Goal: Information Seeking & Learning: Compare options

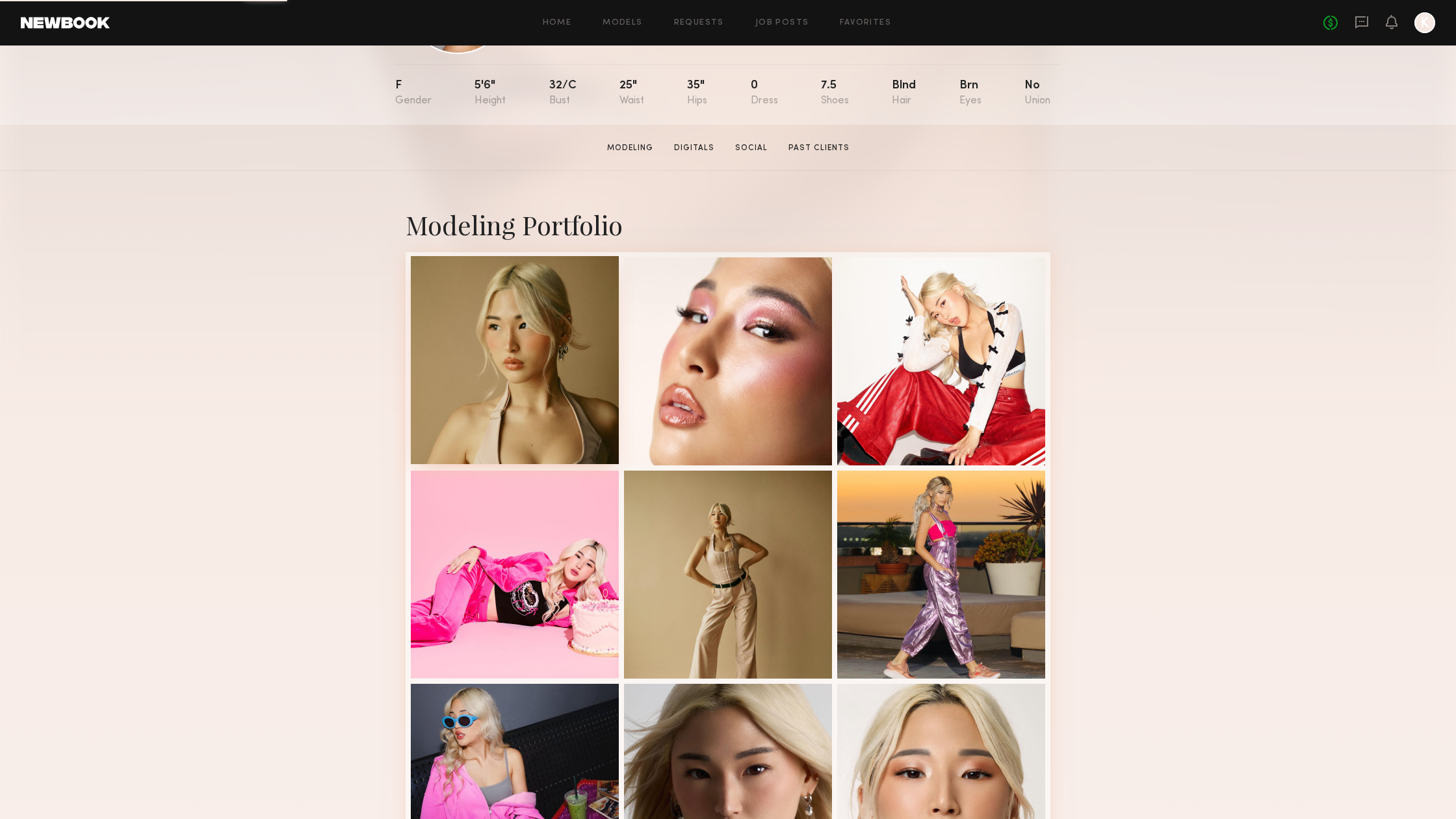
scroll to position [127, 0]
click at [504, 358] on div at bounding box center [514, 359] width 208 height 208
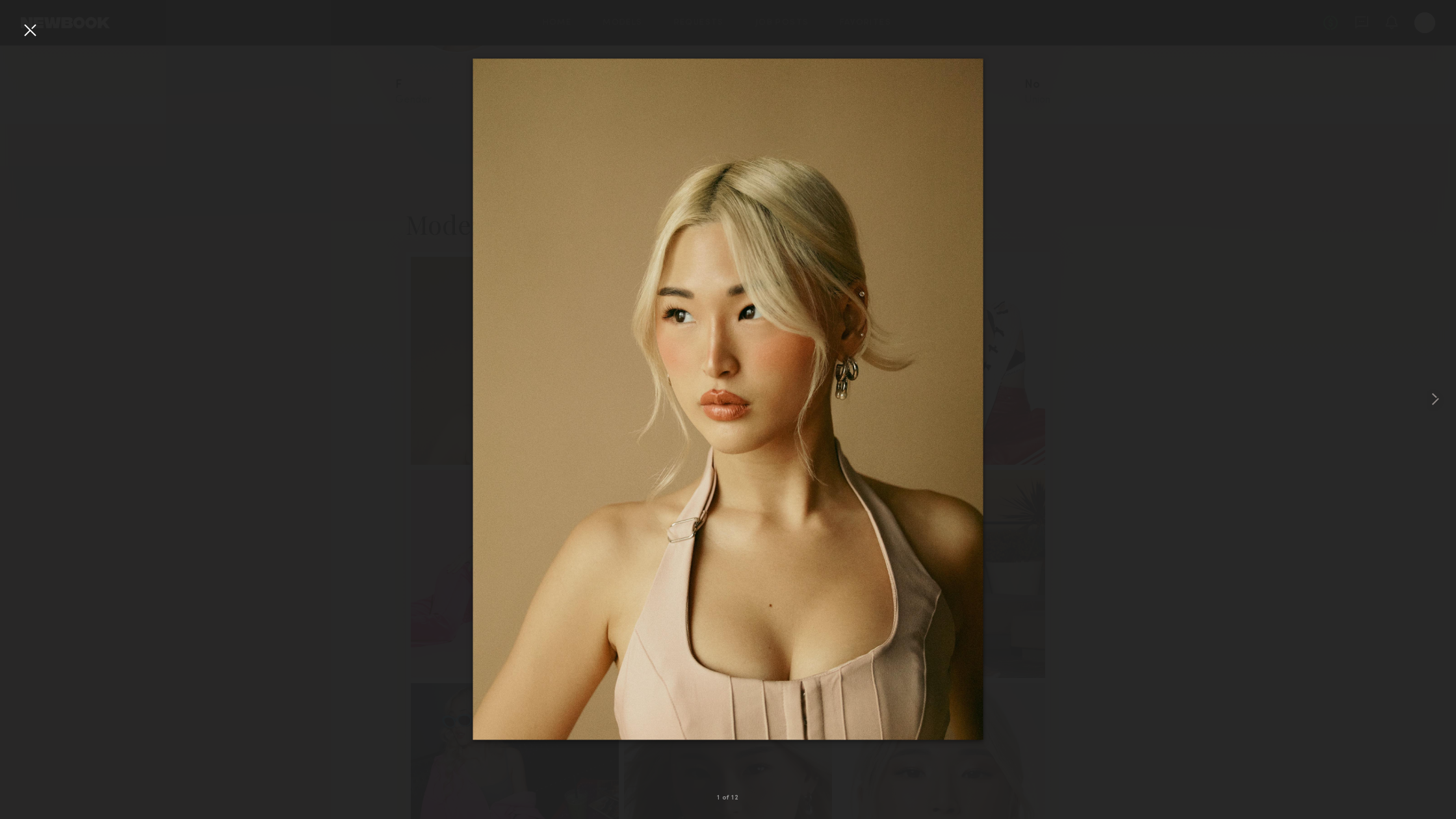
click at [1222, 296] on div at bounding box center [728, 399] width 1456 height 756
click at [28, 35] on div at bounding box center [29, 29] width 21 height 21
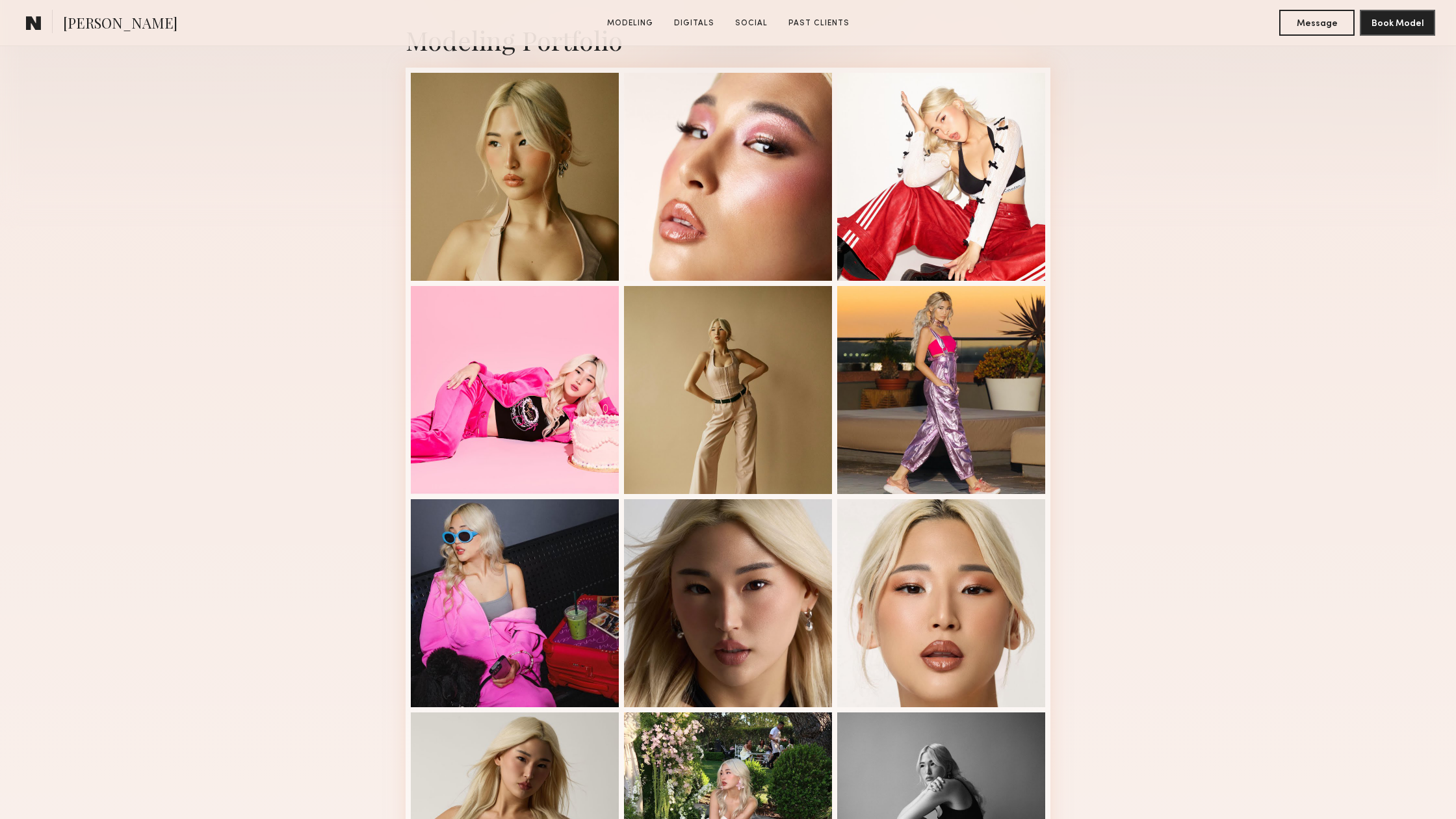
scroll to position [312, 0]
click at [940, 622] on div at bounding box center [941, 601] width 208 height 208
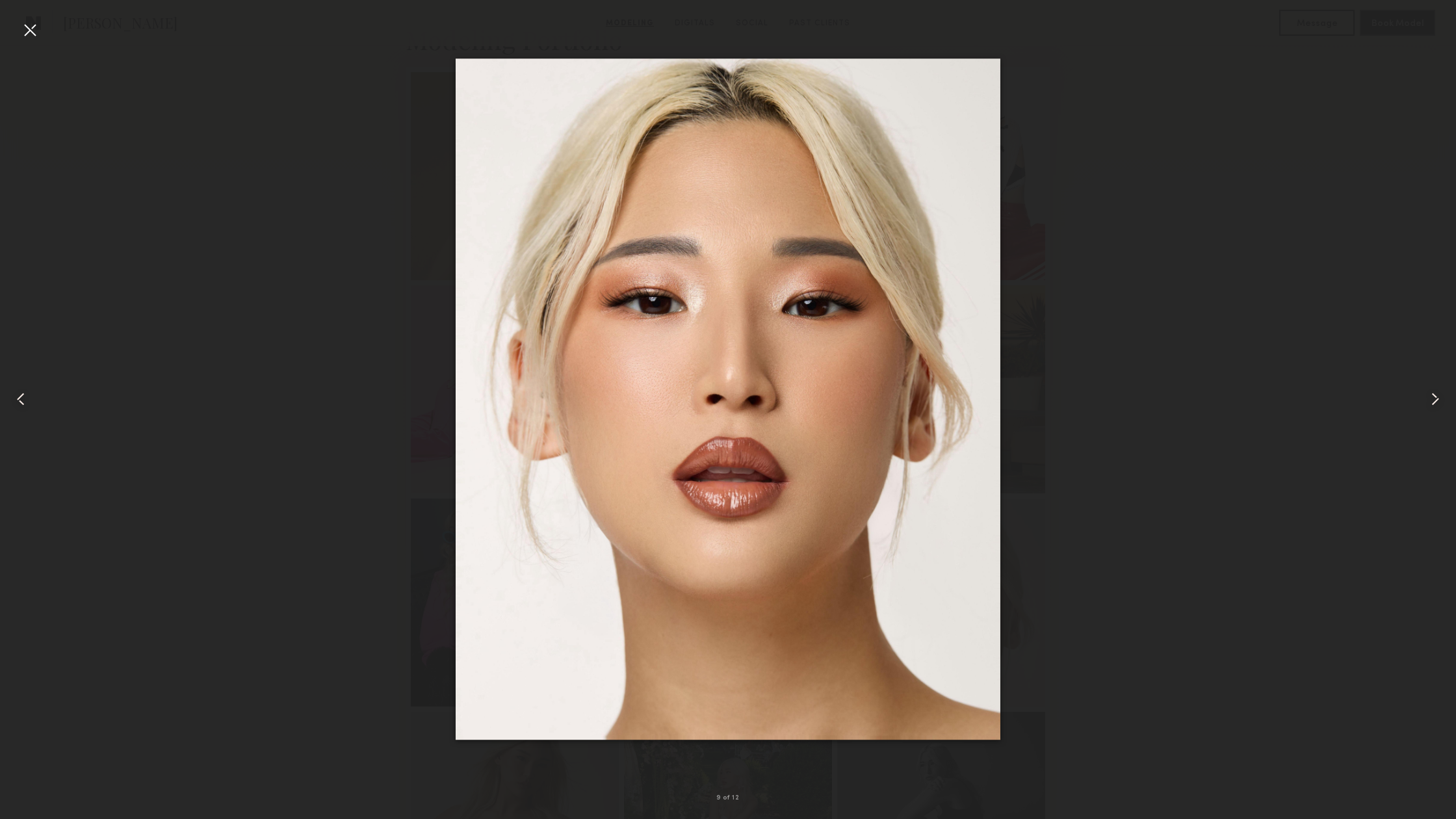
click at [26, 31] on div at bounding box center [29, 29] width 21 height 21
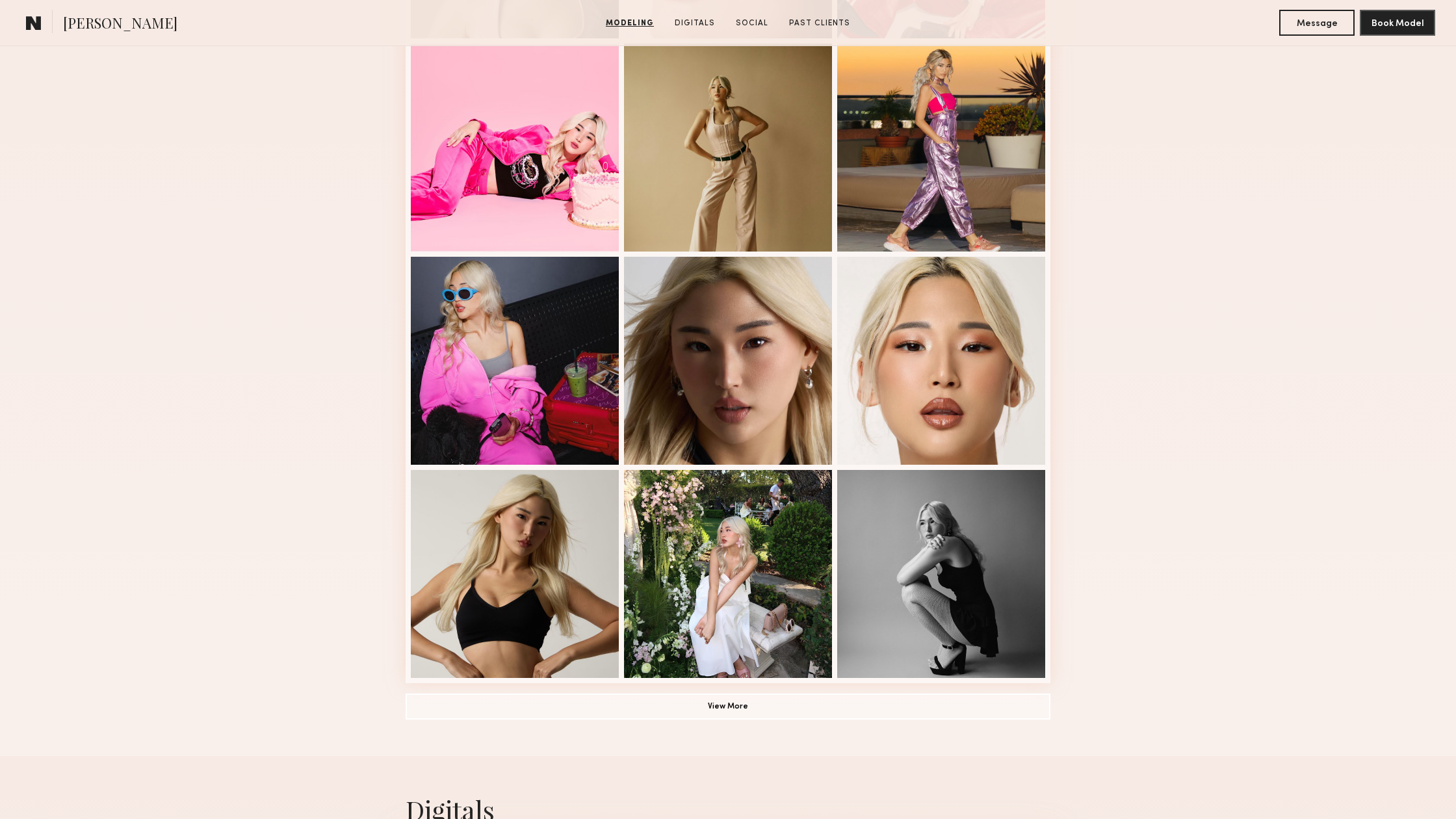
scroll to position [558, 0]
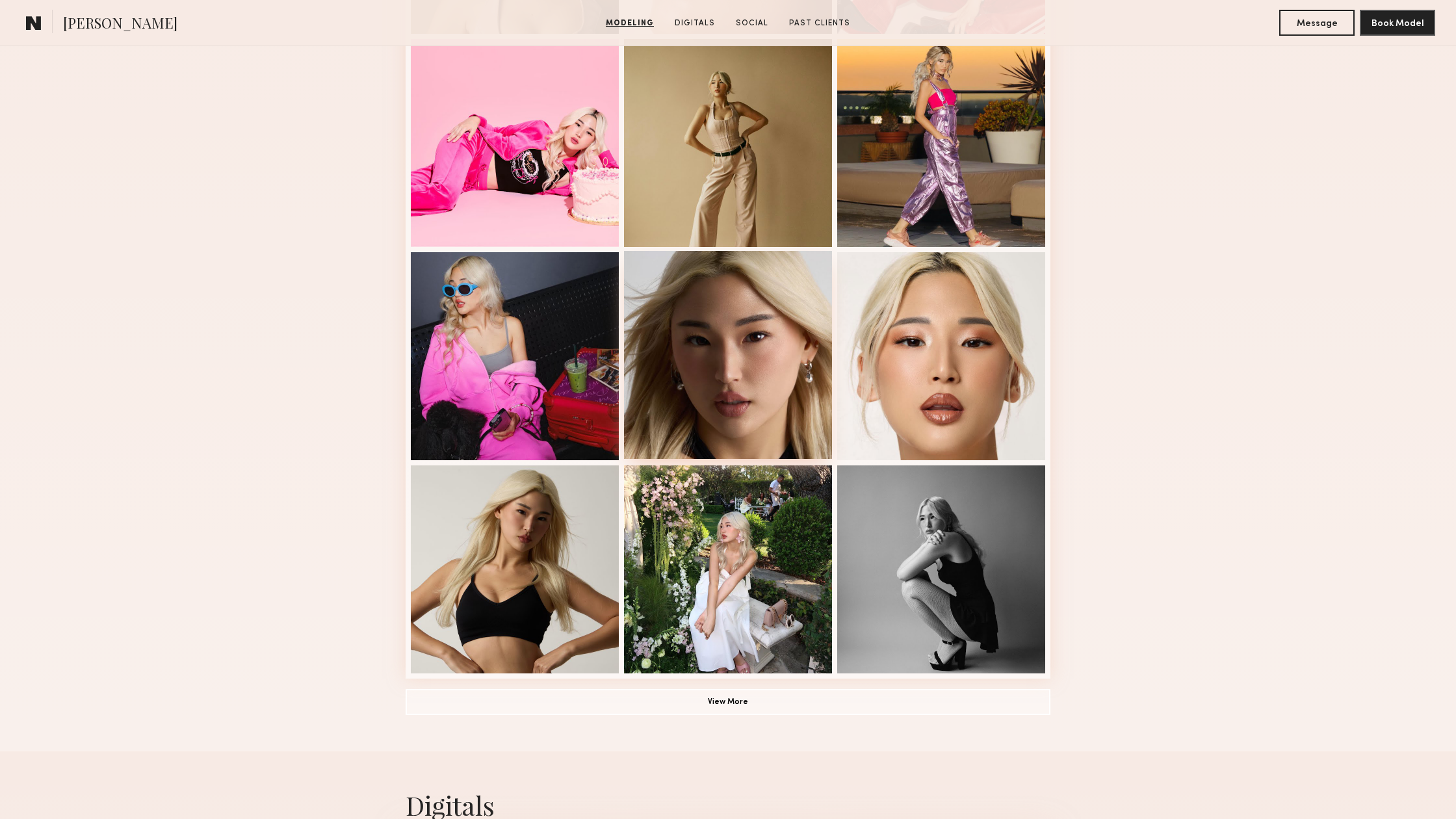
click at [764, 345] on div at bounding box center [728, 355] width 208 height 208
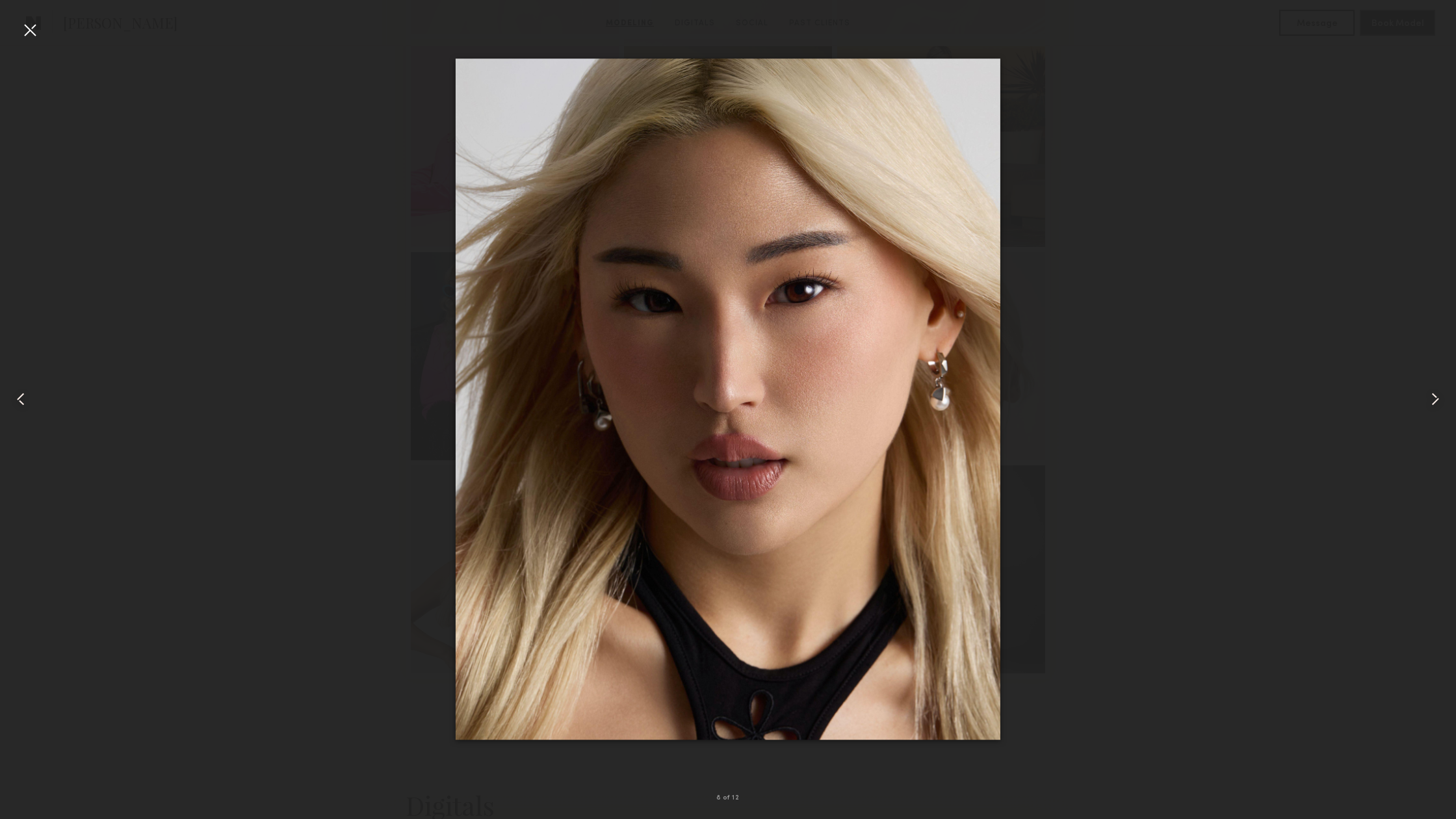
click at [30, 31] on div at bounding box center [29, 29] width 21 height 21
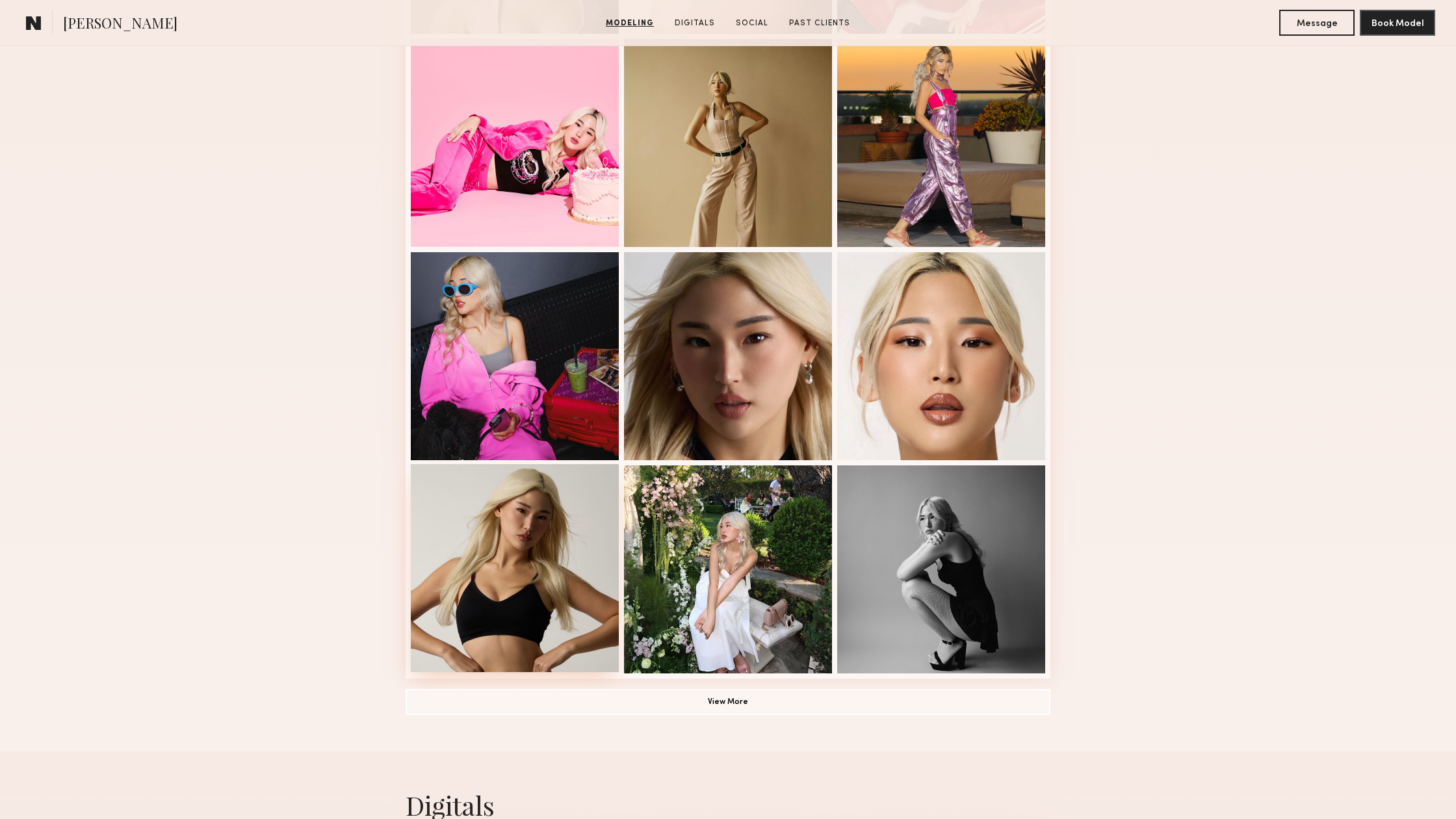
click at [479, 556] on div at bounding box center [514, 568] width 208 height 208
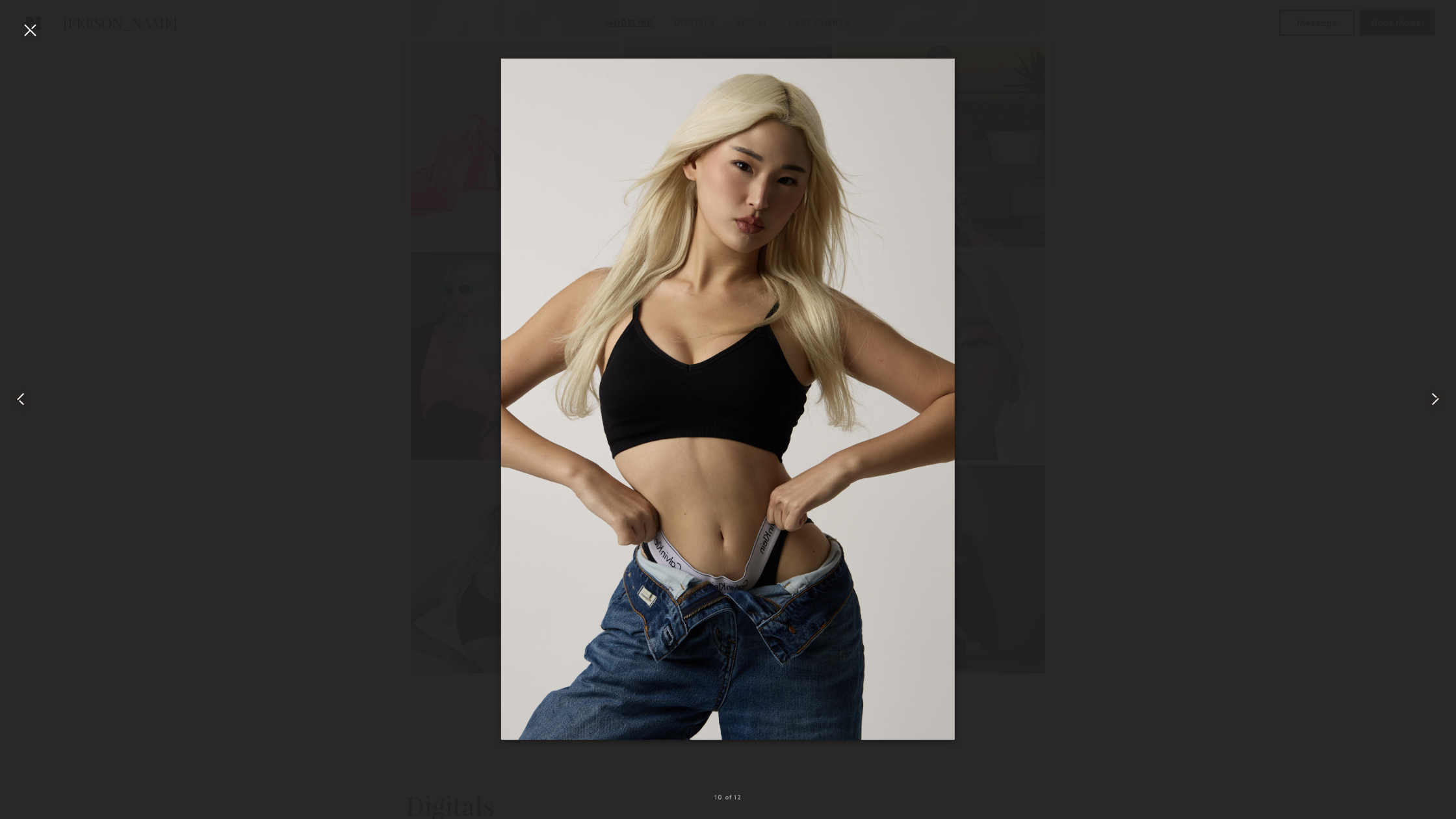
click at [25, 28] on div at bounding box center [29, 29] width 21 height 21
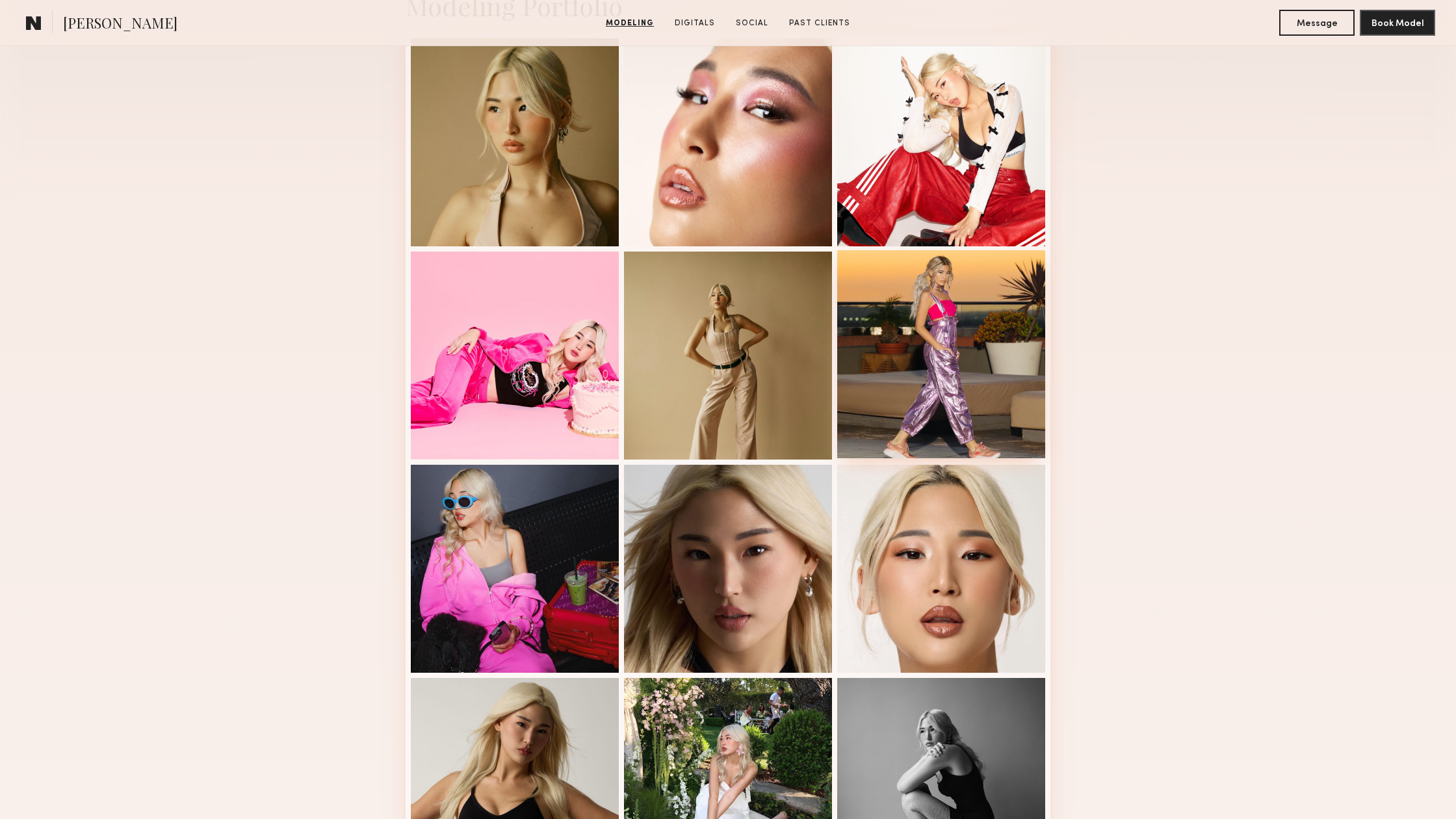
scroll to position [349, 0]
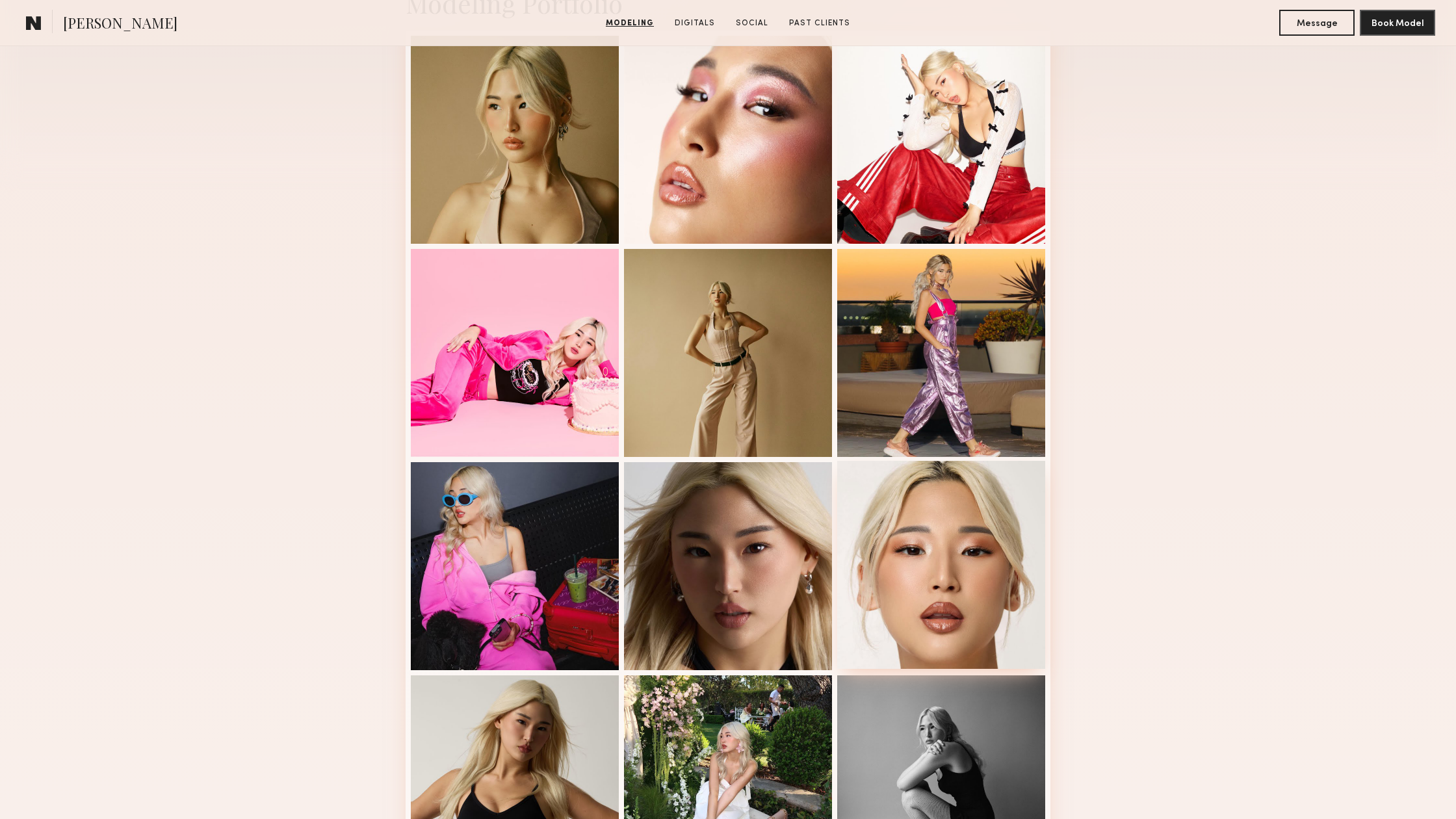
click at [933, 543] on div at bounding box center [941, 564] width 208 height 208
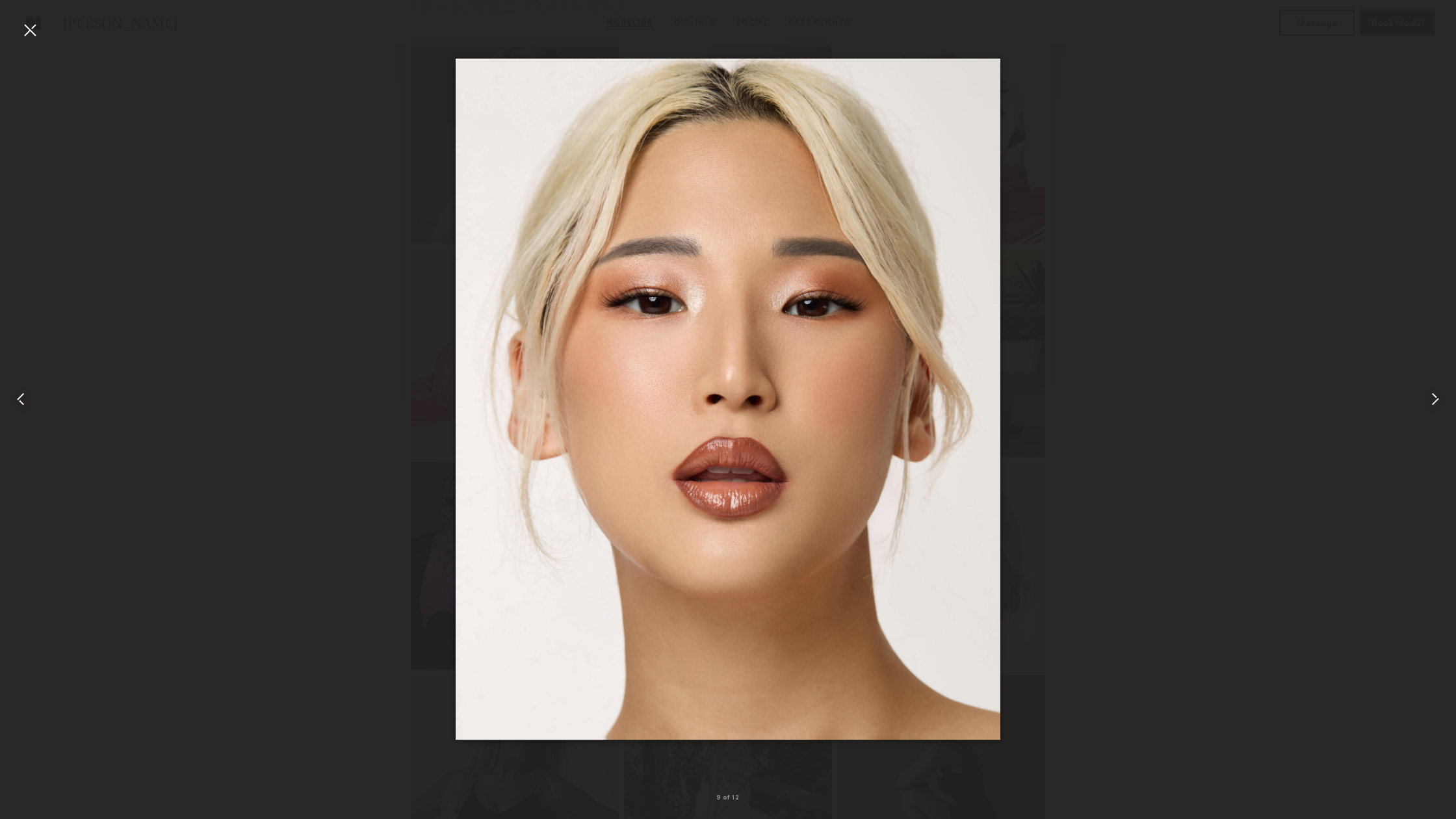
click at [22, 31] on div at bounding box center [29, 29] width 21 height 21
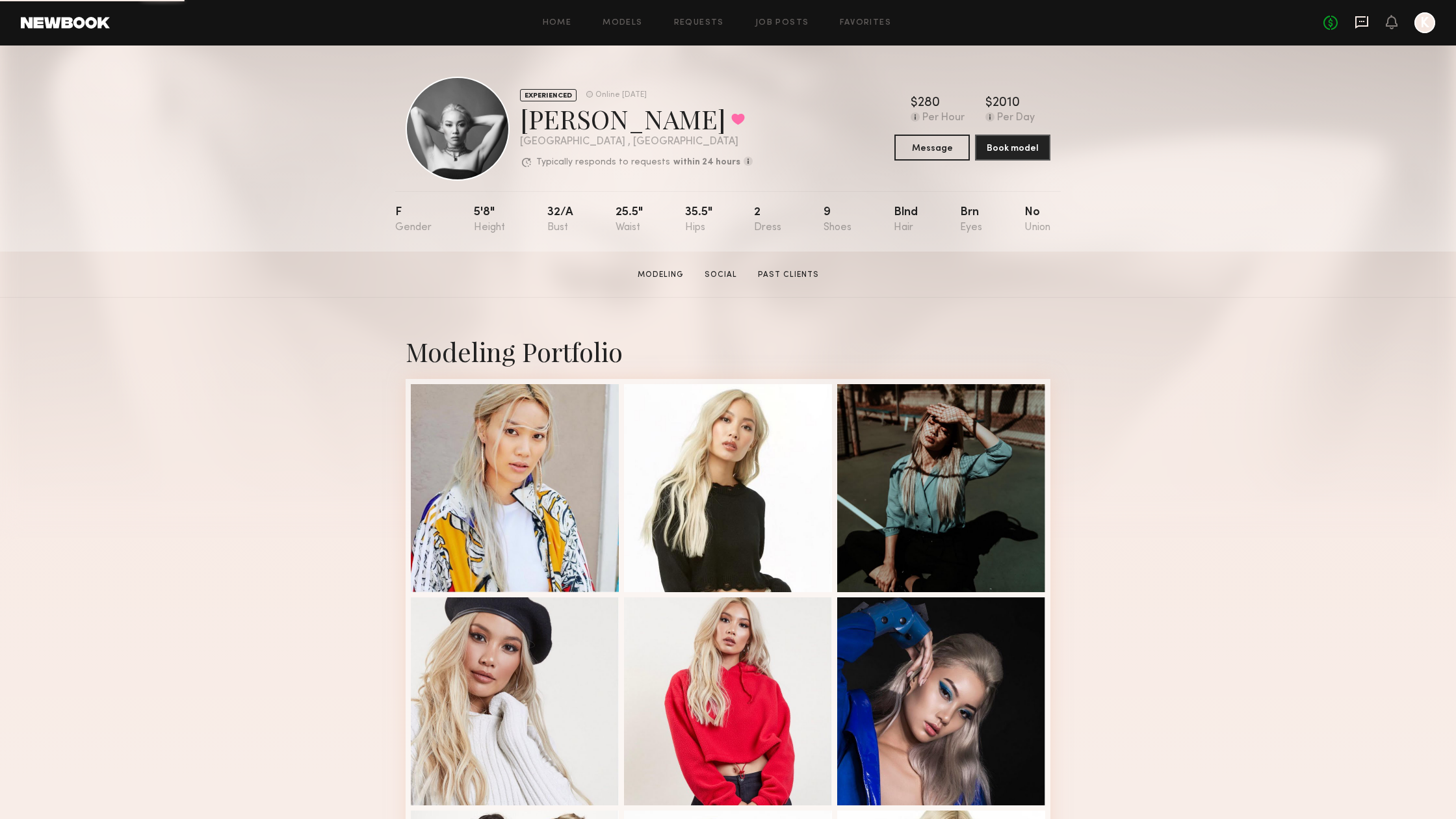
click at [1363, 15] on icon at bounding box center [1361, 22] width 15 height 15
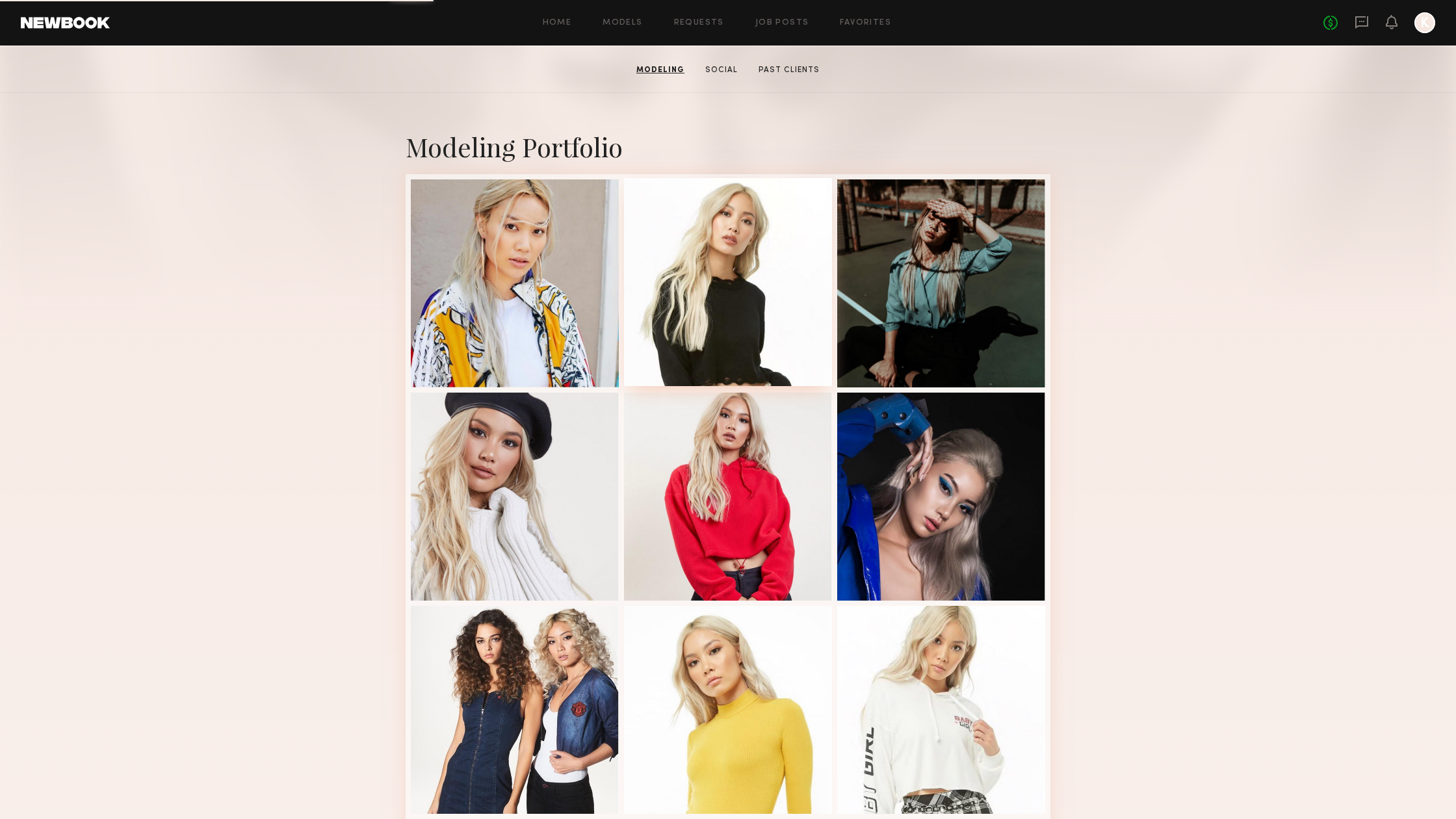
scroll to position [183, 0]
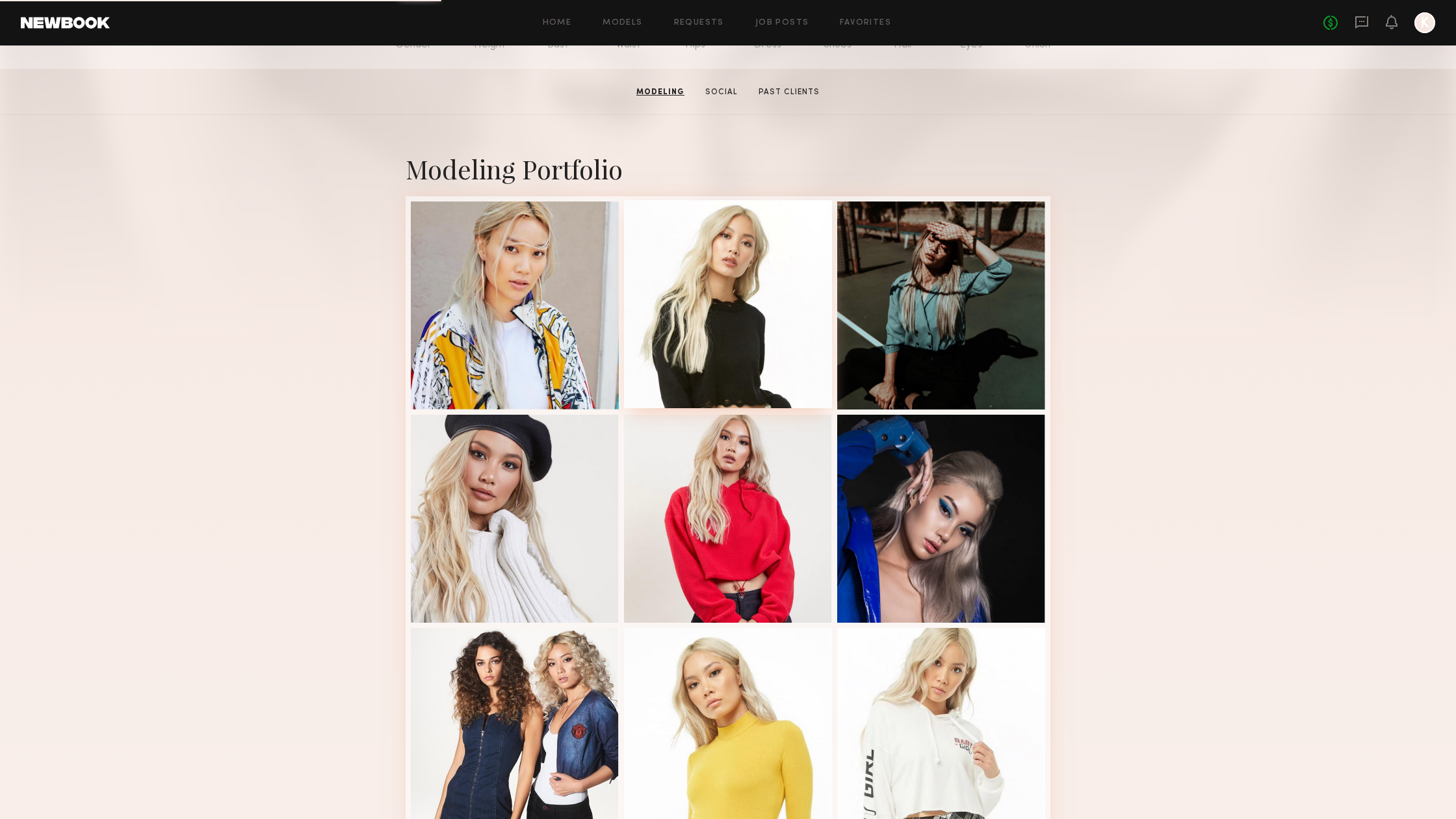
click at [717, 336] on div at bounding box center [728, 304] width 208 height 208
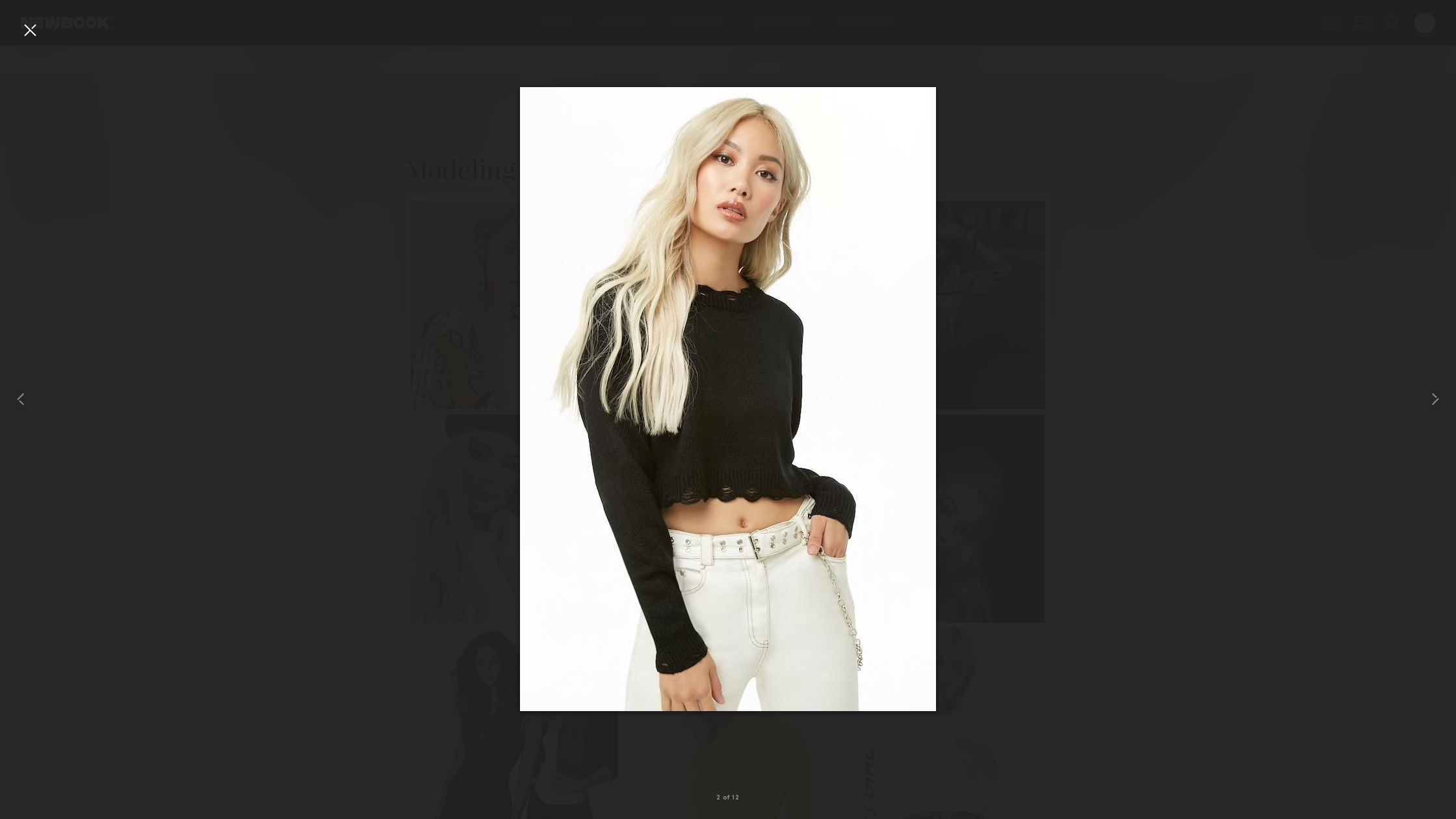
click at [1131, 460] on div at bounding box center [728, 399] width 1456 height 756
click at [35, 35] on div at bounding box center [29, 29] width 21 height 21
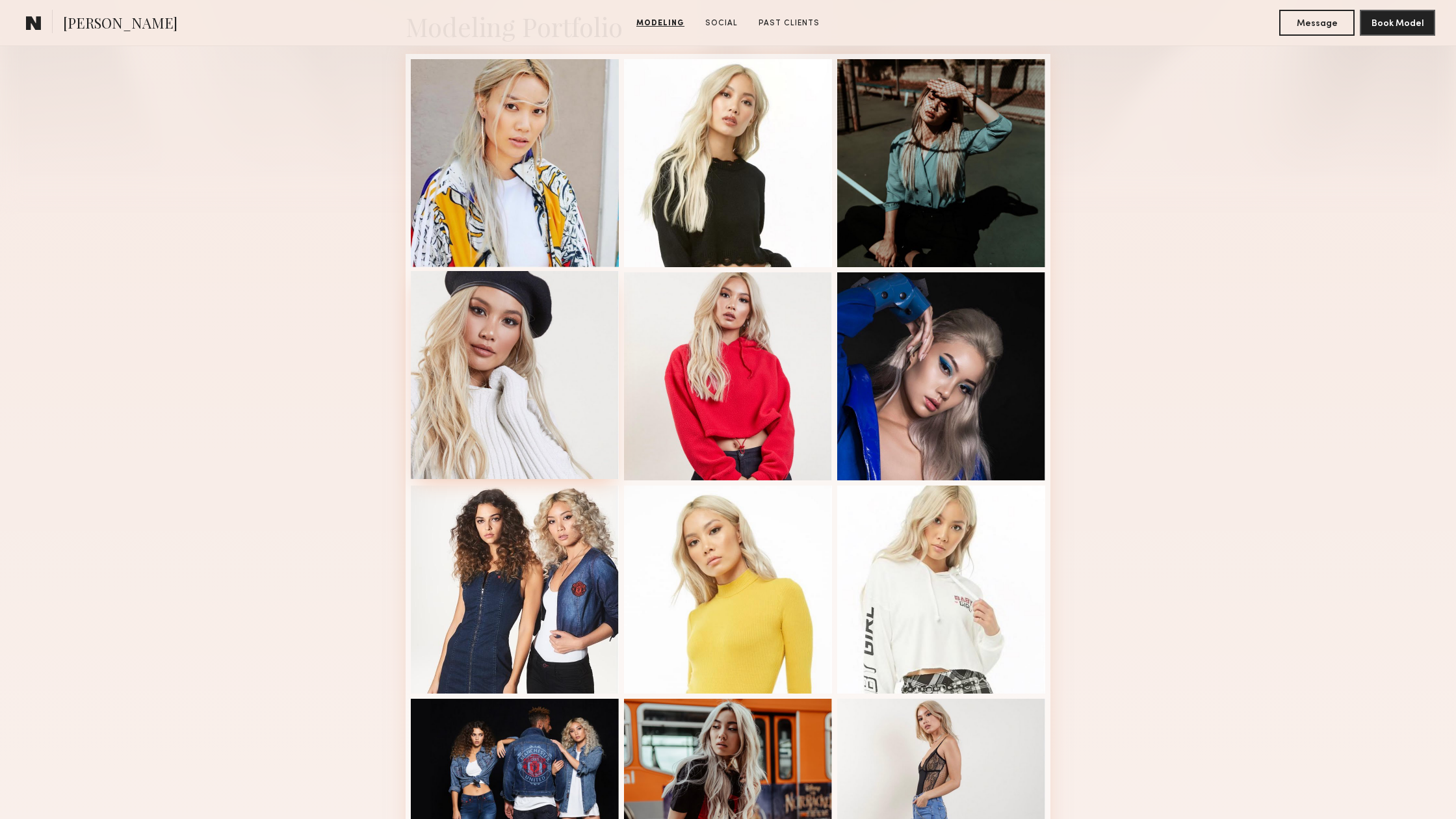
scroll to position [327, 0]
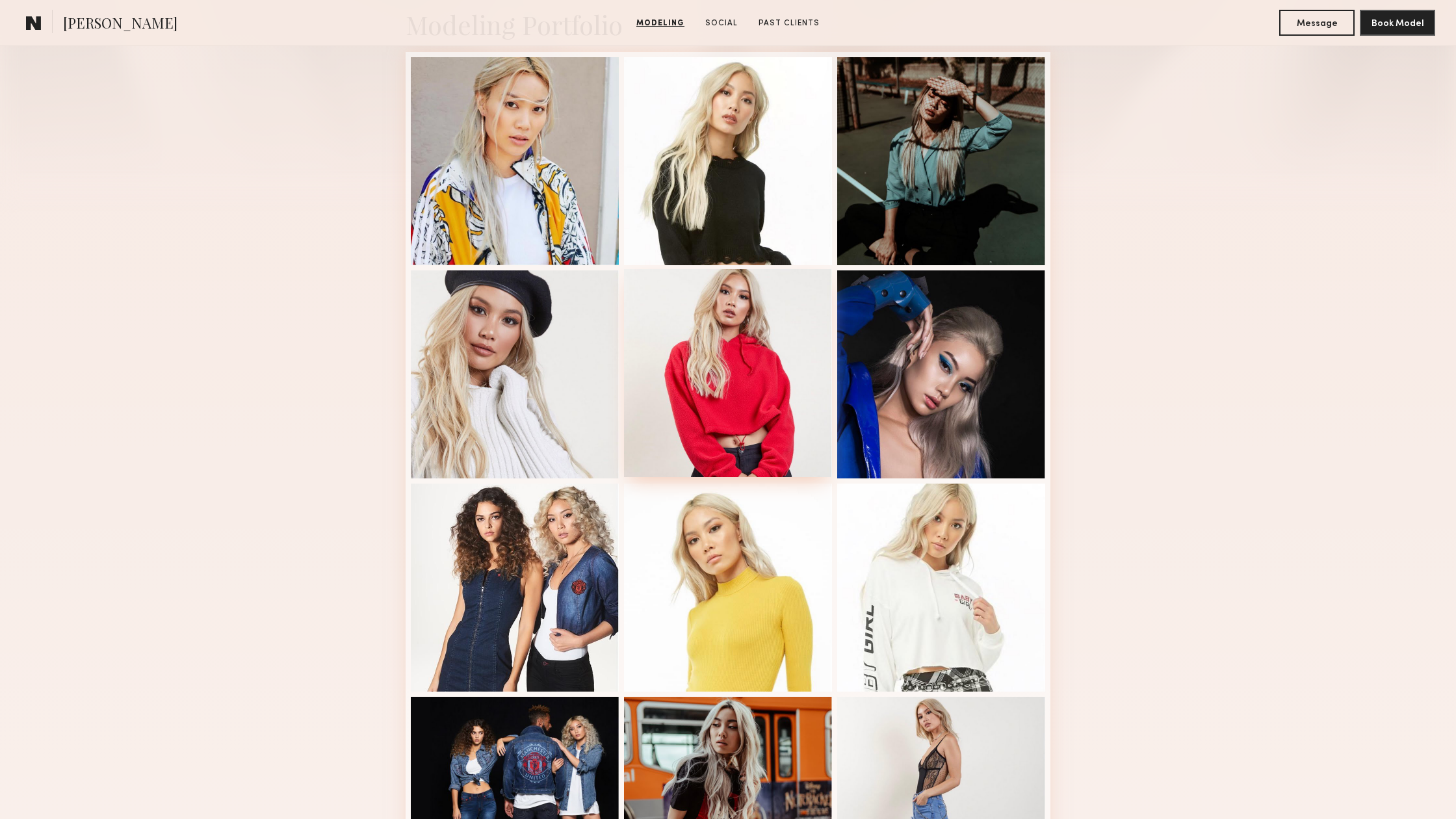
click at [766, 336] on div at bounding box center [728, 373] width 208 height 208
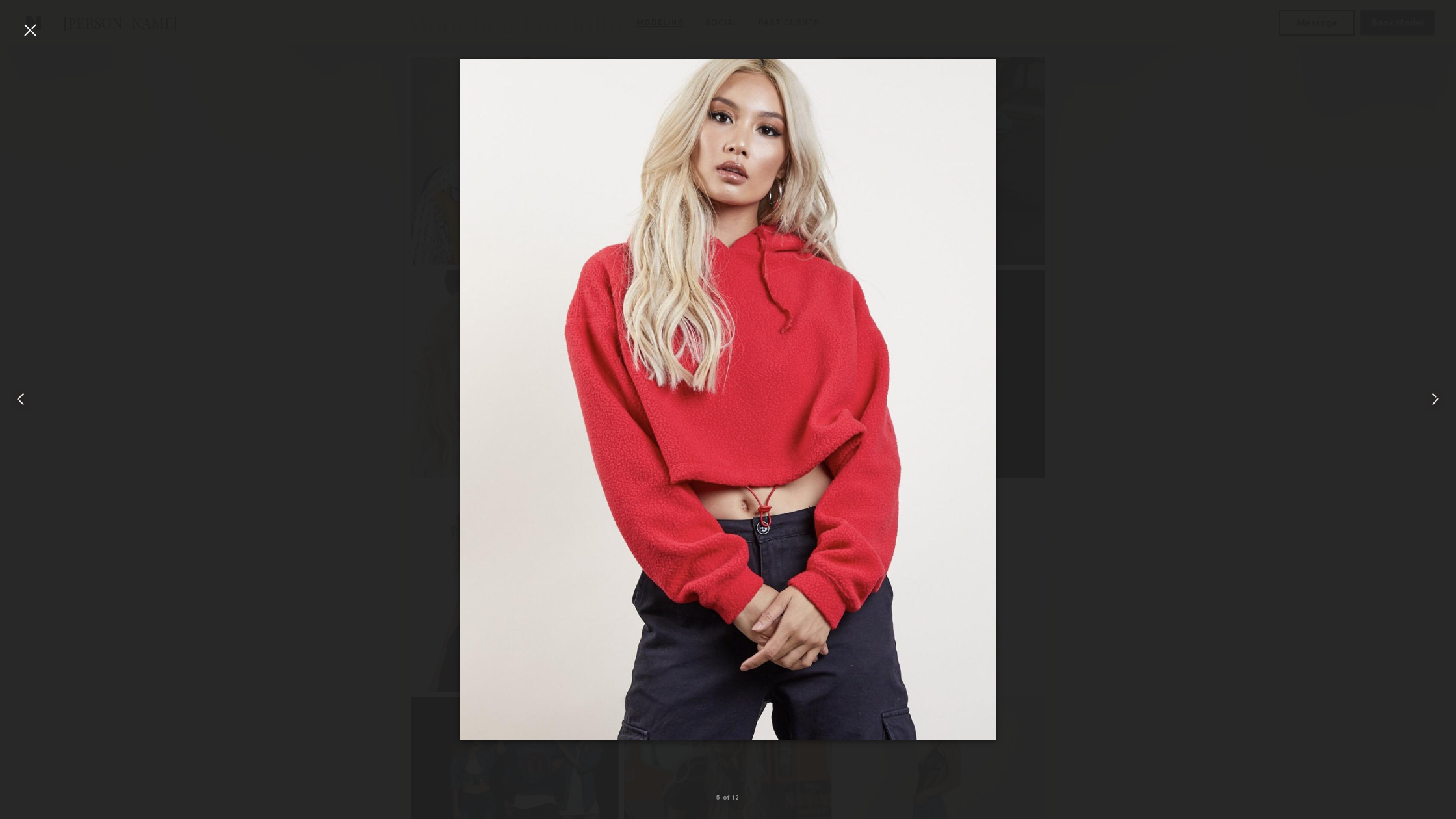
click at [23, 28] on div at bounding box center [29, 29] width 21 height 21
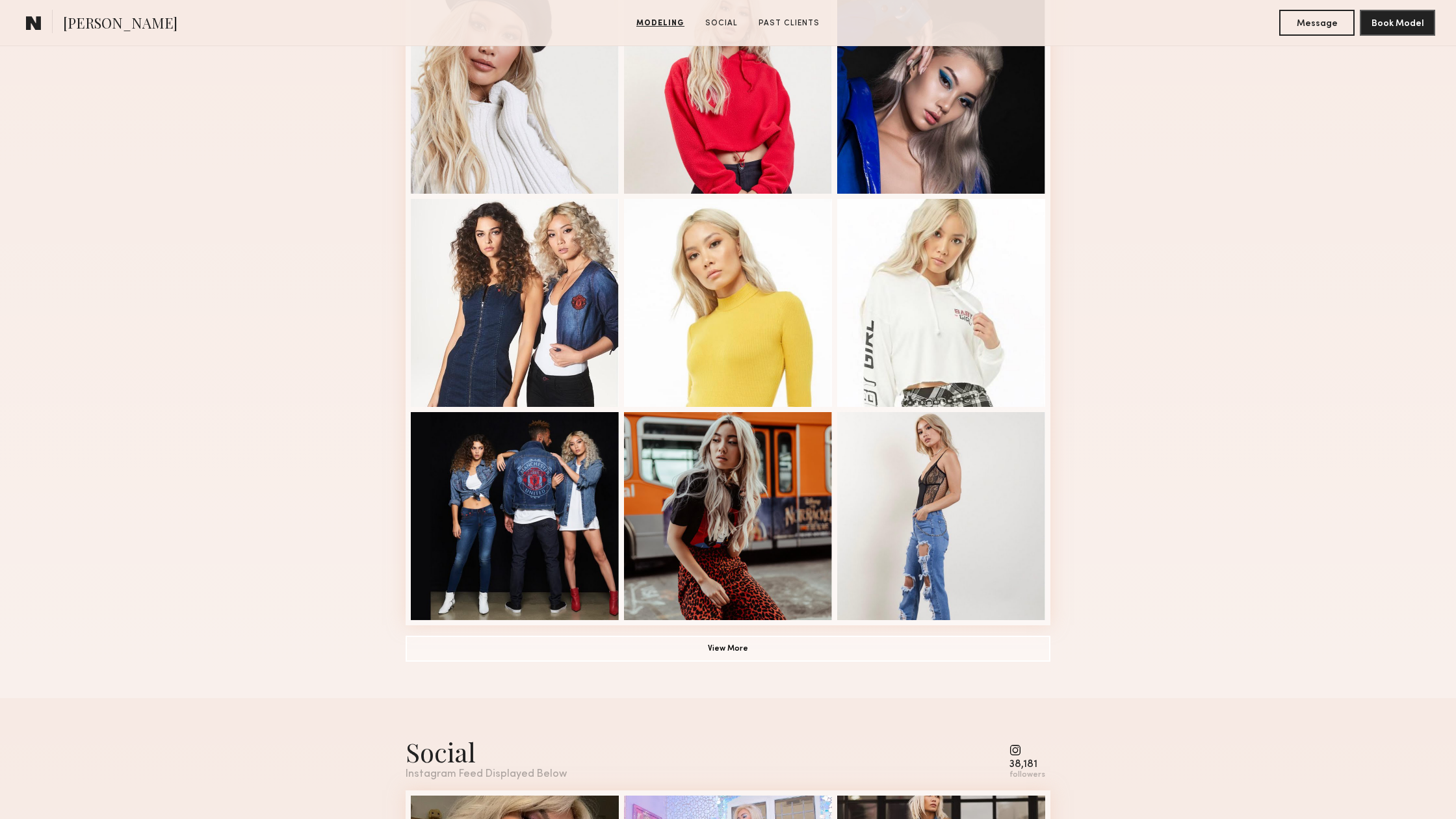
scroll to position [590, 0]
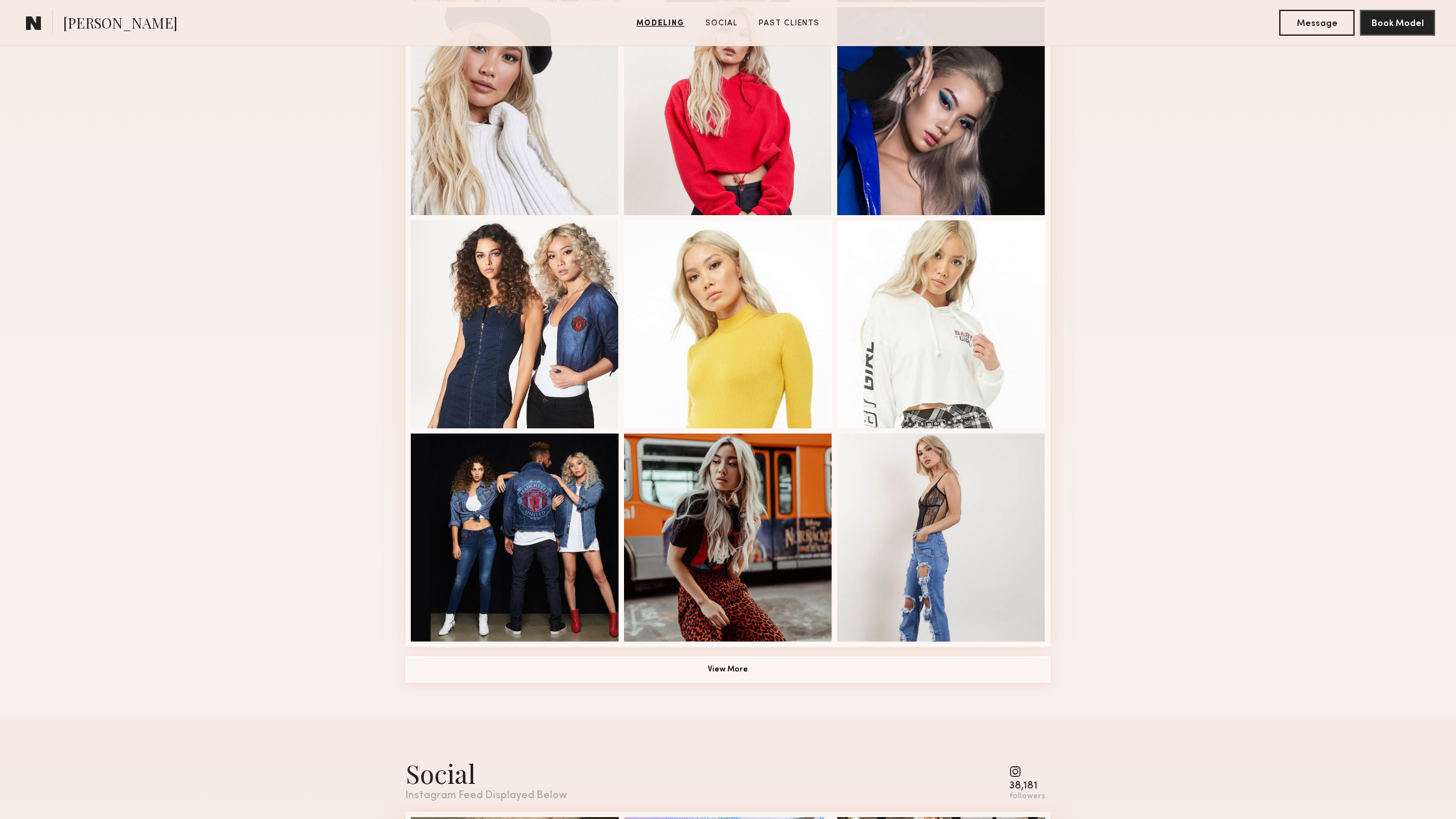
click at [674, 670] on button "View More" at bounding box center [728, 669] width 644 height 26
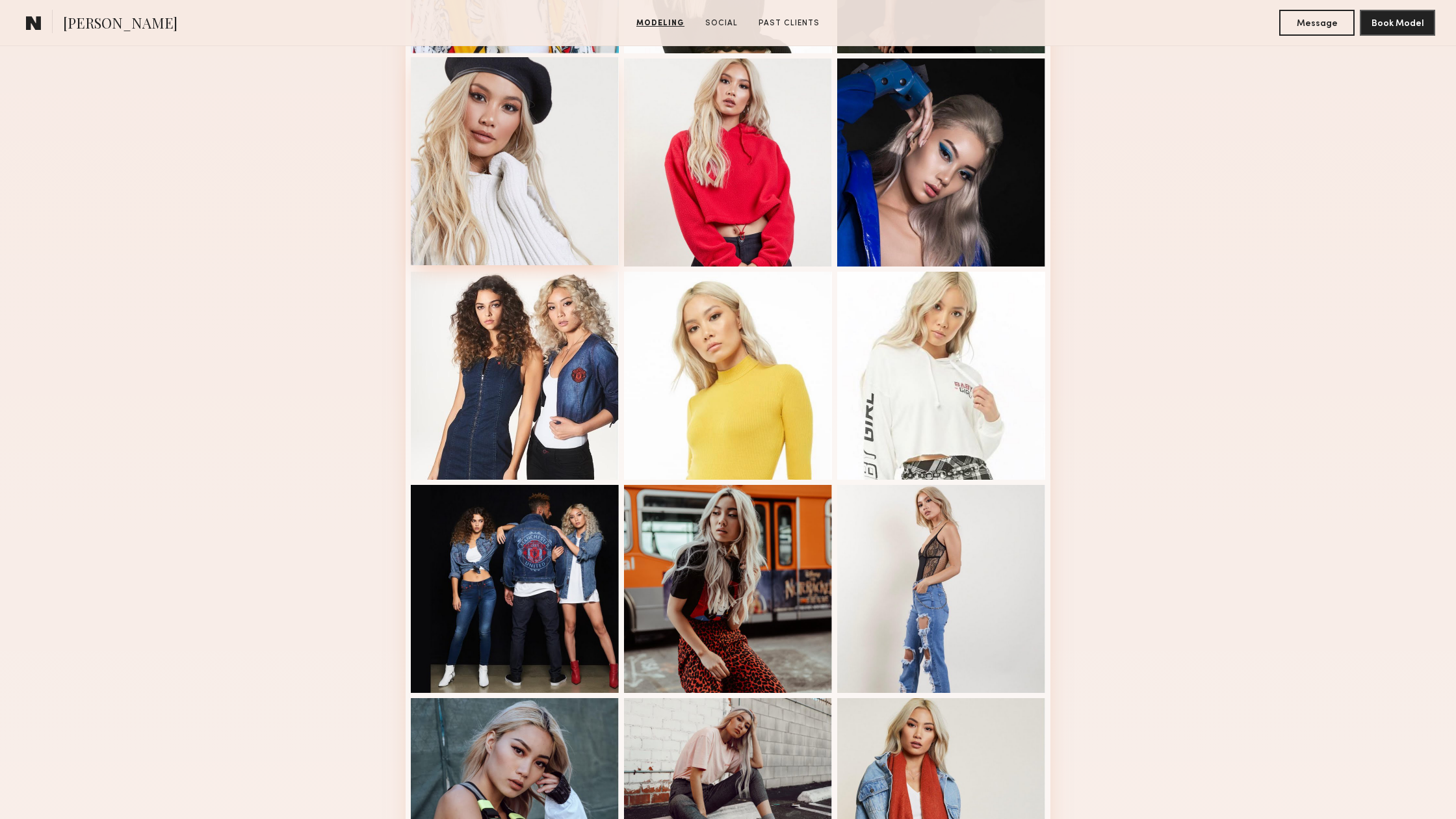
scroll to position [540, 0]
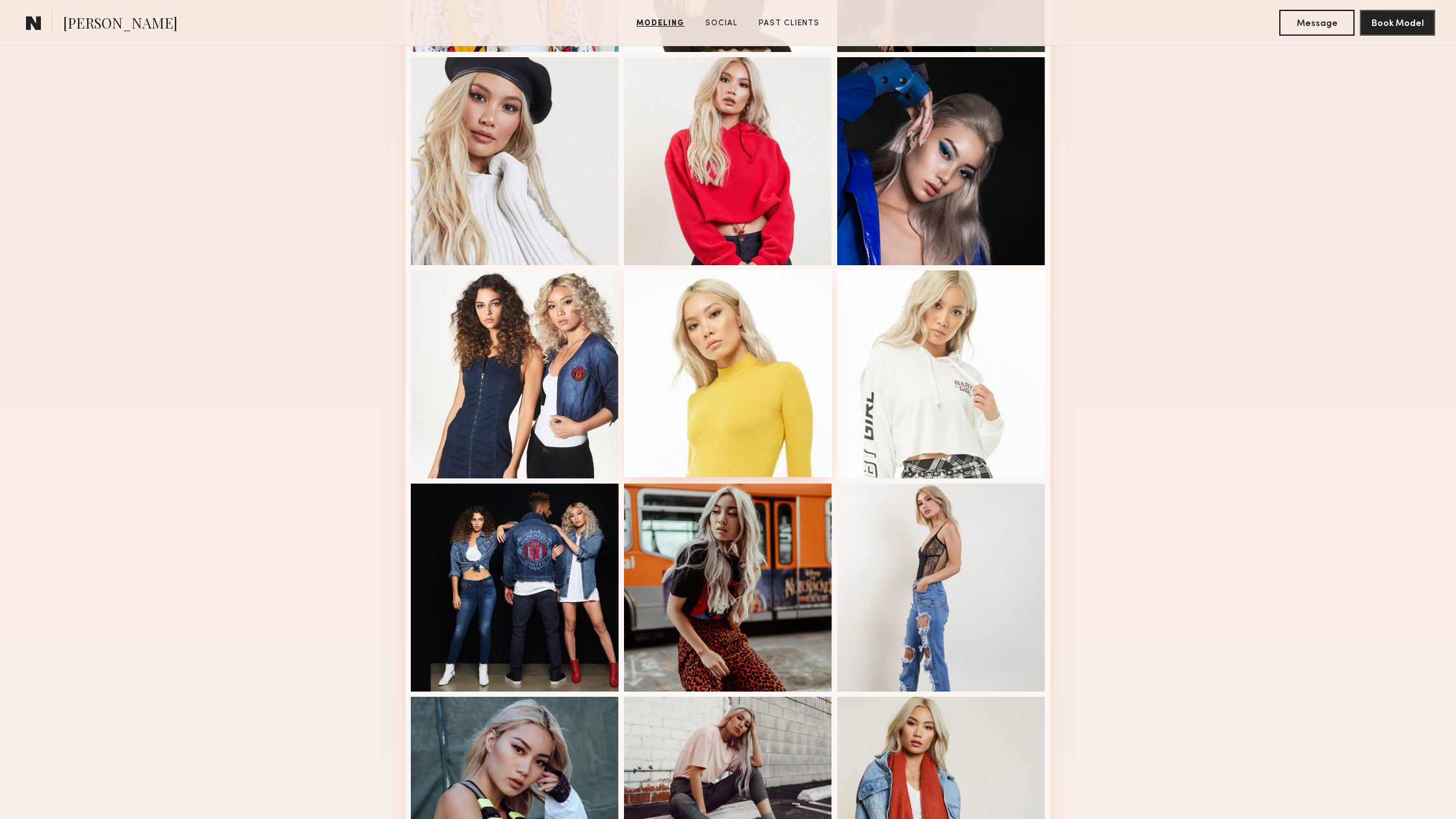
click at [769, 408] on div at bounding box center [728, 373] width 208 height 208
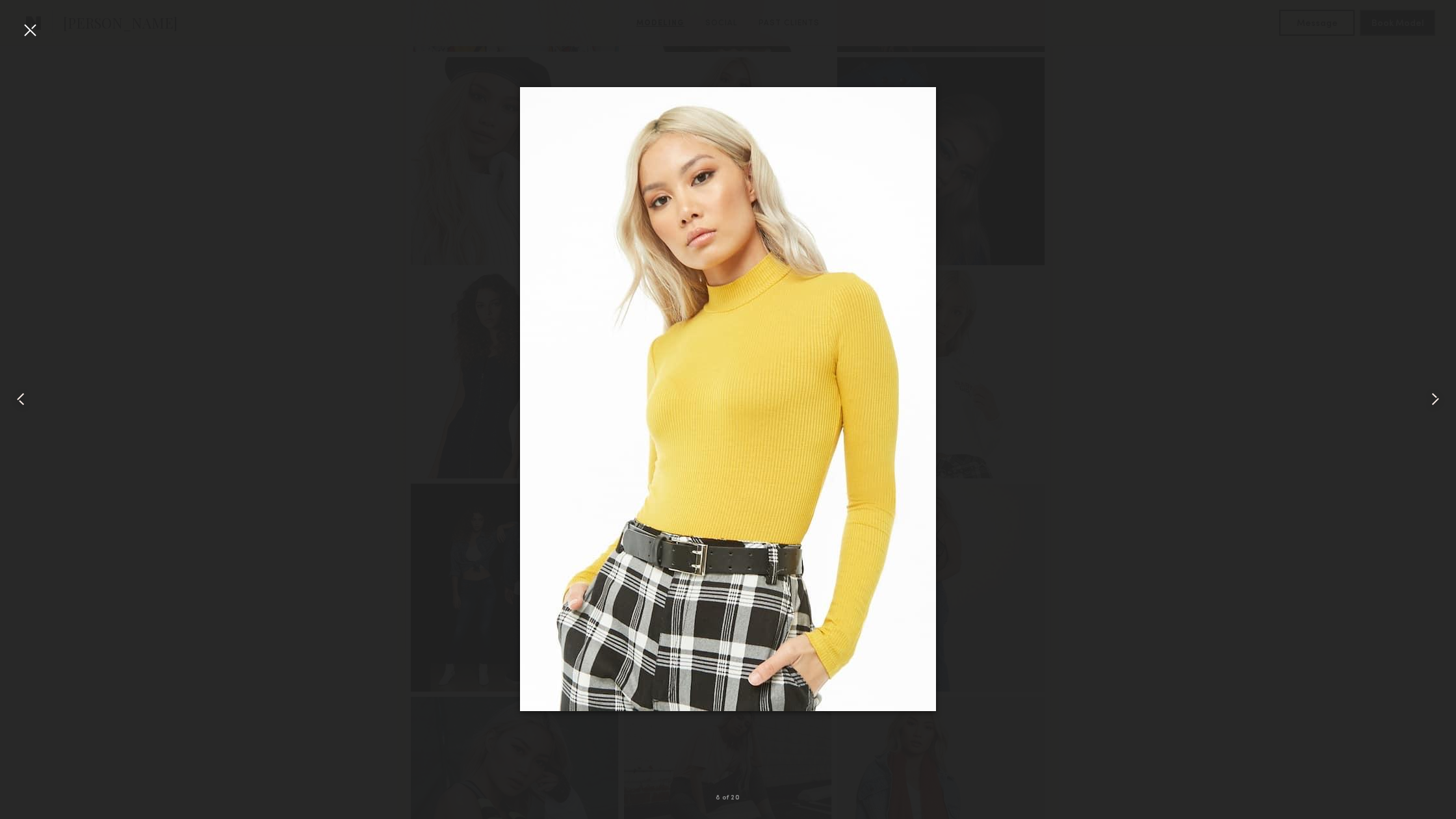
click at [1154, 332] on div at bounding box center [728, 399] width 1456 height 756
click at [39, 33] on div at bounding box center [29, 29] width 21 height 21
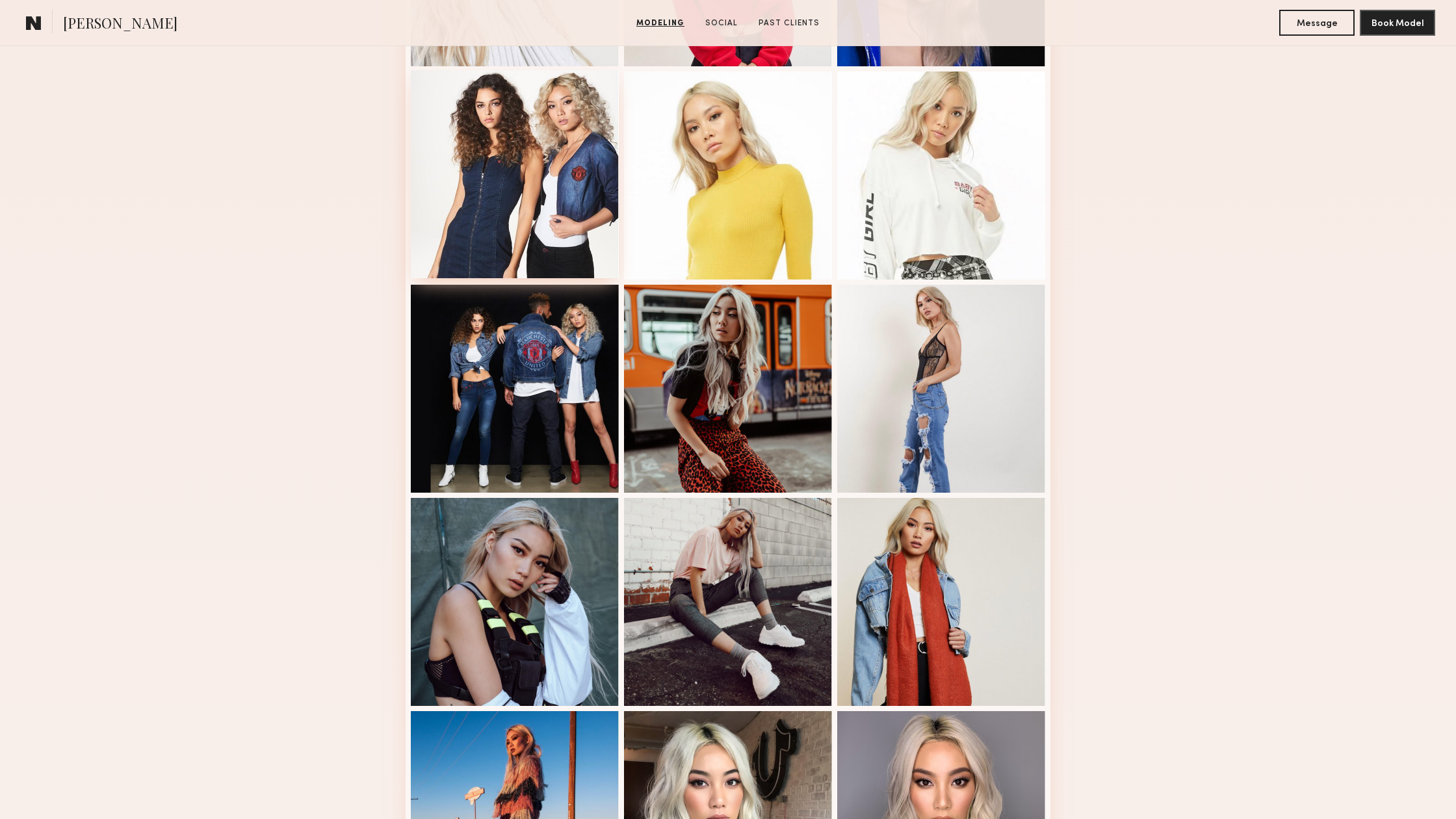
scroll to position [745, 0]
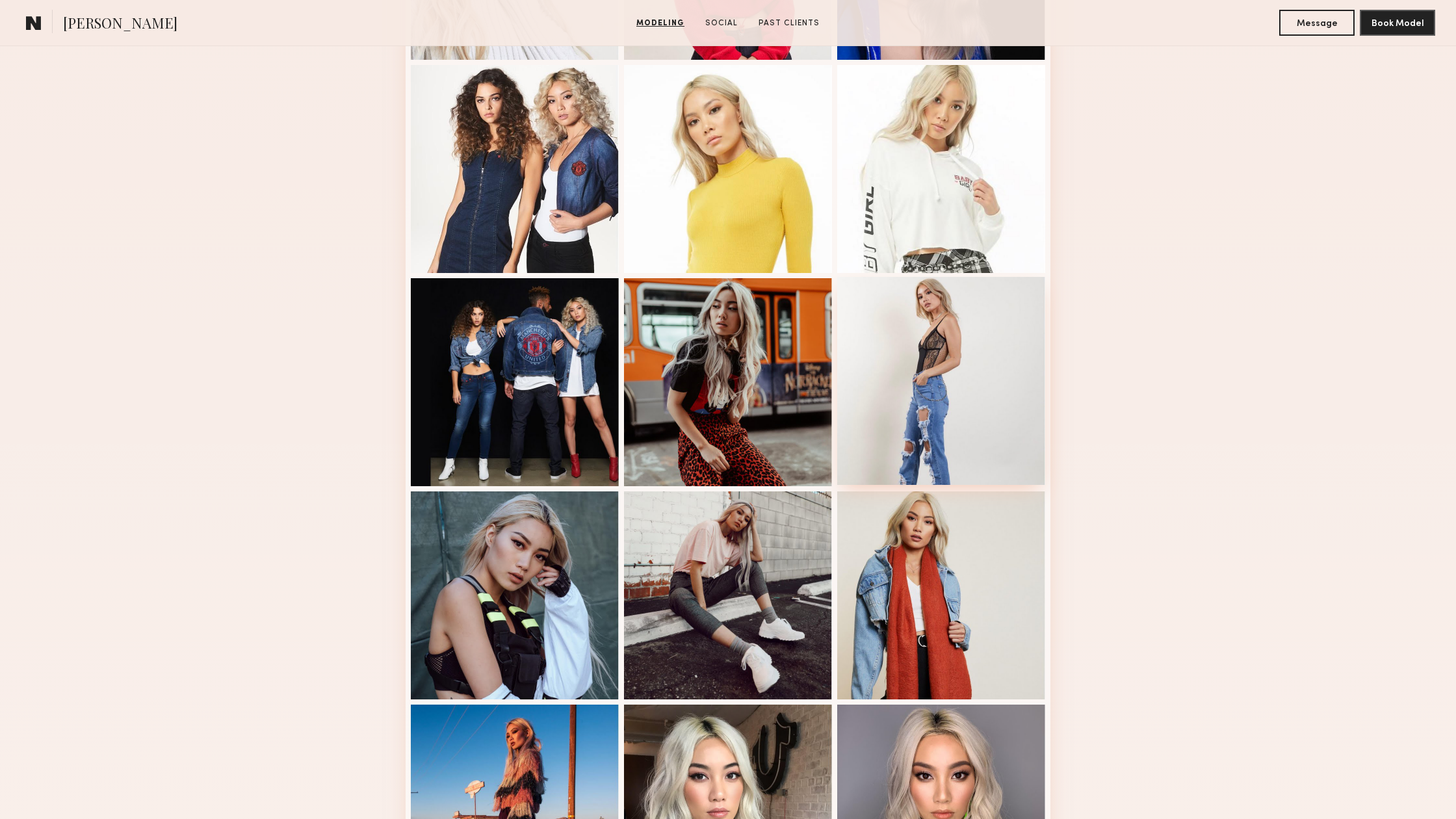
click at [929, 368] on div at bounding box center [941, 380] width 208 height 208
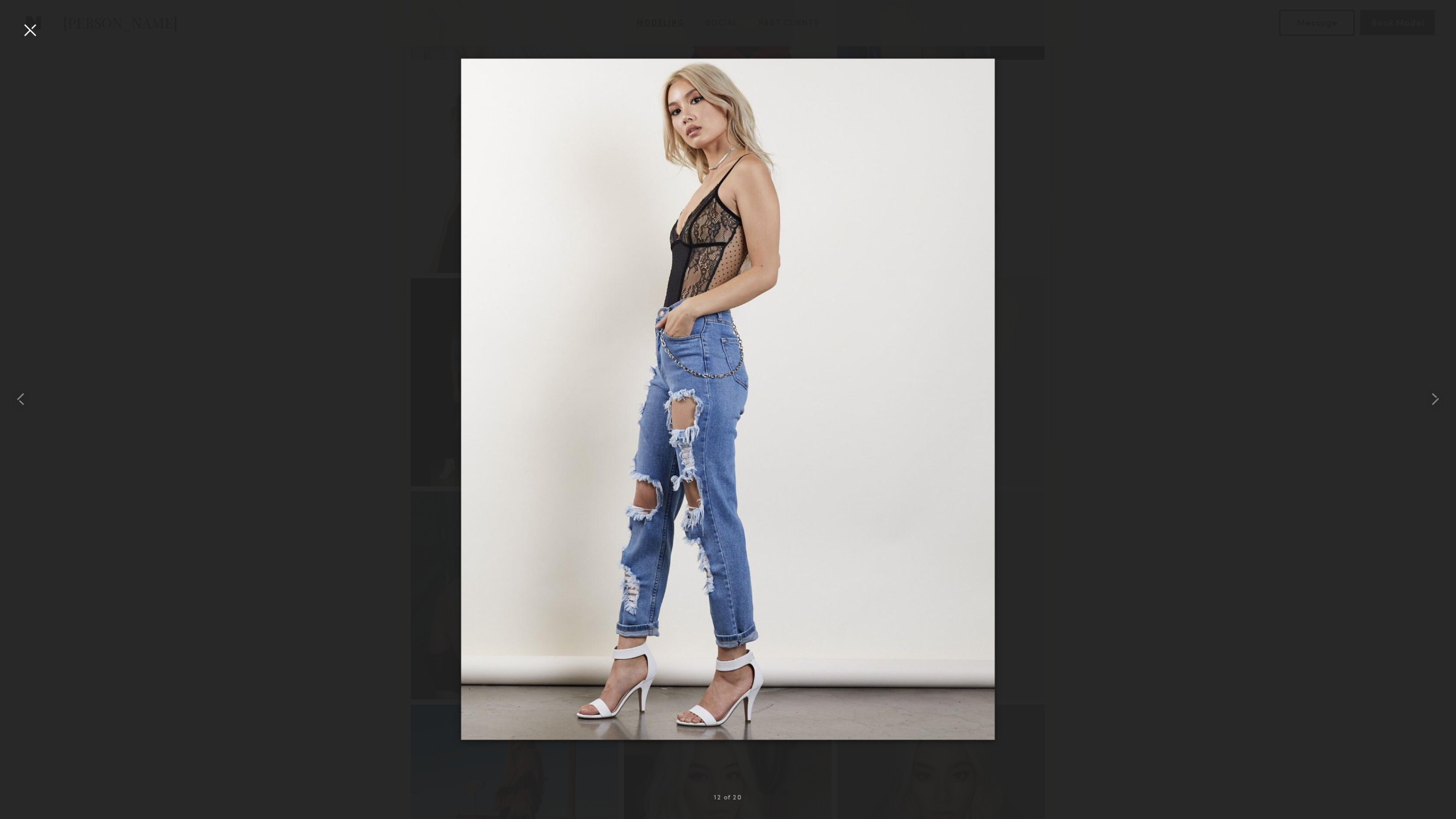
click at [35, 26] on div at bounding box center [29, 29] width 21 height 21
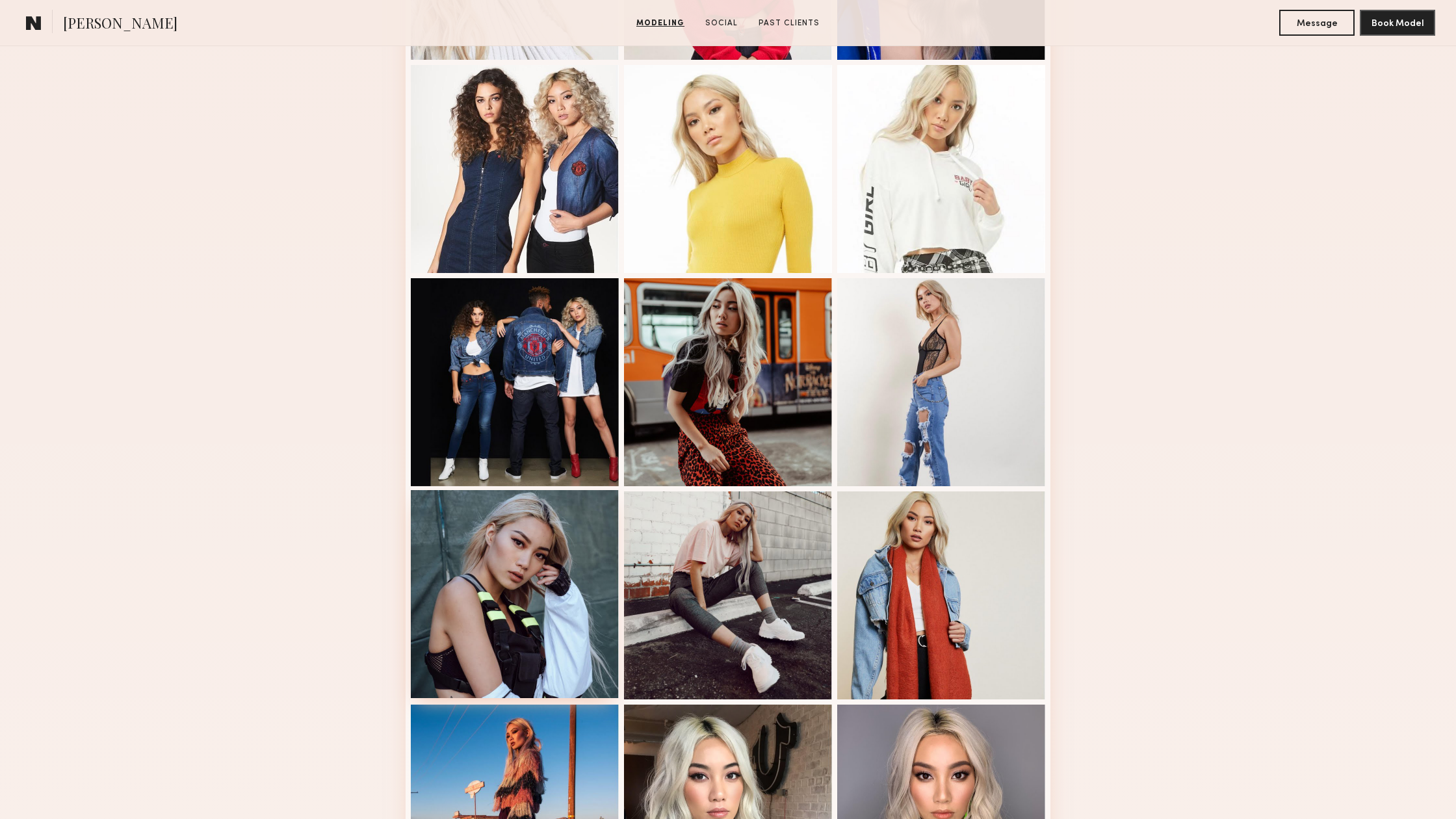
click at [515, 536] on div at bounding box center [514, 593] width 208 height 208
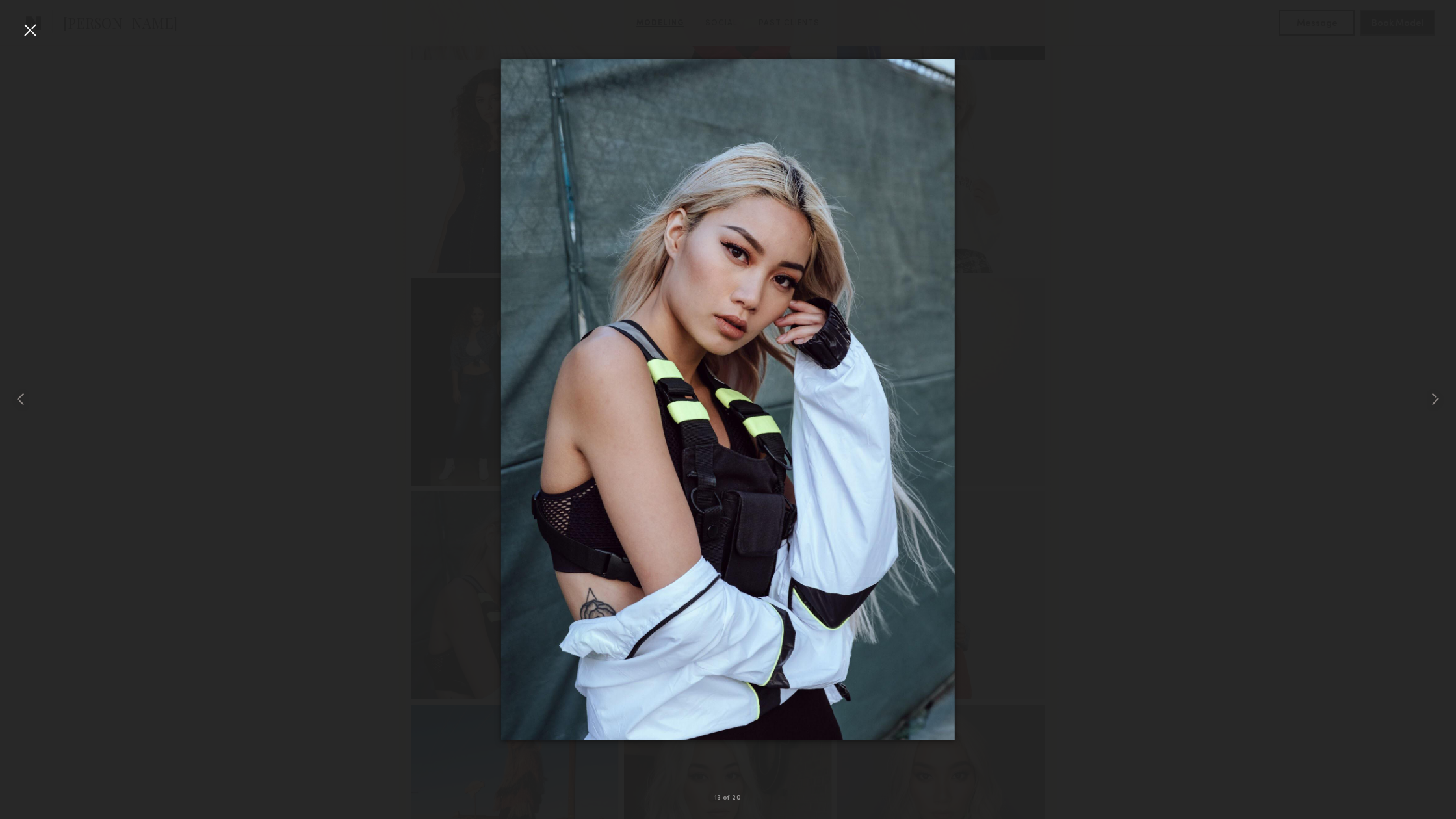
click at [35, 32] on div at bounding box center [29, 29] width 21 height 21
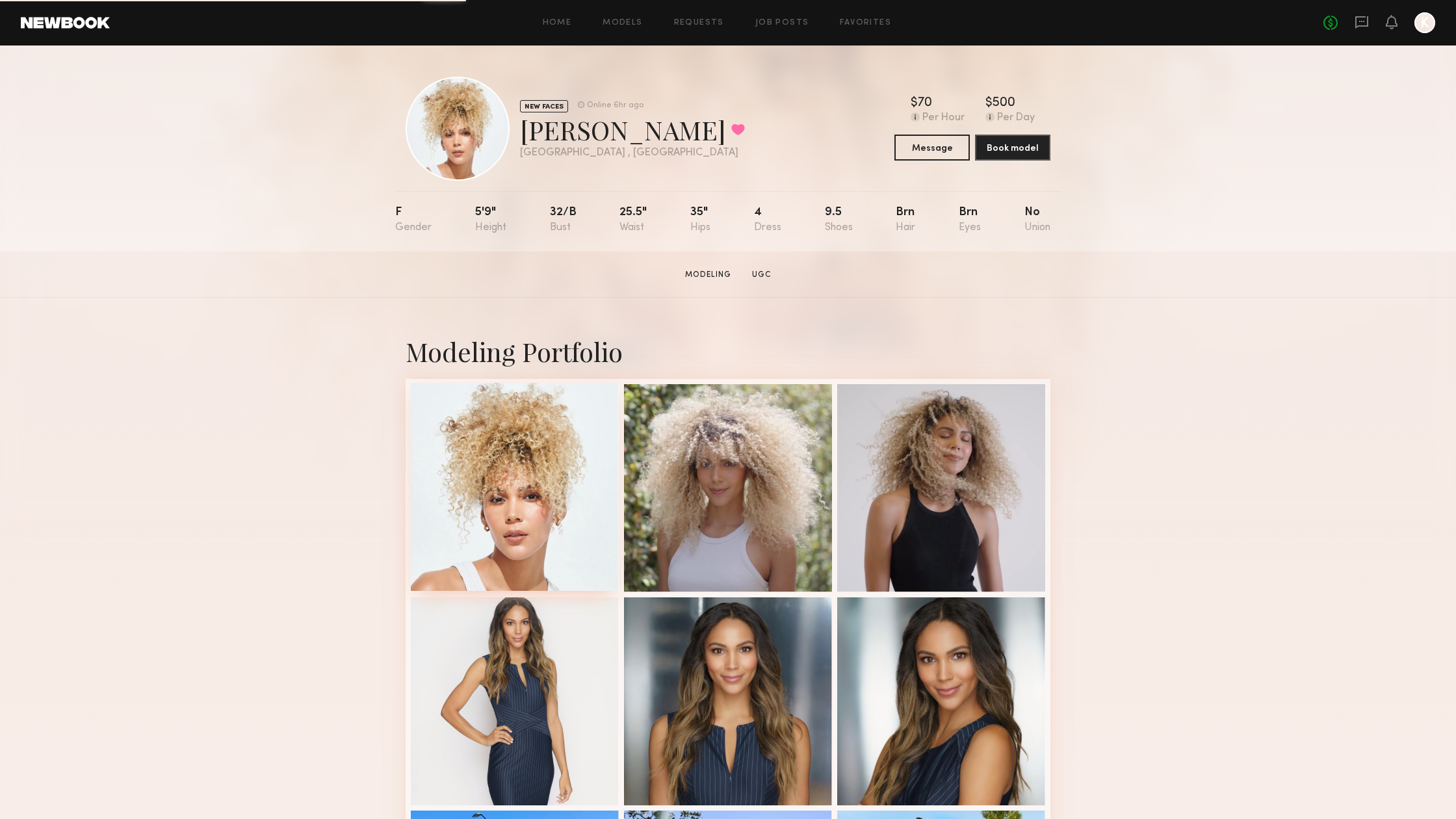
click at [548, 499] on div at bounding box center [514, 487] width 208 height 208
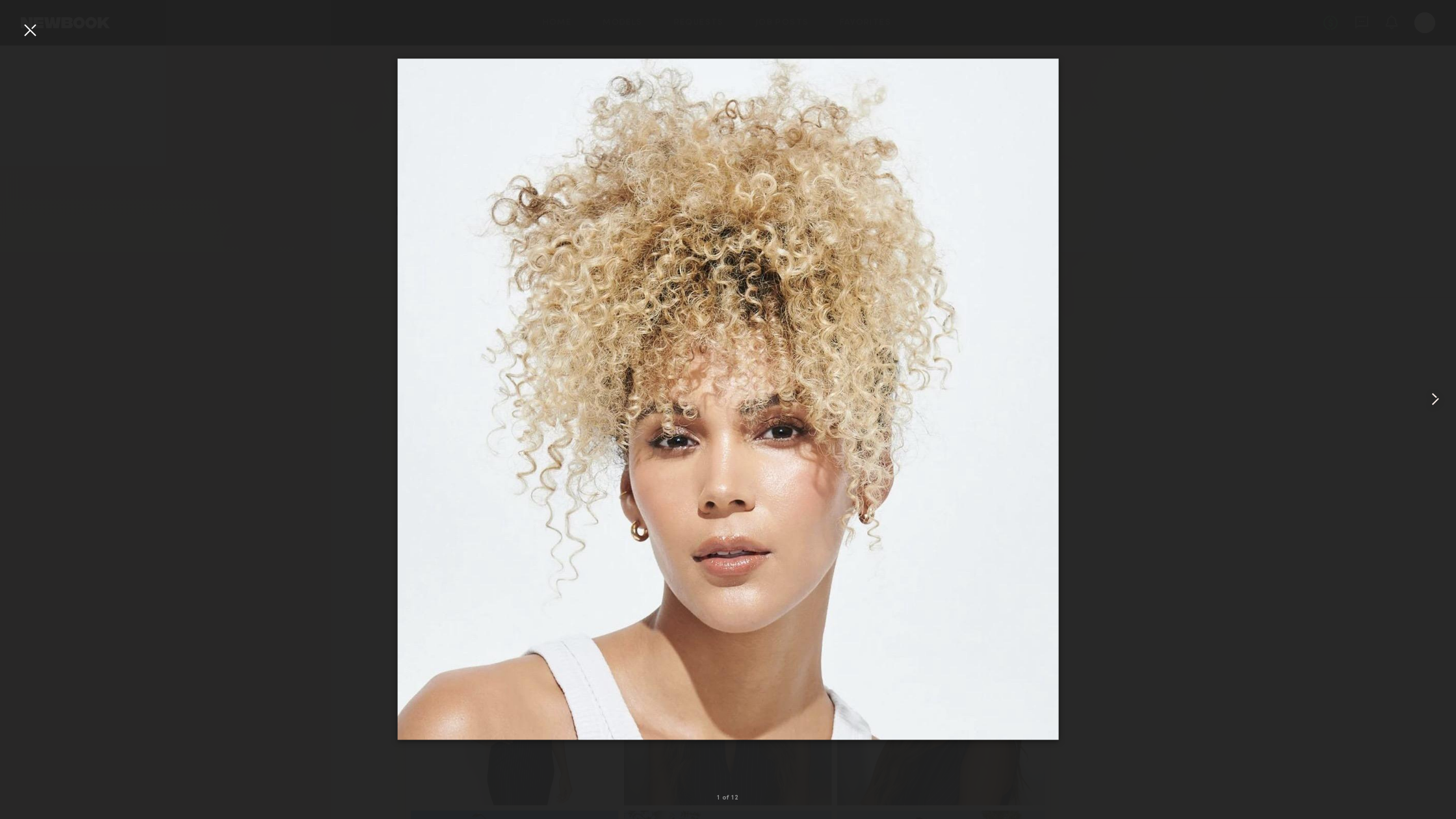
click at [1428, 389] on common-icon at bounding box center [1434, 399] width 21 height 21
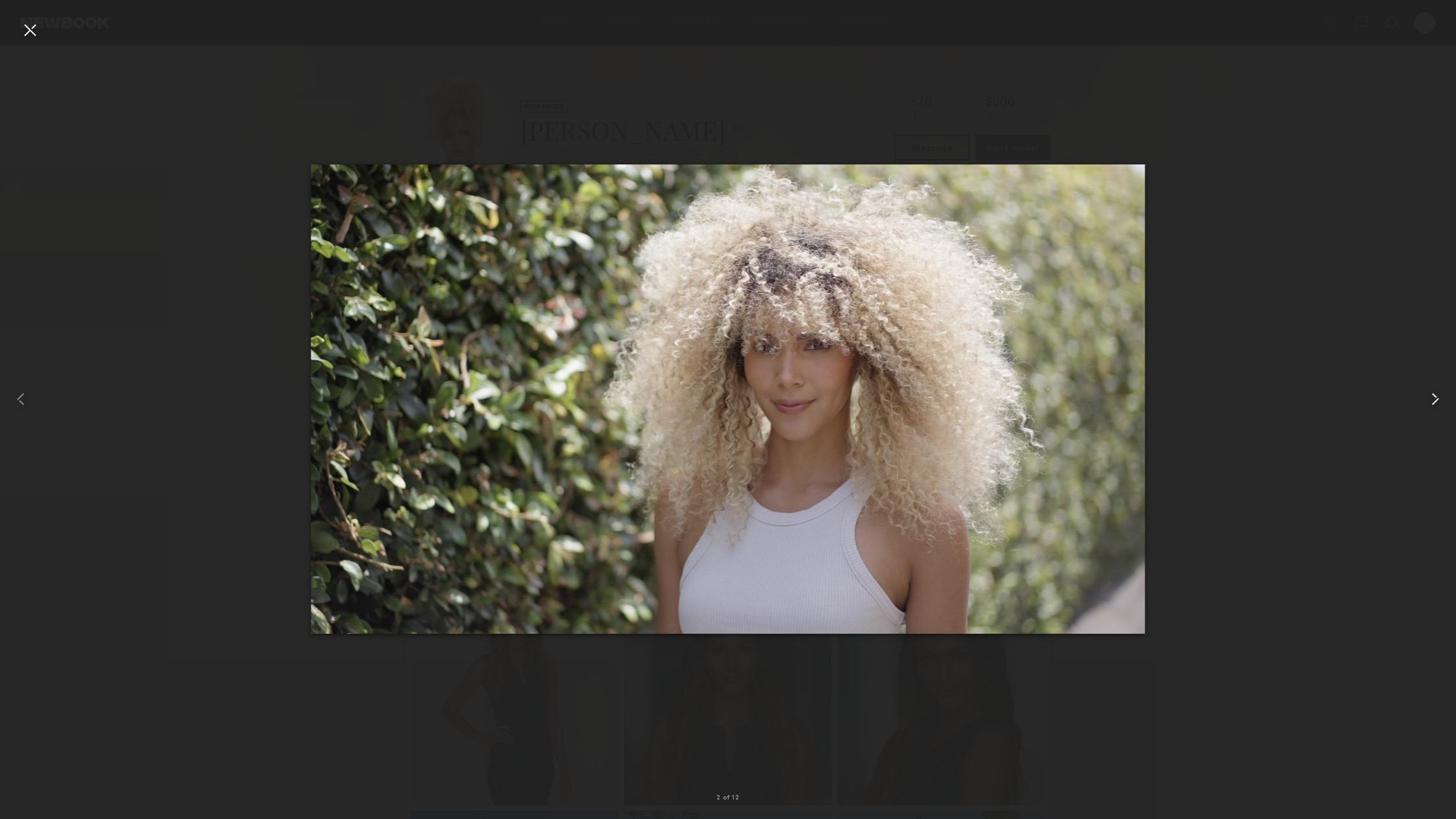
click at [1428, 389] on common-icon at bounding box center [1434, 399] width 21 height 21
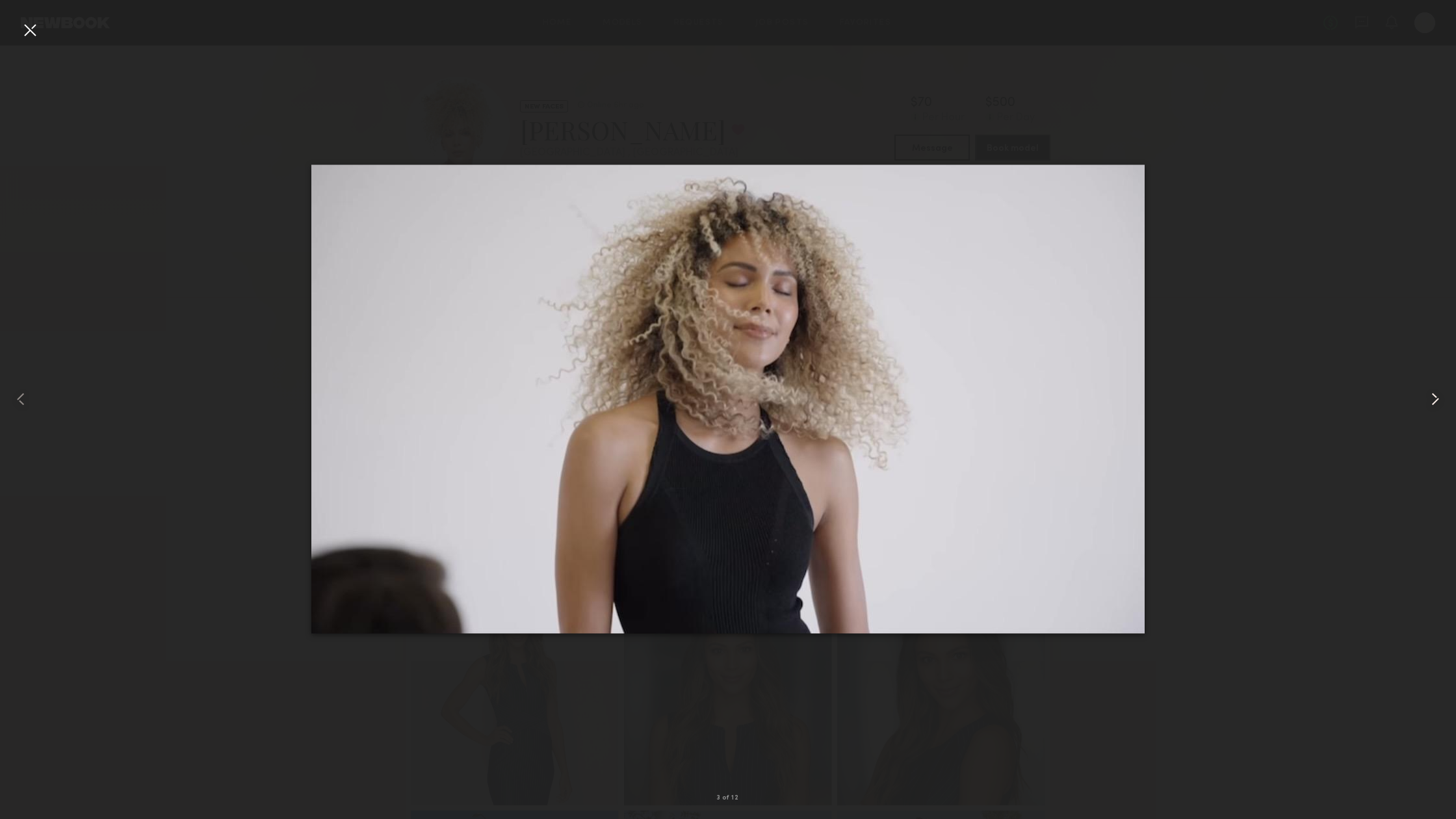
click at [1428, 389] on common-icon at bounding box center [1434, 399] width 21 height 21
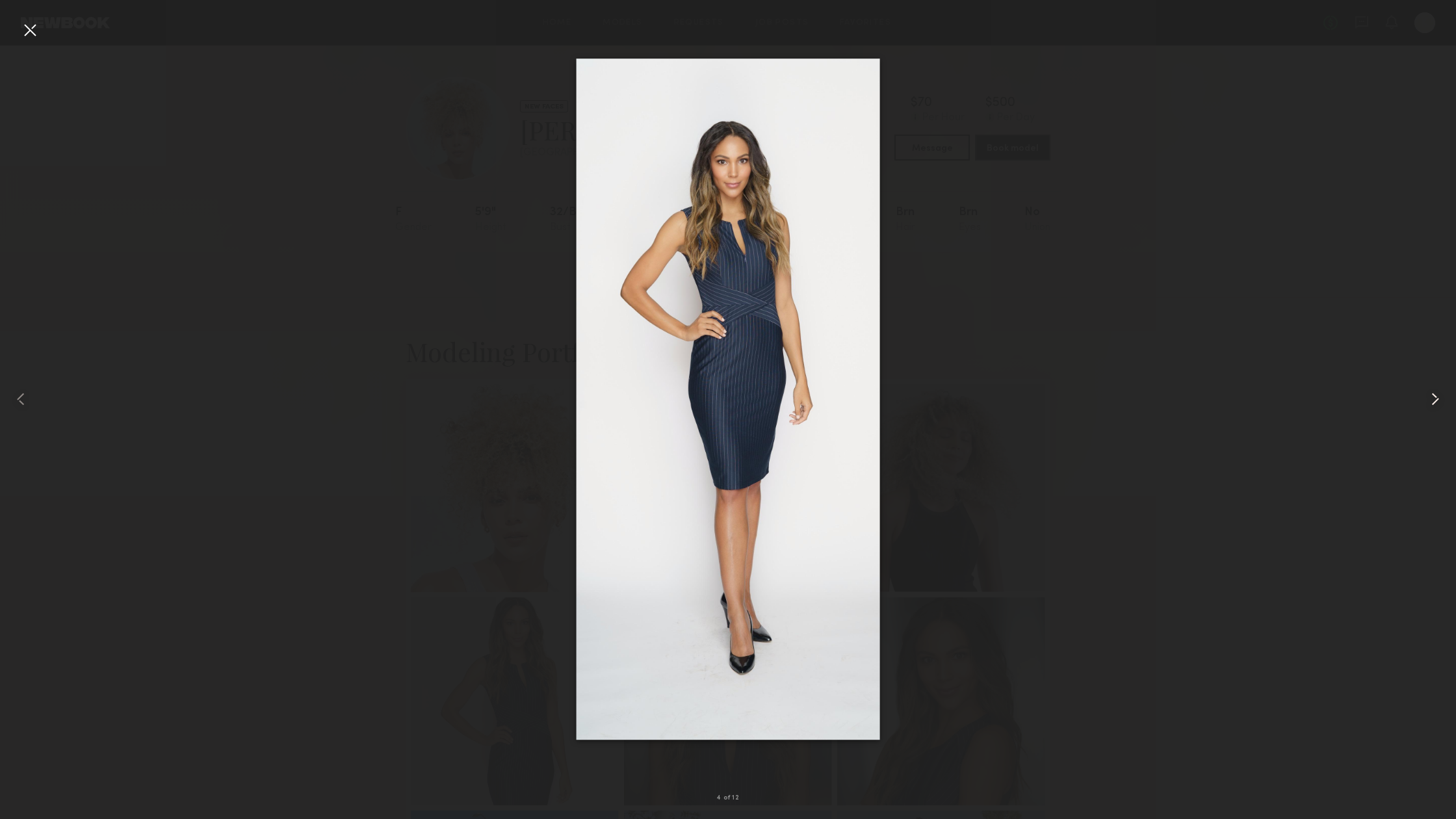
click at [1428, 389] on common-icon at bounding box center [1434, 399] width 21 height 21
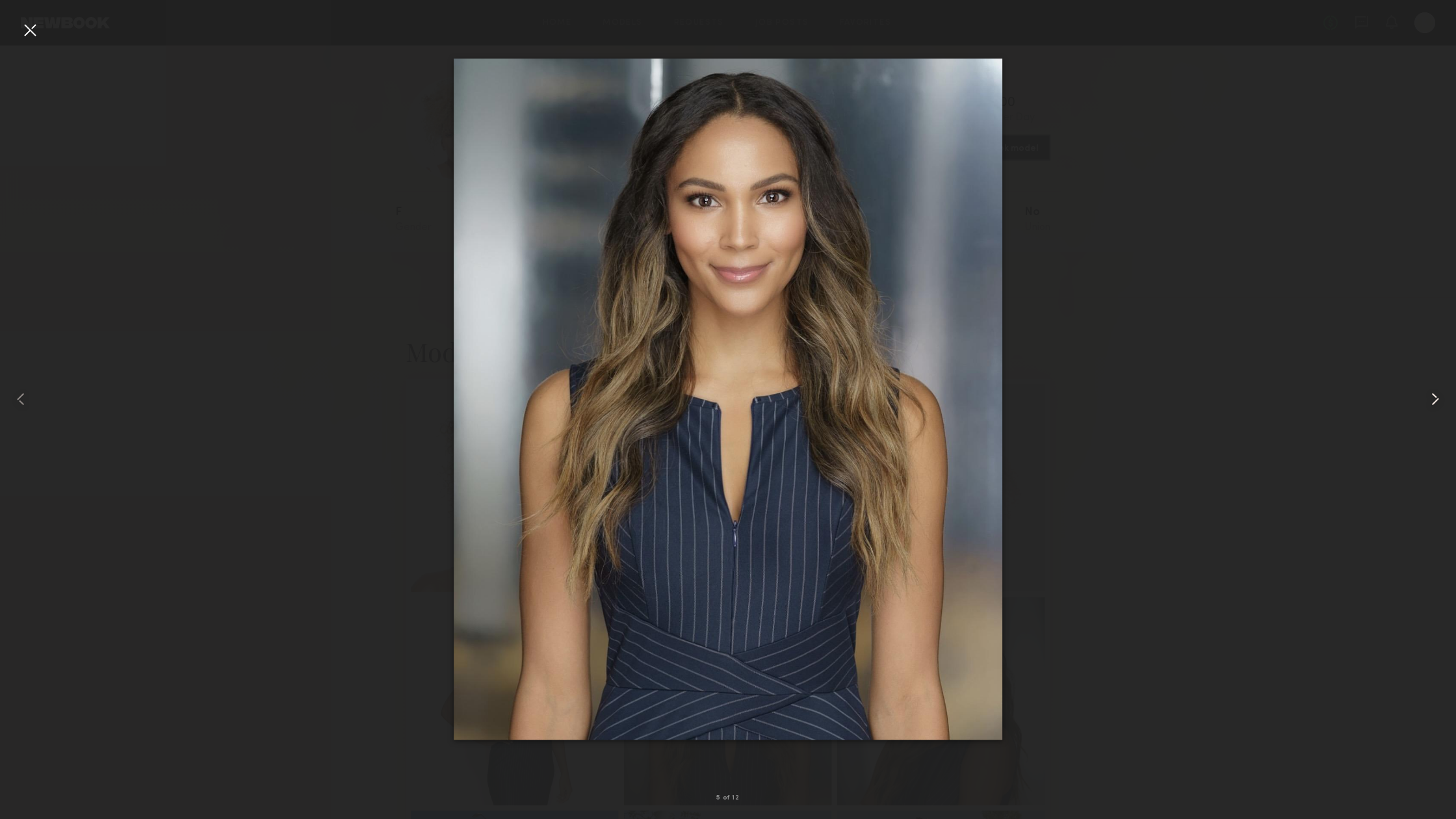
click at [1428, 389] on common-icon at bounding box center [1434, 399] width 21 height 21
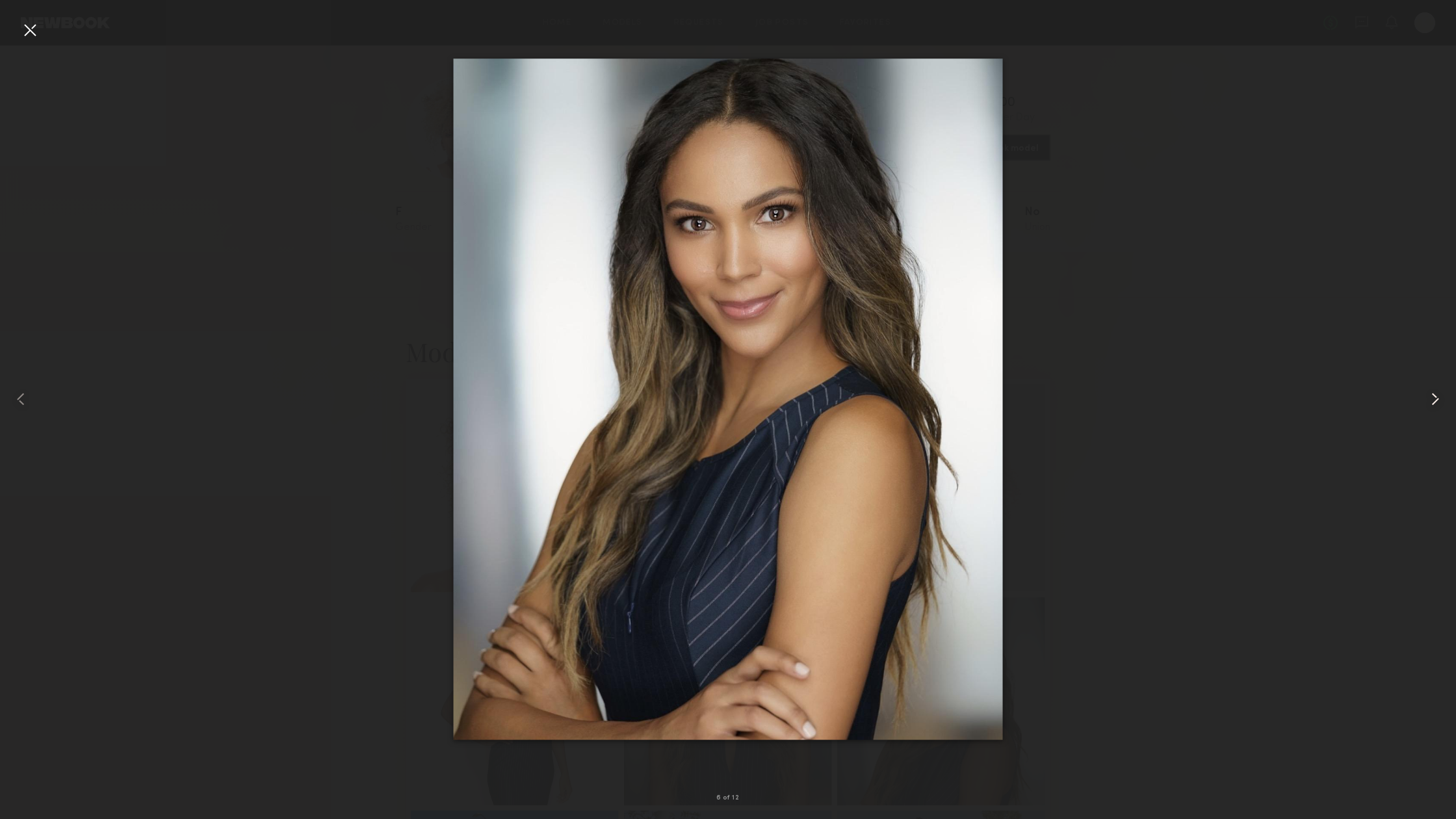
click at [1428, 389] on common-icon at bounding box center [1434, 399] width 21 height 21
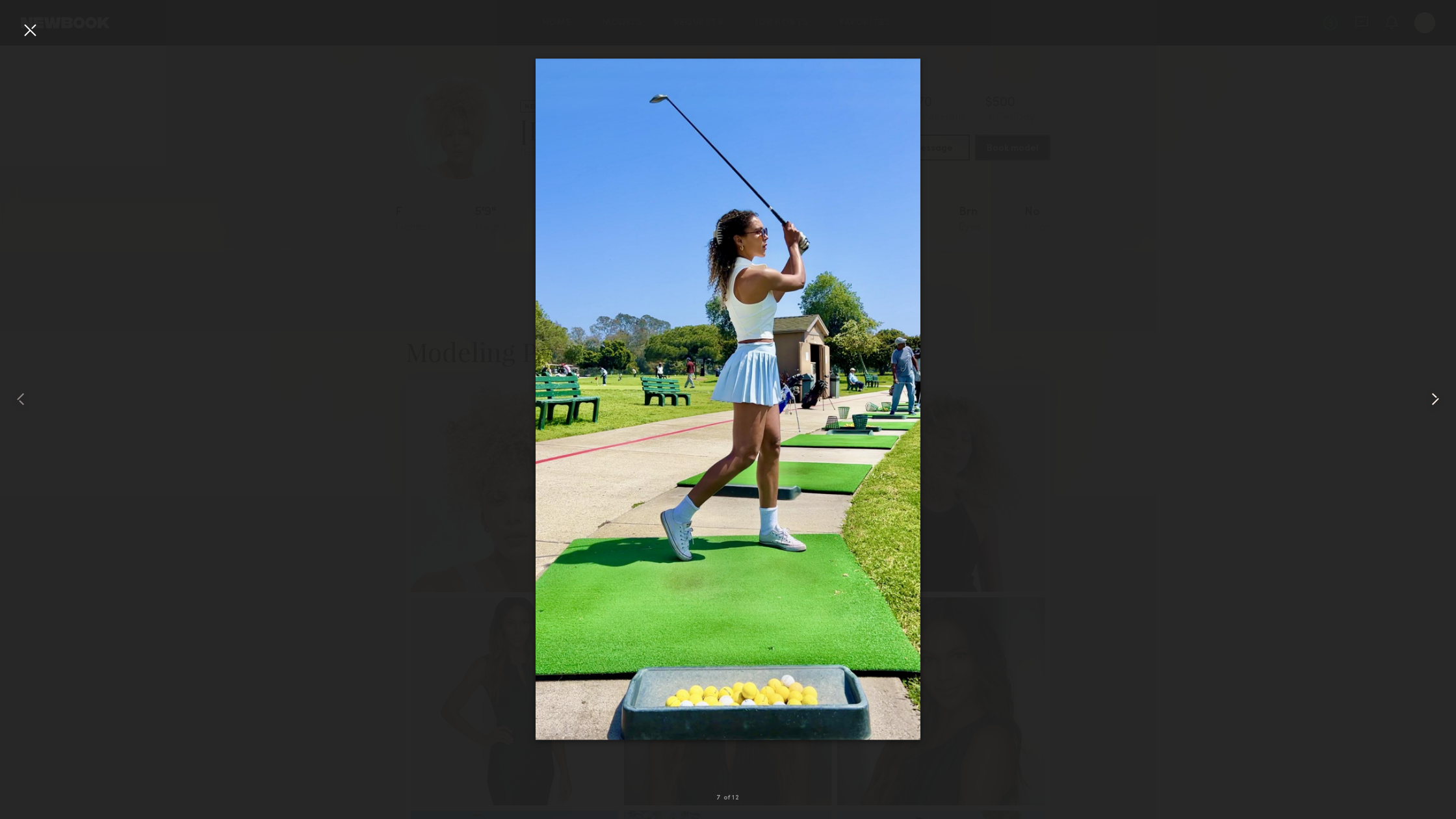
click at [1428, 389] on common-icon at bounding box center [1434, 399] width 21 height 21
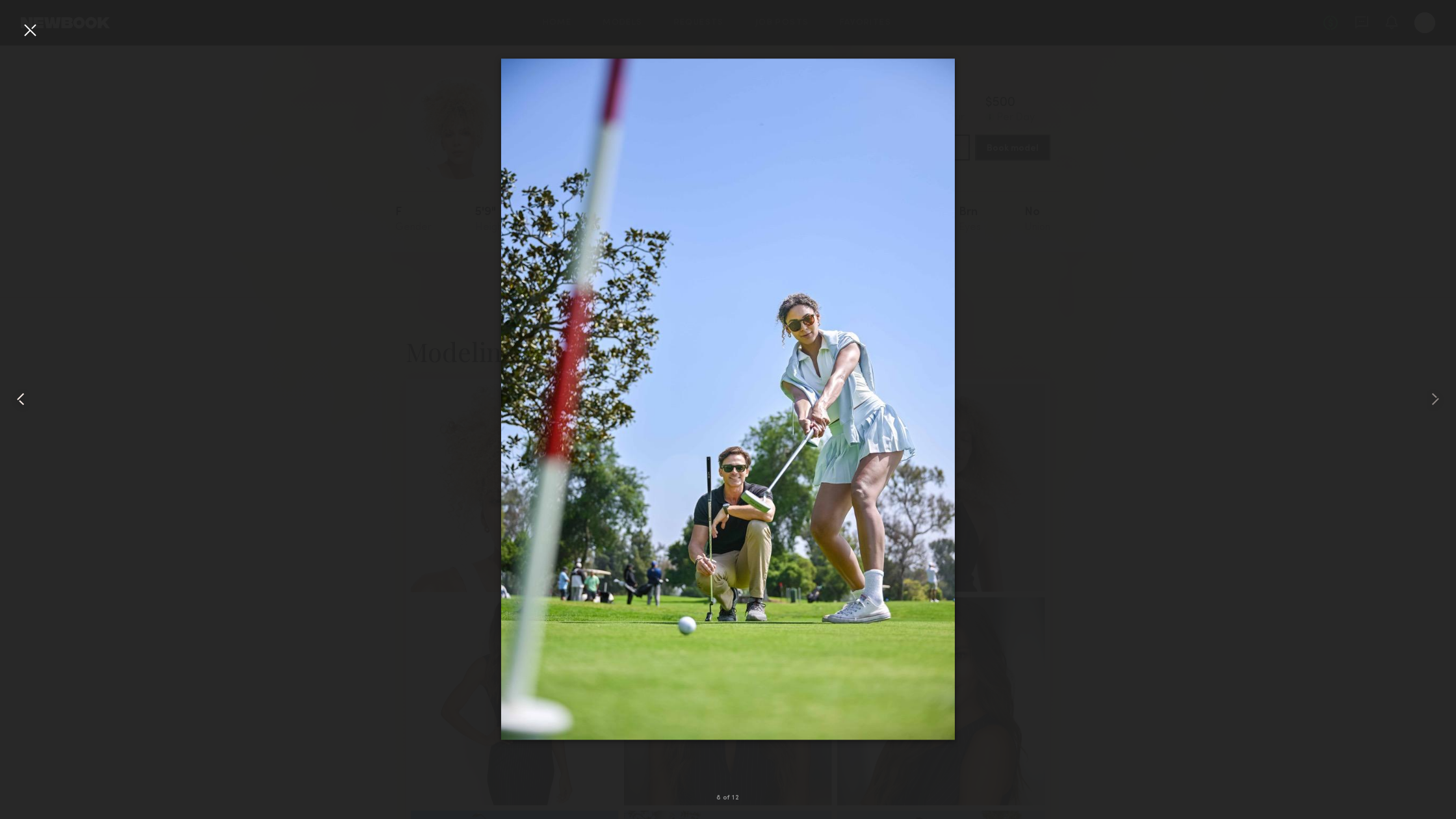
click at [19, 394] on common-icon at bounding box center [20, 399] width 21 height 21
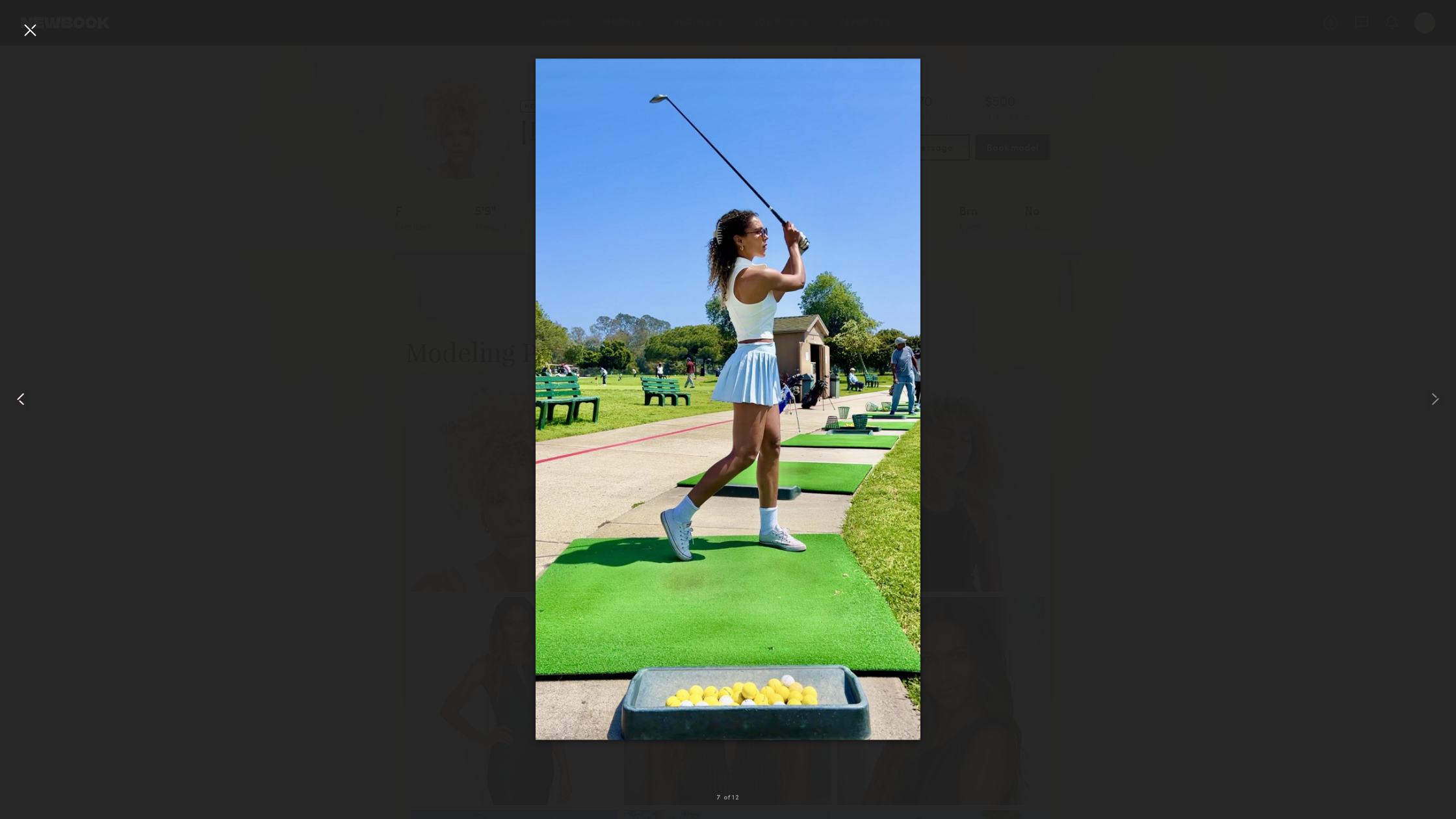
click at [19, 394] on common-icon at bounding box center [20, 399] width 21 height 21
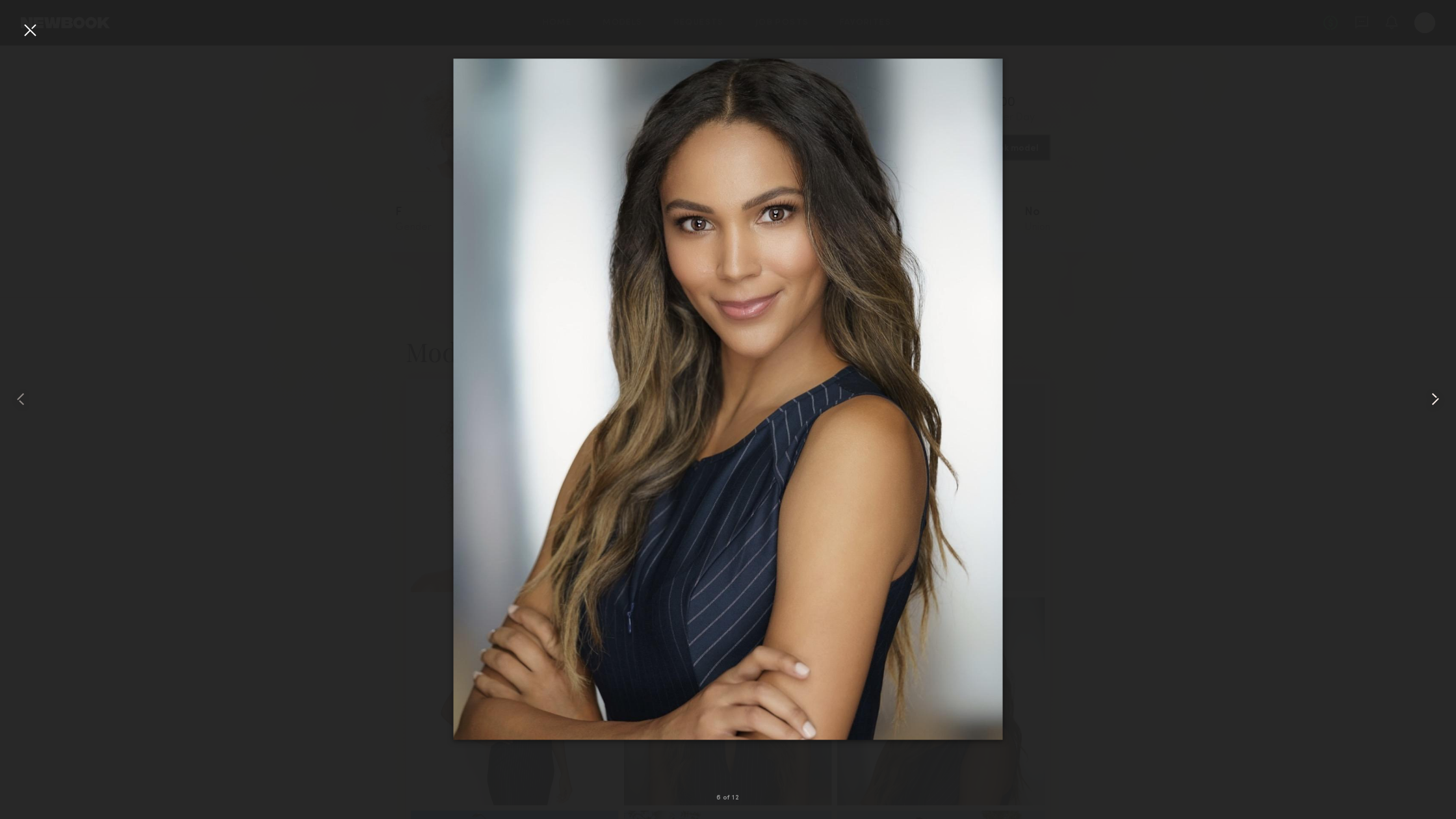
click at [1432, 402] on common-icon at bounding box center [1434, 399] width 21 height 21
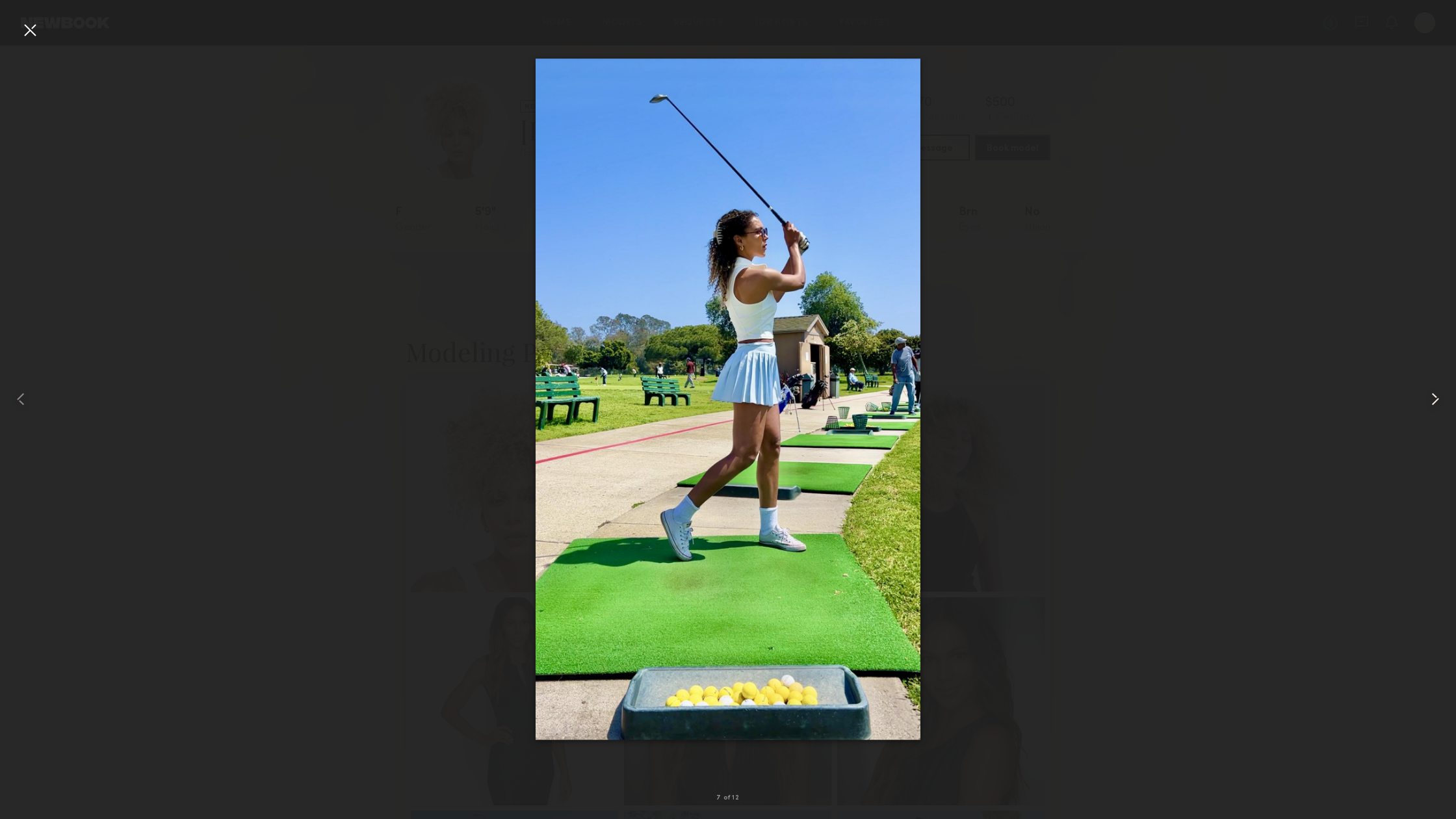
click at [1432, 402] on common-icon at bounding box center [1434, 399] width 21 height 21
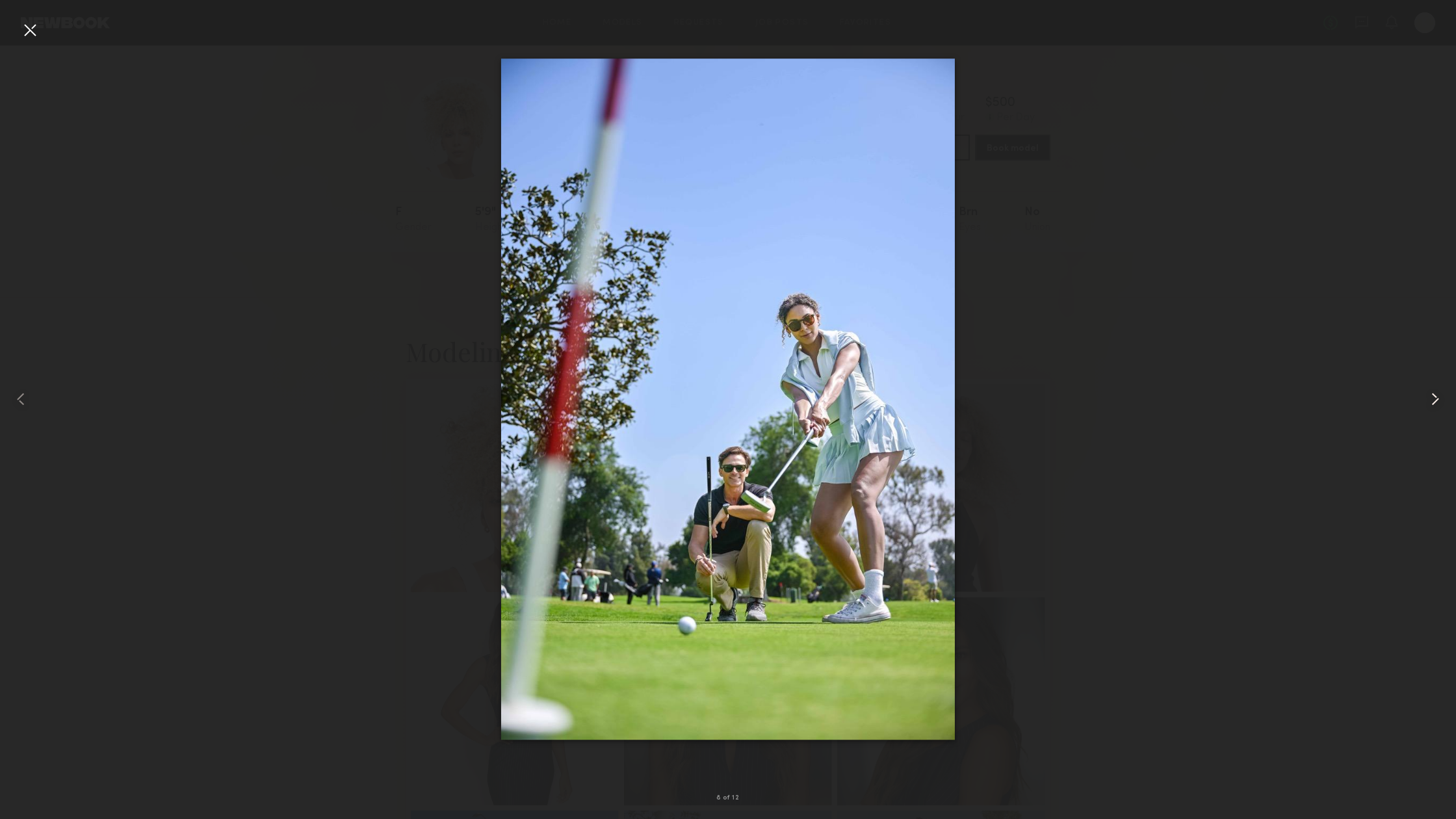
click at [1432, 402] on common-icon at bounding box center [1434, 399] width 21 height 21
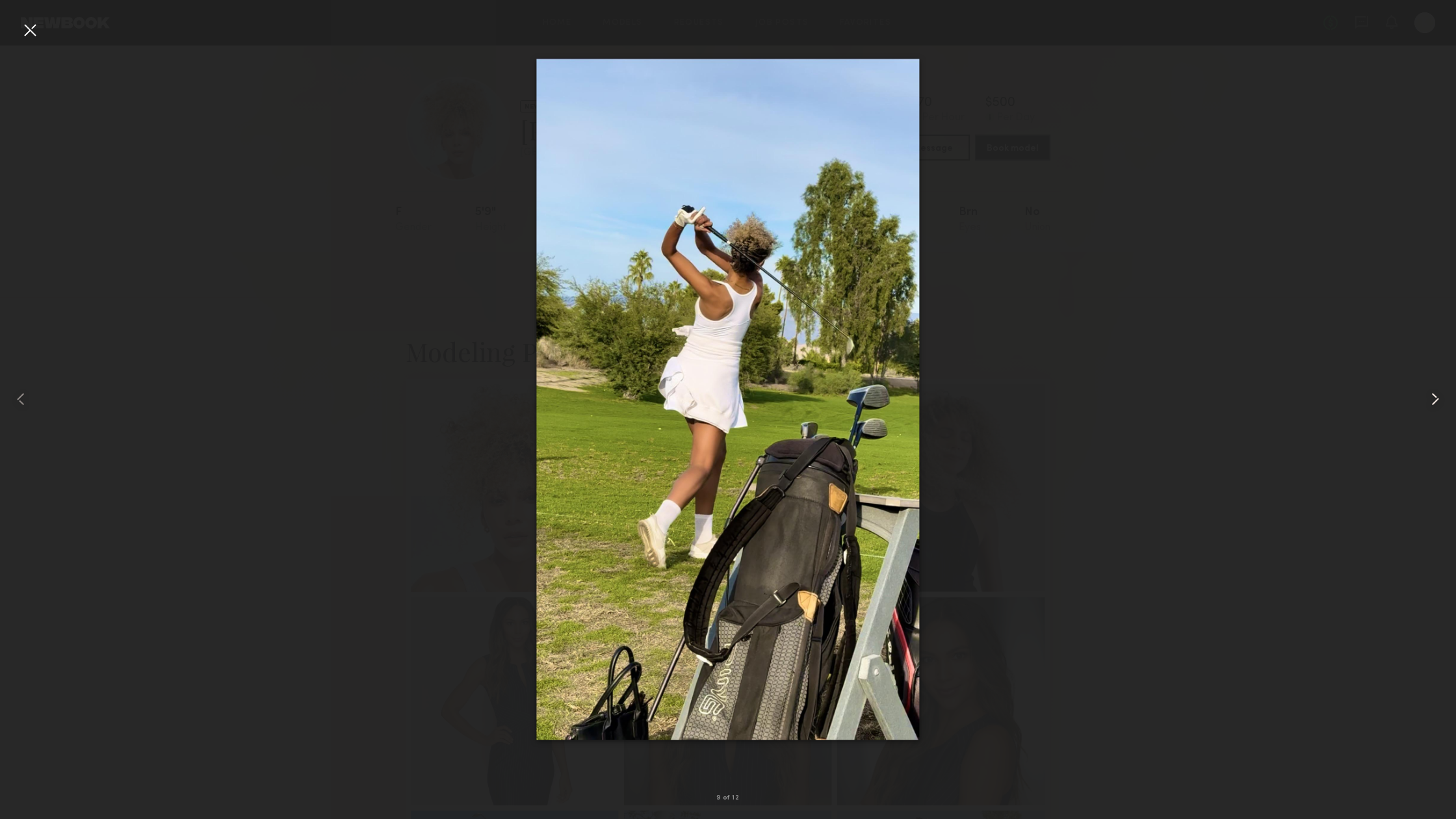
click at [1432, 402] on common-icon at bounding box center [1434, 399] width 21 height 21
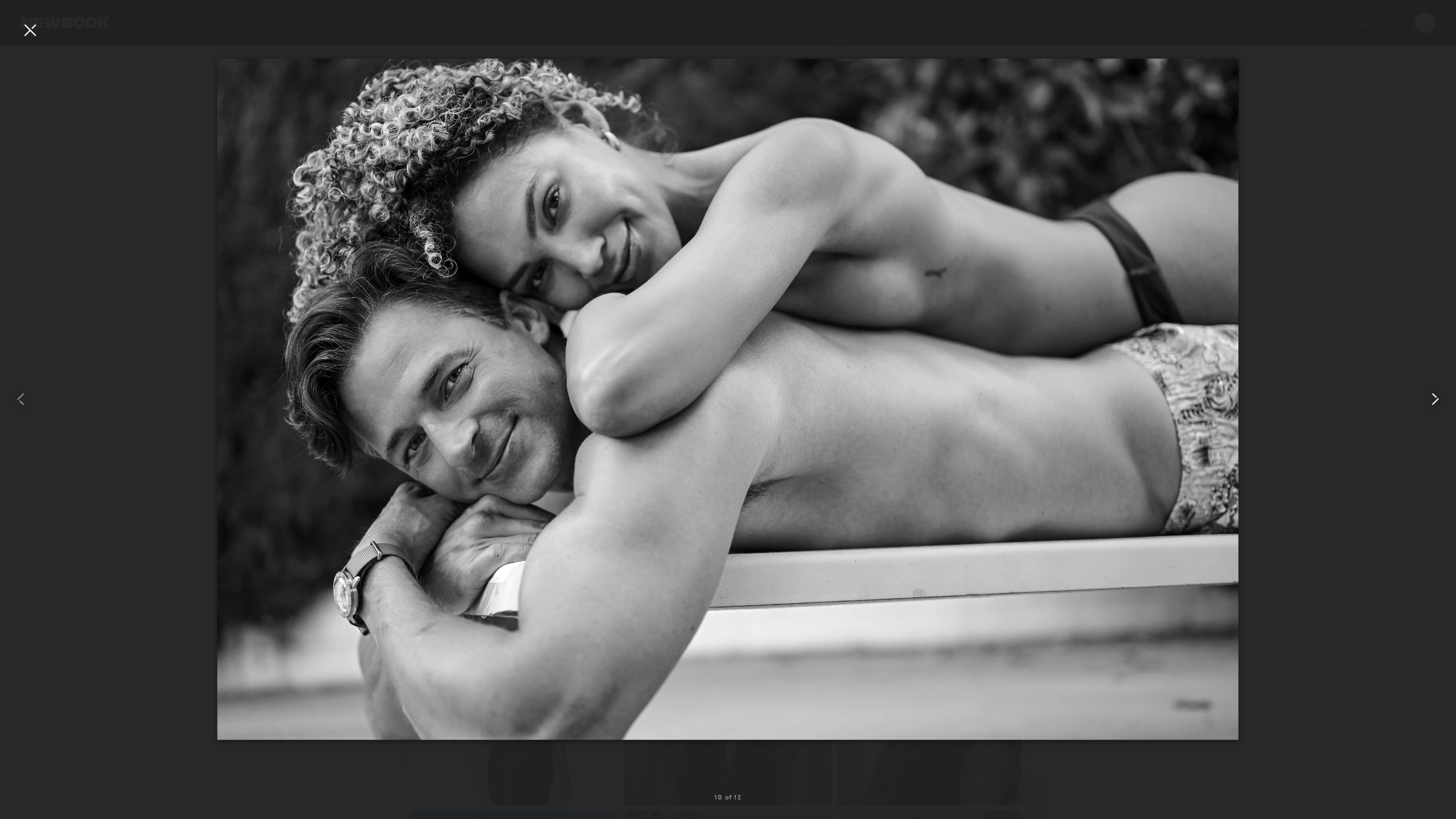
click at [1432, 402] on common-icon at bounding box center [1434, 399] width 21 height 21
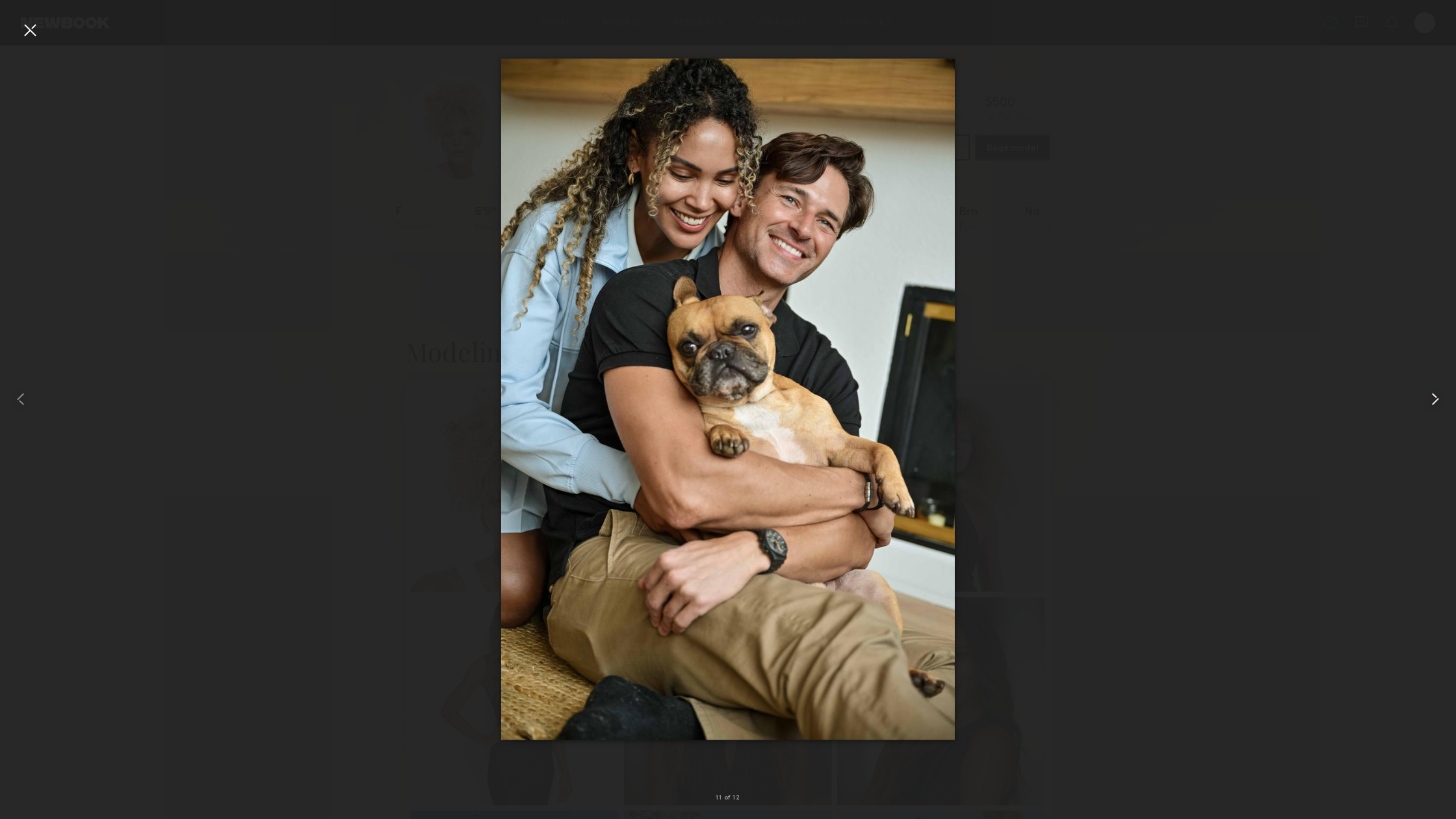
click at [1432, 401] on common-icon at bounding box center [1434, 399] width 21 height 21
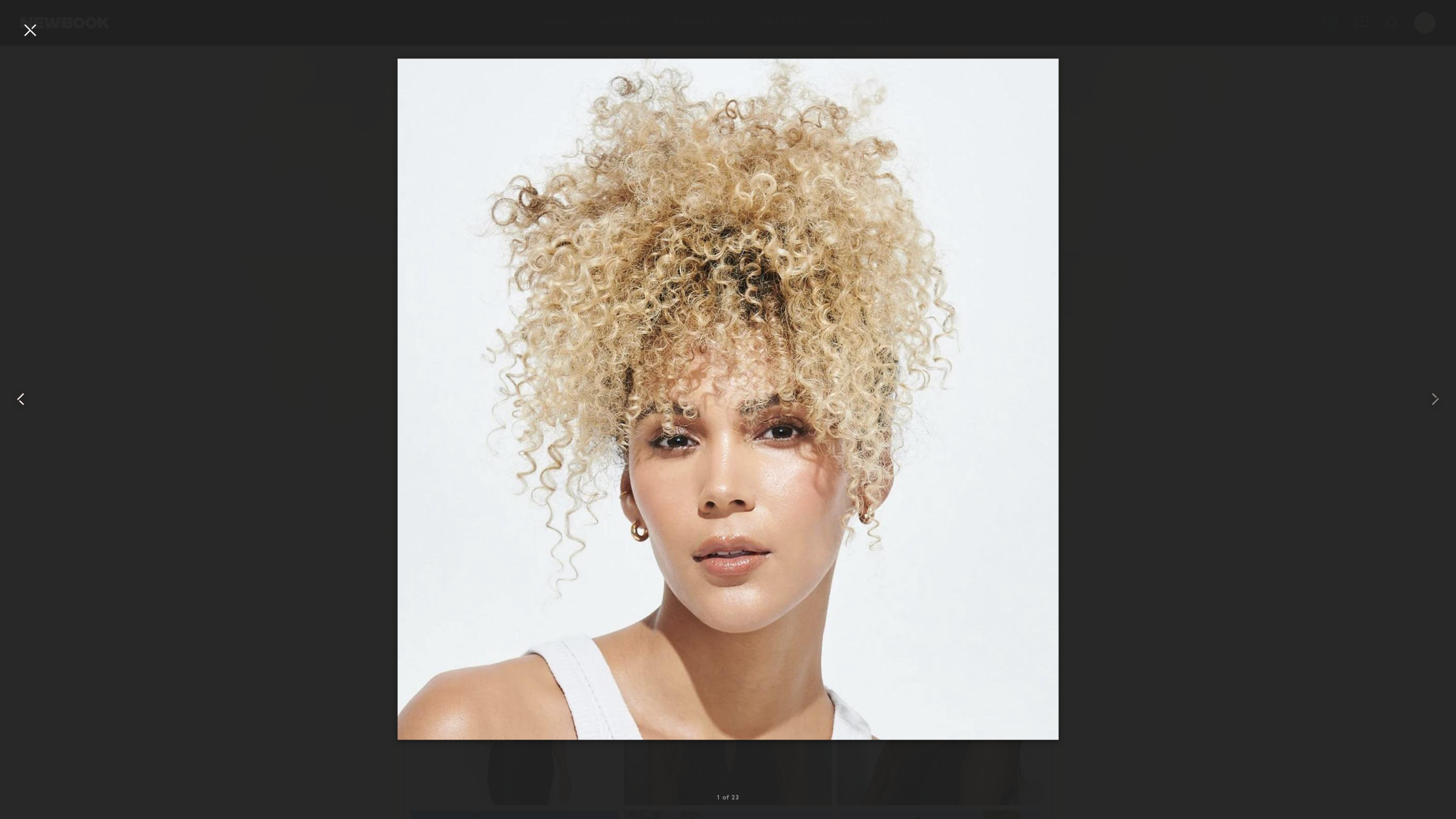
click at [30, 397] on common-icon at bounding box center [20, 399] width 21 height 21
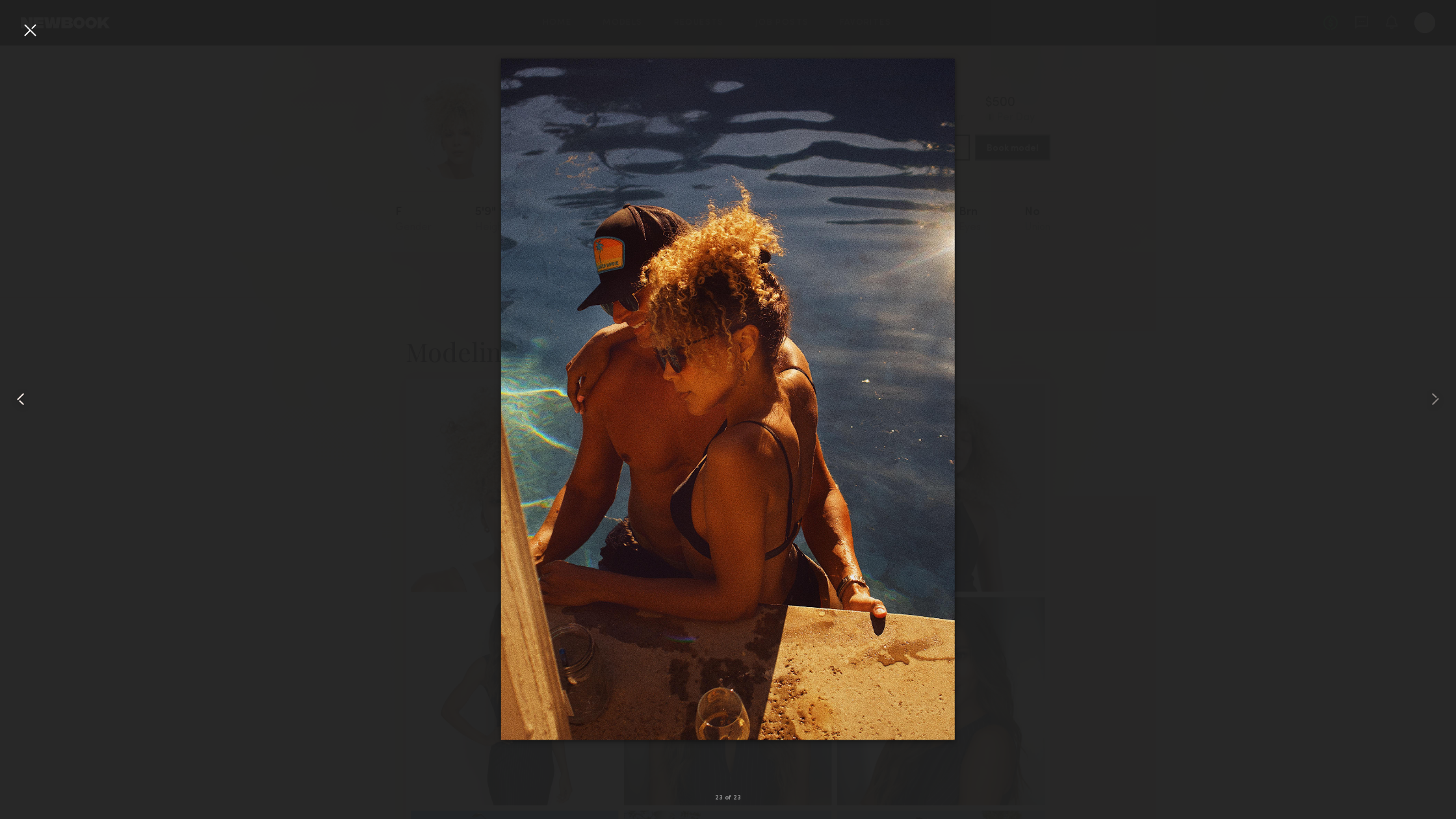
click at [30, 397] on common-icon at bounding box center [20, 399] width 21 height 21
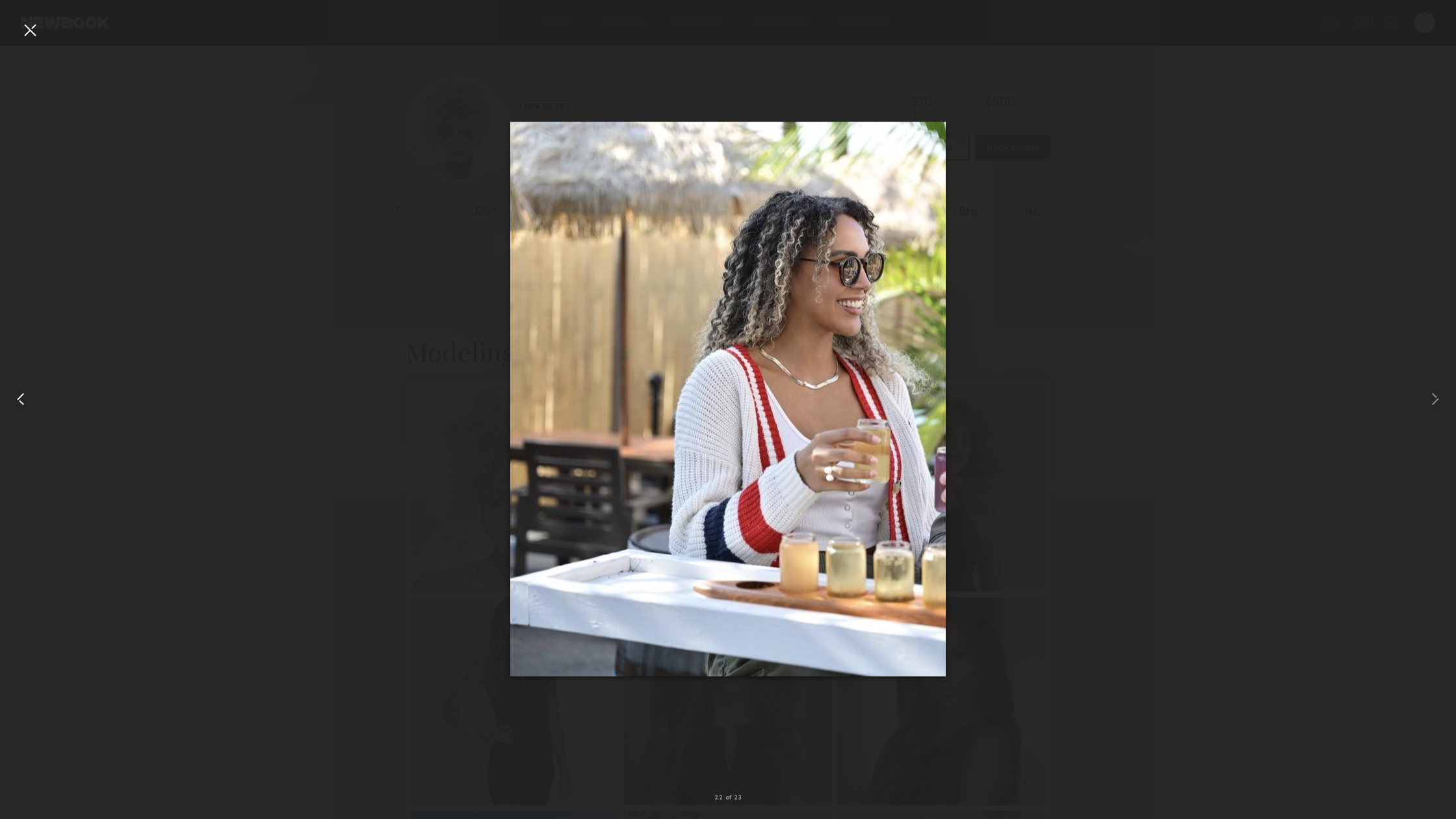
click at [30, 397] on common-icon at bounding box center [20, 399] width 21 height 21
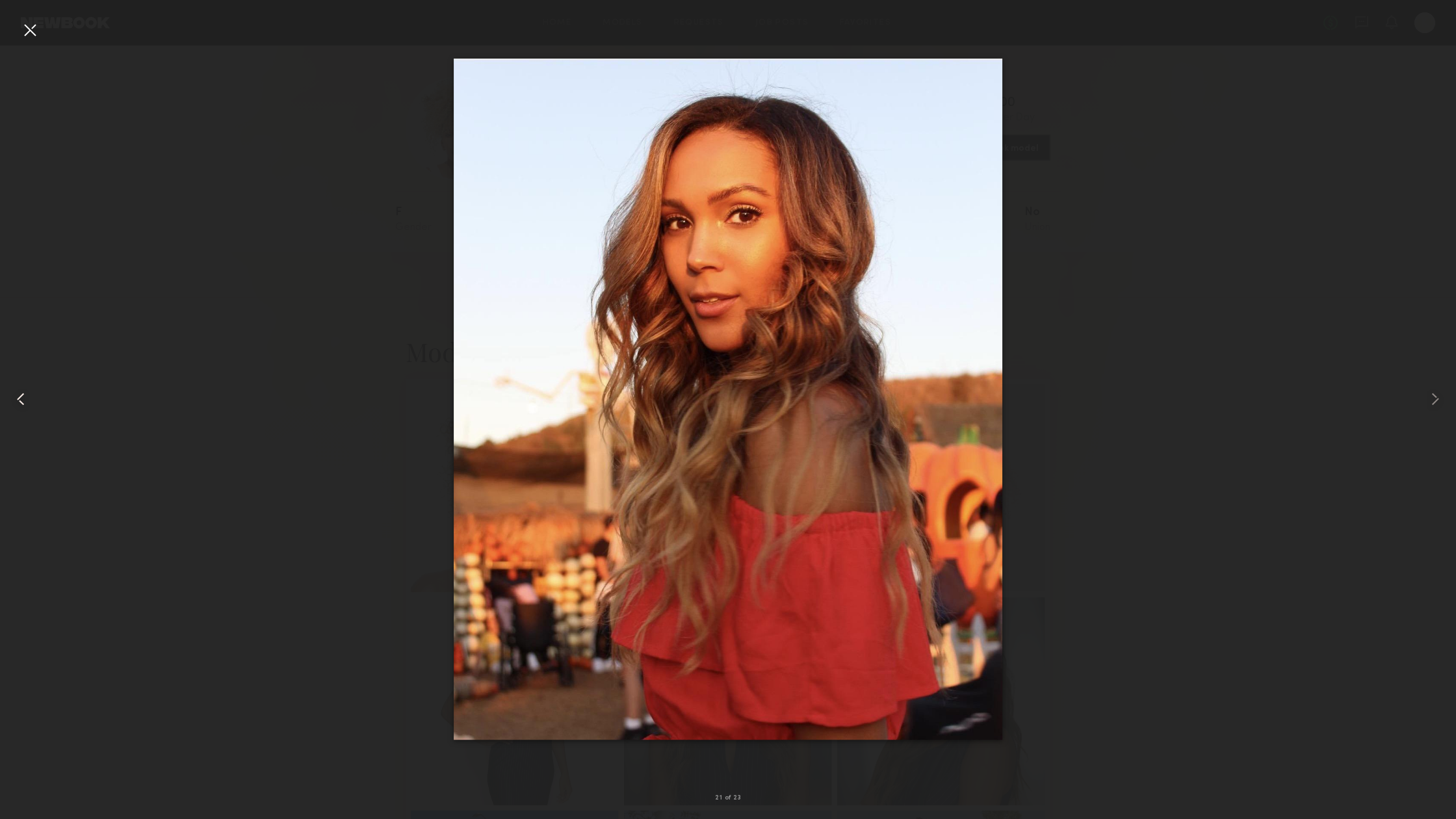
click at [30, 397] on common-icon at bounding box center [20, 399] width 21 height 21
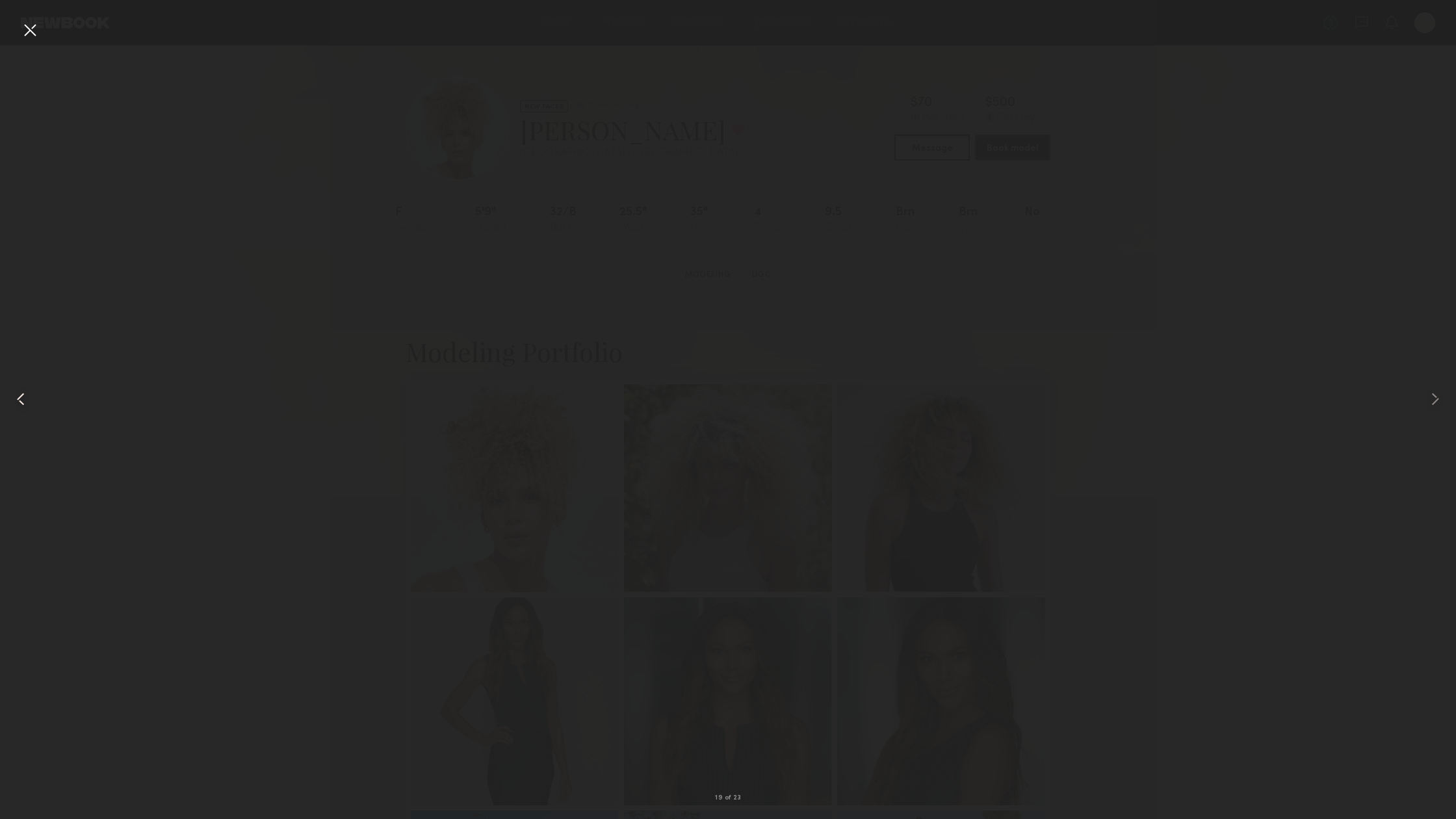
click at [30, 397] on common-icon at bounding box center [20, 399] width 21 height 21
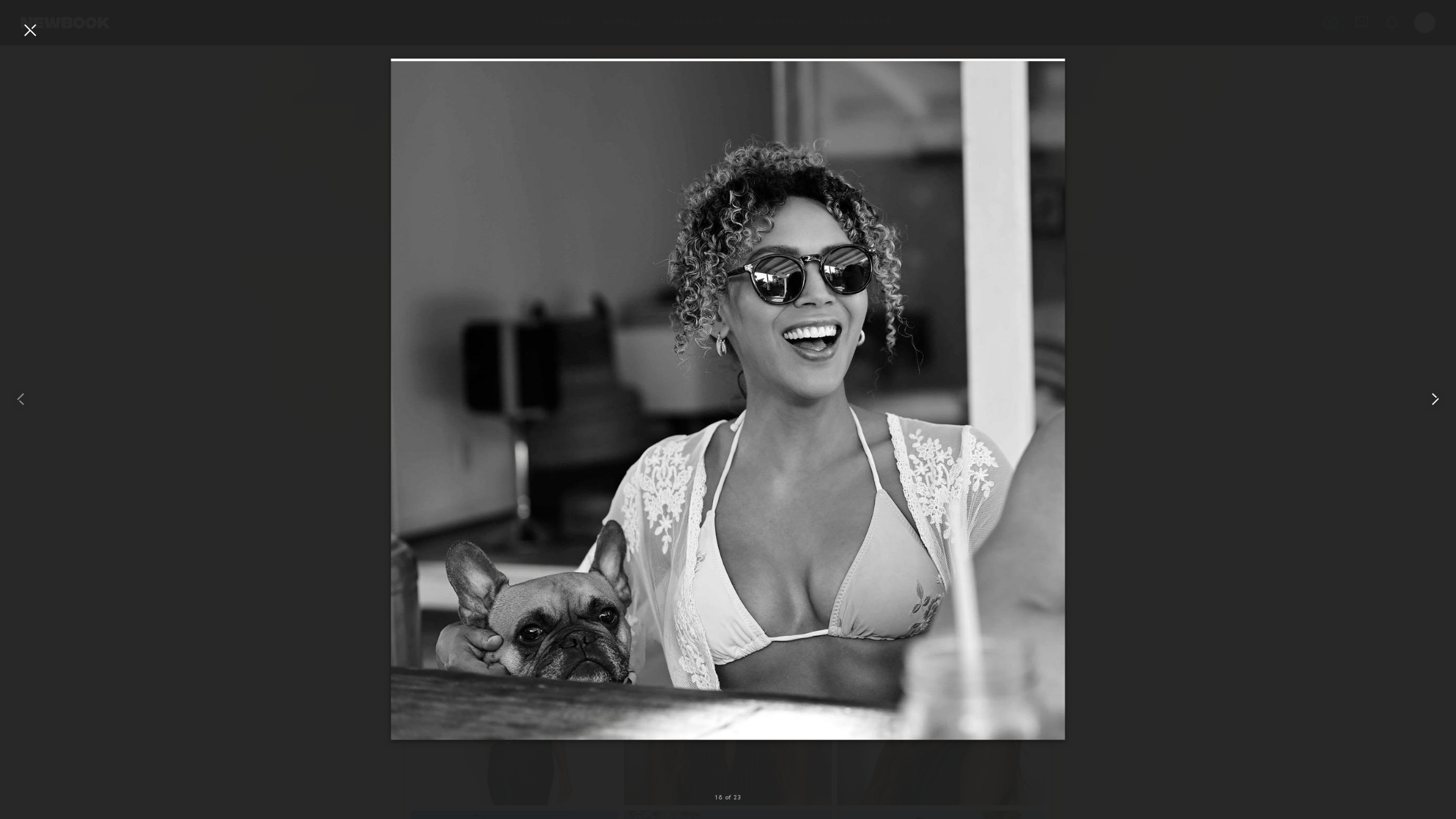
click at [1437, 405] on common-icon at bounding box center [1434, 399] width 21 height 21
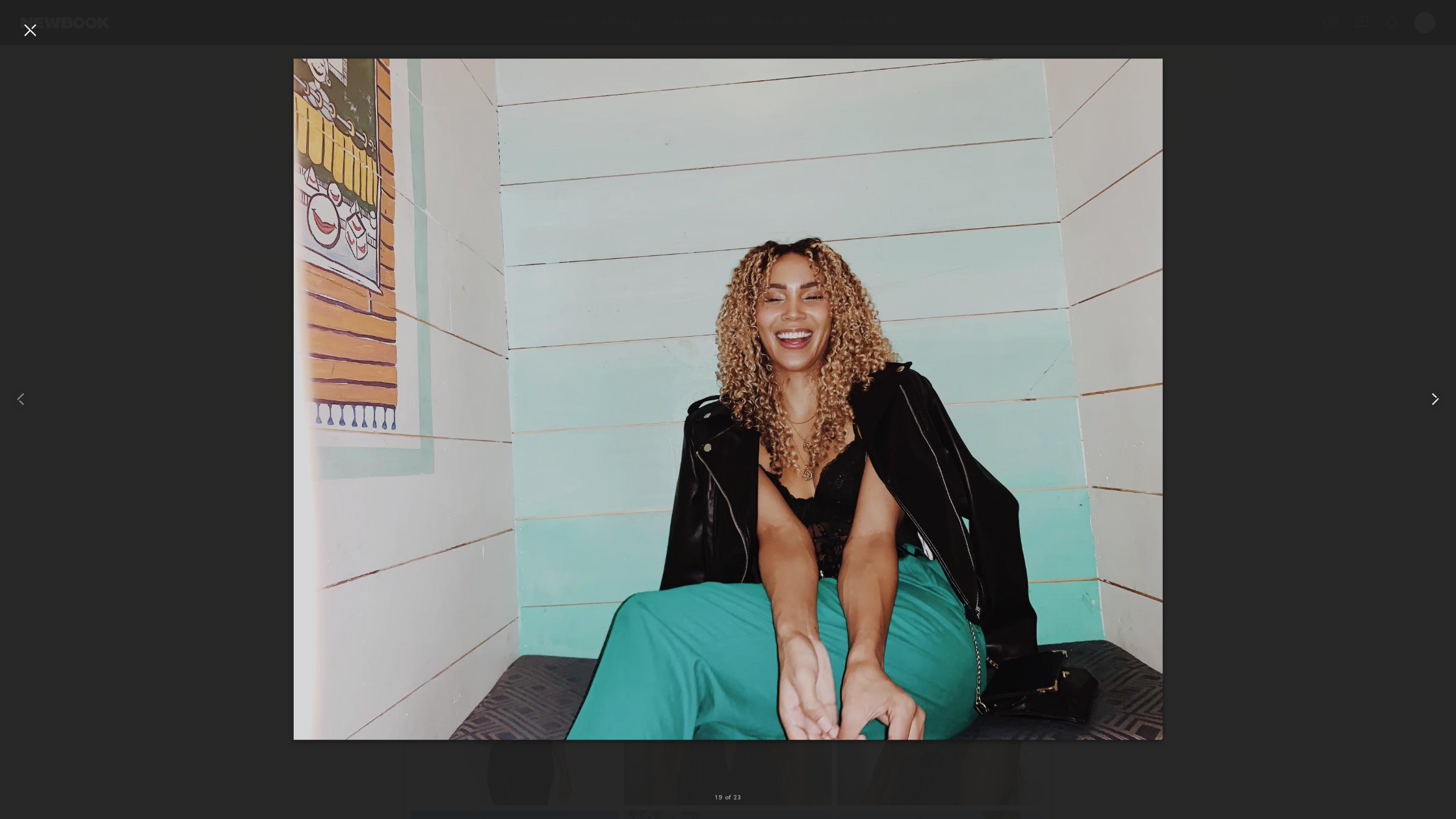
click at [1437, 405] on common-icon at bounding box center [1434, 399] width 21 height 21
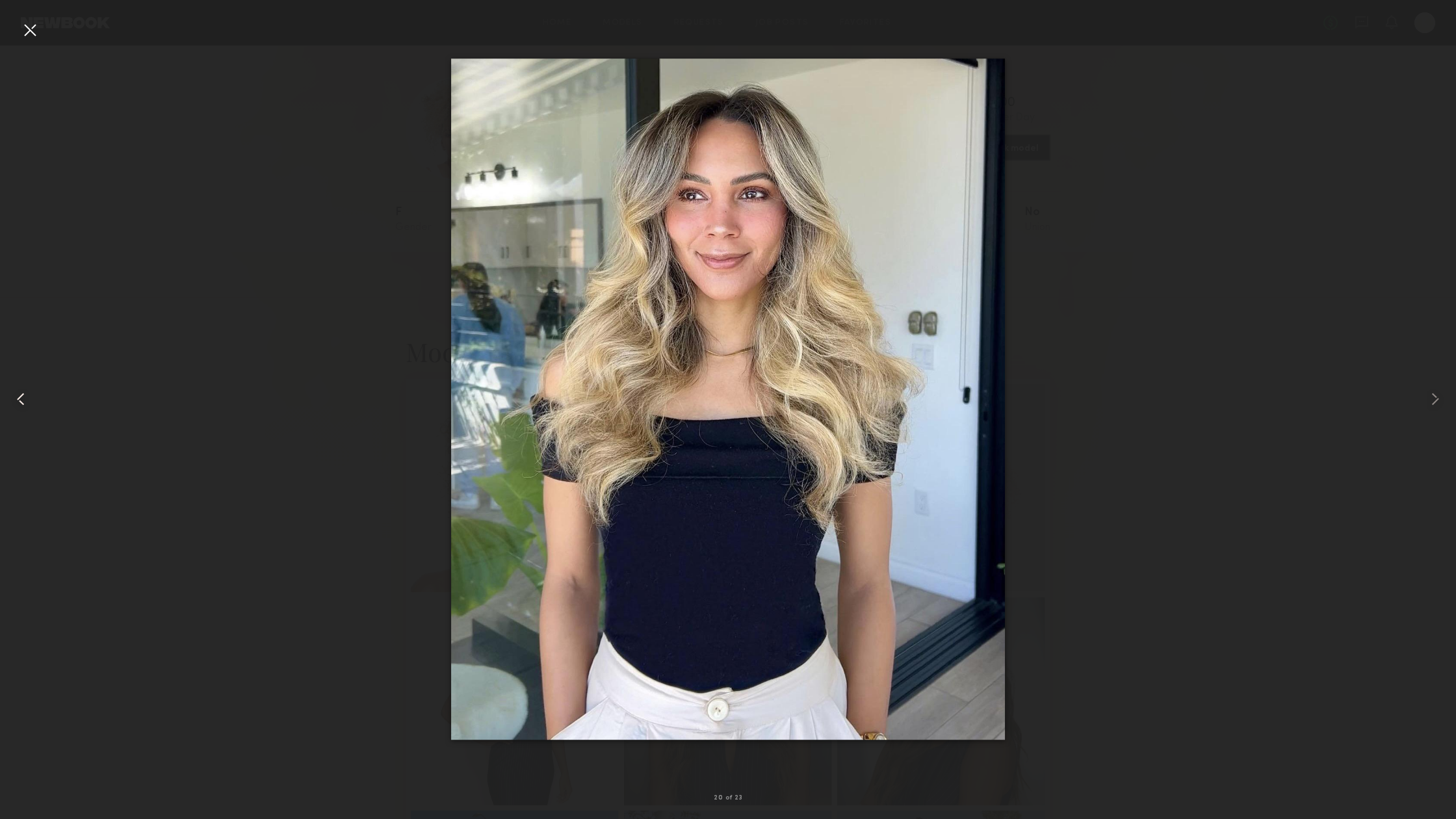
click at [19, 402] on common-icon at bounding box center [20, 399] width 21 height 21
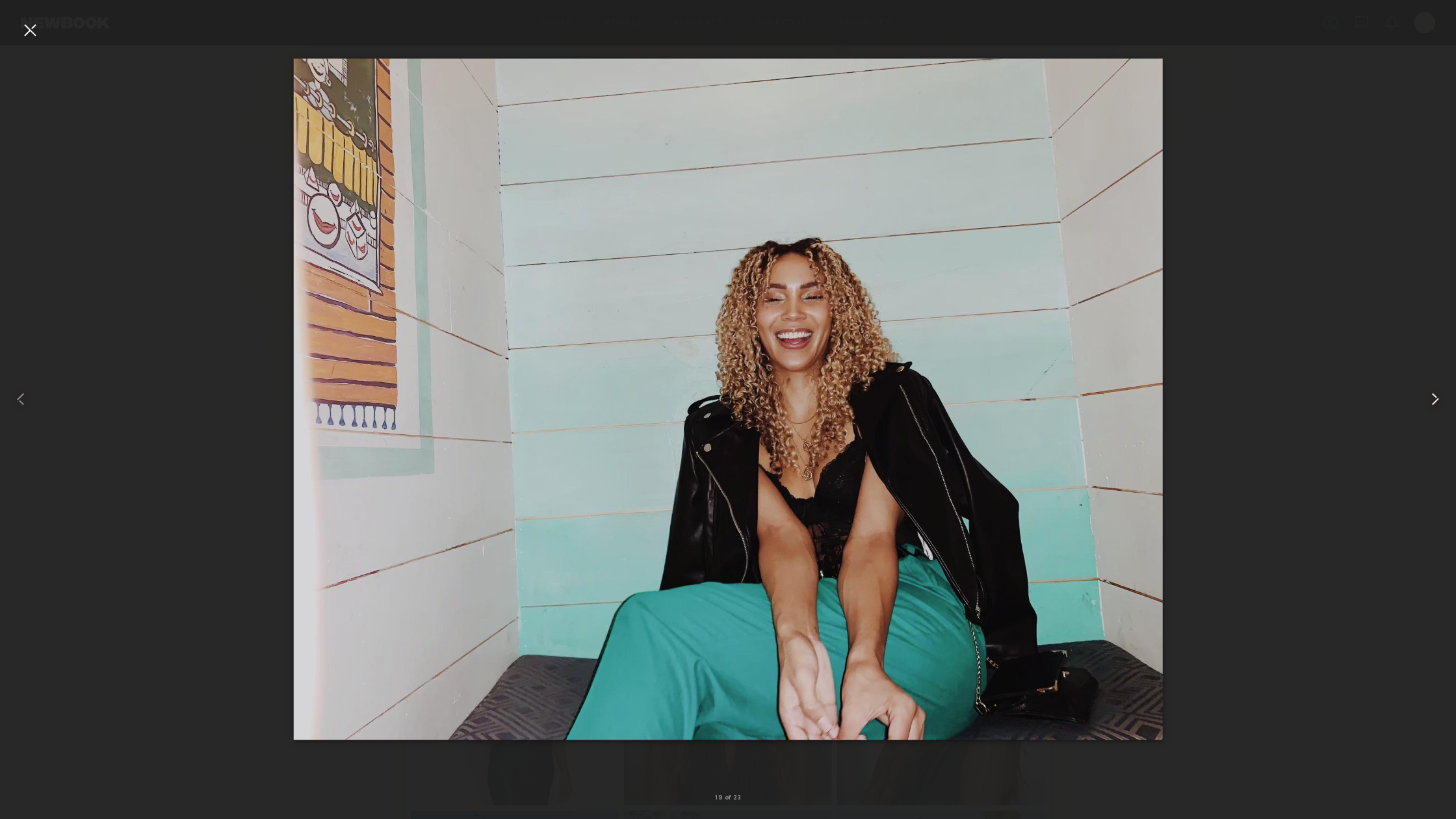
click at [1431, 403] on common-icon at bounding box center [1434, 399] width 21 height 21
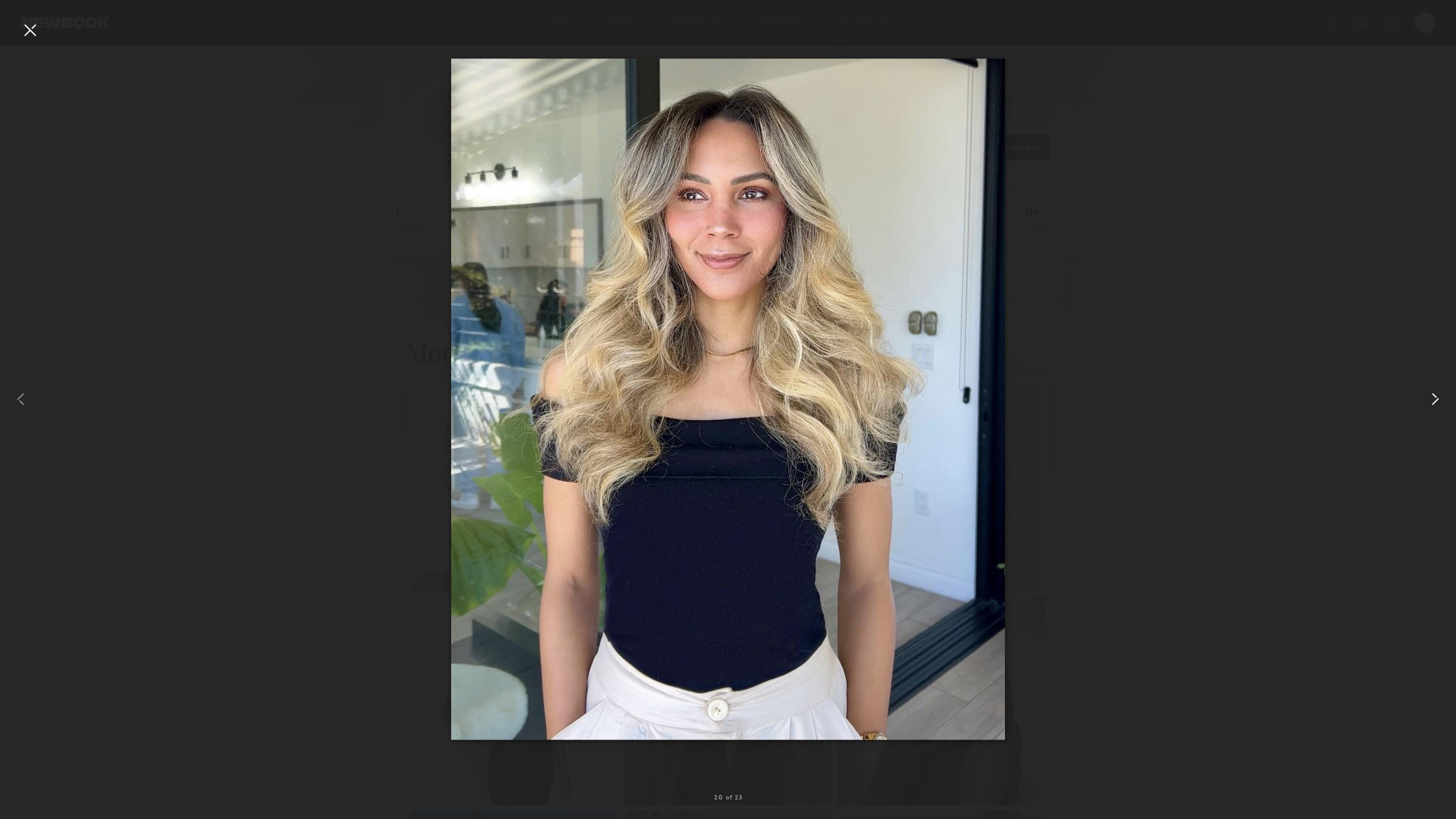
click at [1431, 403] on common-icon at bounding box center [1434, 399] width 21 height 21
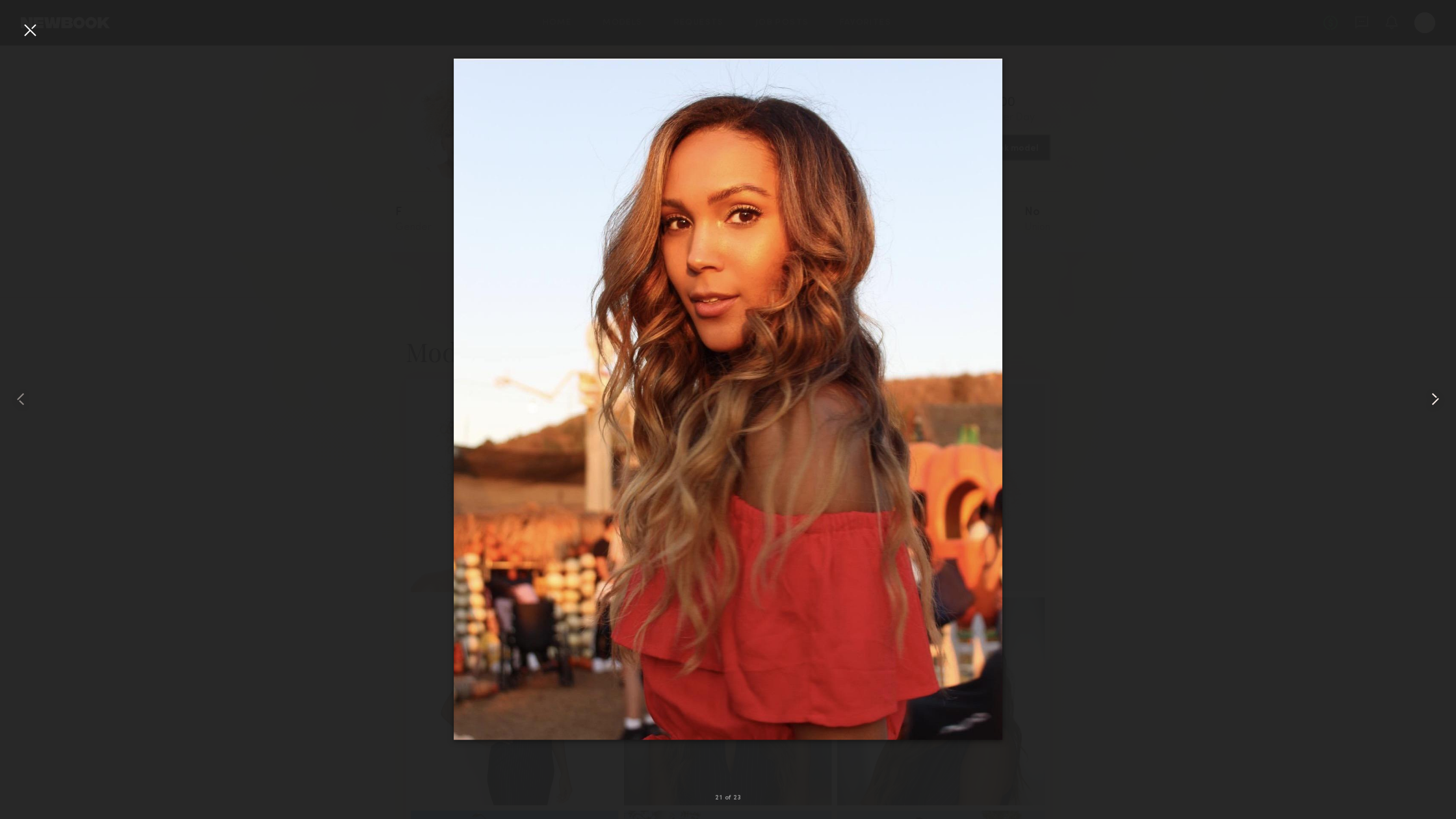
click at [1431, 403] on common-icon at bounding box center [1434, 399] width 21 height 21
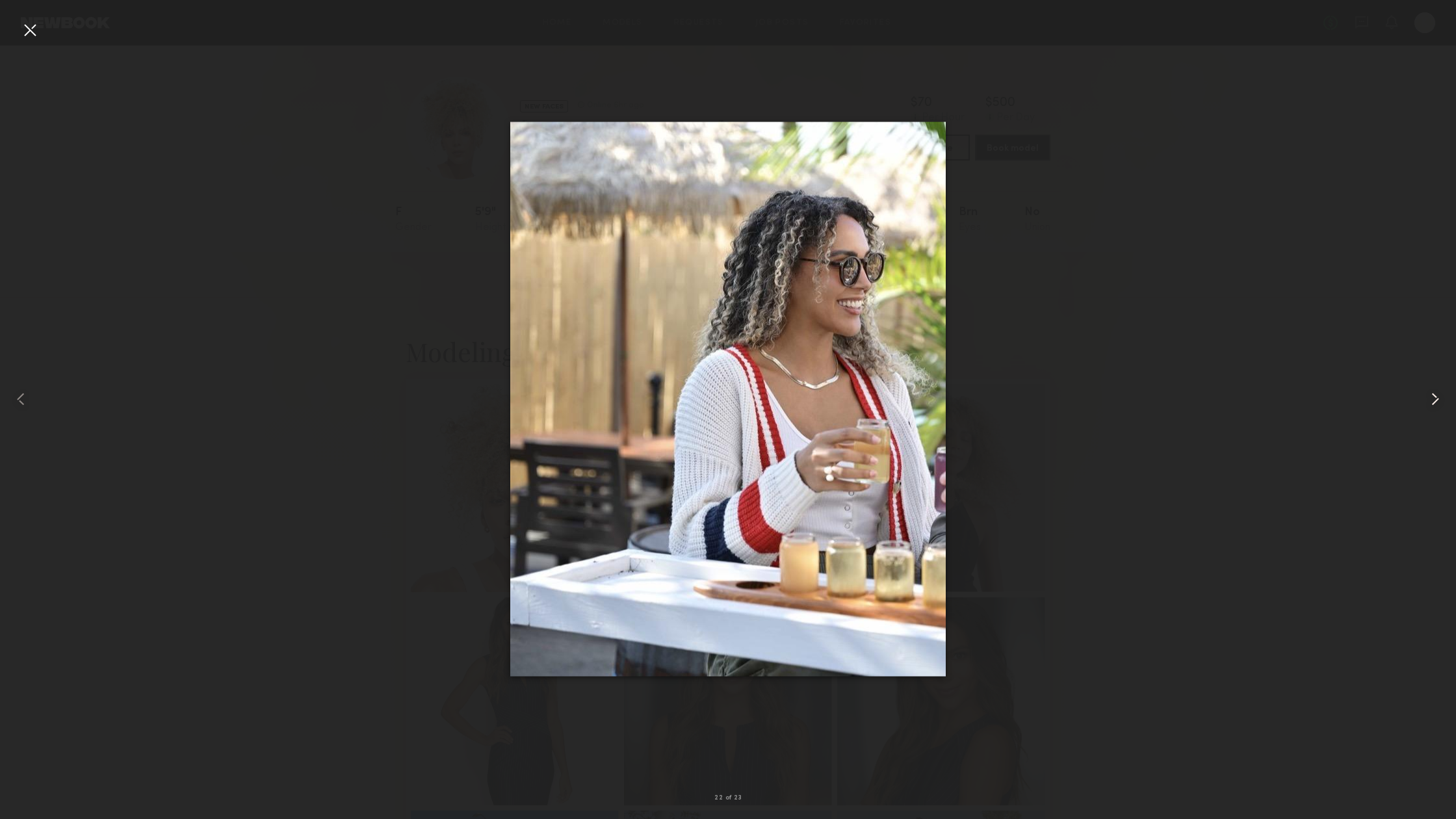
click at [1431, 403] on common-icon at bounding box center [1434, 399] width 21 height 21
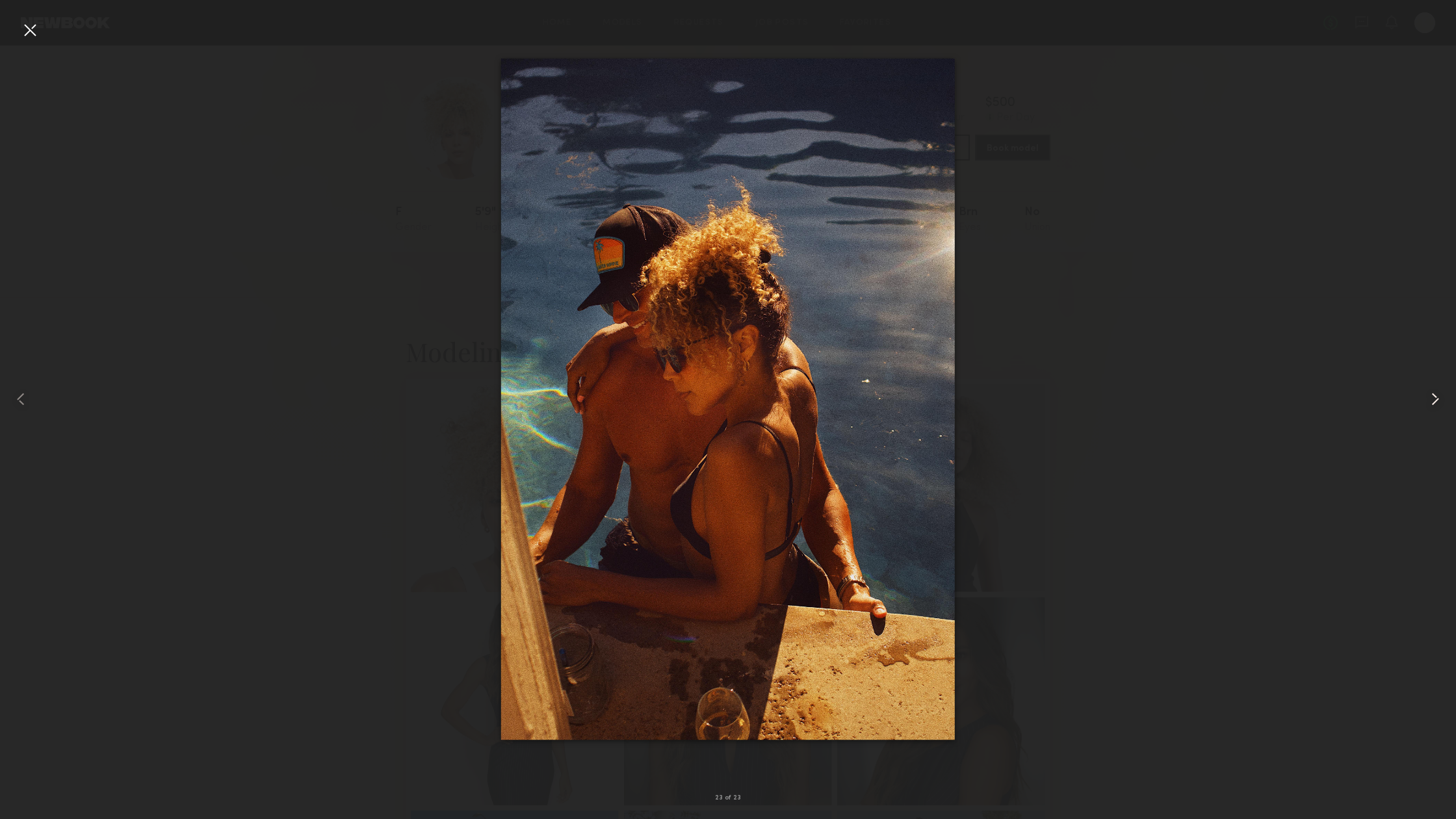
click at [1431, 403] on common-icon at bounding box center [1434, 399] width 21 height 21
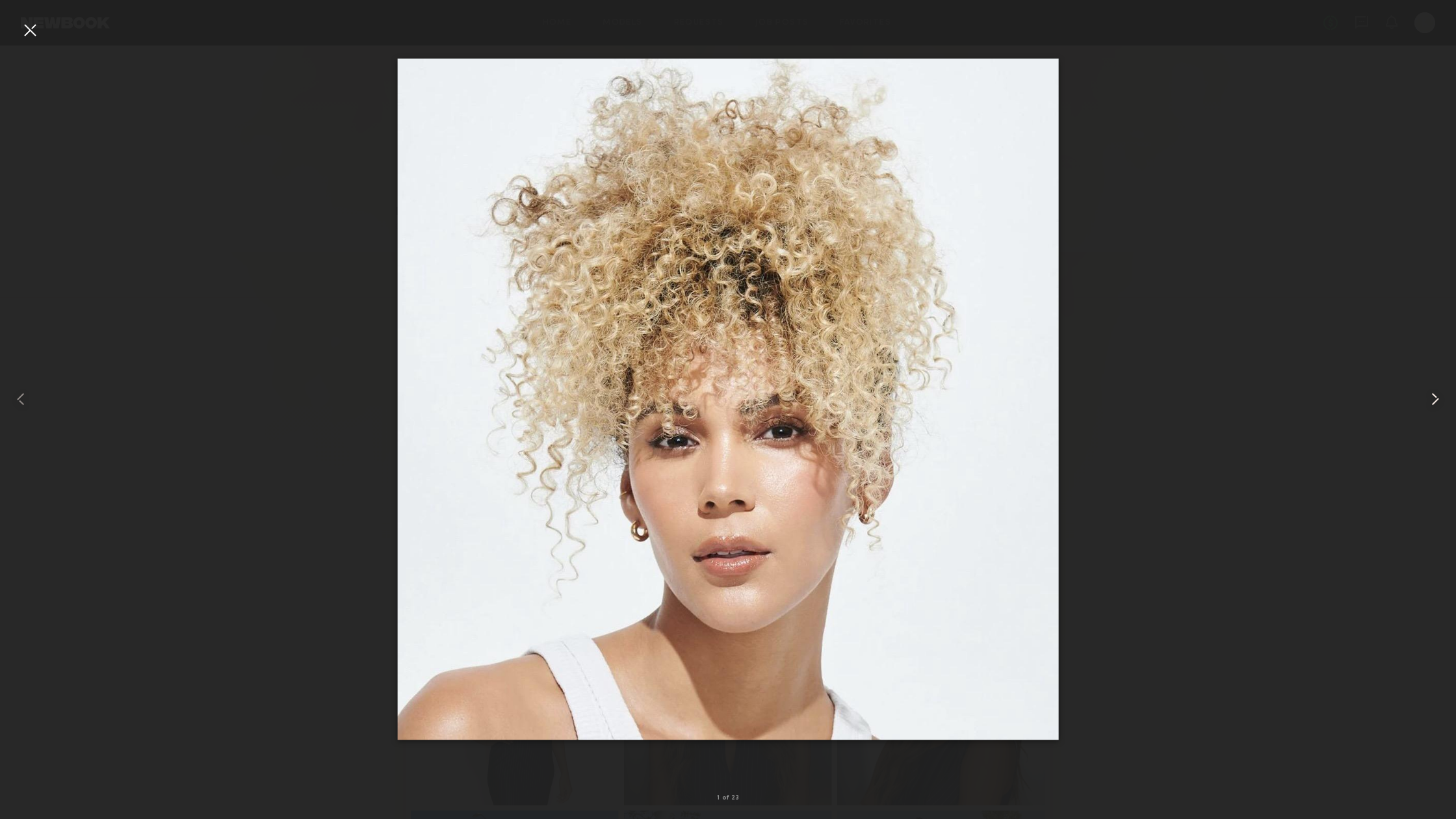
click at [1431, 403] on common-icon at bounding box center [1434, 399] width 21 height 21
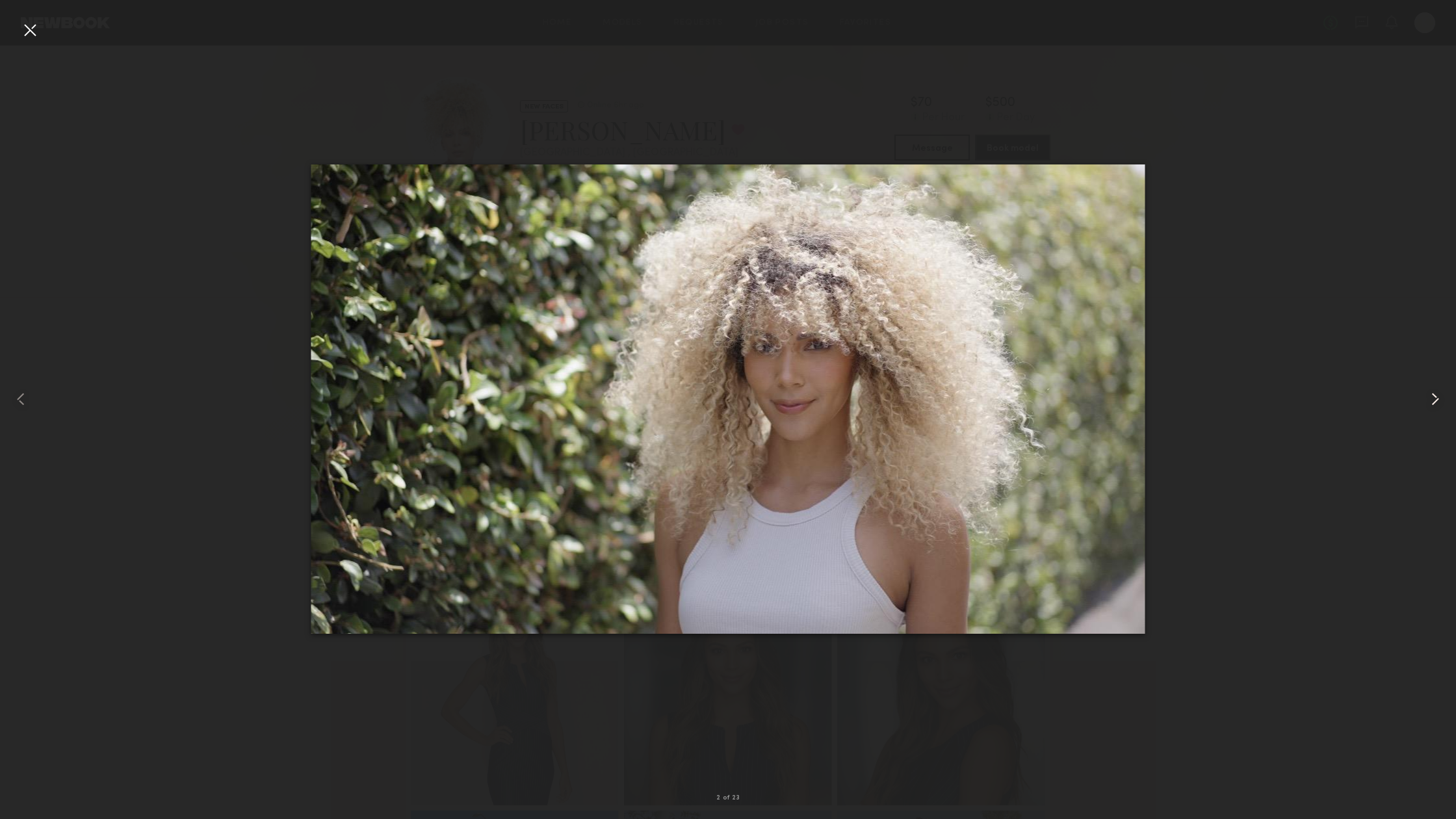
click at [1431, 403] on common-icon at bounding box center [1434, 399] width 21 height 21
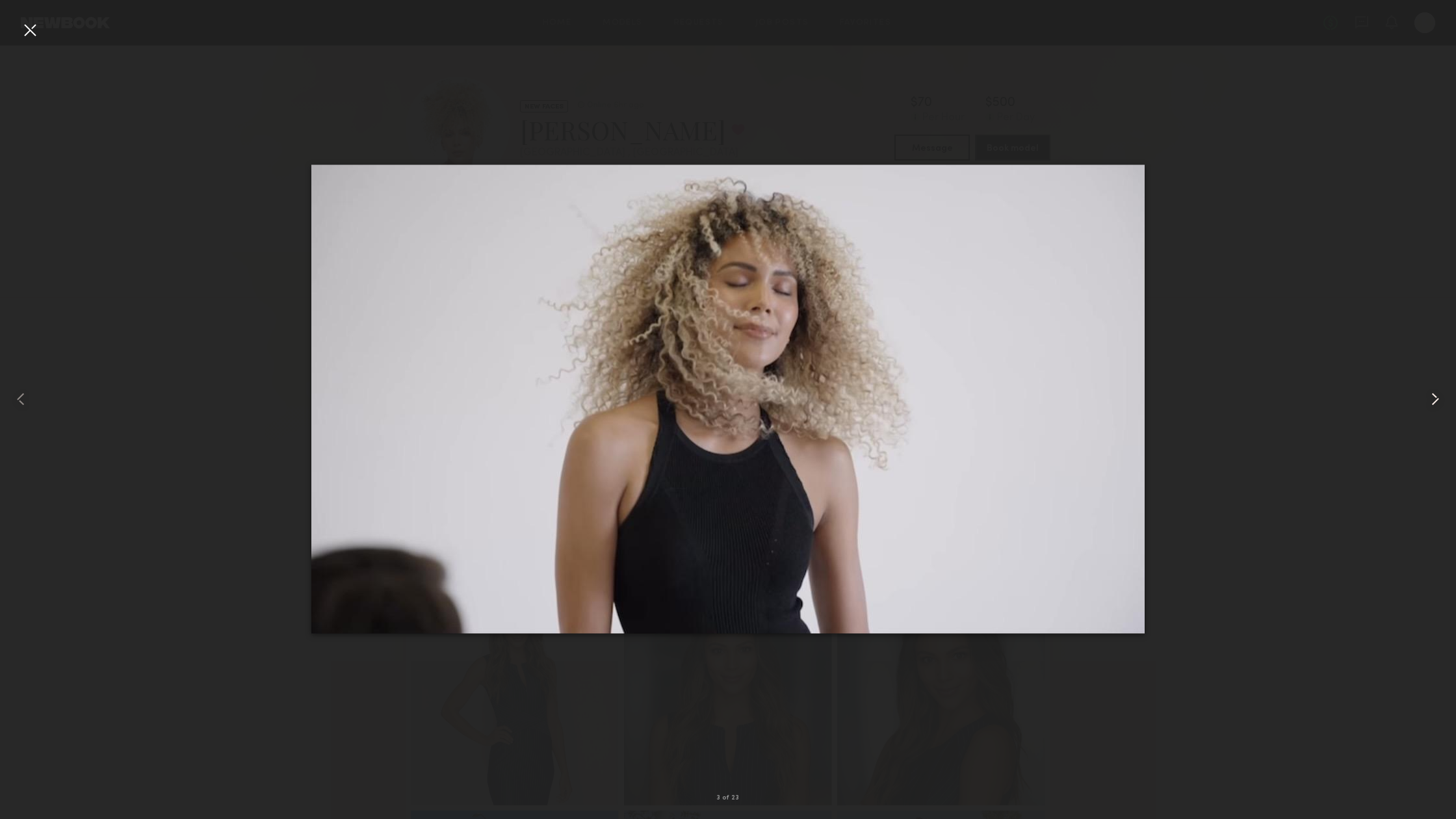
click at [1431, 403] on common-icon at bounding box center [1434, 399] width 21 height 21
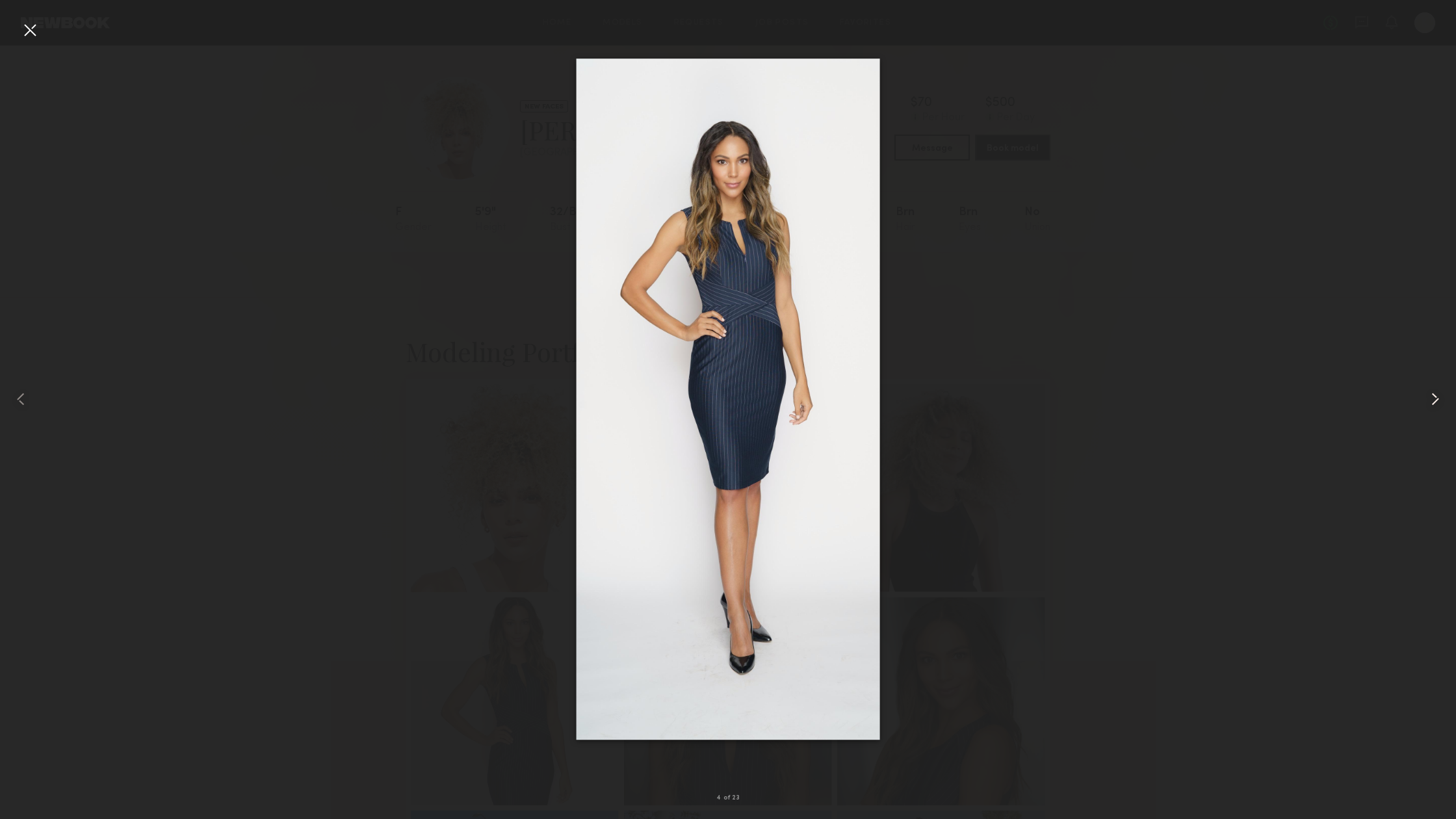
click at [1431, 403] on common-icon at bounding box center [1434, 399] width 21 height 21
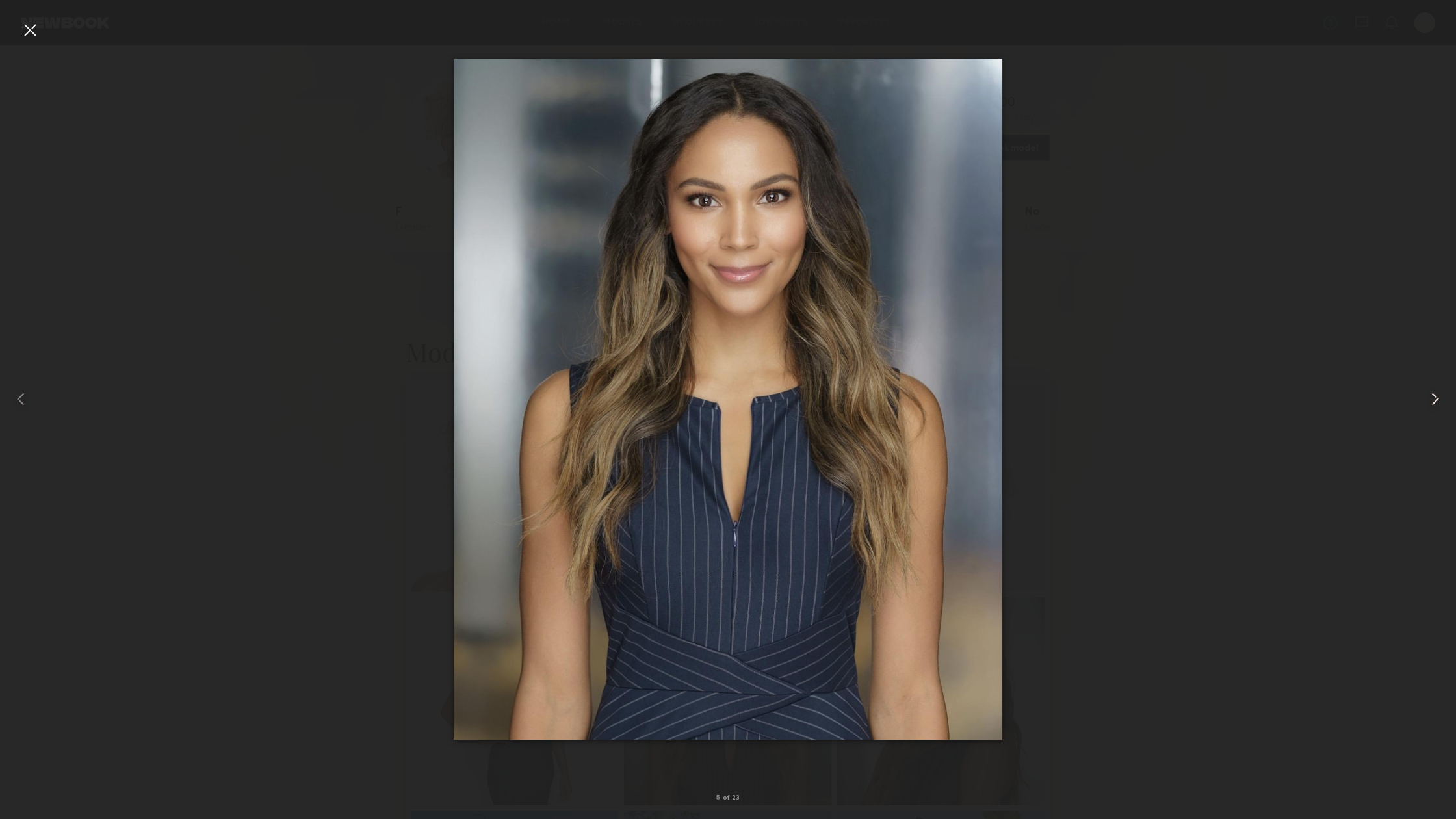
click at [1431, 403] on common-icon at bounding box center [1434, 399] width 21 height 21
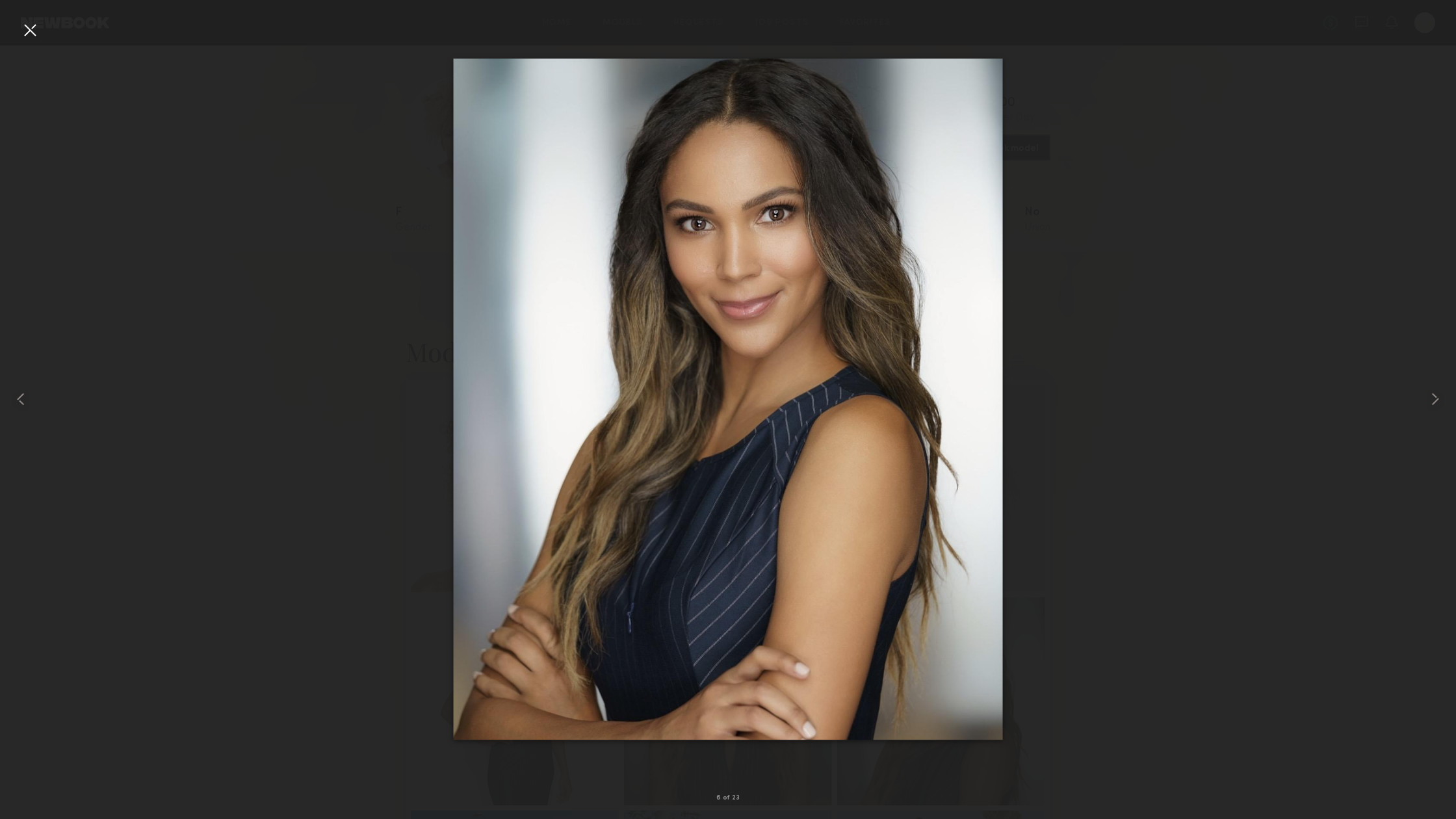
click at [31, 35] on div at bounding box center [29, 29] width 21 height 21
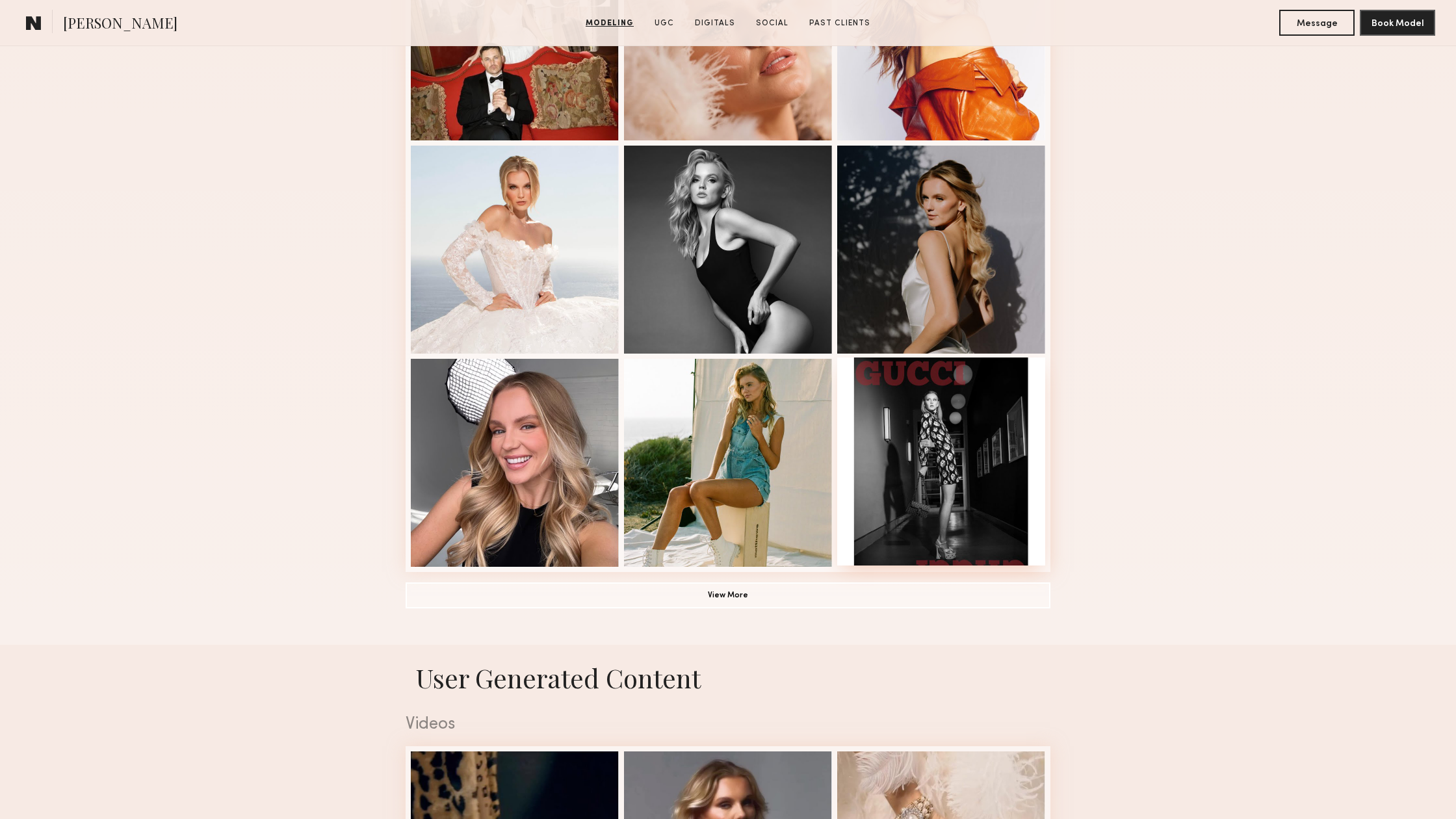
scroll to position [670, 0]
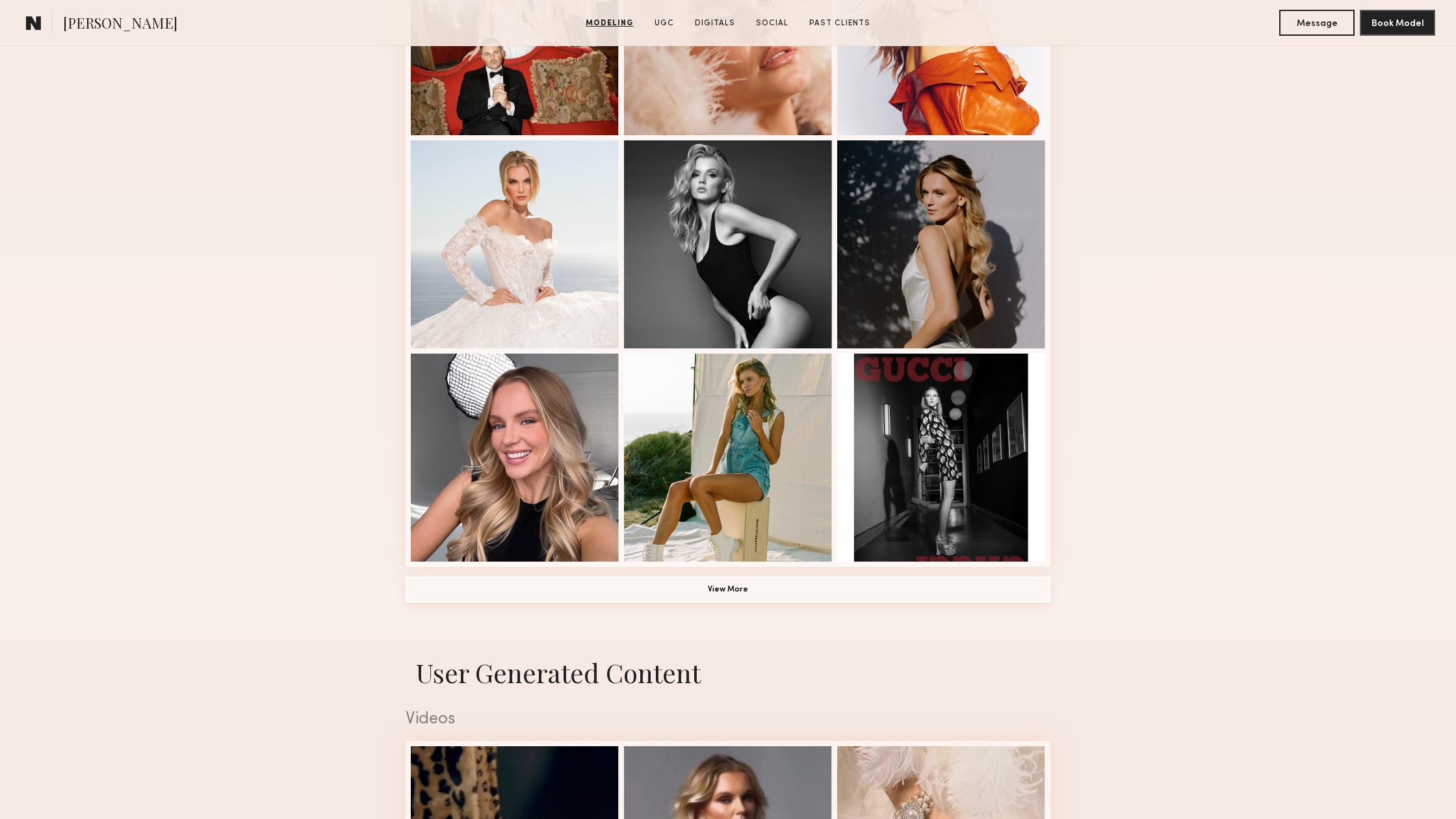
click at [785, 597] on button "View More" at bounding box center [728, 589] width 644 height 26
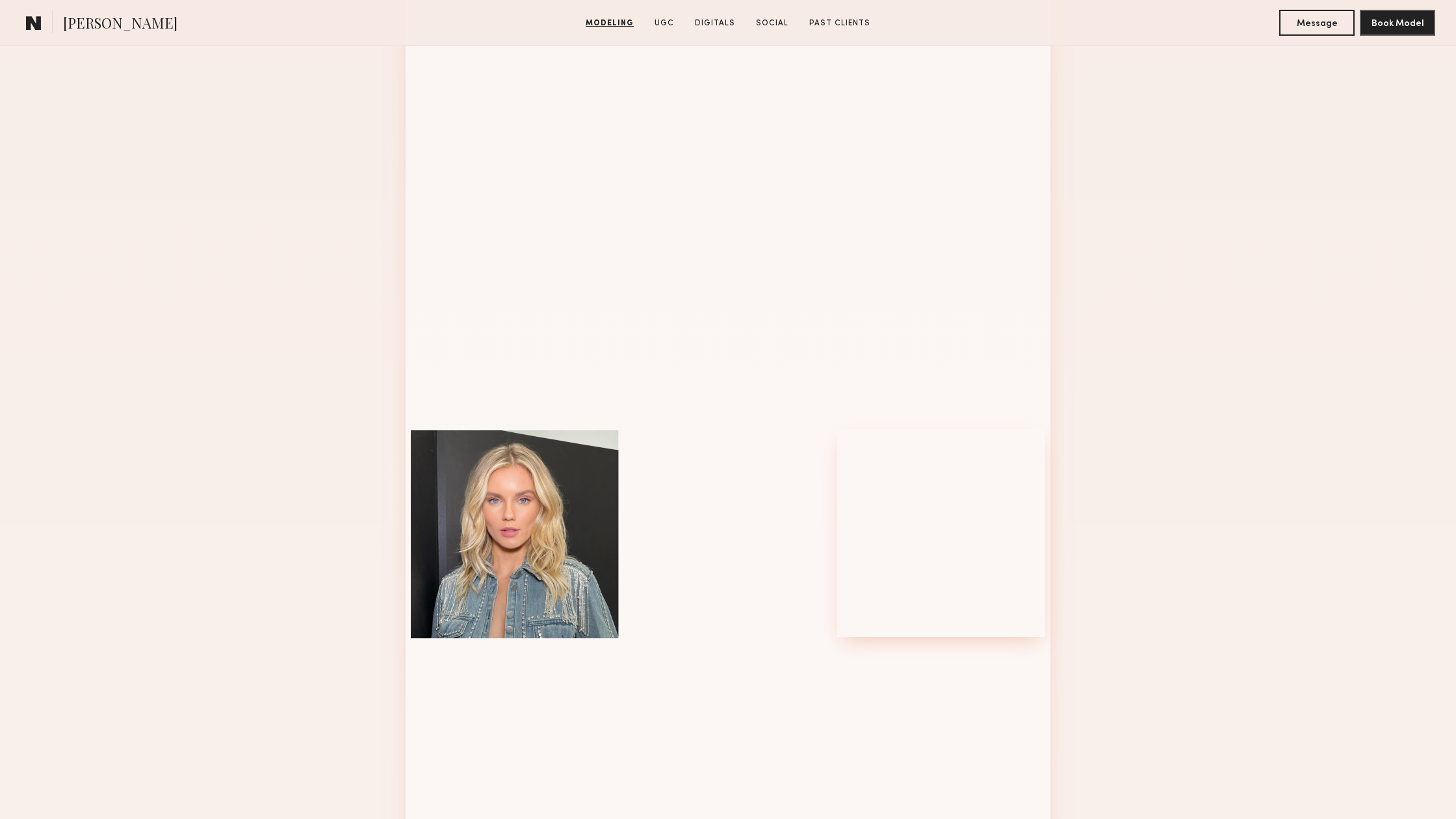
scroll to position [1253, 0]
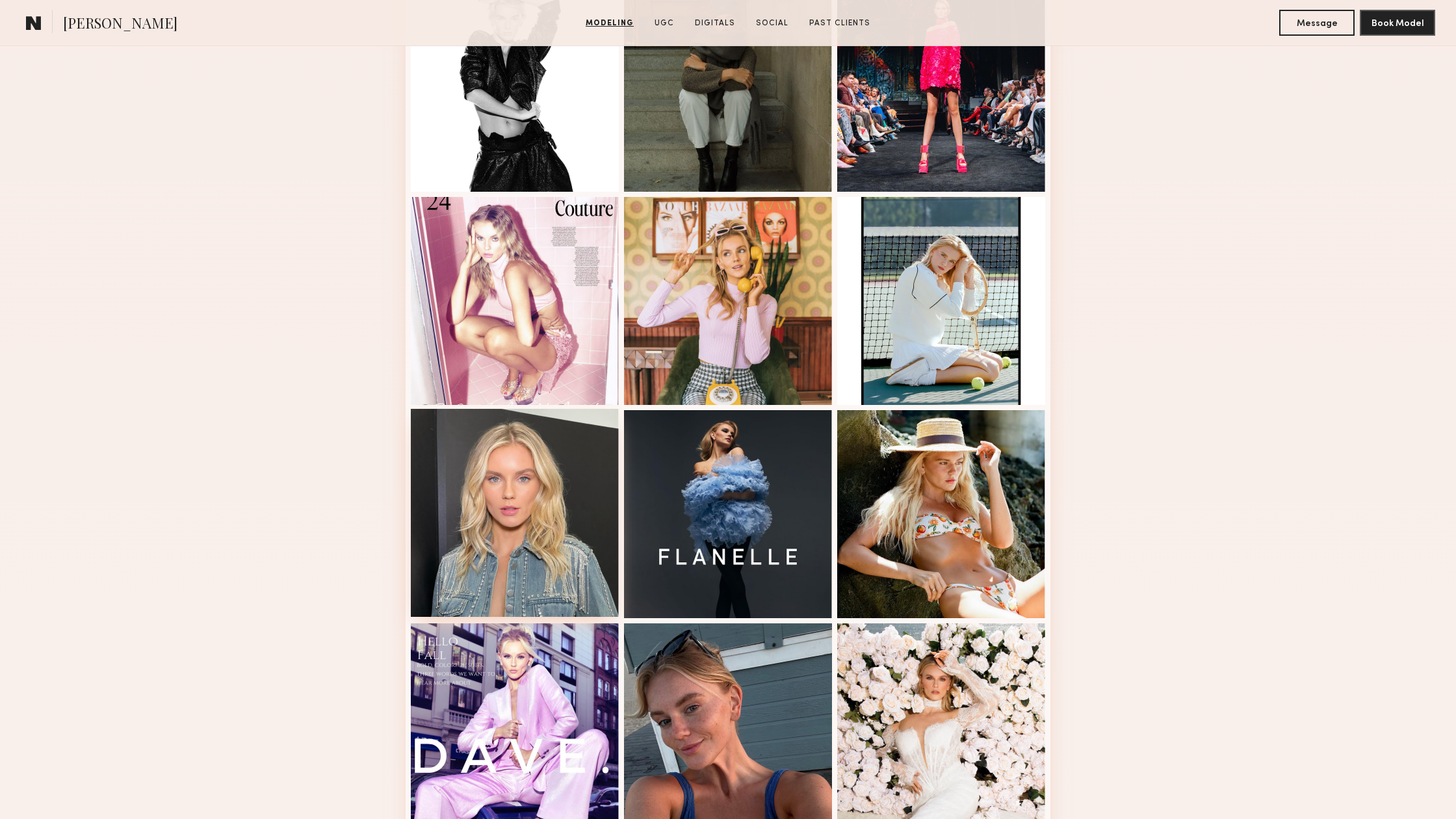
click at [533, 492] on div at bounding box center [514, 512] width 208 height 208
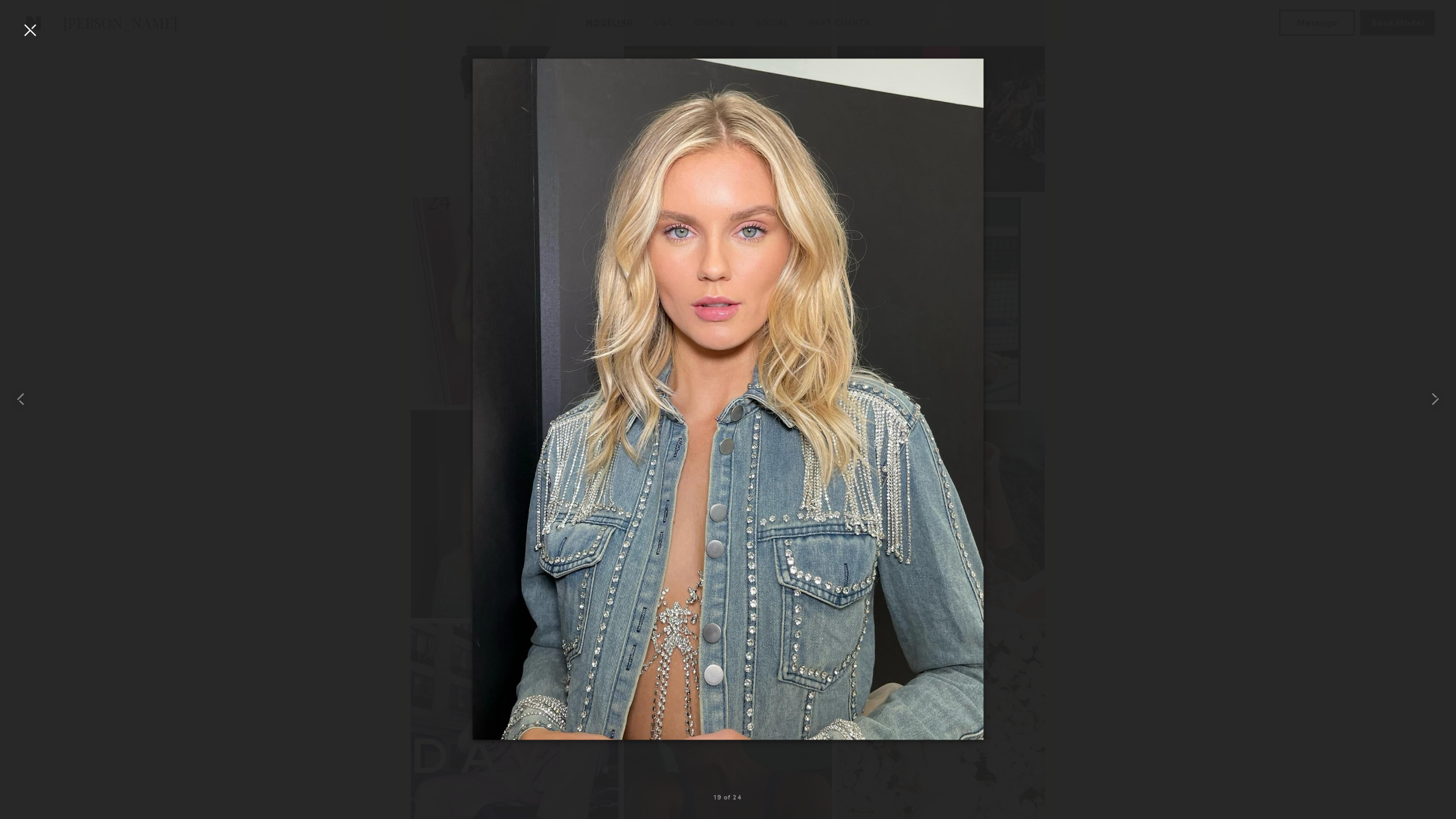
click at [1295, 375] on div at bounding box center [728, 399] width 1456 height 756
click at [29, 31] on div at bounding box center [29, 29] width 21 height 21
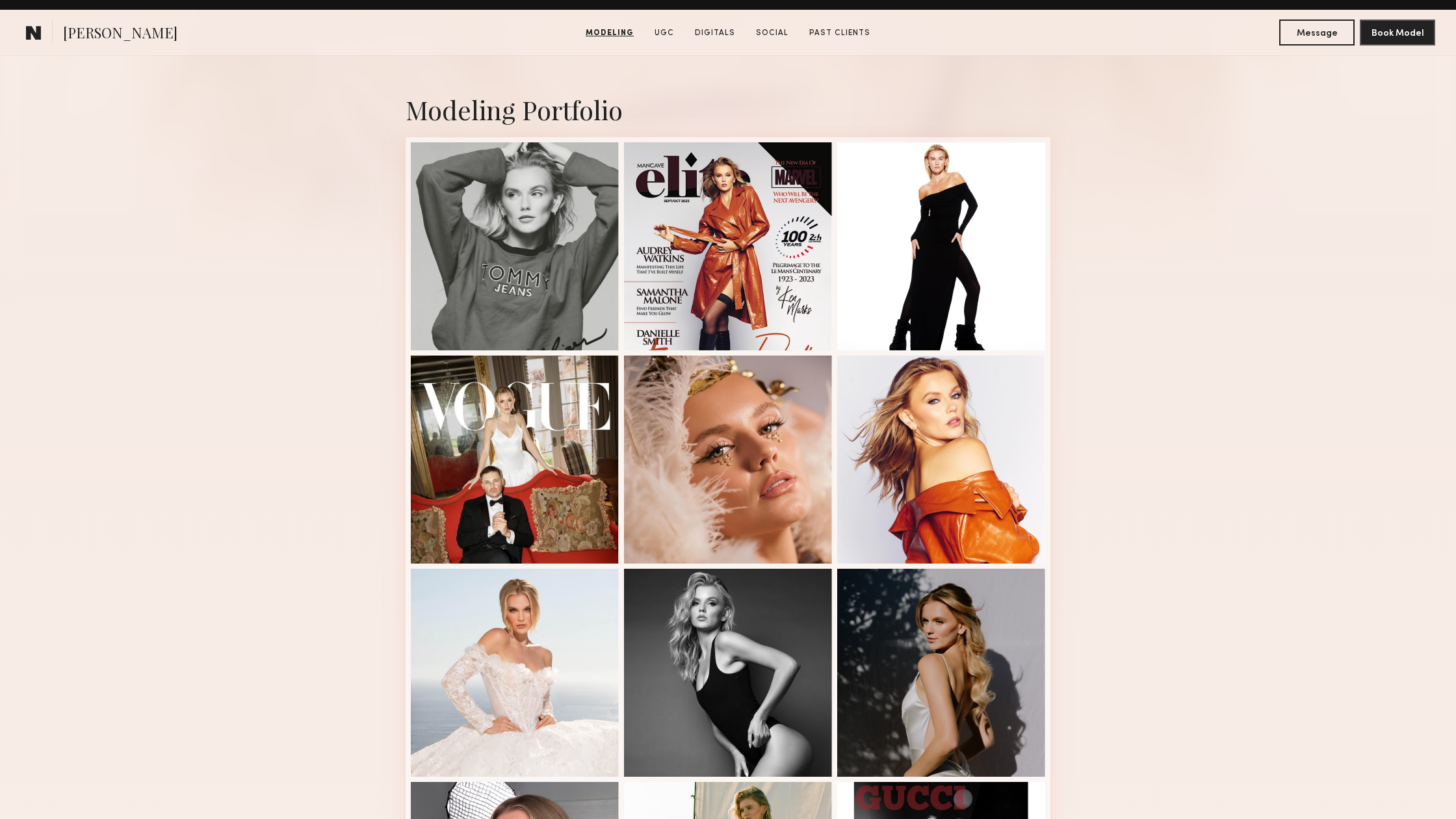
scroll to position [194, 0]
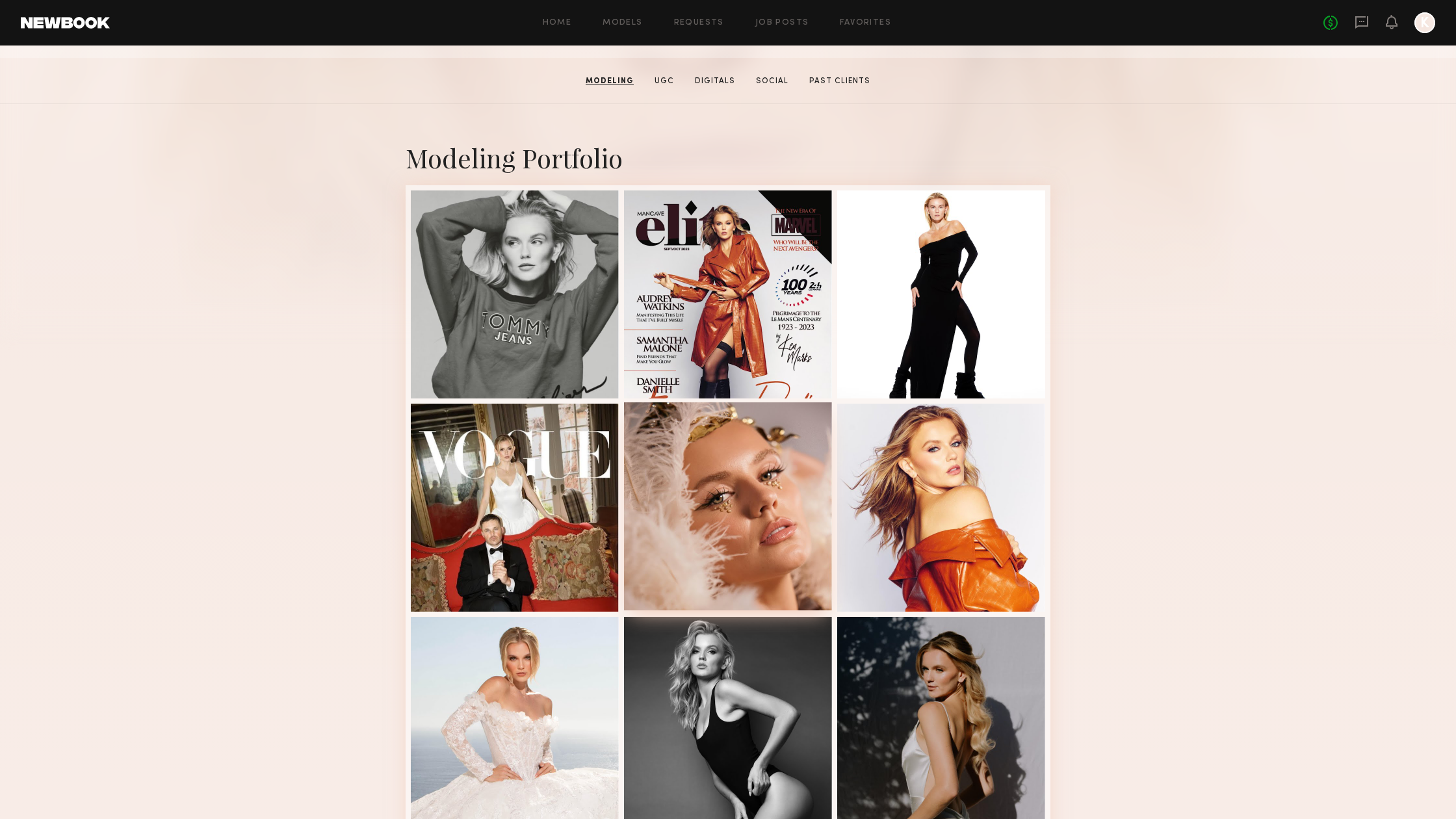
click at [755, 511] on div at bounding box center [728, 506] width 208 height 208
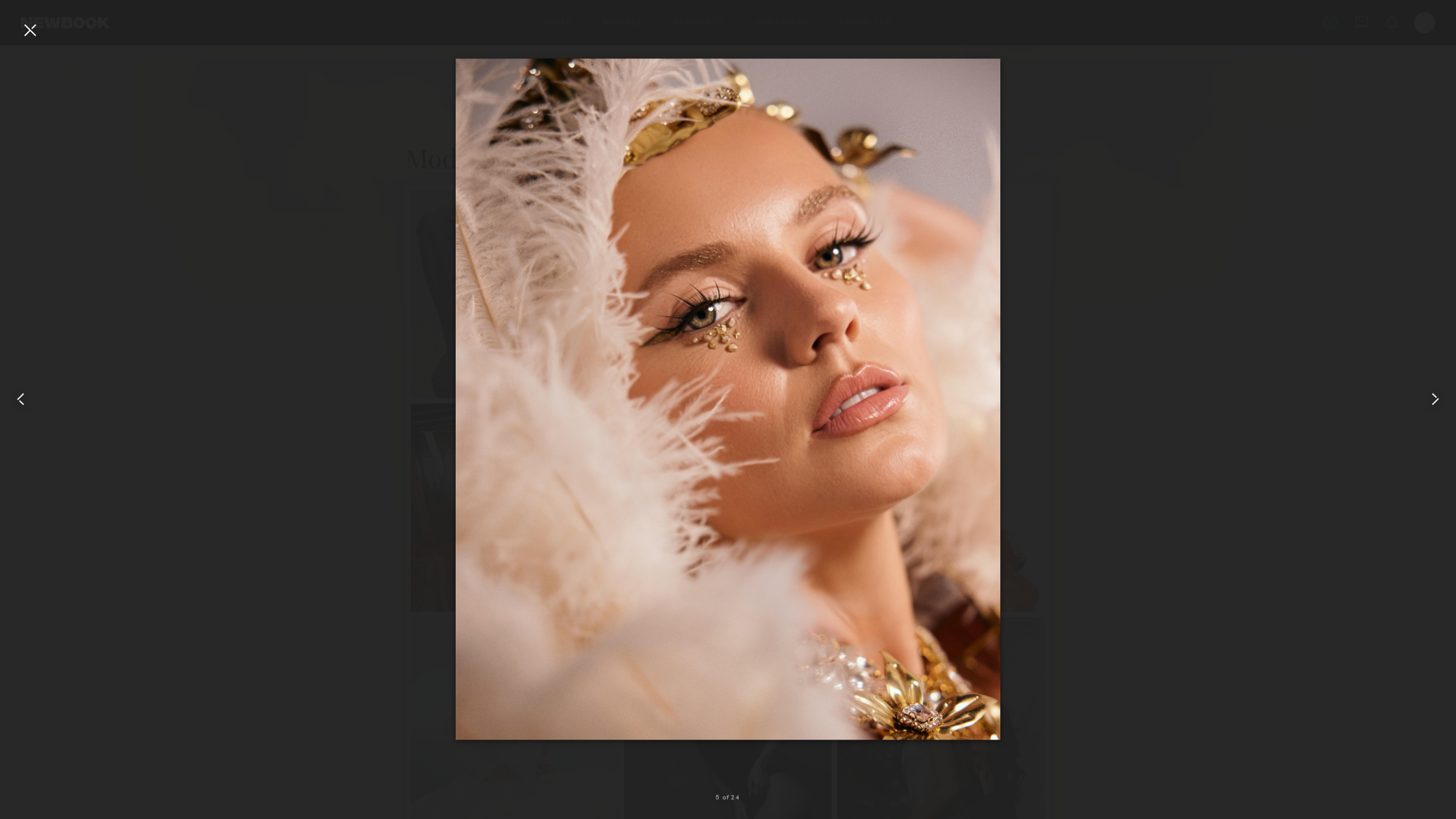
click at [25, 29] on div at bounding box center [29, 29] width 21 height 21
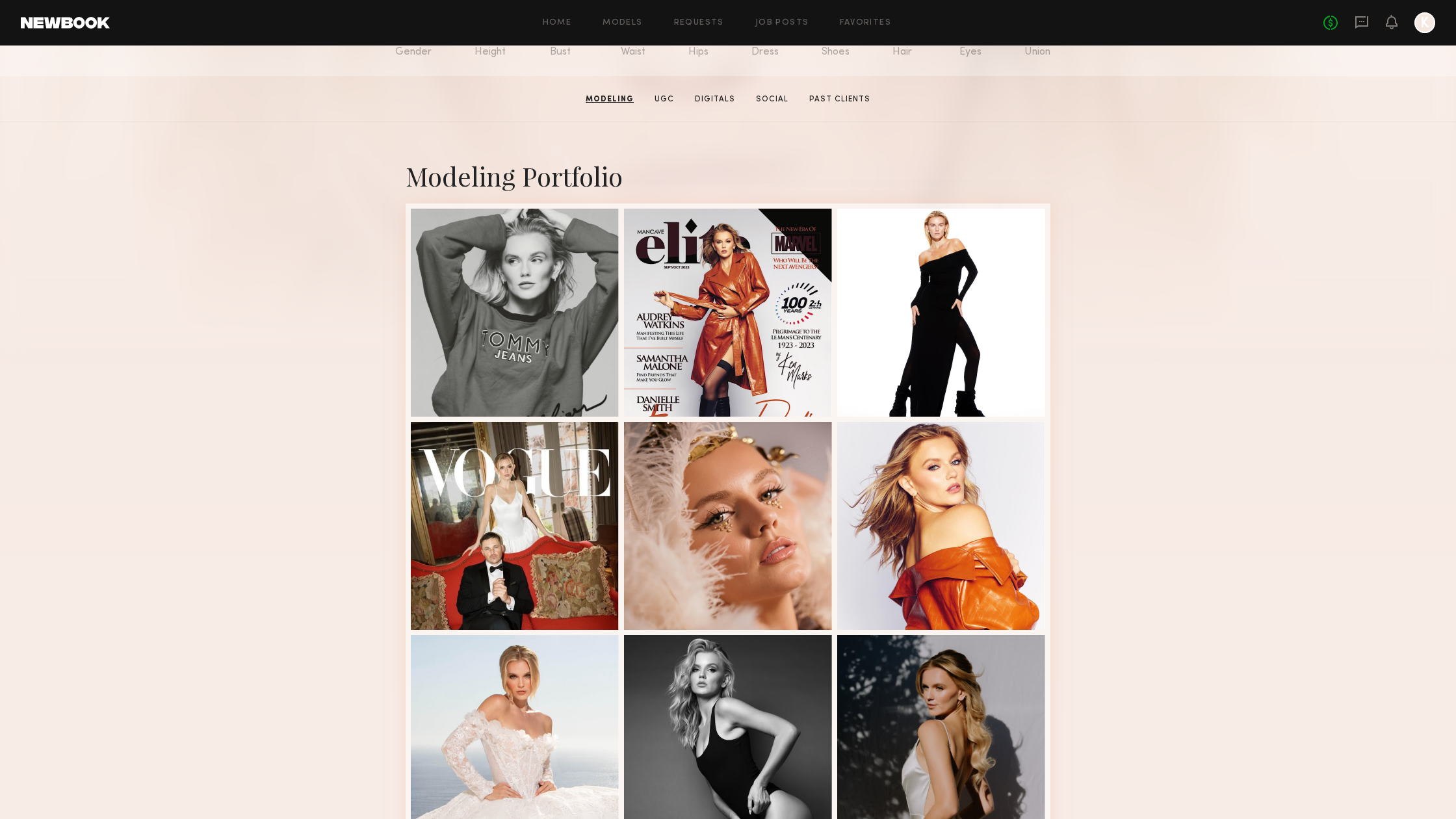
scroll to position [176, 0]
click at [971, 298] on div at bounding box center [941, 311] width 208 height 208
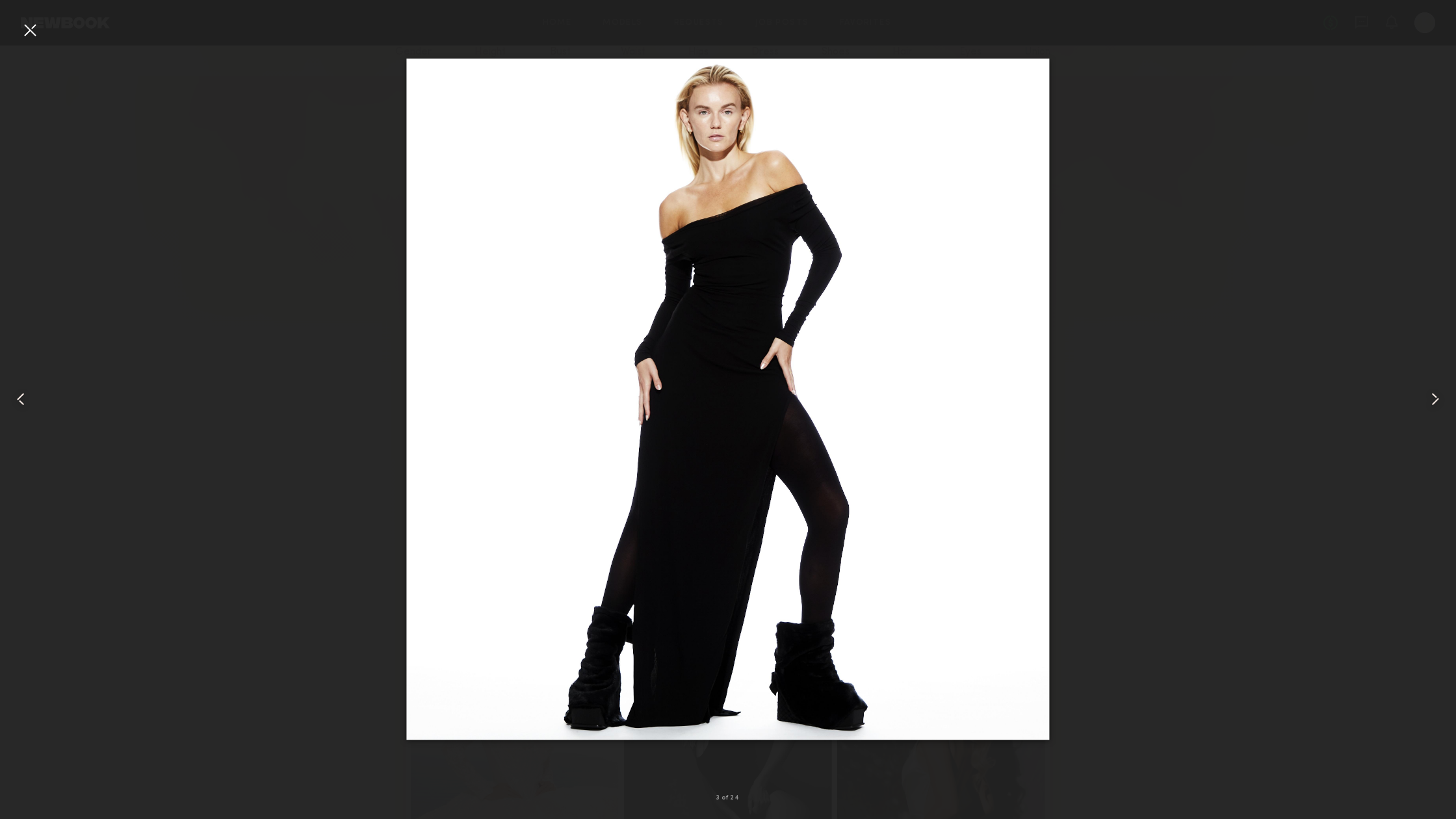
click at [25, 30] on div at bounding box center [29, 29] width 21 height 21
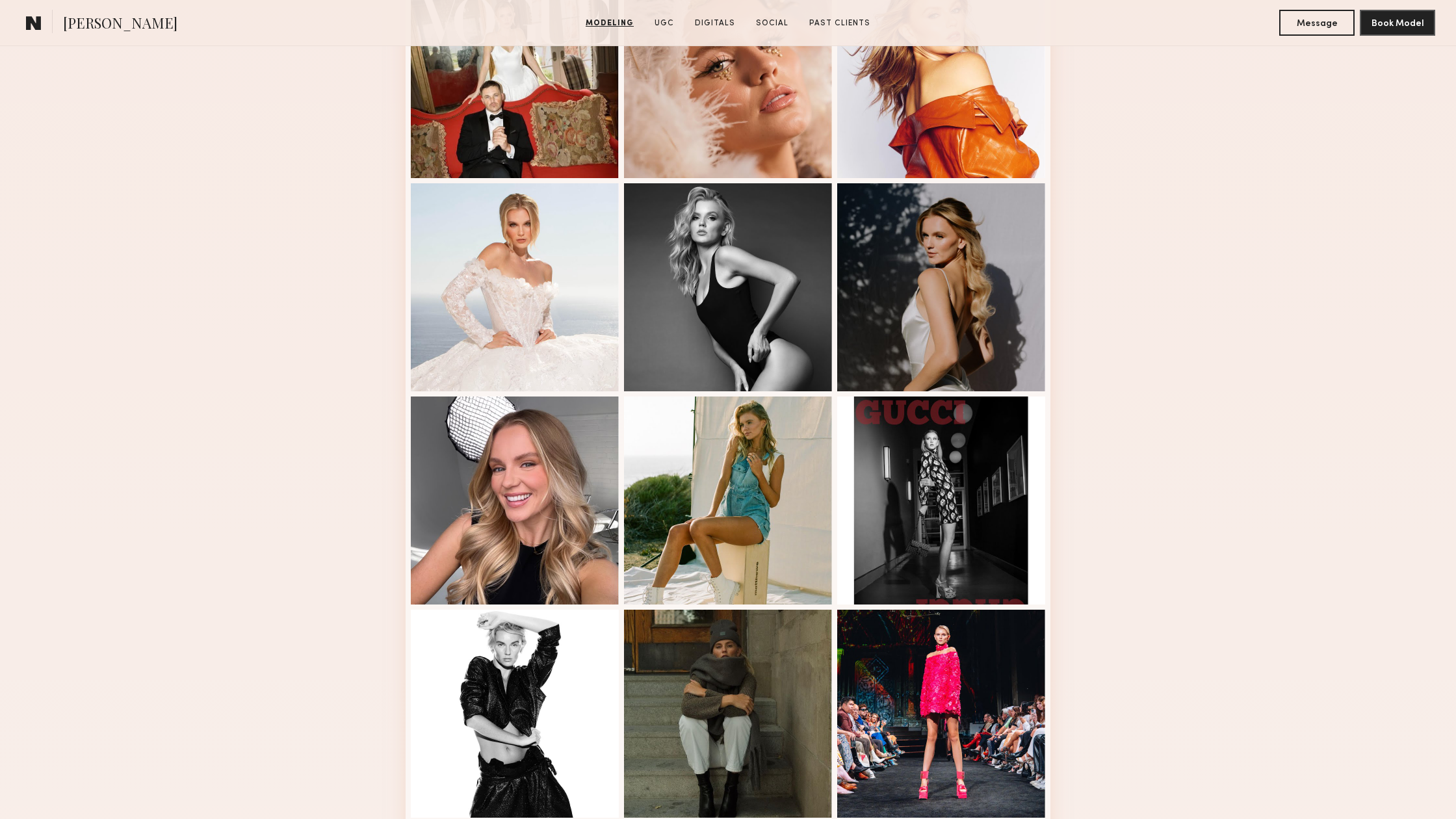
scroll to position [652, 0]
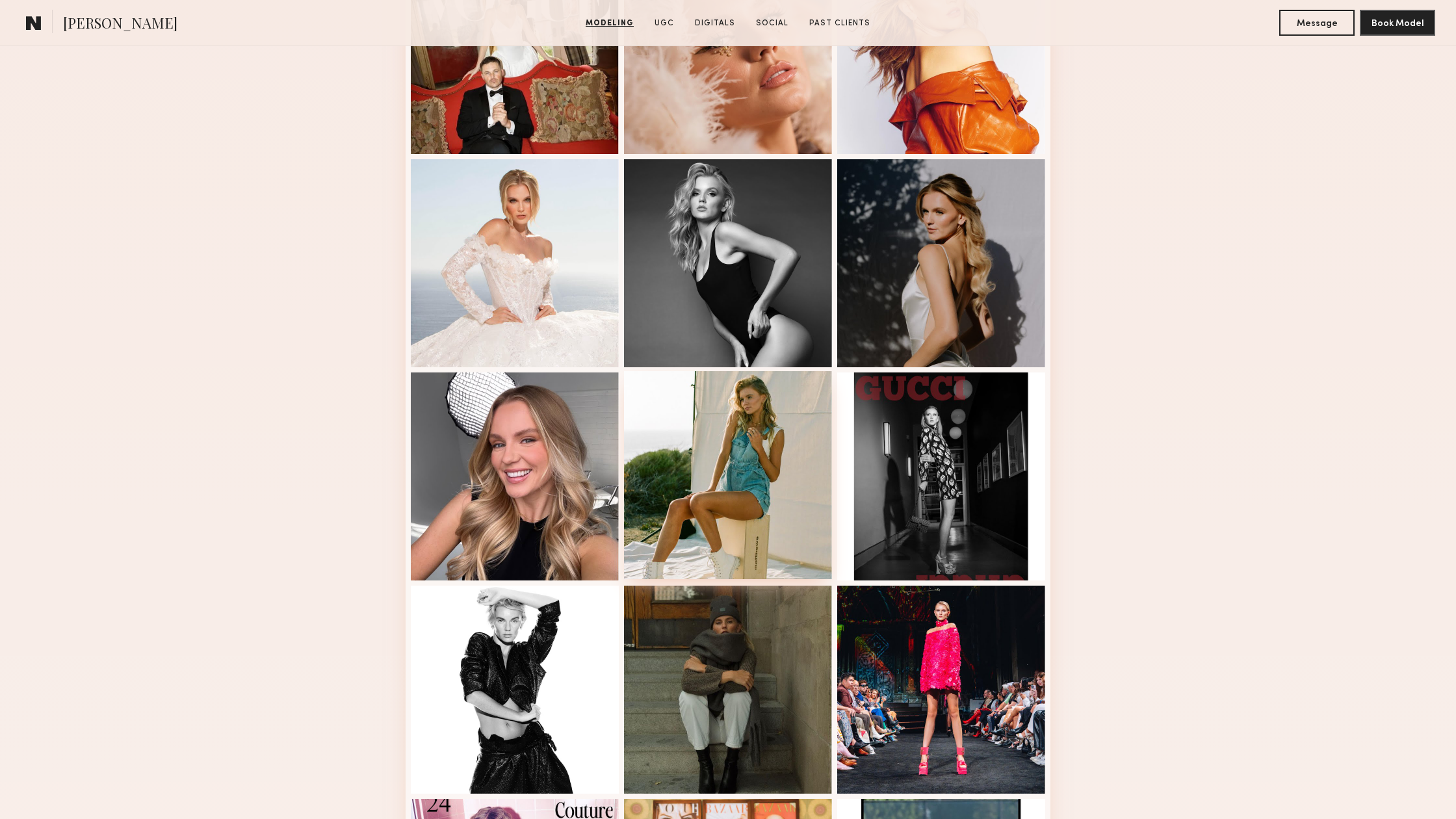
click at [718, 494] on div at bounding box center [728, 475] width 208 height 208
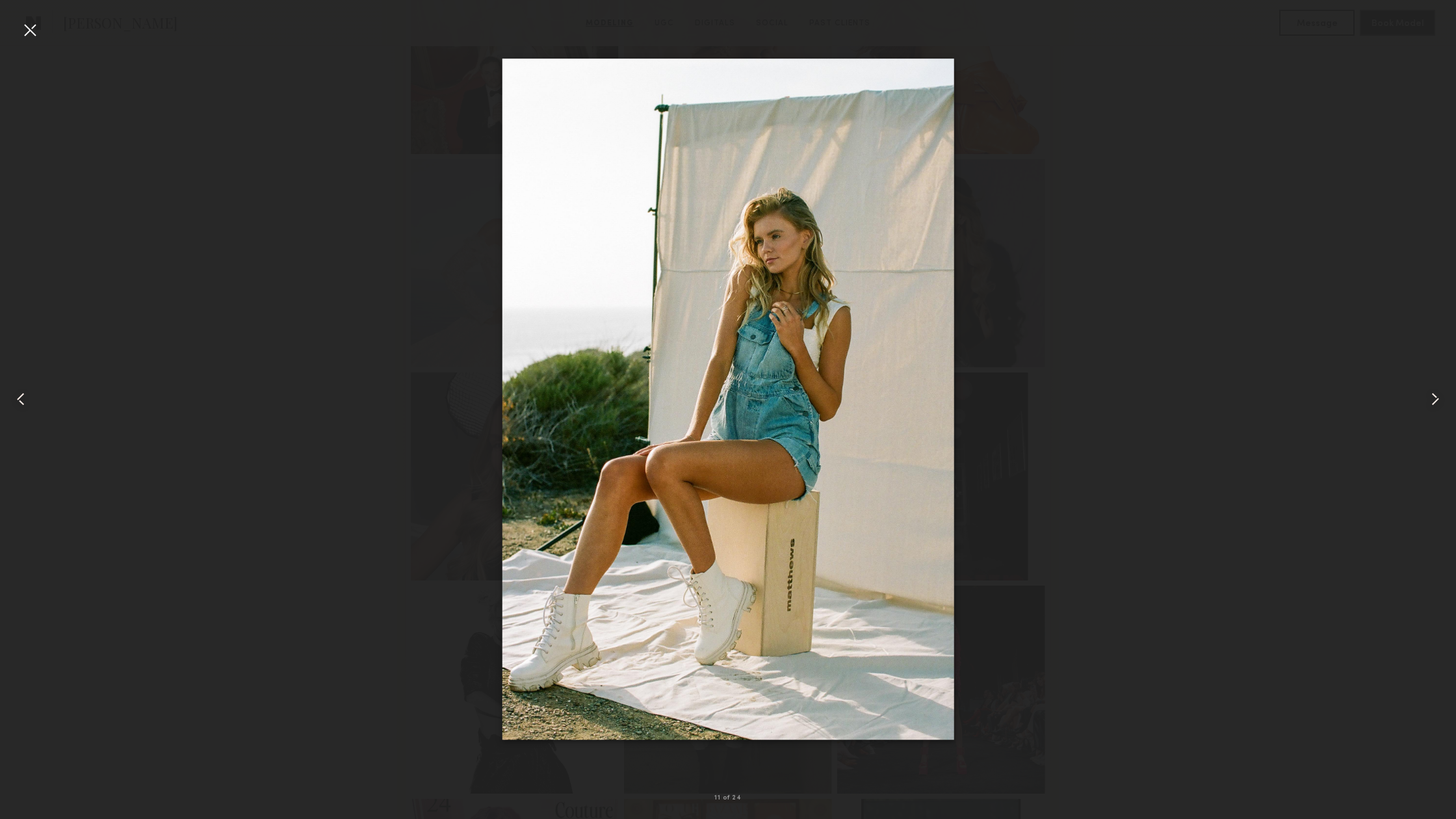
click at [33, 31] on div at bounding box center [29, 29] width 21 height 21
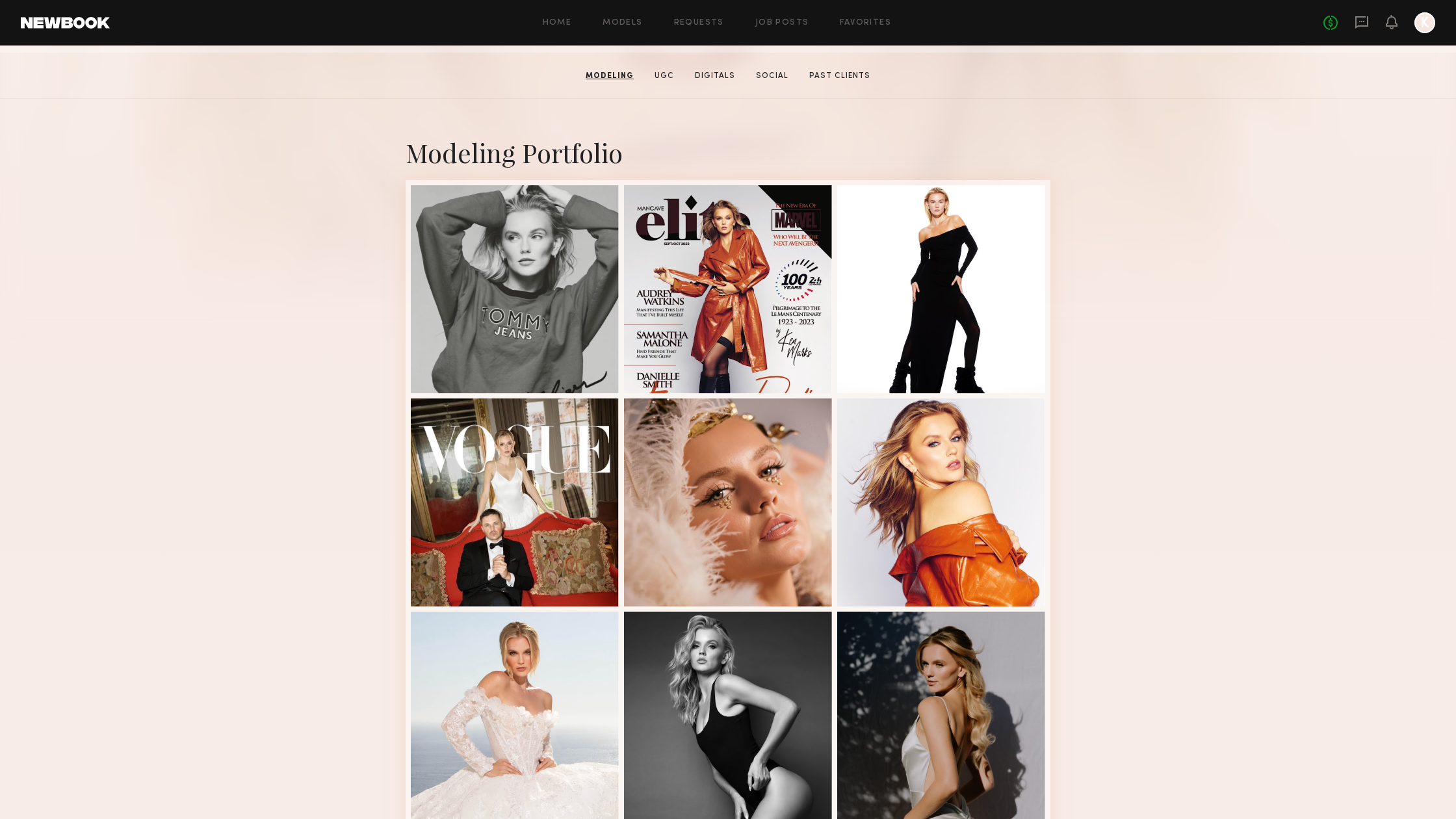
scroll to position [196, 0]
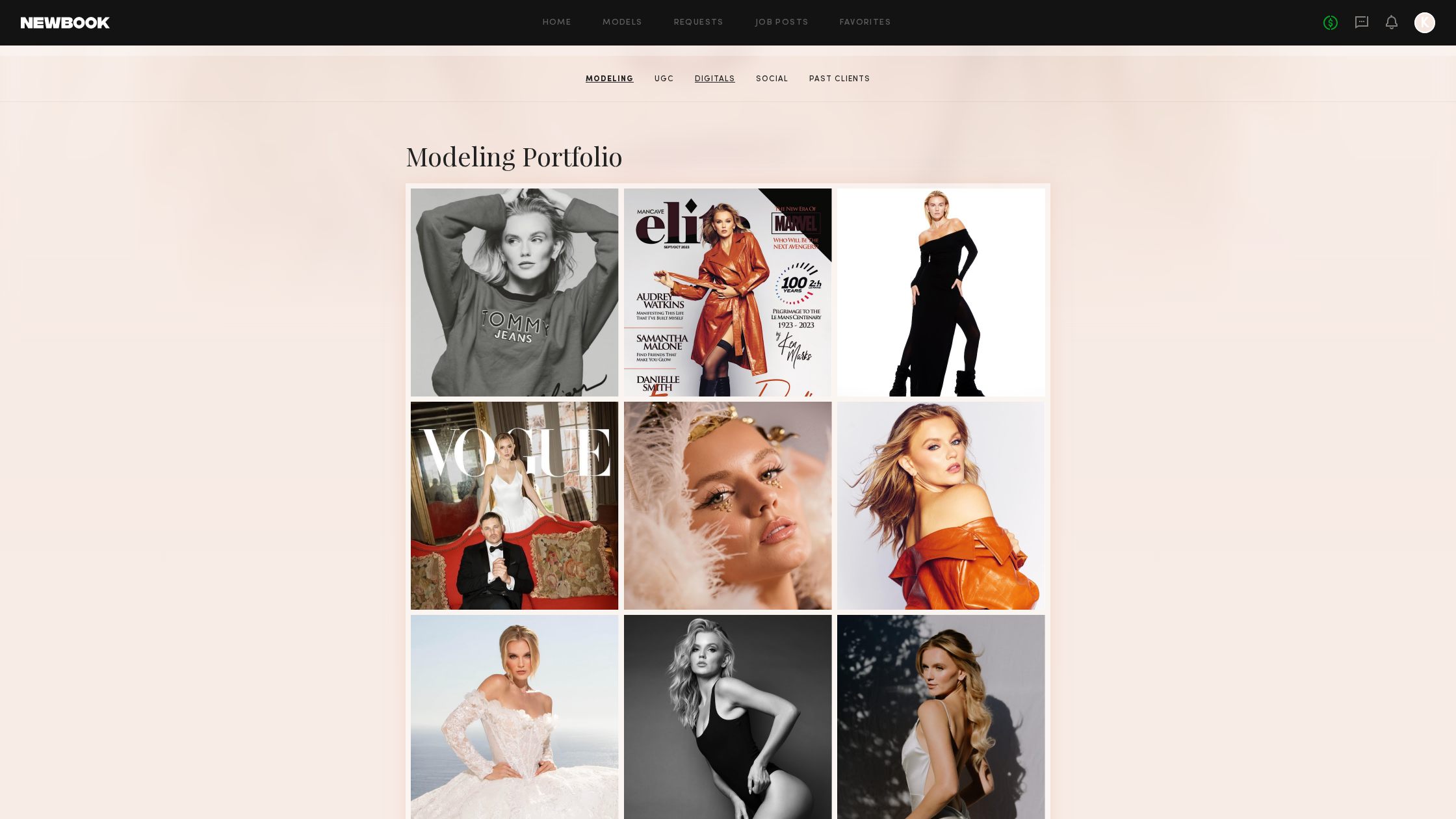
click at [715, 76] on link "Digitals" at bounding box center [715, 79] width 51 height 12
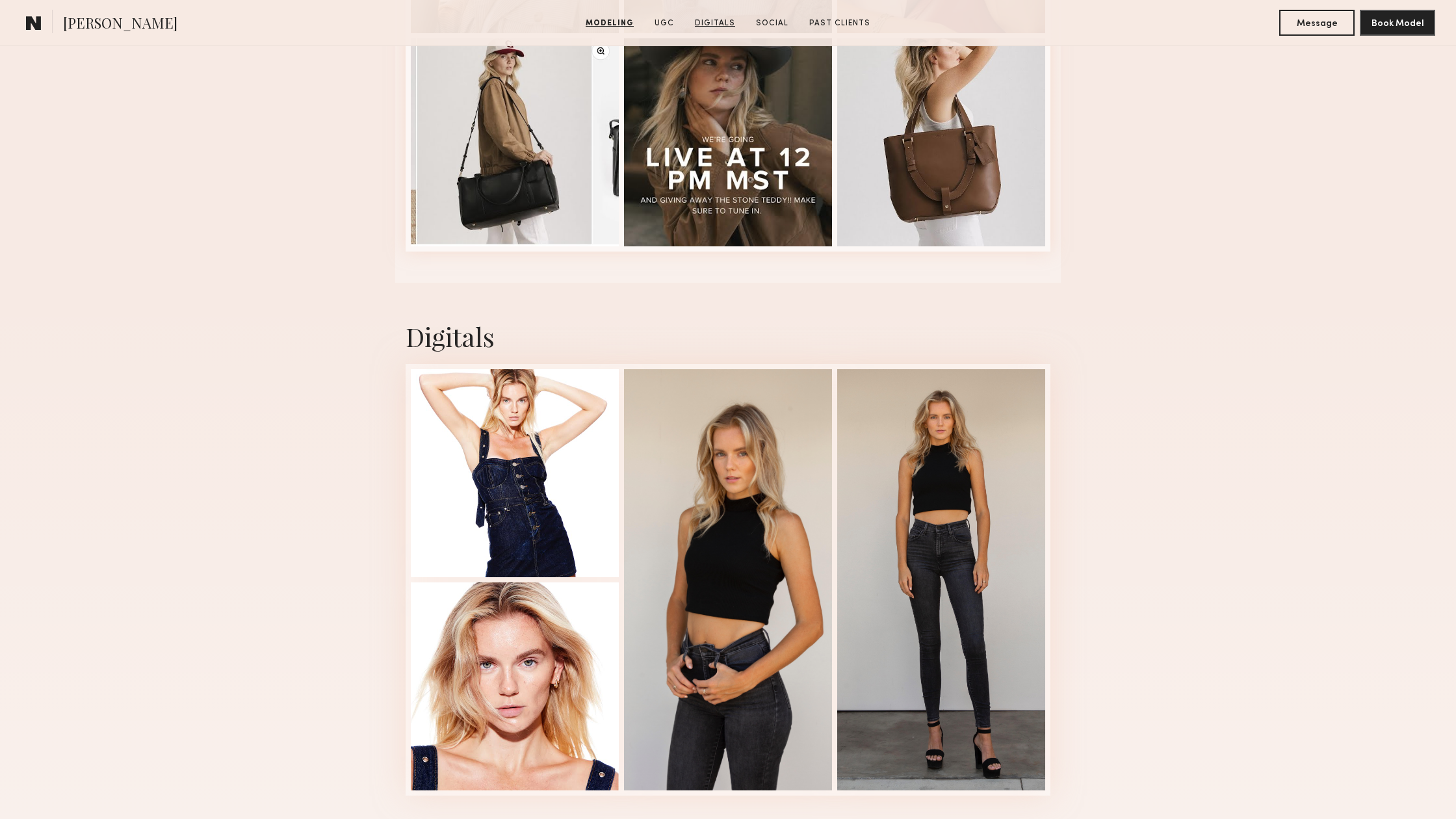
scroll to position [3965, 0]
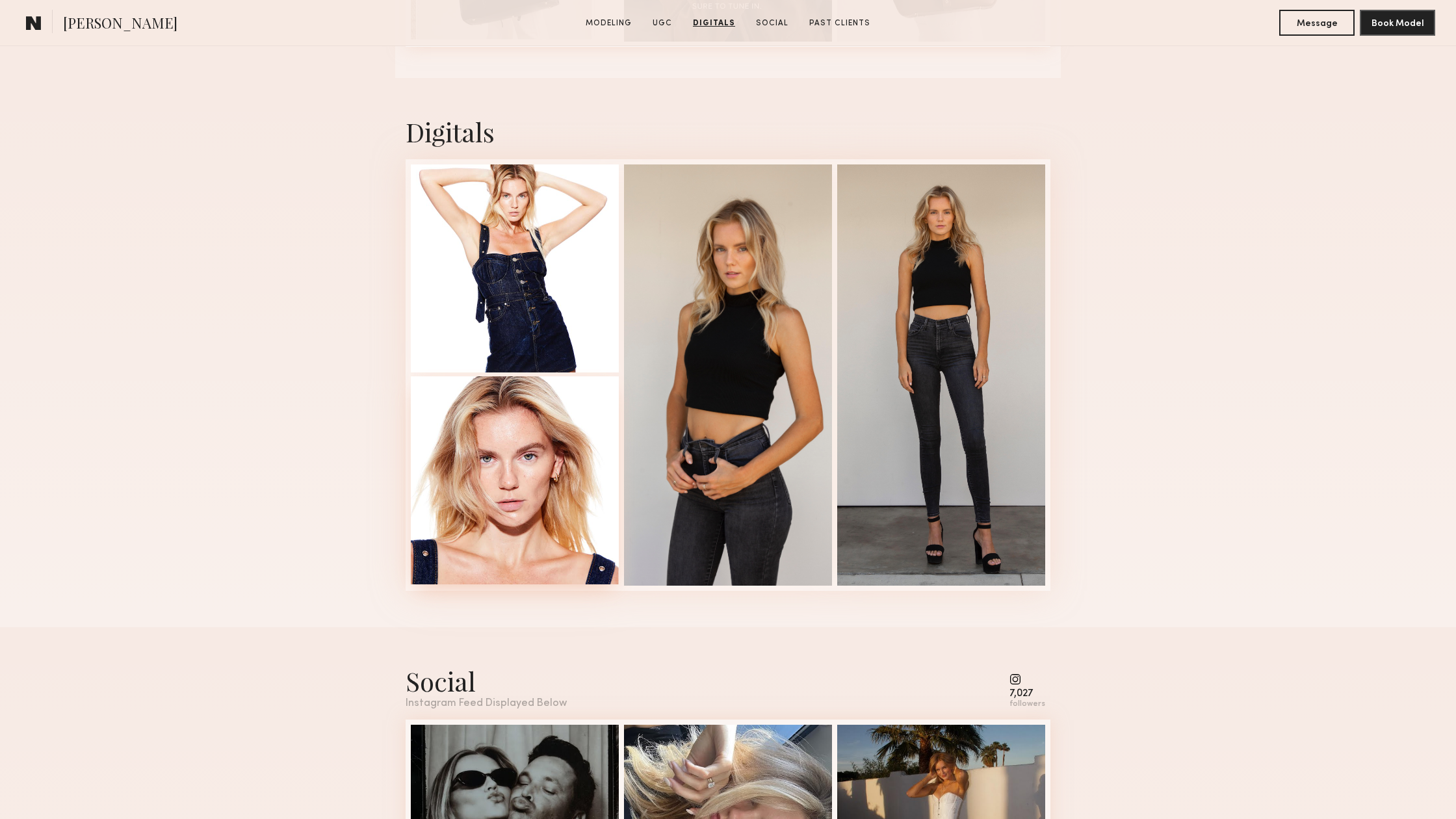
click at [553, 458] on div at bounding box center [514, 480] width 208 height 208
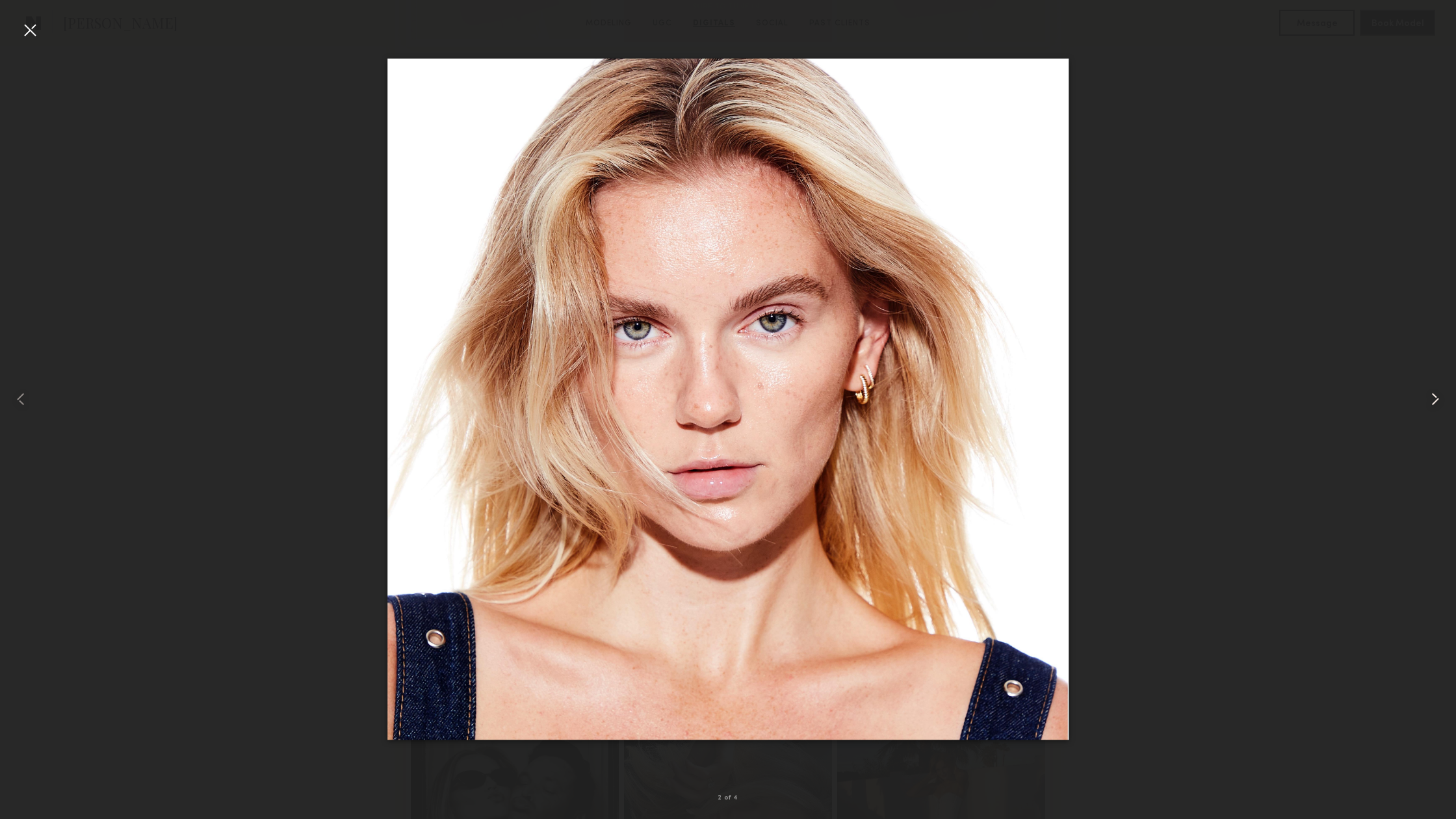
click at [1431, 397] on common-icon at bounding box center [1434, 399] width 21 height 21
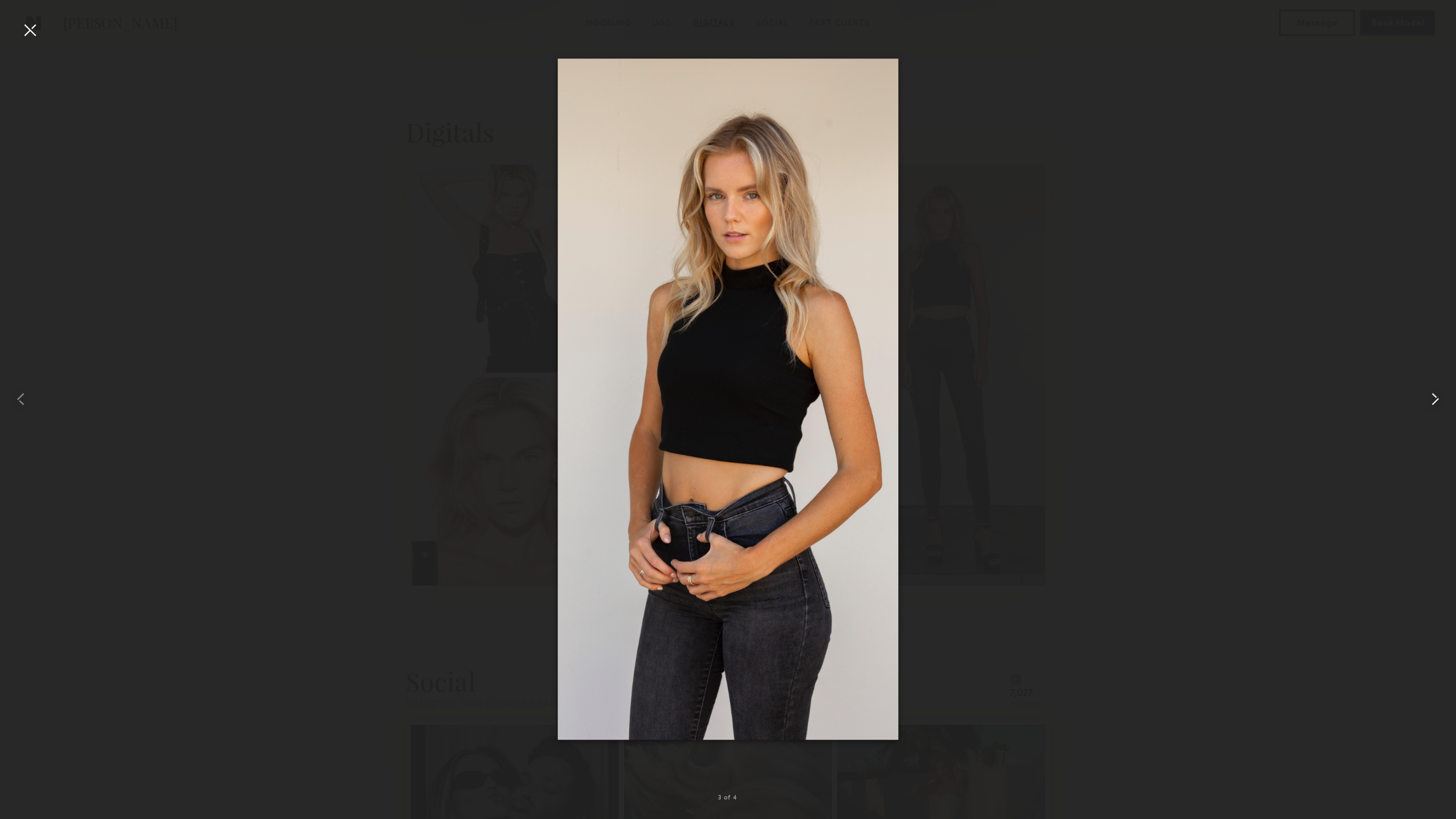
click at [1431, 397] on common-icon at bounding box center [1434, 399] width 21 height 21
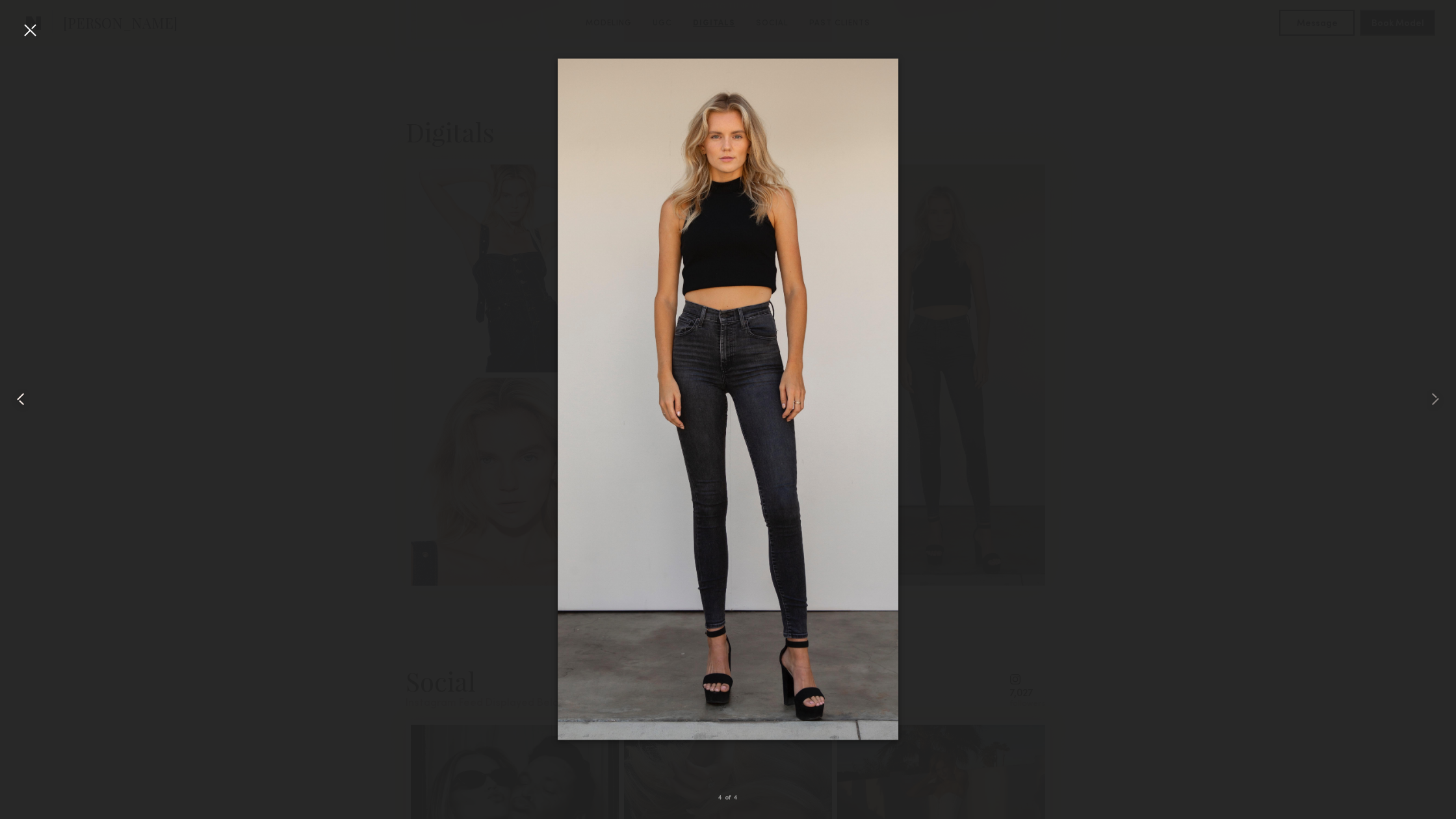
click at [17, 399] on common-icon at bounding box center [20, 399] width 21 height 21
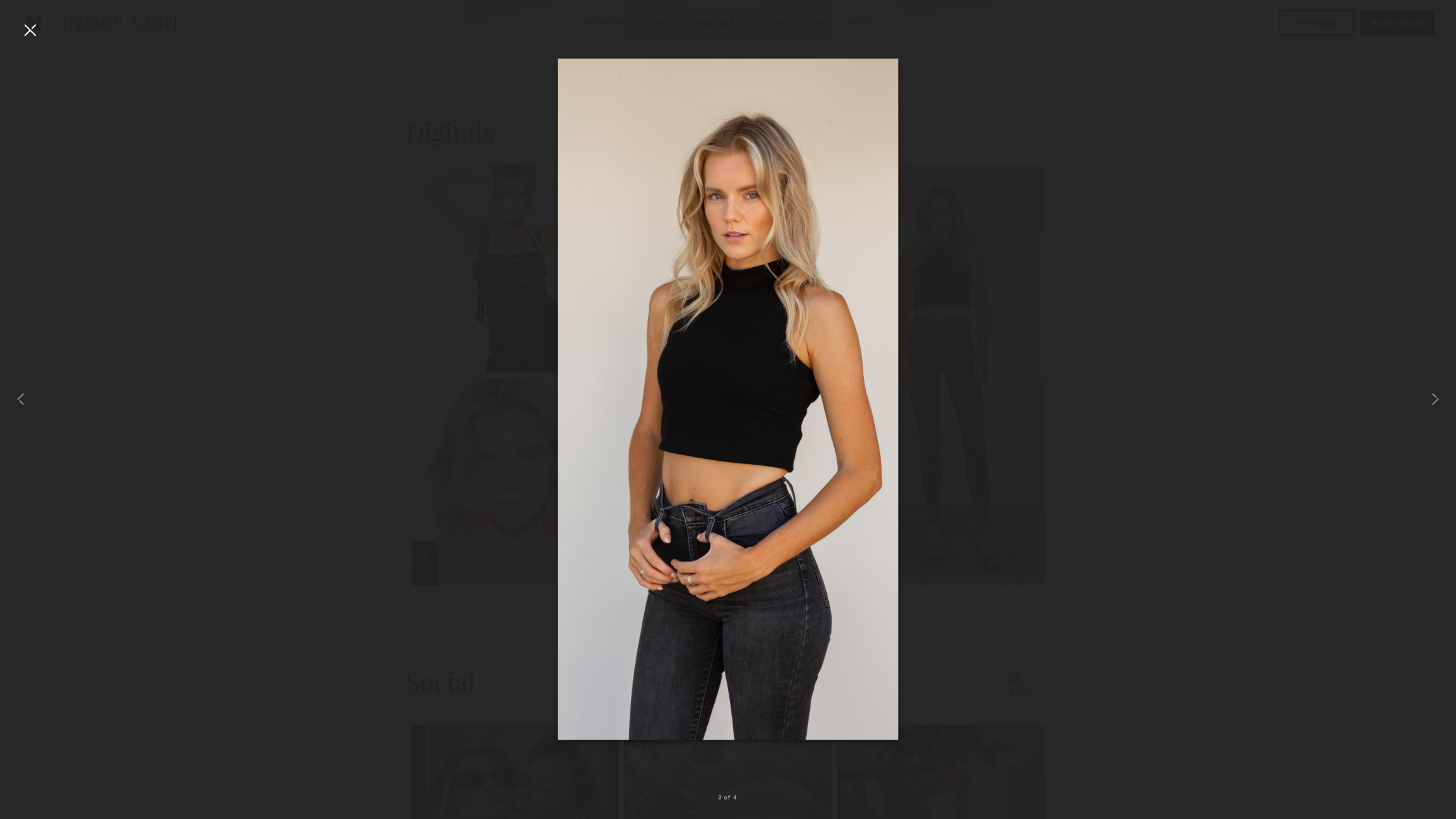
click at [1210, 440] on div at bounding box center [728, 399] width 1456 height 756
click at [22, 28] on div at bounding box center [29, 29] width 21 height 21
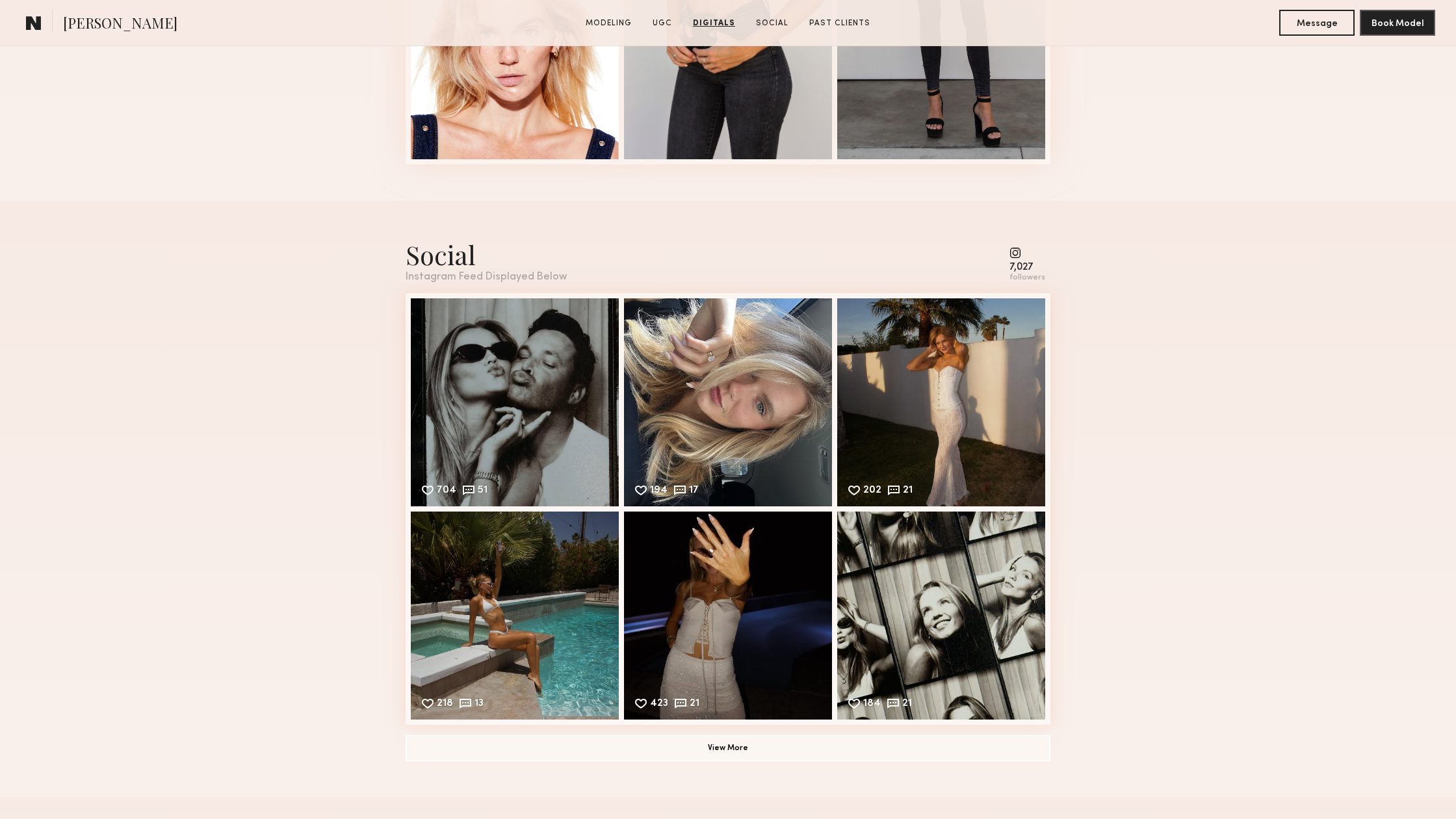
scroll to position [4392, 0]
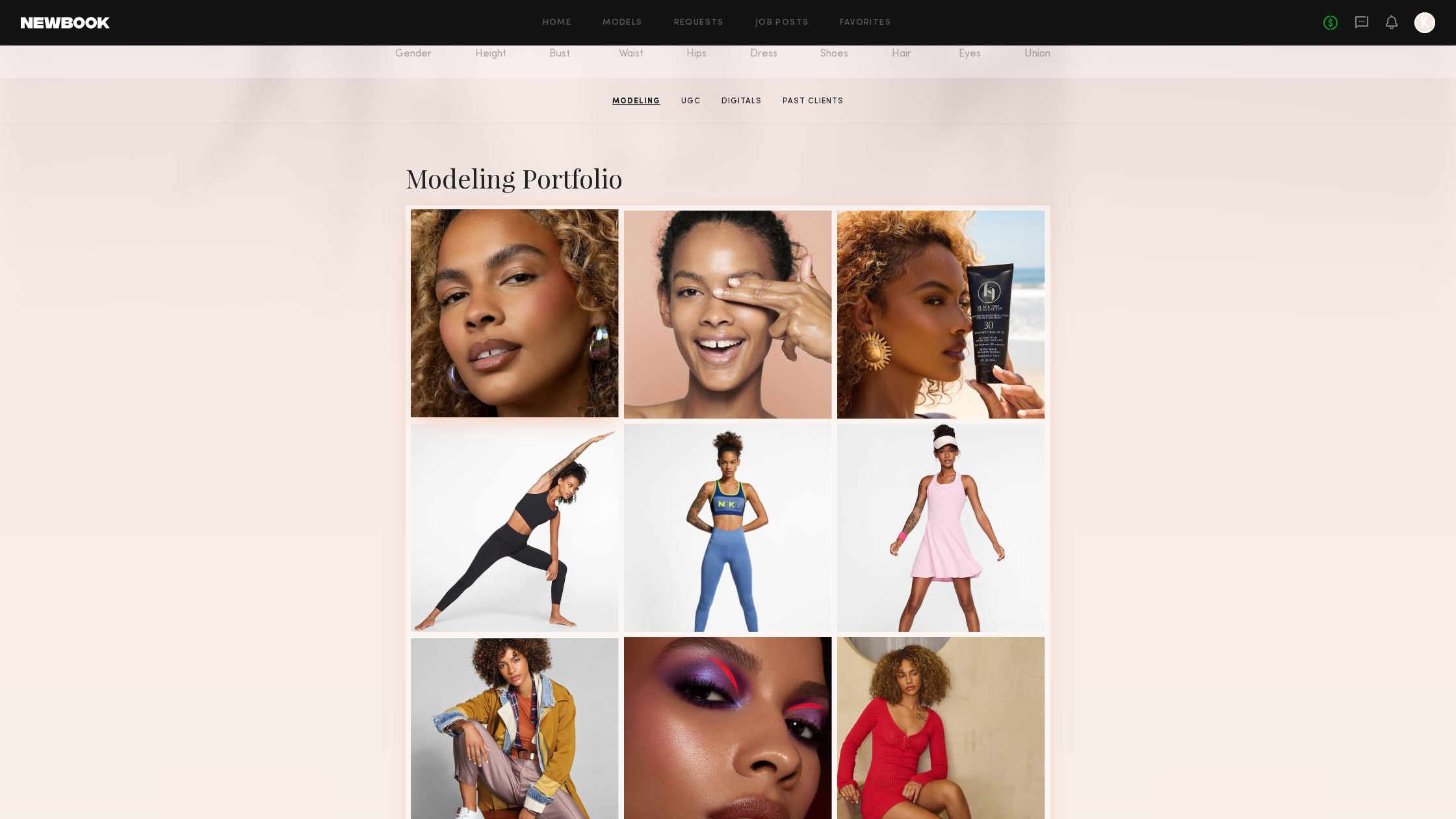
scroll to position [170, 0]
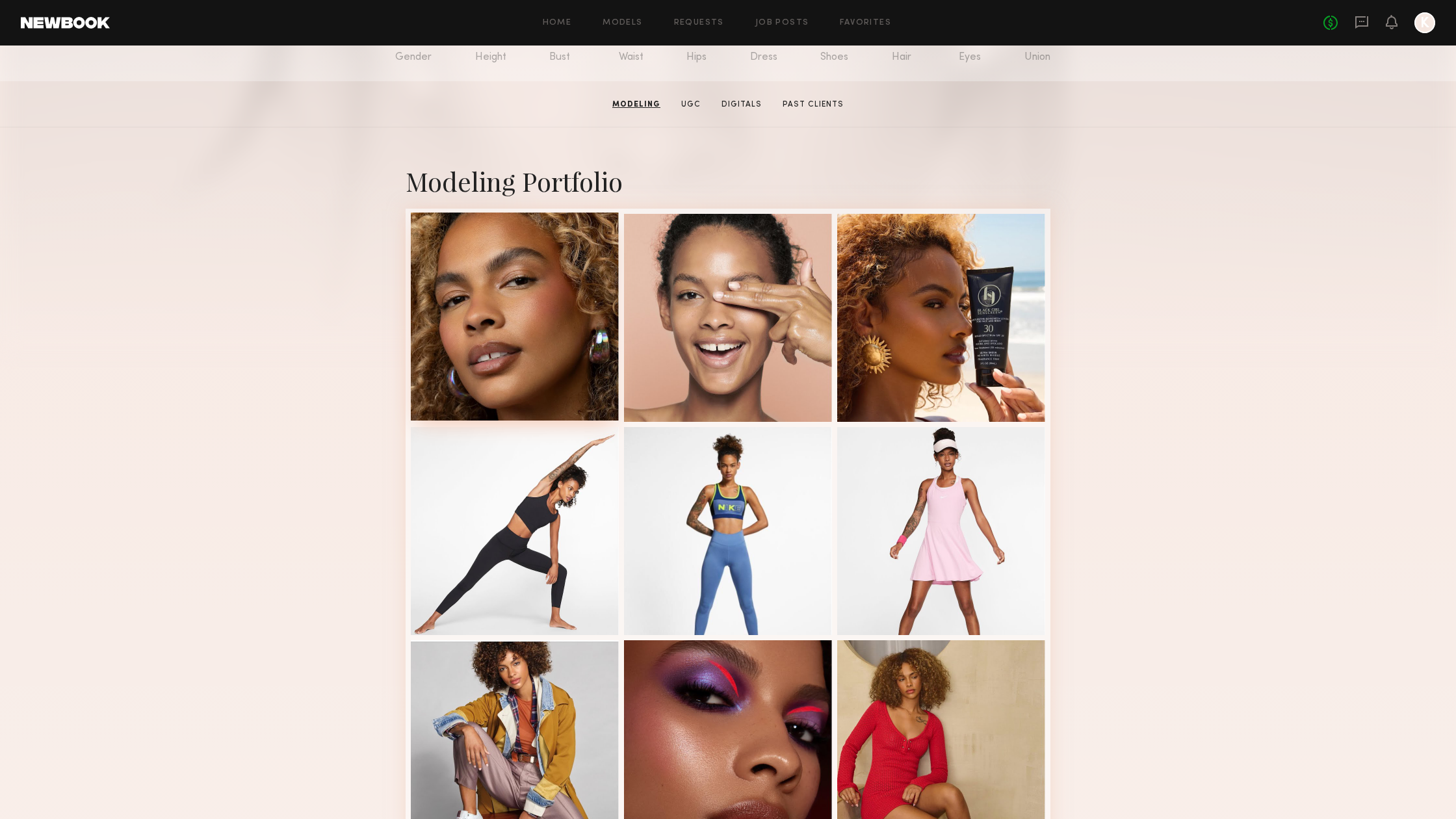
click at [483, 333] on div at bounding box center [514, 317] width 208 height 208
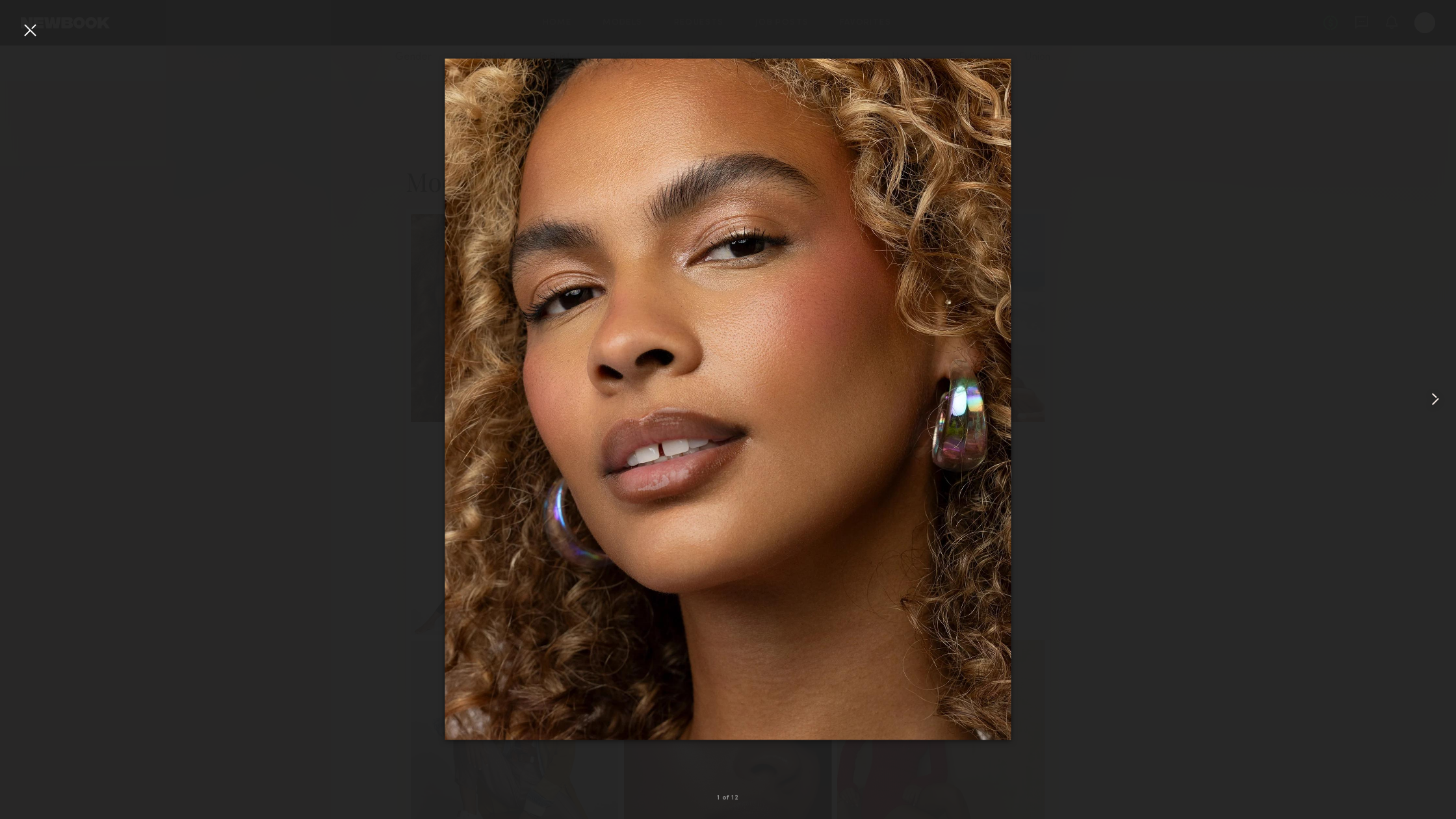
click at [1435, 392] on common-icon at bounding box center [1434, 399] width 21 height 21
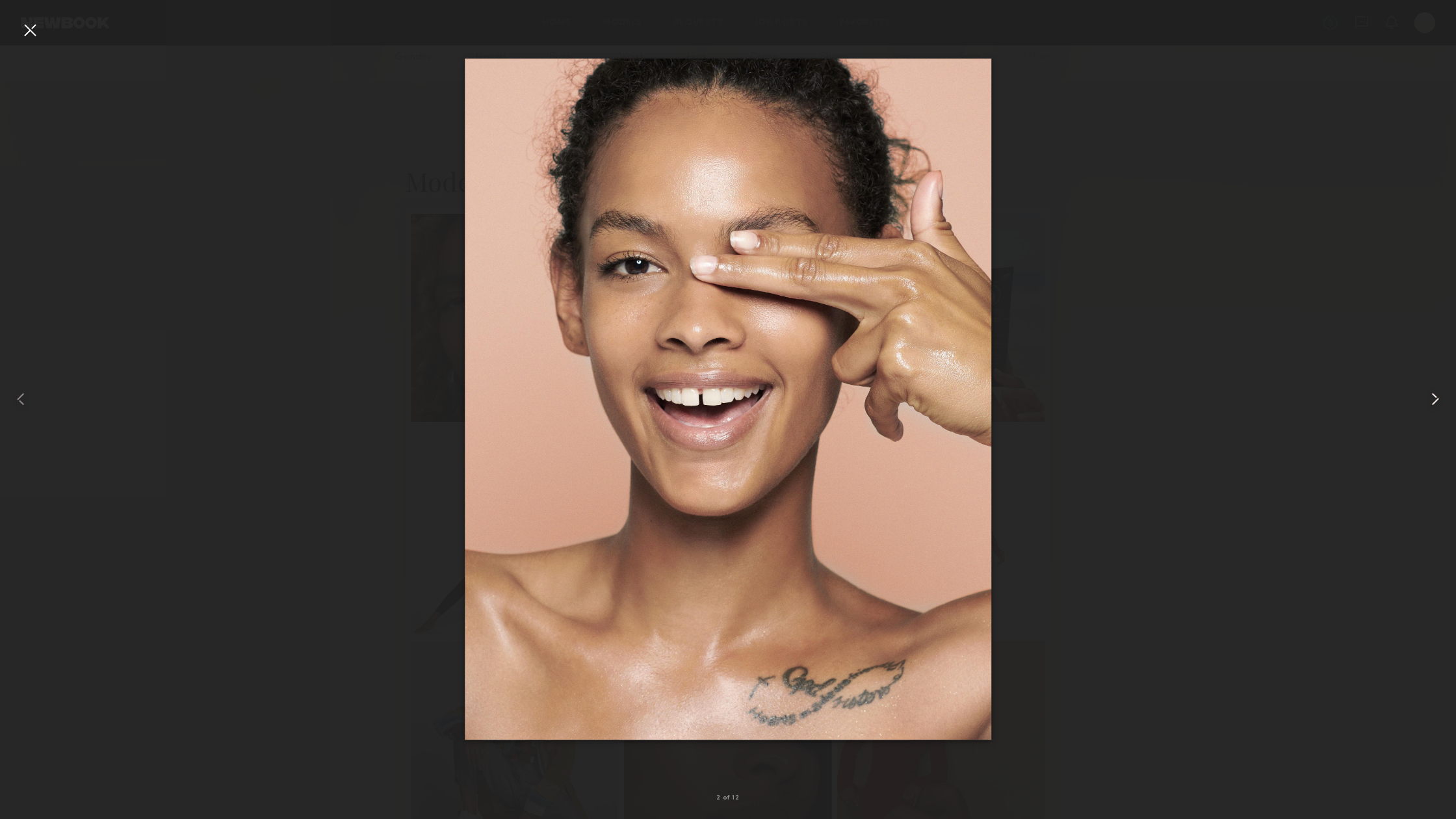
click at [1435, 392] on common-icon at bounding box center [1434, 399] width 21 height 21
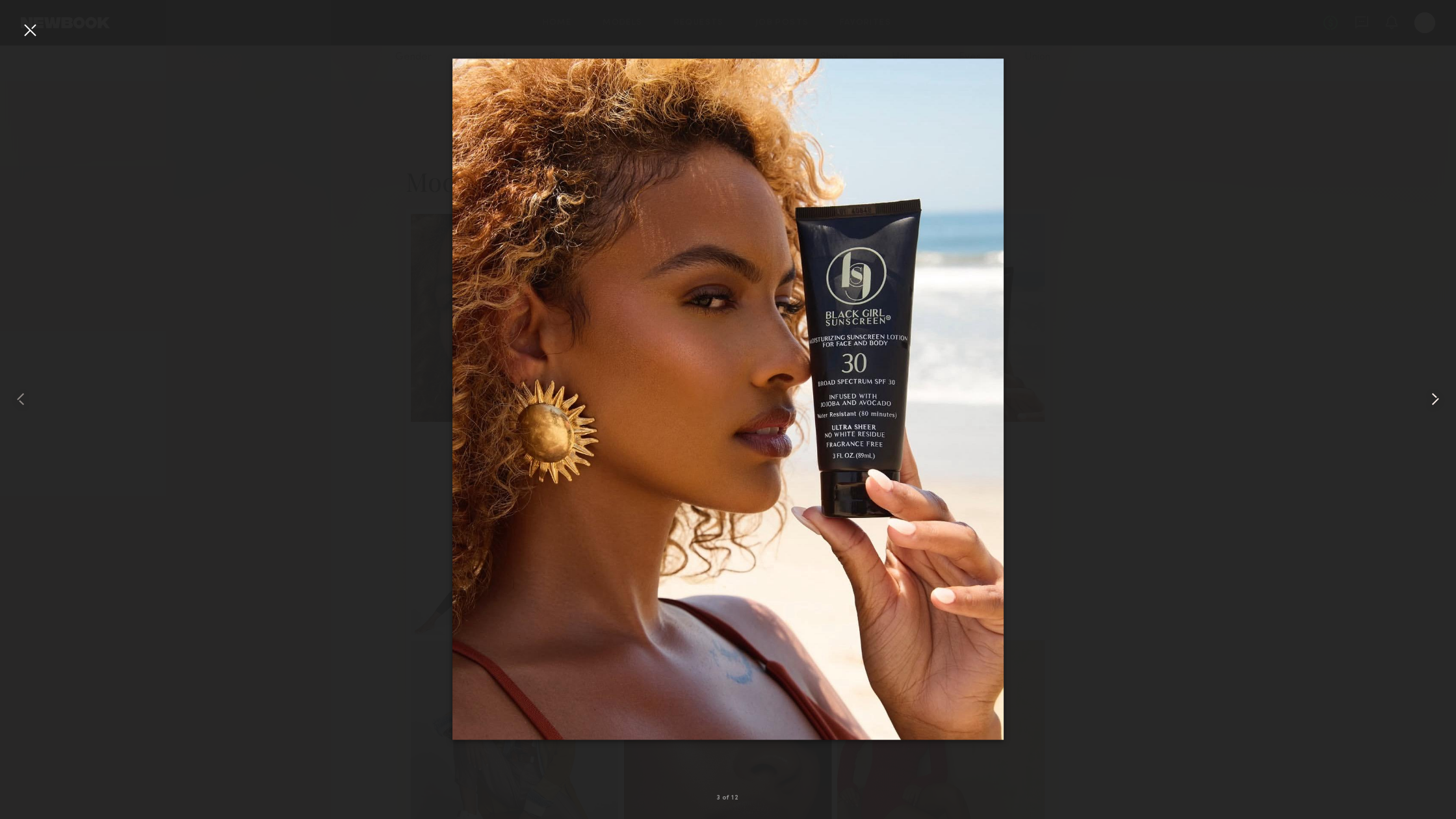
click at [1435, 392] on common-icon at bounding box center [1434, 399] width 21 height 21
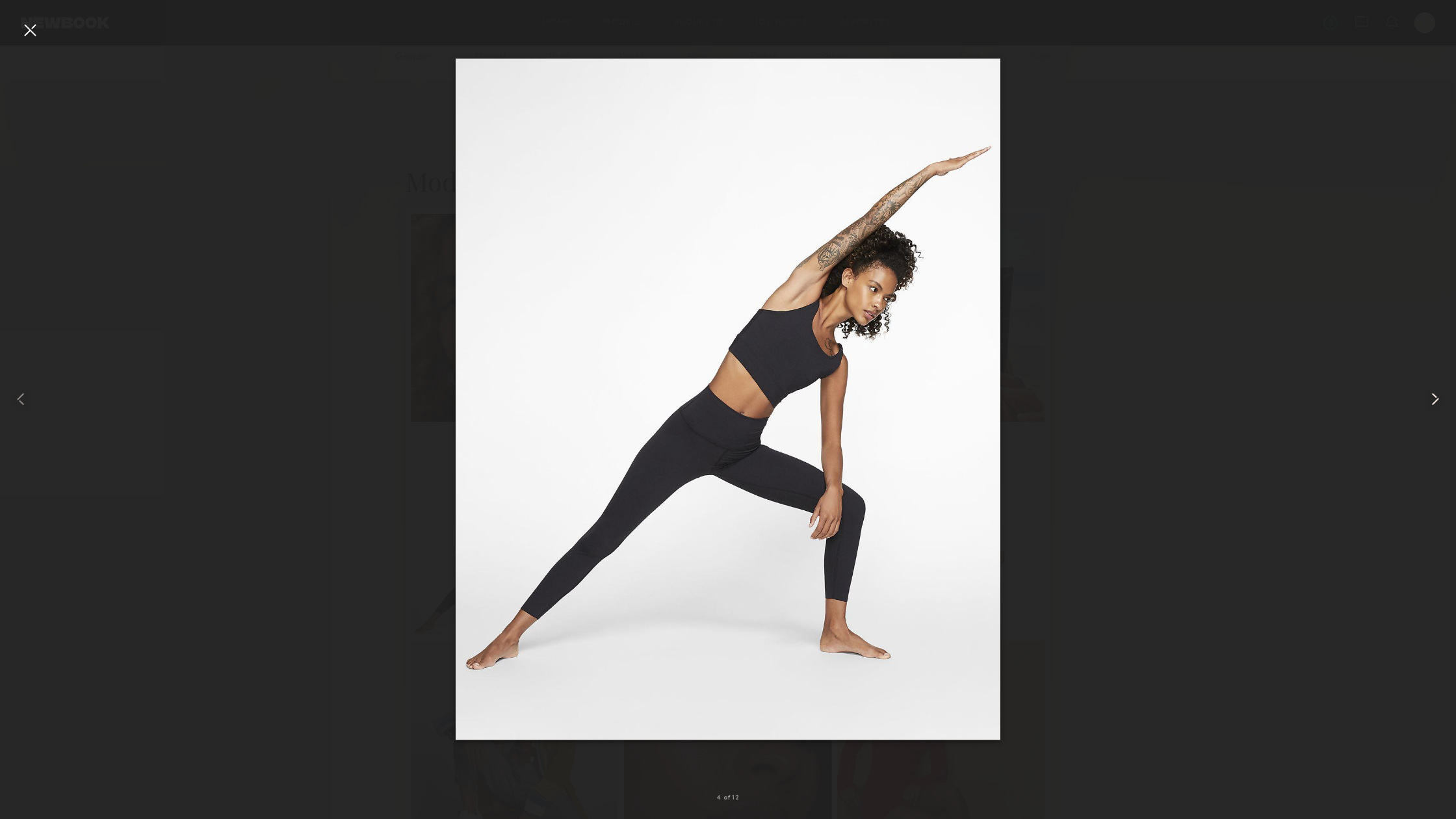
click at [1435, 392] on common-icon at bounding box center [1434, 399] width 21 height 21
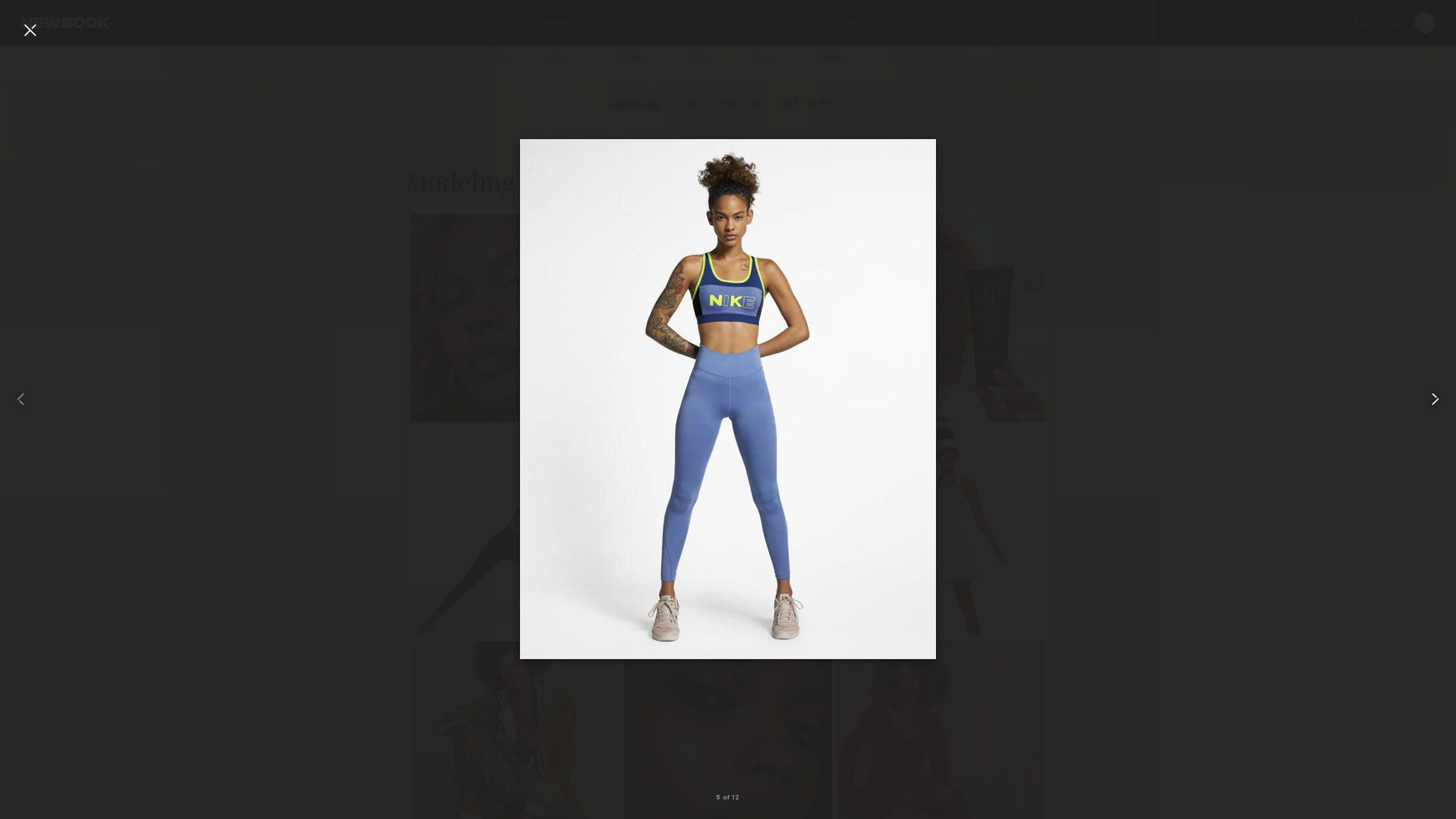
click at [1435, 392] on common-icon at bounding box center [1434, 399] width 21 height 21
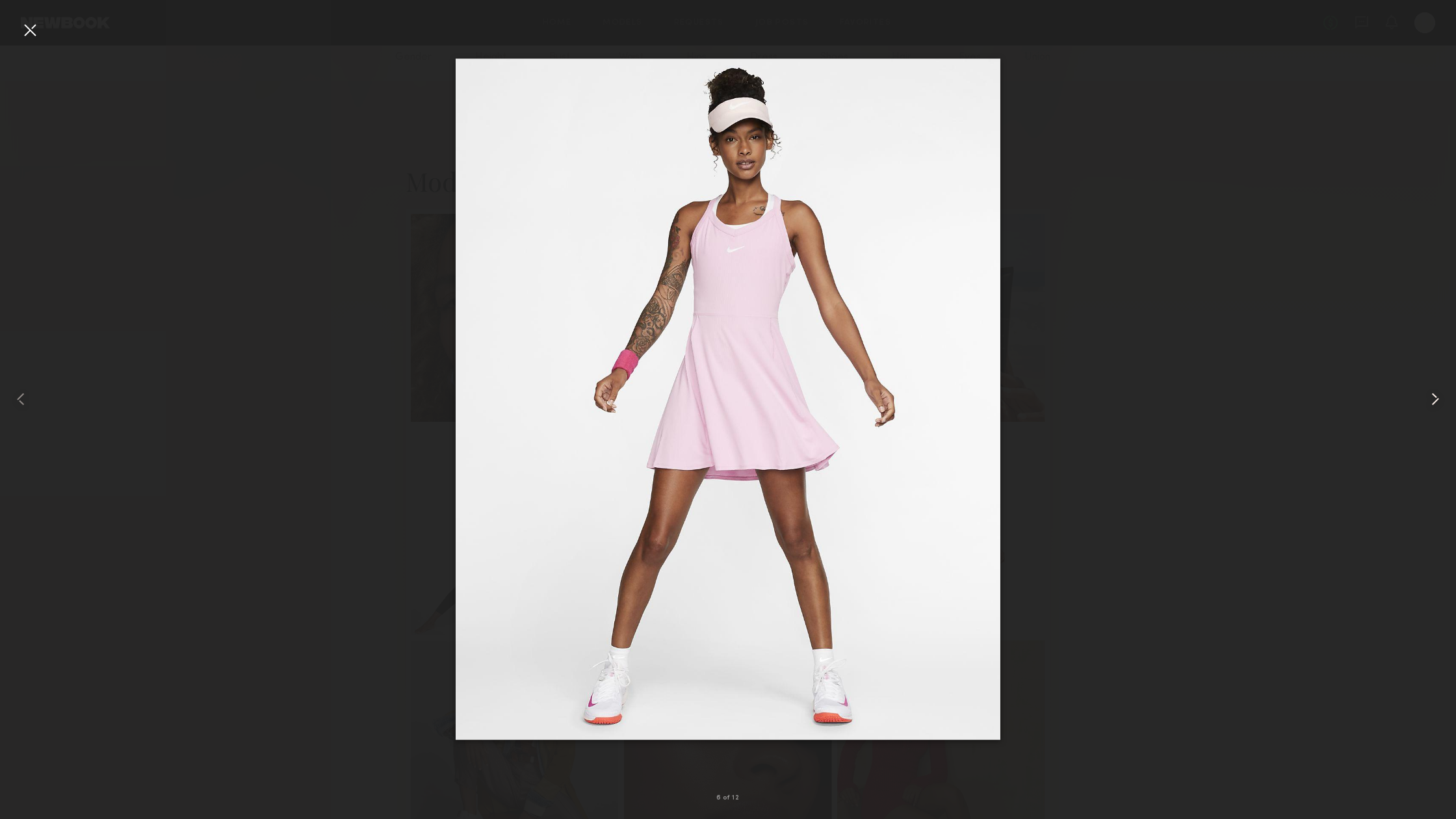
click at [1435, 392] on common-icon at bounding box center [1434, 399] width 21 height 21
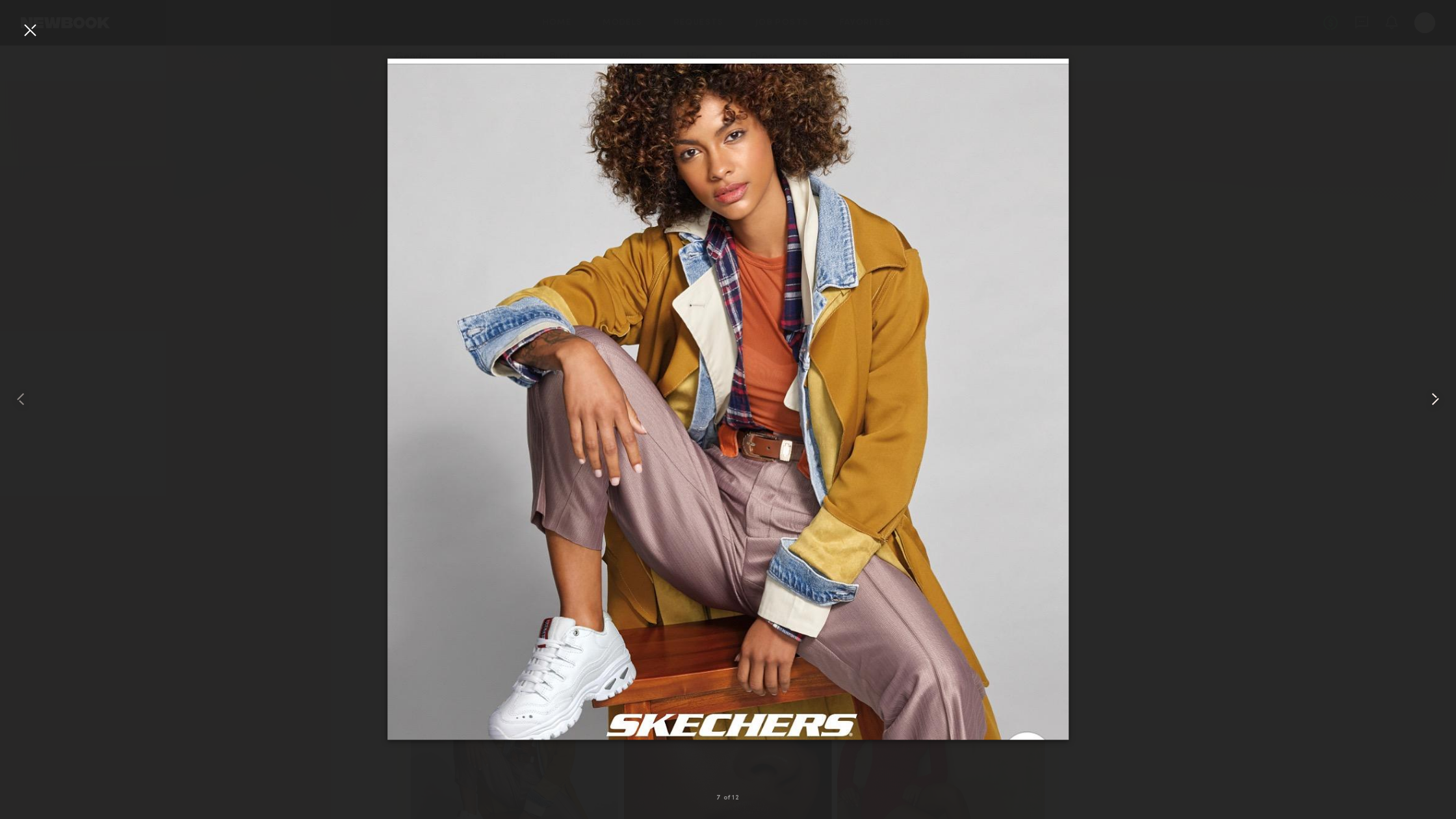
click at [1435, 392] on common-icon at bounding box center [1434, 399] width 21 height 21
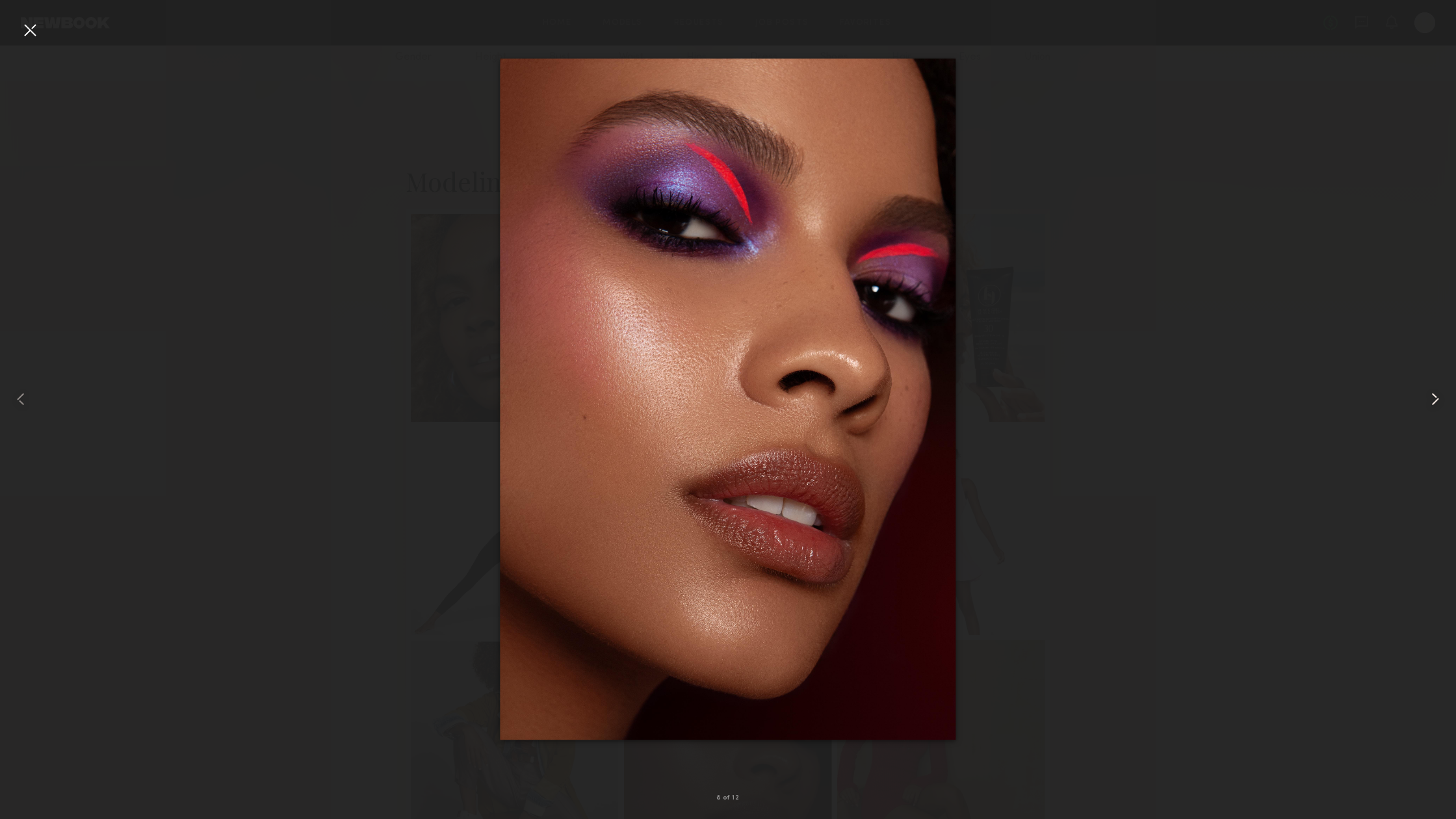
click at [1435, 392] on common-icon at bounding box center [1434, 399] width 21 height 21
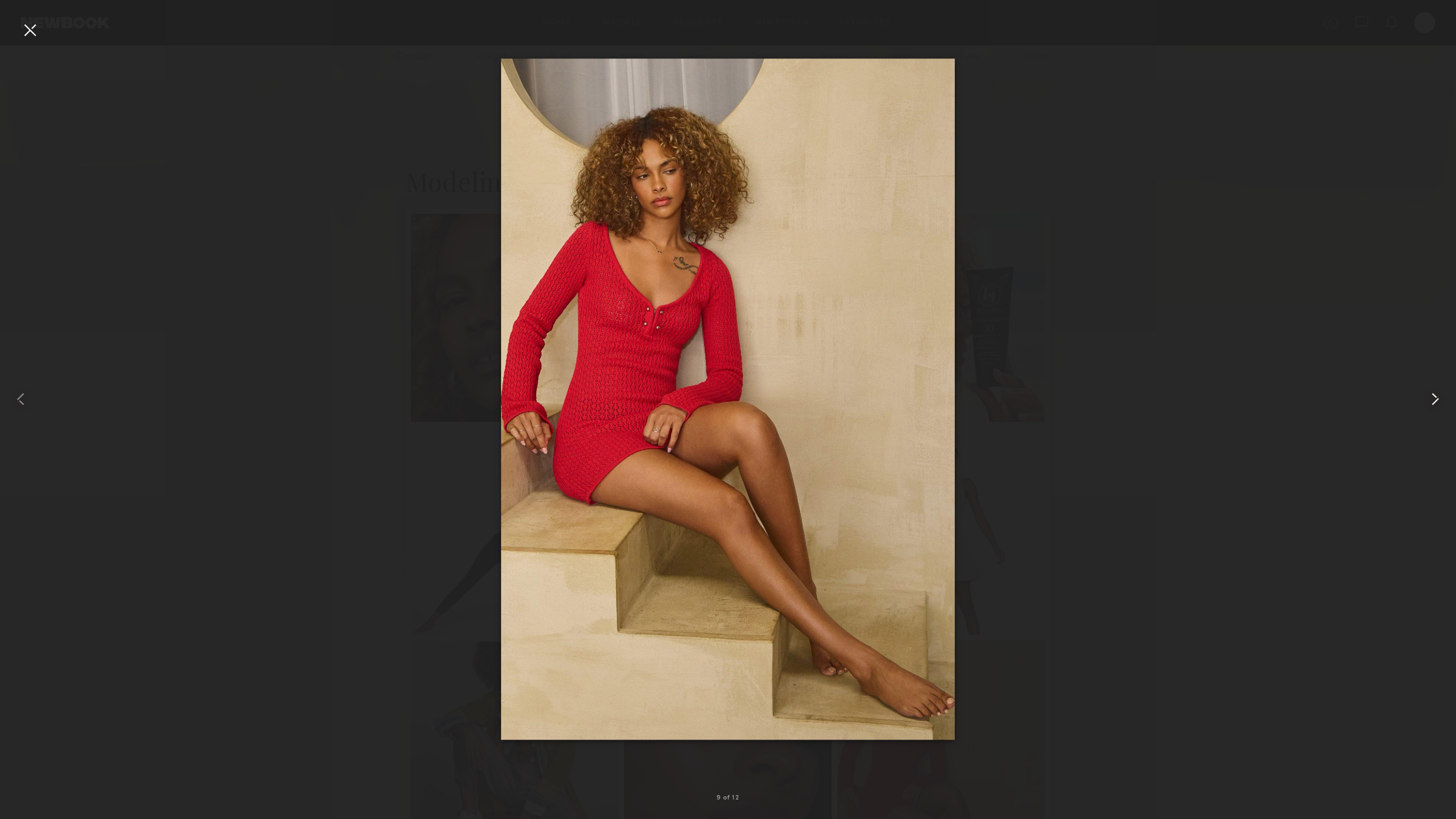
click at [1435, 392] on common-icon at bounding box center [1434, 399] width 21 height 21
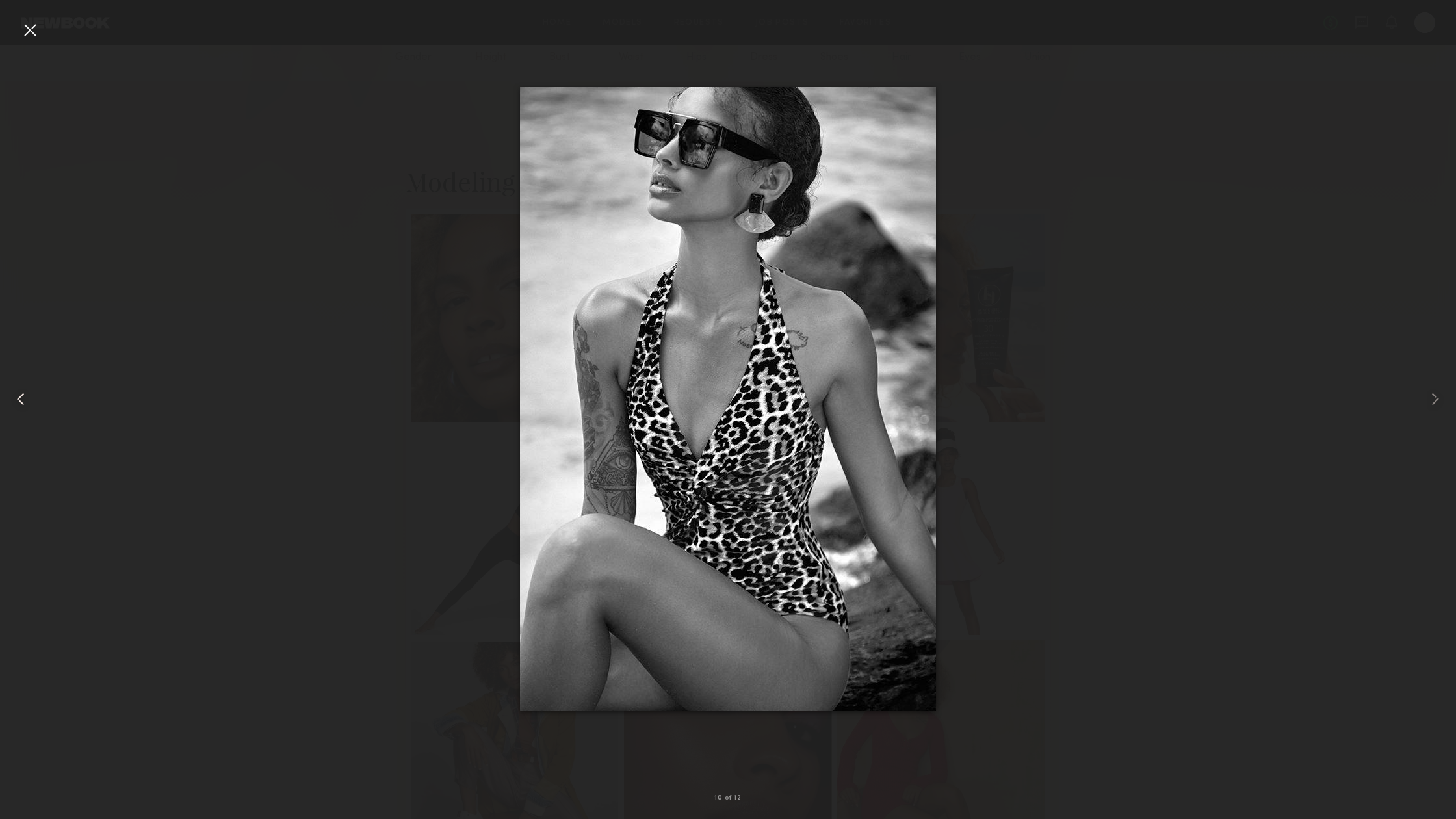
click at [31, 399] on common-icon at bounding box center [20, 399] width 21 height 21
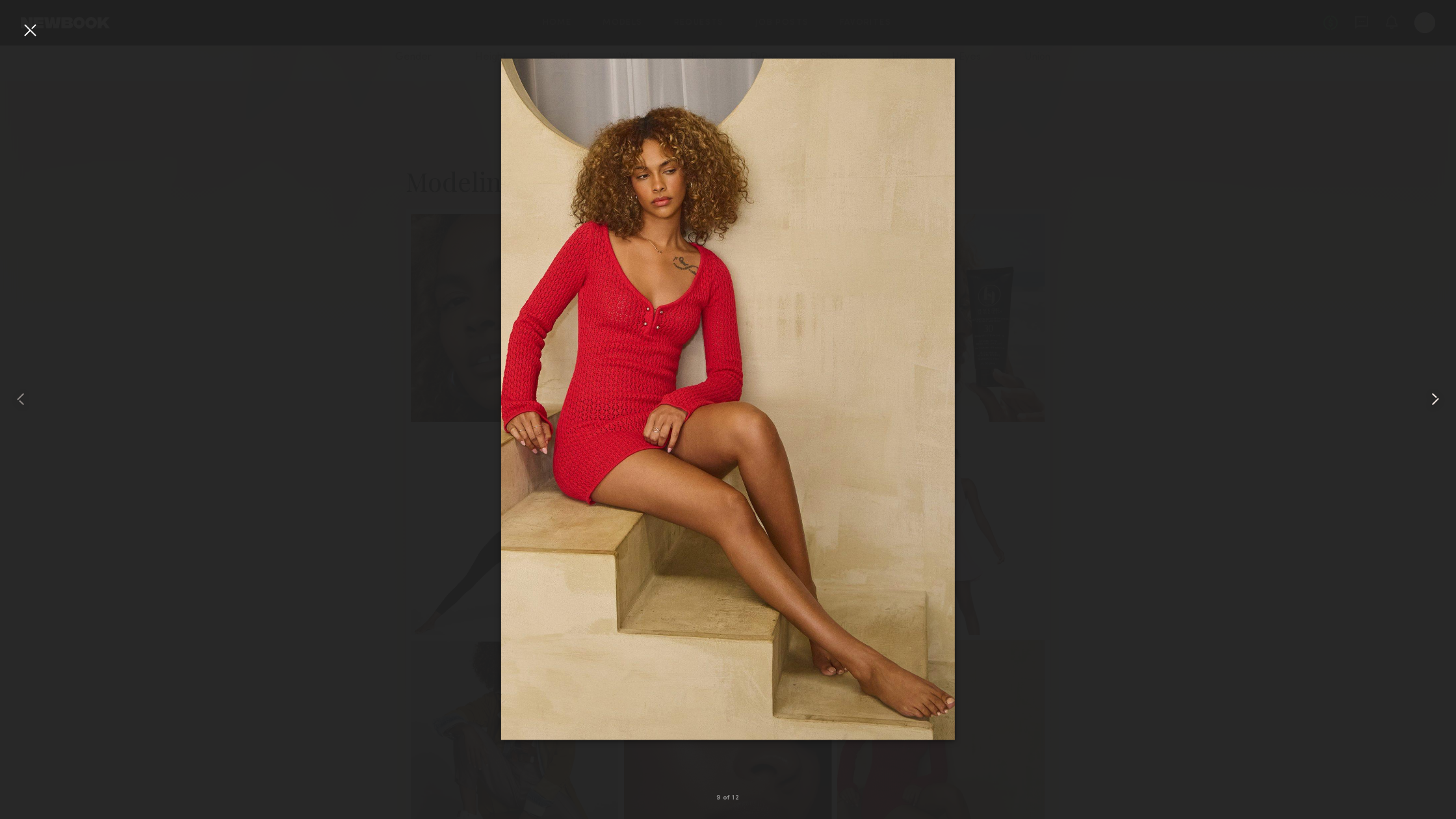
click at [1438, 397] on common-icon at bounding box center [1434, 399] width 21 height 21
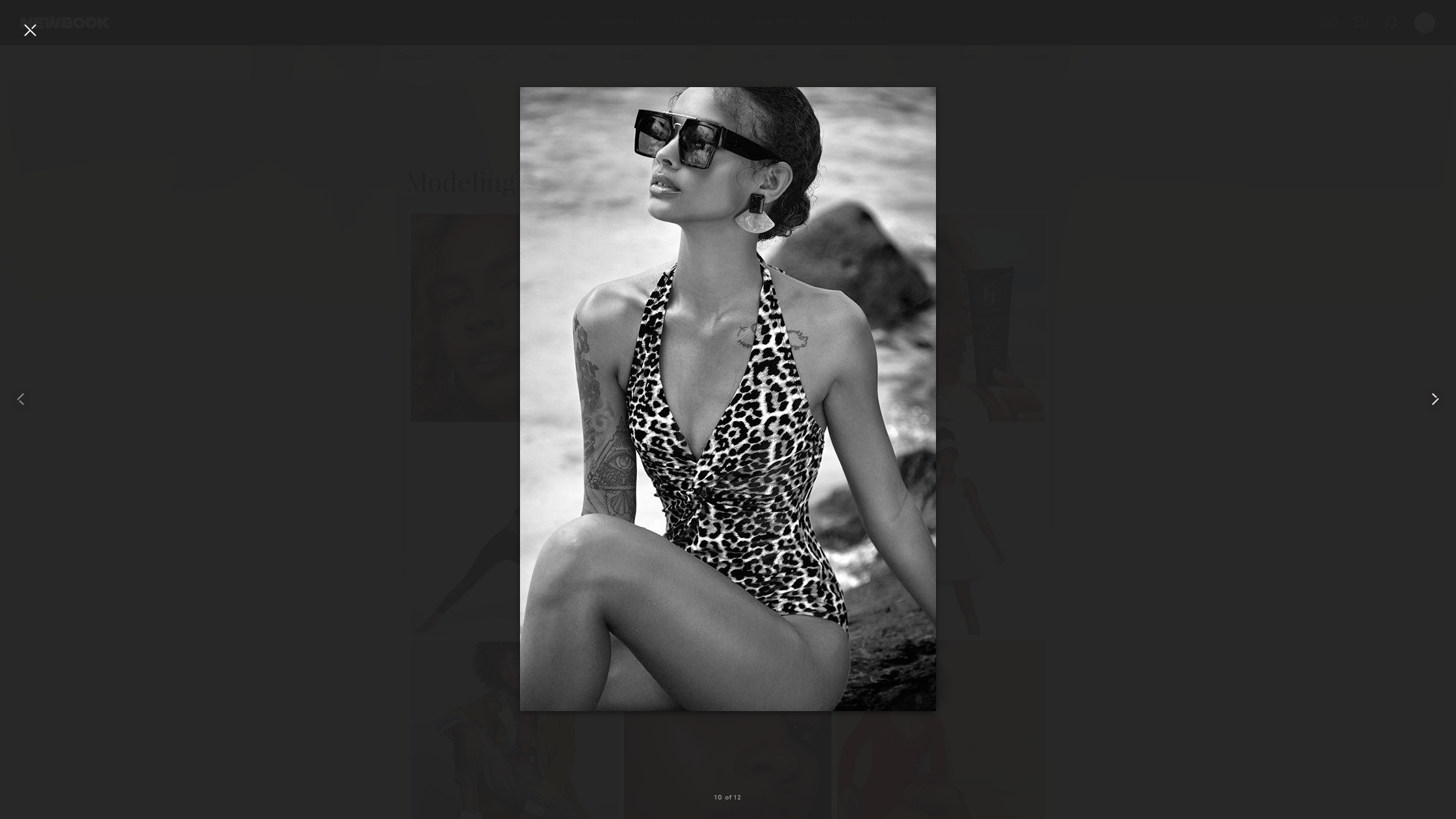
click at [1438, 397] on common-icon at bounding box center [1434, 399] width 21 height 21
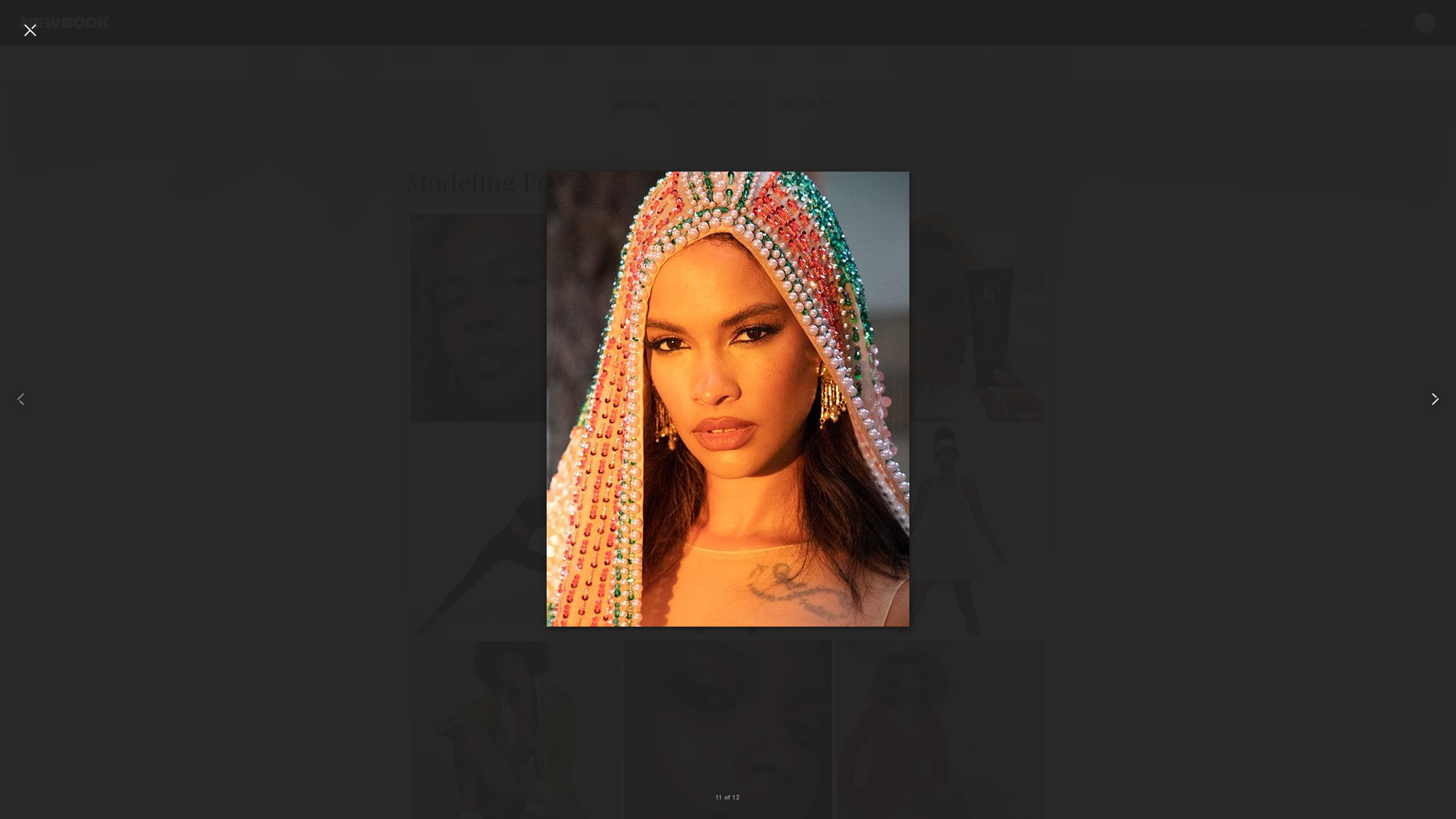
click at [1438, 397] on common-icon at bounding box center [1434, 399] width 21 height 21
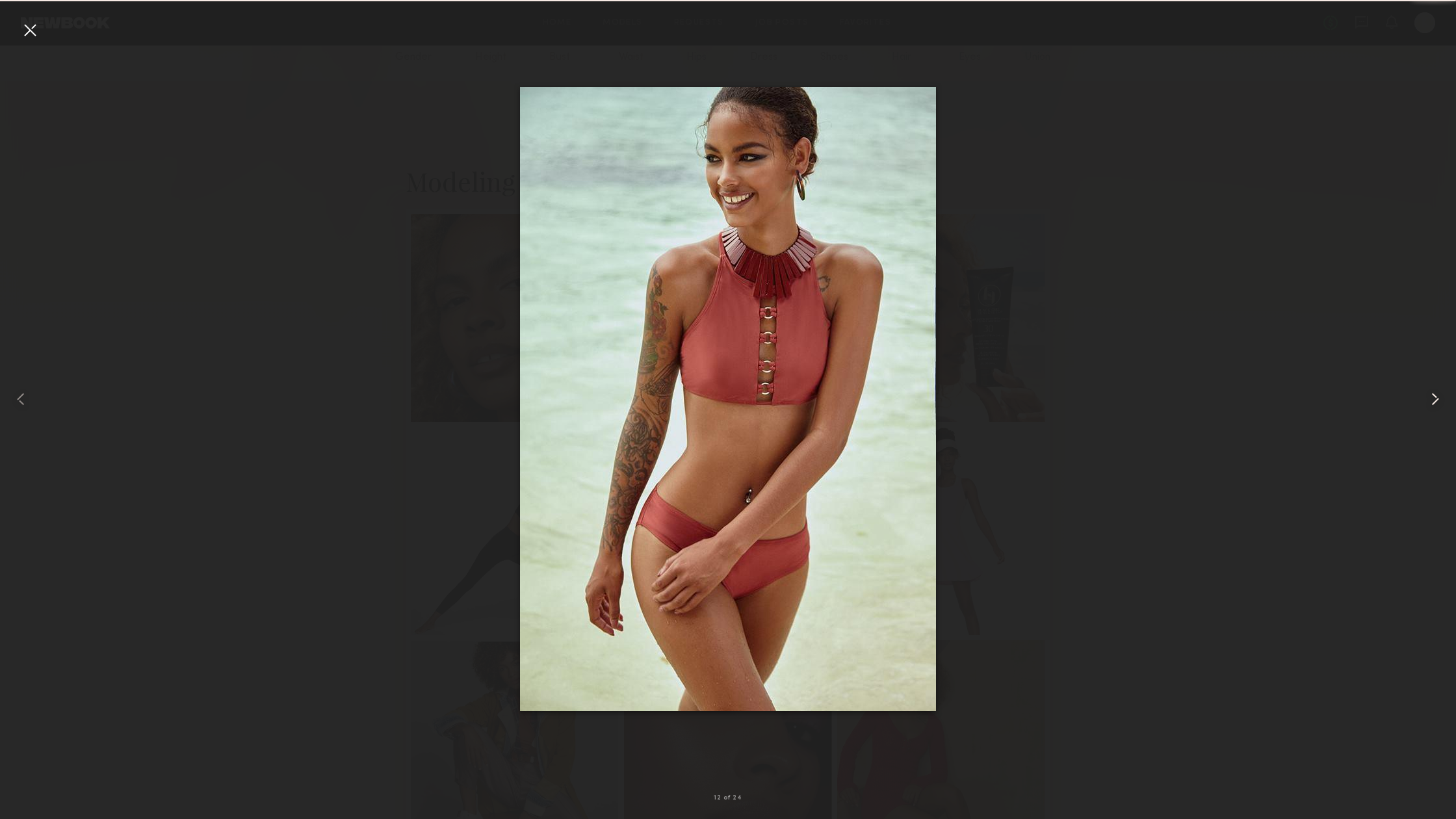
click at [1438, 397] on common-icon at bounding box center [1434, 399] width 21 height 21
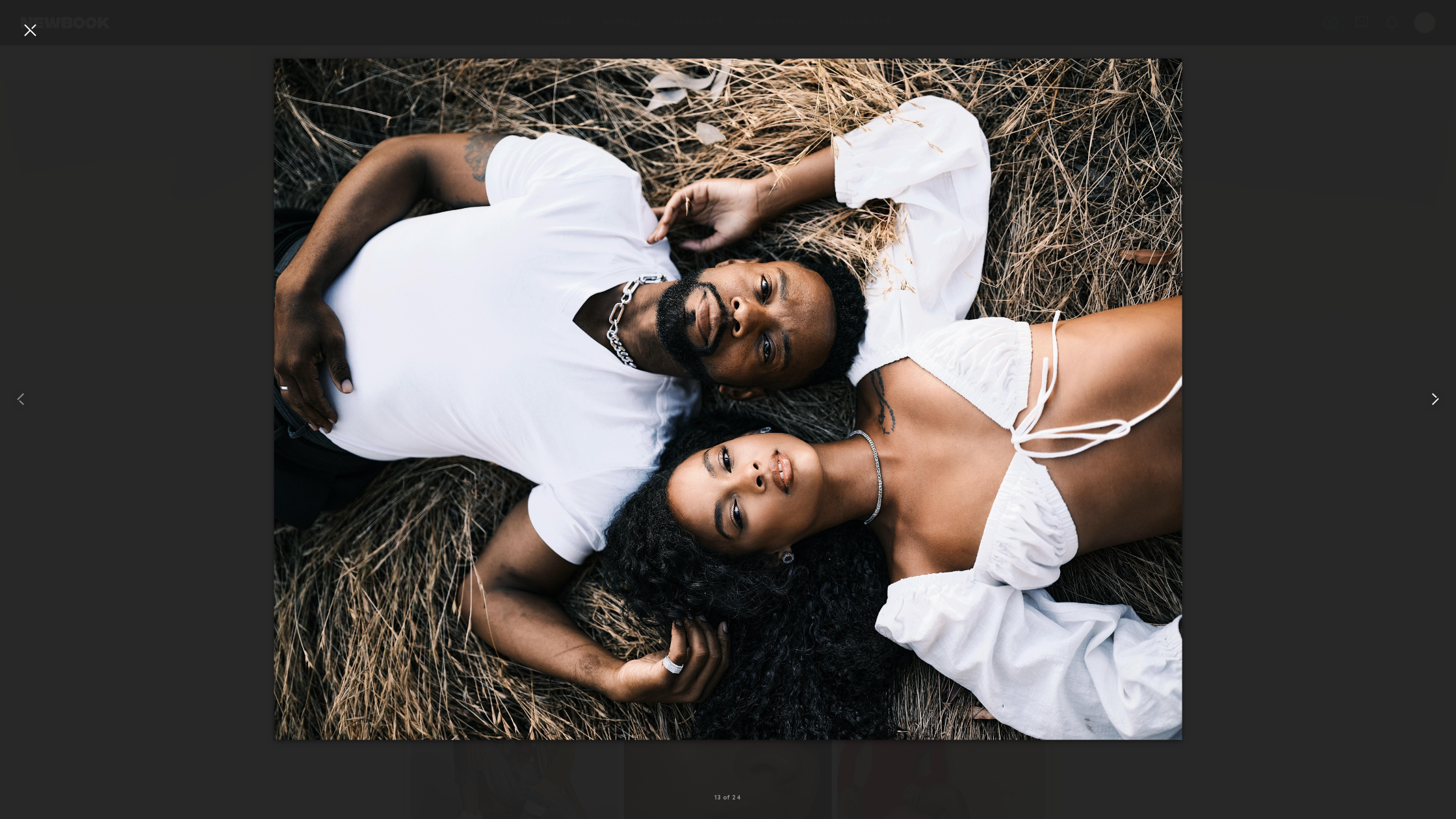
click at [1438, 397] on common-icon at bounding box center [1434, 399] width 21 height 21
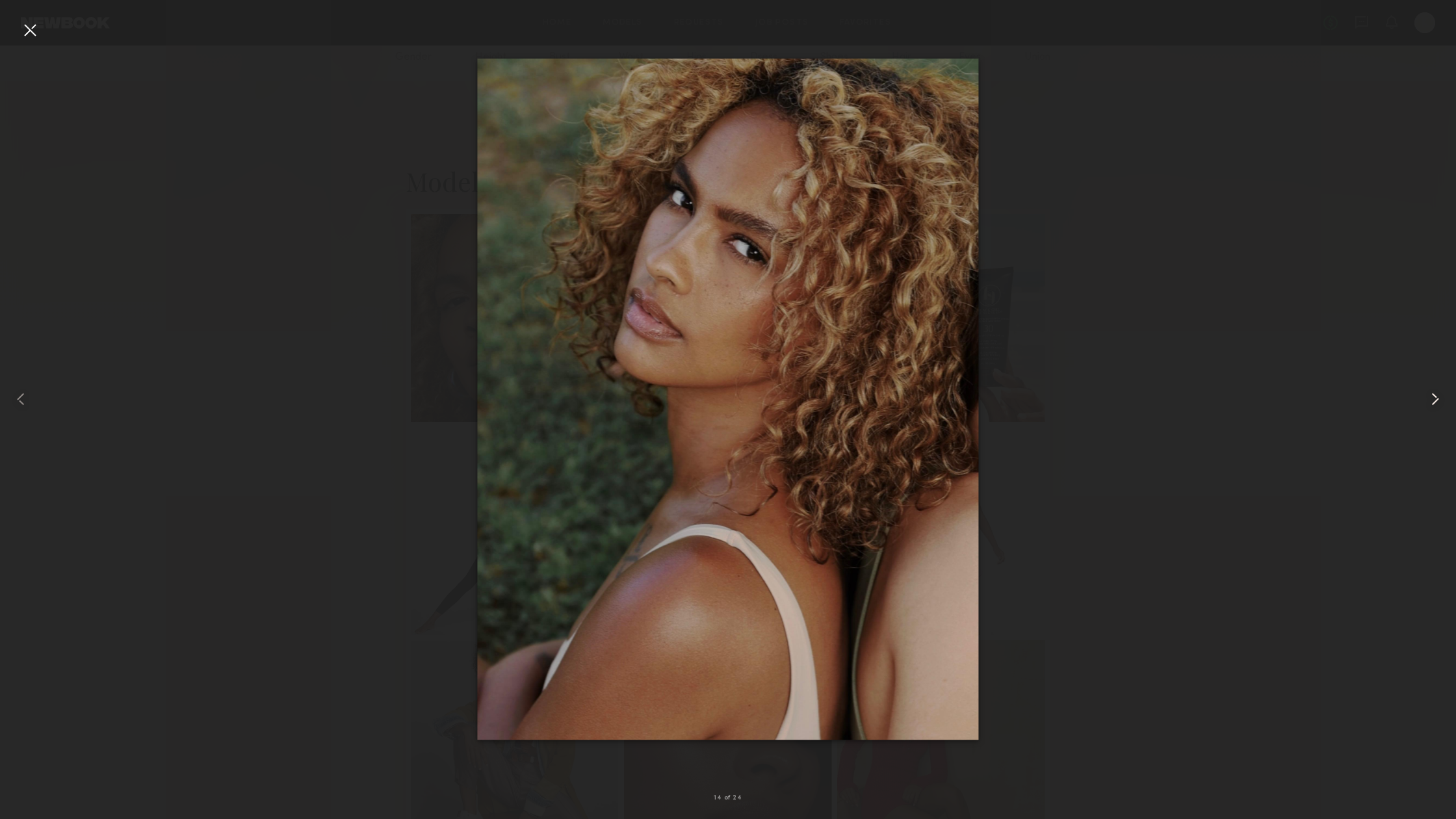
click at [1438, 397] on common-icon at bounding box center [1434, 399] width 21 height 21
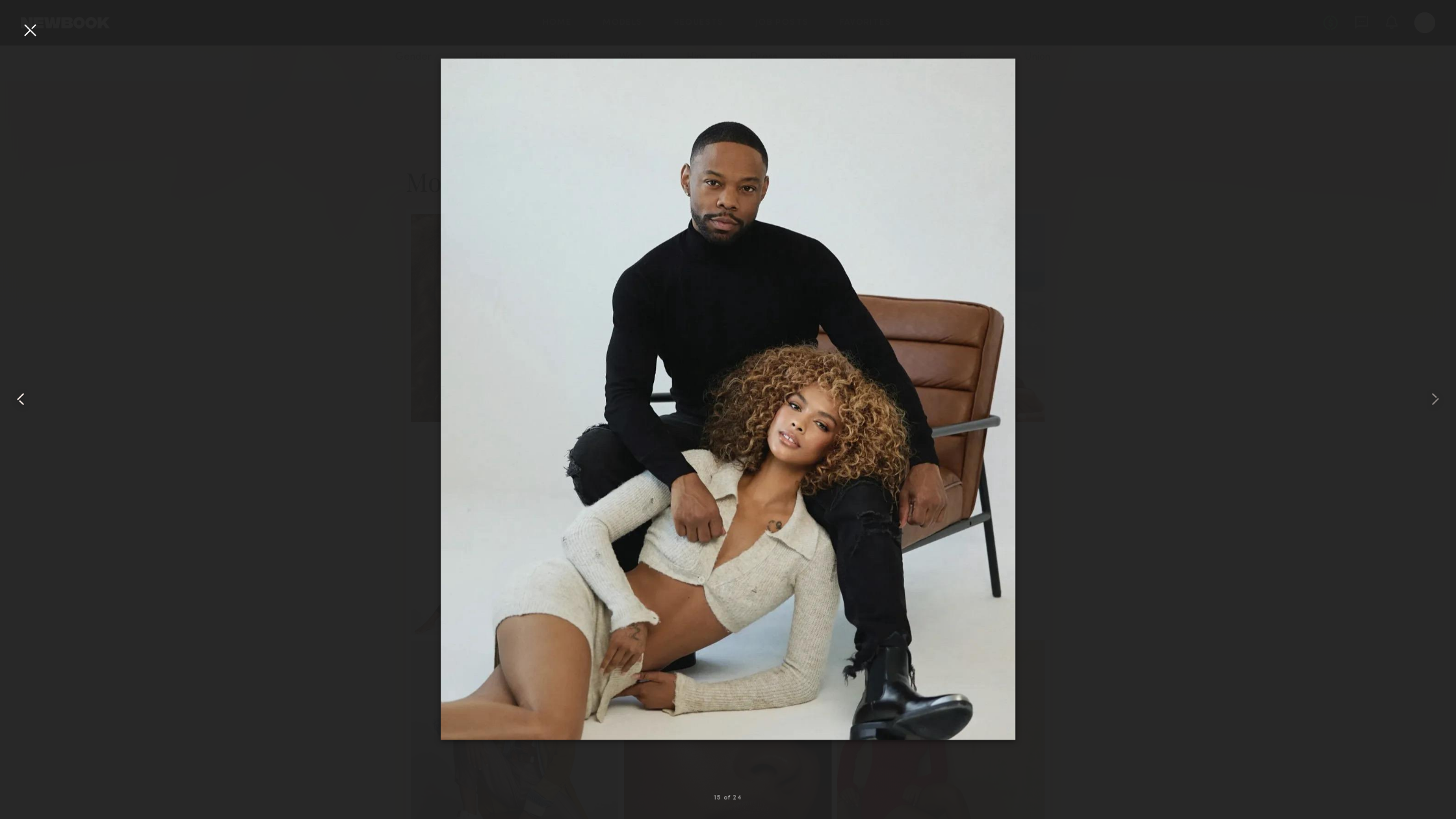
click at [22, 399] on common-icon at bounding box center [20, 399] width 21 height 21
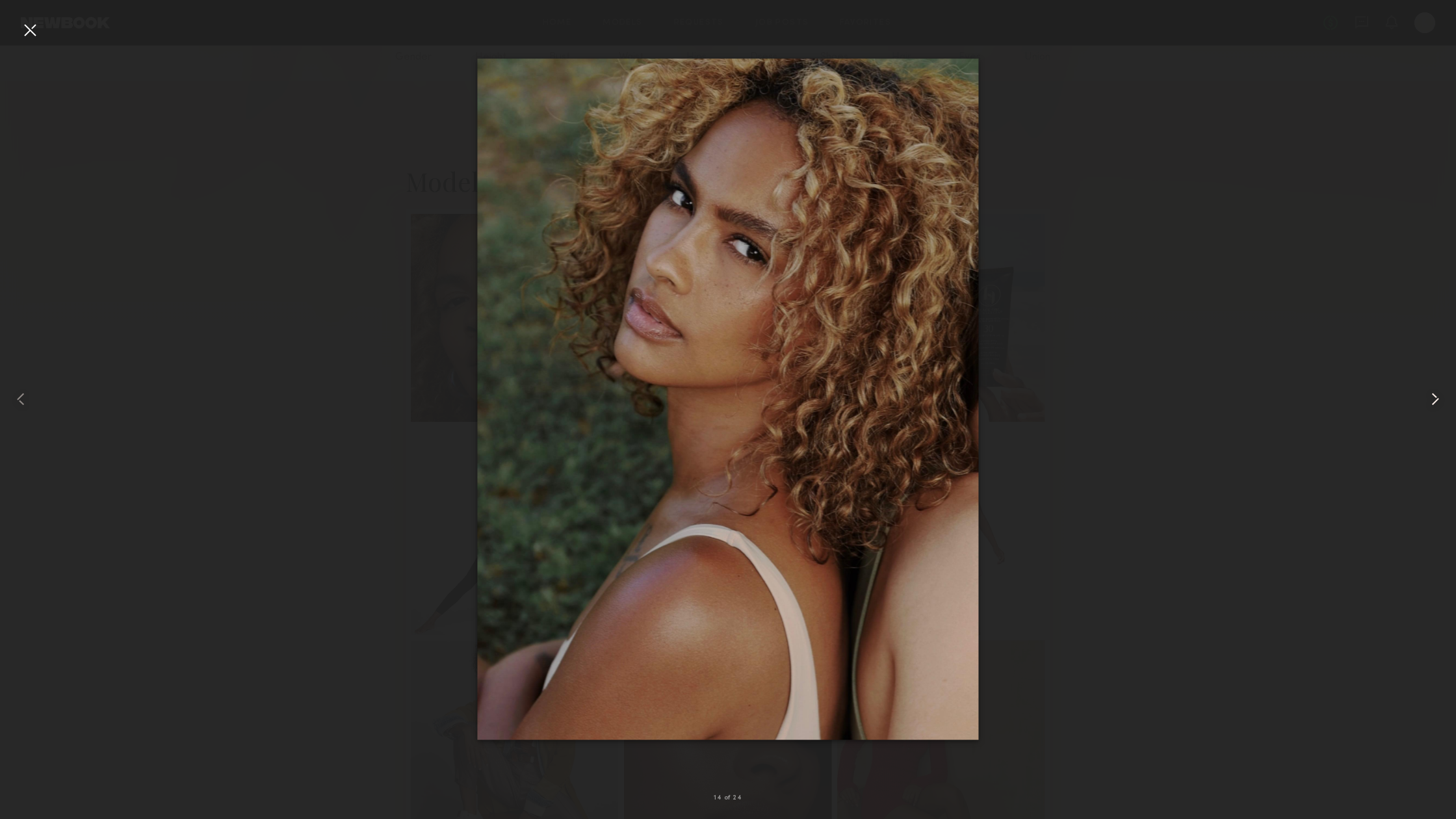
click at [1430, 399] on common-icon at bounding box center [1434, 399] width 21 height 21
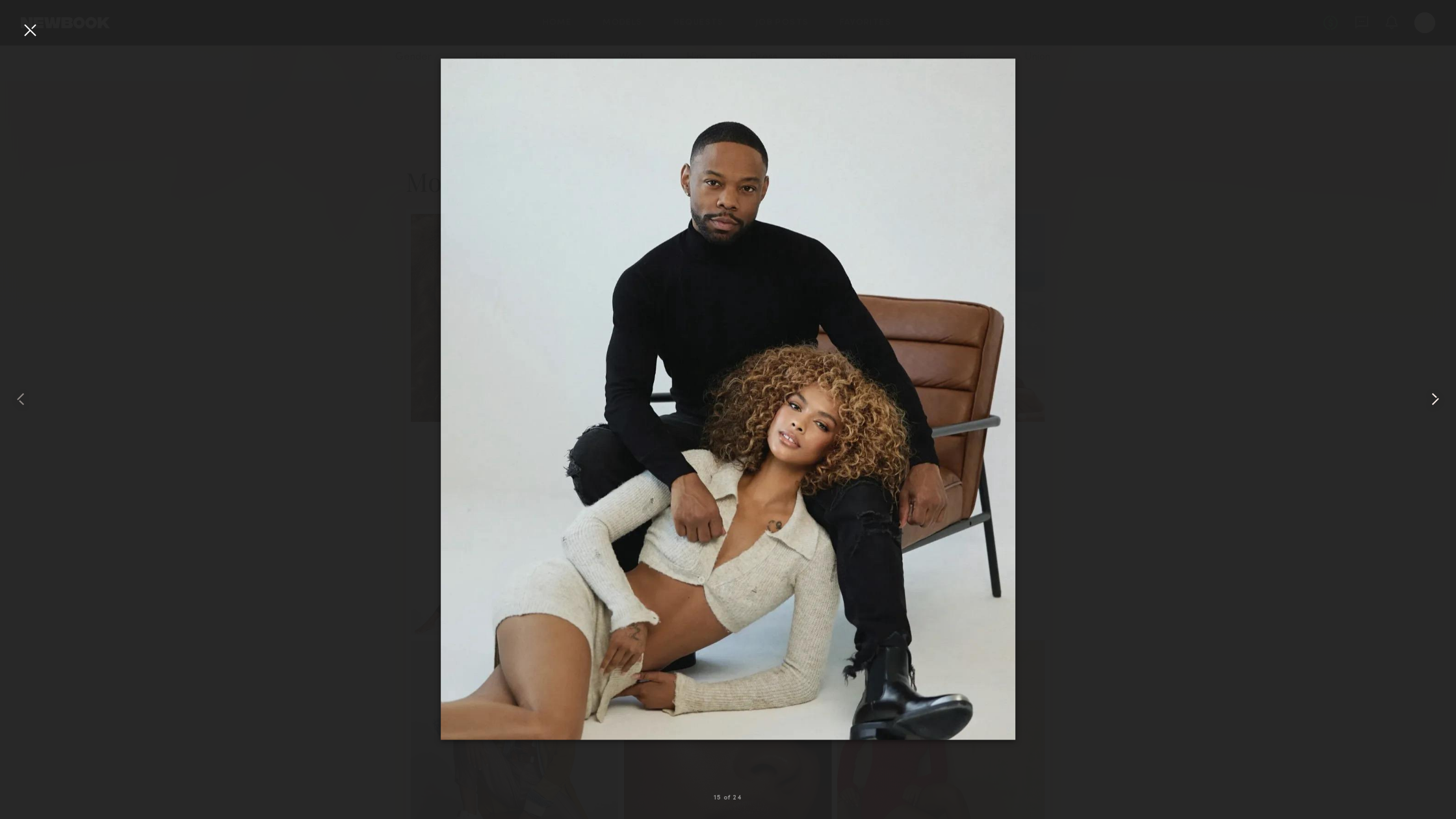
click at [1430, 399] on common-icon at bounding box center [1434, 399] width 21 height 21
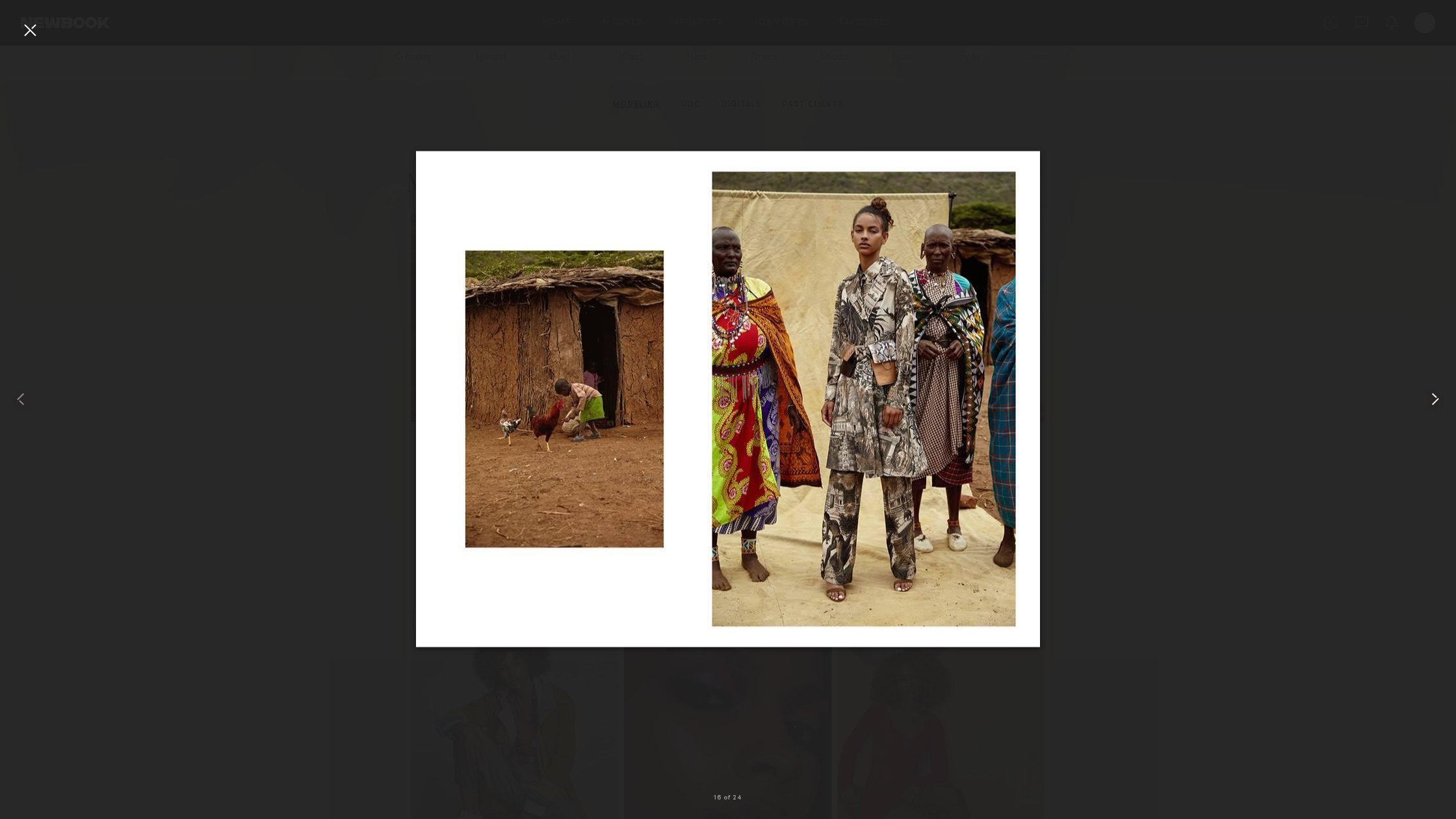
click at [1430, 399] on common-icon at bounding box center [1434, 399] width 21 height 21
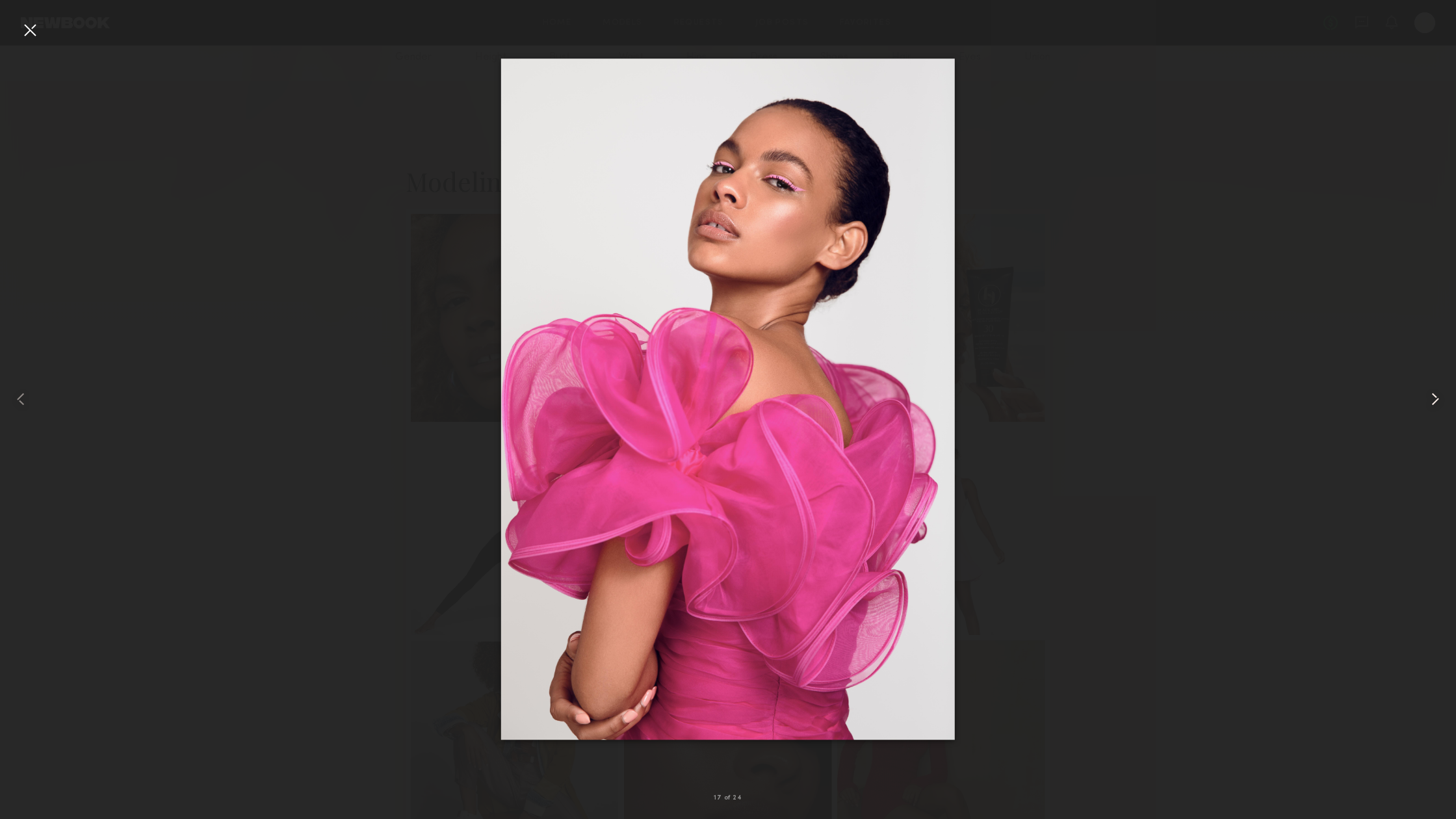
click at [1430, 399] on common-icon at bounding box center [1434, 399] width 21 height 21
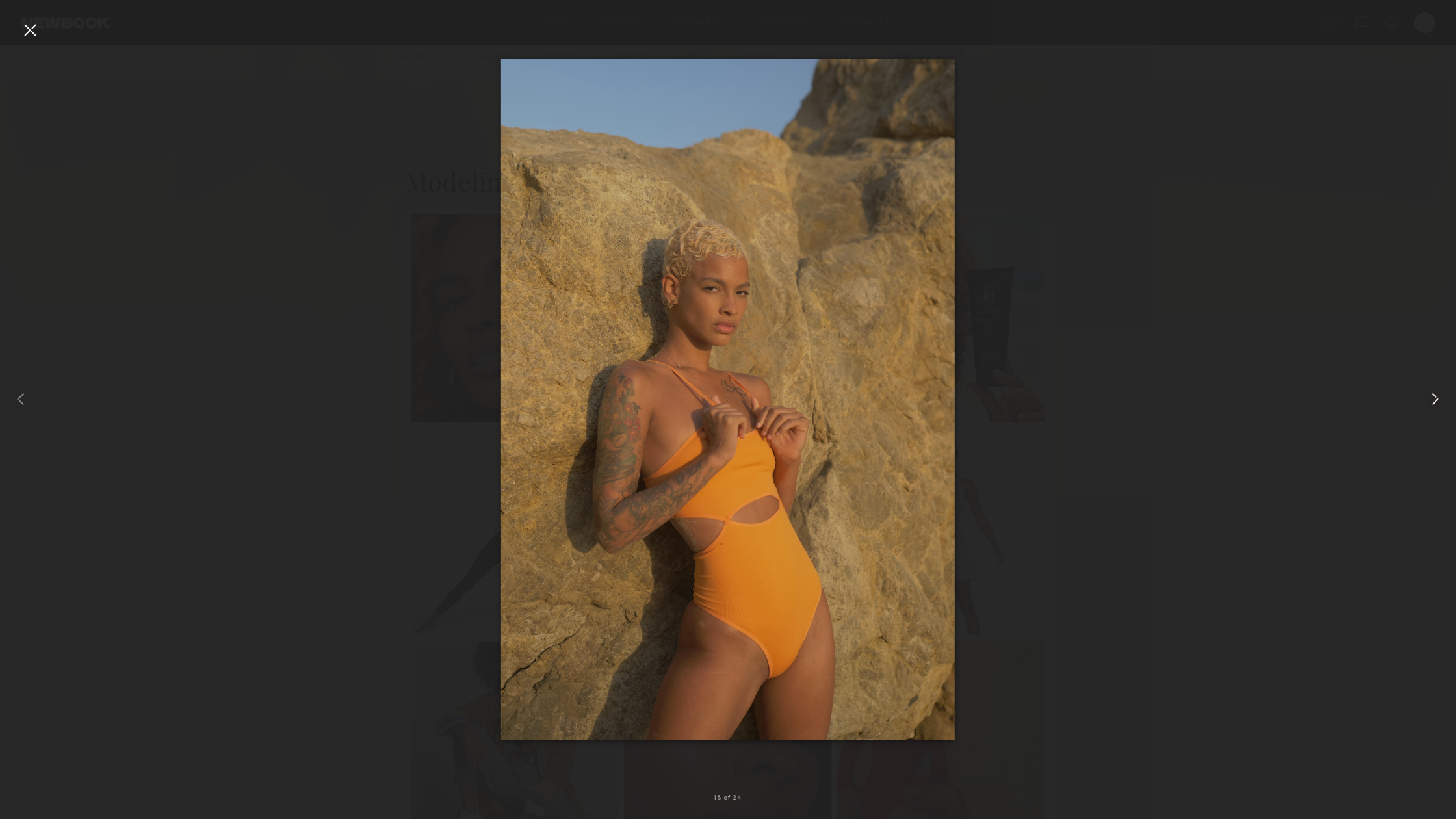
click at [1430, 399] on common-icon at bounding box center [1434, 399] width 21 height 21
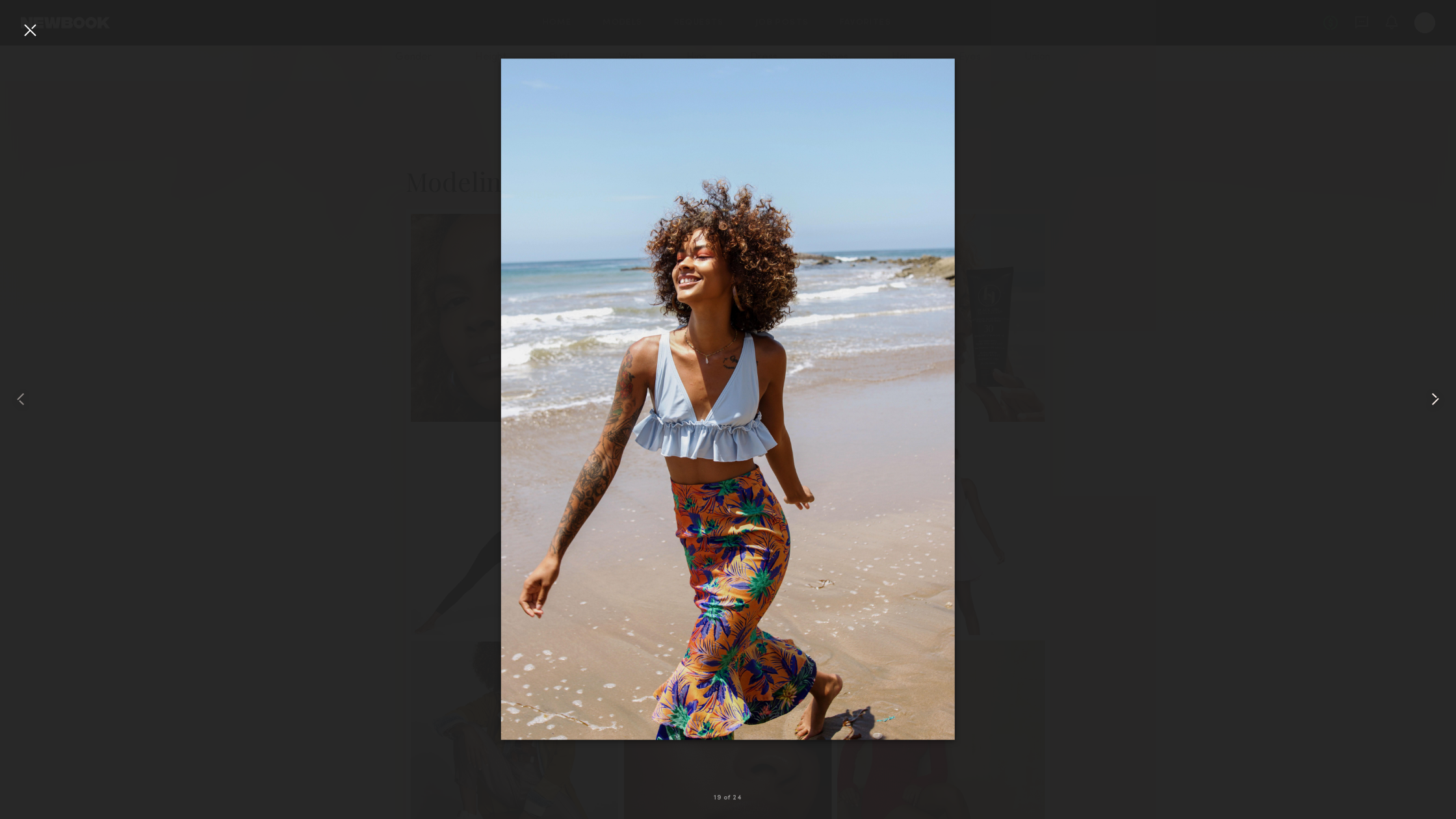
click at [1430, 399] on common-icon at bounding box center [1434, 399] width 21 height 21
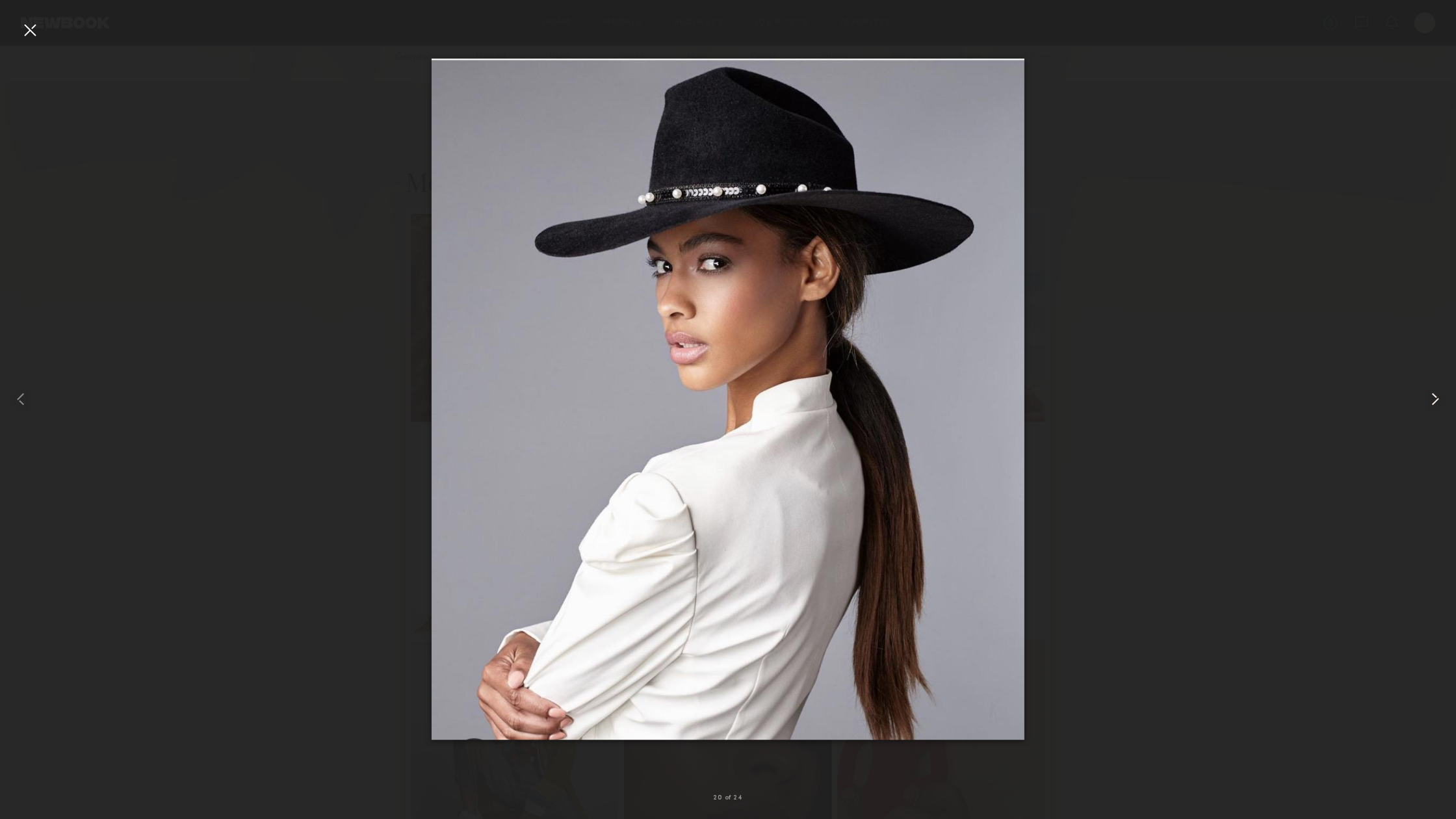
click at [1430, 399] on common-icon at bounding box center [1434, 399] width 21 height 21
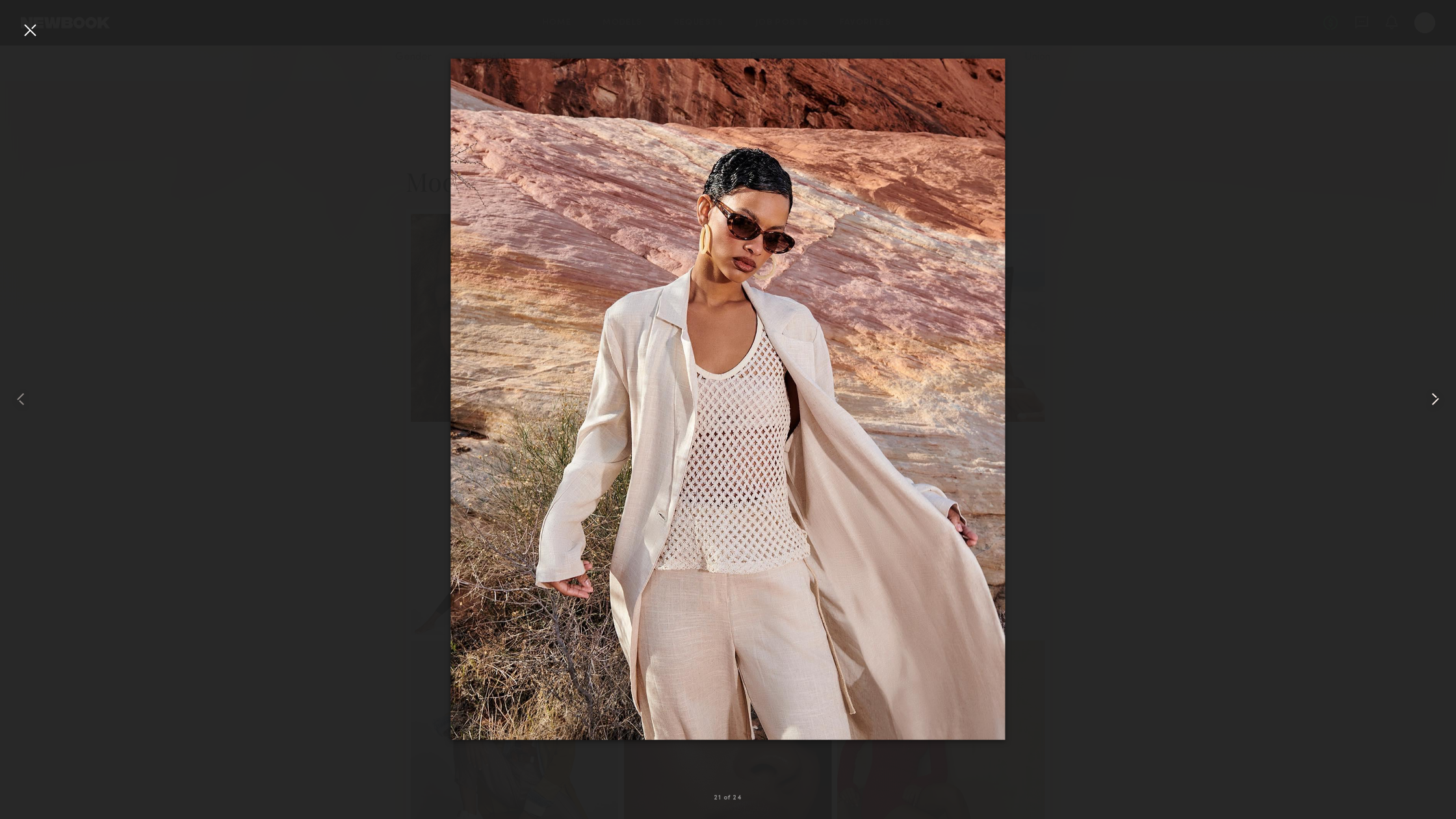
click at [1430, 399] on common-icon at bounding box center [1434, 399] width 21 height 21
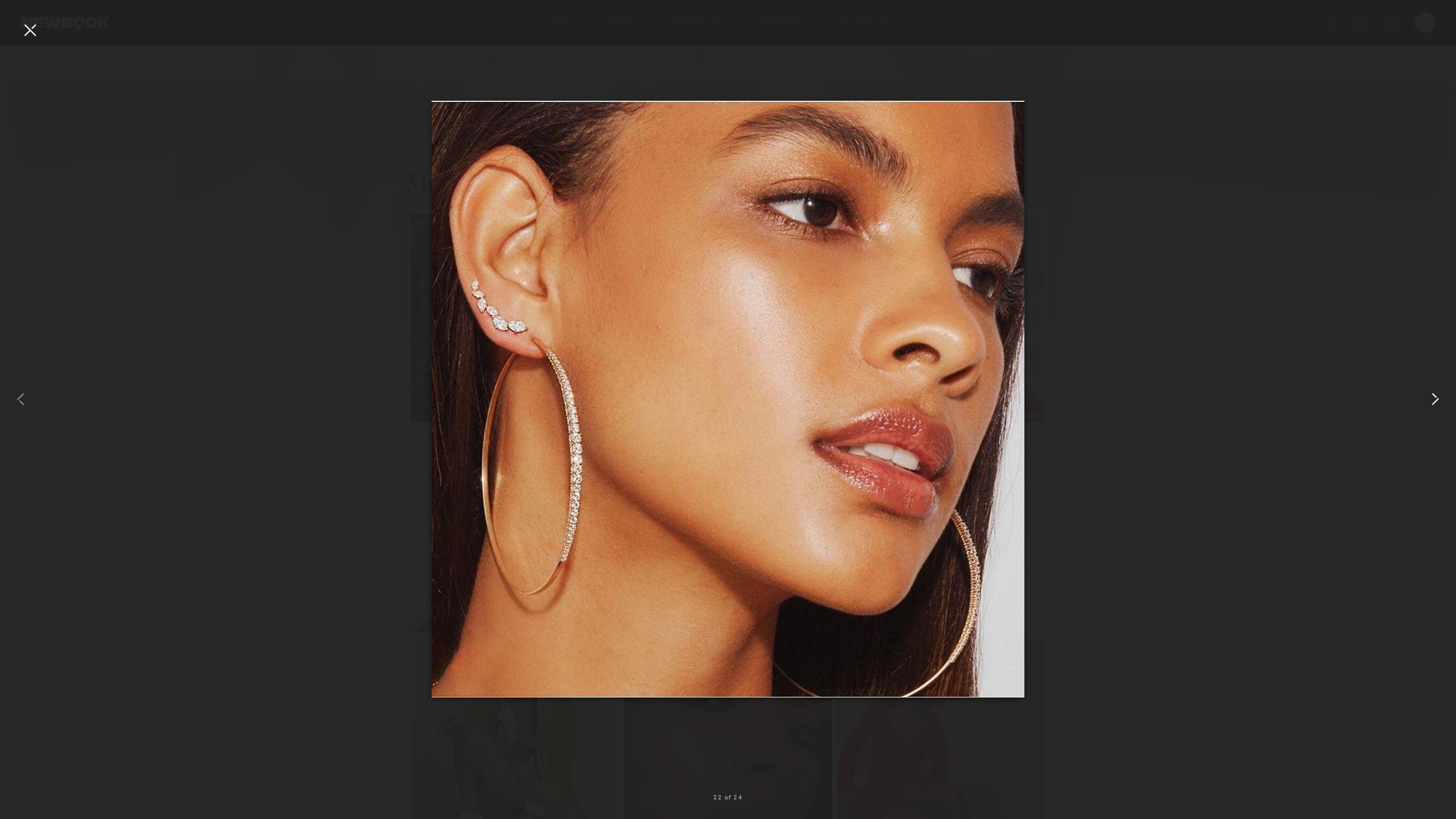
click at [1430, 399] on common-icon at bounding box center [1434, 399] width 21 height 21
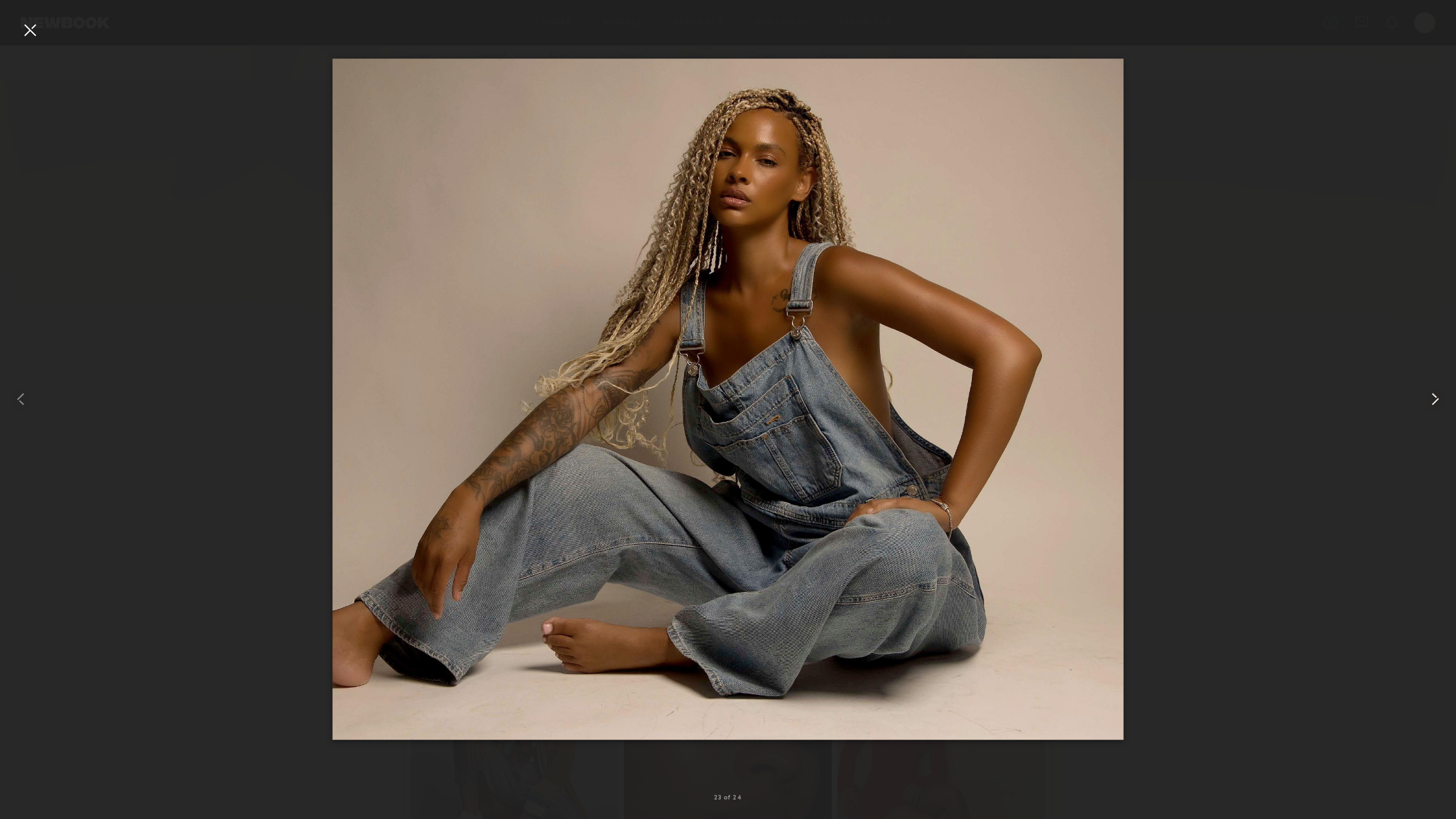
click at [1430, 399] on common-icon at bounding box center [1434, 399] width 21 height 21
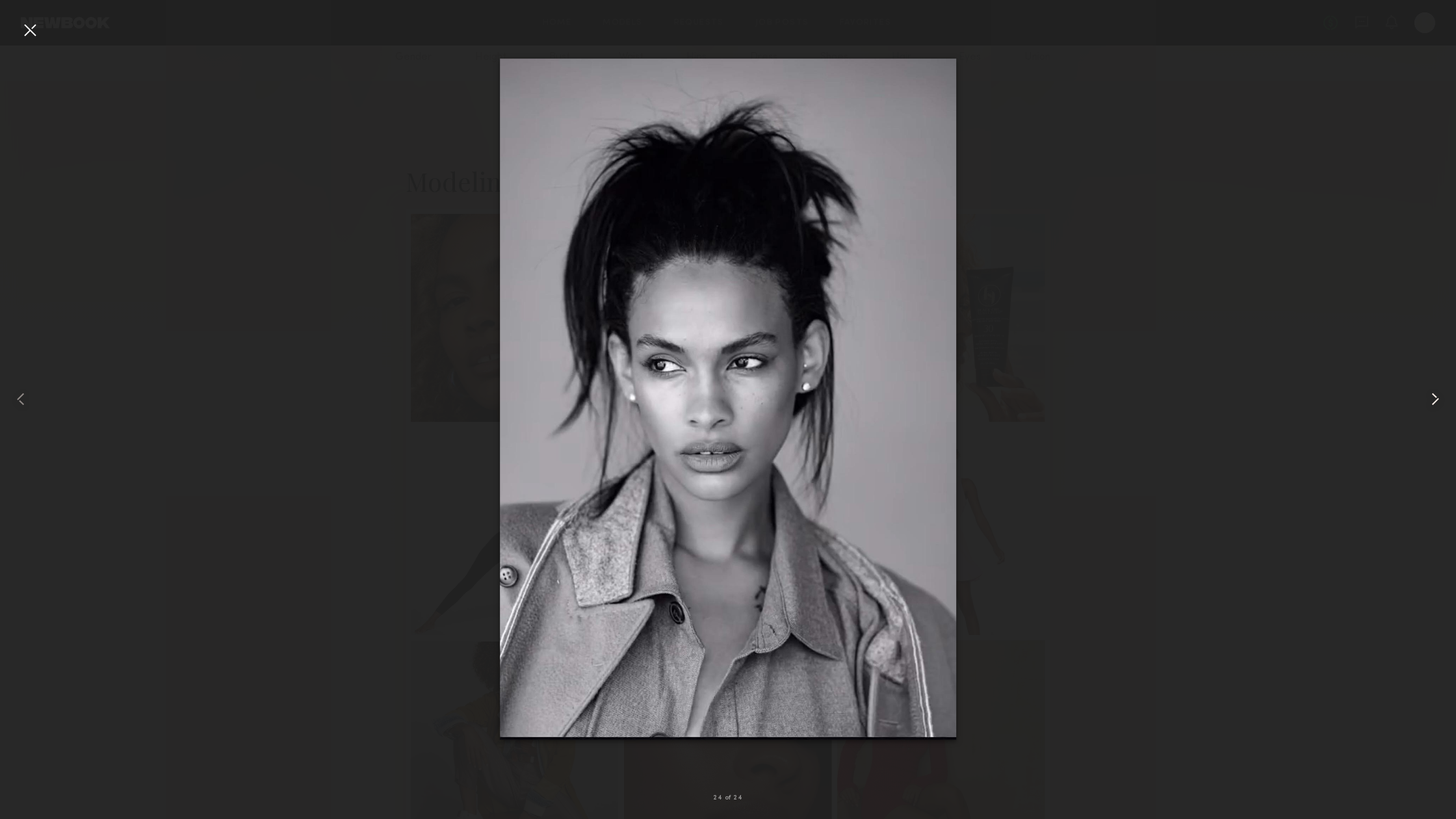
click at [1430, 399] on common-icon at bounding box center [1434, 399] width 21 height 21
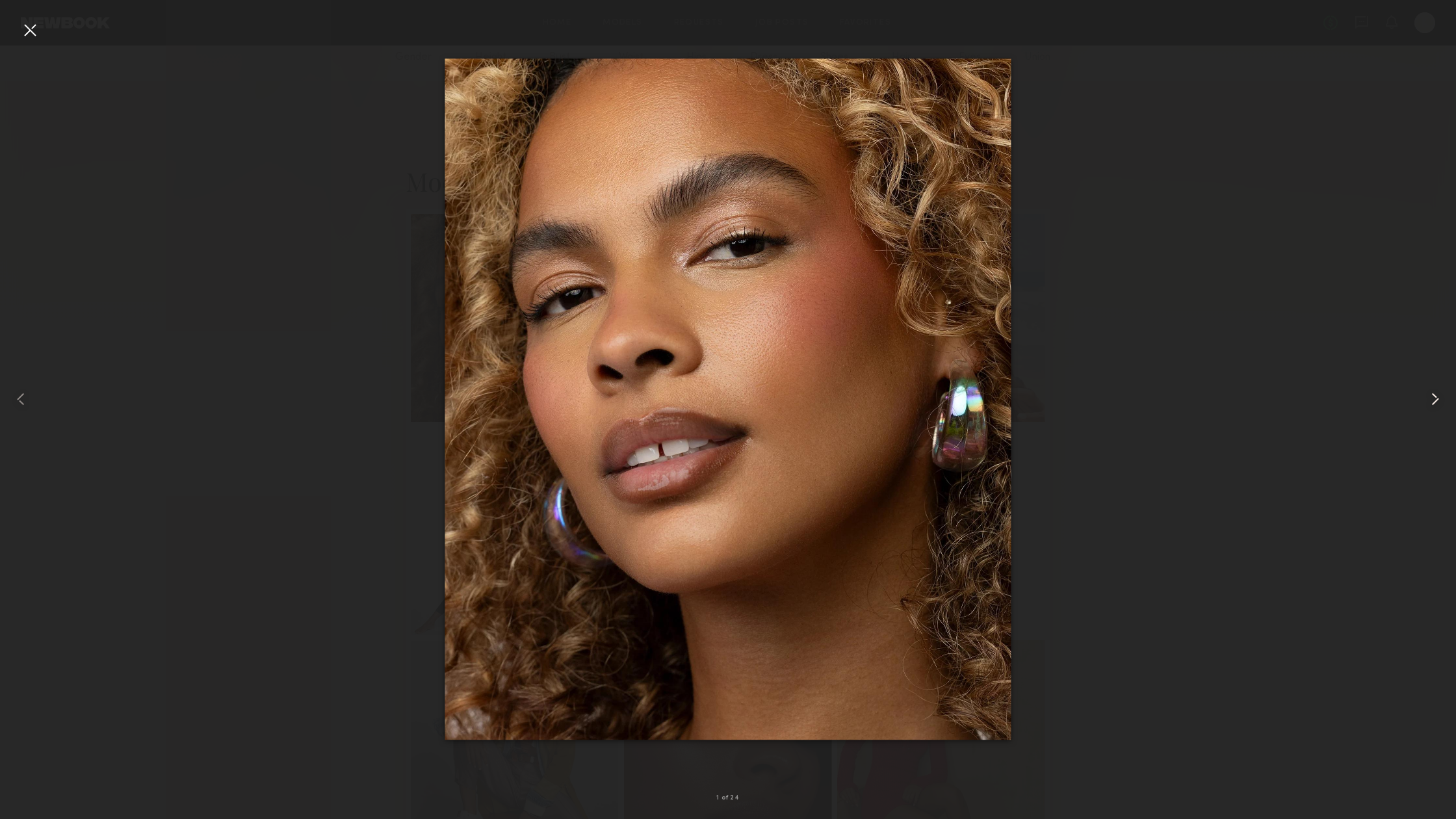
click at [1430, 399] on common-icon at bounding box center [1434, 399] width 21 height 21
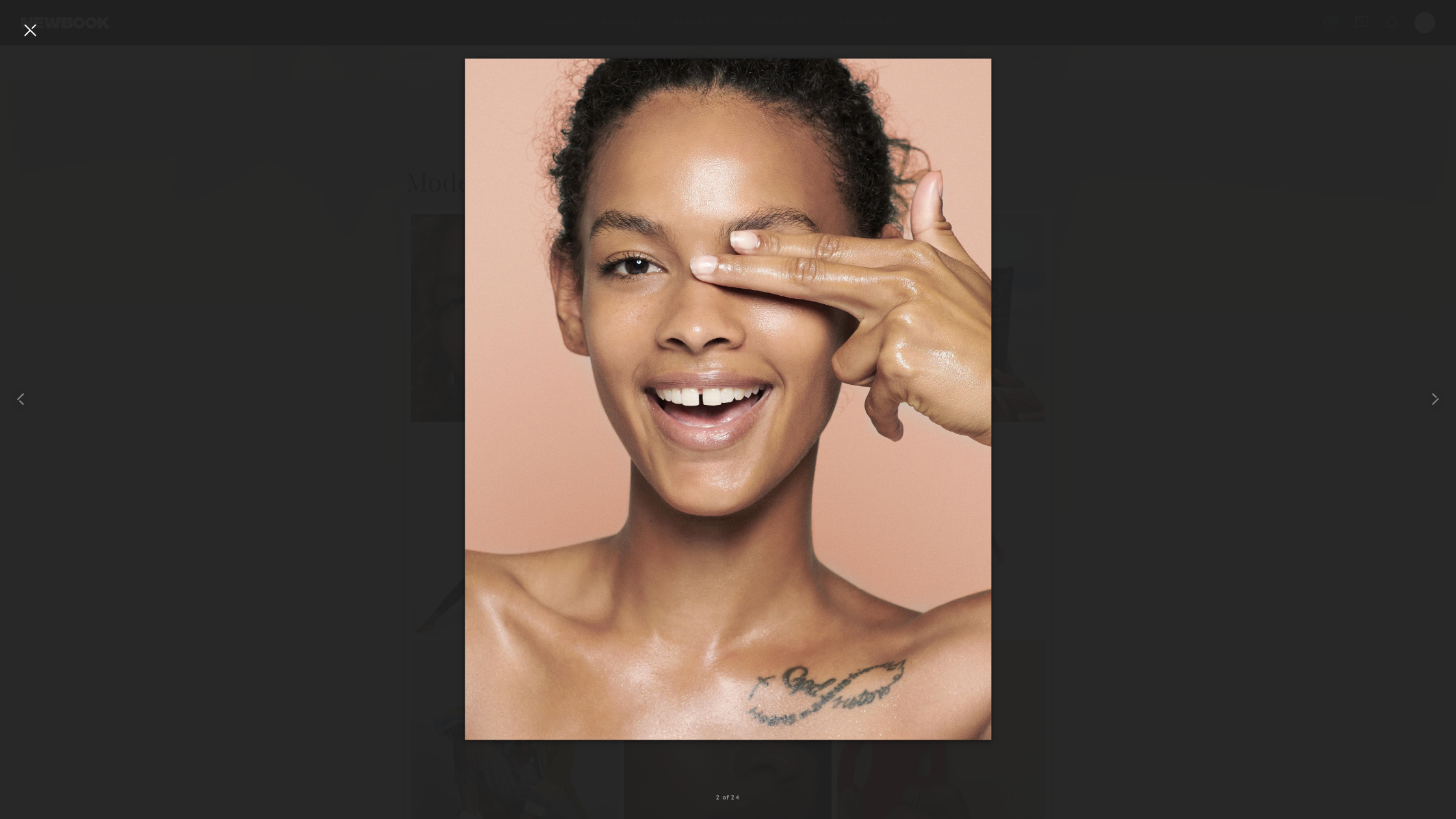
click at [30, 30] on div at bounding box center [29, 29] width 21 height 21
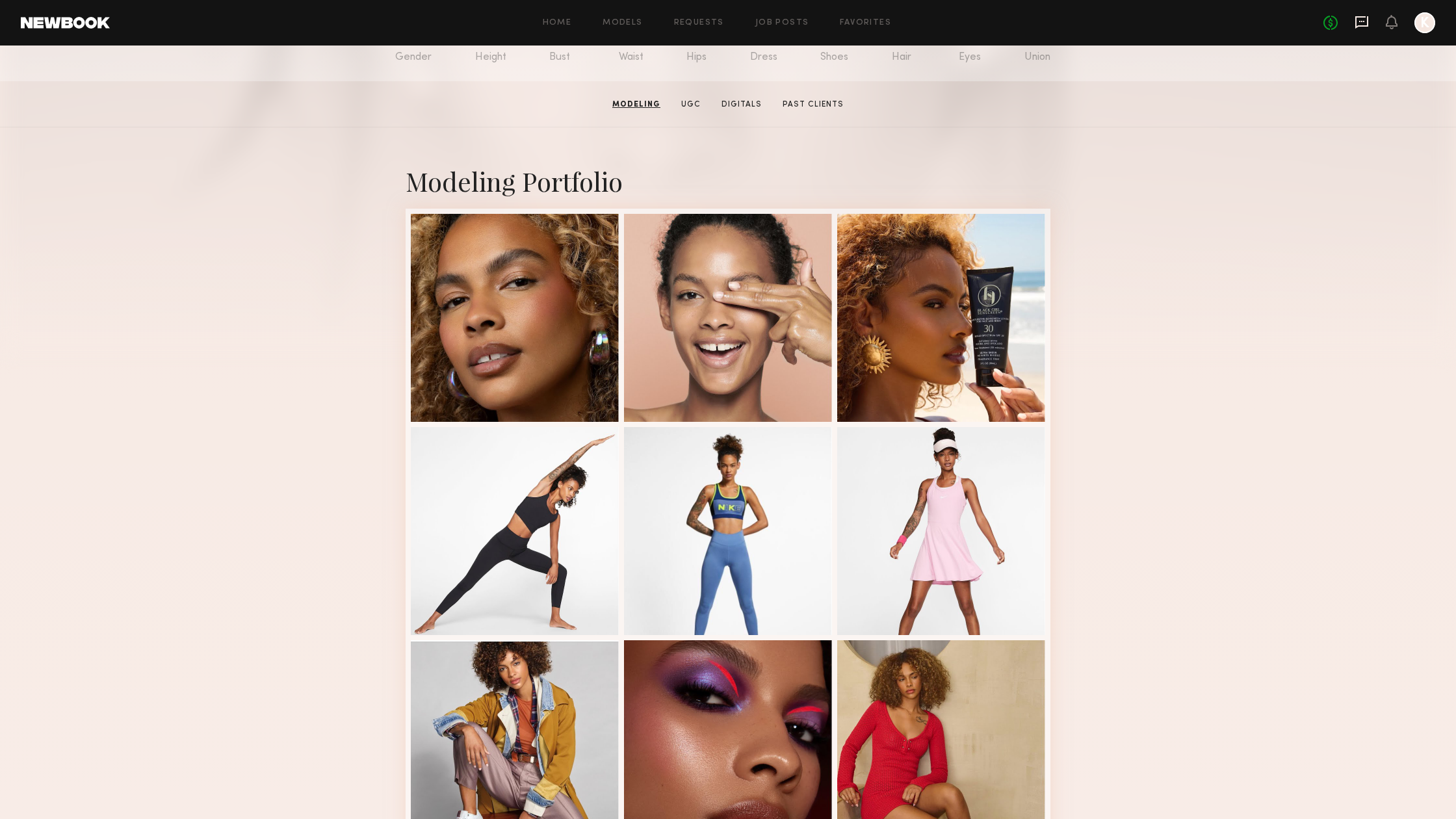
click at [1365, 19] on icon at bounding box center [1361, 22] width 15 height 15
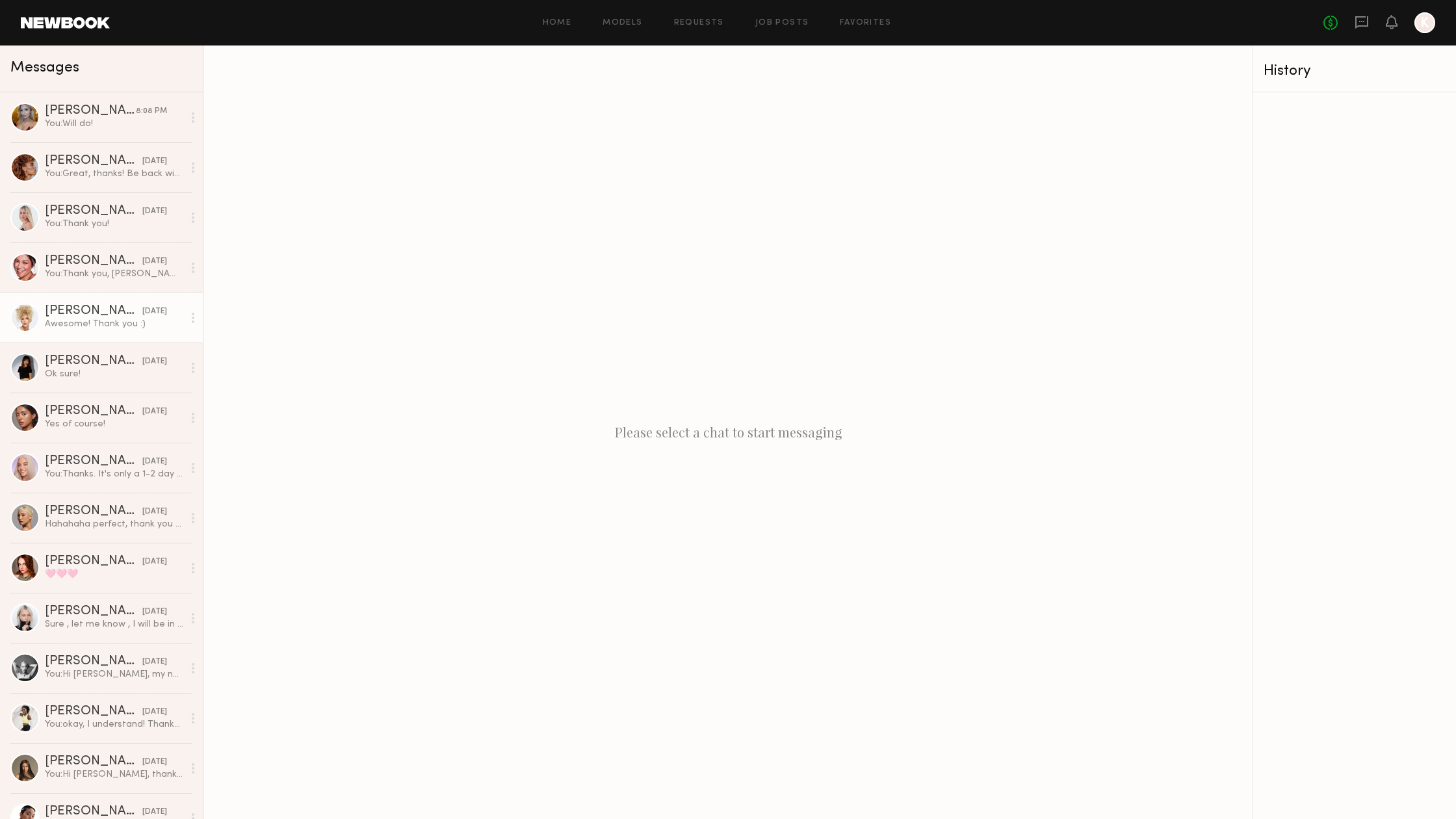
click at [142, 313] on div "09/12/2025" at bounding box center [154, 312] width 25 height 13
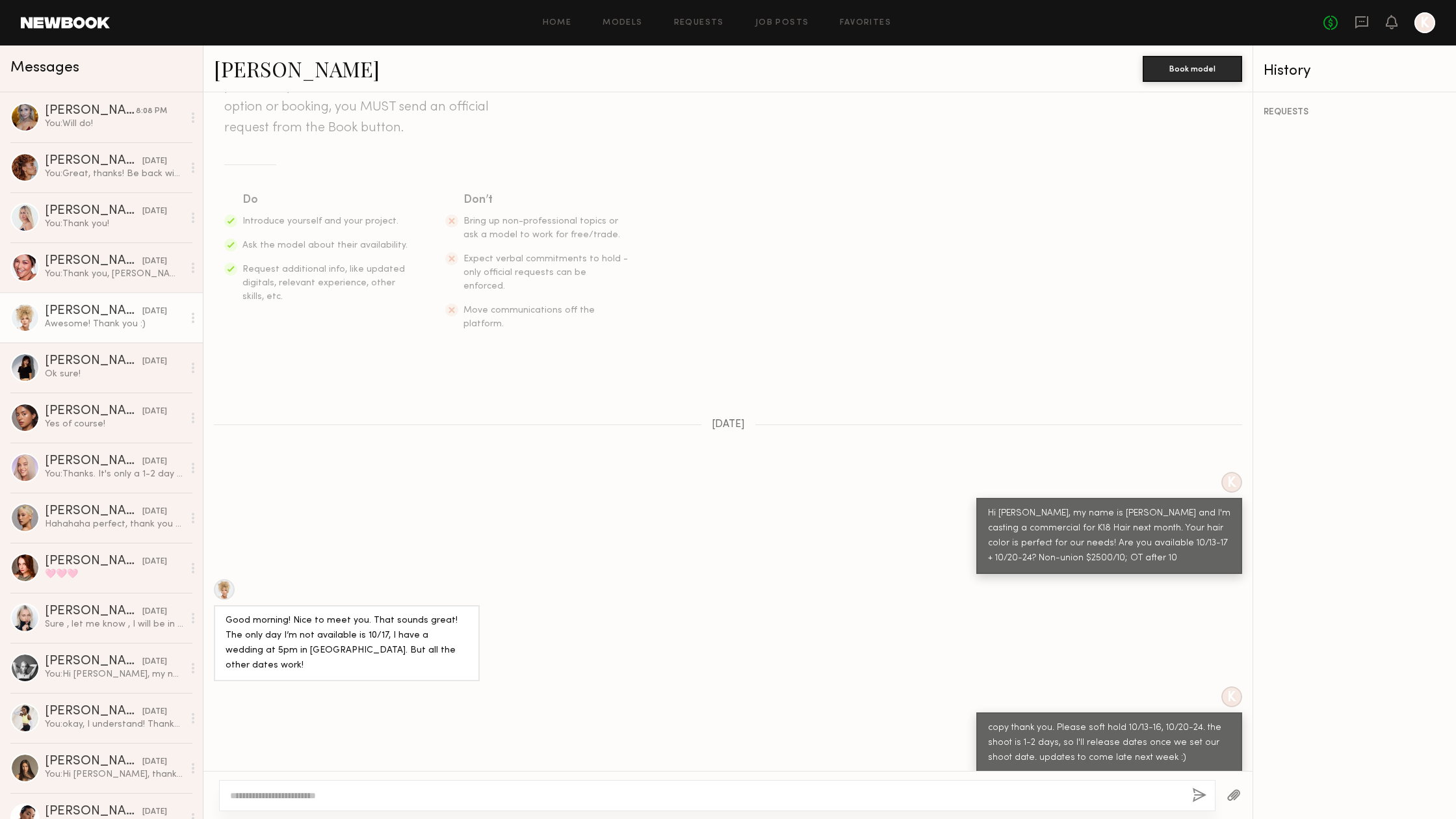
scroll to position [125, 0]
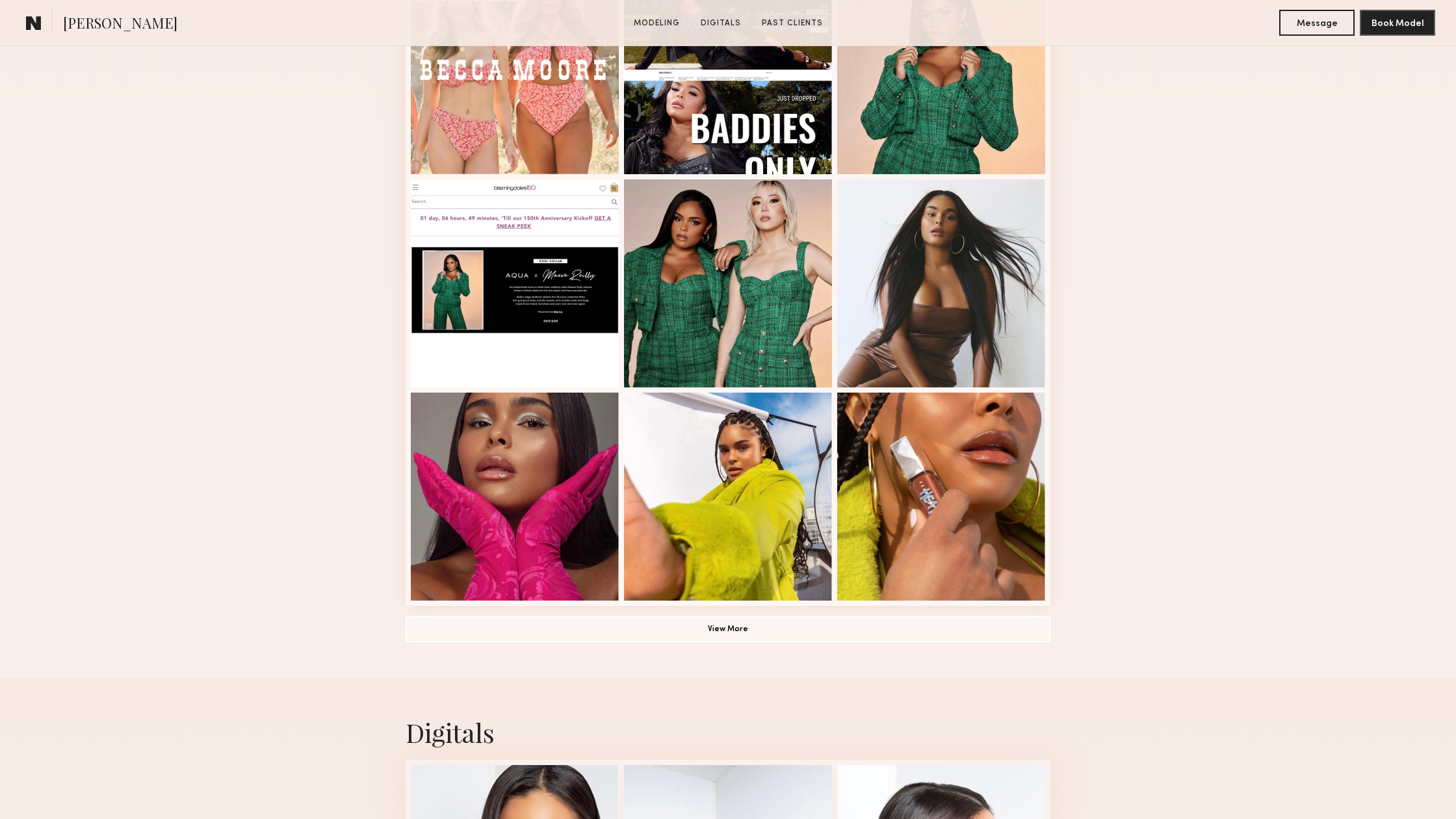
scroll to position [641, 0]
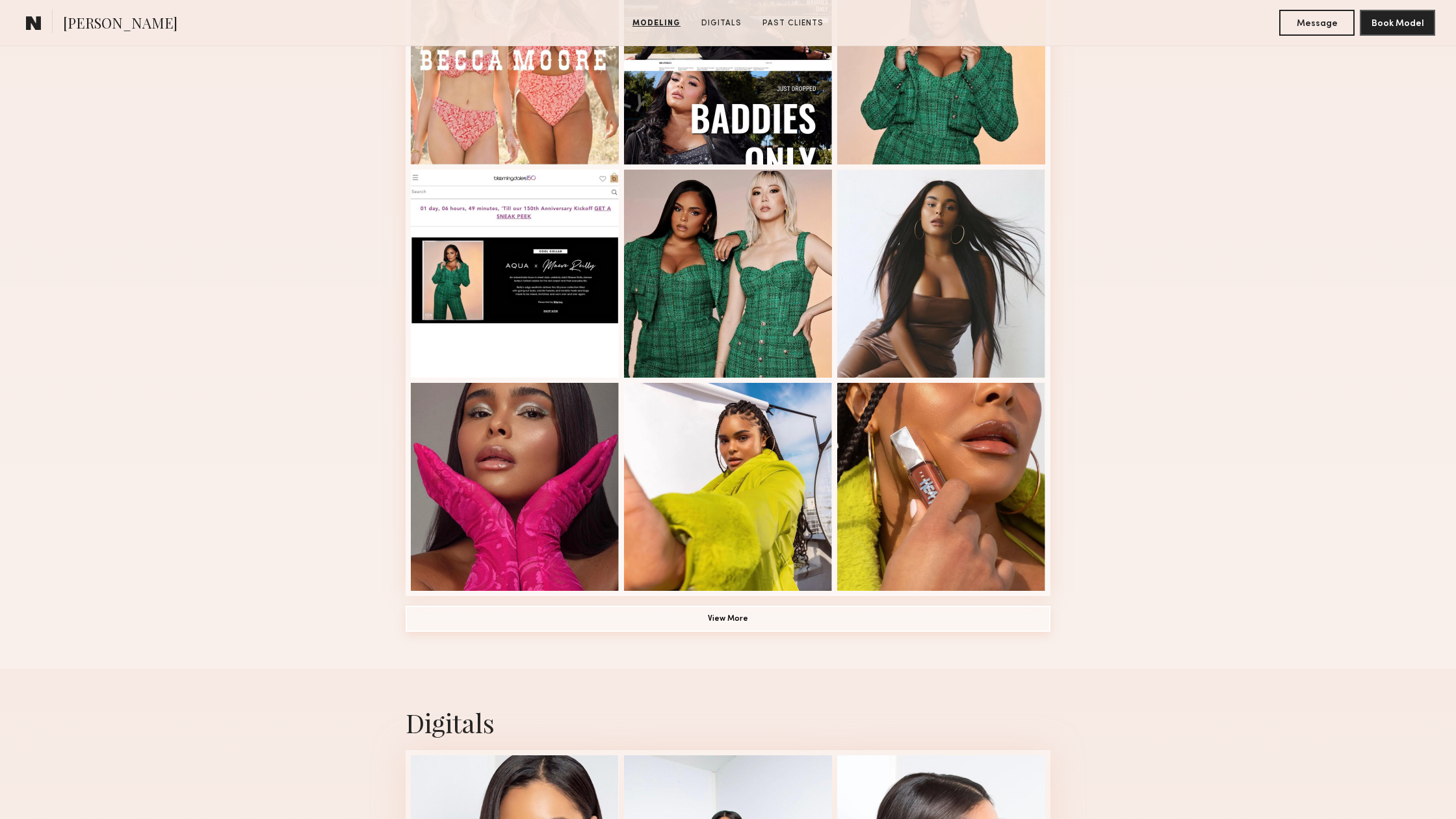
click at [676, 610] on button "View More" at bounding box center [728, 619] width 644 height 26
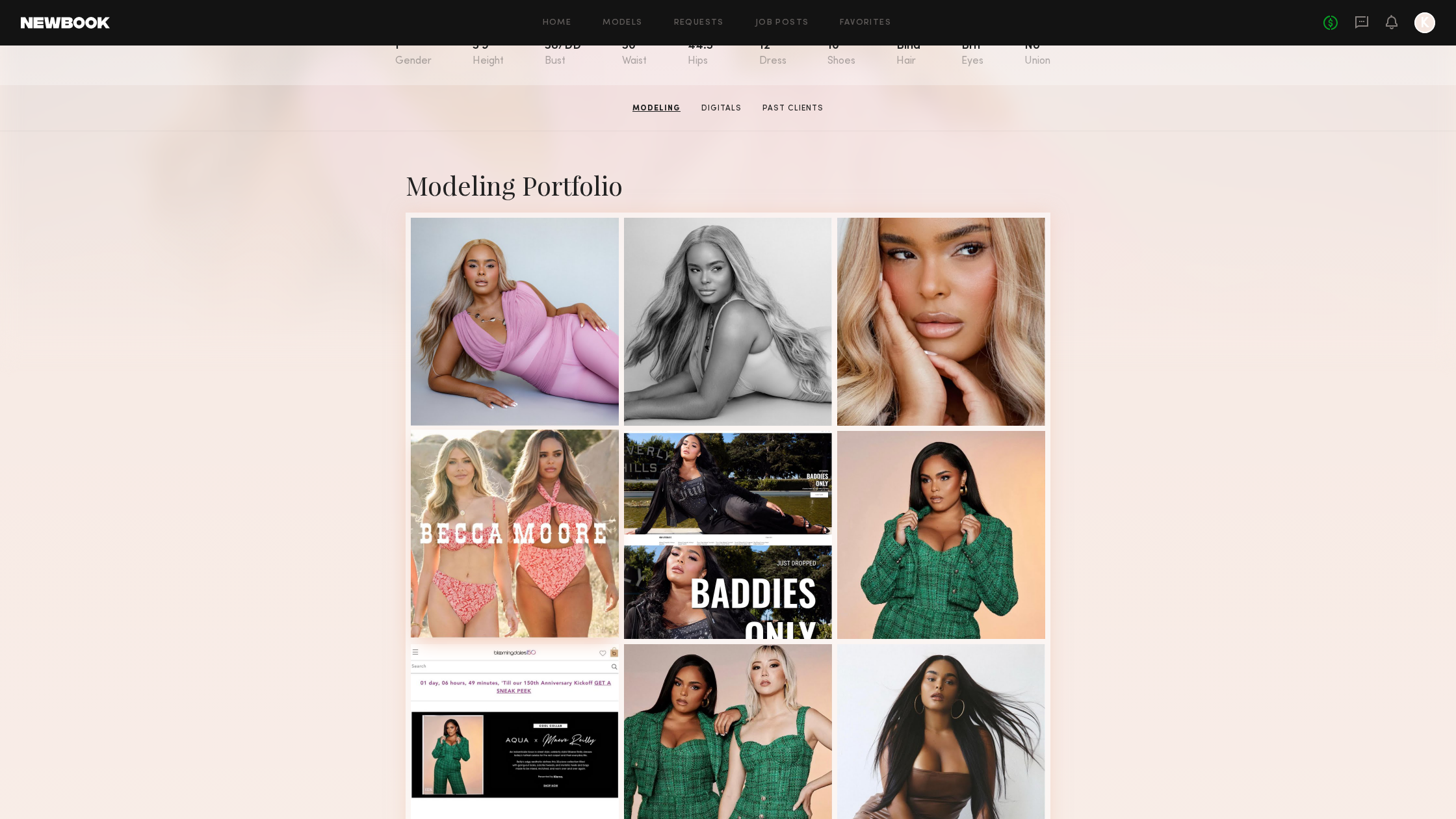
scroll to position [162, 0]
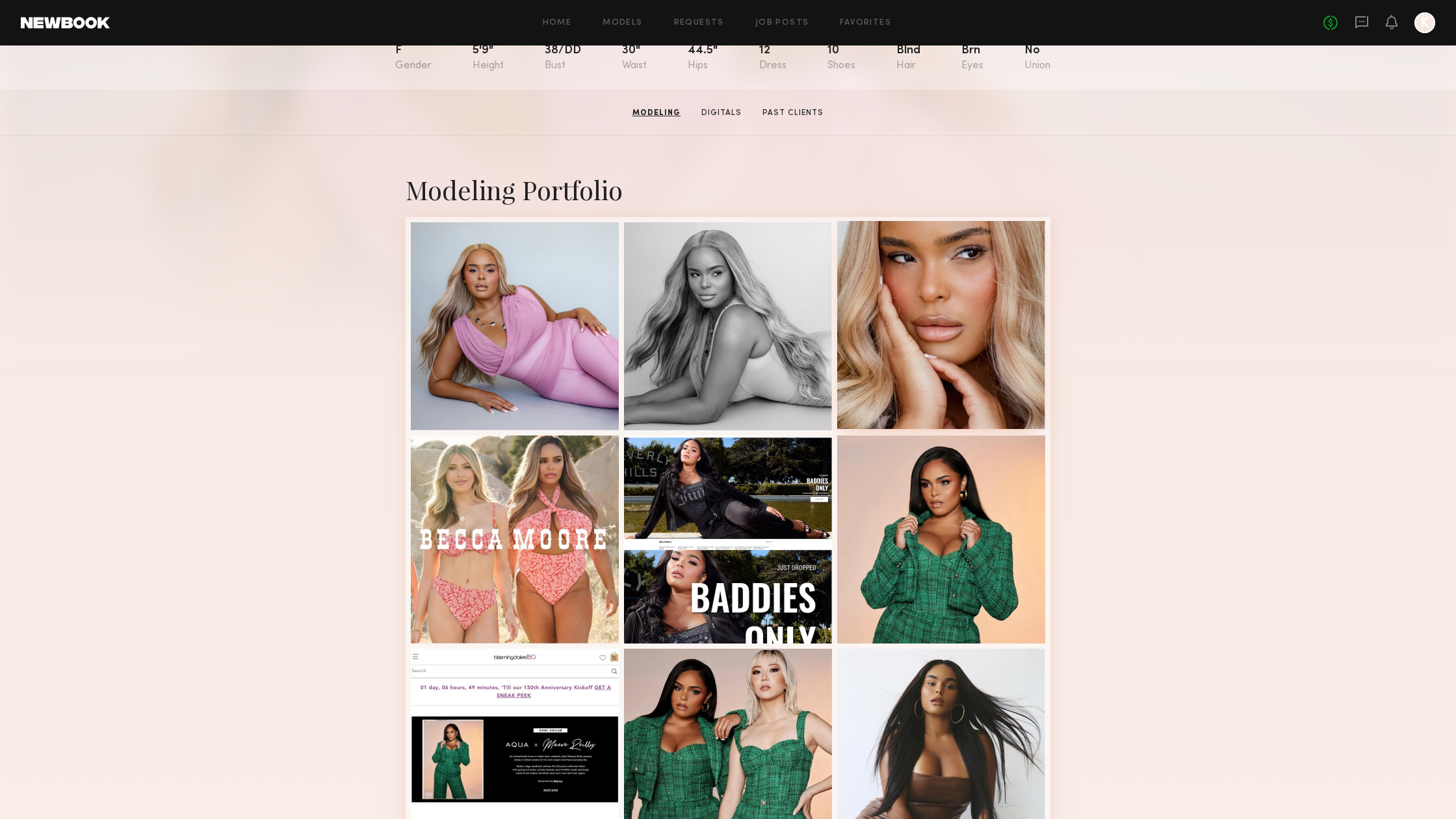
click at [858, 324] on div at bounding box center [941, 325] width 208 height 208
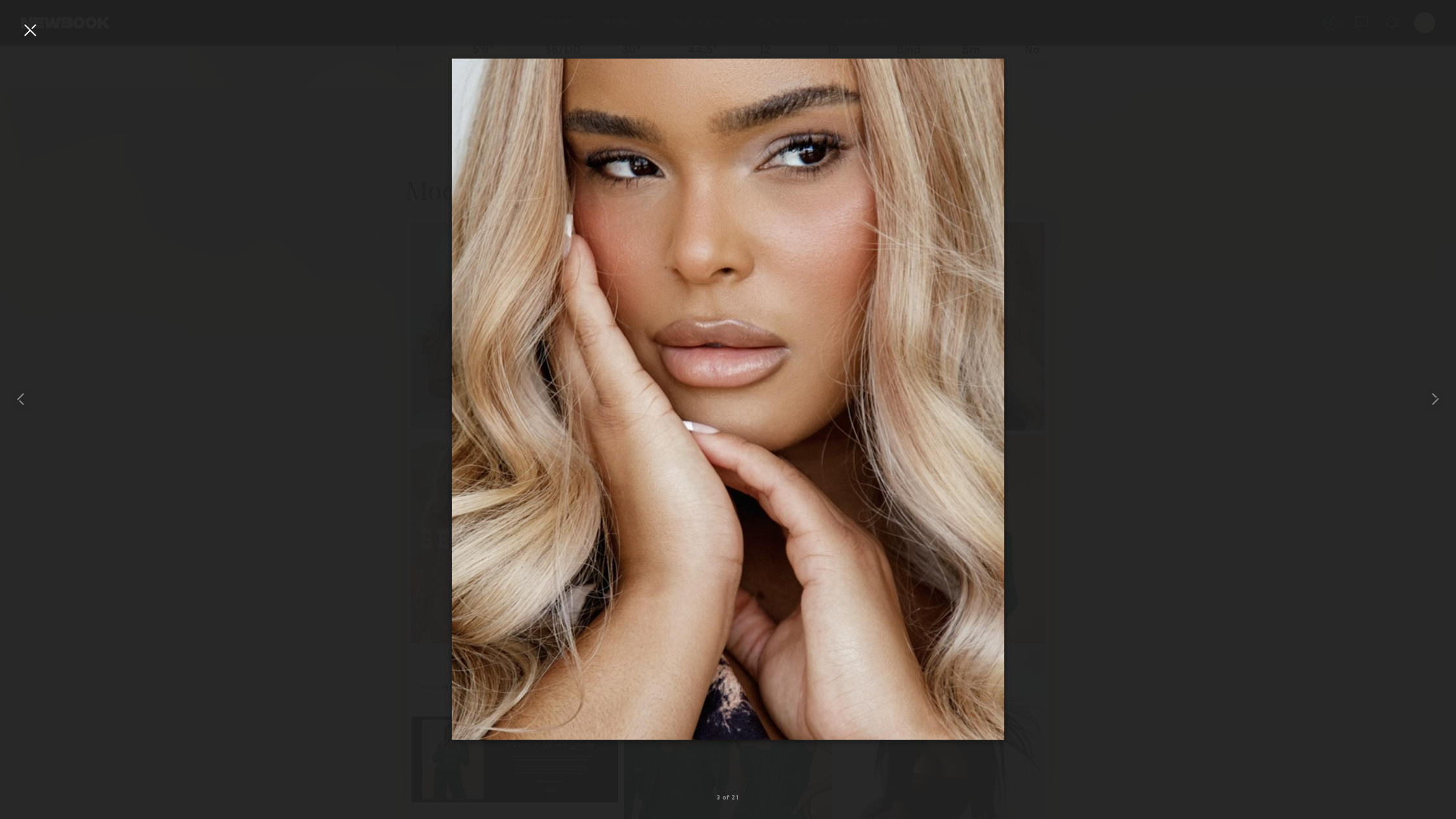
click at [31, 34] on div at bounding box center [29, 29] width 21 height 21
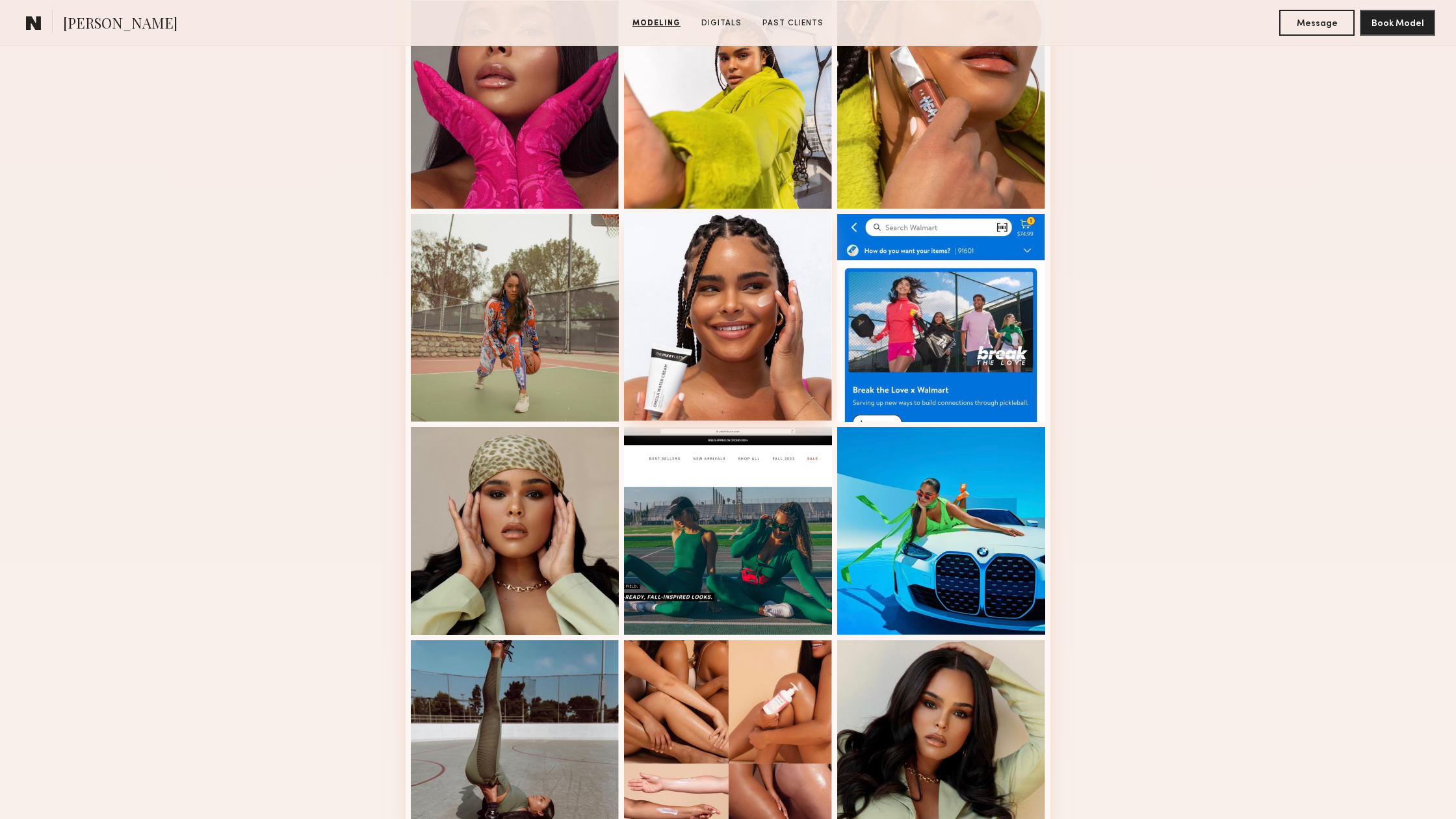
scroll to position [1148, 0]
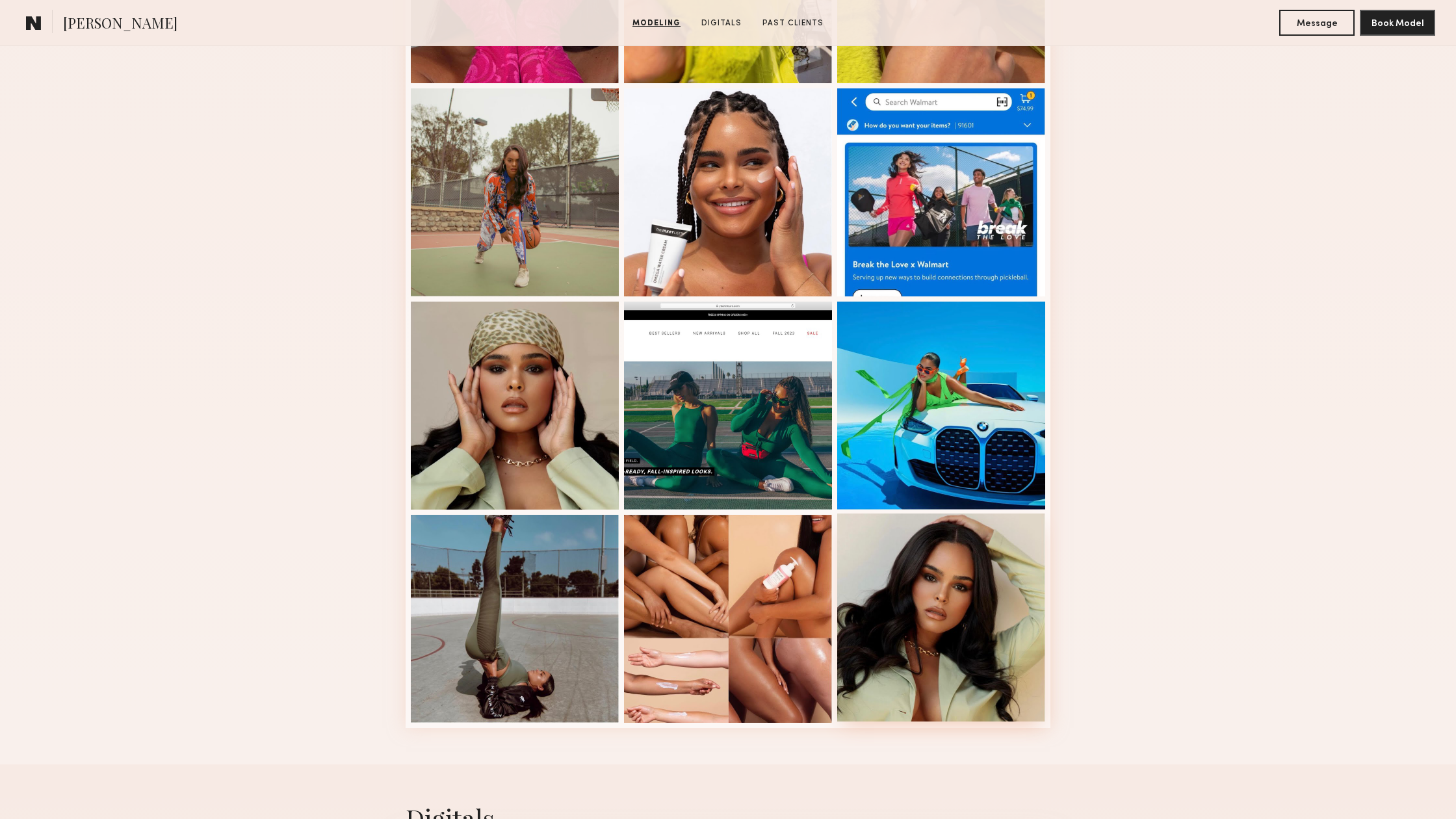
click at [1006, 627] on div at bounding box center [941, 617] width 208 height 208
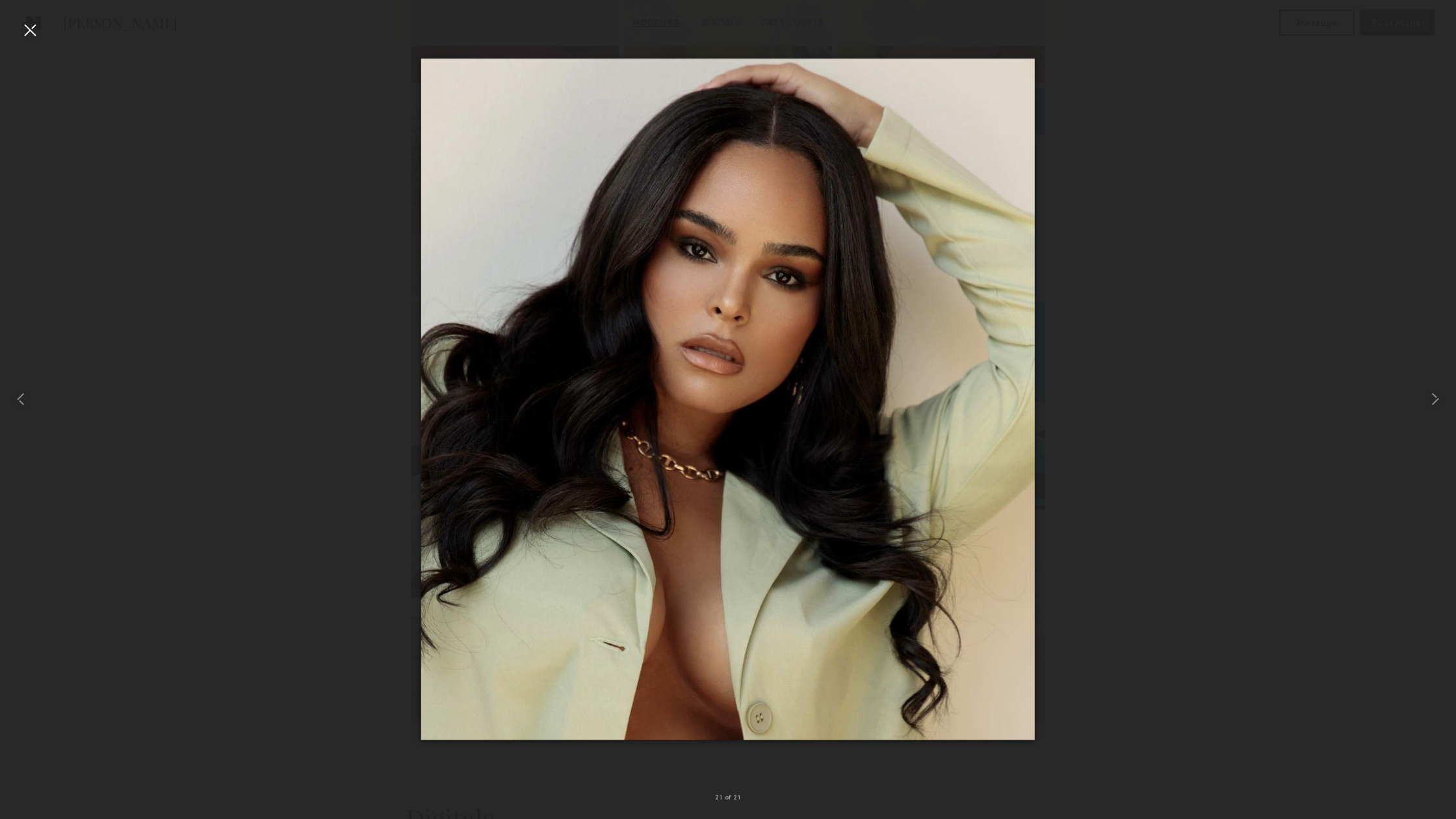
click at [1128, 404] on div at bounding box center [728, 399] width 1456 height 756
click at [29, 26] on div at bounding box center [29, 29] width 21 height 21
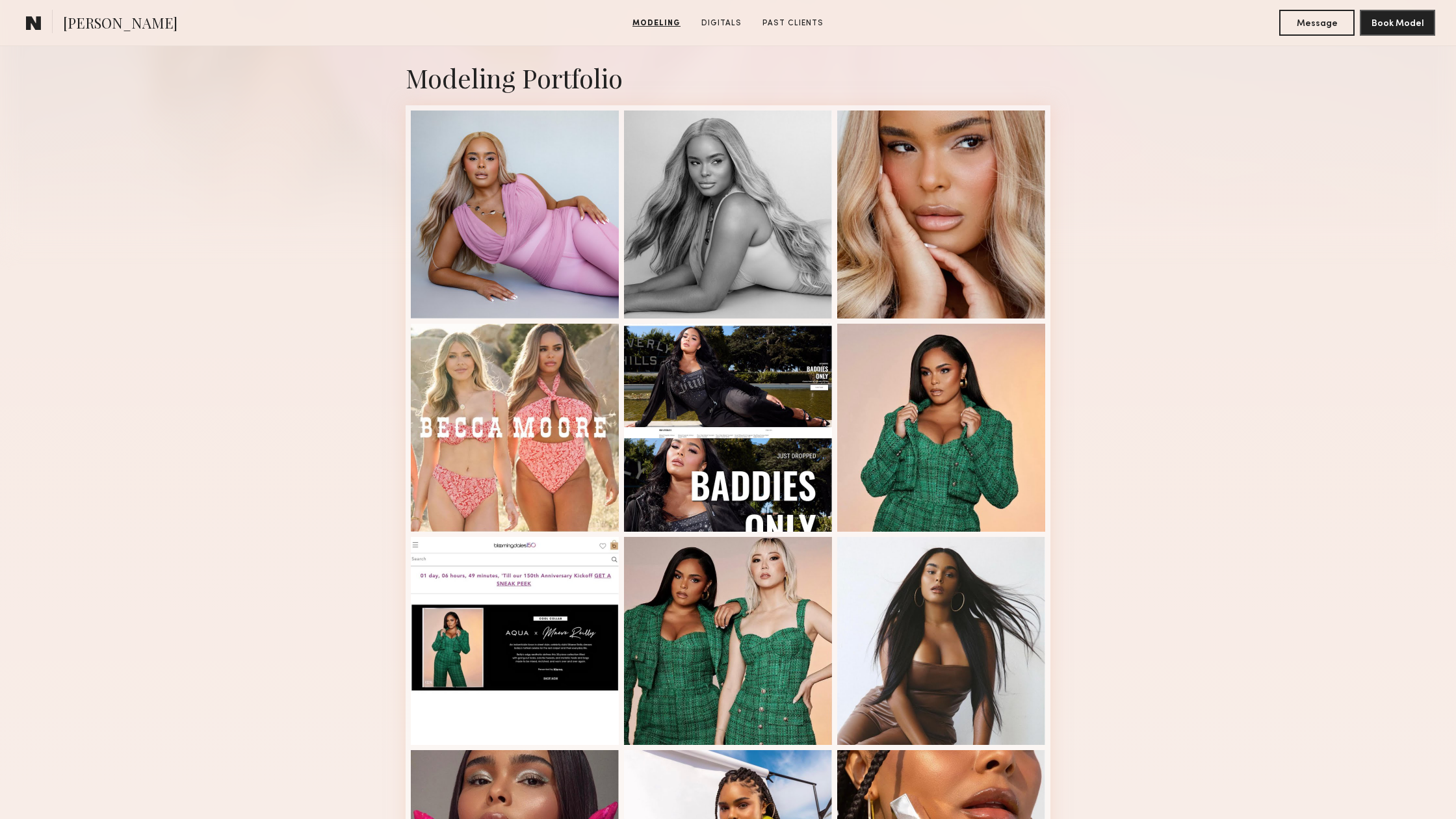
scroll to position [269, 0]
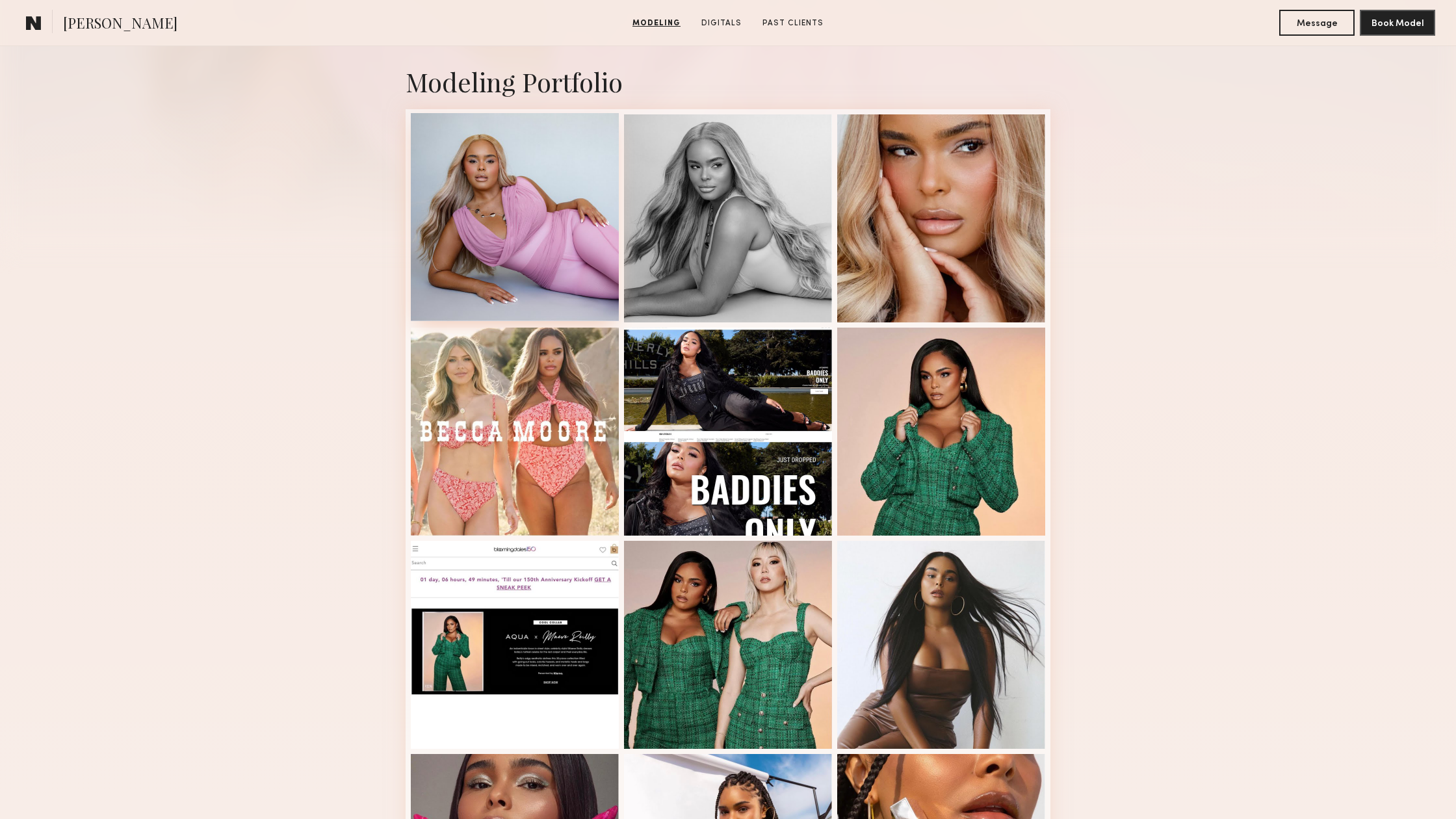
click at [488, 254] on div at bounding box center [514, 217] width 208 height 208
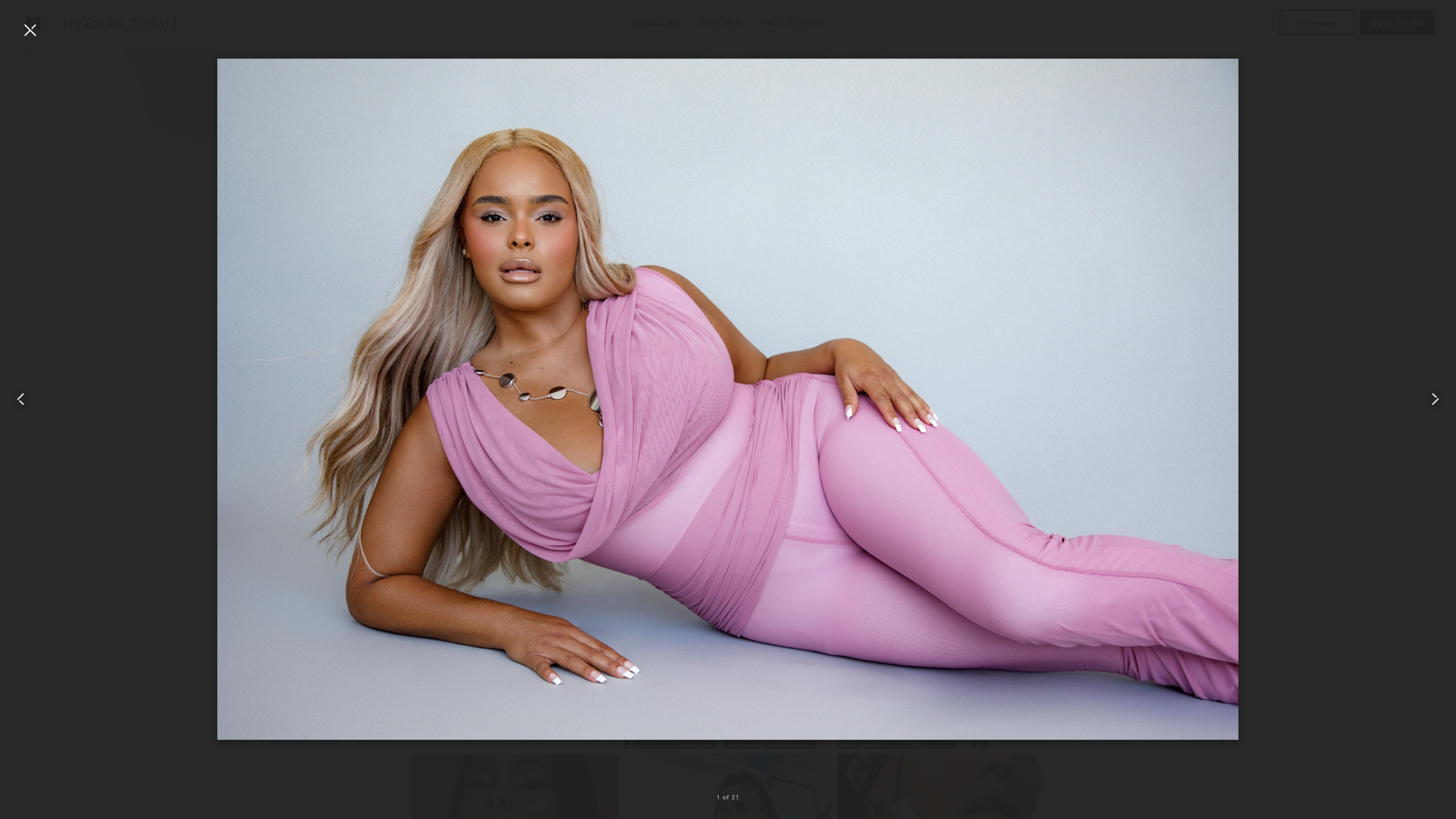
click at [1438, 401] on common-icon at bounding box center [1434, 399] width 21 height 21
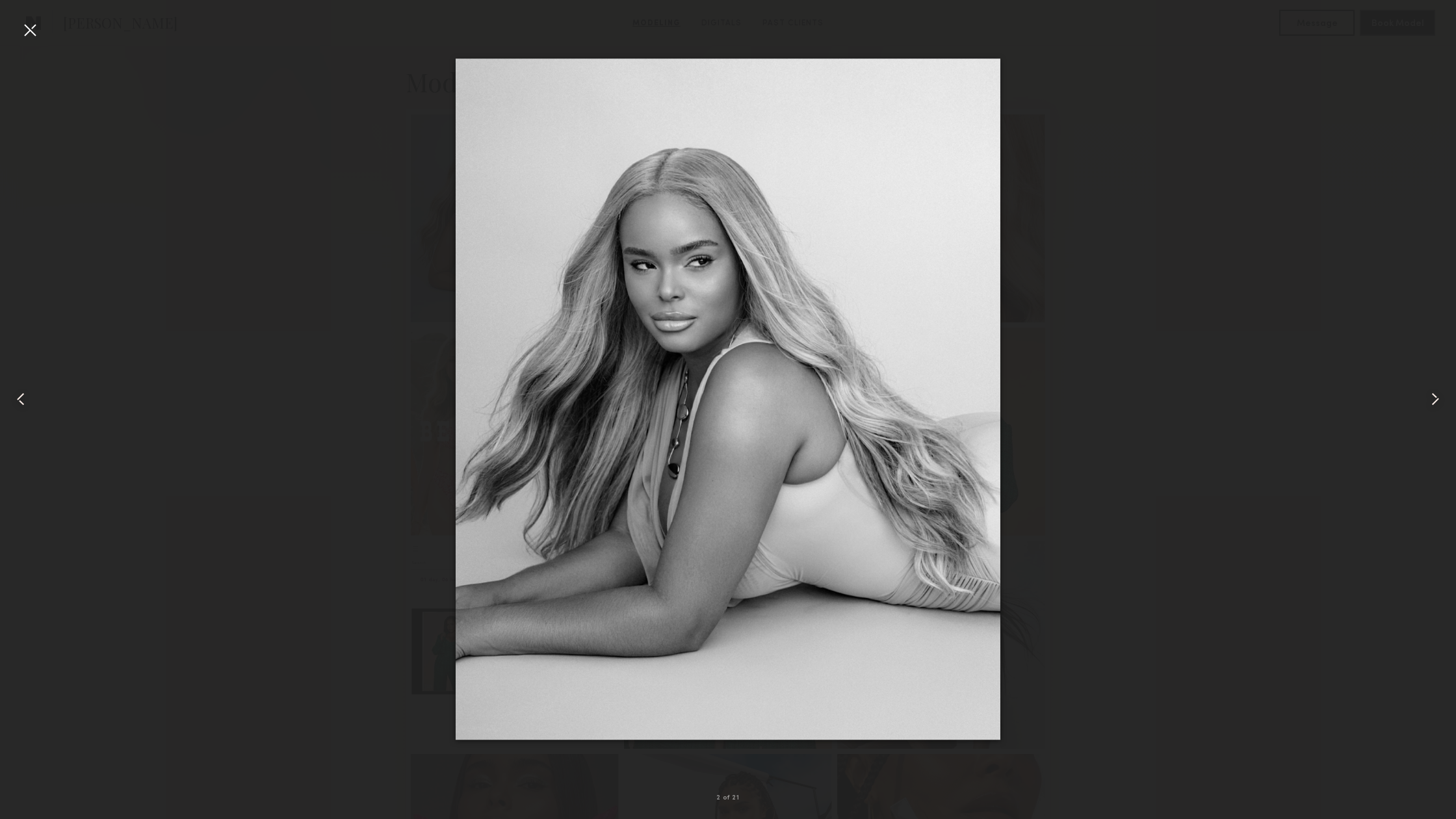
click at [1438, 401] on common-icon at bounding box center [1434, 399] width 21 height 21
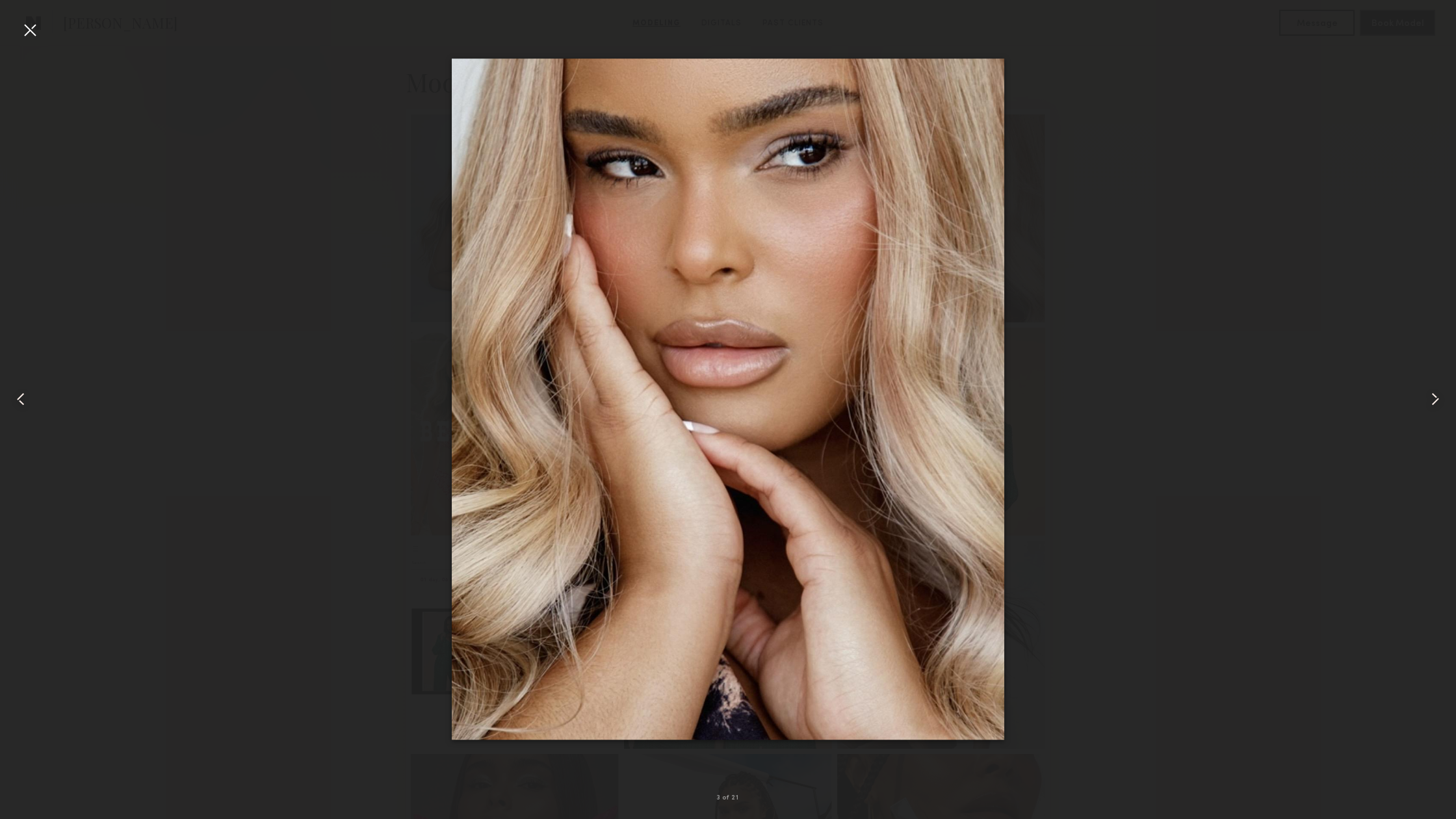
click at [1438, 401] on common-icon at bounding box center [1434, 399] width 21 height 21
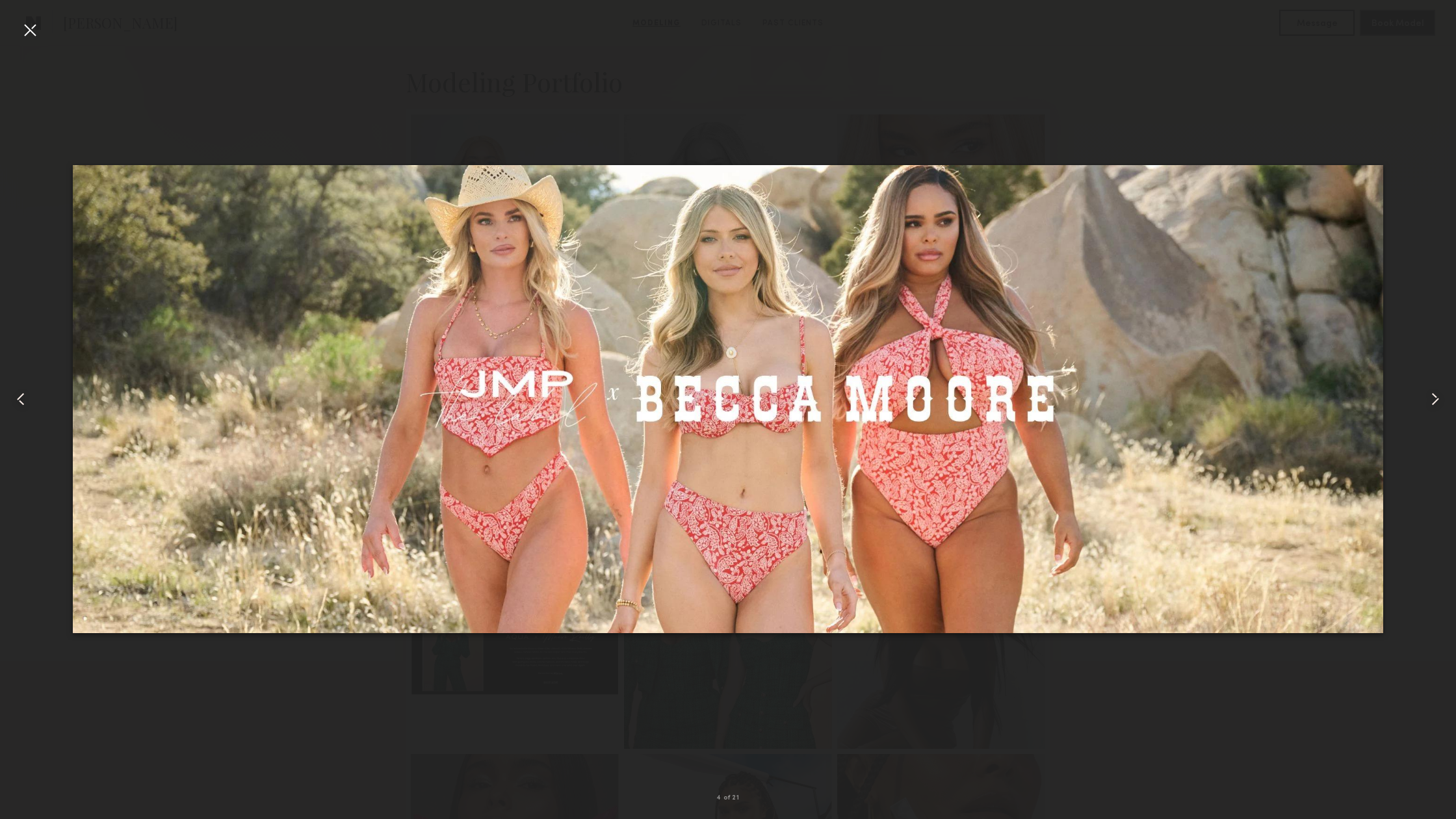
click at [1434, 398] on common-icon at bounding box center [1434, 399] width 21 height 21
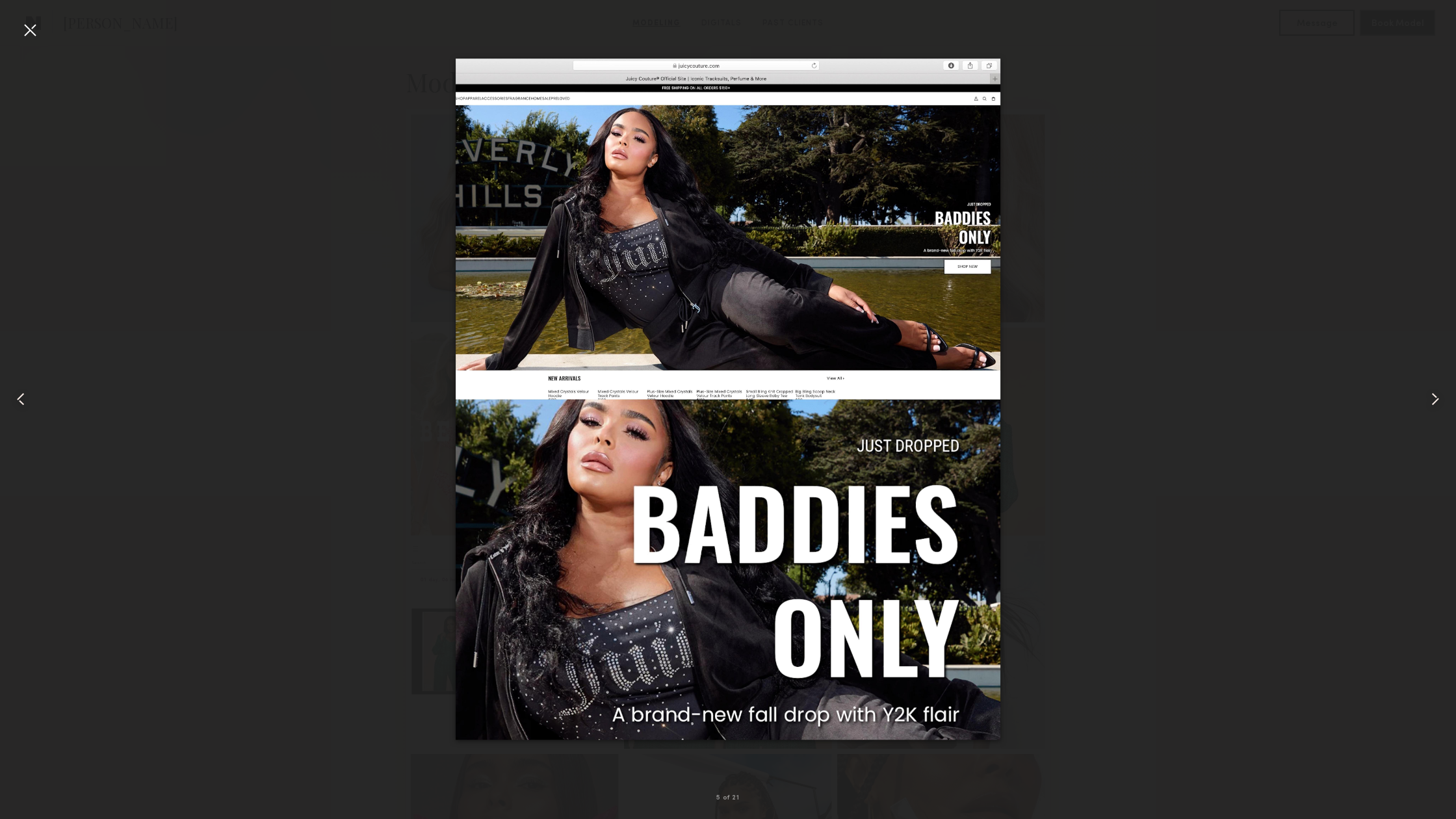
click at [1434, 398] on common-icon at bounding box center [1434, 399] width 21 height 21
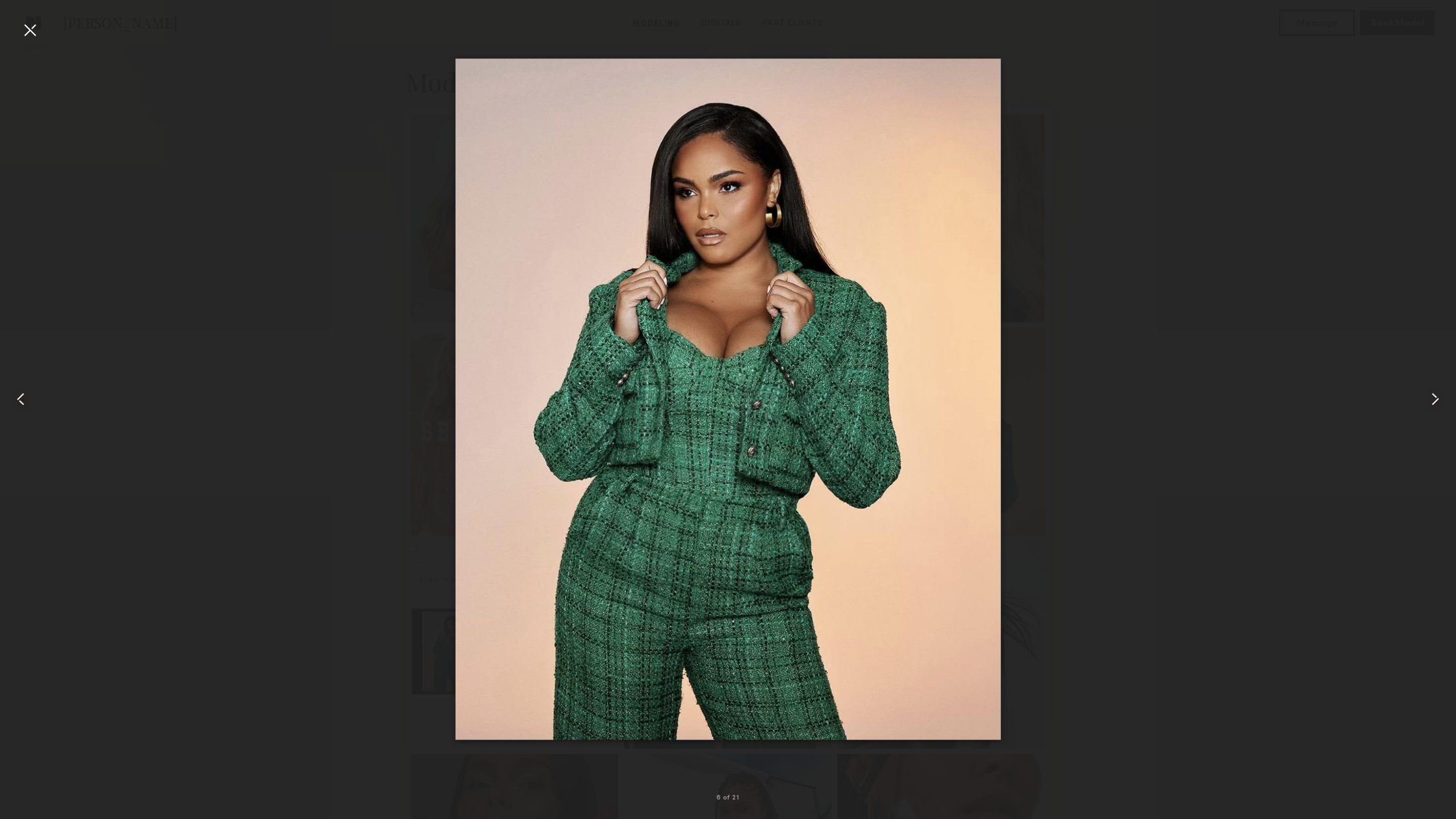
click at [1434, 398] on common-icon at bounding box center [1434, 399] width 21 height 21
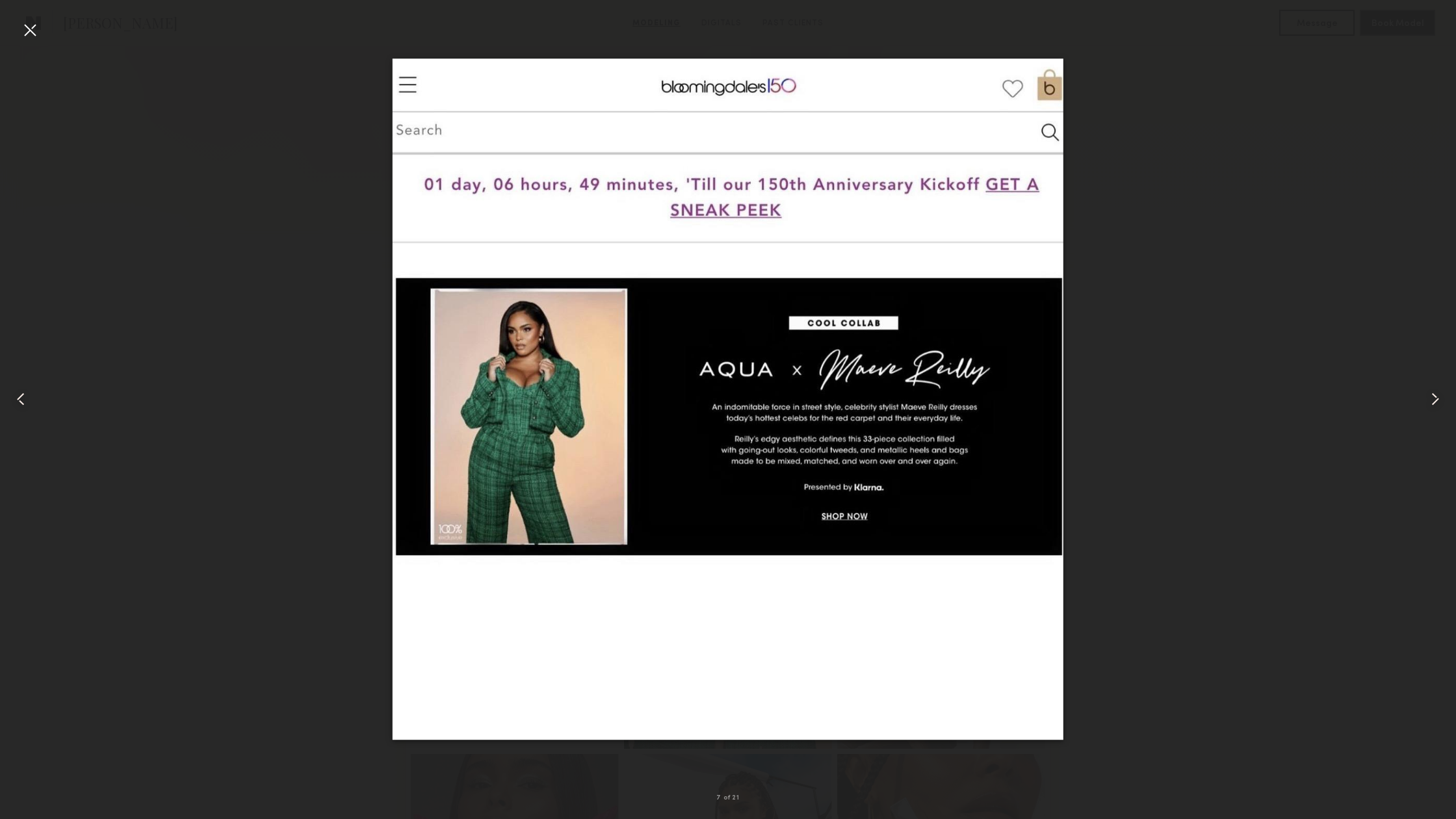
click at [18, 401] on common-icon at bounding box center [20, 399] width 21 height 21
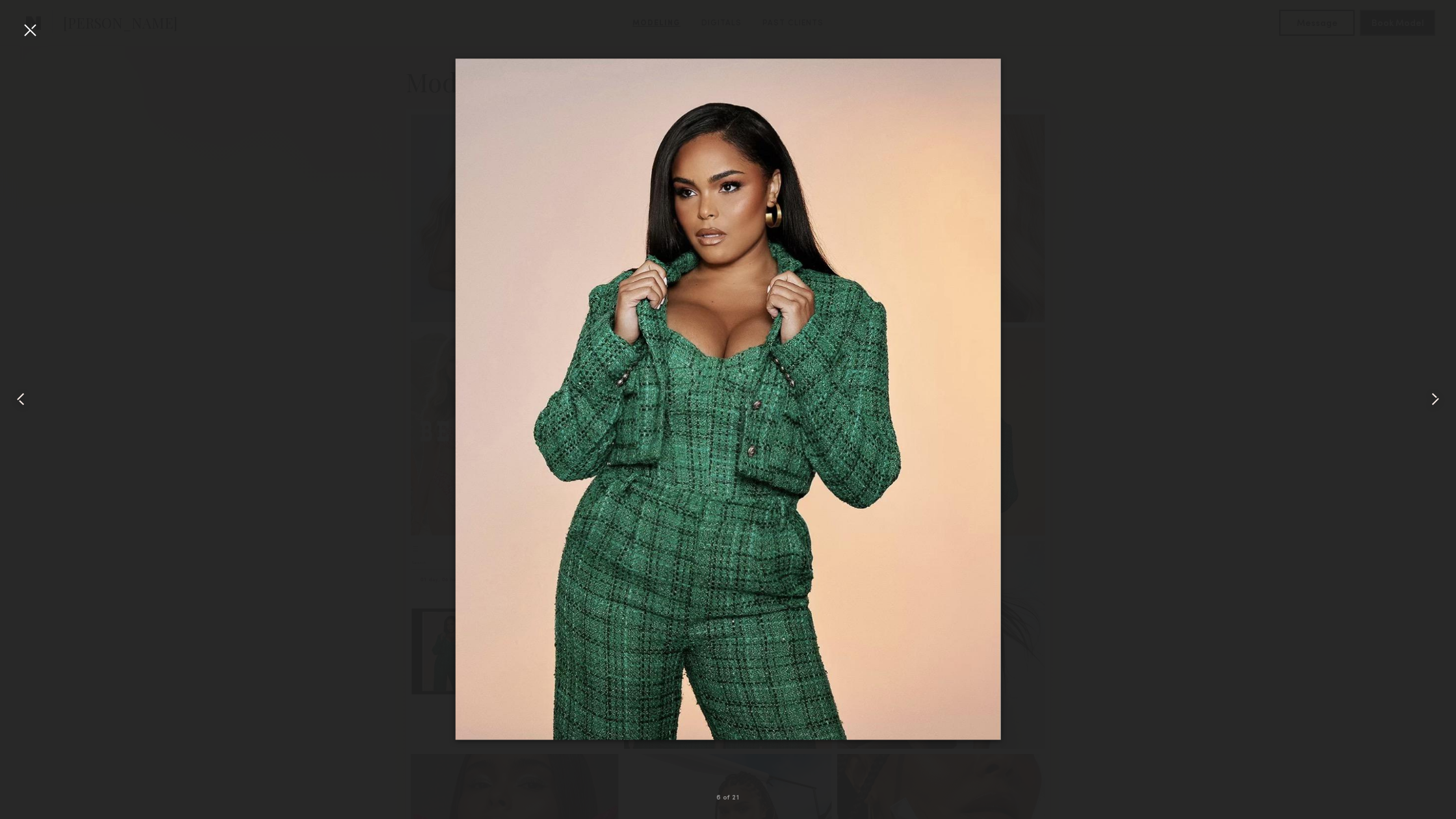
click at [27, 17] on nb-gallery-light "6 of 21" at bounding box center [728, 410] width 1456 height 819
click at [28, 28] on div at bounding box center [29, 29] width 21 height 21
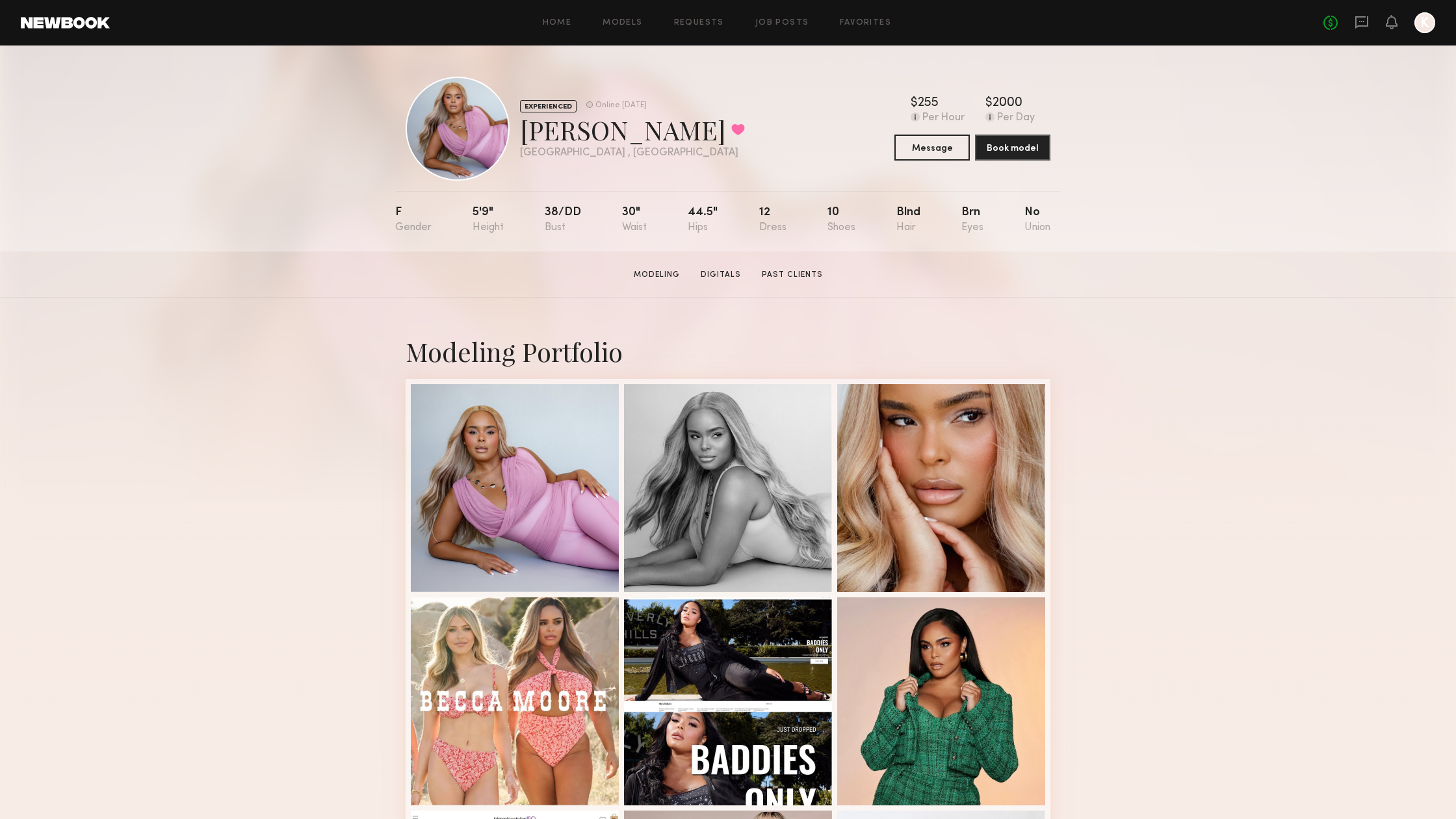
scroll to position [10, 0]
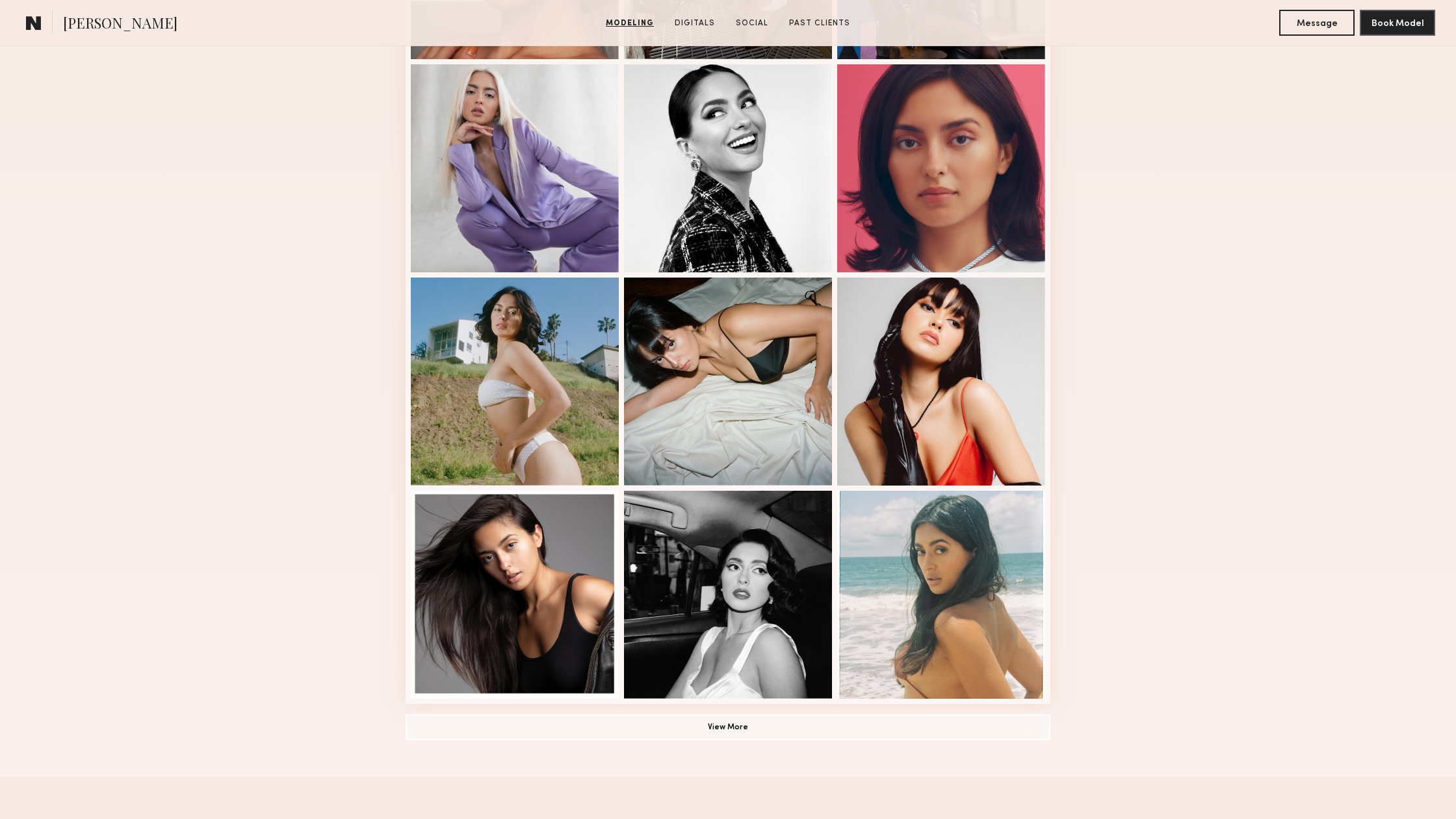
scroll to position [547, 0]
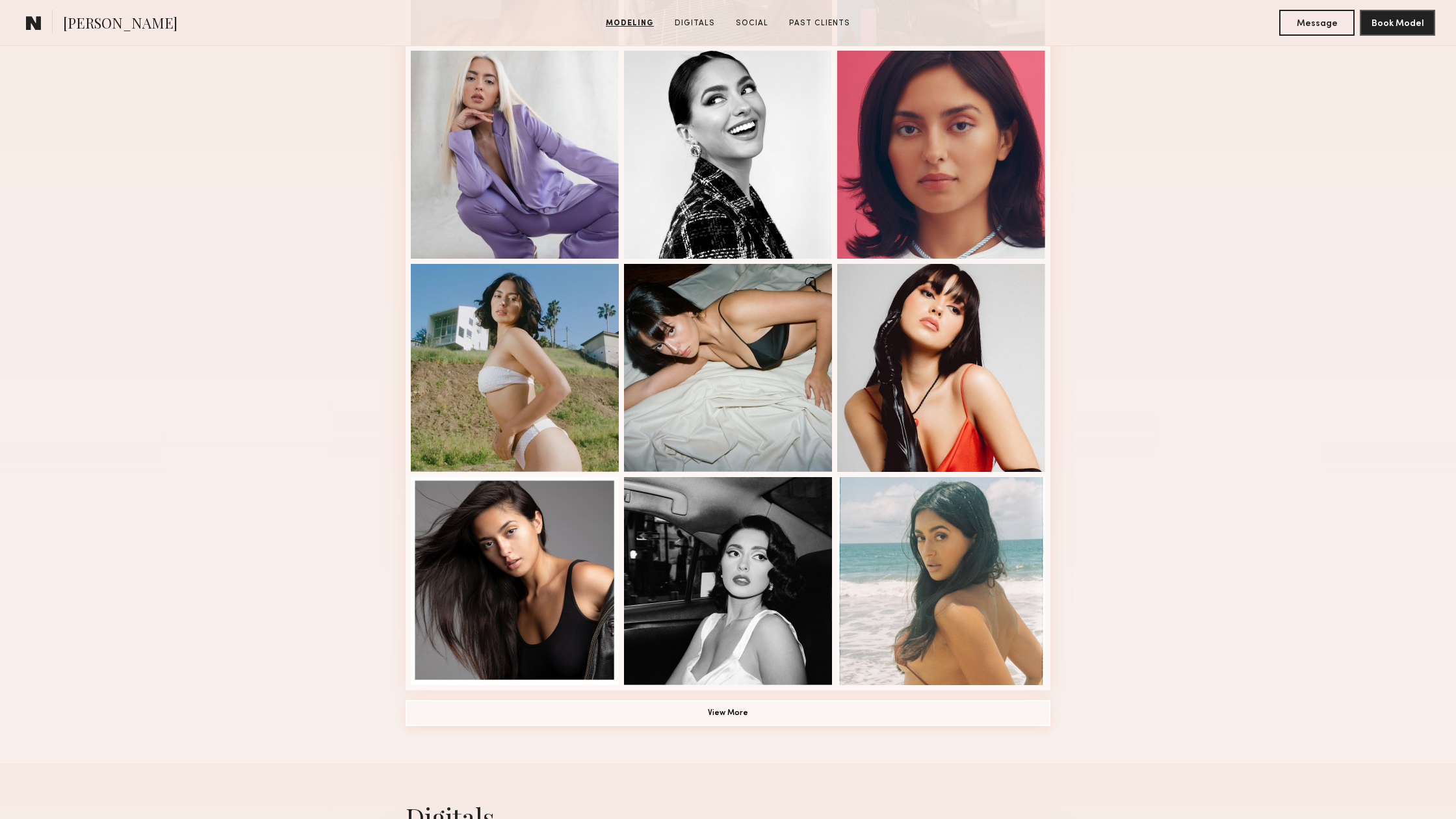
click at [723, 707] on button "View More" at bounding box center [728, 713] width 644 height 26
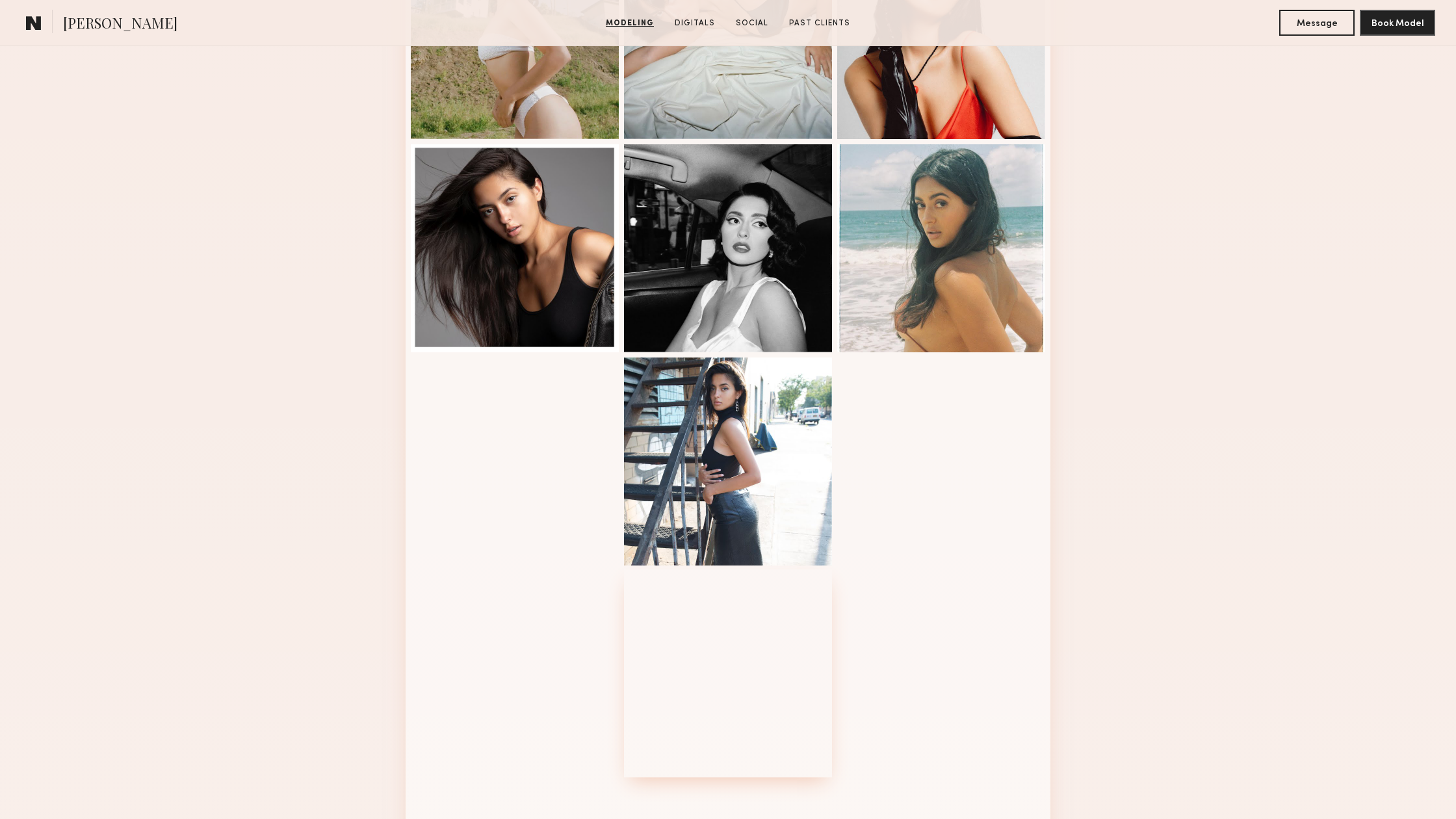
scroll to position [886, 0]
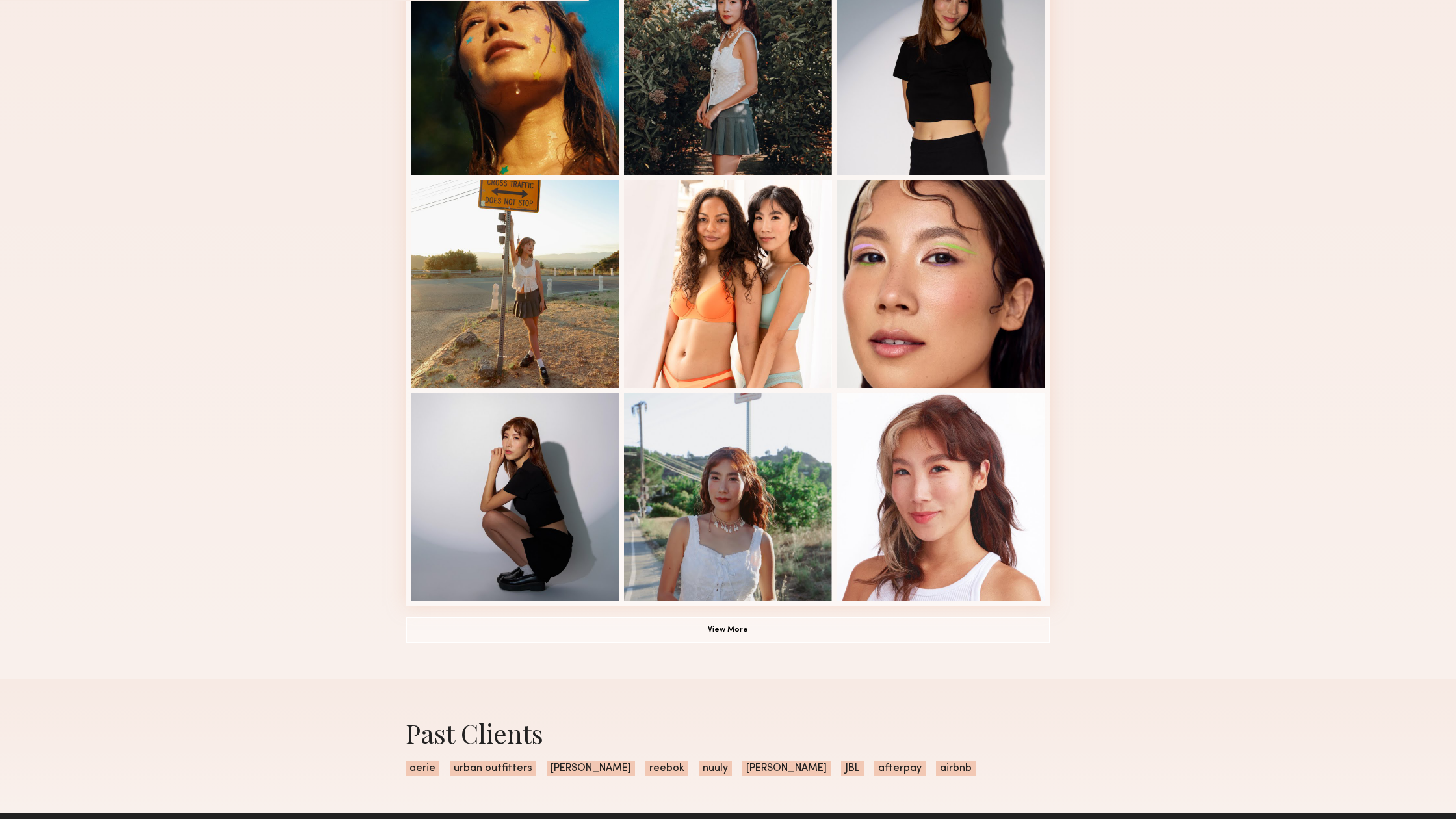
scroll to position [619, 0]
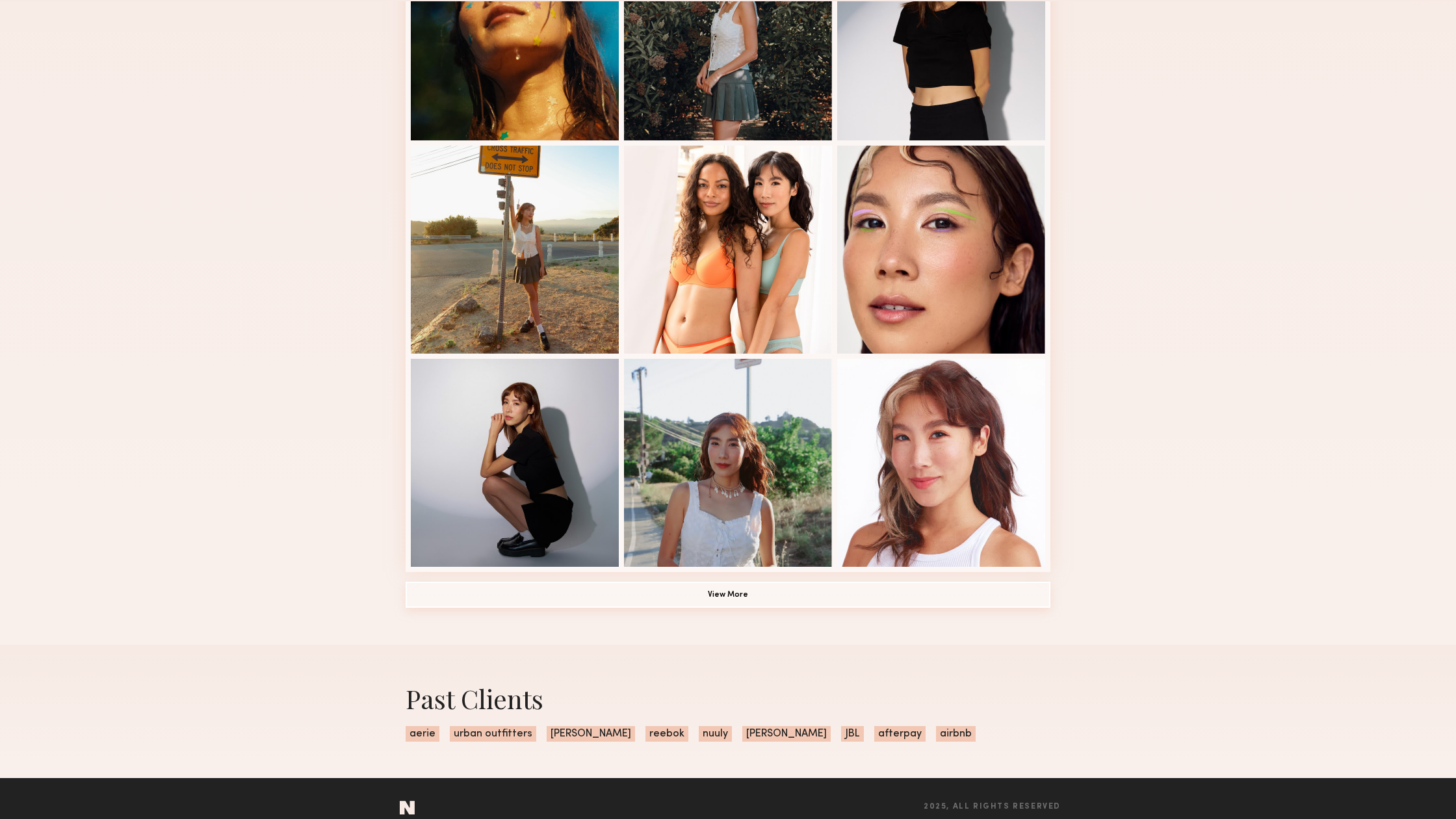
click at [679, 598] on button "View More" at bounding box center [728, 594] width 644 height 26
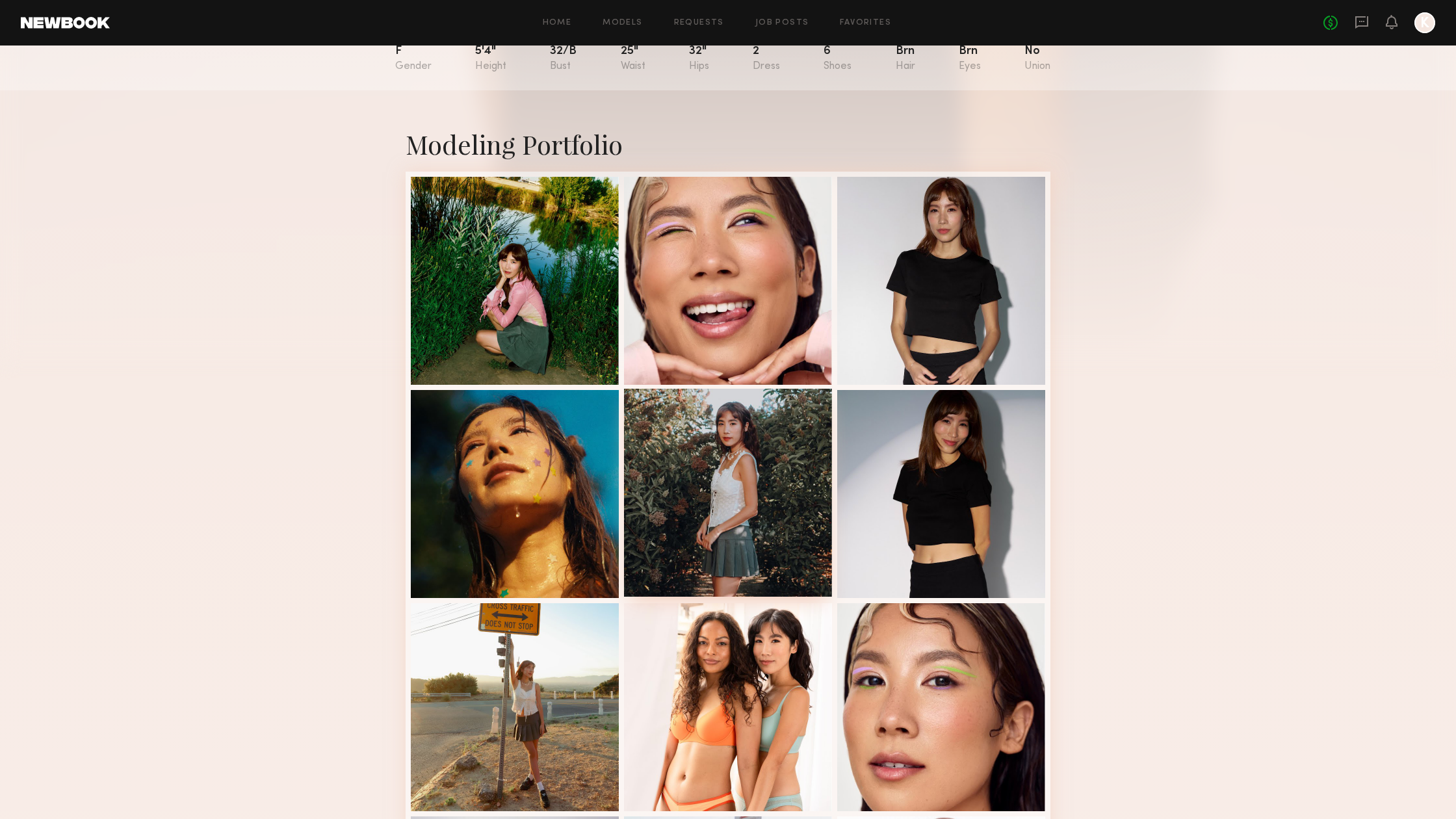
scroll to position [160, 0]
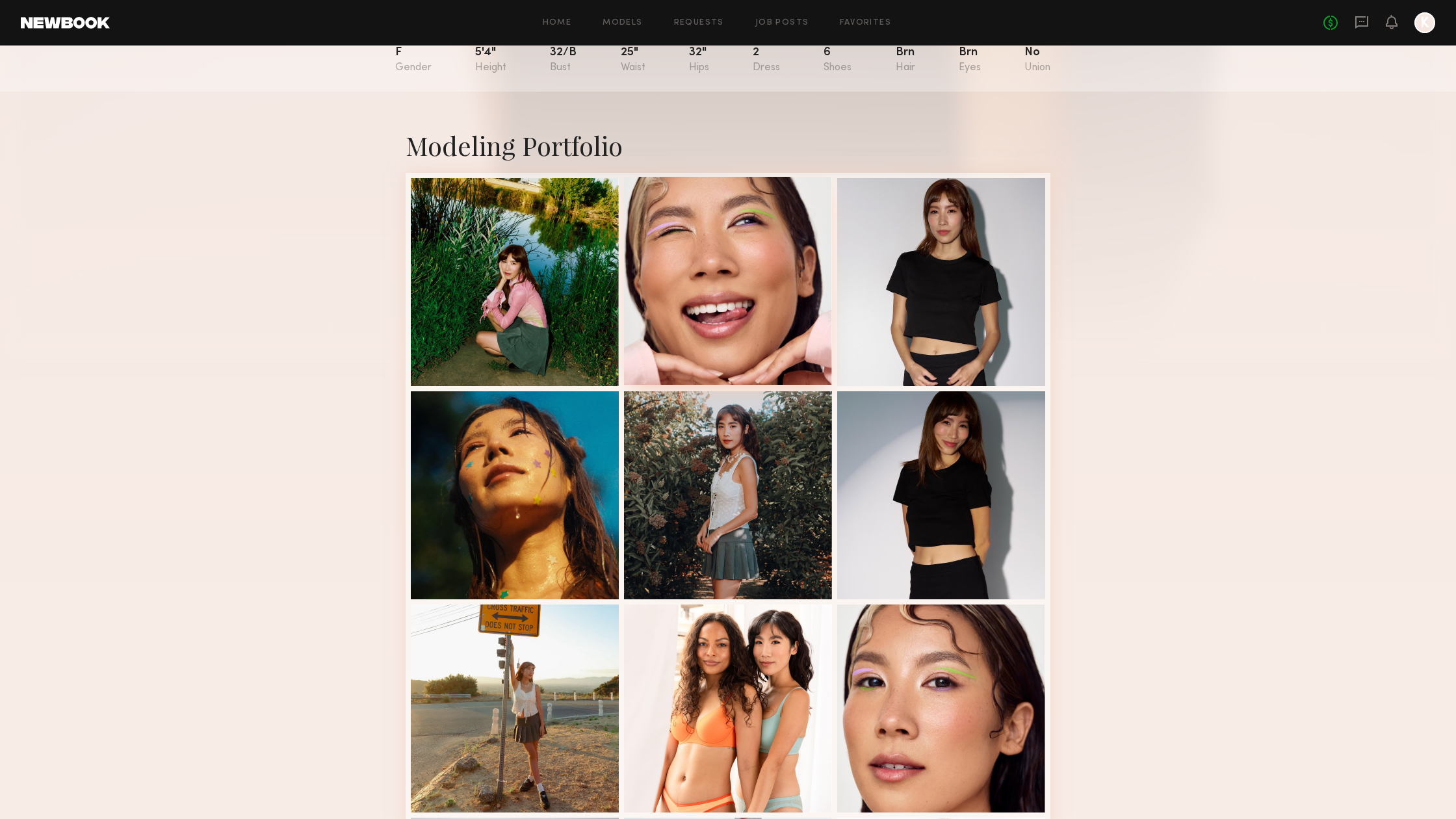
click at [757, 306] on div at bounding box center [728, 280] width 208 height 208
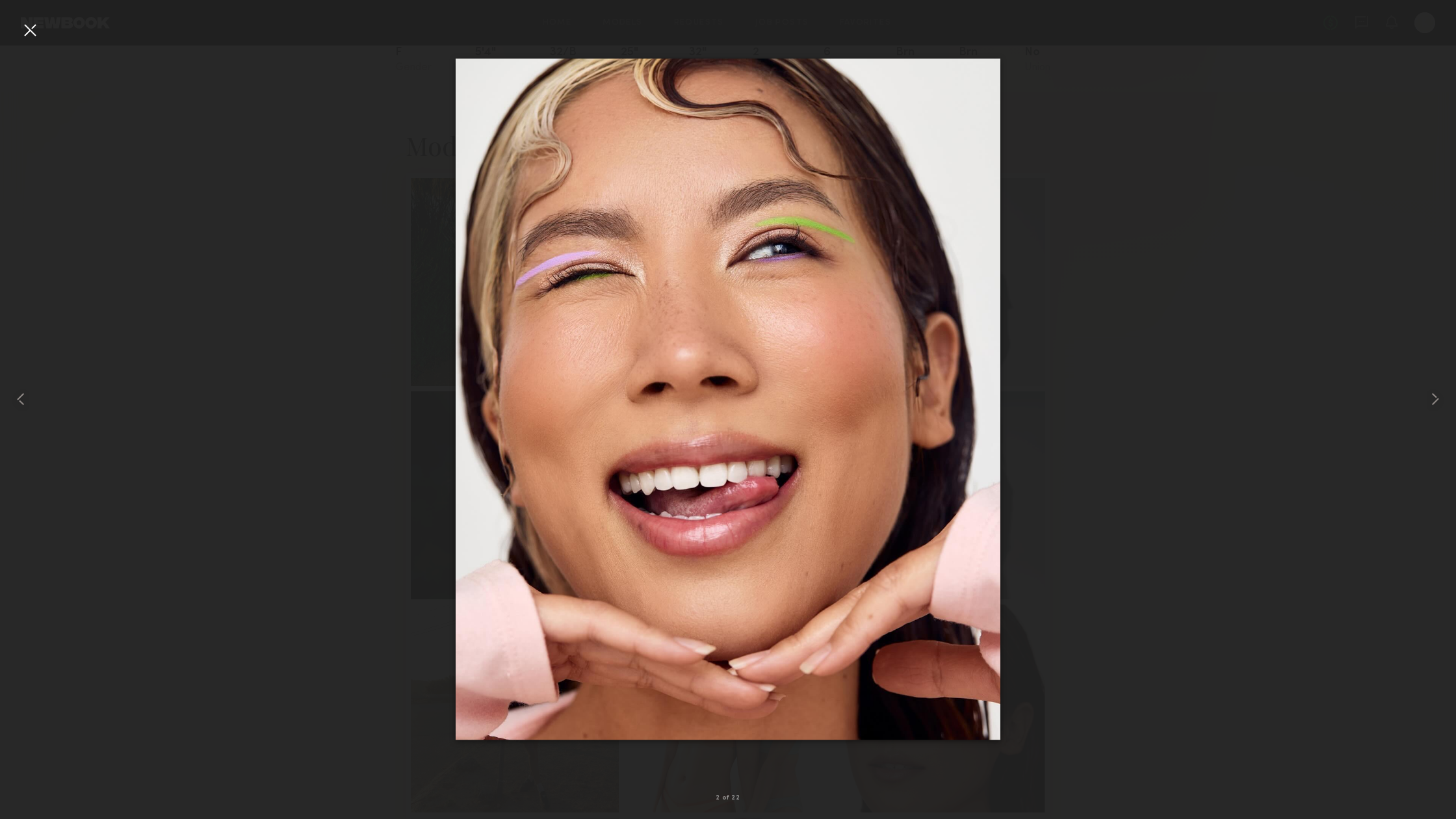
click at [35, 26] on div at bounding box center [29, 29] width 21 height 21
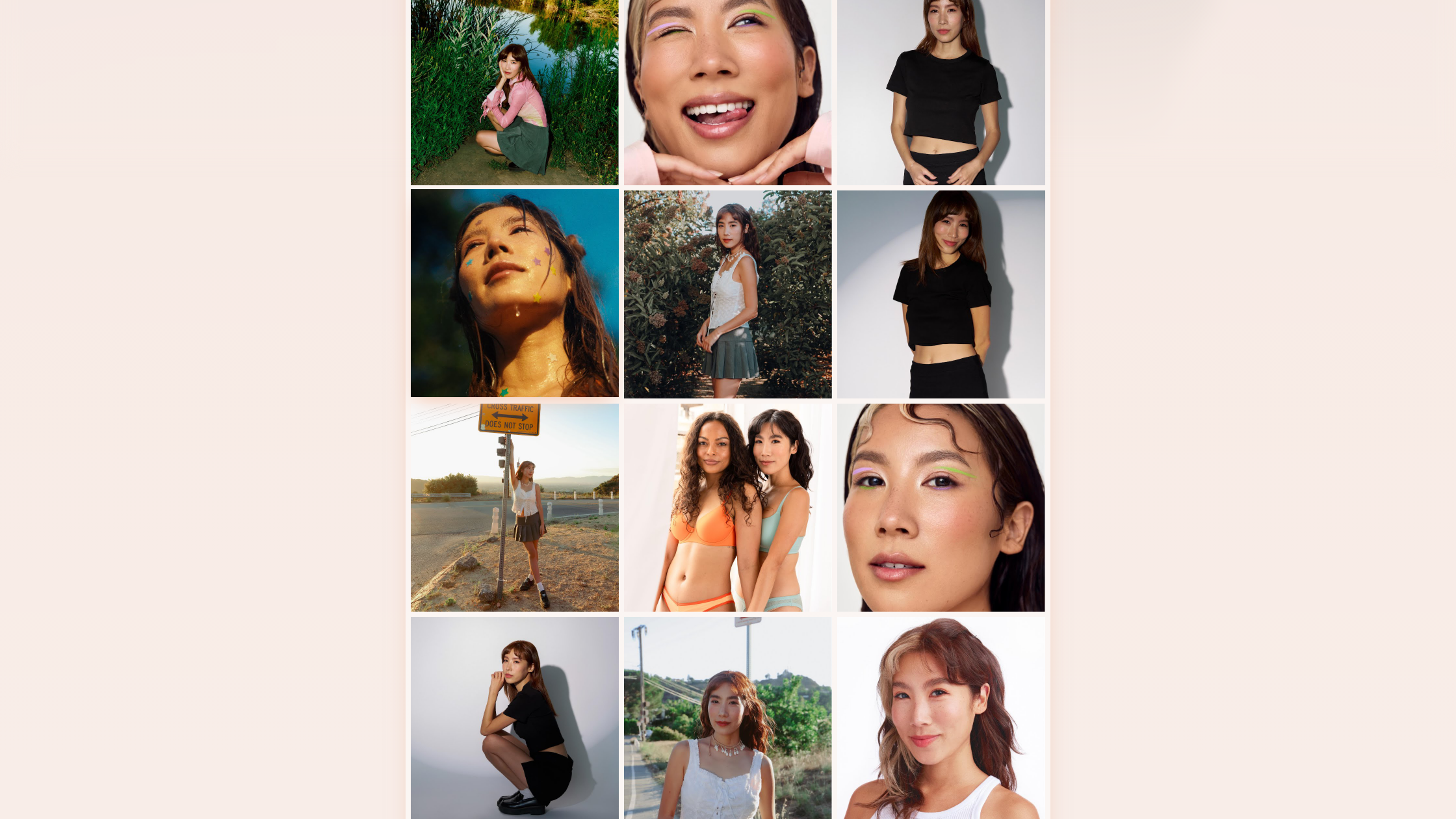
scroll to position [588, 0]
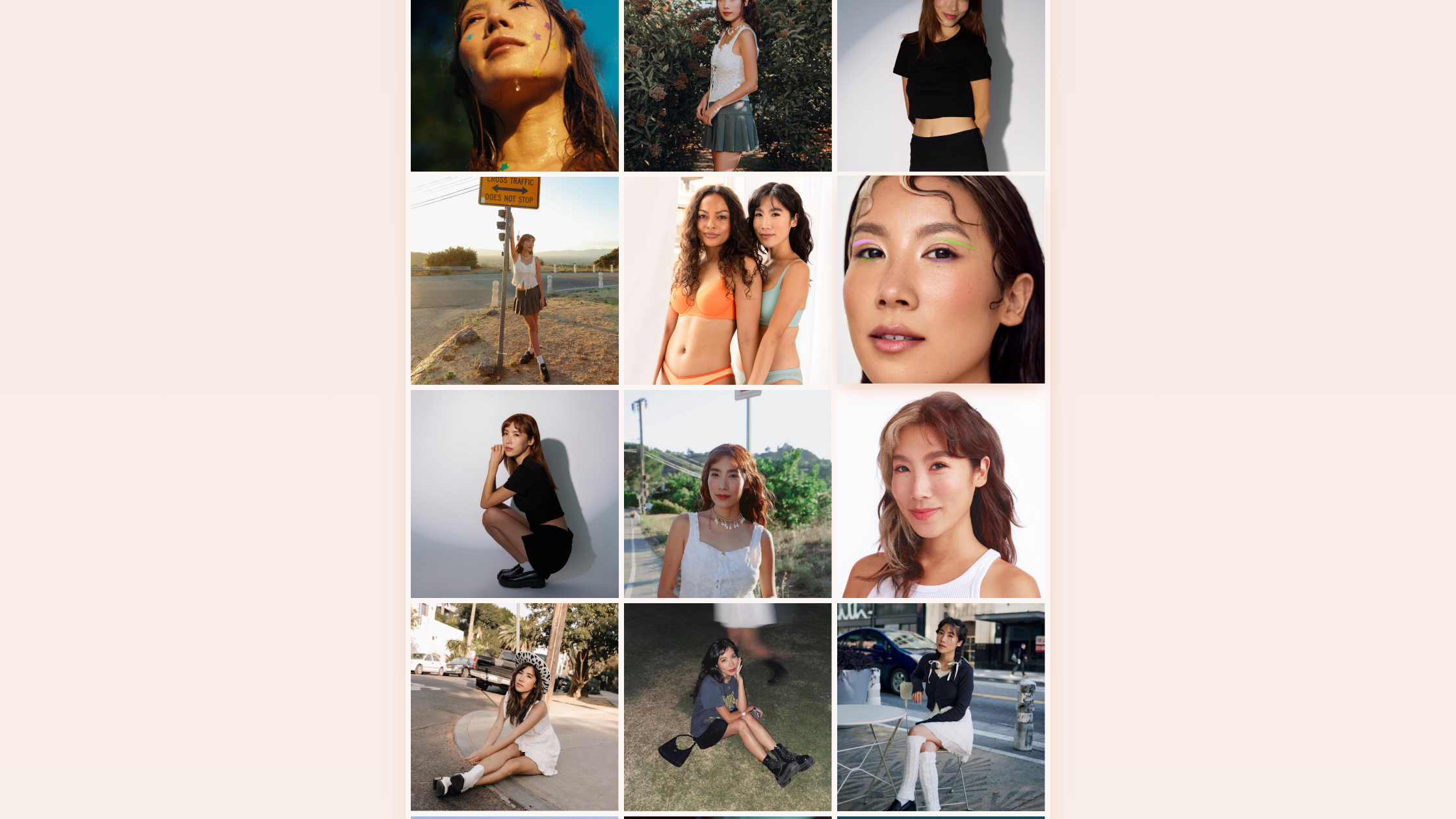
click at [917, 279] on div at bounding box center [941, 279] width 208 height 208
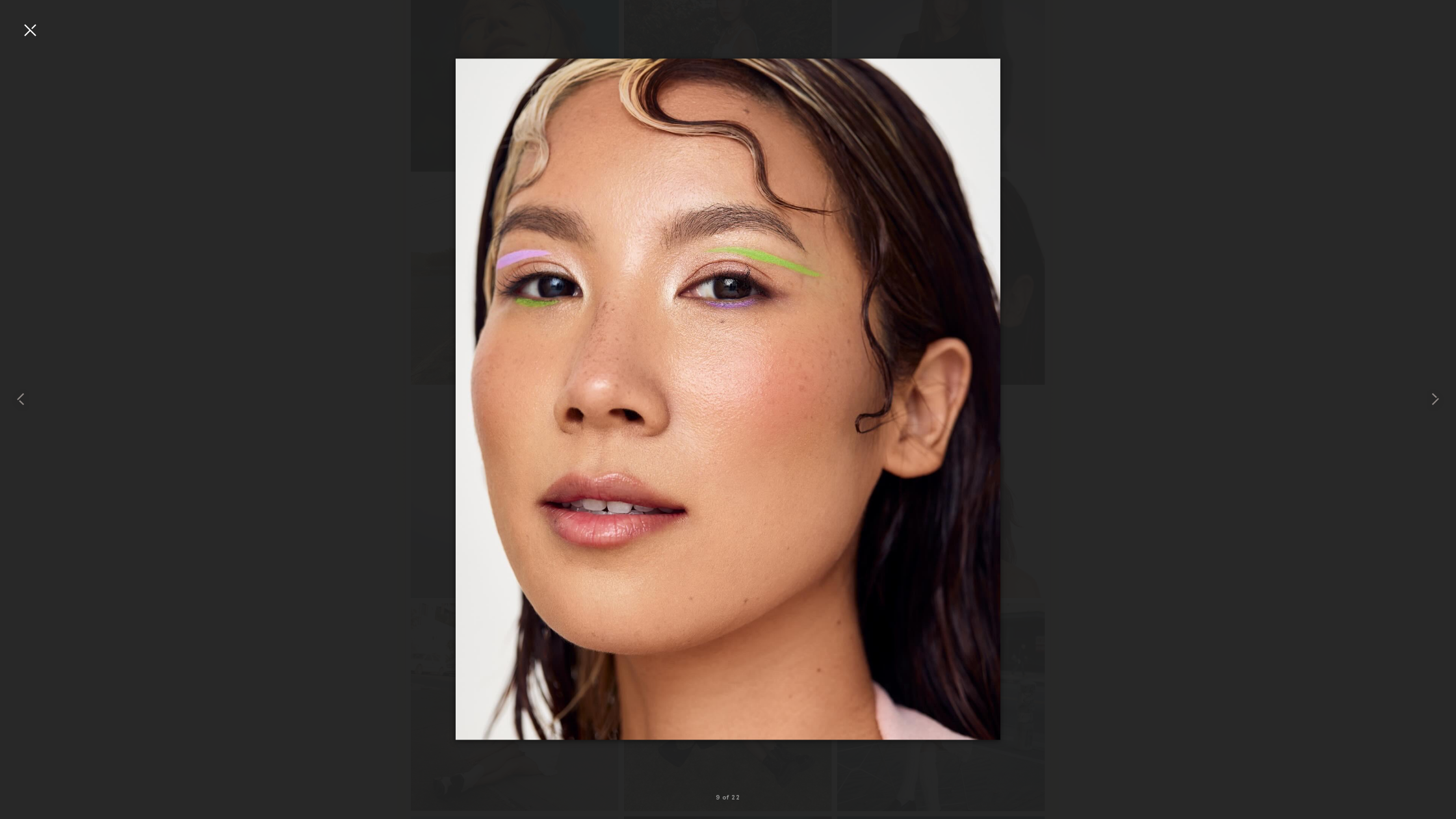
click at [29, 33] on div at bounding box center [29, 29] width 21 height 21
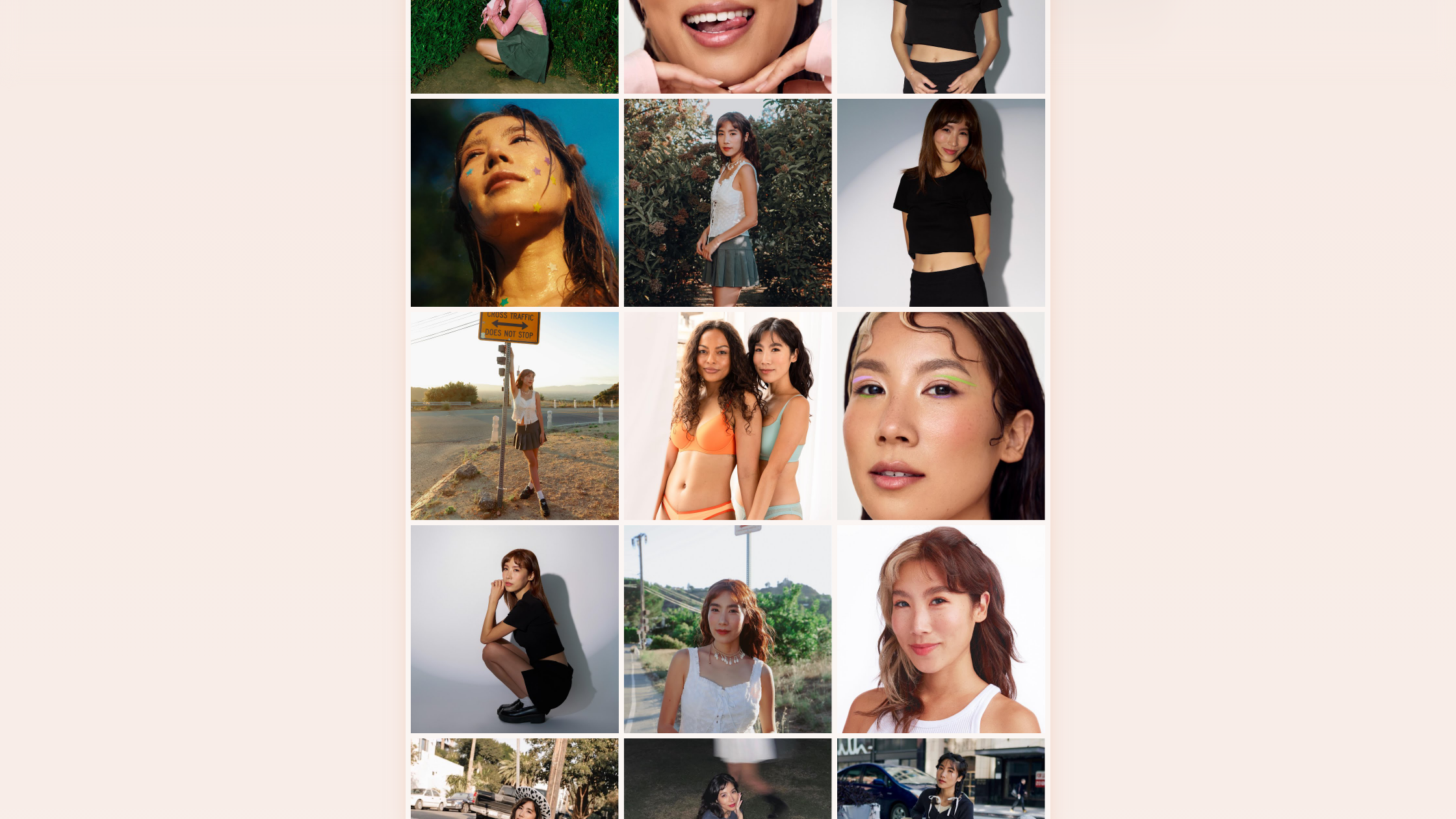
scroll to position [464, 0]
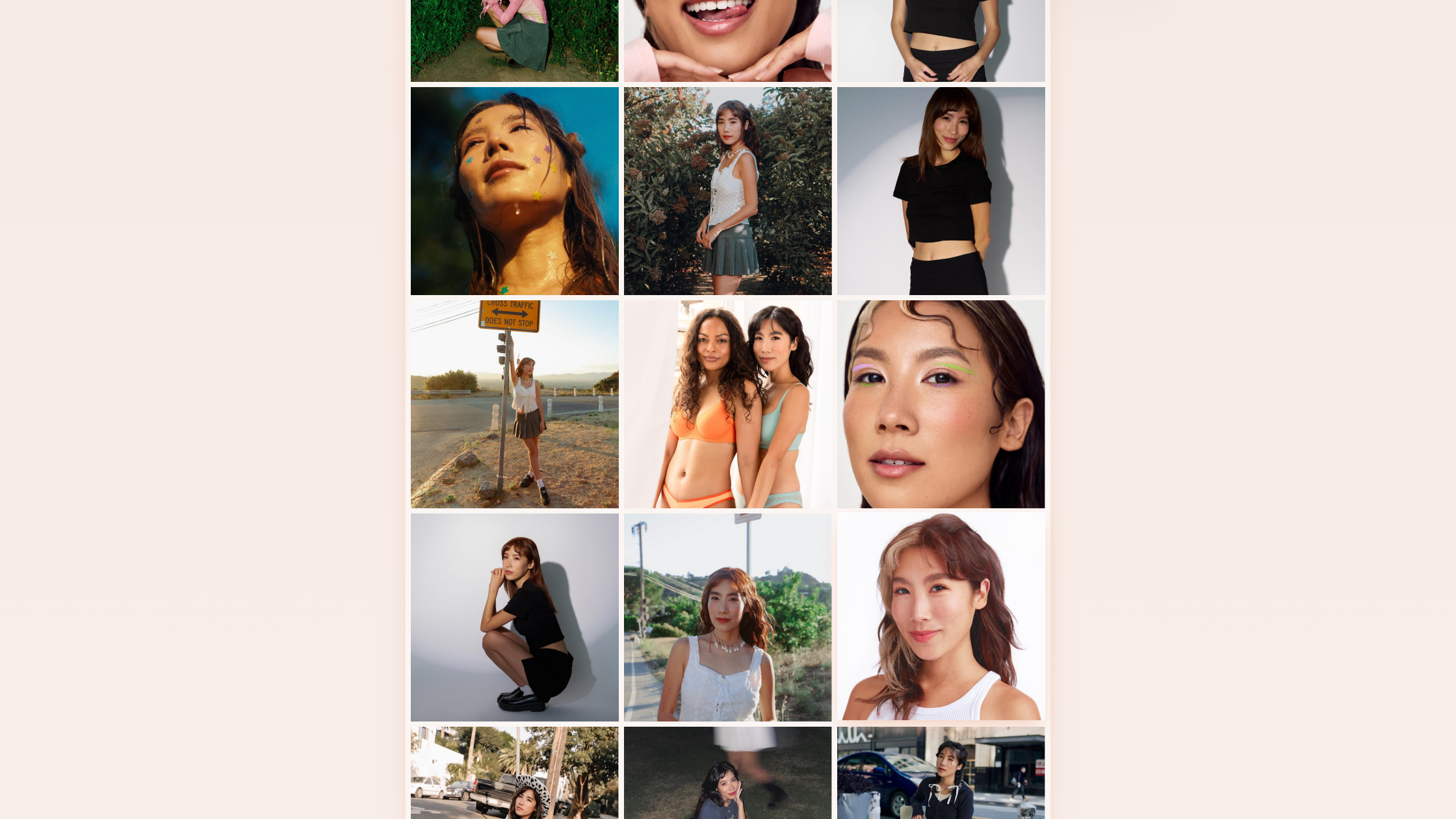
click at [935, 669] on div at bounding box center [941, 616] width 208 height 208
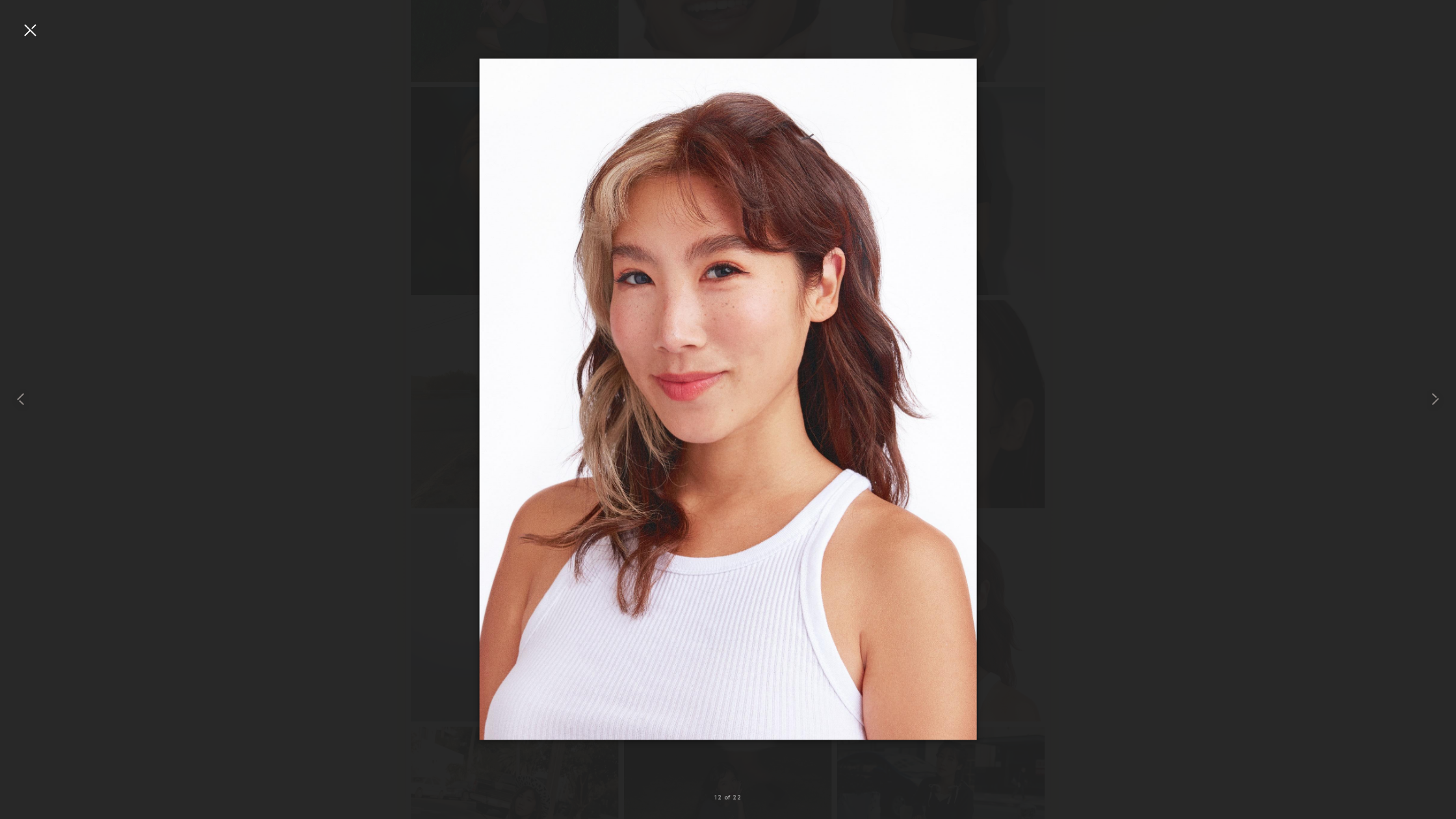
click at [33, 31] on div at bounding box center [29, 29] width 21 height 21
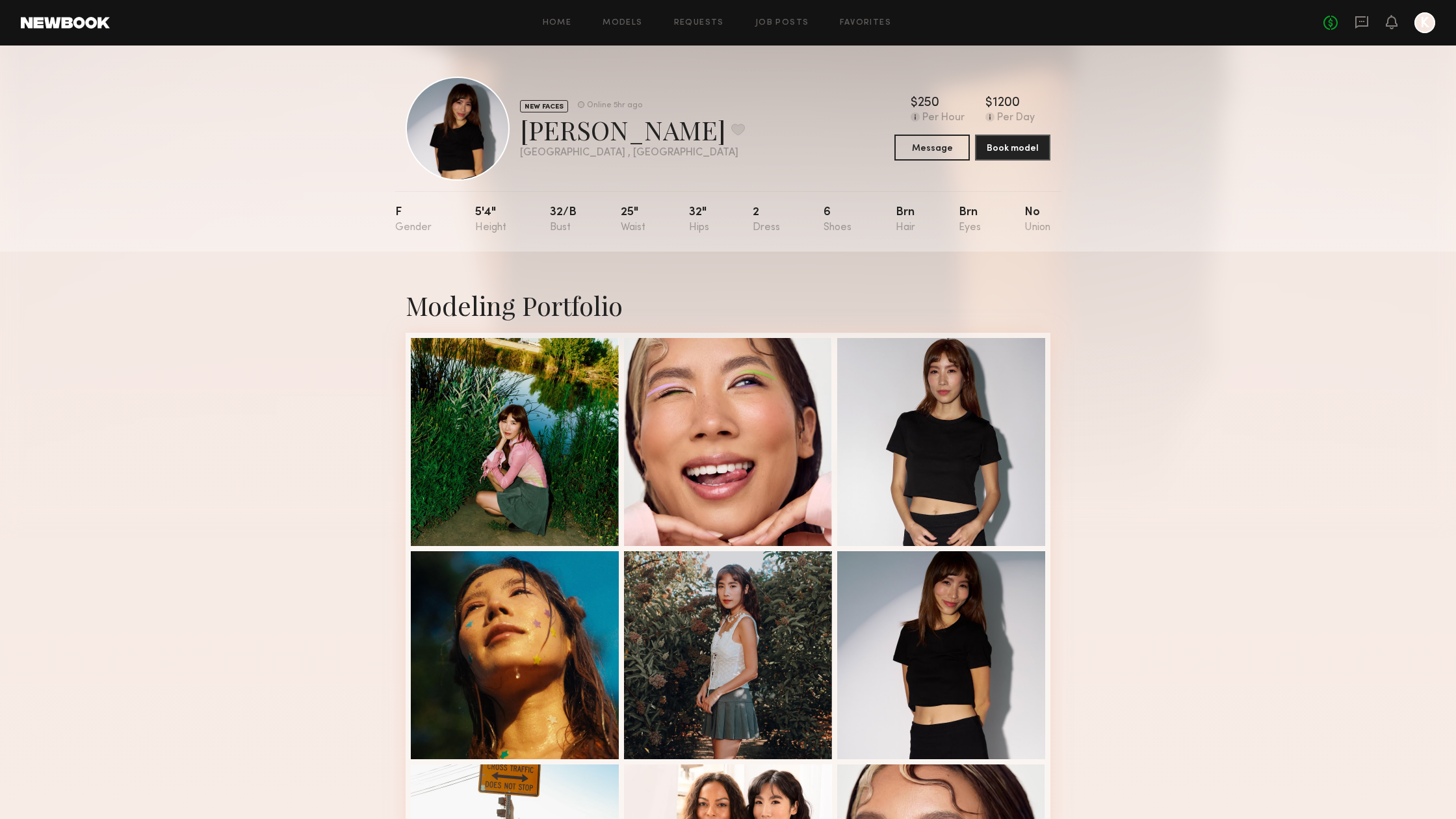
scroll to position [0, 0]
click at [1360, 20] on icon at bounding box center [1361, 22] width 15 height 15
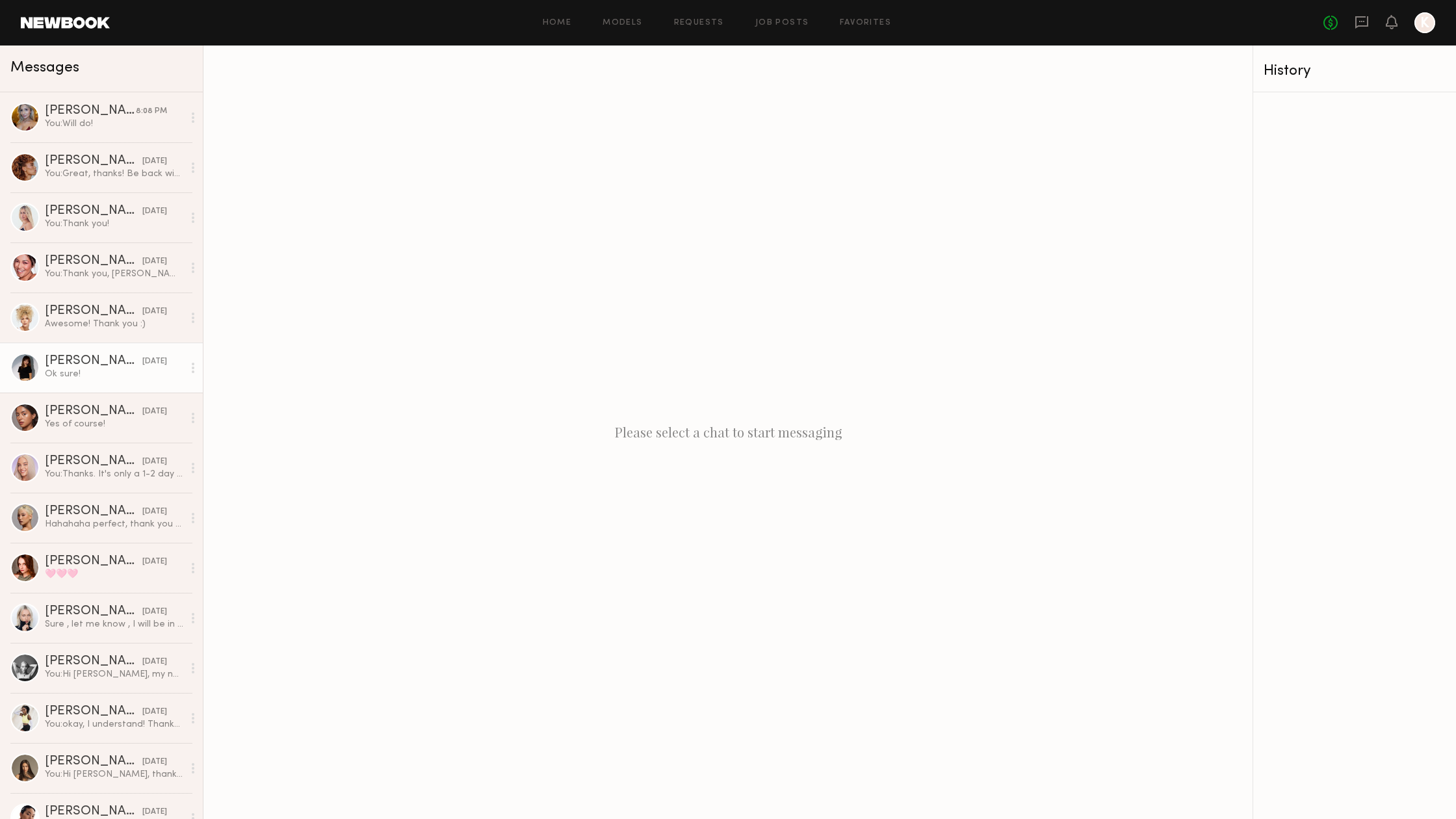
click at [113, 359] on div "Judy E." at bounding box center [93, 361] width 97 height 13
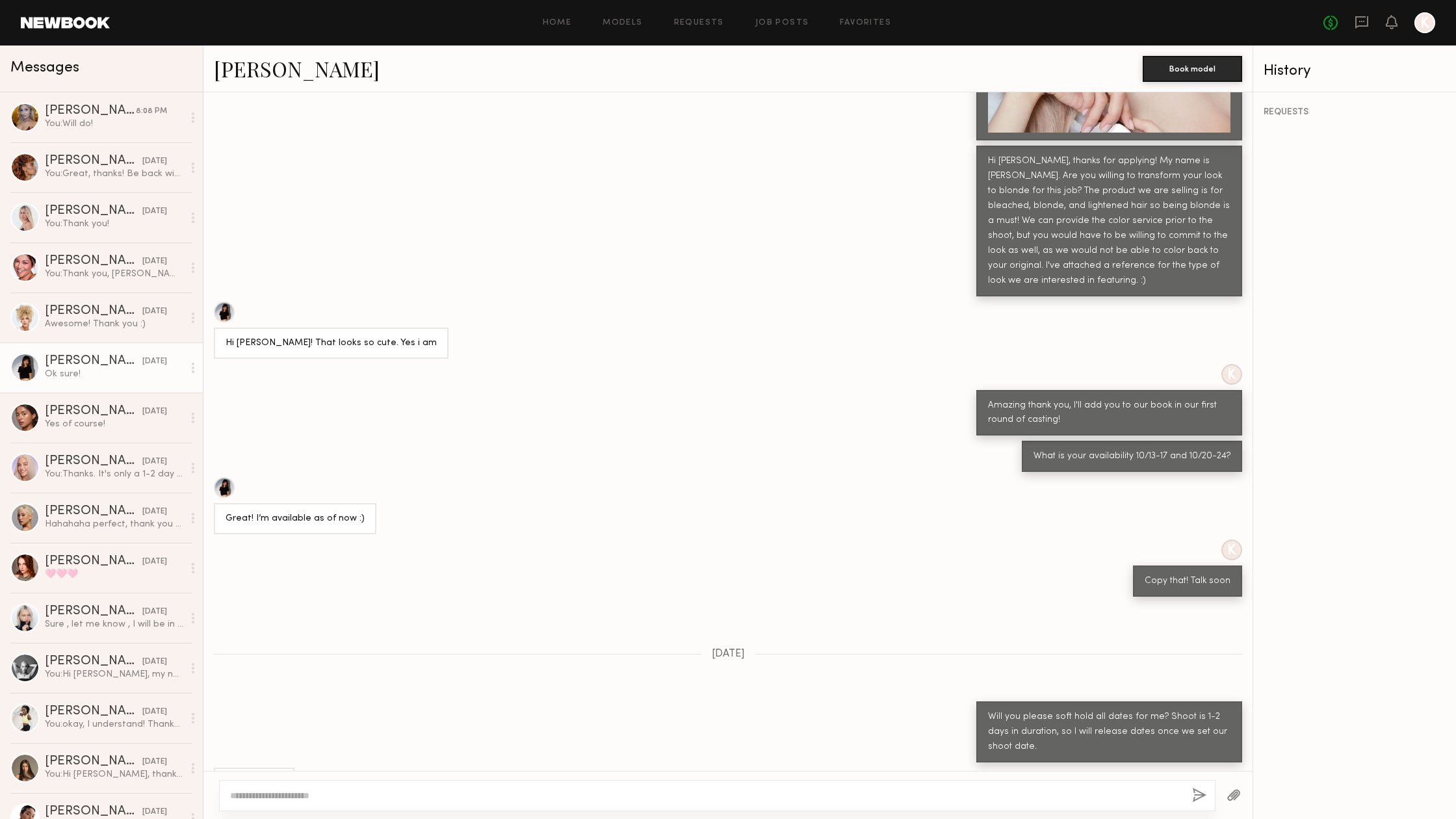
scroll to position [740, 0]
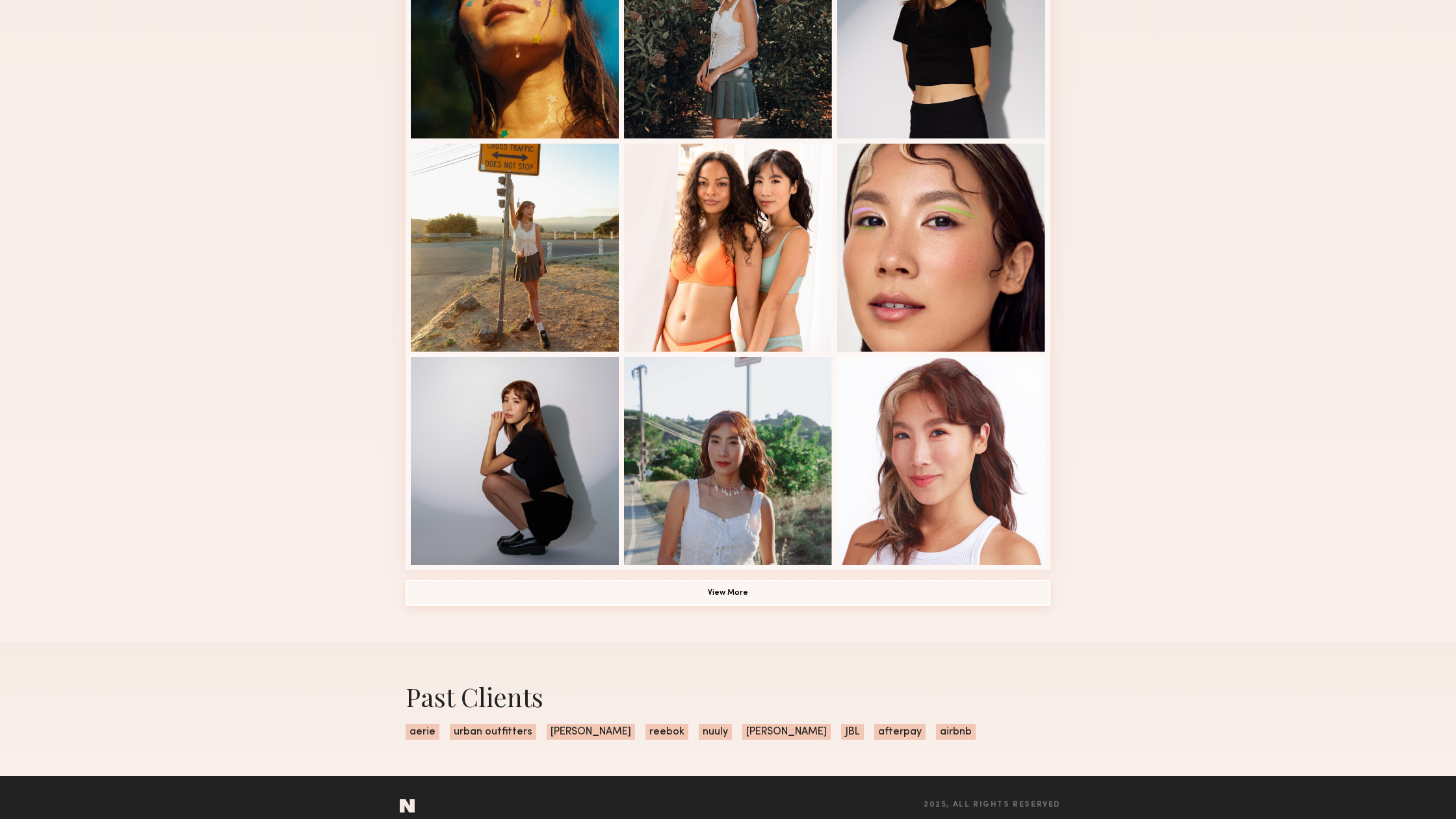
scroll to position [634, 0]
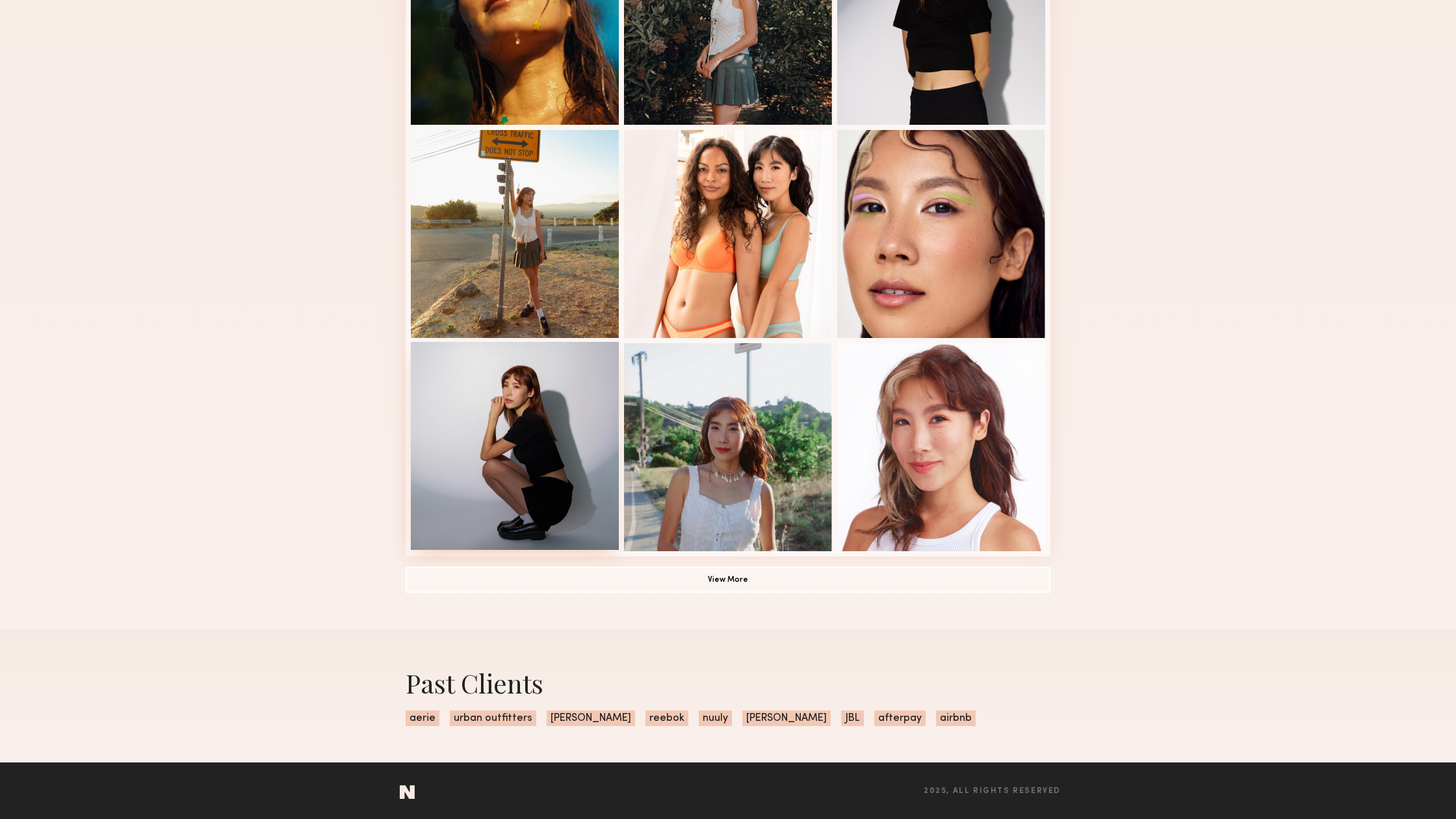
click at [583, 430] on div at bounding box center [514, 446] width 208 height 208
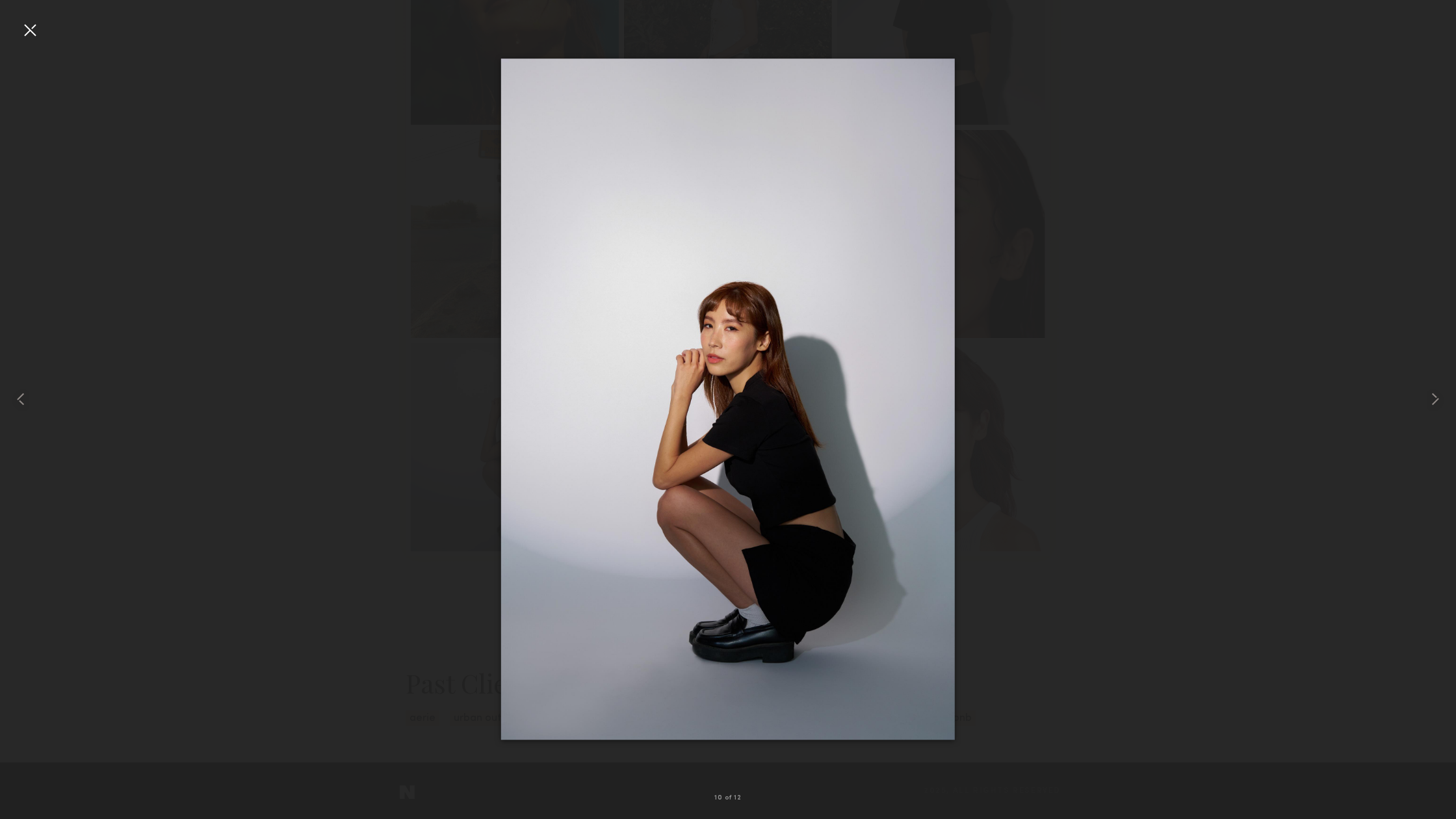
click at [407, 349] on div at bounding box center [728, 399] width 1456 height 756
click at [17, 22] on div at bounding box center [29, 399] width 58 height 756
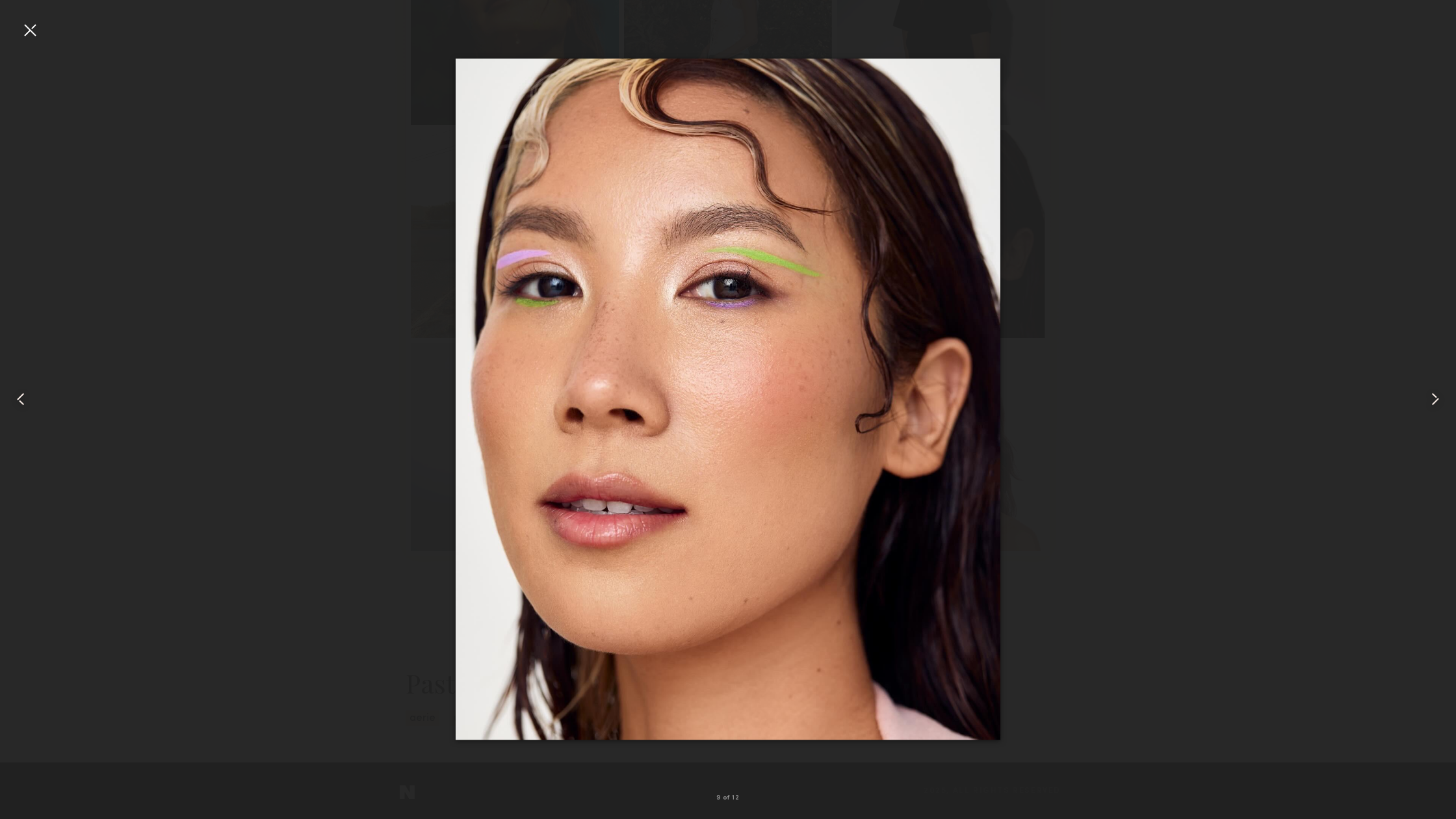
click at [27, 27] on div at bounding box center [29, 29] width 21 height 21
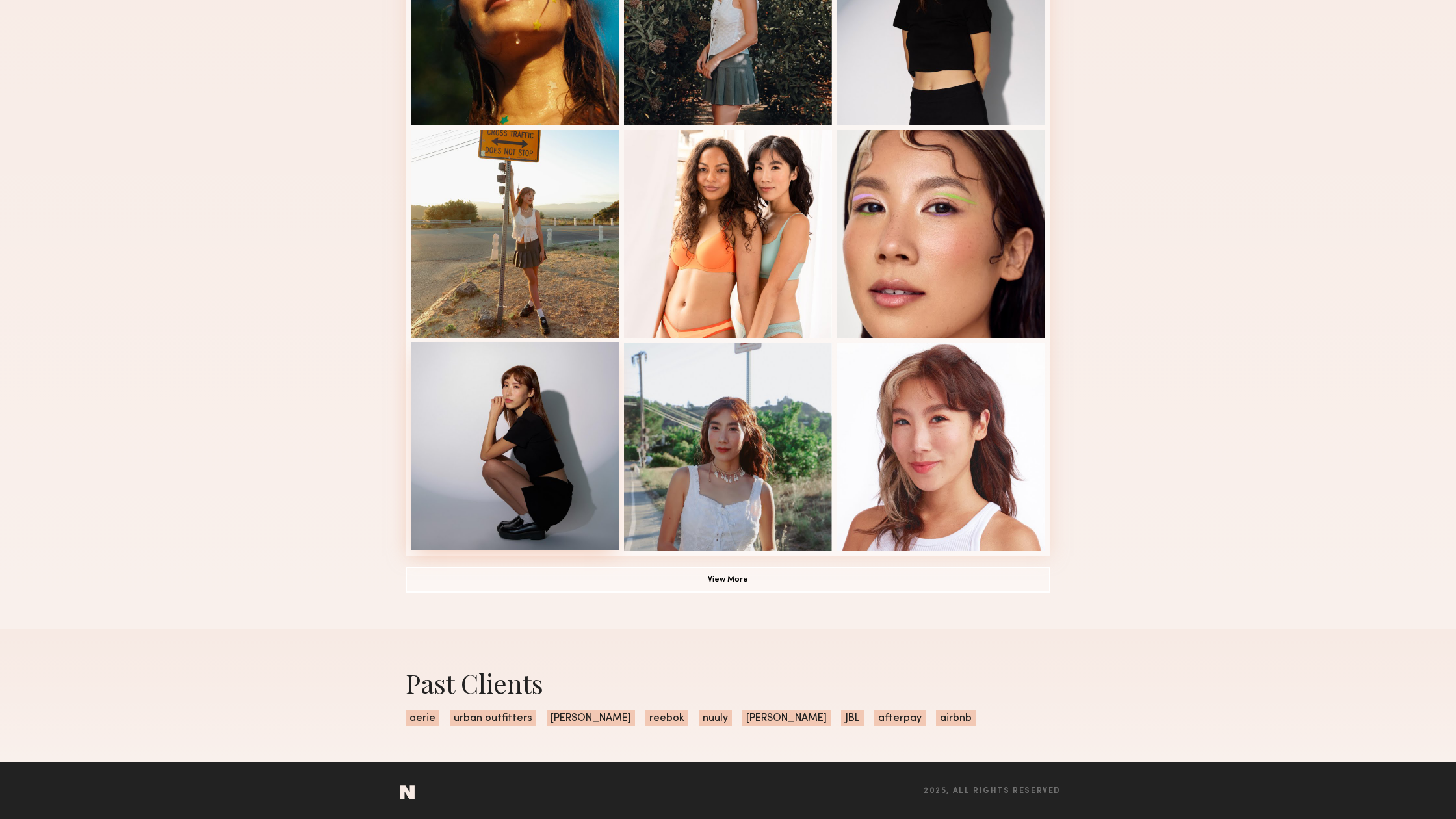
scroll to position [635, 0]
click at [567, 573] on button "View More" at bounding box center [728, 578] width 644 height 26
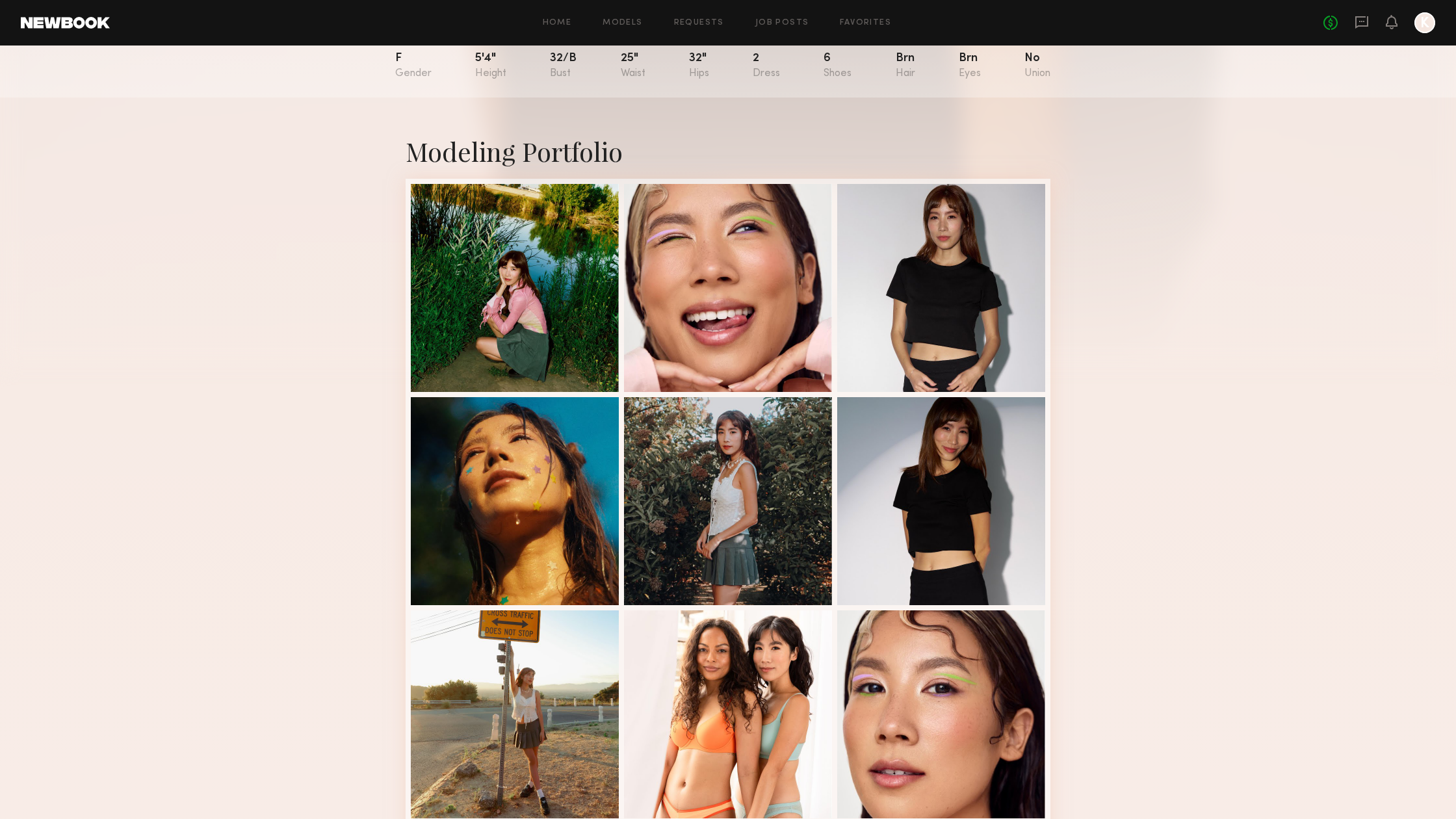
scroll to position [154, 0]
click at [912, 328] on div at bounding box center [941, 287] width 208 height 208
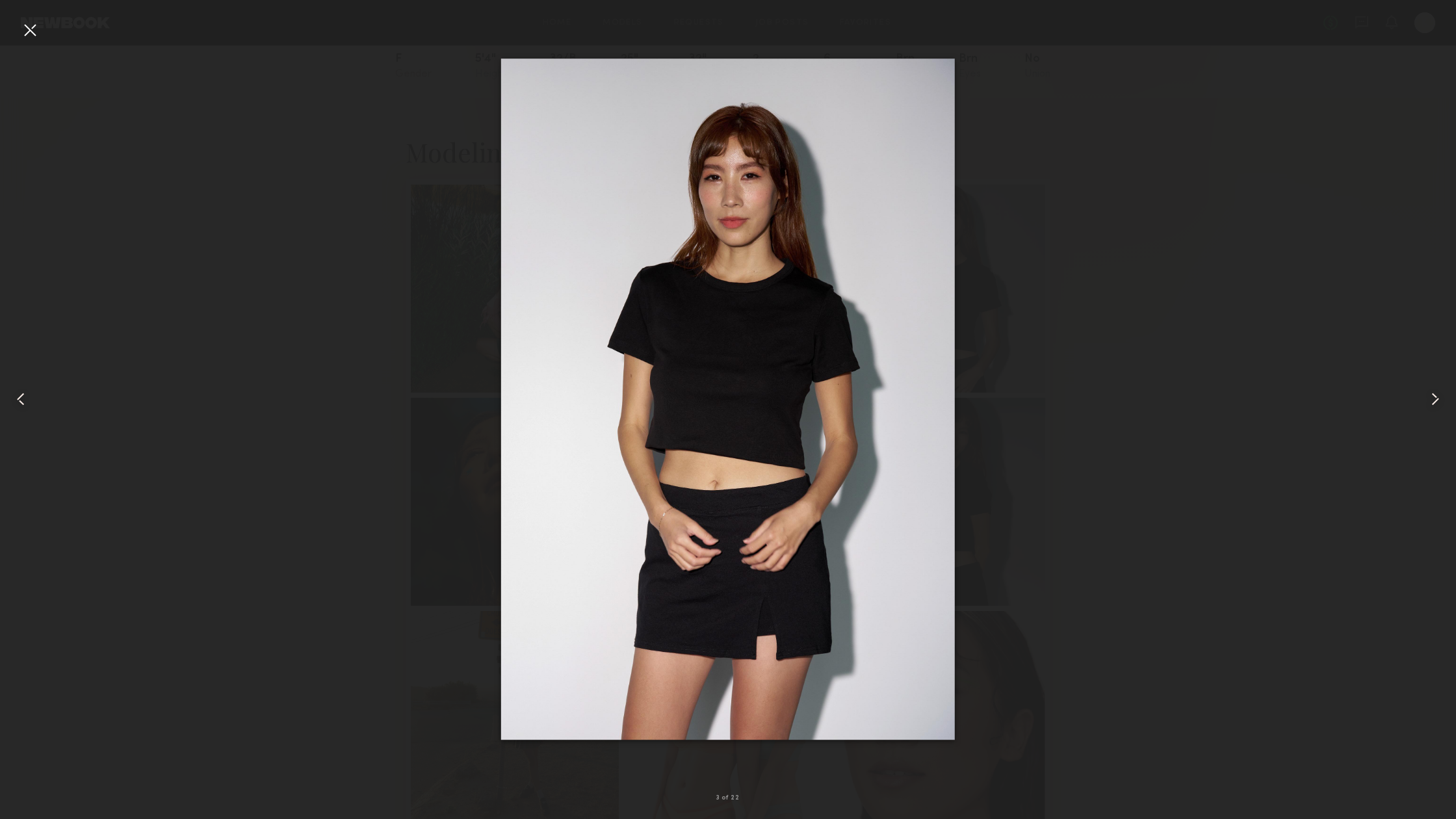
click at [1432, 391] on common-icon at bounding box center [1434, 399] width 21 height 21
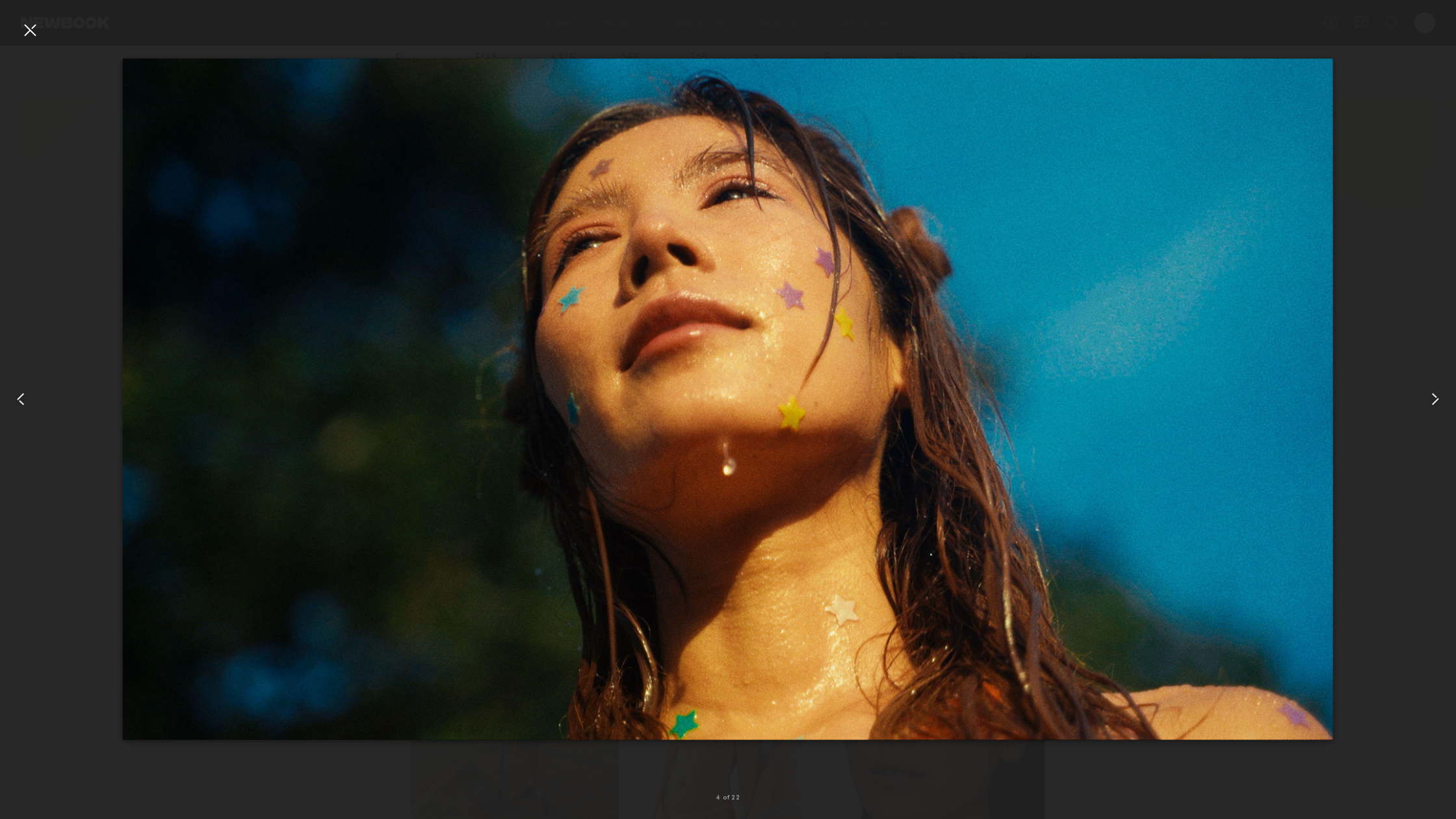
click at [1432, 391] on common-icon at bounding box center [1434, 399] width 21 height 21
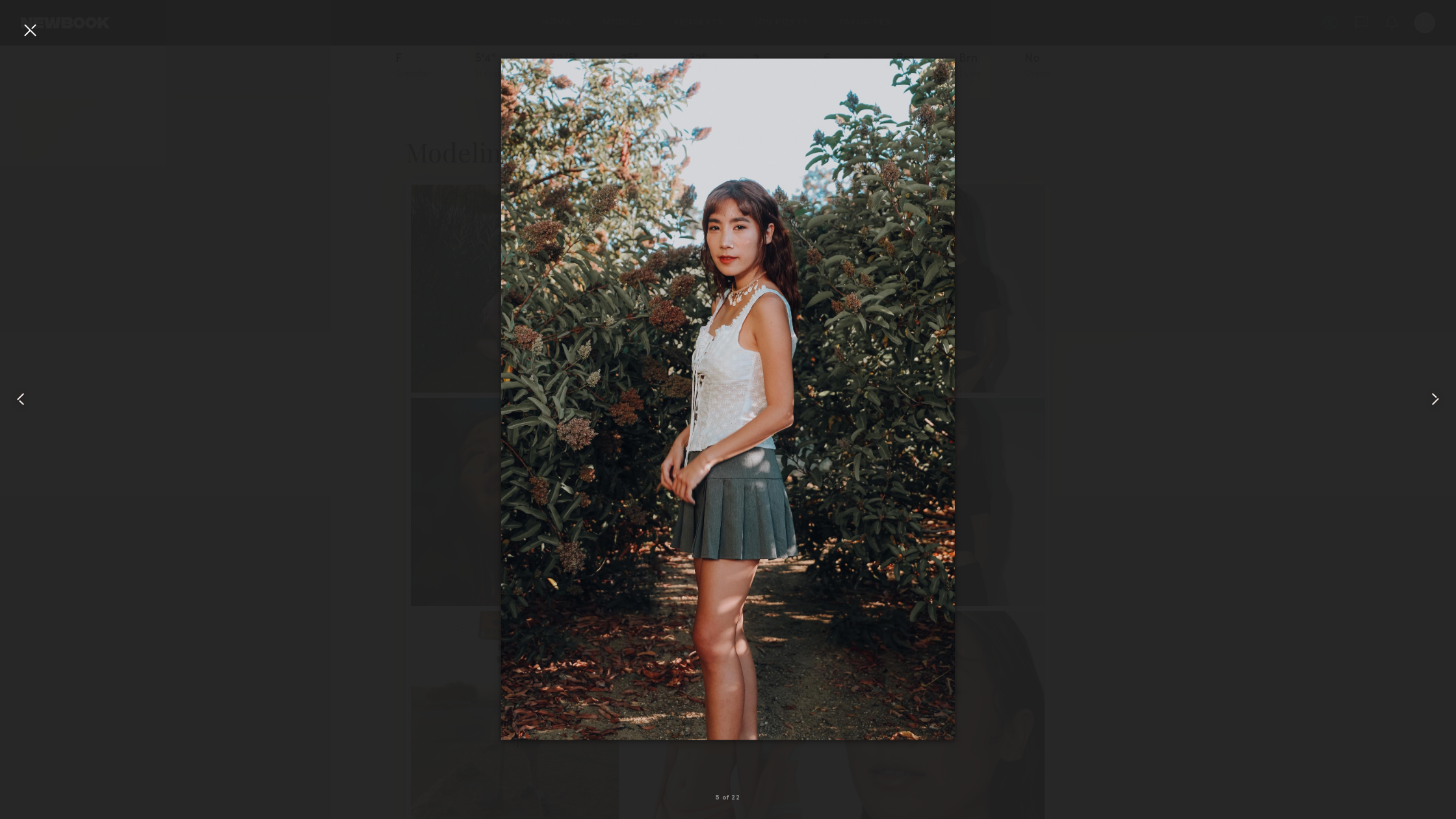
click at [1432, 391] on common-icon at bounding box center [1434, 399] width 21 height 21
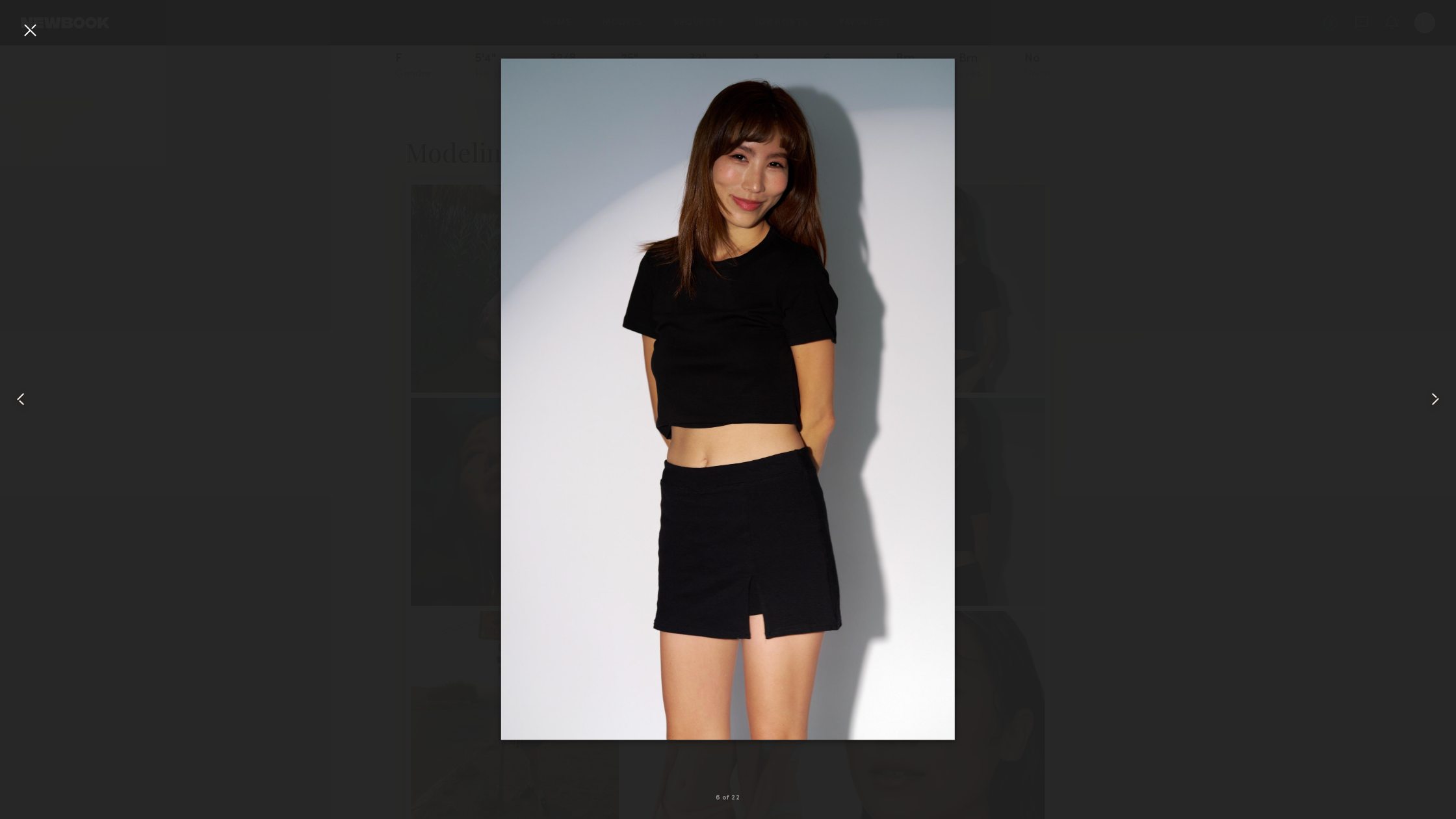
click at [39, 32] on div at bounding box center [29, 29] width 21 height 21
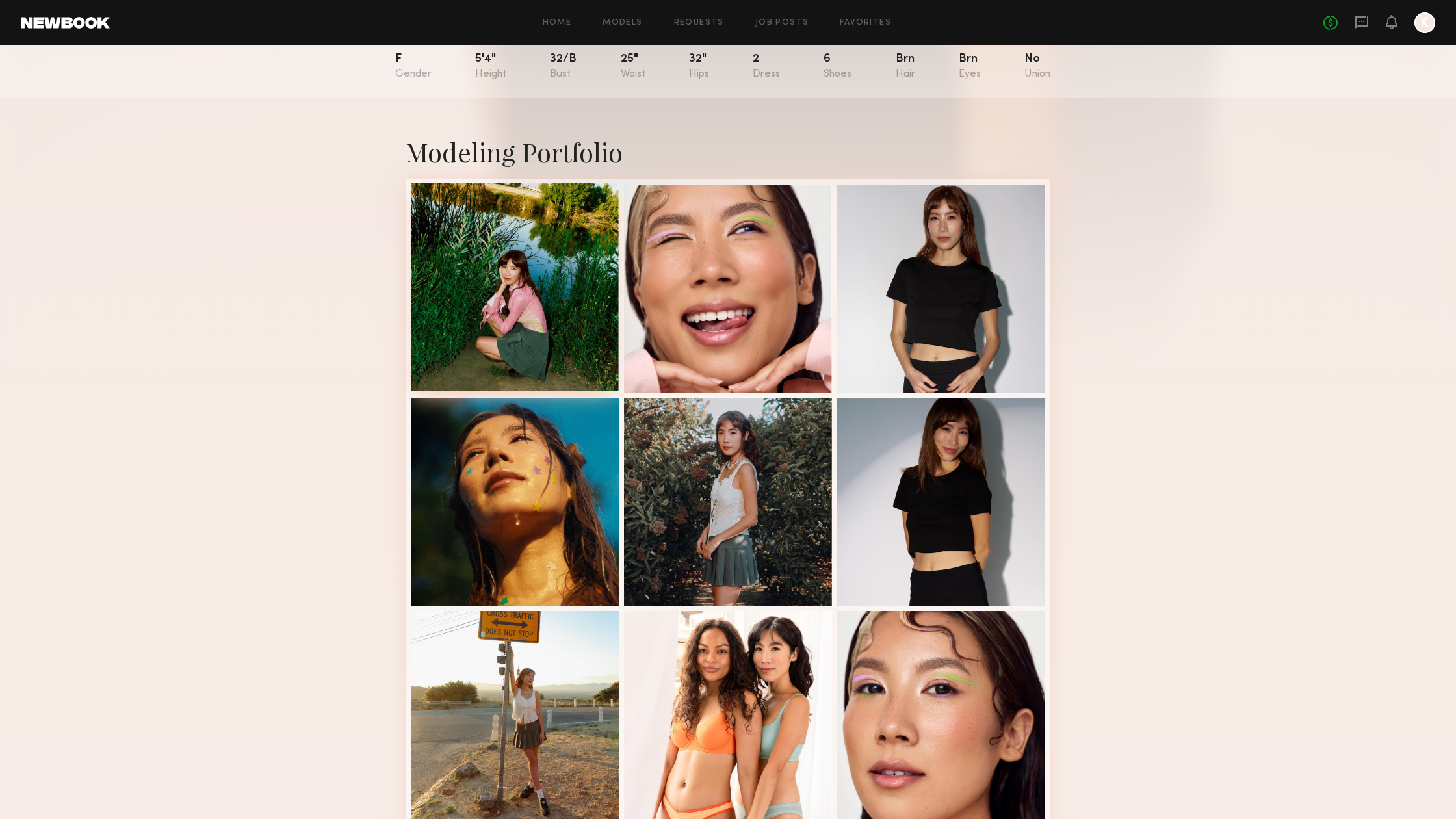
click at [534, 300] on div at bounding box center [514, 287] width 208 height 208
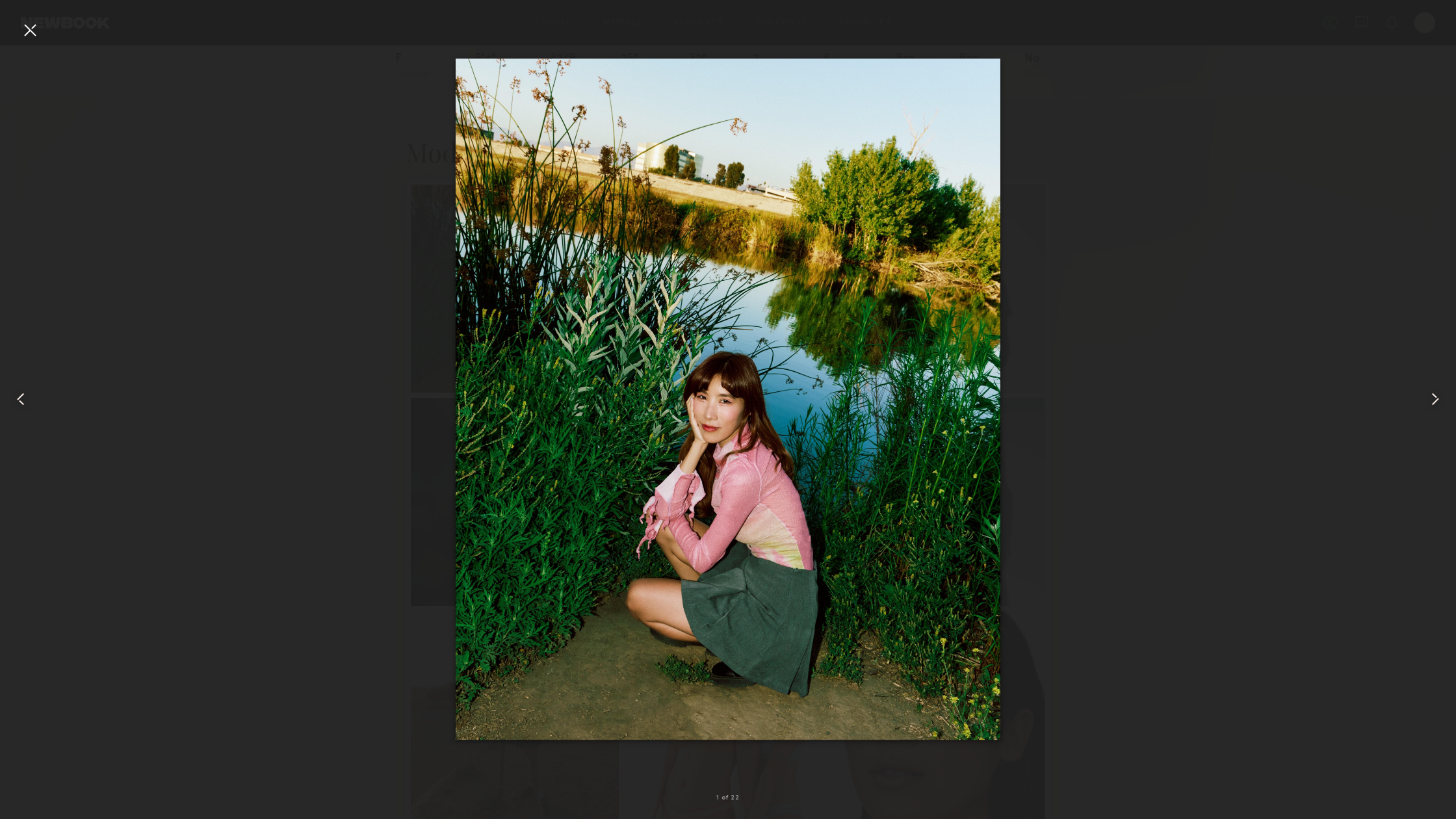
click at [22, 20] on div at bounding box center [29, 29] width 21 height 21
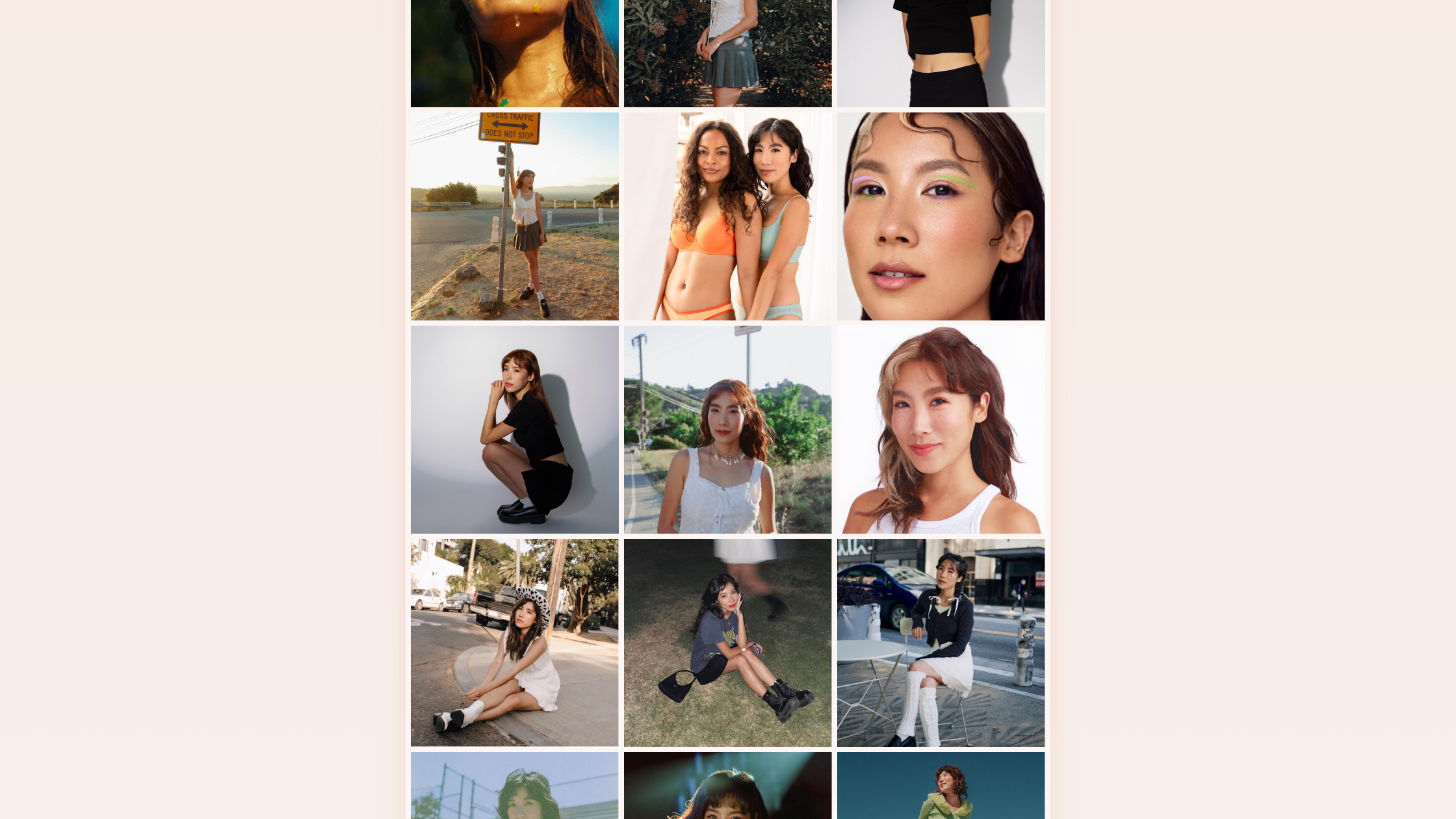
scroll to position [653, 0]
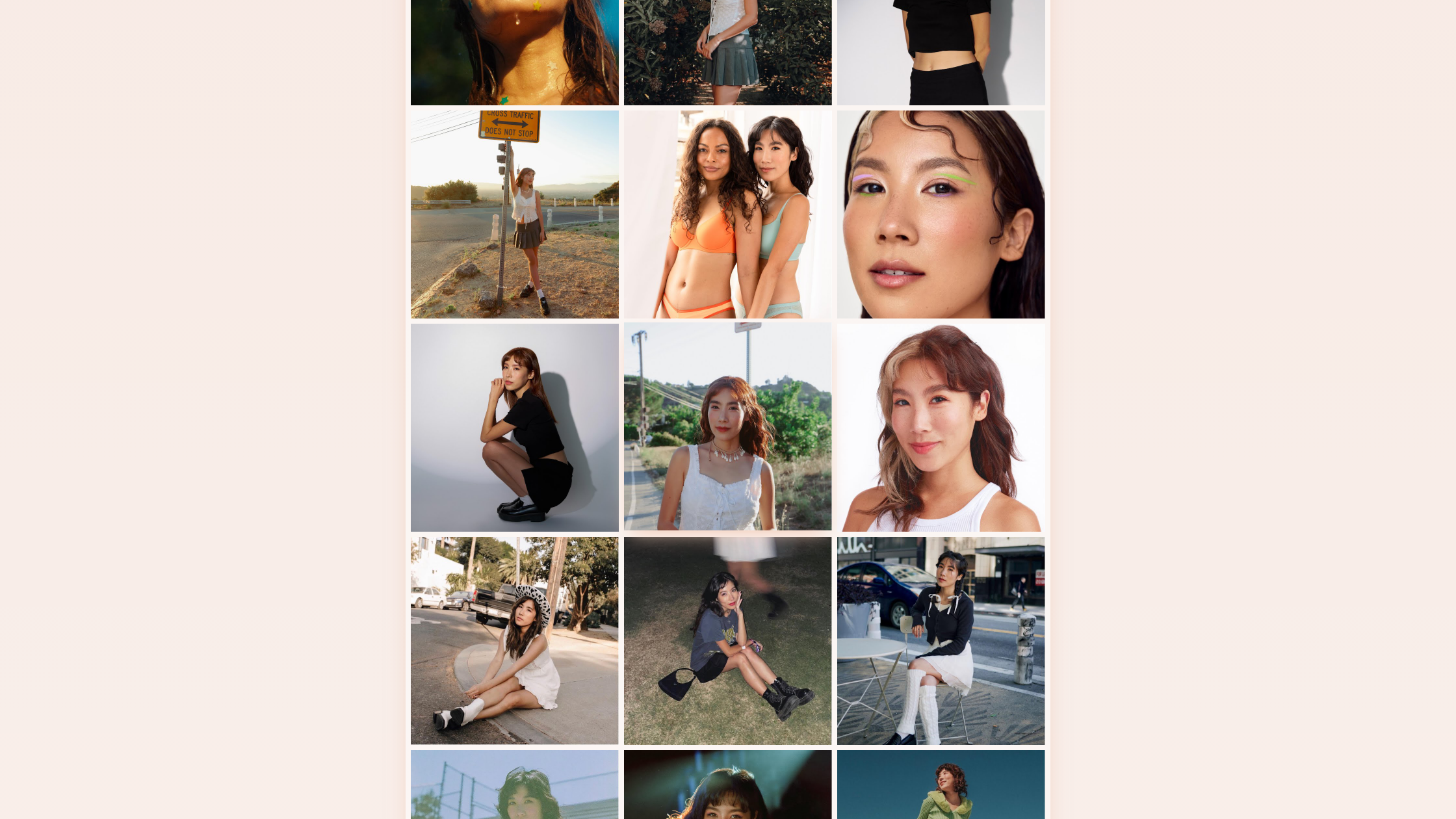
click at [671, 444] on div at bounding box center [728, 426] width 208 height 208
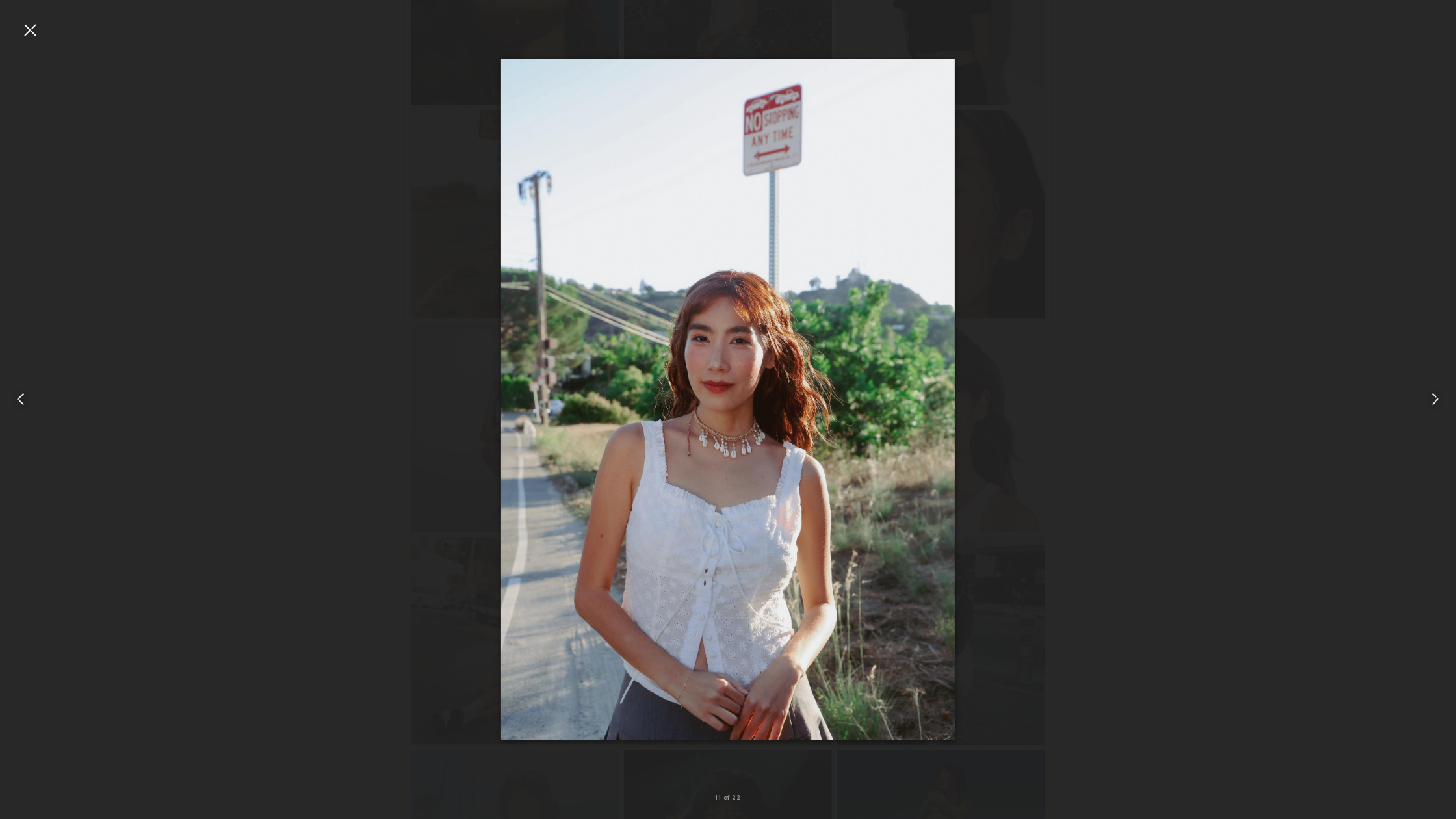
click at [236, 120] on div at bounding box center [728, 399] width 1456 height 756
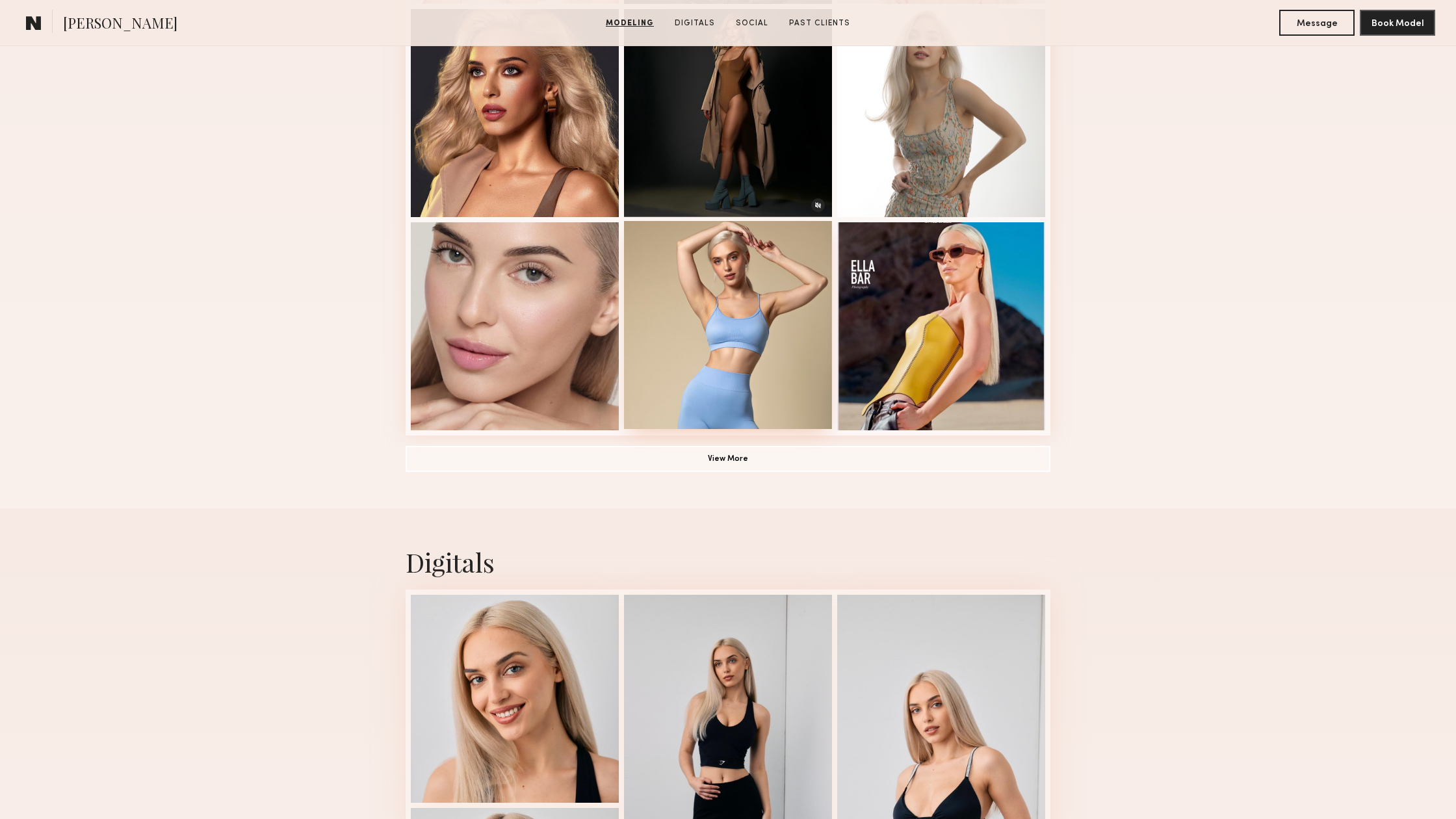
scroll to position [870, 0]
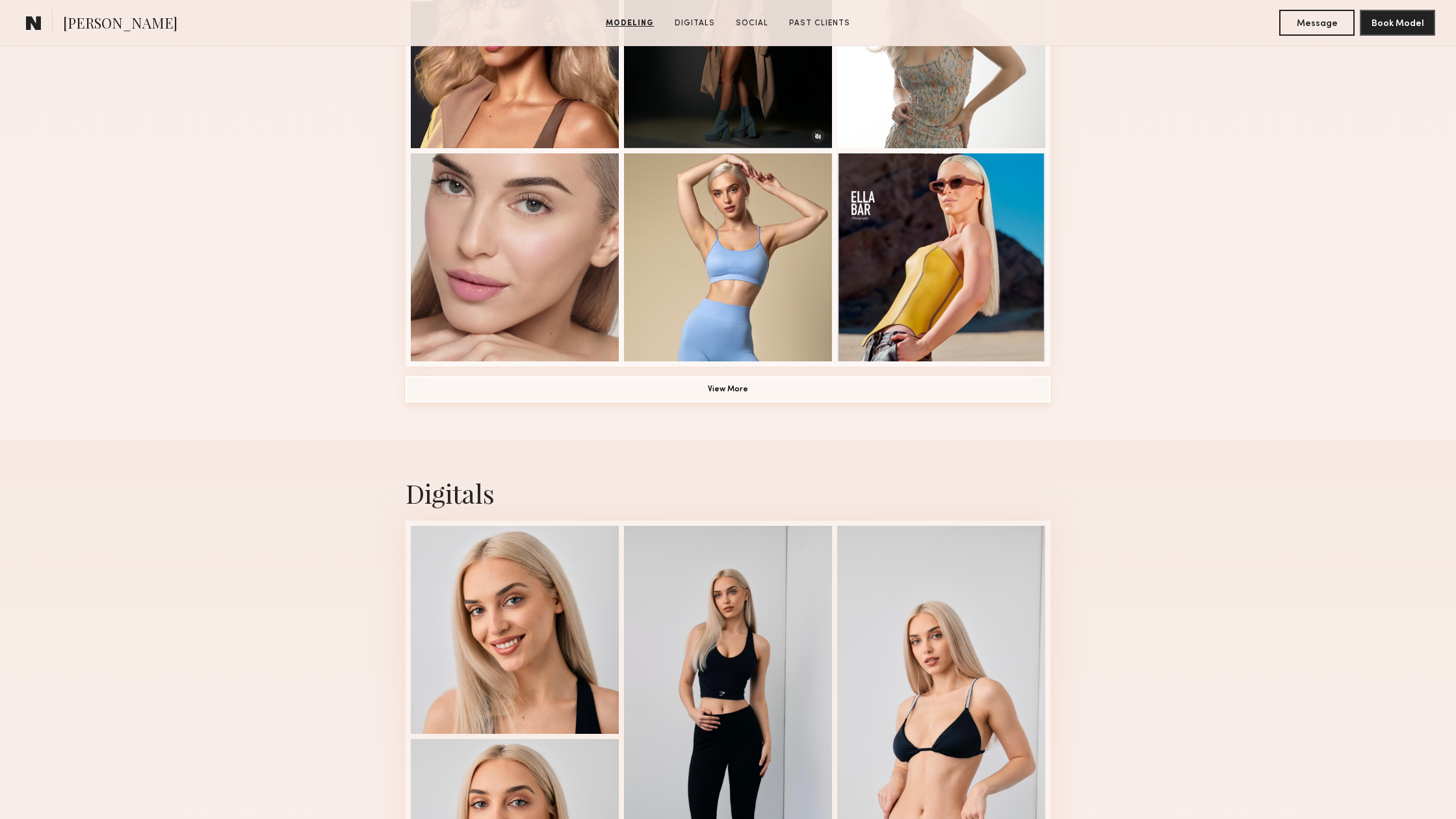
click at [744, 387] on button "View More" at bounding box center [728, 389] width 644 height 26
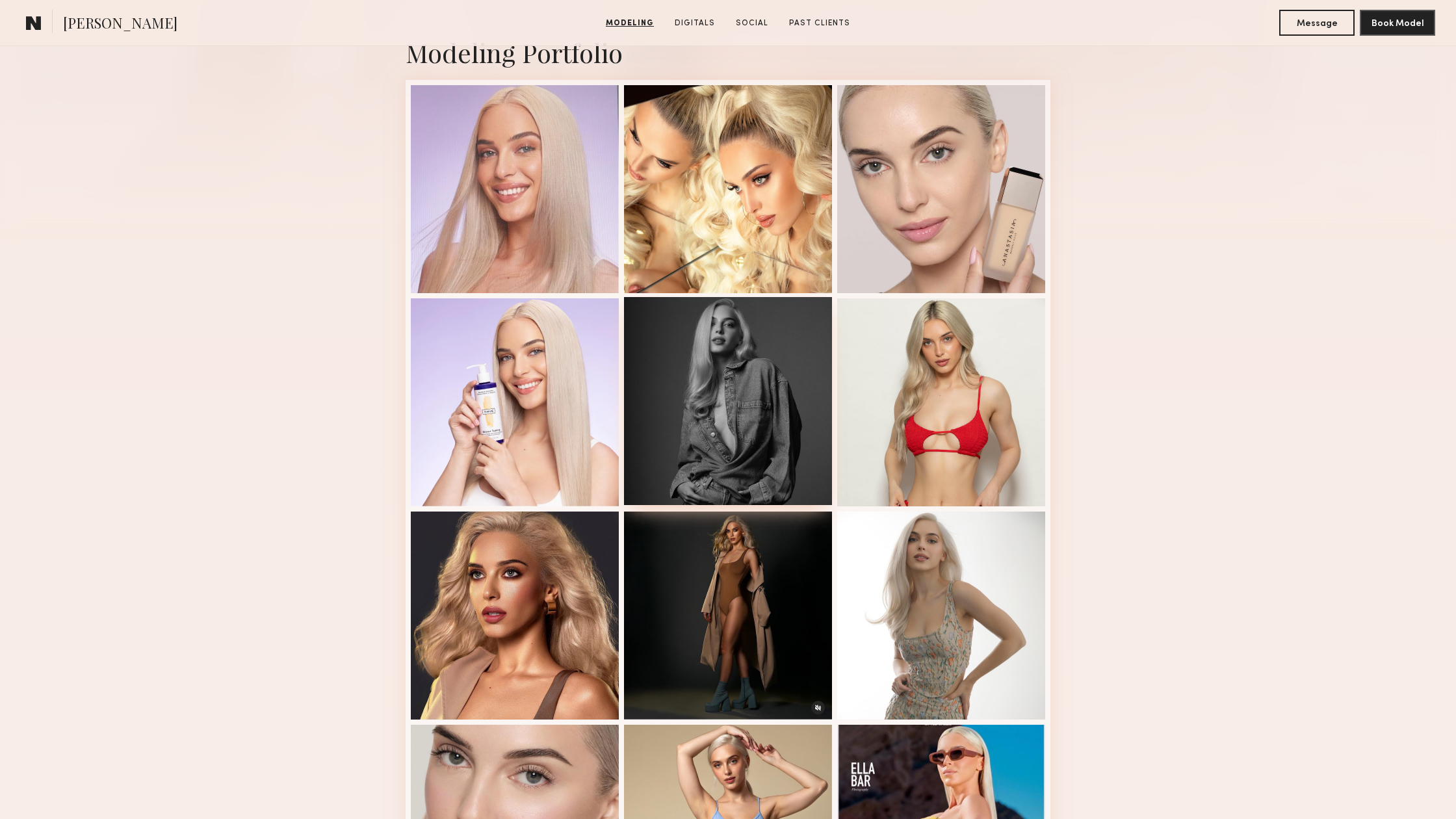
scroll to position [299, 0]
click at [856, 343] on div at bounding box center [941, 400] width 208 height 208
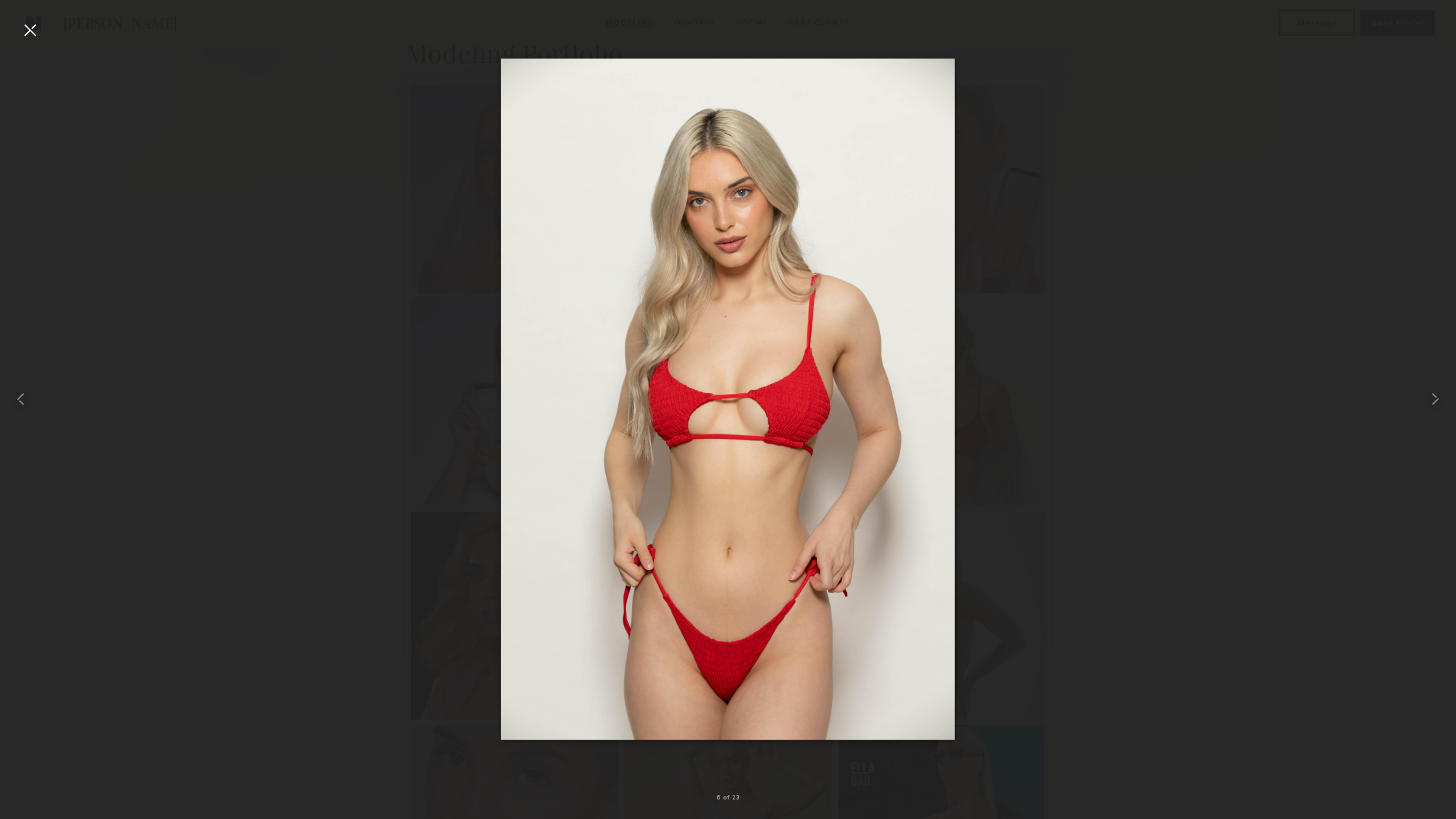
click at [1075, 374] on div at bounding box center [728, 399] width 1456 height 756
click at [1438, 403] on common-icon at bounding box center [1434, 399] width 21 height 21
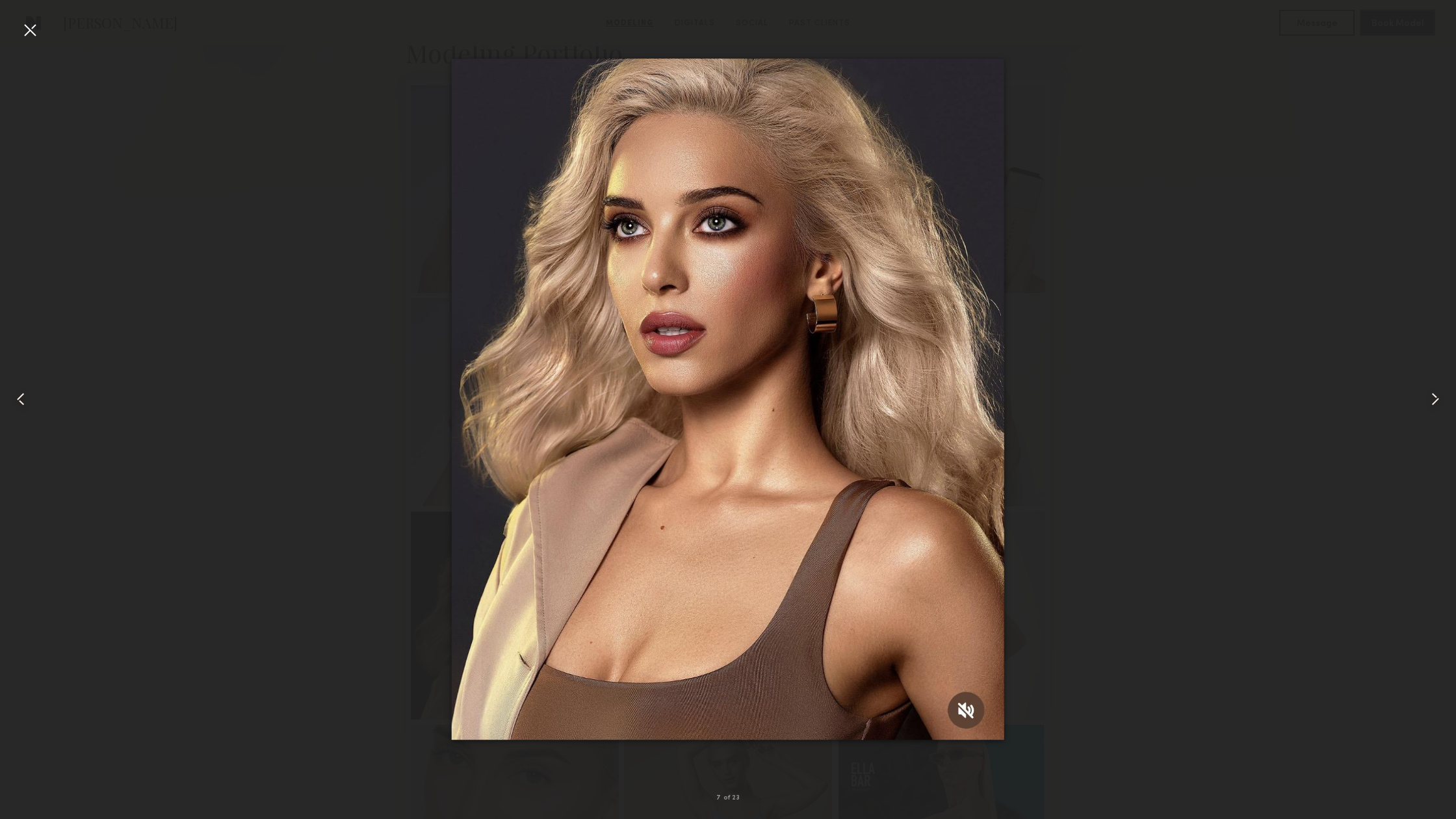
click at [1436, 397] on common-icon at bounding box center [1434, 399] width 21 height 21
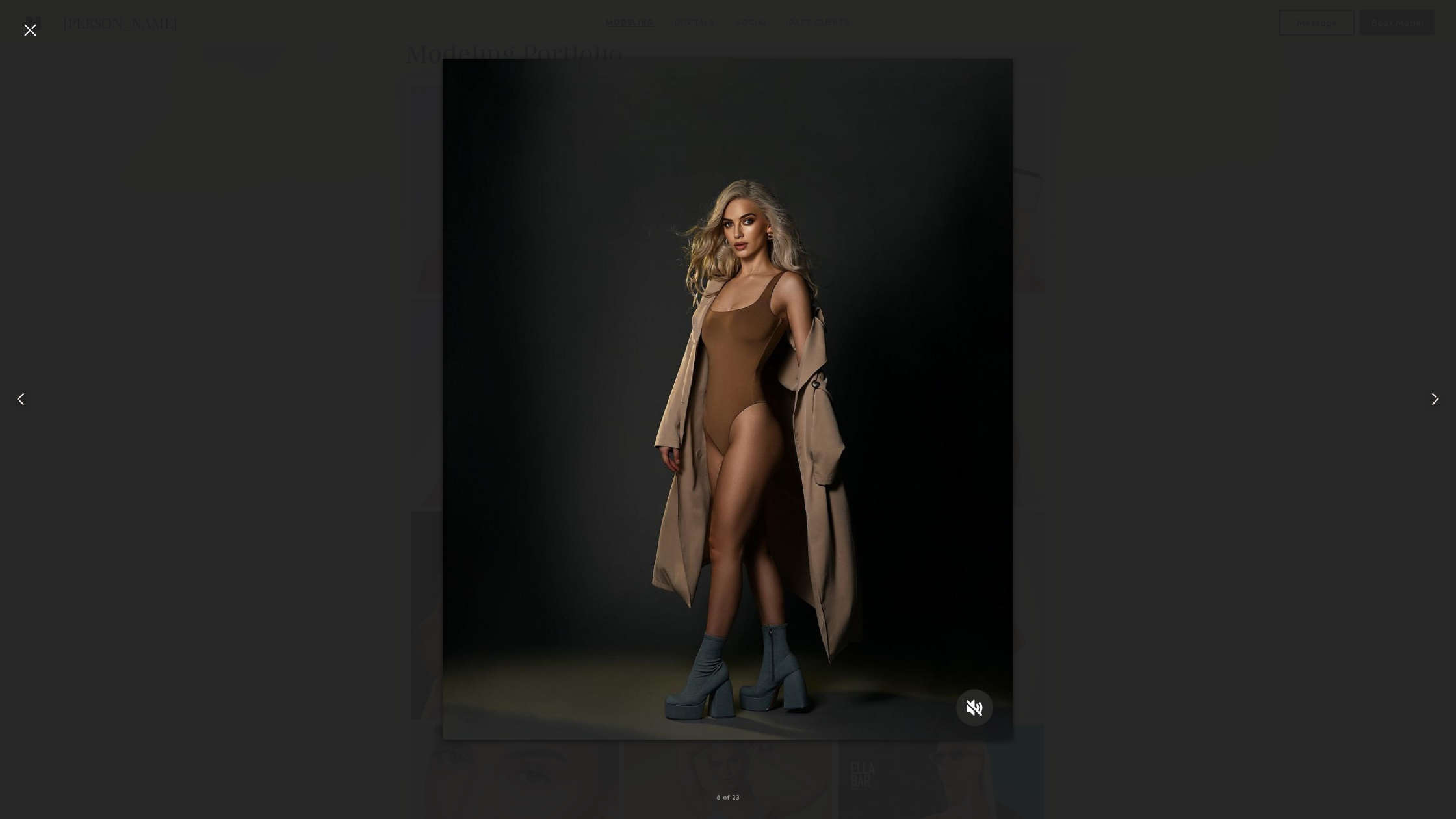
click at [1436, 397] on common-icon at bounding box center [1434, 399] width 21 height 21
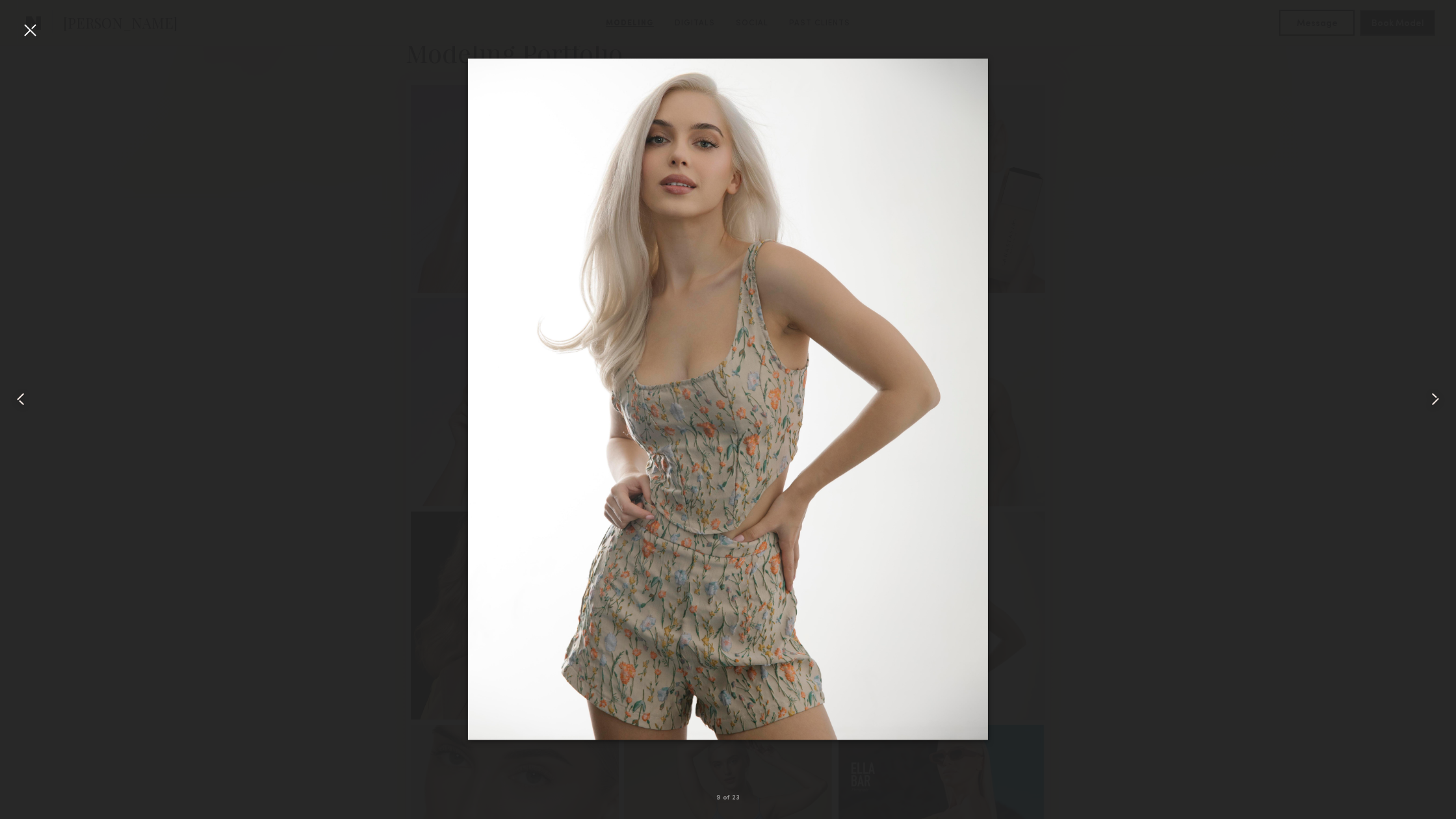
click at [1434, 400] on common-icon at bounding box center [1434, 399] width 21 height 21
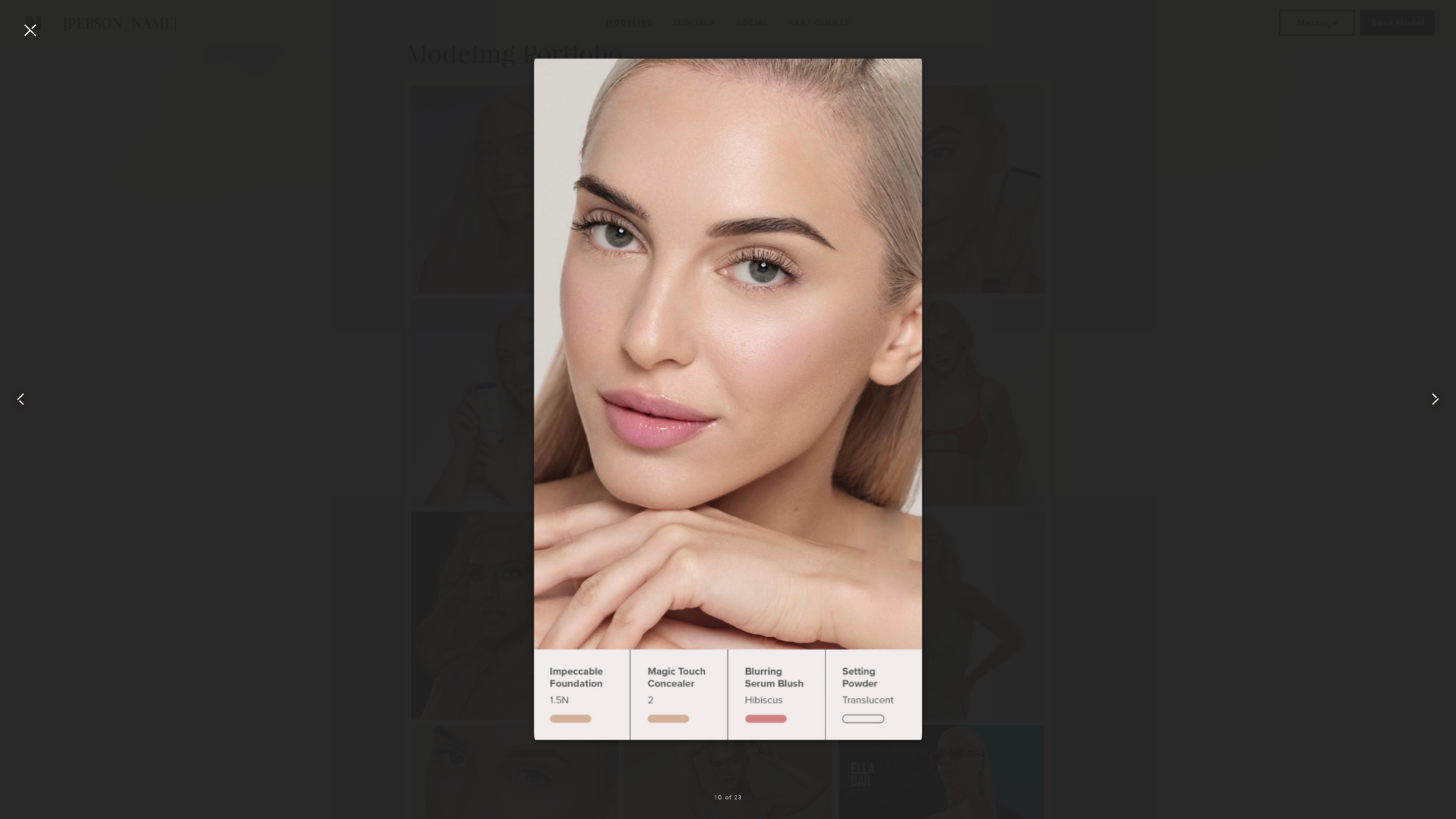
click at [1434, 400] on common-icon at bounding box center [1434, 399] width 21 height 21
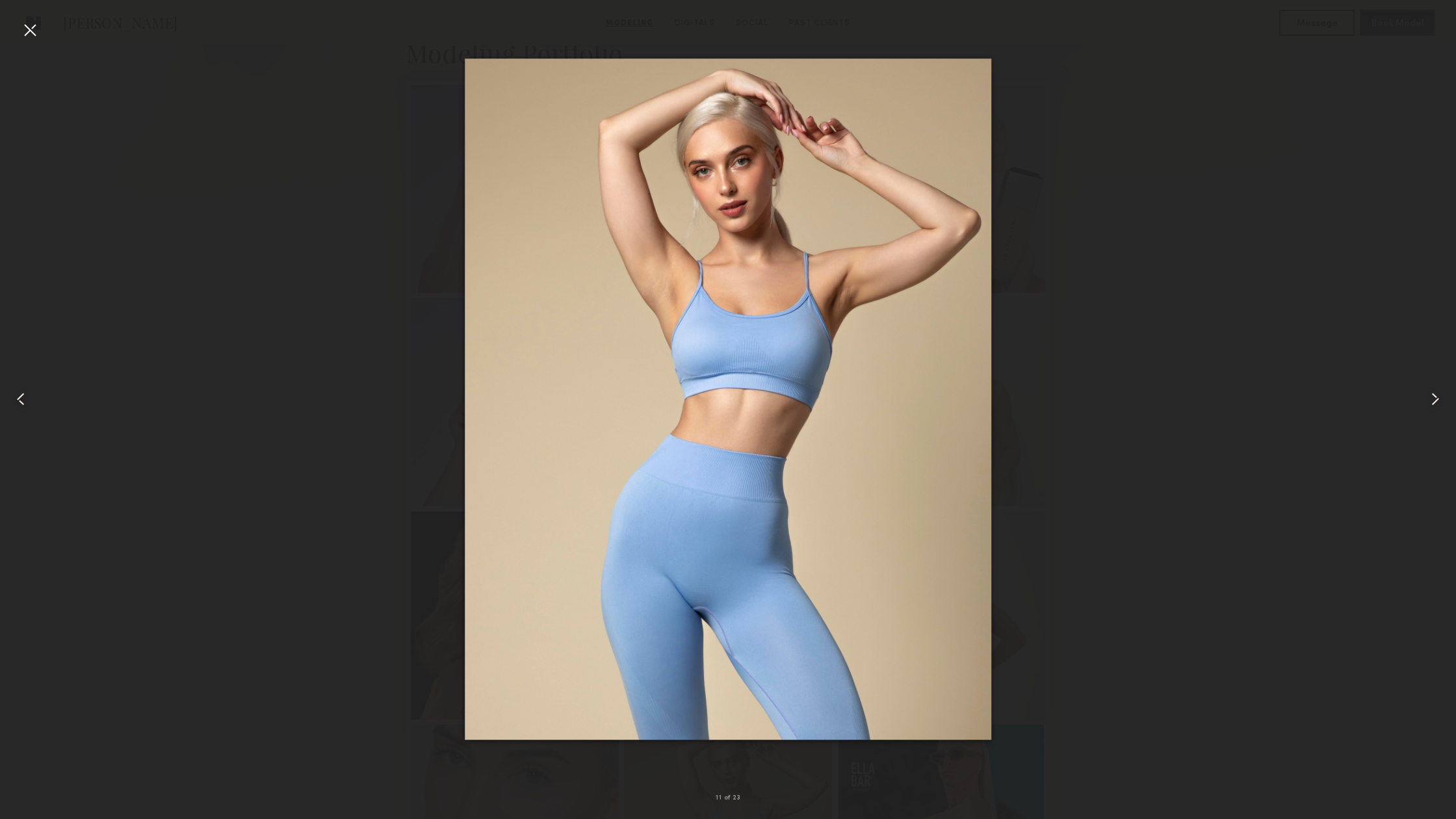
click at [1434, 400] on common-icon at bounding box center [1434, 399] width 21 height 21
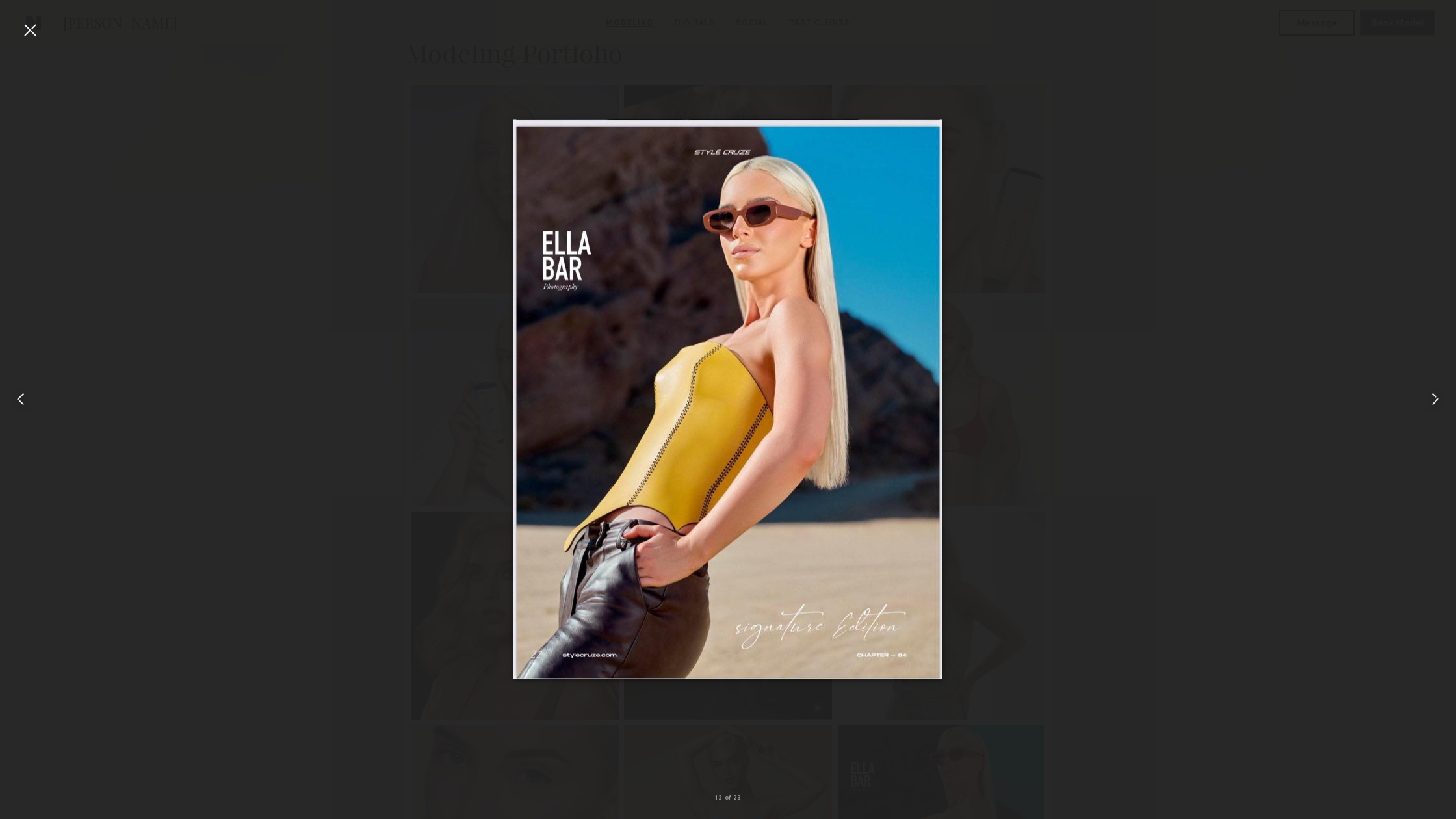
click at [1434, 400] on common-icon at bounding box center [1434, 399] width 21 height 21
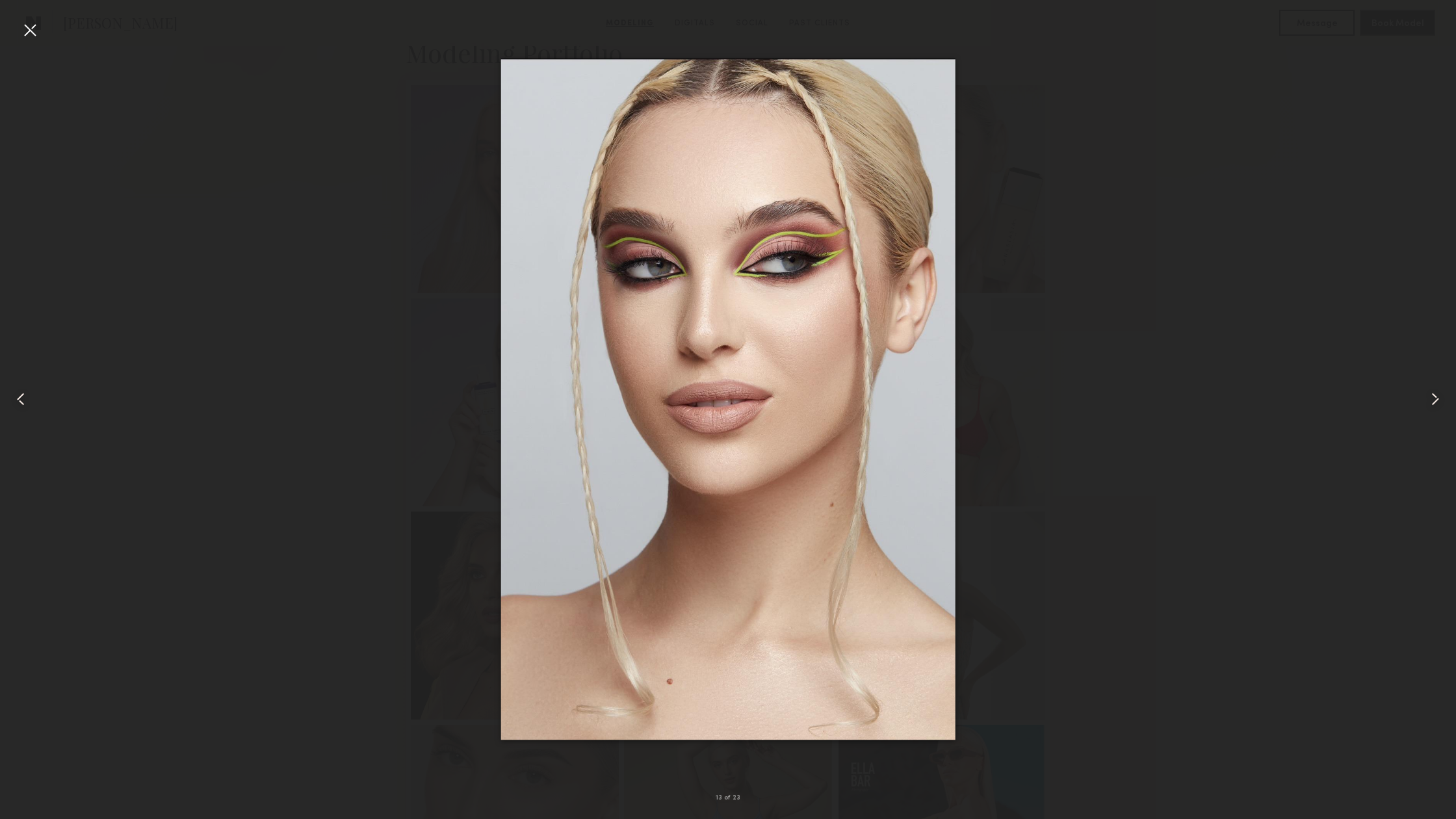
click at [1434, 400] on common-icon at bounding box center [1434, 399] width 21 height 21
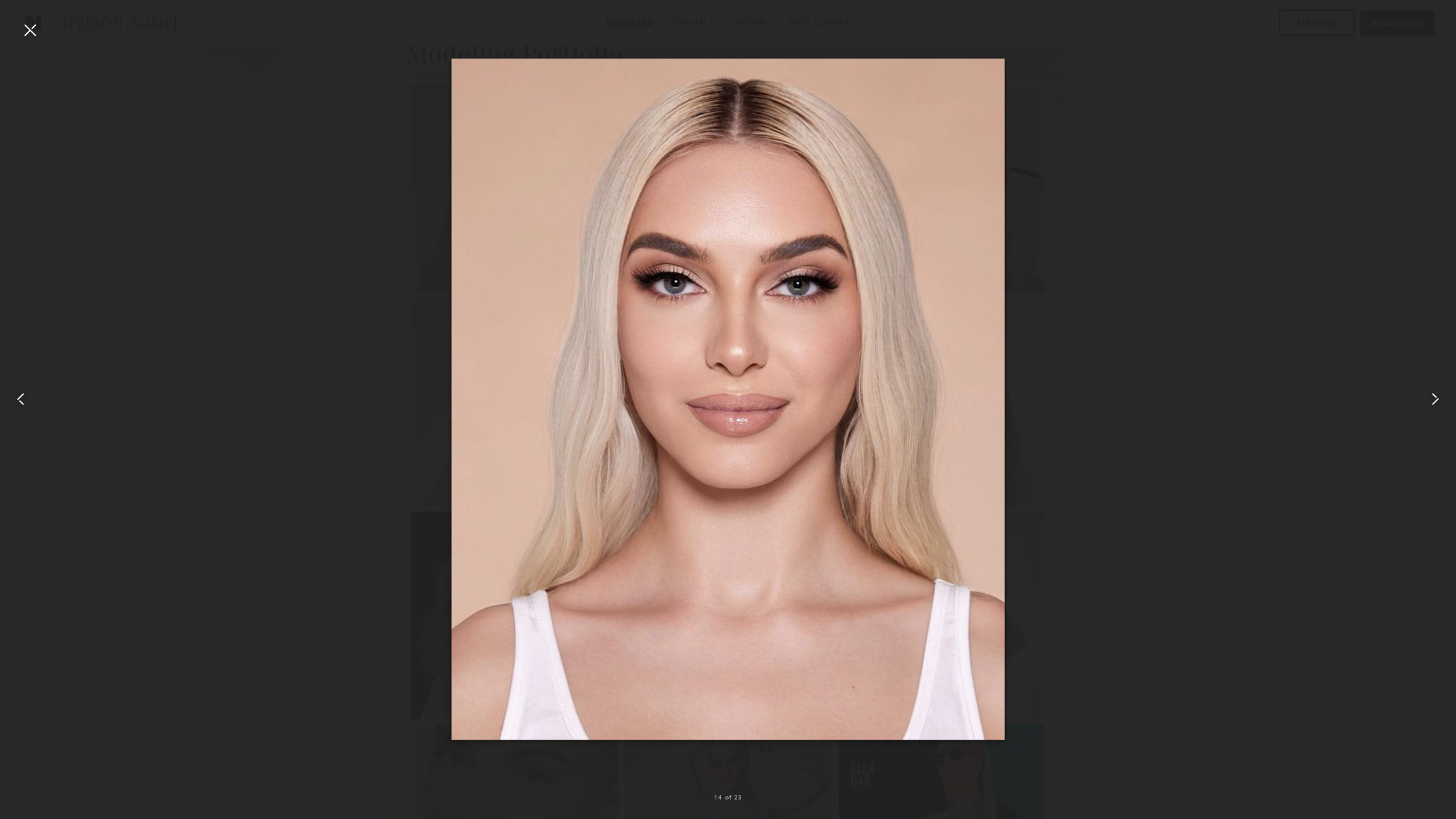
click at [1434, 400] on common-icon at bounding box center [1434, 399] width 21 height 21
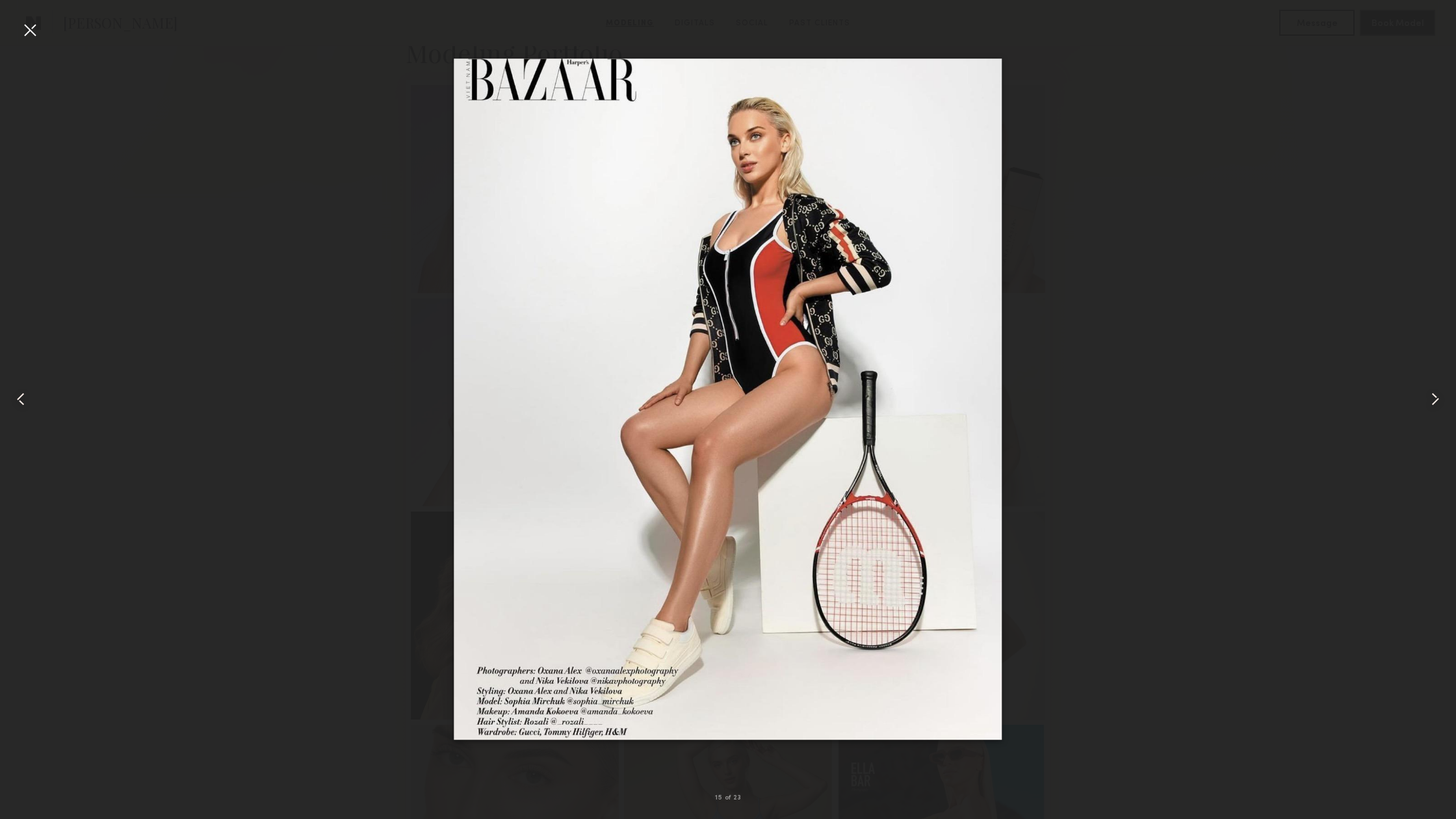
click at [1434, 400] on common-icon at bounding box center [1434, 399] width 21 height 21
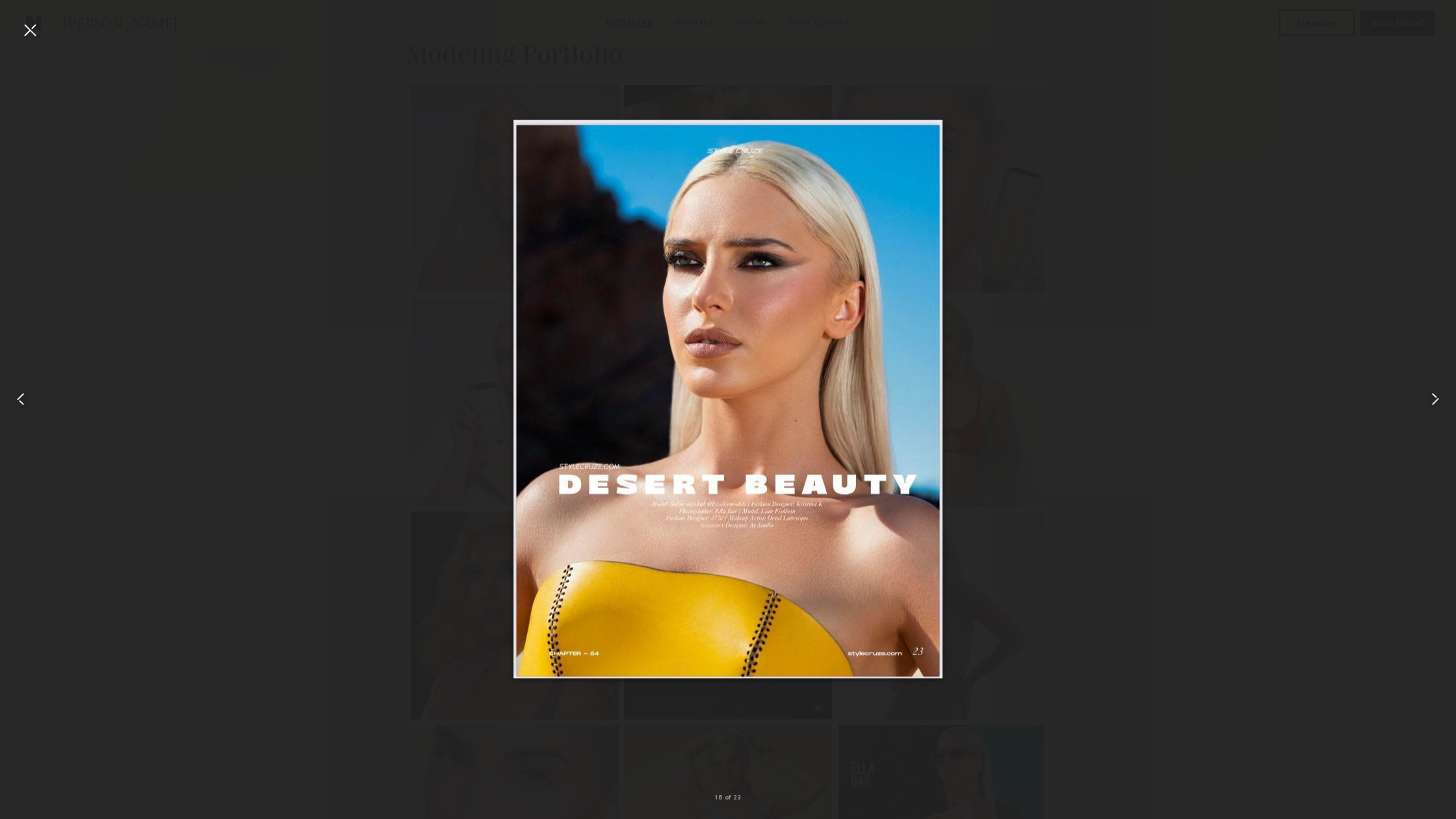
click at [1434, 400] on common-icon at bounding box center [1434, 399] width 21 height 21
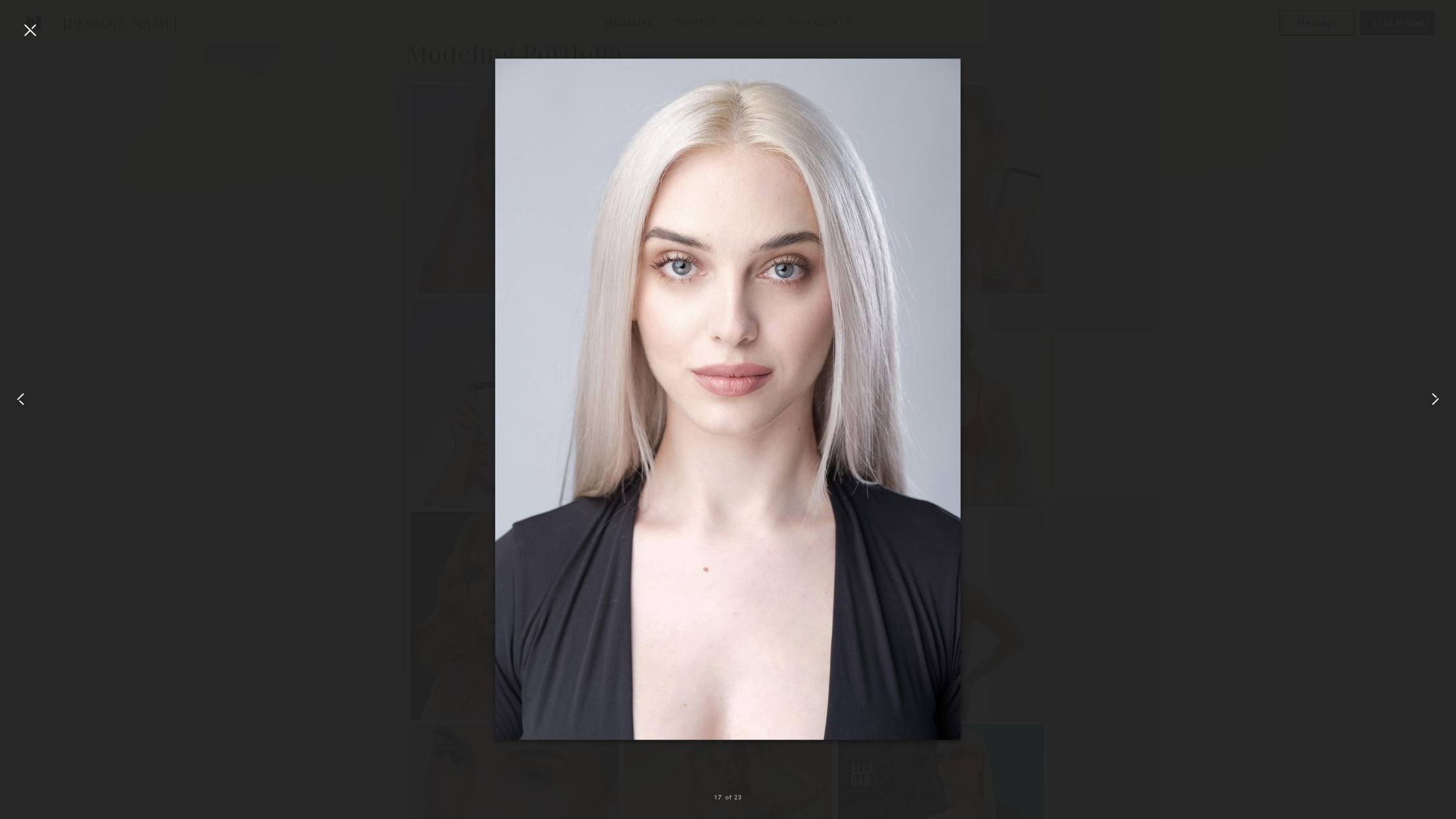
click at [1434, 400] on common-icon at bounding box center [1434, 399] width 21 height 21
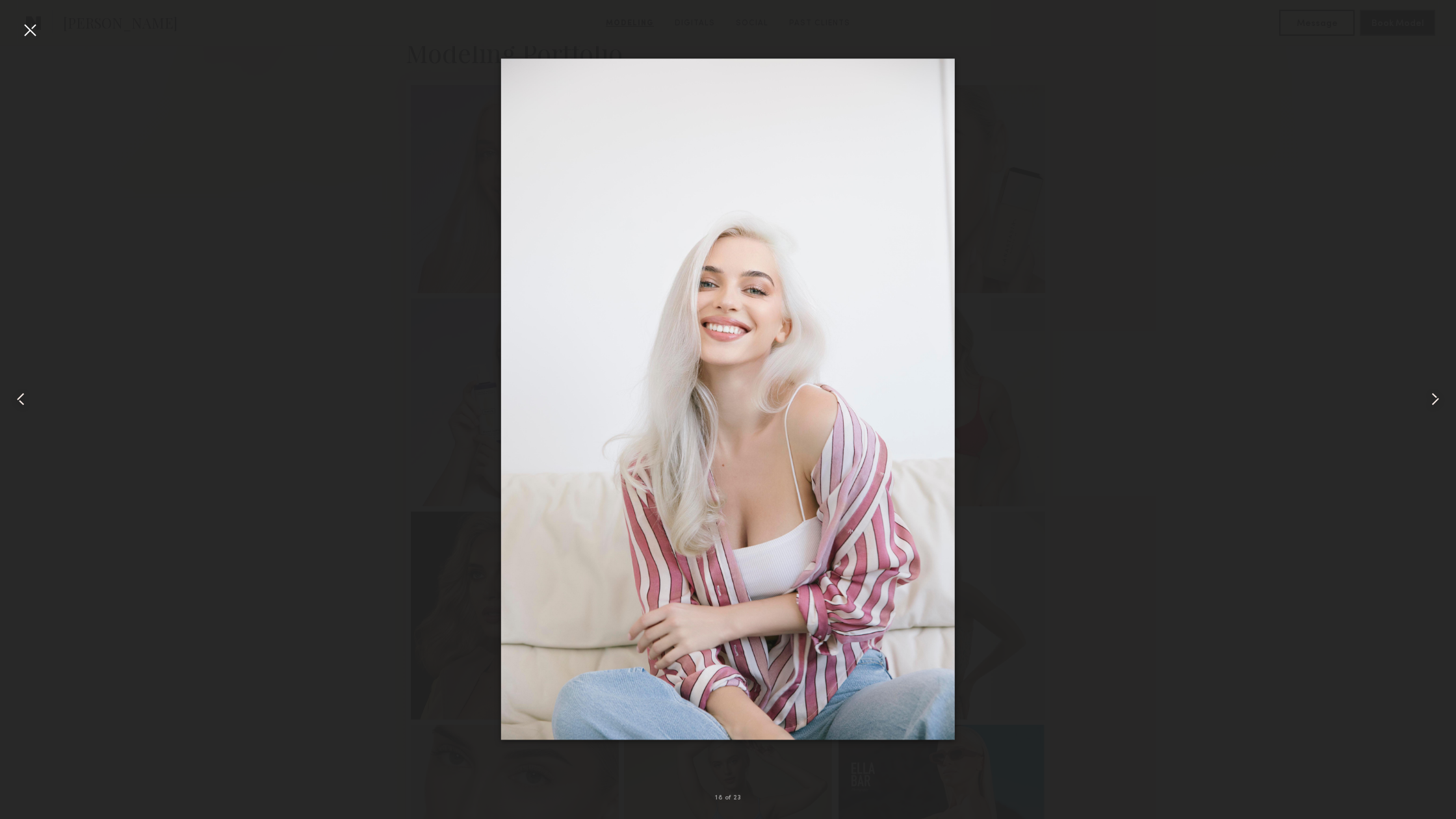
click at [1434, 400] on common-icon at bounding box center [1434, 399] width 21 height 21
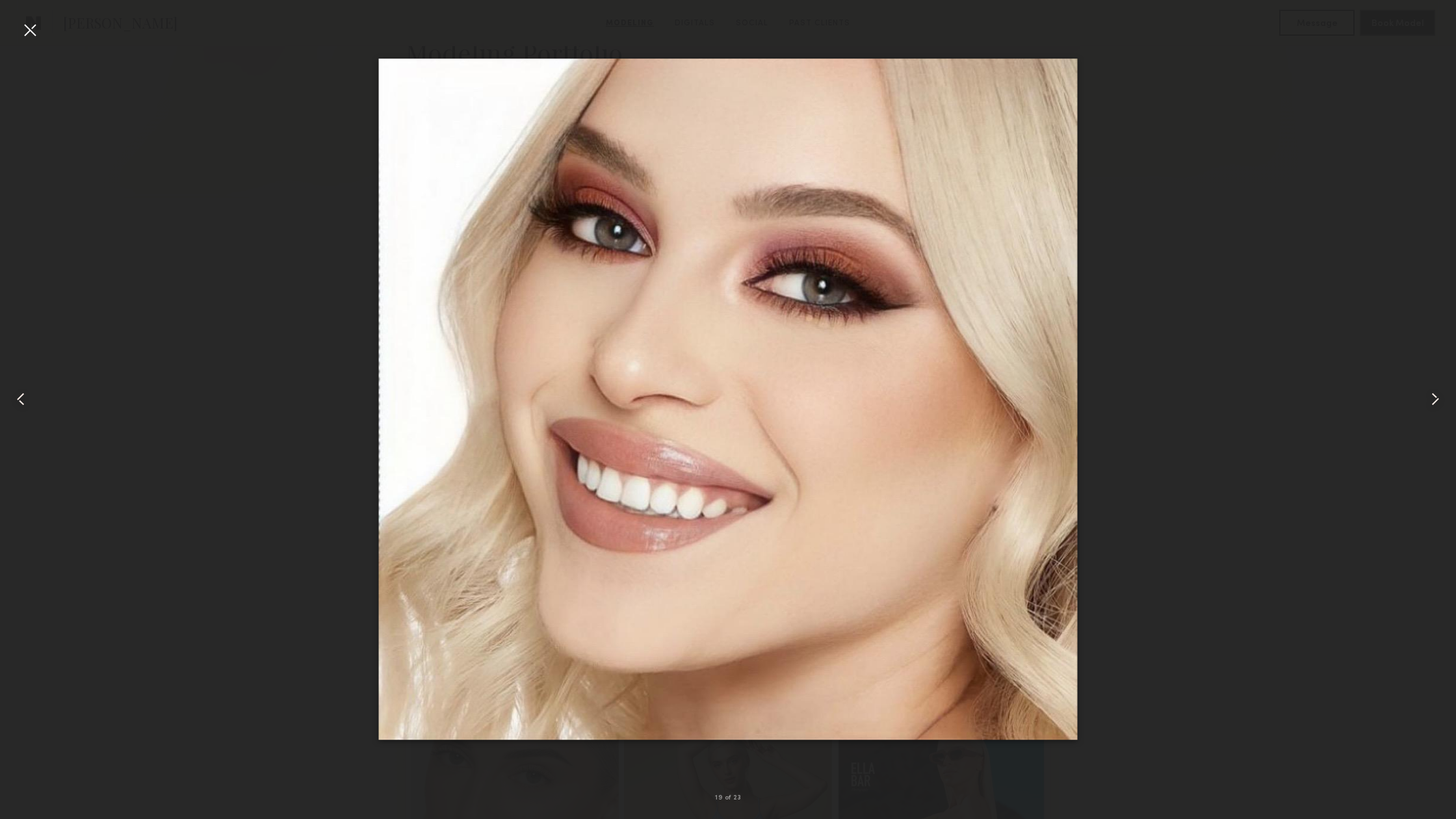
click at [1434, 400] on common-icon at bounding box center [1434, 399] width 21 height 21
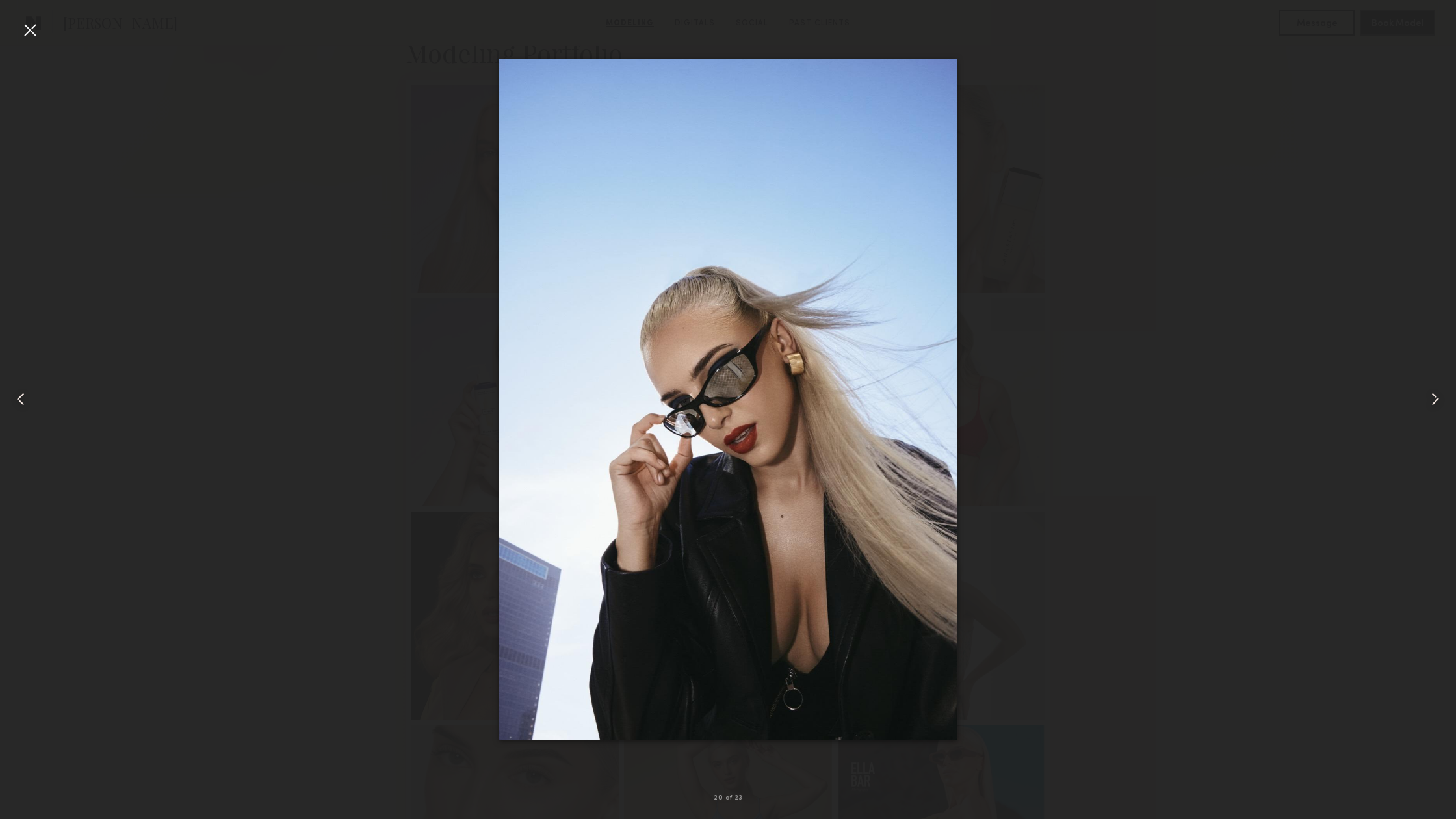
click at [1434, 400] on common-icon at bounding box center [1434, 399] width 21 height 21
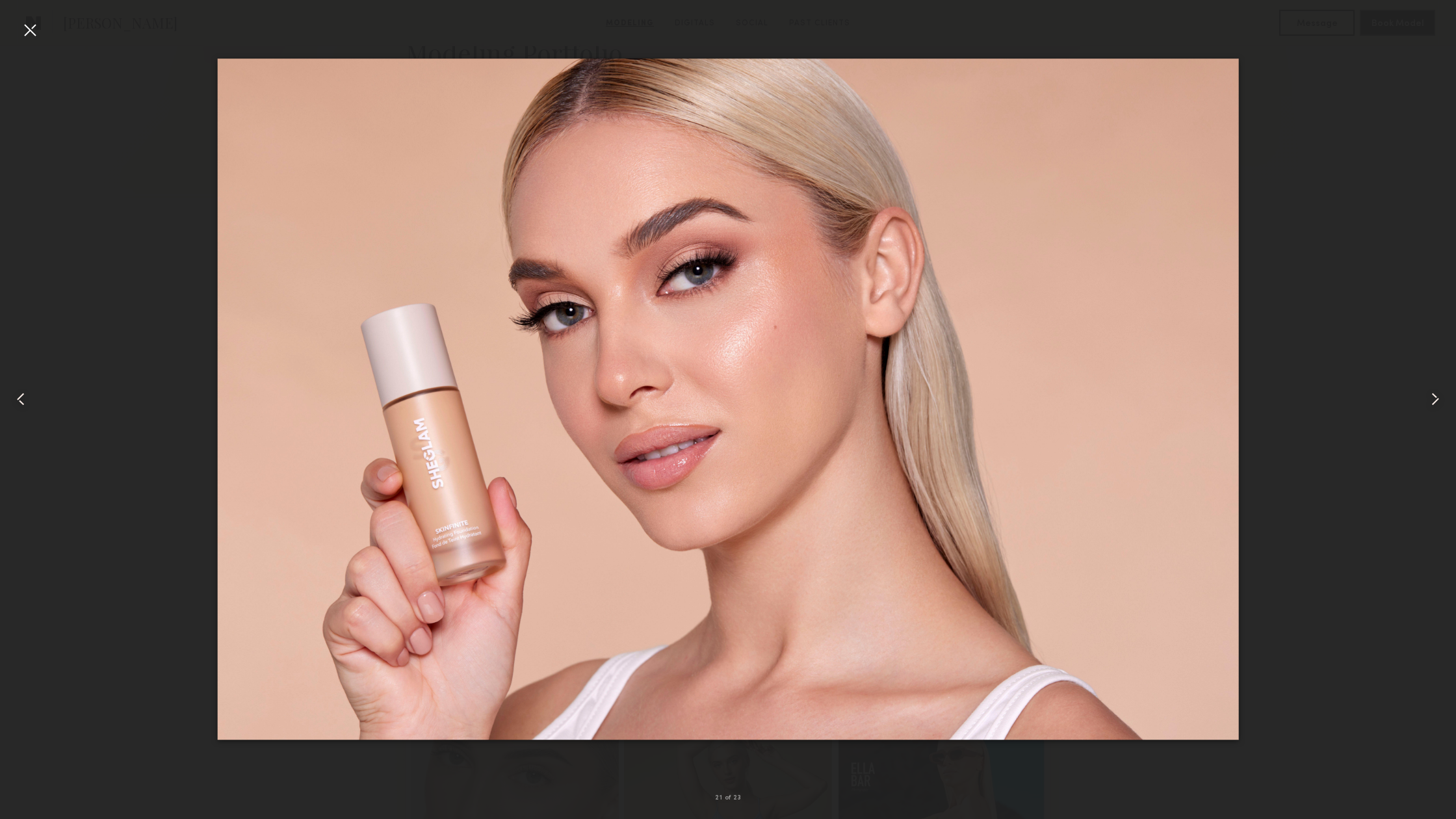
click at [1434, 400] on common-icon at bounding box center [1434, 399] width 21 height 21
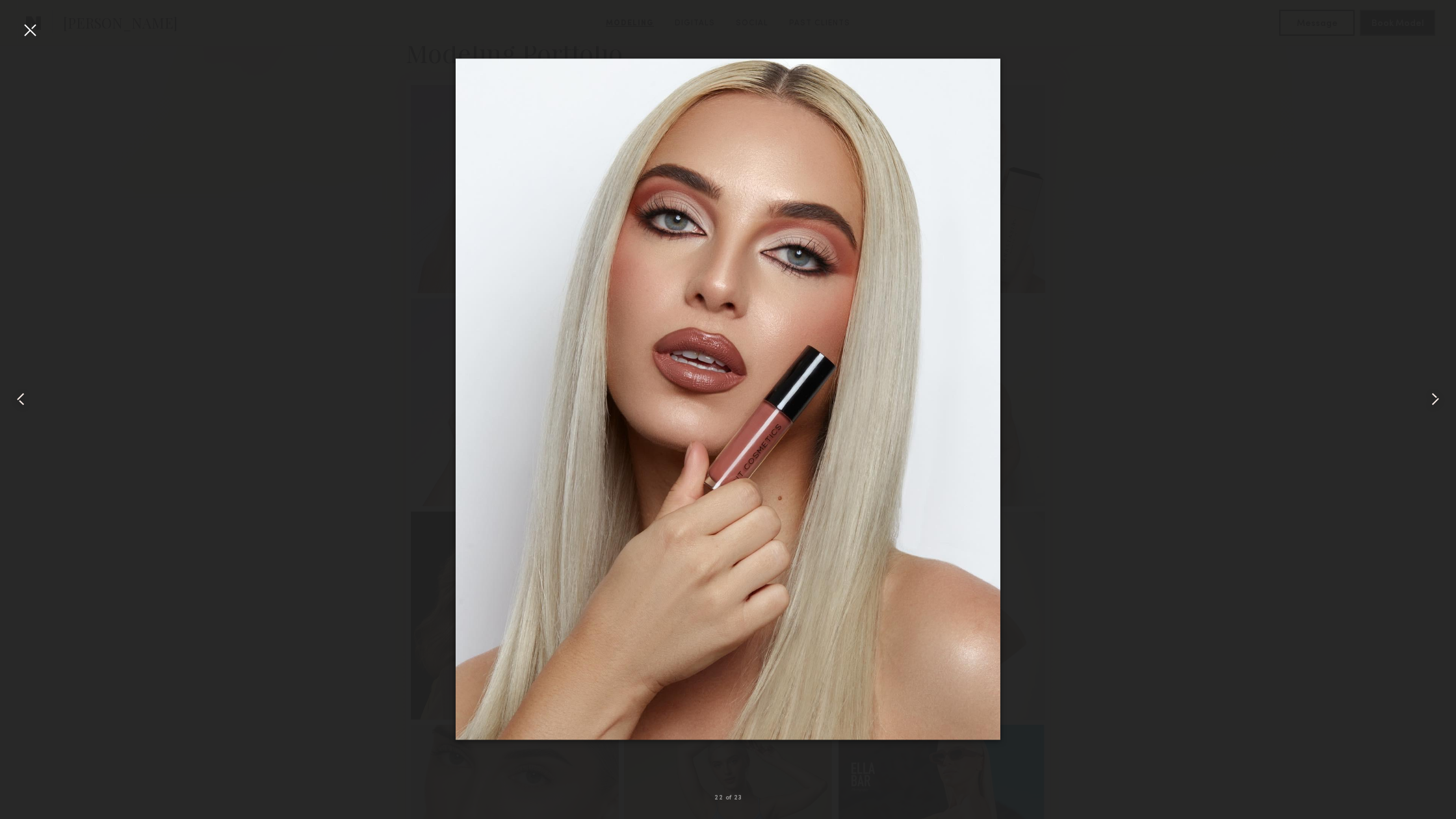
click at [21, 398] on common-icon at bounding box center [20, 399] width 21 height 21
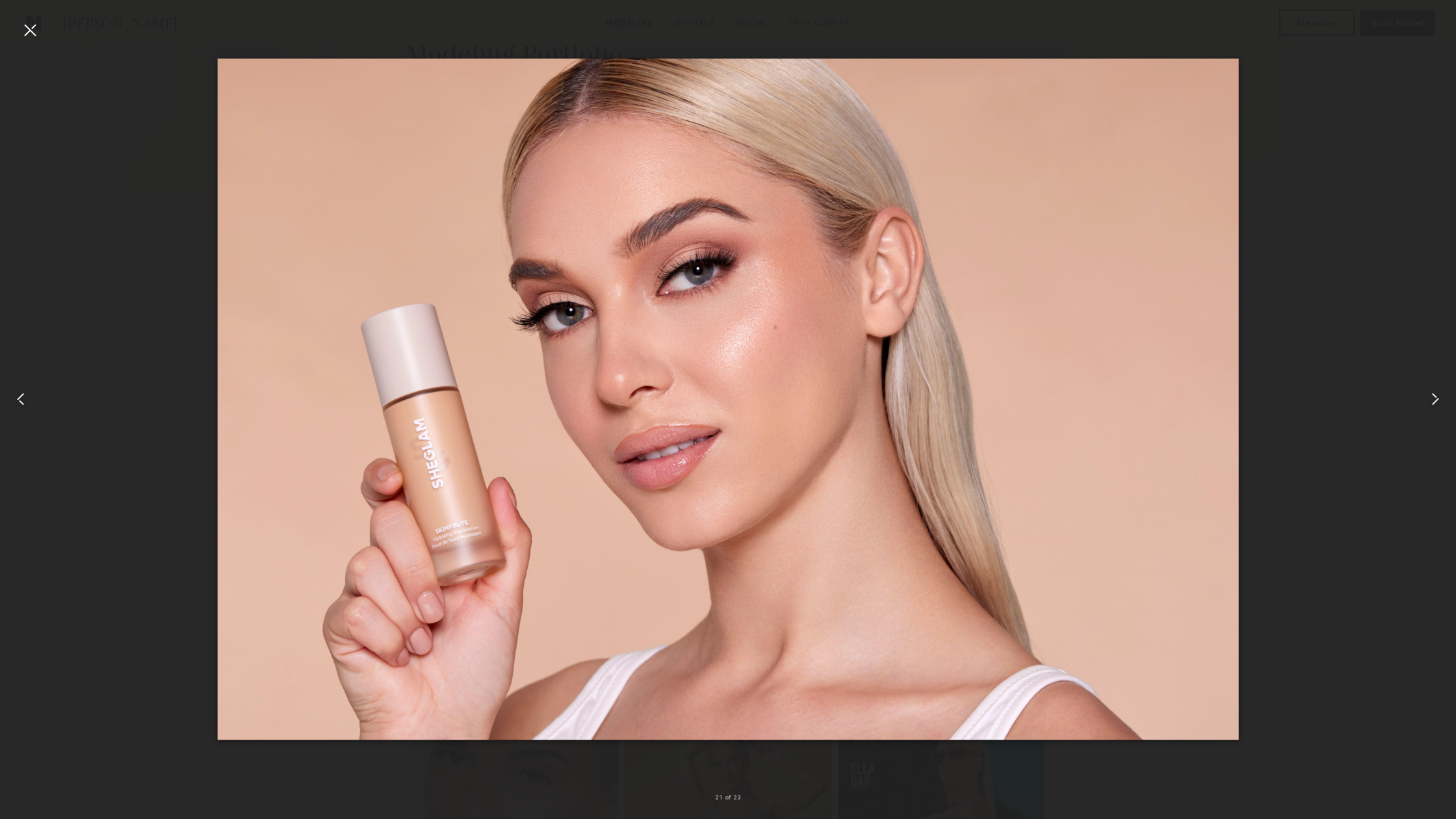
click at [1436, 401] on common-icon at bounding box center [1434, 399] width 21 height 21
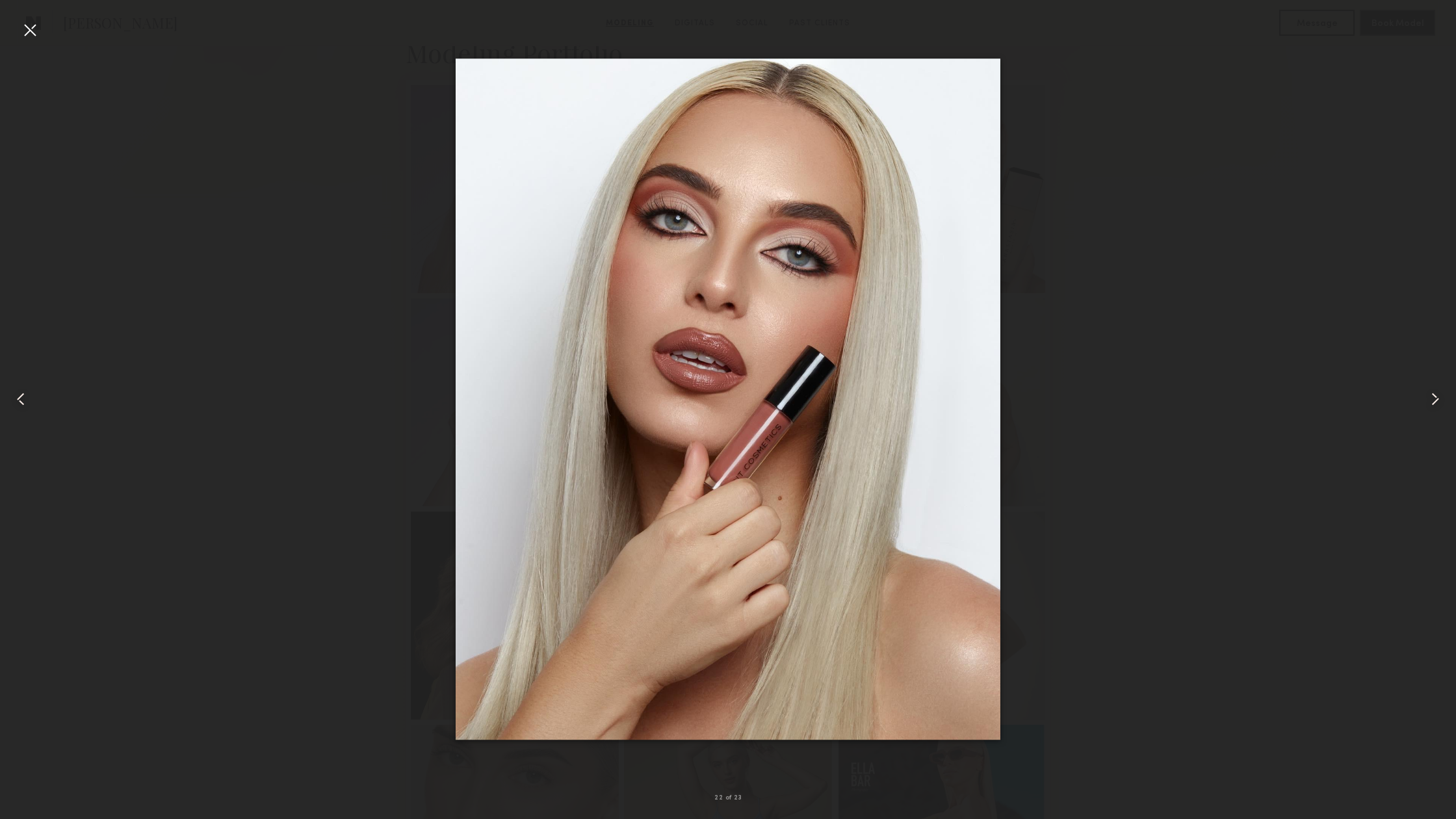
click at [1436, 401] on common-icon at bounding box center [1434, 399] width 21 height 21
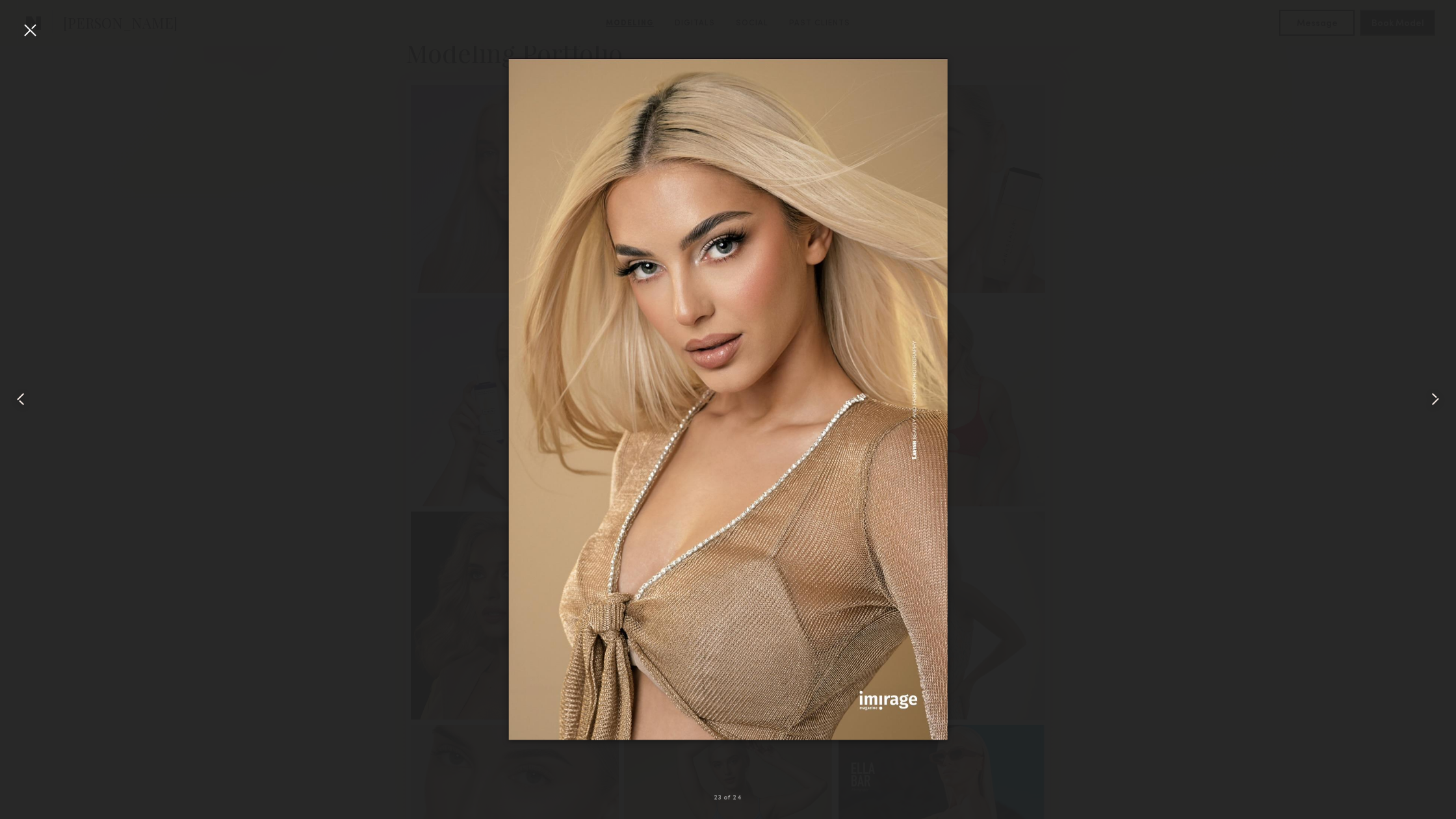
click at [1436, 389] on common-icon at bounding box center [1434, 399] width 21 height 21
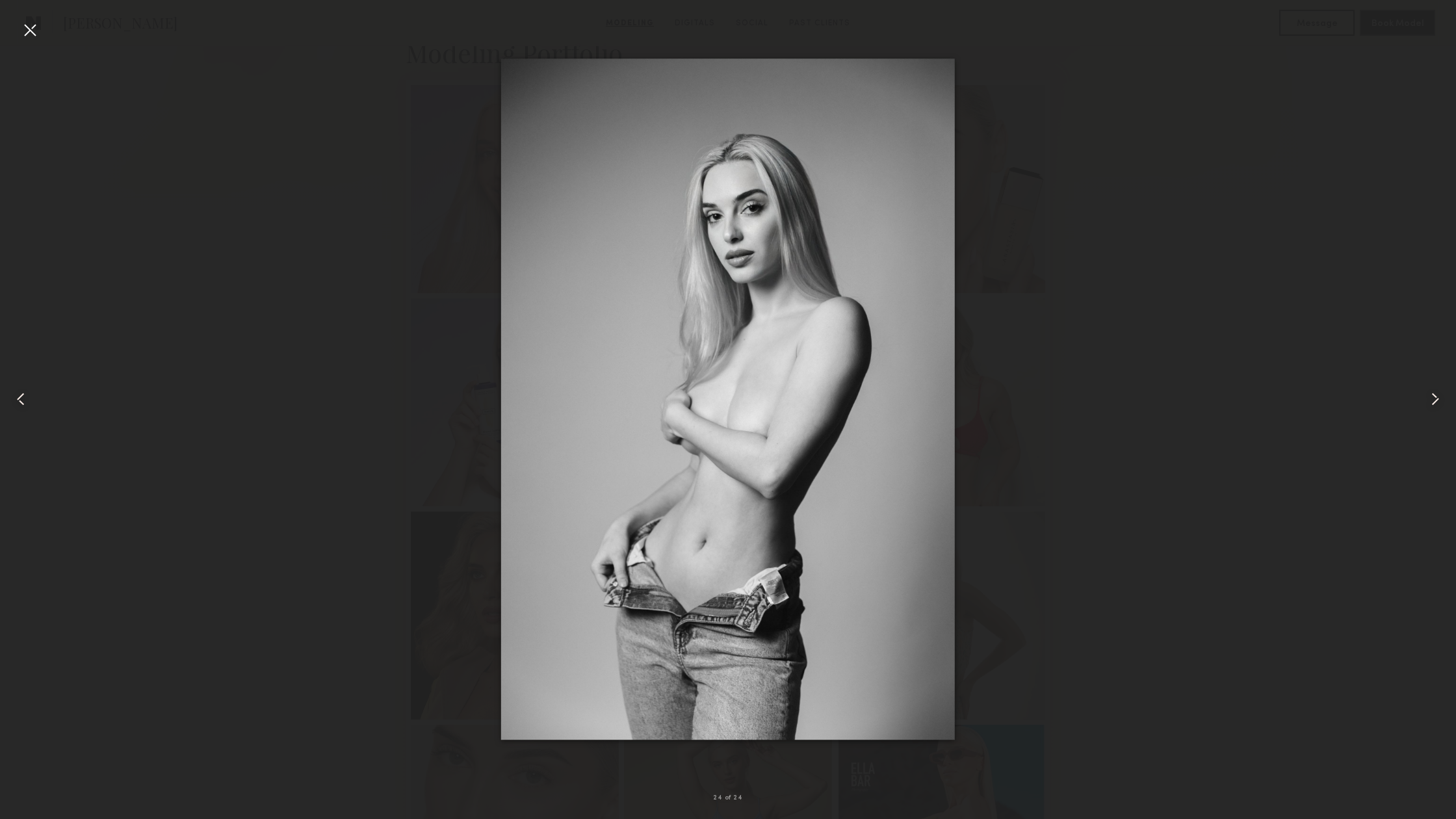
click at [1436, 403] on common-icon at bounding box center [1434, 399] width 21 height 21
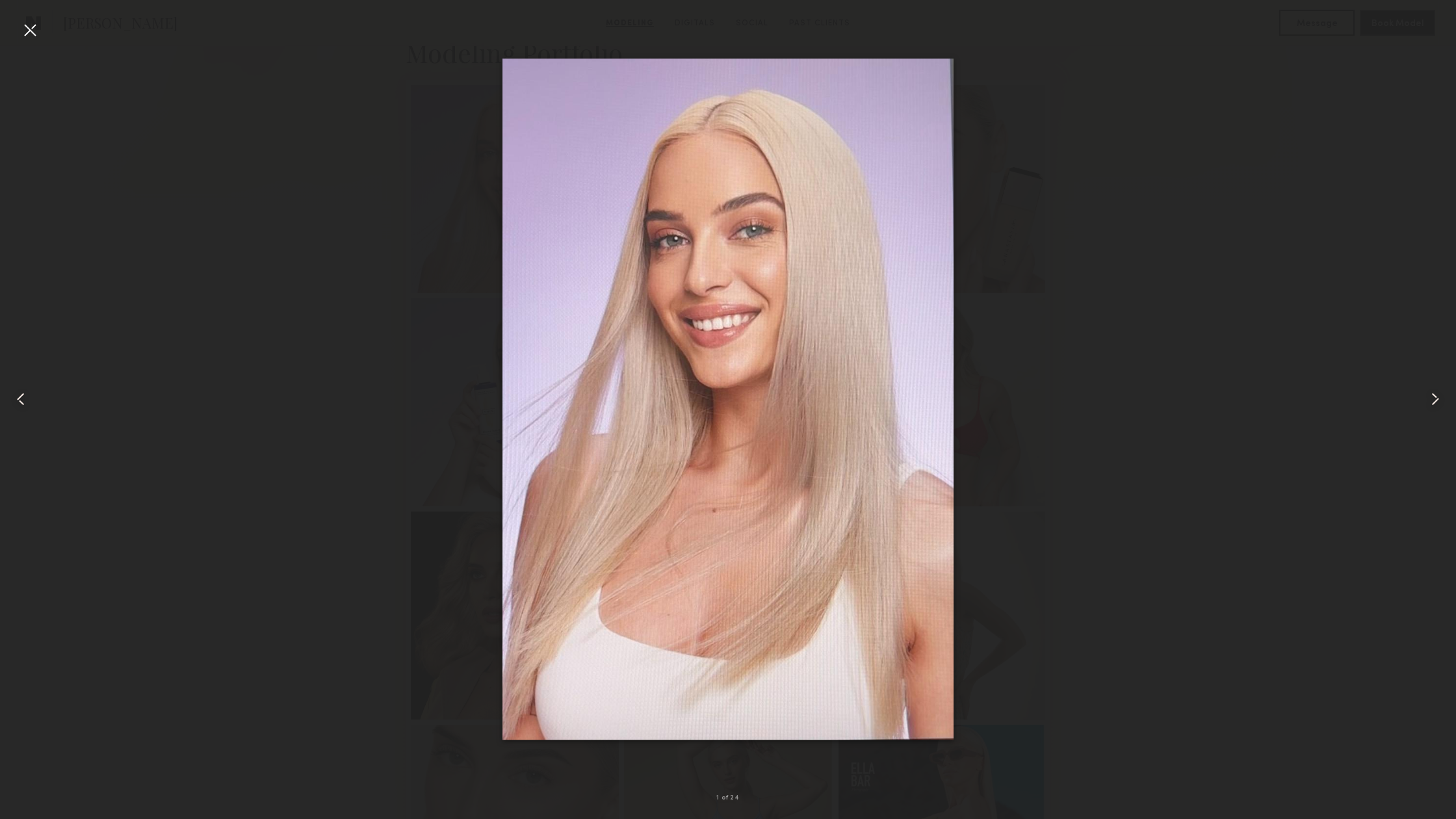
click at [1436, 403] on common-icon at bounding box center [1434, 399] width 21 height 21
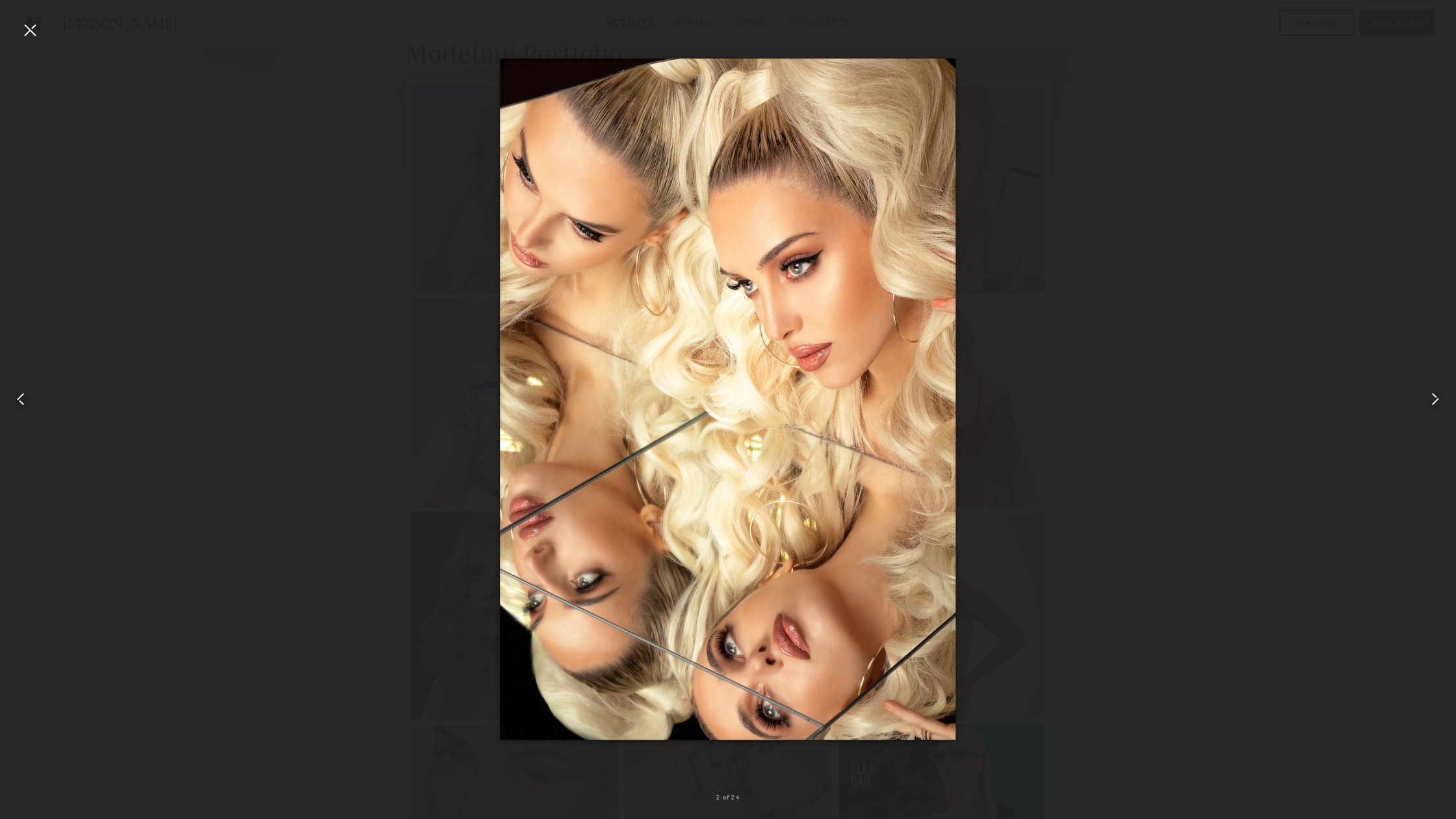
click at [1436, 403] on common-icon at bounding box center [1434, 399] width 21 height 21
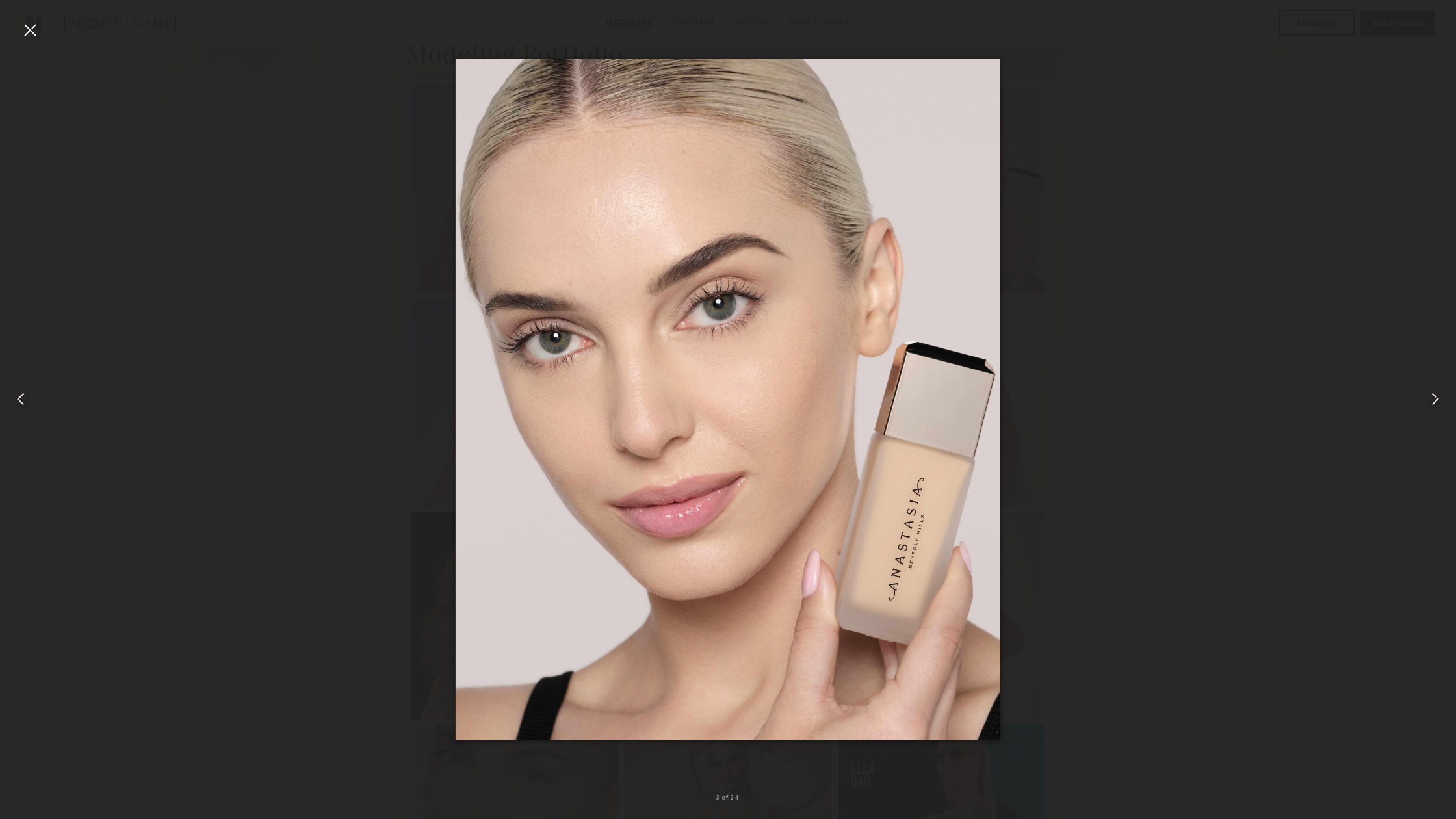
click at [1436, 403] on common-icon at bounding box center [1434, 399] width 21 height 21
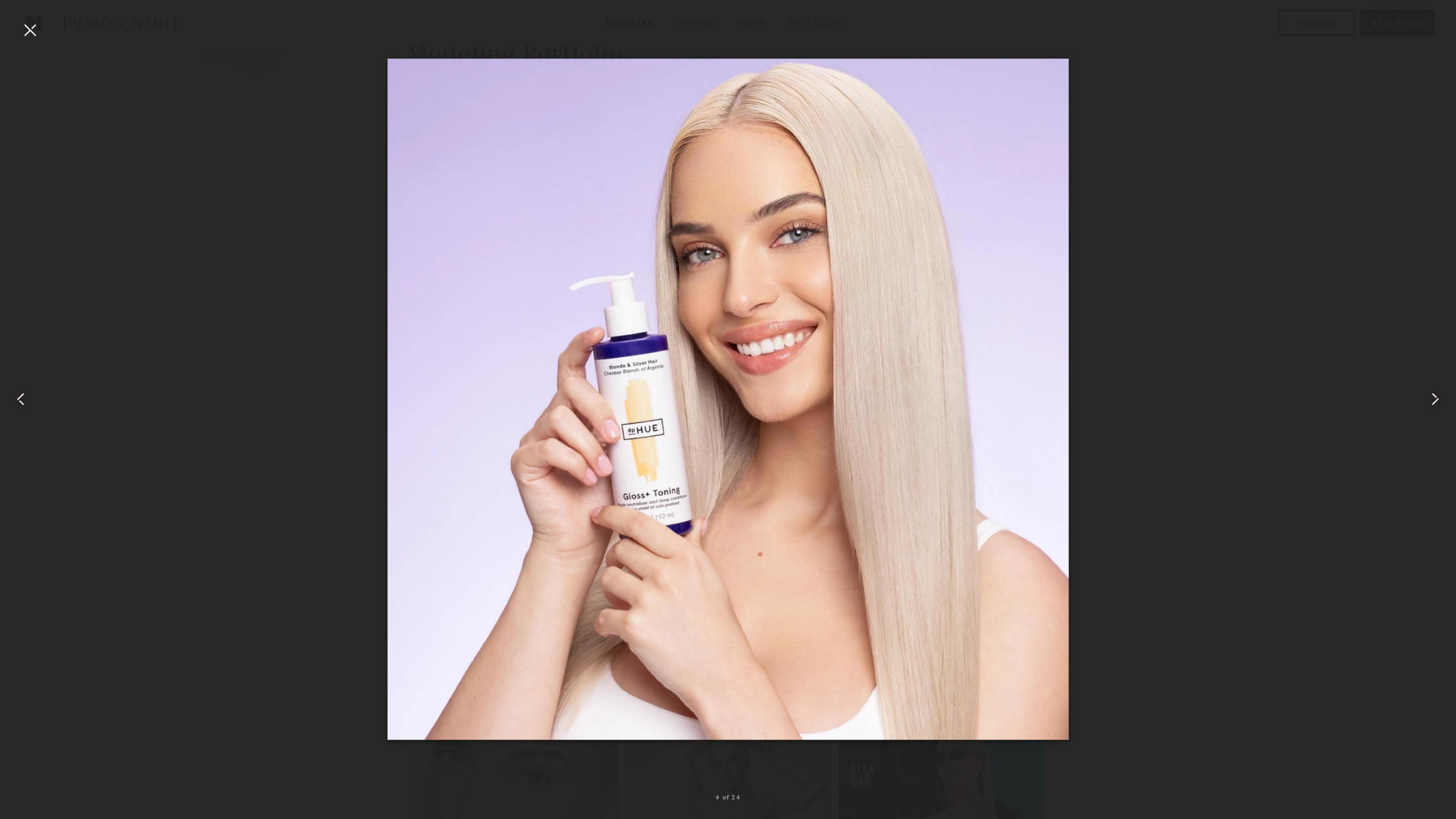
click at [1436, 403] on common-icon at bounding box center [1434, 399] width 21 height 21
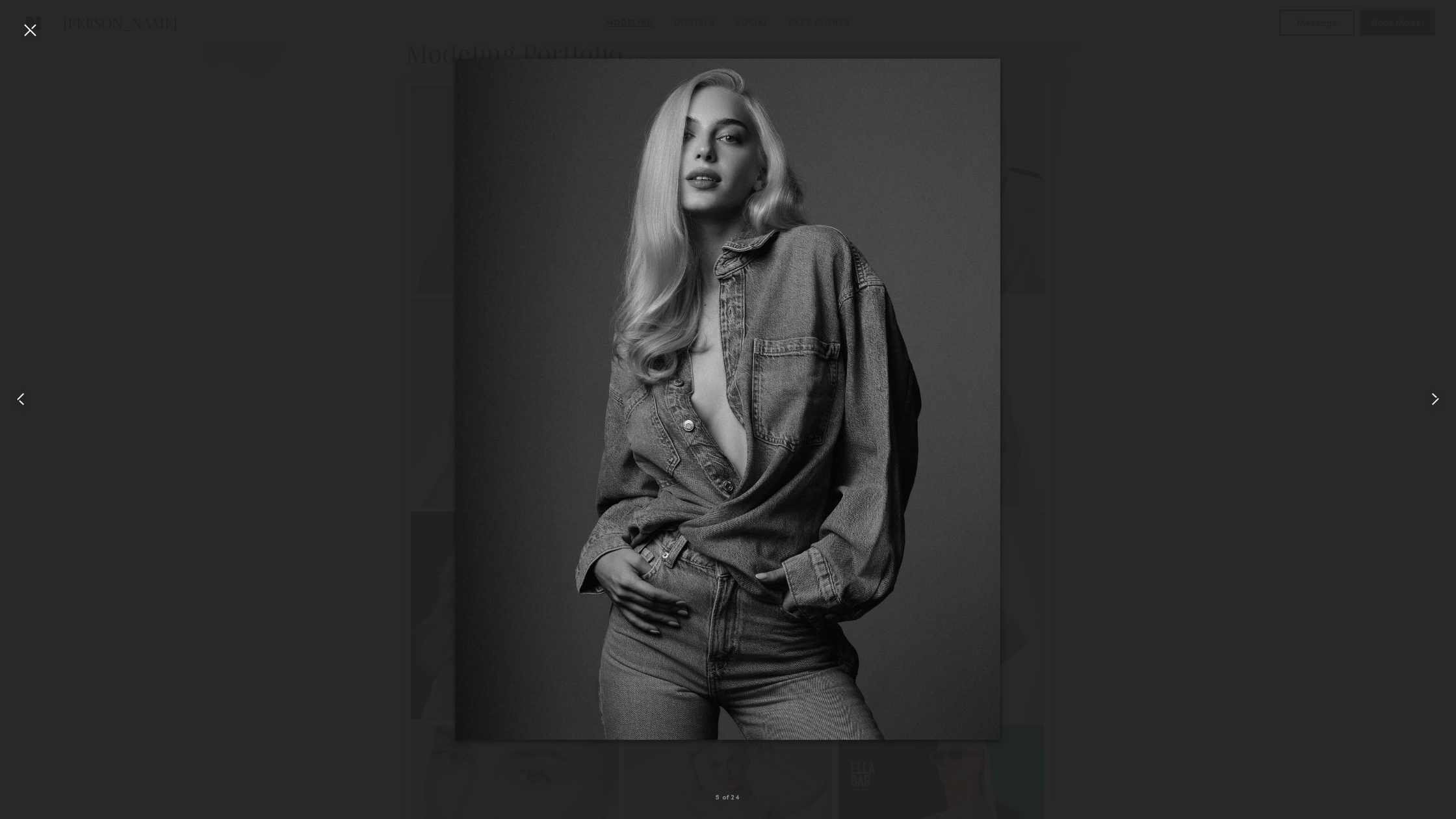
click at [24, 35] on div at bounding box center [29, 29] width 21 height 21
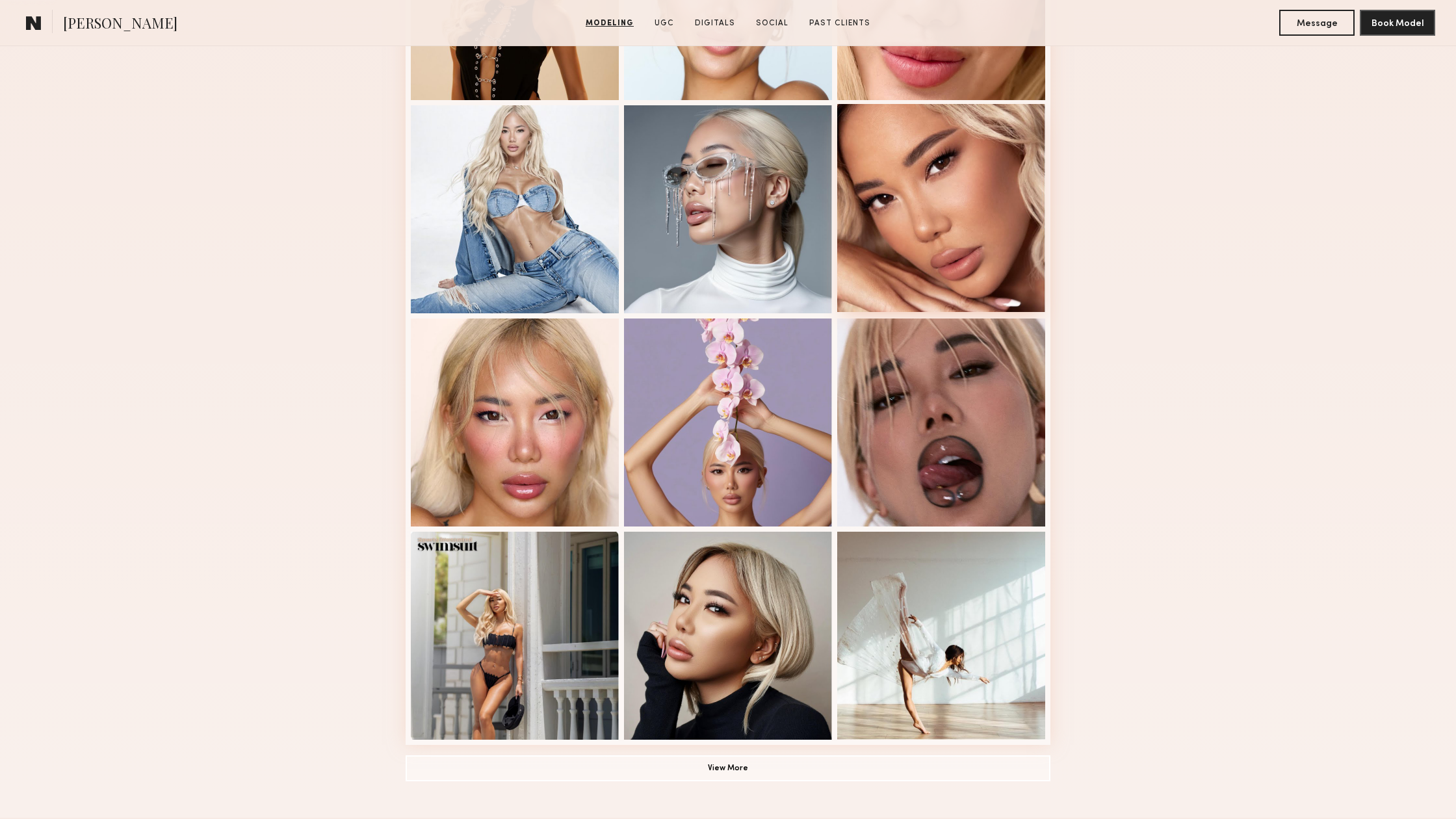
scroll to position [614, 0]
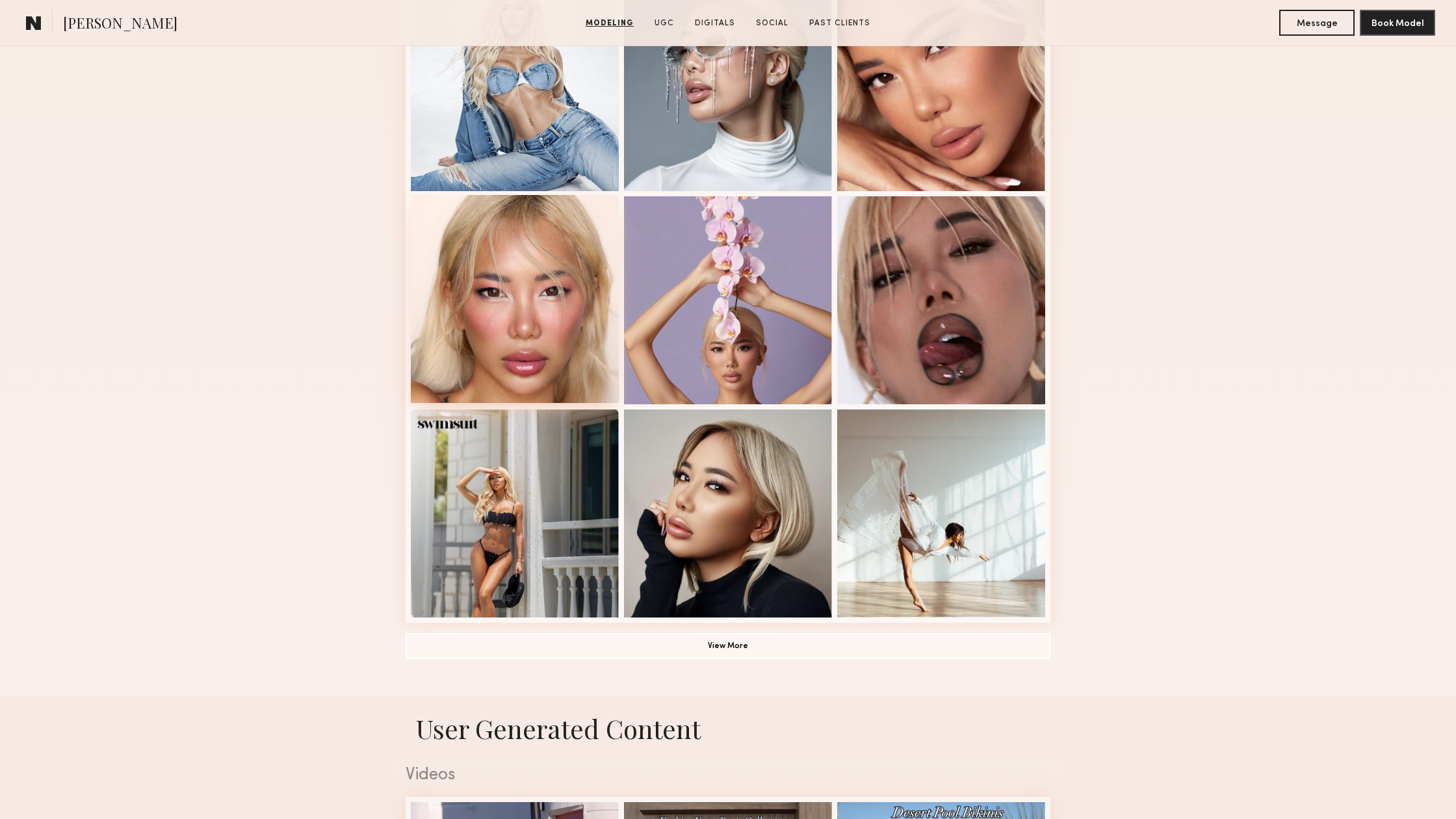
click at [562, 354] on div at bounding box center [514, 298] width 208 height 208
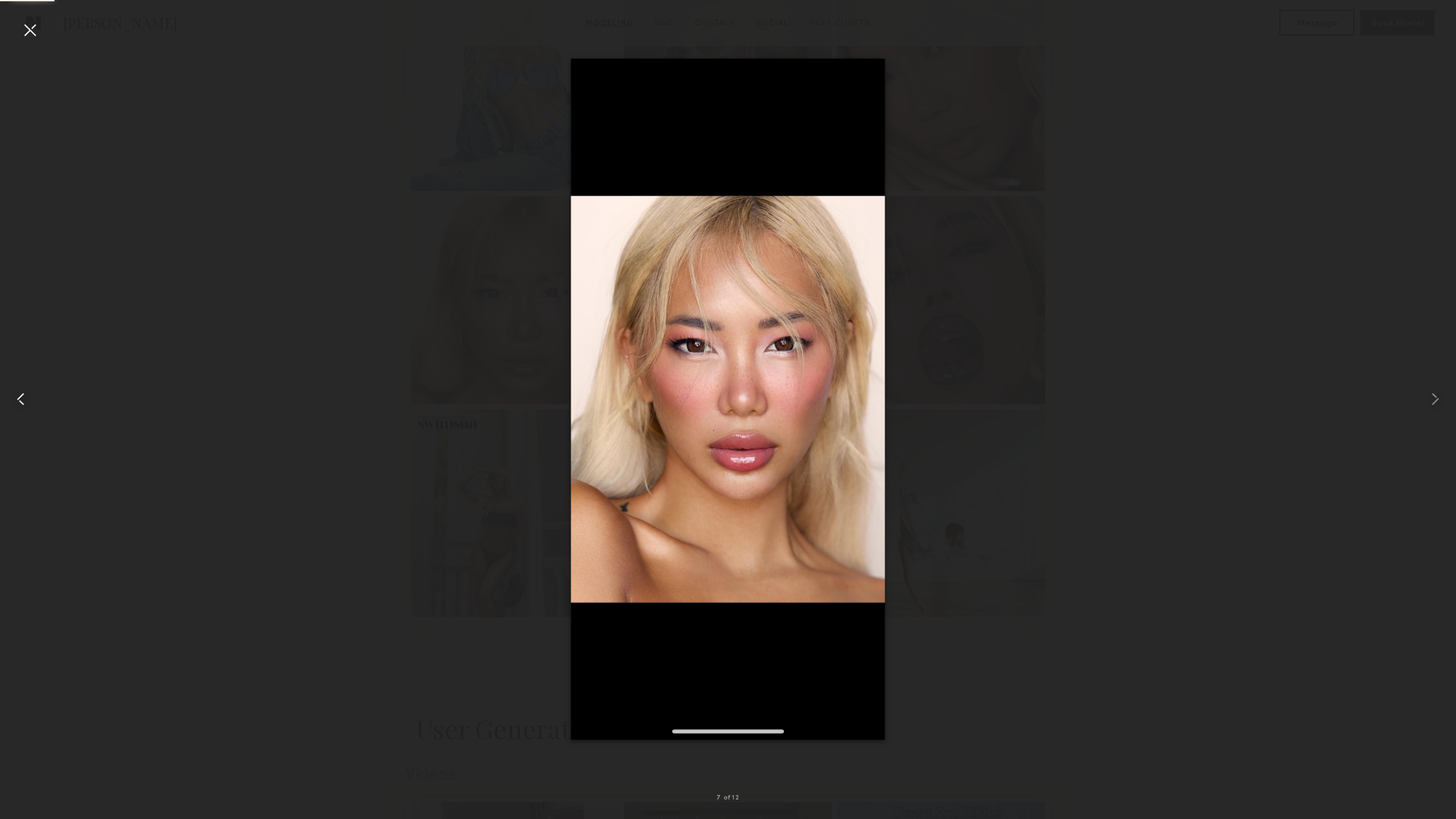
click at [25, 389] on common-icon at bounding box center [20, 399] width 21 height 21
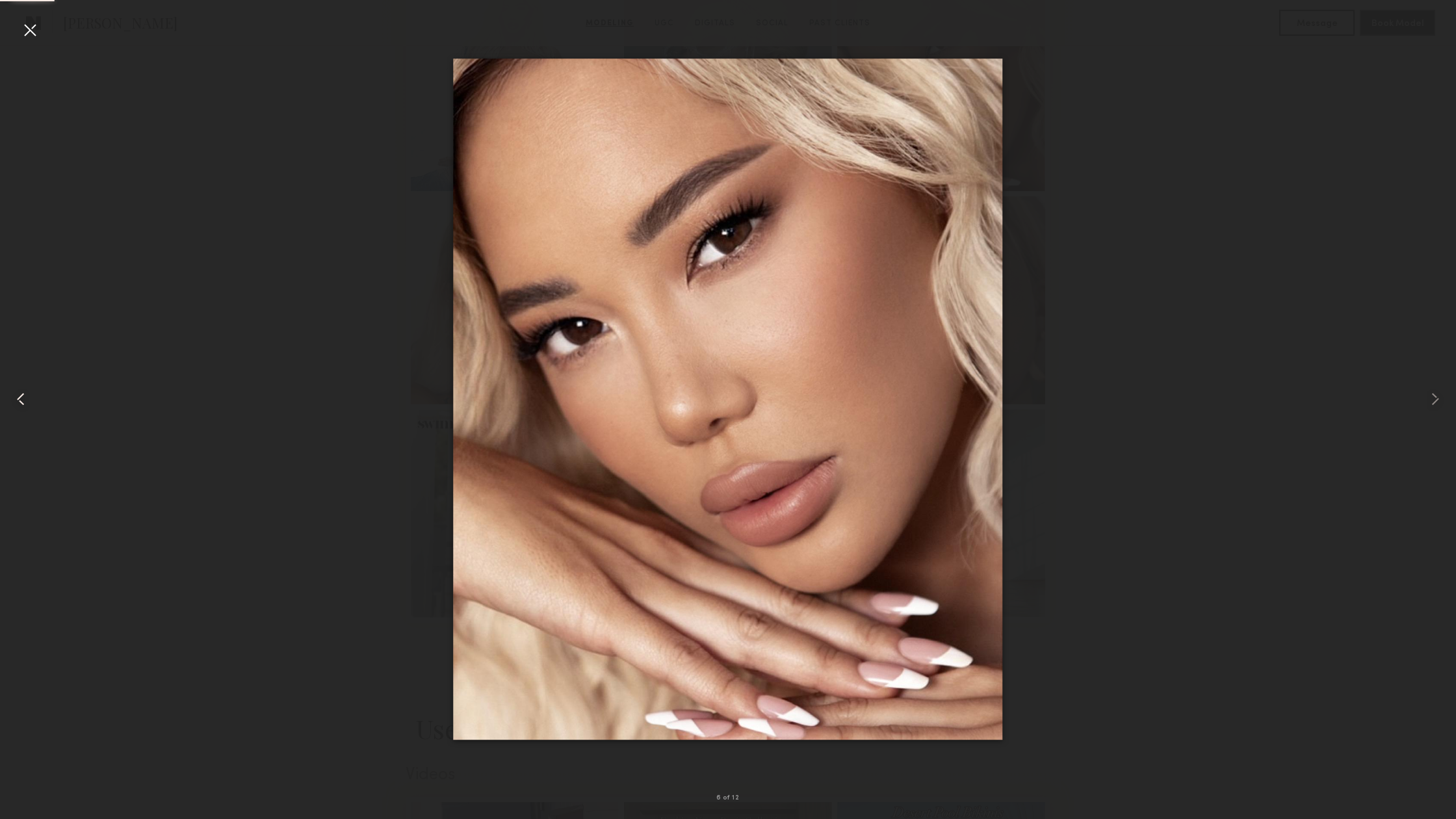
click at [25, 389] on common-icon at bounding box center [20, 399] width 21 height 21
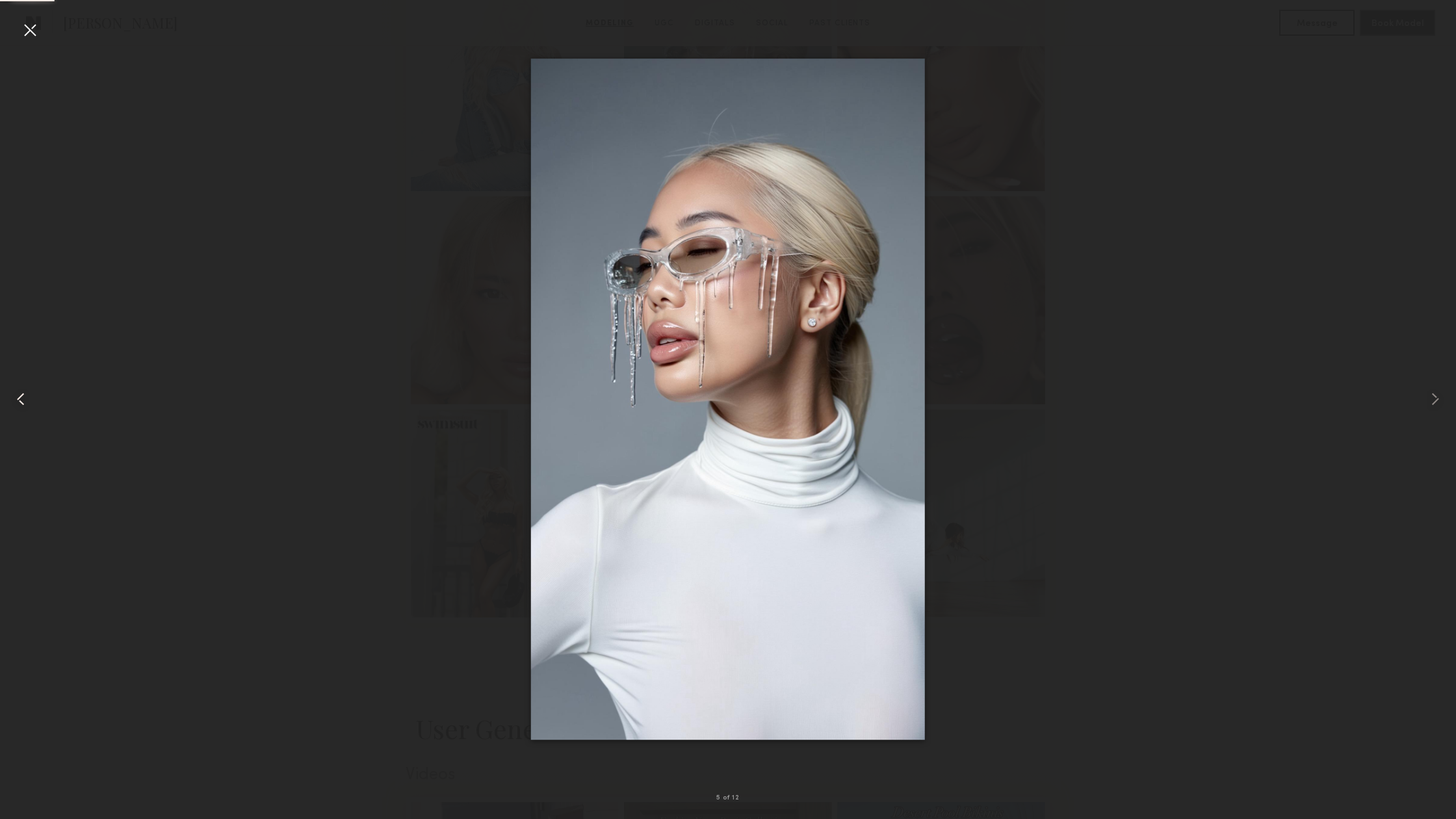
click at [25, 389] on common-icon at bounding box center [20, 399] width 21 height 21
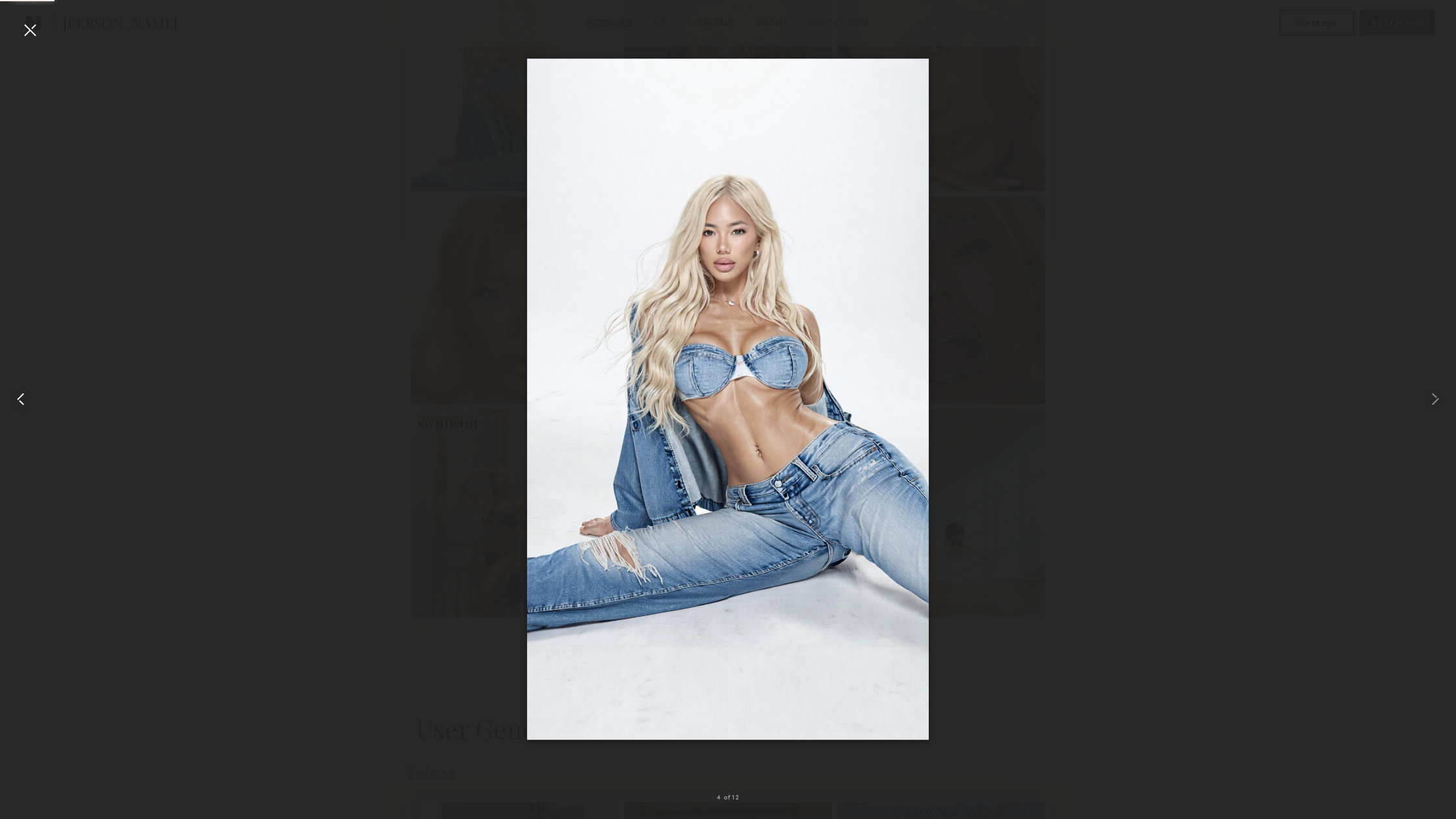
click at [25, 389] on common-icon at bounding box center [20, 399] width 21 height 21
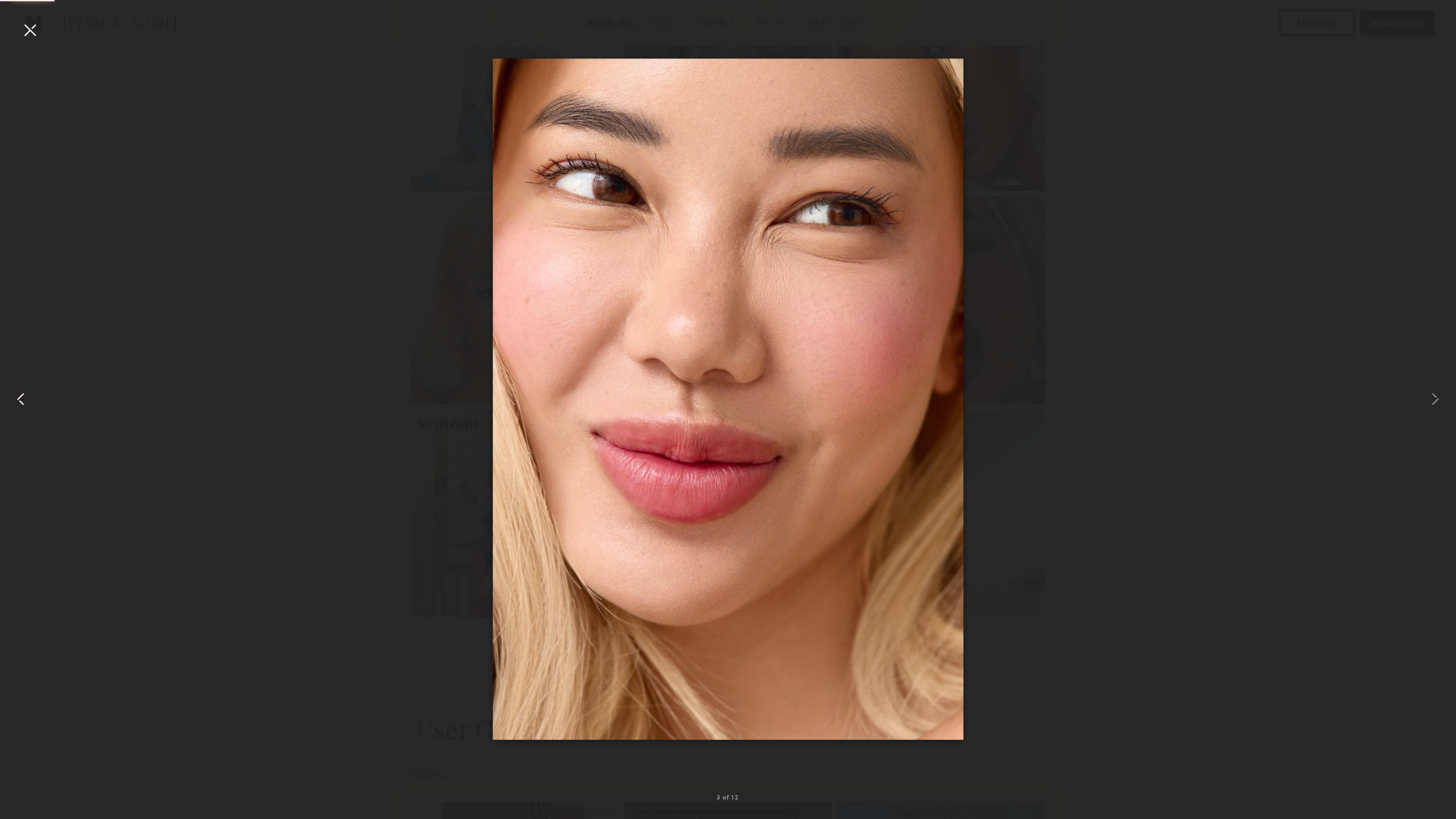
click at [25, 389] on common-icon at bounding box center [20, 399] width 21 height 21
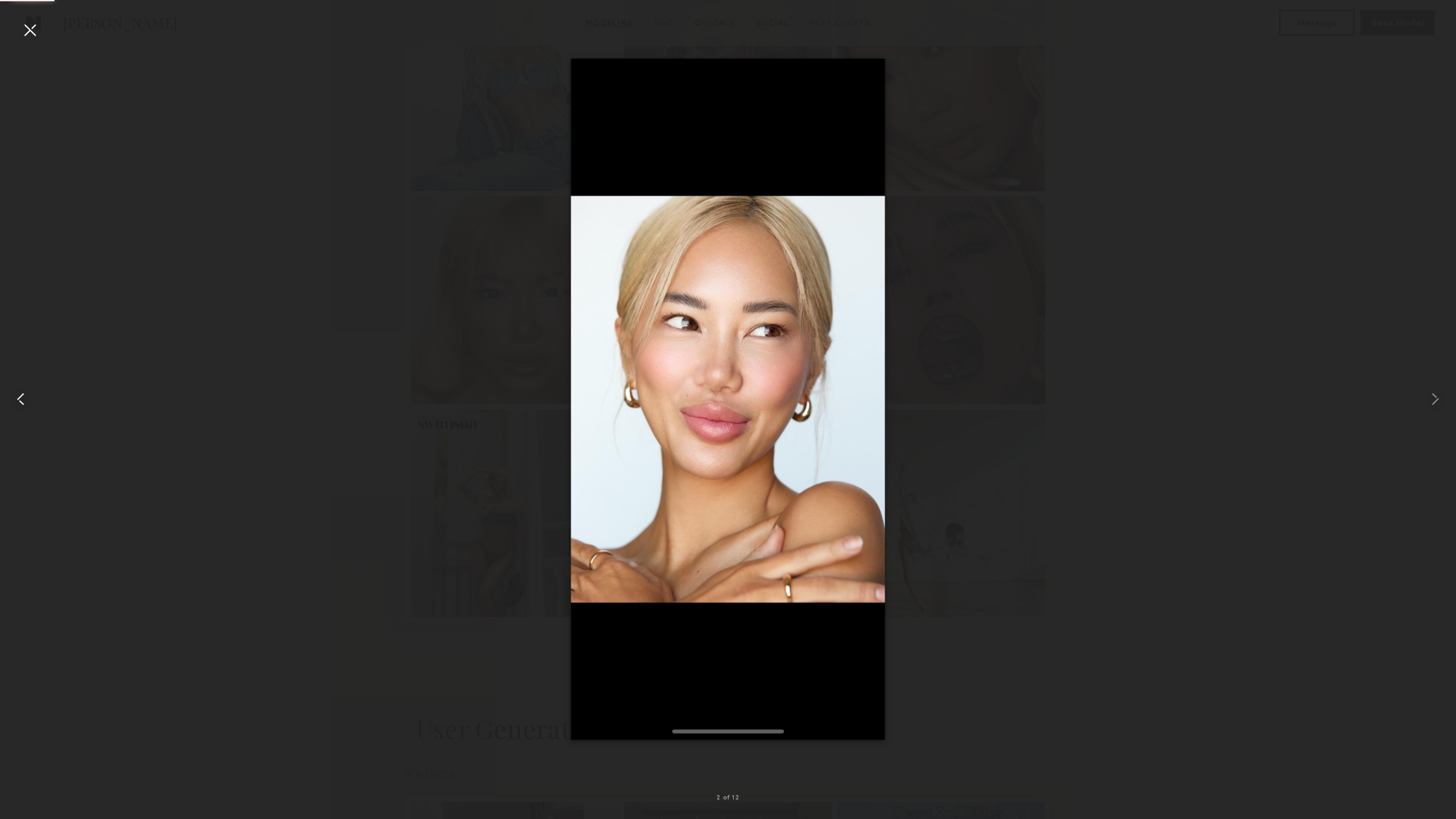
click at [25, 389] on common-icon at bounding box center [20, 399] width 21 height 21
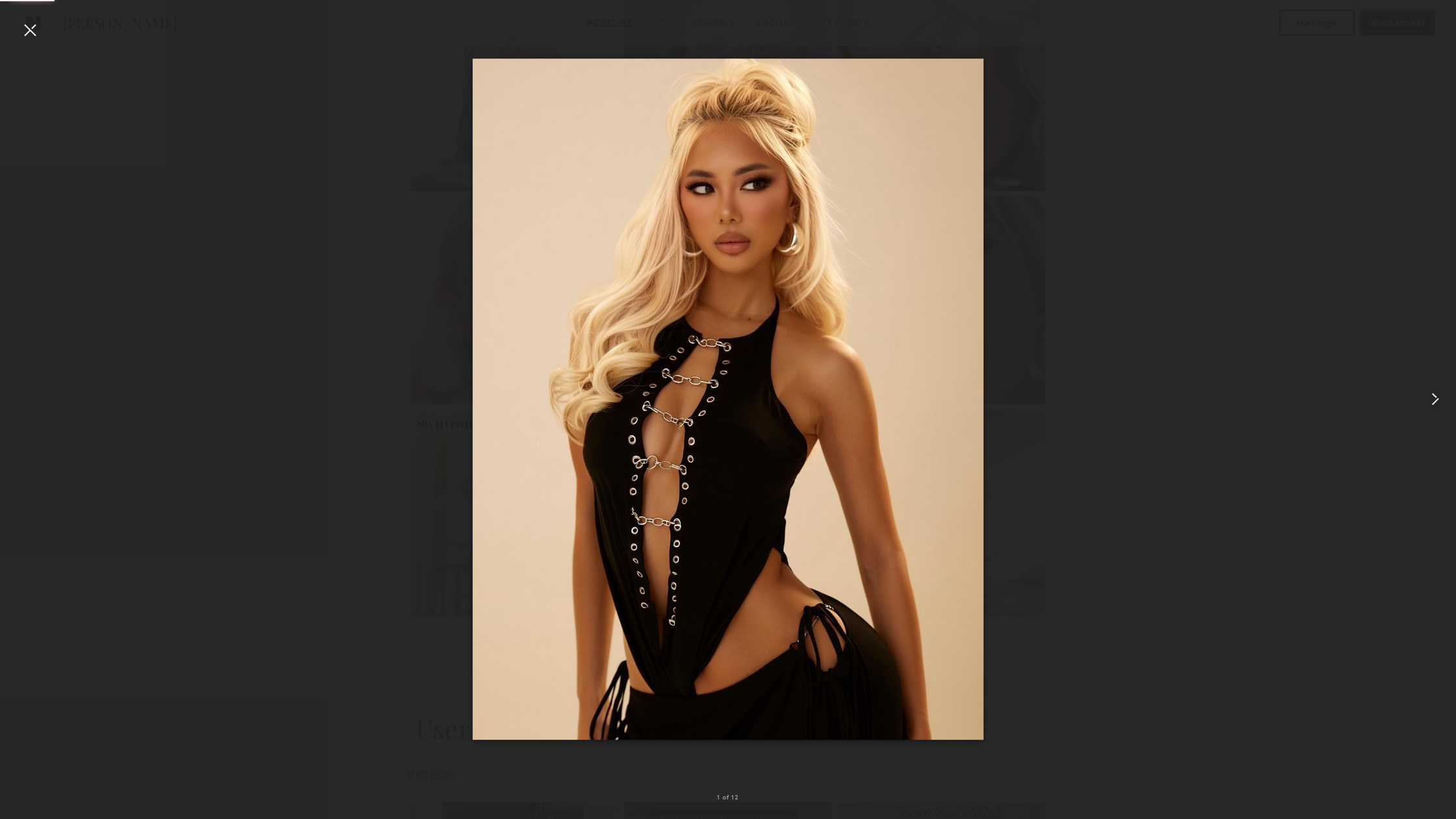
click at [1435, 398] on common-icon at bounding box center [1434, 399] width 21 height 21
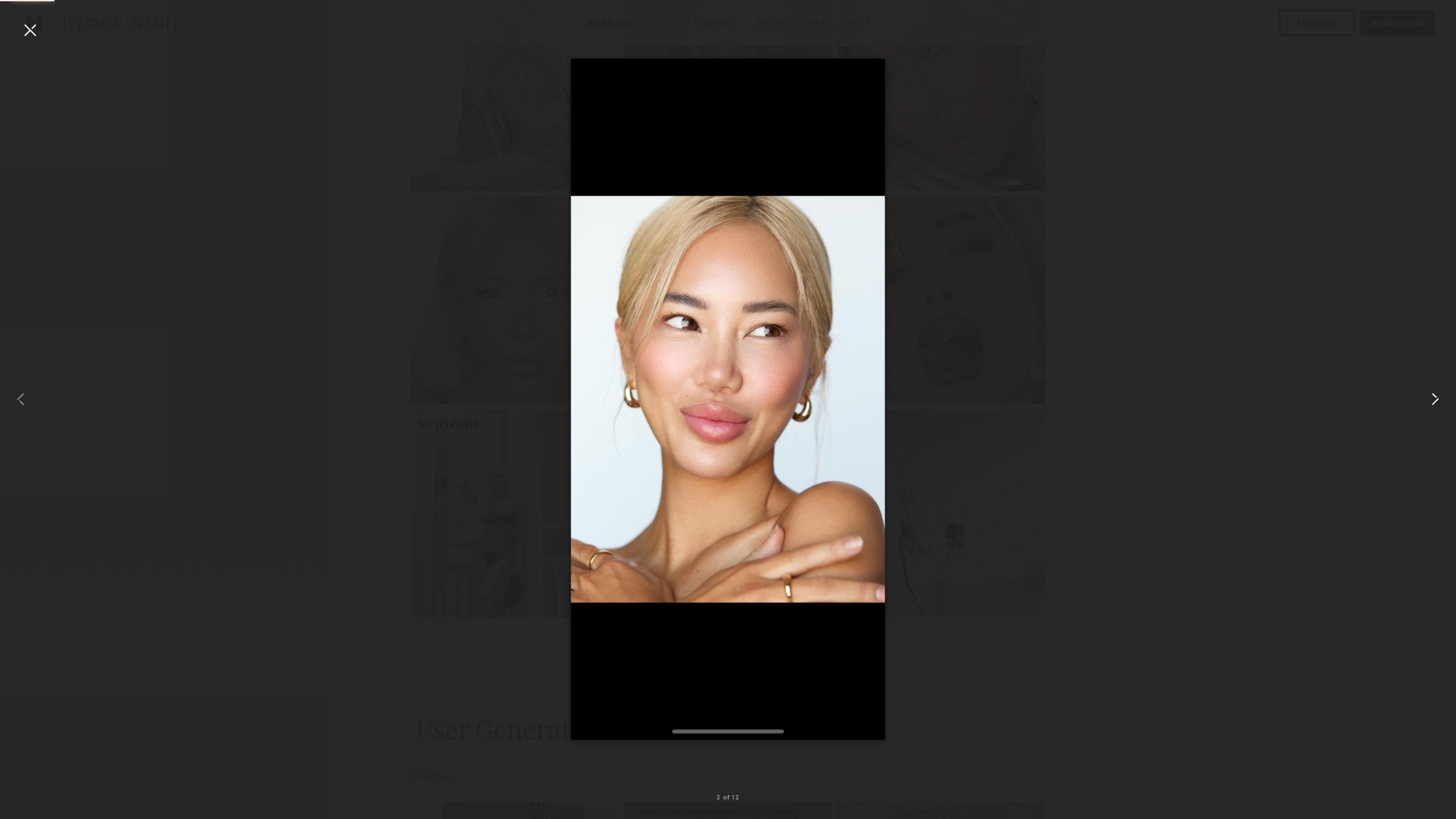
click at [1435, 398] on common-icon at bounding box center [1434, 399] width 21 height 21
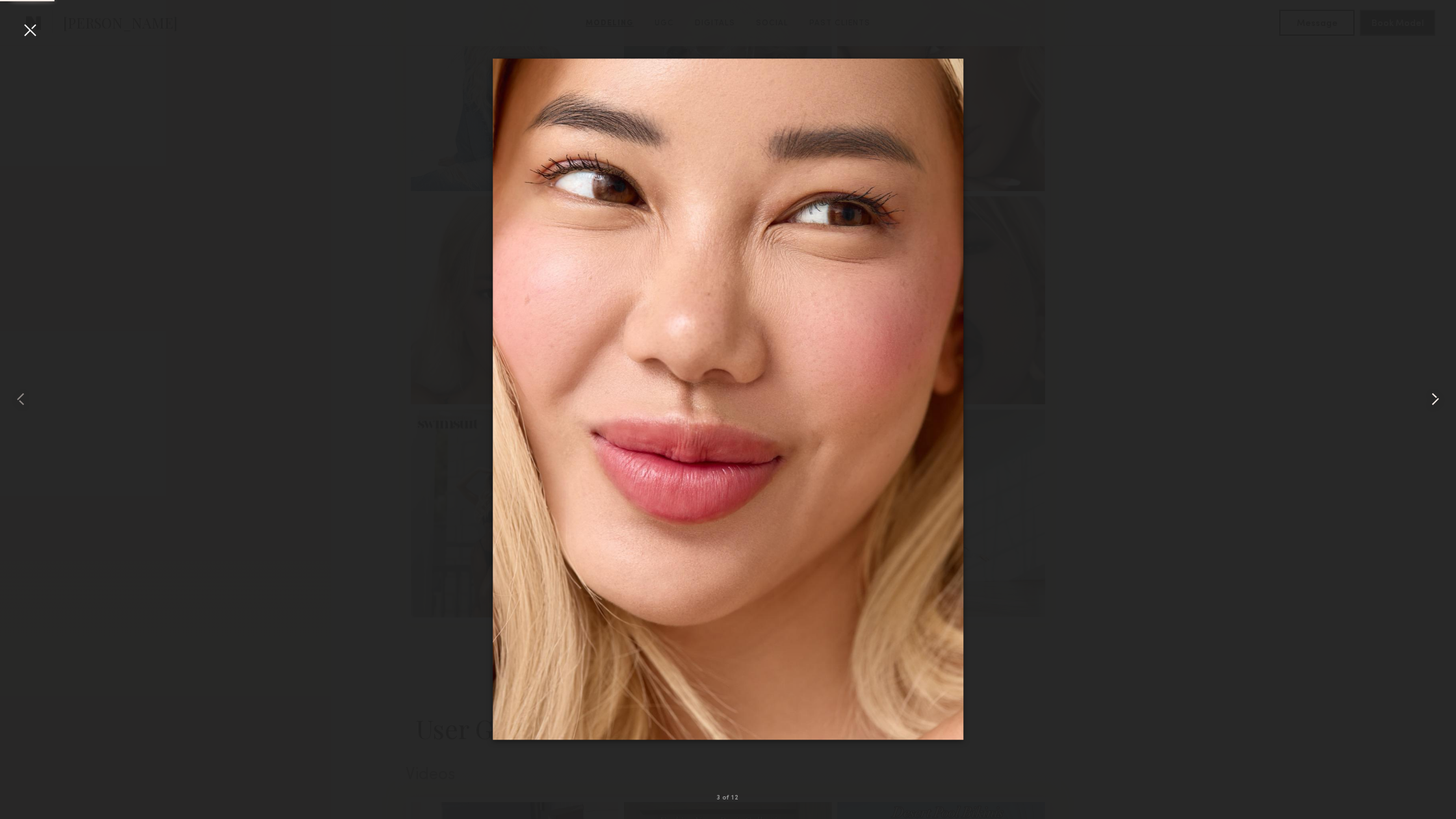
click at [1435, 398] on common-icon at bounding box center [1434, 399] width 21 height 21
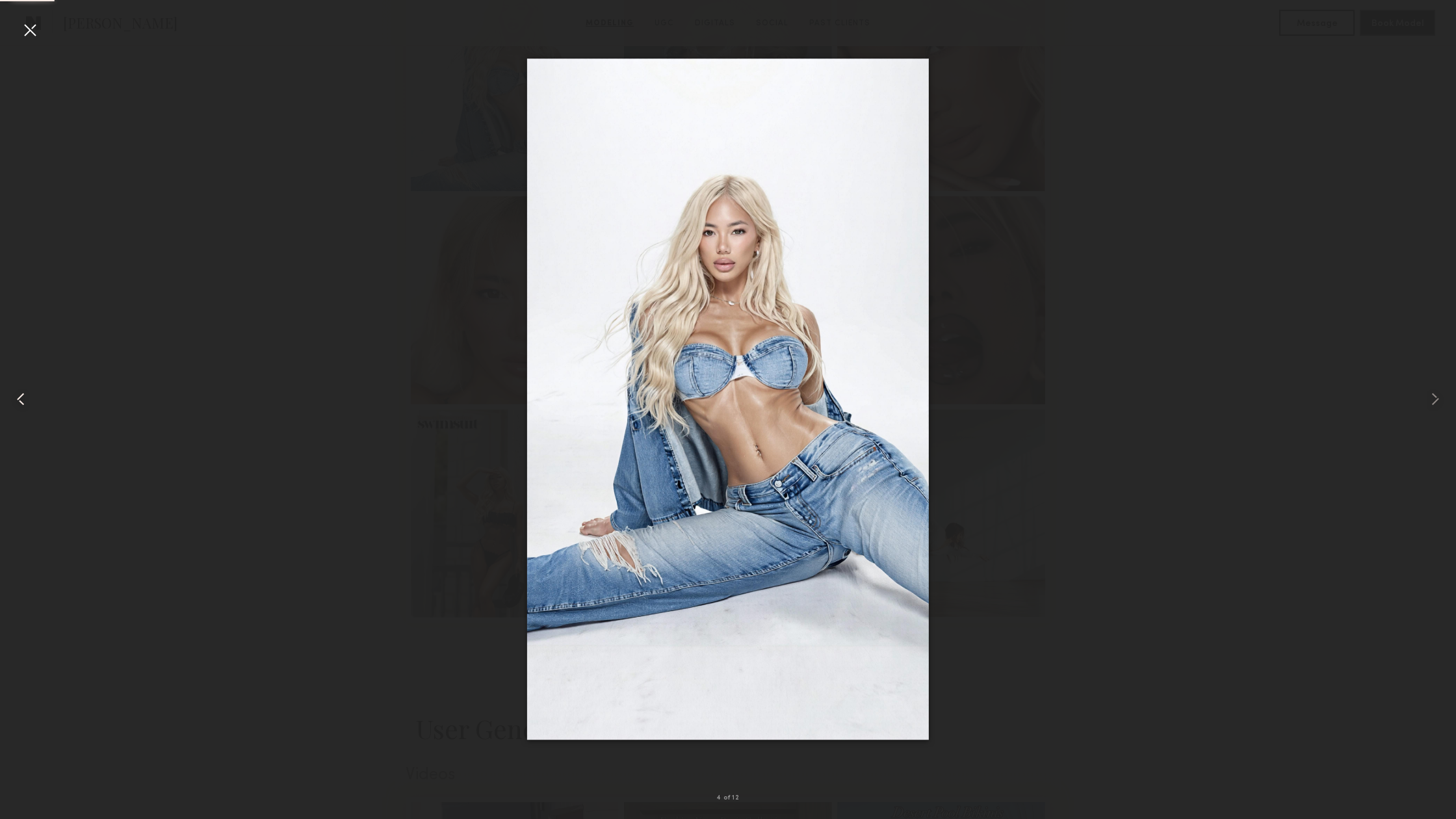
click at [24, 399] on common-icon at bounding box center [20, 399] width 21 height 21
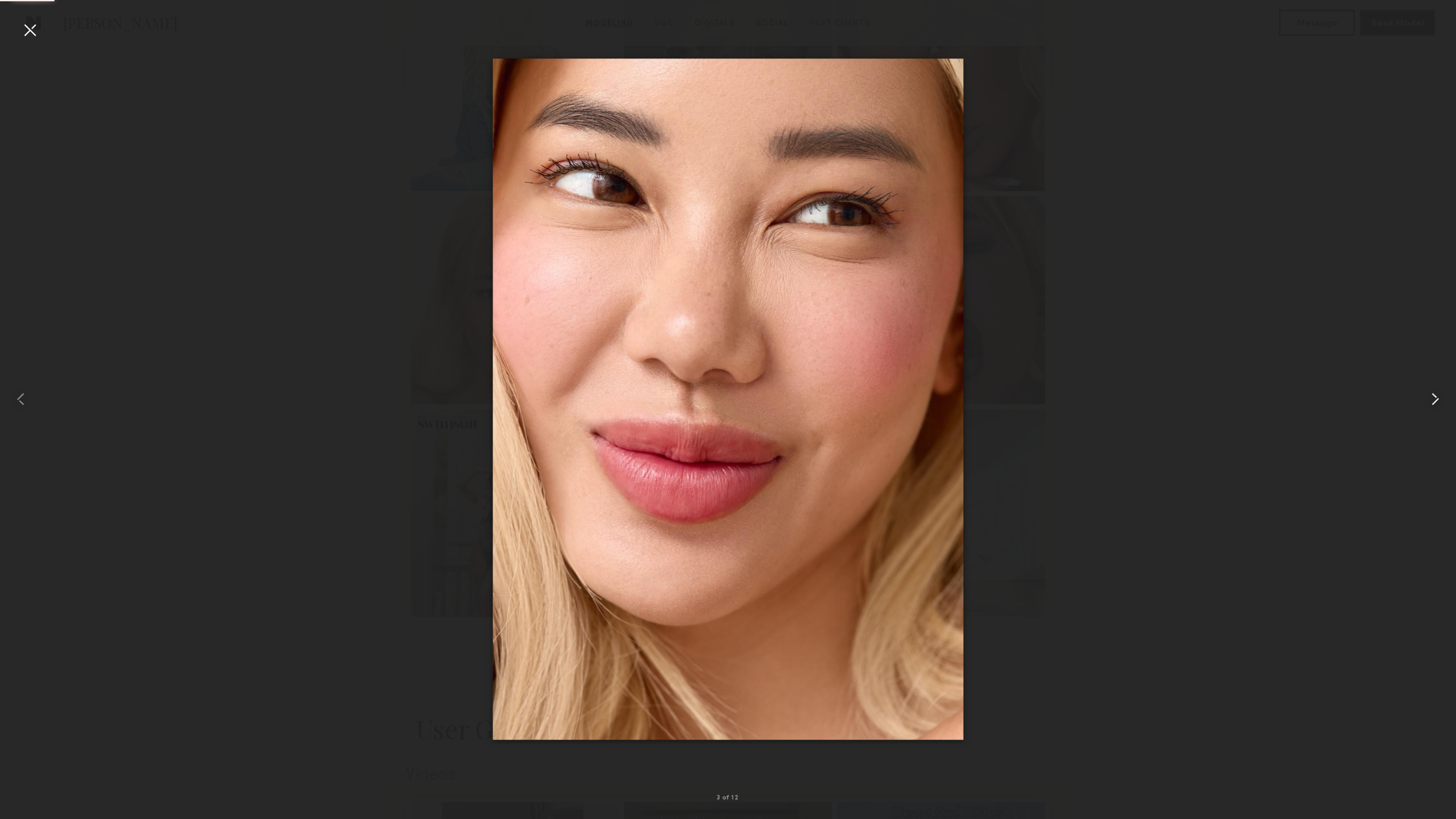
click at [1433, 406] on common-icon at bounding box center [1434, 399] width 21 height 21
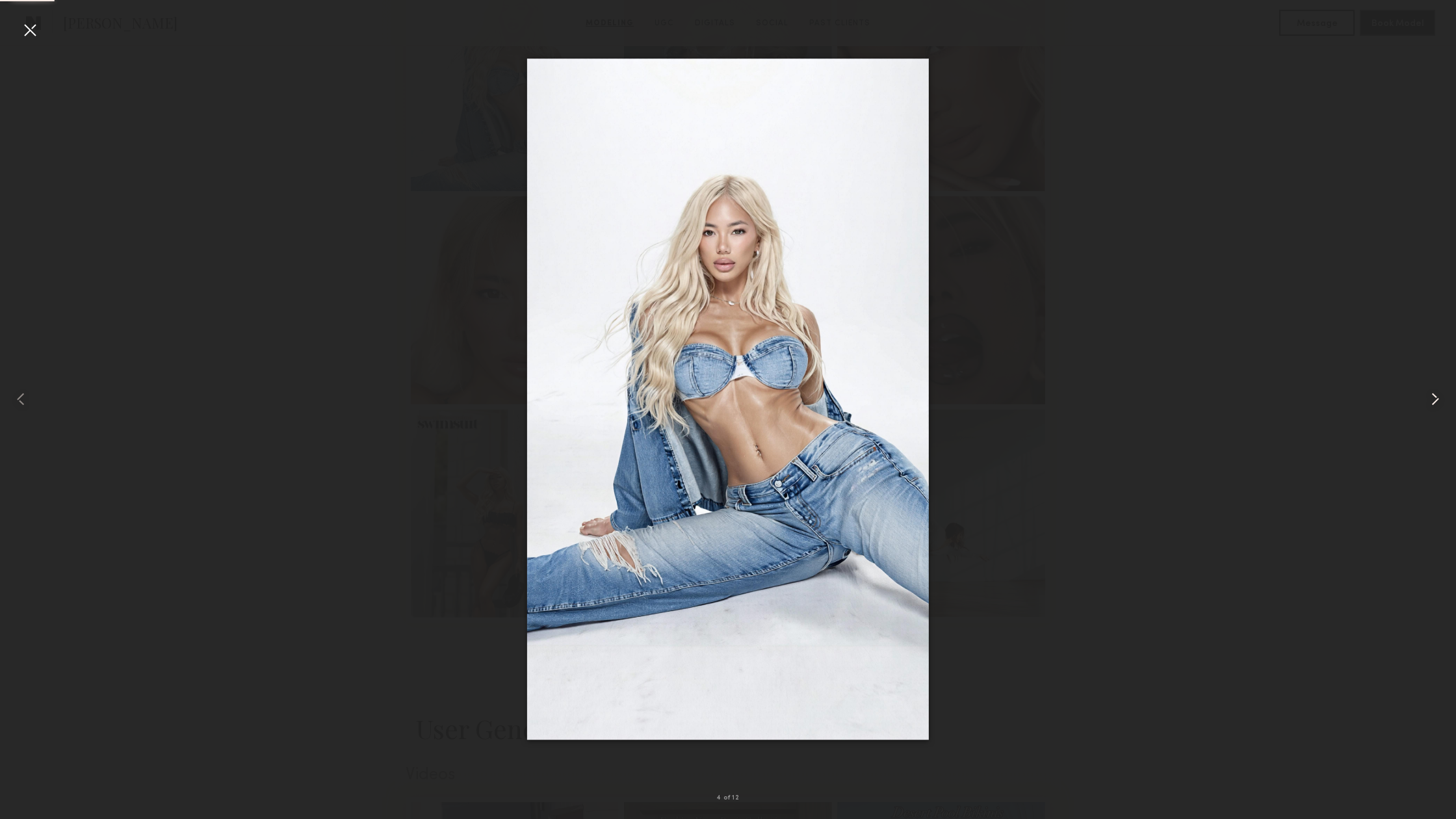
click at [1433, 406] on common-icon at bounding box center [1434, 399] width 21 height 21
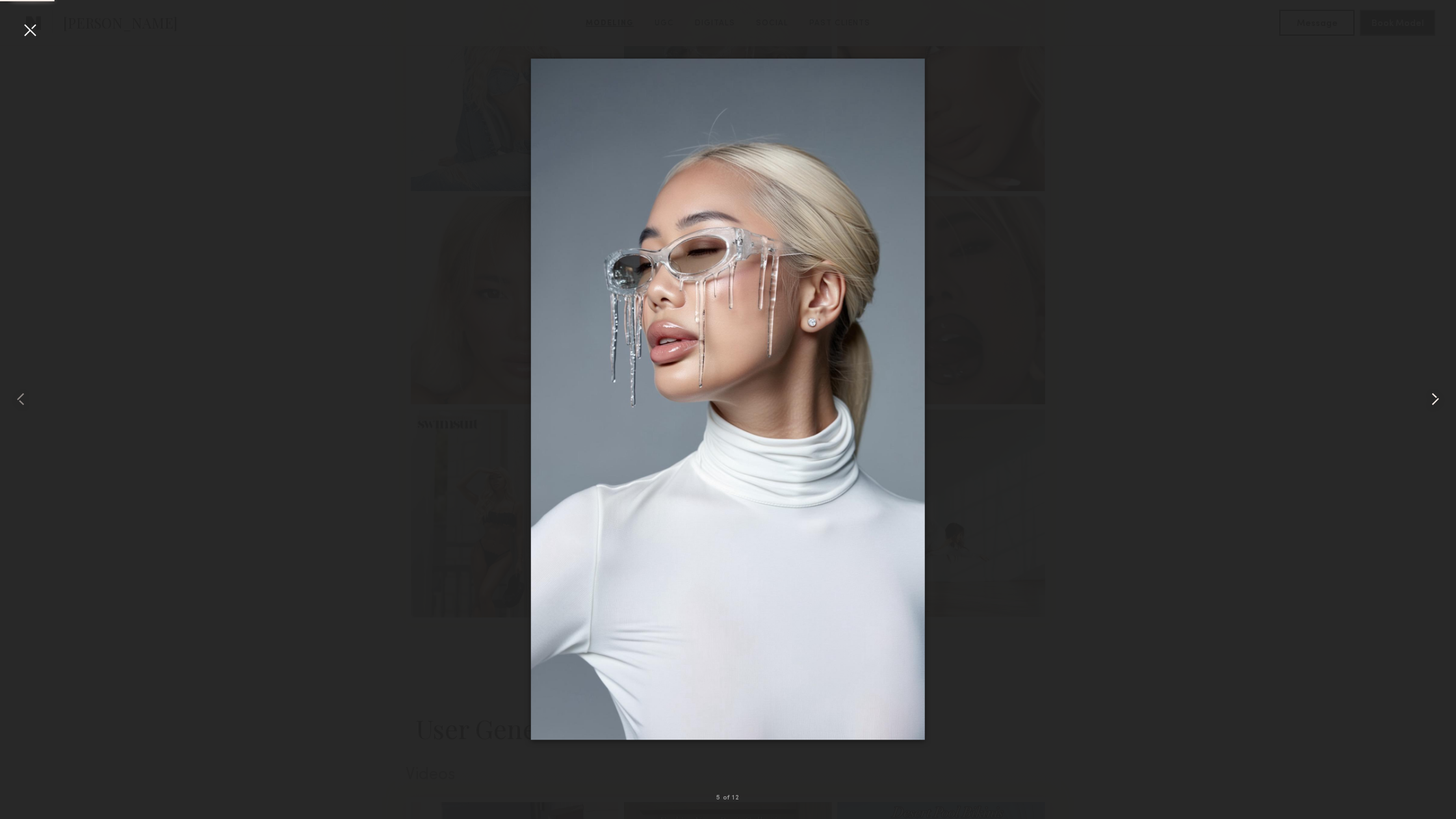
click at [1433, 406] on common-icon at bounding box center [1434, 399] width 21 height 21
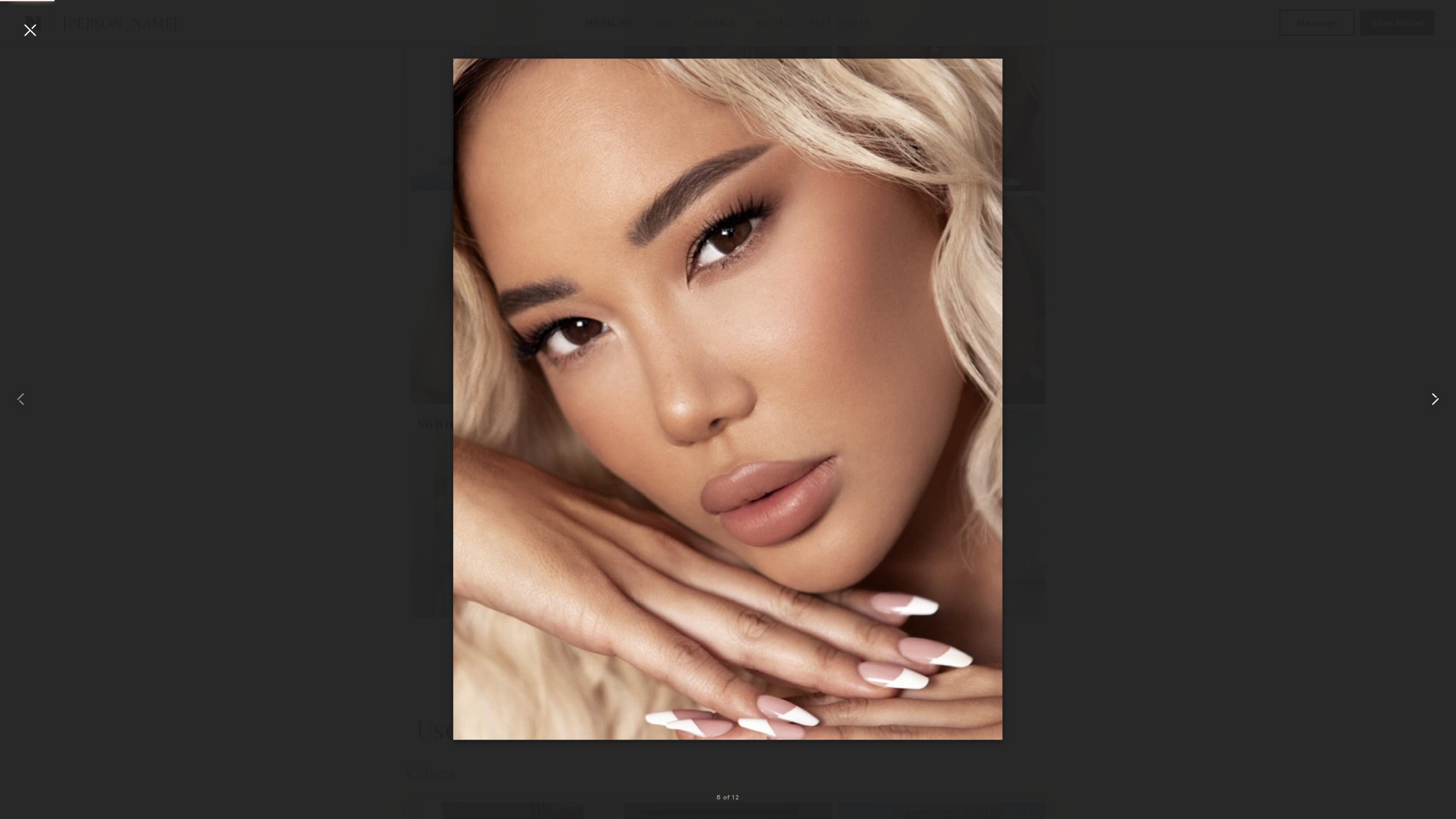
click at [1433, 406] on common-icon at bounding box center [1434, 399] width 21 height 21
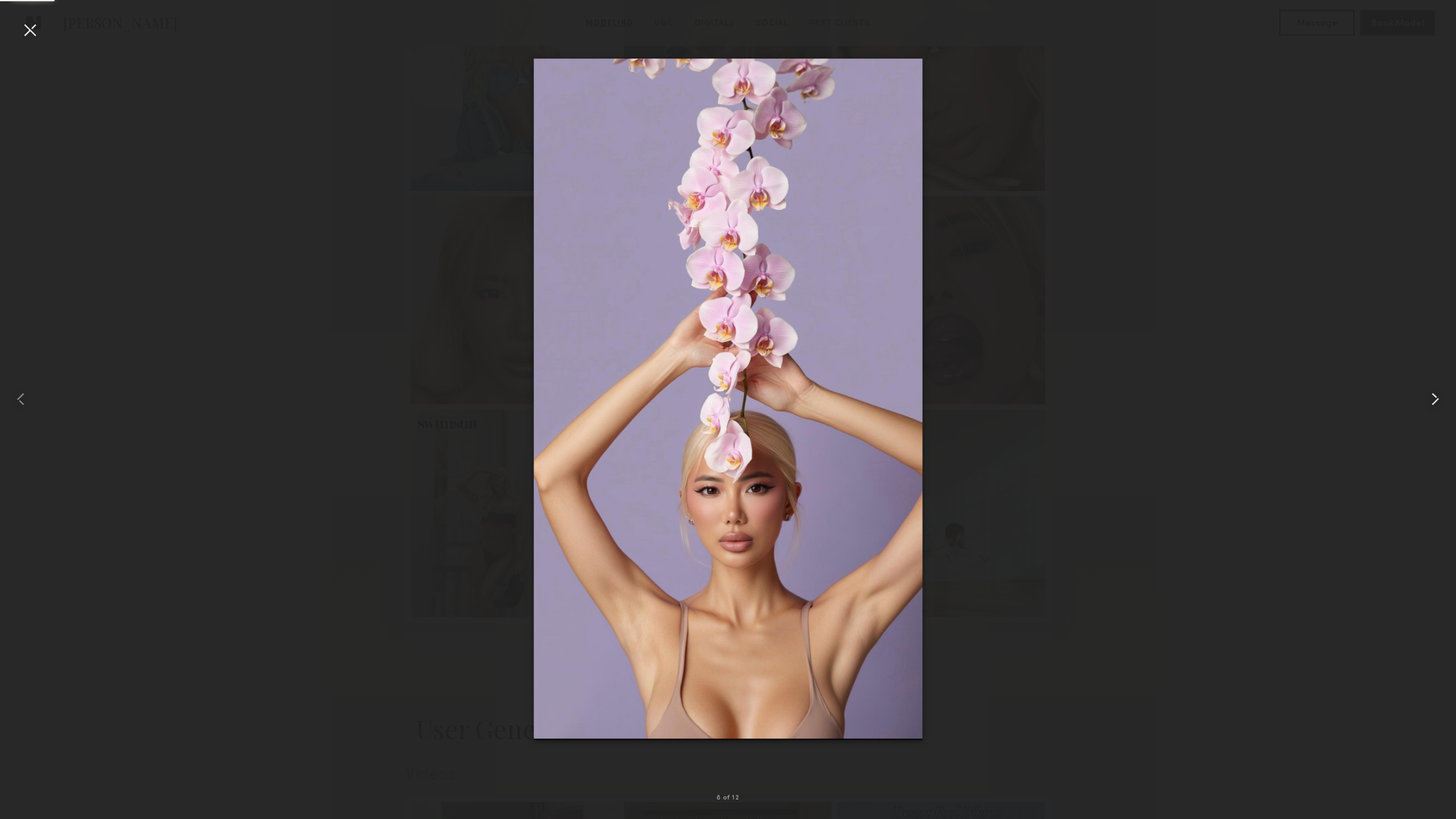
click at [1433, 406] on common-icon at bounding box center [1434, 399] width 21 height 21
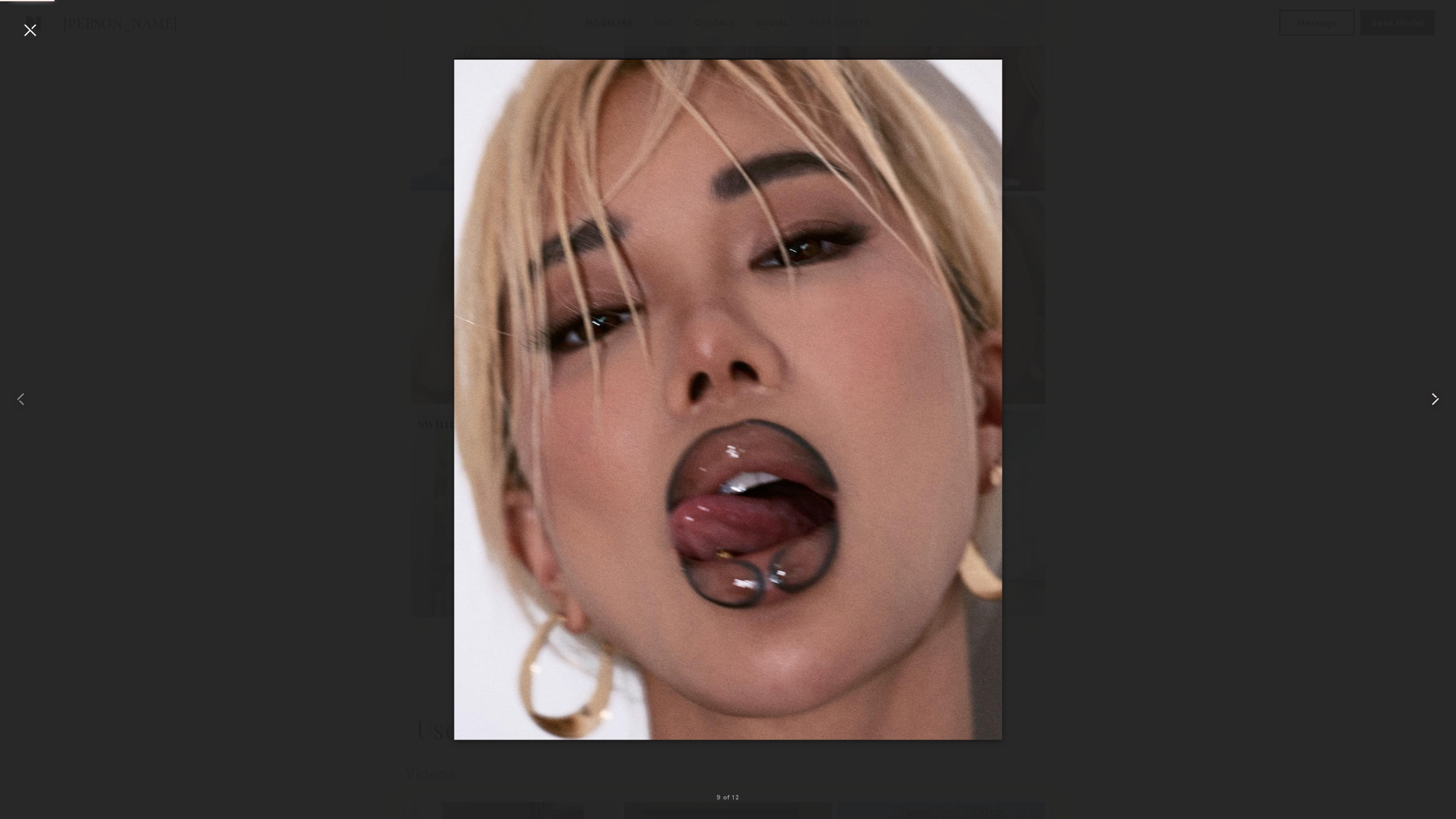
click at [1433, 406] on common-icon at bounding box center [1434, 399] width 21 height 21
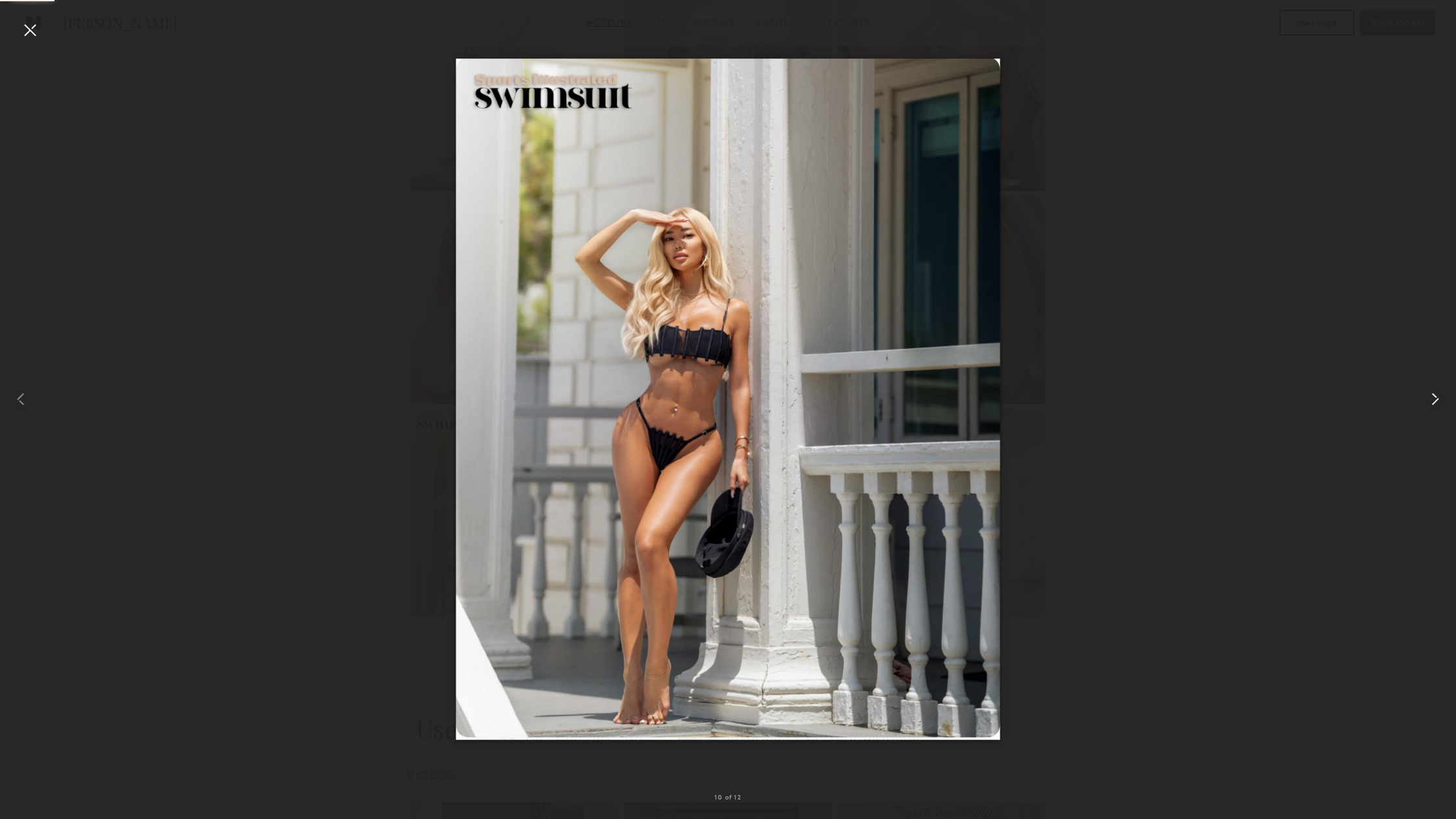
click at [1433, 406] on common-icon at bounding box center [1434, 399] width 21 height 21
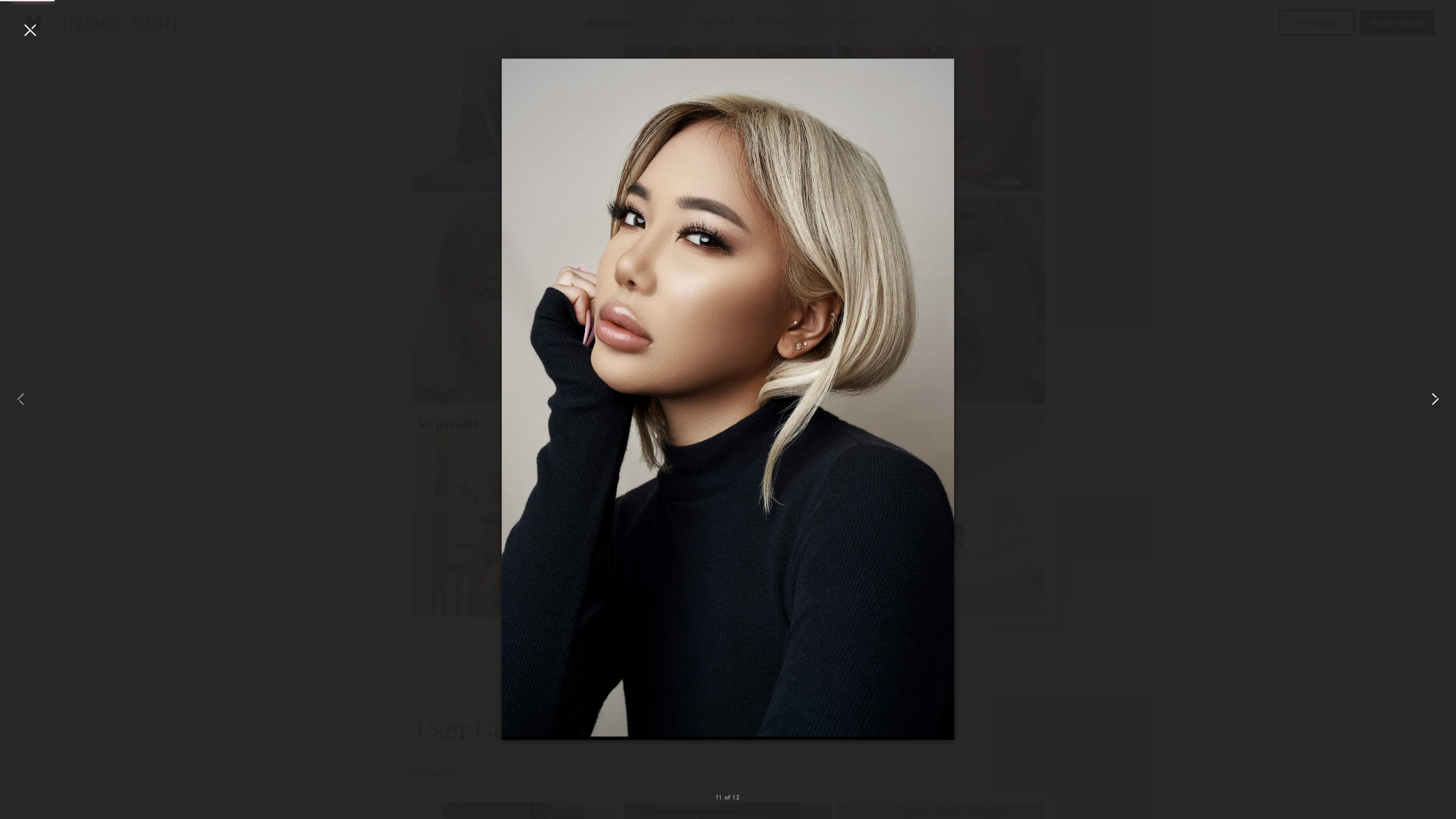
click at [1433, 406] on common-icon at bounding box center [1434, 399] width 21 height 21
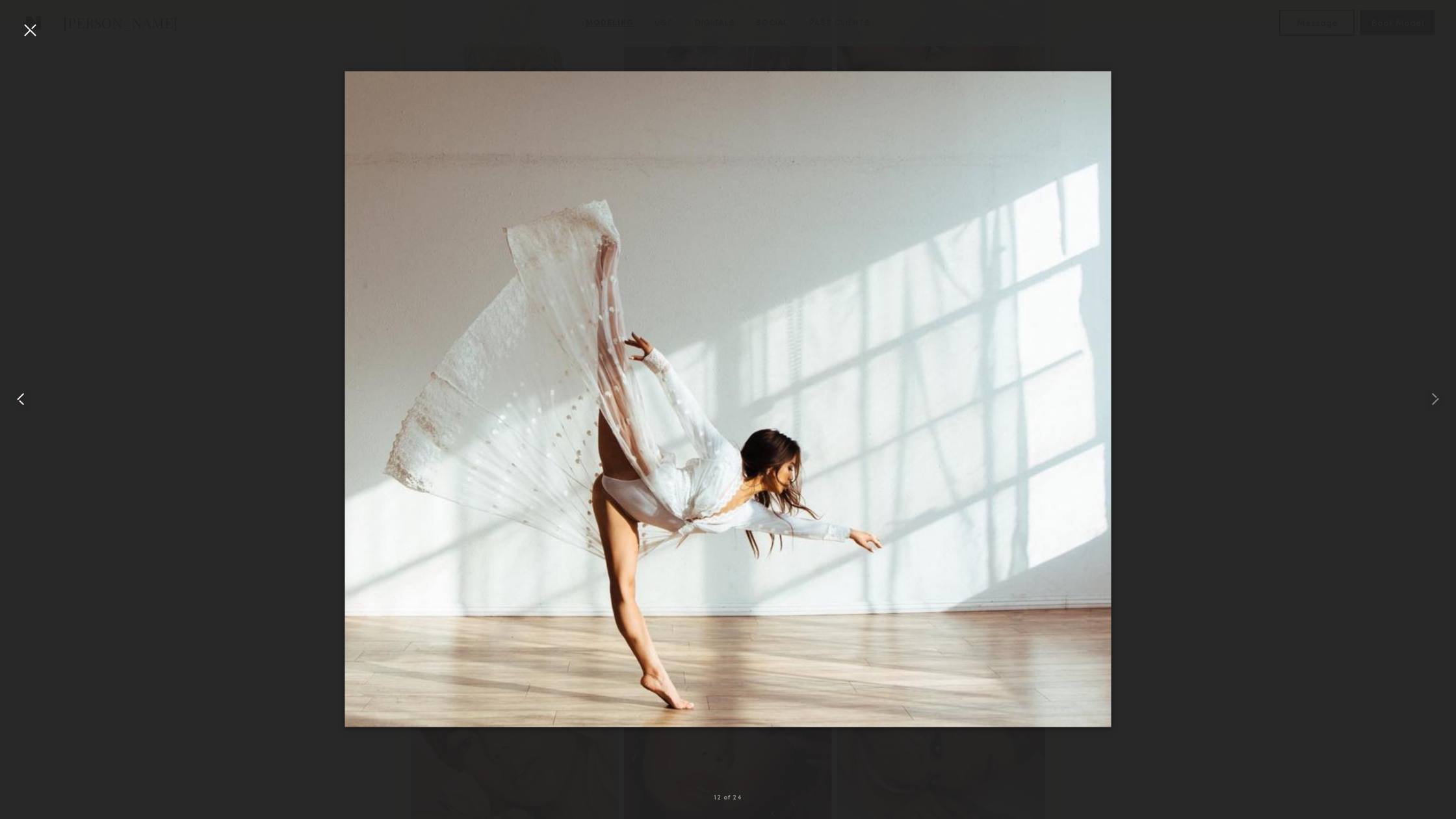
click at [23, 399] on common-icon at bounding box center [20, 399] width 21 height 21
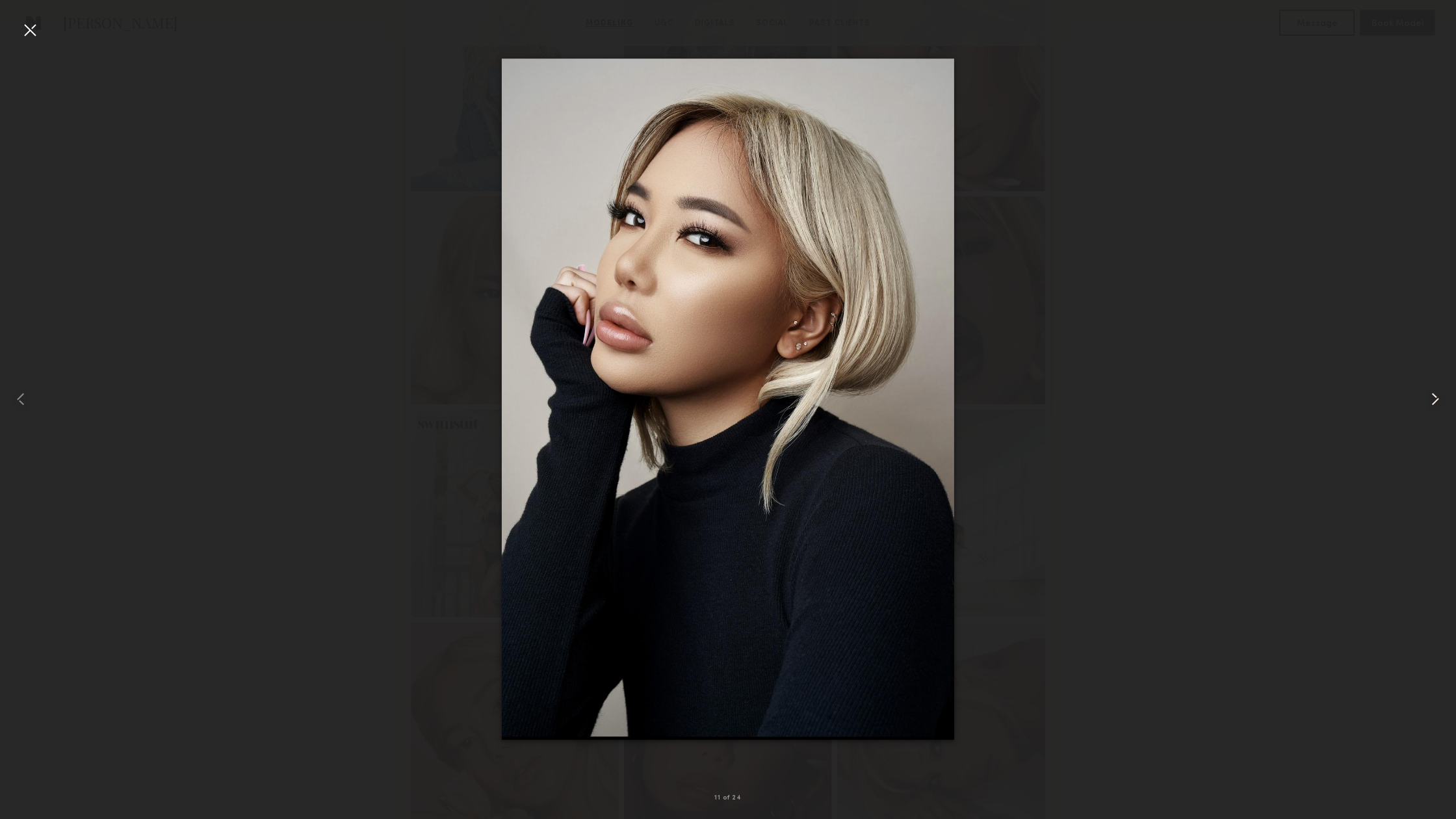
click at [1426, 400] on common-icon at bounding box center [1434, 399] width 21 height 21
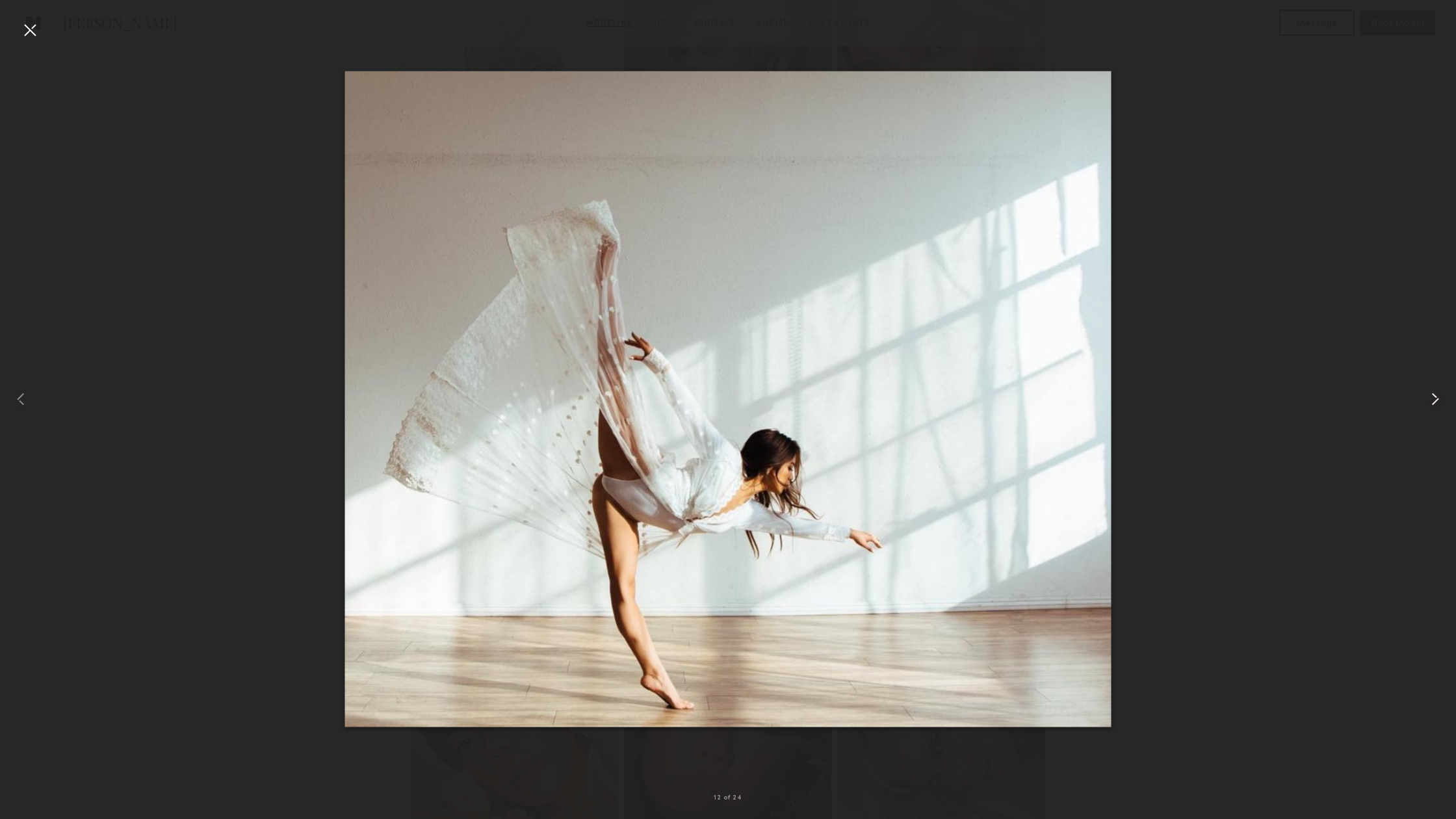
click at [1426, 400] on common-icon at bounding box center [1434, 399] width 21 height 21
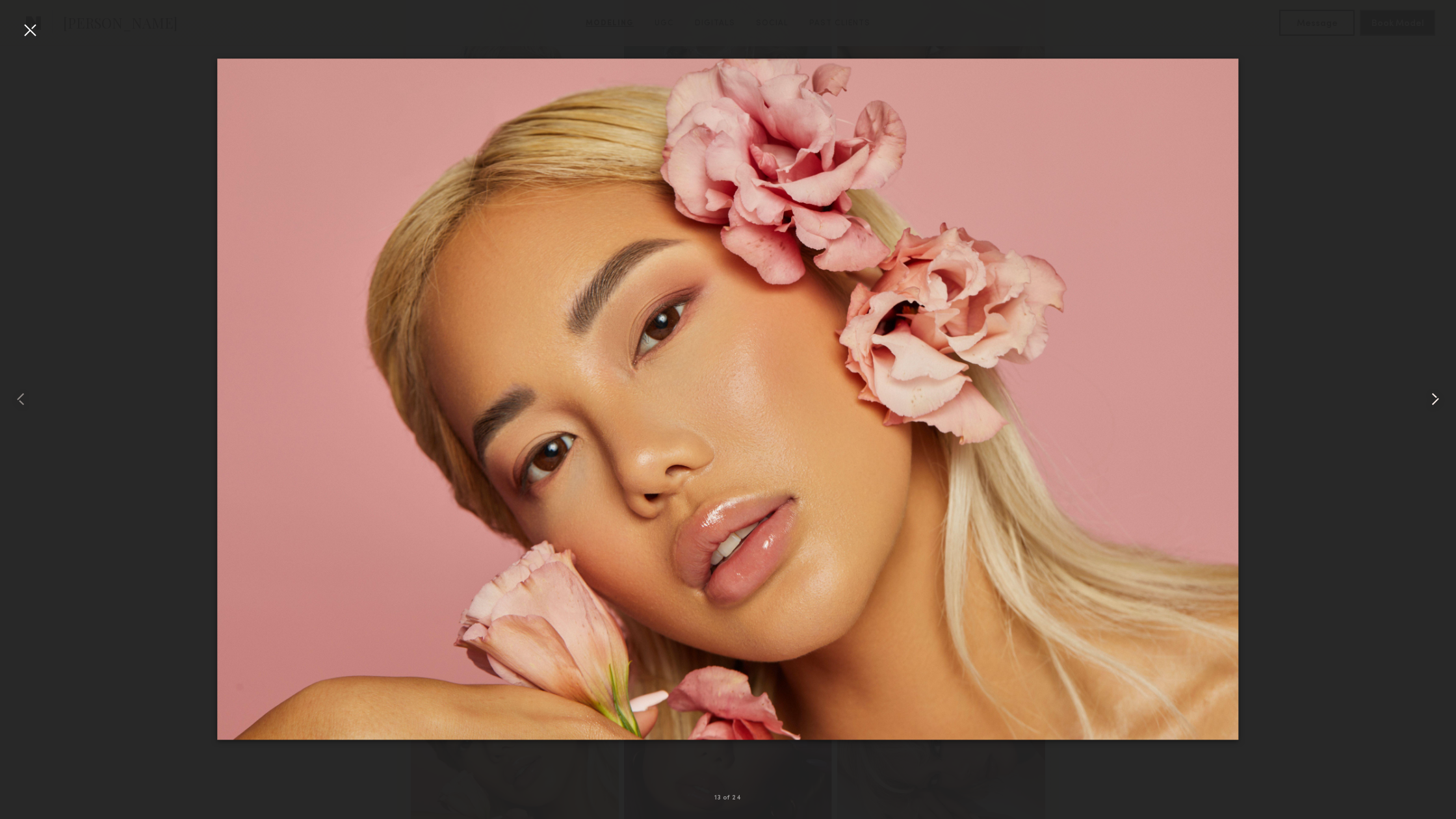
click at [1426, 400] on common-icon at bounding box center [1434, 399] width 21 height 21
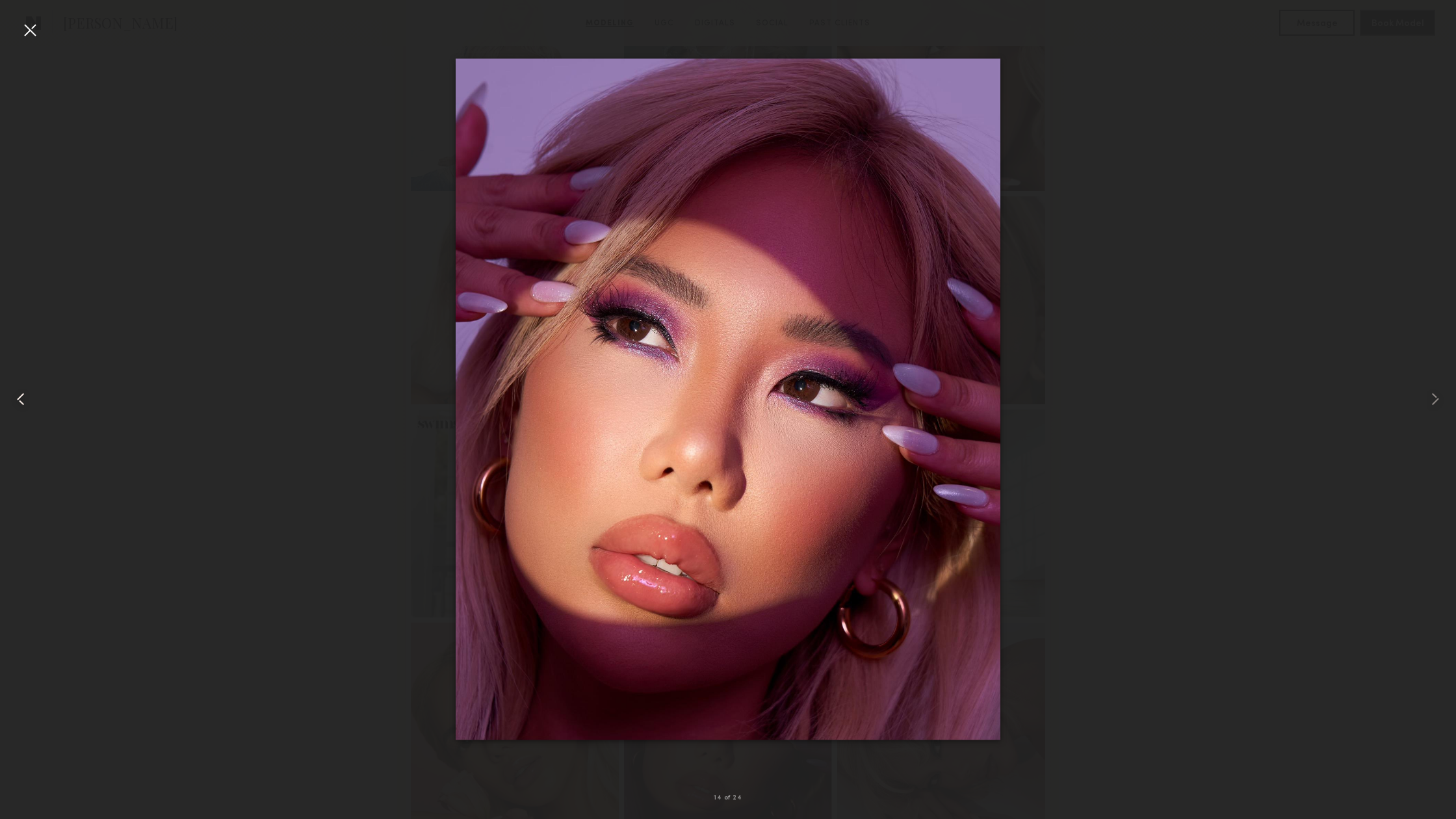
click at [19, 398] on common-icon at bounding box center [20, 399] width 21 height 21
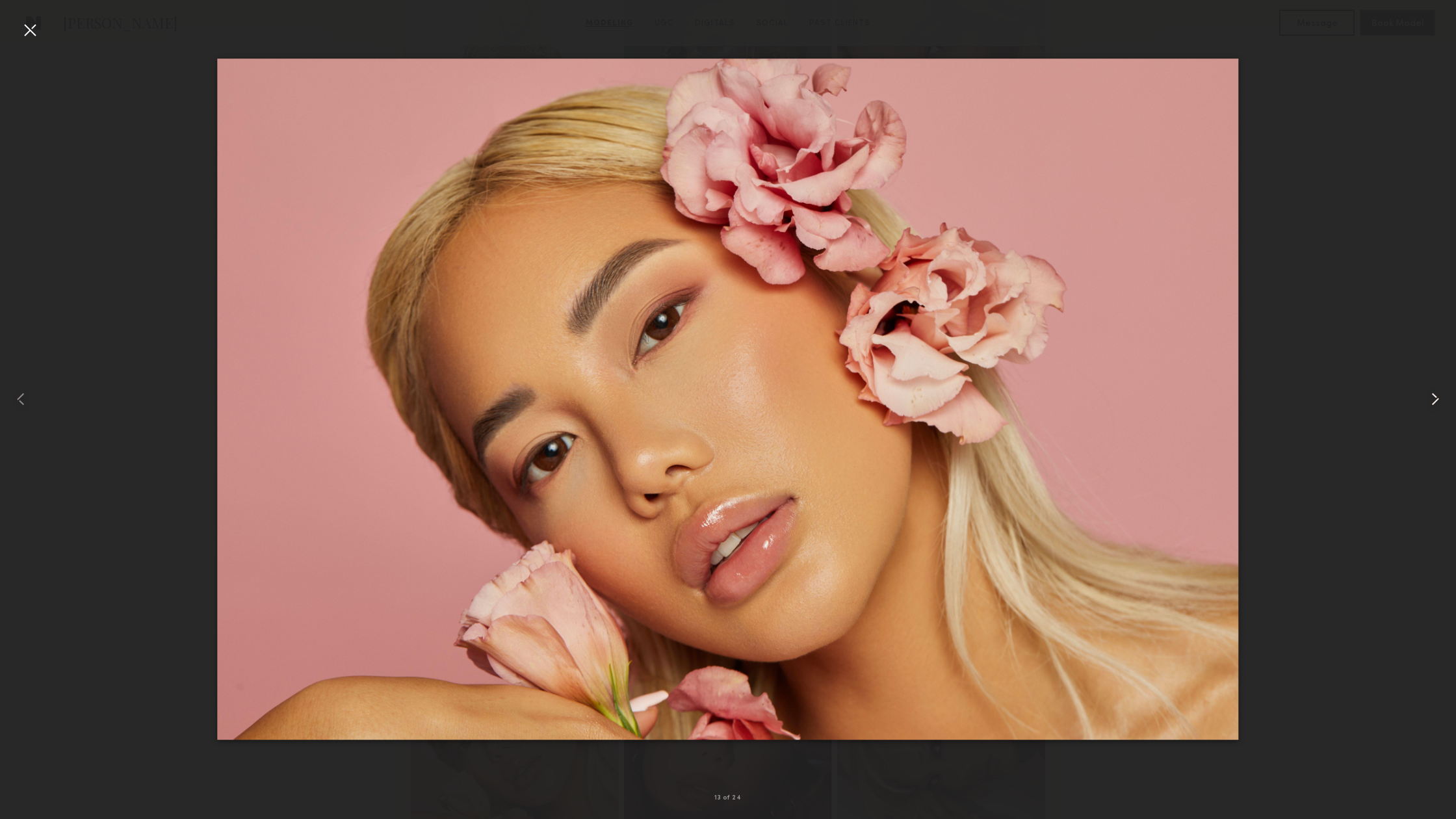
click at [1431, 399] on common-icon at bounding box center [1434, 399] width 21 height 21
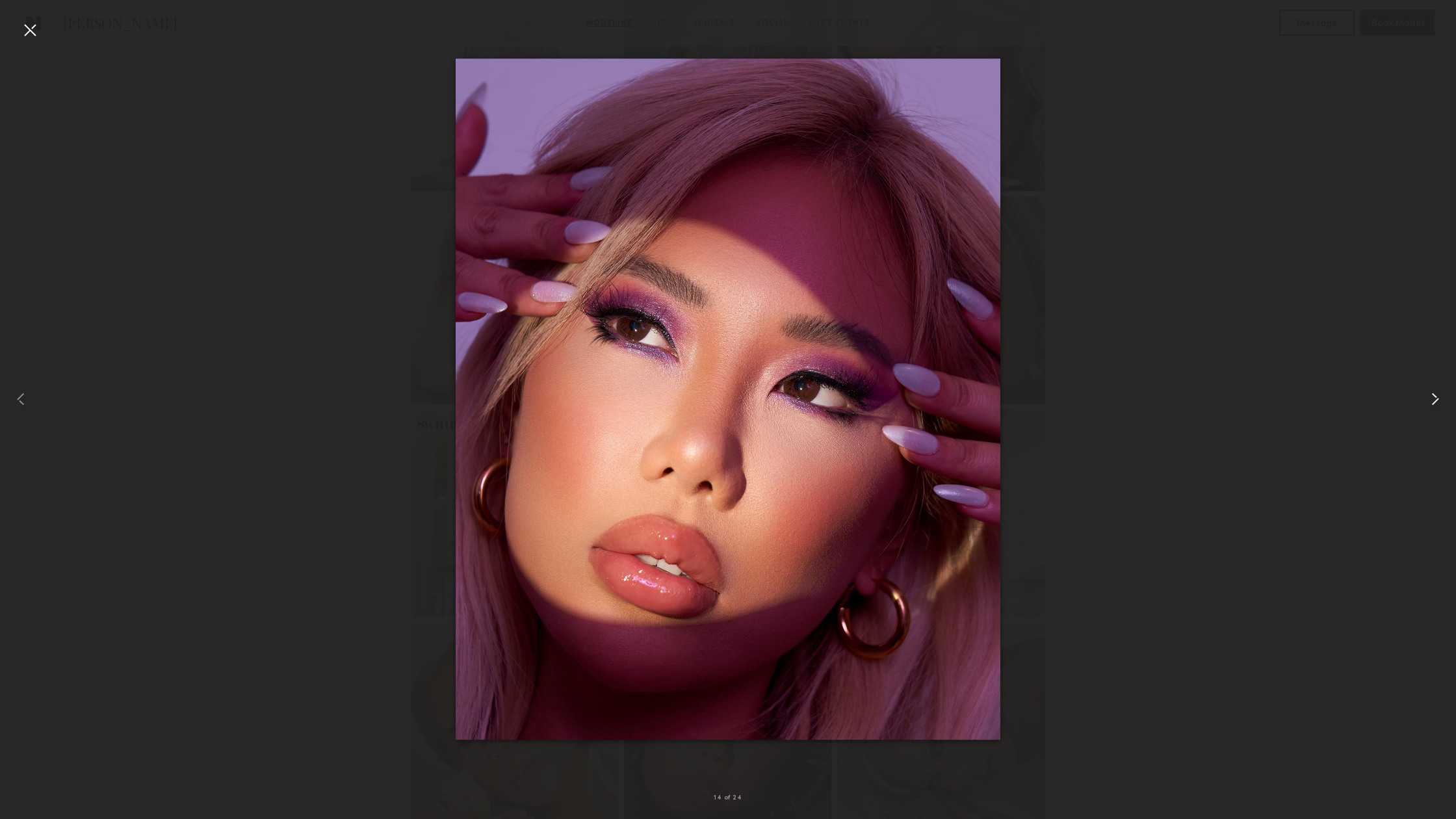
click at [1431, 399] on common-icon at bounding box center [1434, 399] width 21 height 21
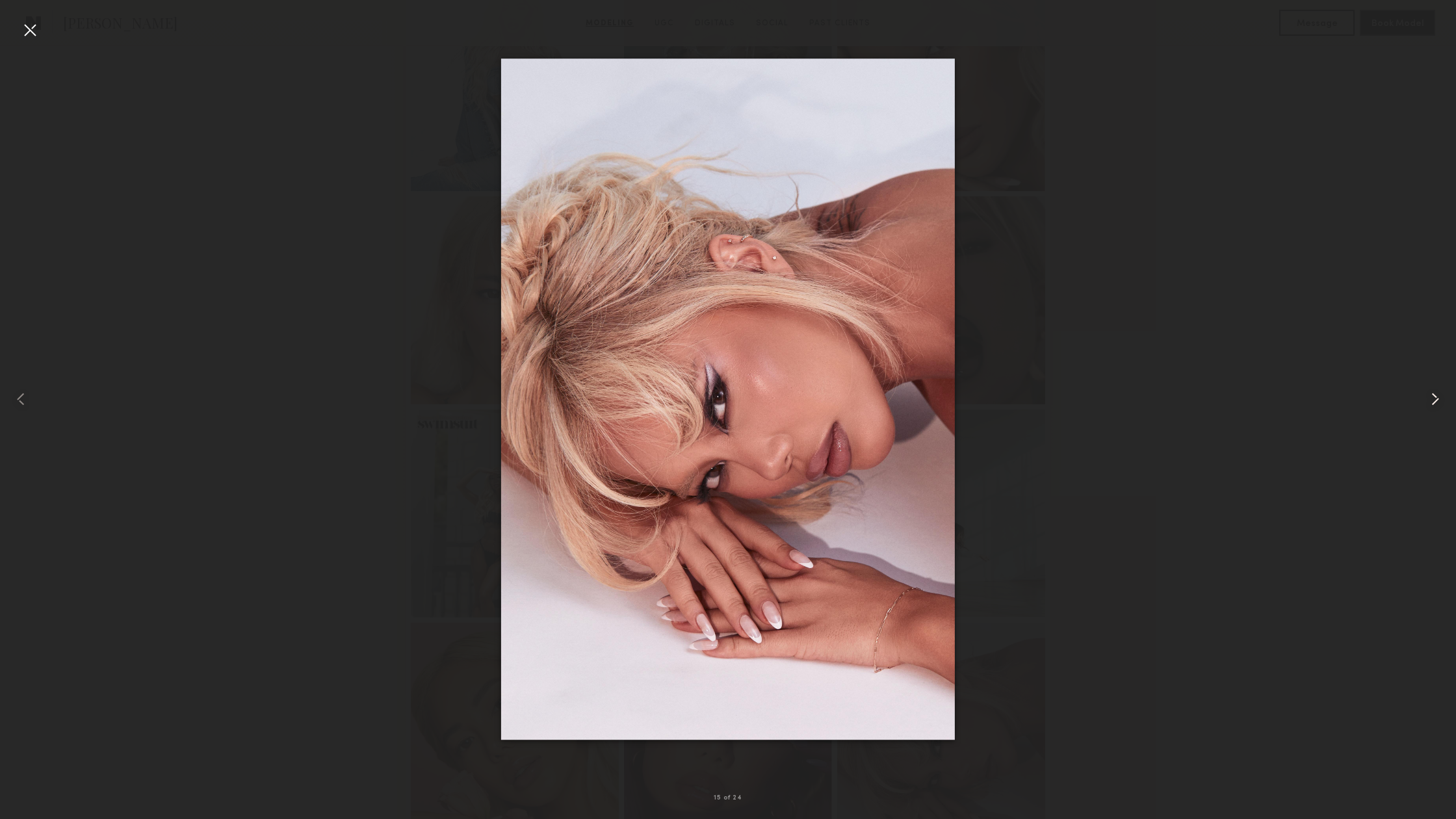
click at [1431, 399] on common-icon at bounding box center [1434, 399] width 21 height 21
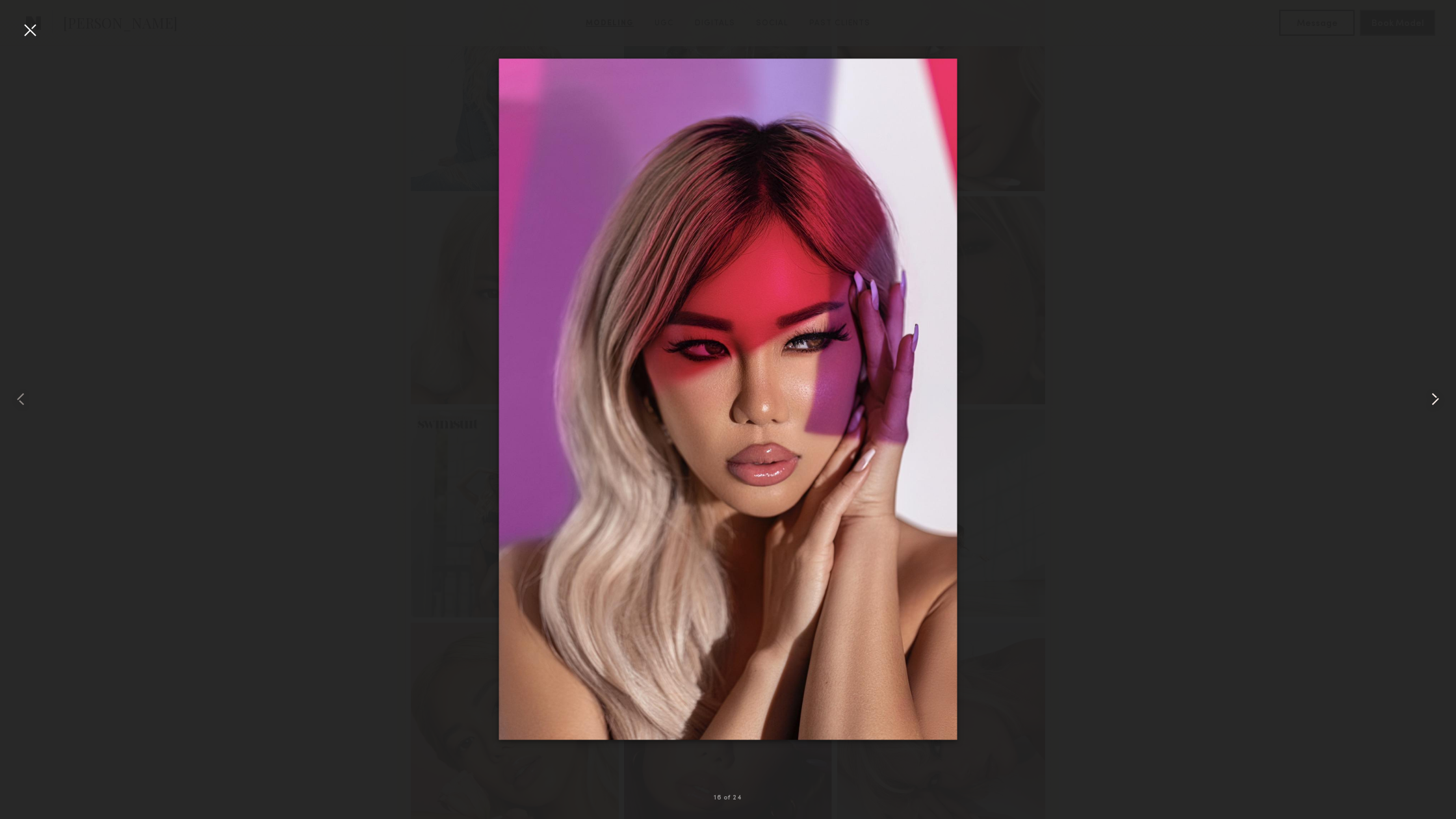
click at [1431, 399] on common-icon at bounding box center [1434, 399] width 21 height 21
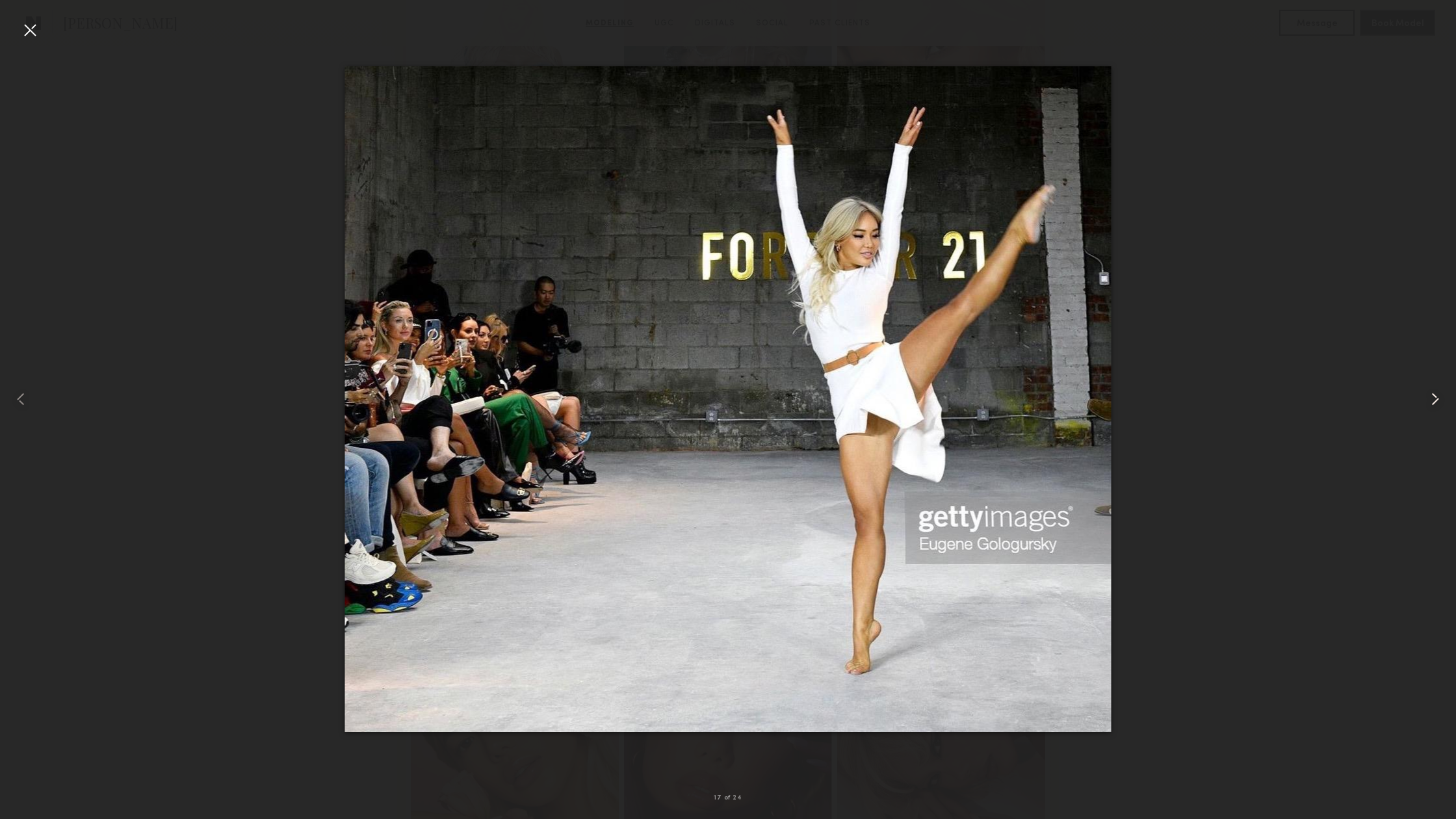
click at [1431, 399] on common-icon at bounding box center [1434, 399] width 21 height 21
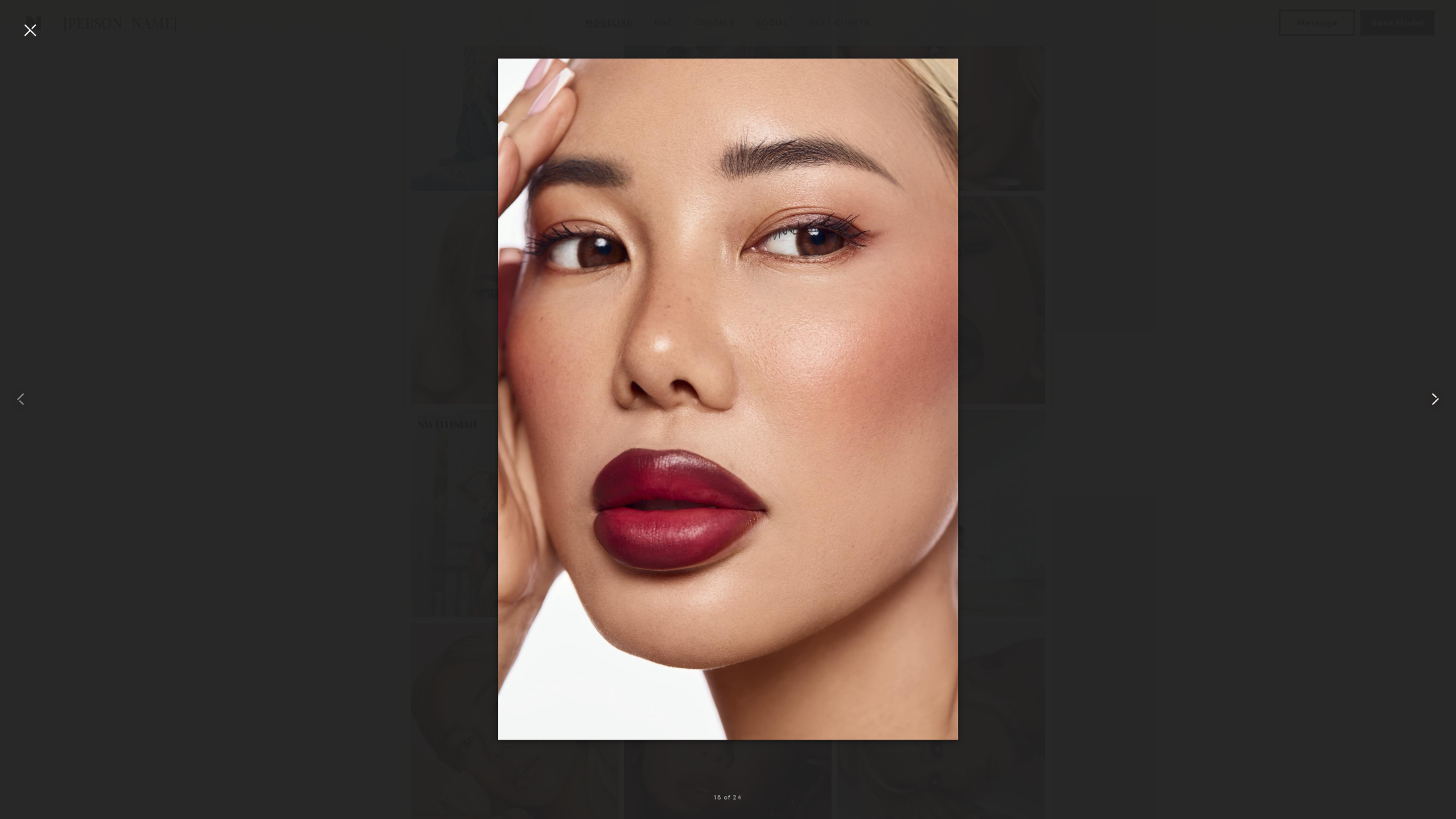
click at [1431, 399] on common-icon at bounding box center [1434, 399] width 21 height 21
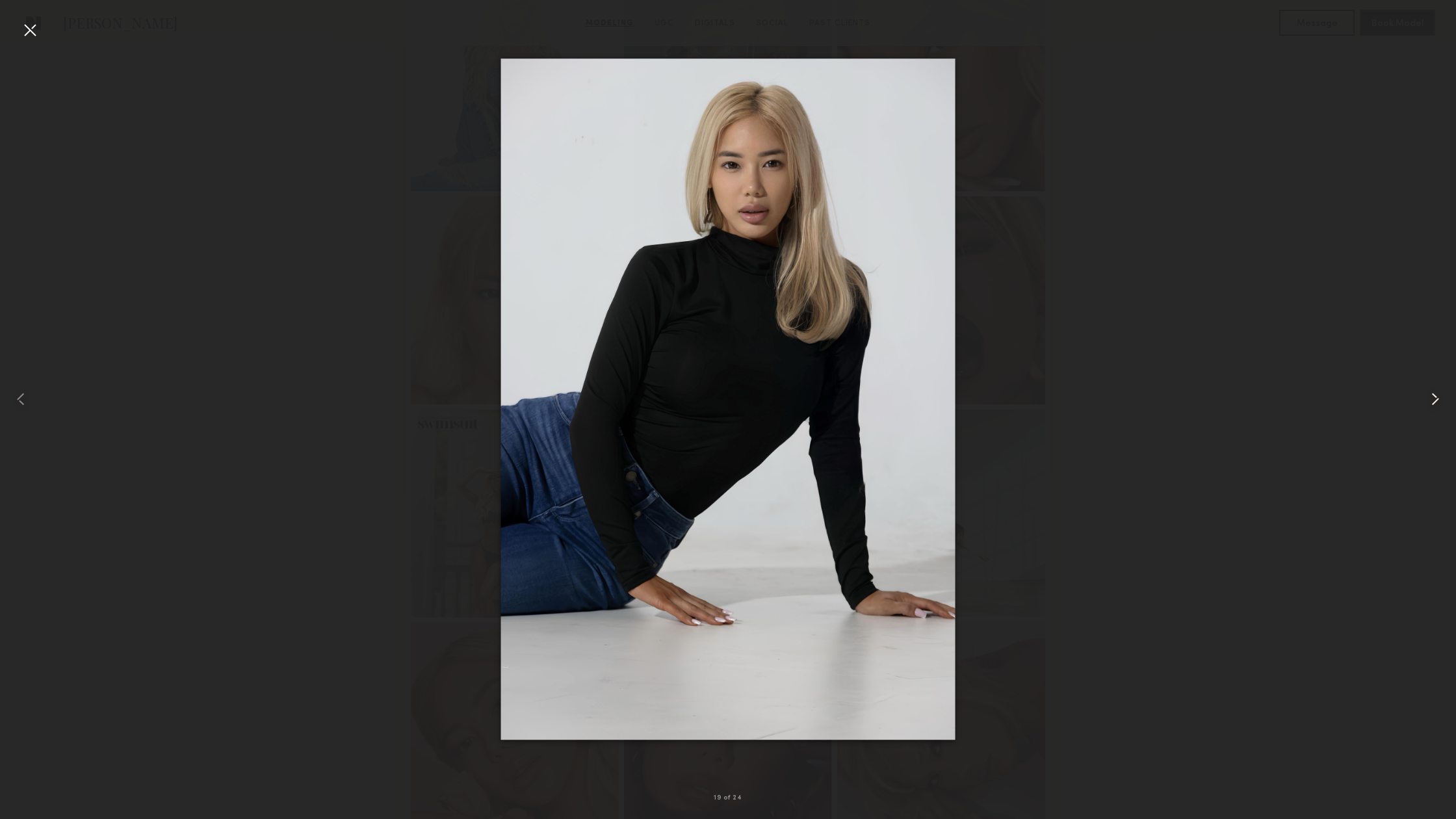
click at [1431, 399] on common-icon at bounding box center [1434, 399] width 21 height 21
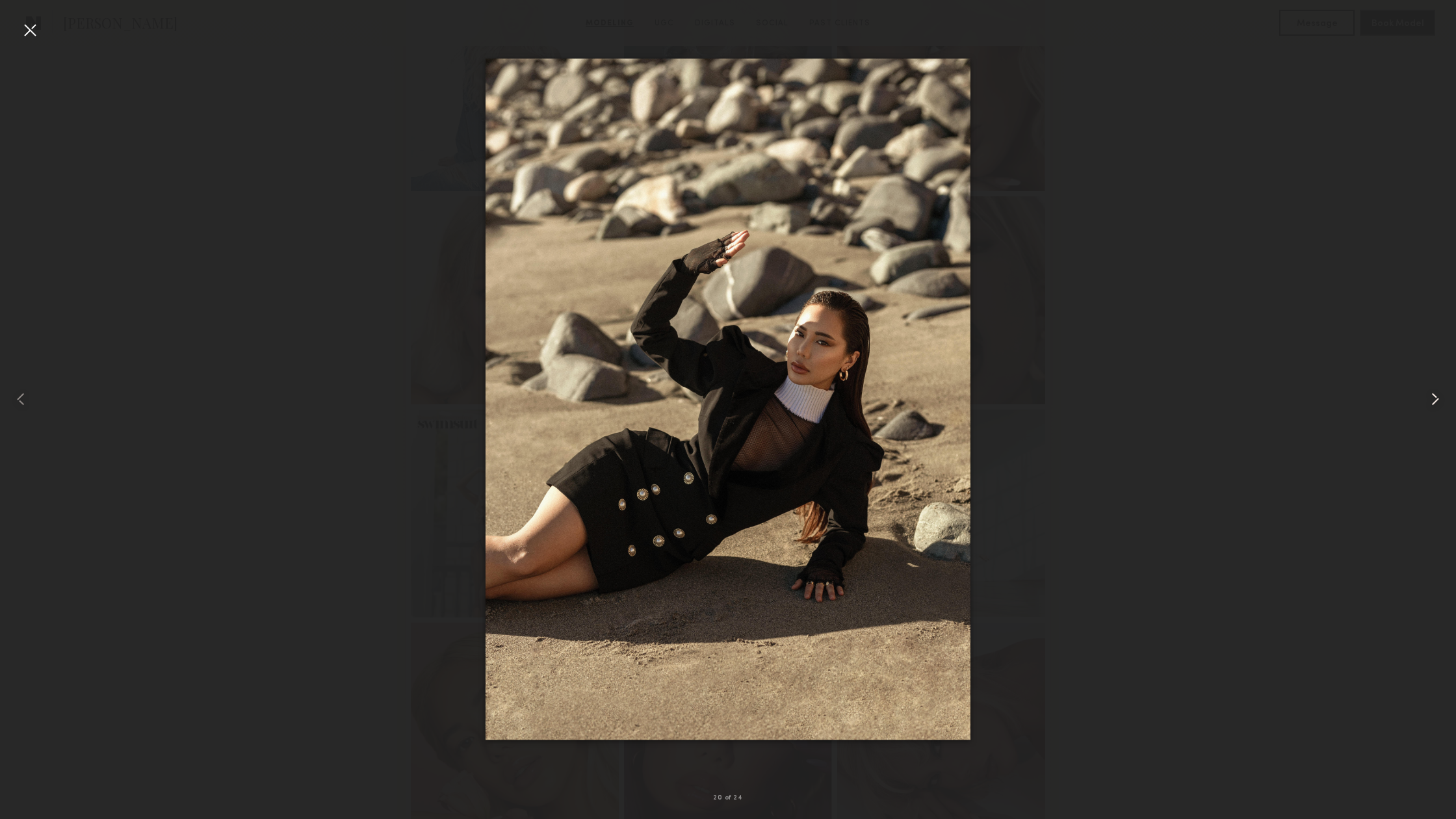
click at [1431, 399] on common-icon at bounding box center [1434, 399] width 21 height 21
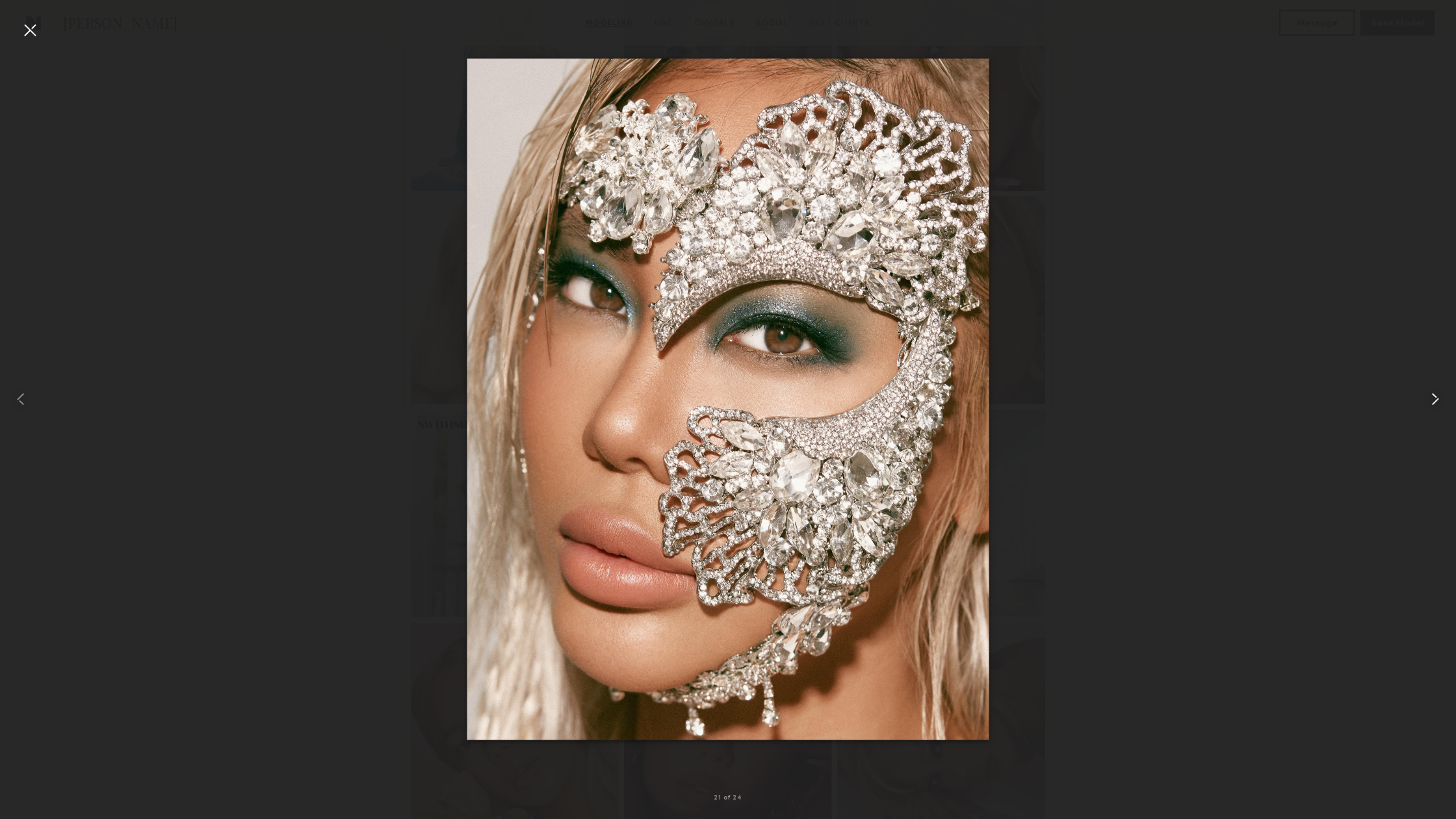
click at [1431, 399] on common-icon at bounding box center [1434, 399] width 21 height 21
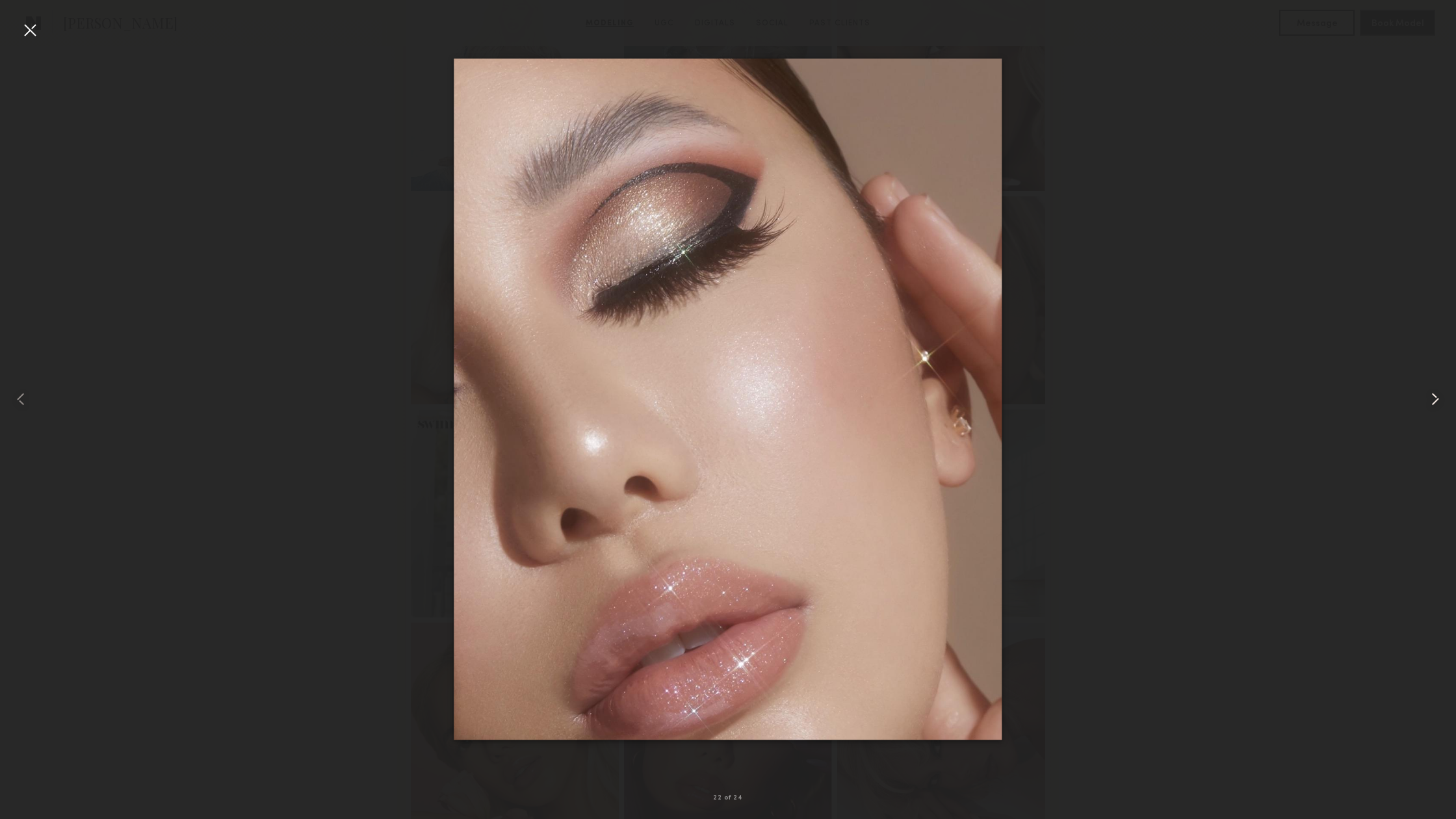
click at [1431, 399] on common-icon at bounding box center [1434, 399] width 21 height 21
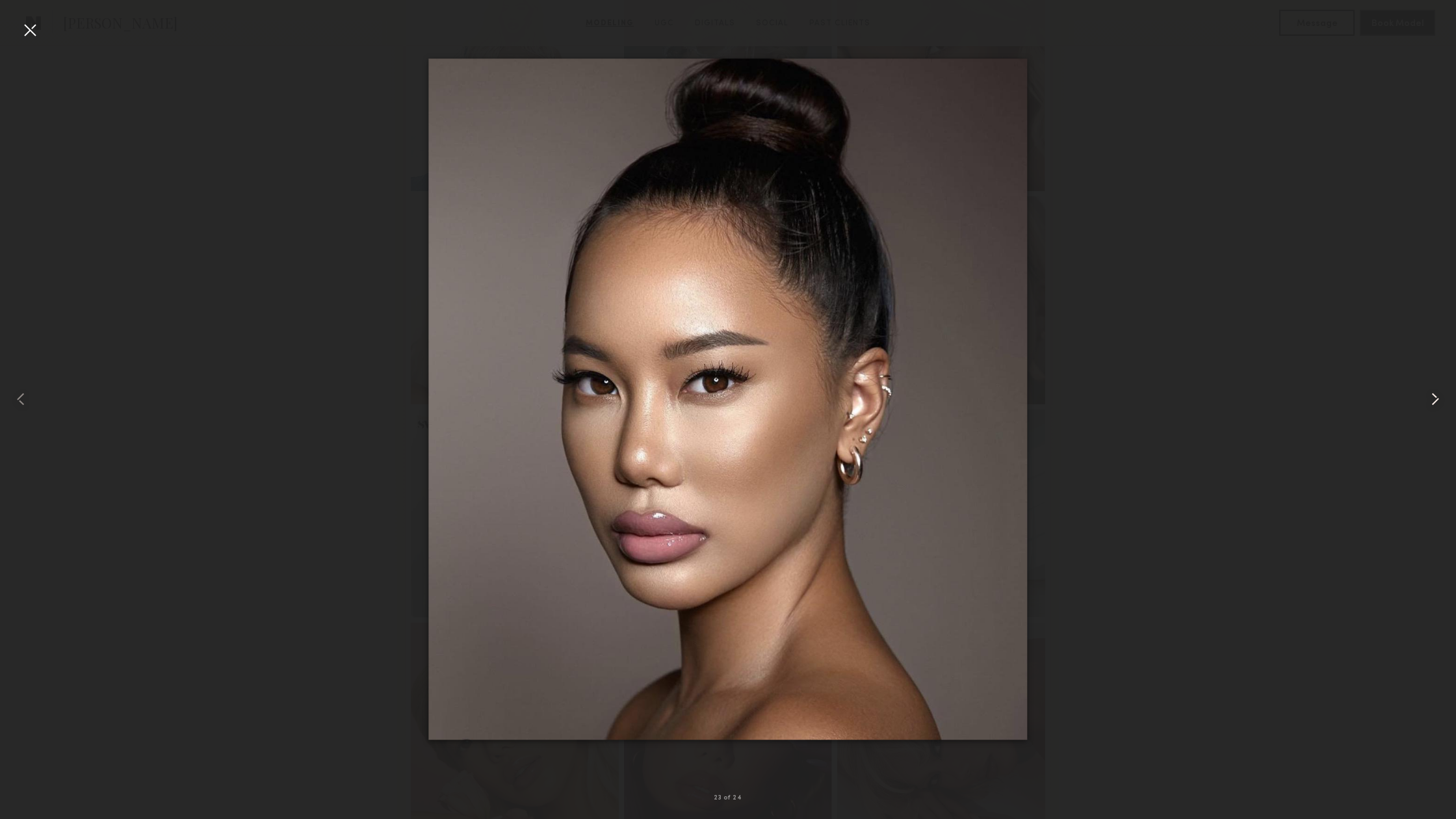
click at [1431, 399] on common-icon at bounding box center [1434, 399] width 21 height 21
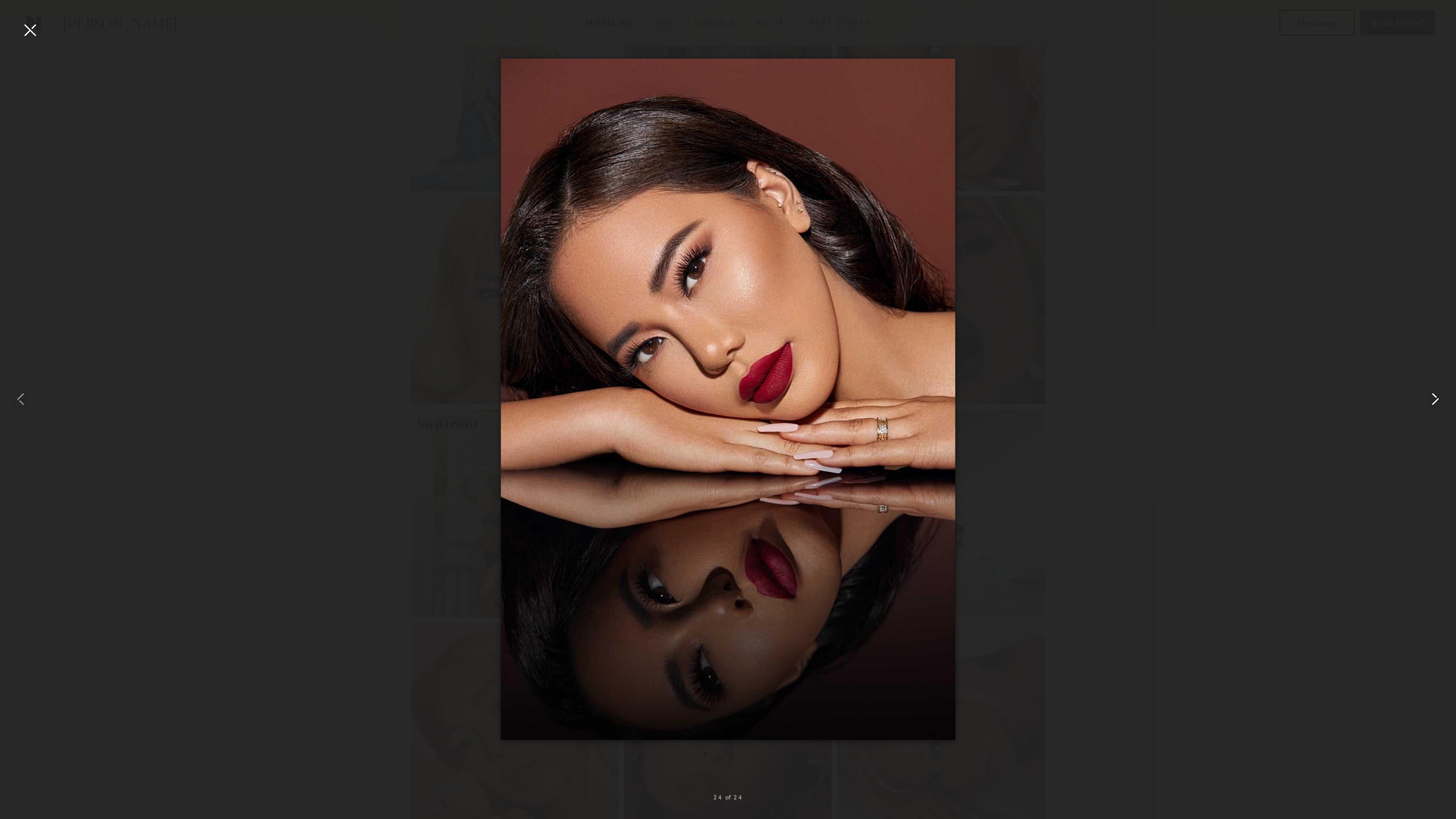
click at [1431, 399] on common-icon at bounding box center [1434, 399] width 21 height 21
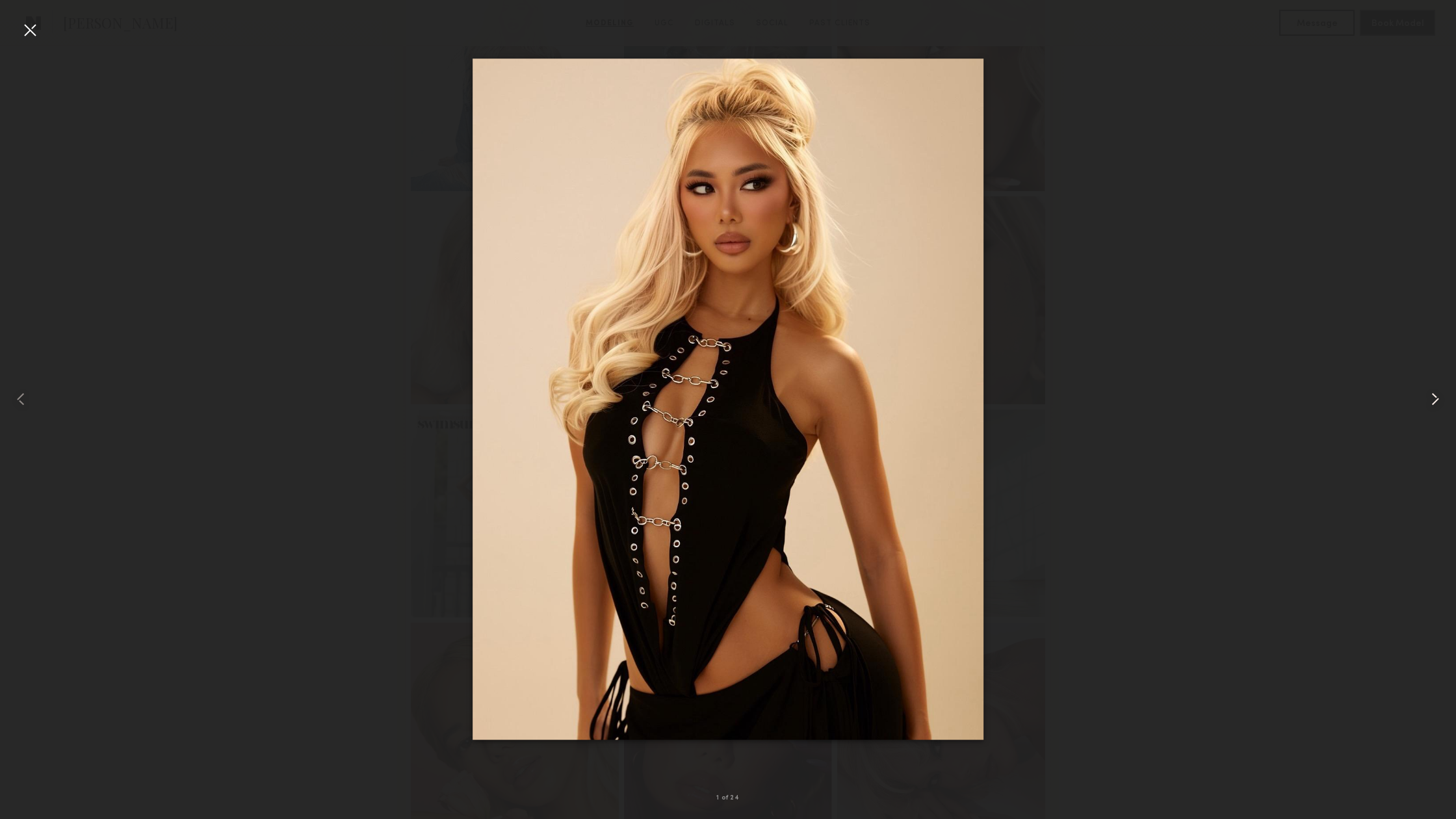
click at [1431, 399] on common-icon at bounding box center [1434, 399] width 21 height 21
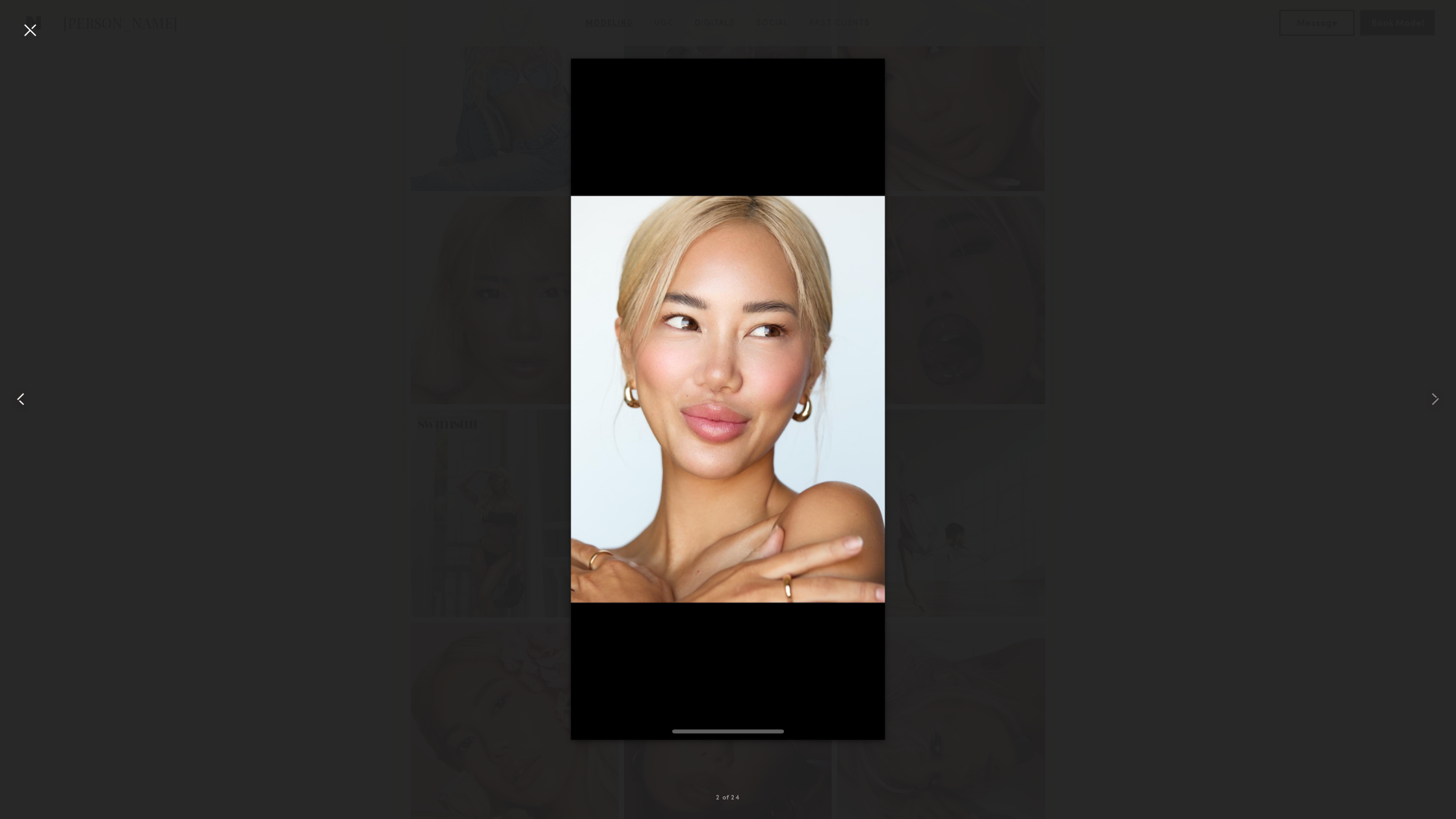
click at [21, 399] on common-icon at bounding box center [20, 399] width 21 height 21
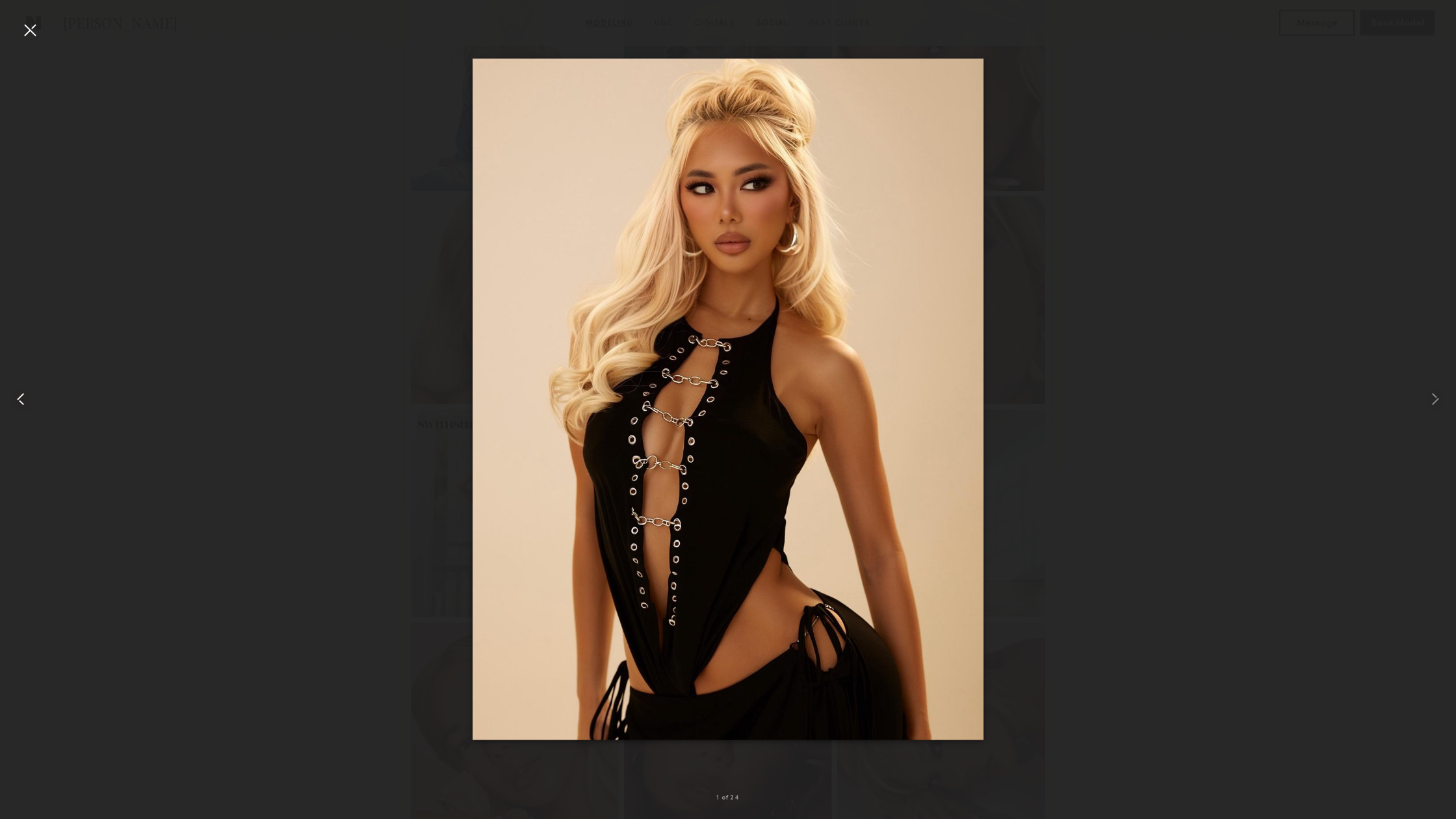
click at [21, 396] on common-icon at bounding box center [20, 399] width 21 height 21
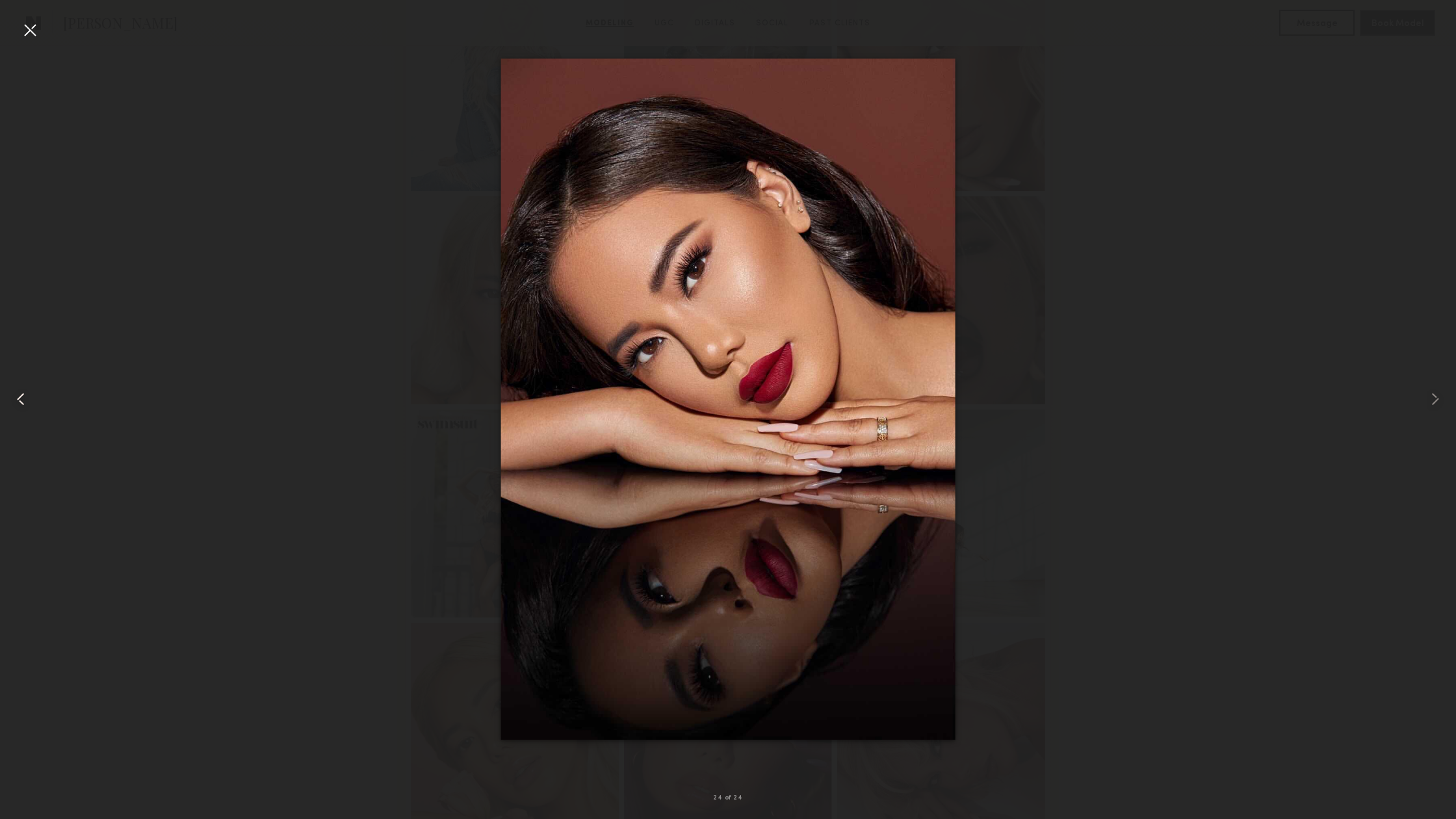
click at [21, 396] on common-icon at bounding box center [20, 399] width 21 height 21
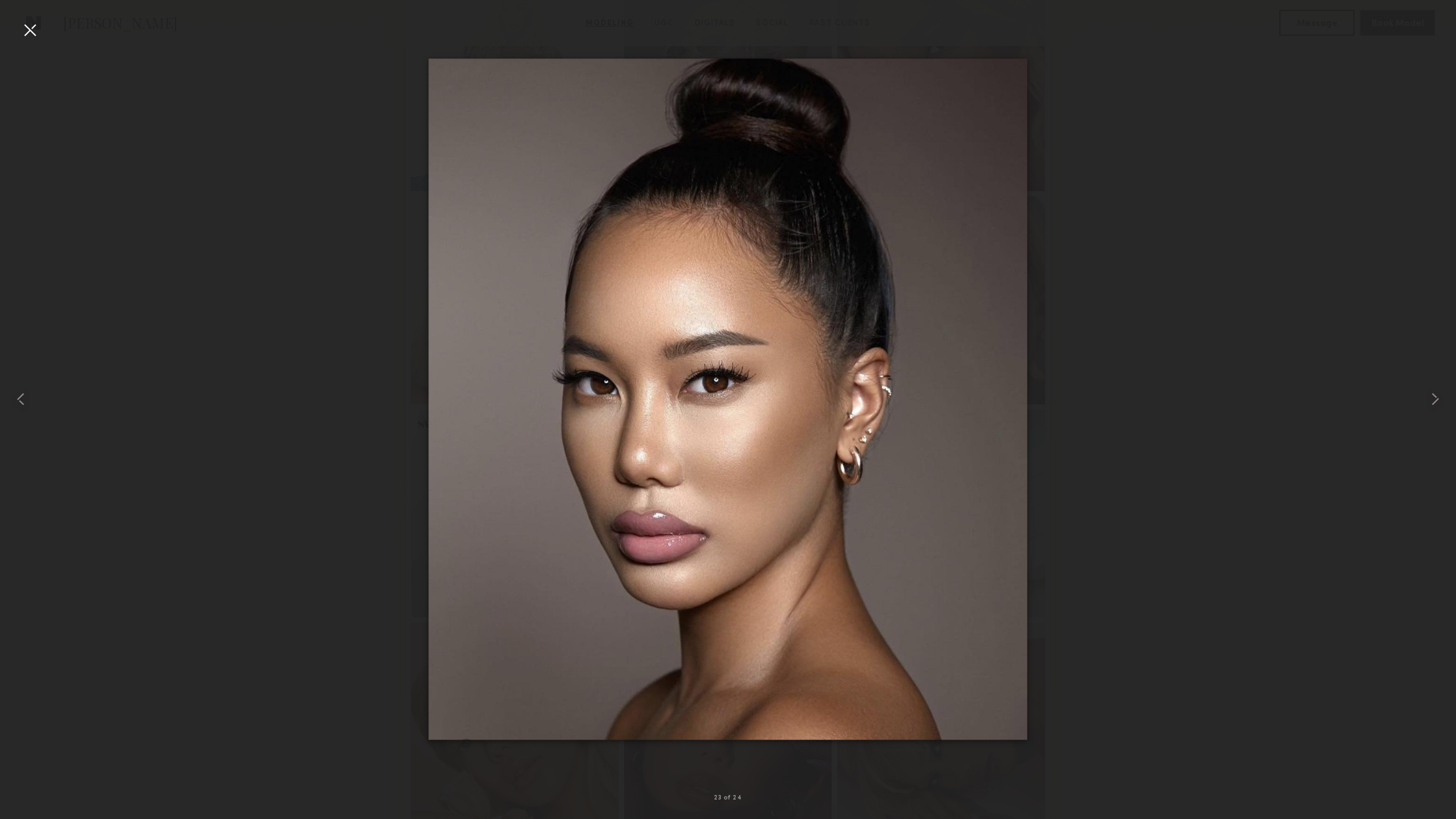
click at [33, 32] on div at bounding box center [29, 29] width 21 height 21
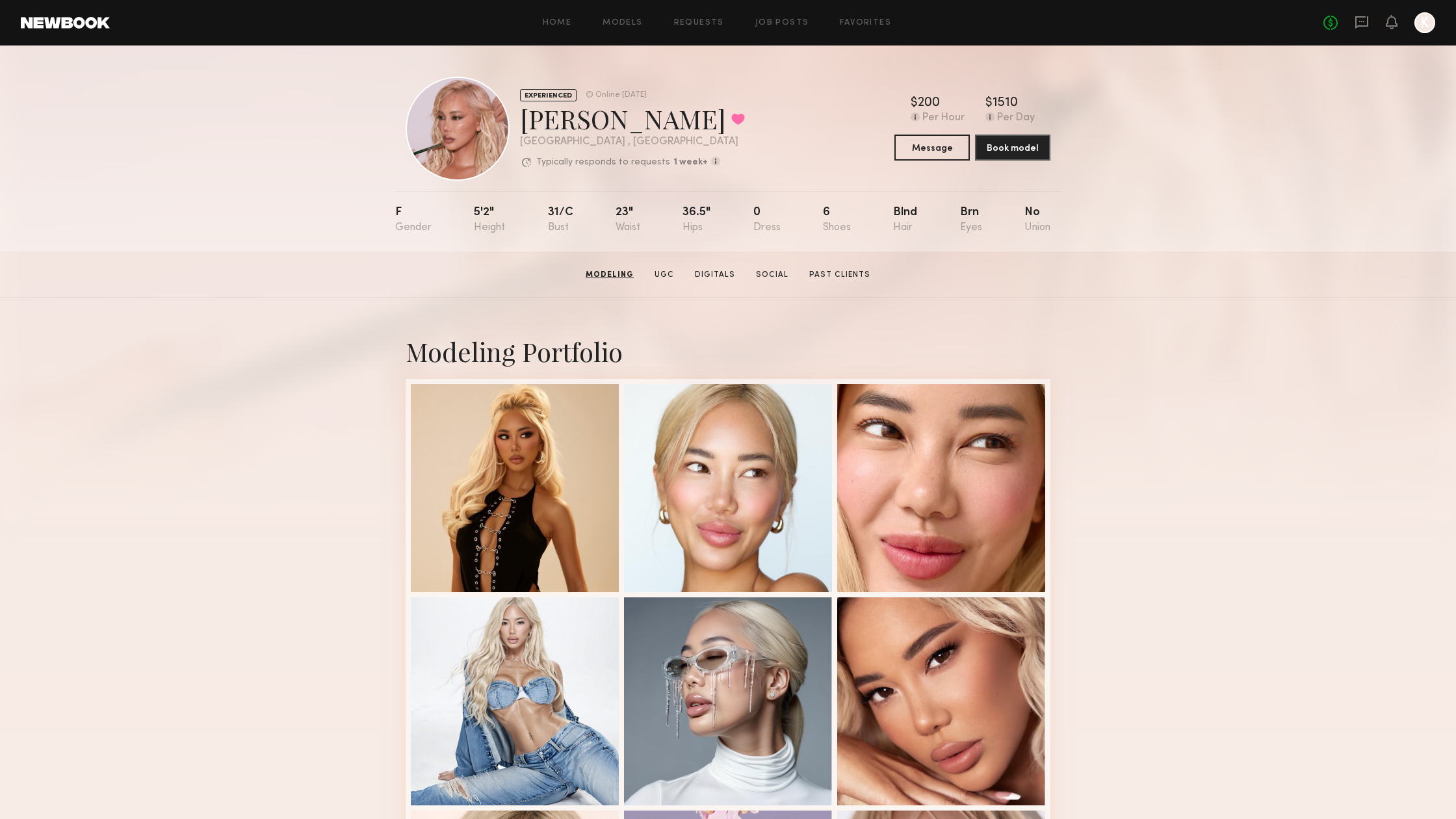
scroll to position [0, 0]
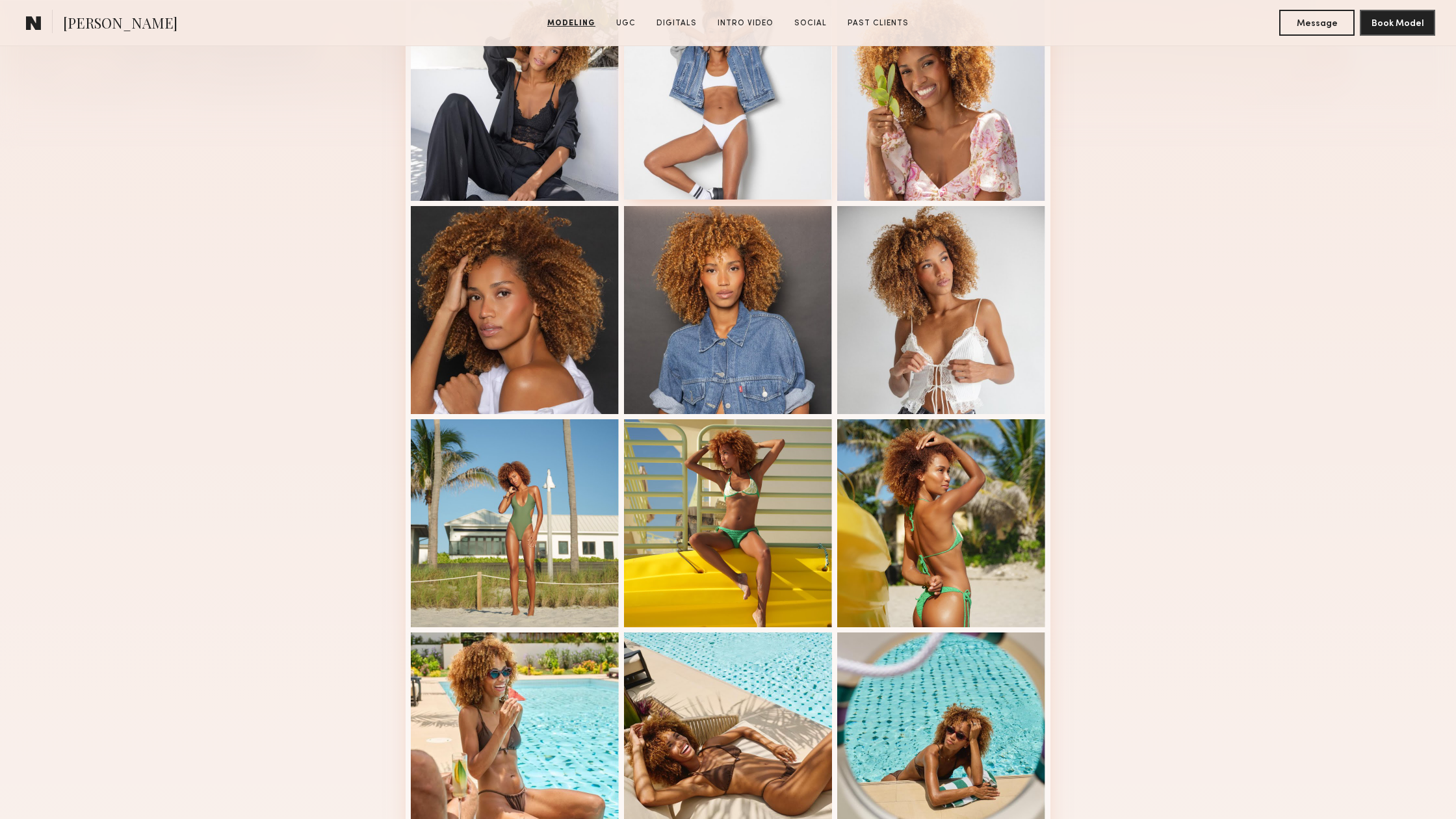
scroll to position [475, 0]
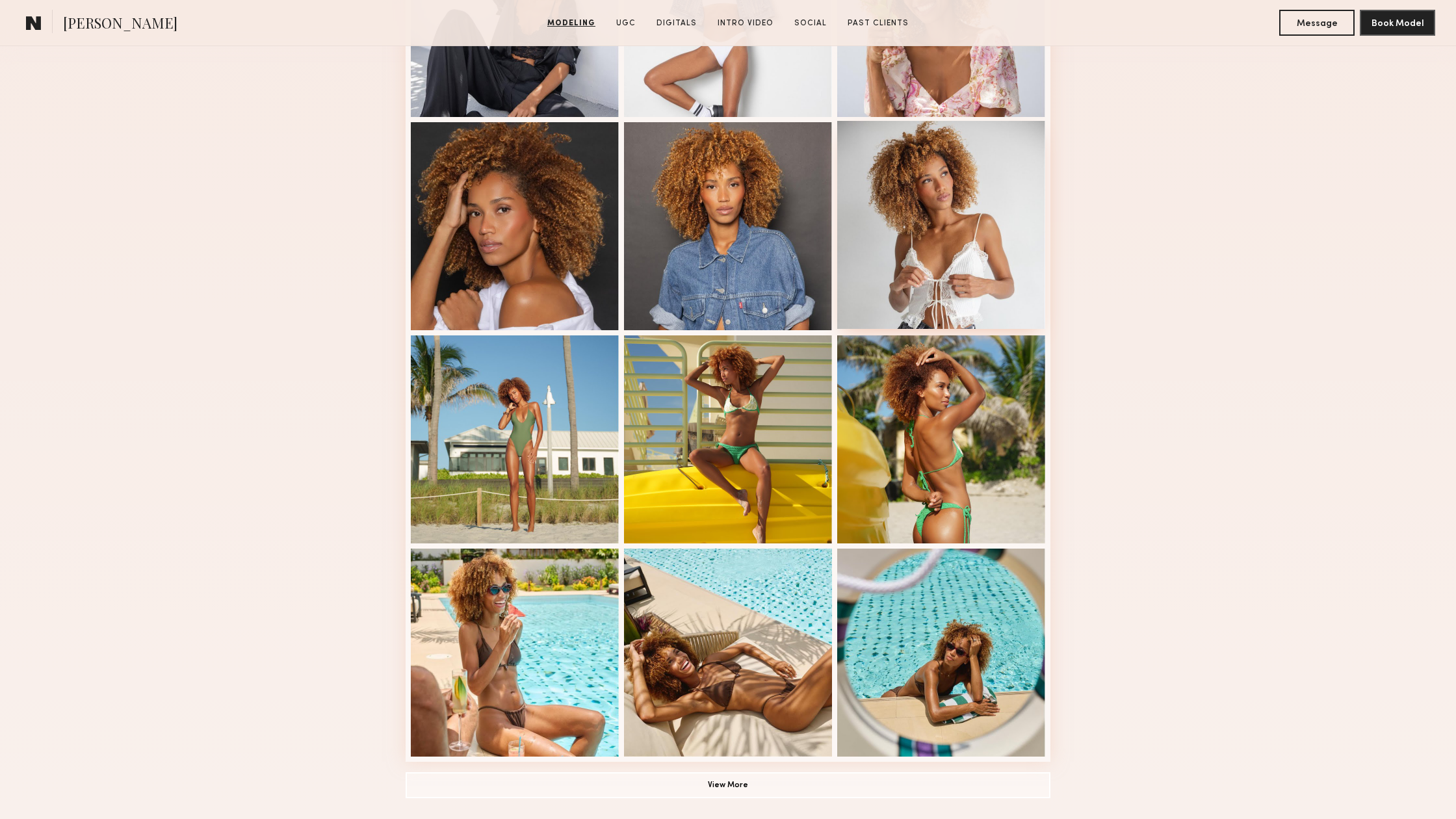
click at [928, 210] on div at bounding box center [941, 225] width 208 height 208
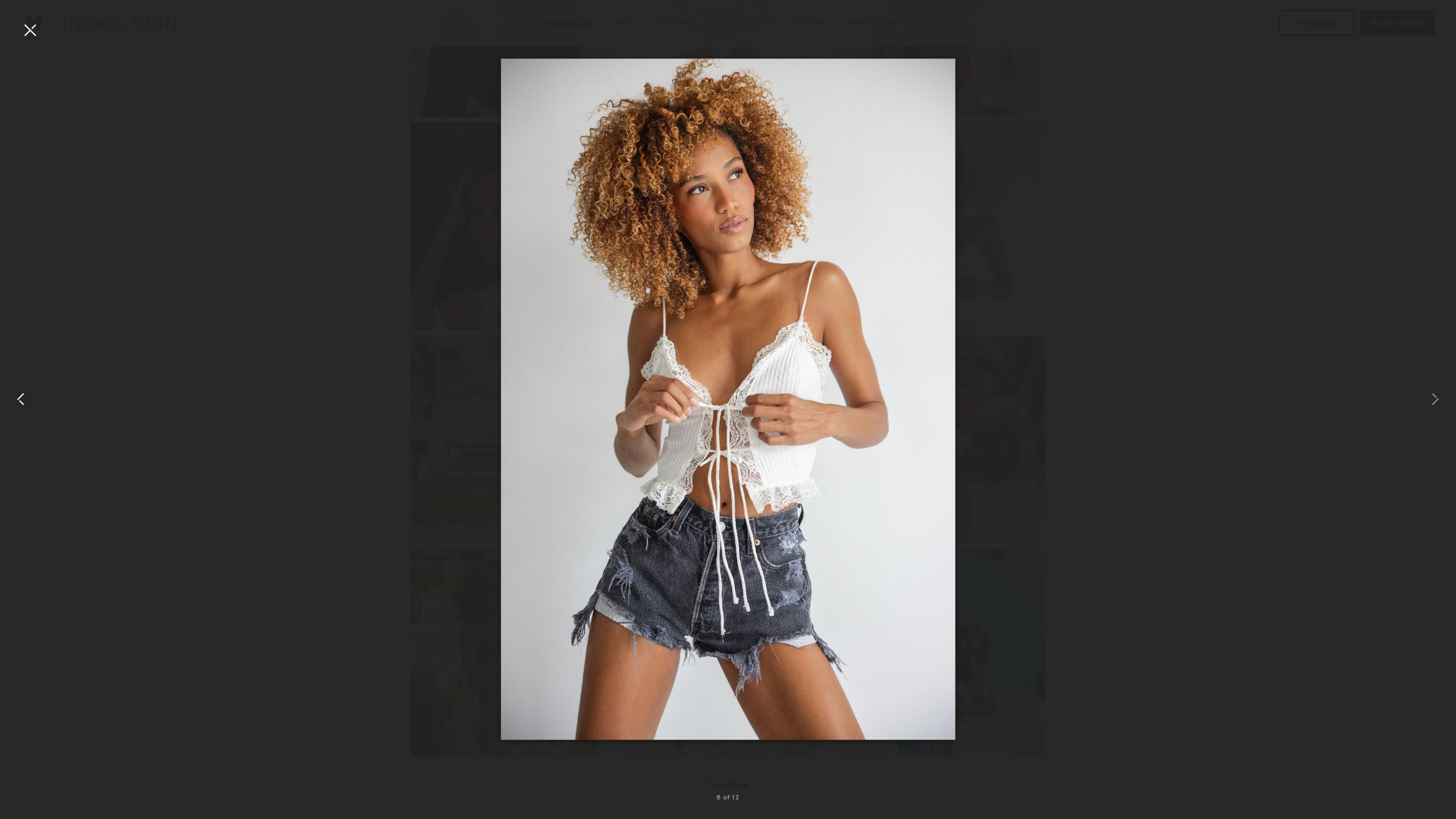
click at [11, 392] on common-icon at bounding box center [20, 399] width 21 height 21
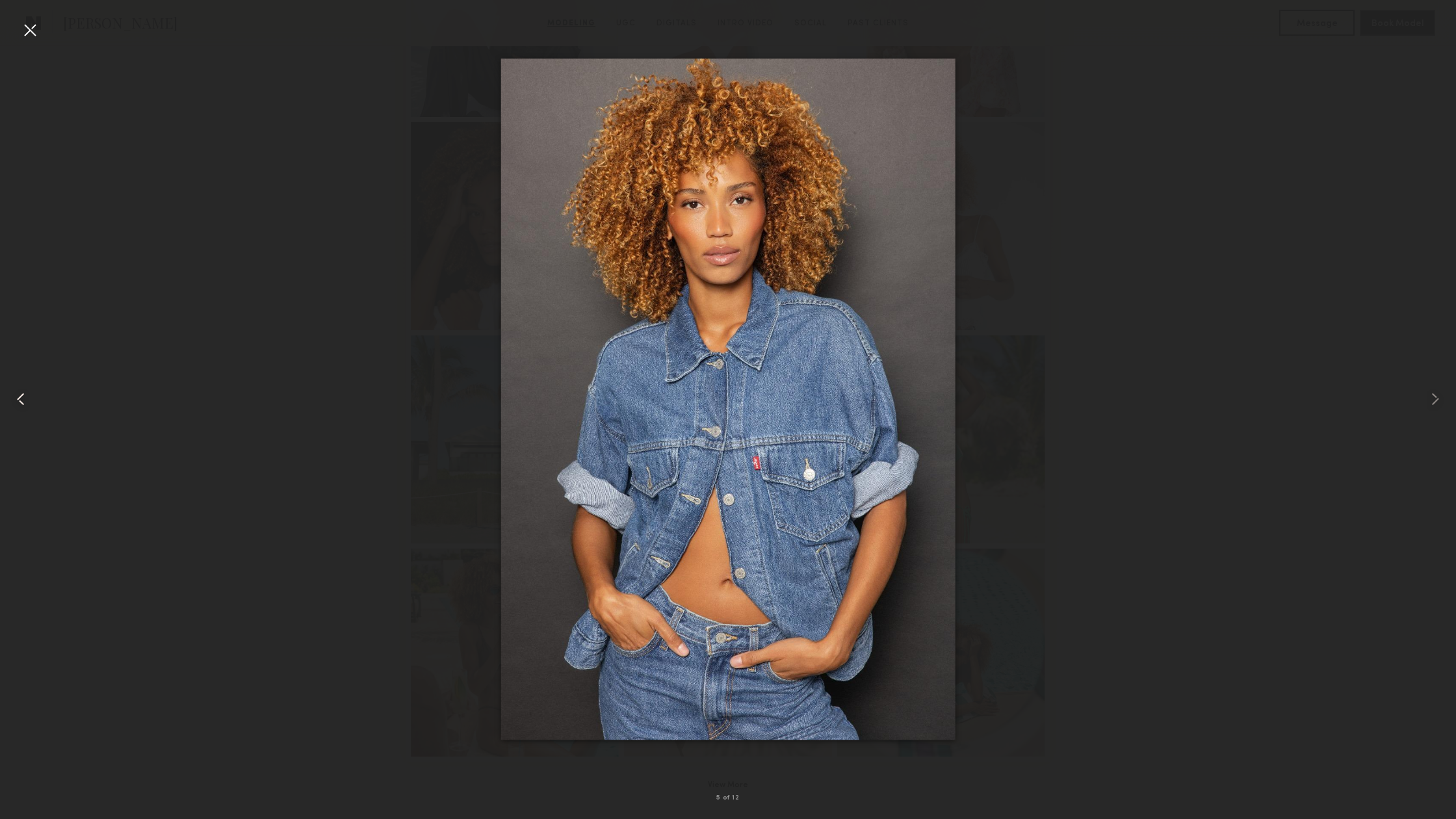
click at [11, 392] on common-icon at bounding box center [20, 399] width 21 height 21
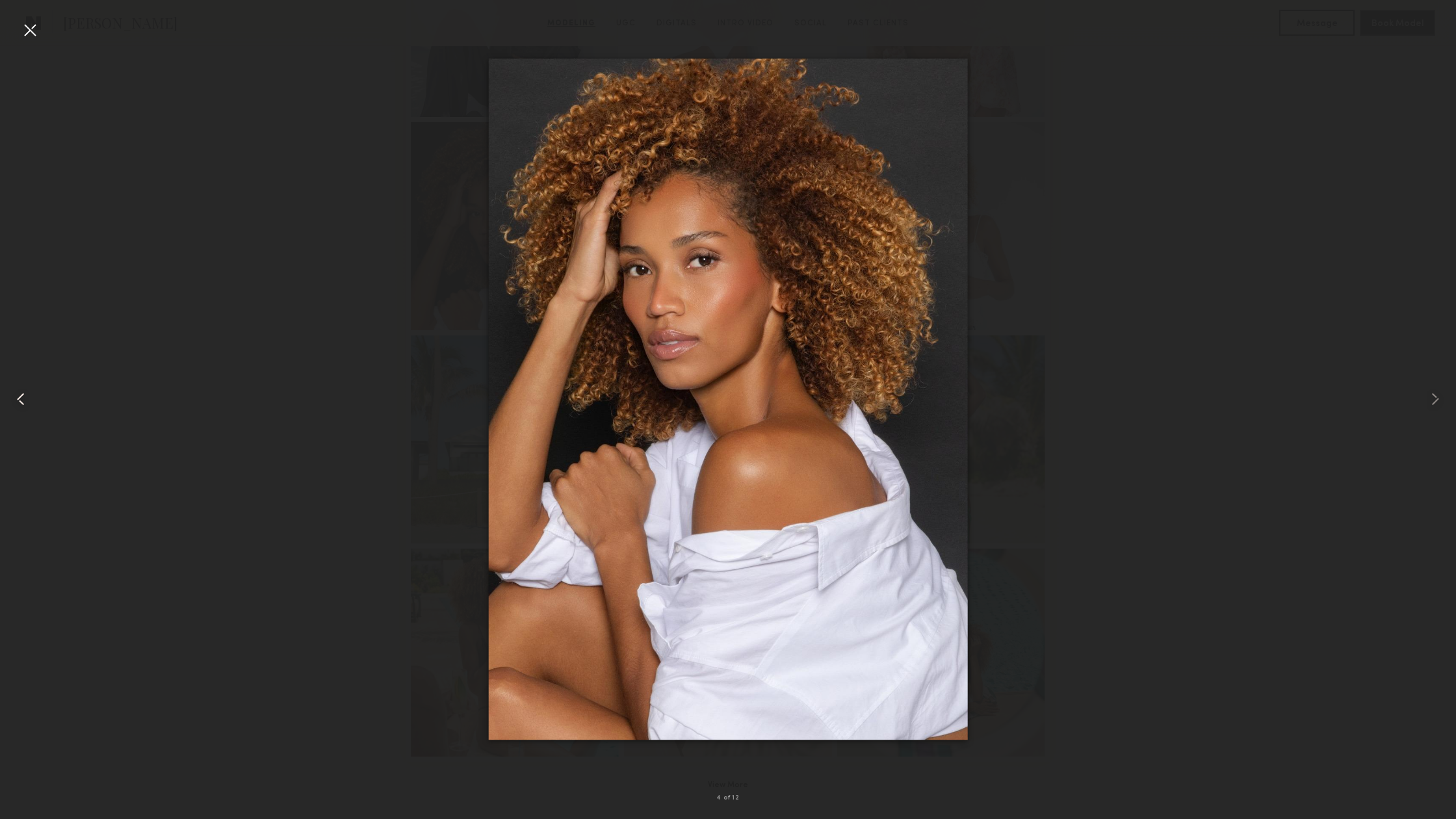
click at [22, 392] on common-icon at bounding box center [20, 399] width 21 height 21
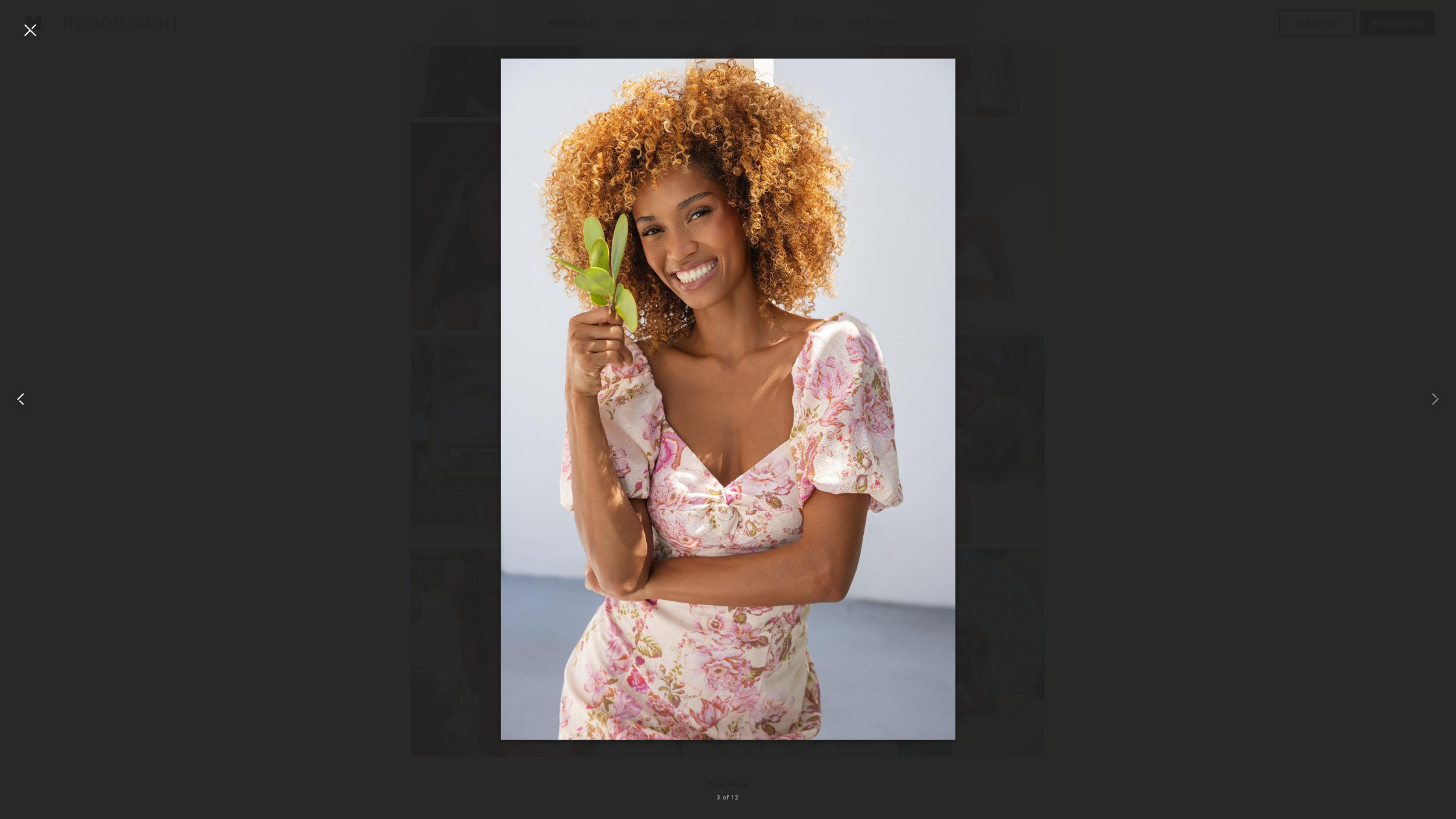
click at [22, 392] on common-icon at bounding box center [20, 399] width 21 height 21
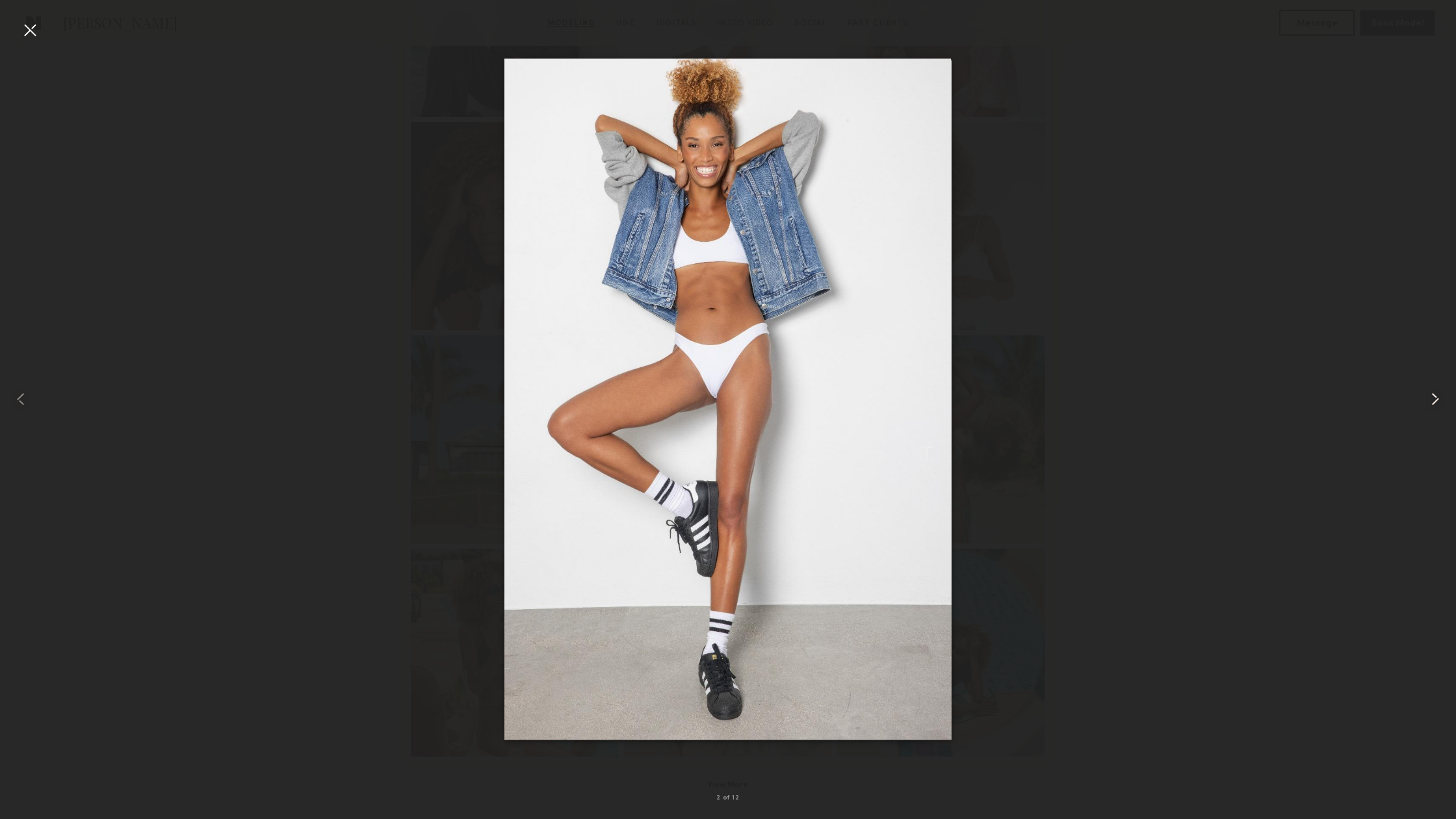
click at [1431, 400] on common-icon at bounding box center [1434, 399] width 21 height 21
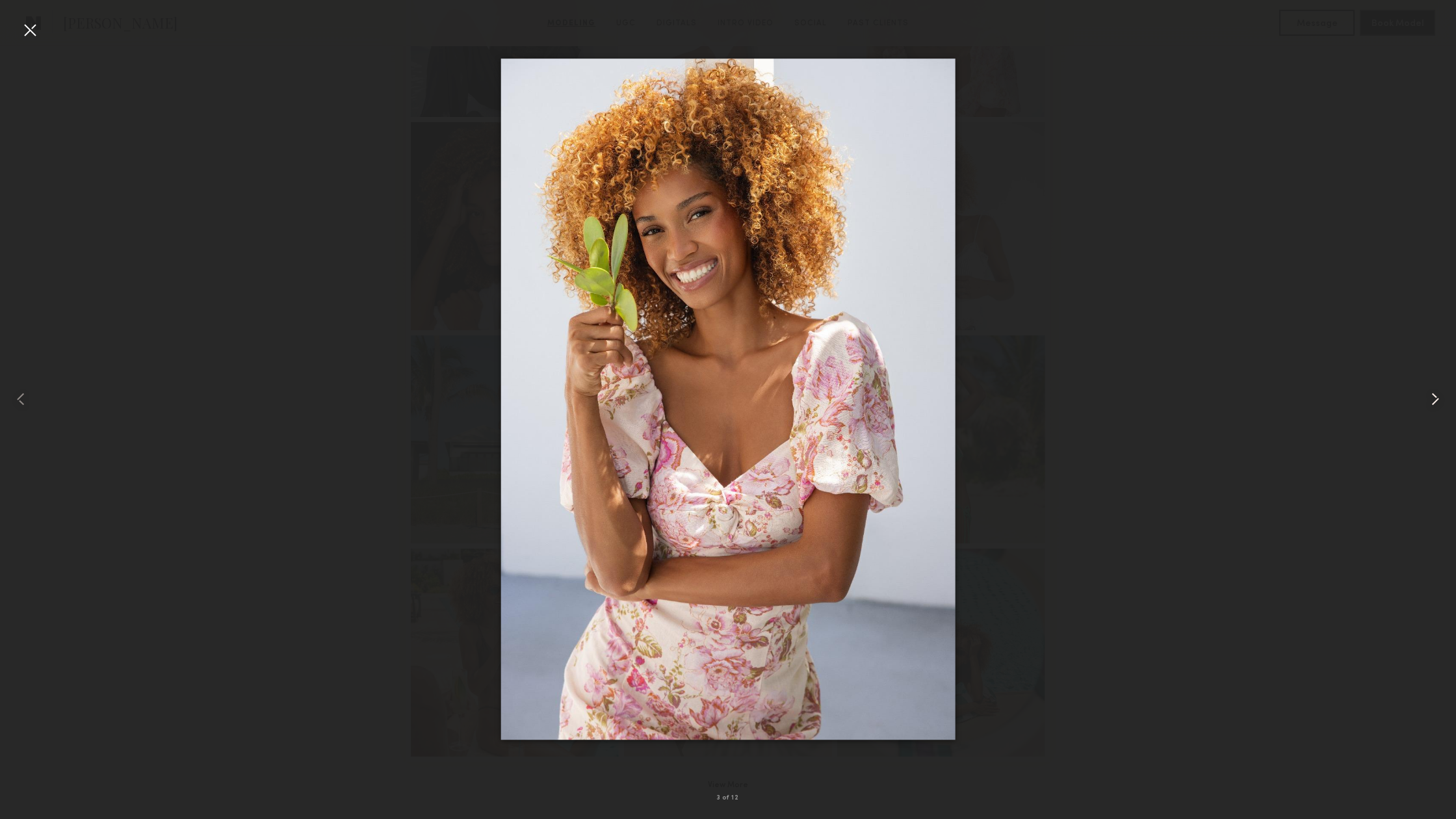
click at [1431, 401] on common-icon at bounding box center [1434, 399] width 21 height 21
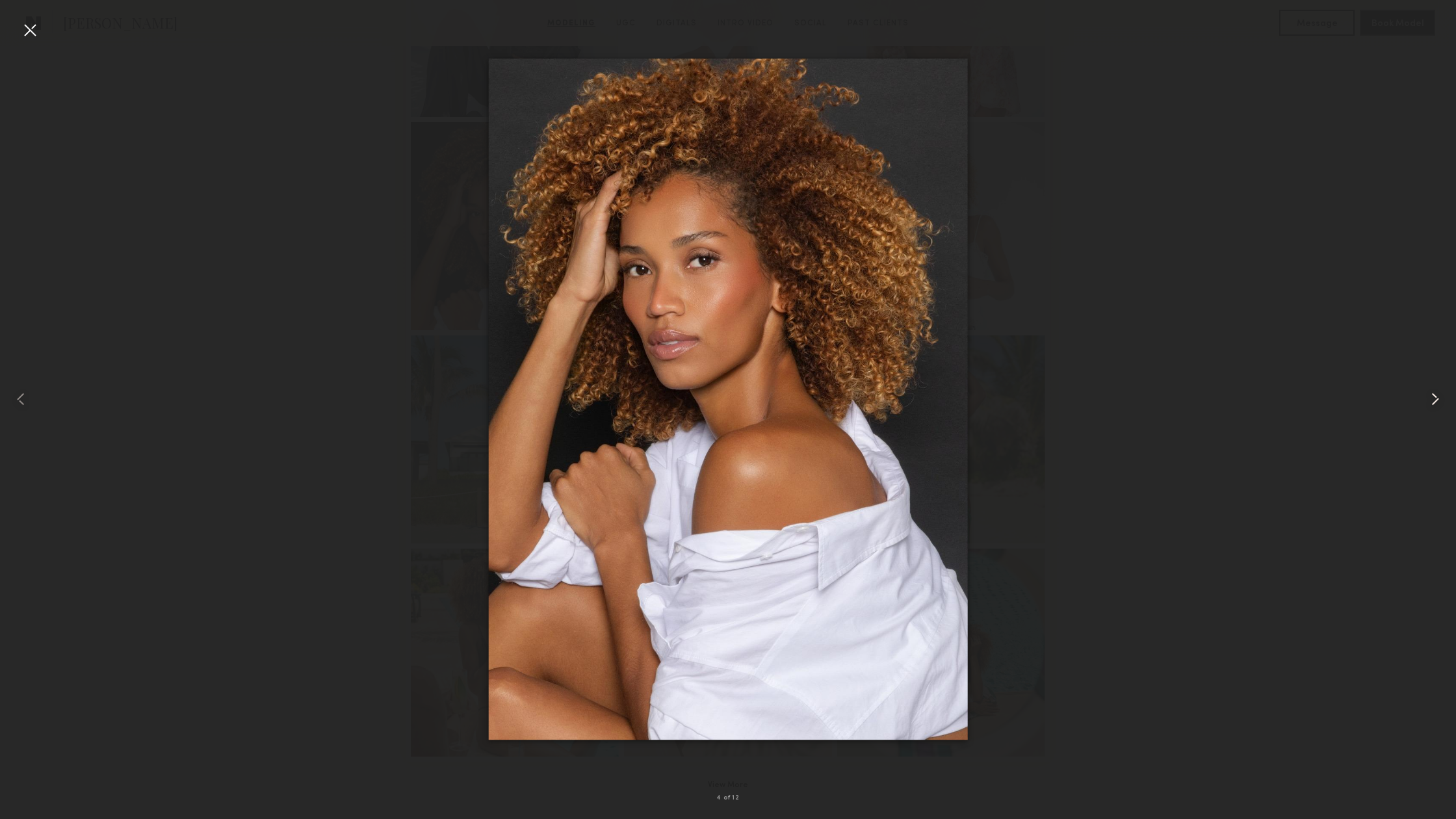
click at [1431, 401] on common-icon at bounding box center [1434, 399] width 21 height 21
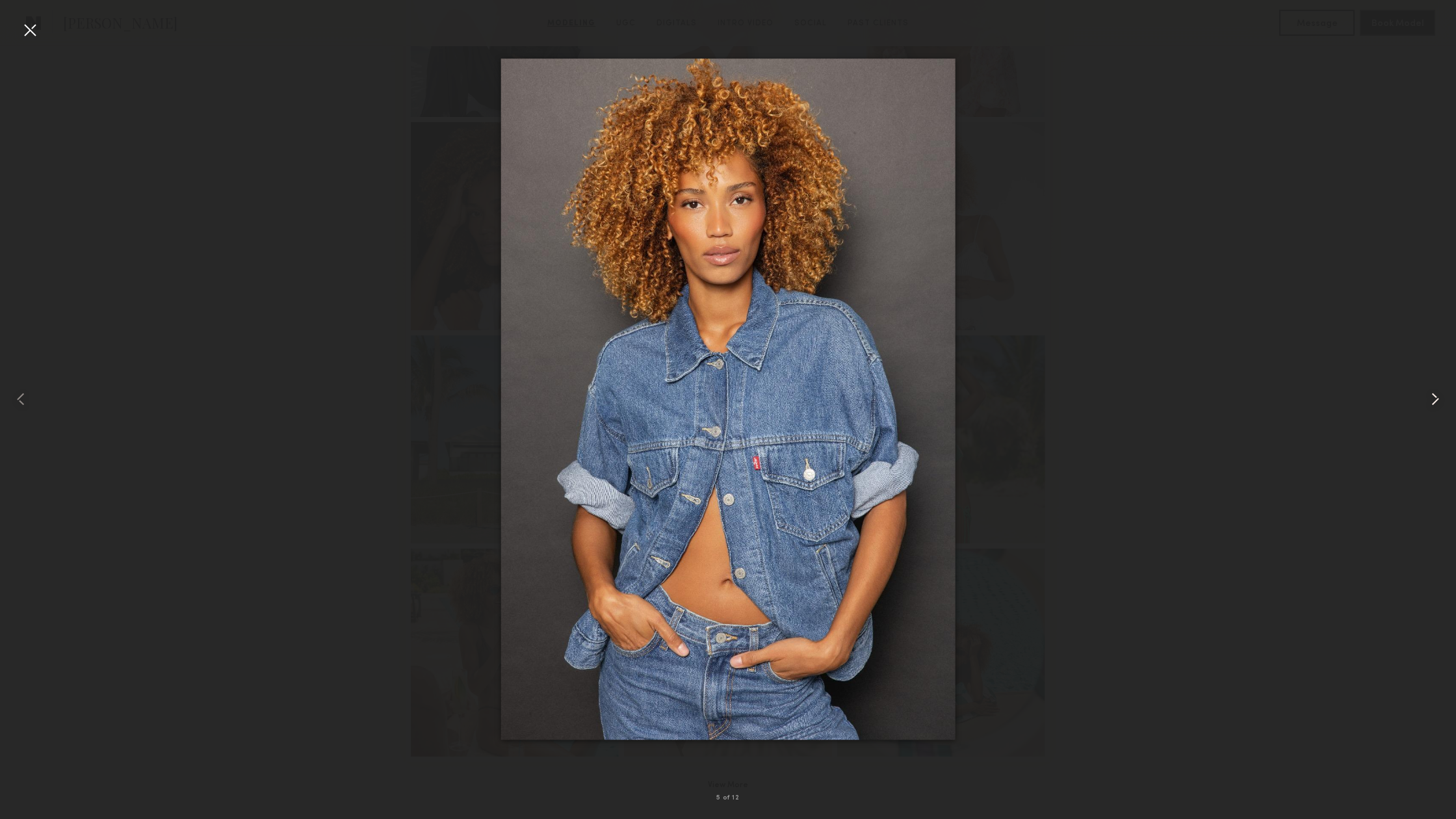
click at [1431, 401] on common-icon at bounding box center [1434, 399] width 21 height 21
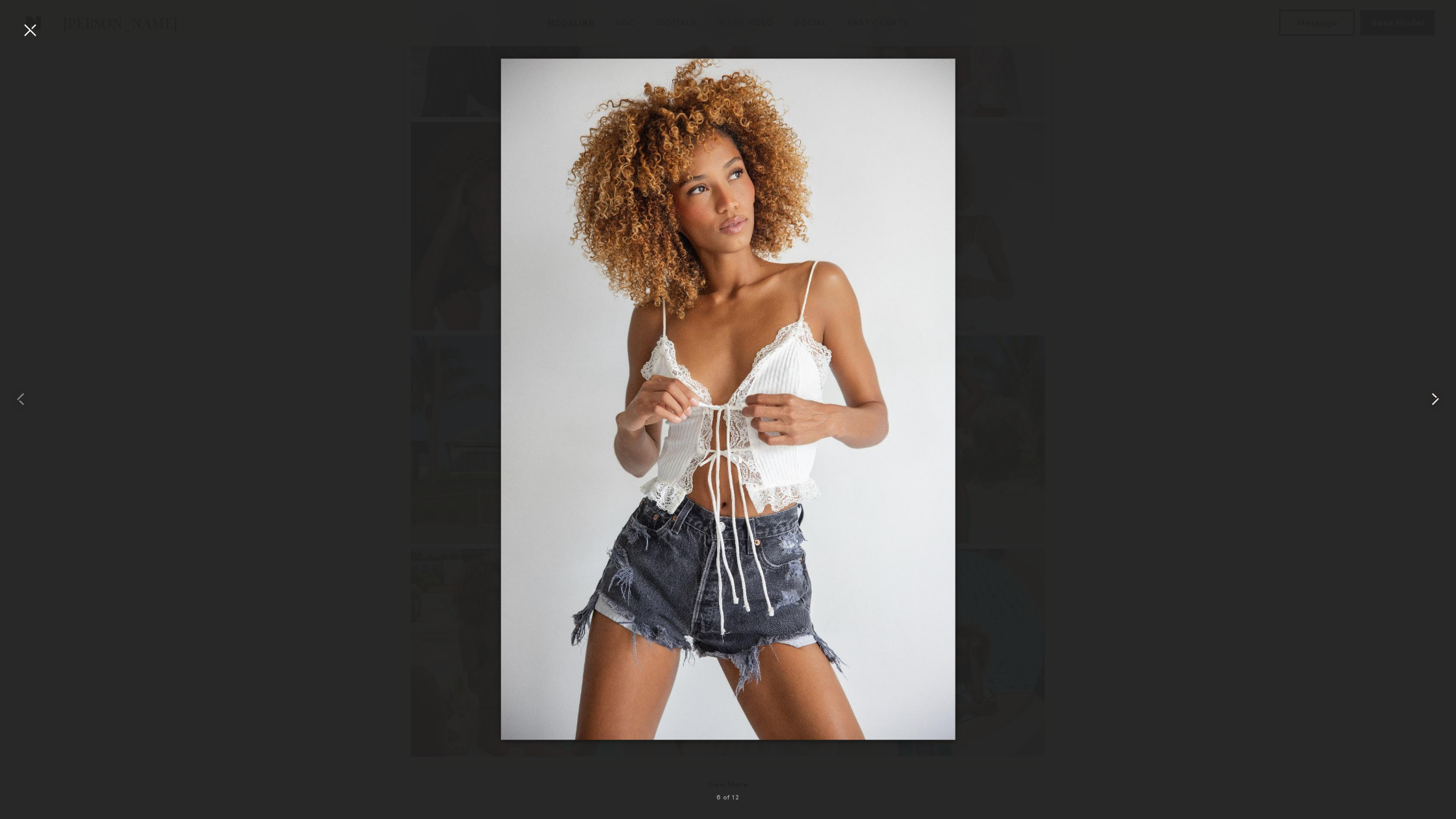
click at [1431, 401] on common-icon at bounding box center [1434, 399] width 21 height 21
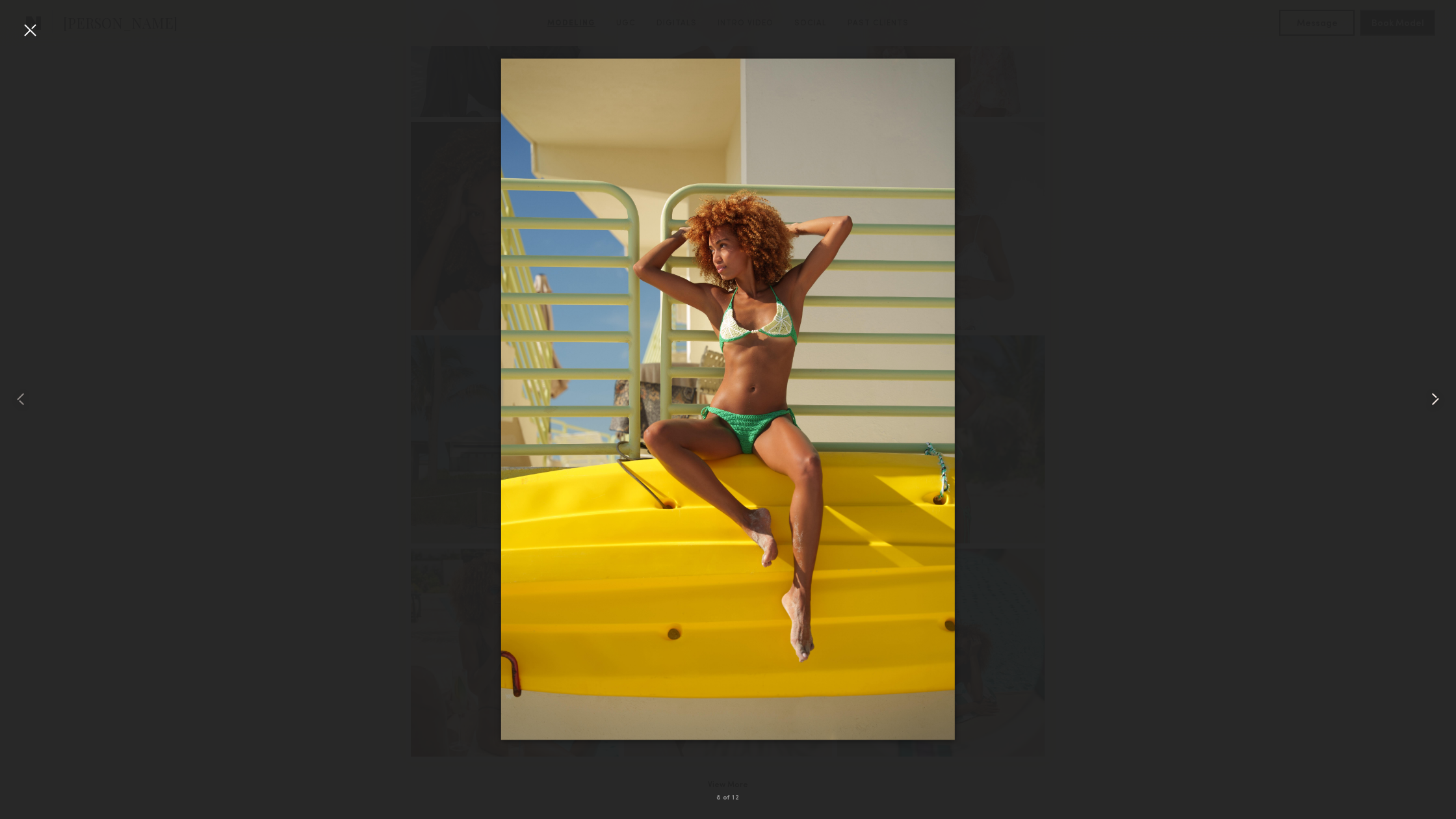
click at [1431, 401] on common-icon at bounding box center [1434, 399] width 21 height 21
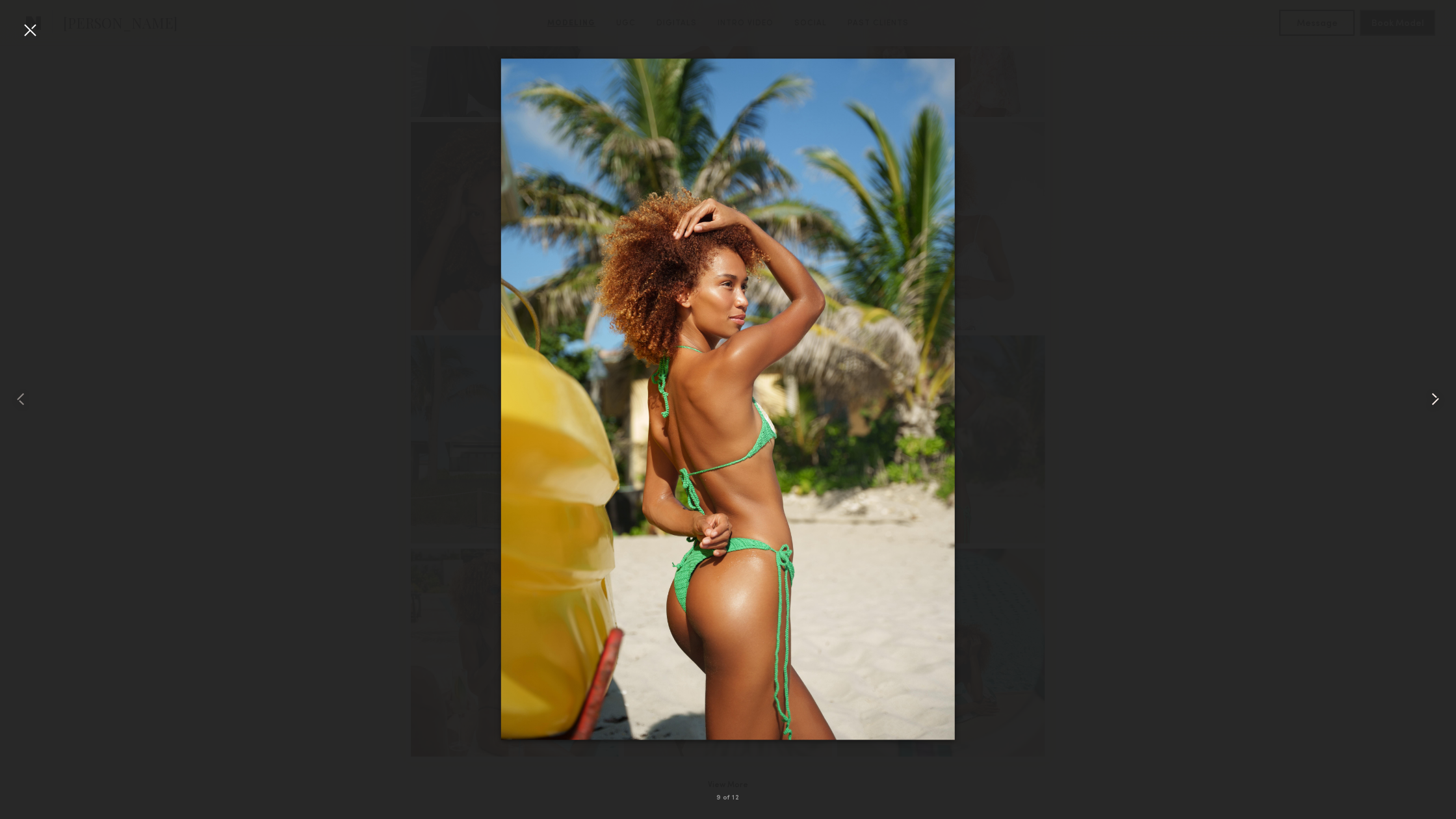
click at [1431, 401] on common-icon at bounding box center [1434, 399] width 21 height 21
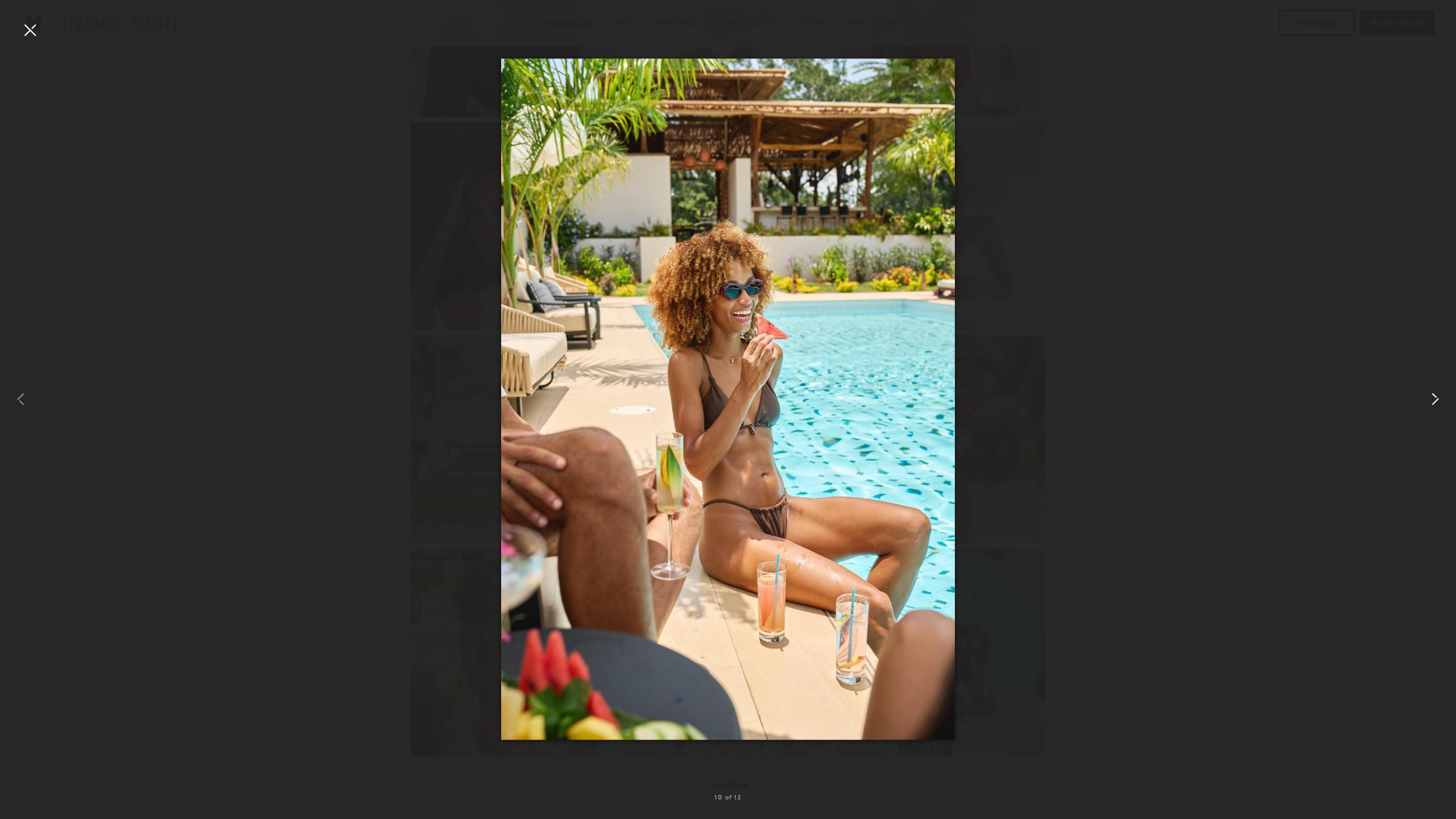
click at [1431, 401] on common-icon at bounding box center [1434, 399] width 21 height 21
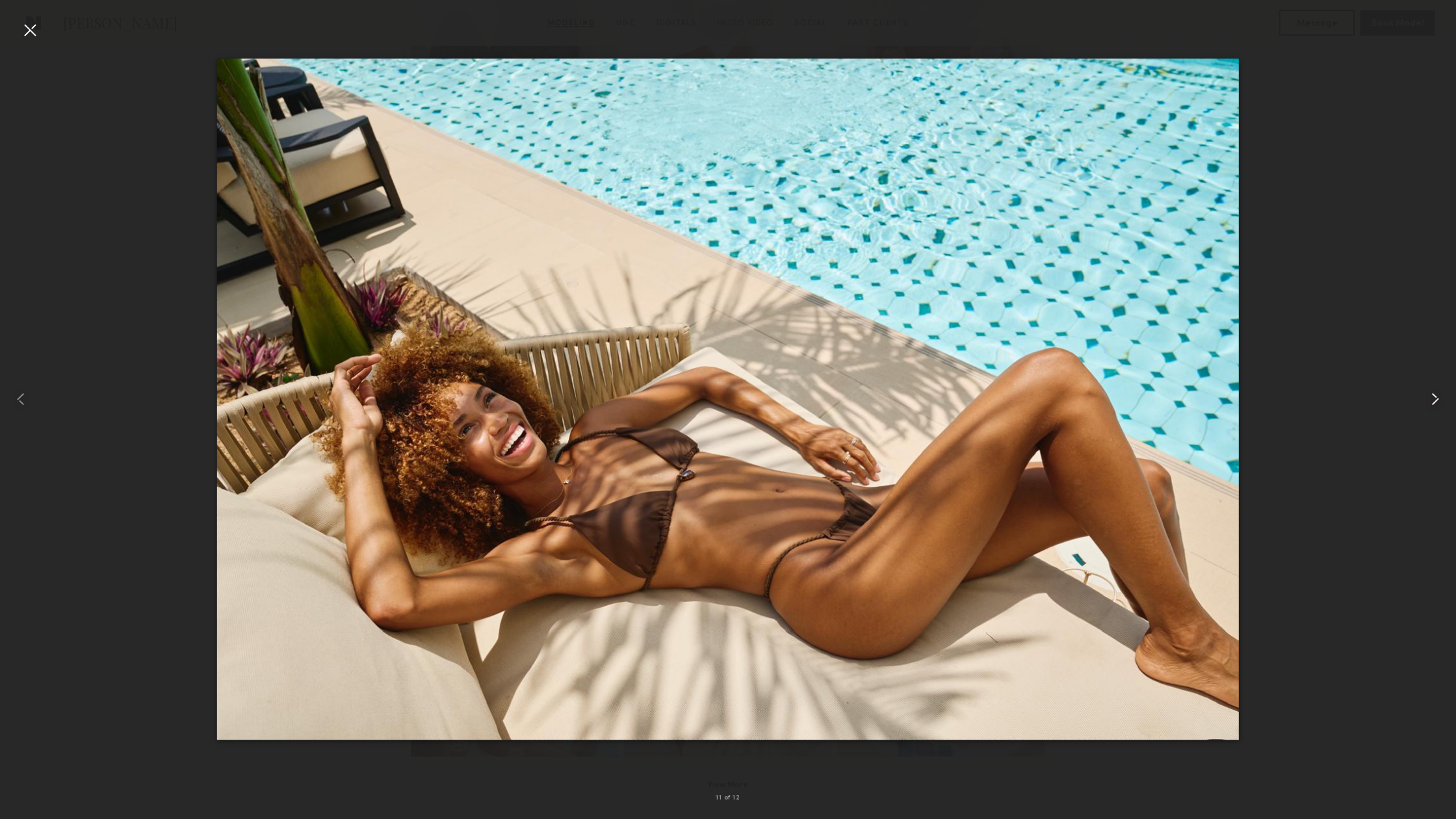
click at [1431, 401] on common-icon at bounding box center [1434, 399] width 21 height 21
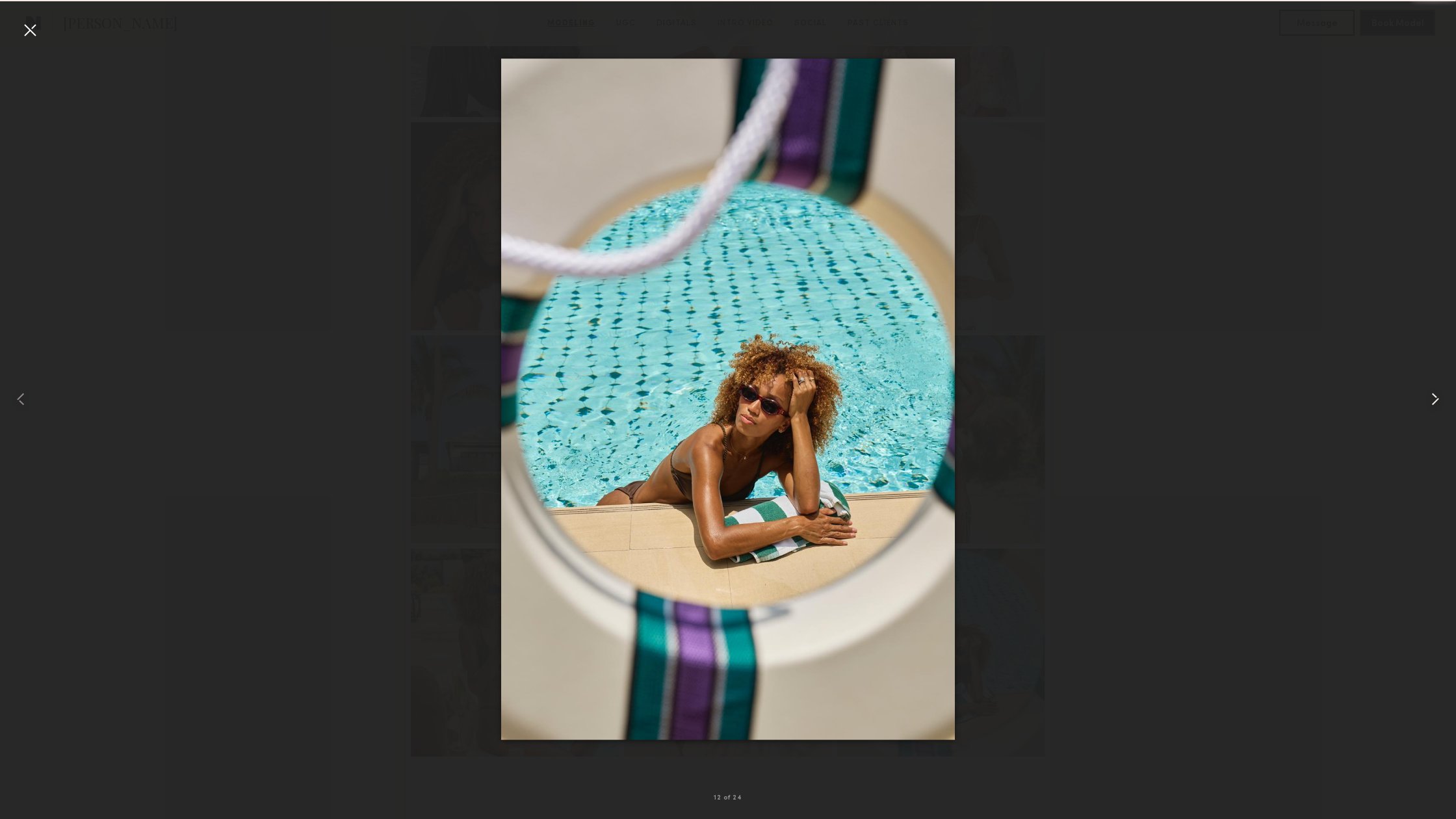
click at [1431, 401] on common-icon at bounding box center [1434, 399] width 21 height 21
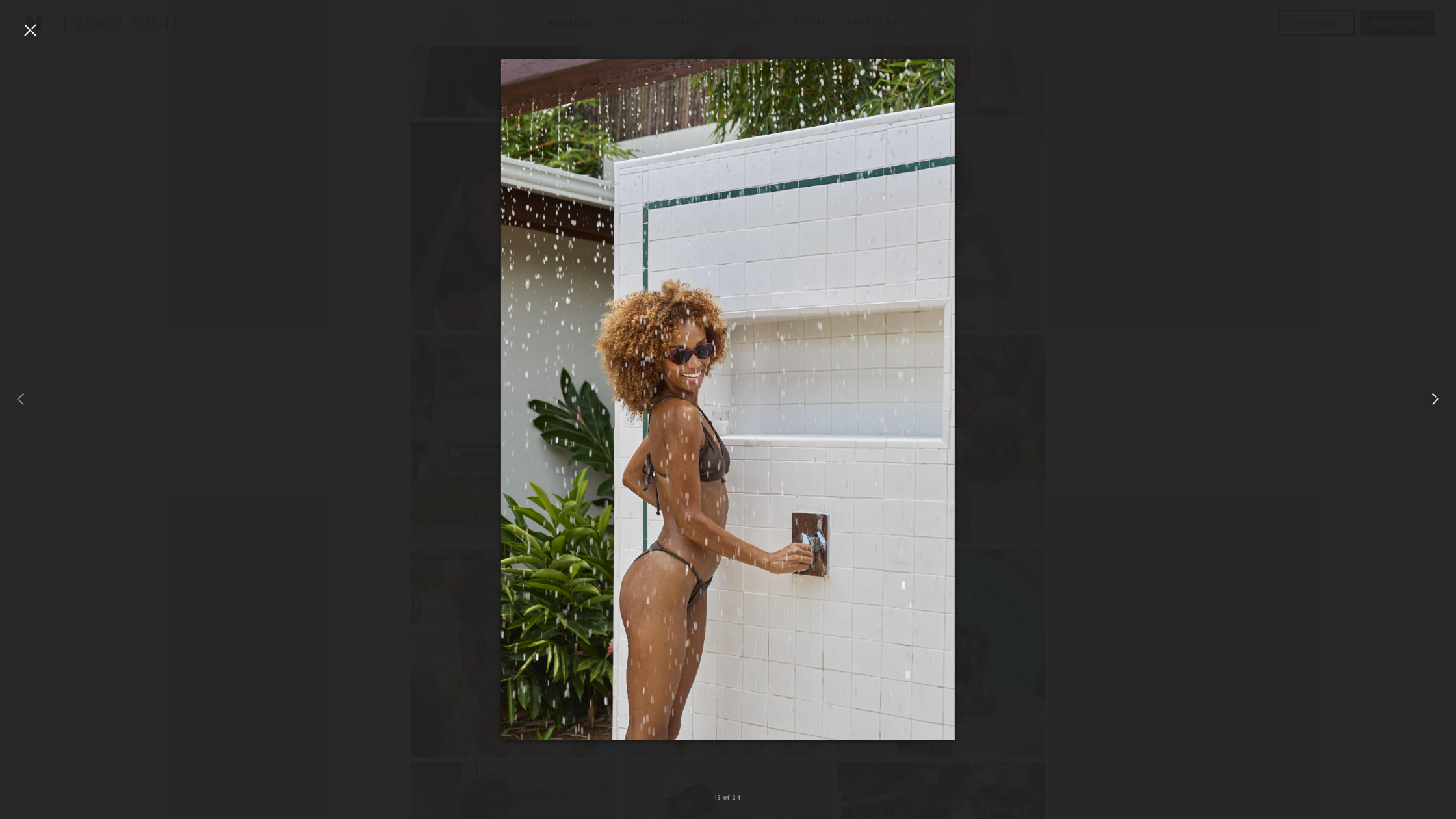
click at [1431, 401] on common-icon at bounding box center [1434, 399] width 21 height 21
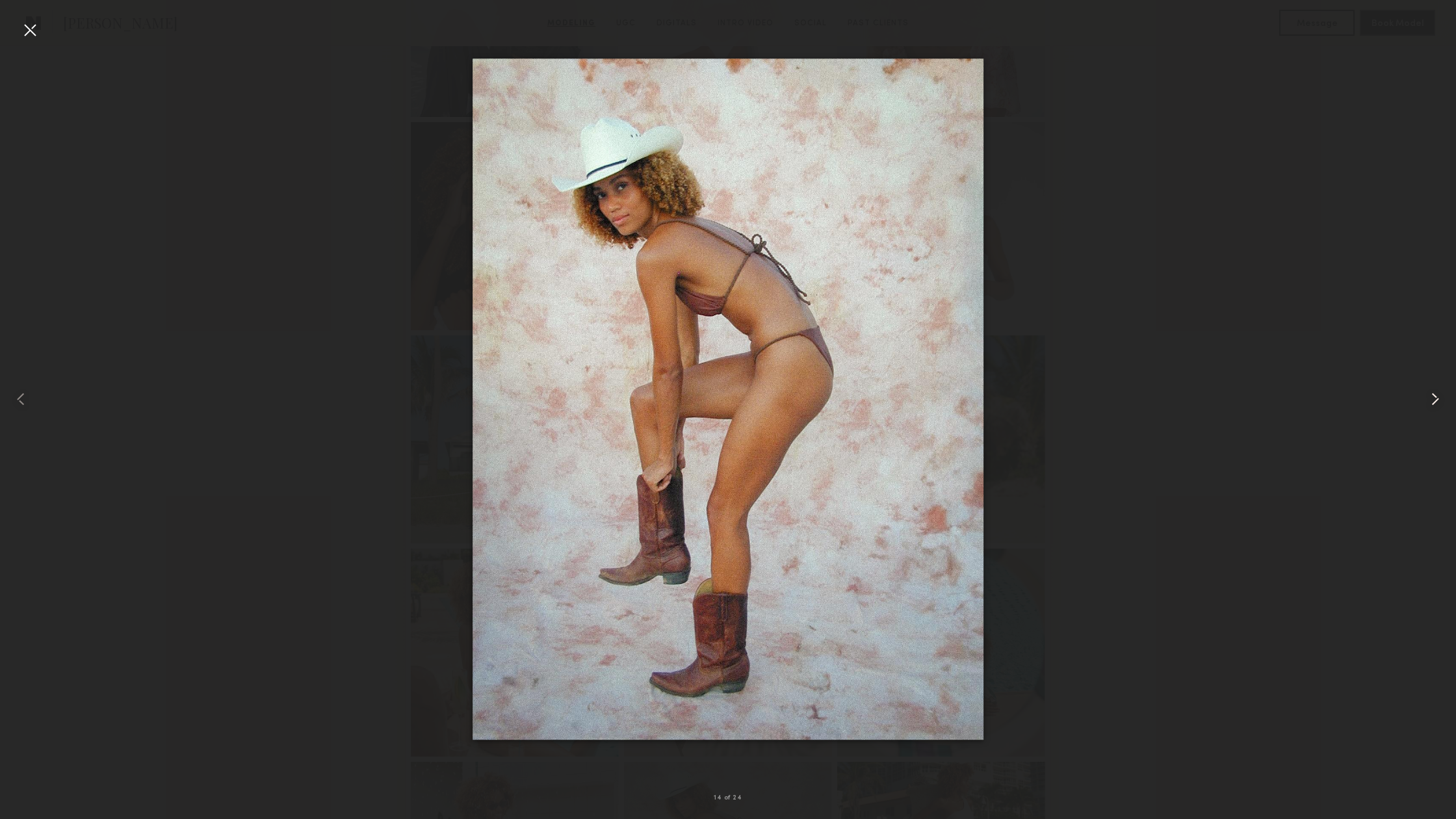
click at [1431, 401] on common-icon at bounding box center [1434, 399] width 21 height 21
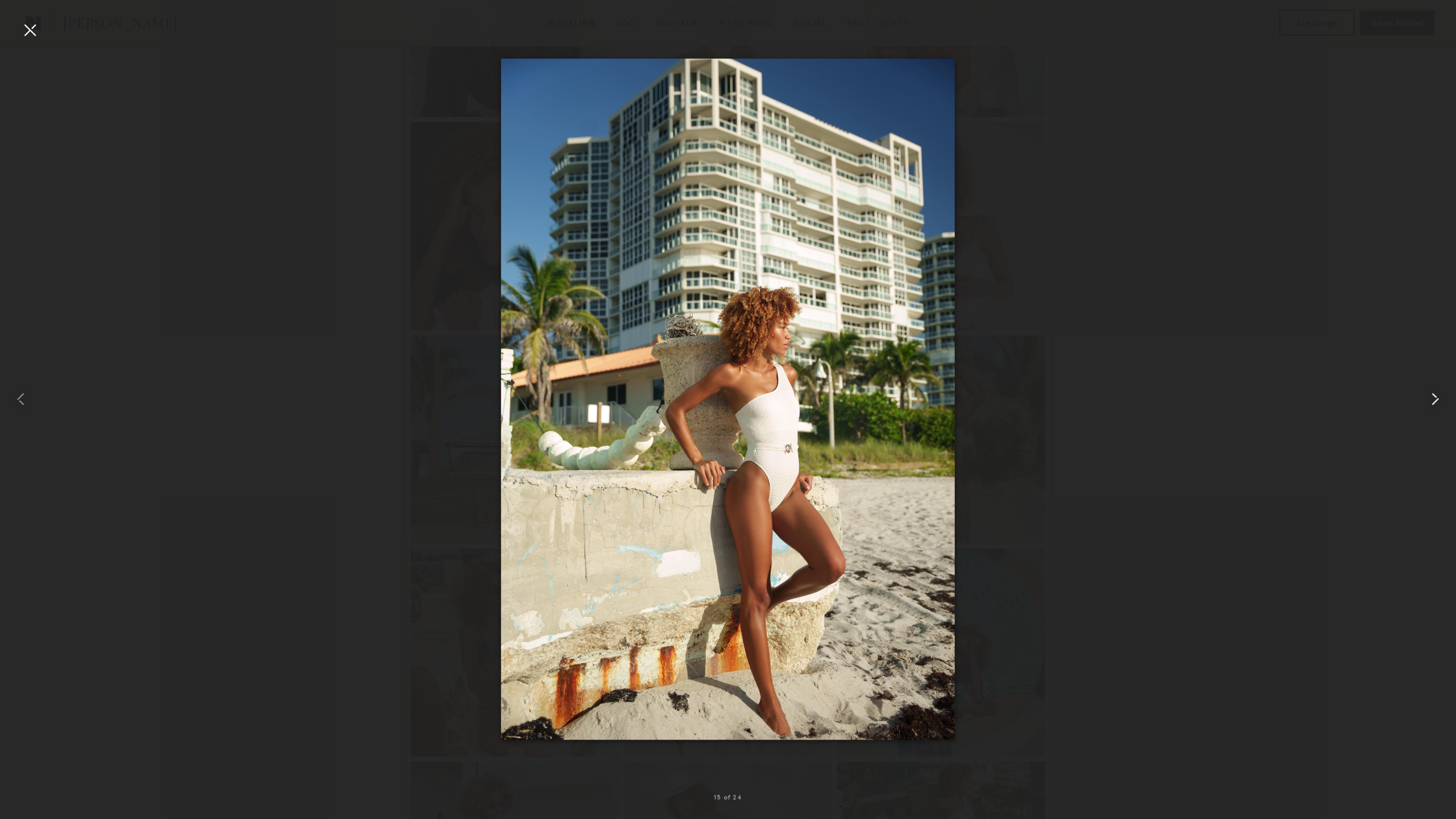
click at [1431, 401] on common-icon at bounding box center [1434, 399] width 21 height 21
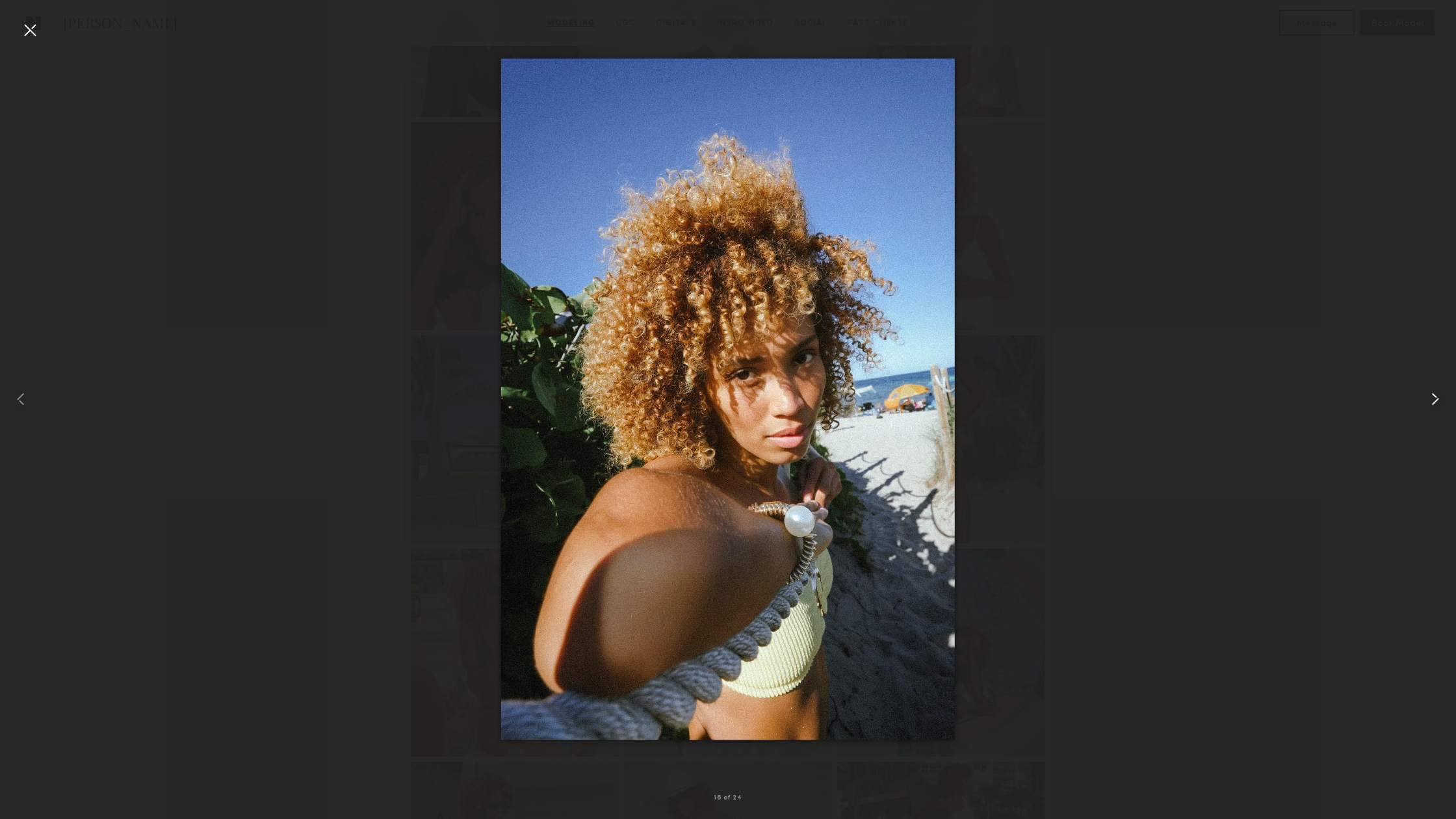
click at [1431, 401] on common-icon at bounding box center [1434, 399] width 21 height 21
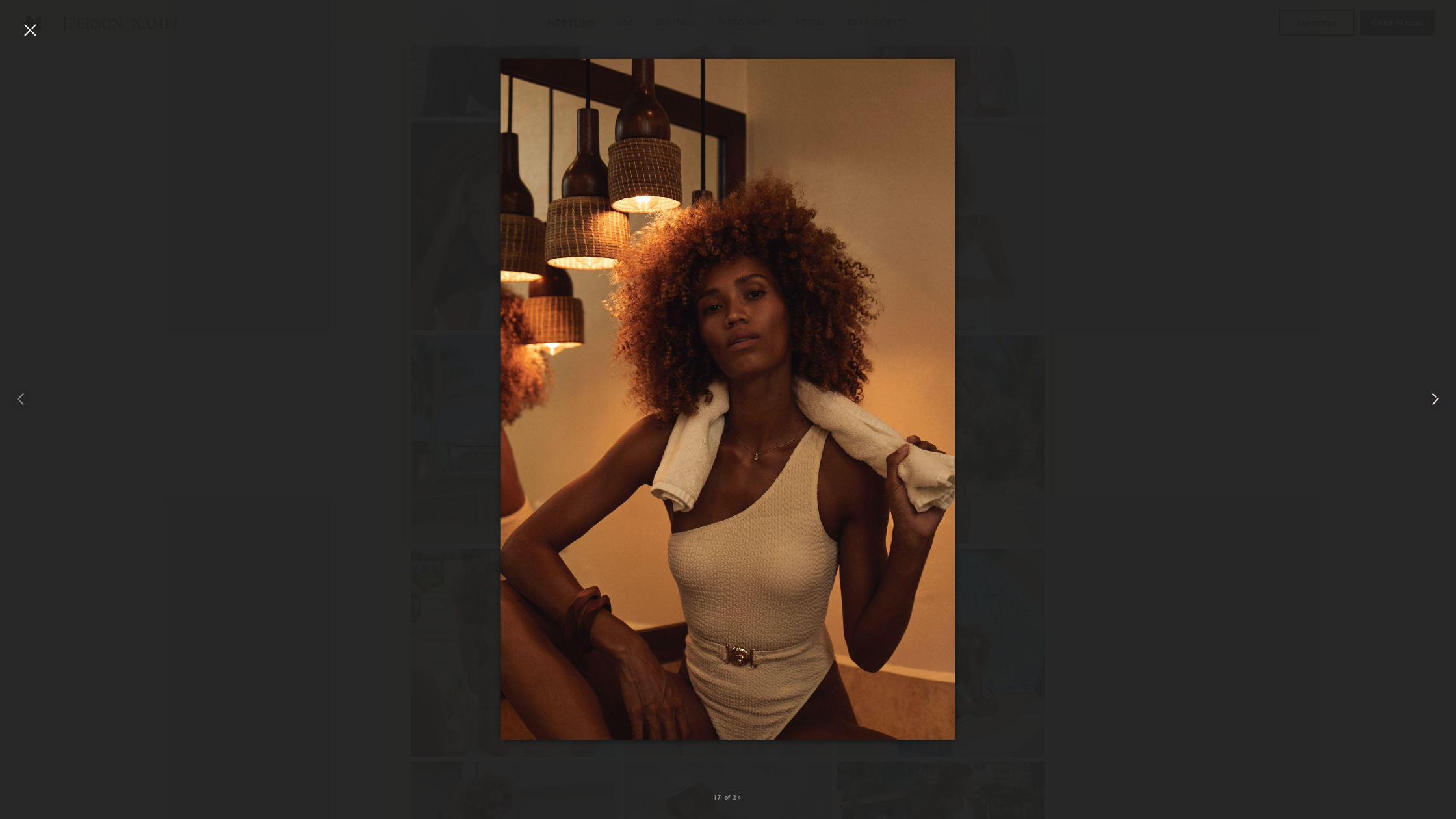
click at [1431, 401] on common-icon at bounding box center [1434, 399] width 21 height 21
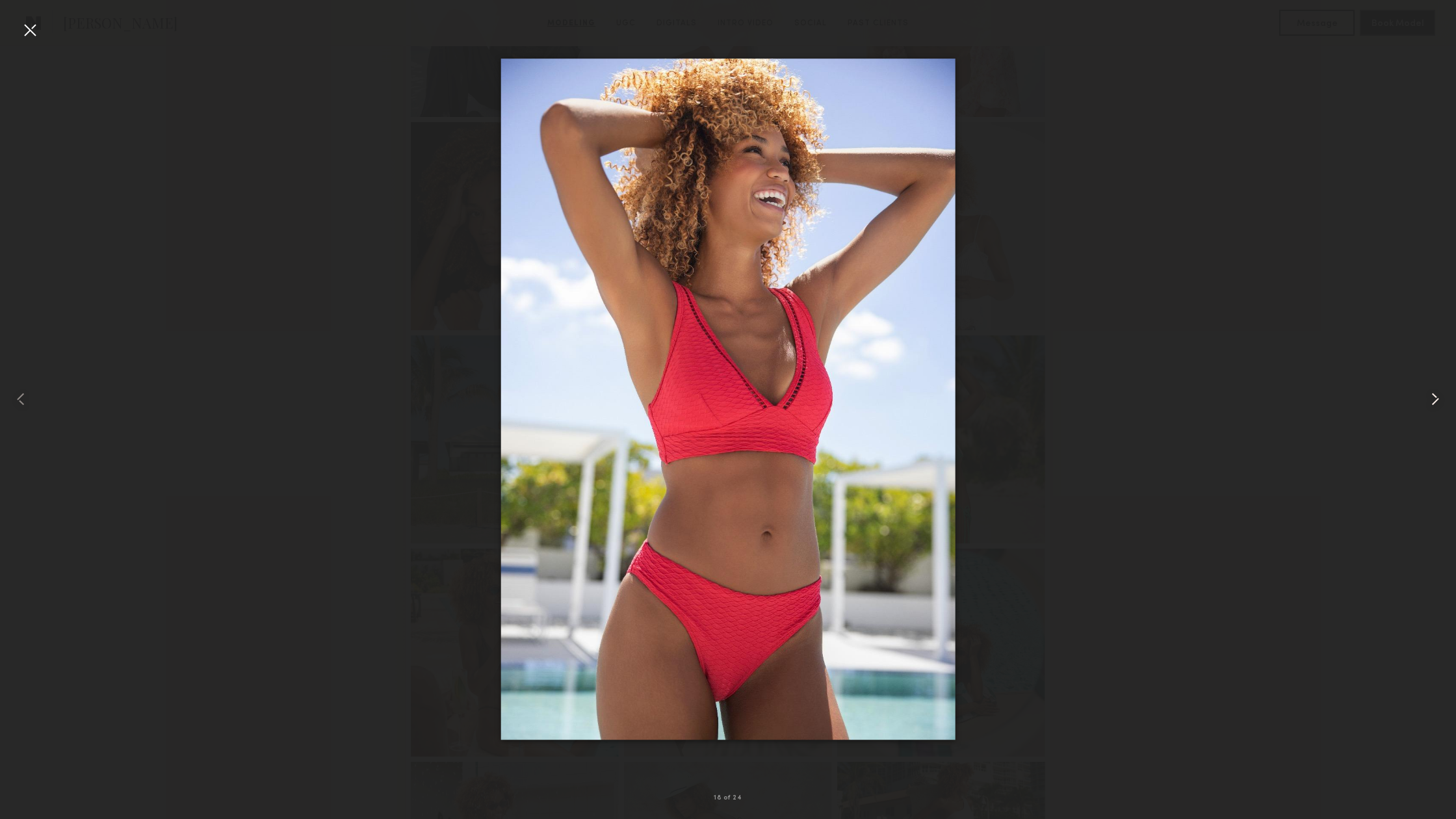
click at [1431, 401] on common-icon at bounding box center [1434, 399] width 21 height 21
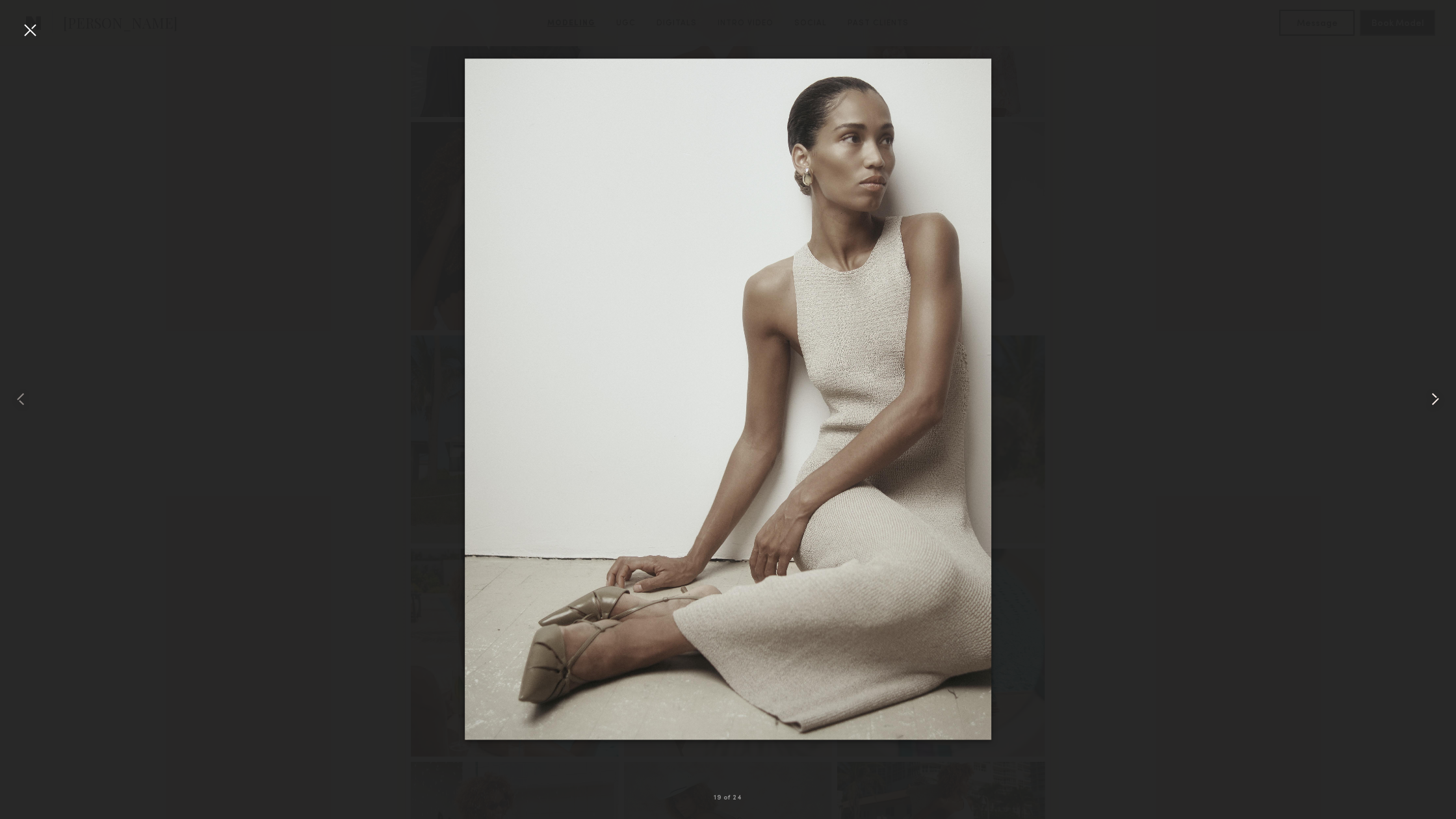
click at [1431, 401] on common-icon at bounding box center [1434, 399] width 21 height 21
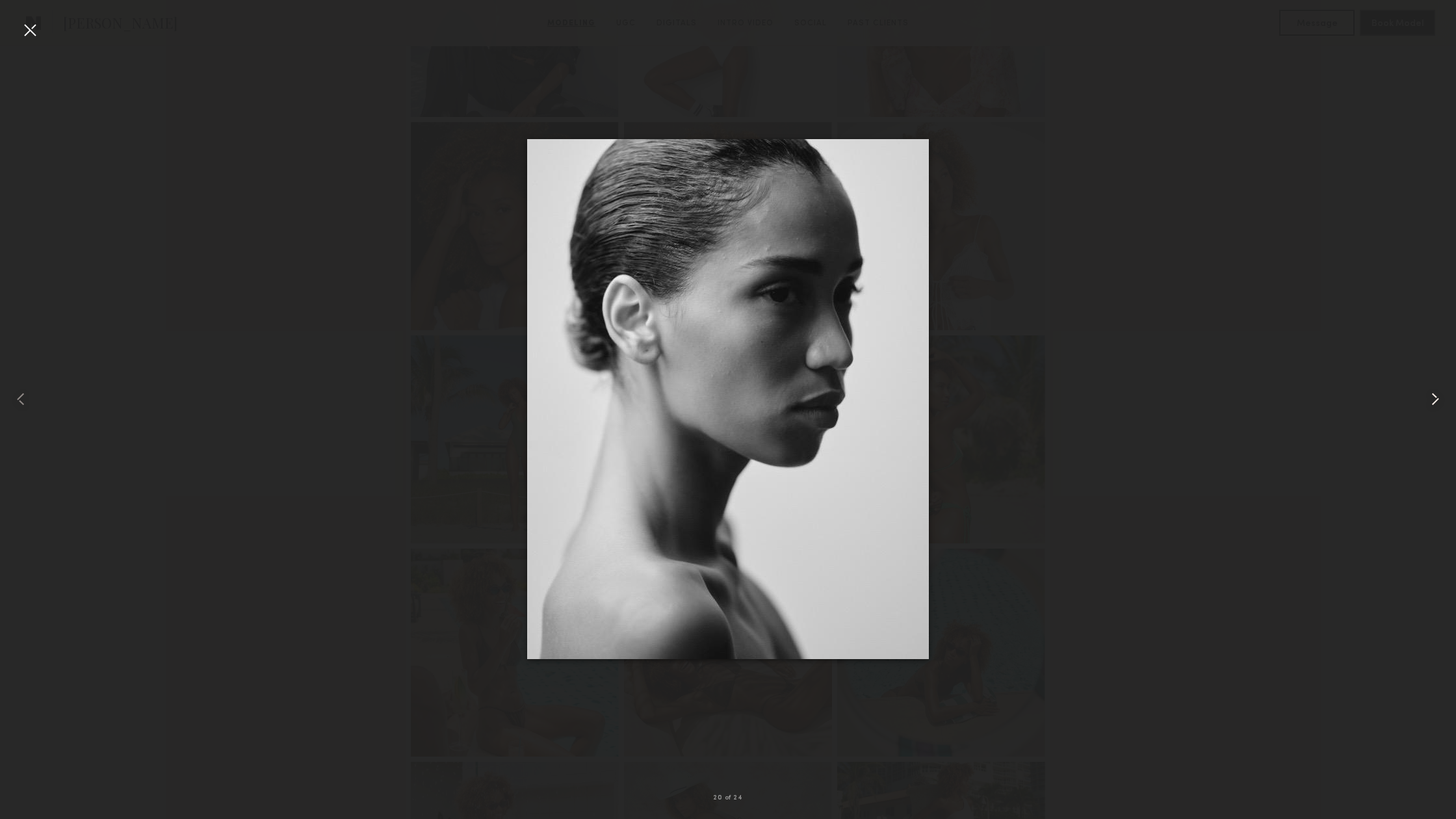
click at [1431, 401] on common-icon at bounding box center [1434, 399] width 21 height 21
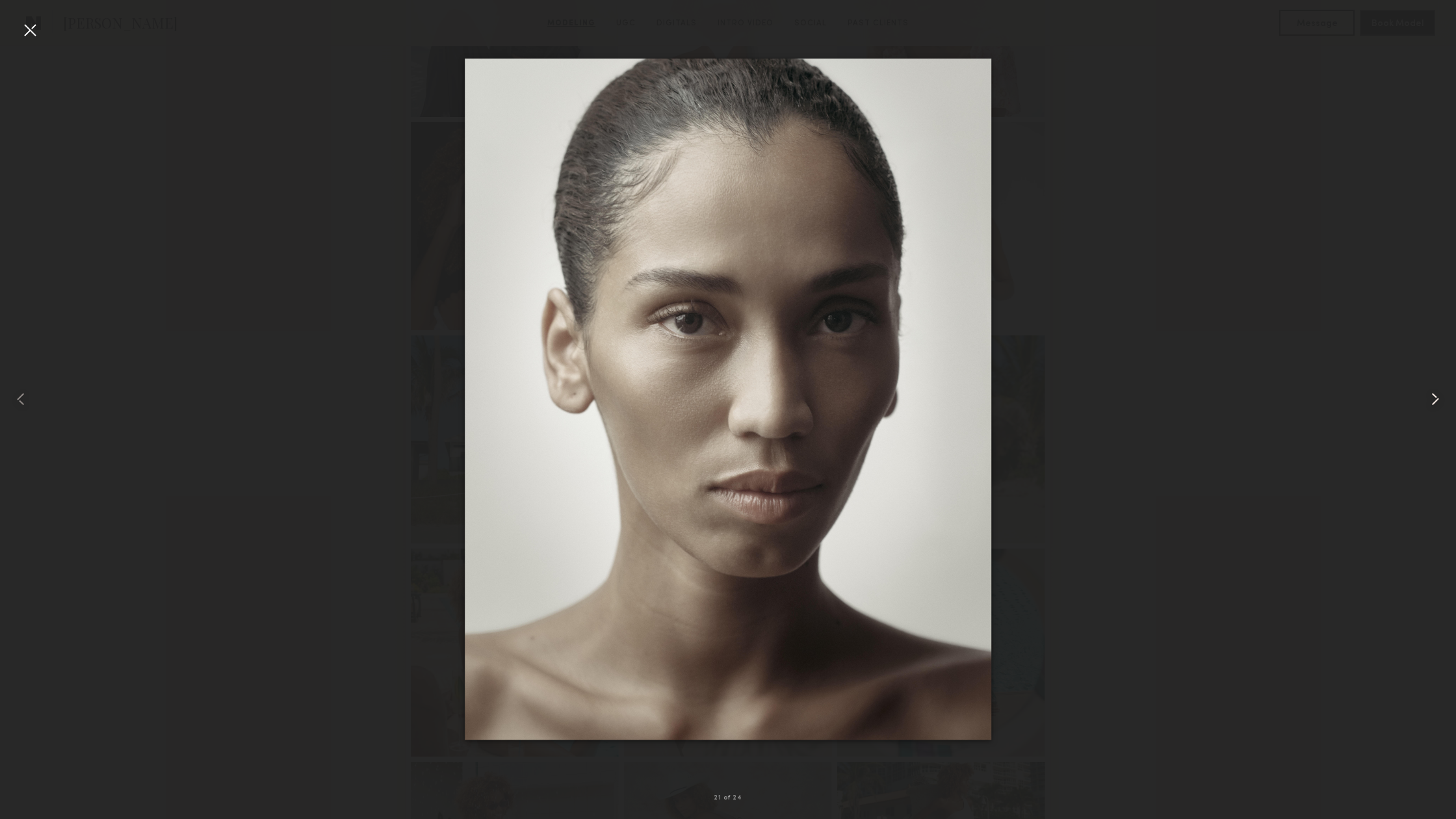
click at [1431, 401] on common-icon at bounding box center [1434, 399] width 21 height 21
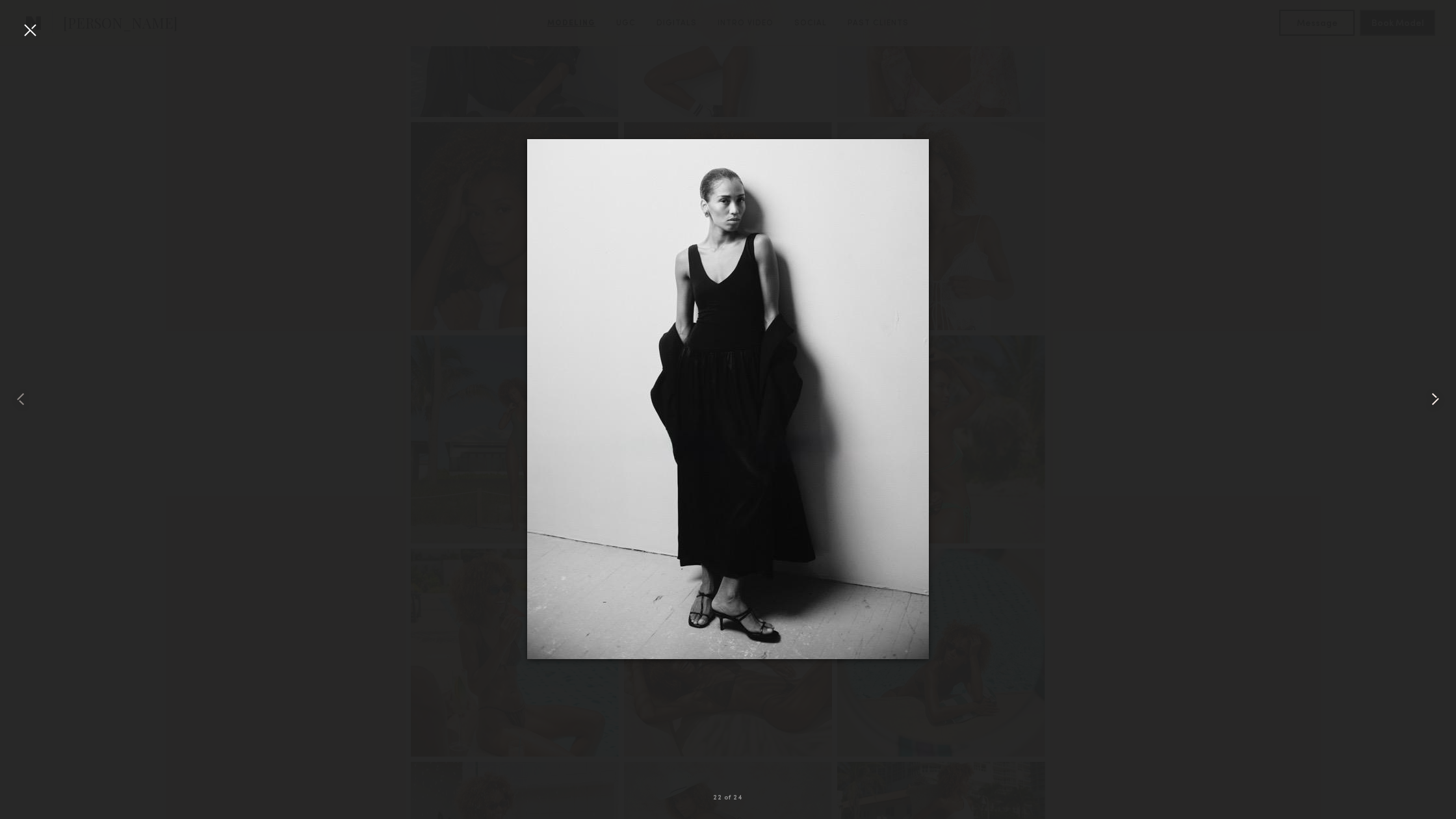
click at [1431, 401] on common-icon at bounding box center [1434, 399] width 21 height 21
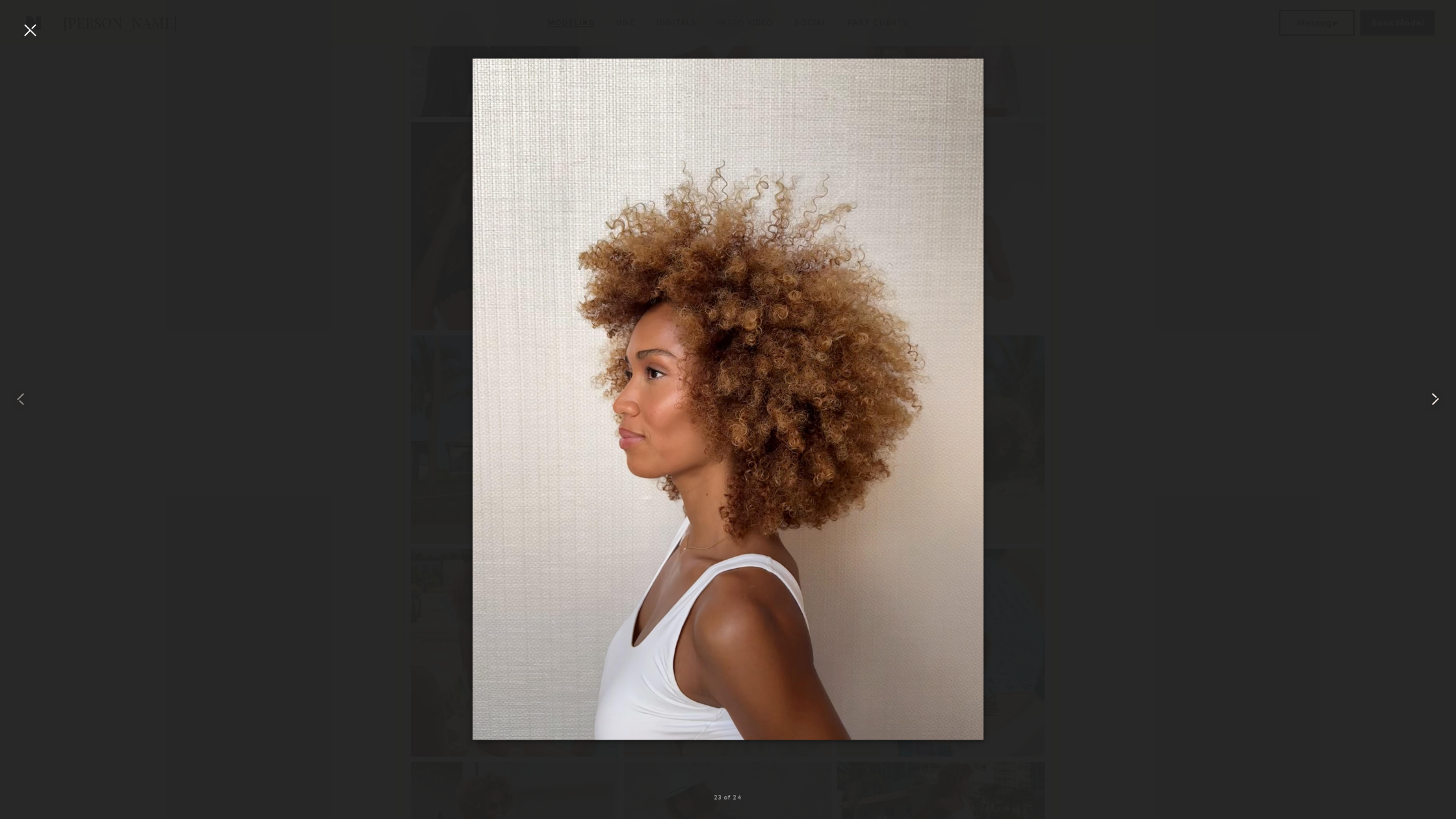
click at [1431, 401] on common-icon at bounding box center [1434, 399] width 21 height 21
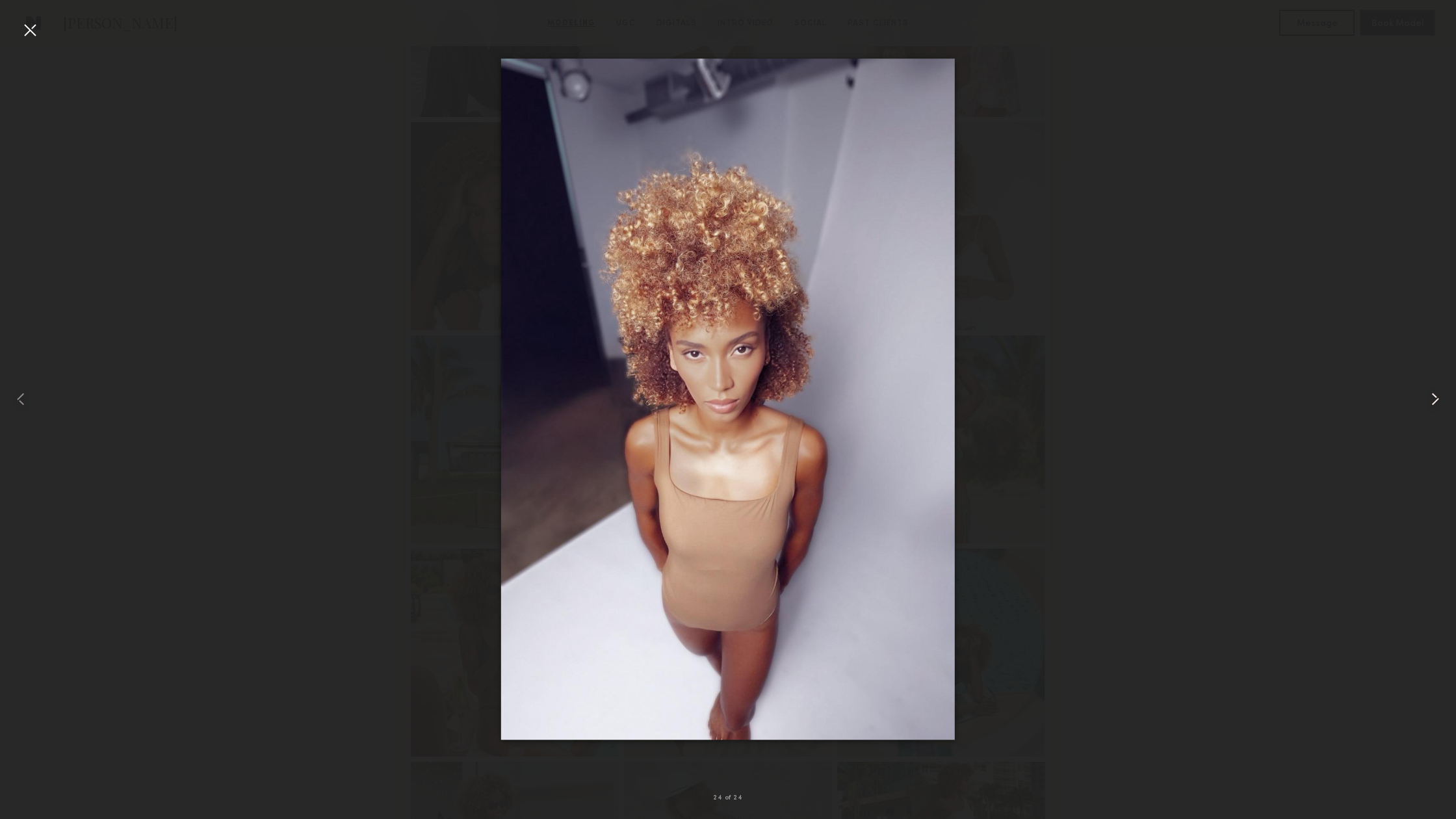
click at [1431, 401] on common-icon at bounding box center [1434, 399] width 21 height 21
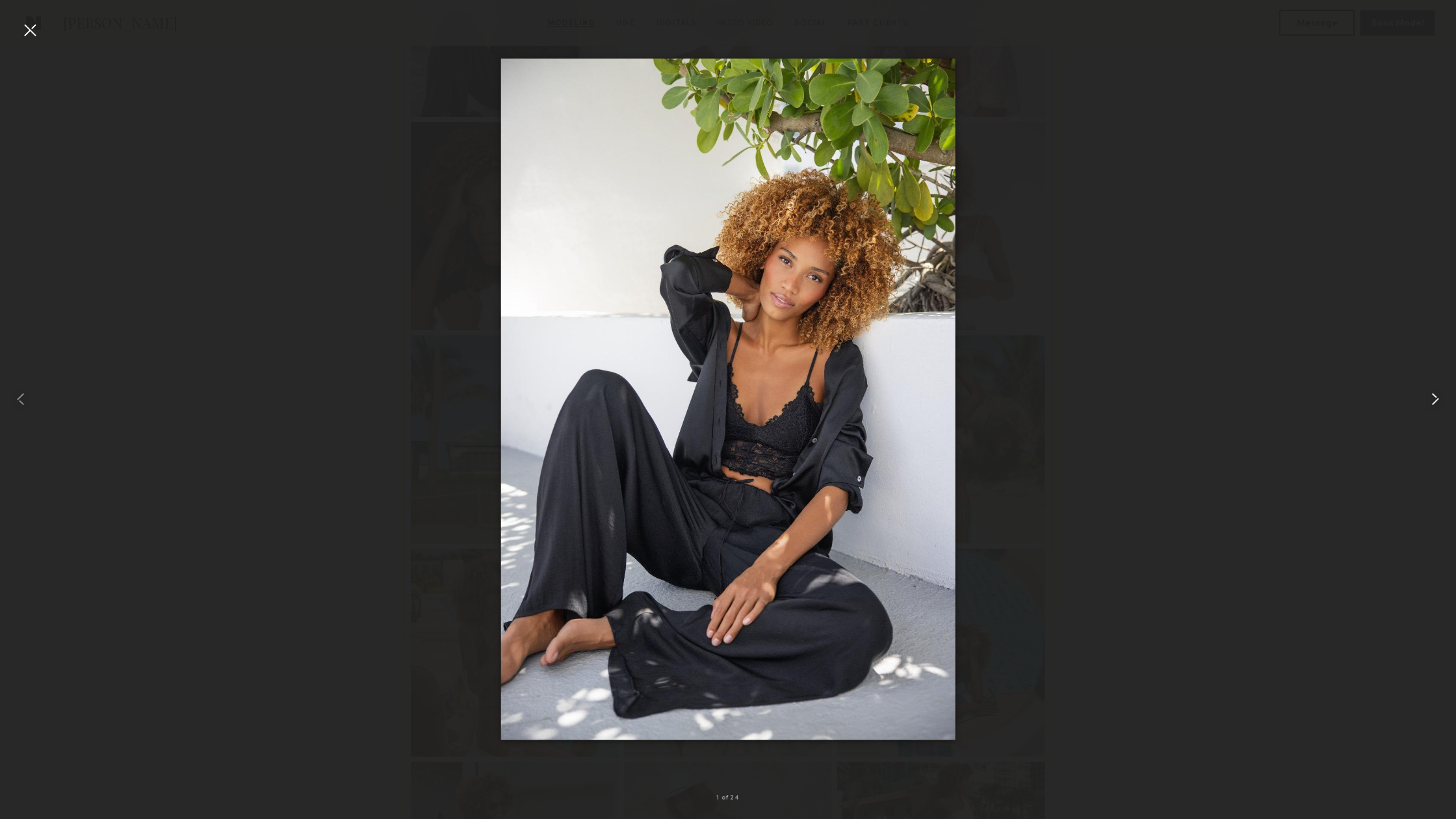
click at [1441, 403] on common-icon at bounding box center [1434, 399] width 21 height 21
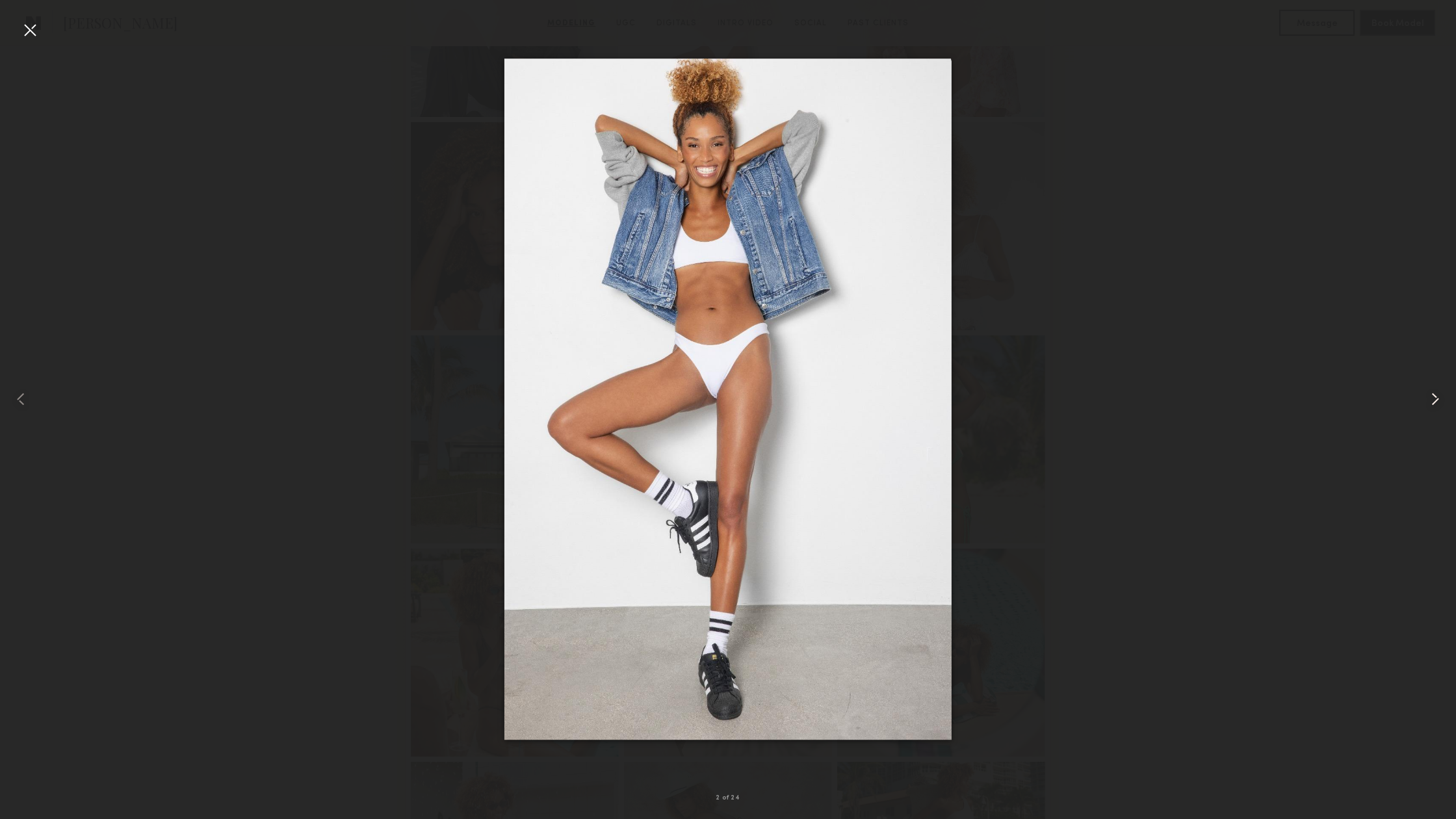
click at [1441, 403] on common-icon at bounding box center [1434, 399] width 21 height 21
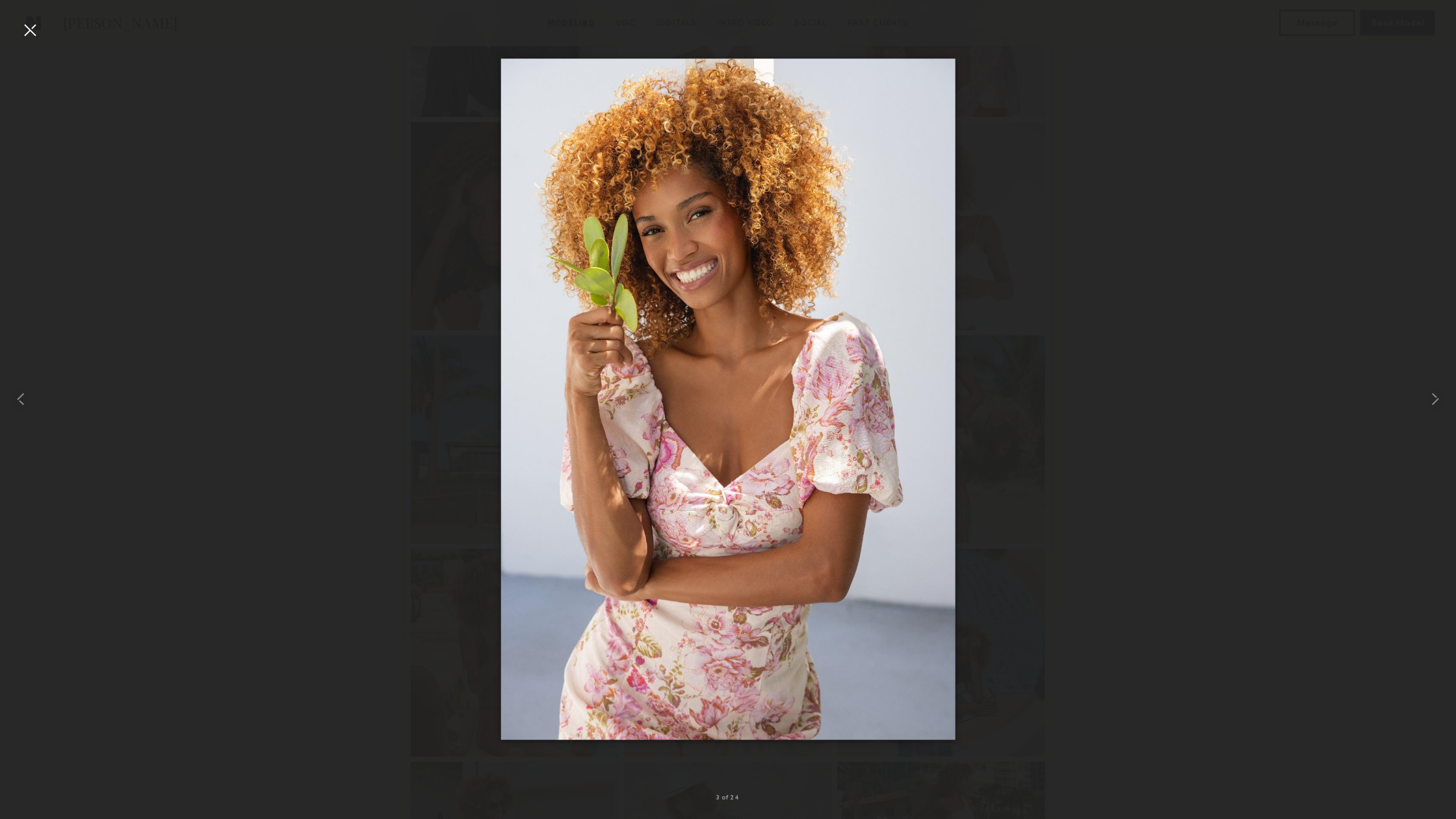
click at [28, 32] on div at bounding box center [29, 29] width 21 height 21
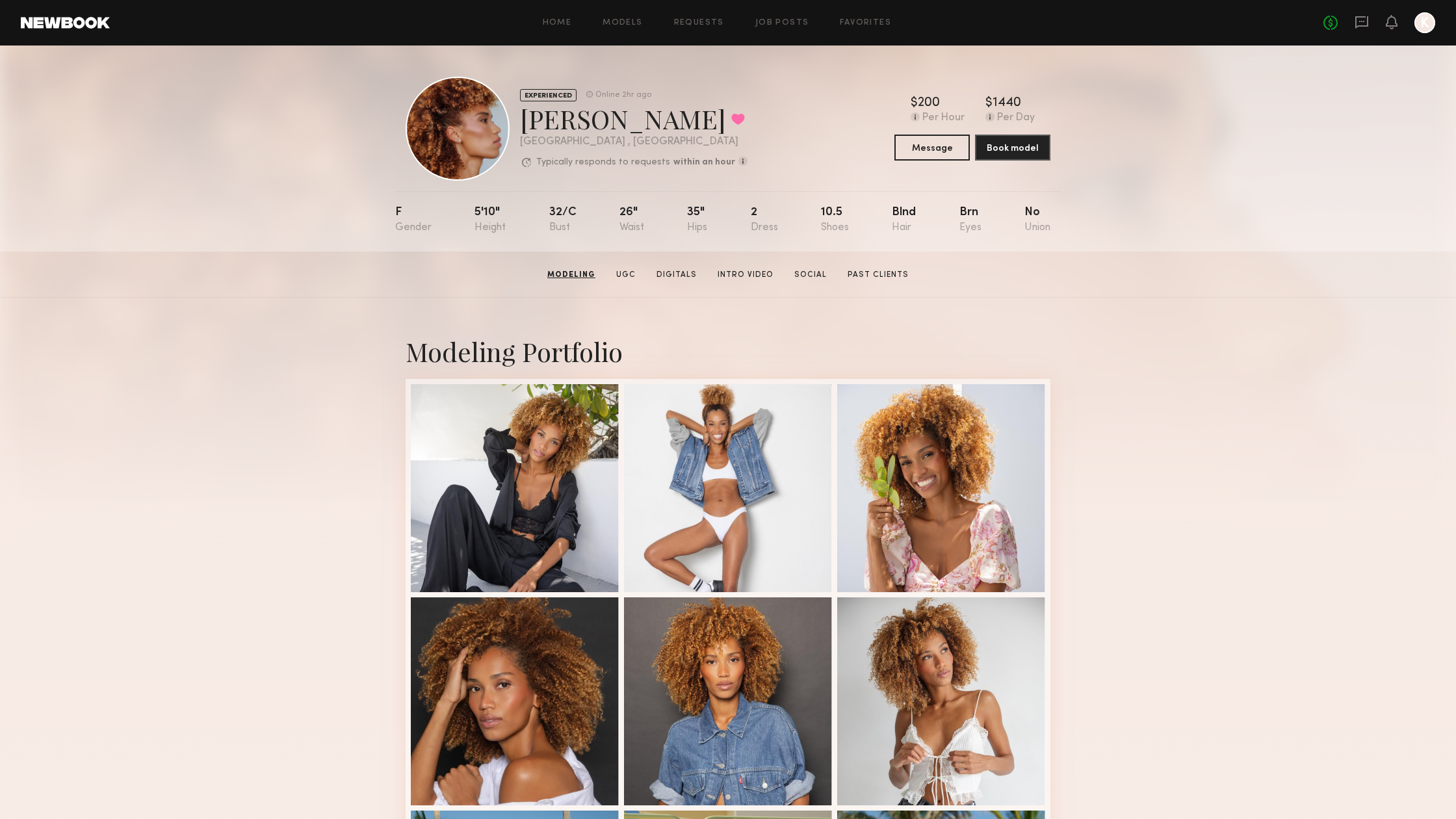
scroll to position [0, 0]
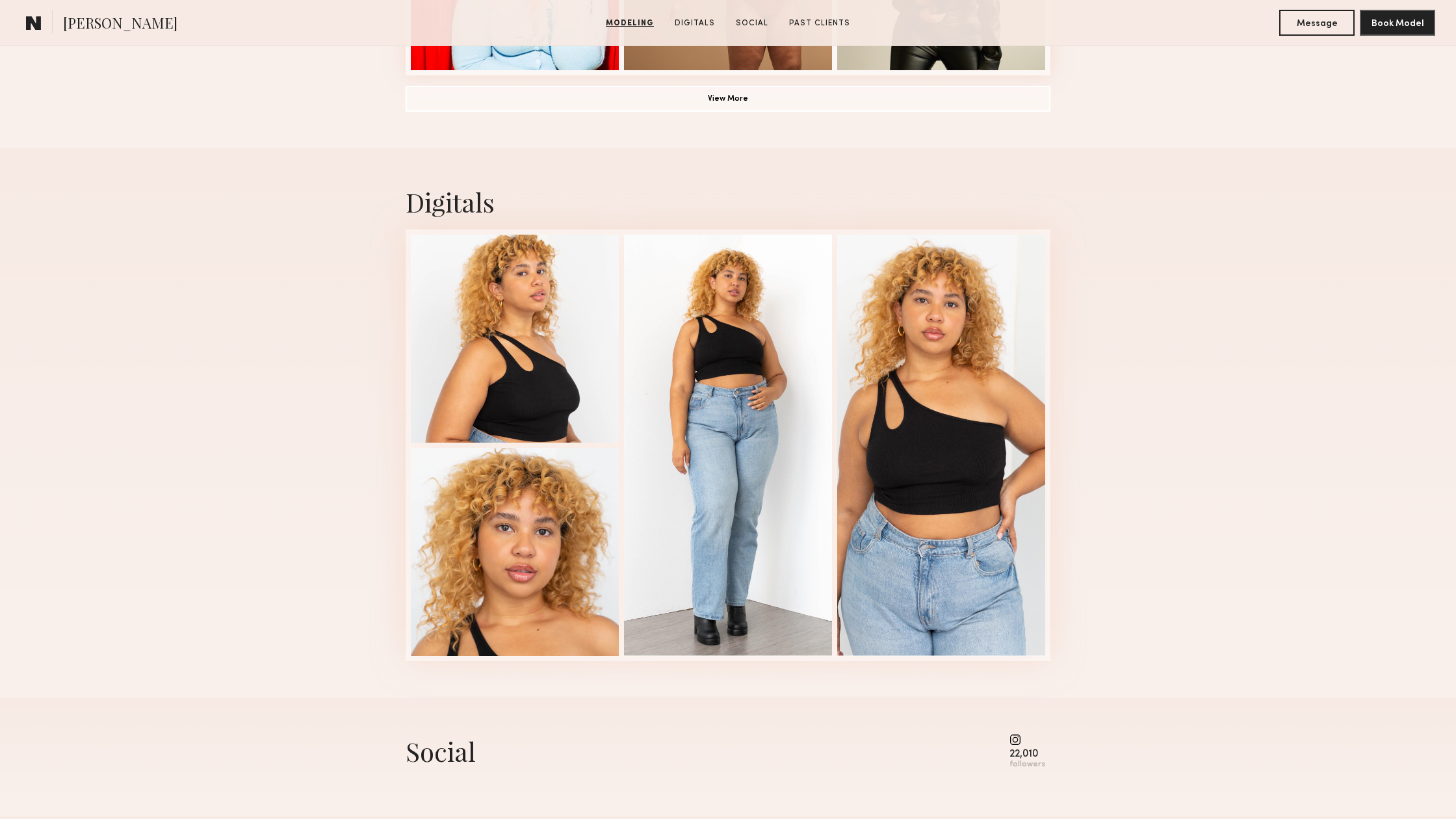
scroll to position [1181, 0]
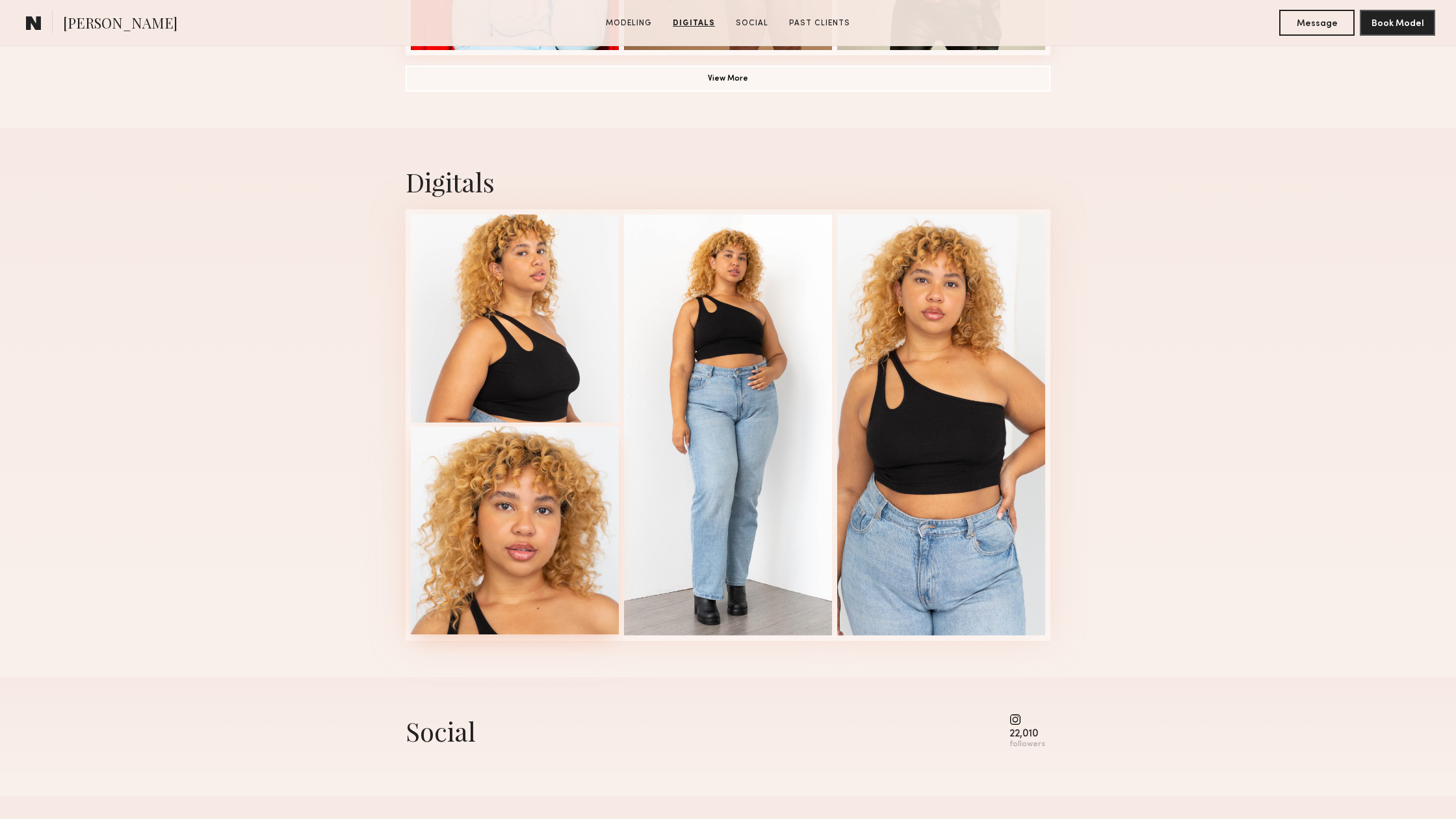
click at [531, 529] on div at bounding box center [514, 530] width 208 height 208
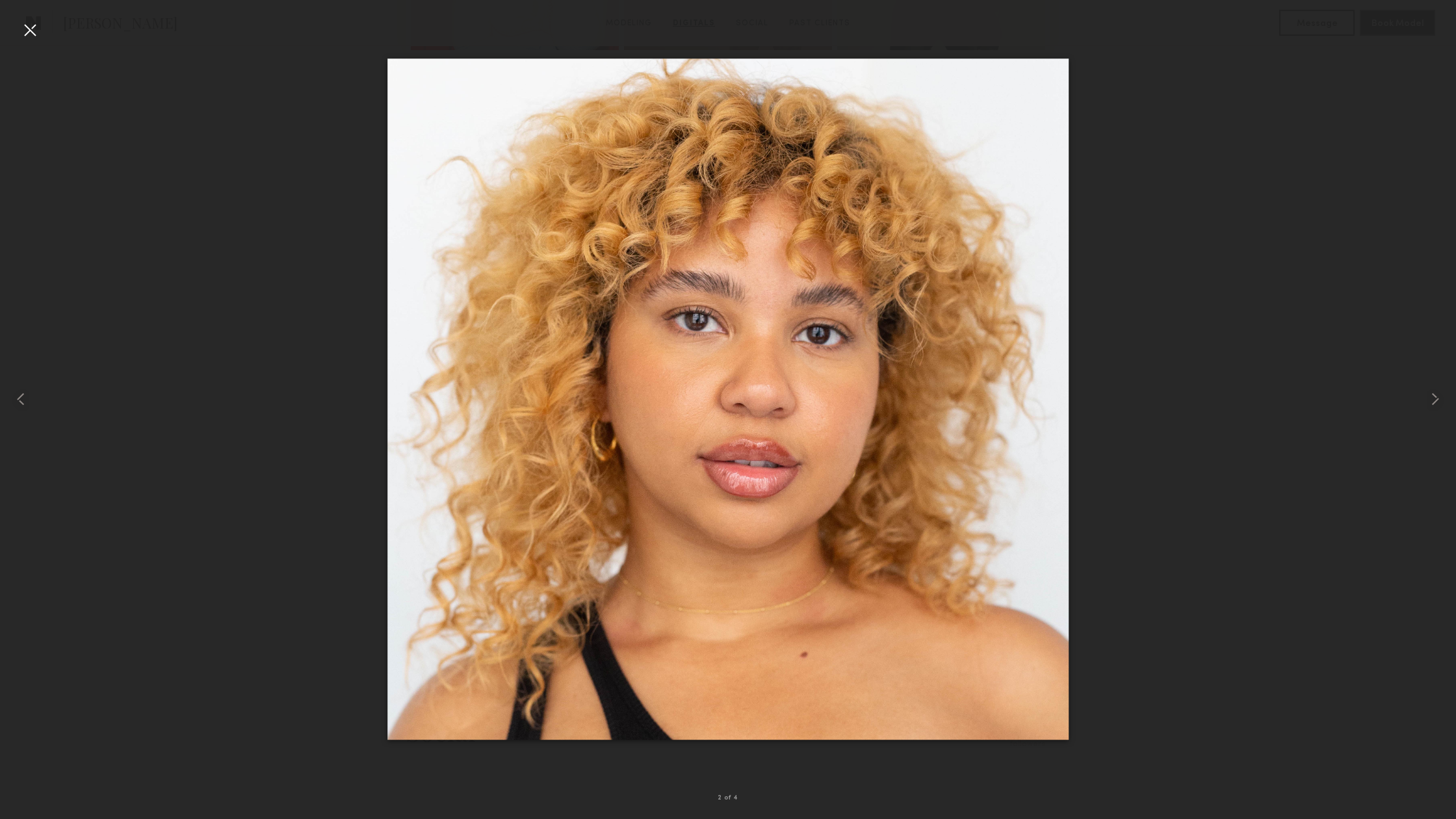
click at [31, 39] on div at bounding box center [29, 29] width 21 height 21
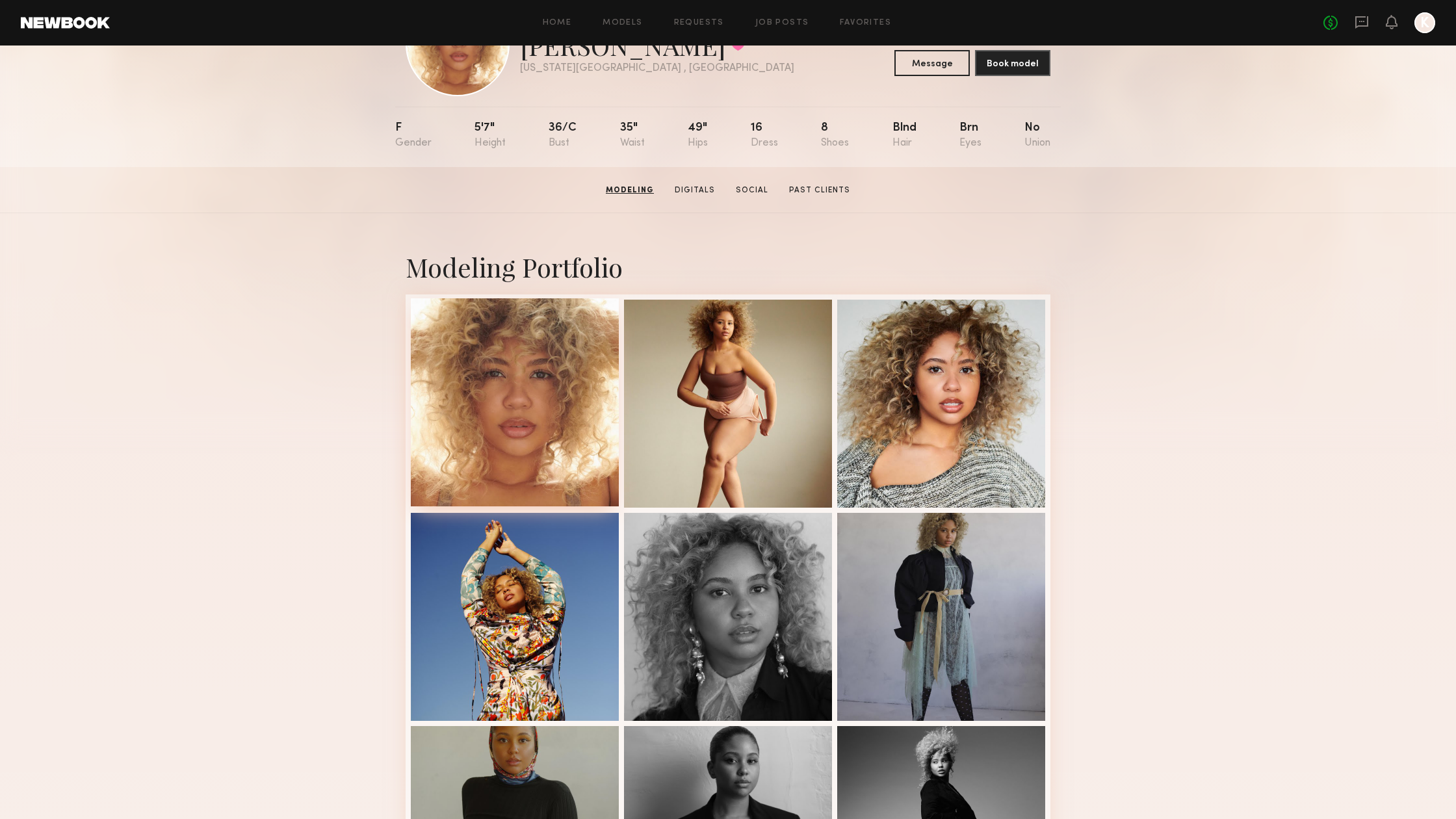
scroll to position [87, 0]
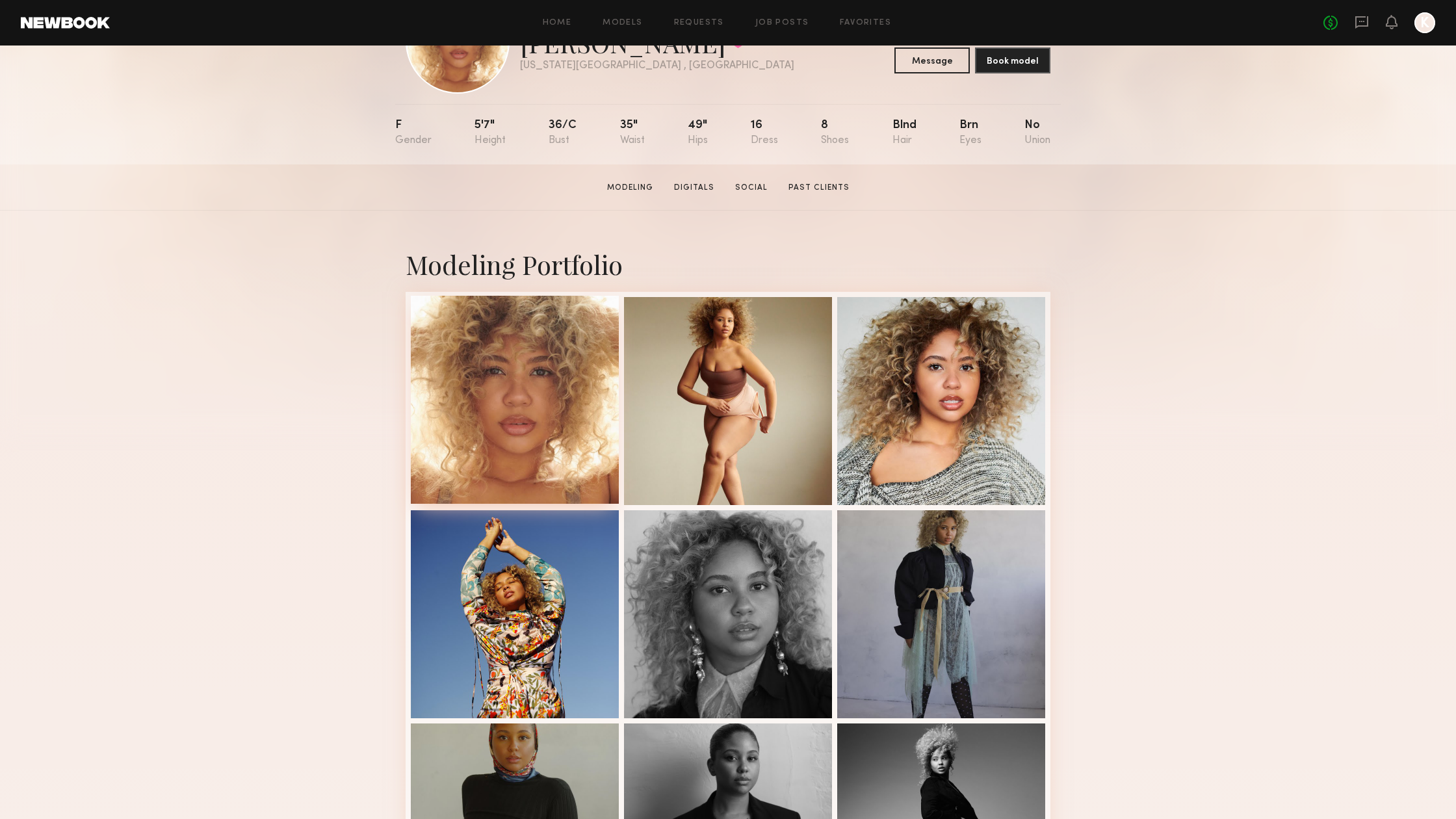
click at [536, 415] on div at bounding box center [514, 399] width 208 height 208
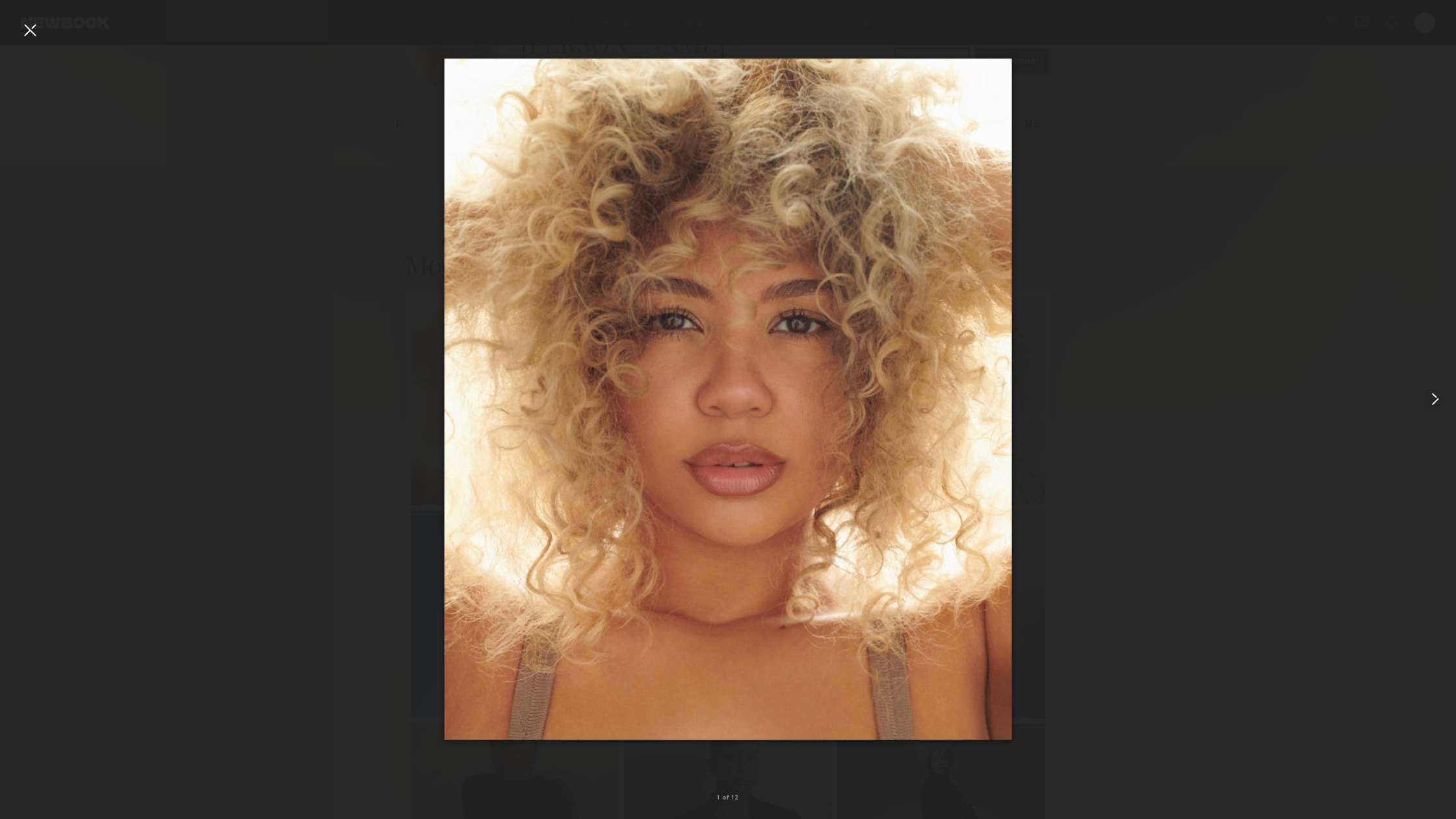
click at [1438, 397] on common-icon at bounding box center [1434, 399] width 21 height 21
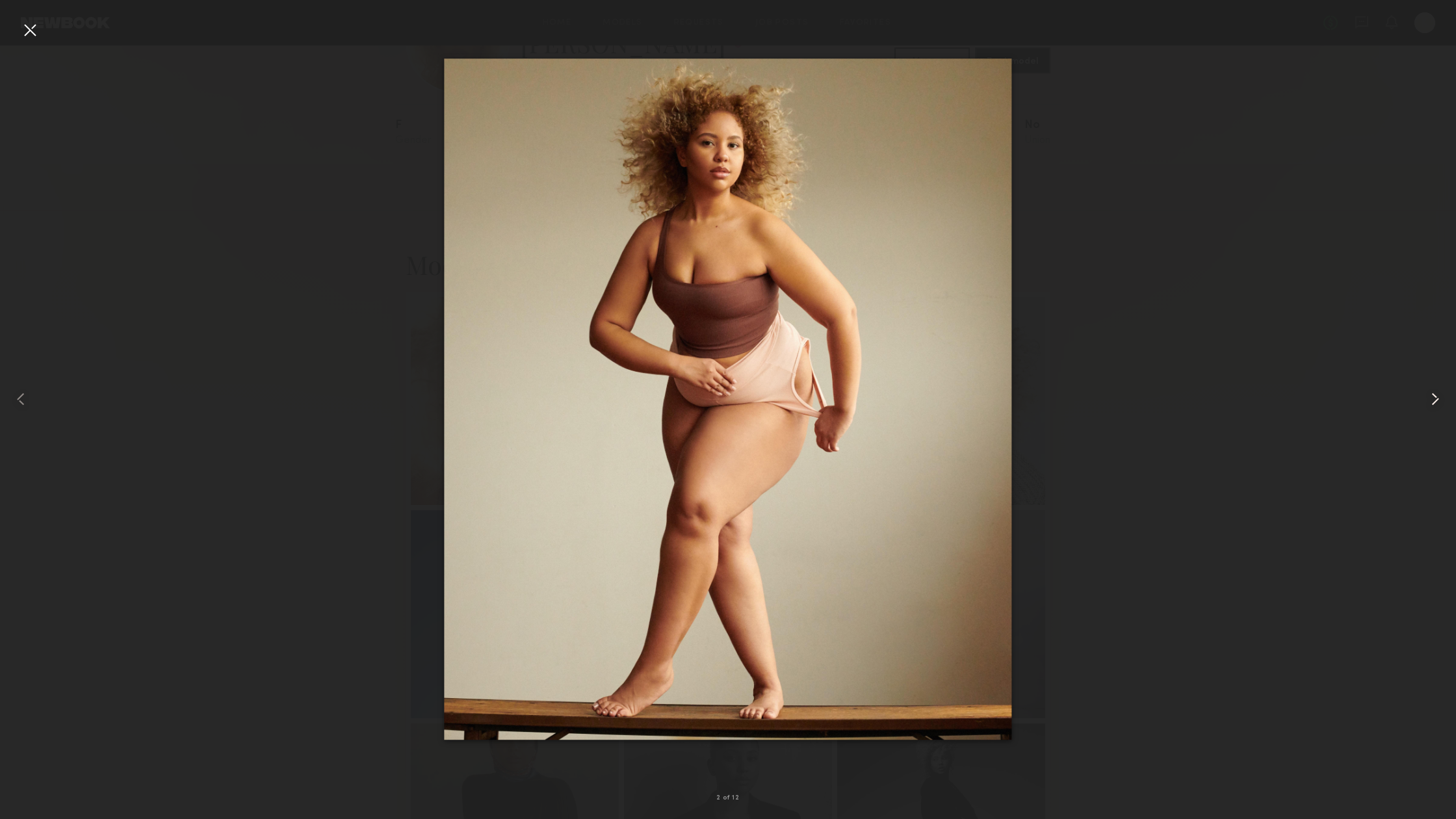
click at [1438, 397] on common-icon at bounding box center [1434, 399] width 21 height 21
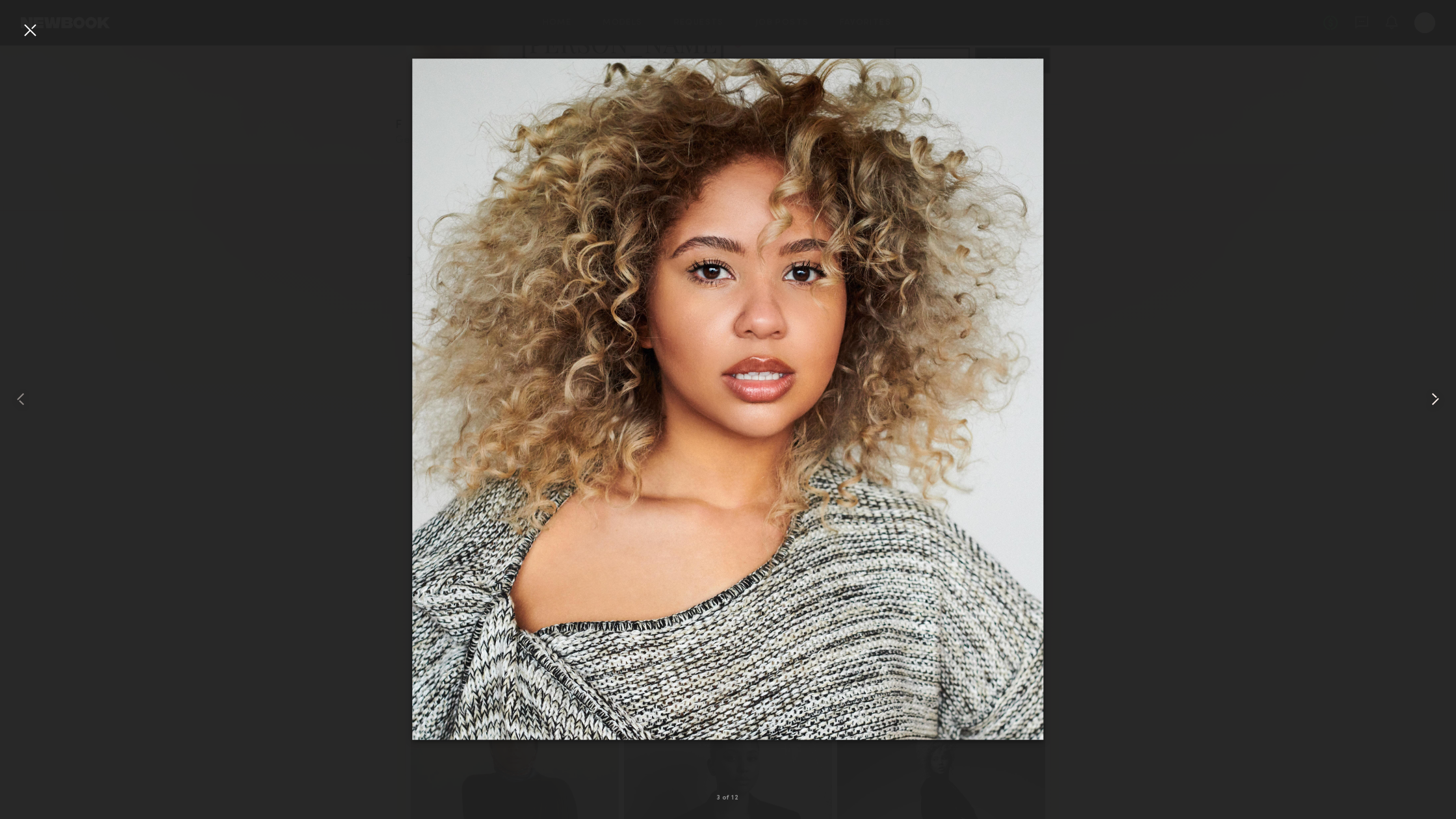
click at [1437, 398] on common-icon at bounding box center [1434, 399] width 21 height 21
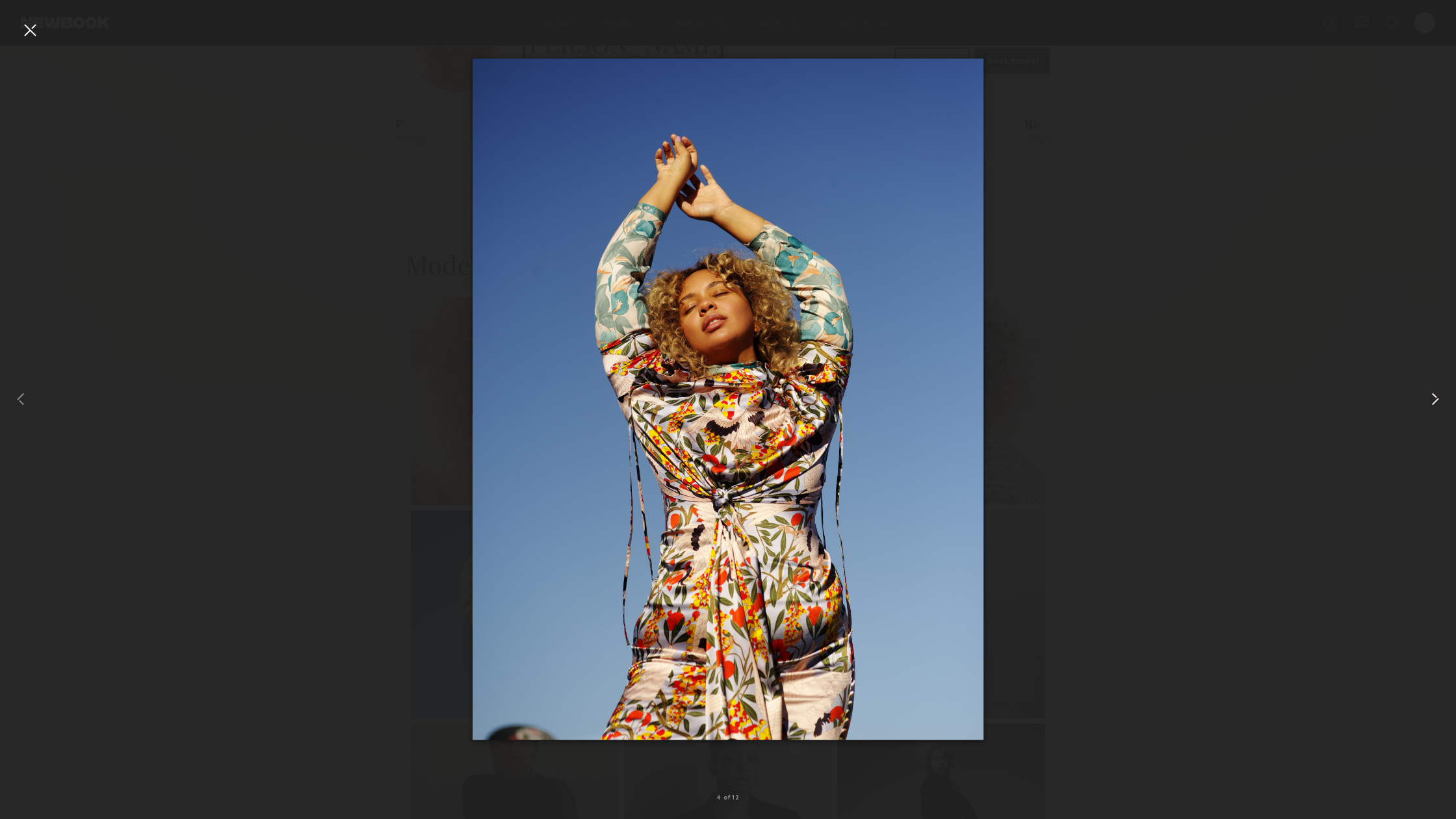
click at [1437, 398] on common-icon at bounding box center [1434, 399] width 21 height 21
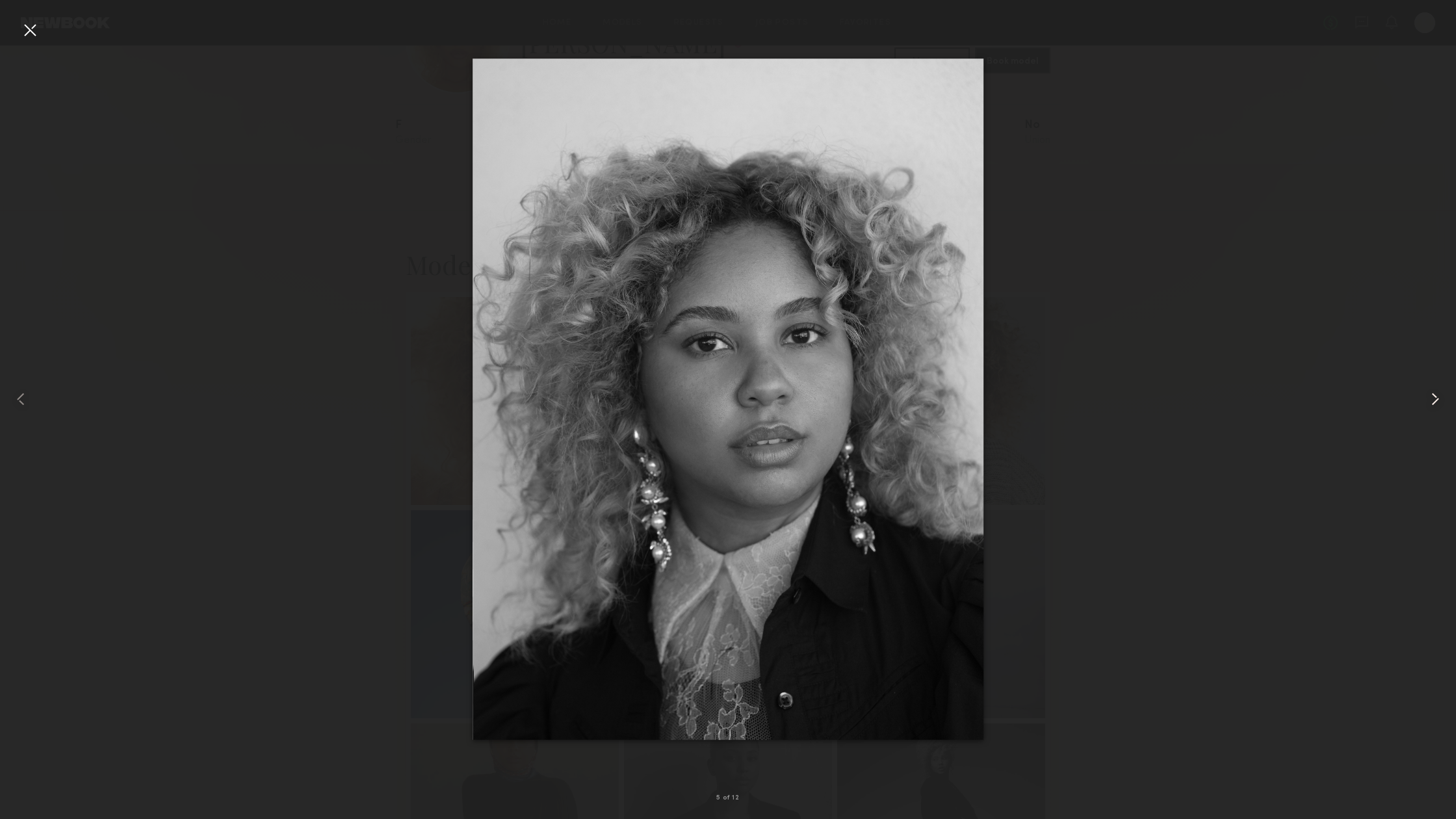
click at [1437, 398] on common-icon at bounding box center [1434, 399] width 21 height 21
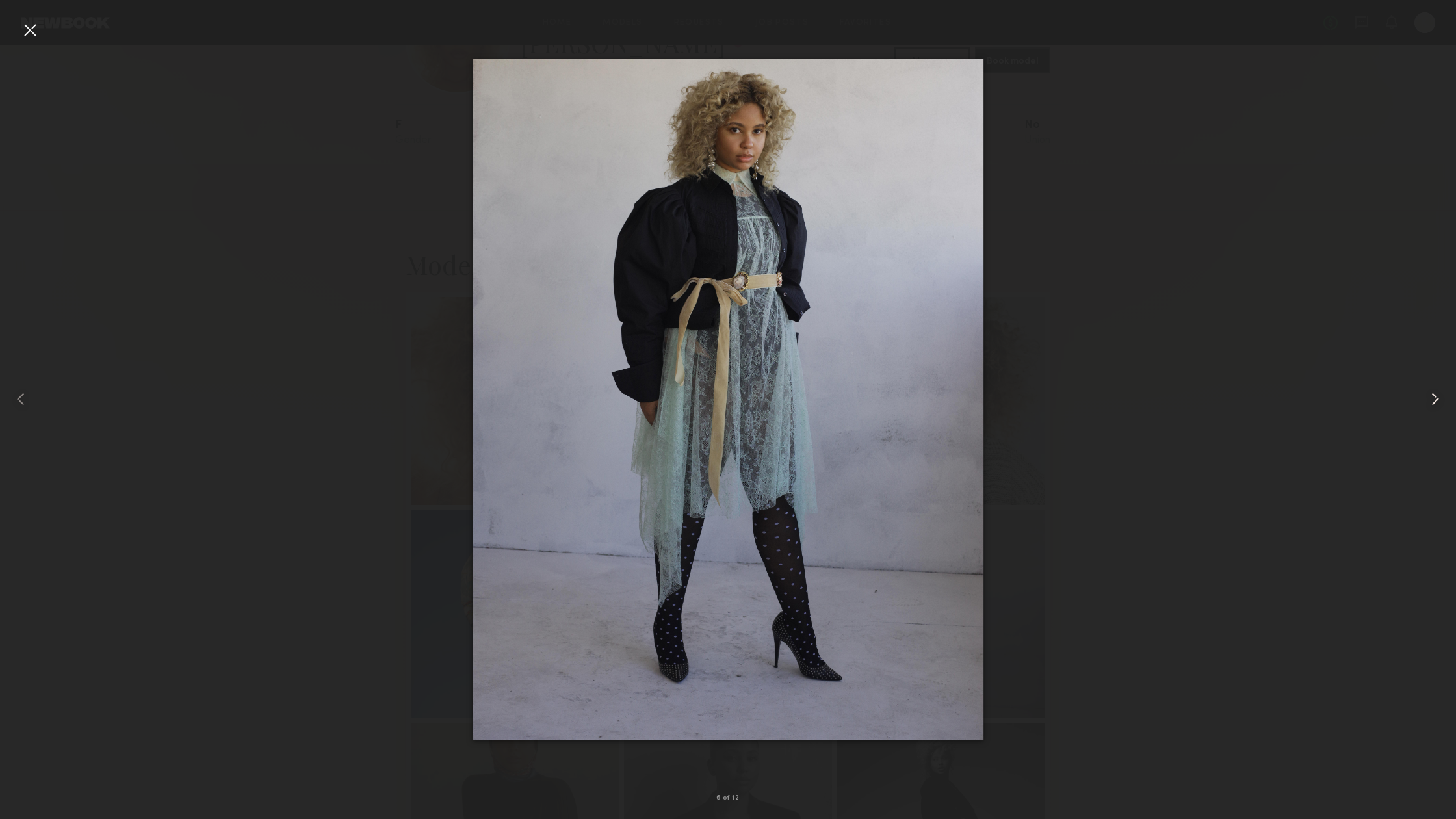
click at [1437, 398] on common-icon at bounding box center [1434, 399] width 21 height 21
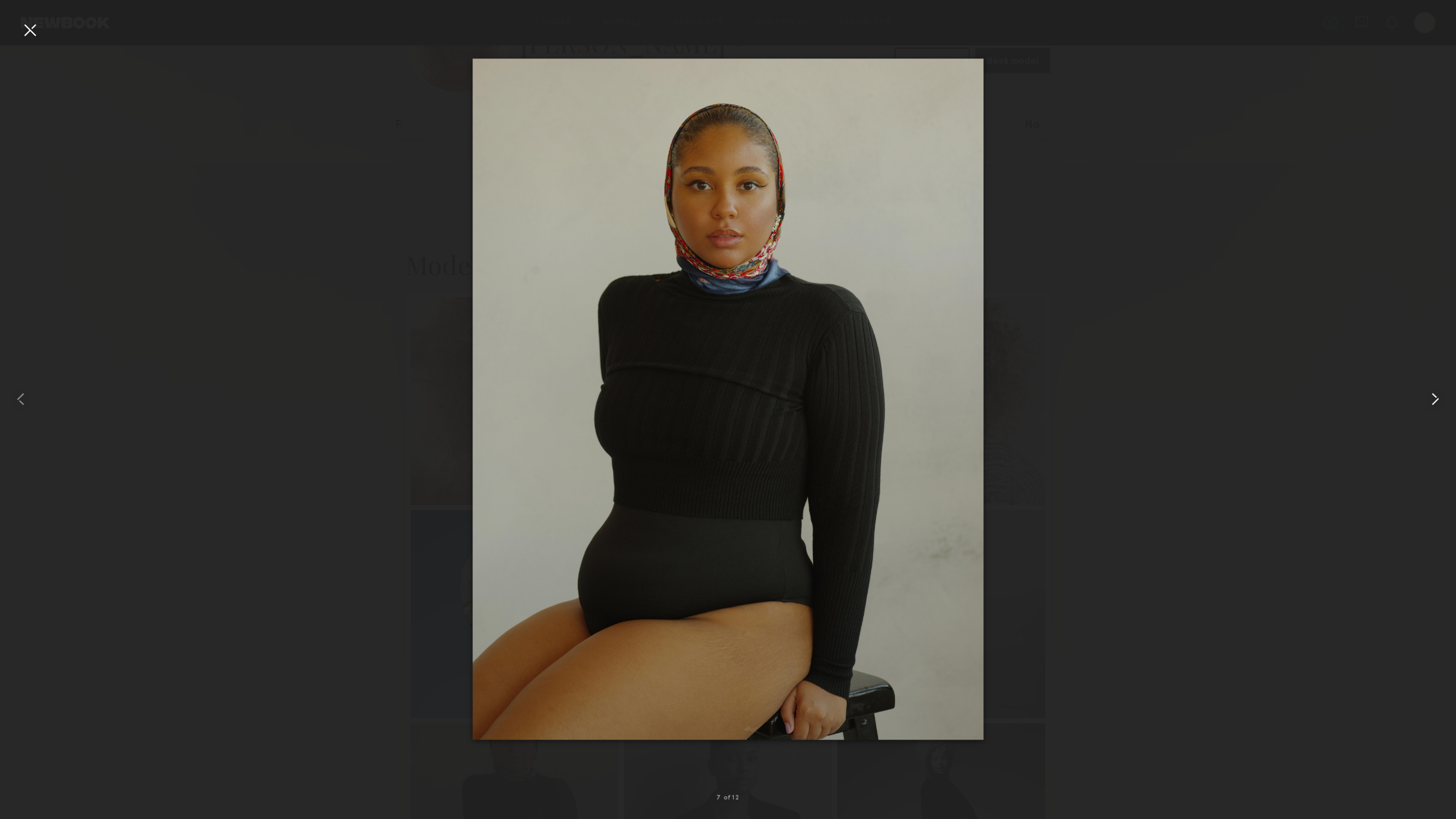
click at [1437, 398] on common-icon at bounding box center [1434, 399] width 21 height 21
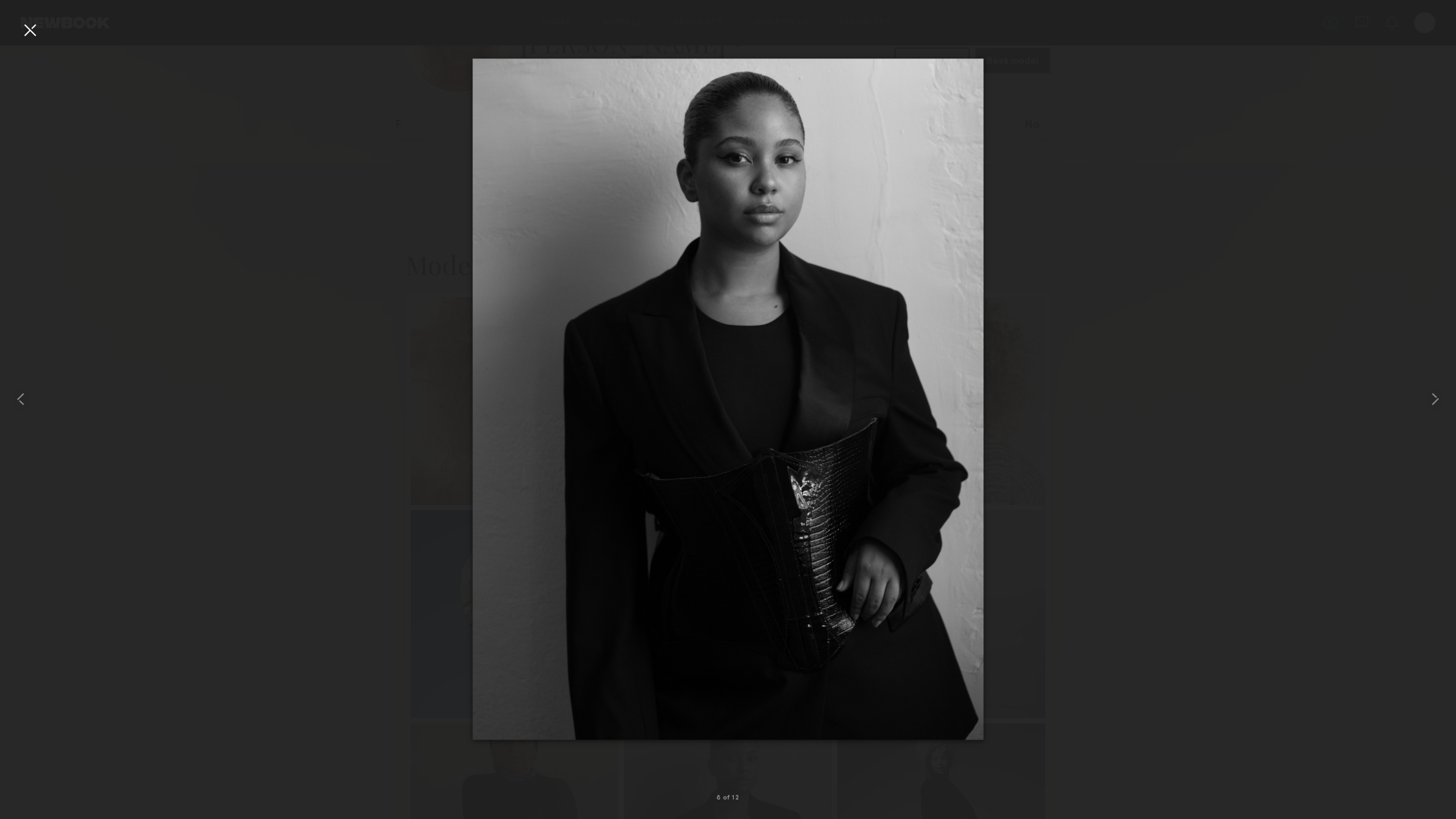
click at [26, 31] on div at bounding box center [29, 29] width 21 height 21
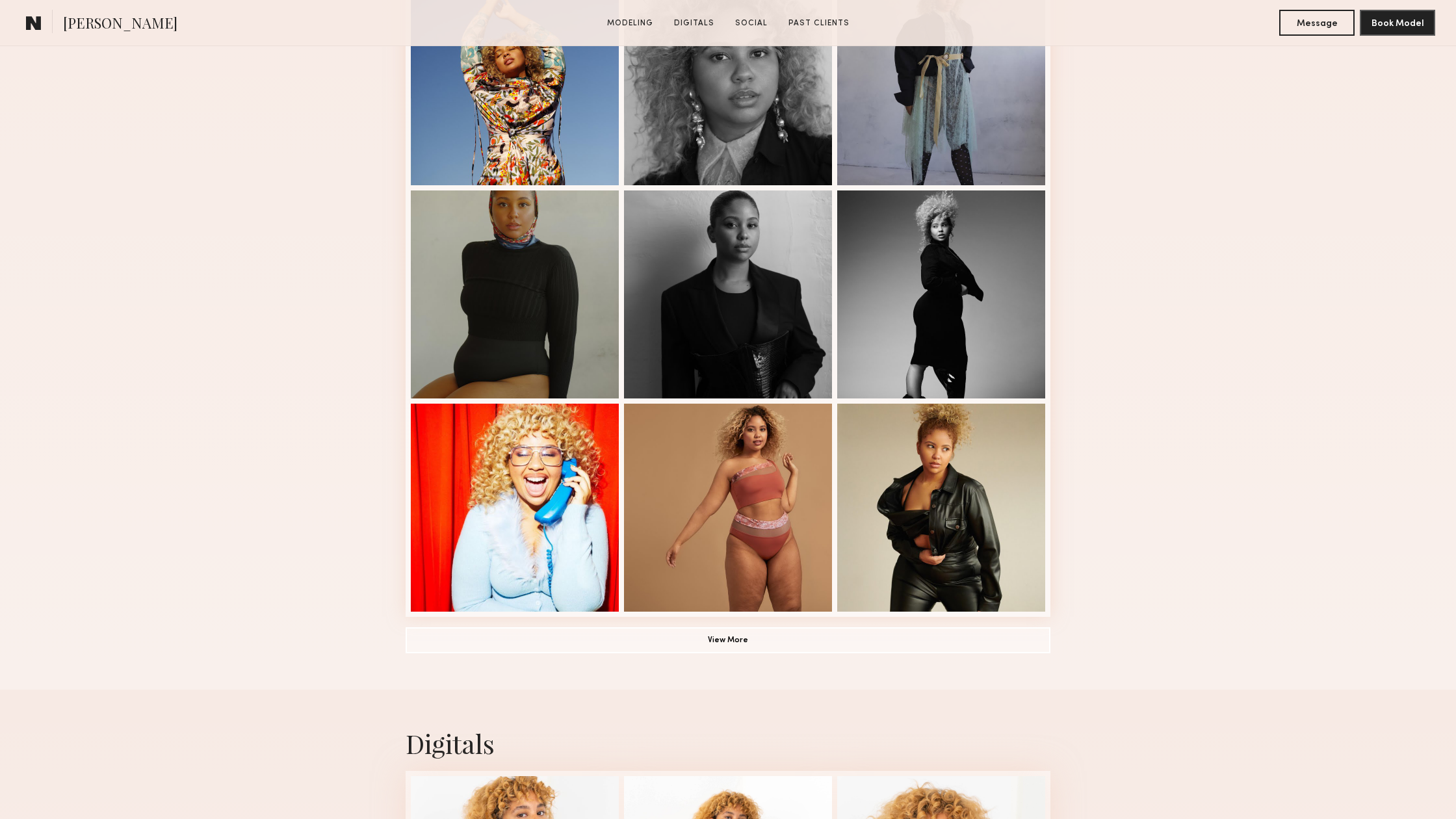
scroll to position [621, 0]
click at [775, 621] on div "Modeling Portfolio View More" at bounding box center [728, 183] width 644 height 1012
click at [774, 633] on button "View More" at bounding box center [728, 639] width 644 height 26
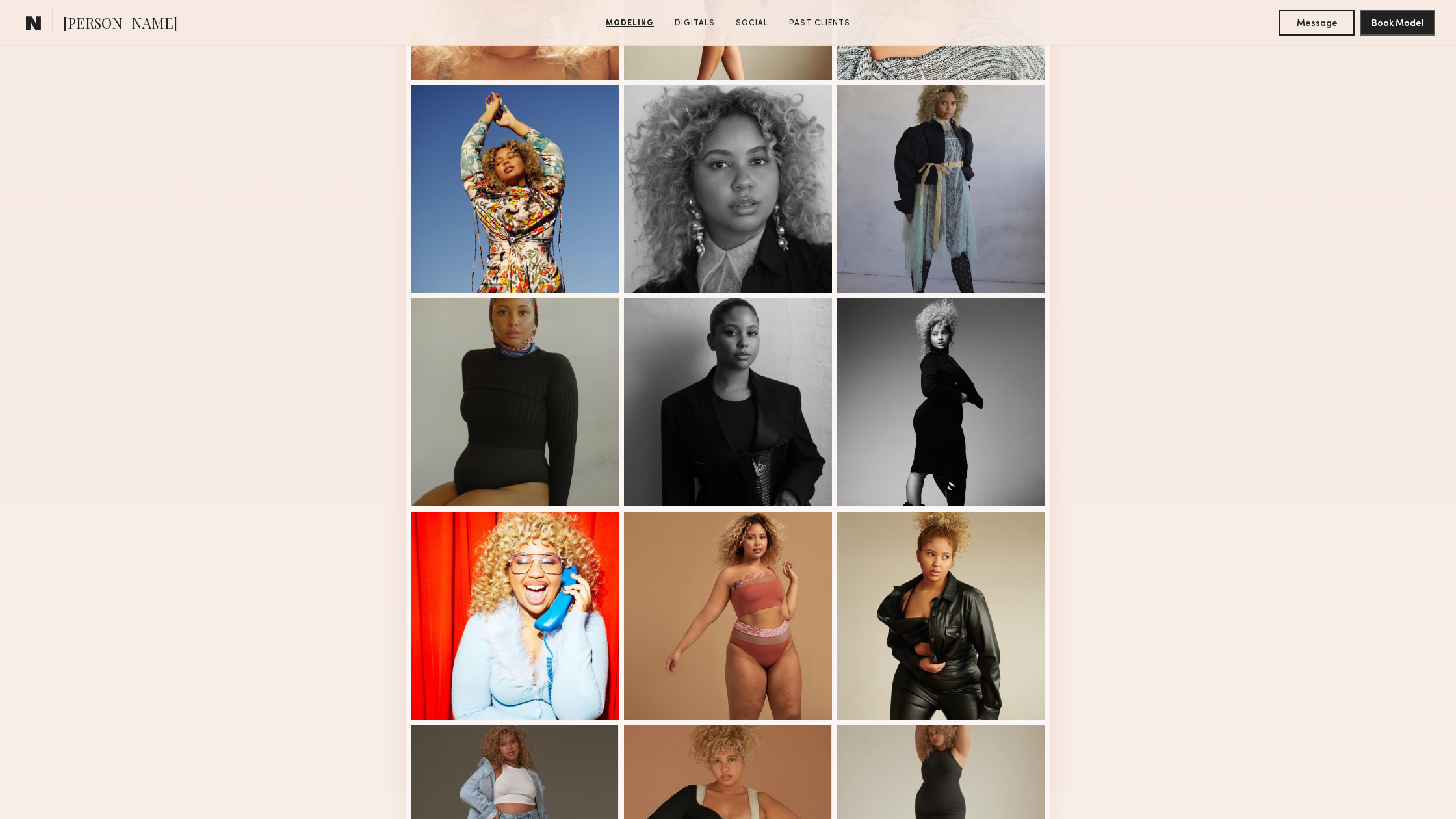
scroll to position [291, 0]
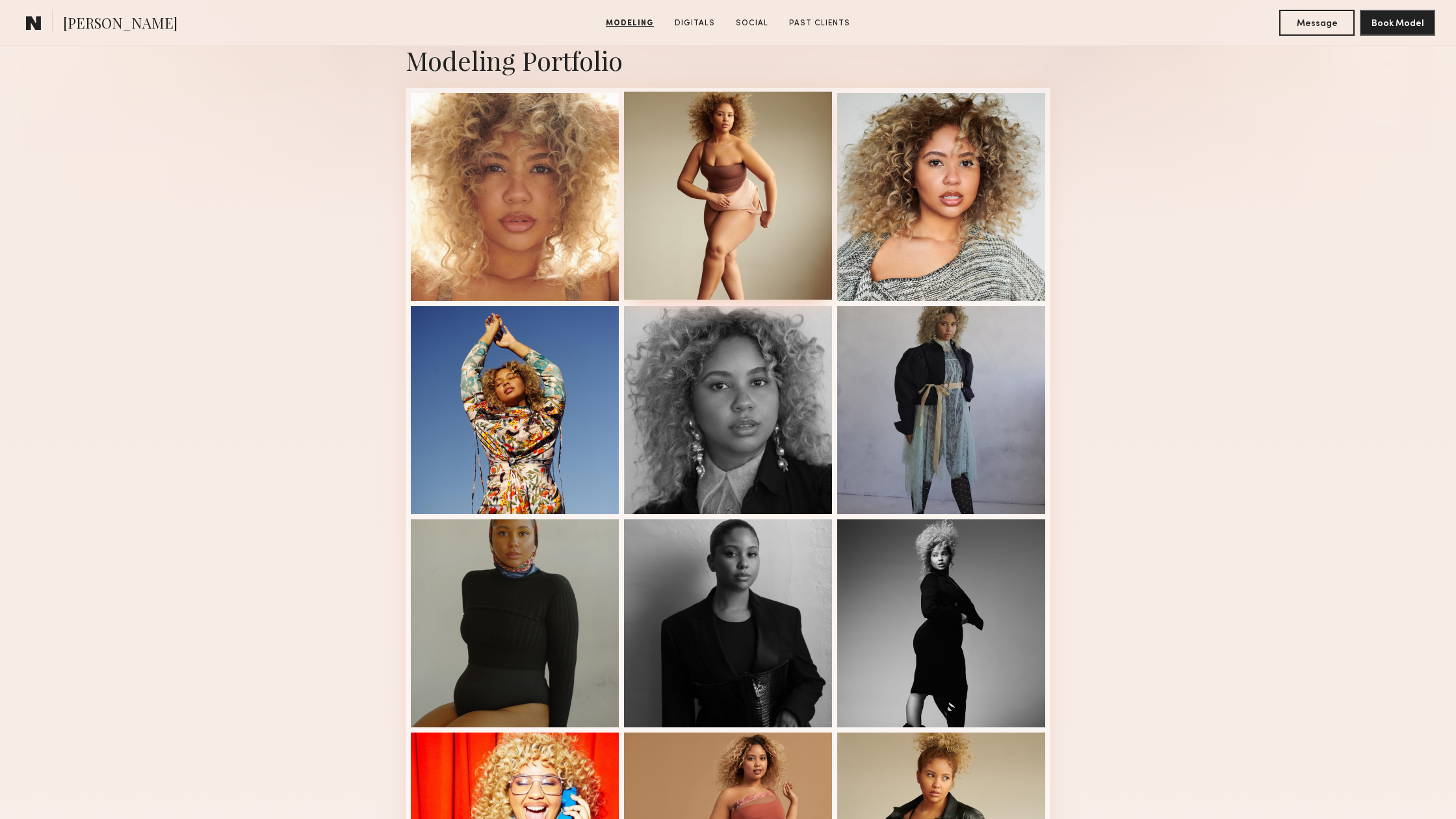
click at [722, 235] on div at bounding box center [728, 196] width 208 height 208
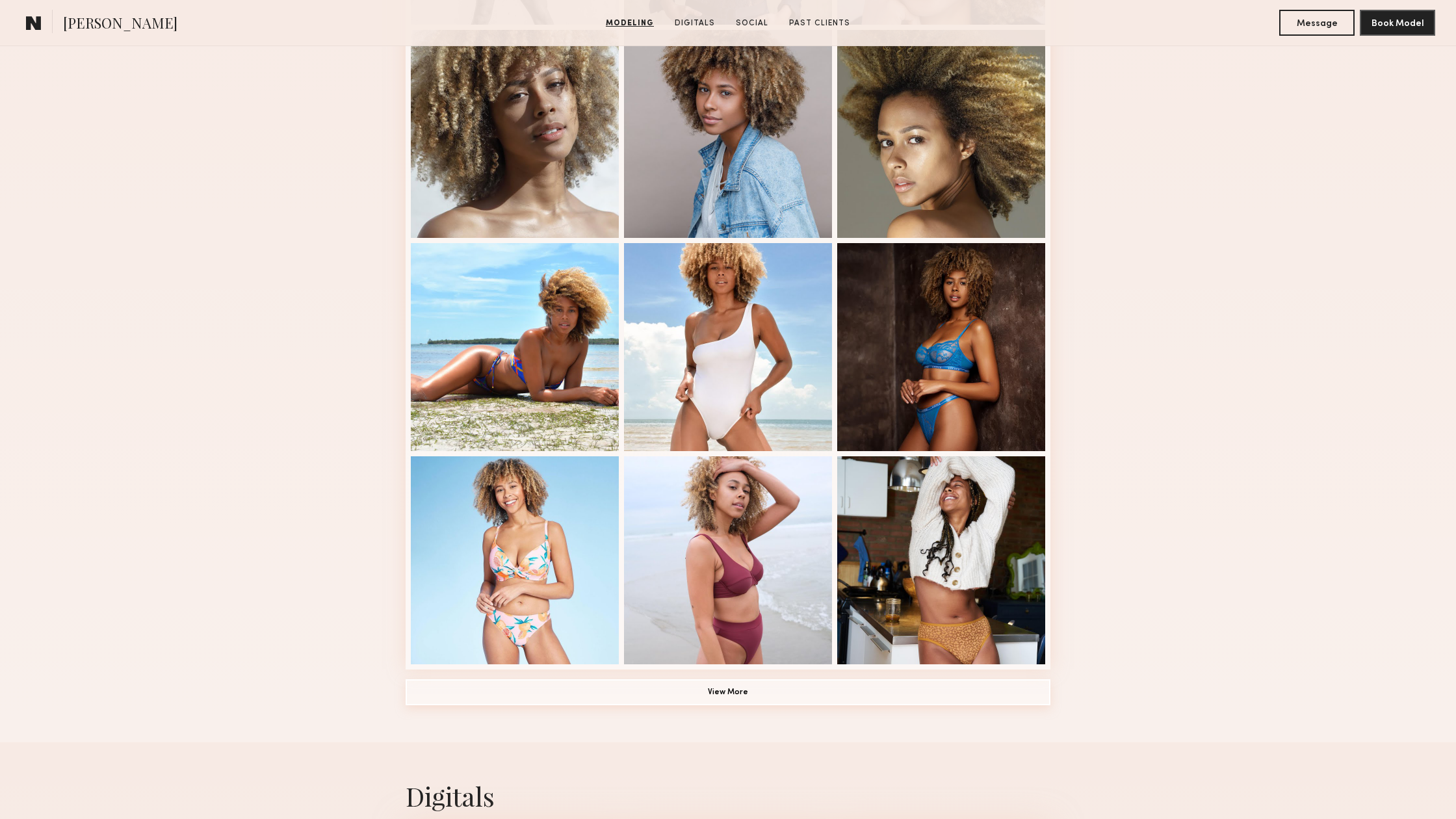
scroll to position [569, 0]
click at [841, 689] on button "View More" at bounding box center [728, 691] width 644 height 26
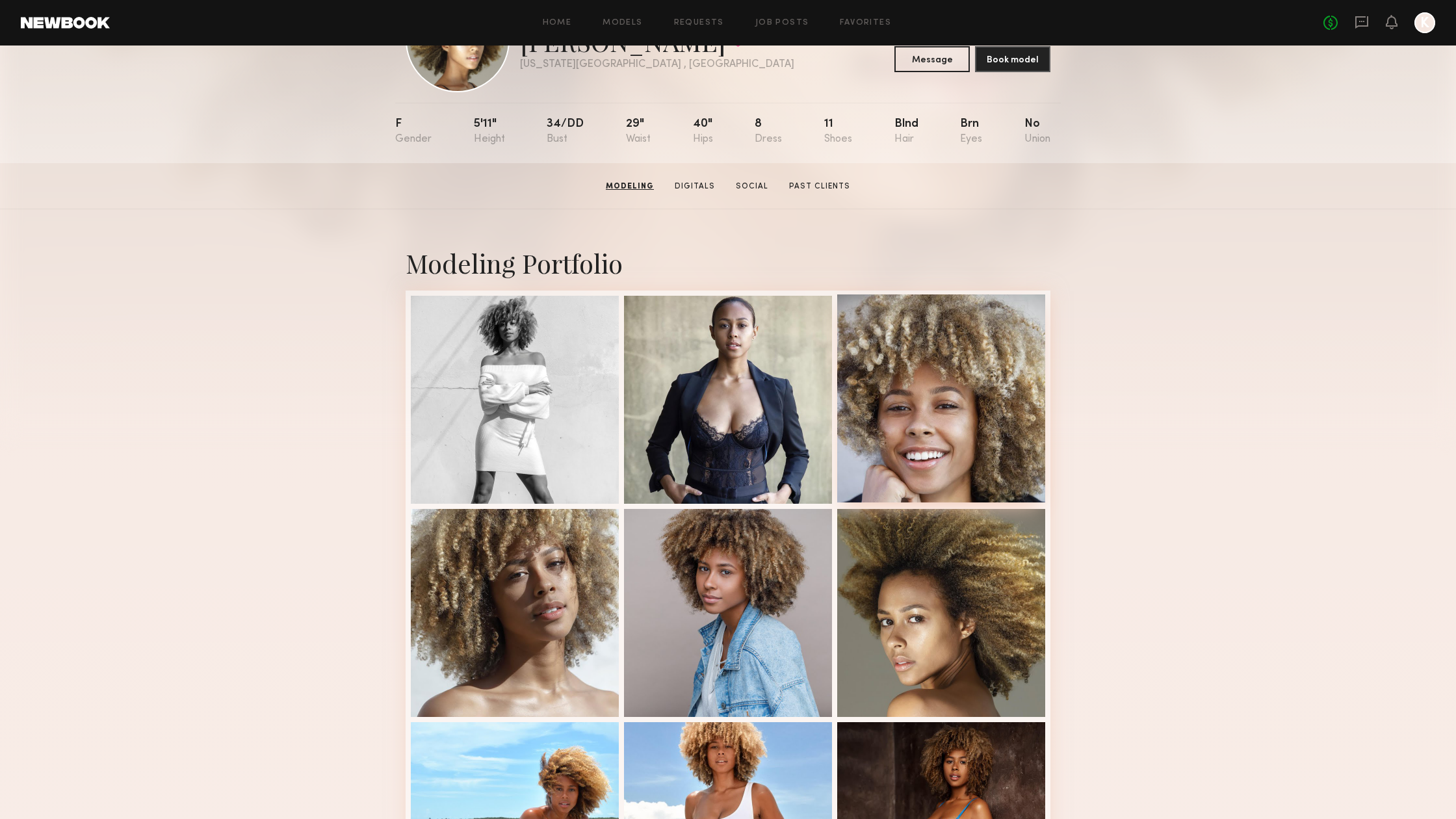
scroll to position [95, 0]
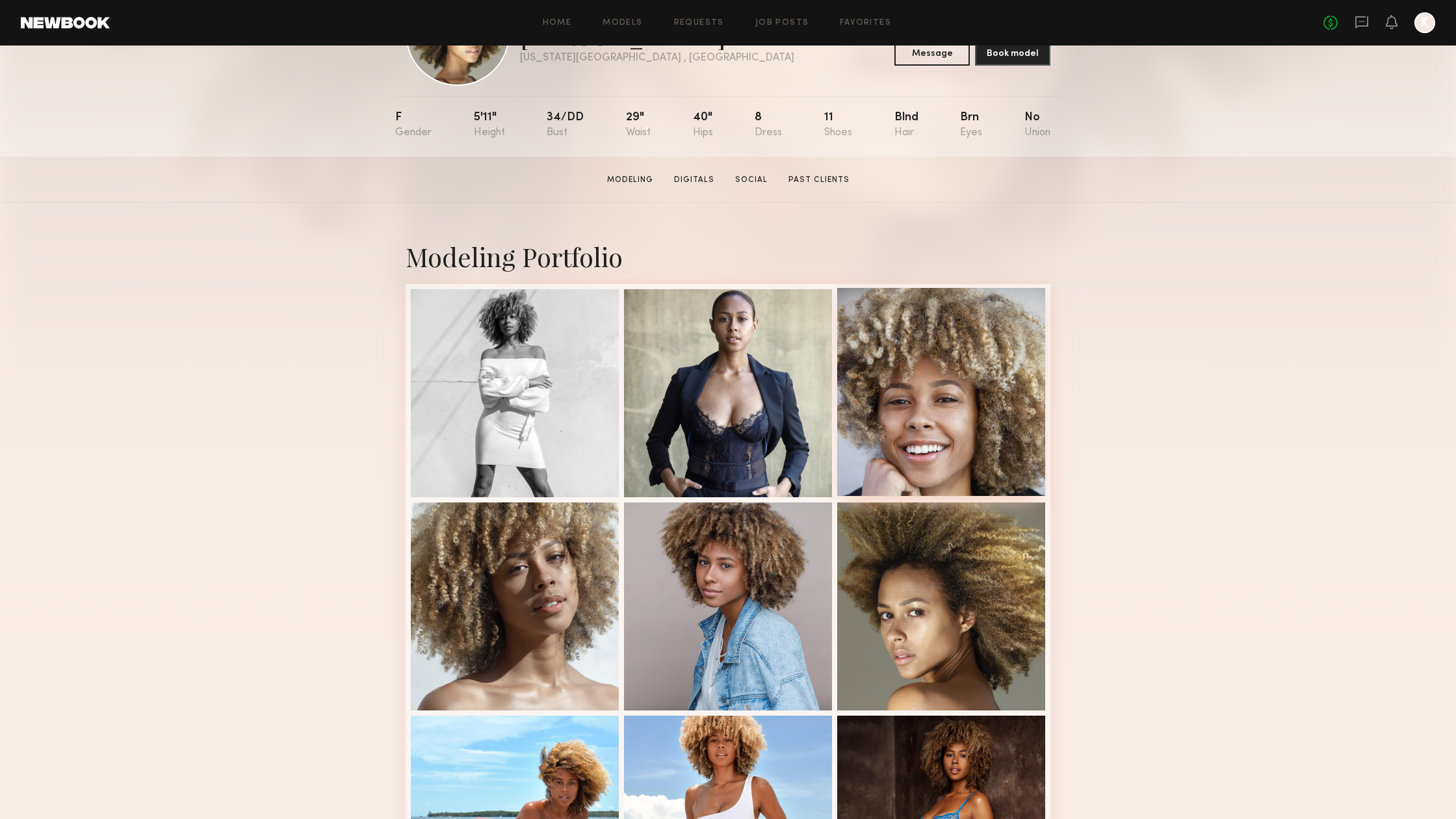
click at [967, 443] on div at bounding box center [941, 391] width 208 height 208
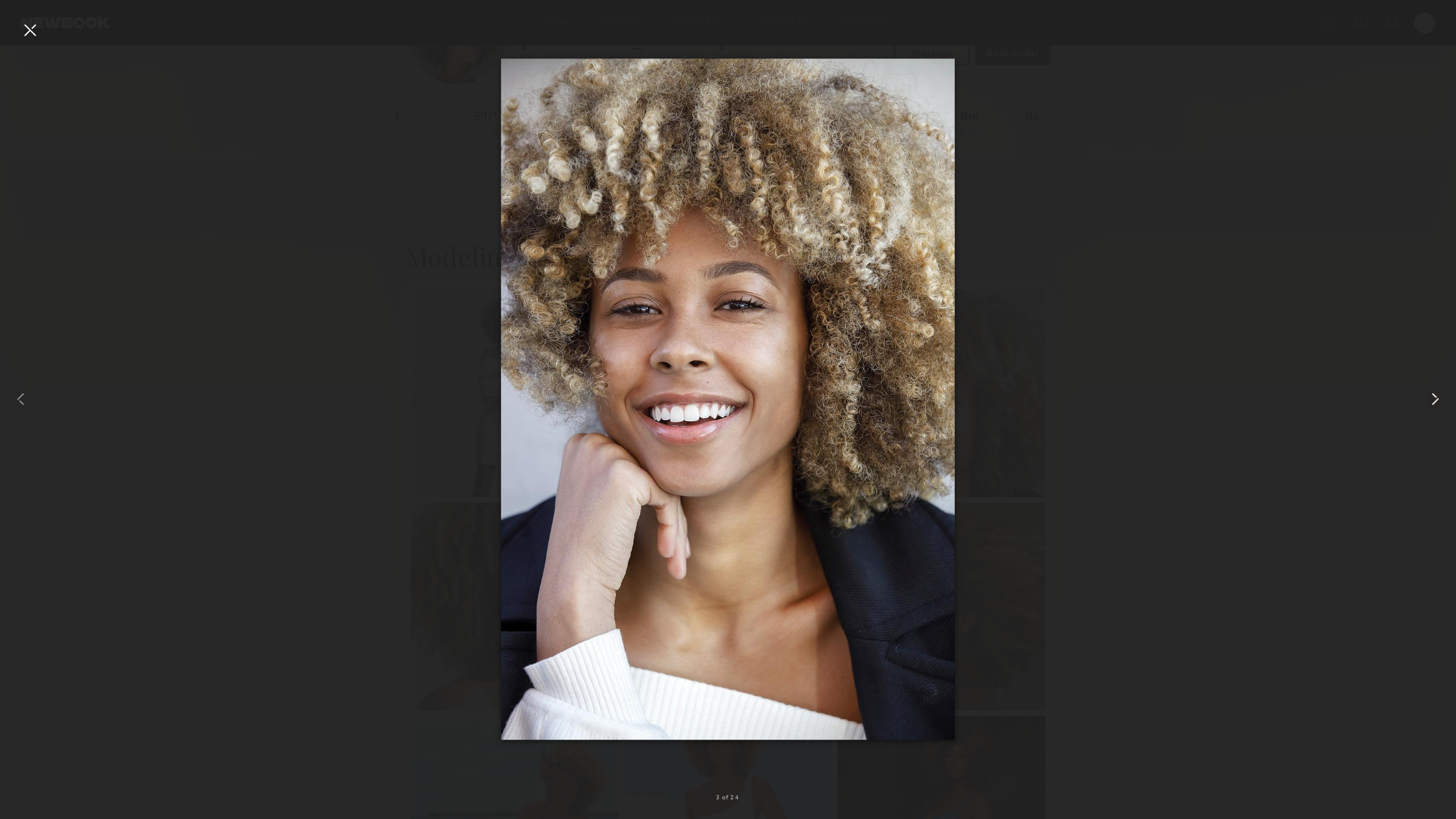
click at [1431, 394] on common-icon at bounding box center [1434, 399] width 21 height 21
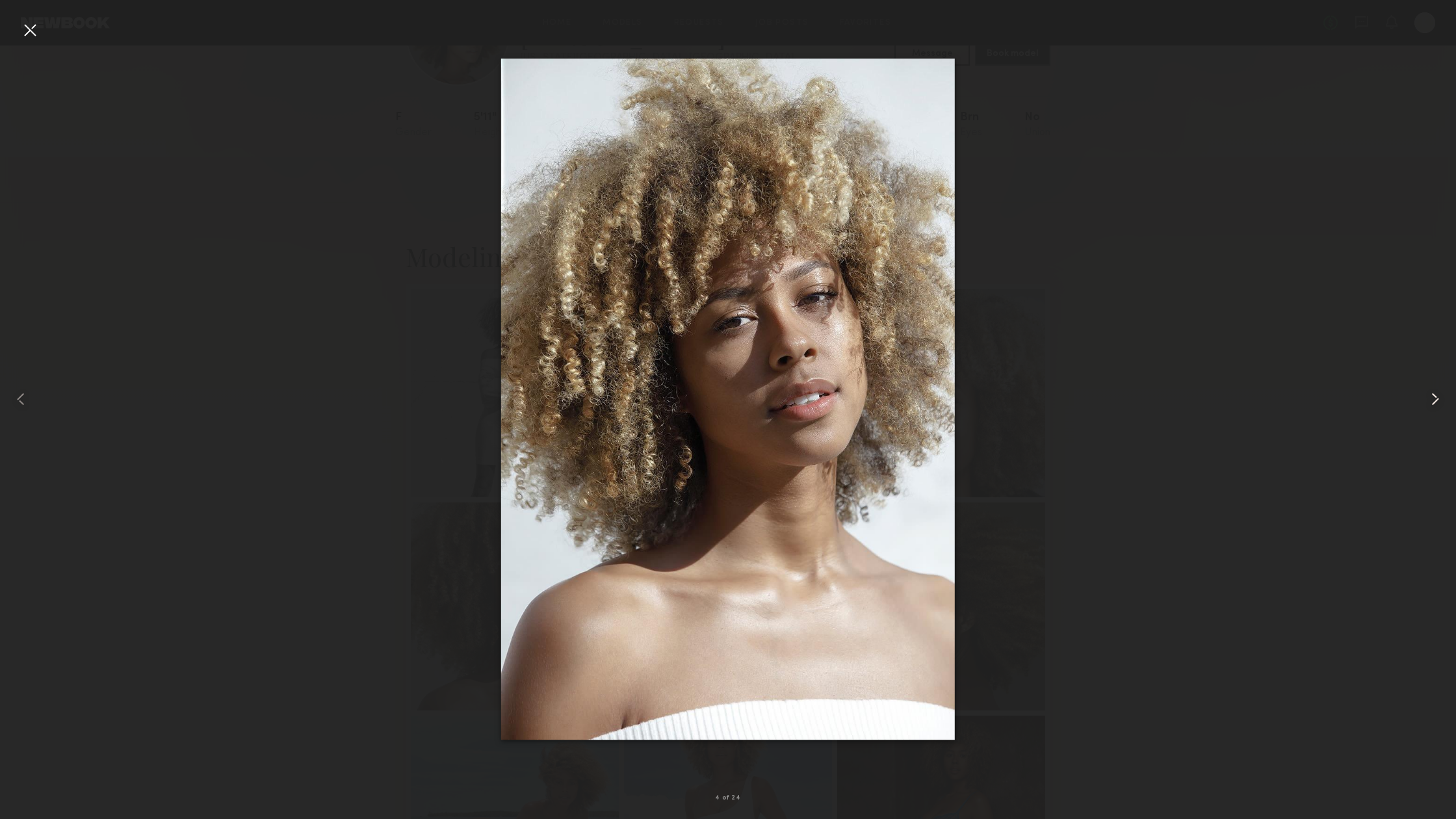
click at [1431, 394] on common-icon at bounding box center [1434, 399] width 21 height 21
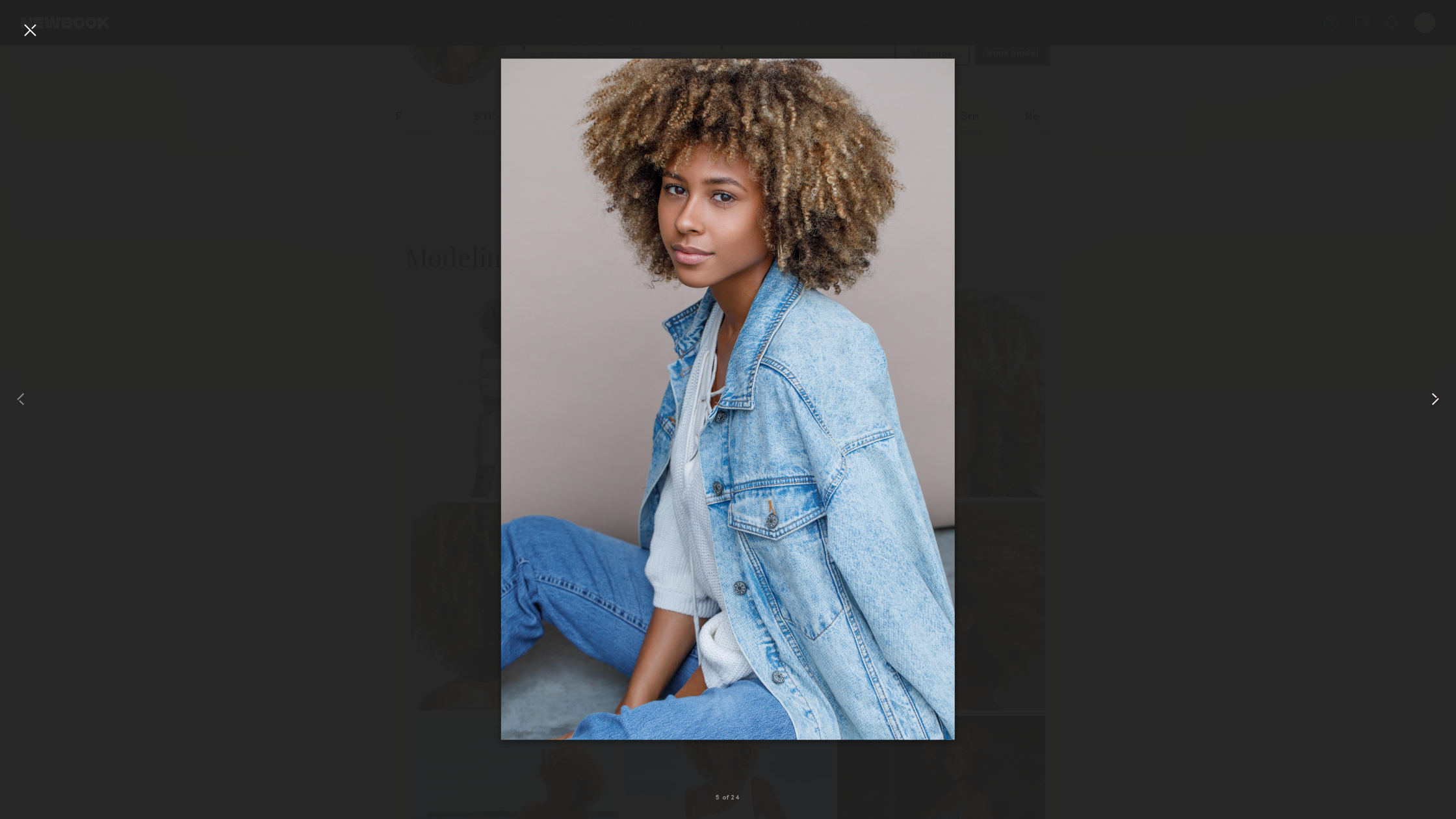
click at [1431, 397] on common-icon at bounding box center [1434, 399] width 21 height 21
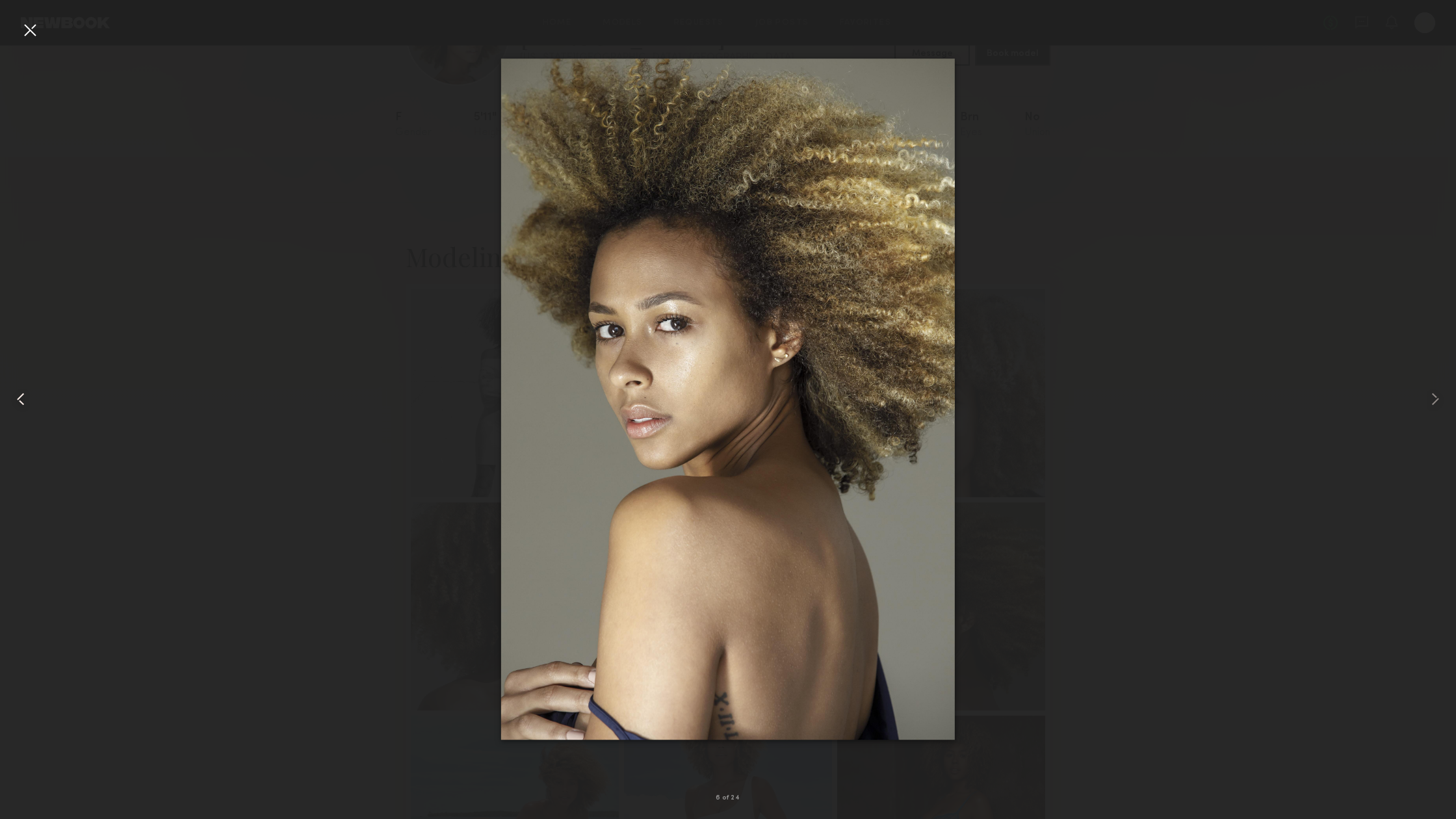
click at [27, 395] on common-icon at bounding box center [20, 399] width 21 height 21
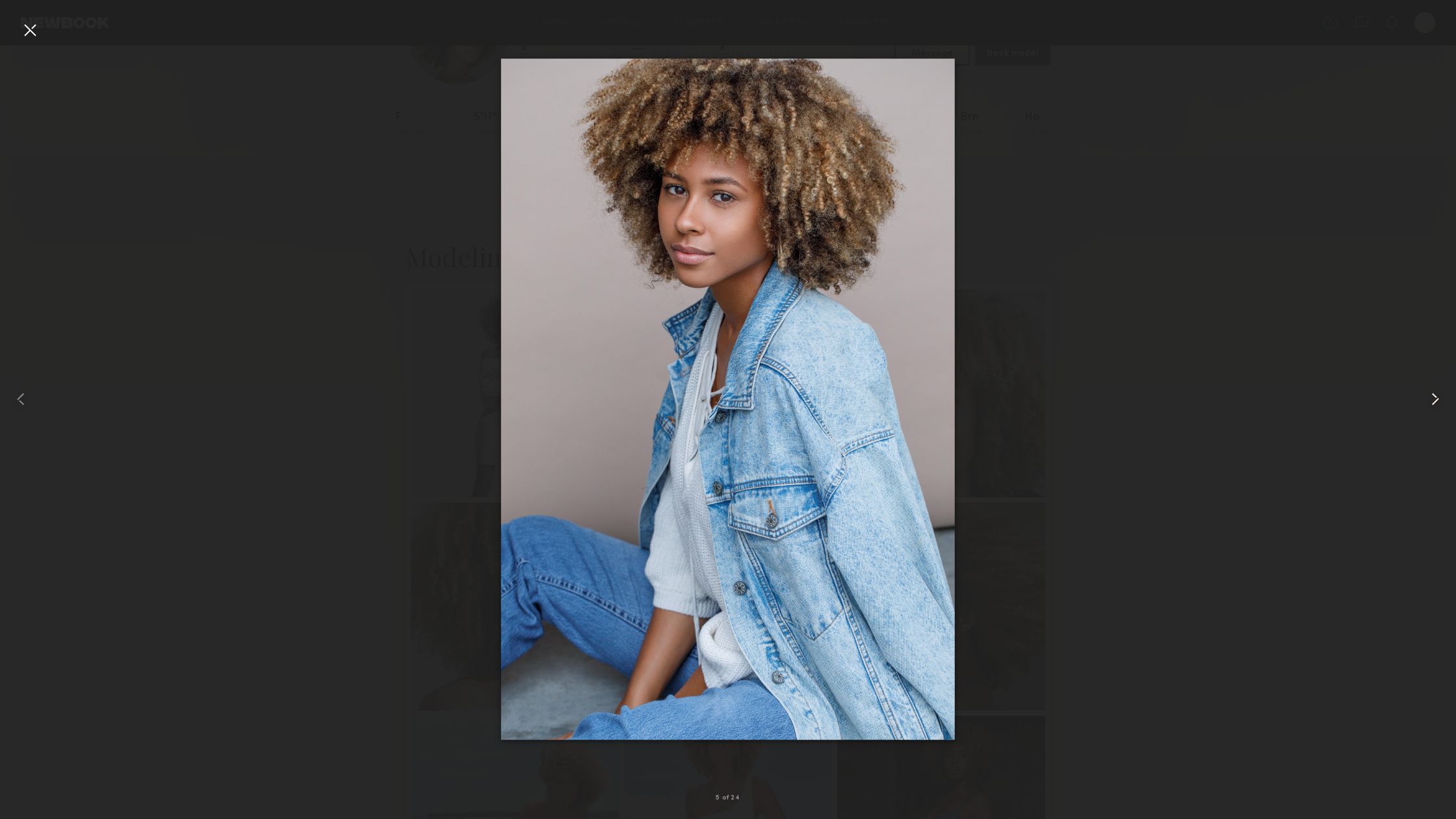
click at [1434, 396] on common-icon at bounding box center [1434, 399] width 21 height 21
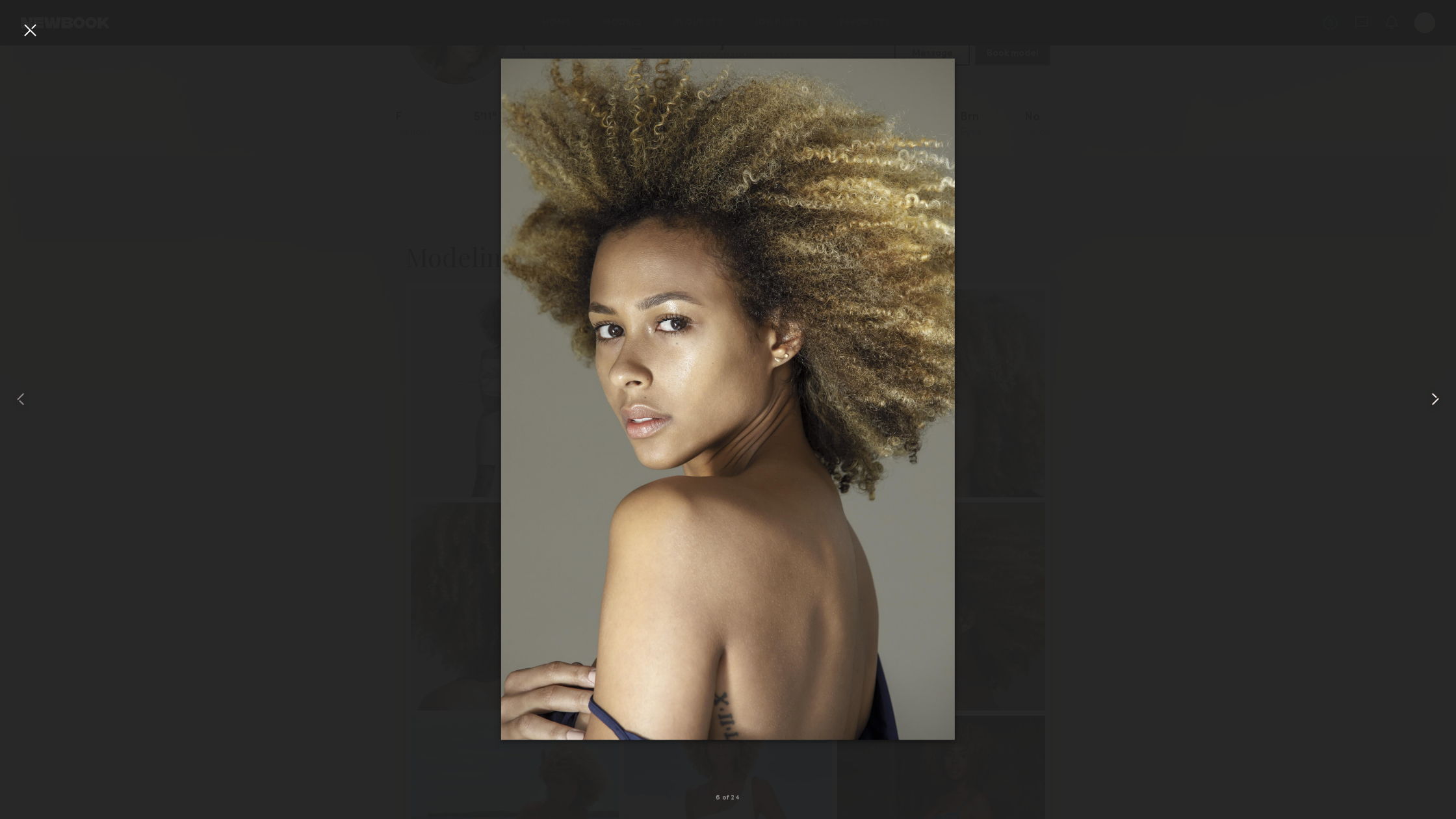
click at [1434, 396] on common-icon at bounding box center [1434, 399] width 21 height 21
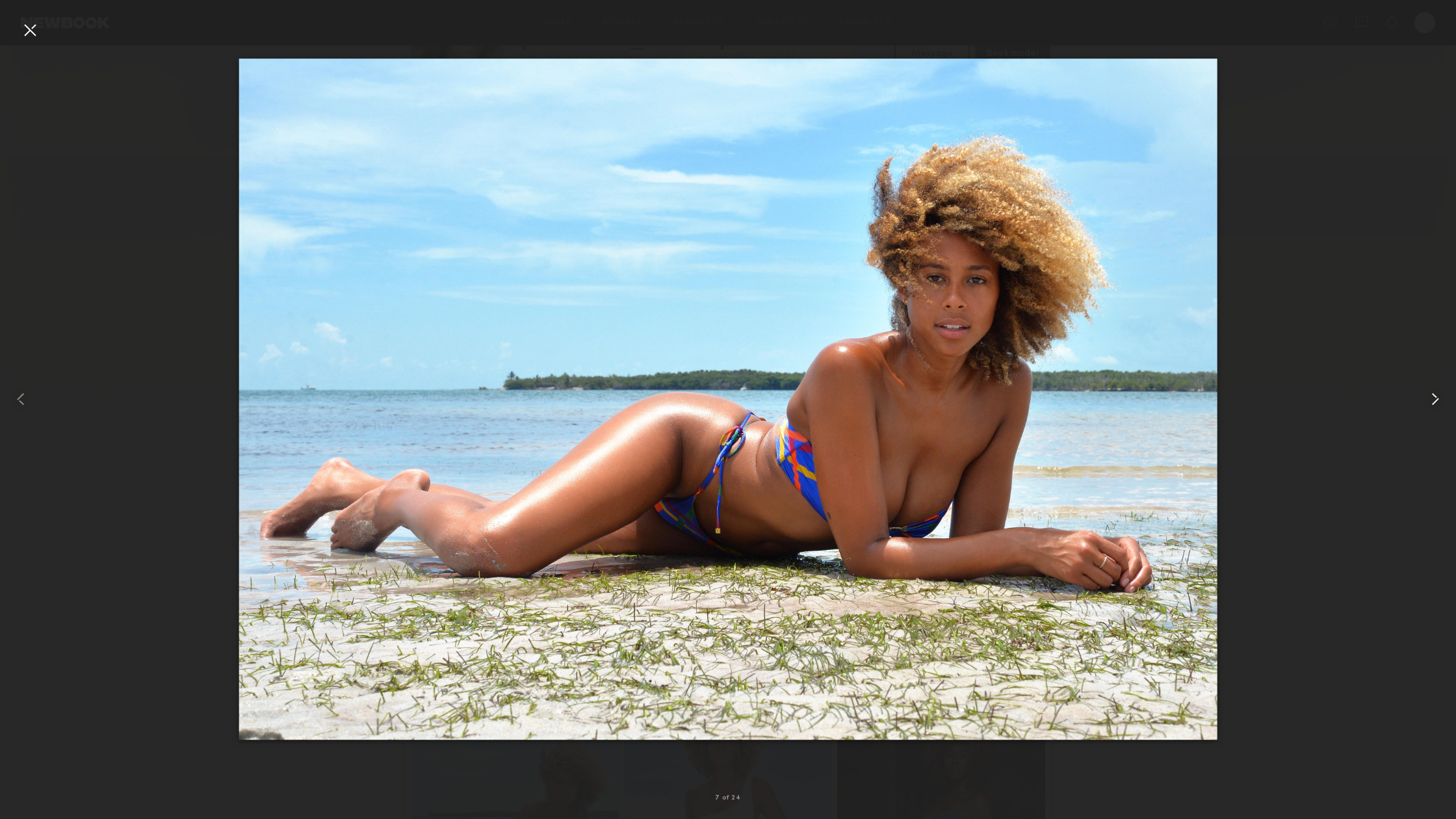
click at [1434, 396] on common-icon at bounding box center [1434, 399] width 21 height 21
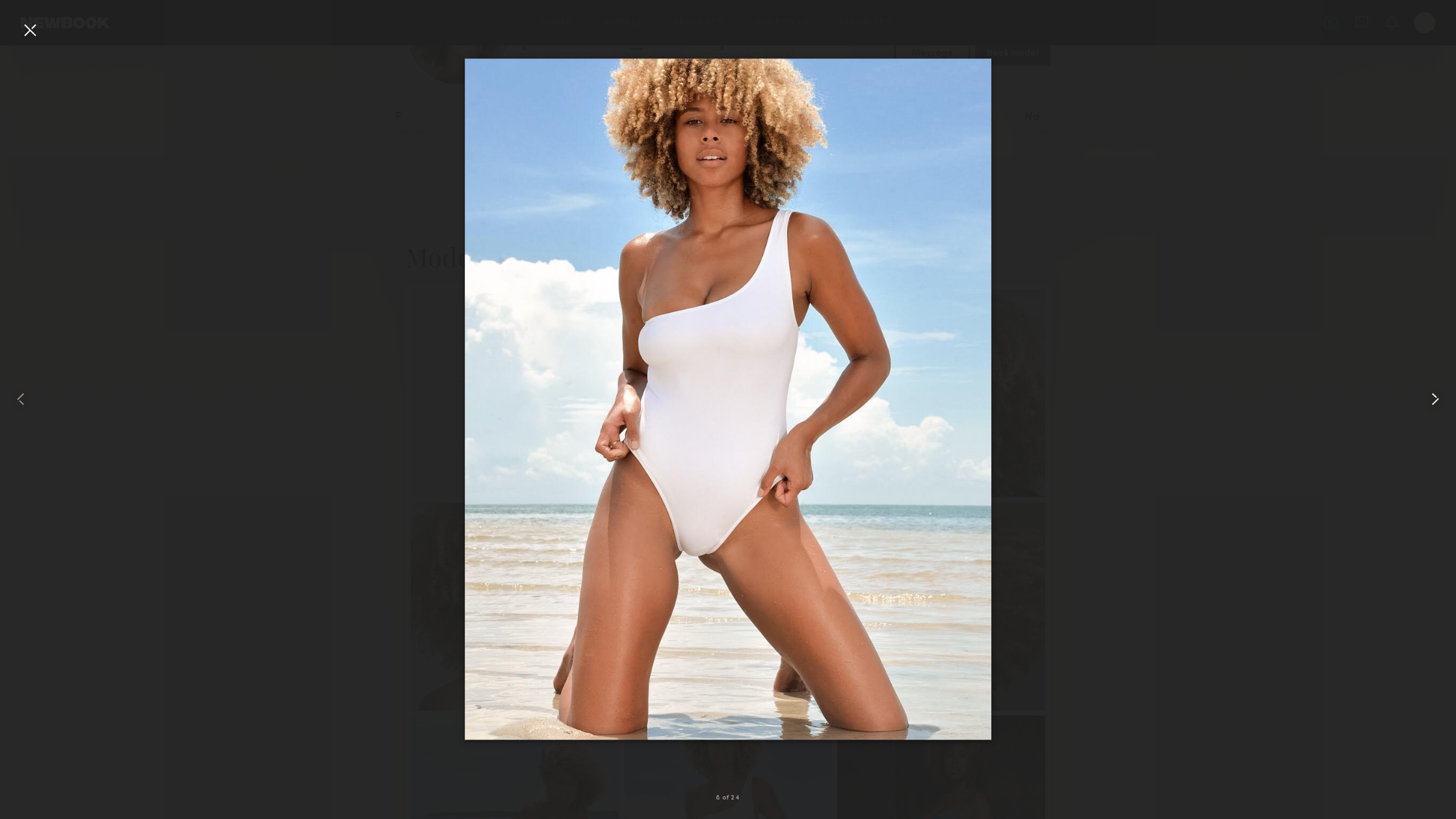
click at [1434, 396] on common-icon at bounding box center [1434, 399] width 21 height 21
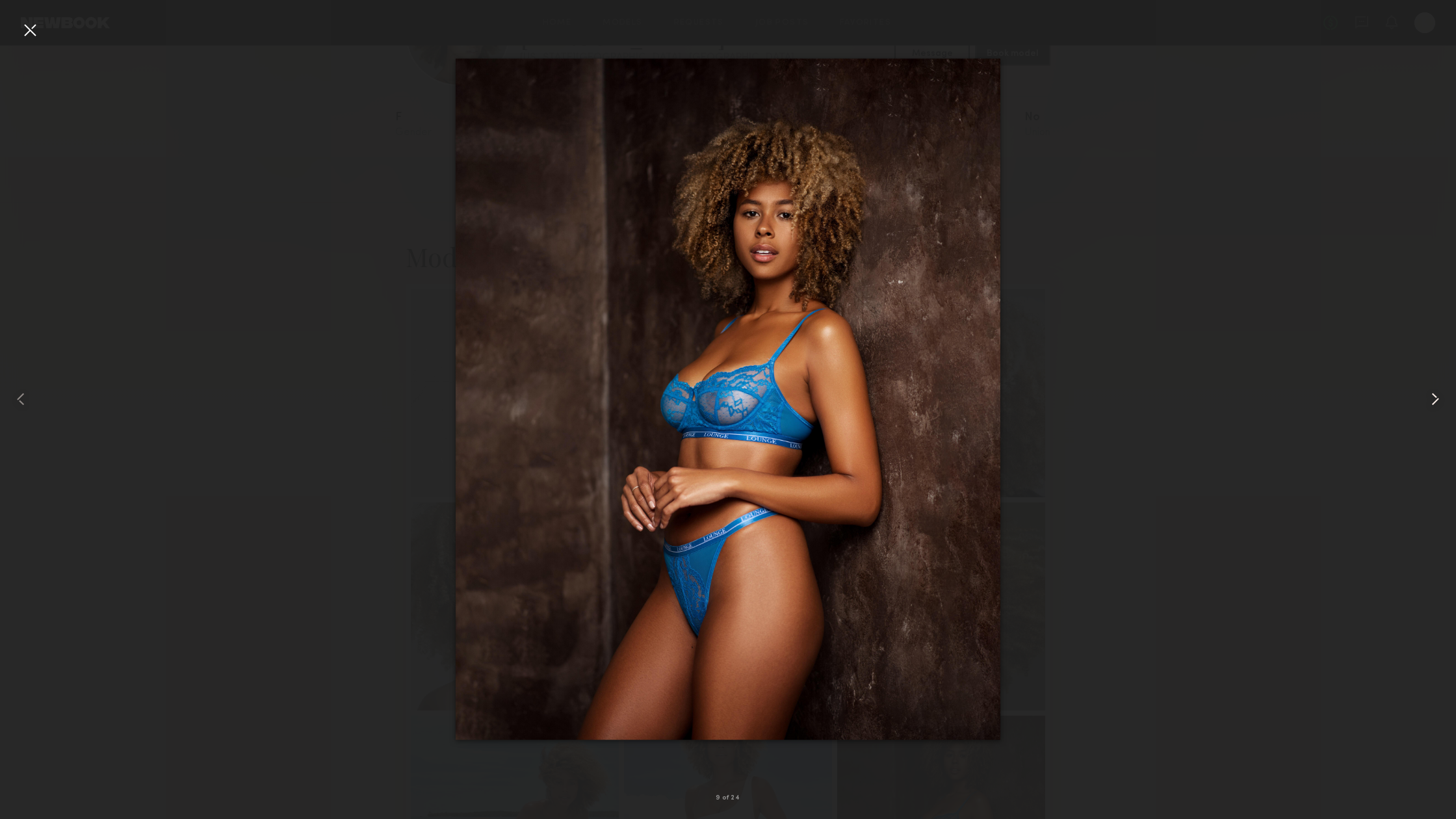
click at [1434, 396] on common-icon at bounding box center [1434, 399] width 21 height 21
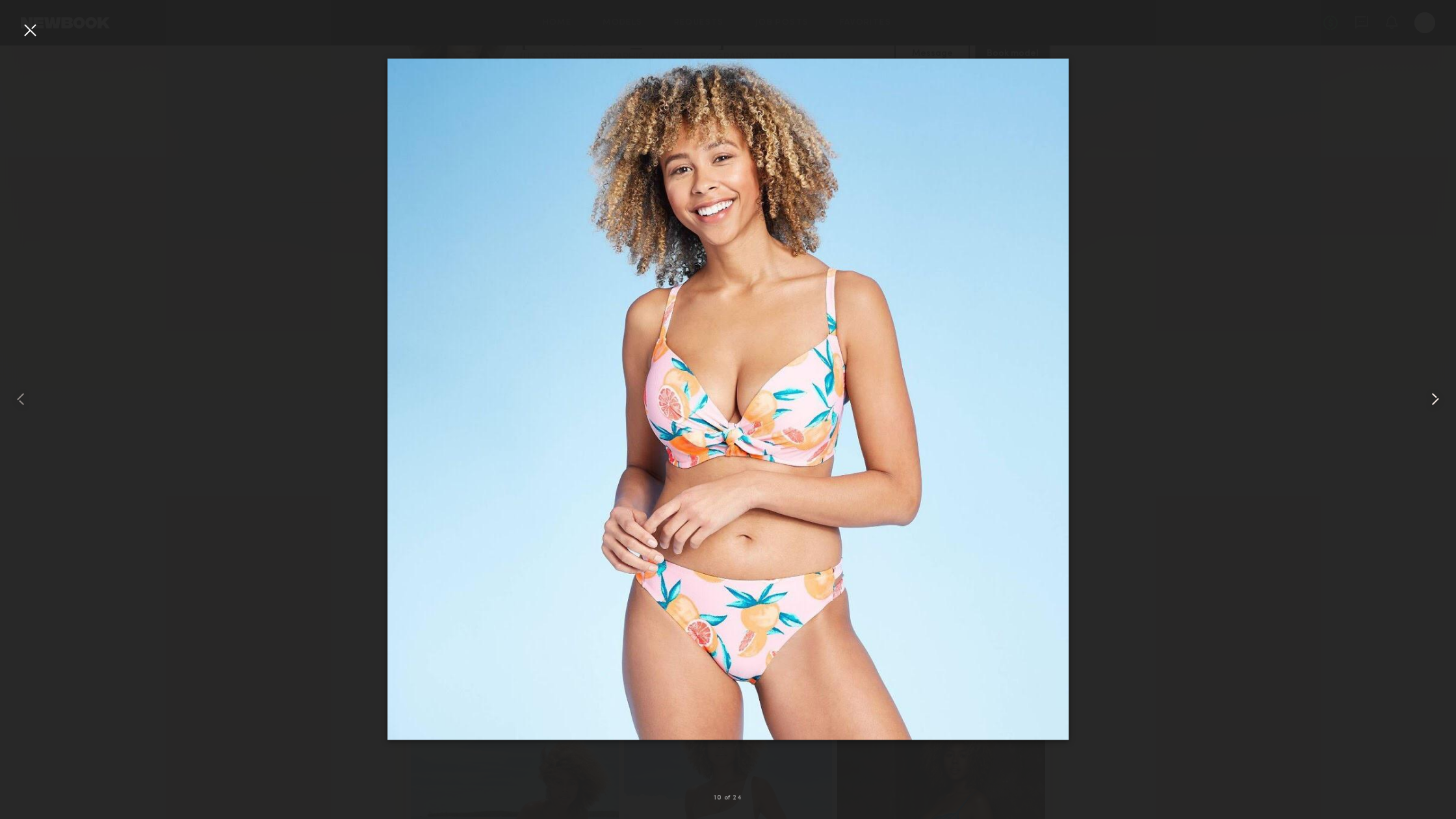
click at [1434, 396] on common-icon at bounding box center [1434, 399] width 21 height 21
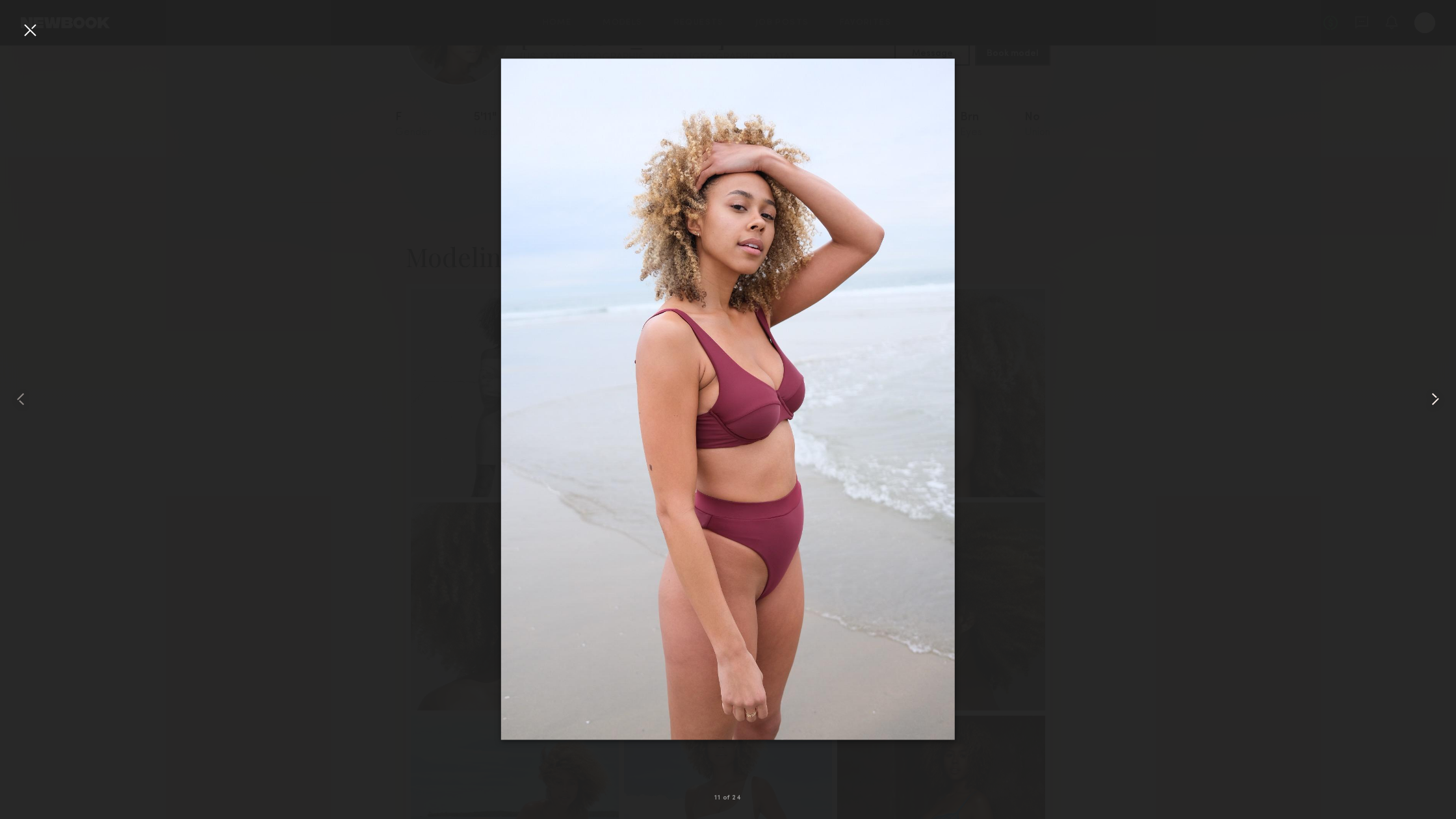
click at [1434, 396] on common-icon at bounding box center [1434, 399] width 21 height 21
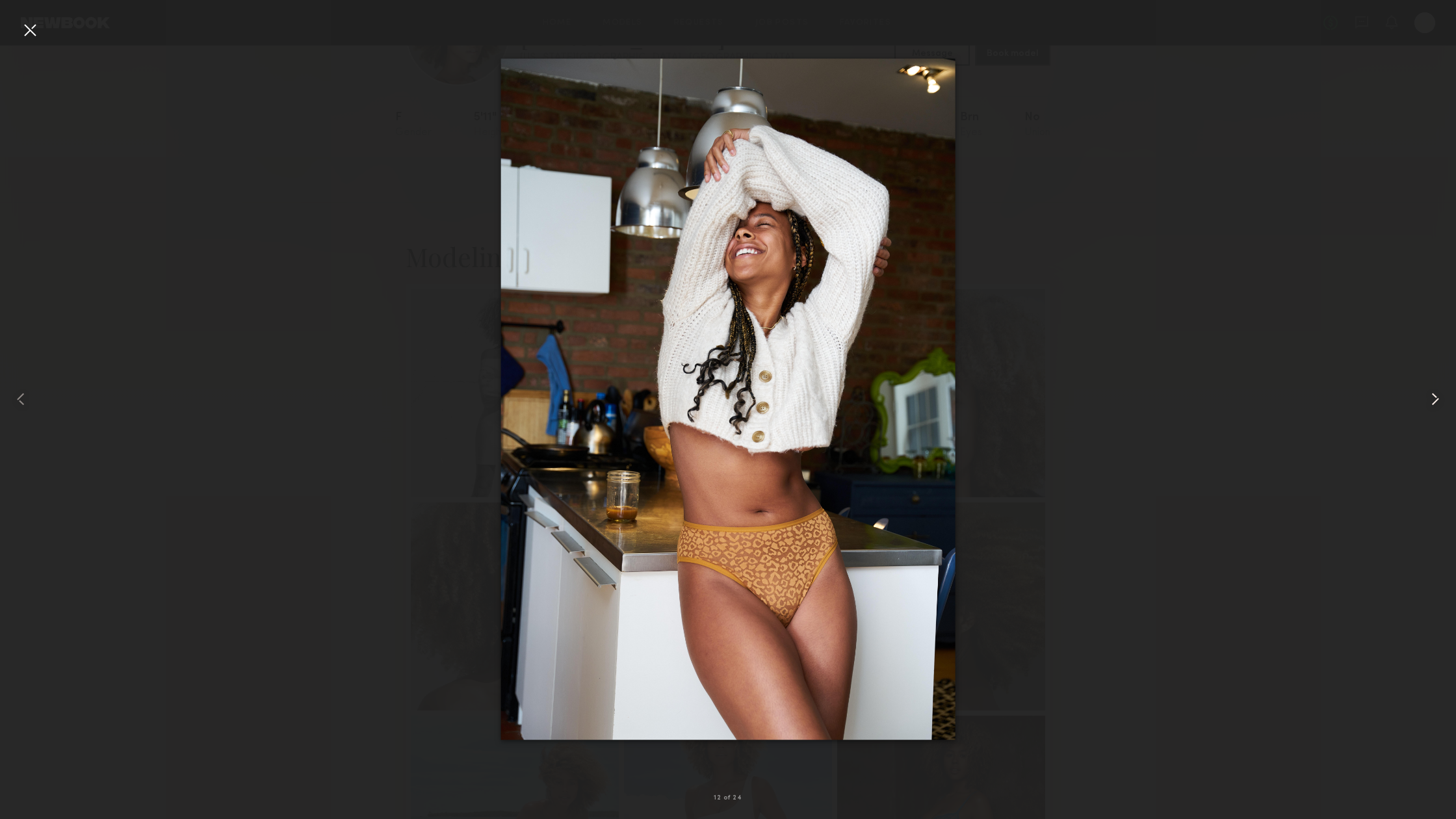
click at [1434, 396] on common-icon at bounding box center [1434, 399] width 21 height 21
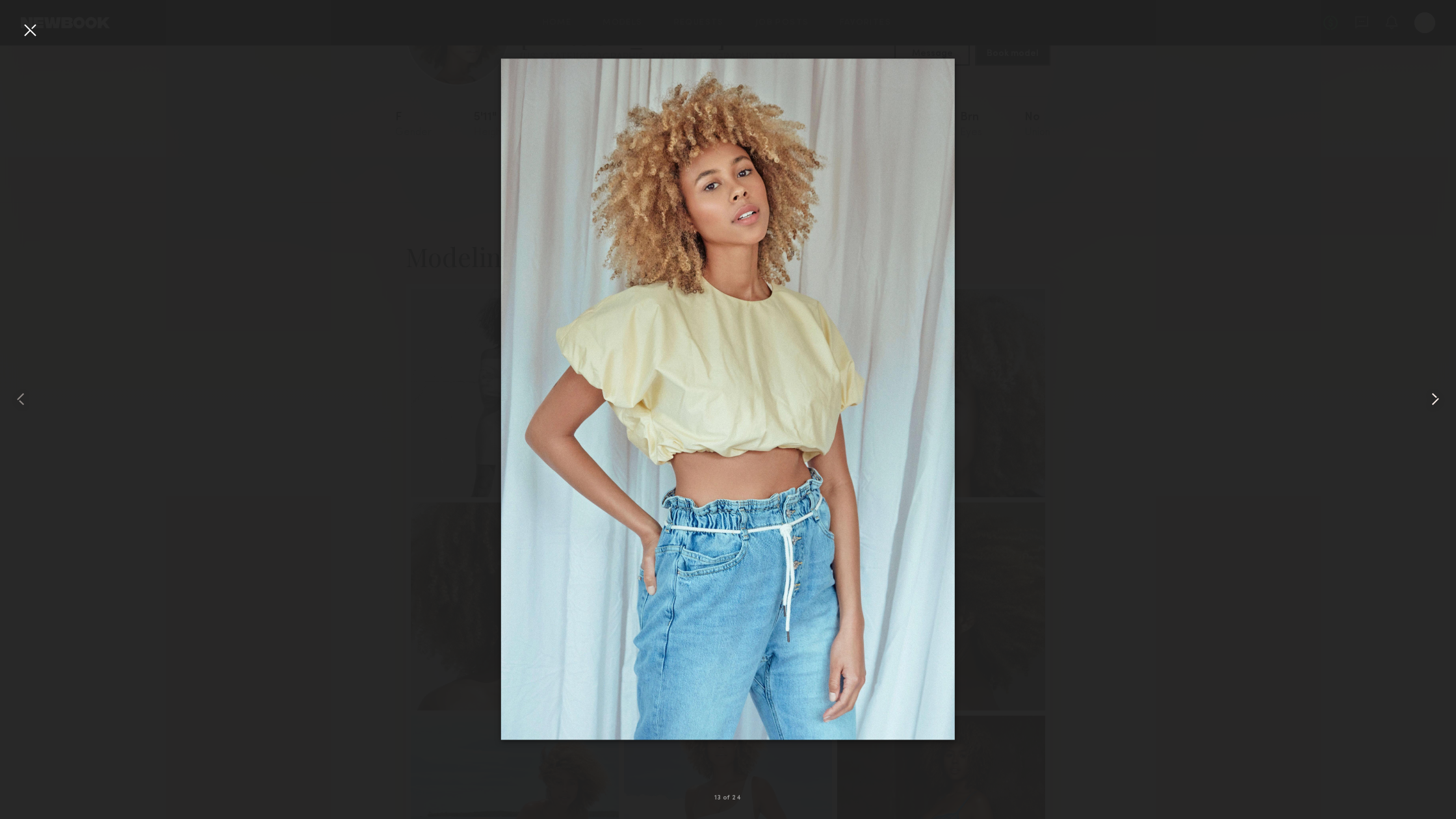
click at [1434, 396] on common-icon at bounding box center [1434, 399] width 21 height 21
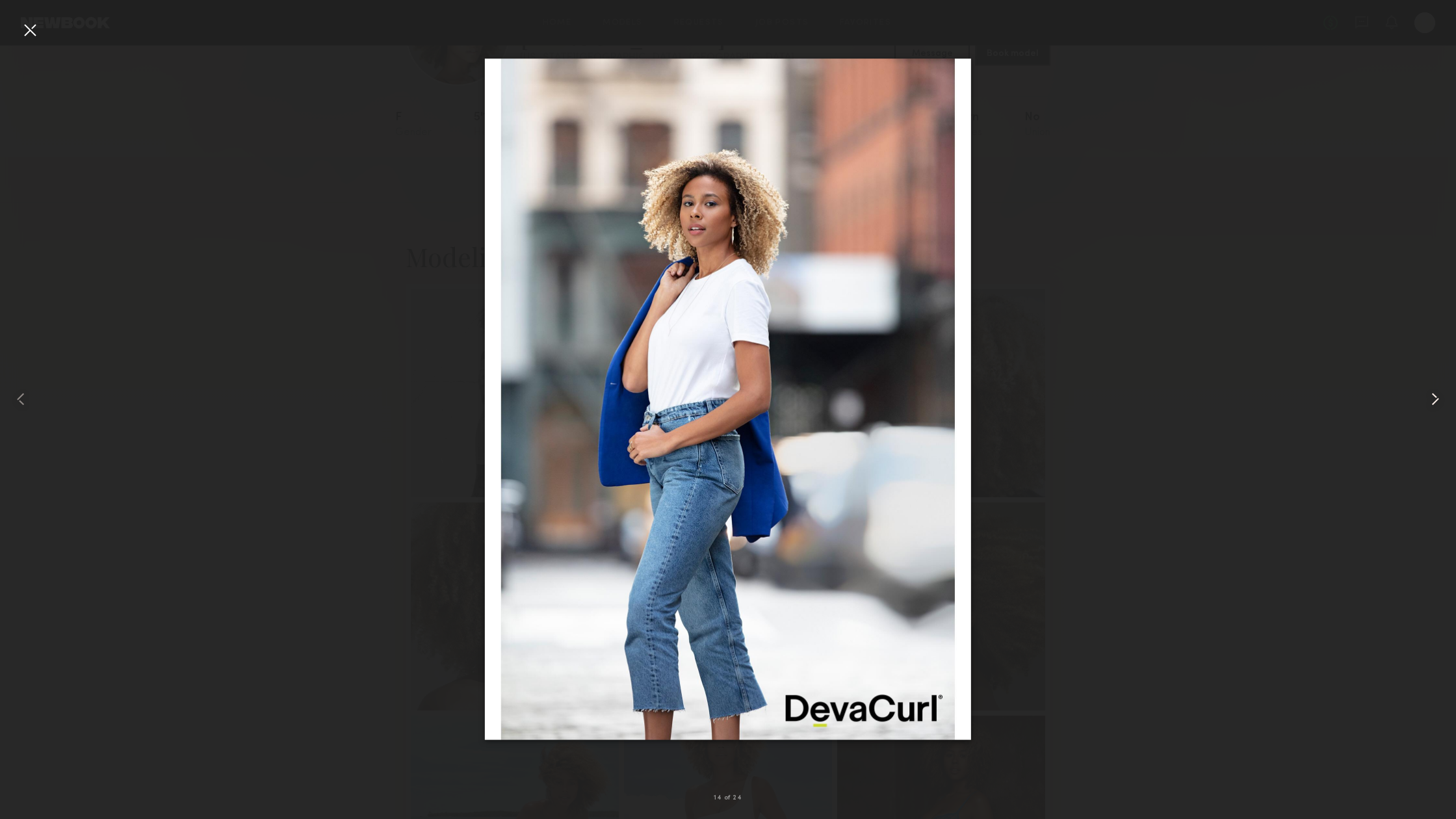
click at [1434, 396] on common-icon at bounding box center [1434, 399] width 21 height 21
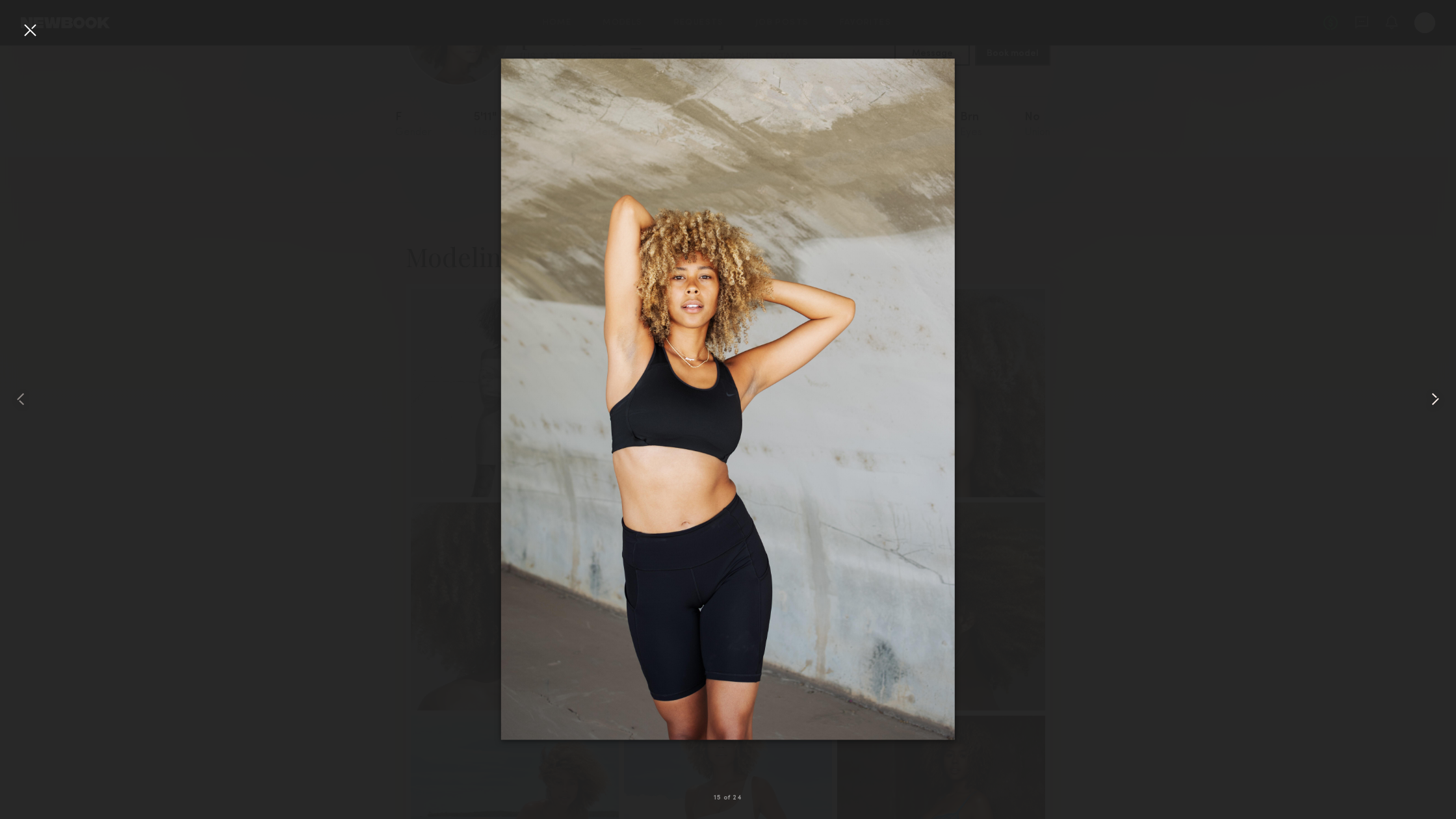
click at [1434, 396] on common-icon at bounding box center [1434, 399] width 21 height 21
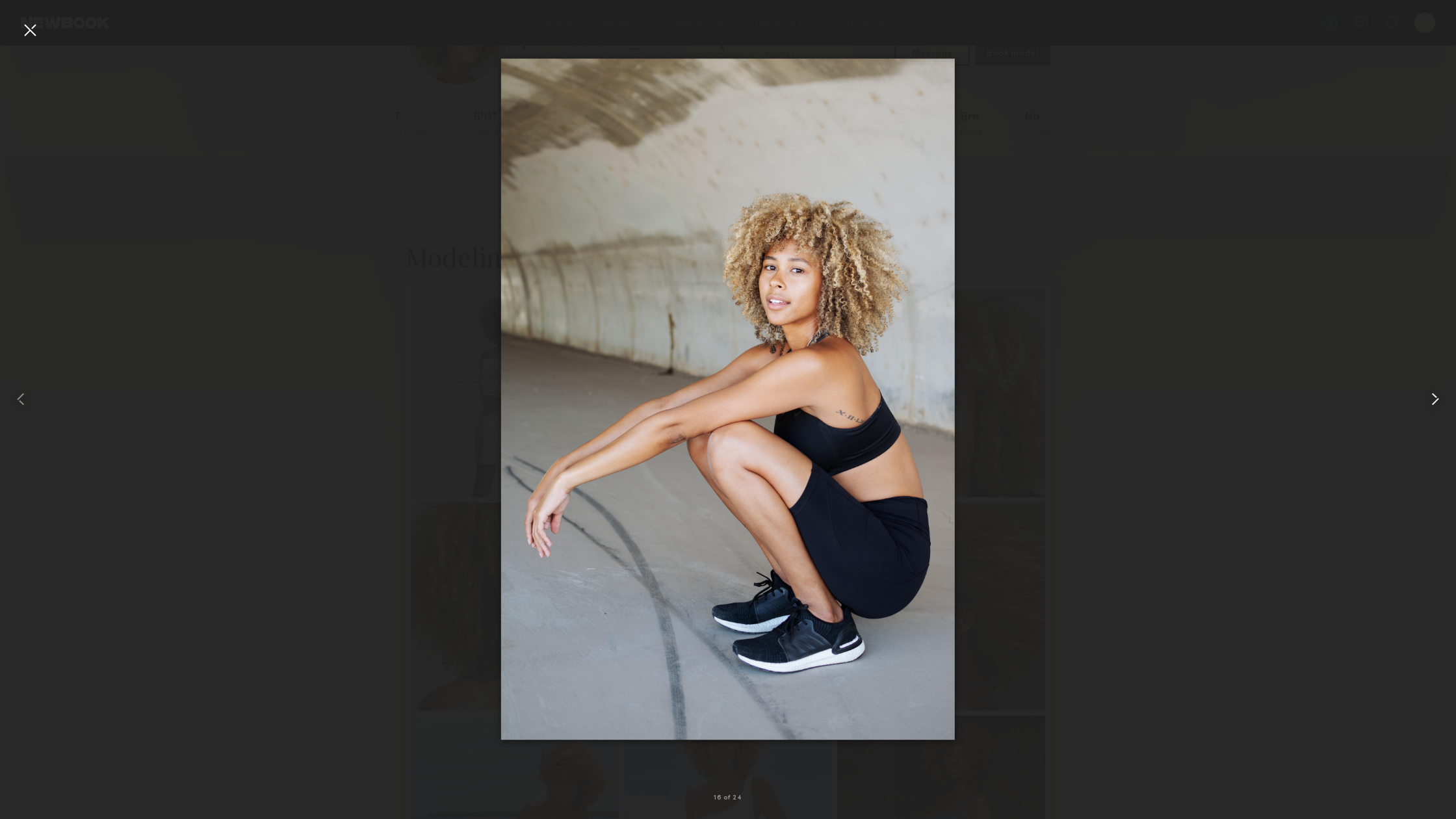
click at [1434, 396] on common-icon at bounding box center [1434, 399] width 21 height 21
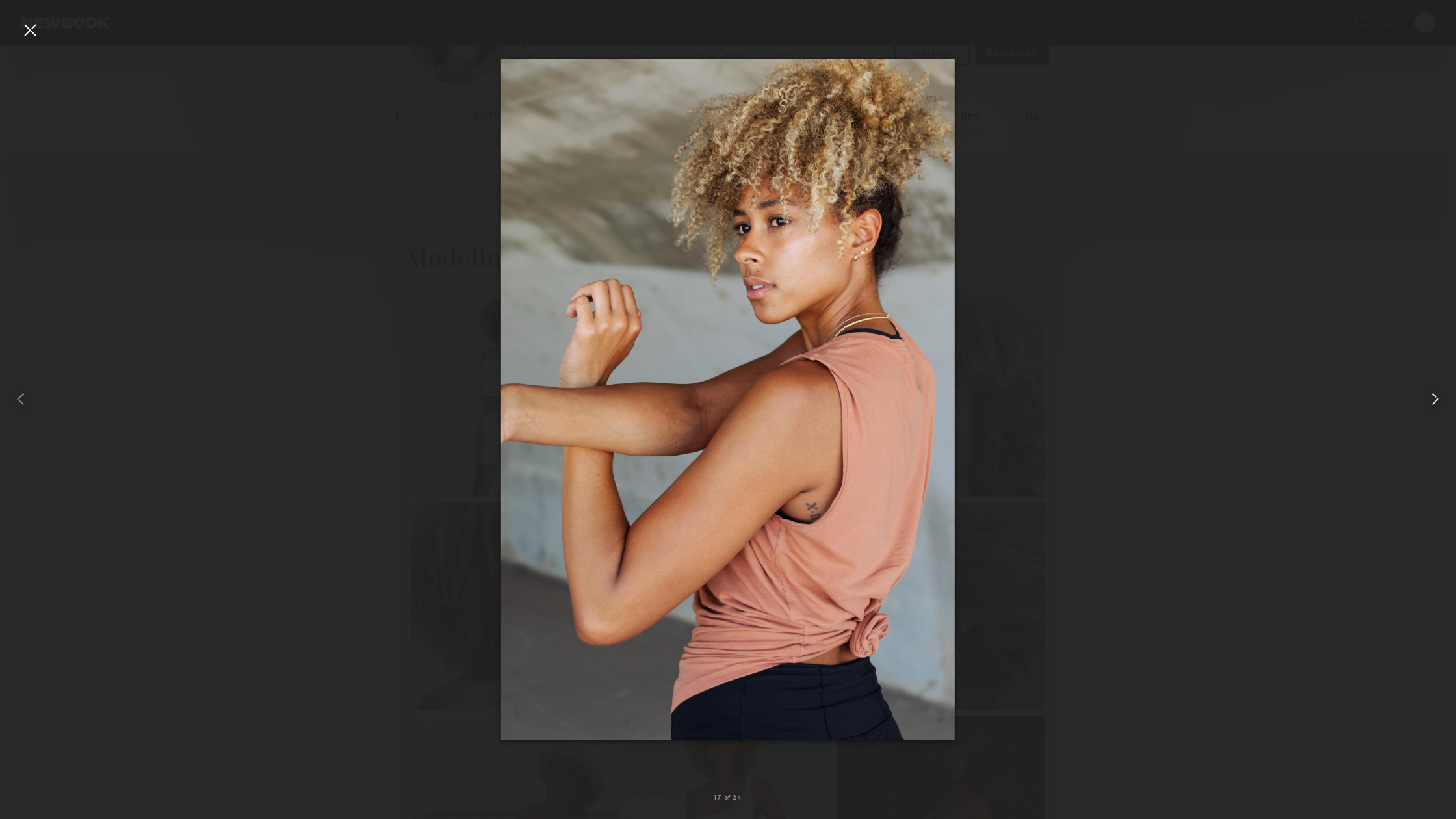
click at [1434, 396] on common-icon at bounding box center [1434, 399] width 21 height 21
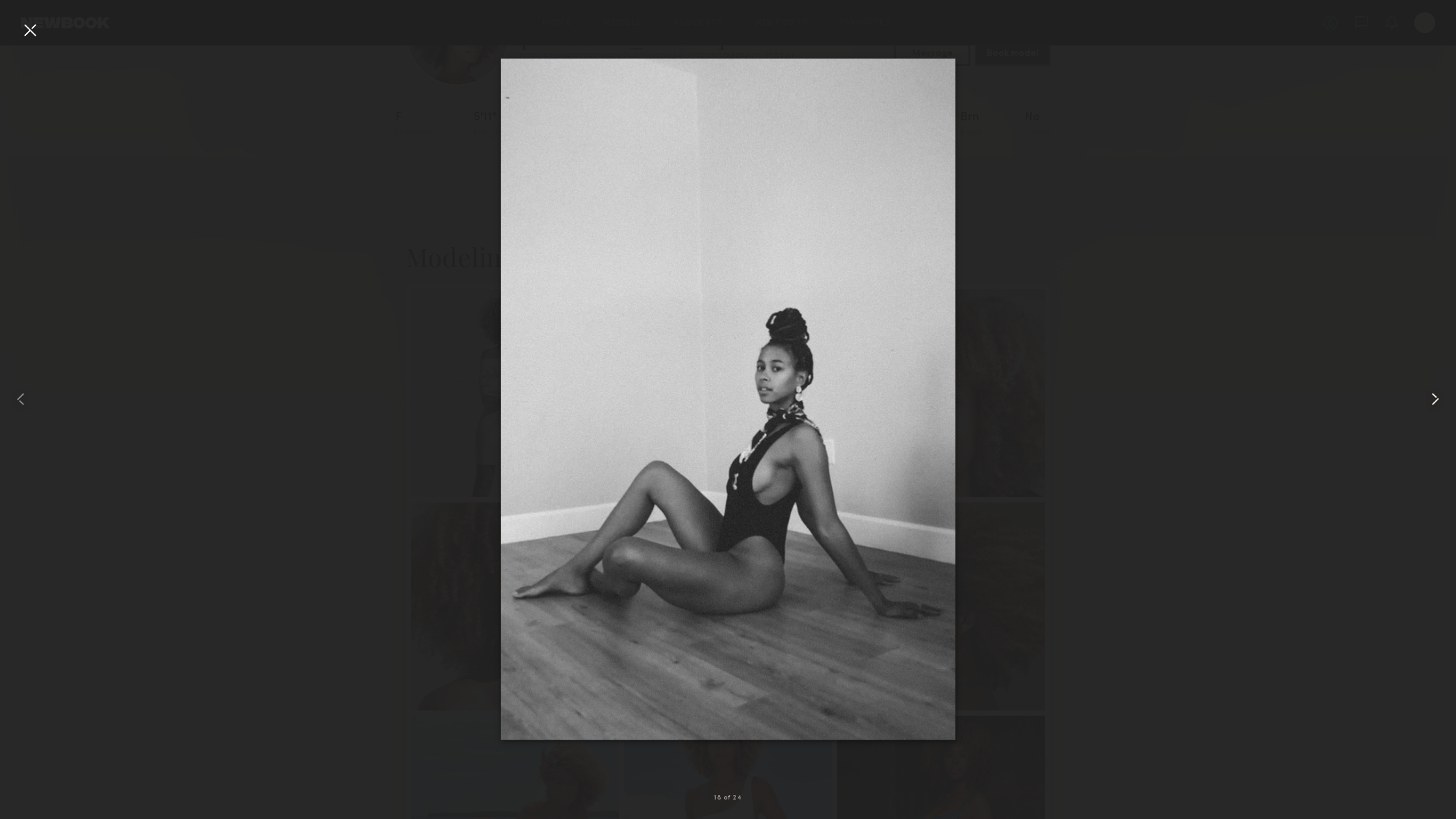
click at [1434, 396] on common-icon at bounding box center [1434, 399] width 21 height 21
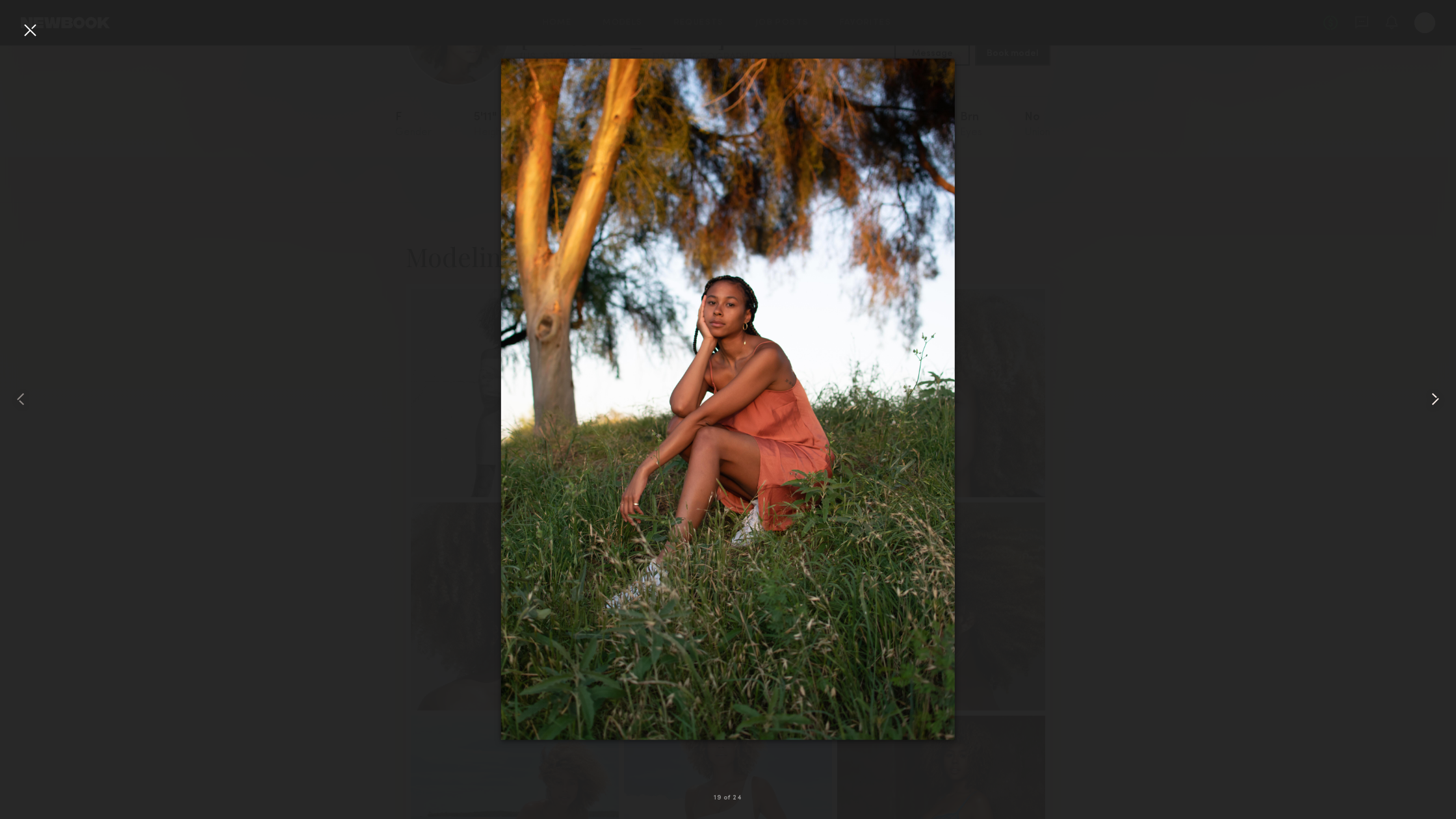
click at [1434, 396] on common-icon at bounding box center [1434, 399] width 21 height 21
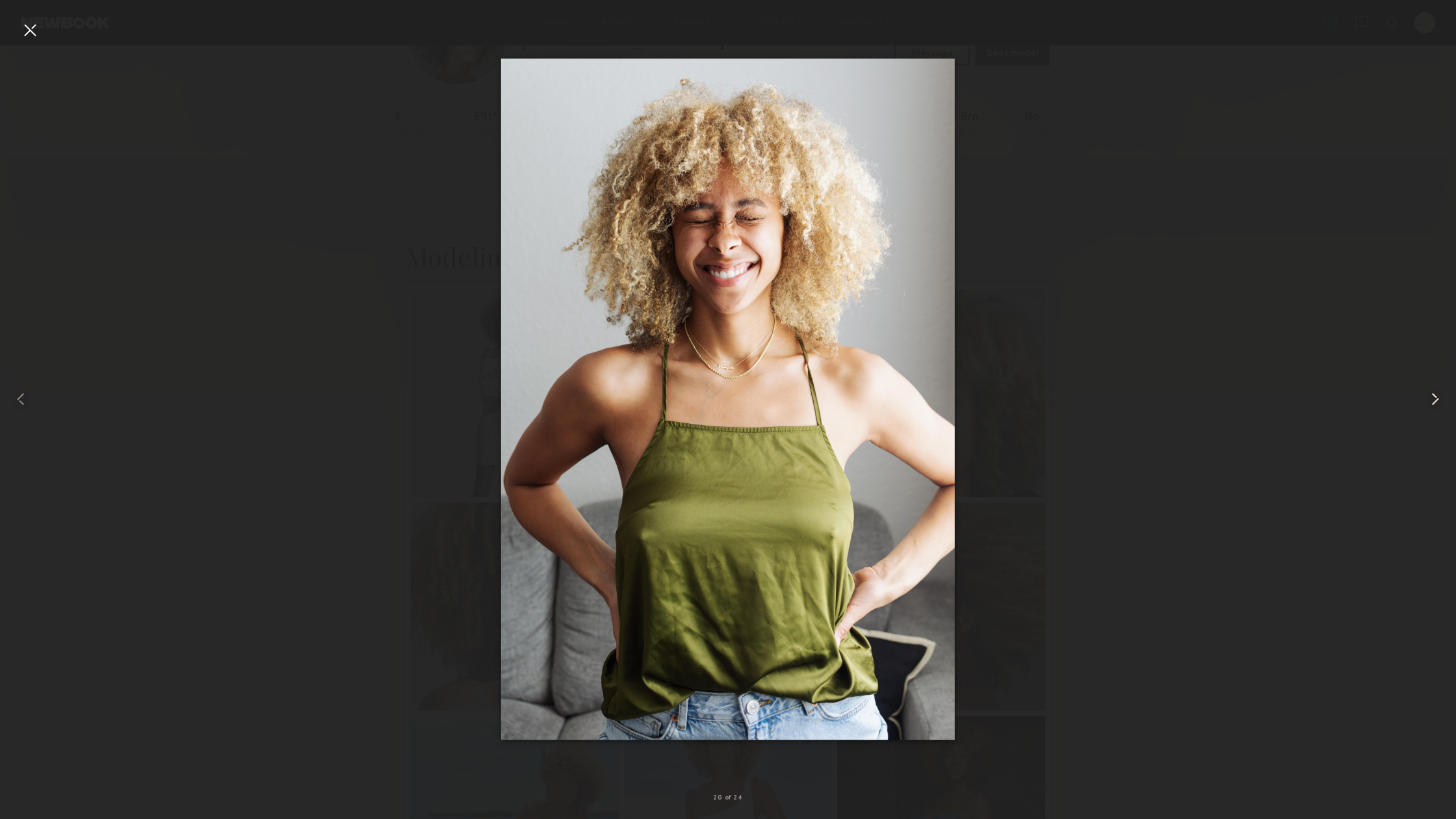
click at [1434, 396] on common-icon at bounding box center [1434, 399] width 21 height 21
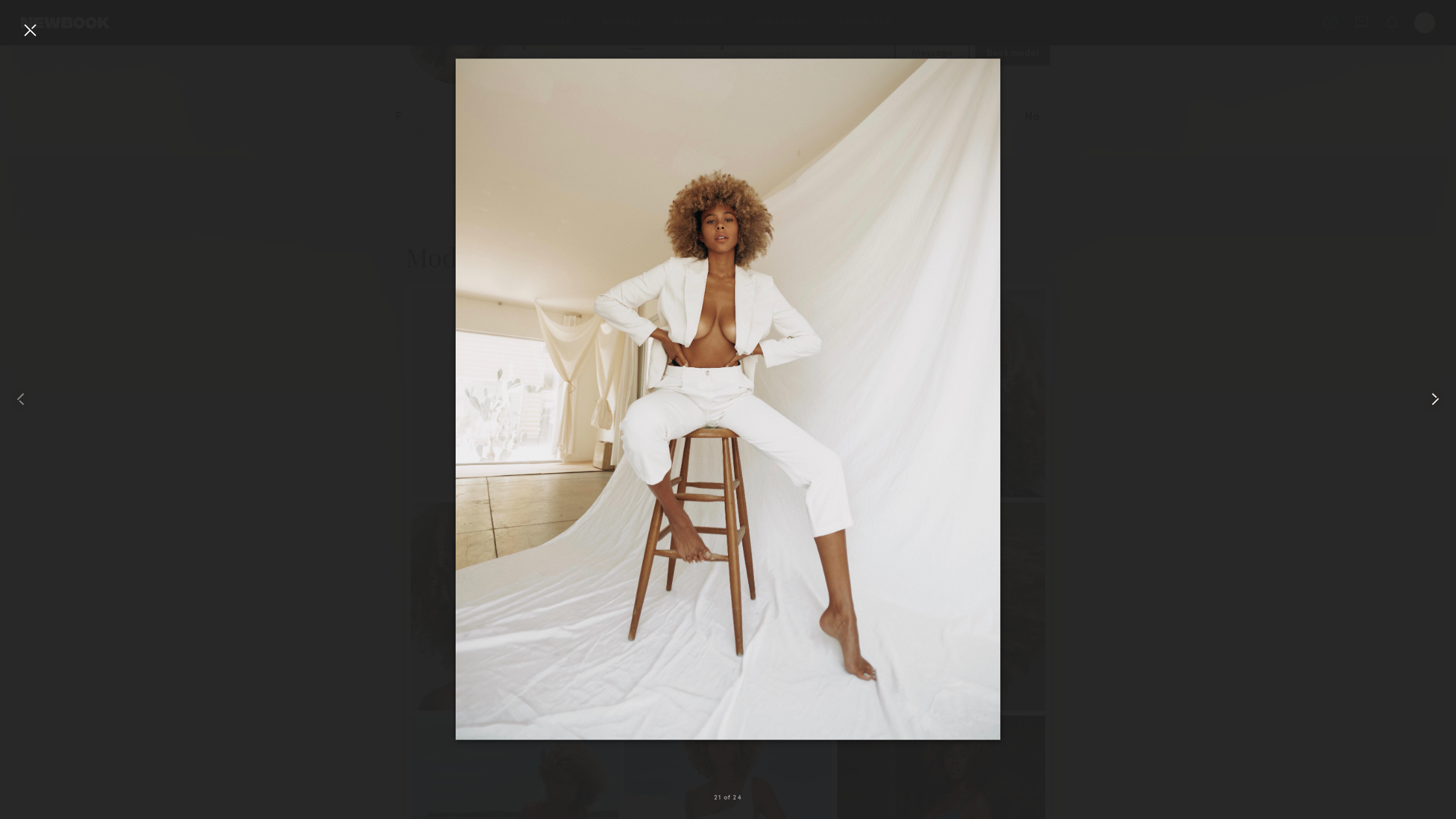
click at [1434, 396] on common-icon at bounding box center [1434, 399] width 21 height 21
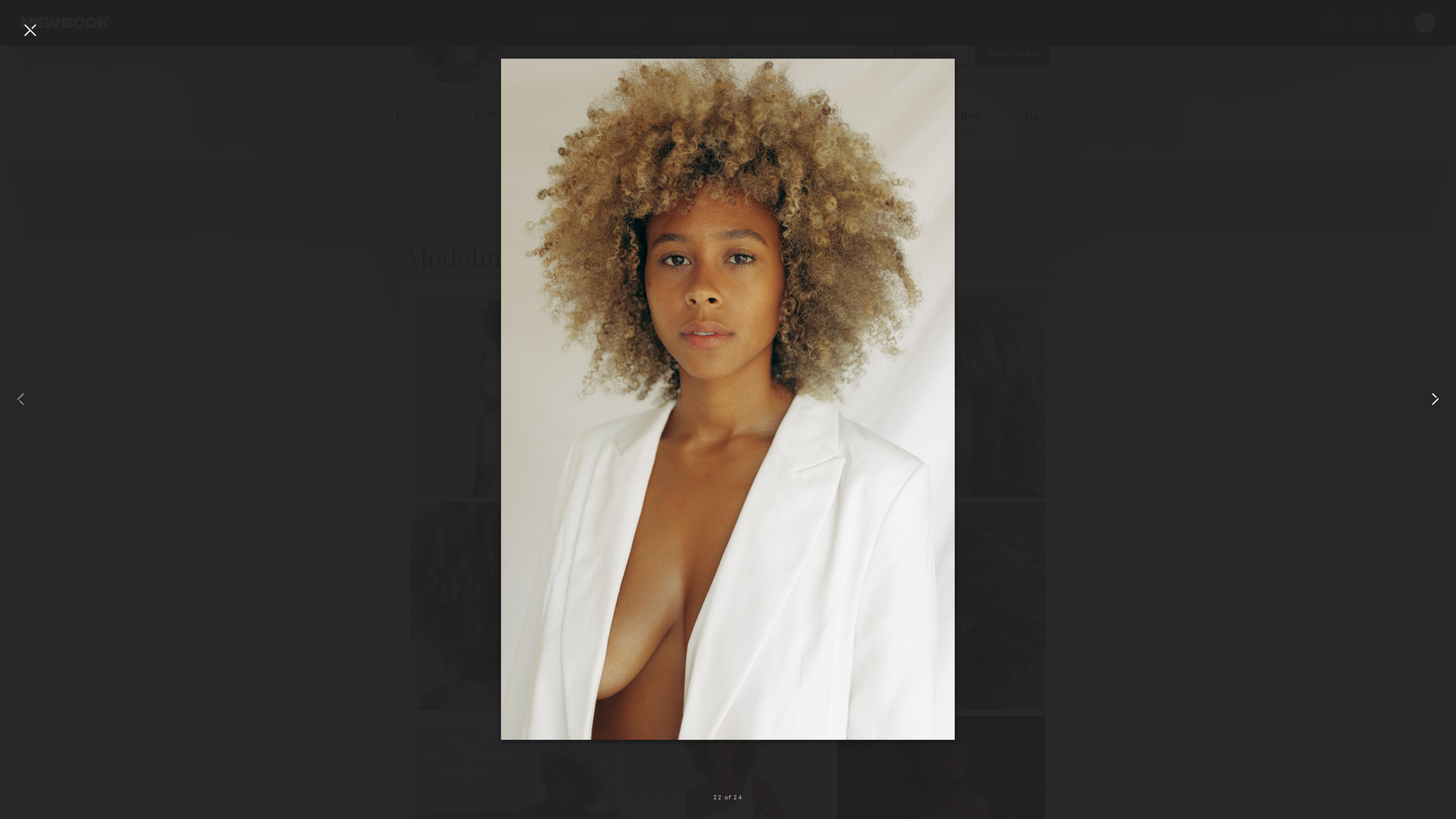
click at [1431, 394] on common-icon at bounding box center [1434, 399] width 21 height 21
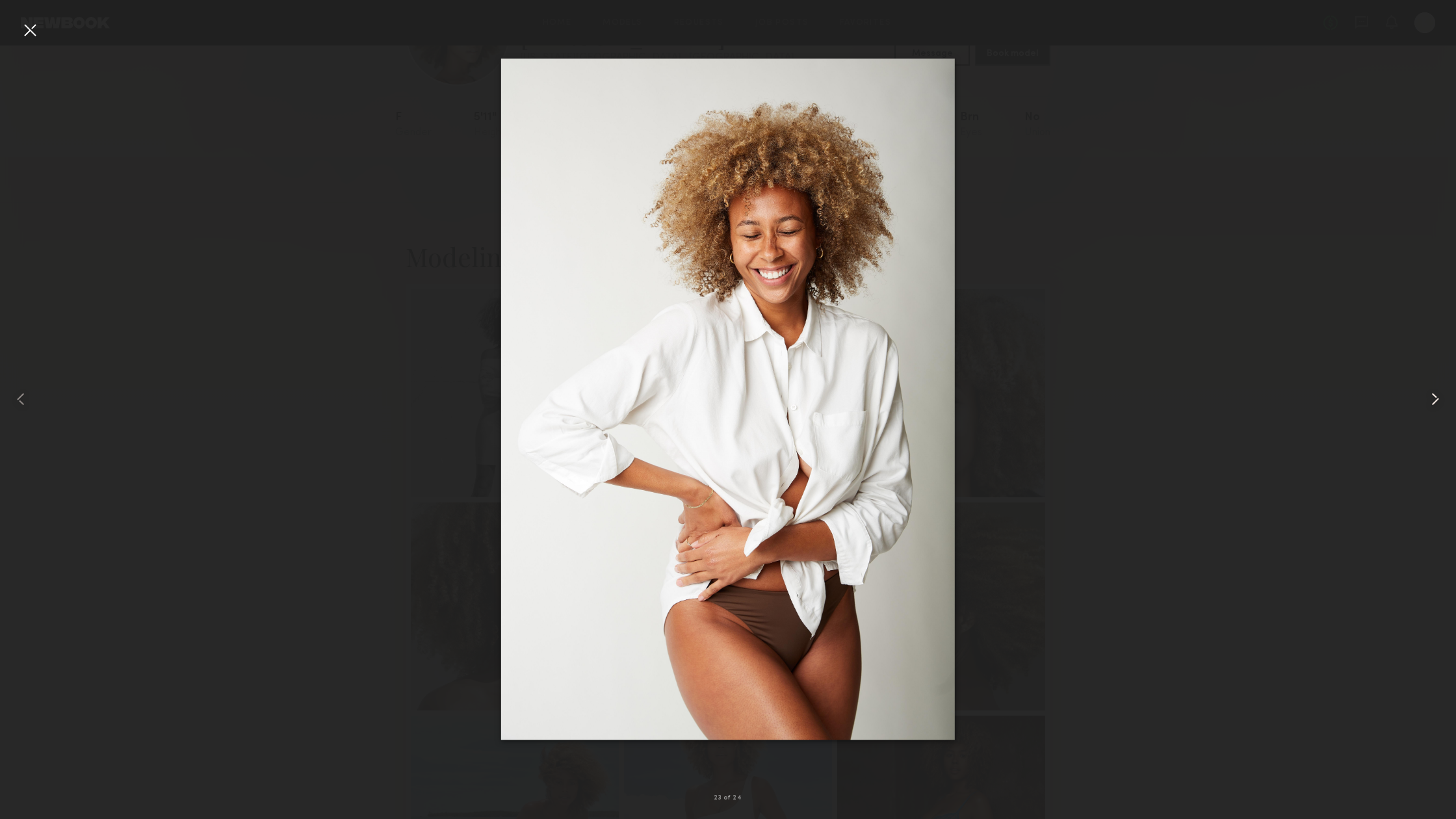
click at [1431, 394] on common-icon at bounding box center [1434, 399] width 21 height 21
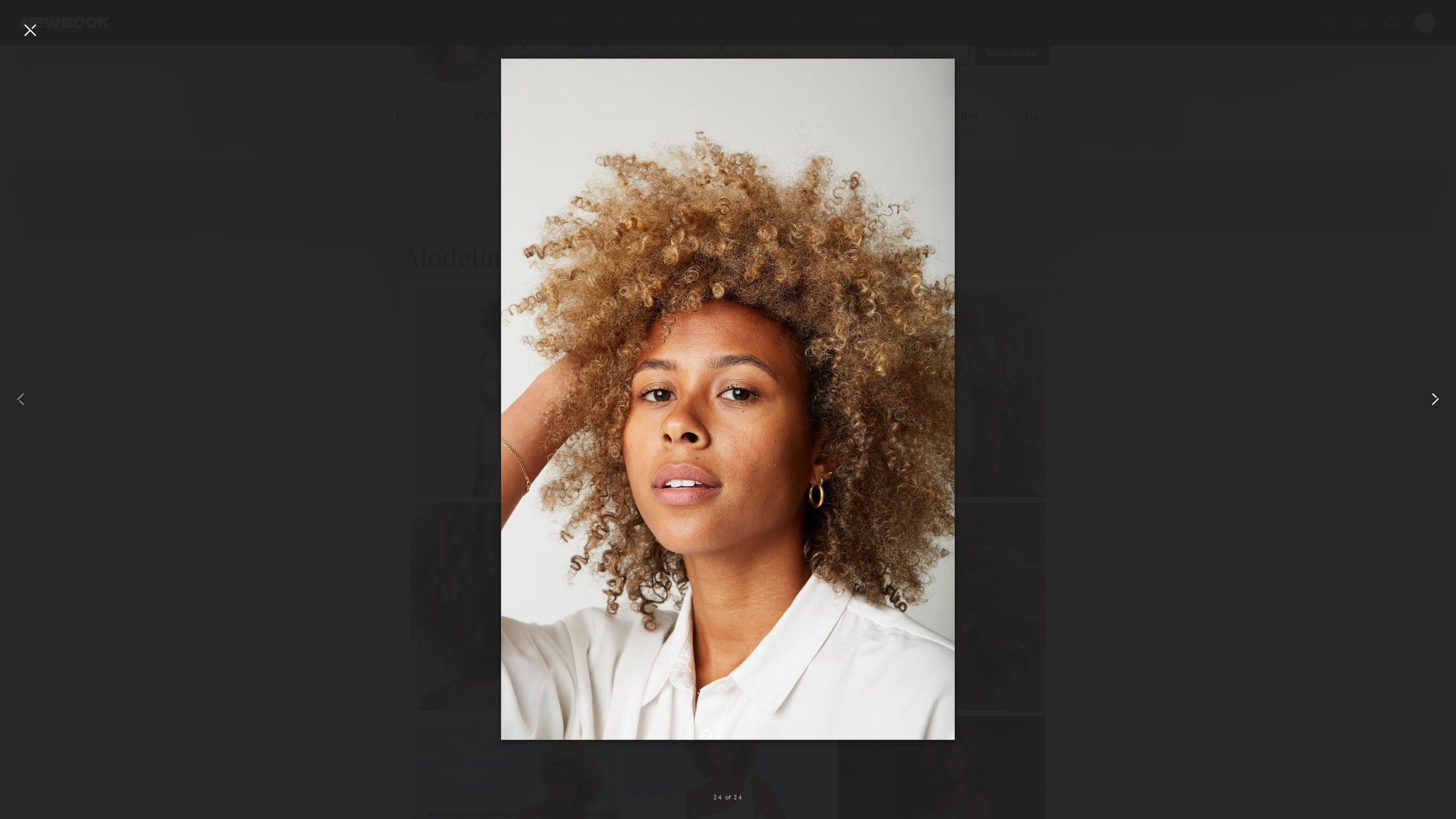
click at [1440, 395] on common-icon at bounding box center [1434, 399] width 21 height 21
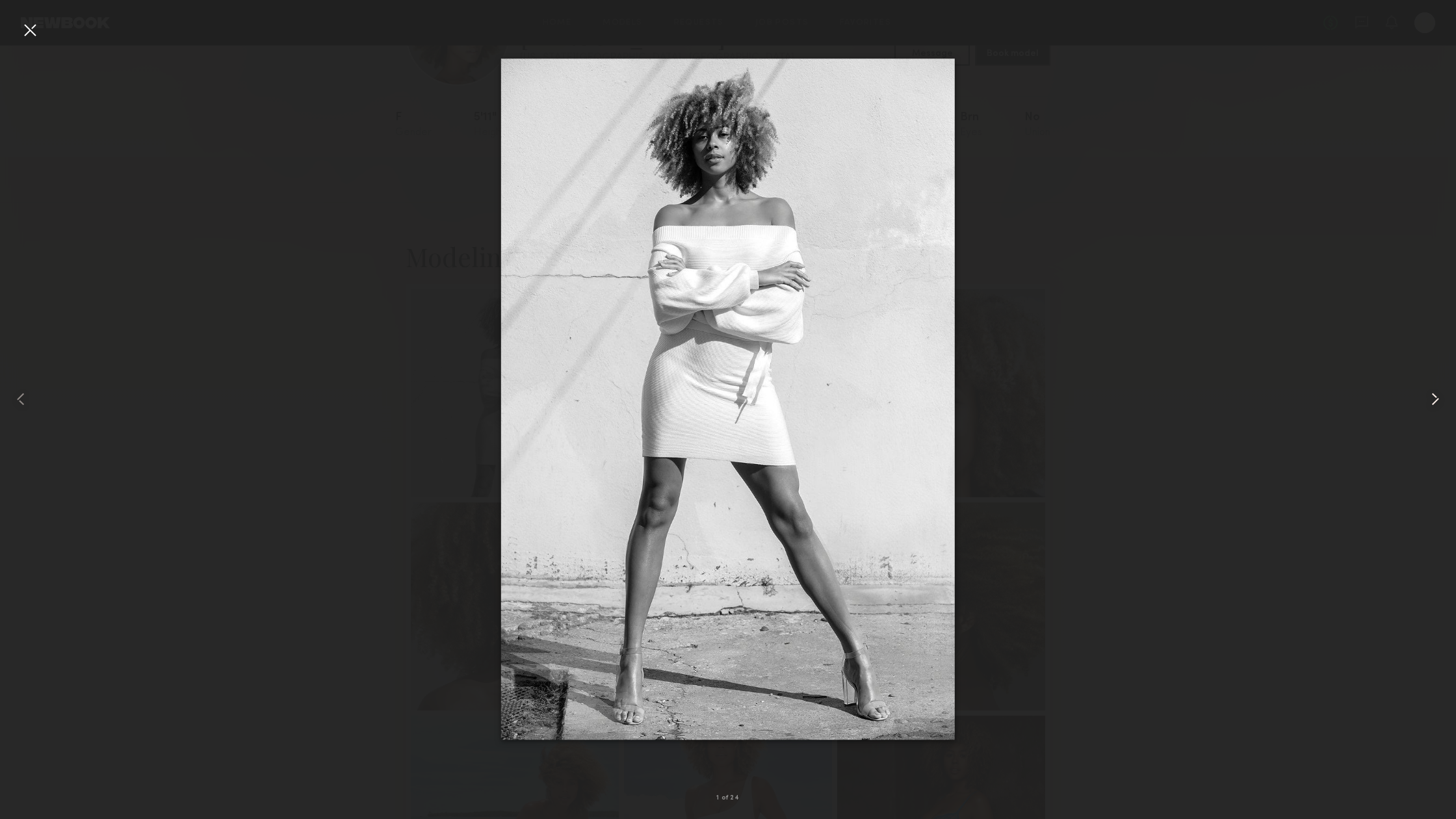
click at [1440, 395] on common-icon at bounding box center [1434, 399] width 21 height 21
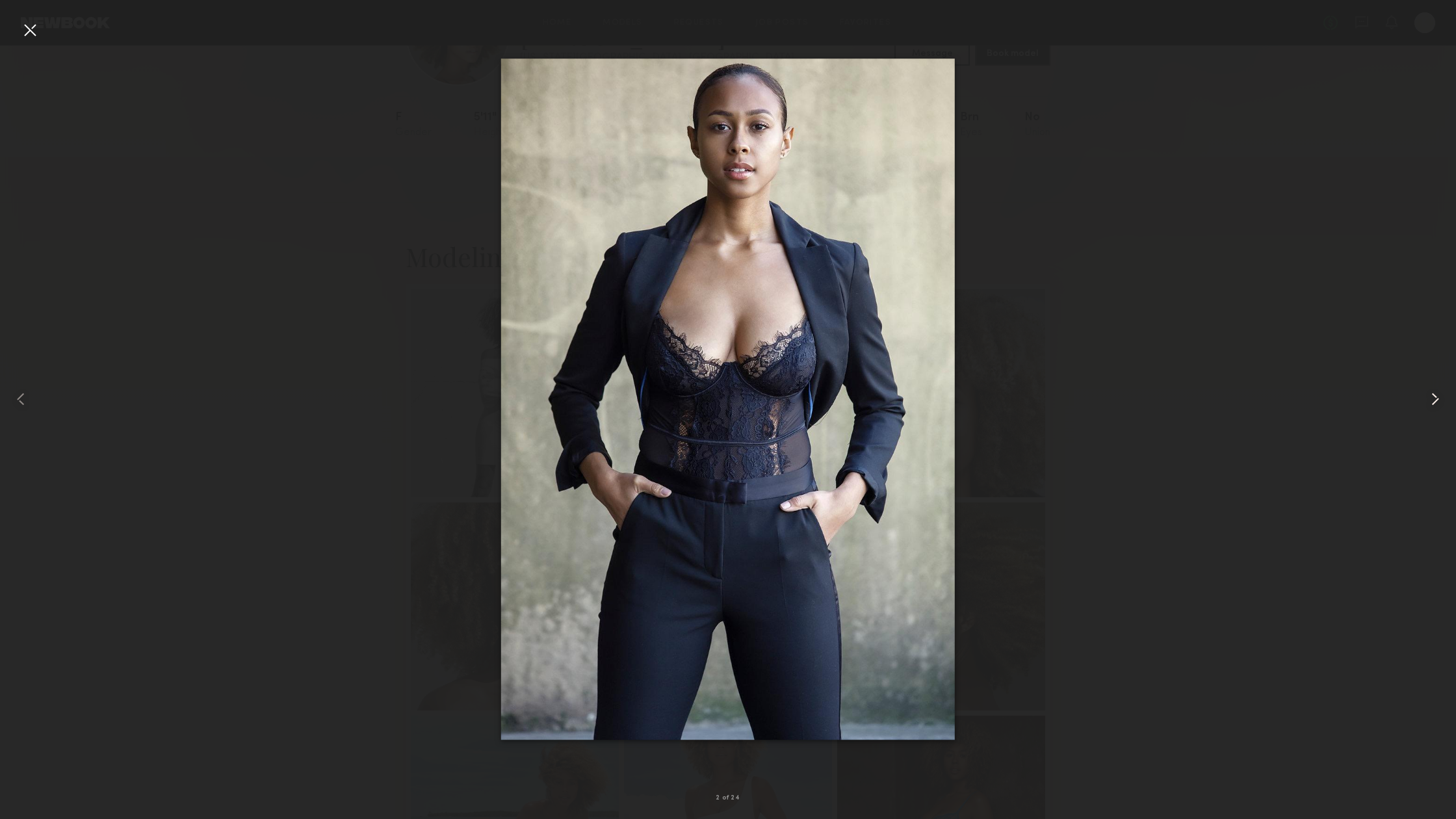
click at [1440, 395] on common-icon at bounding box center [1434, 399] width 21 height 21
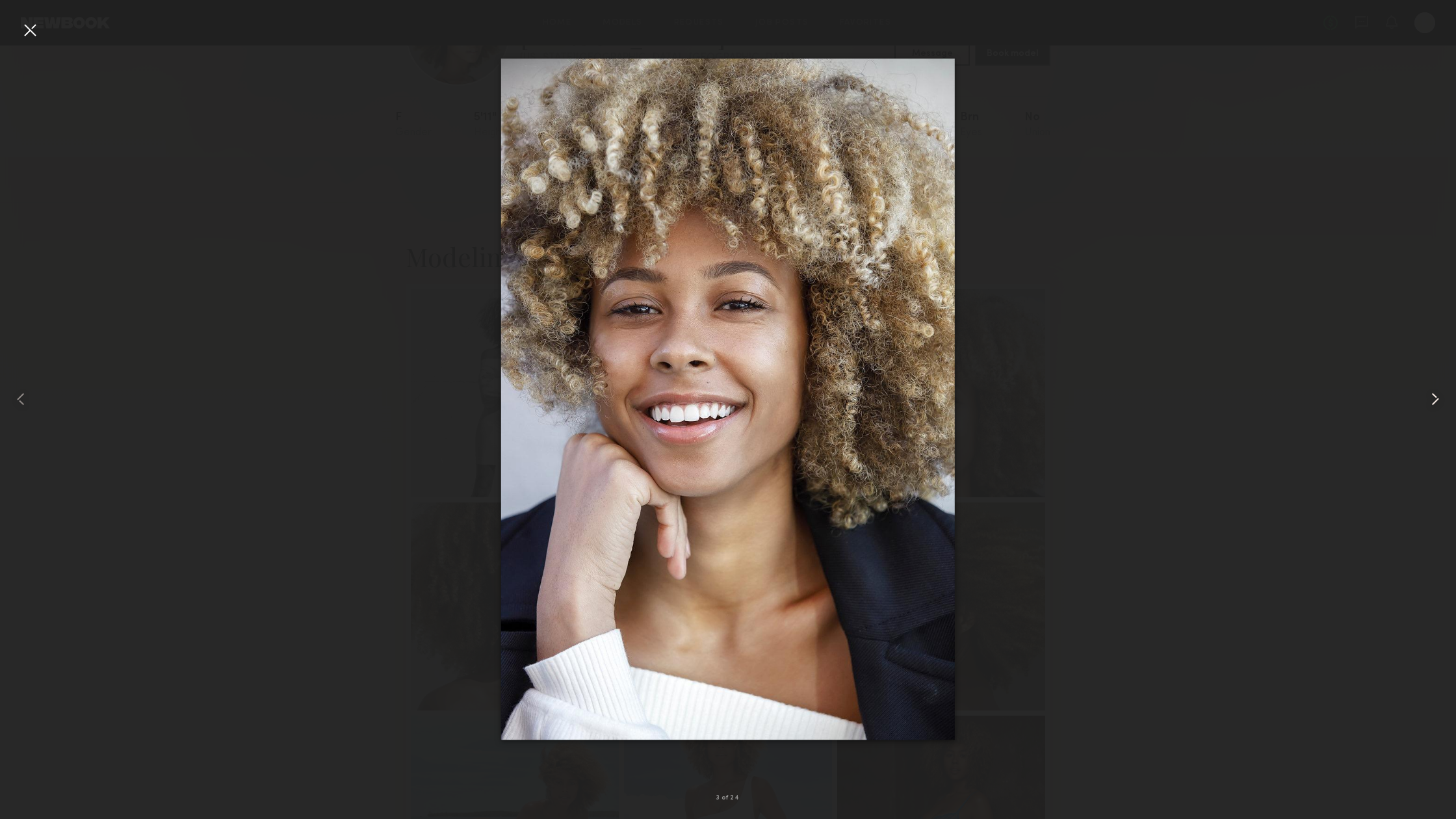
click at [1440, 395] on common-icon at bounding box center [1434, 399] width 21 height 21
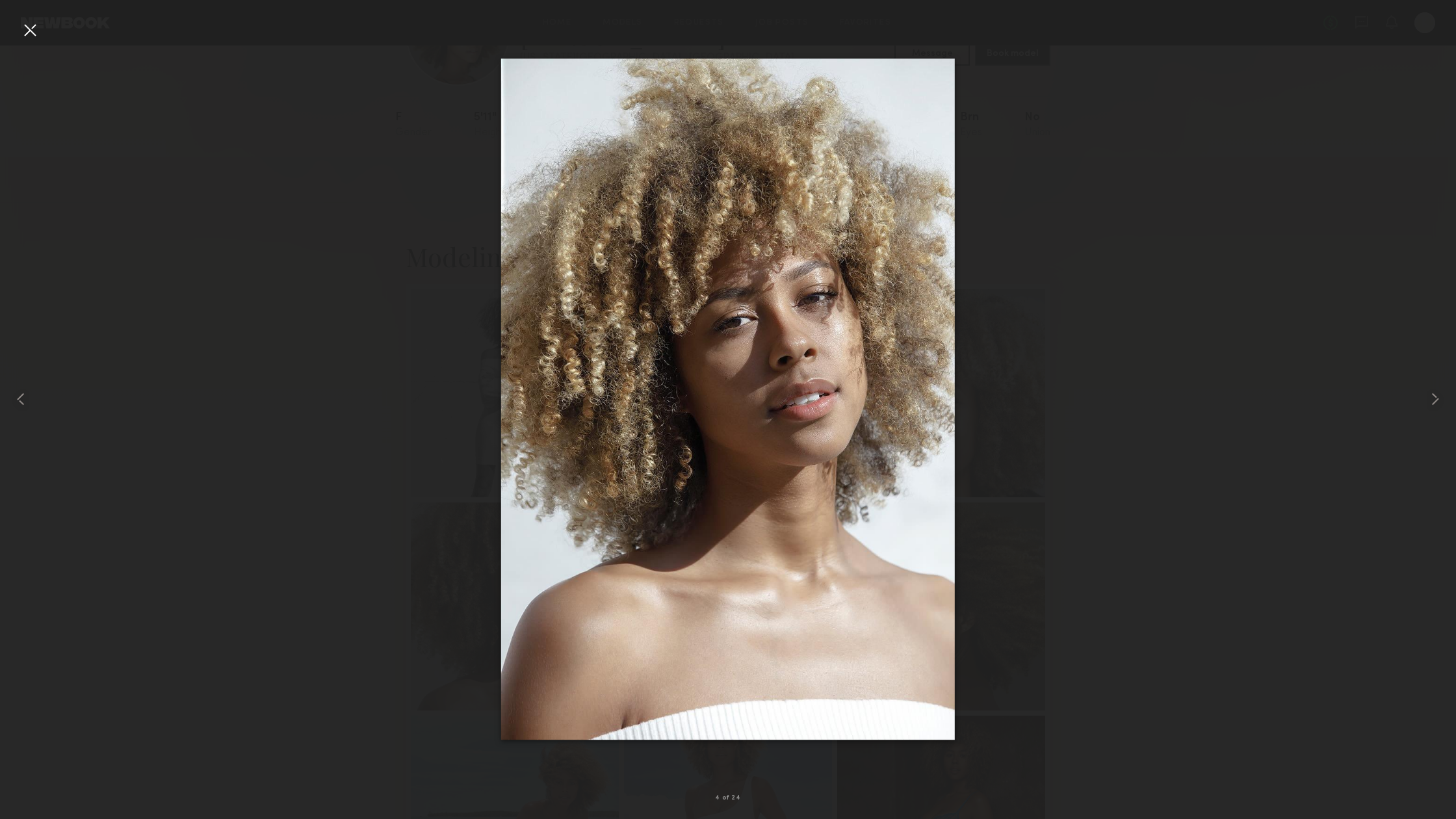
click at [24, 34] on div at bounding box center [29, 29] width 21 height 21
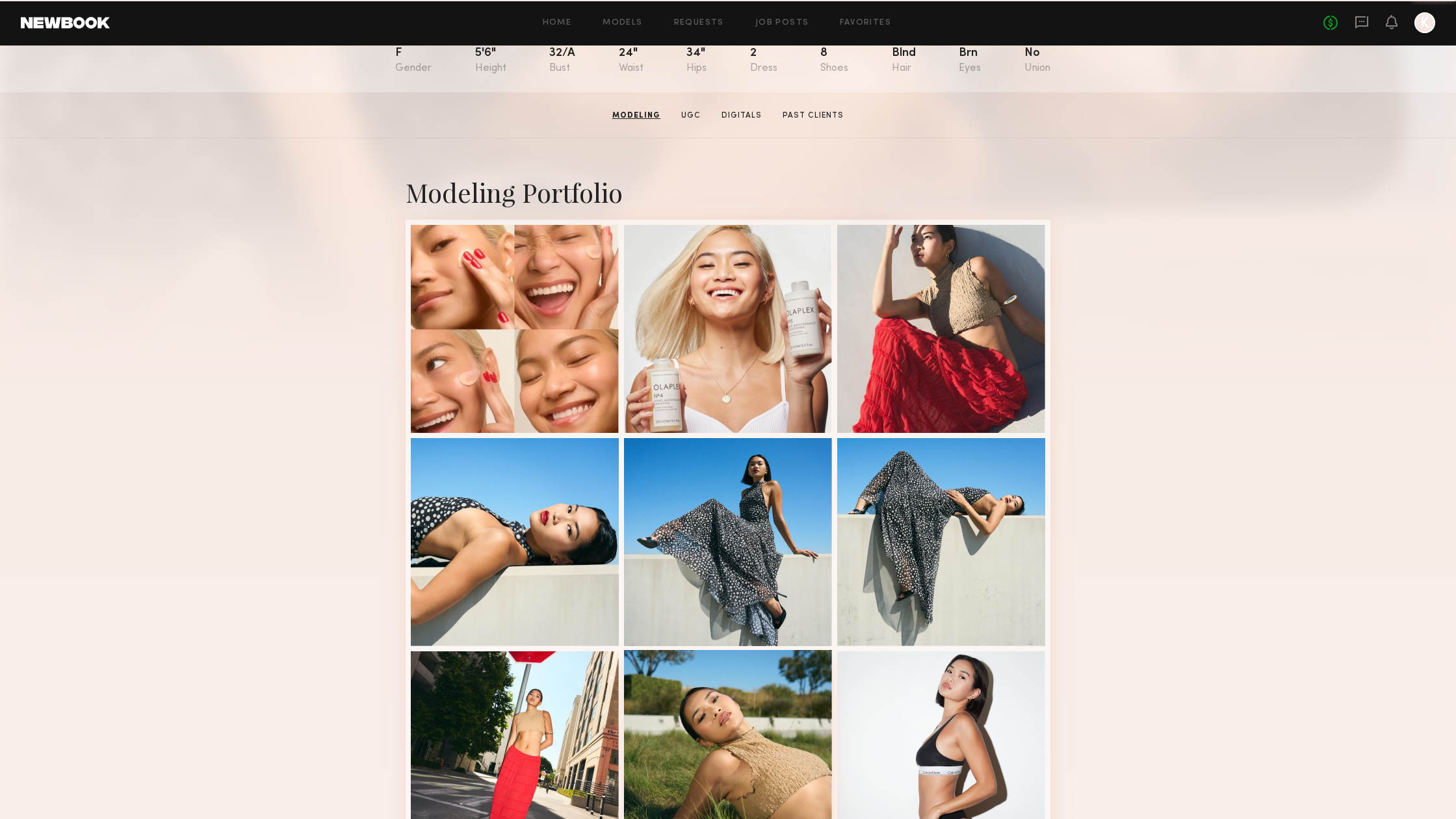
scroll to position [5, 0]
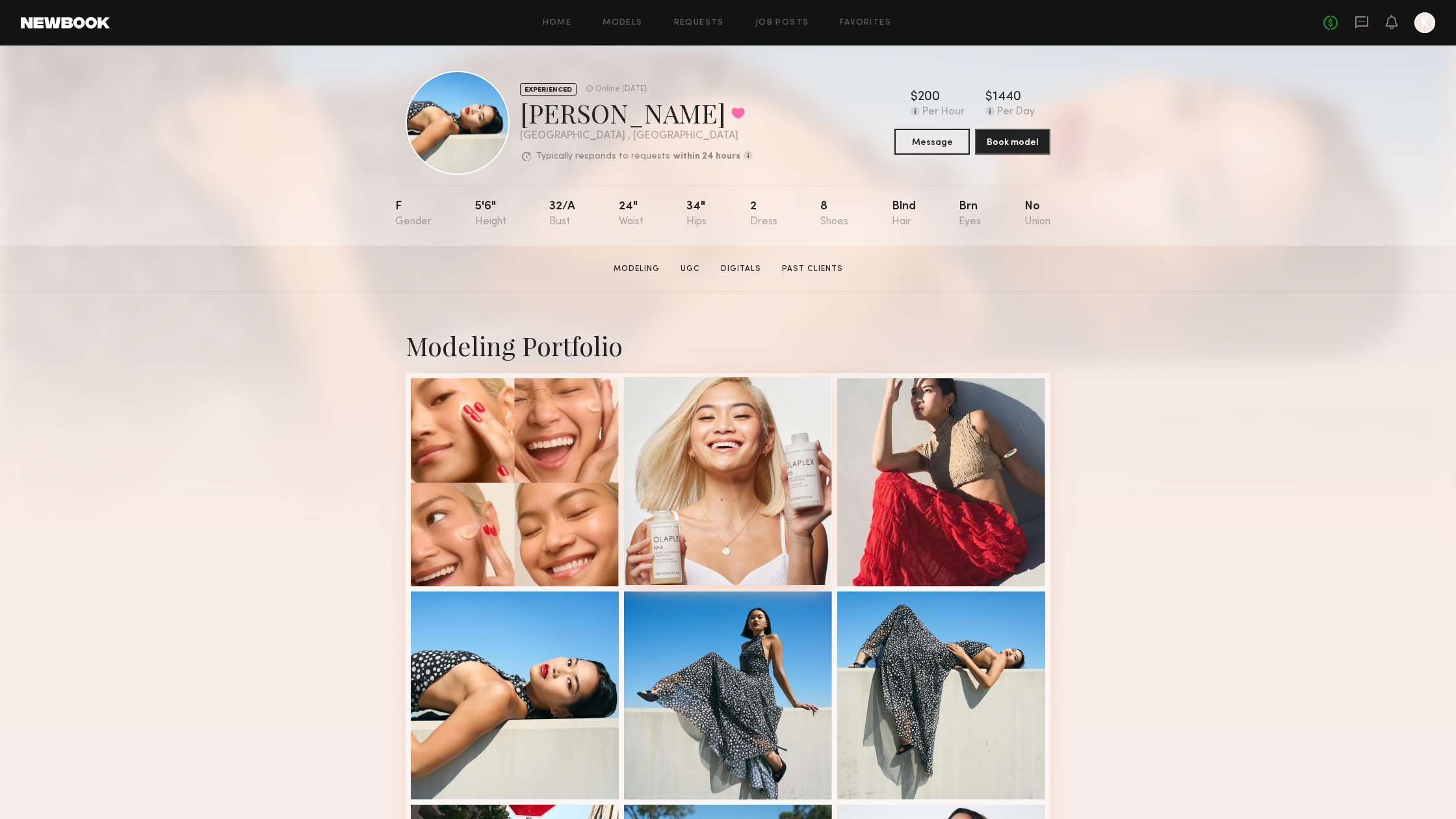
click at [729, 453] on div at bounding box center [728, 480] width 208 height 208
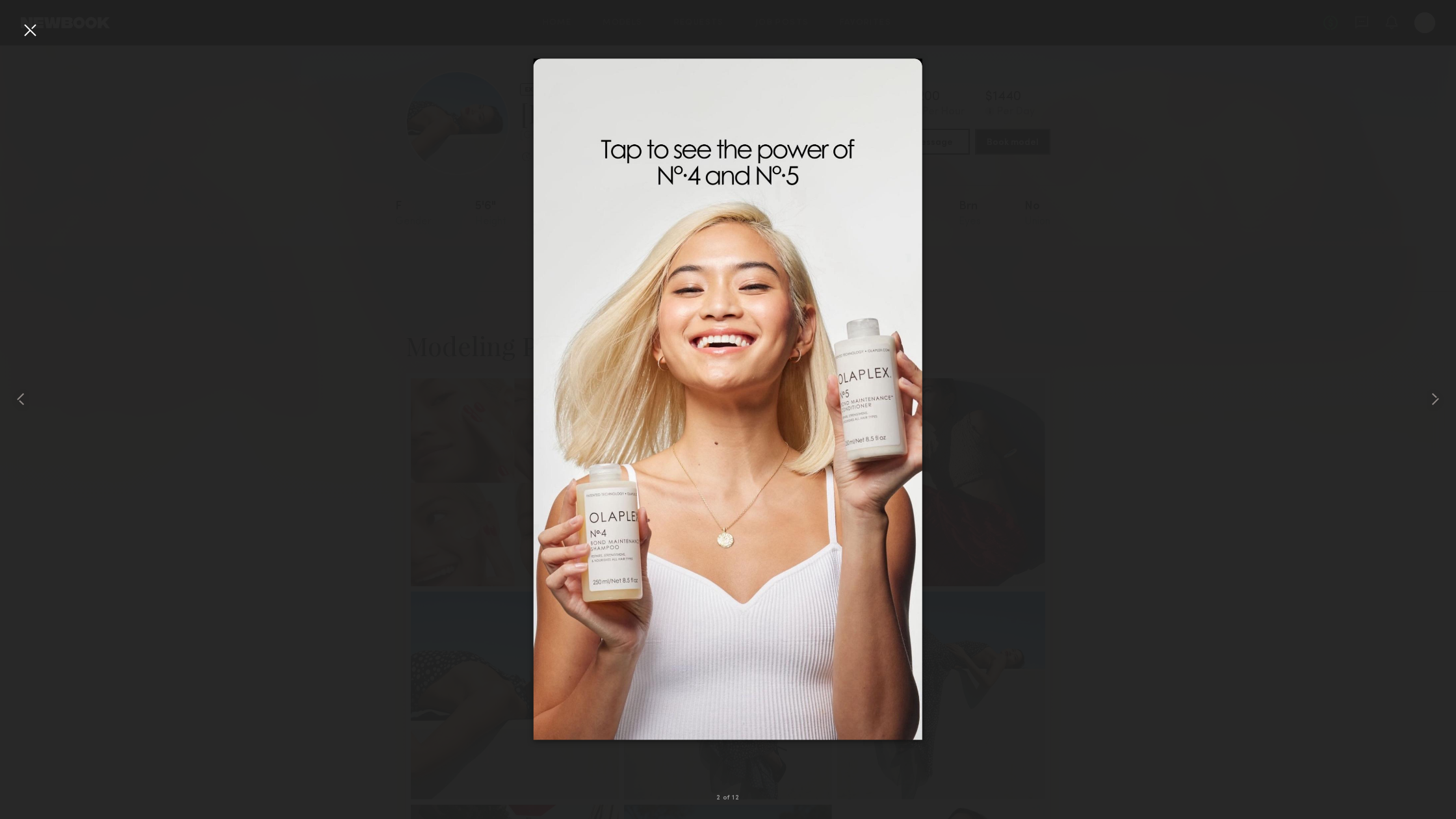
click at [1077, 363] on div at bounding box center [728, 399] width 1456 height 756
click at [24, 31] on div at bounding box center [29, 29] width 21 height 21
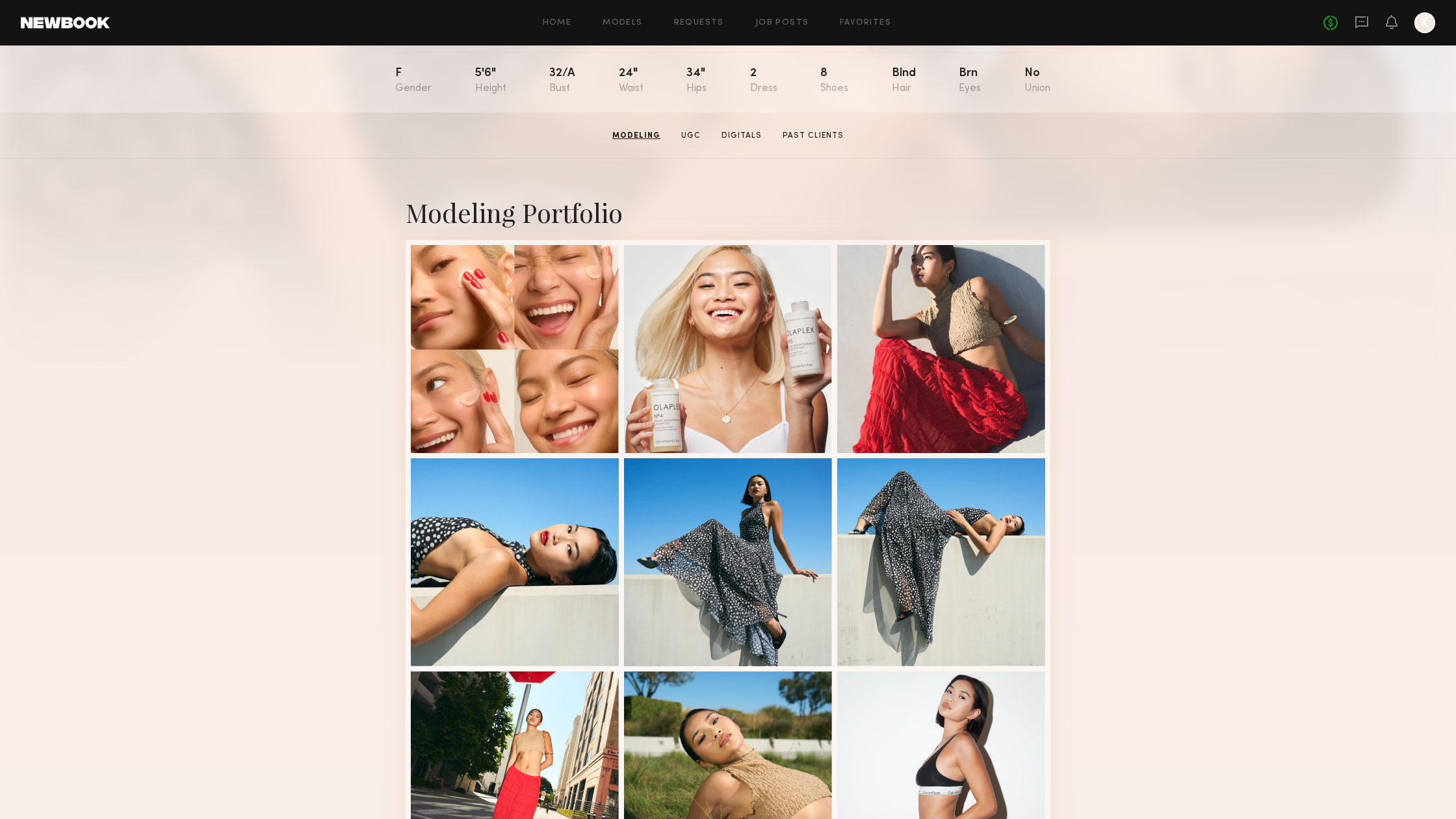
scroll to position [135, 0]
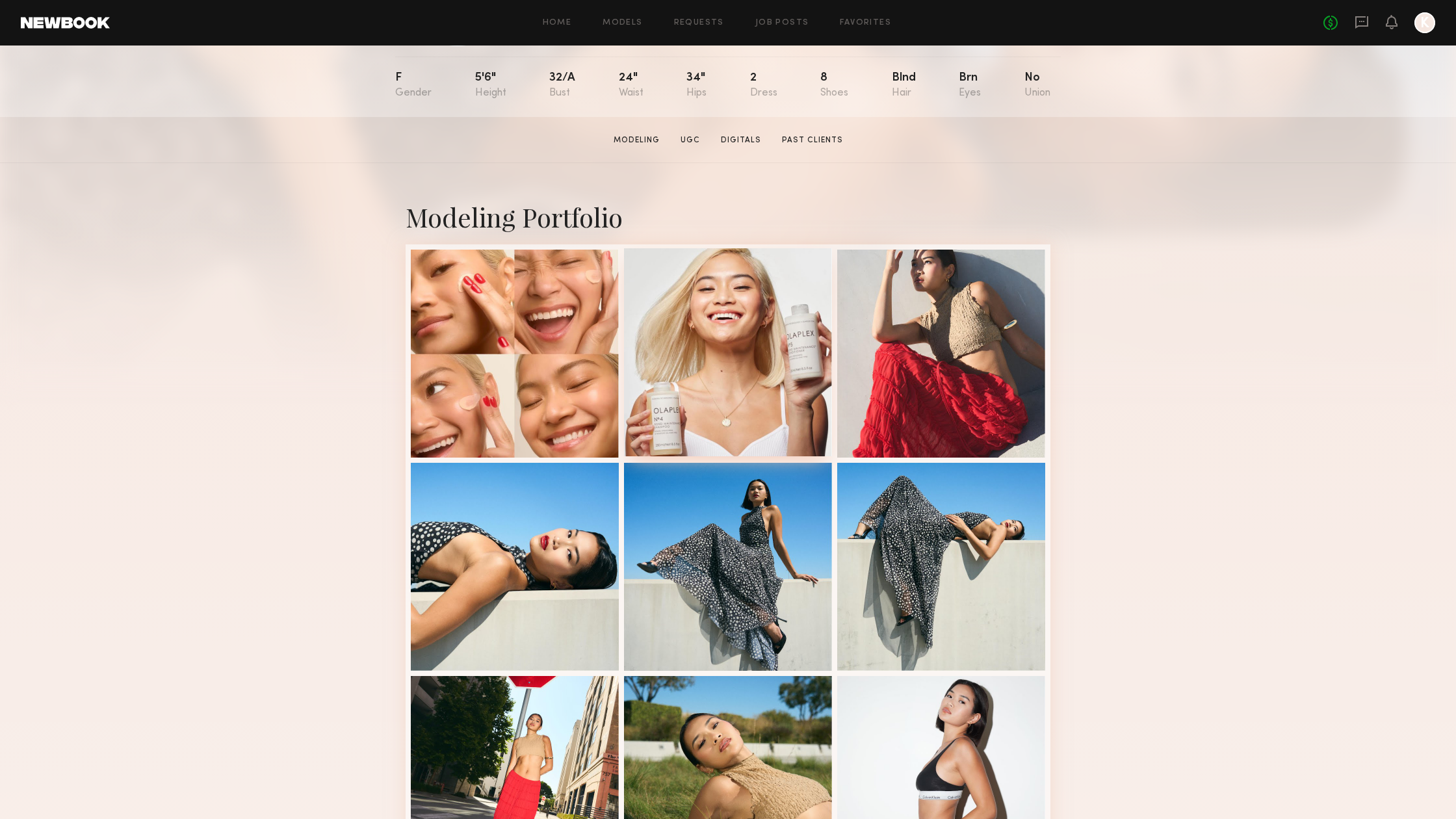
click at [794, 292] on div at bounding box center [728, 352] width 208 height 208
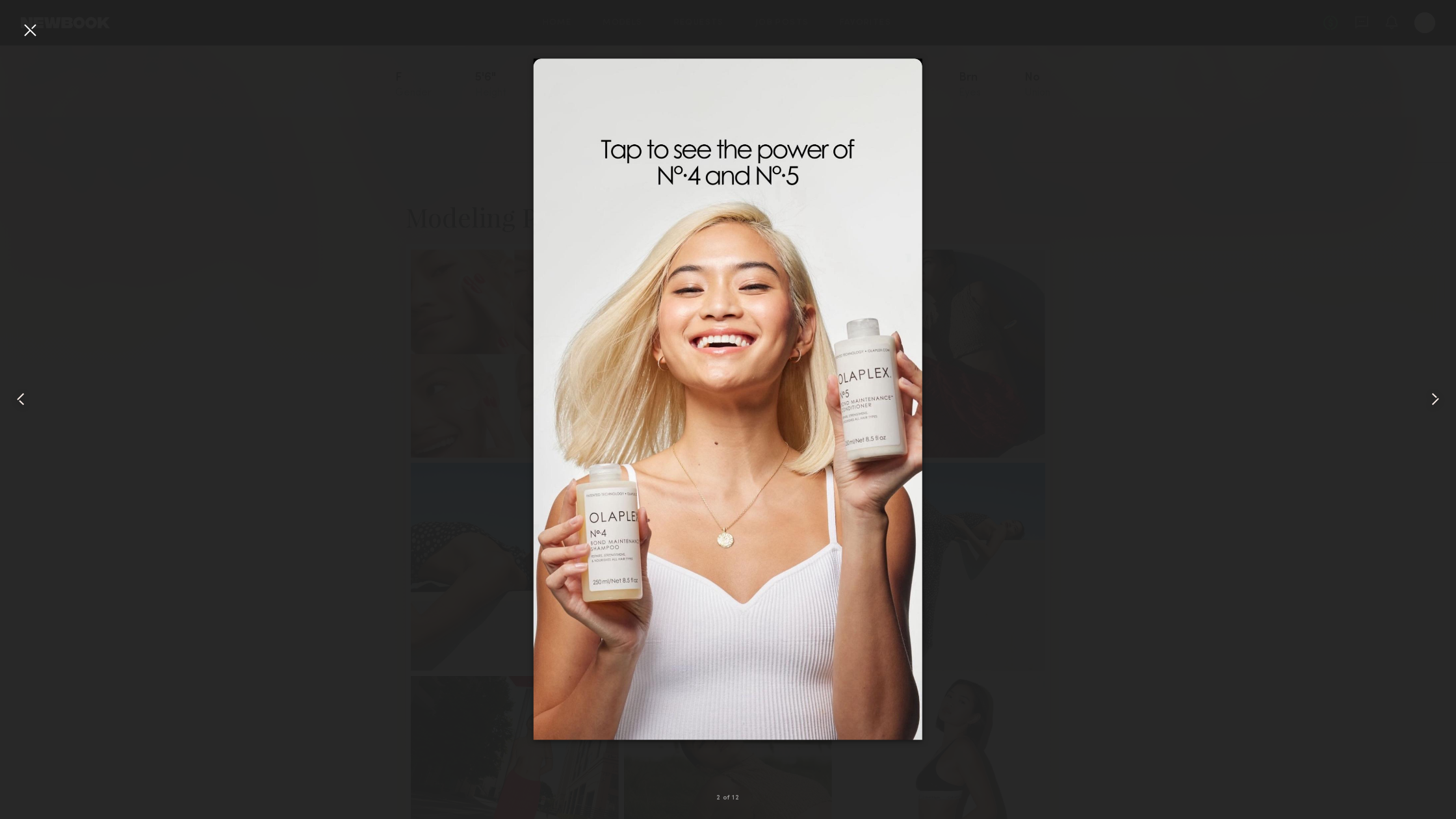
click at [31, 36] on div at bounding box center [29, 29] width 21 height 21
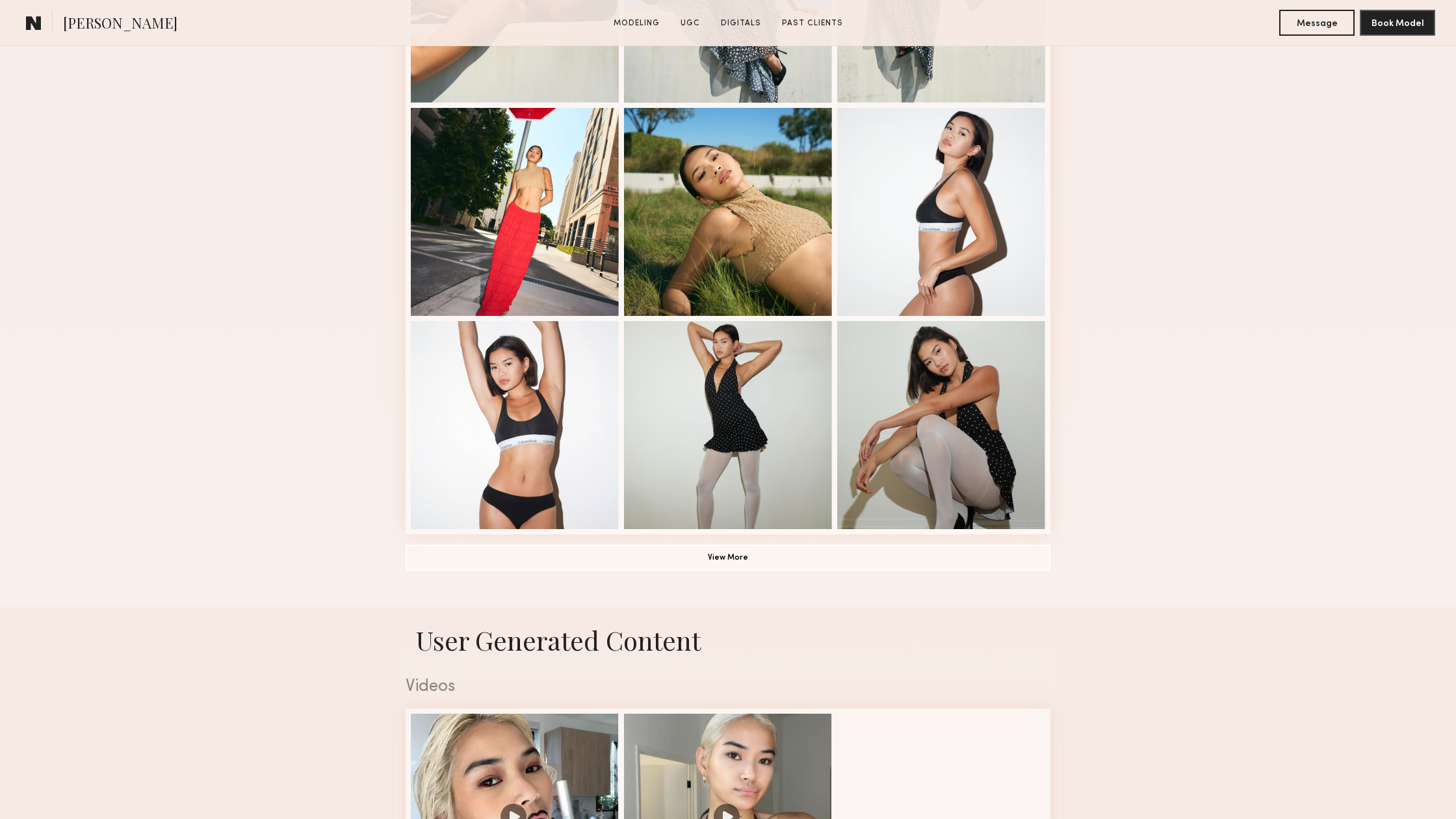
scroll to position [571, 0]
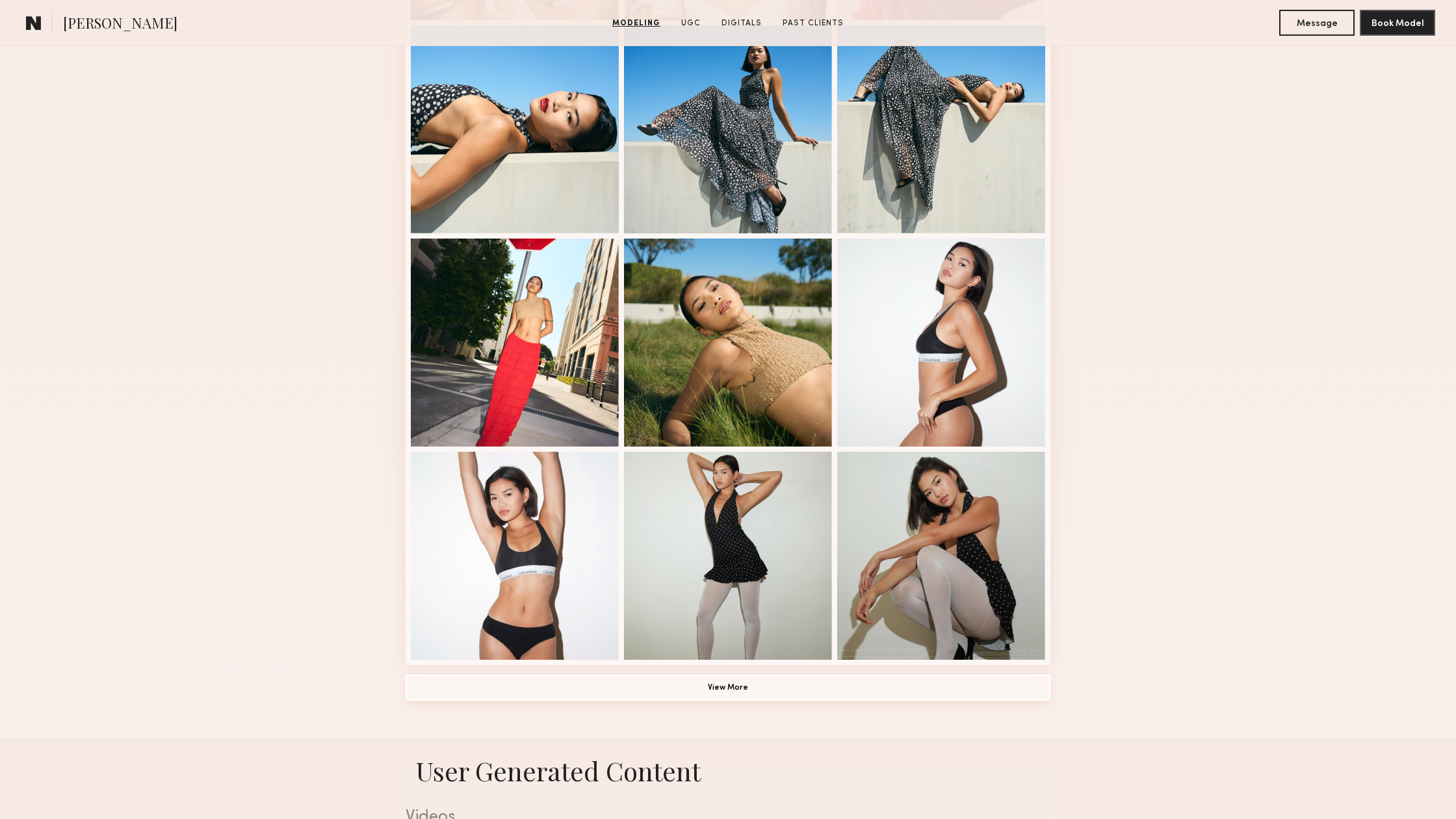
click at [683, 692] on button "View More" at bounding box center [728, 687] width 644 height 26
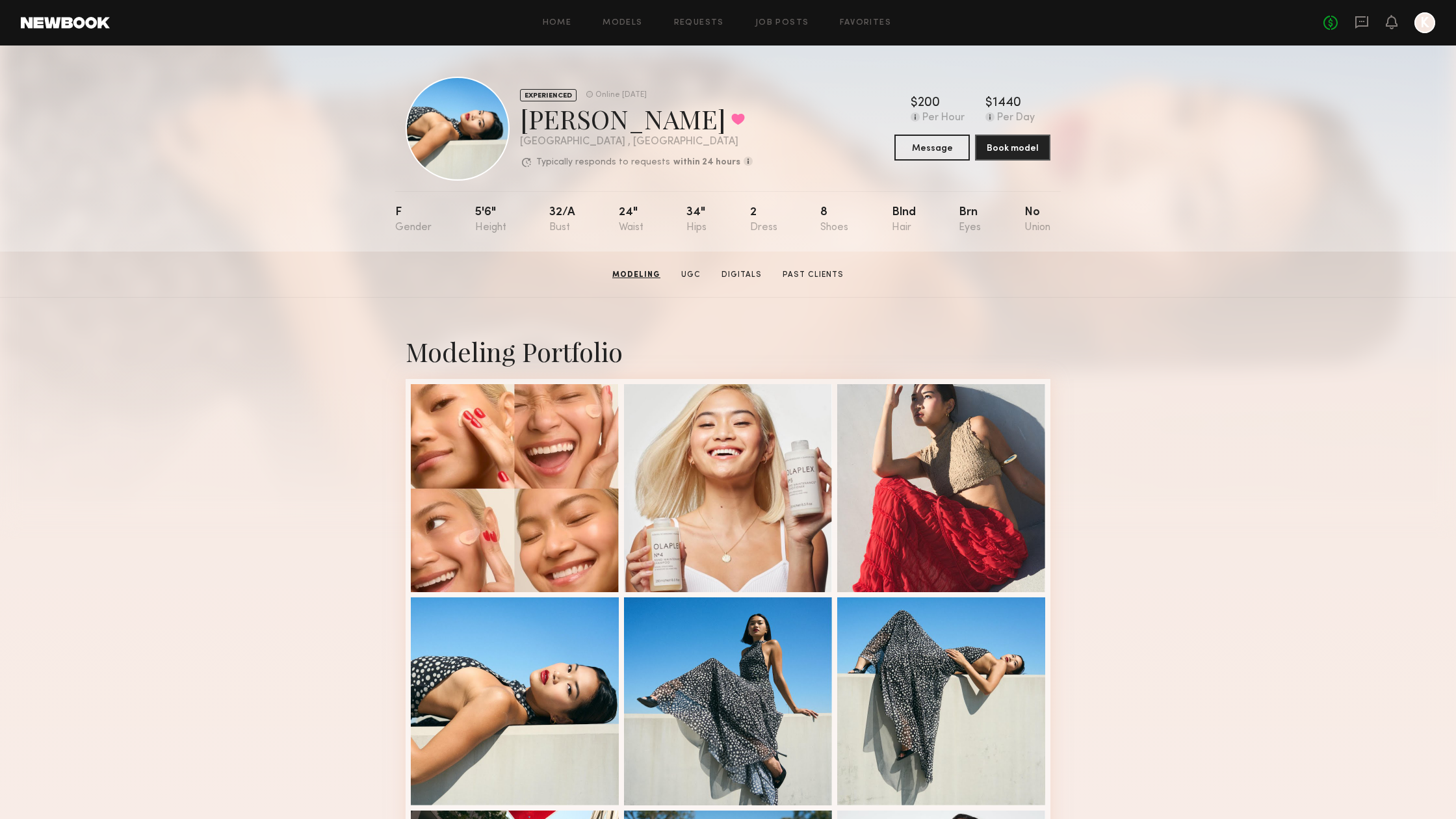
scroll to position [0, 0]
click at [757, 269] on link "Digitals" at bounding box center [741, 275] width 51 height 12
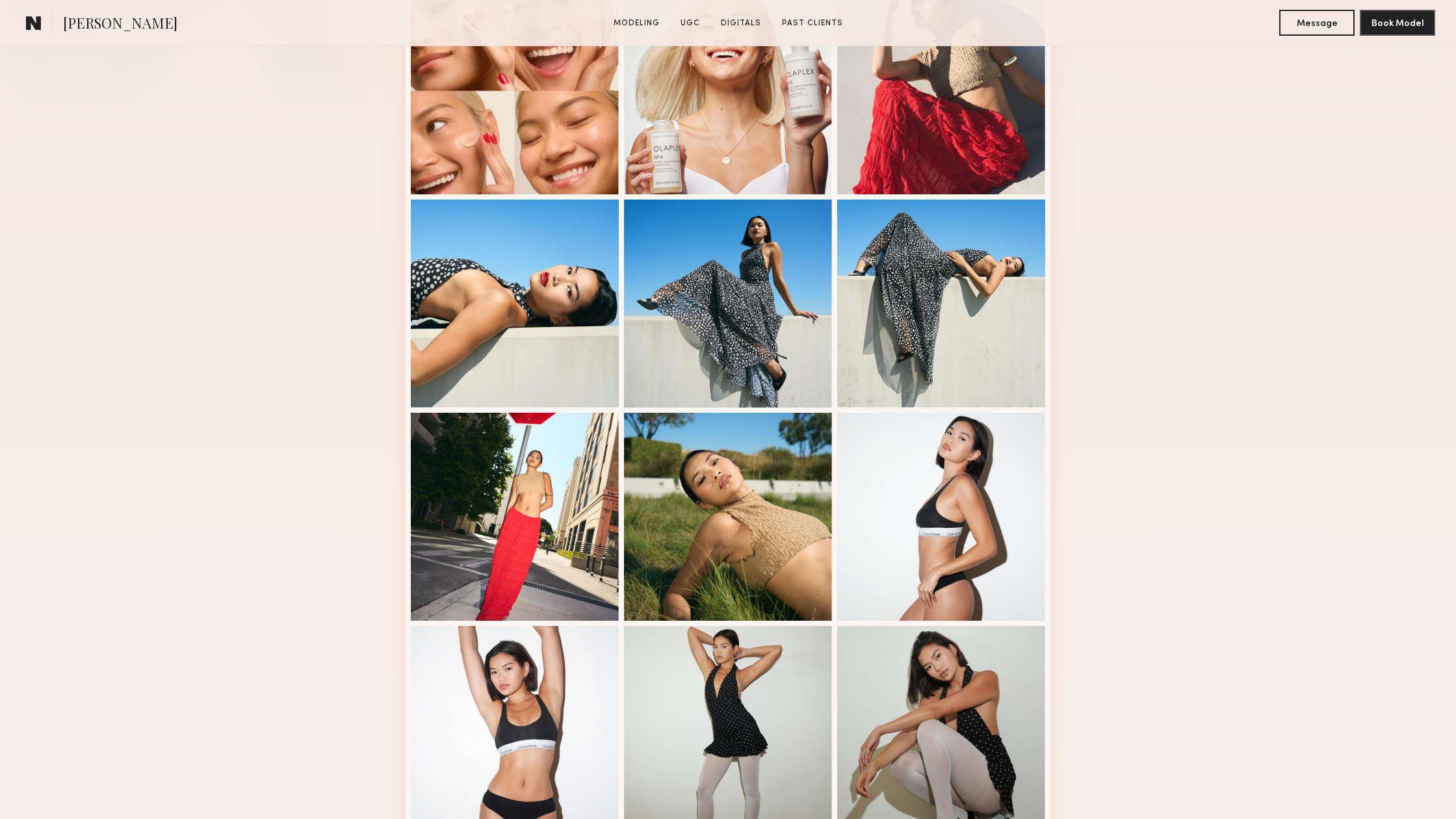
scroll to position [1995, 0]
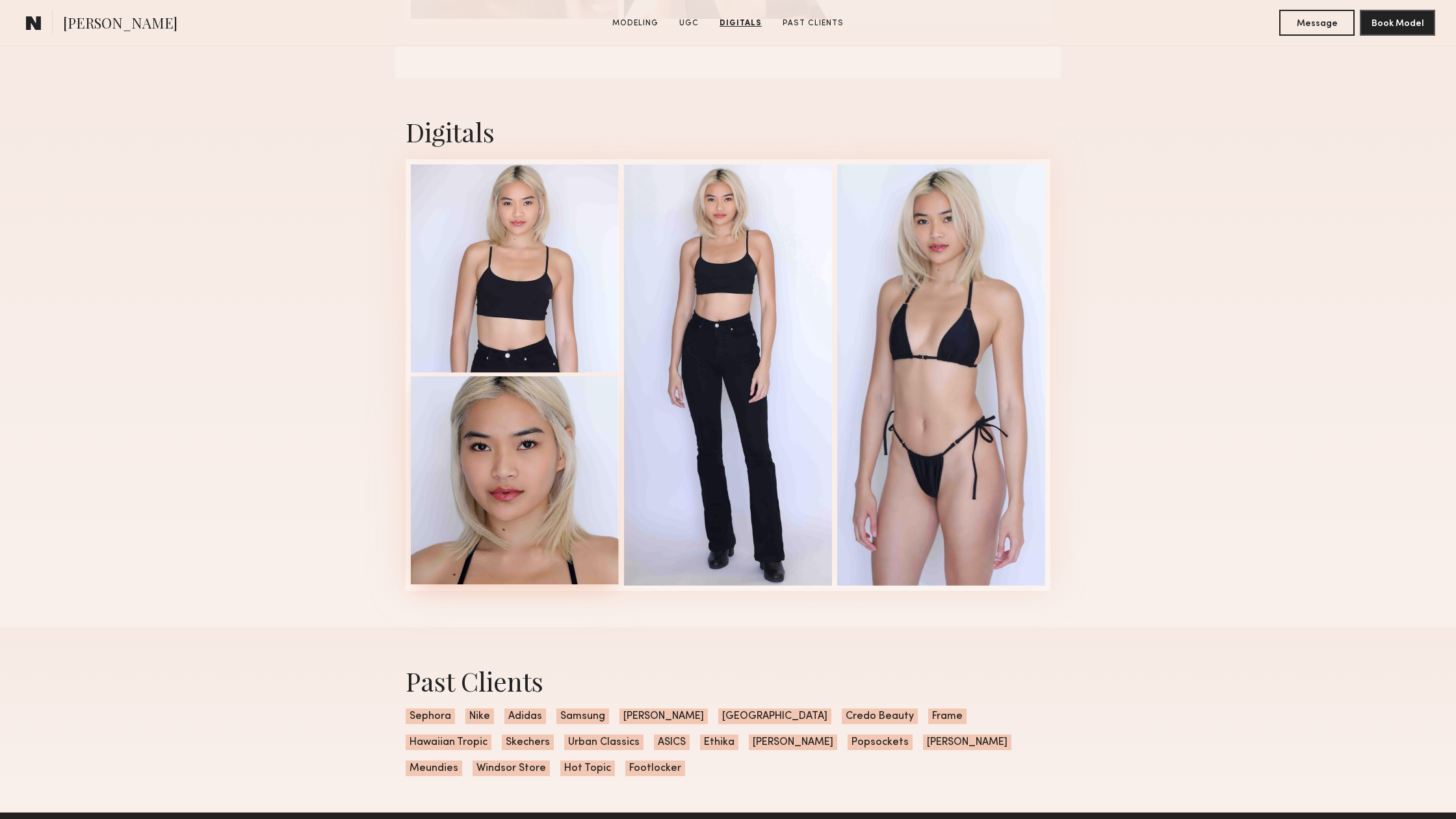
click at [529, 474] on div at bounding box center [514, 480] width 208 height 208
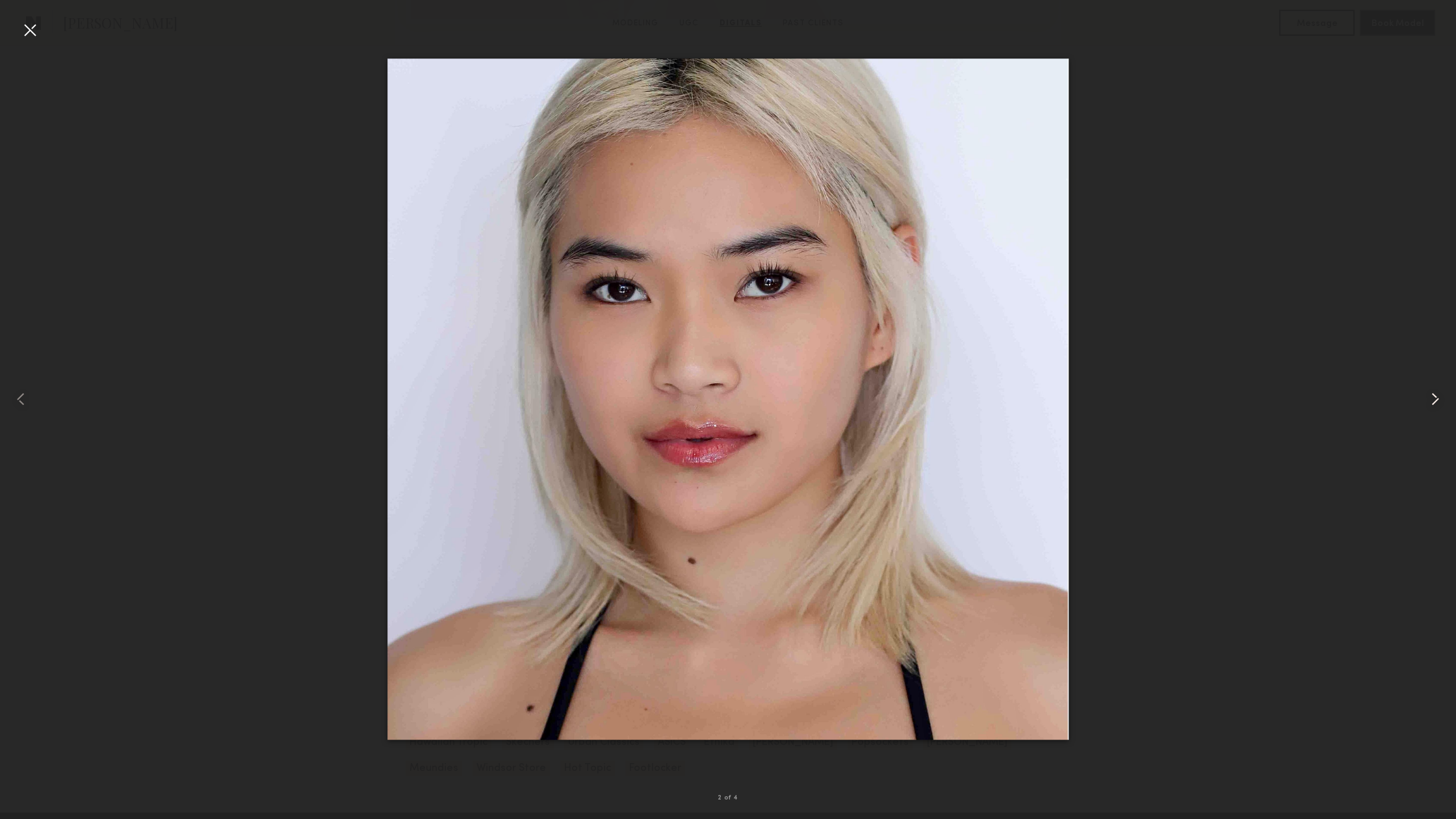
click at [1432, 402] on common-icon at bounding box center [1434, 399] width 21 height 21
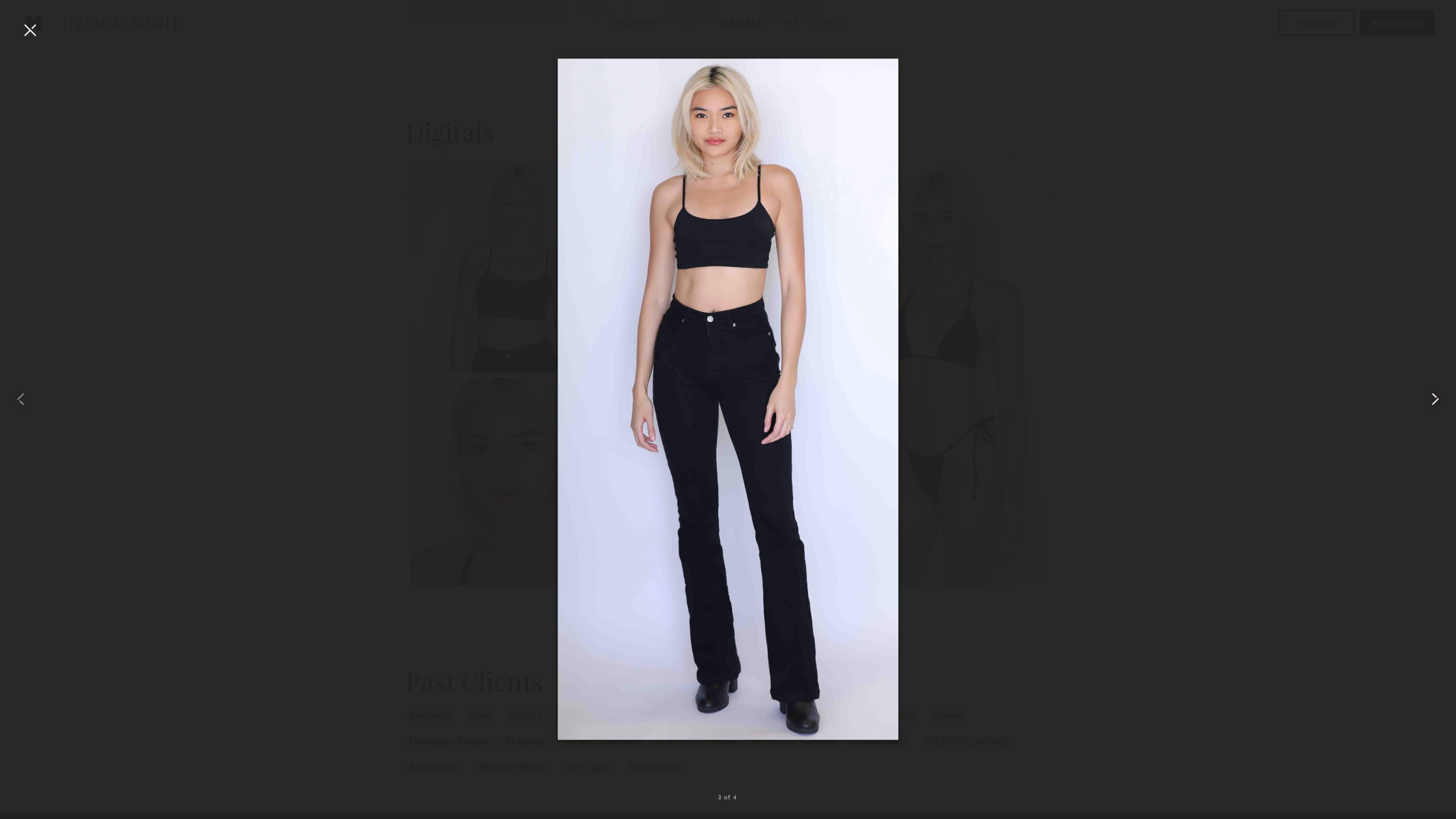
click at [1432, 402] on common-icon at bounding box center [1434, 399] width 21 height 21
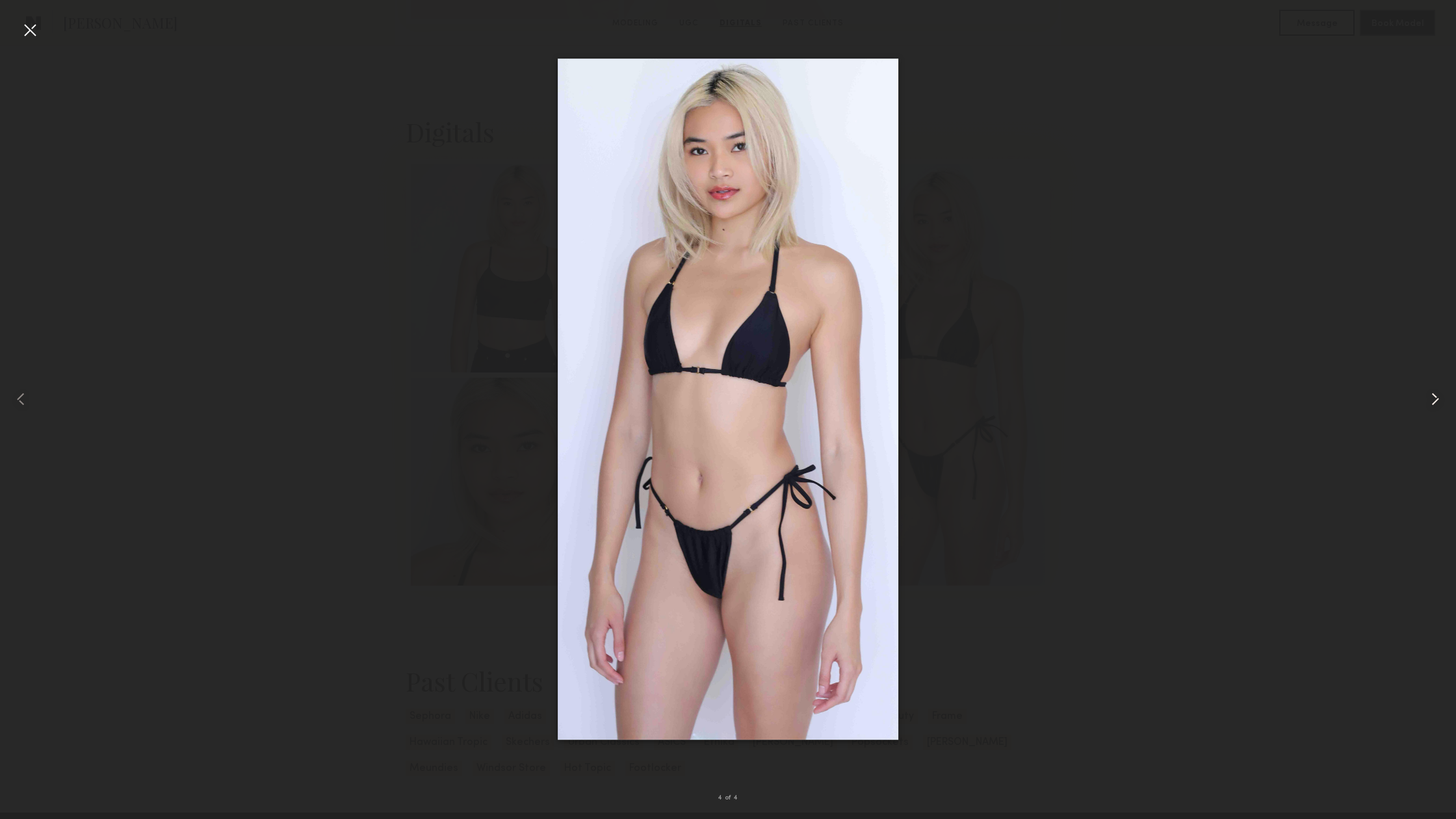
click at [1432, 402] on common-icon at bounding box center [1434, 399] width 21 height 21
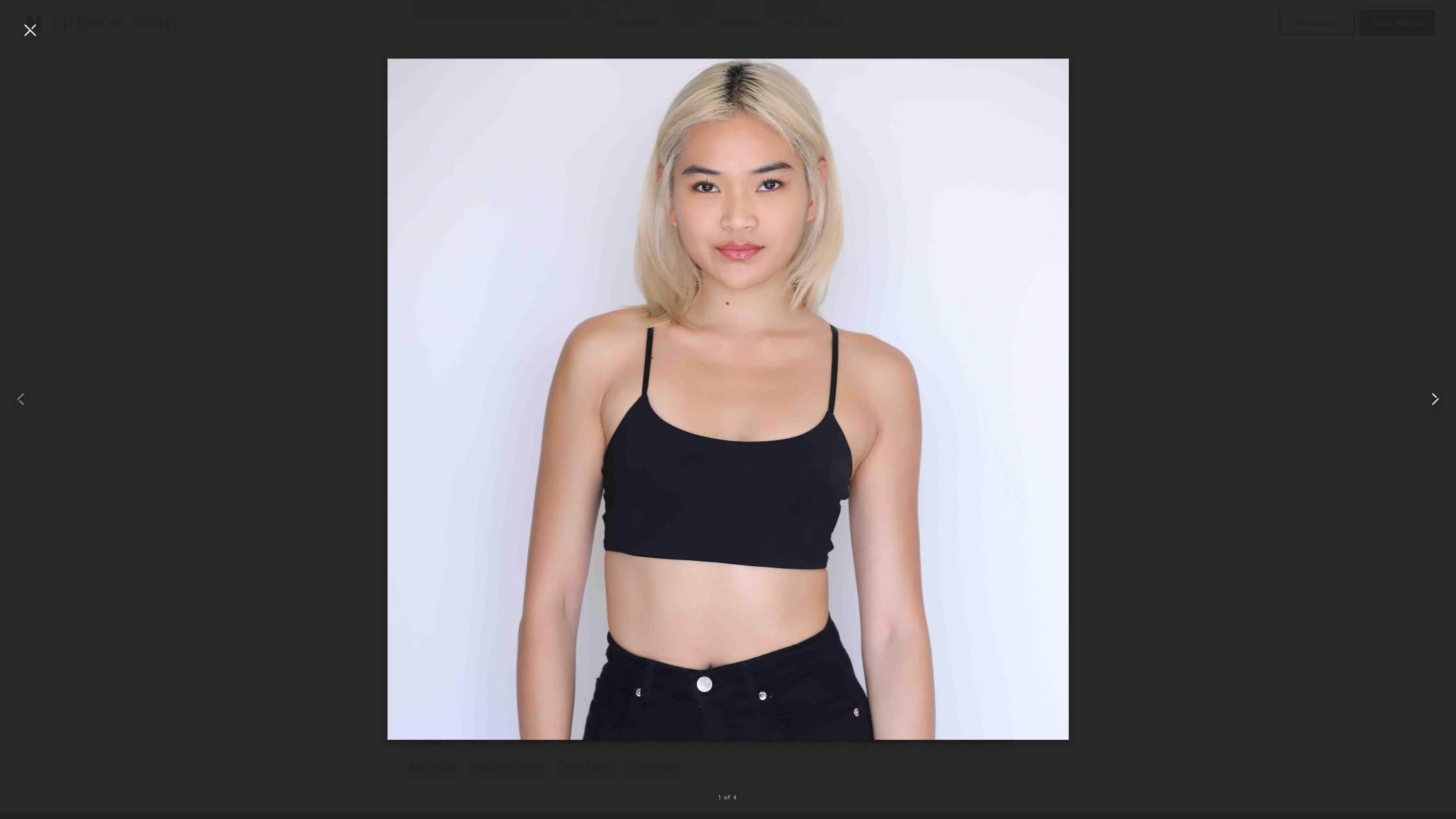
click at [1428, 392] on common-icon at bounding box center [1434, 399] width 21 height 21
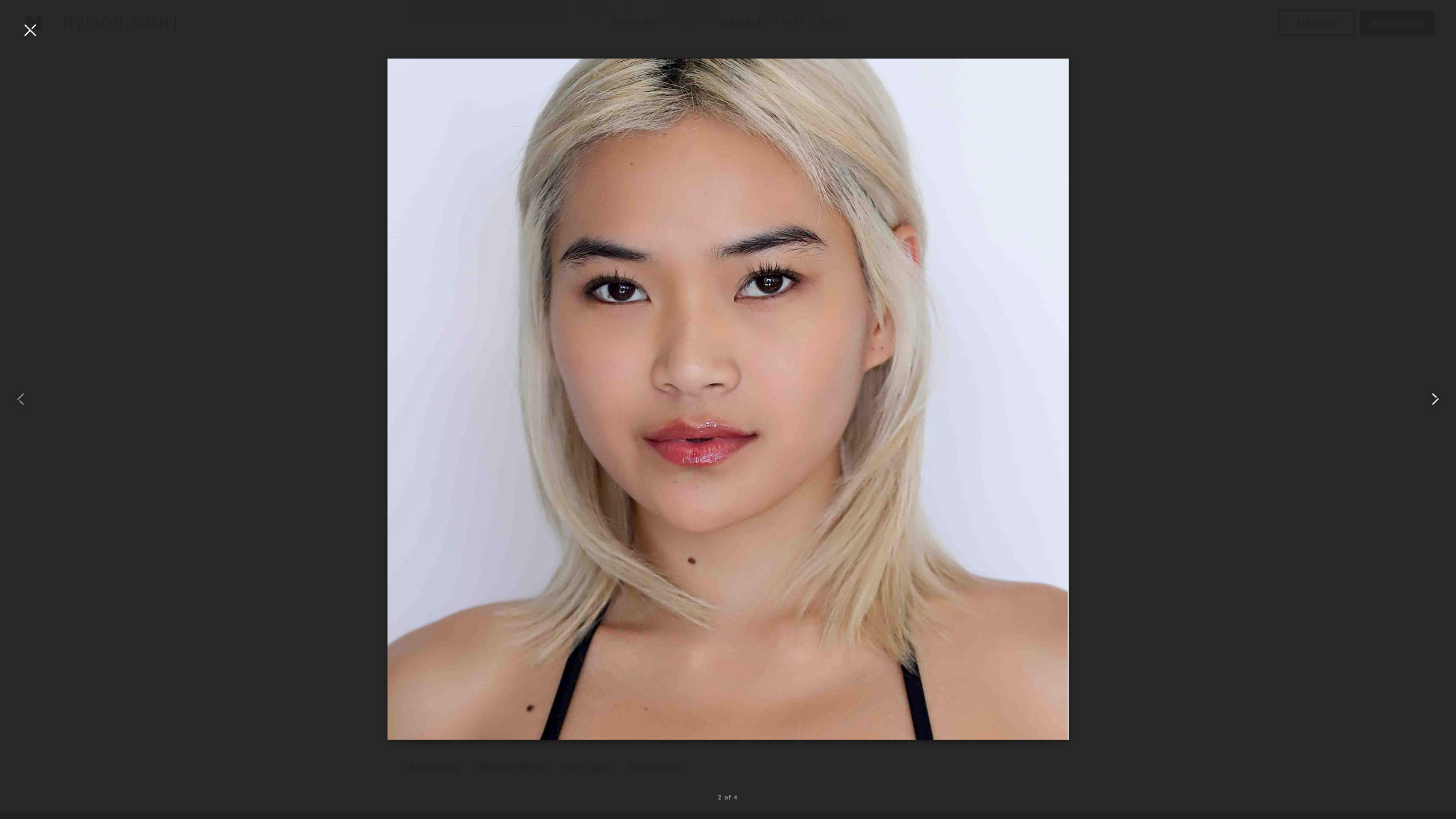
click at [1428, 392] on common-icon at bounding box center [1434, 399] width 21 height 21
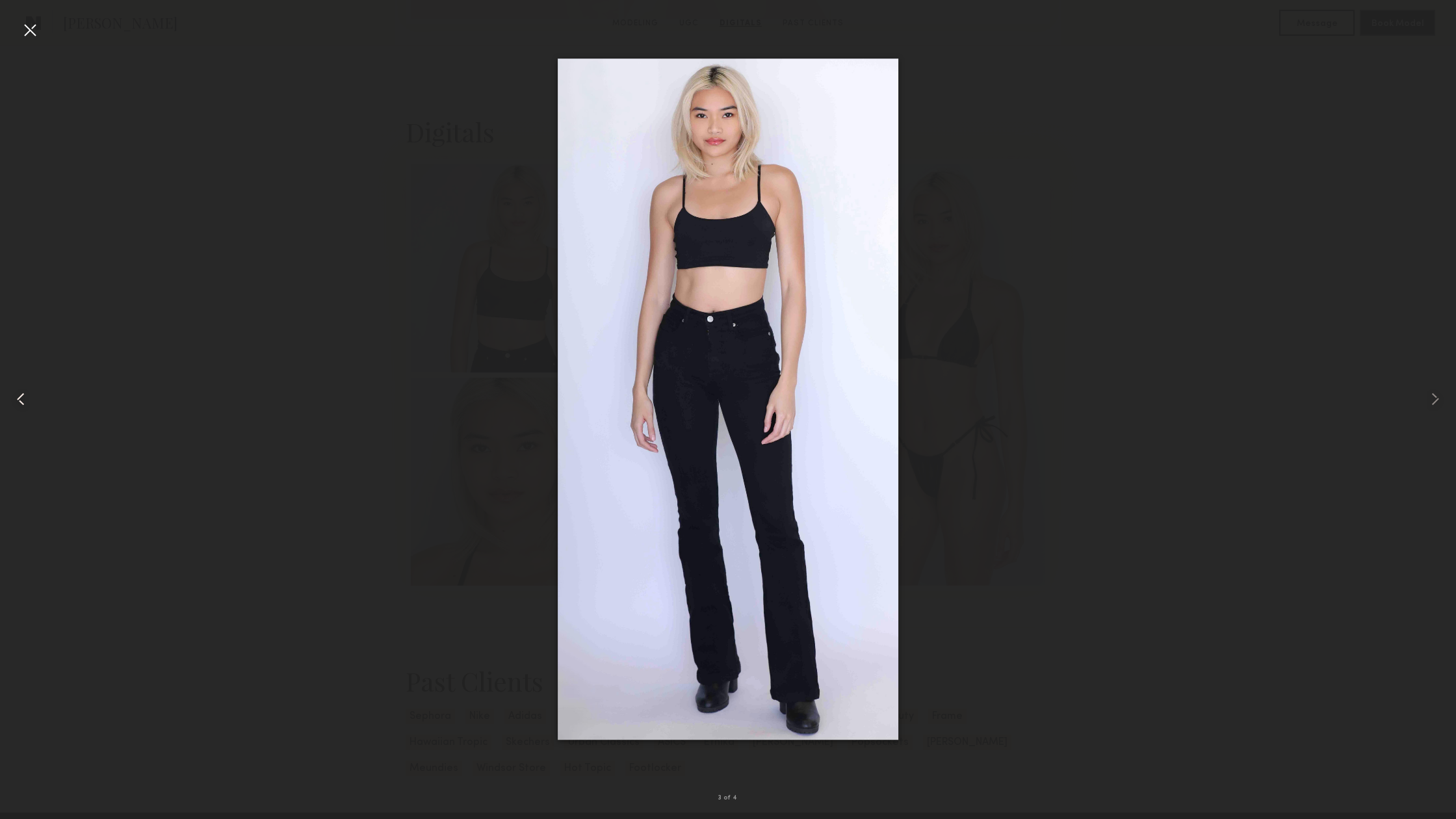
click at [17, 35] on div at bounding box center [29, 399] width 58 height 756
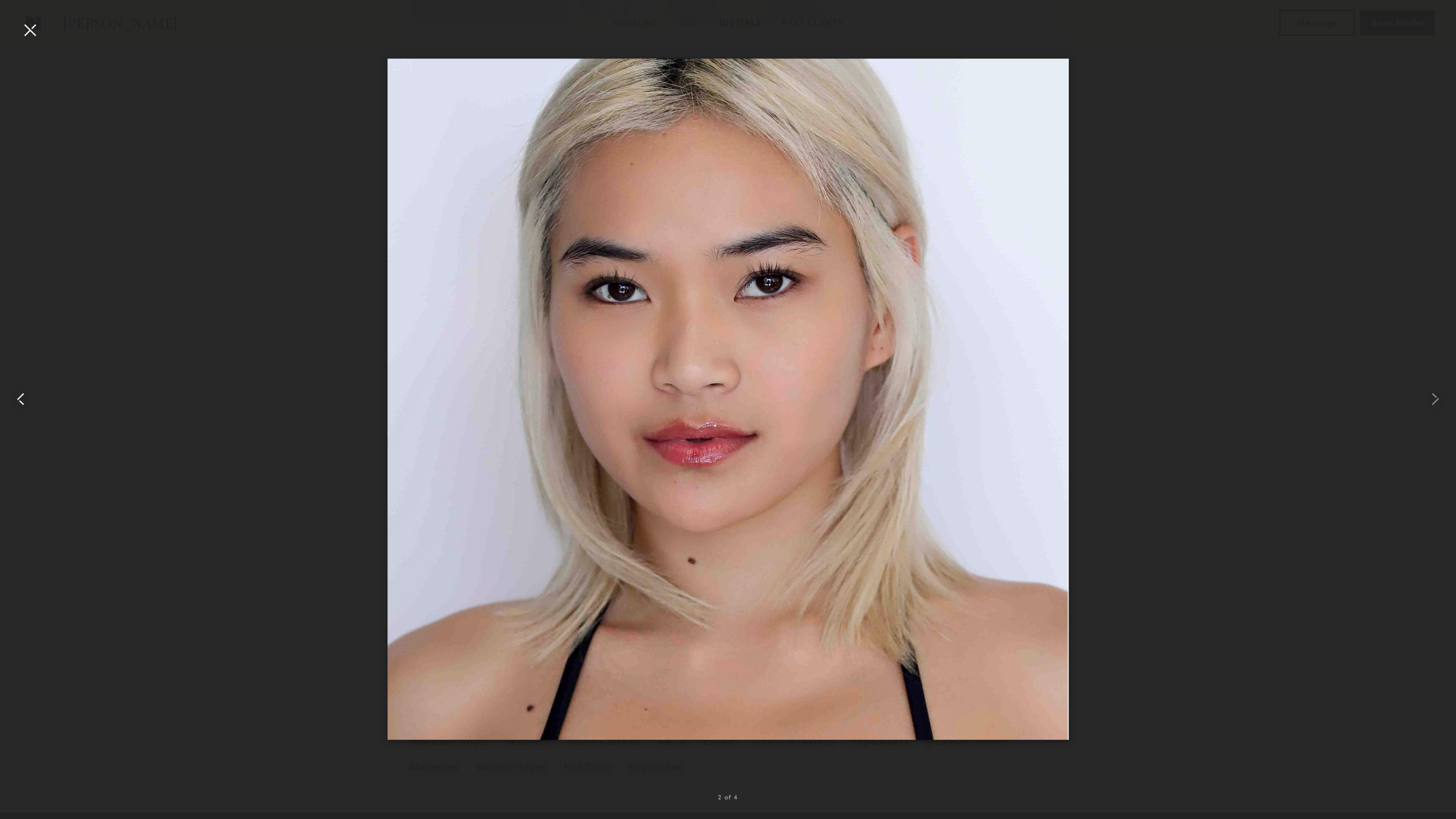
click at [28, 33] on div at bounding box center [29, 29] width 21 height 21
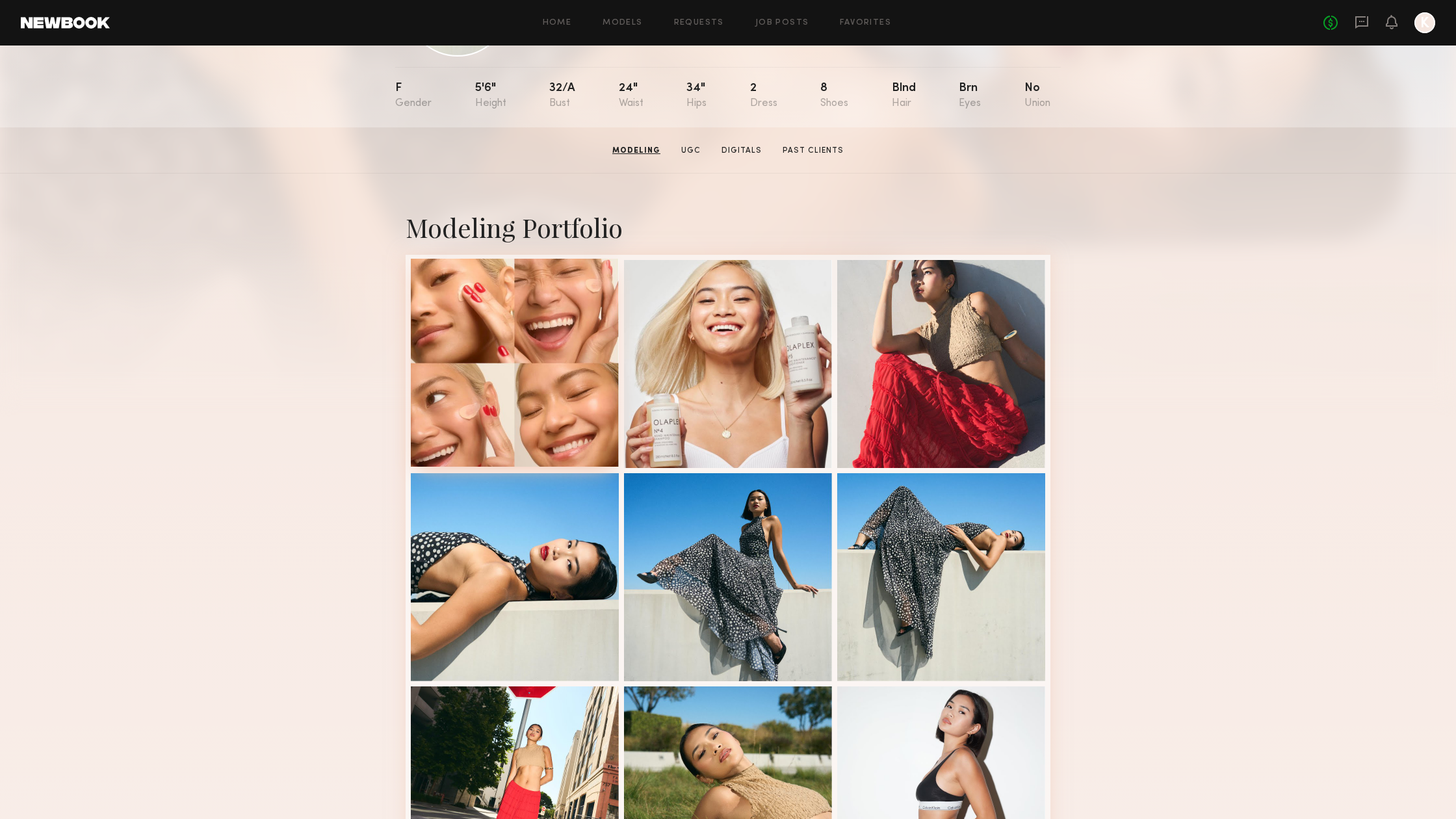
scroll to position [128, 0]
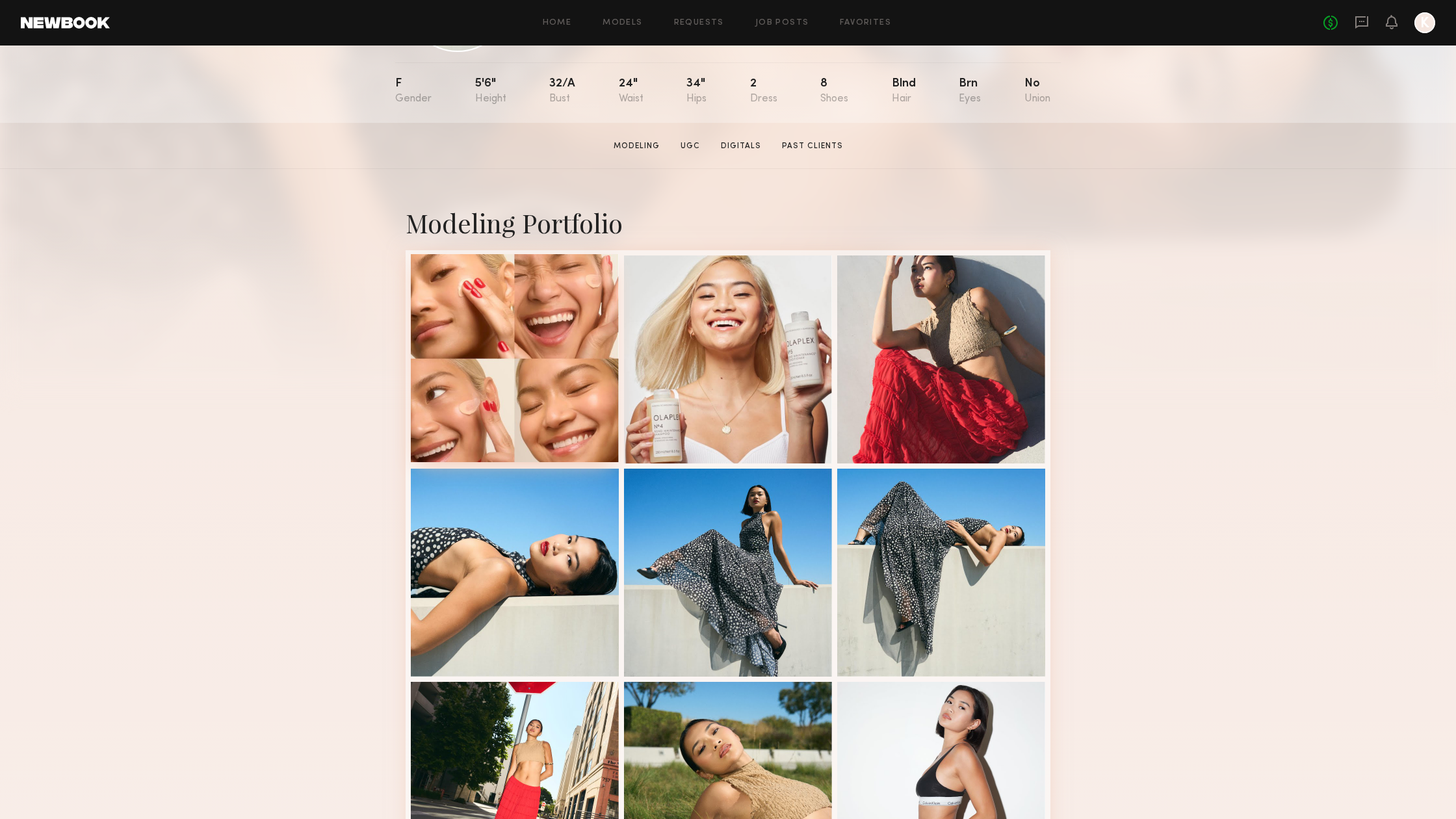
click at [503, 417] on div at bounding box center [514, 358] width 208 height 208
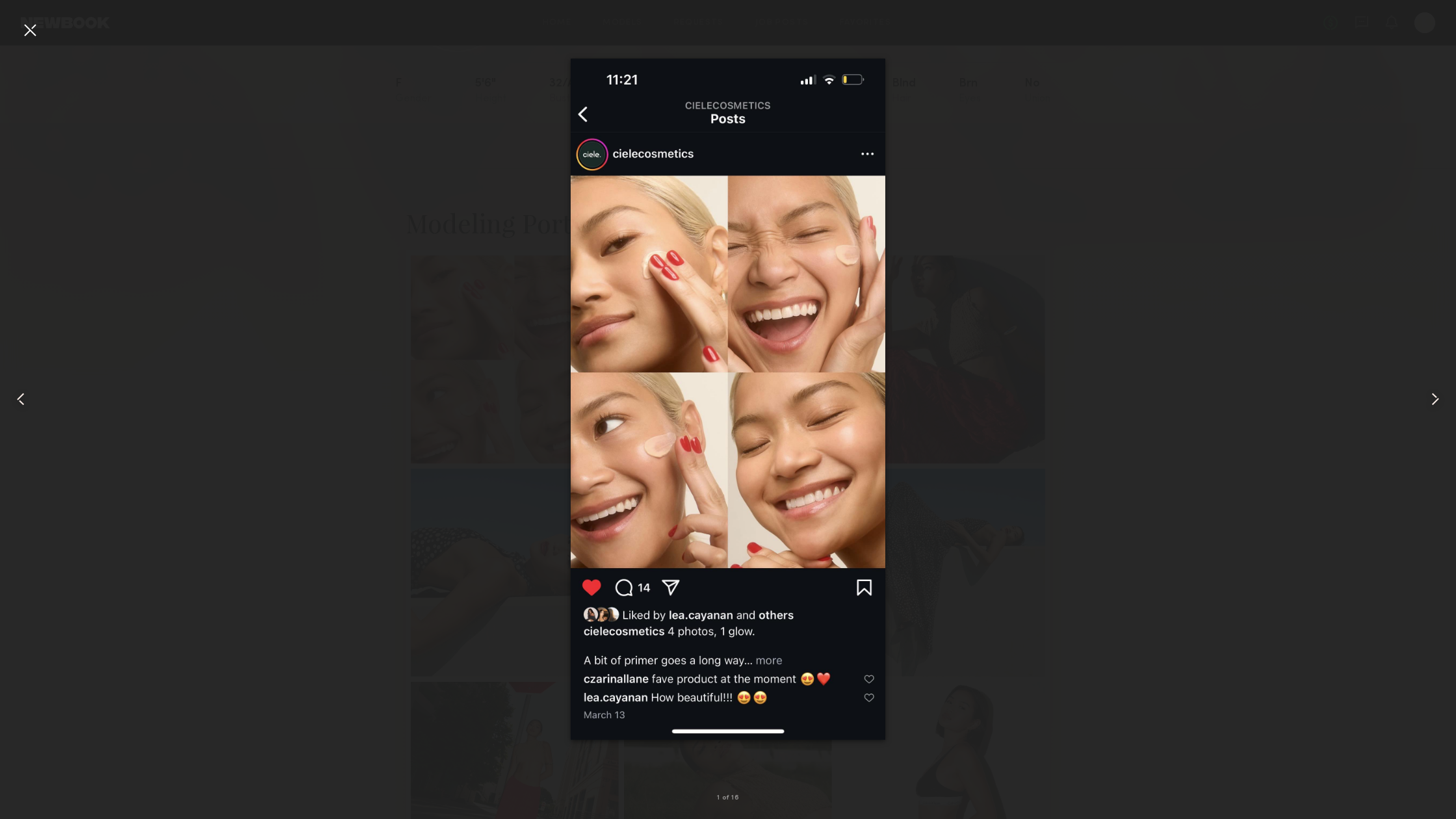
click at [15, 15] on nb-gallery-light "1 of 16" at bounding box center [728, 410] width 1456 height 819
click at [28, 32] on div at bounding box center [29, 29] width 21 height 21
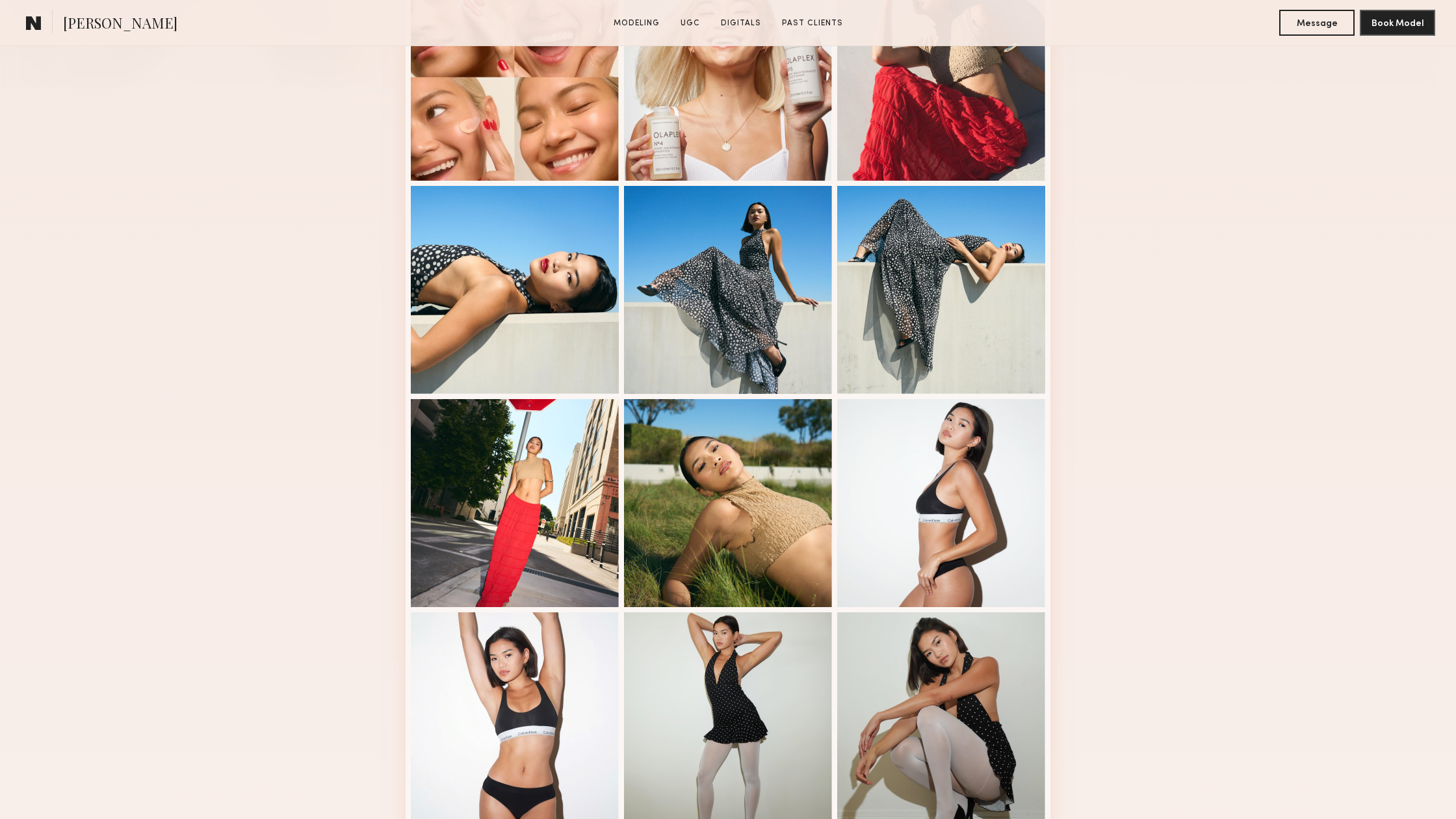
scroll to position [435, 0]
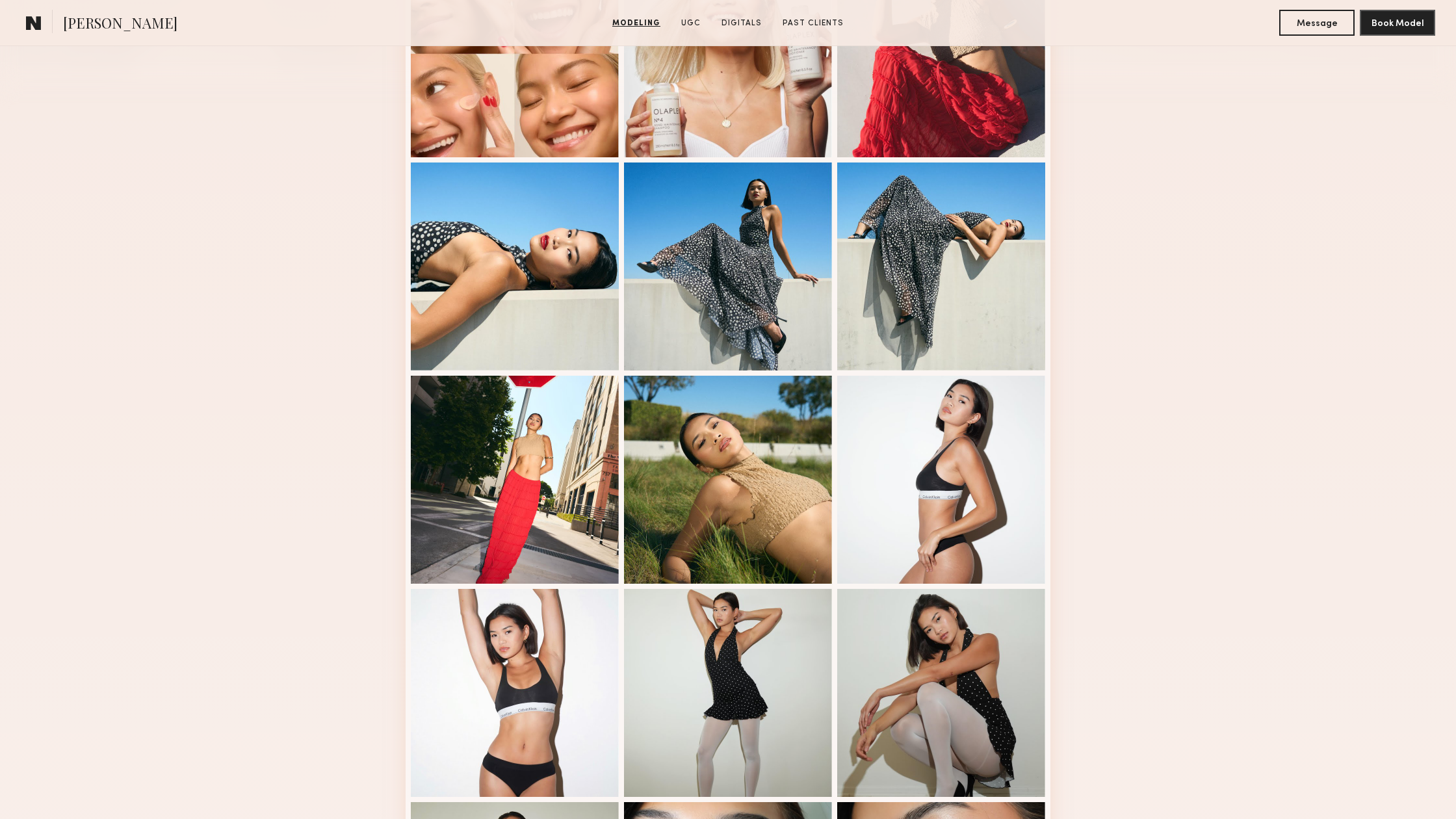
click at [260, 260] on div "Modeling Portfolio" at bounding box center [728, 563] width 1456 height 1401
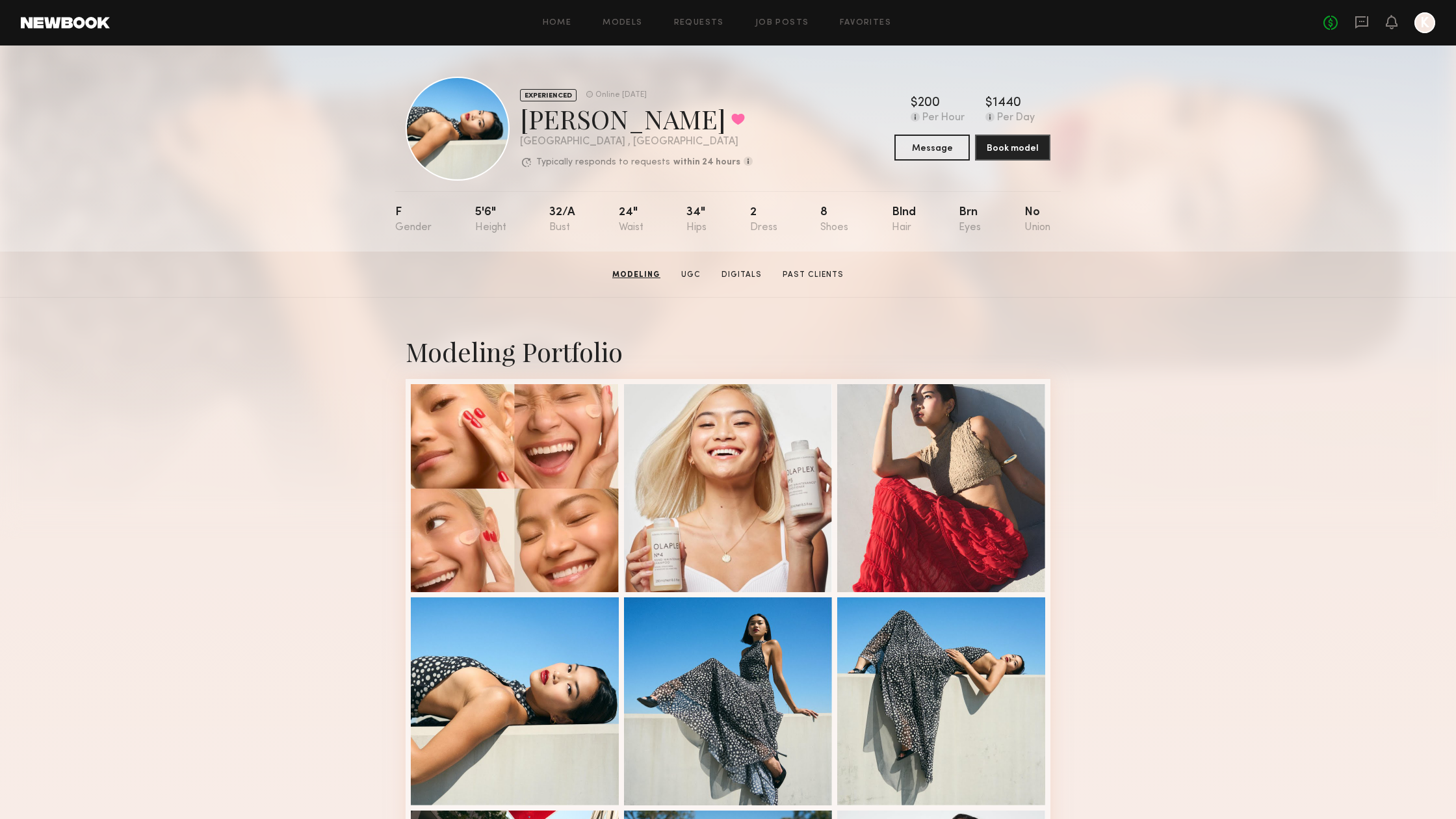
scroll to position [-1, 0]
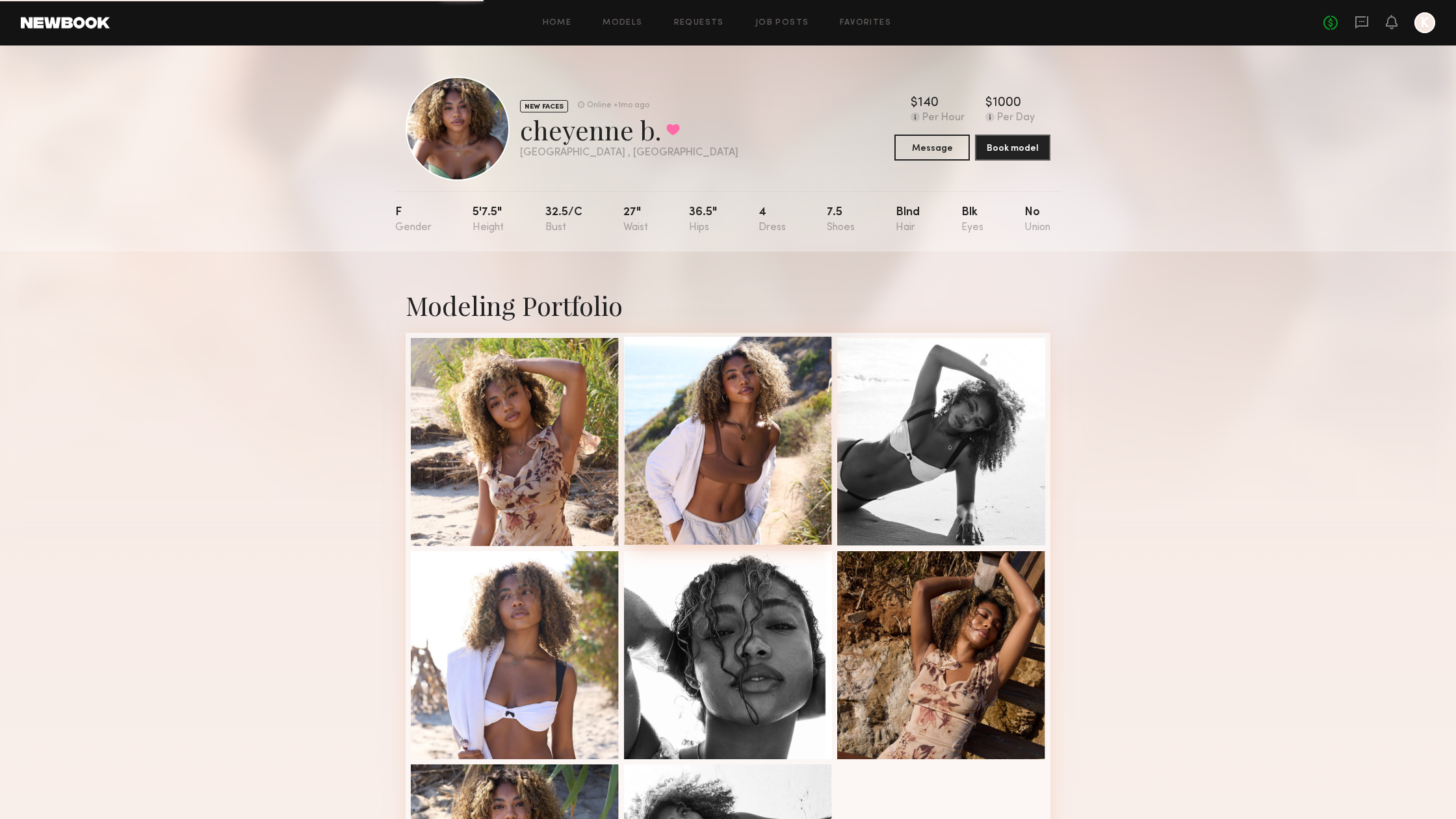
click at [715, 503] on div at bounding box center [728, 440] width 208 height 208
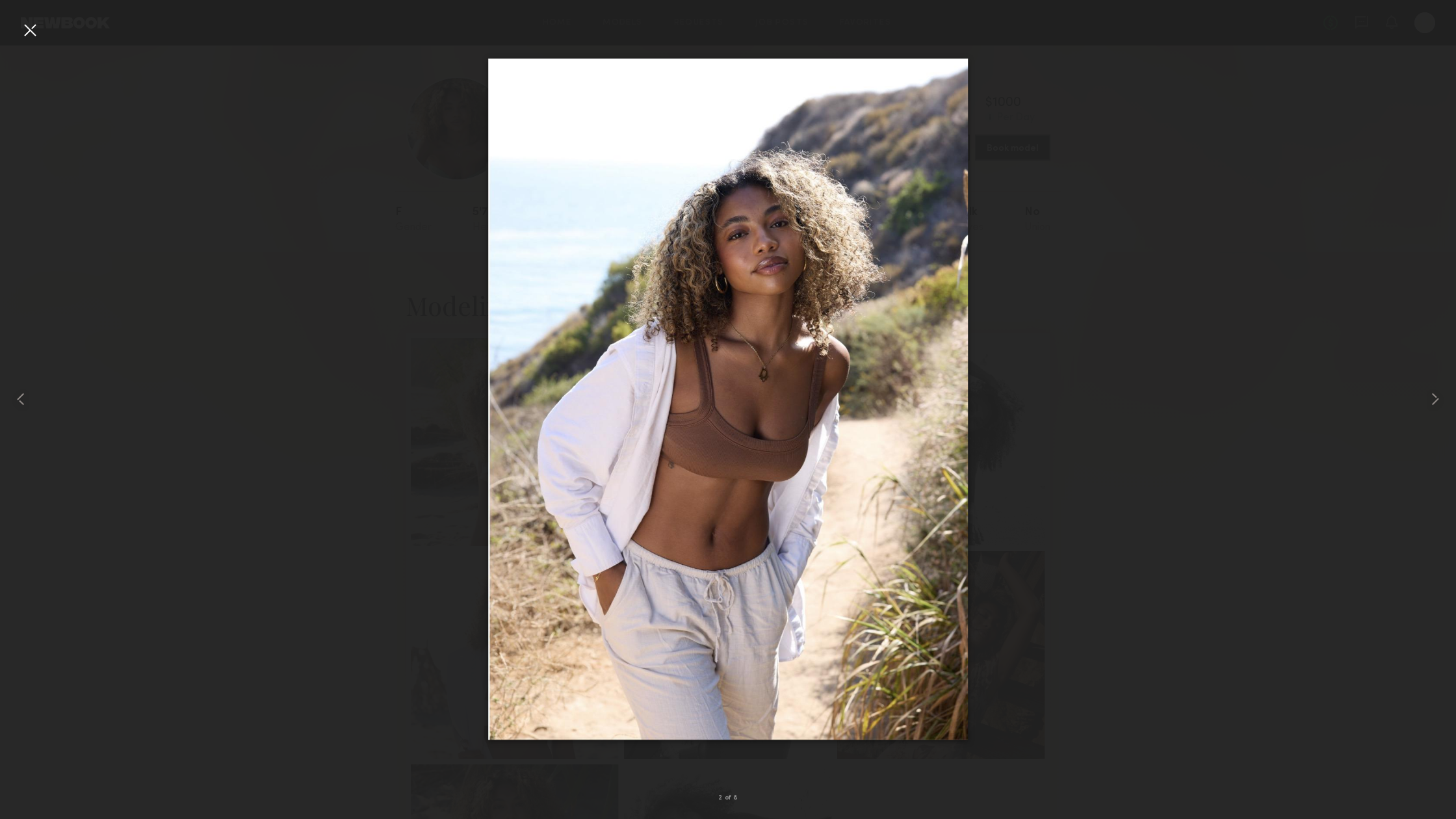
click at [1142, 400] on div at bounding box center [728, 399] width 1456 height 756
click at [32, 31] on div at bounding box center [29, 29] width 21 height 21
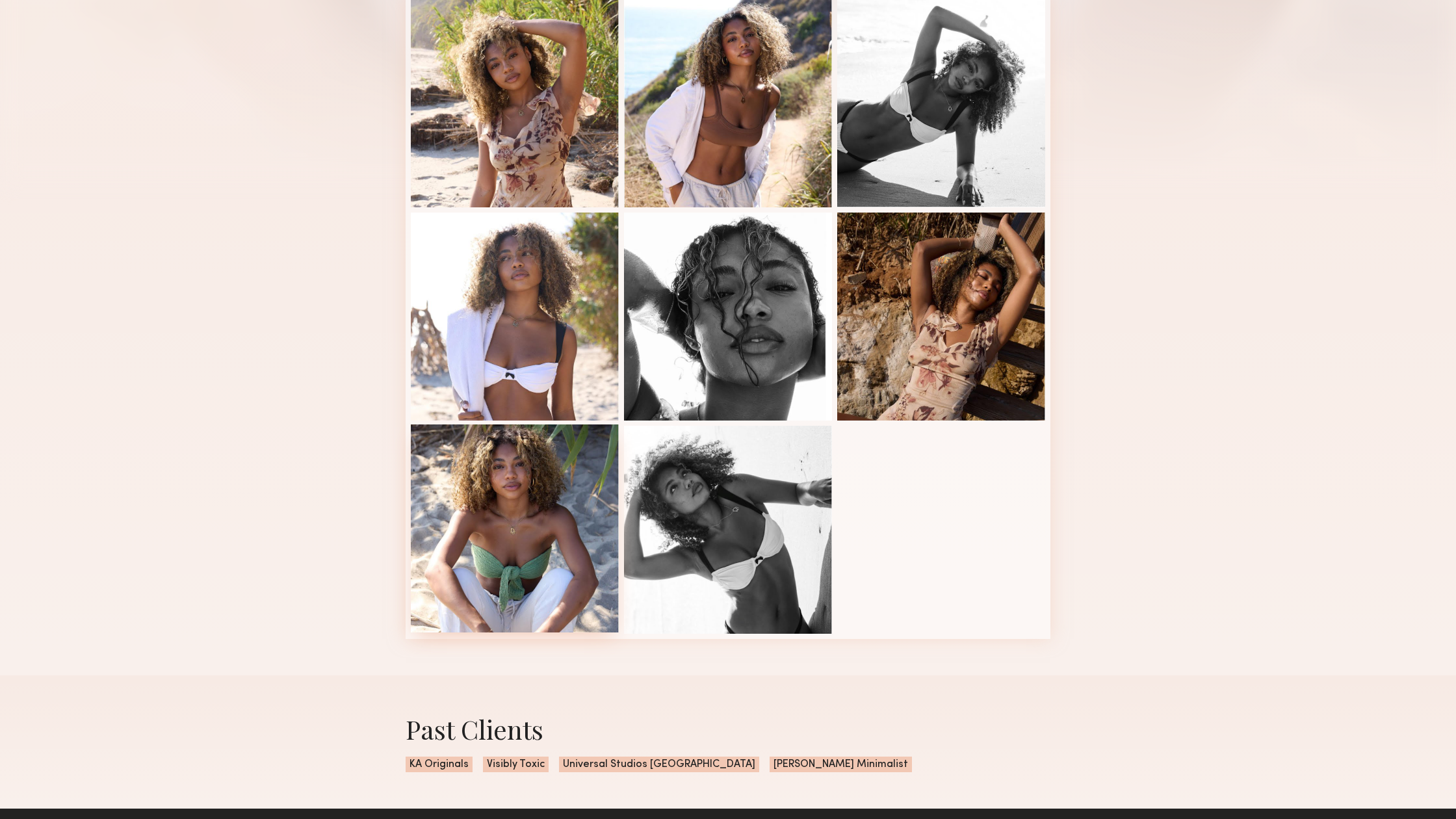
scroll to position [360, 0]
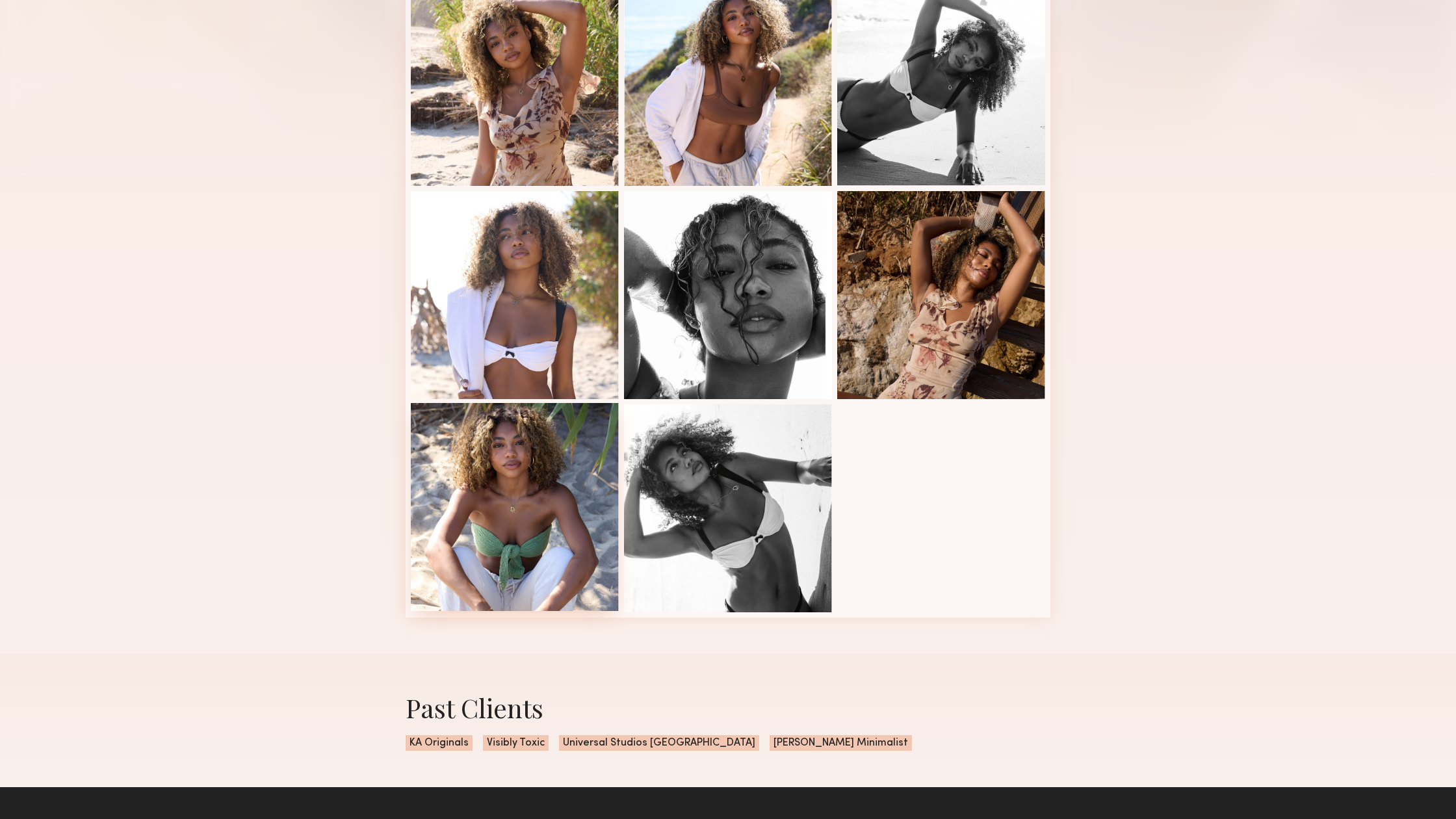
click at [476, 497] on div at bounding box center [514, 507] width 208 height 208
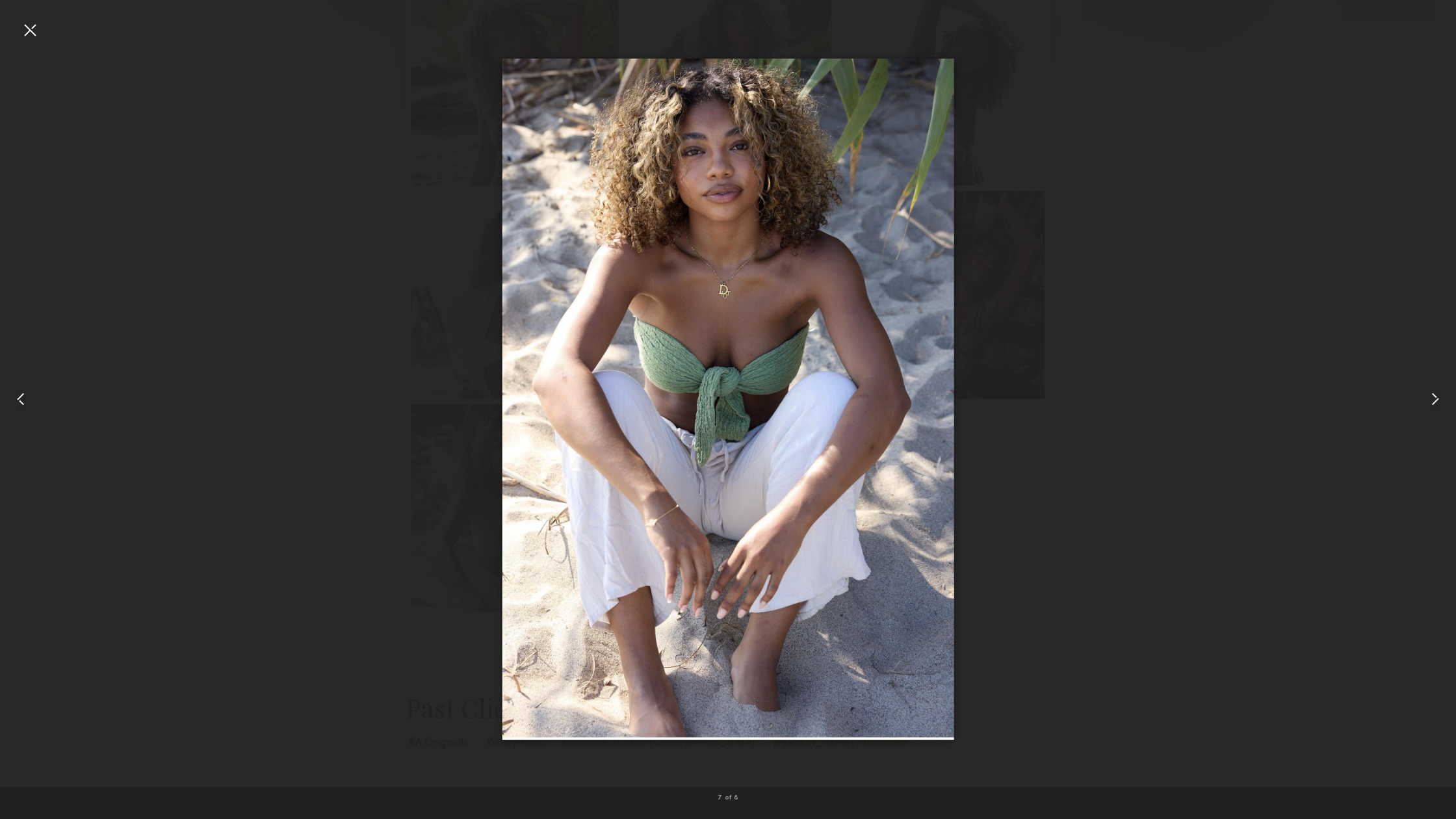
click at [37, 26] on div at bounding box center [29, 29] width 21 height 21
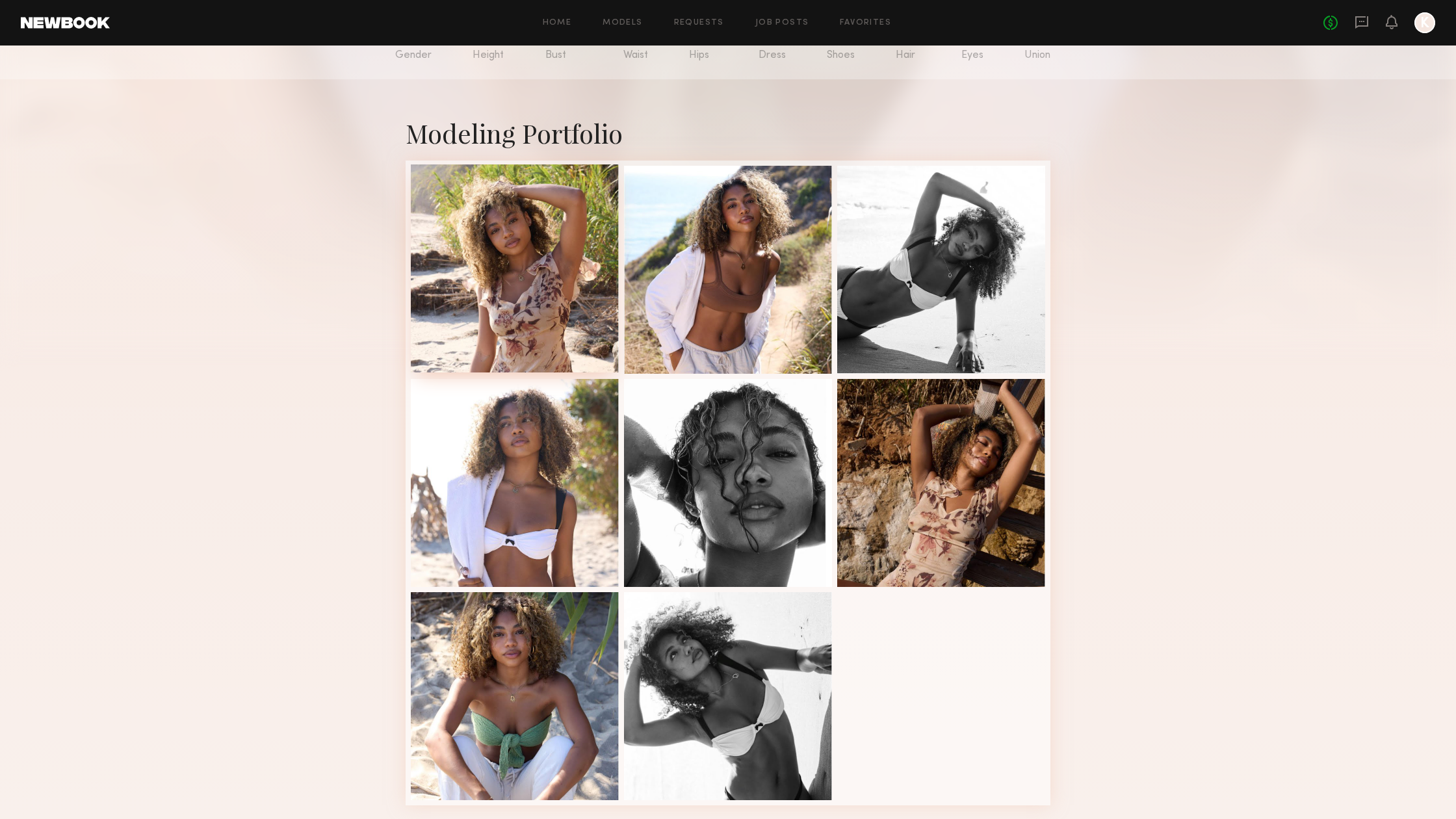
scroll to position [4, 0]
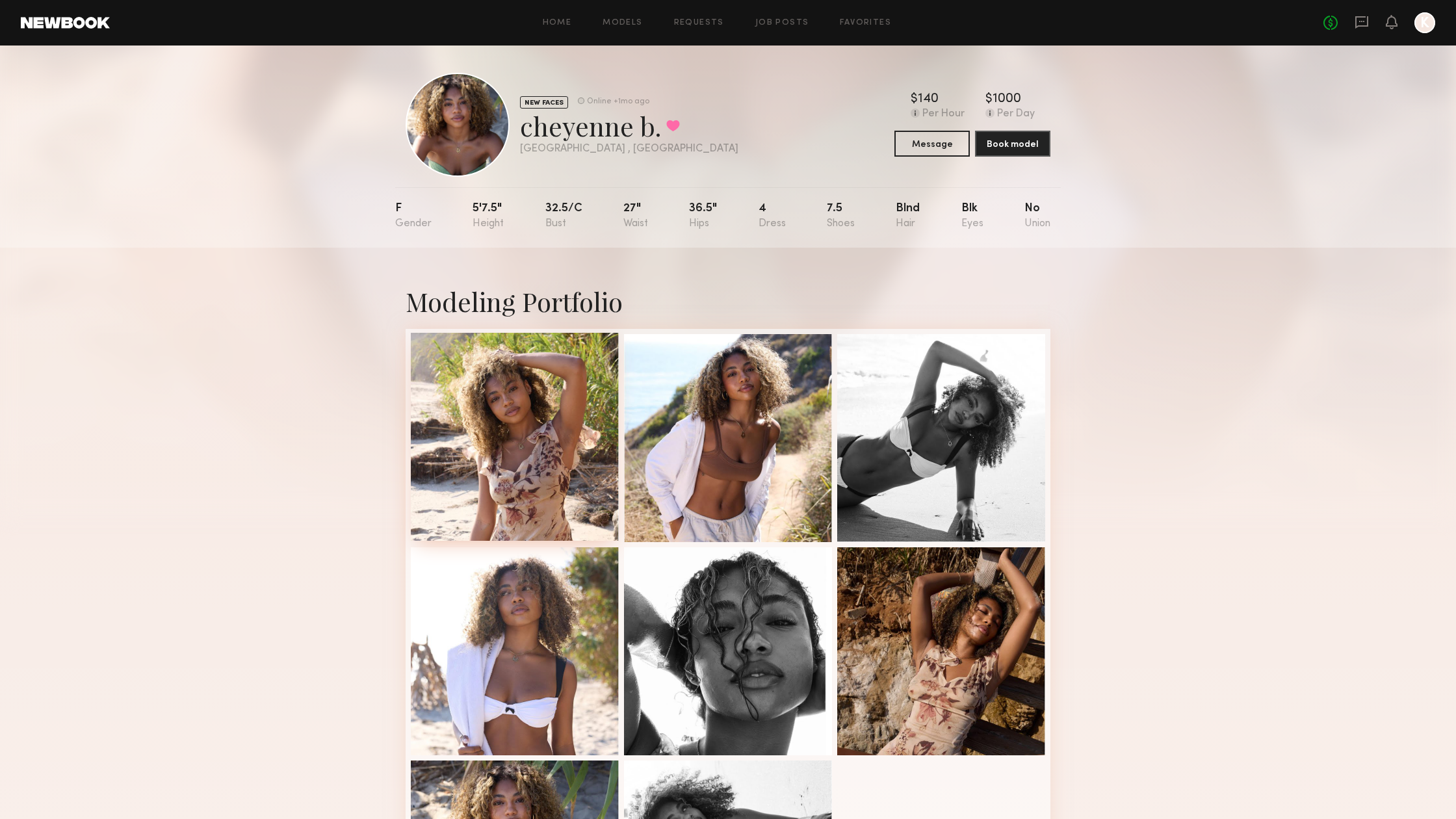
click at [514, 399] on div at bounding box center [514, 437] width 208 height 208
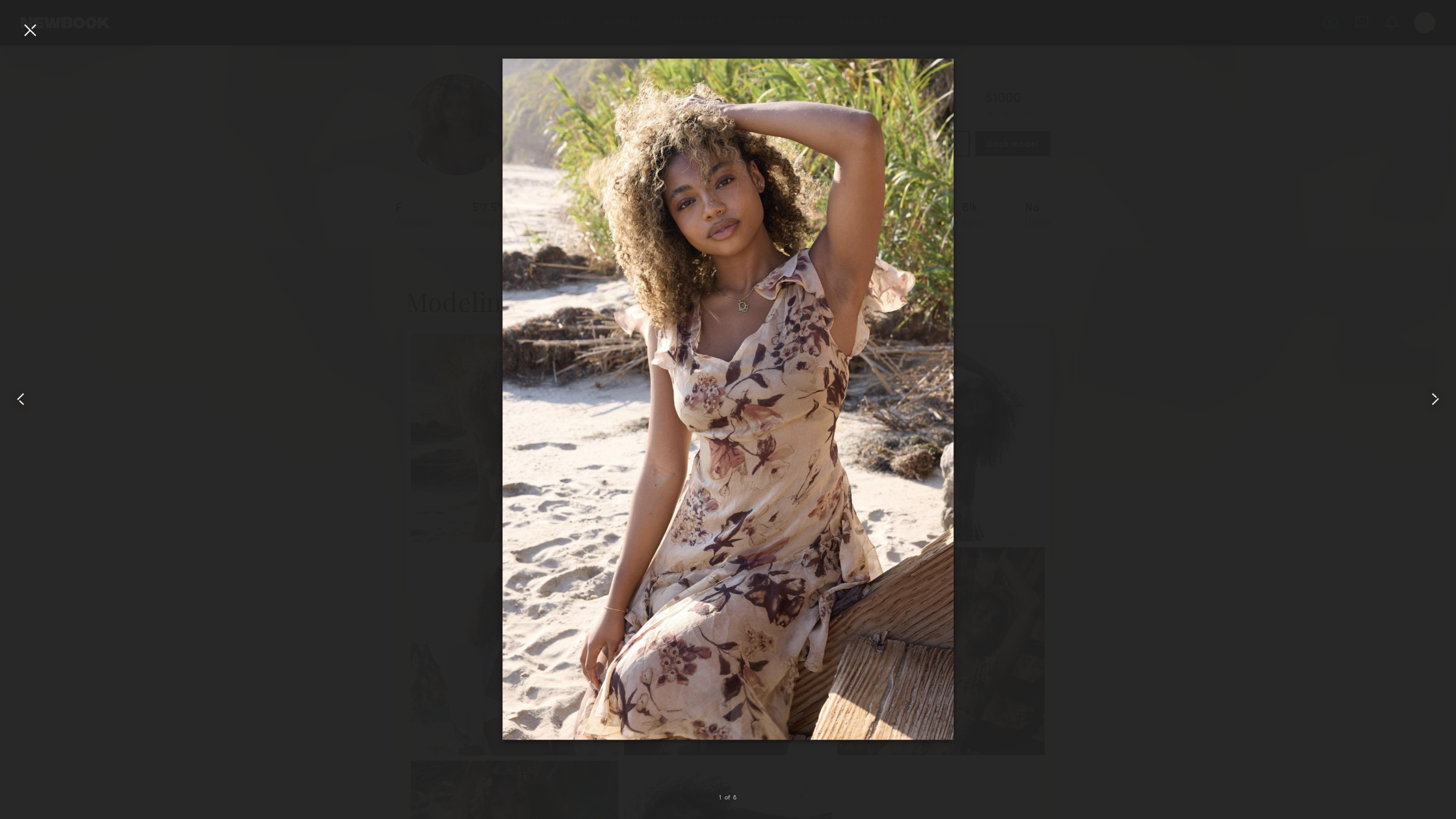
click at [32, 24] on div at bounding box center [29, 29] width 21 height 21
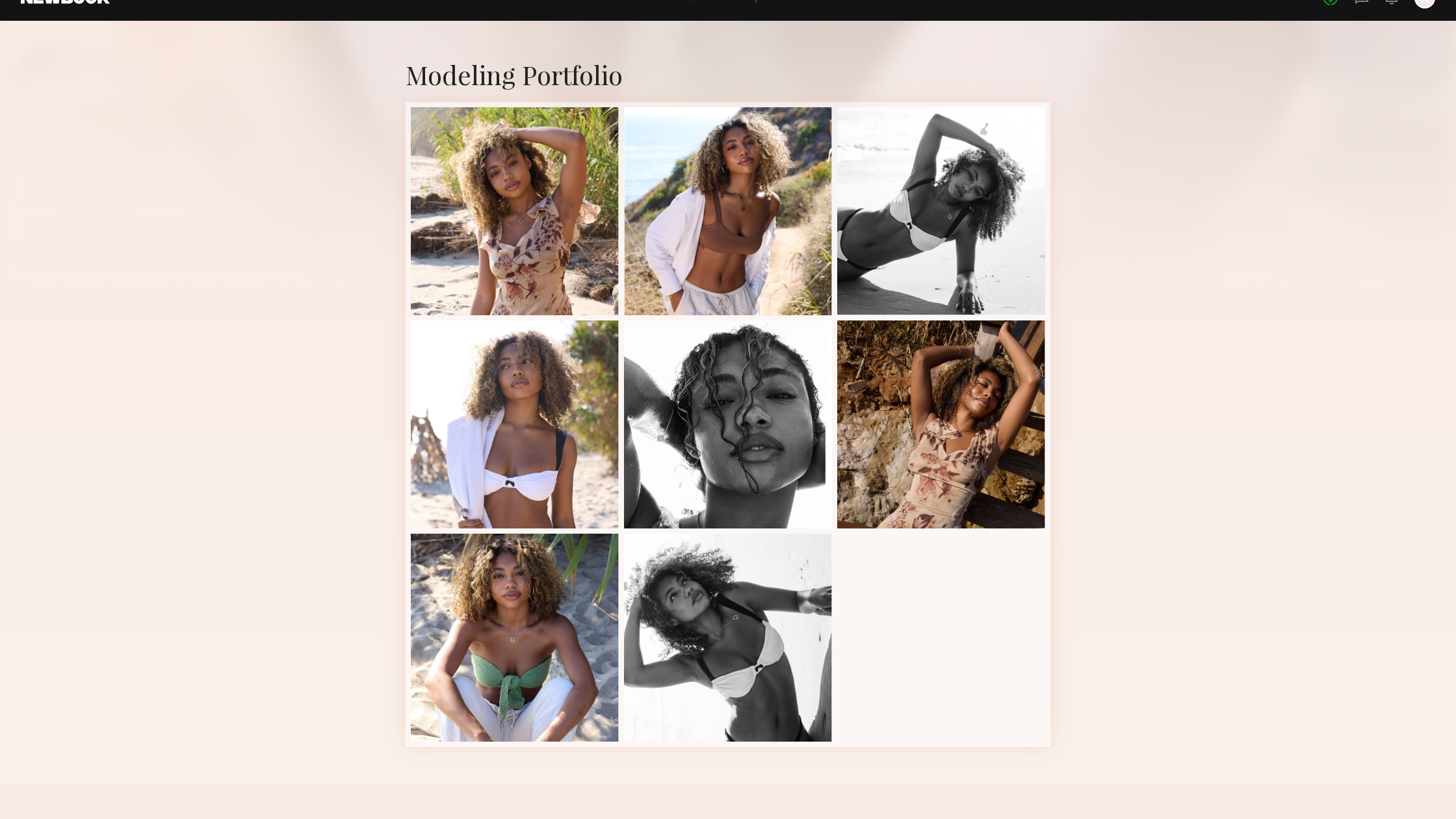
scroll to position [242, 0]
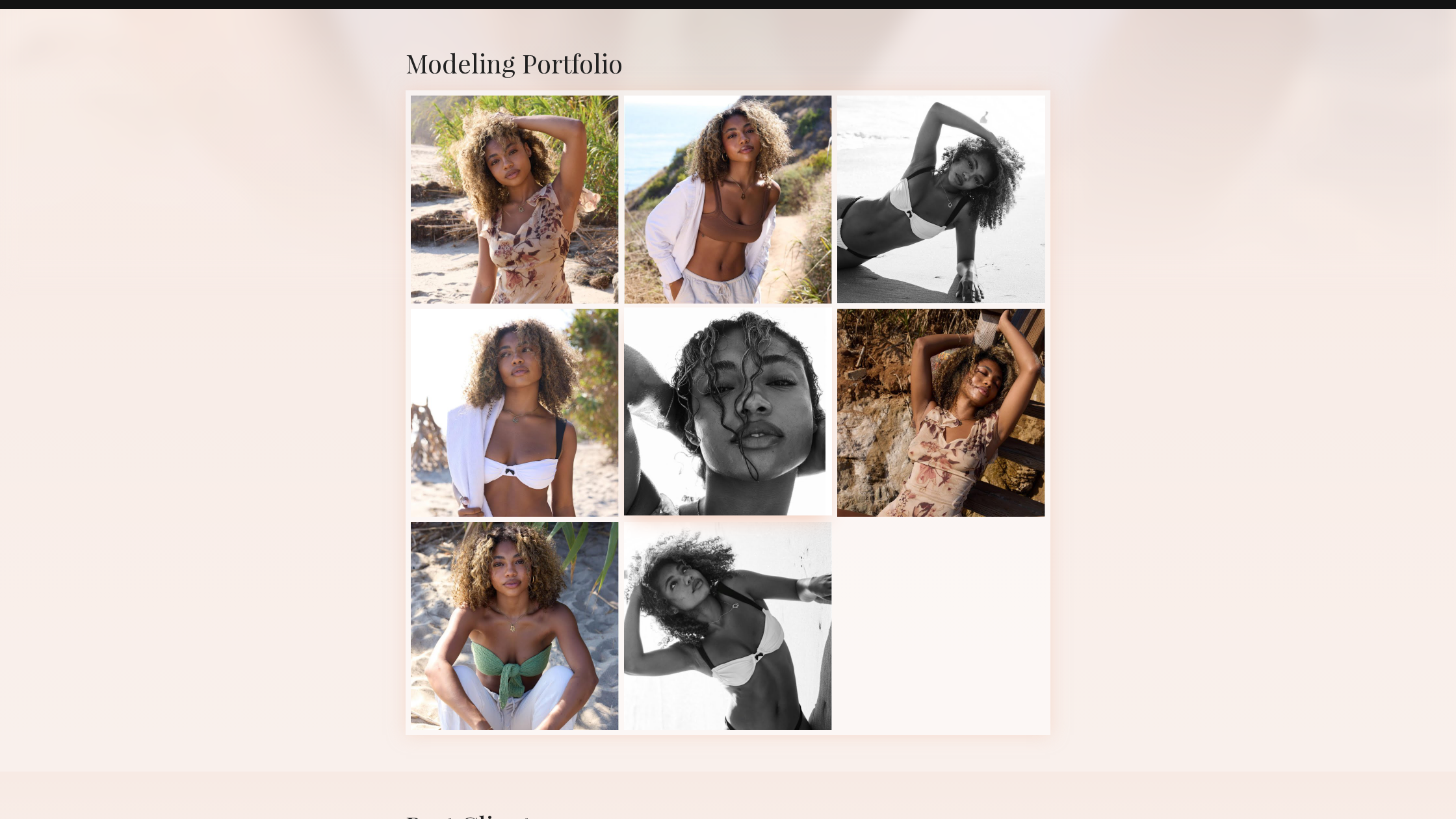
click at [732, 446] on div at bounding box center [728, 411] width 208 height 208
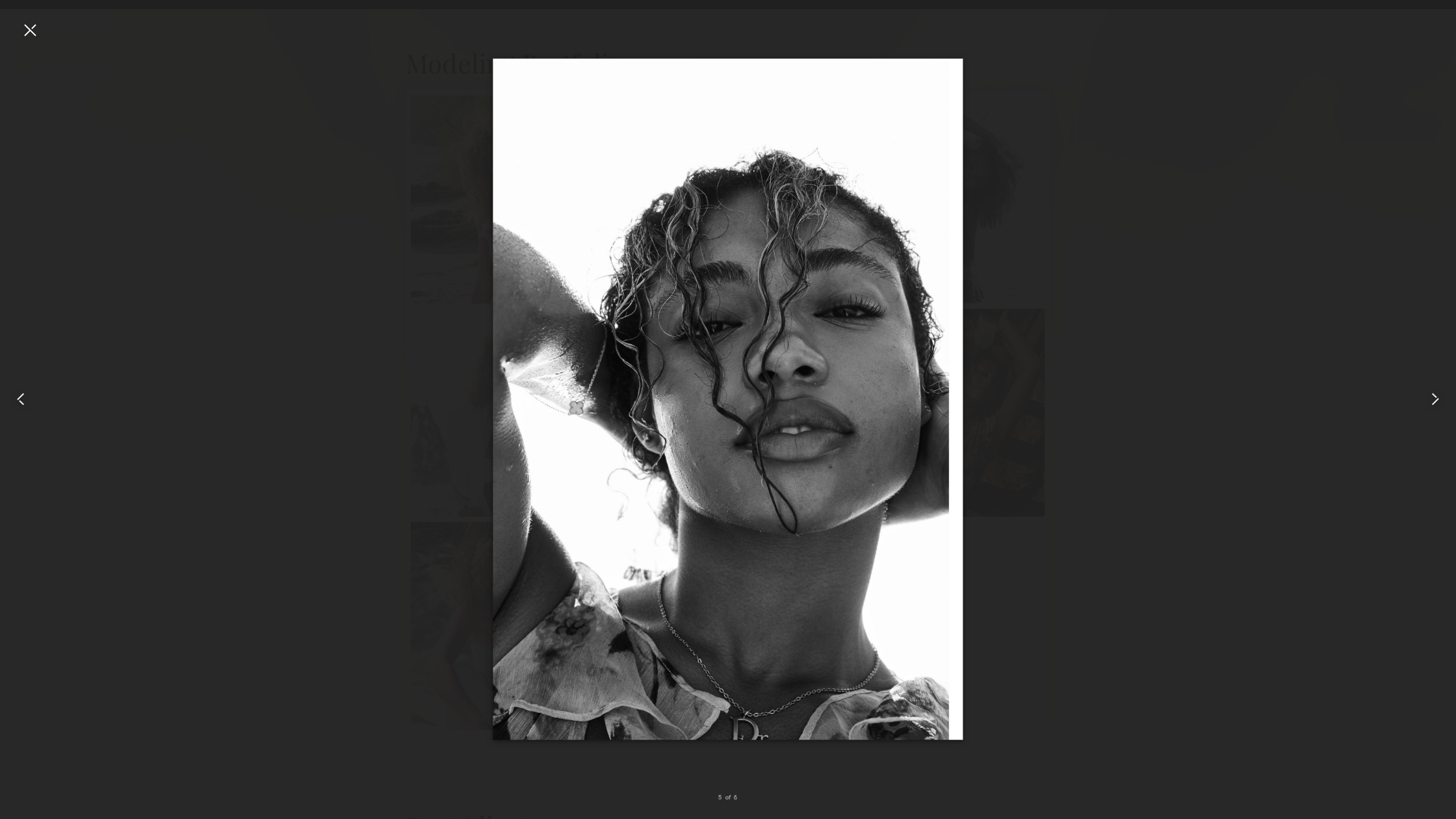
click at [40, 28] on div at bounding box center [29, 399] width 58 height 756
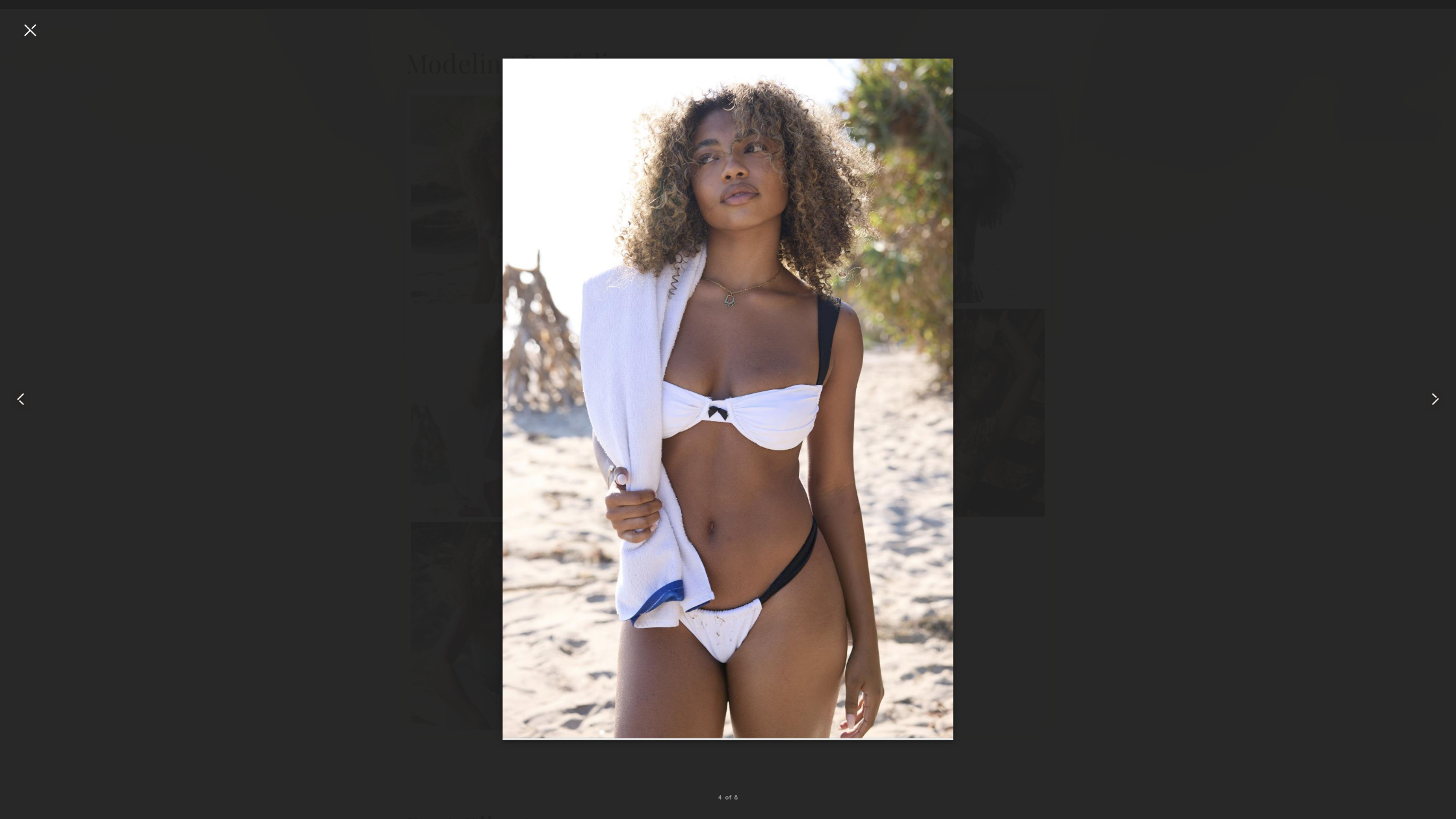
click at [1435, 393] on common-icon at bounding box center [1434, 399] width 21 height 21
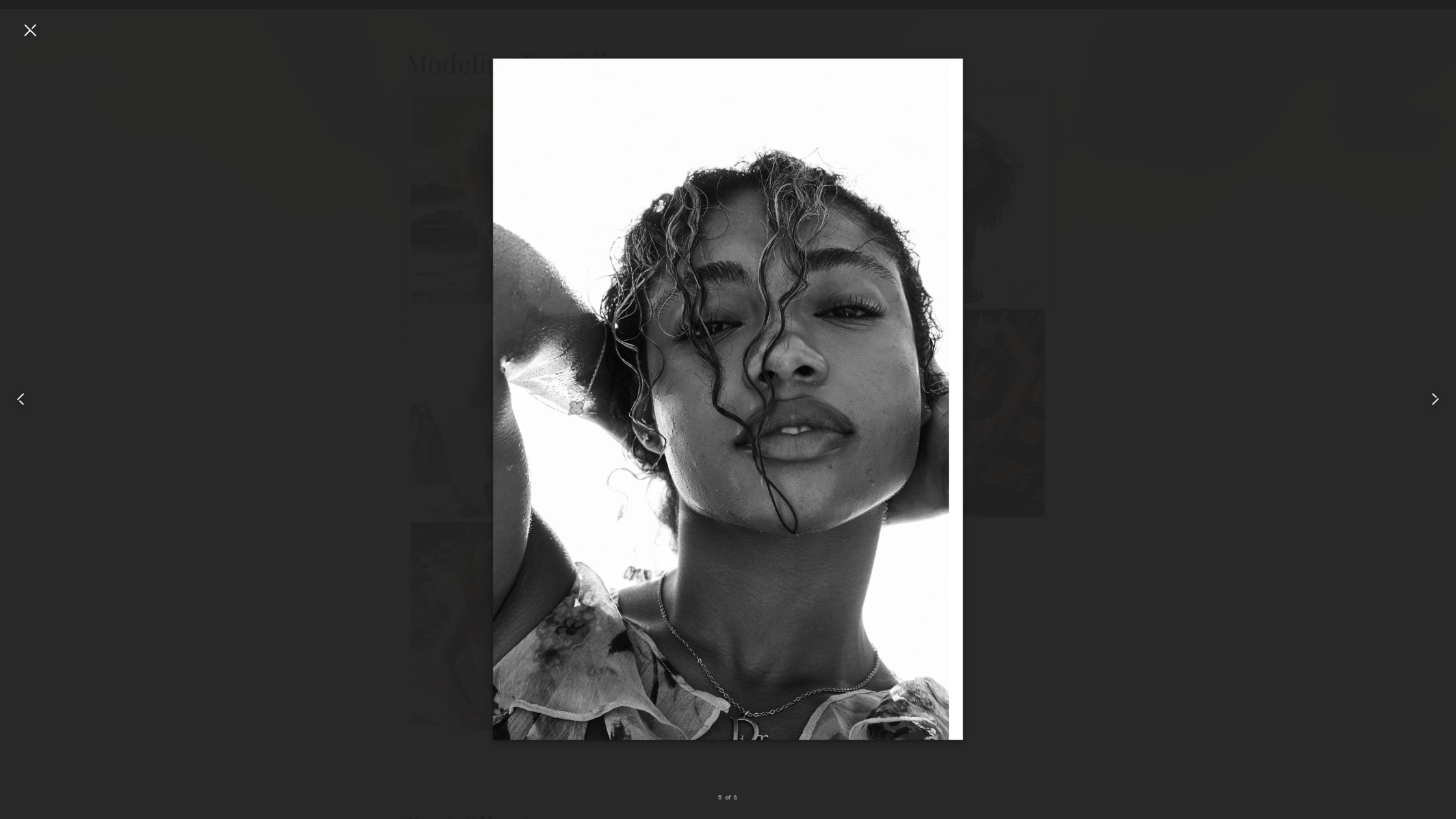
click at [1435, 393] on common-icon at bounding box center [1434, 399] width 21 height 21
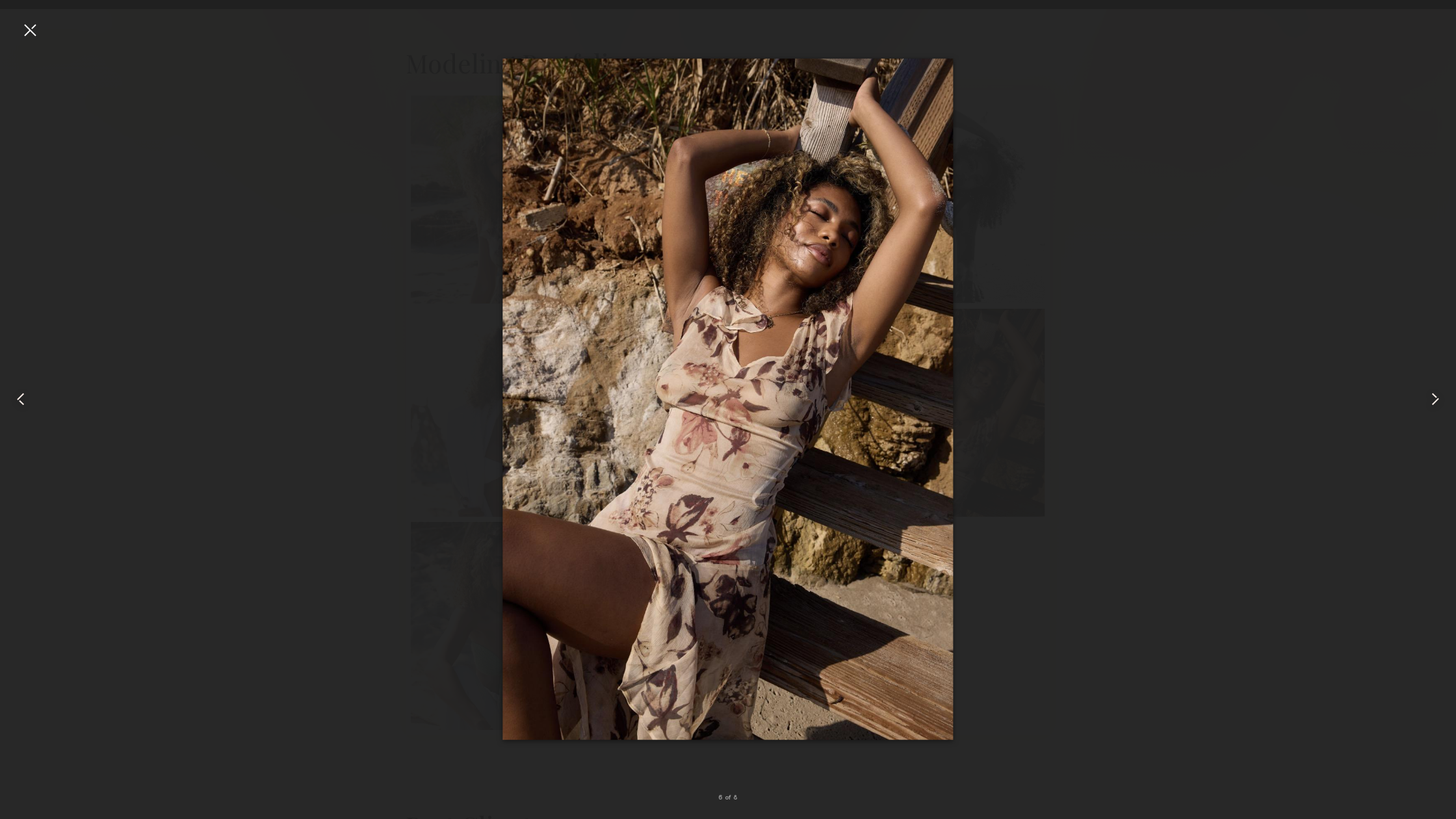
click at [1435, 393] on common-icon at bounding box center [1434, 399] width 21 height 21
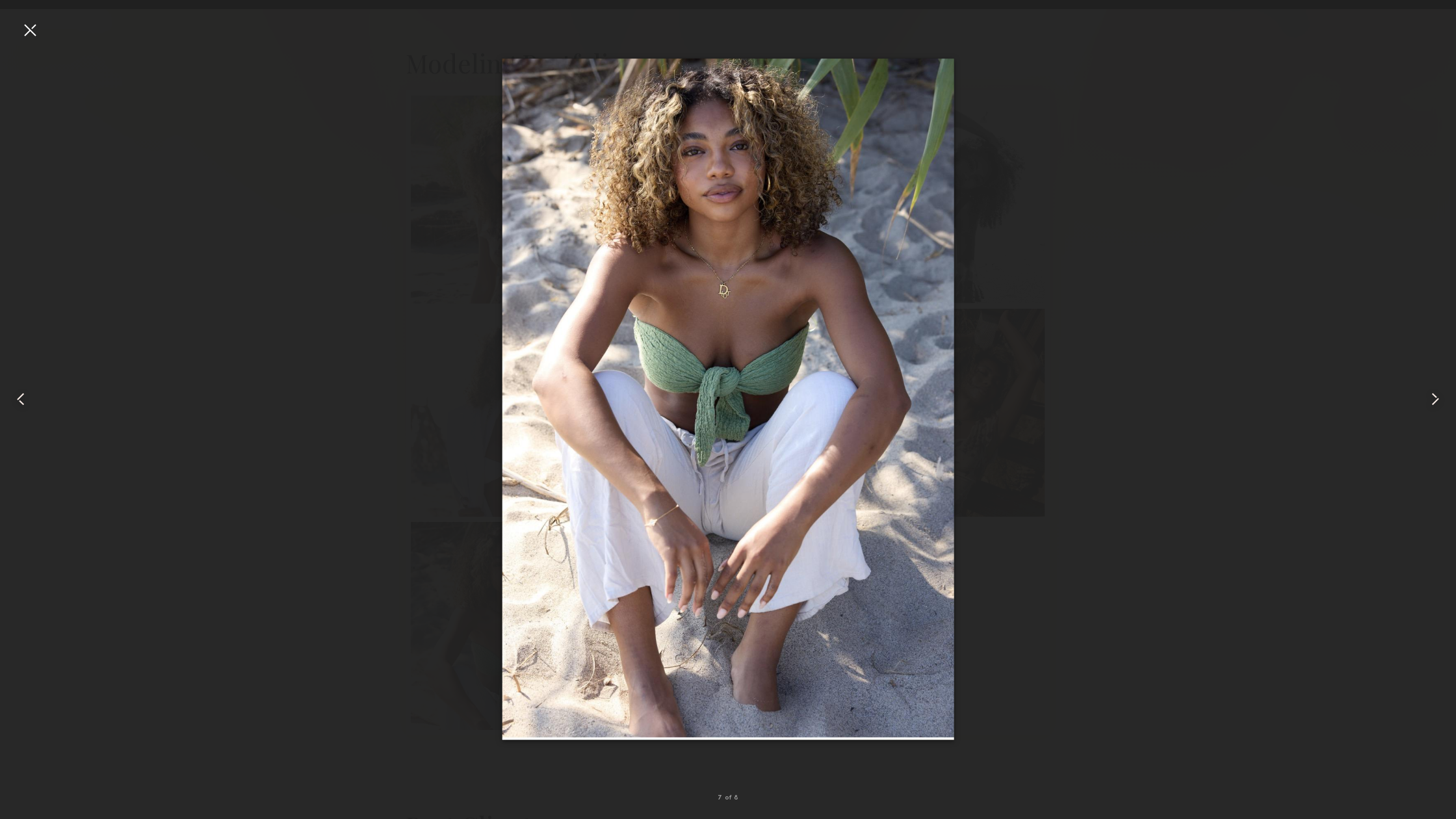
click at [1435, 393] on common-icon at bounding box center [1434, 399] width 21 height 21
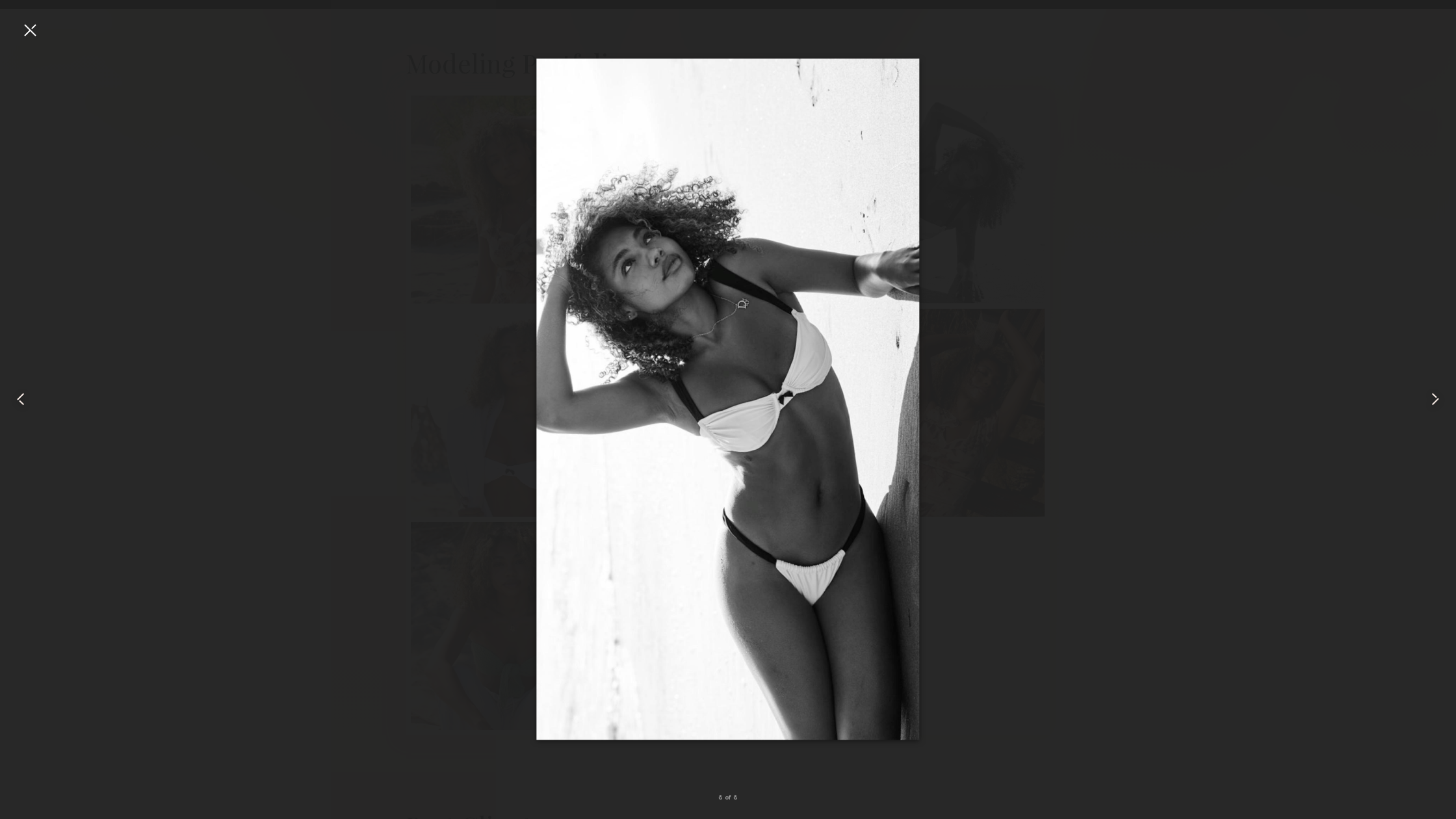
click at [1435, 393] on common-icon at bounding box center [1434, 399] width 21 height 21
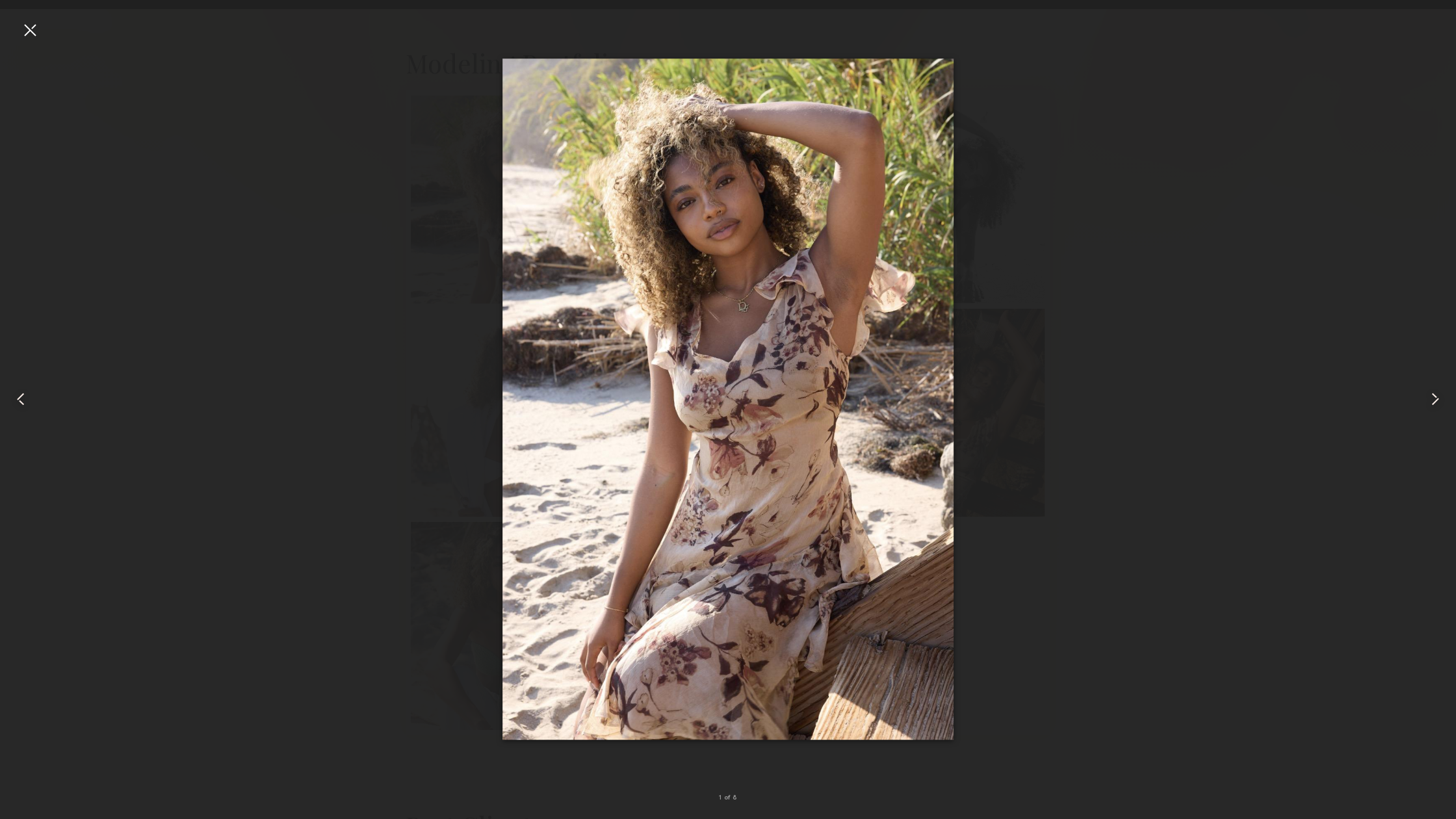
click at [1435, 393] on common-icon at bounding box center [1434, 399] width 21 height 21
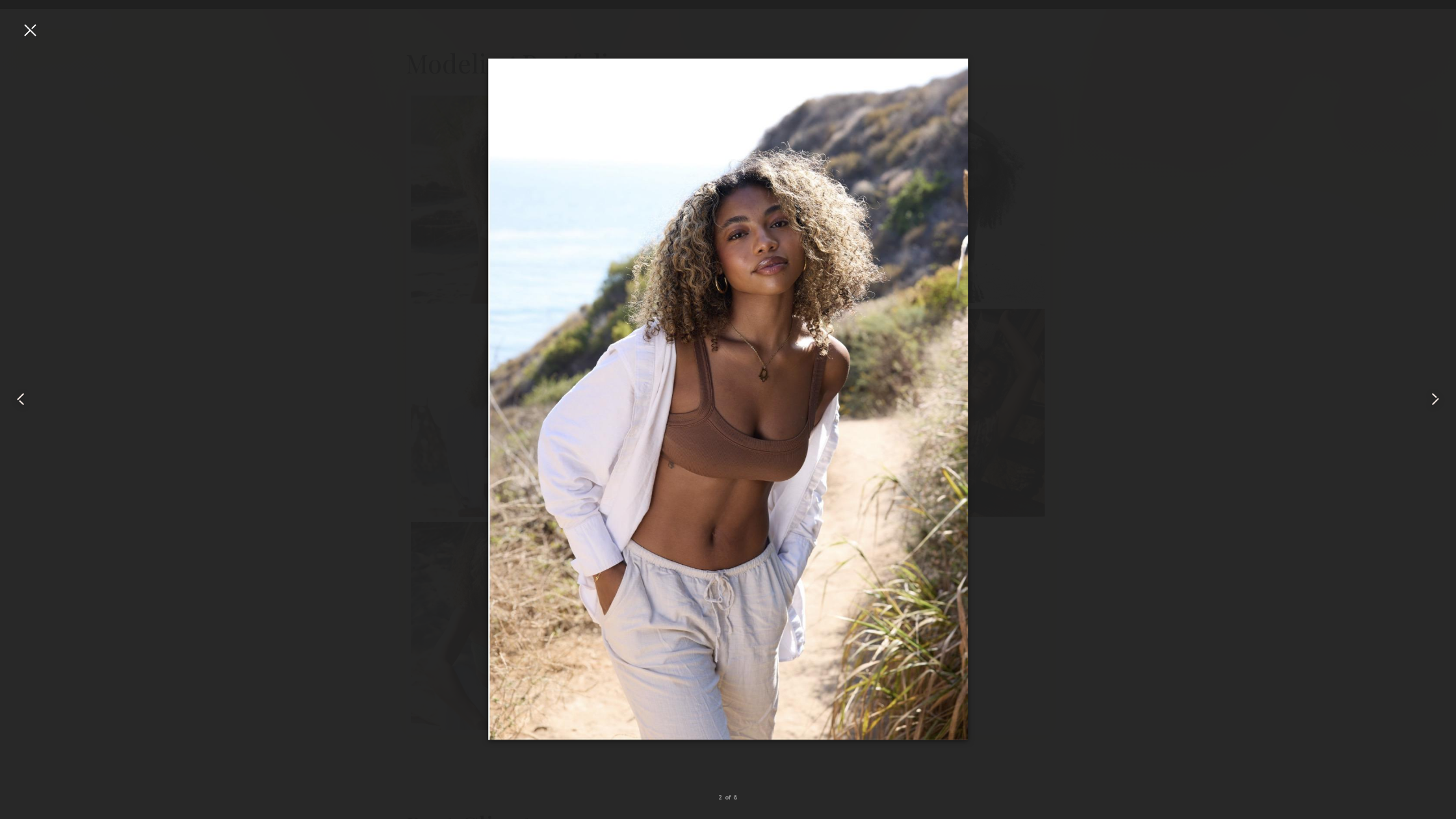
click at [1435, 393] on common-icon at bounding box center [1434, 399] width 21 height 21
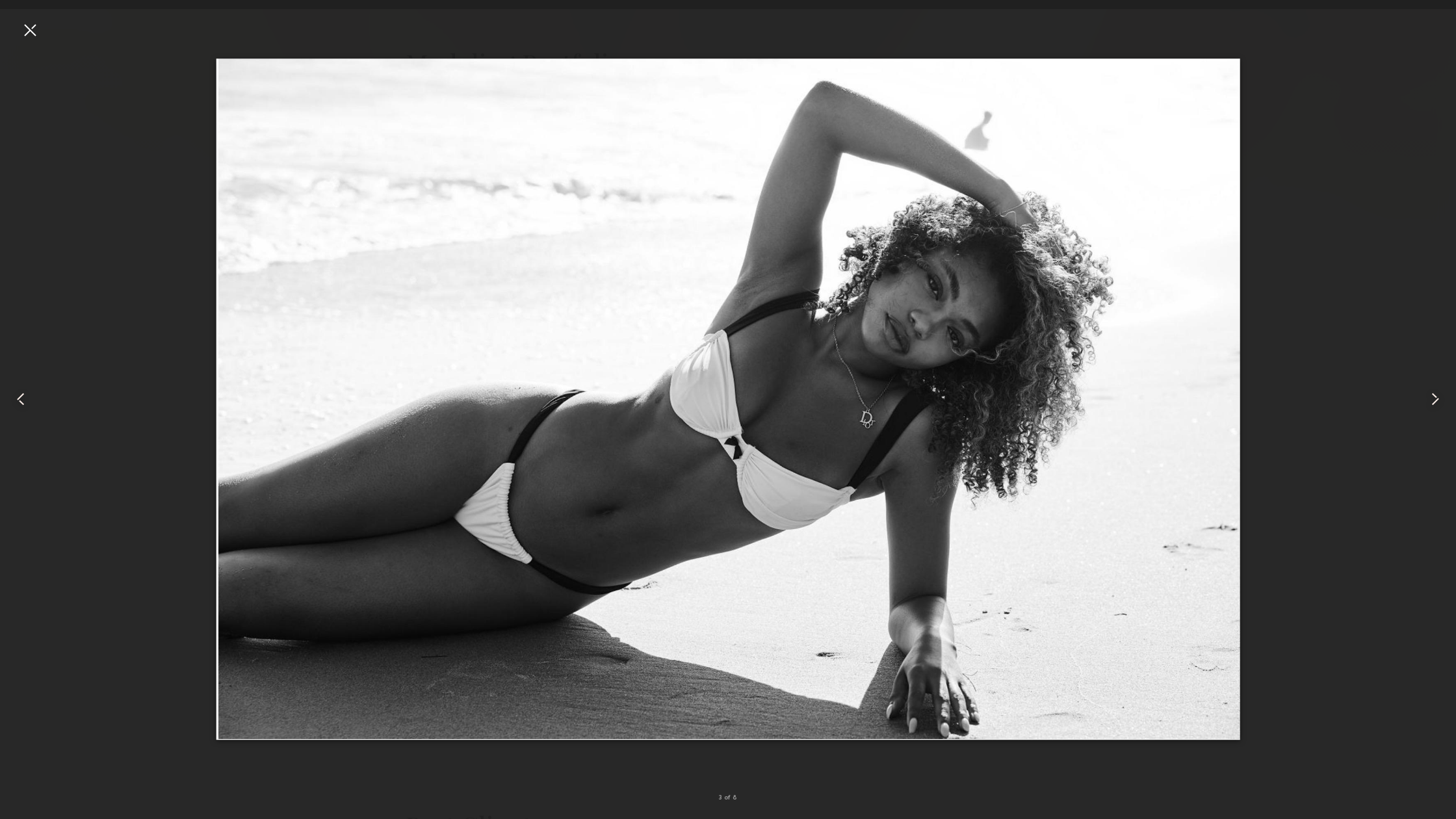
click at [28, 30] on div at bounding box center [29, 29] width 21 height 21
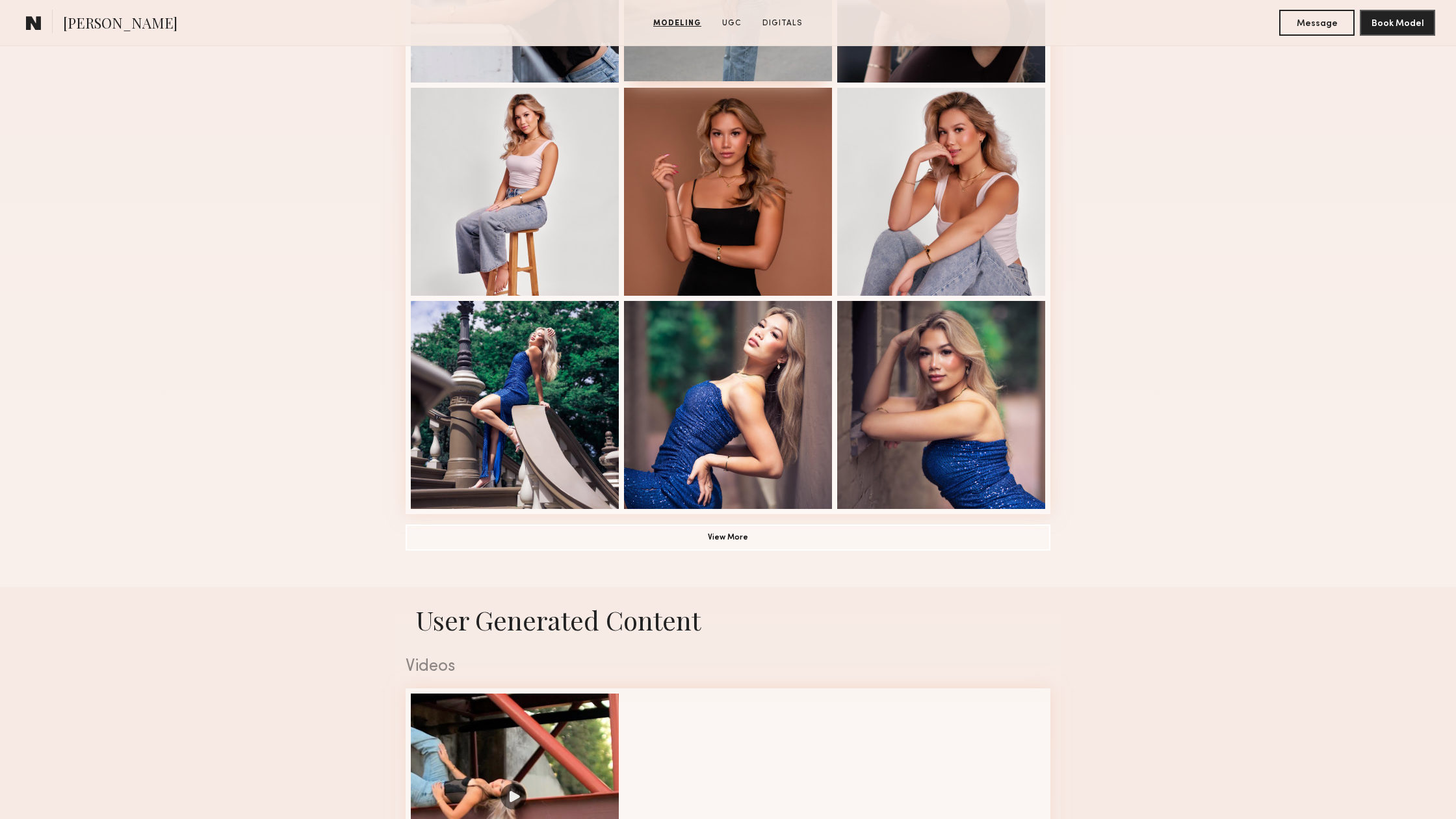
scroll to position [724, 0]
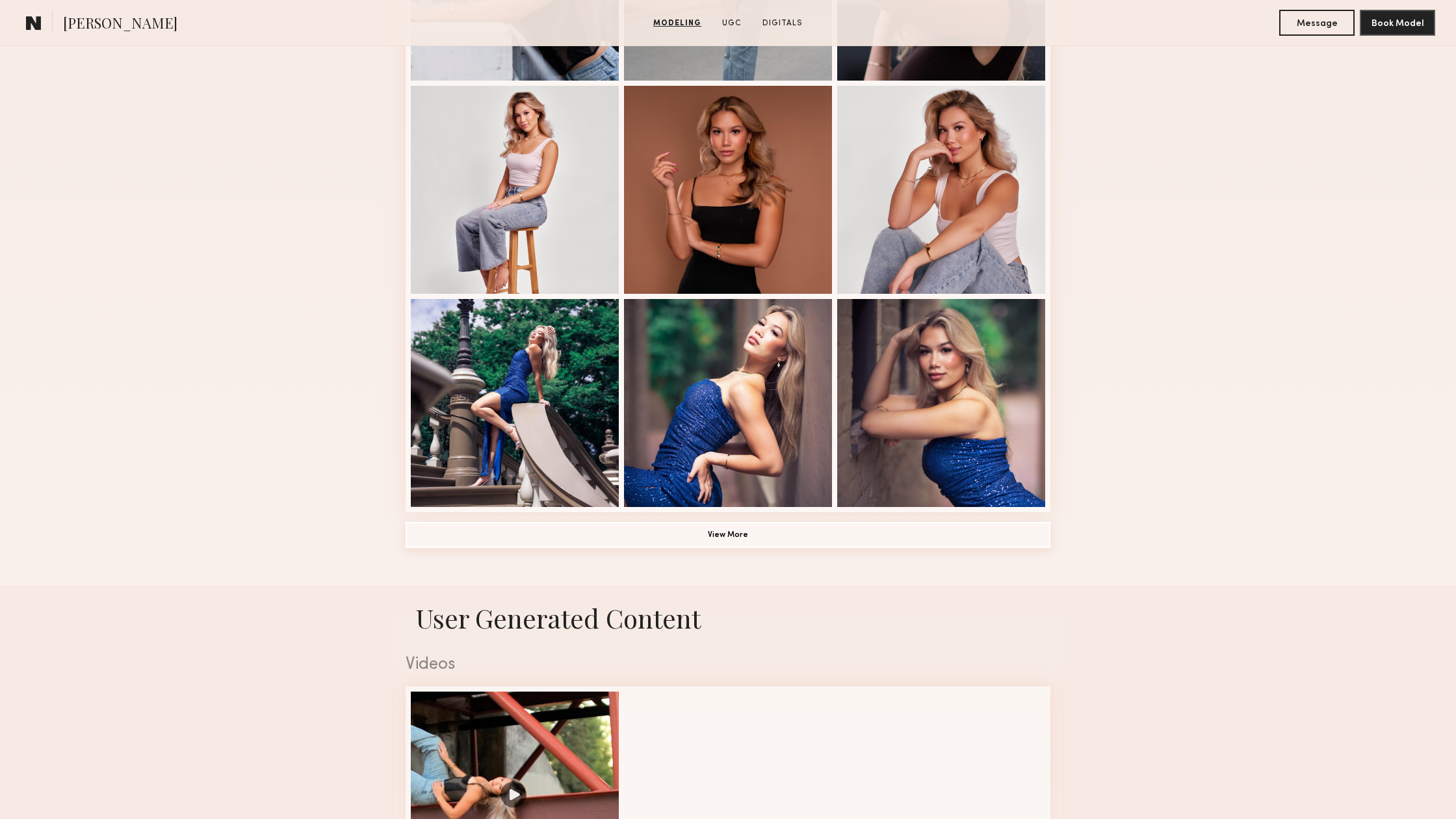
click at [678, 535] on button "View More" at bounding box center [728, 534] width 644 height 26
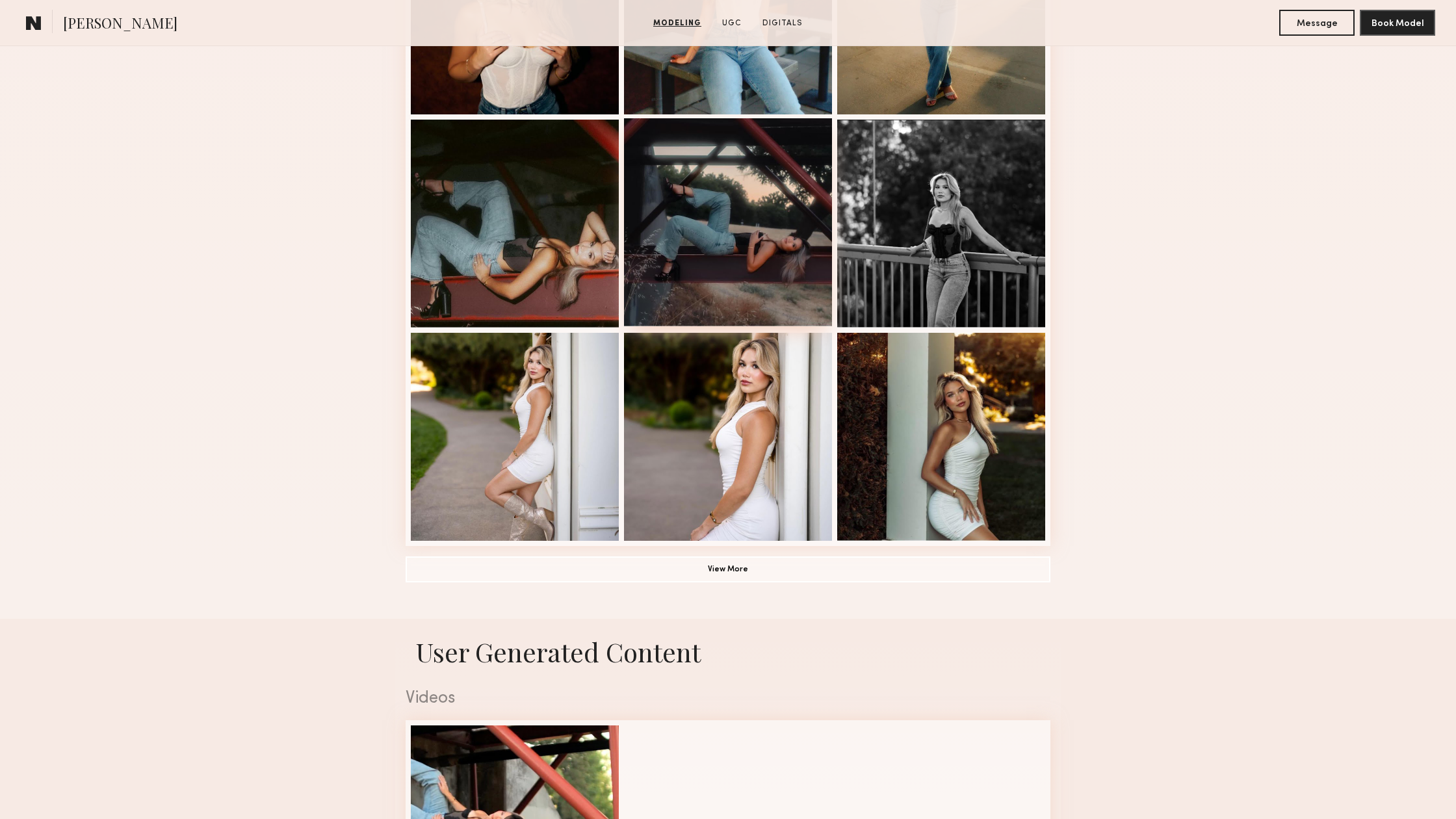
scroll to position [1548, 0]
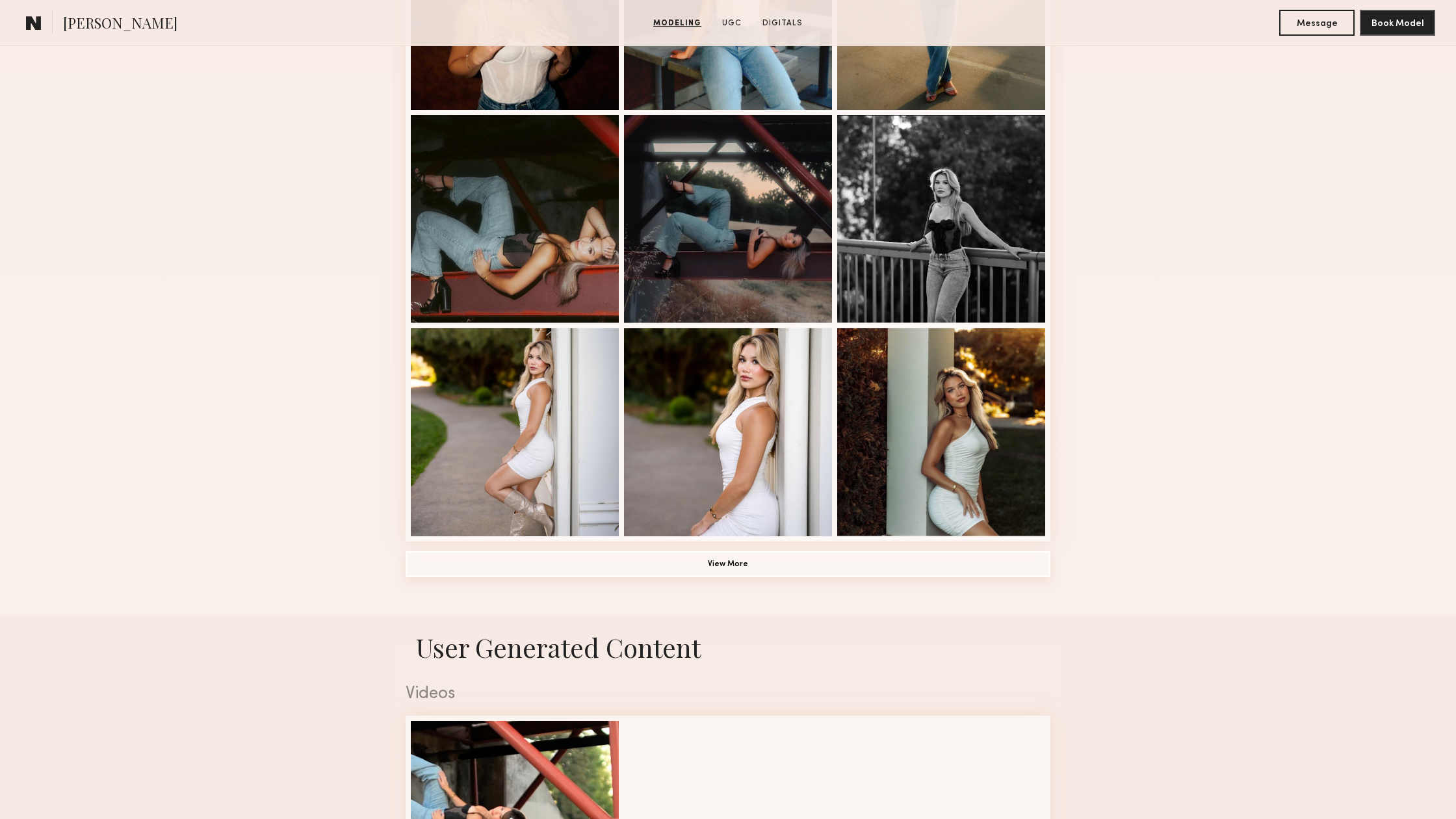
click at [695, 576] on button "View More" at bounding box center [728, 564] width 644 height 26
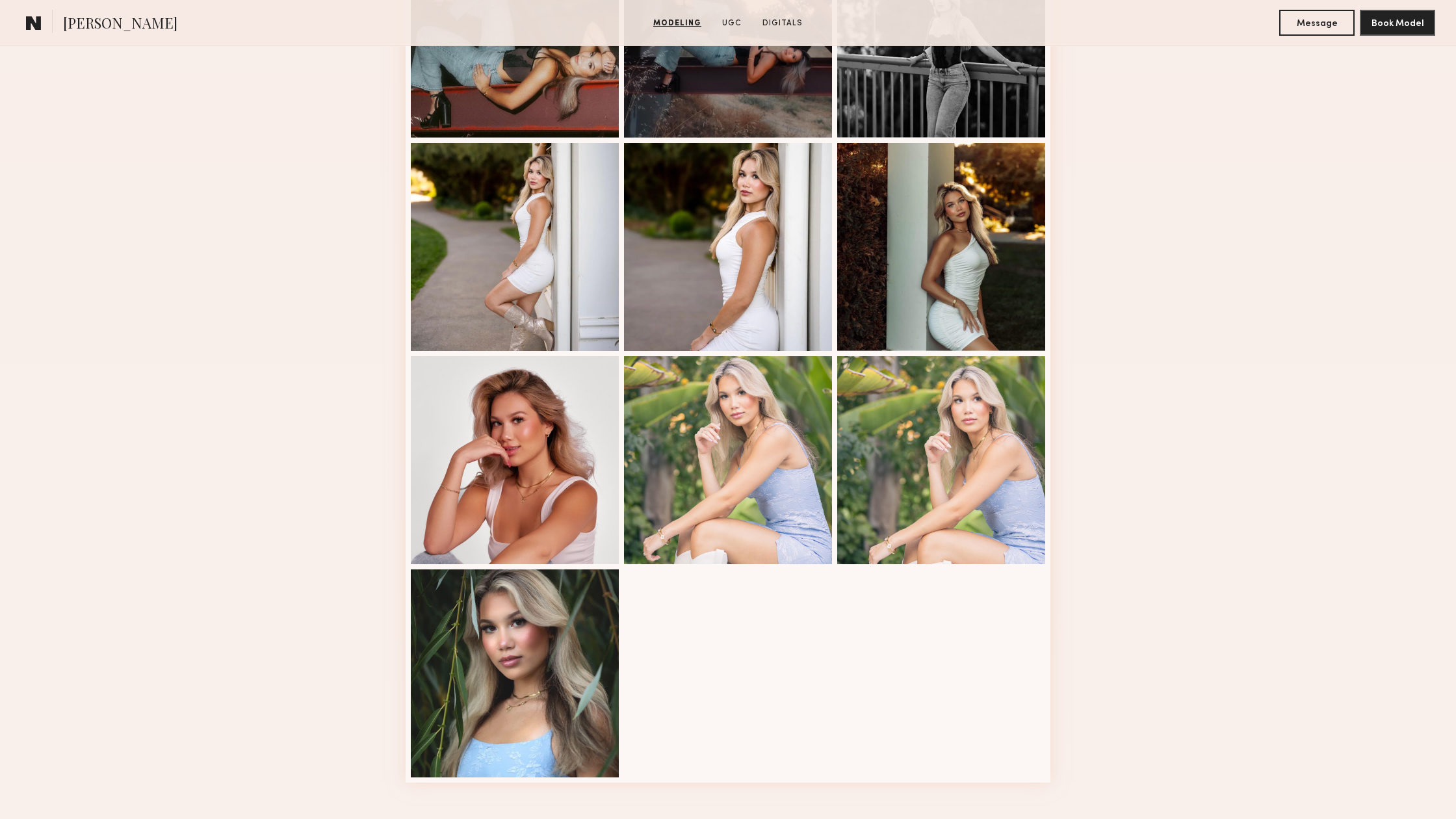
scroll to position [1736, 0]
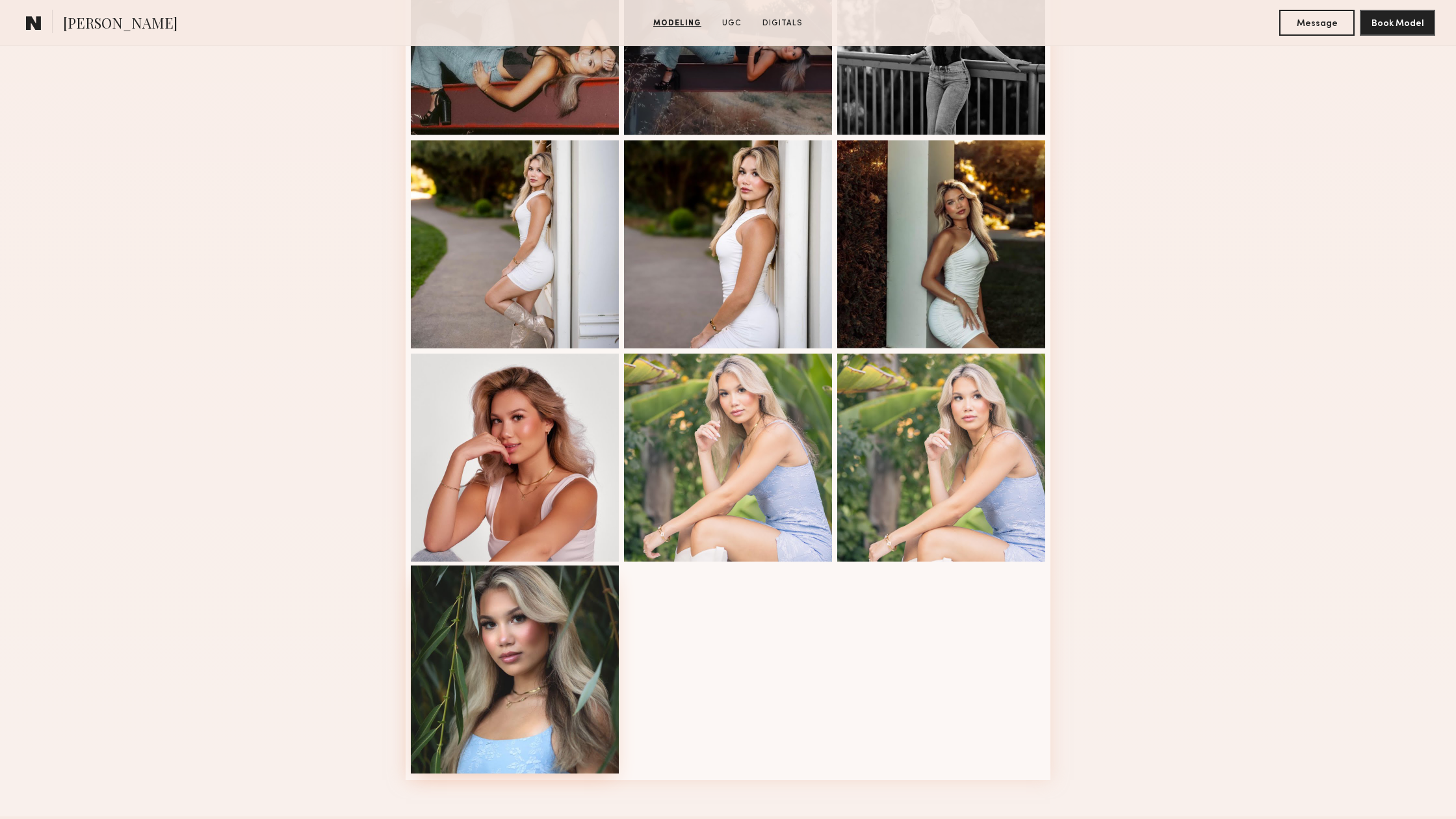
click at [490, 684] on div at bounding box center [514, 669] width 208 height 208
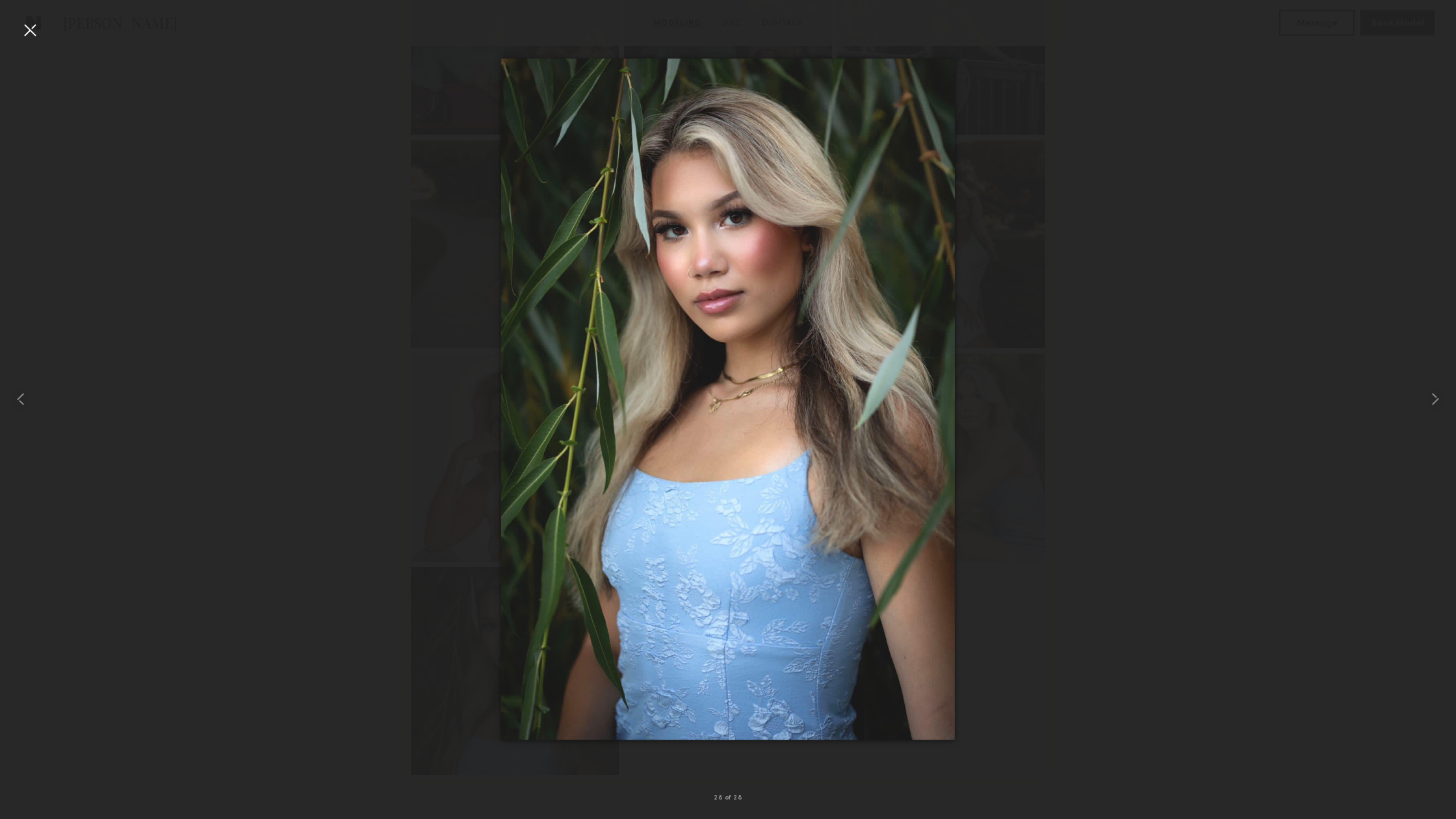
click at [25, 26] on div at bounding box center [29, 29] width 21 height 21
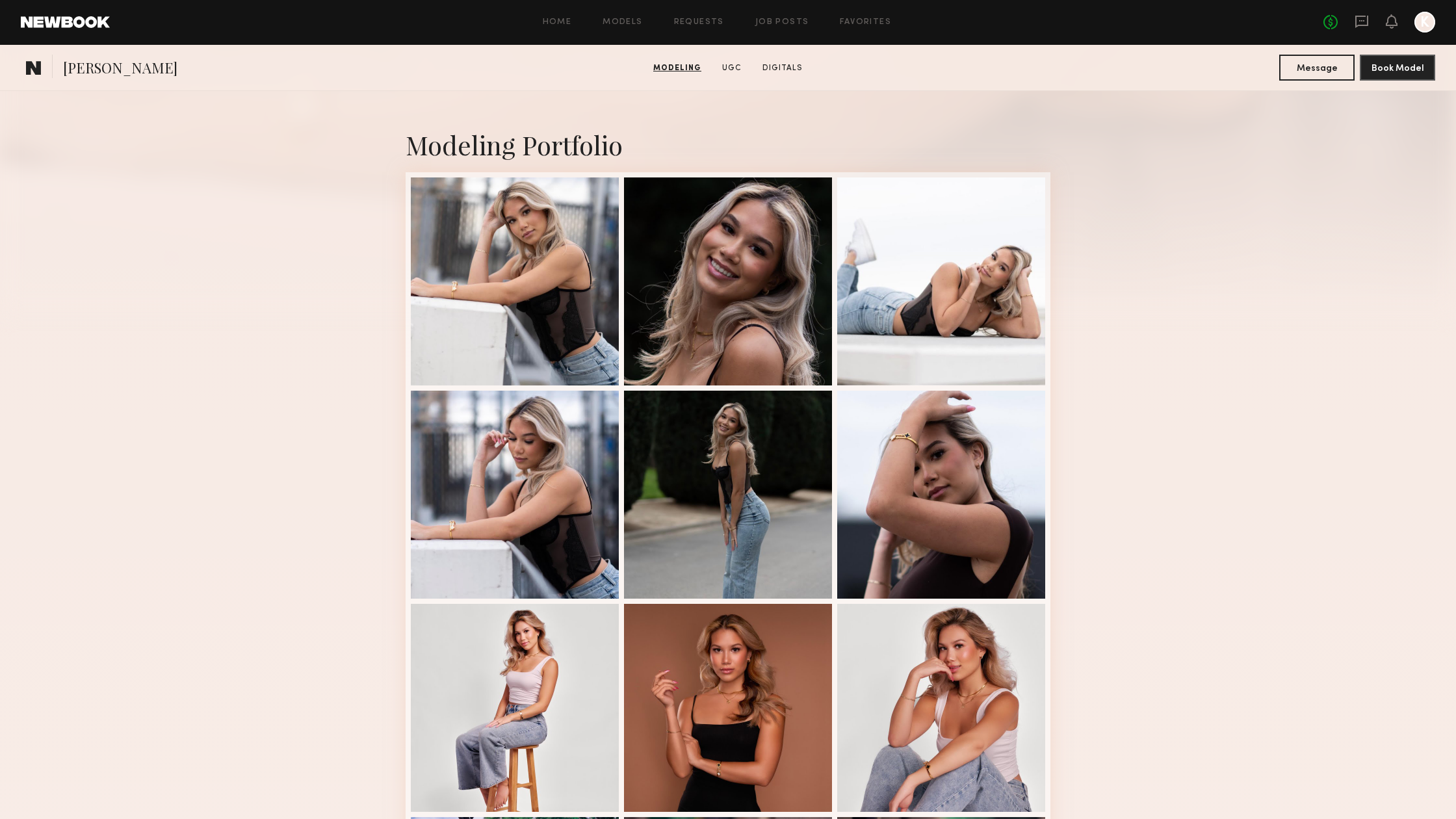
scroll to position [181, 0]
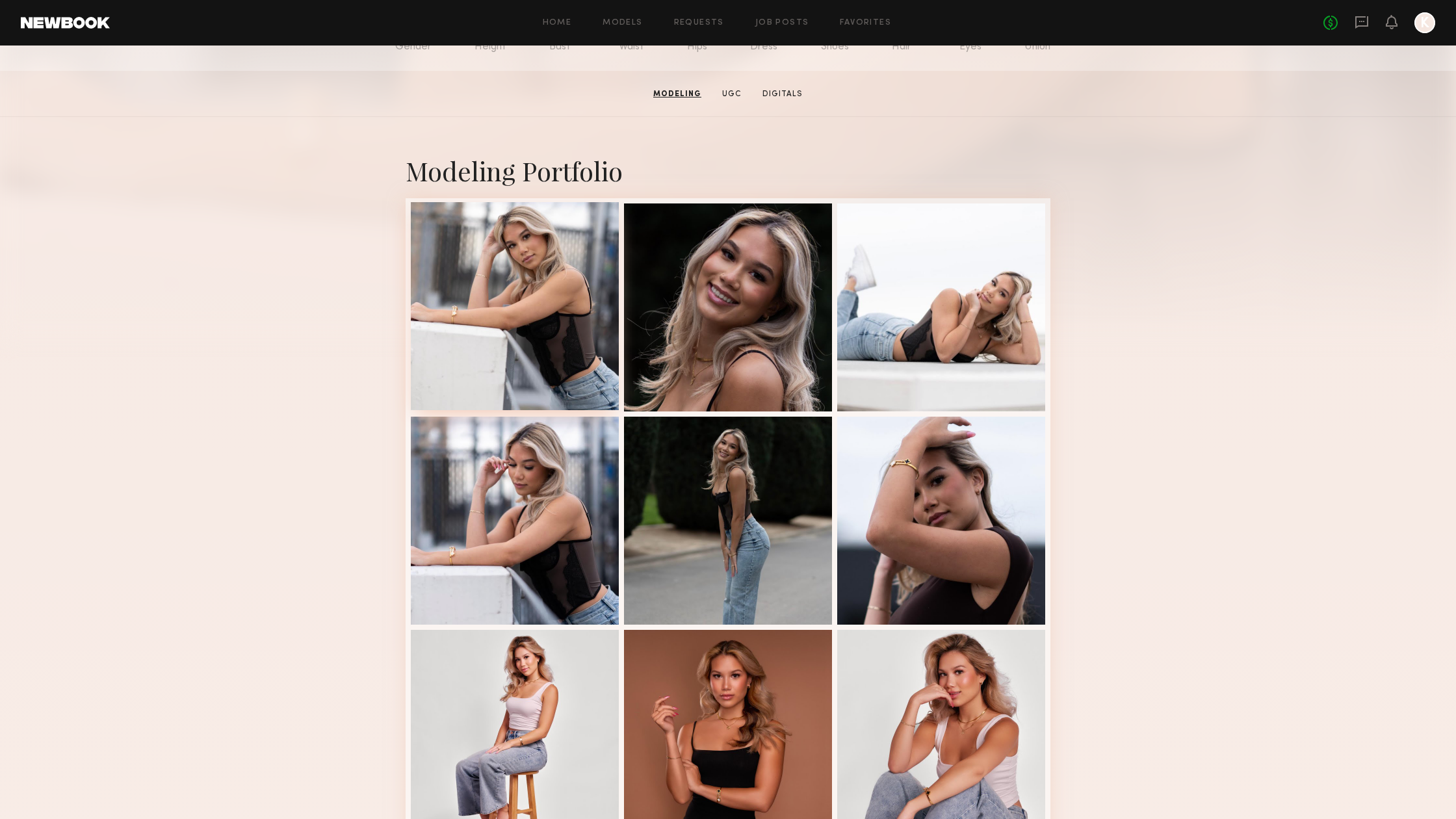
click at [538, 283] on div at bounding box center [514, 306] width 208 height 208
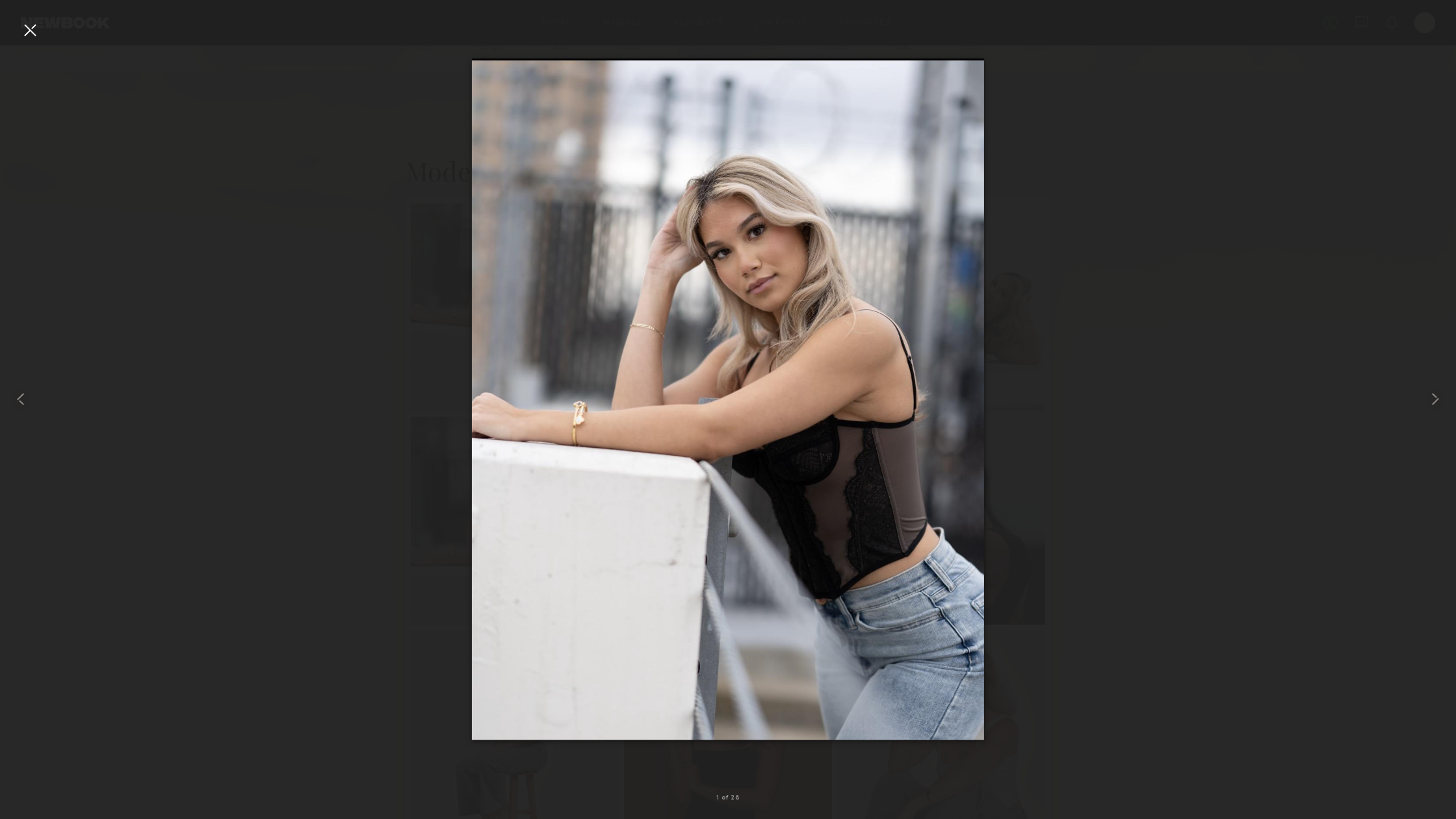
click at [29, 33] on div at bounding box center [29, 29] width 21 height 21
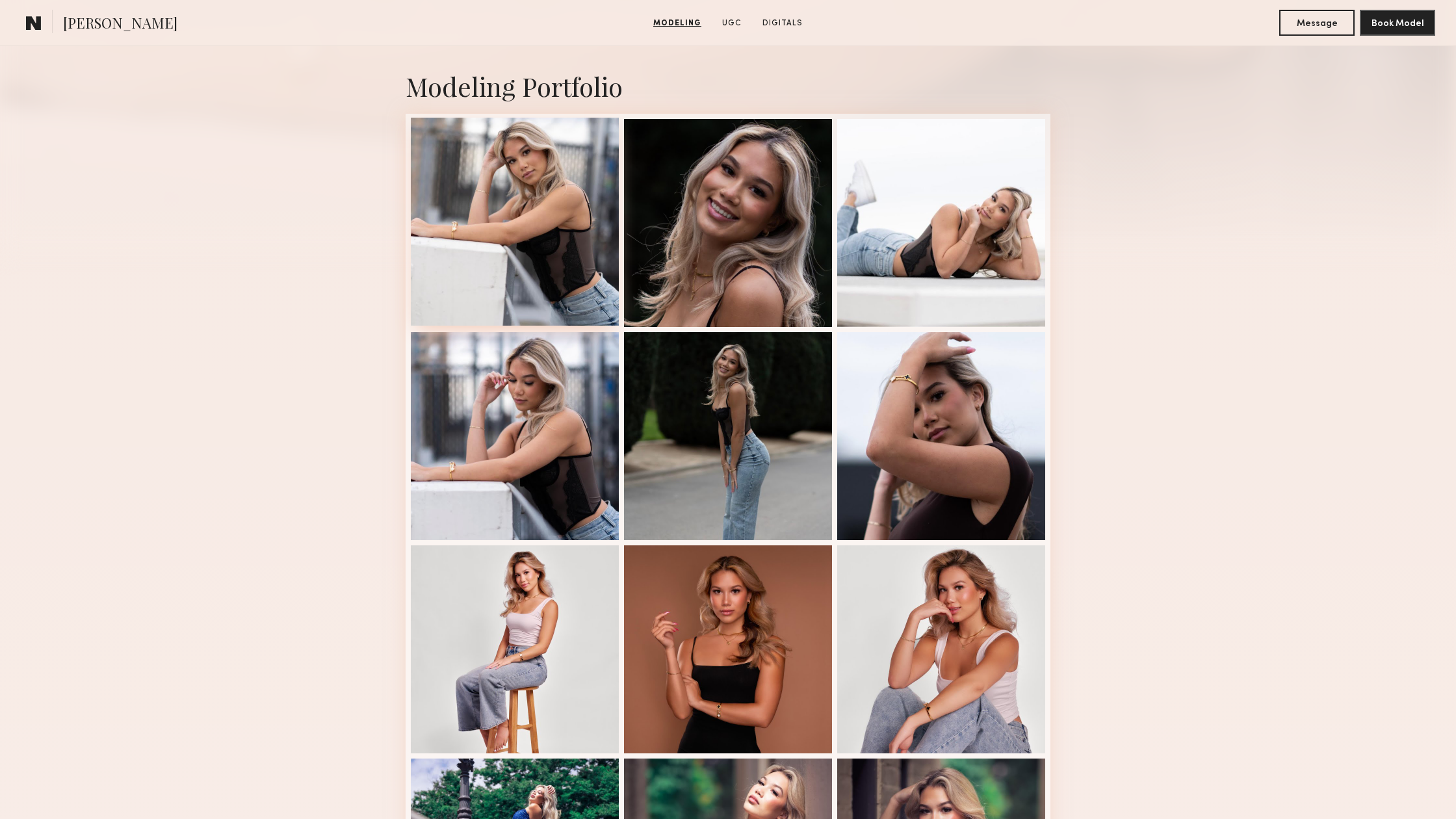
scroll to position [289, 0]
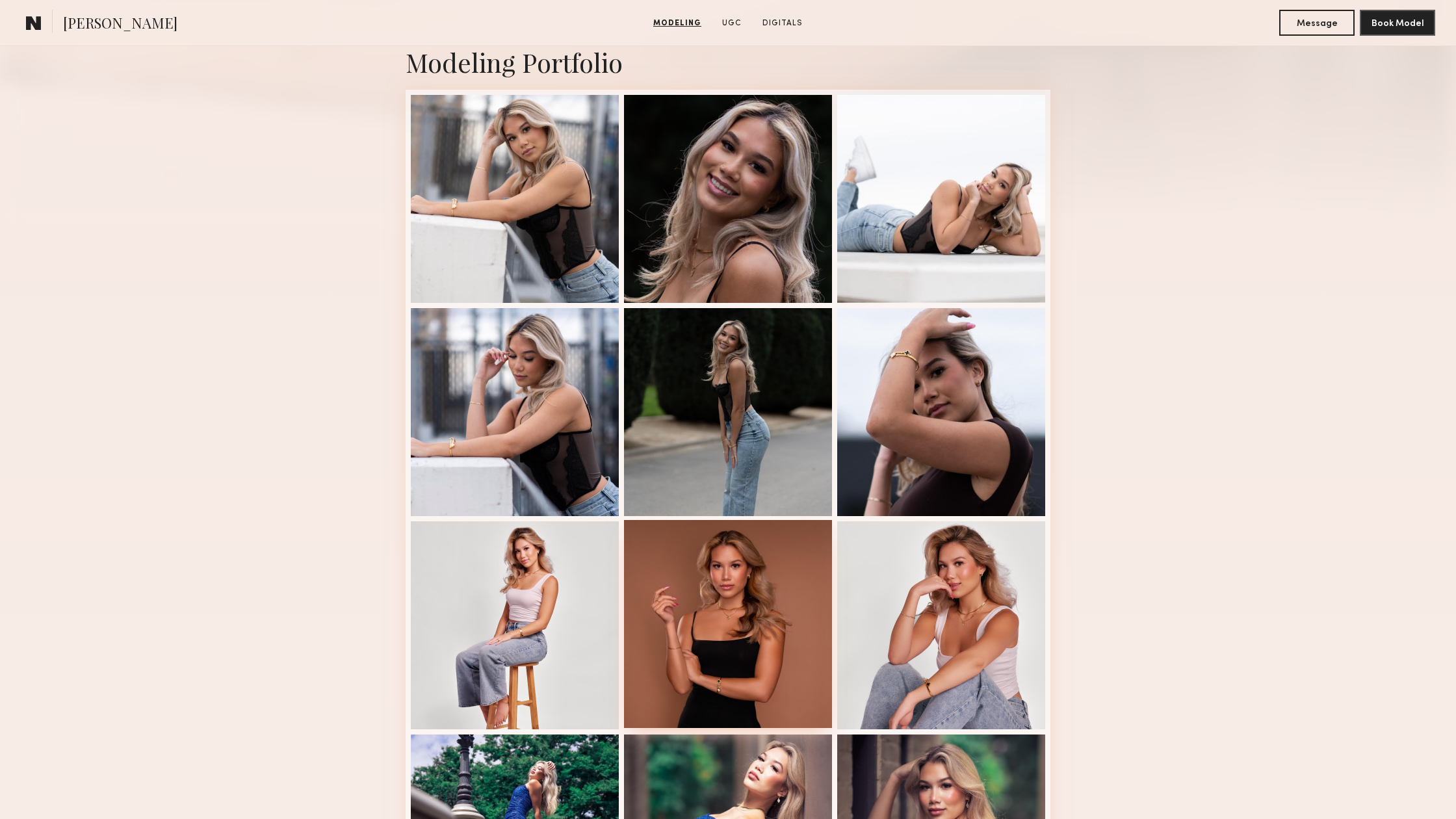
click at [670, 652] on div at bounding box center [728, 623] width 208 height 208
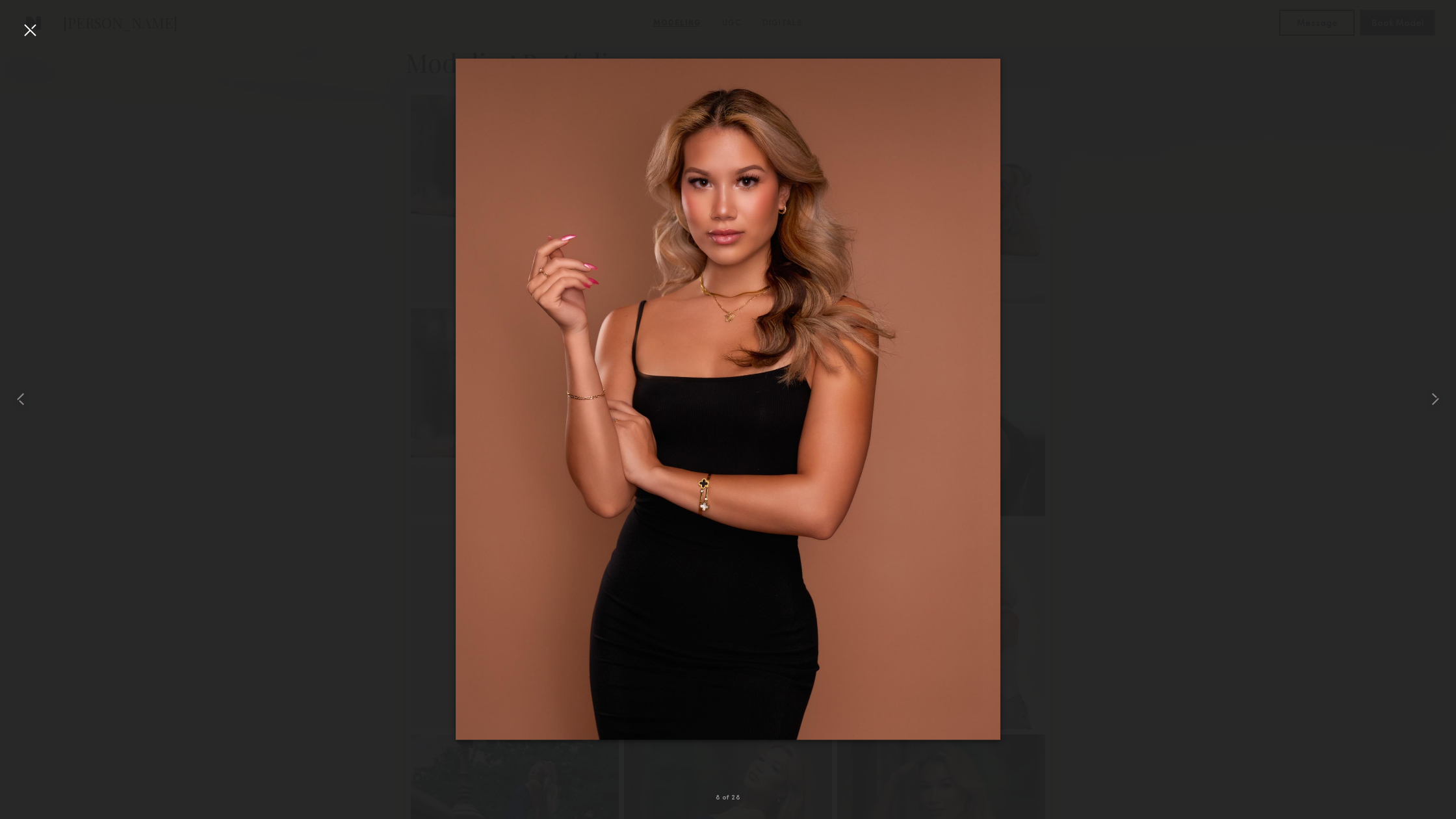
click at [37, 23] on div at bounding box center [29, 29] width 21 height 21
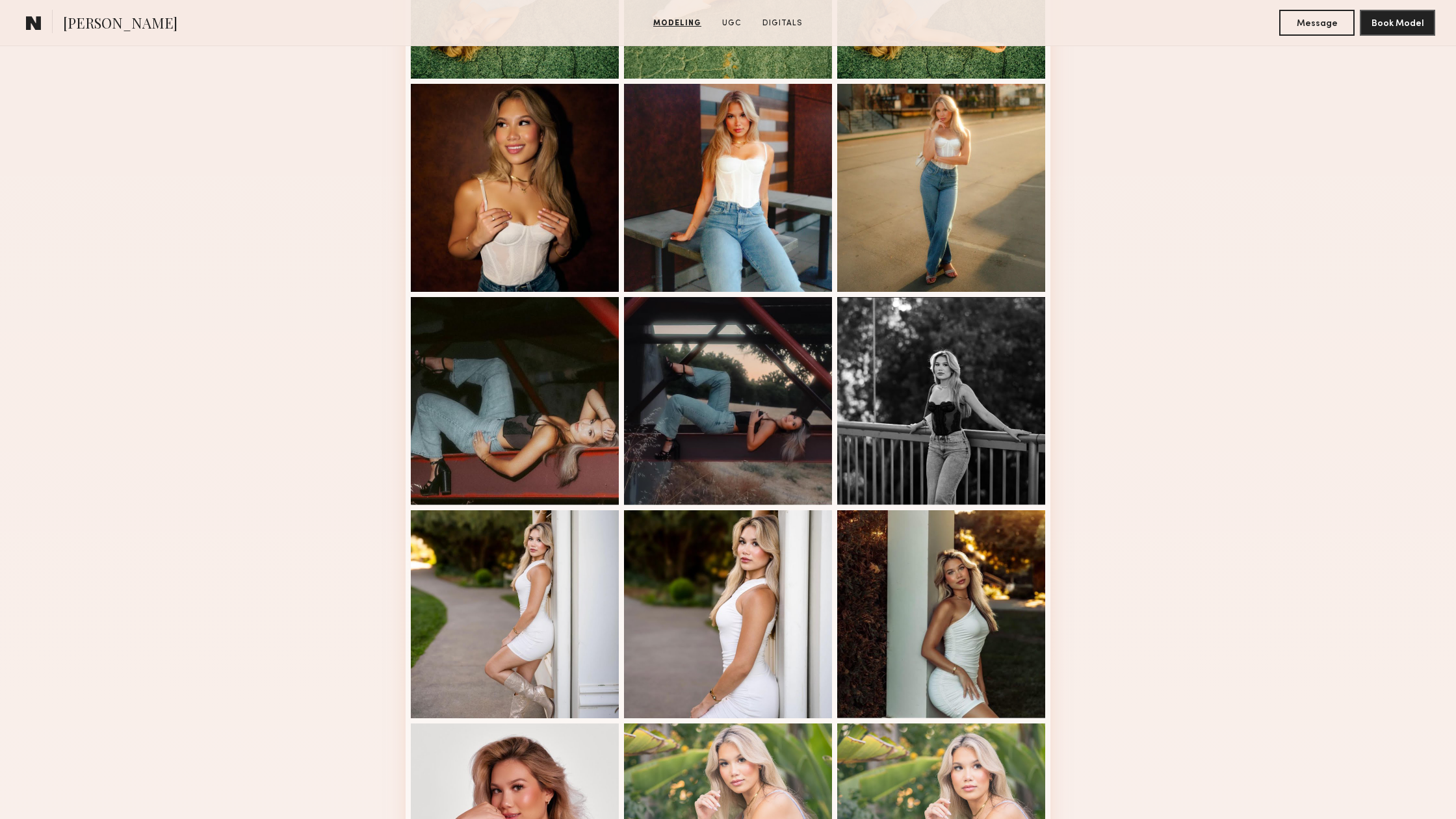
scroll to position [1377, 0]
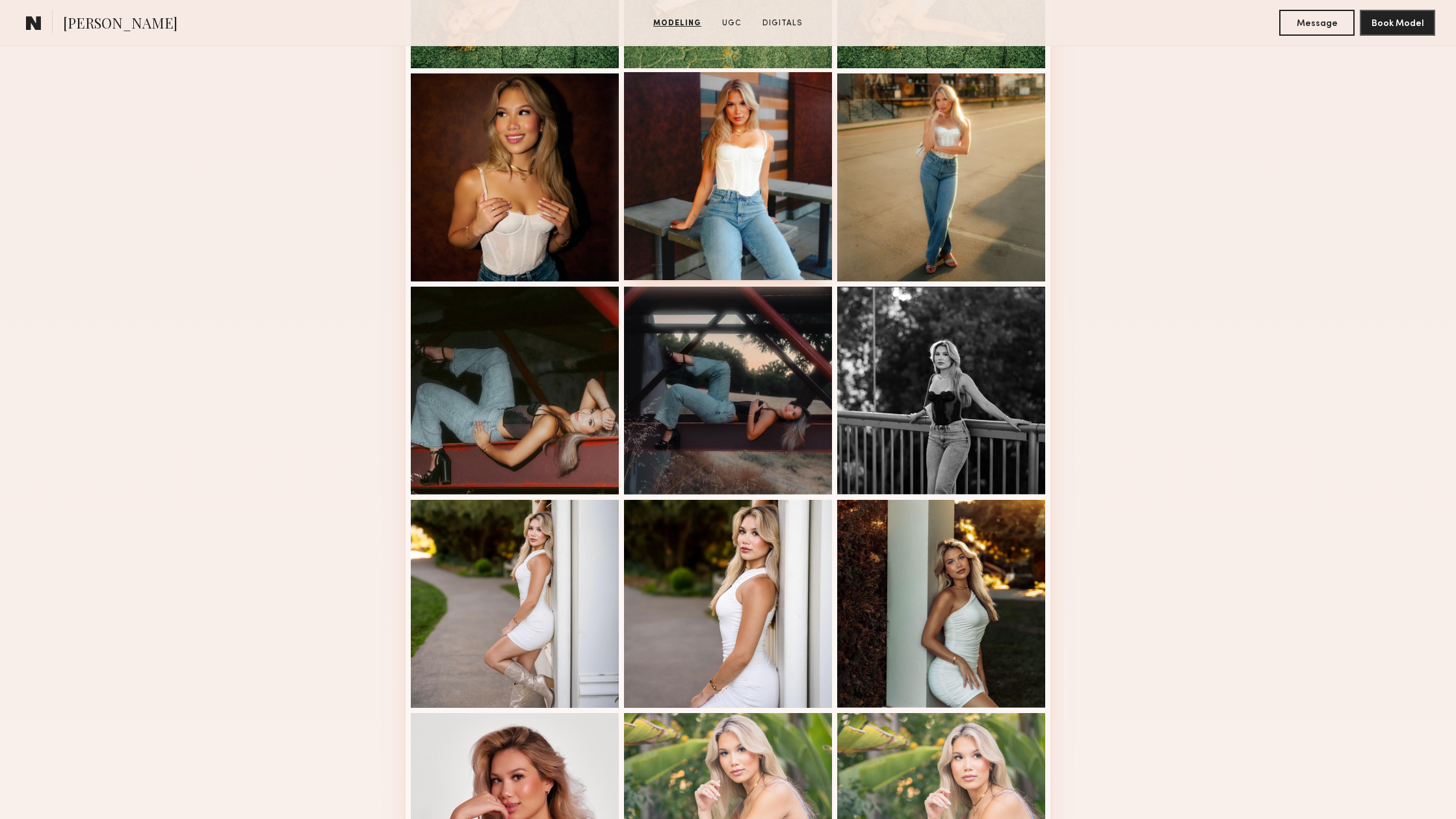
click at [713, 204] on div at bounding box center [728, 176] width 208 height 208
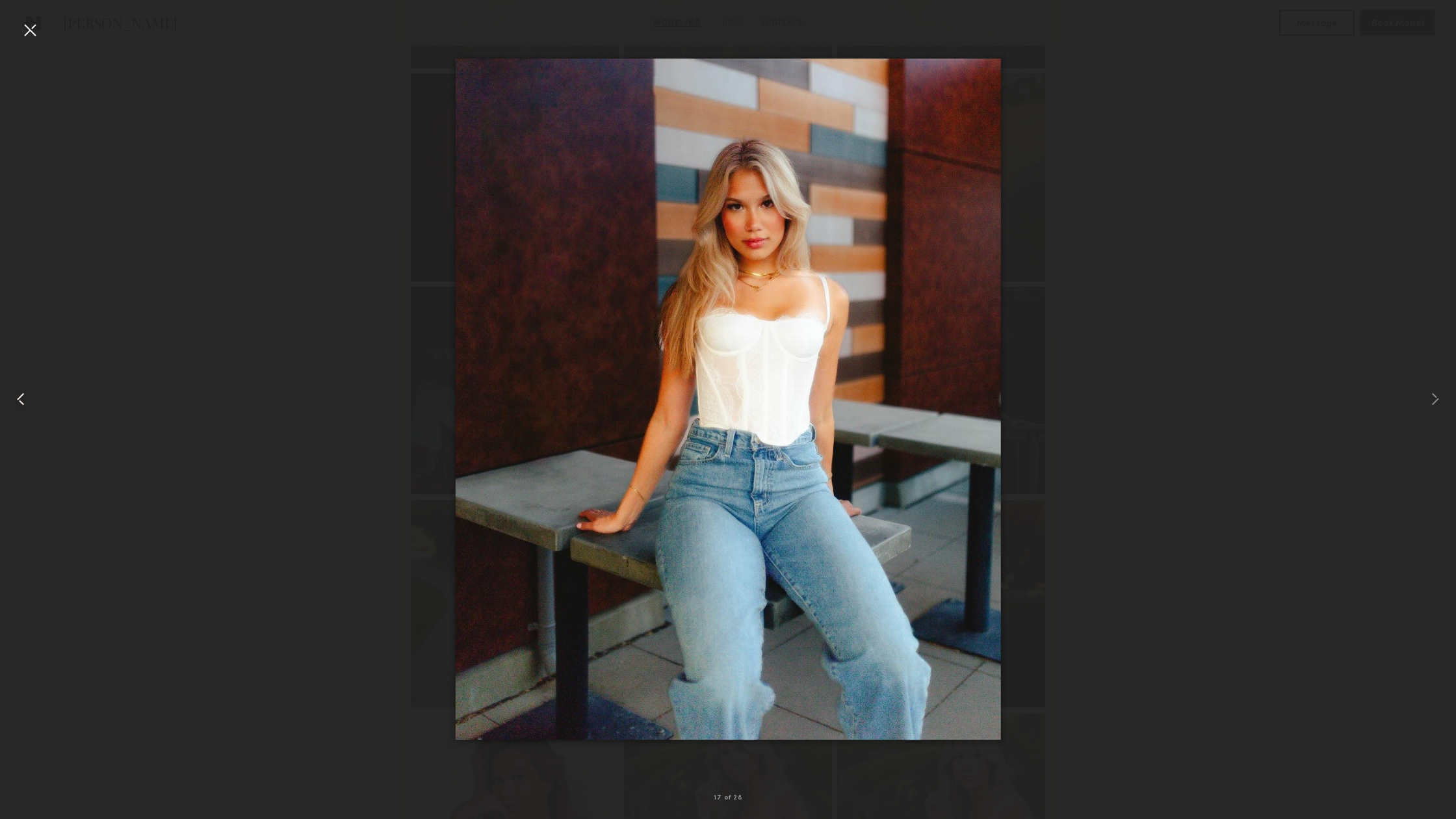
click at [40, 33] on div at bounding box center [29, 399] width 58 height 756
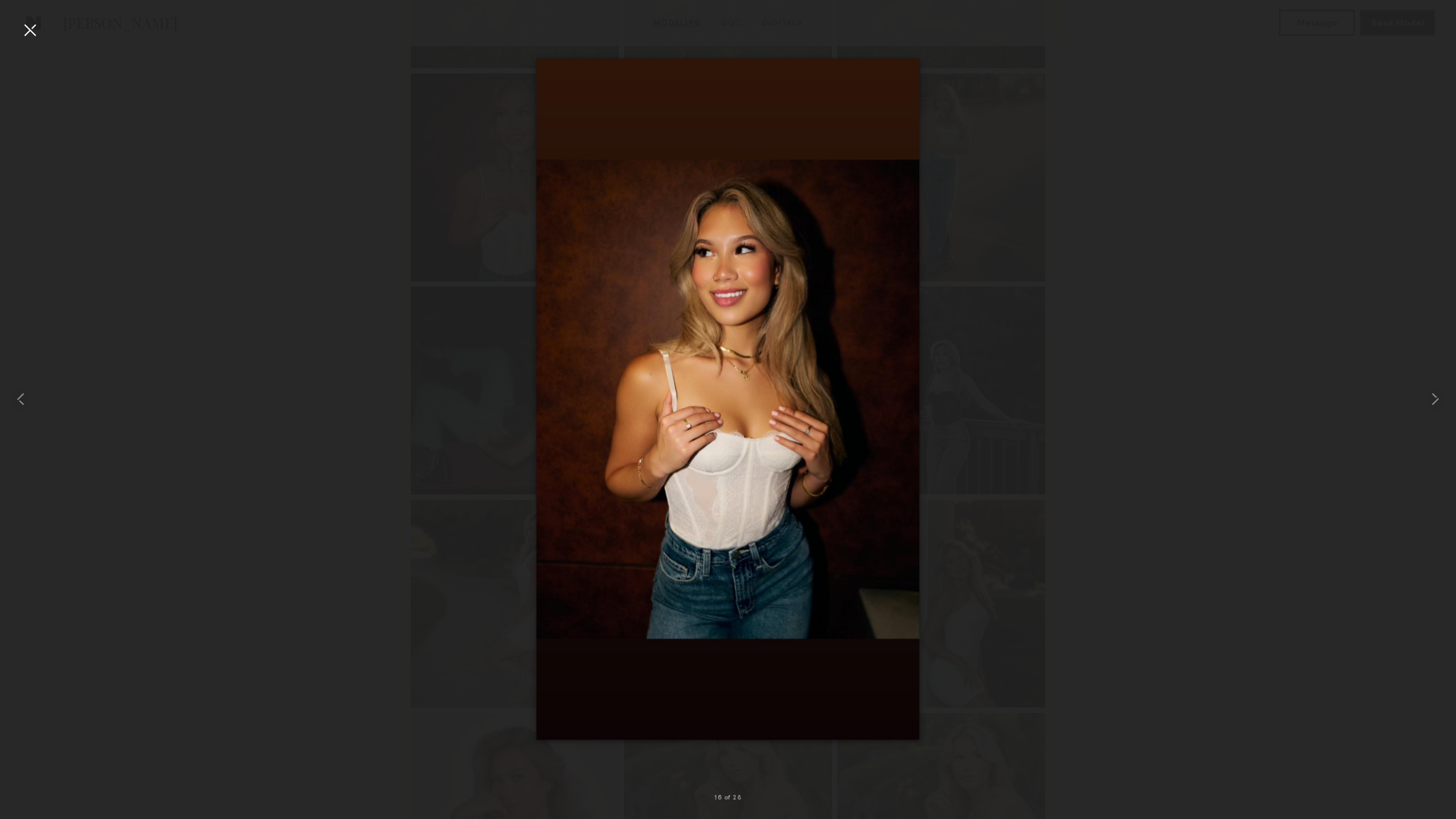
click at [25, 33] on div at bounding box center [29, 29] width 21 height 21
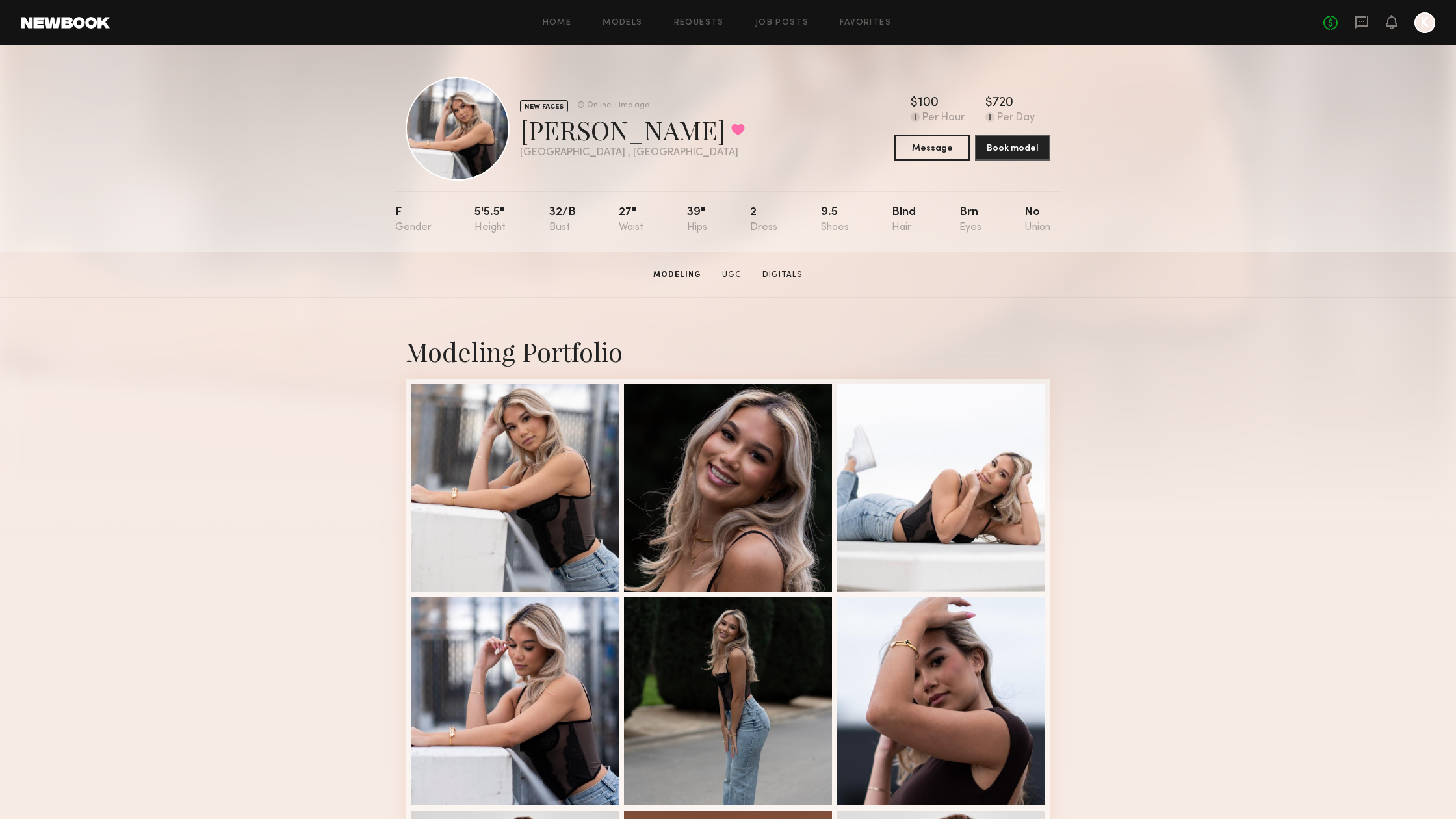
scroll to position [0, 0]
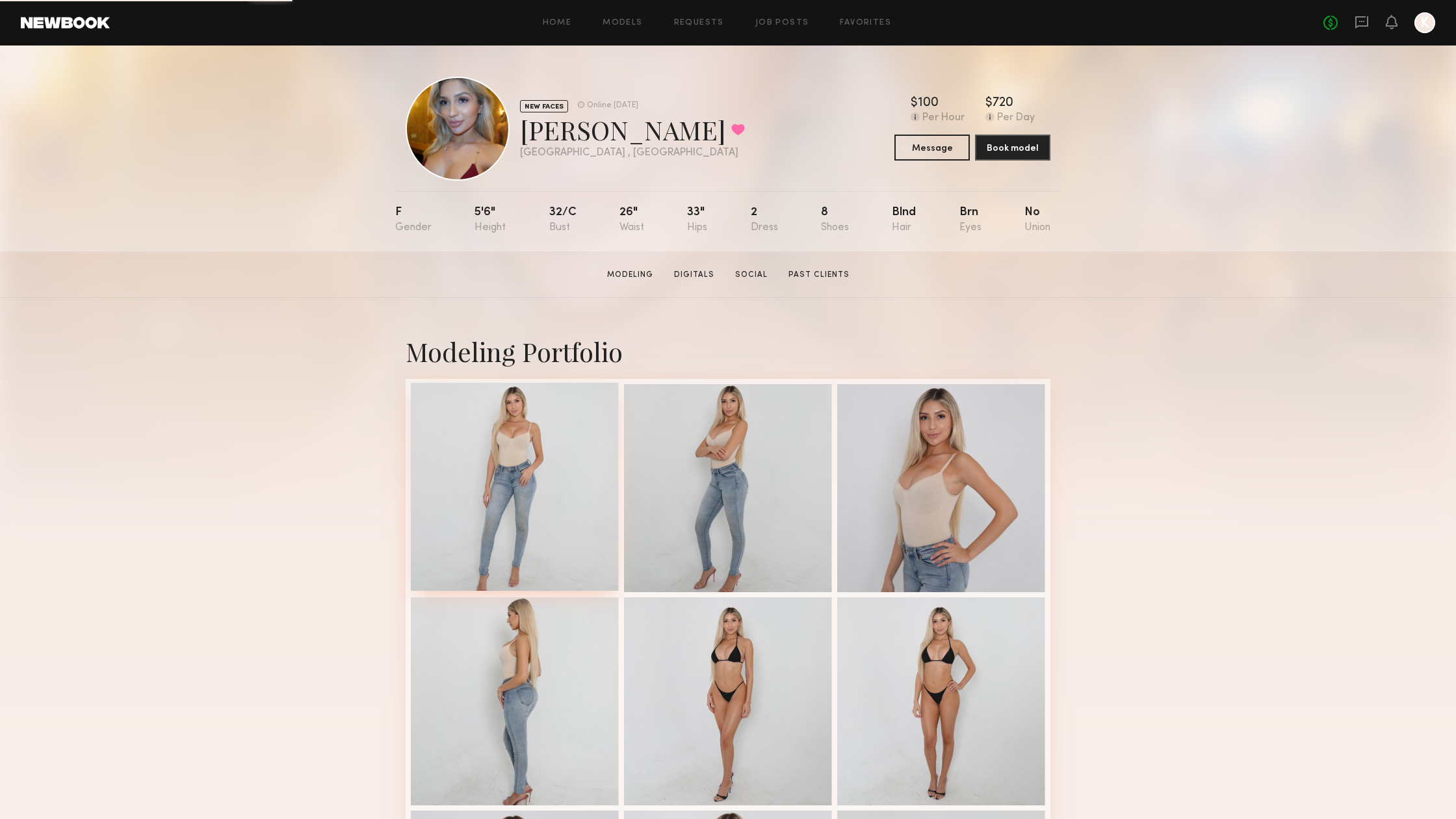
click at [471, 433] on div at bounding box center [514, 487] width 208 height 208
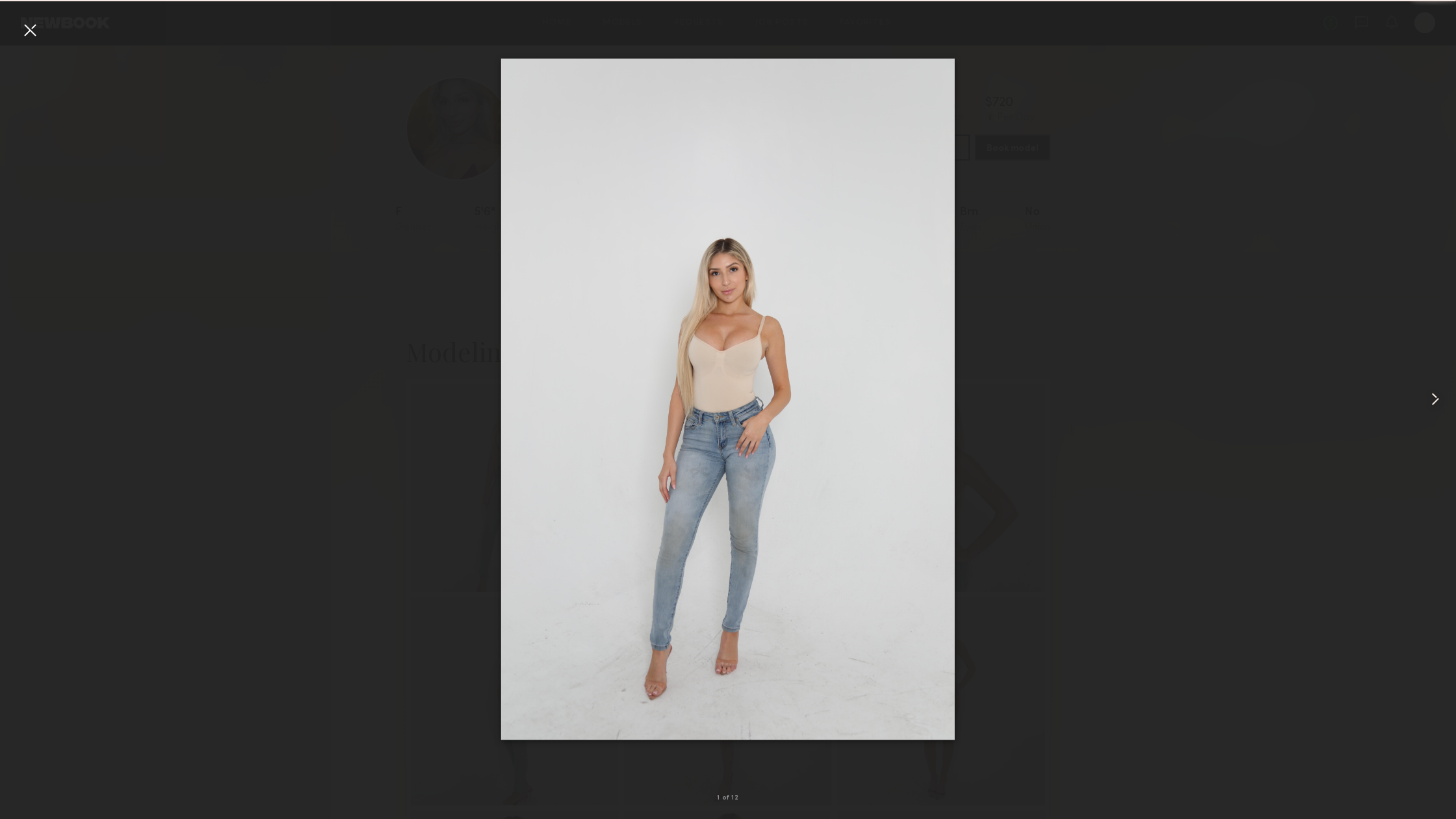
click at [1433, 406] on common-icon at bounding box center [1434, 399] width 21 height 21
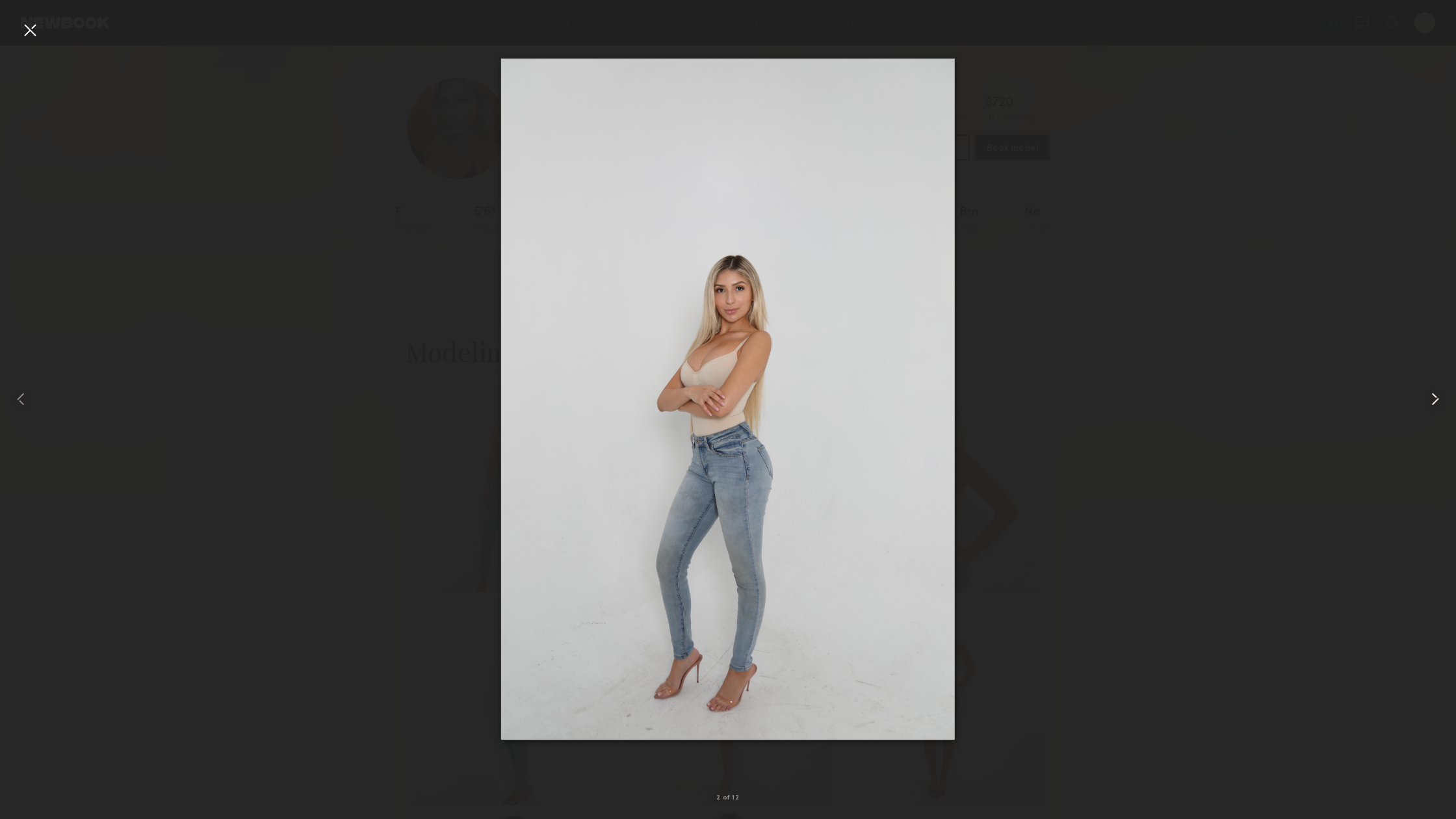
click at [1425, 409] on common-icon at bounding box center [1434, 399] width 21 height 21
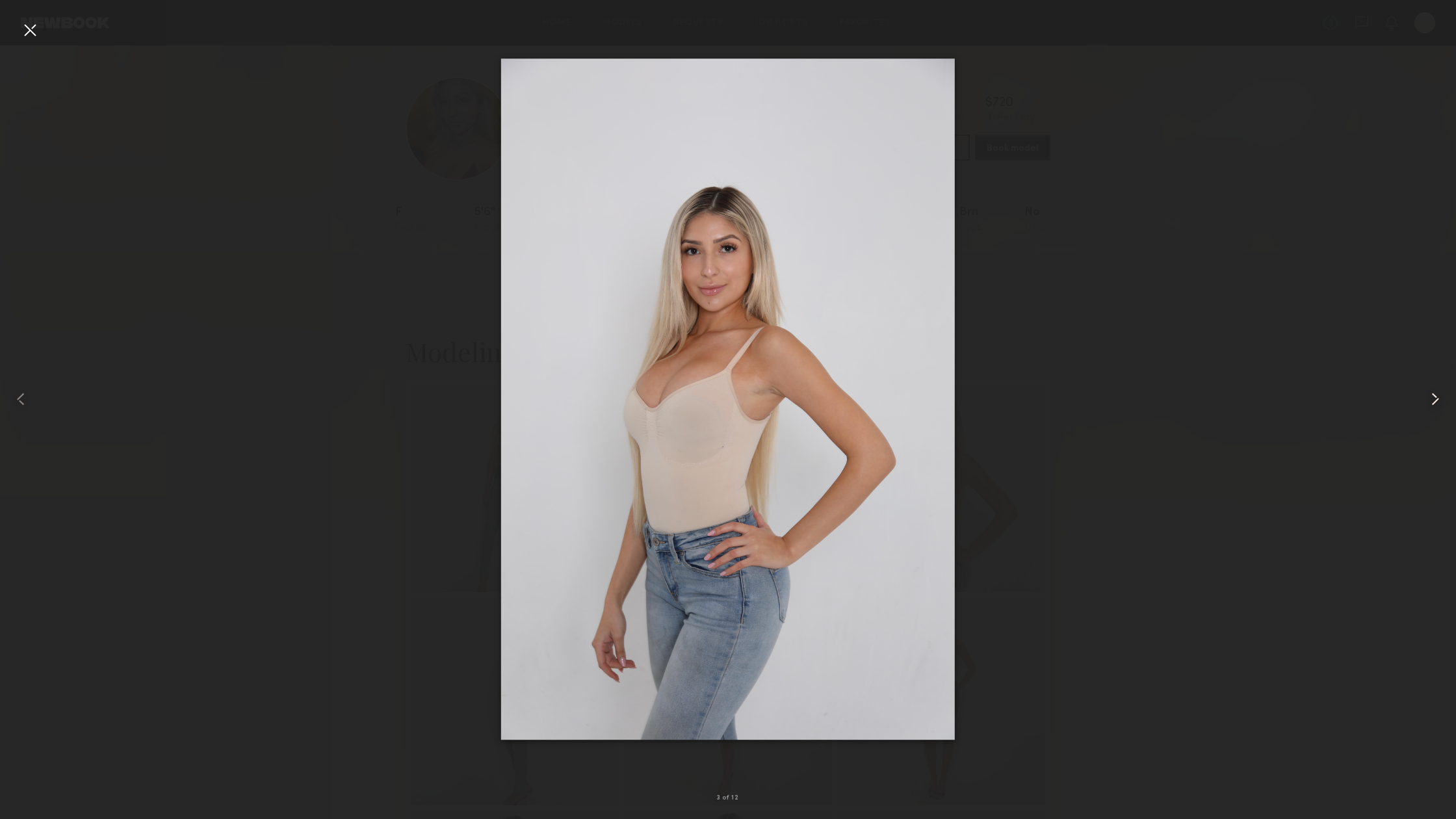
click at [1425, 409] on common-icon at bounding box center [1434, 399] width 21 height 21
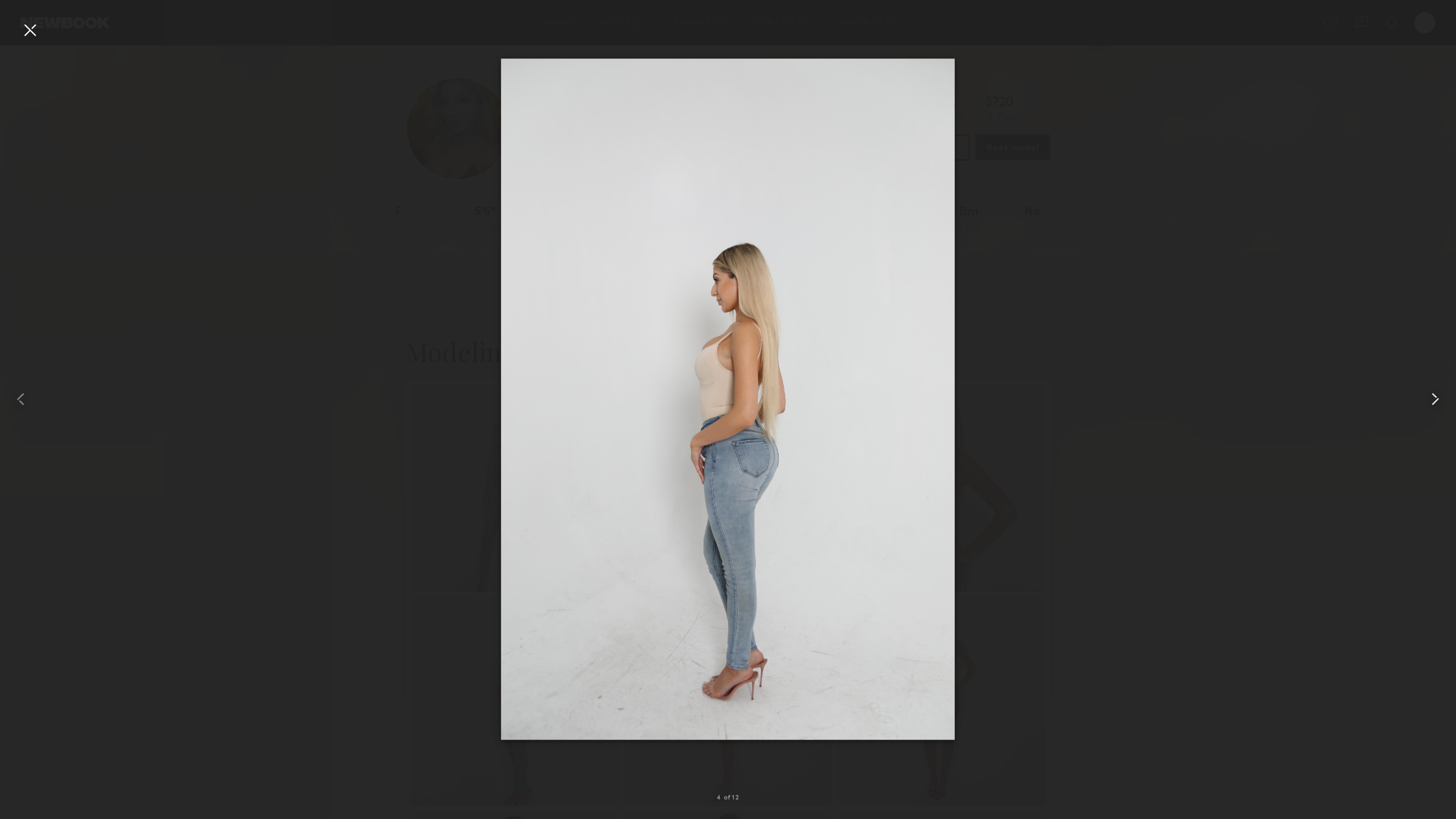
click at [1425, 409] on common-icon at bounding box center [1434, 399] width 21 height 21
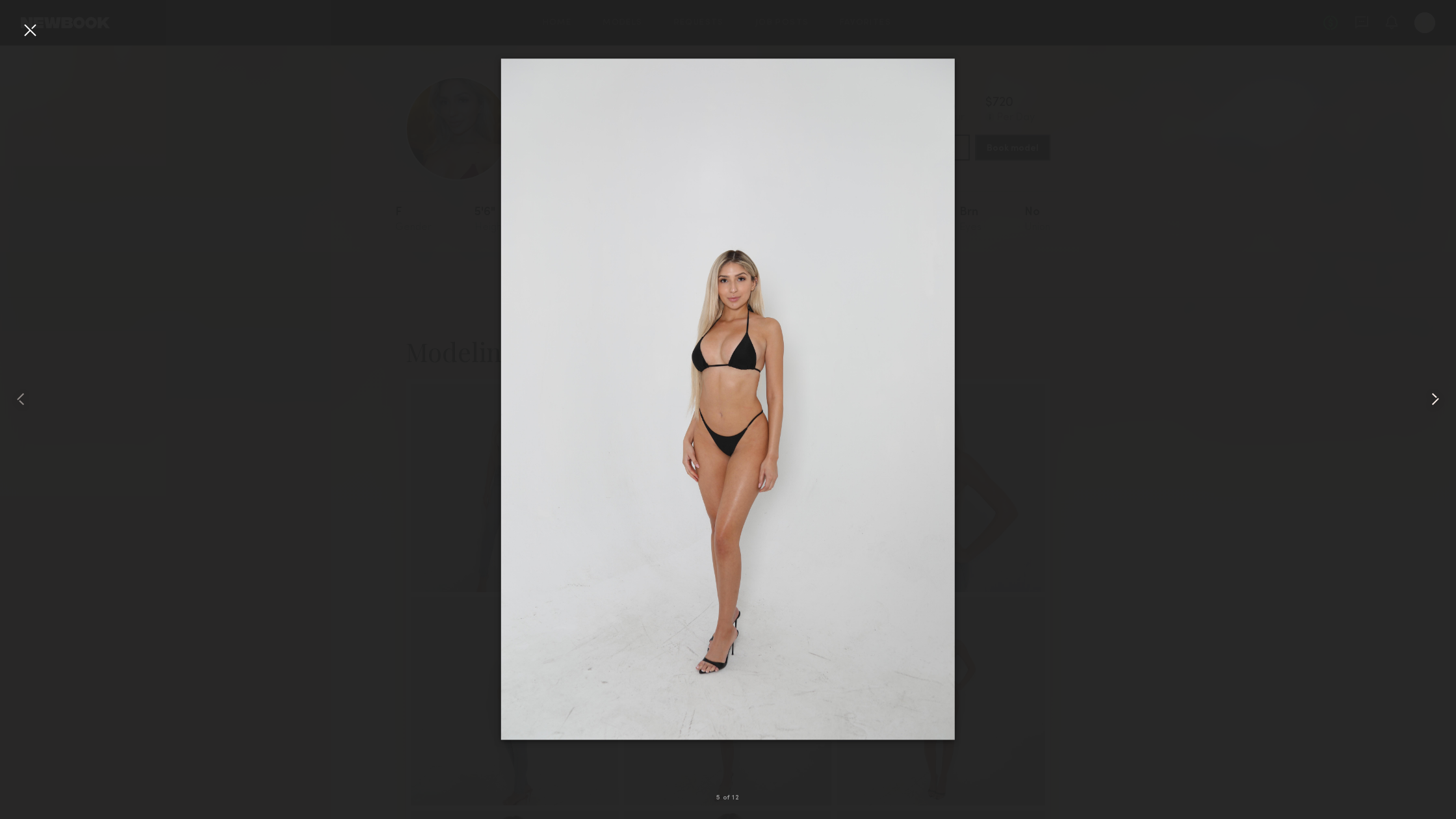
click at [1425, 409] on common-icon at bounding box center [1434, 399] width 21 height 21
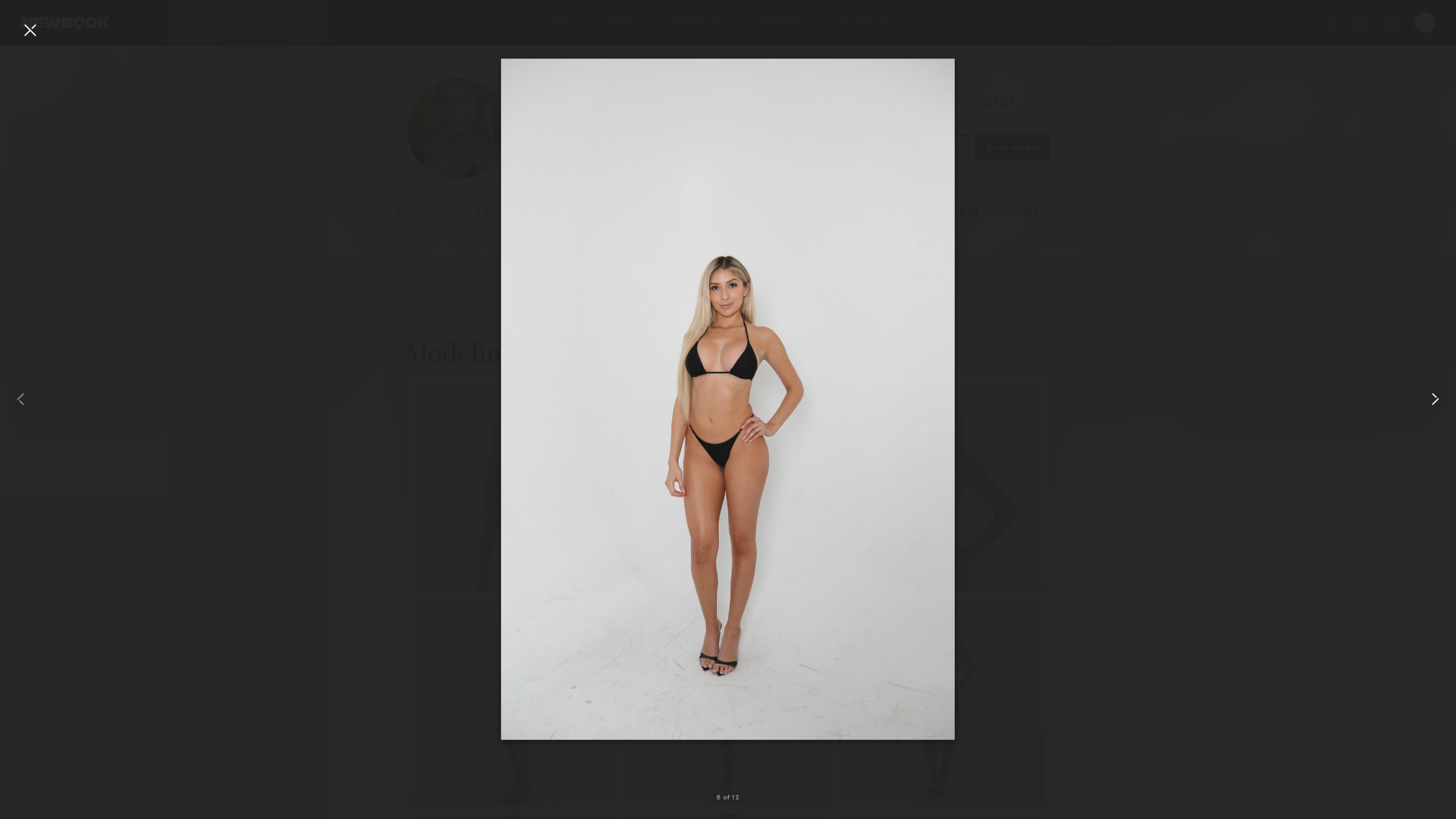
click at [1425, 409] on common-icon at bounding box center [1434, 399] width 21 height 21
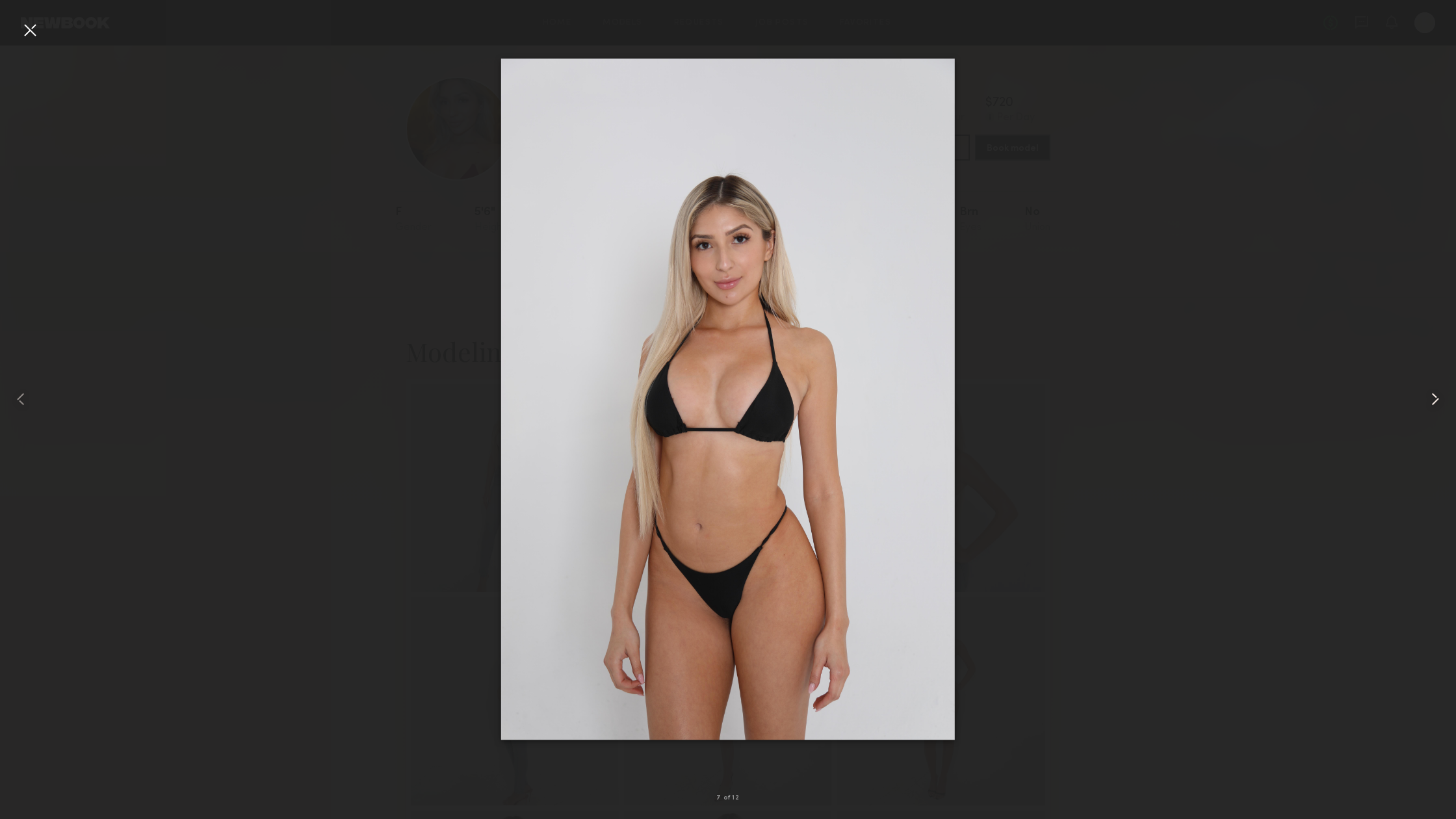
click at [1425, 409] on common-icon at bounding box center [1434, 399] width 21 height 21
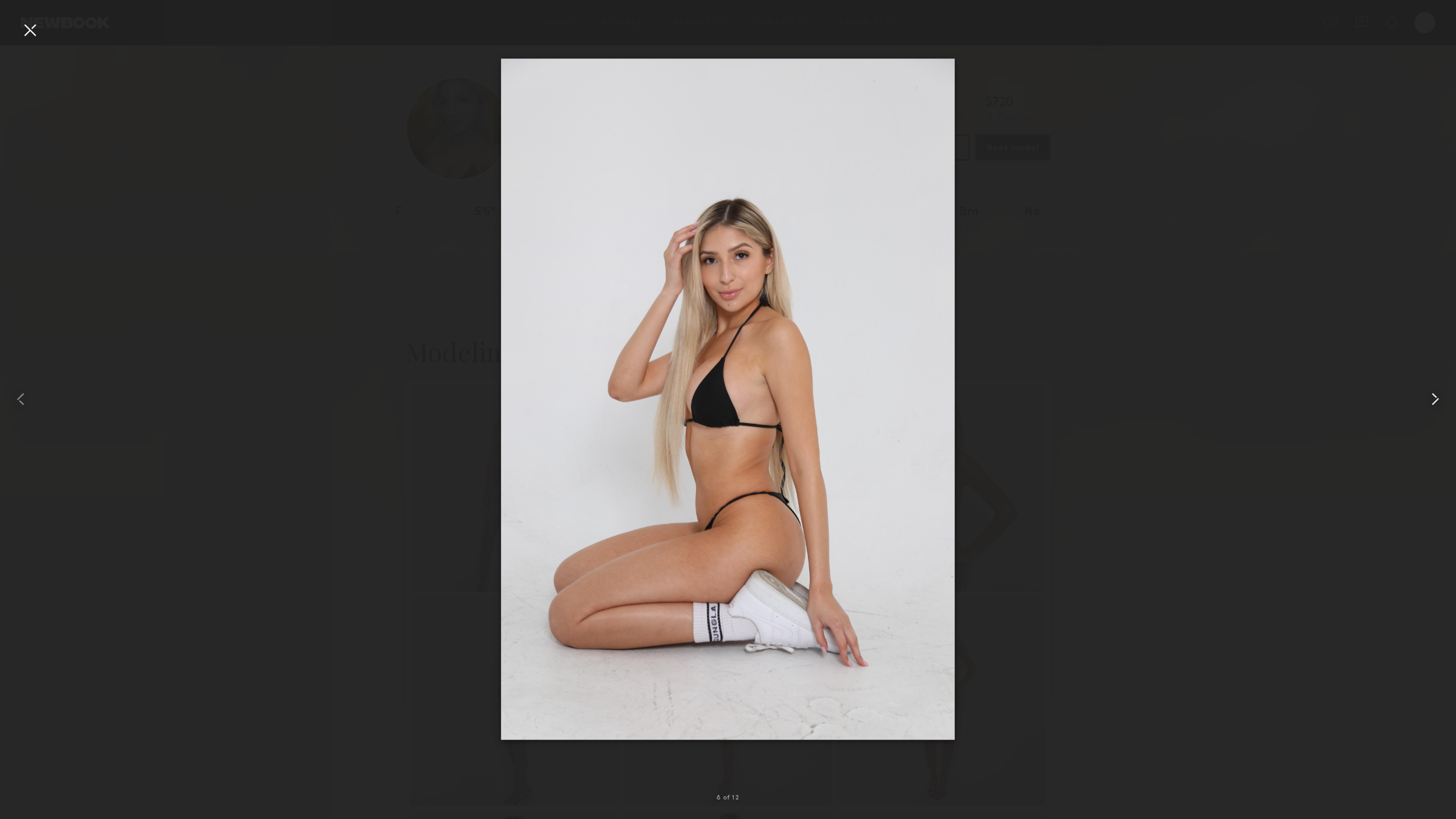
click at [1425, 409] on common-icon at bounding box center [1434, 399] width 21 height 21
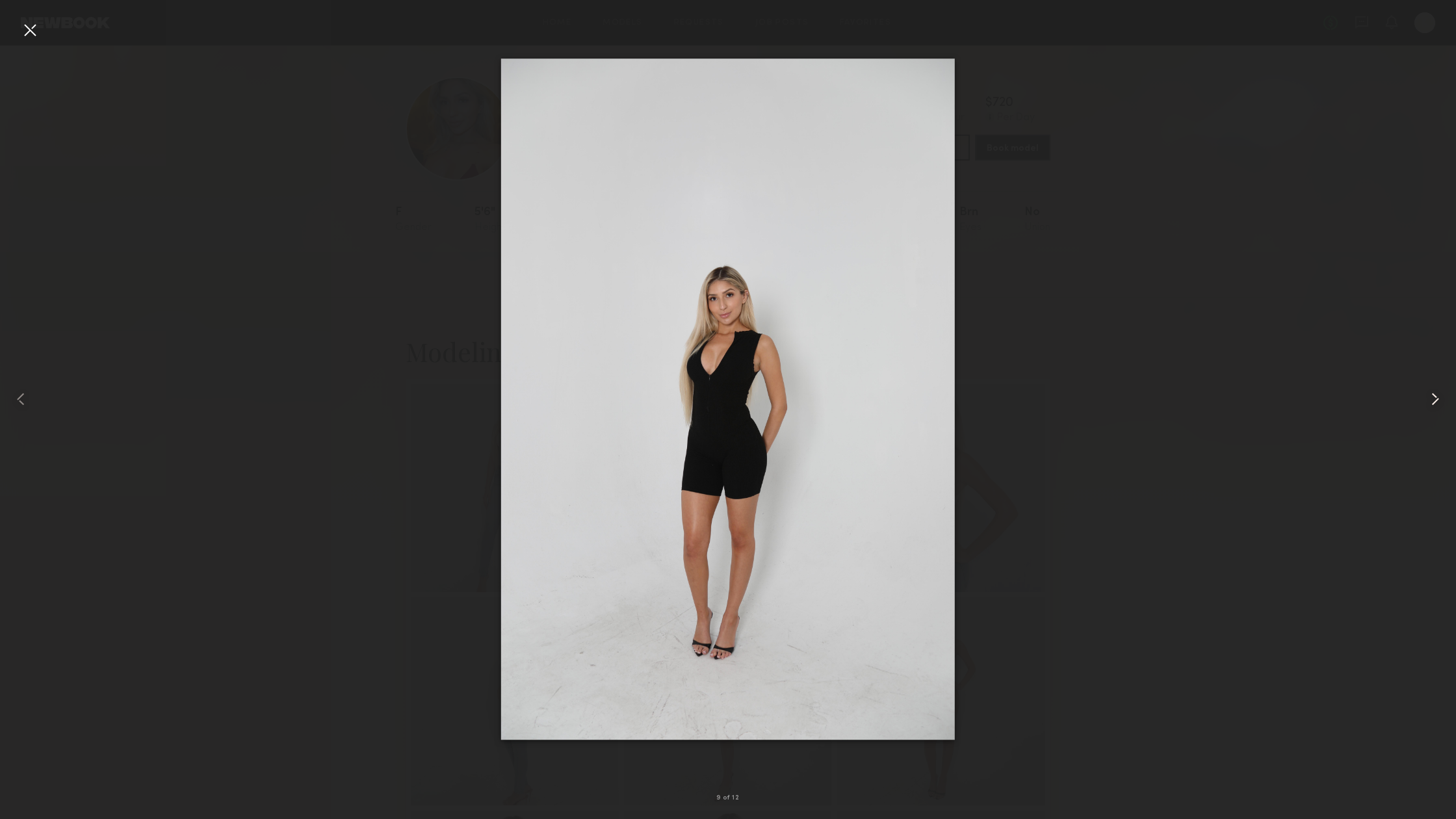
click at [1425, 409] on common-icon at bounding box center [1434, 399] width 21 height 21
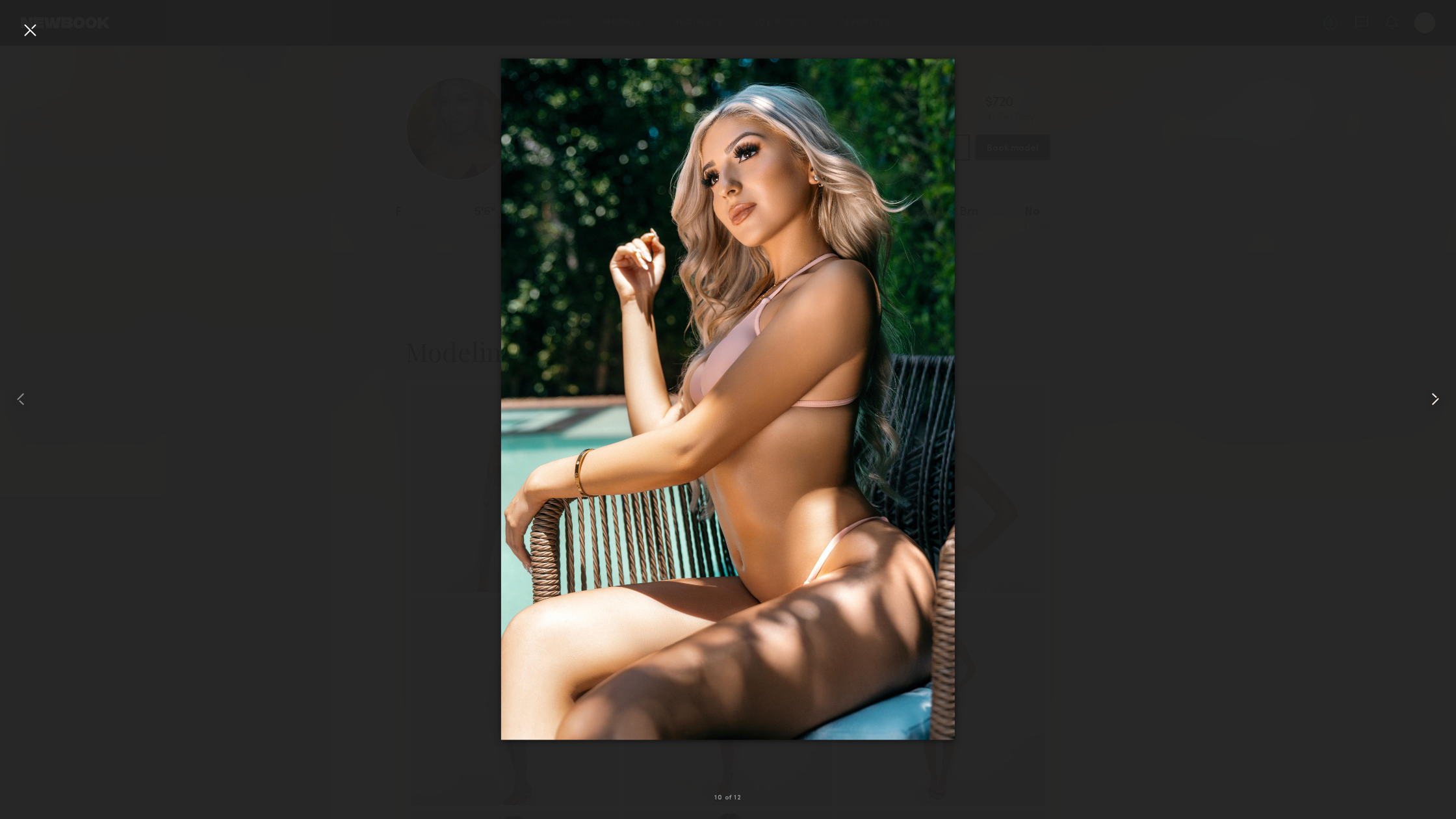
click at [1425, 409] on common-icon at bounding box center [1434, 399] width 21 height 21
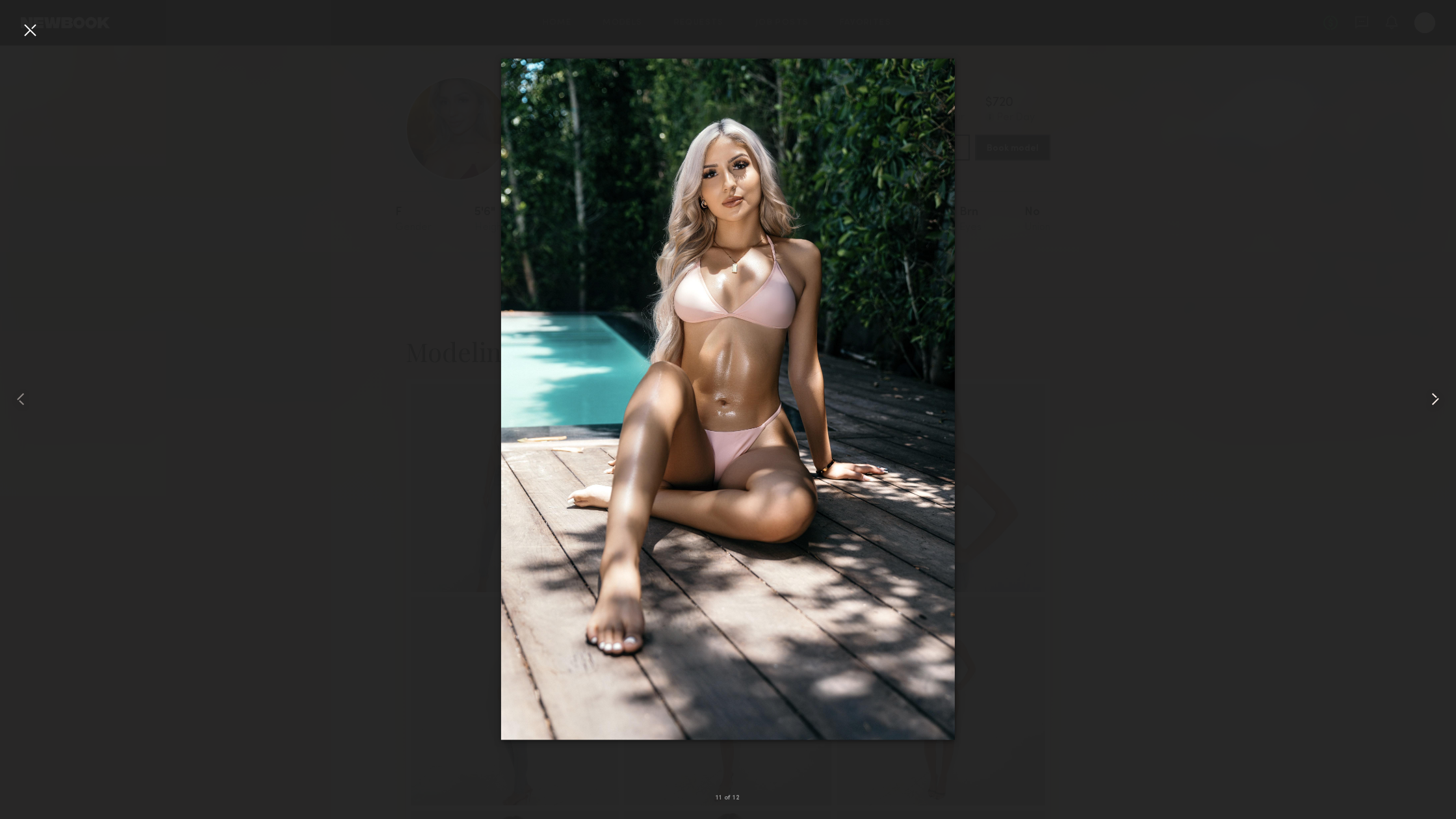
click at [1425, 409] on common-icon at bounding box center [1434, 399] width 21 height 21
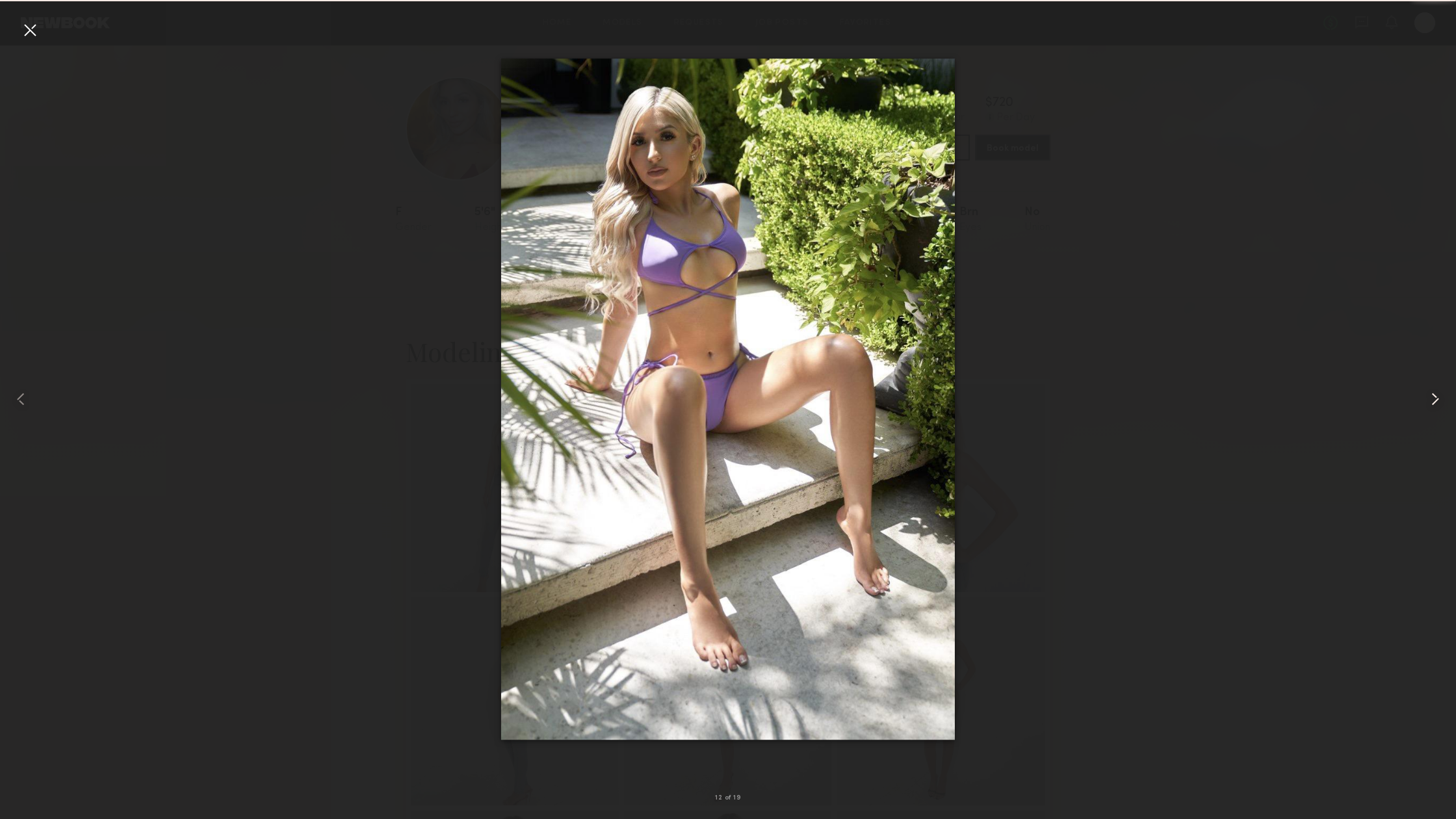
click at [1425, 409] on common-icon at bounding box center [1434, 399] width 21 height 21
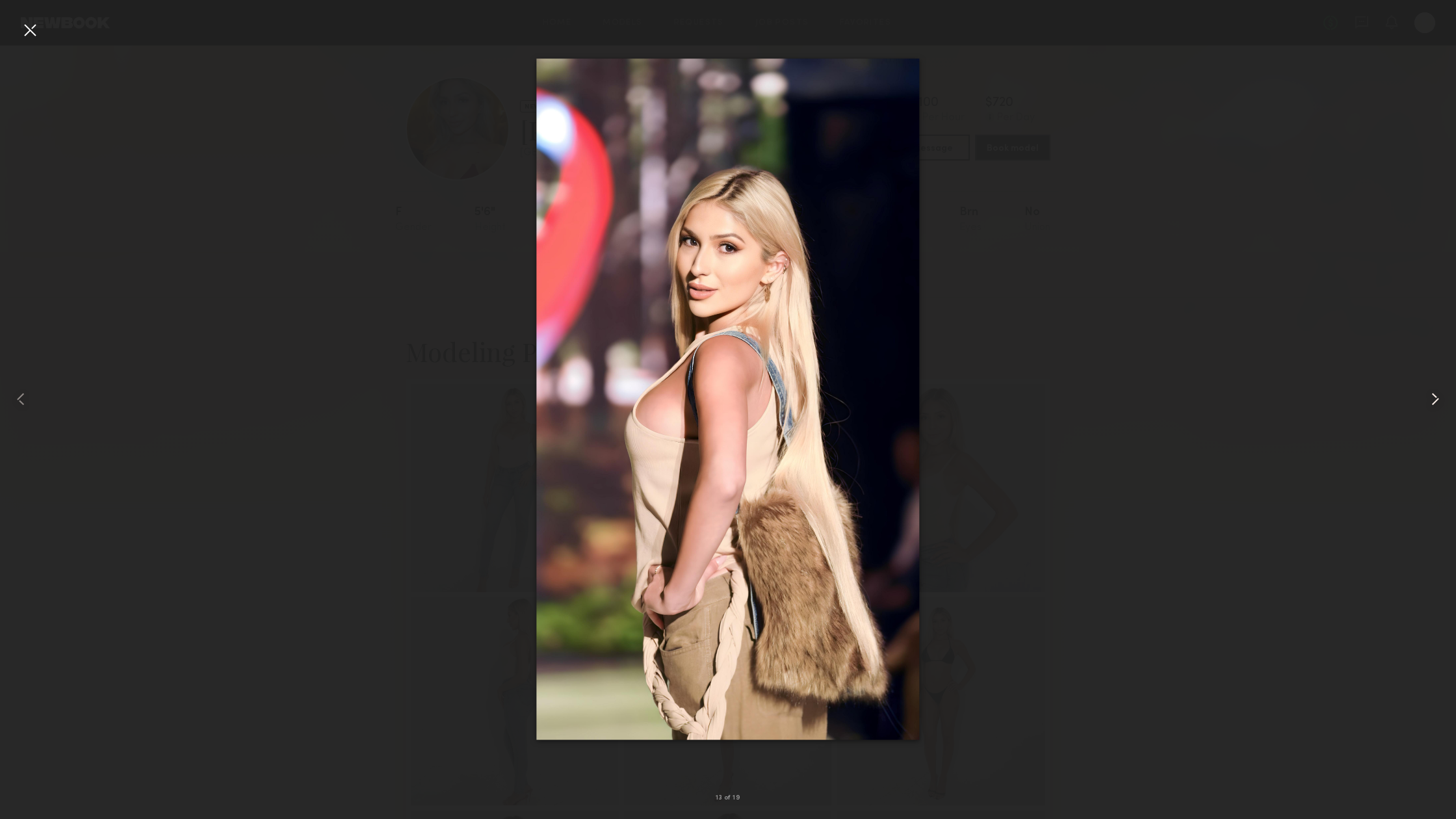
click at [1425, 409] on common-icon at bounding box center [1434, 399] width 21 height 21
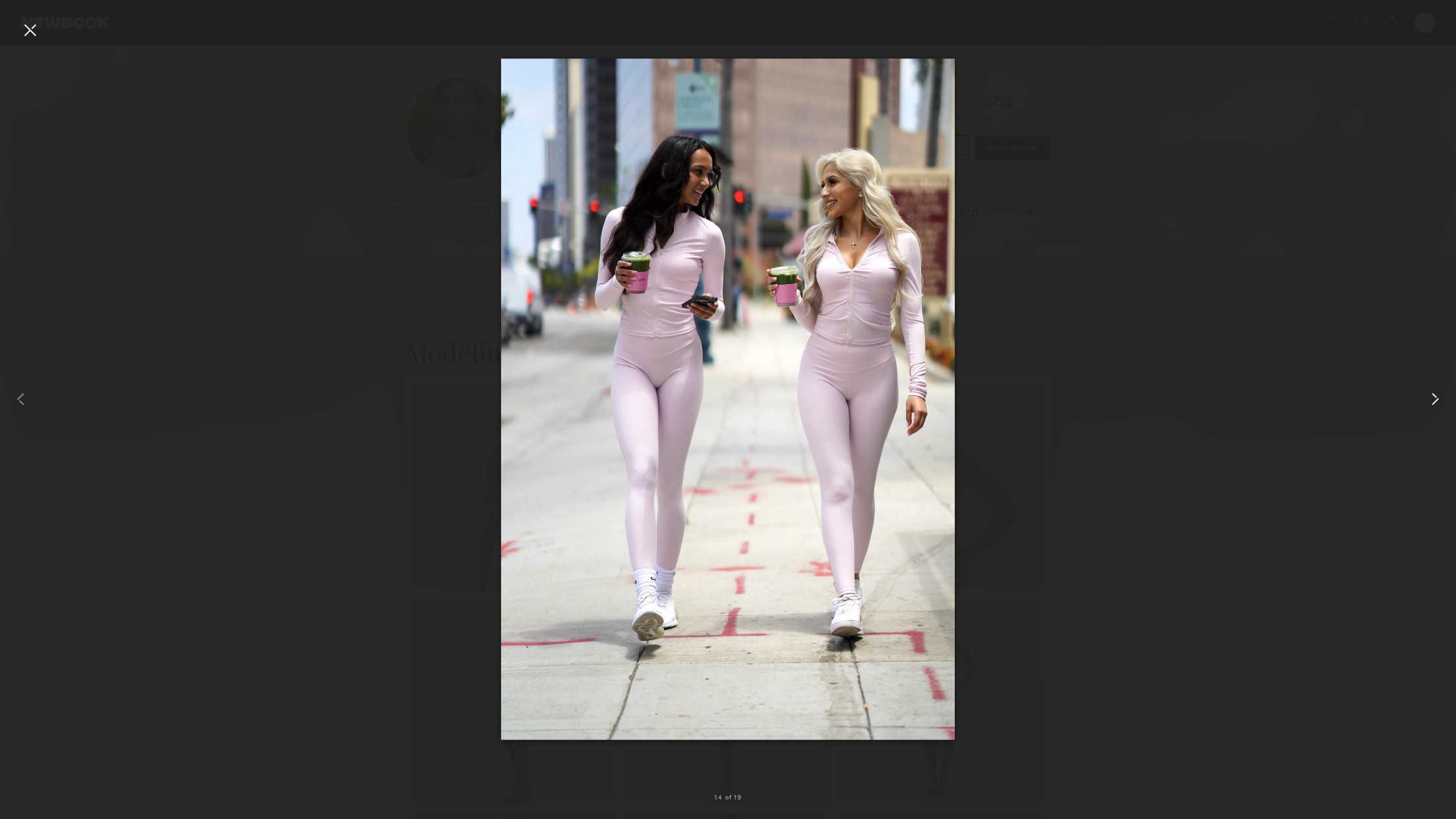
click at [1425, 409] on common-icon at bounding box center [1434, 399] width 21 height 21
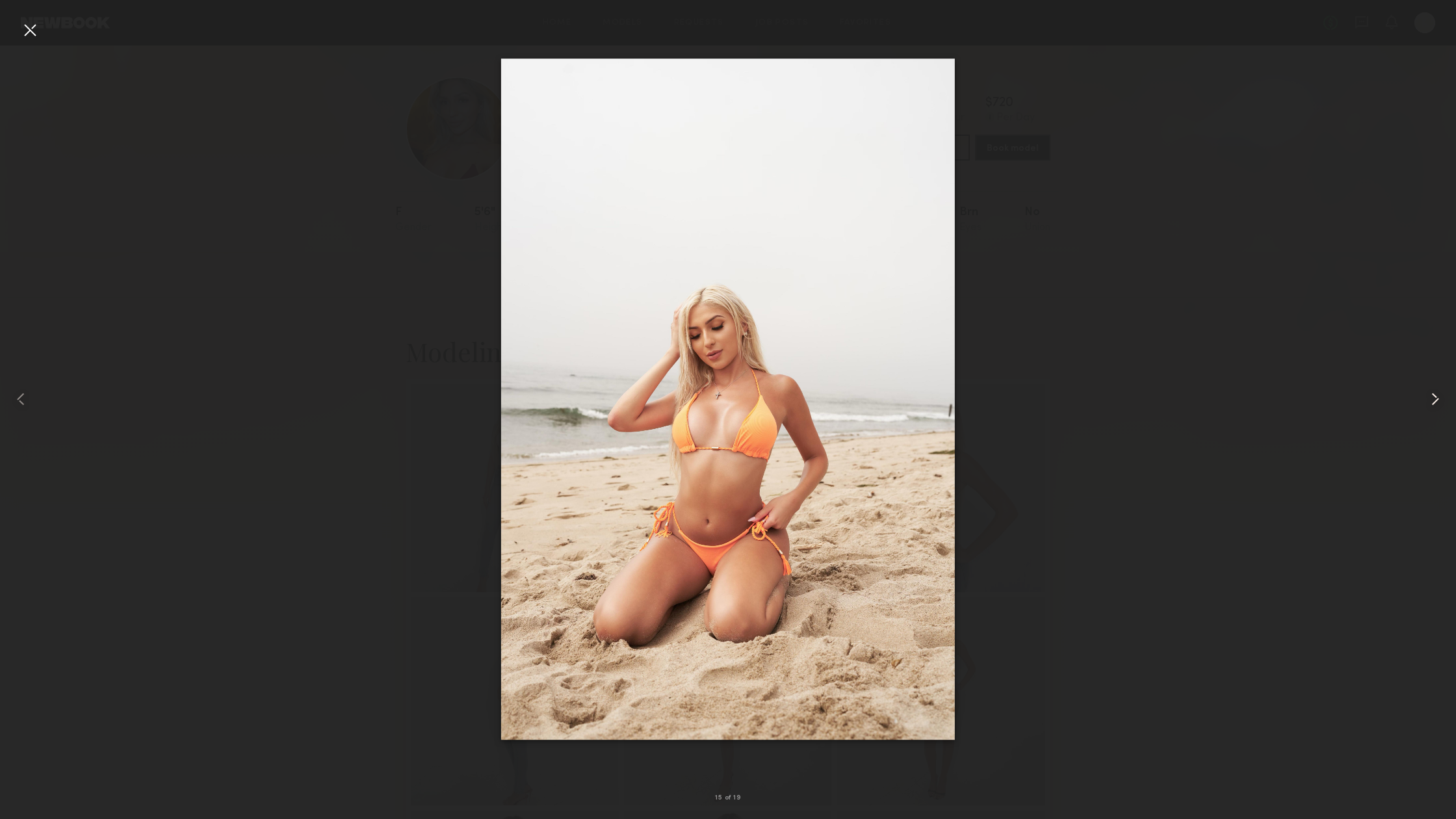
click at [1425, 409] on common-icon at bounding box center [1434, 399] width 21 height 21
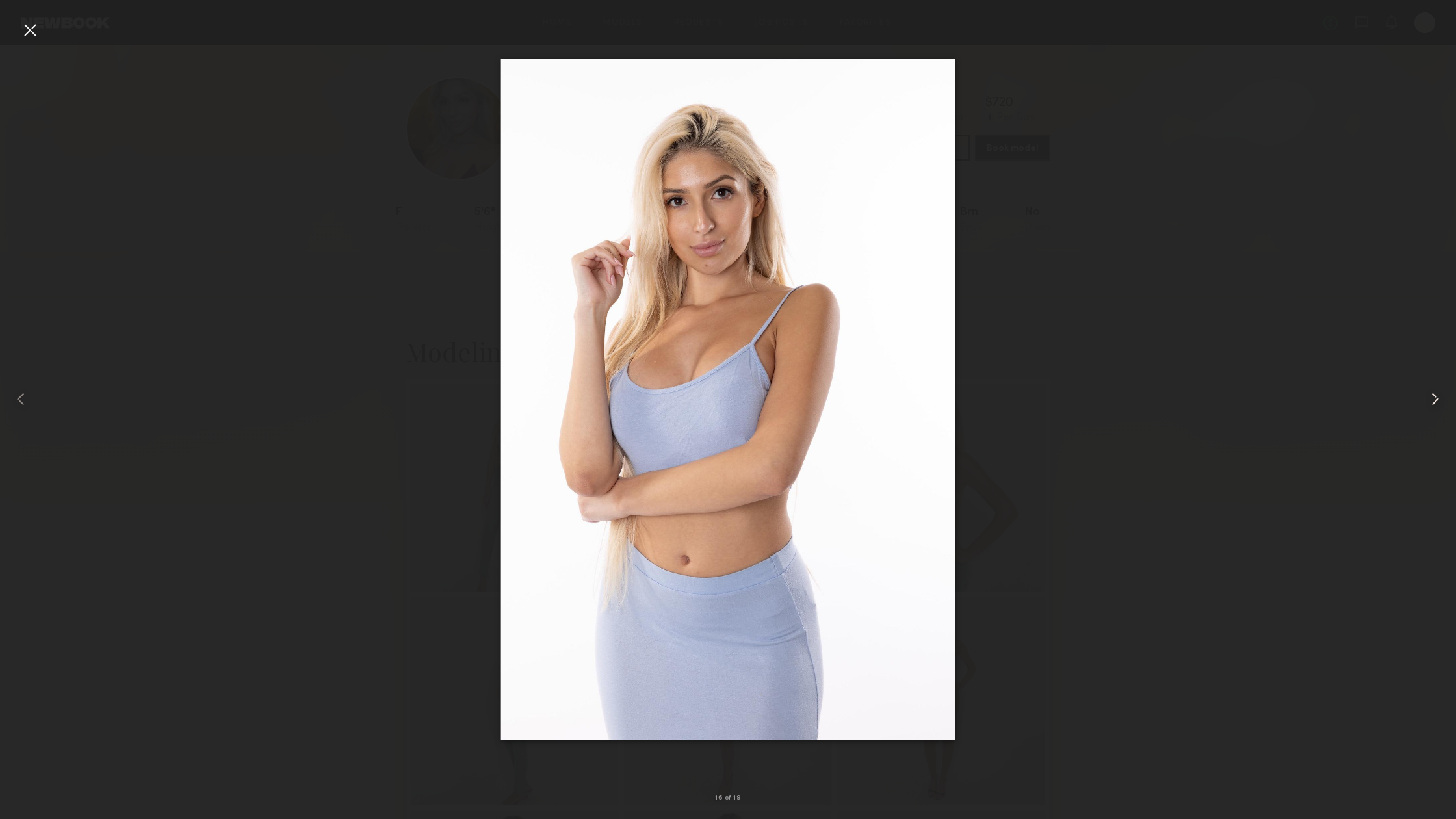
click at [1425, 409] on common-icon at bounding box center [1434, 399] width 21 height 21
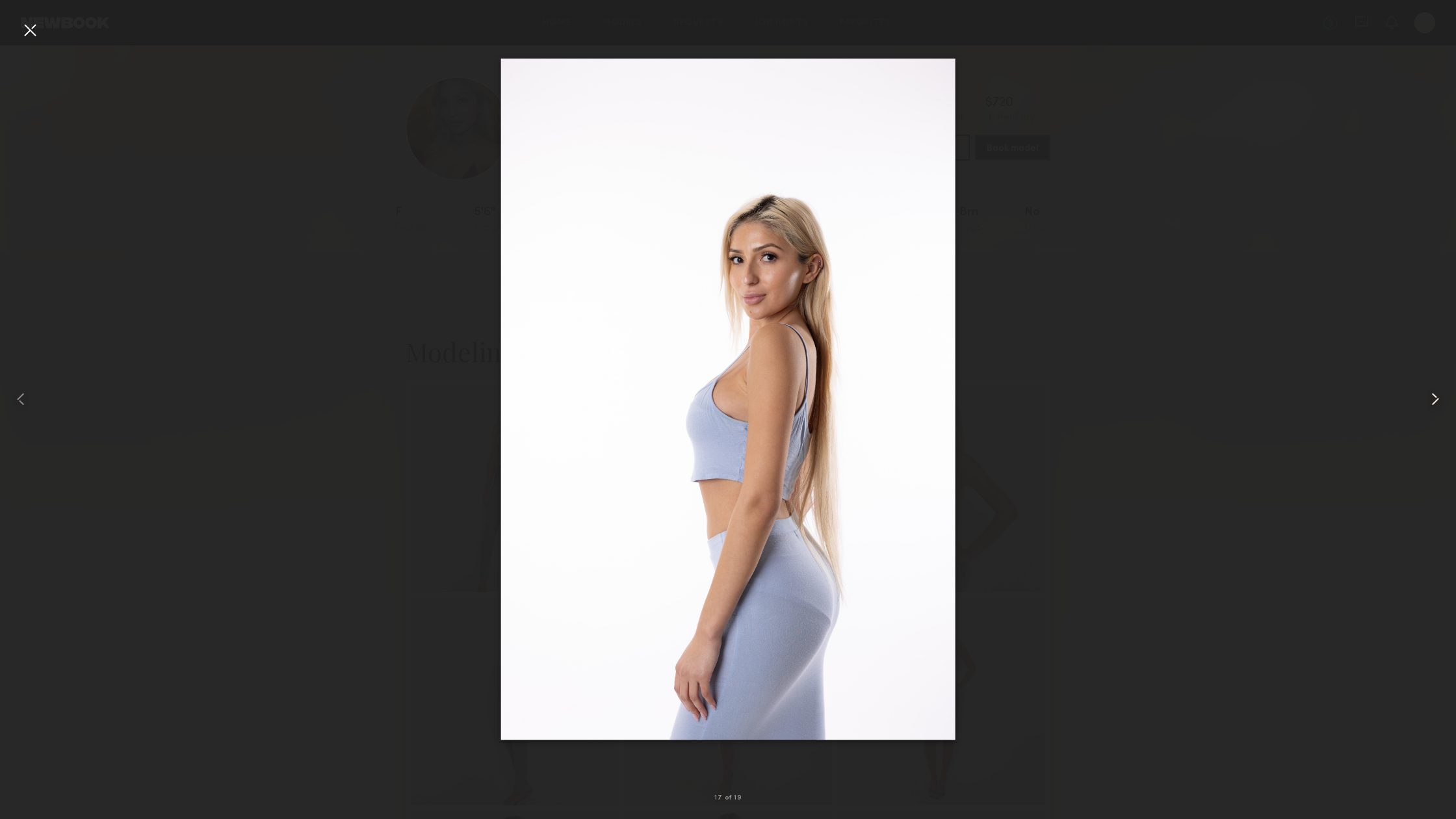
click at [1425, 409] on common-icon at bounding box center [1434, 399] width 21 height 21
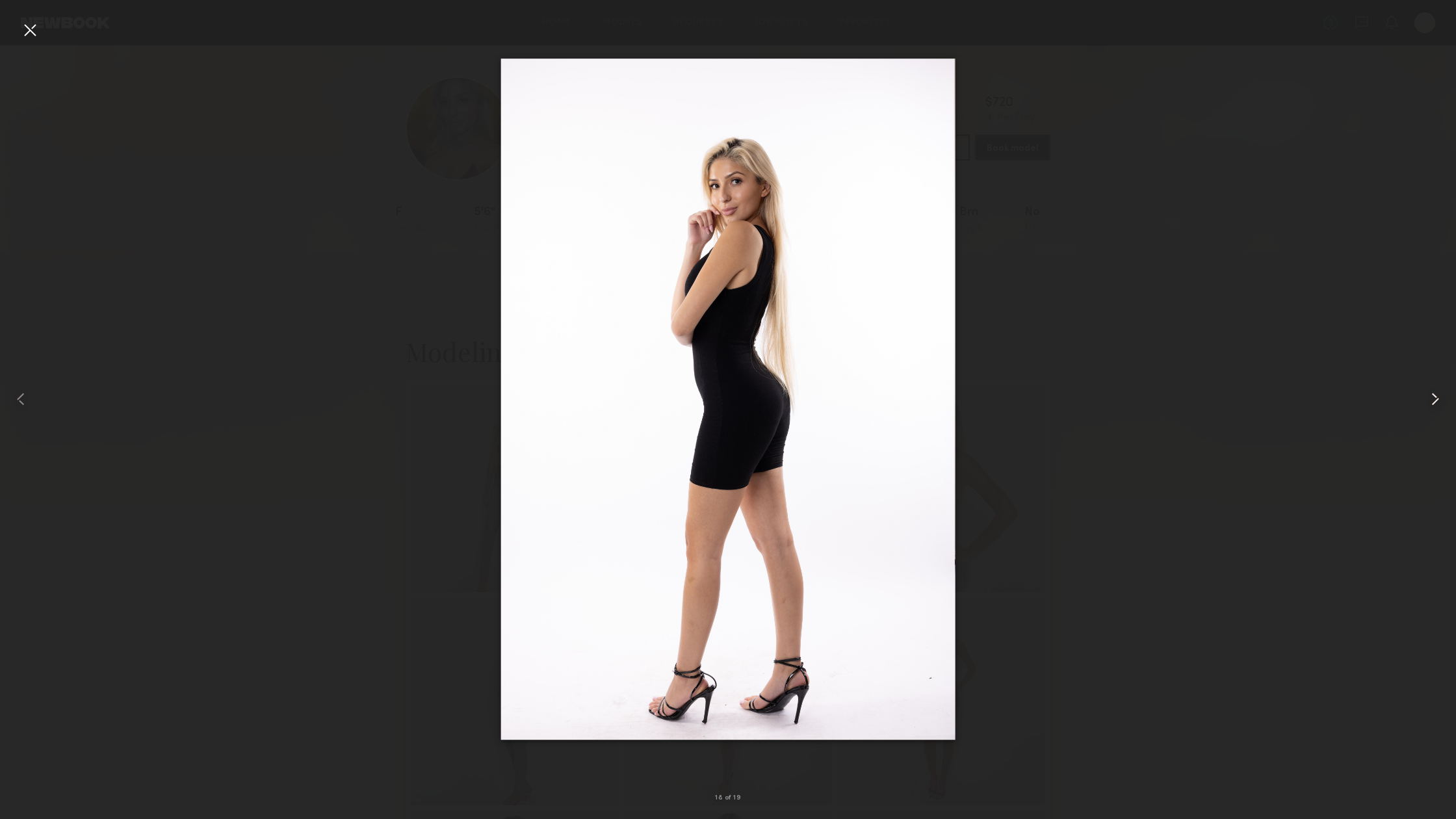
click at [1425, 409] on common-icon at bounding box center [1434, 399] width 21 height 21
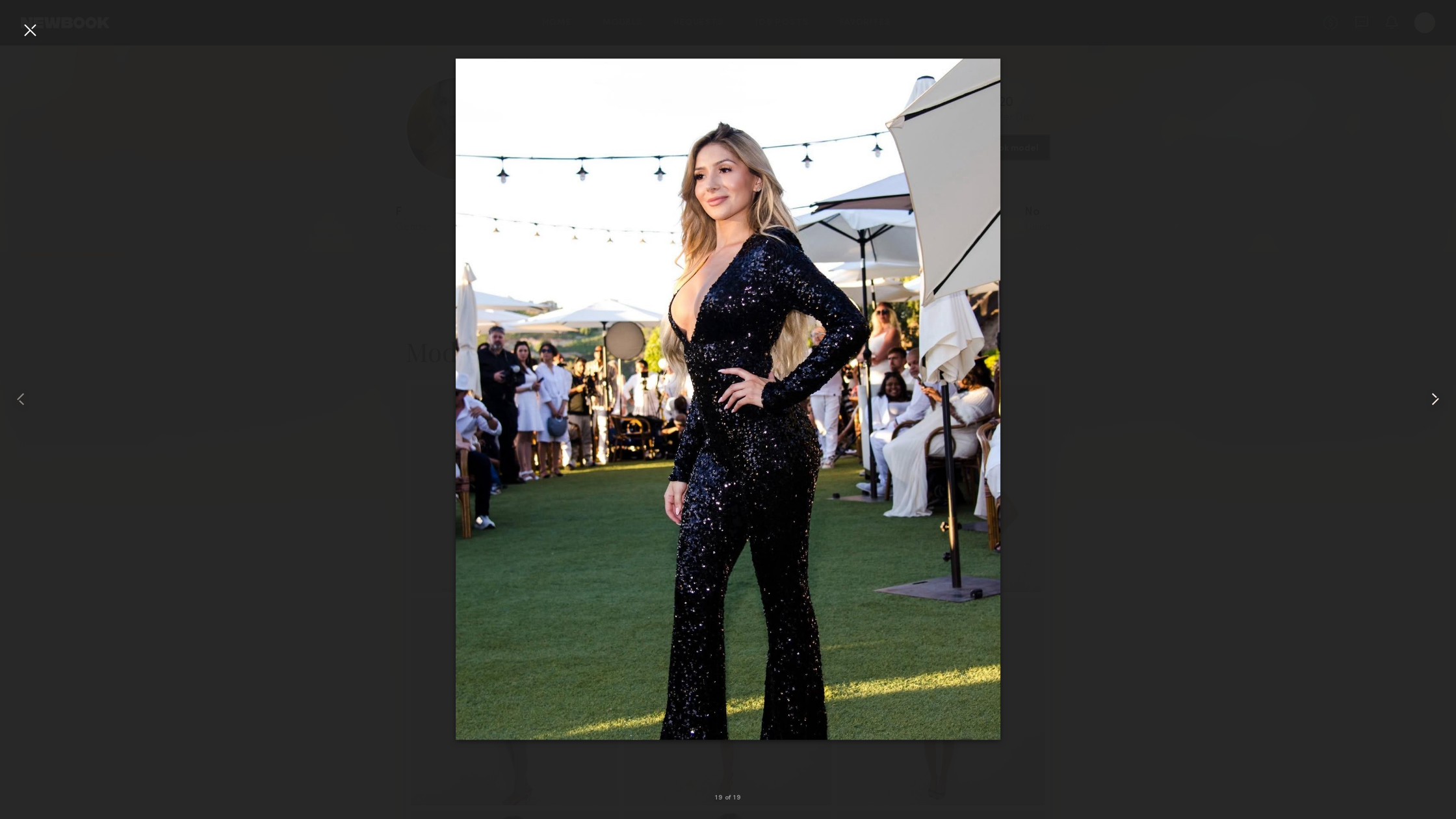
click at [1425, 409] on common-icon at bounding box center [1434, 399] width 21 height 21
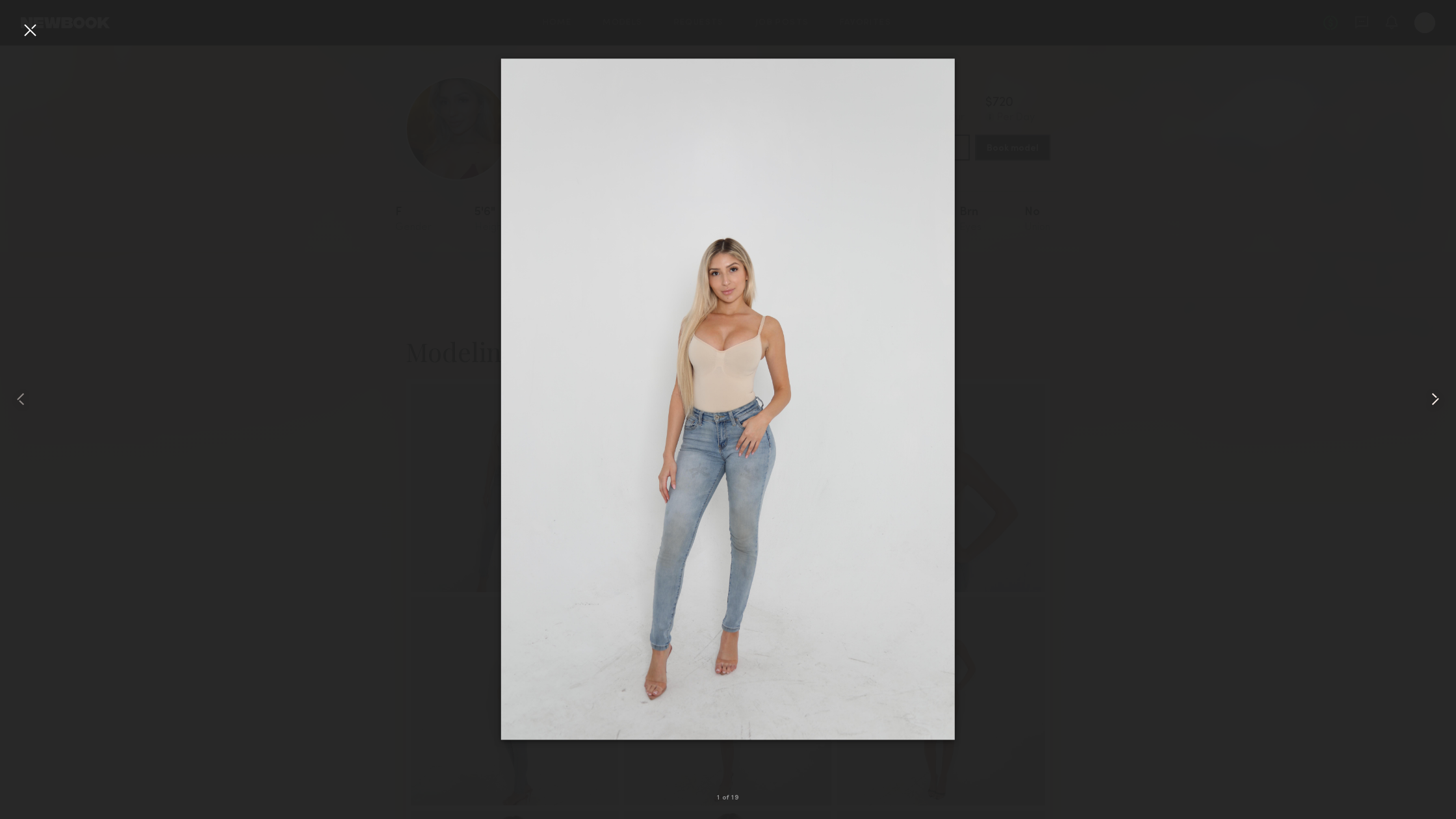
click at [1425, 409] on common-icon at bounding box center [1434, 399] width 21 height 21
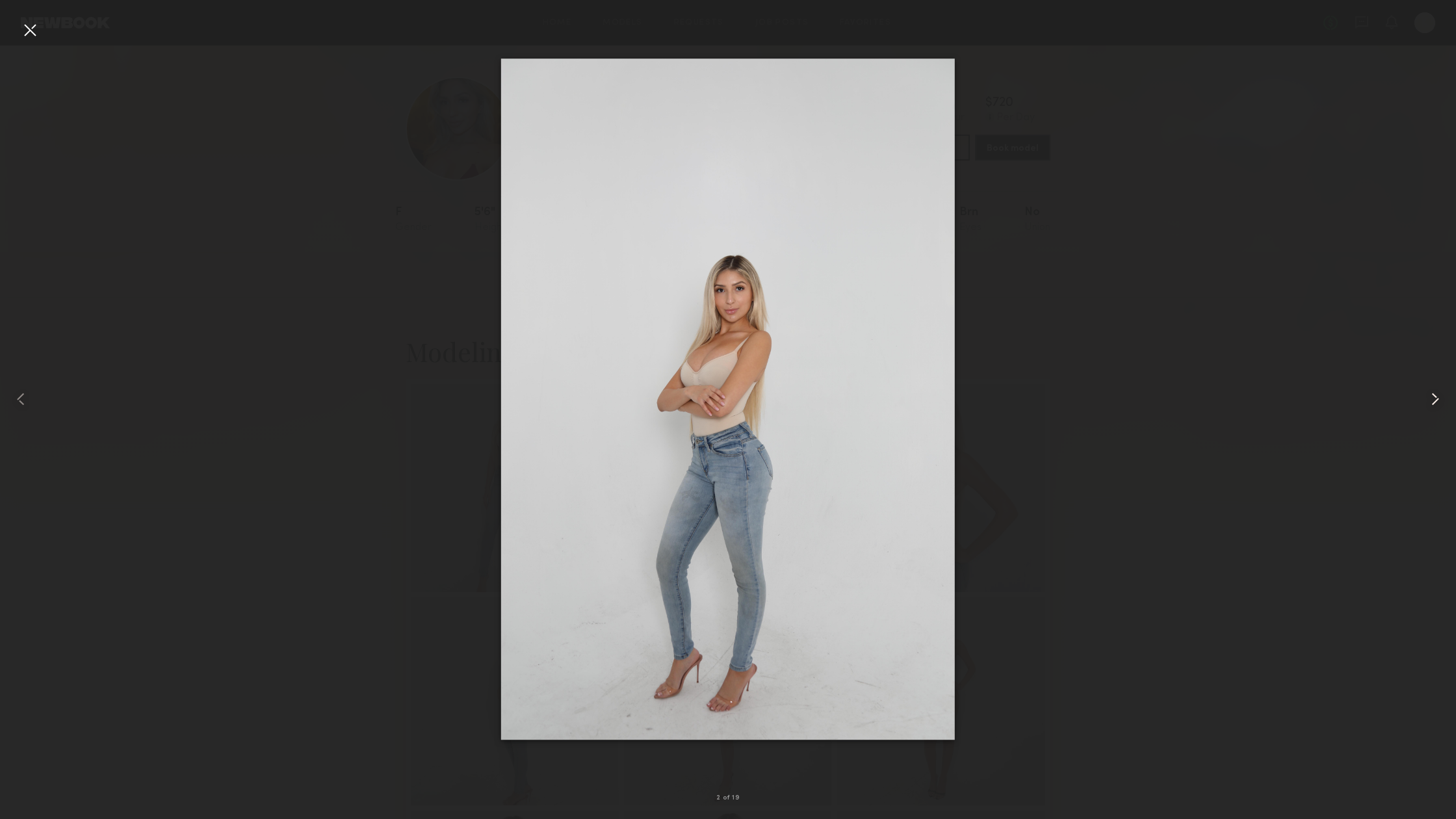
click at [1425, 409] on common-icon at bounding box center [1434, 399] width 21 height 21
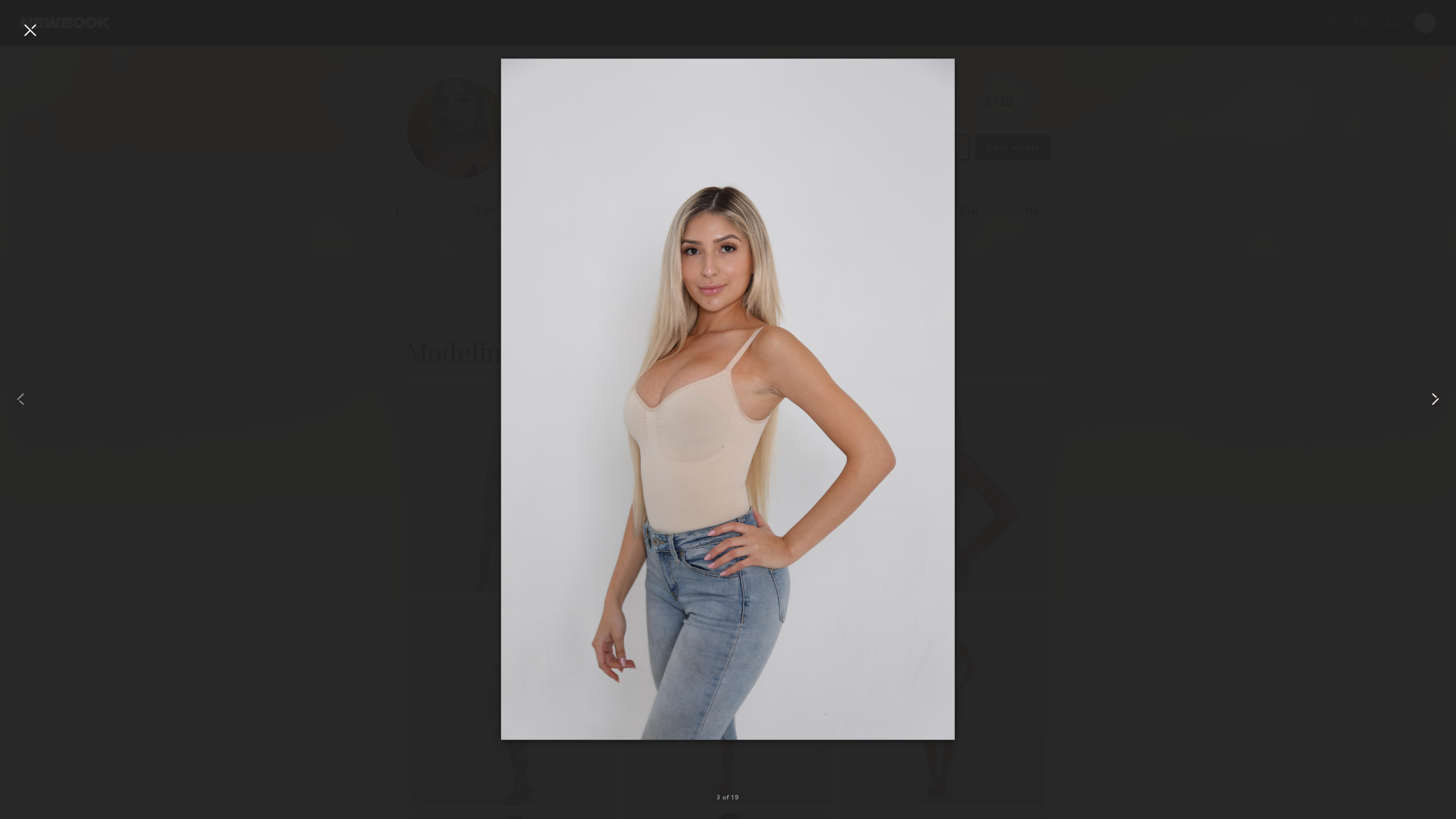
click at [1425, 409] on common-icon at bounding box center [1434, 399] width 21 height 21
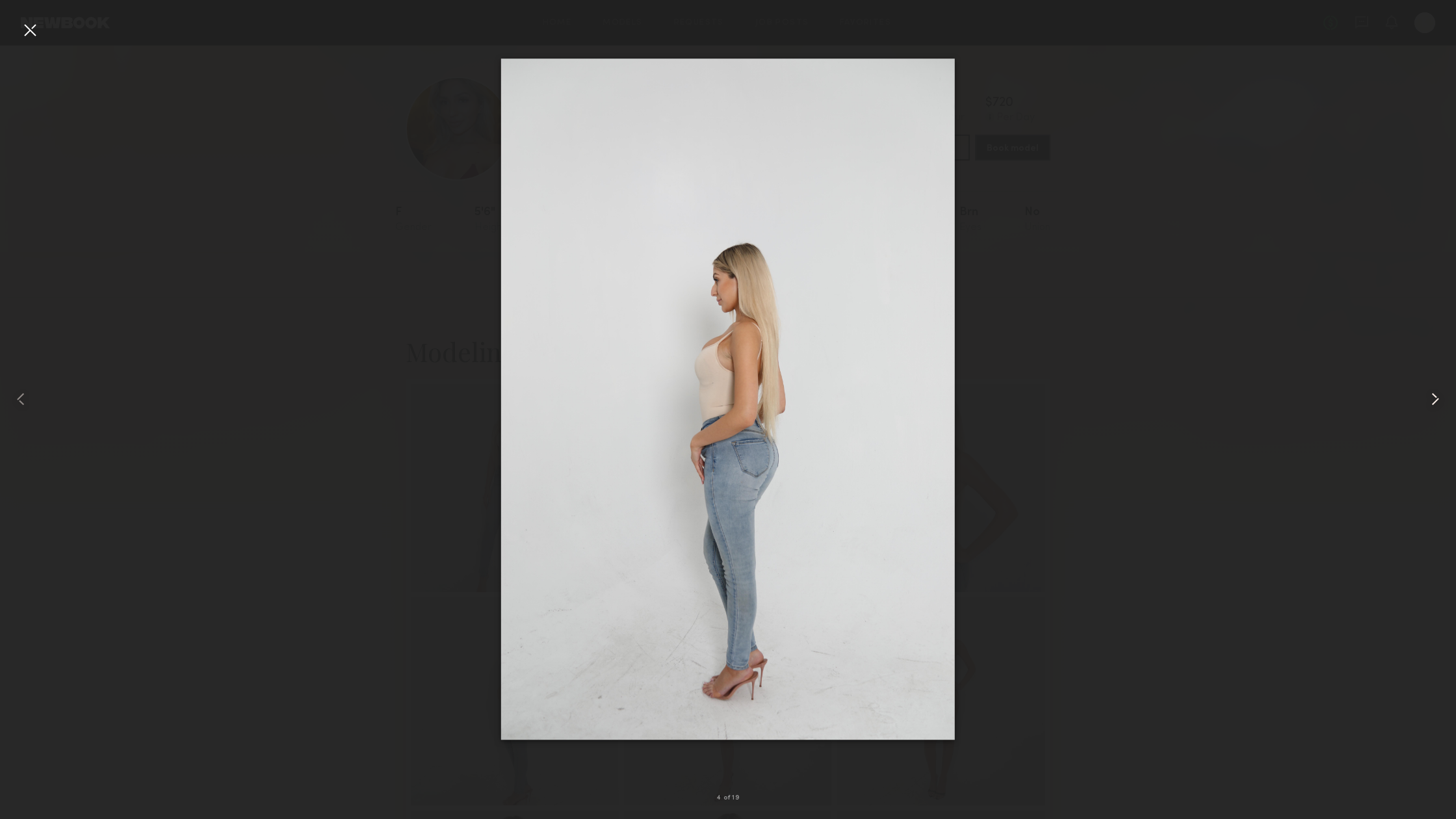
click at [1425, 409] on common-icon at bounding box center [1434, 399] width 21 height 21
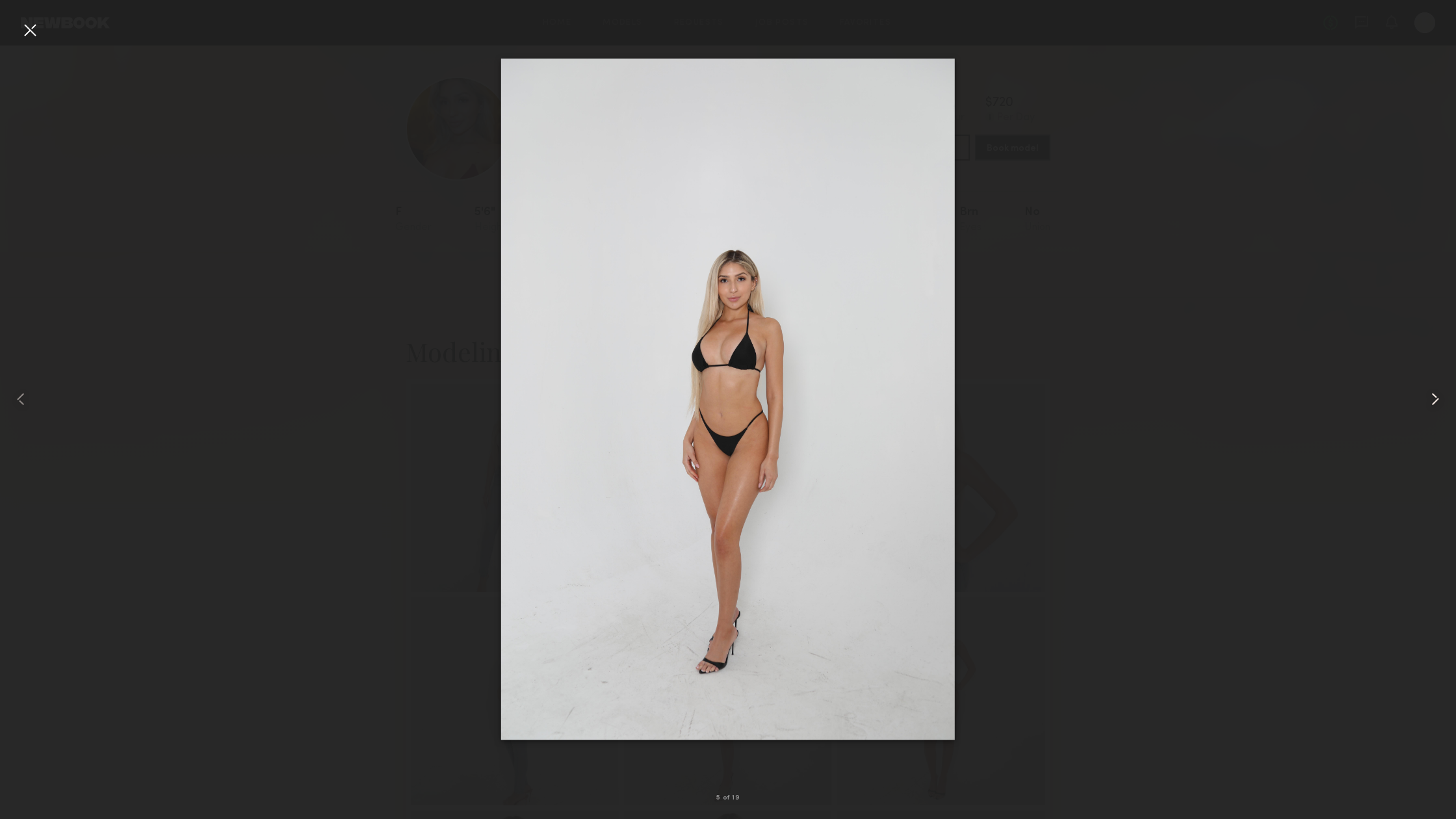
click at [1425, 409] on common-icon at bounding box center [1434, 399] width 21 height 21
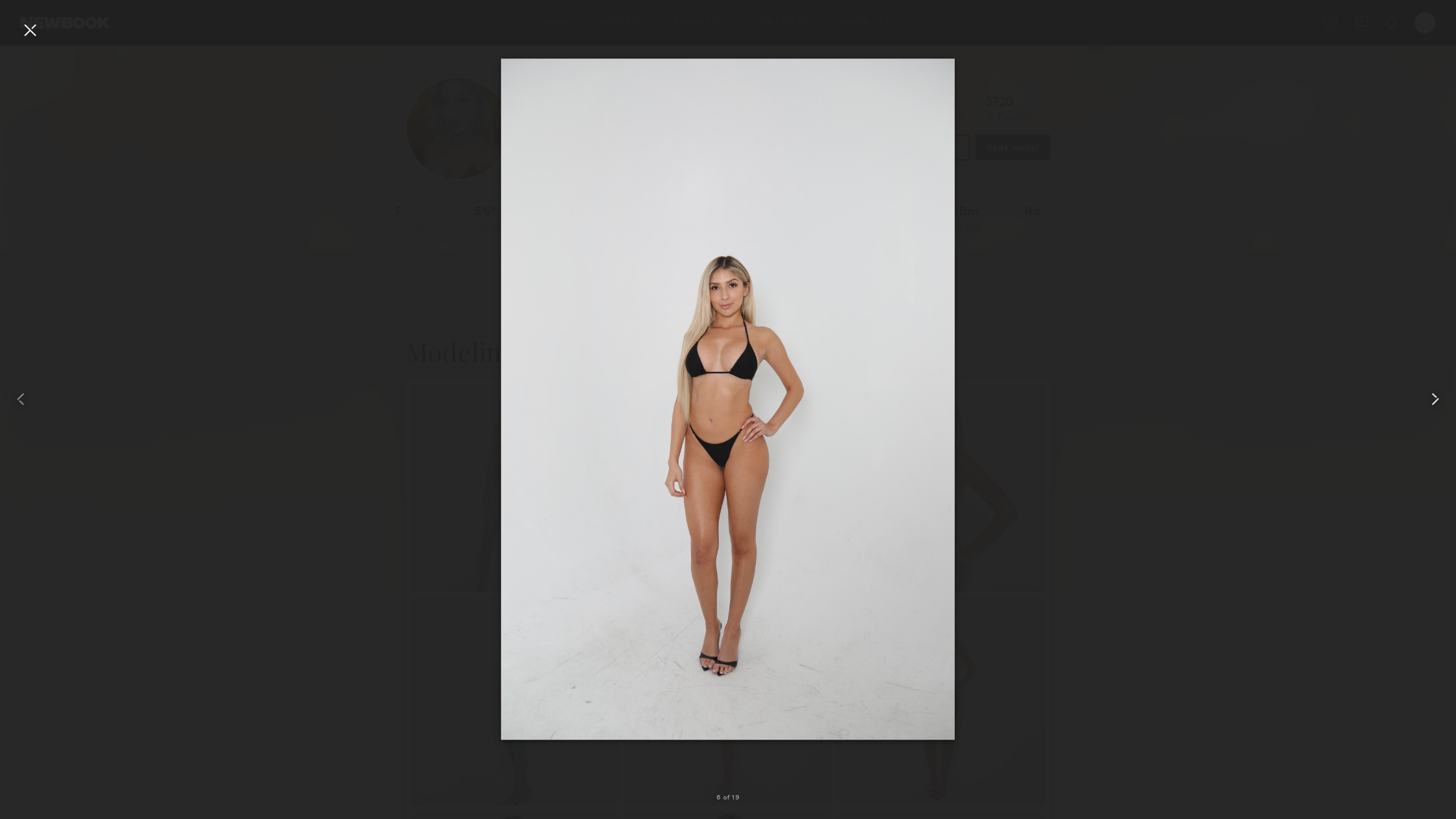
click at [1425, 409] on common-icon at bounding box center [1434, 399] width 21 height 21
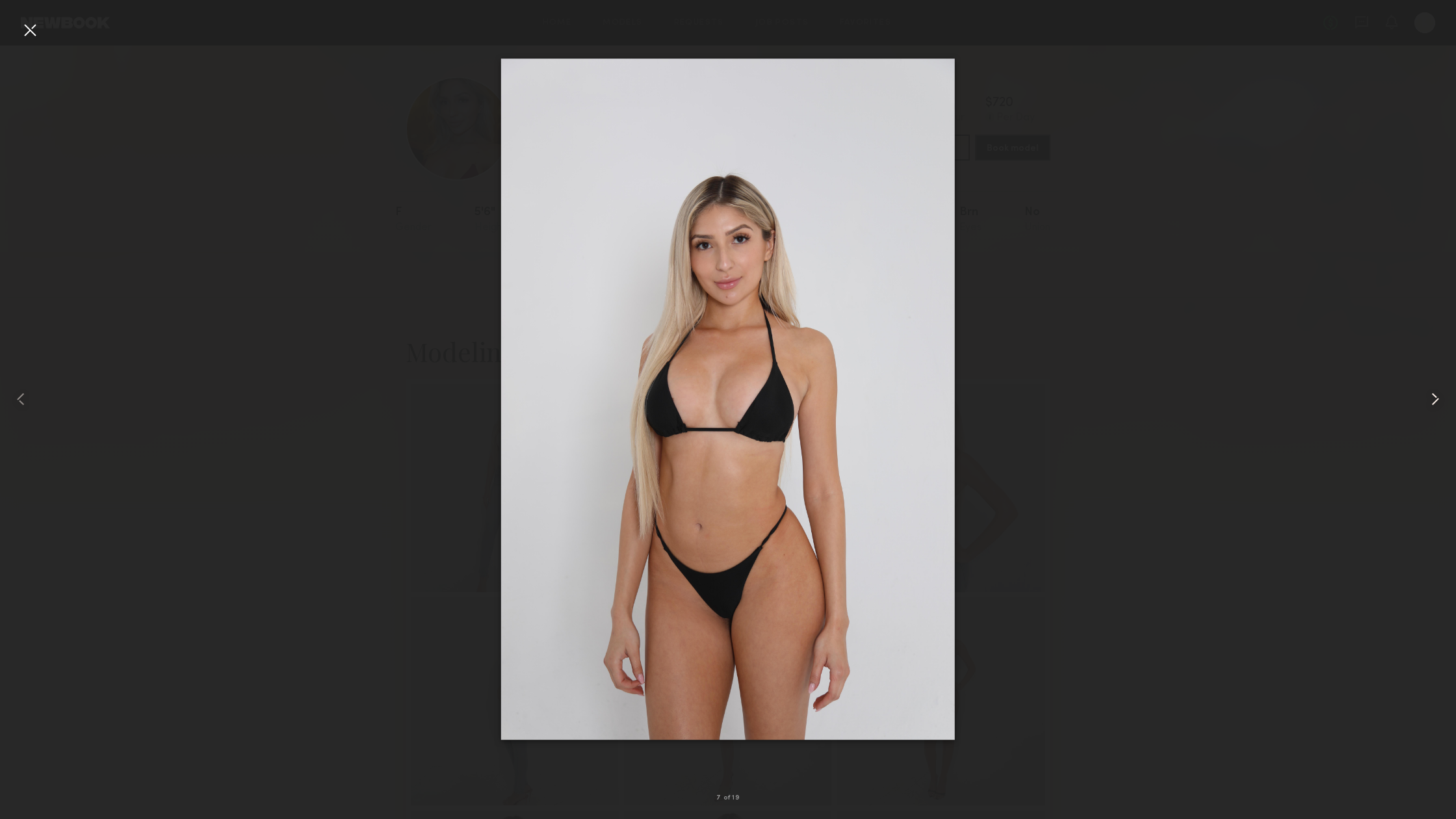
click at [1425, 409] on common-icon at bounding box center [1434, 399] width 21 height 21
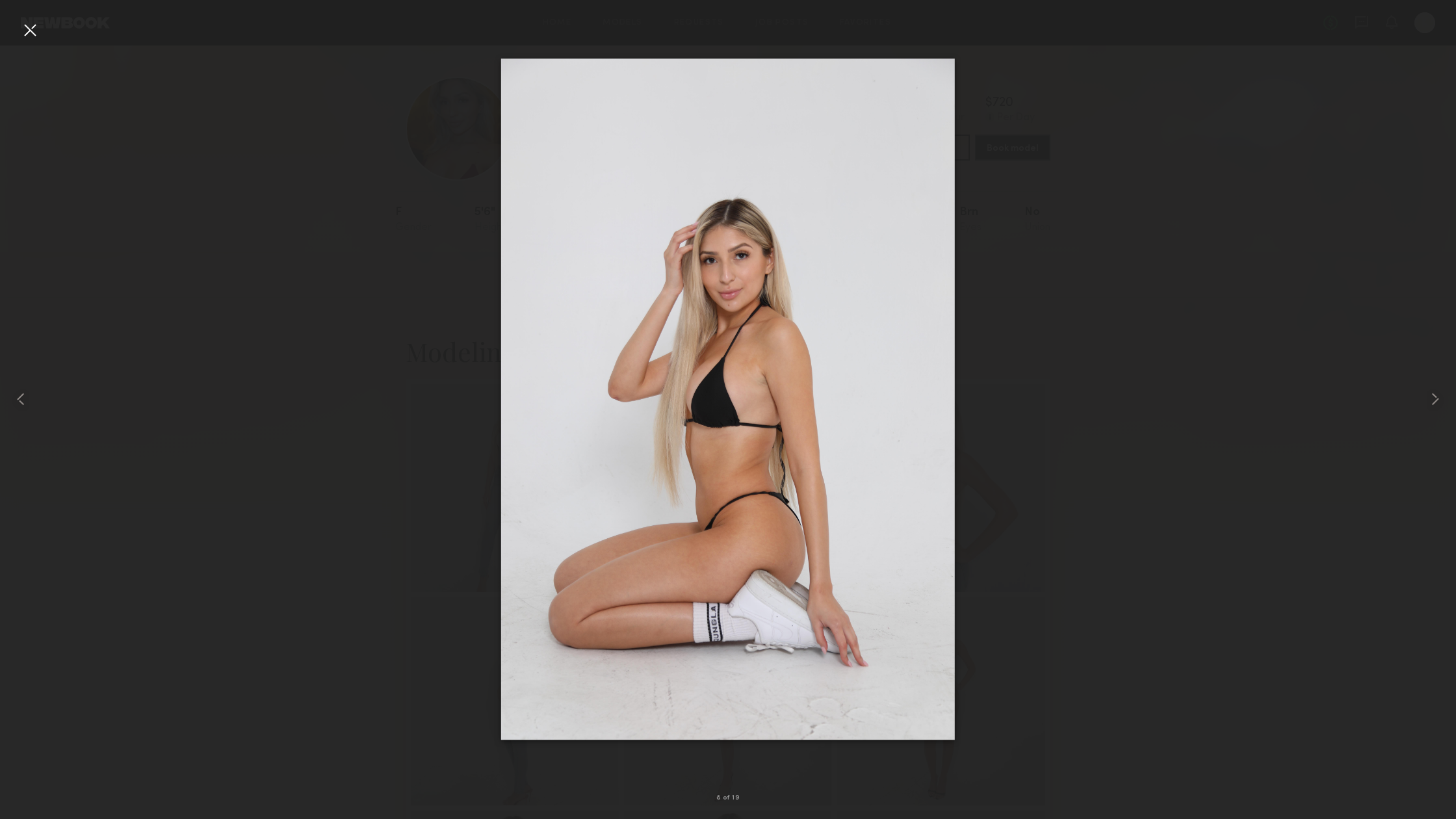
click at [27, 30] on div at bounding box center [29, 29] width 21 height 21
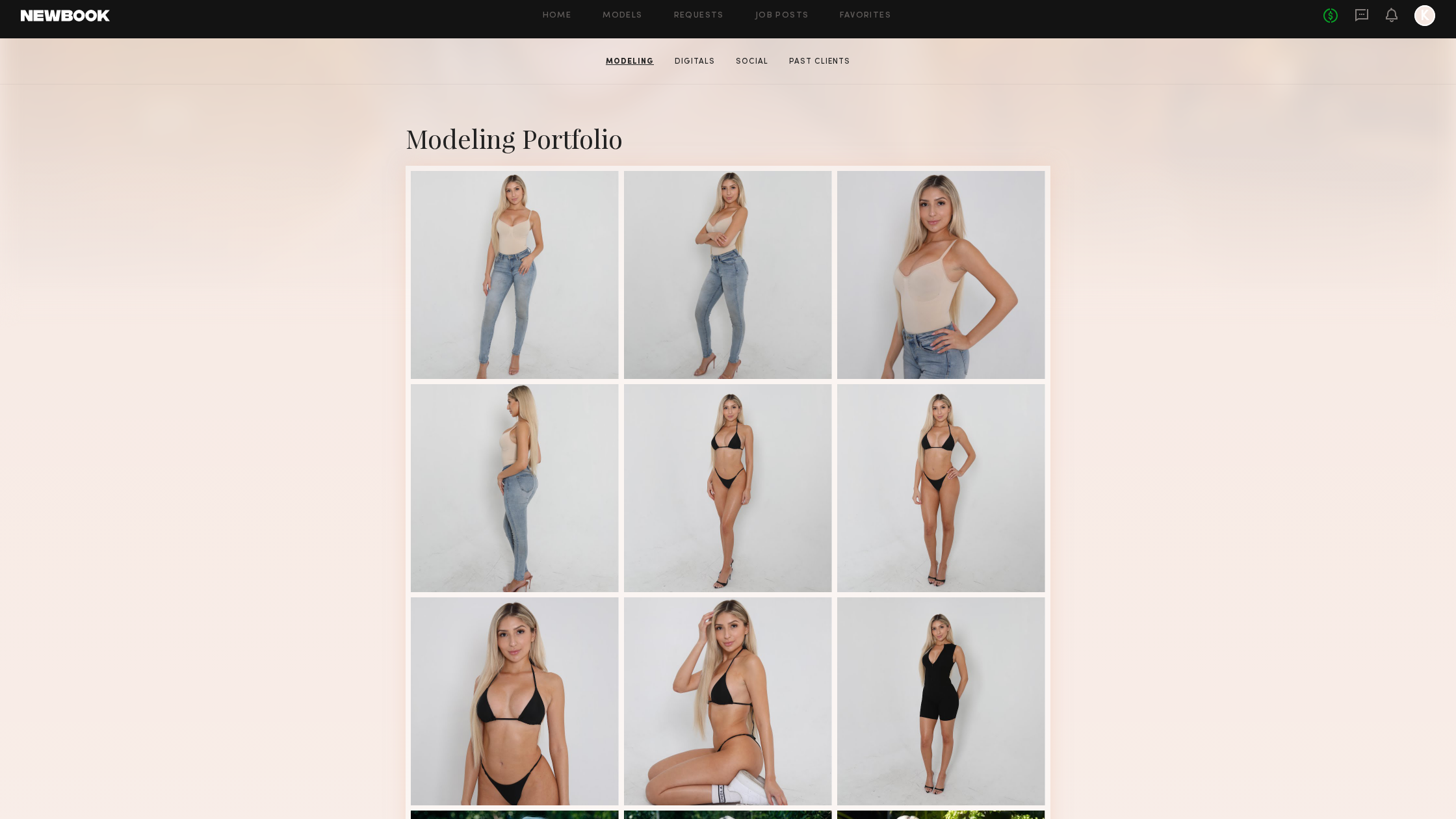
scroll to position [212, 0]
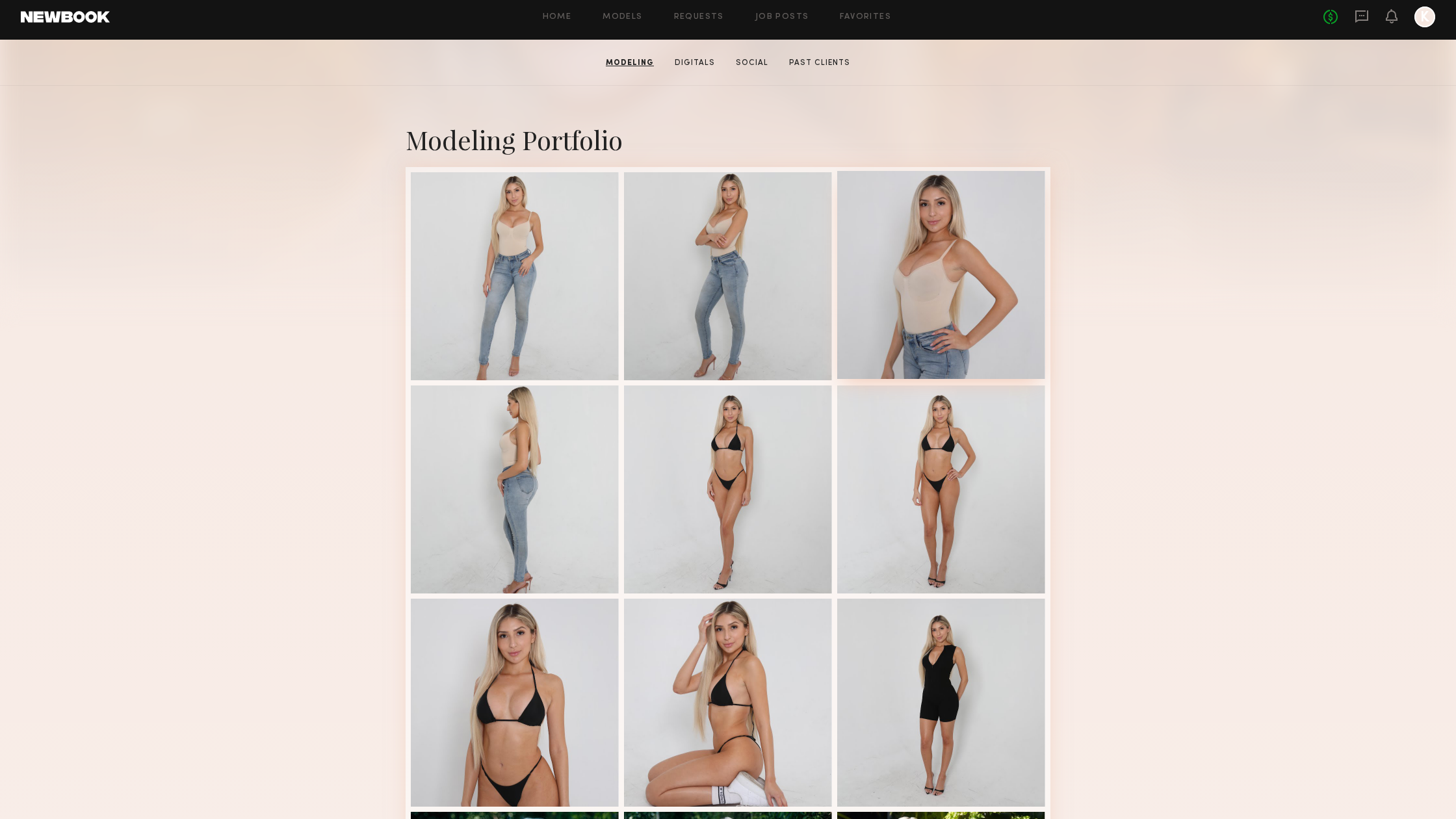
click at [943, 304] on div at bounding box center [941, 275] width 208 height 208
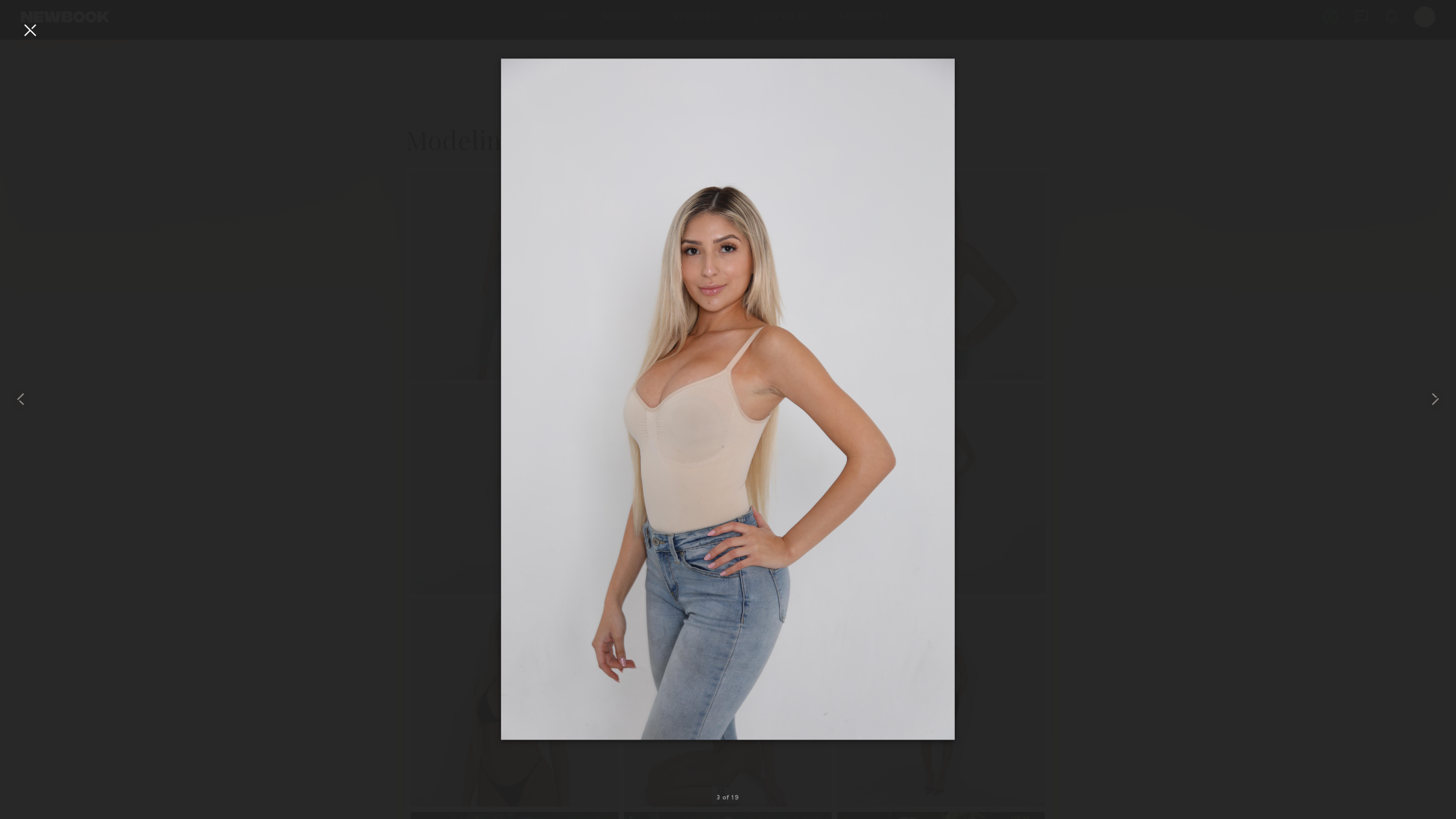
click at [34, 33] on div at bounding box center [29, 29] width 21 height 21
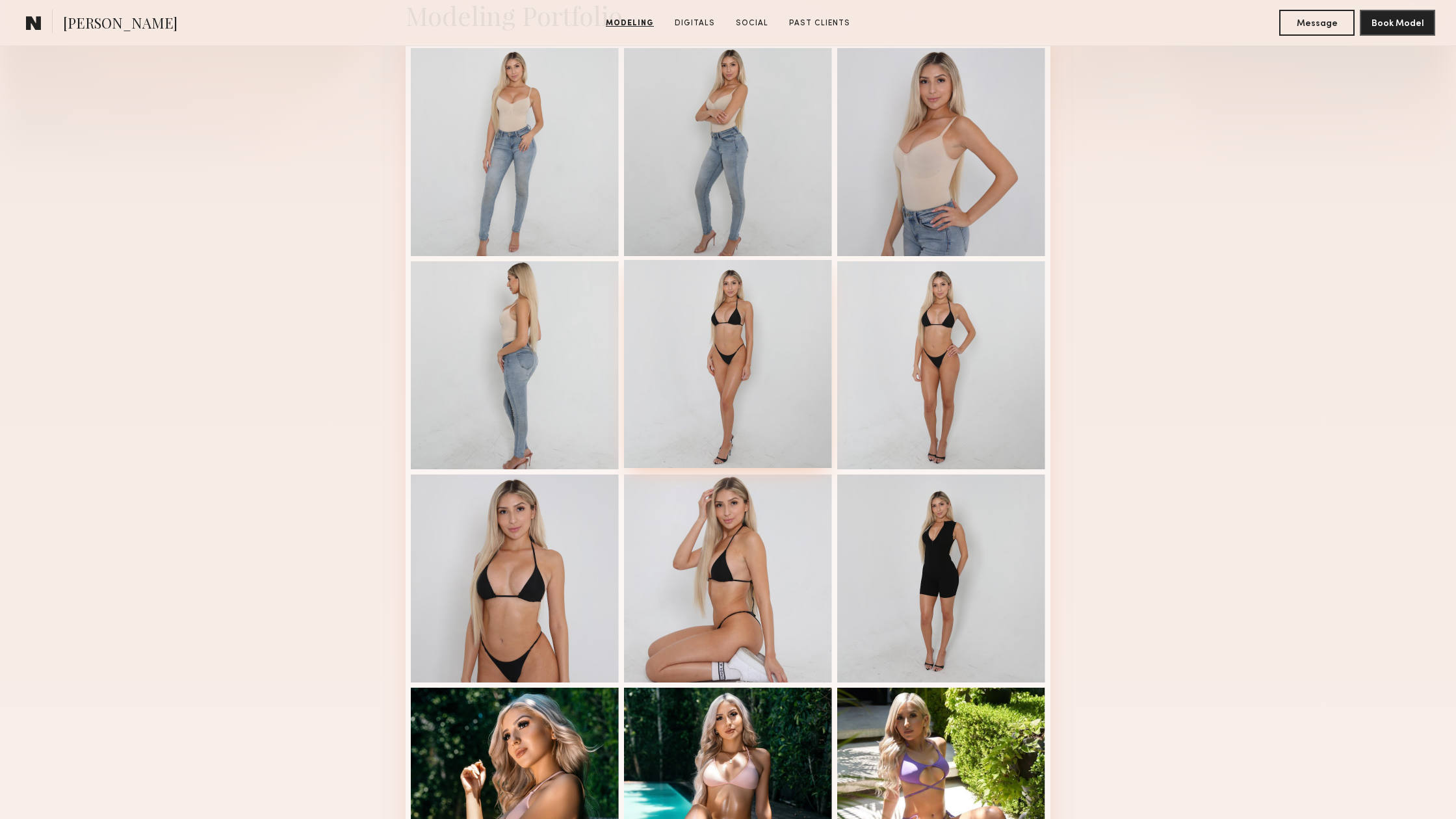
scroll to position [335, 0]
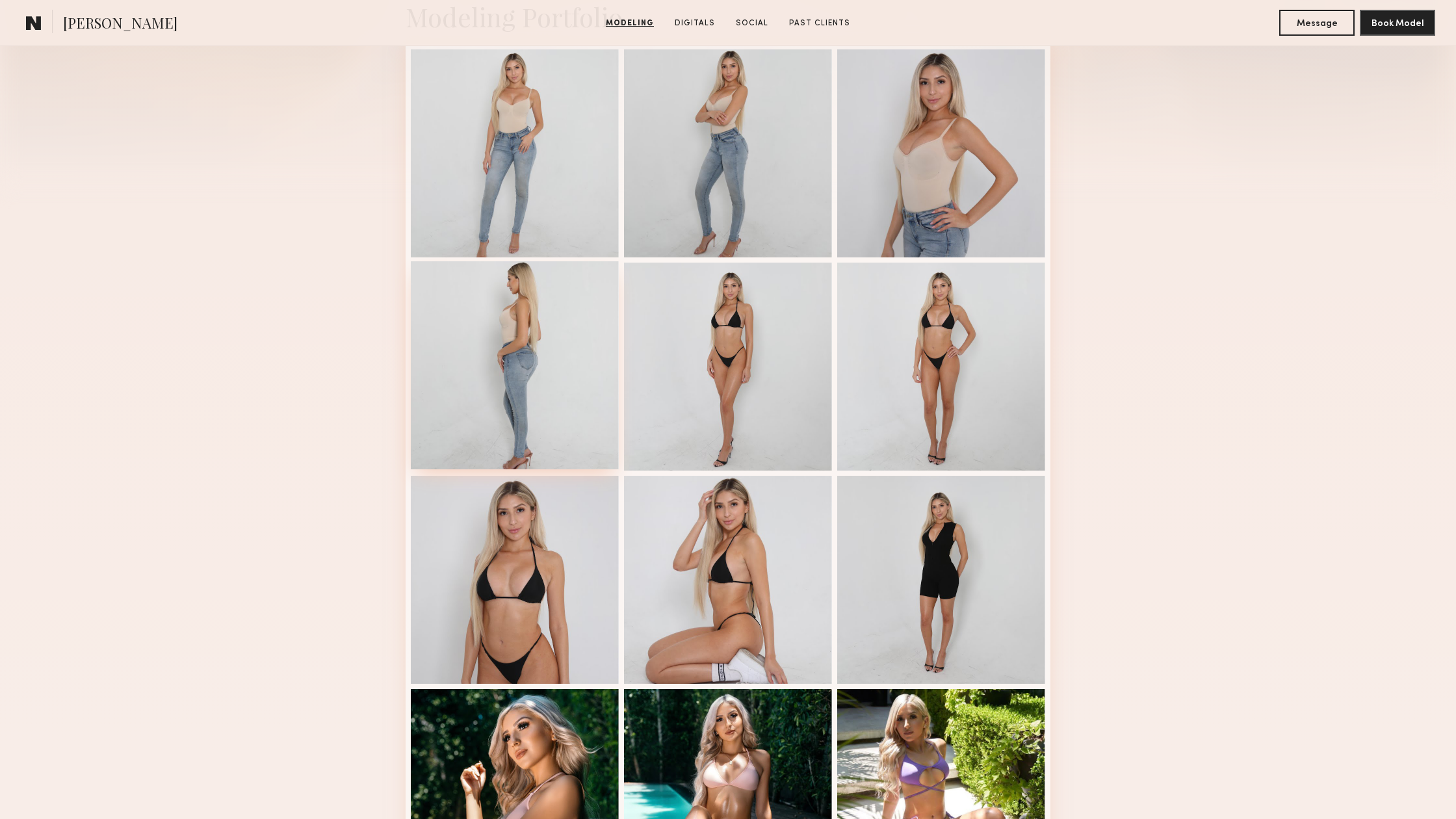
click at [483, 375] on div at bounding box center [514, 365] width 208 height 208
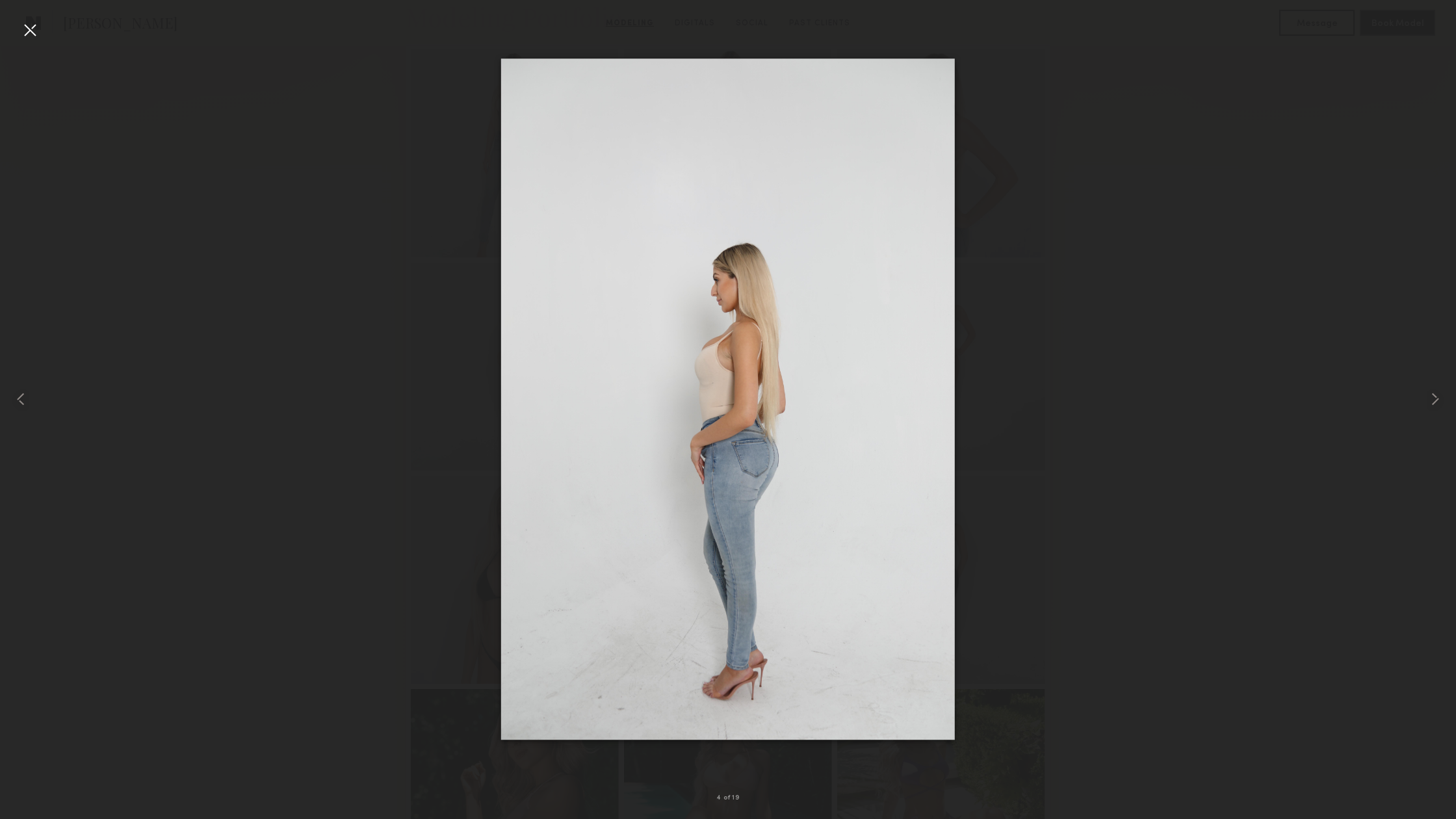
click at [33, 29] on div at bounding box center [29, 29] width 21 height 21
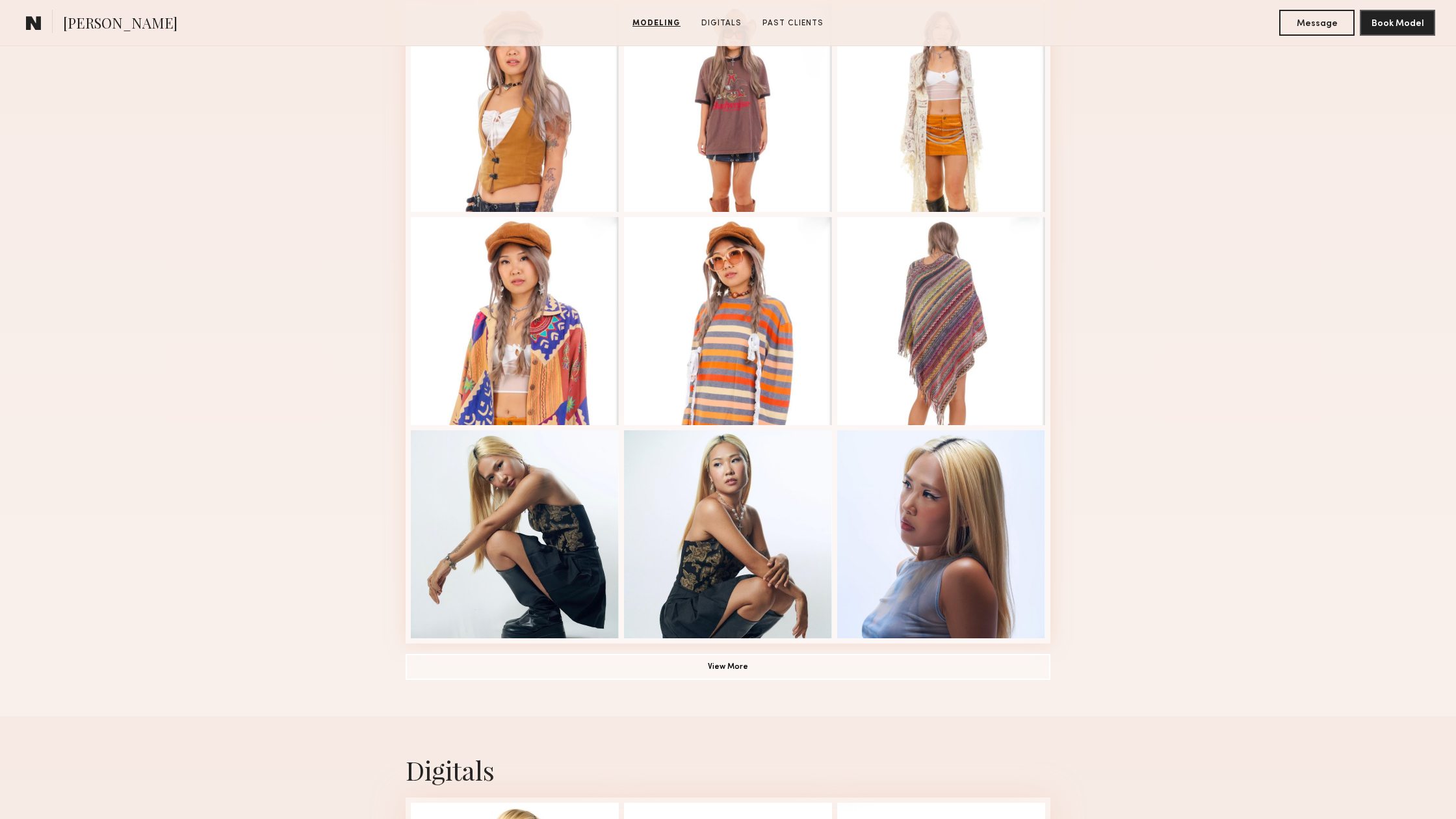
scroll to position [727, 0]
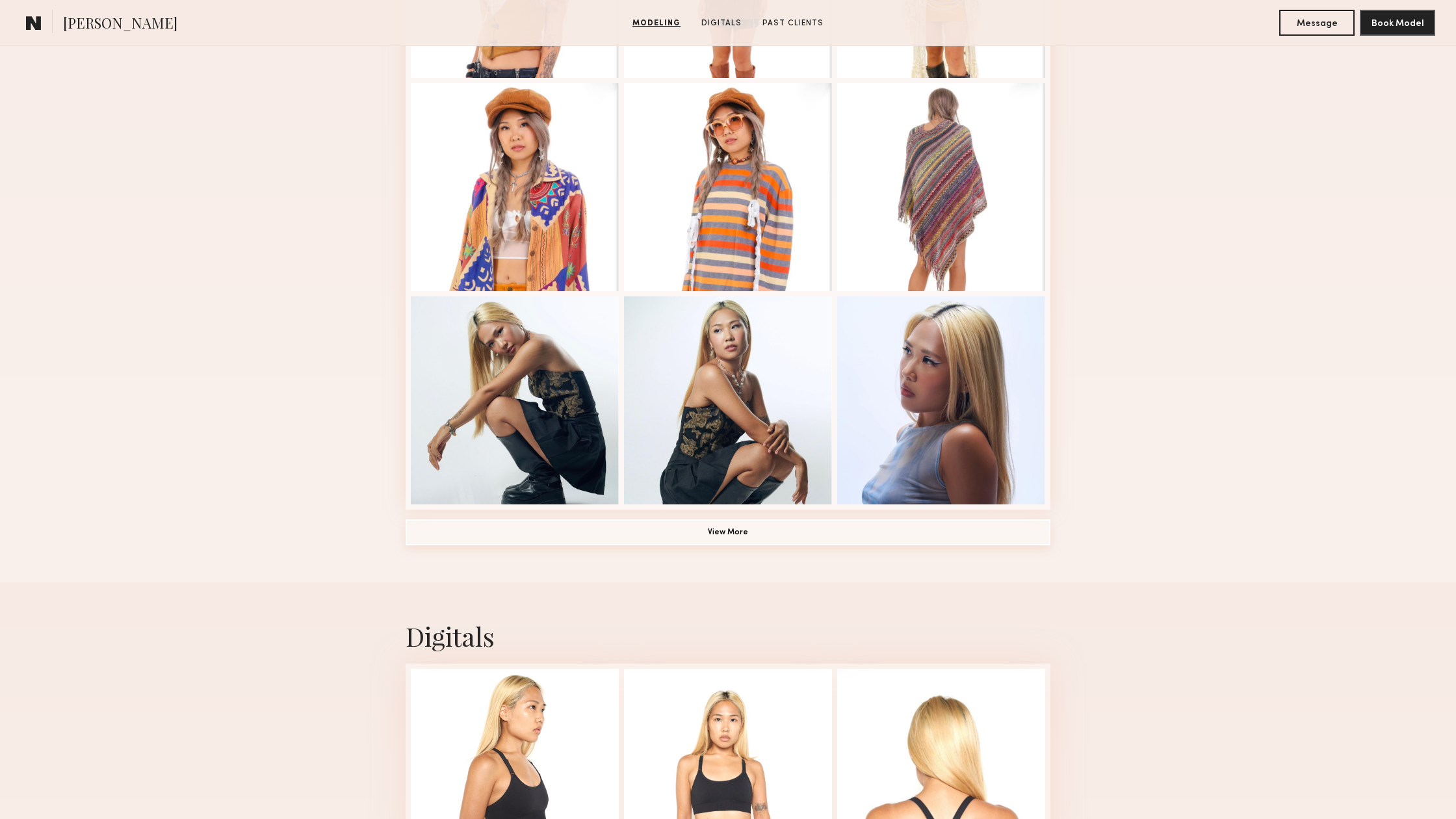
click at [760, 529] on button "View More" at bounding box center [728, 532] width 644 height 26
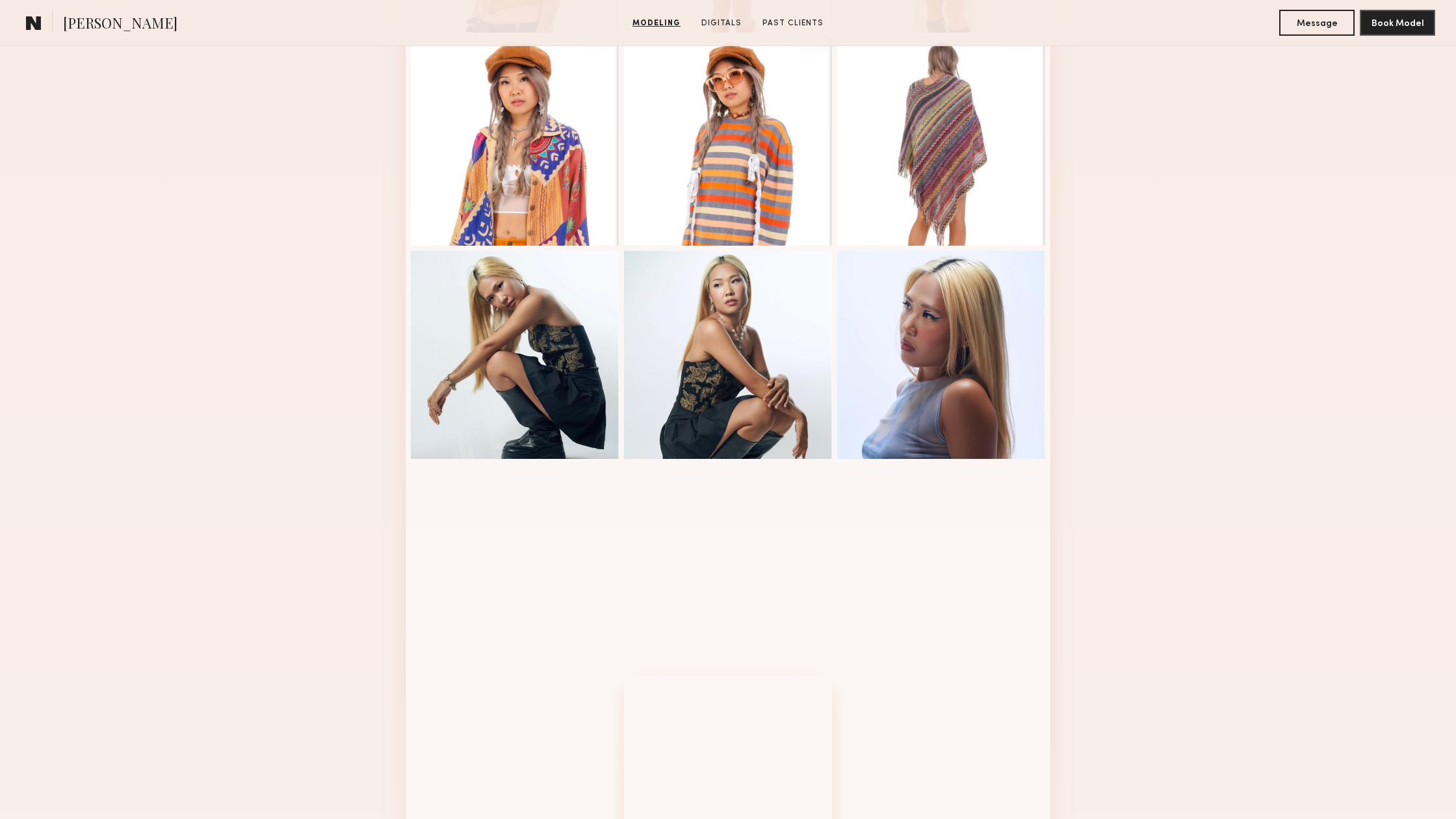
scroll to position [772, 0]
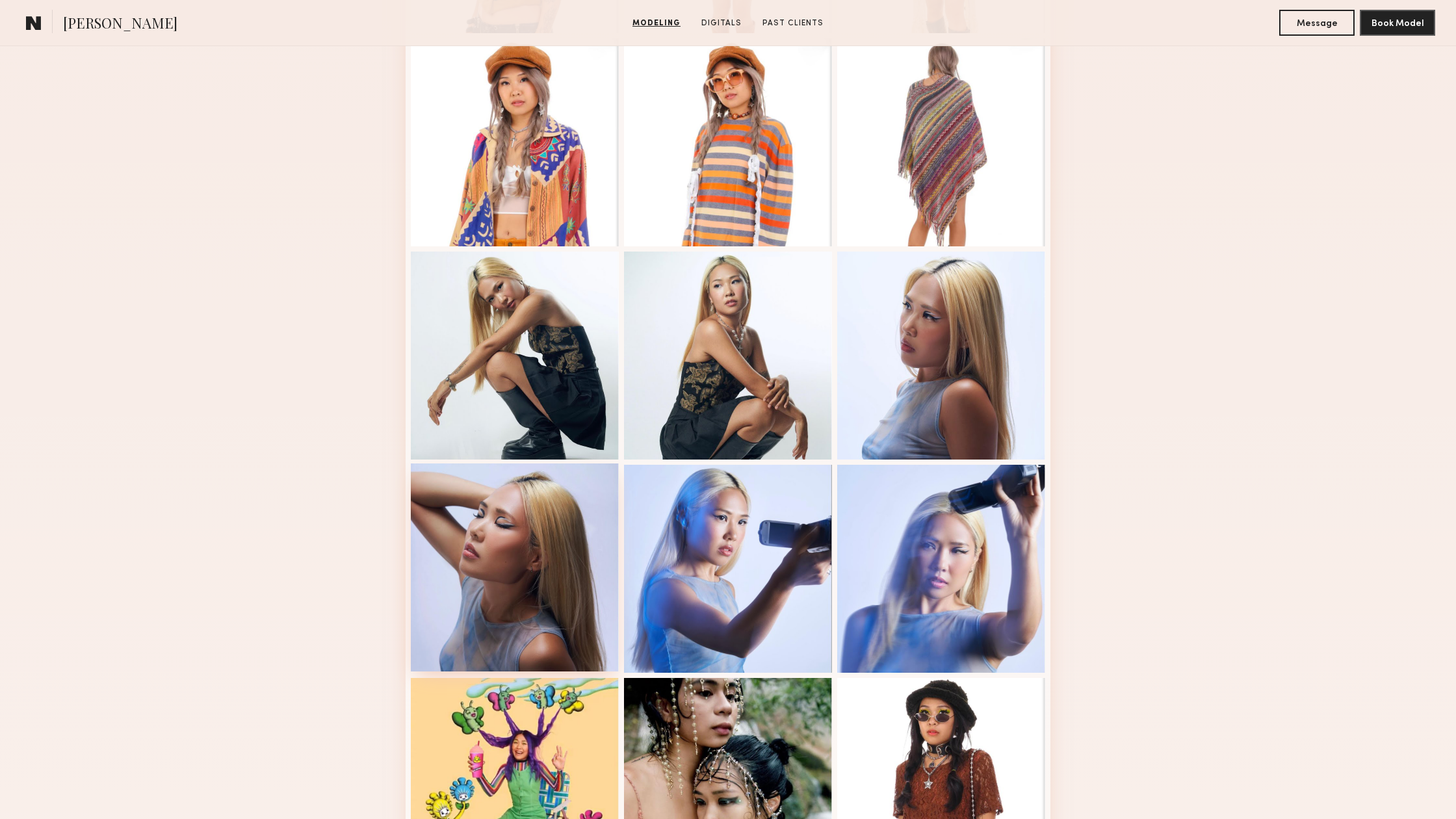
click at [551, 567] on div at bounding box center [514, 567] width 208 height 208
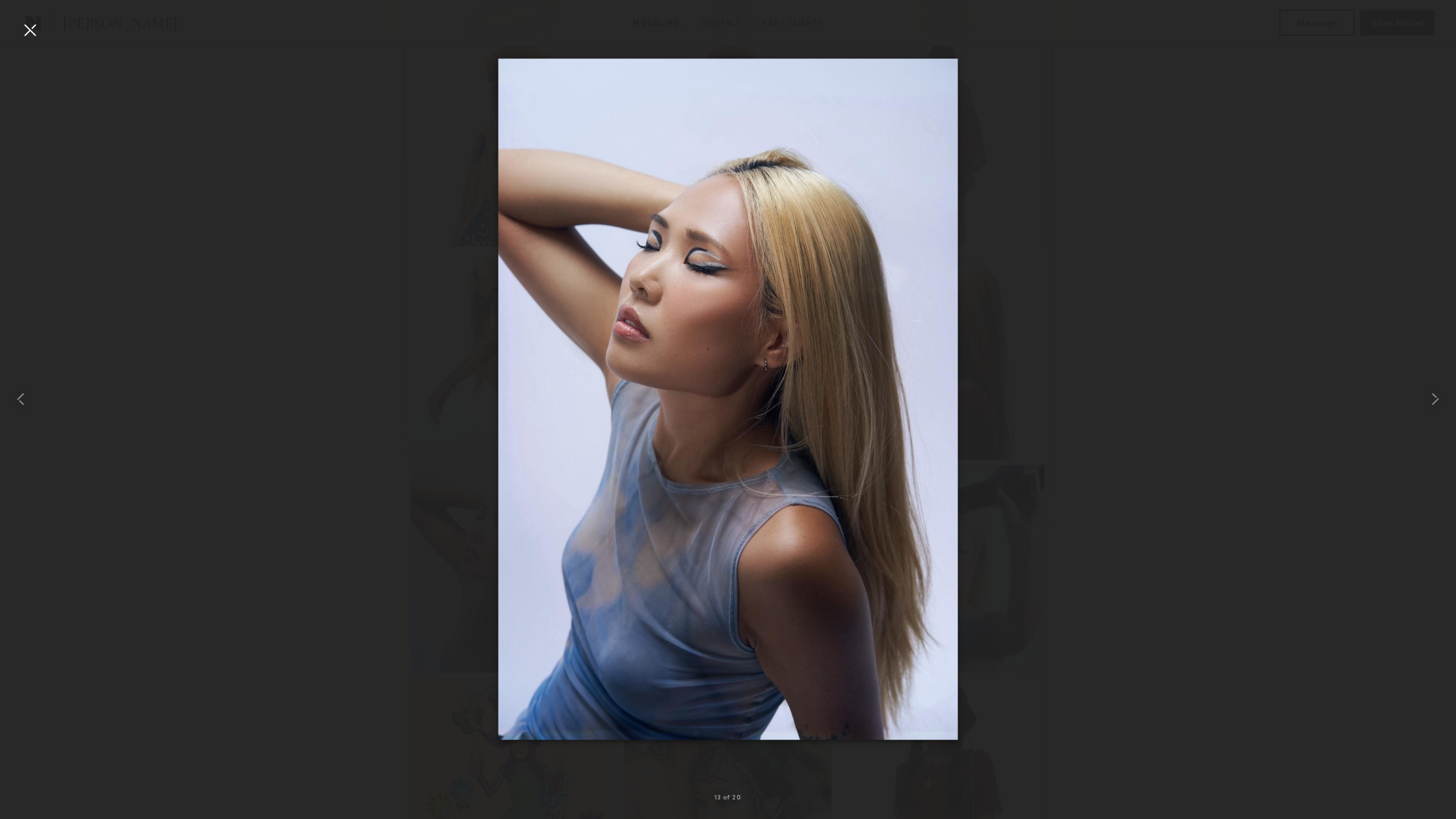
click at [1166, 392] on div at bounding box center [728, 399] width 1456 height 756
click at [35, 25] on div at bounding box center [29, 29] width 21 height 21
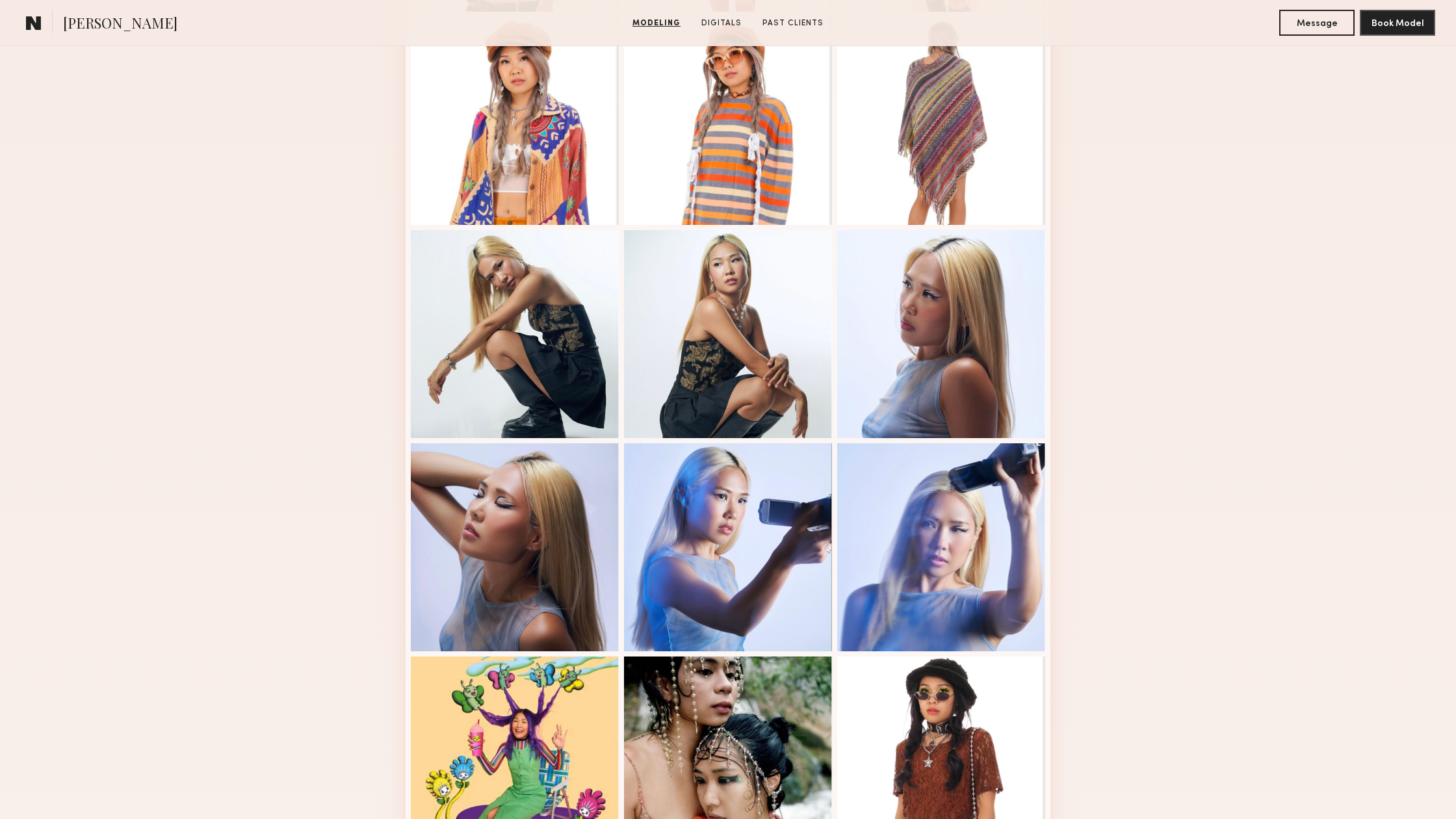
scroll to position [797, 0]
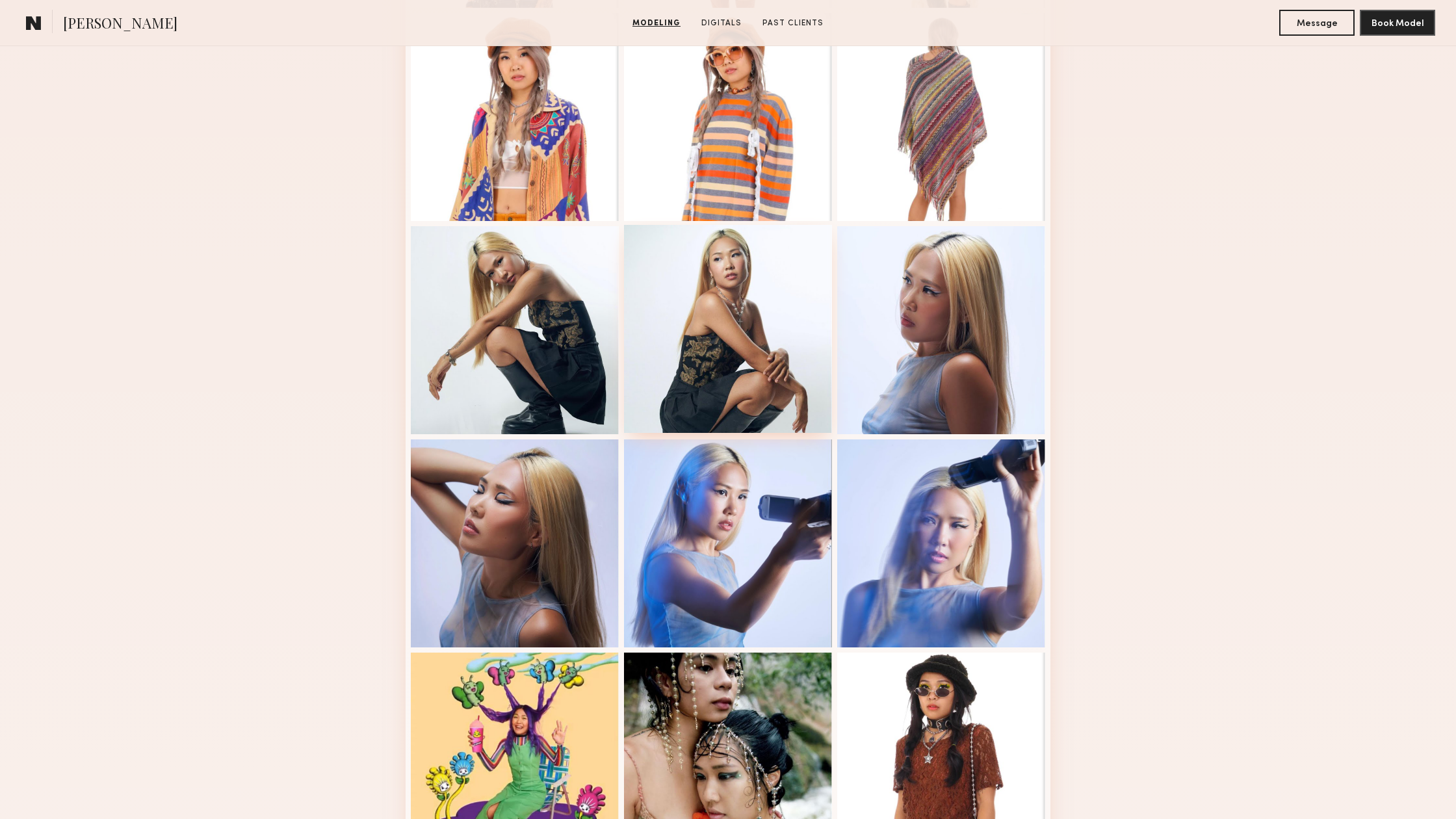
click at [765, 325] on div at bounding box center [728, 329] width 208 height 208
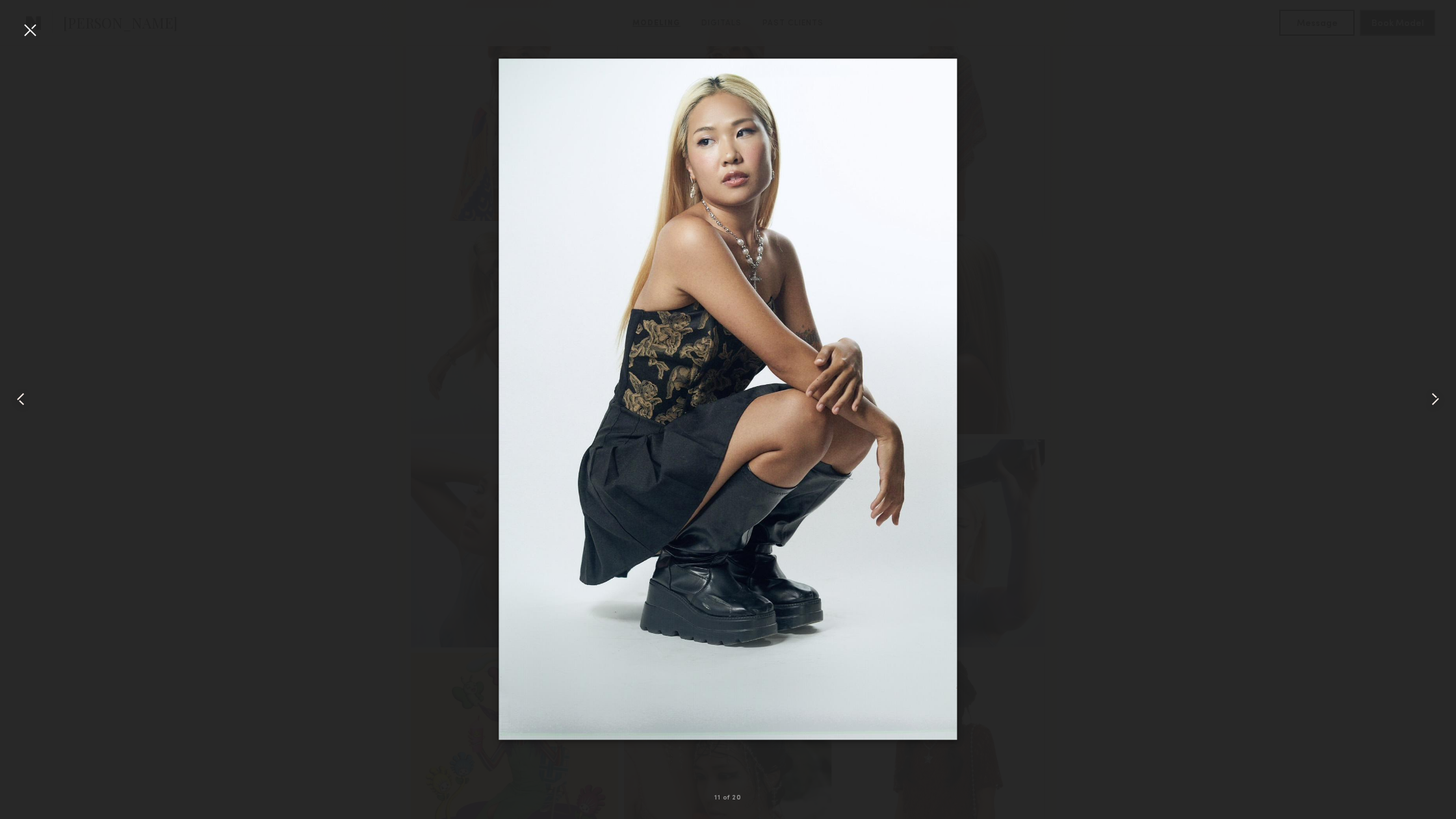
click at [35, 26] on div at bounding box center [29, 29] width 21 height 21
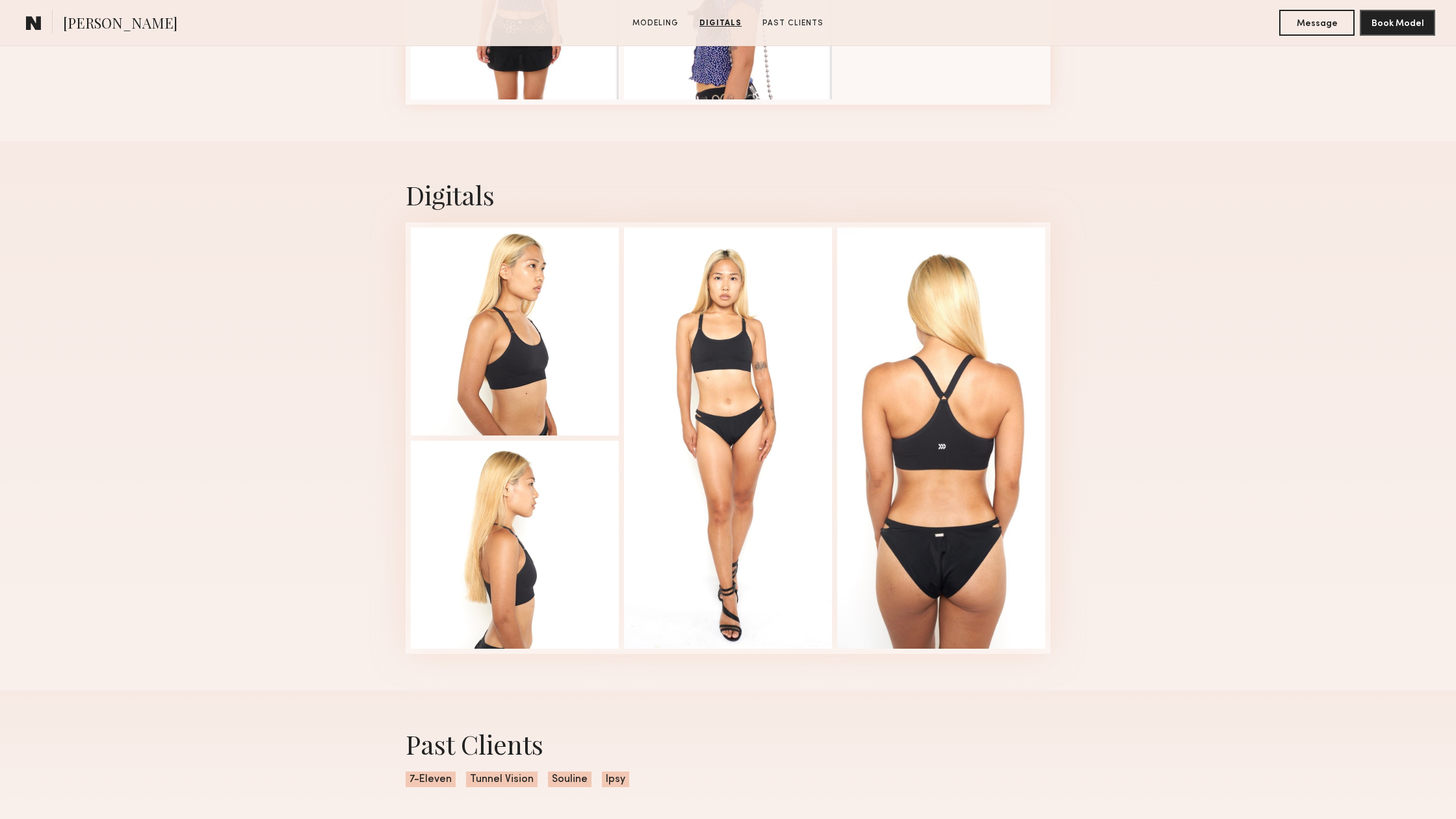
scroll to position [1785, 0]
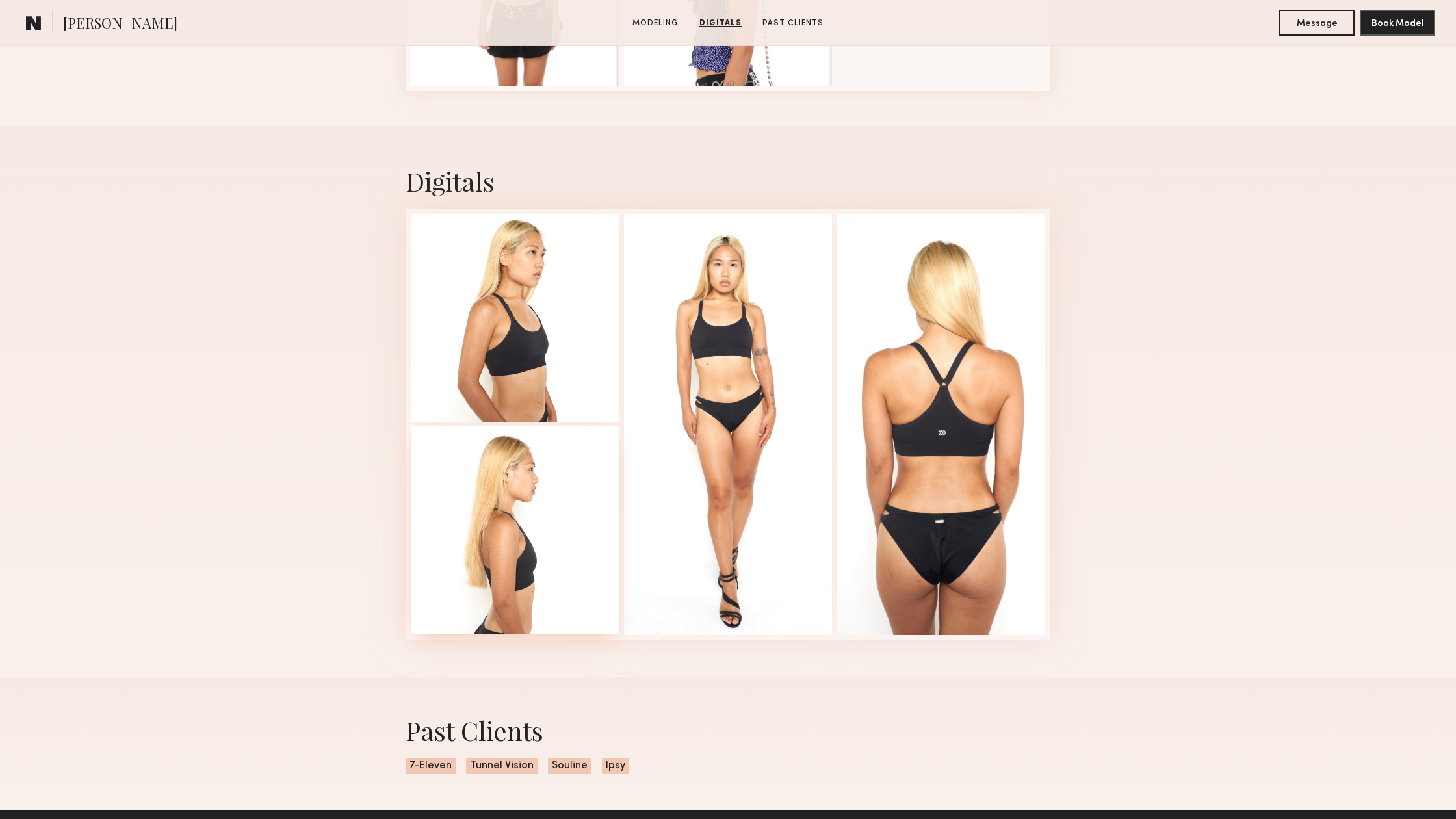
click at [499, 529] on div at bounding box center [514, 530] width 208 height 208
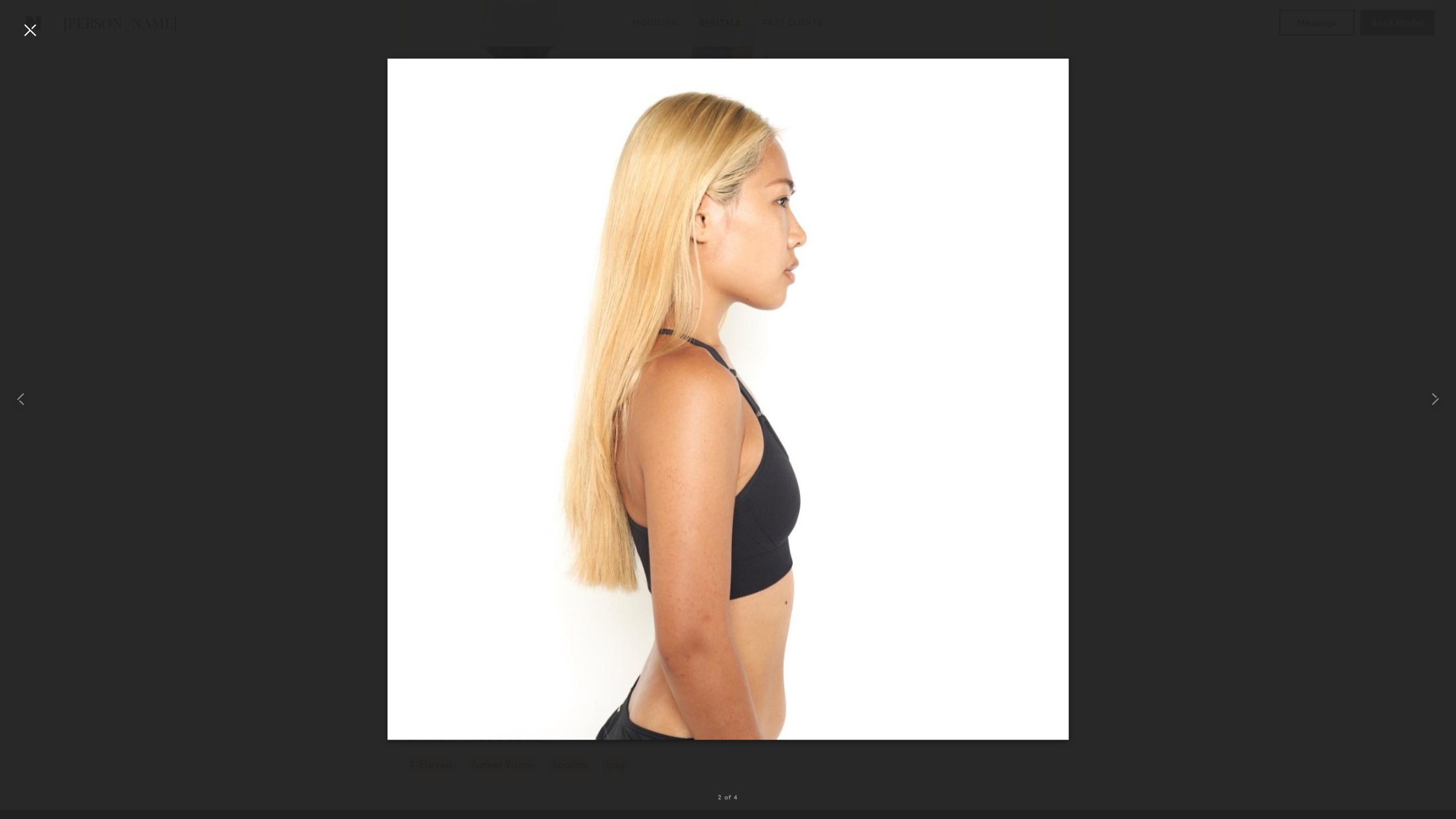
click at [35, 20] on div at bounding box center [29, 29] width 21 height 21
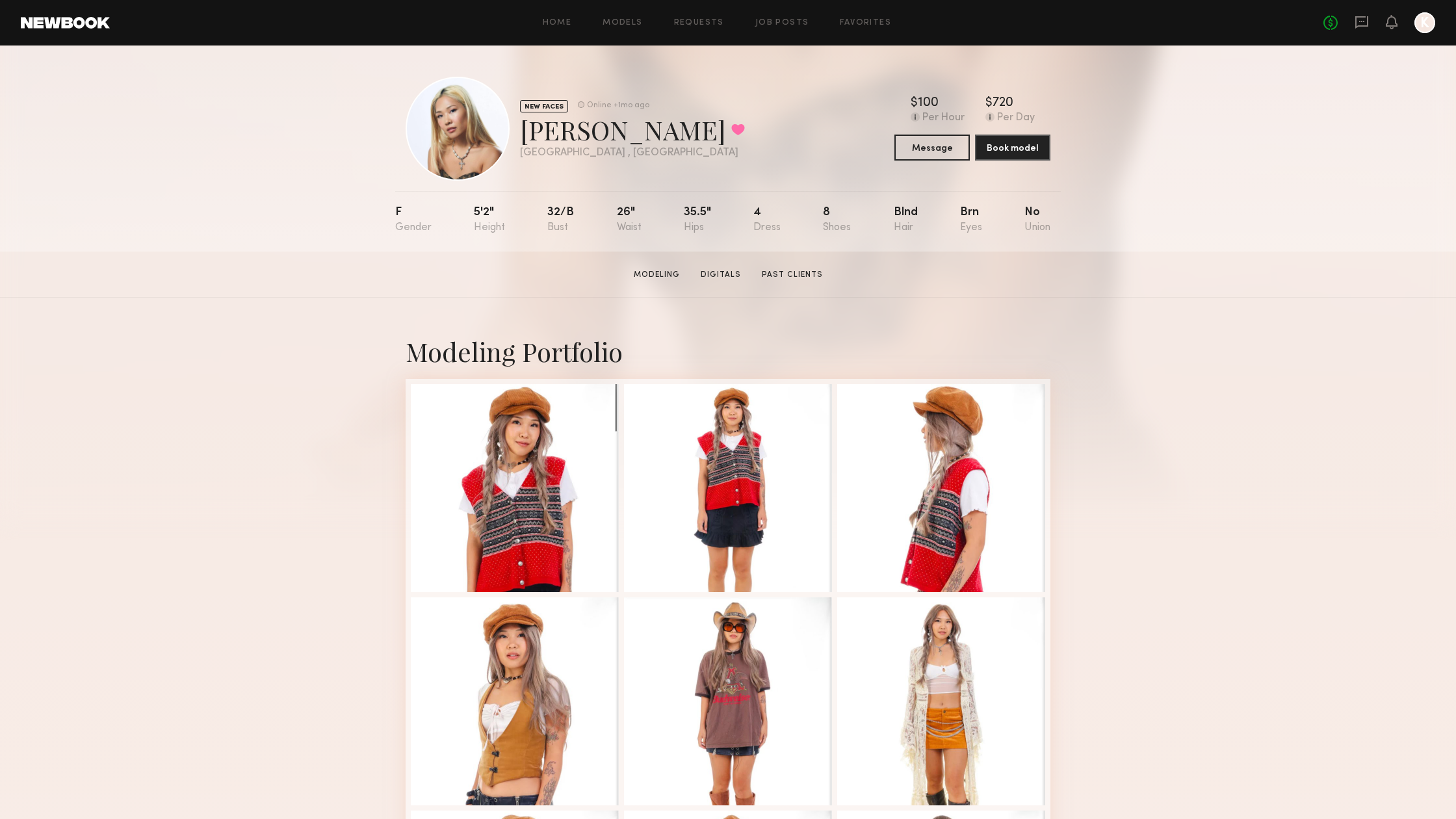
scroll to position [0, 0]
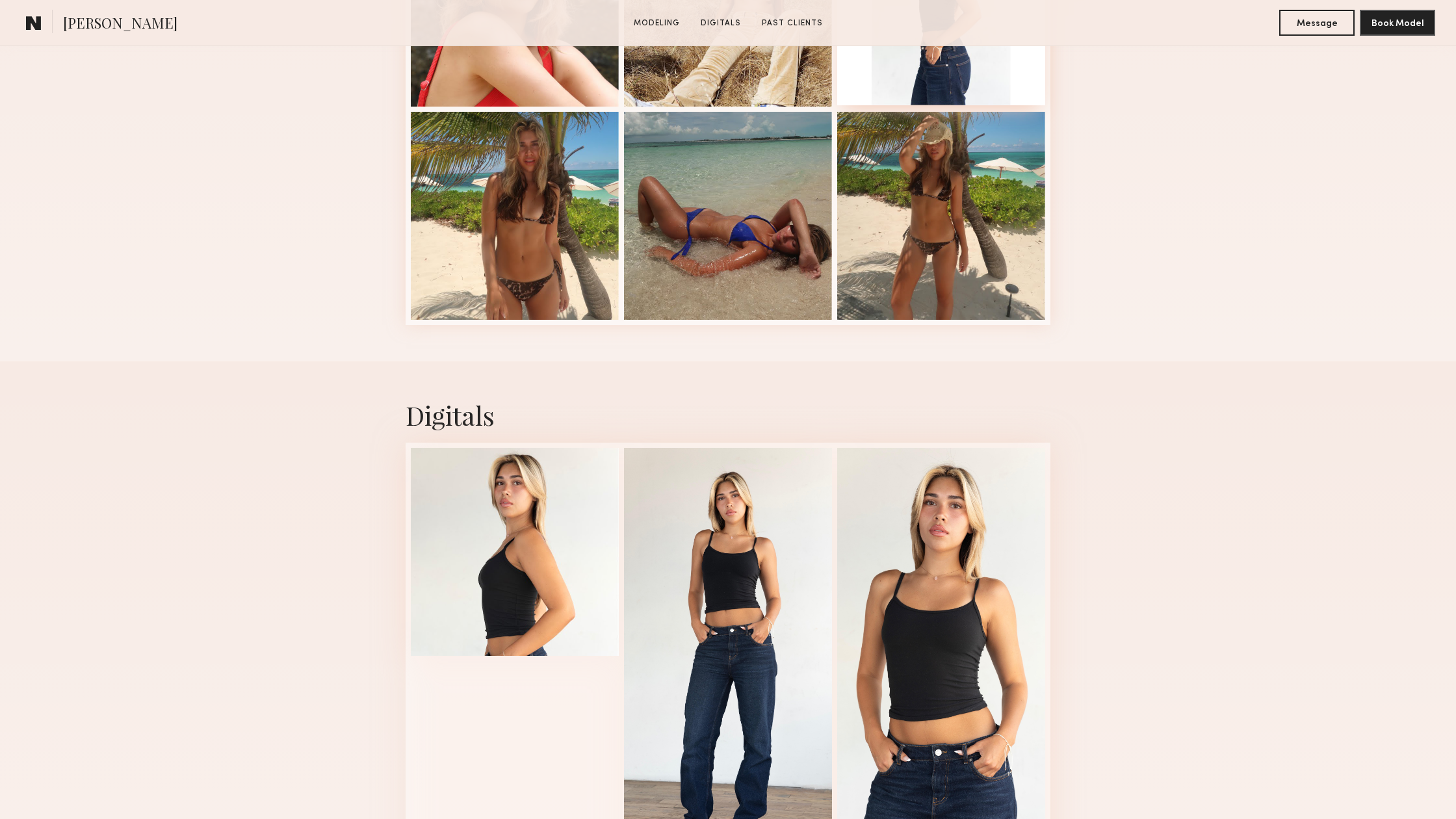
scroll to position [558, 0]
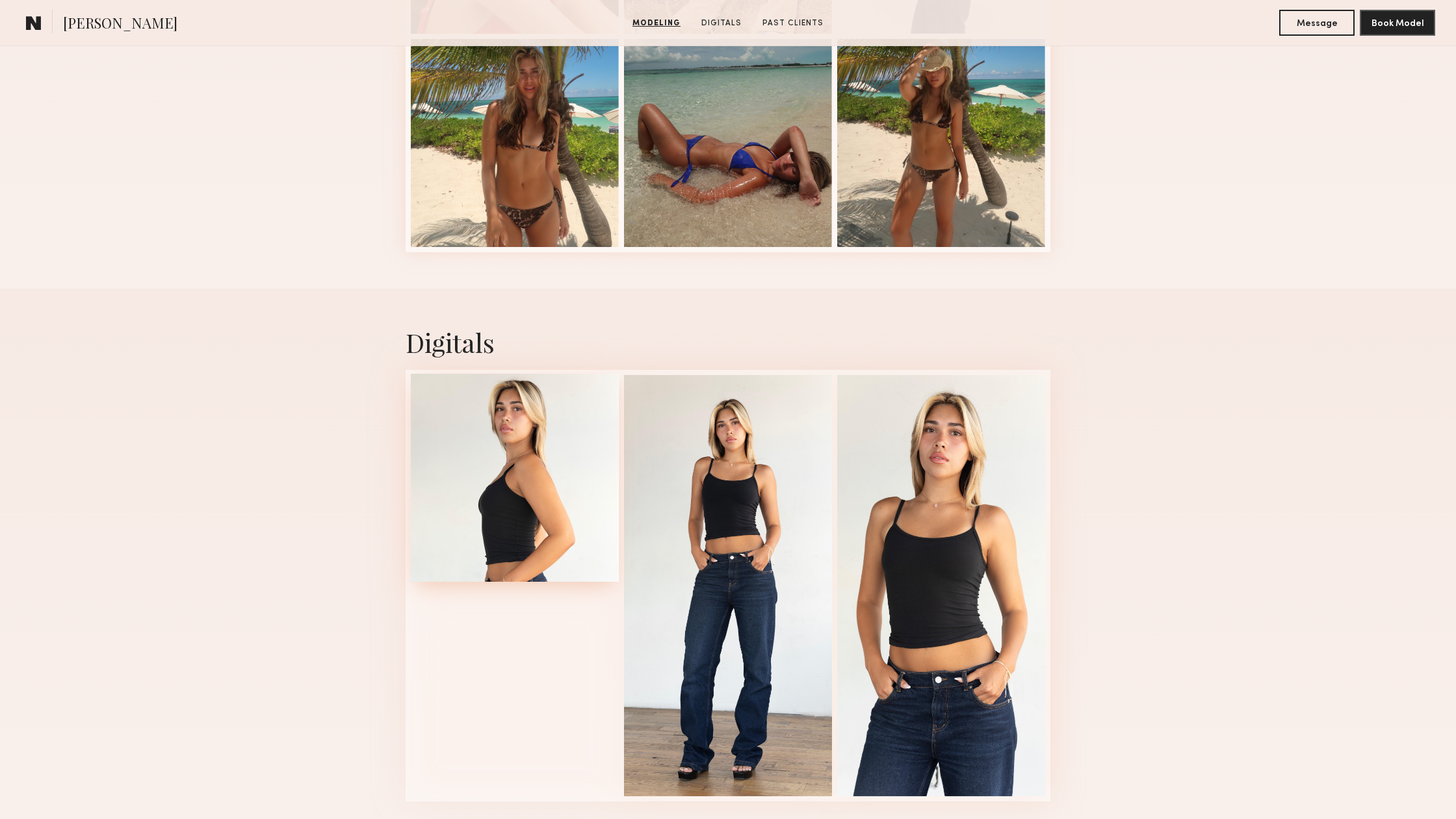
click at [525, 497] on div at bounding box center [514, 478] width 208 height 208
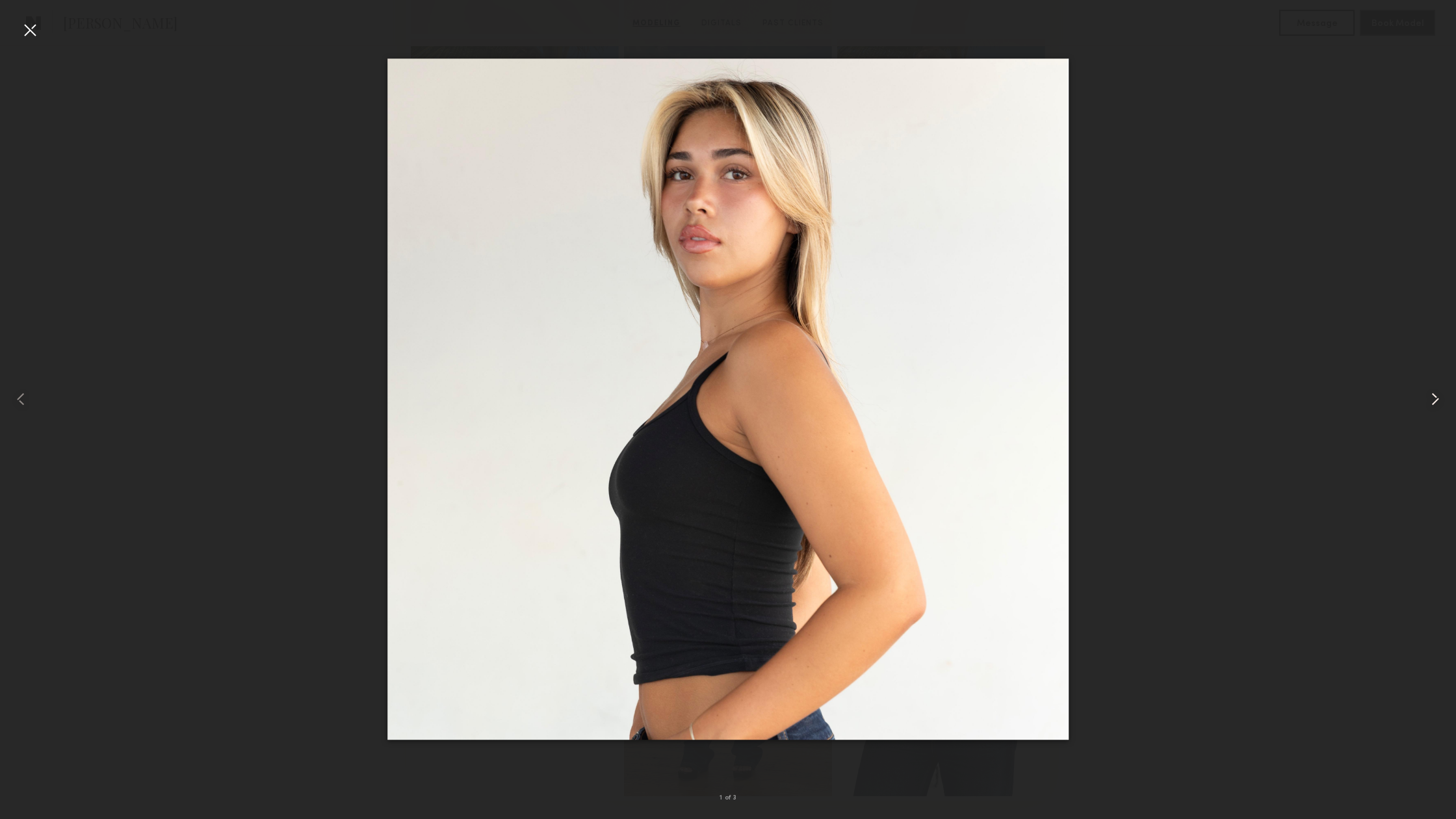
click at [1431, 394] on common-icon at bounding box center [1434, 399] width 21 height 21
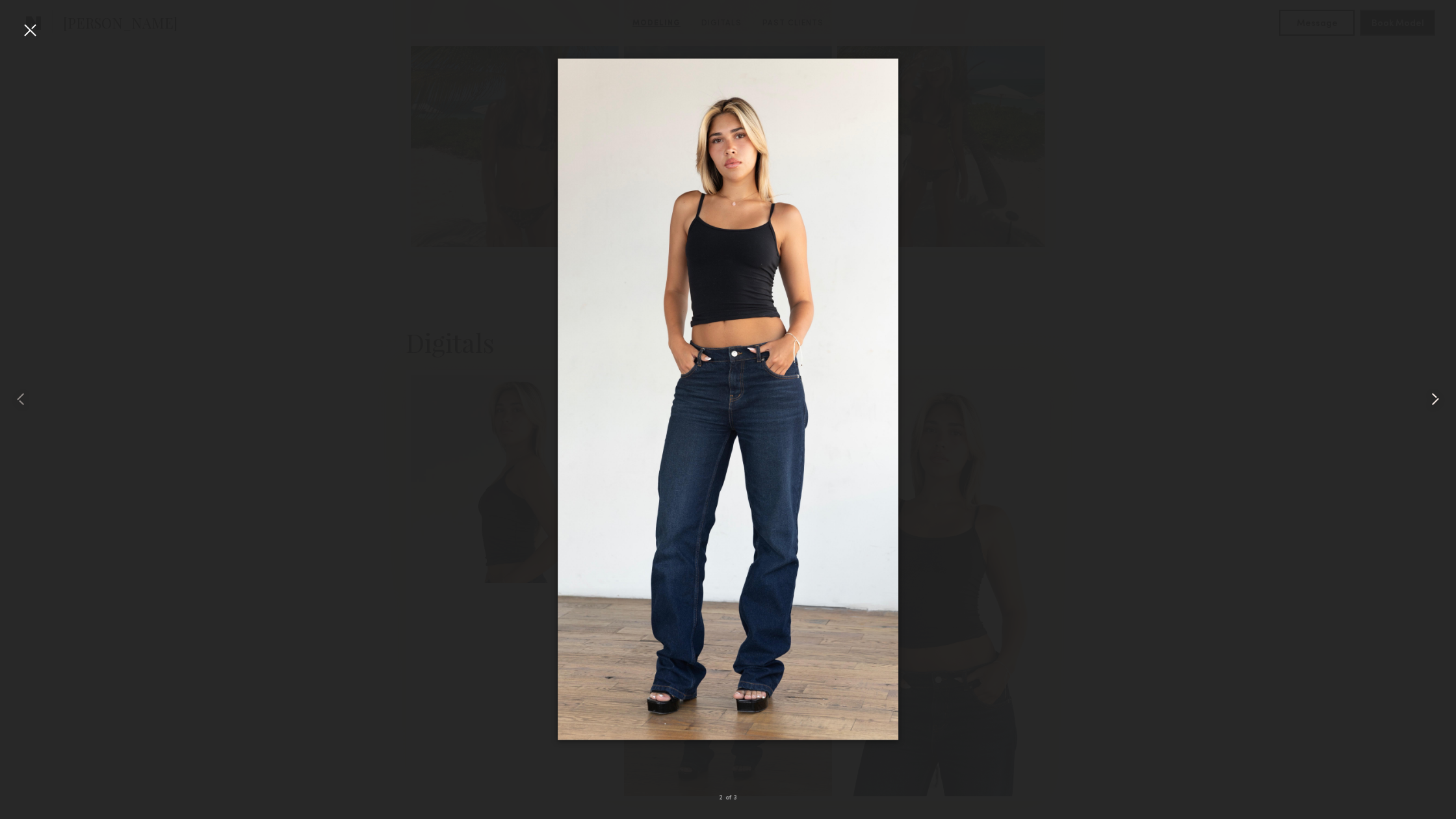
click at [1431, 394] on common-icon at bounding box center [1434, 399] width 21 height 21
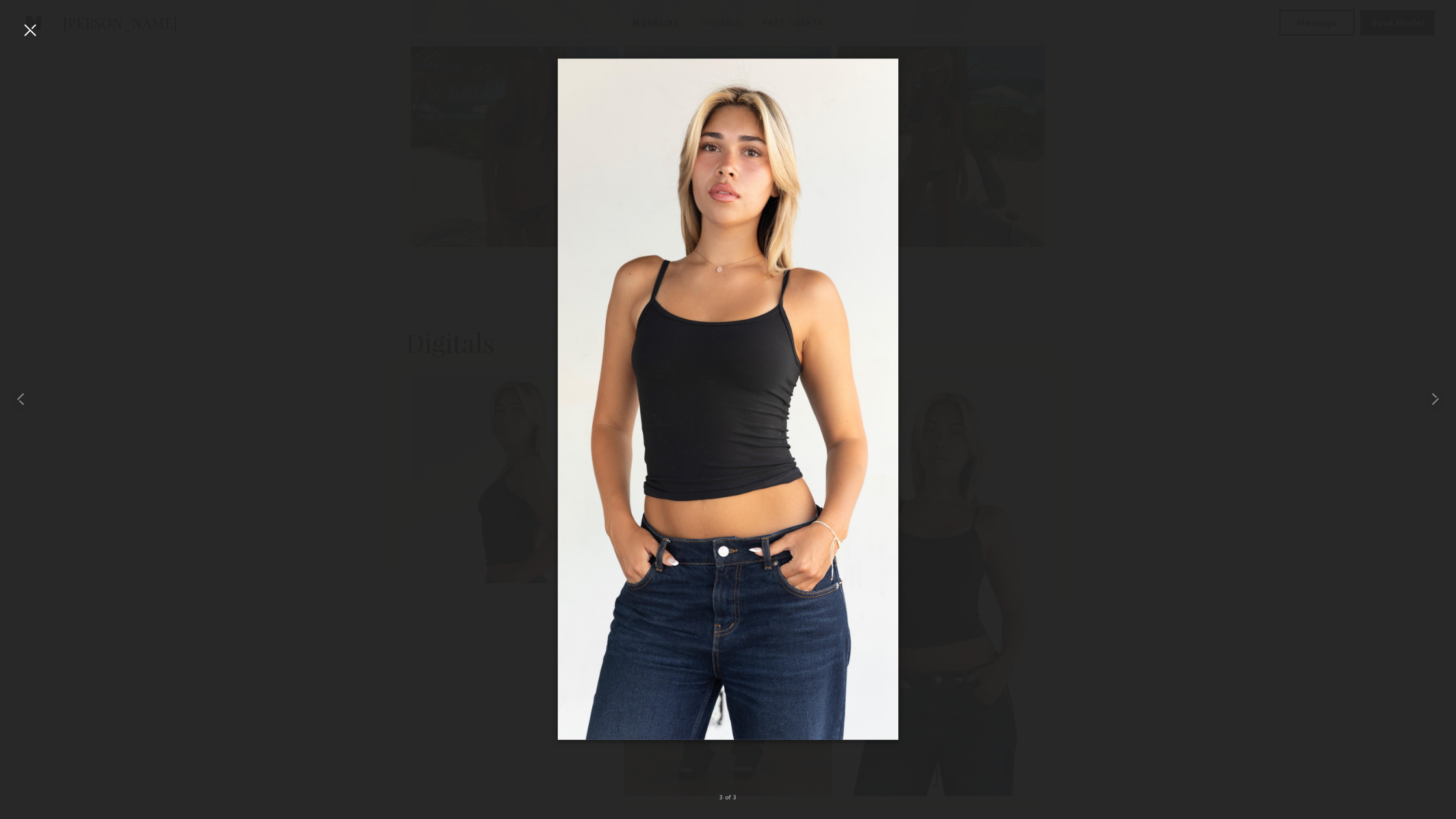
click at [31, 34] on div at bounding box center [29, 29] width 21 height 21
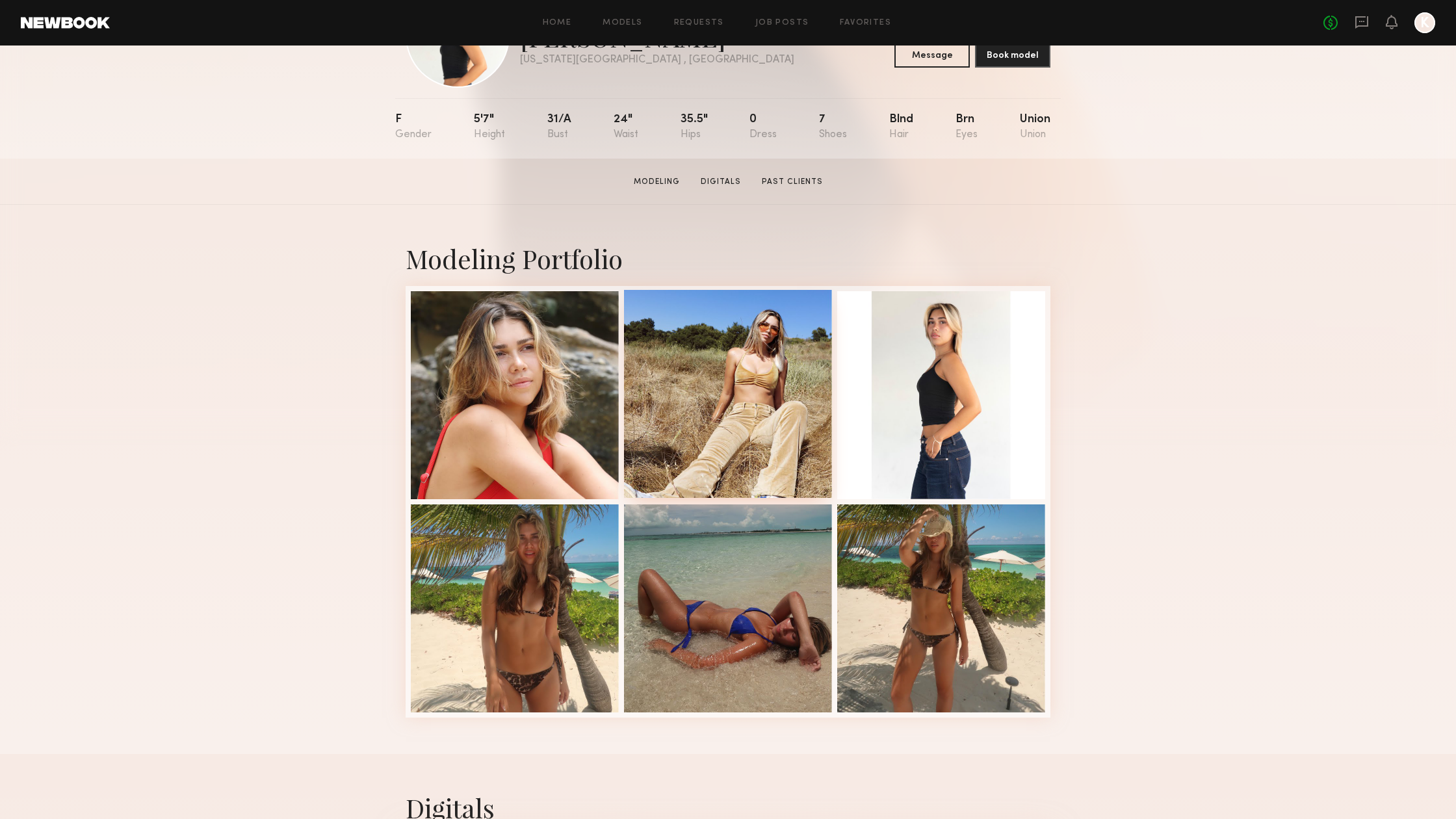
scroll to position [92, 0]
click at [708, 451] on div at bounding box center [728, 394] width 208 height 208
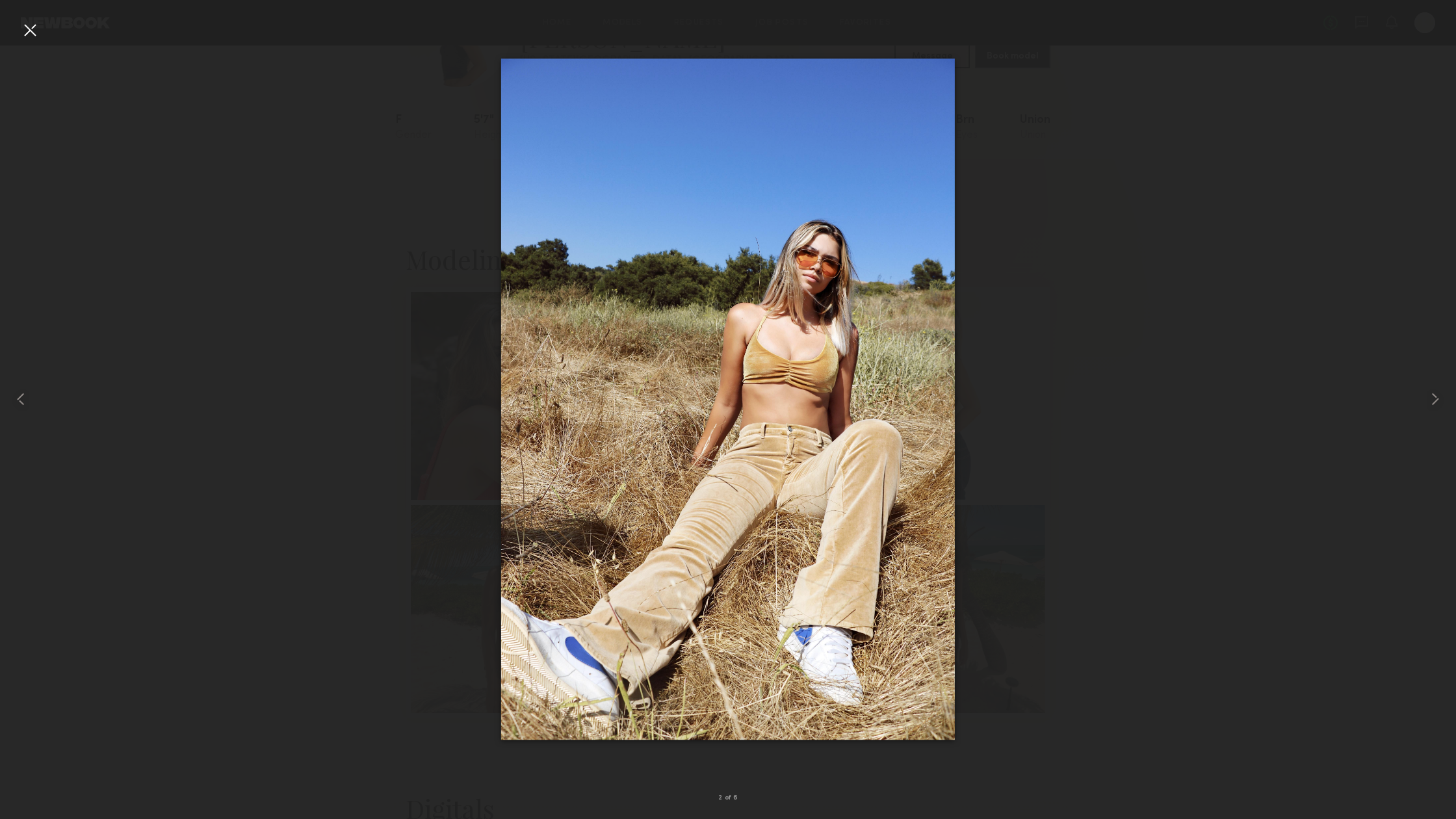
click at [36, 28] on div at bounding box center [29, 29] width 21 height 21
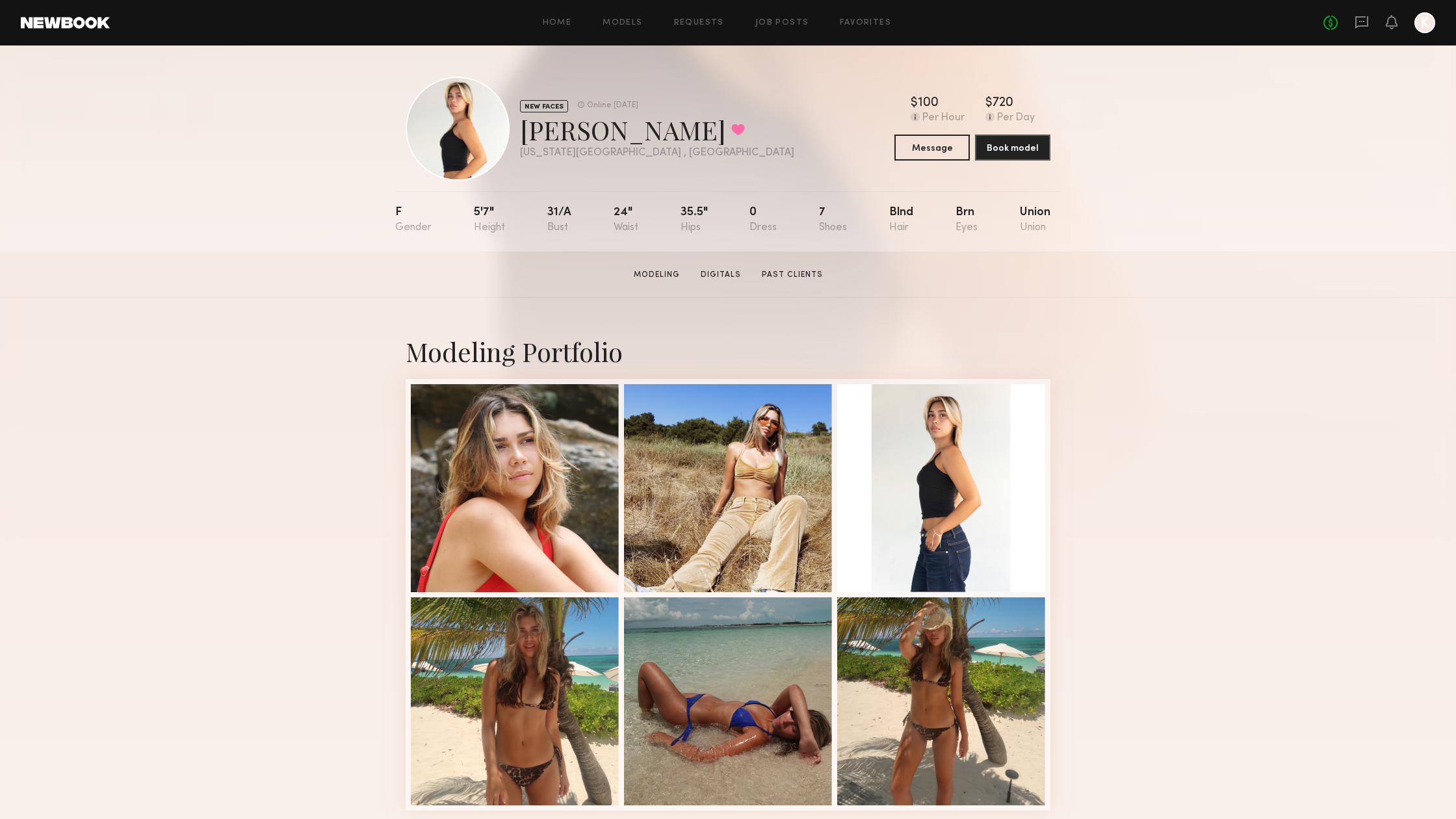
scroll to position [0, 0]
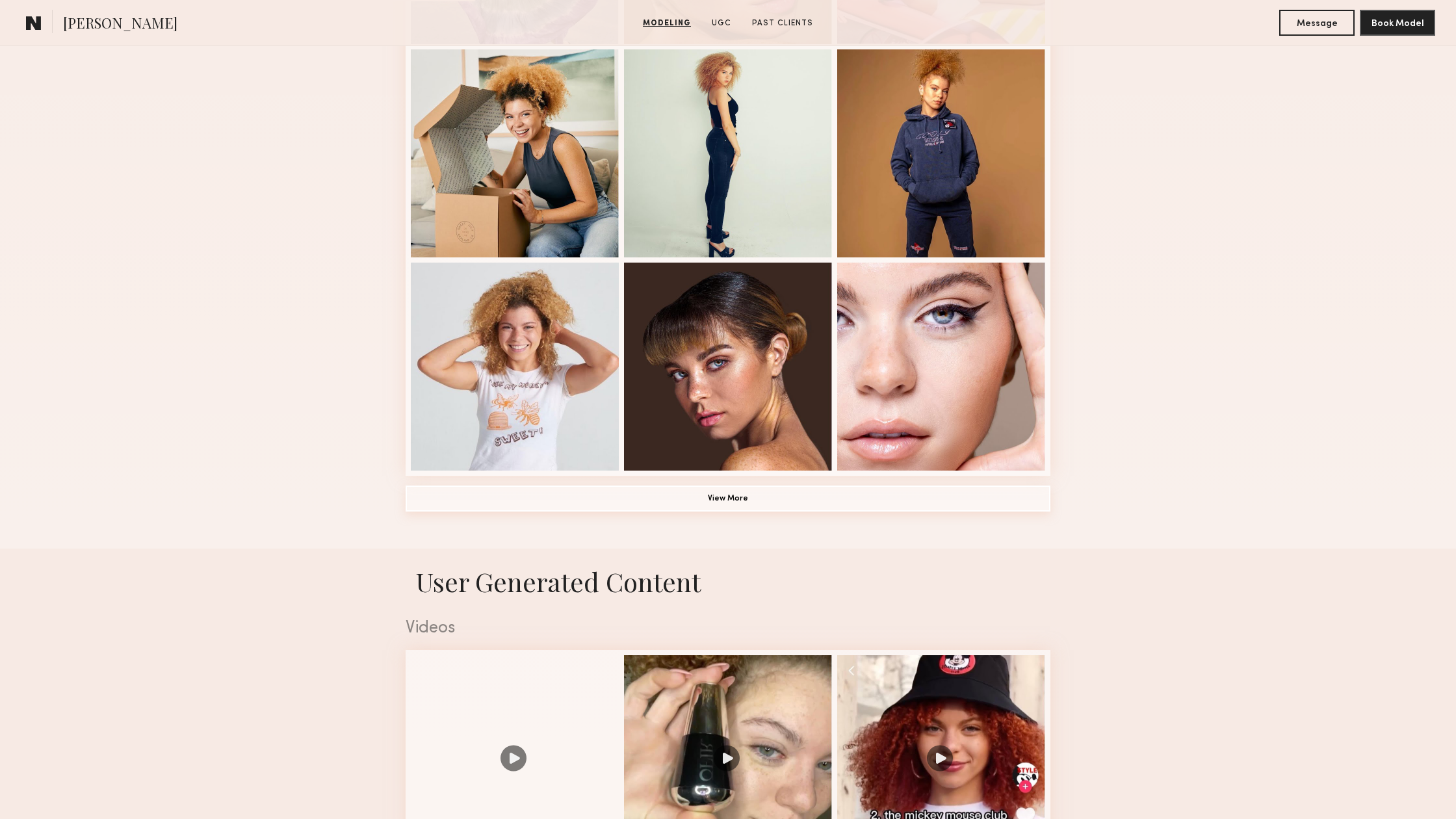
scroll to position [770, 0]
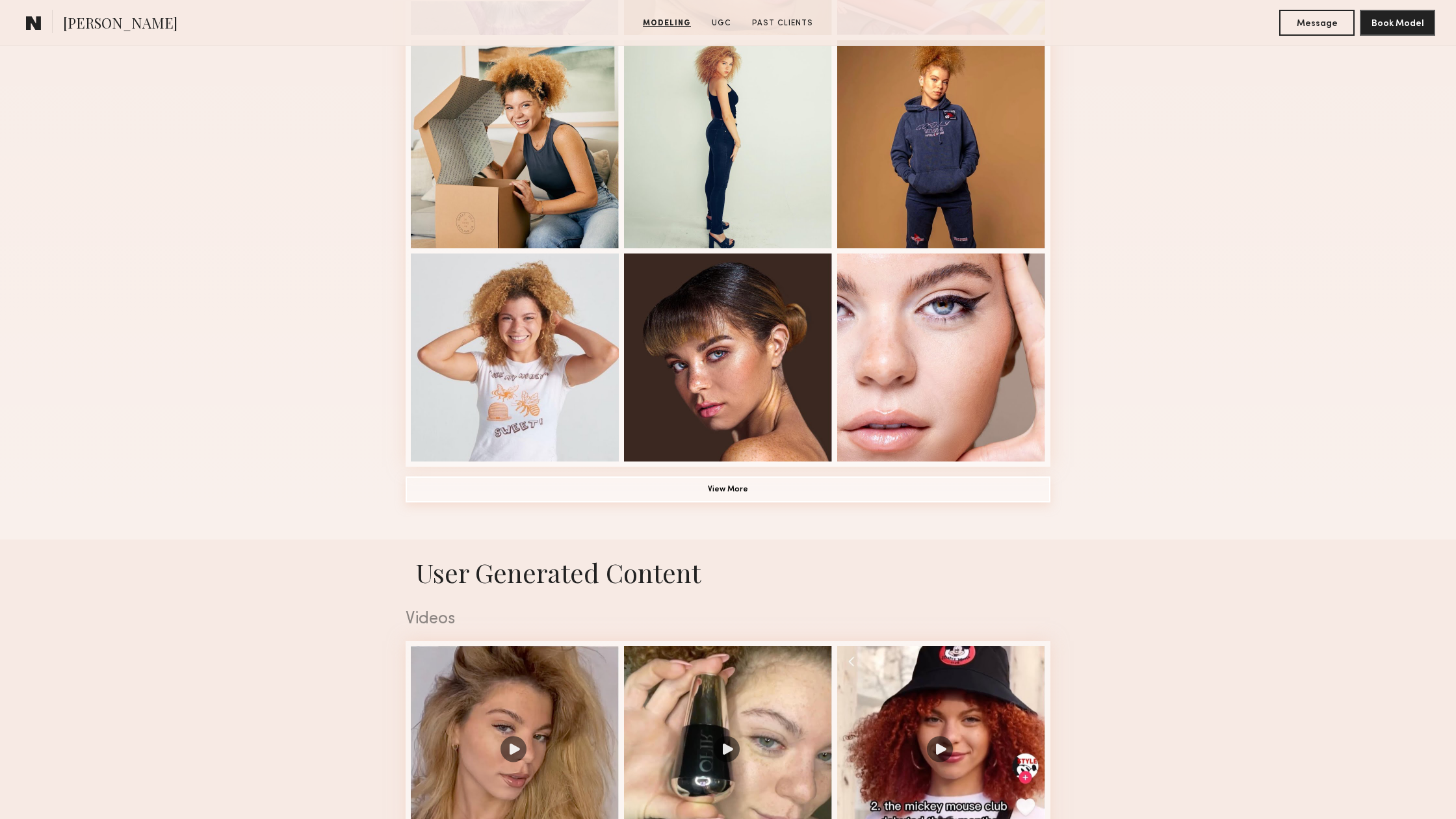
click at [774, 490] on button "View More" at bounding box center [728, 489] width 644 height 26
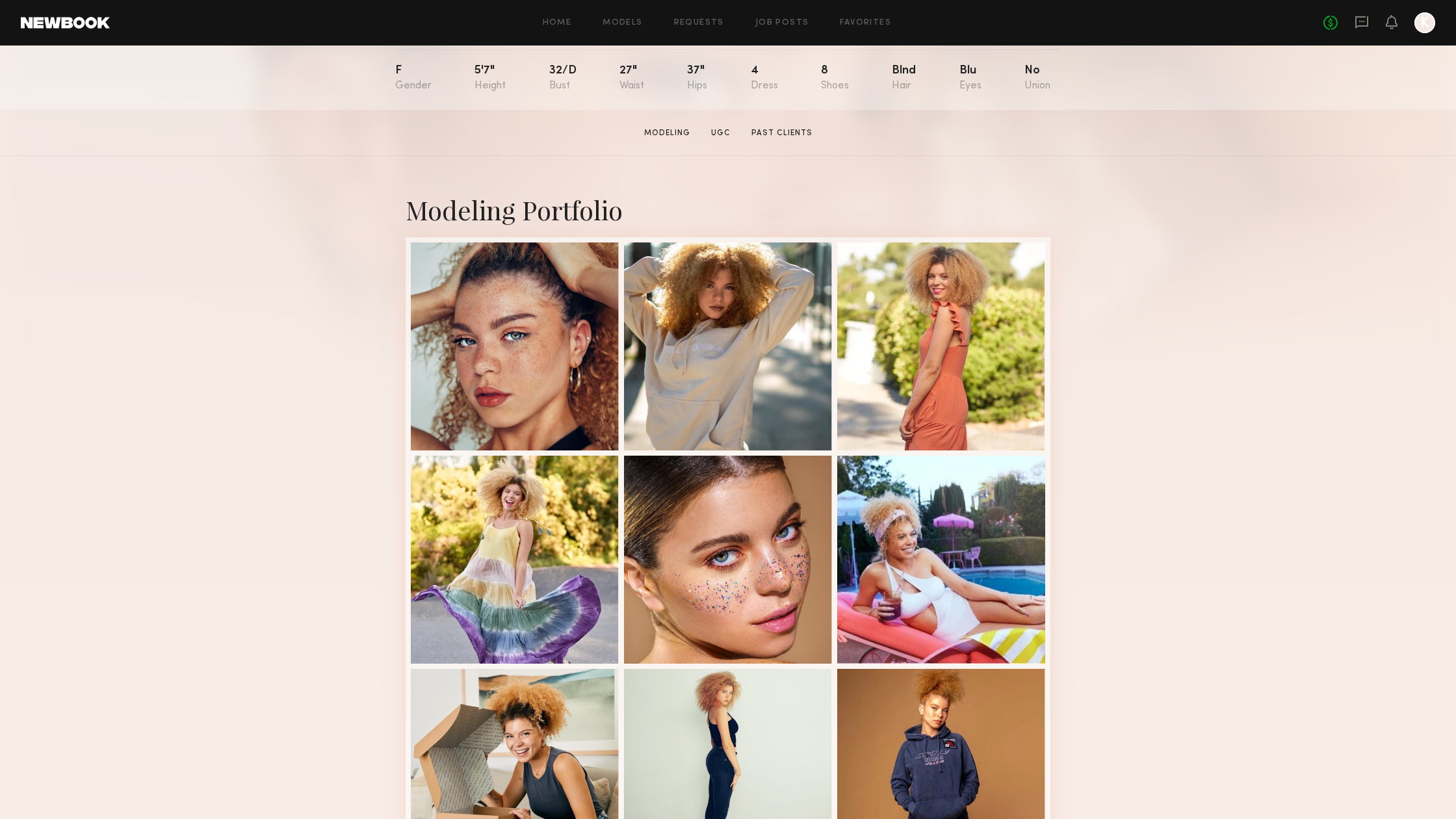
scroll to position [156, 0]
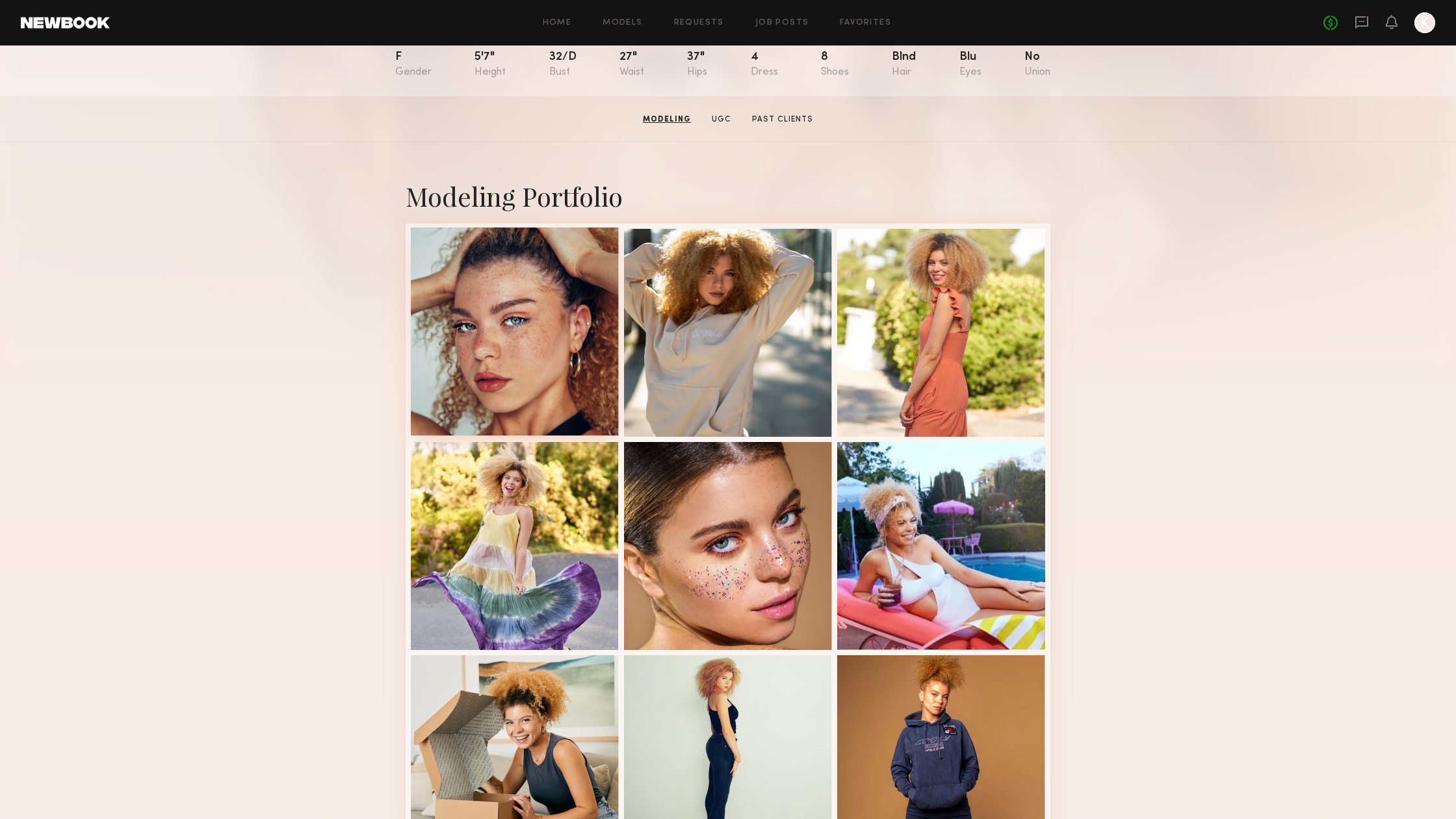
click at [564, 295] on div at bounding box center [514, 331] width 208 height 208
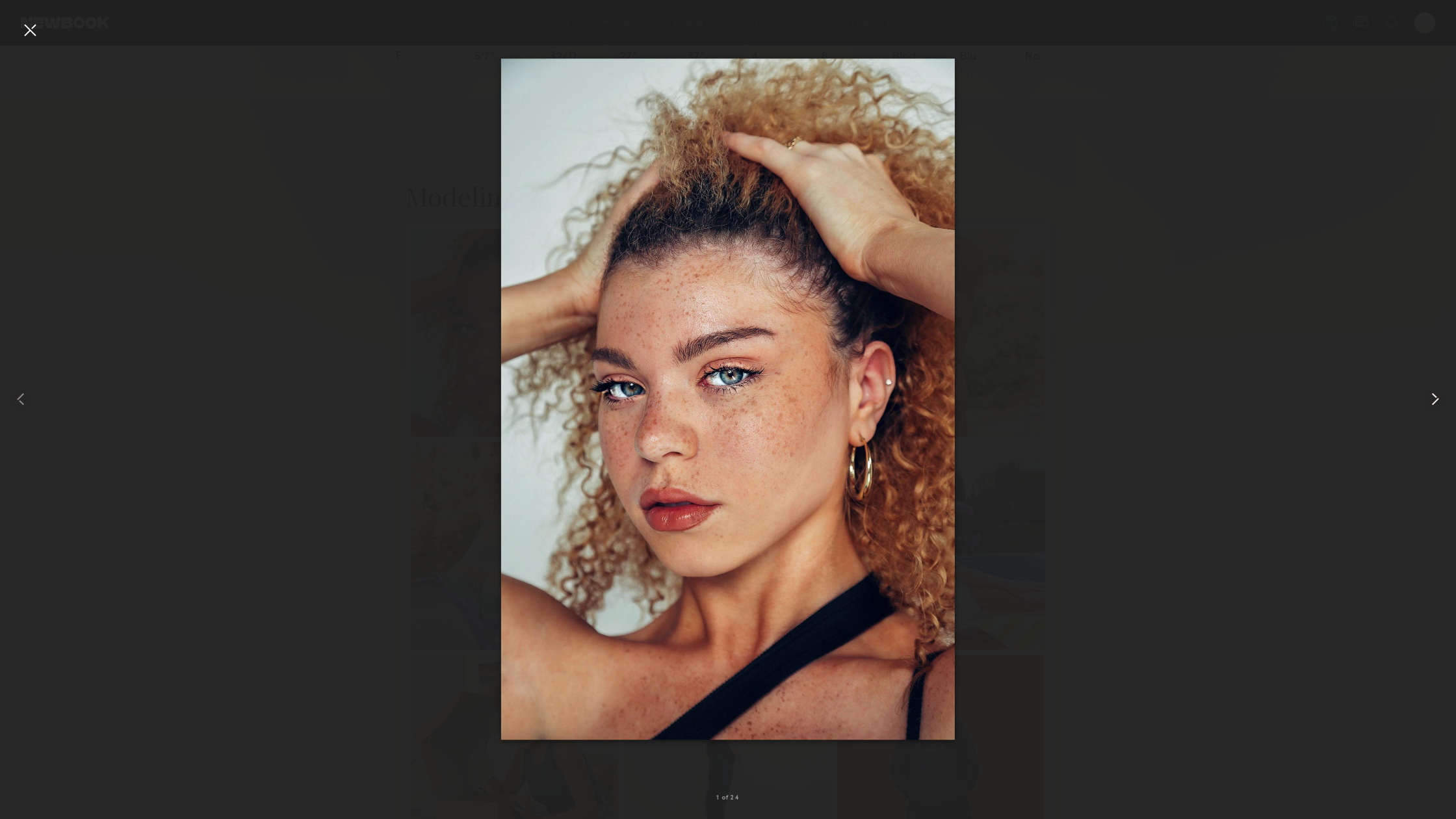
click at [1441, 388] on div at bounding box center [1426, 399] width 58 height 756
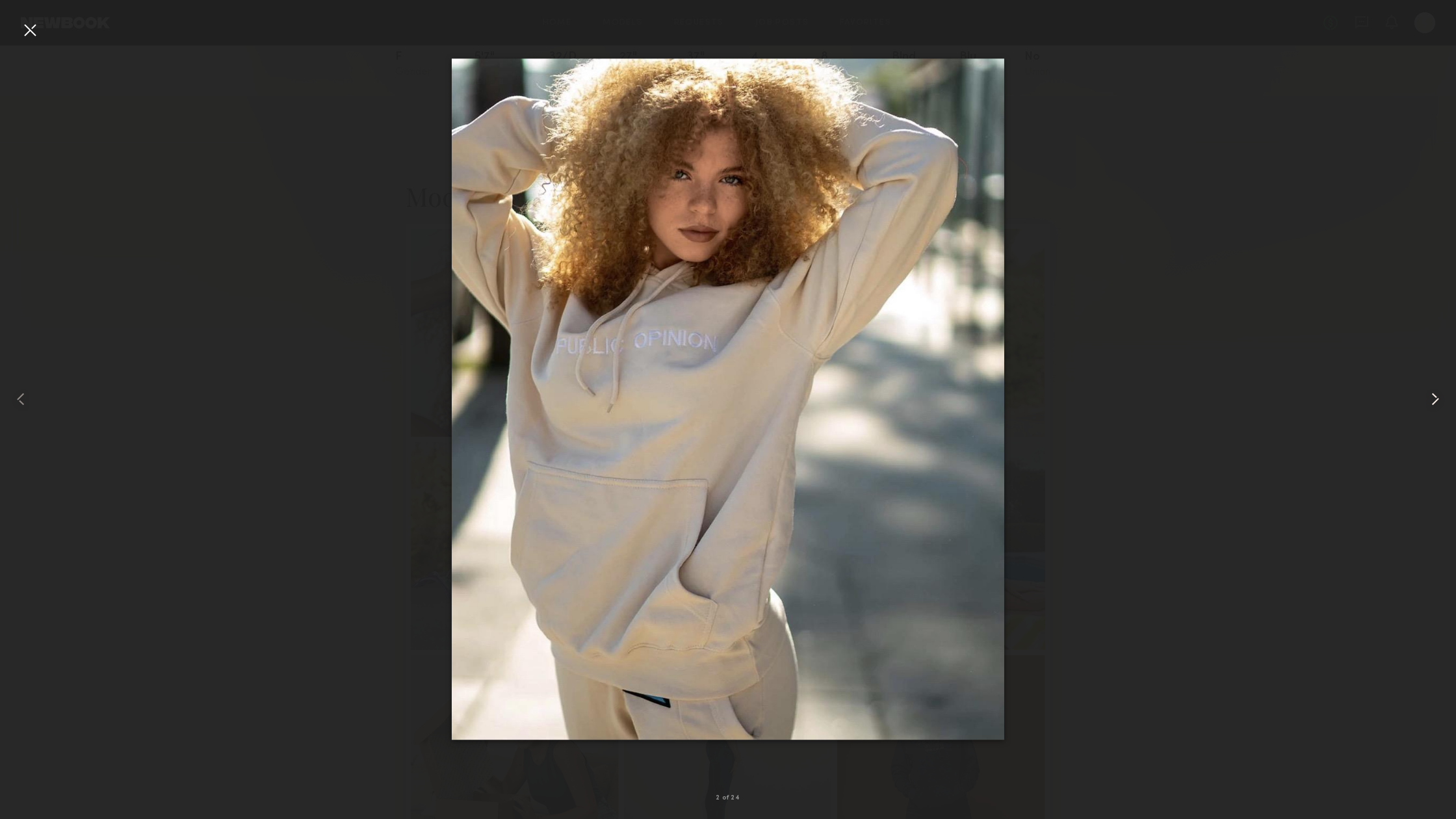
click at [1435, 394] on common-icon at bounding box center [1434, 399] width 21 height 21
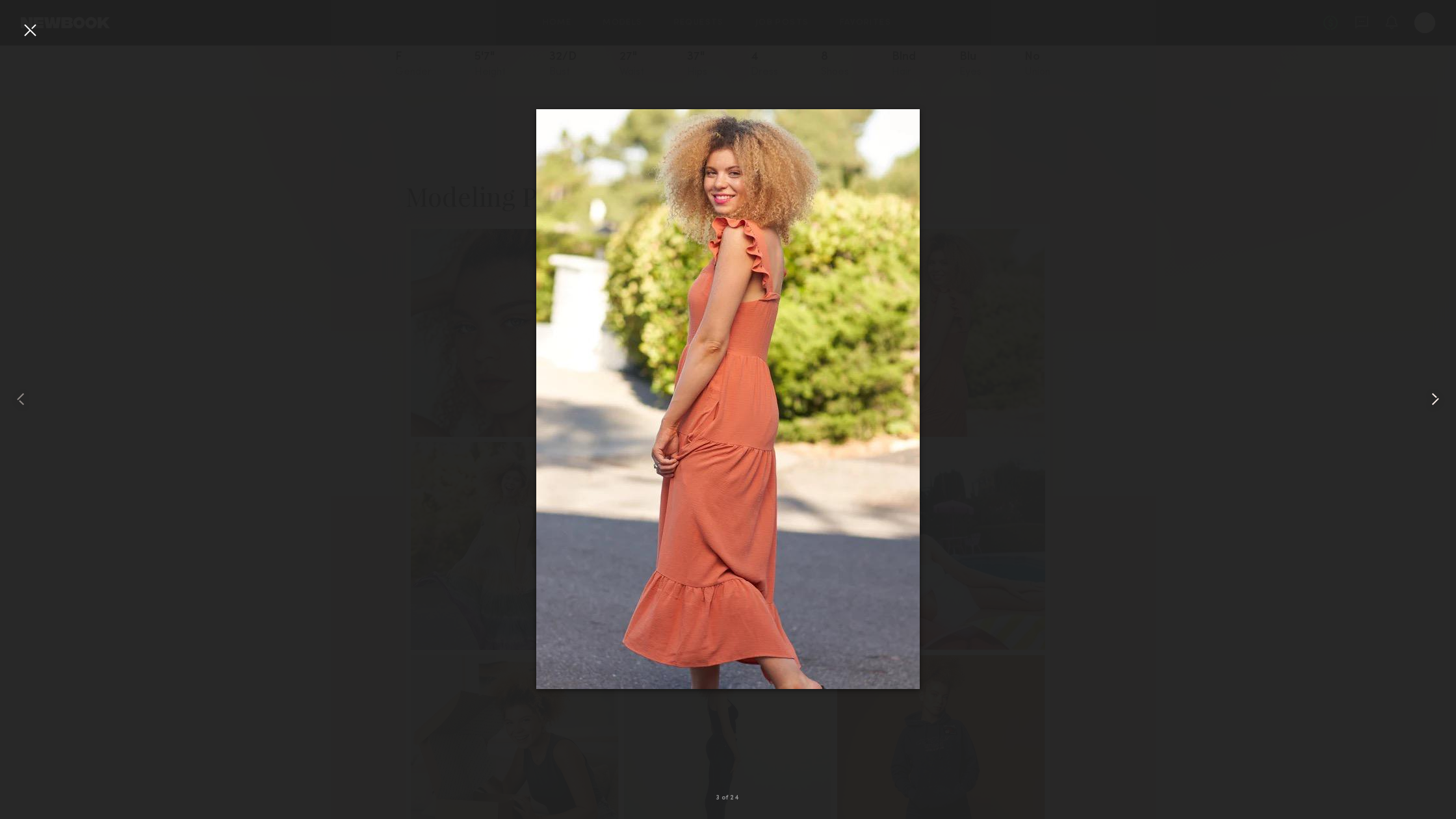
click at [1435, 394] on common-icon at bounding box center [1434, 399] width 21 height 21
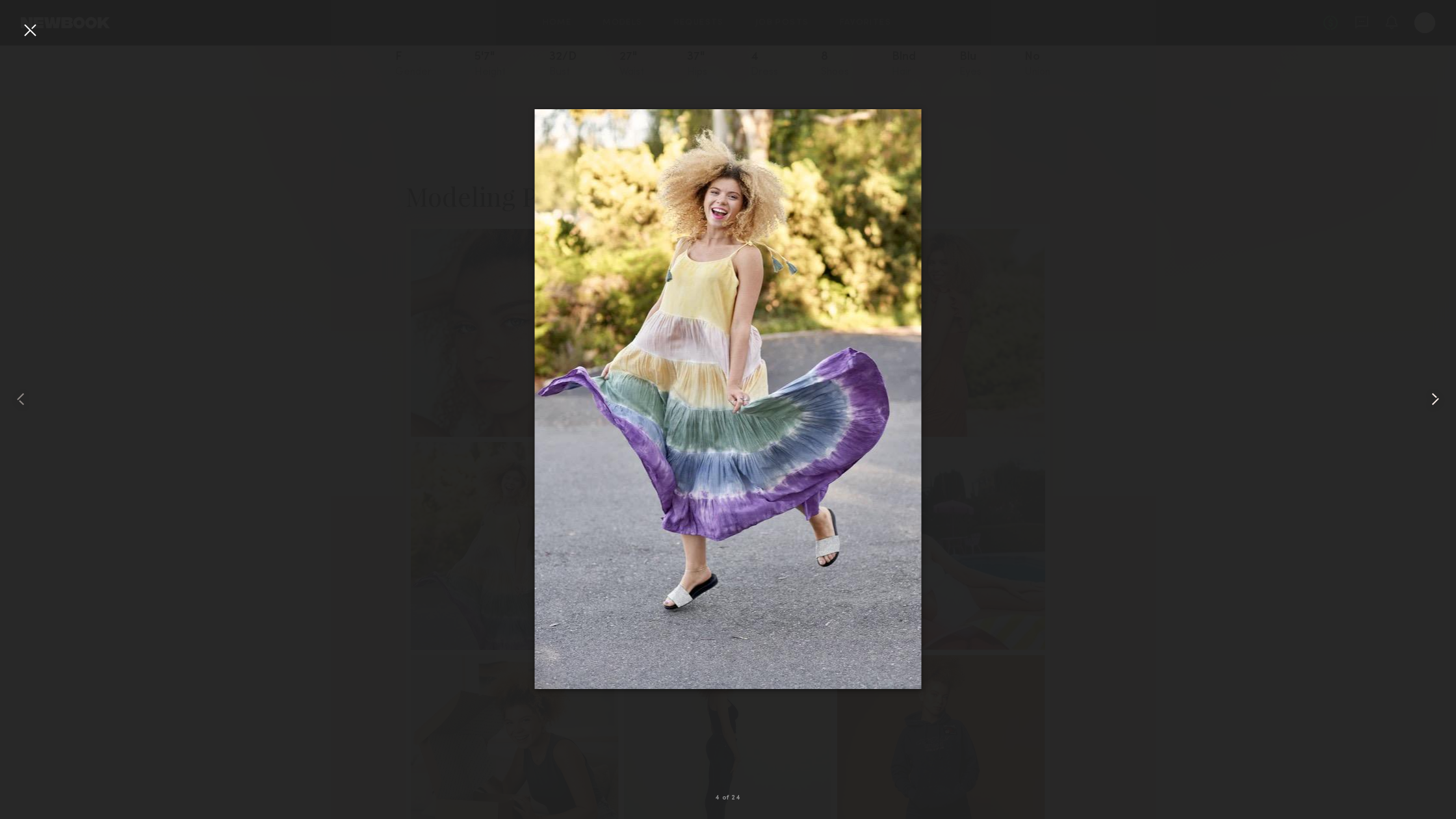
click at [1435, 394] on common-icon at bounding box center [1434, 399] width 21 height 21
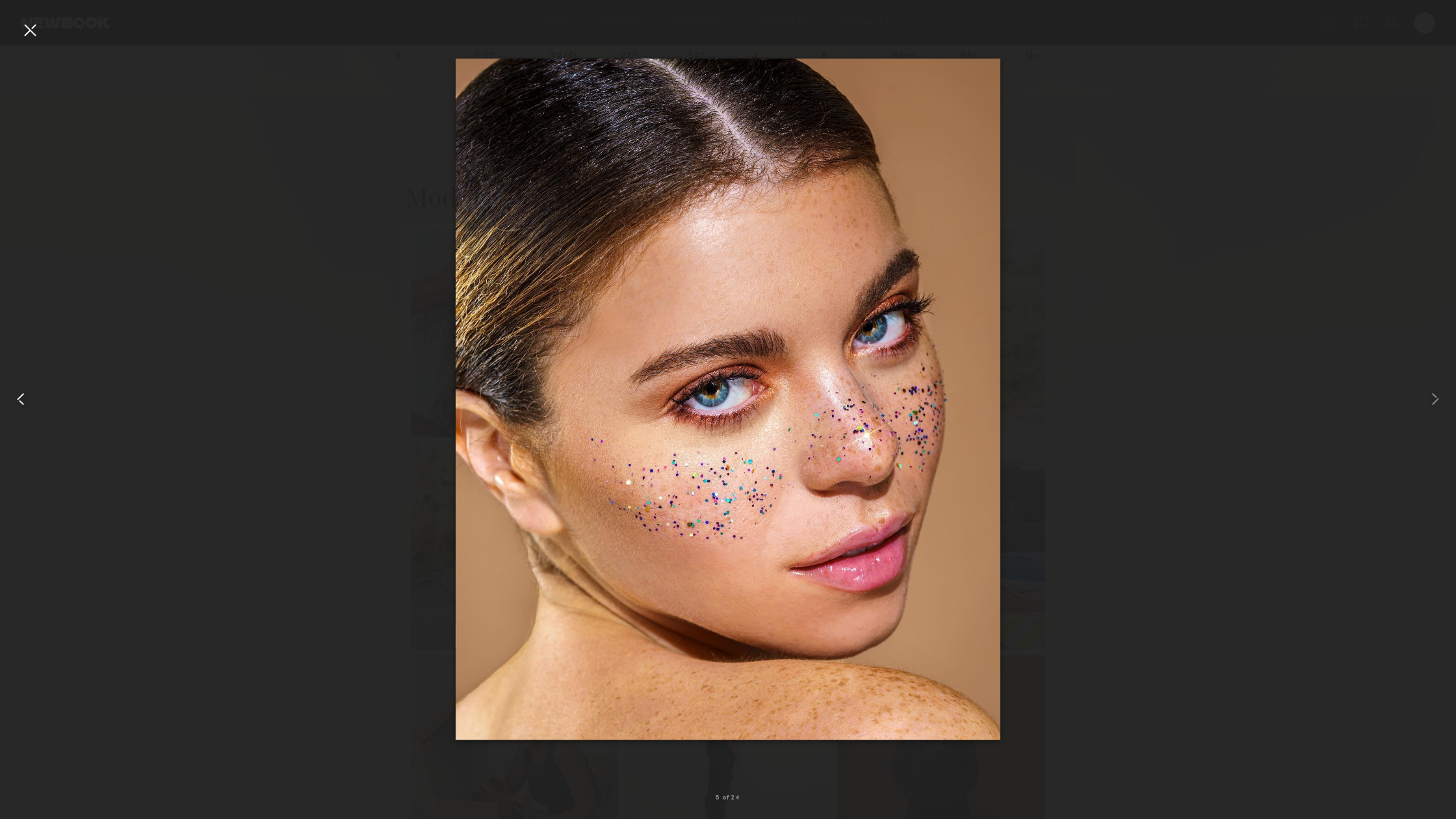
click at [19, 396] on common-icon at bounding box center [20, 399] width 21 height 21
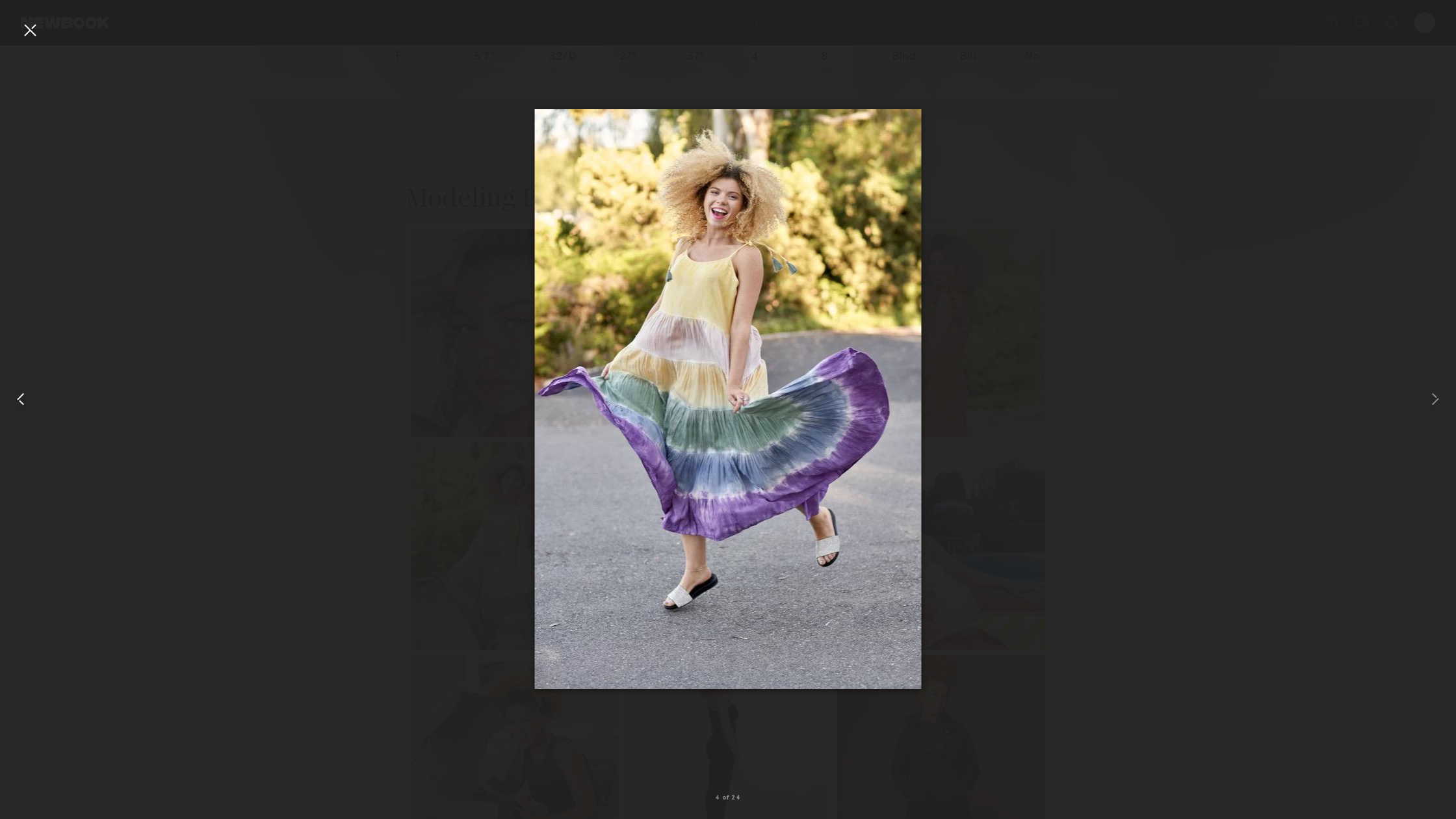
click at [19, 396] on common-icon at bounding box center [20, 399] width 21 height 21
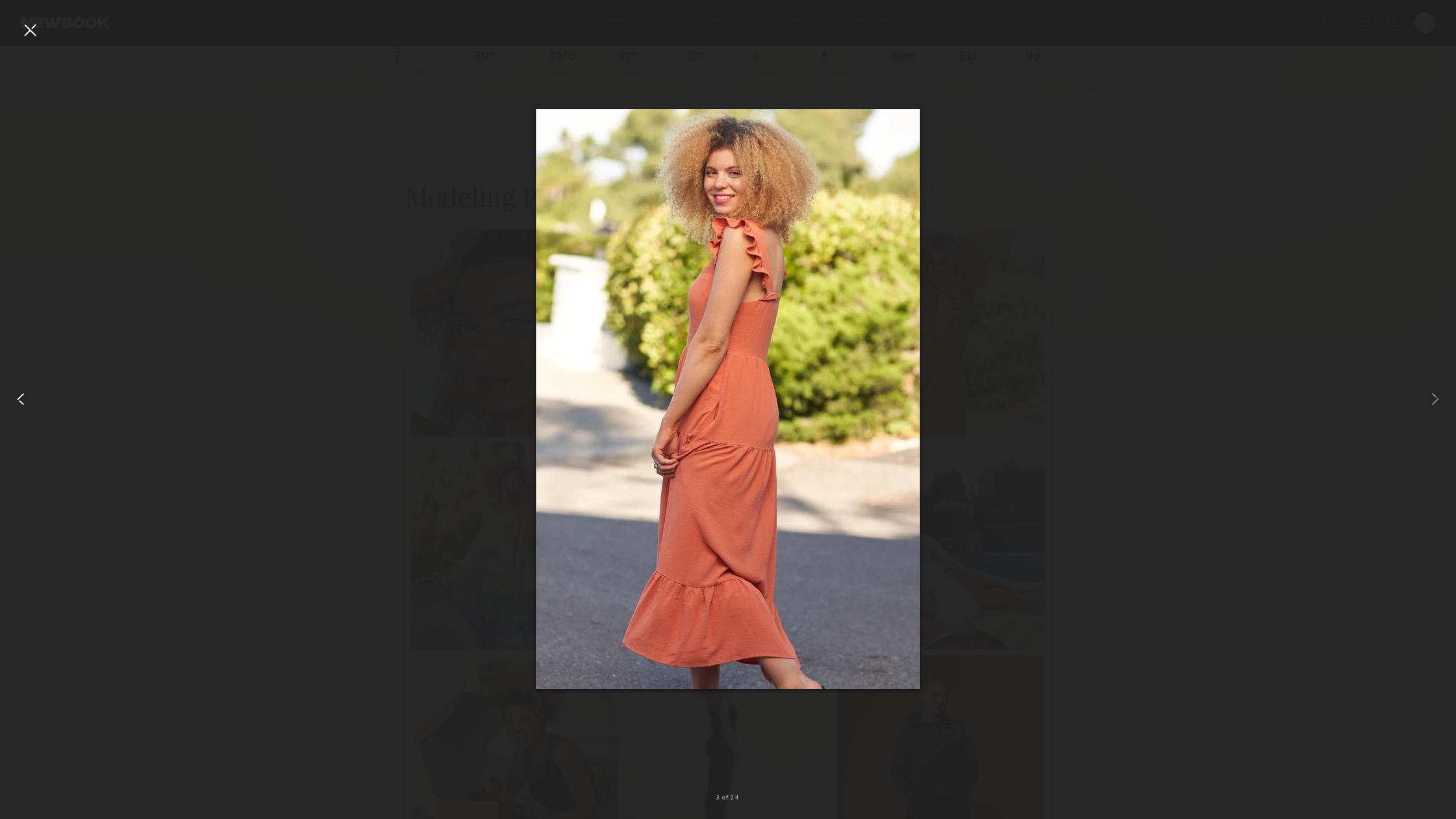
click at [19, 396] on common-icon at bounding box center [20, 399] width 21 height 21
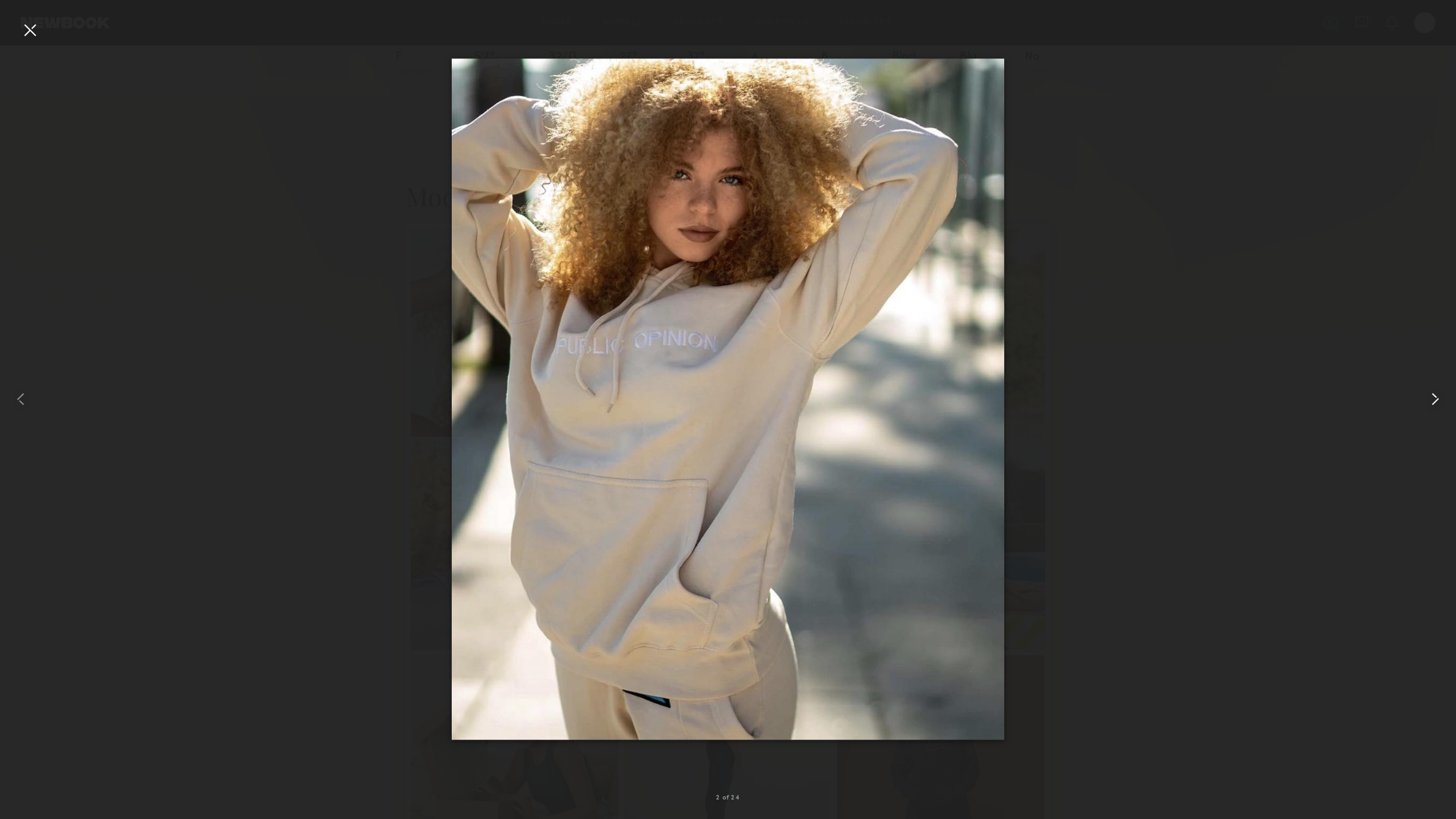
click at [1436, 399] on common-icon at bounding box center [1434, 399] width 21 height 21
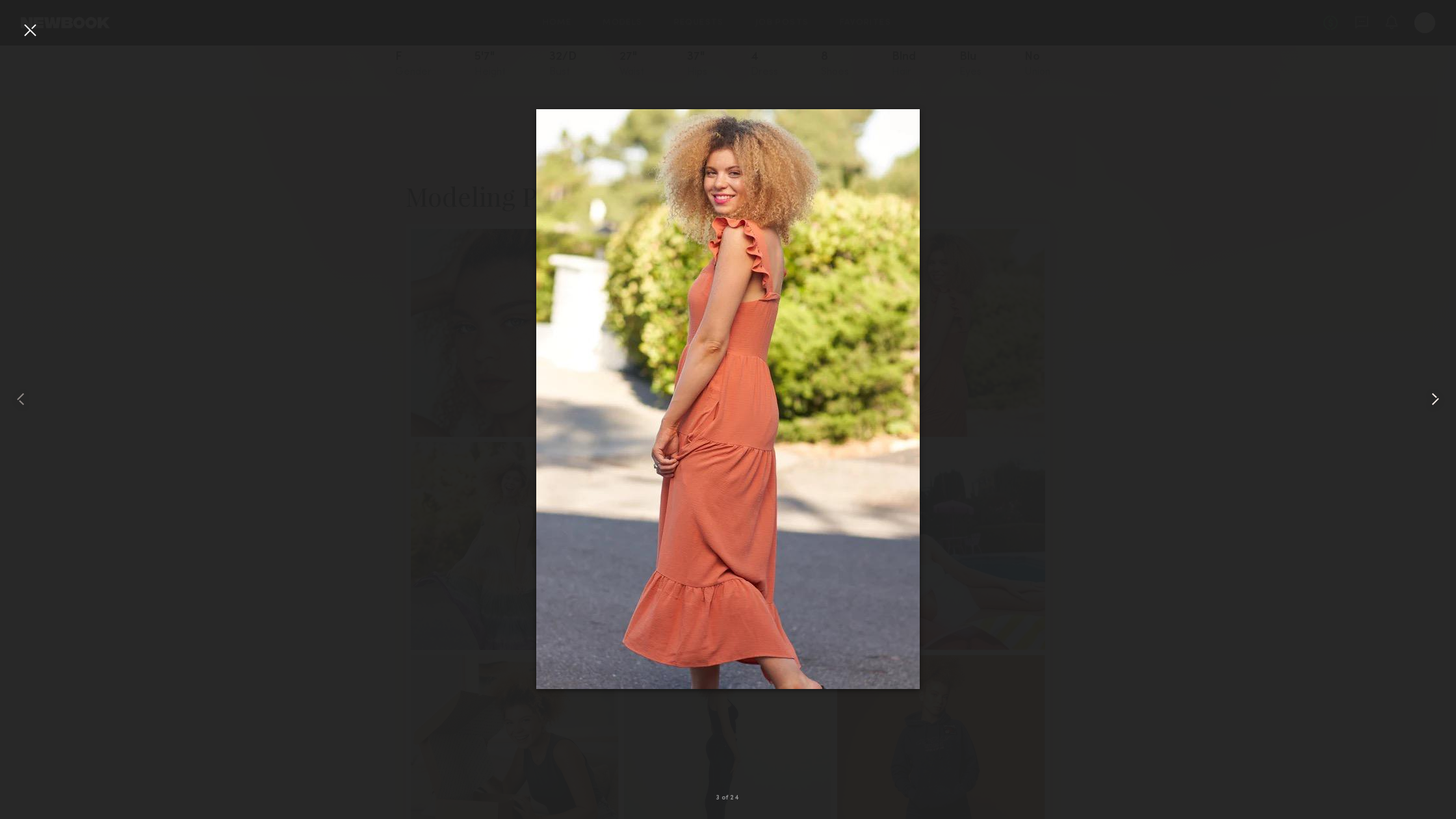
click at [1436, 399] on common-icon at bounding box center [1434, 399] width 21 height 21
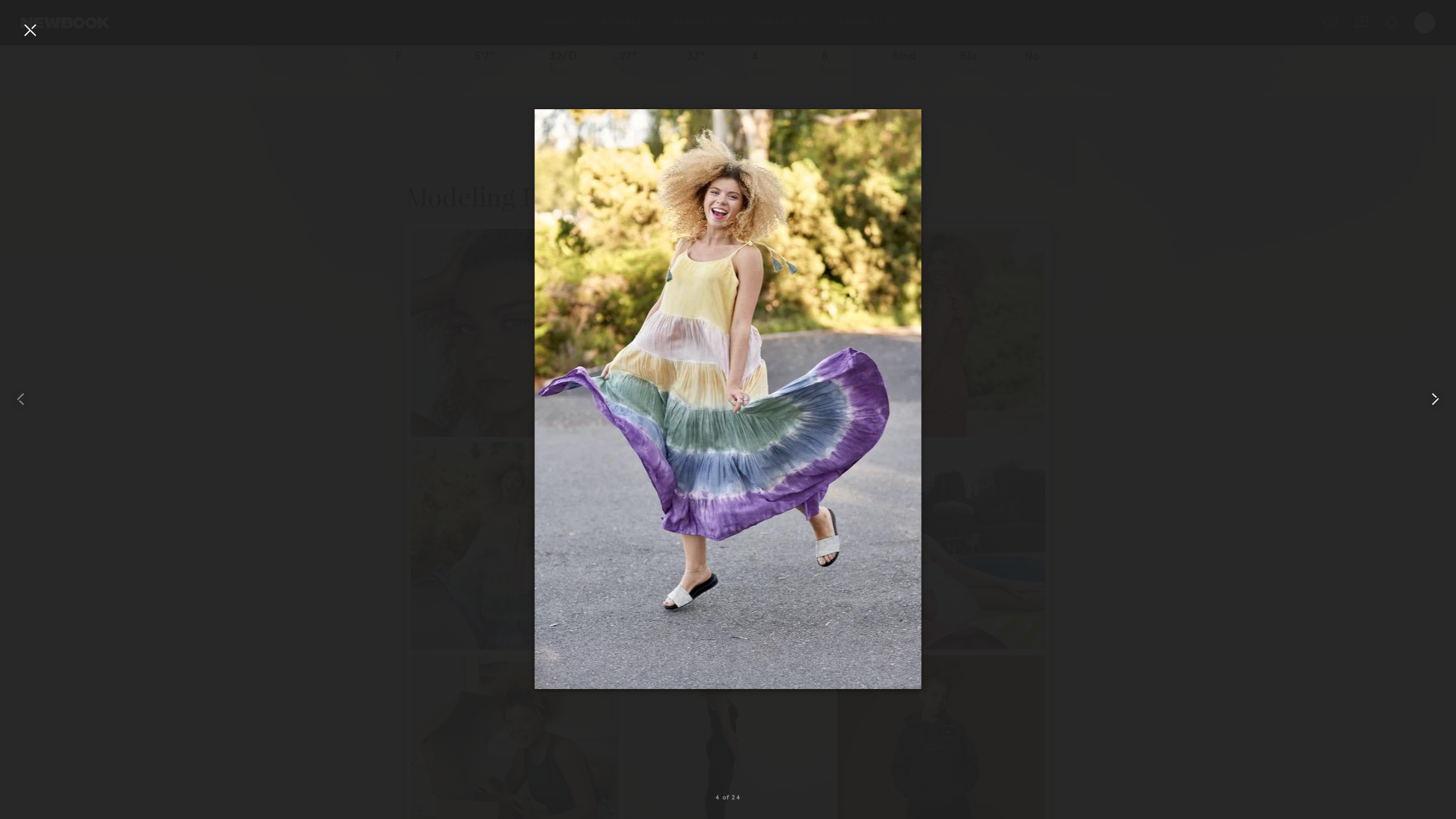
click at [1436, 399] on common-icon at bounding box center [1434, 399] width 21 height 21
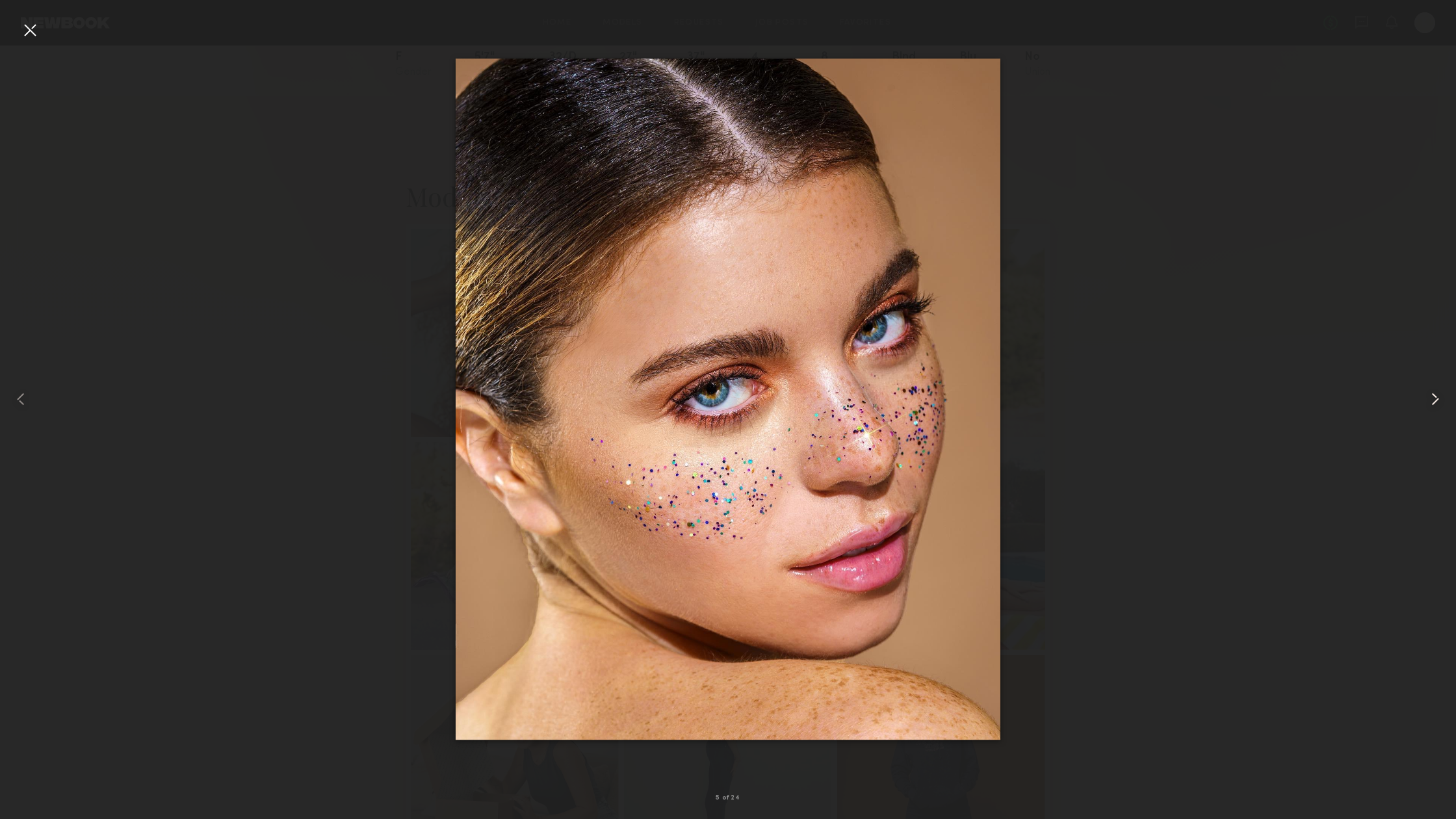
click at [1436, 399] on common-icon at bounding box center [1434, 399] width 21 height 21
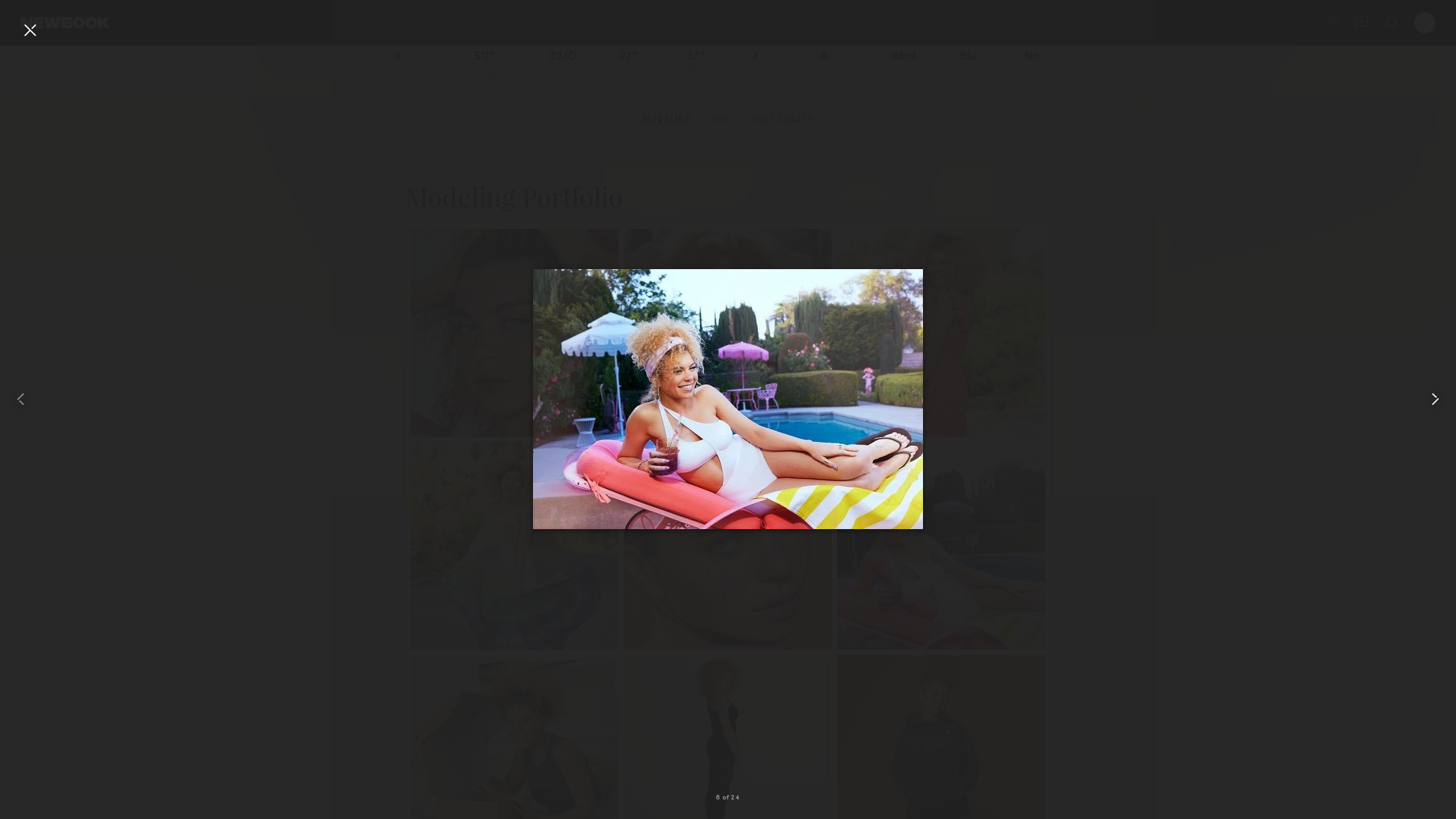
click at [1436, 399] on common-icon at bounding box center [1434, 399] width 21 height 21
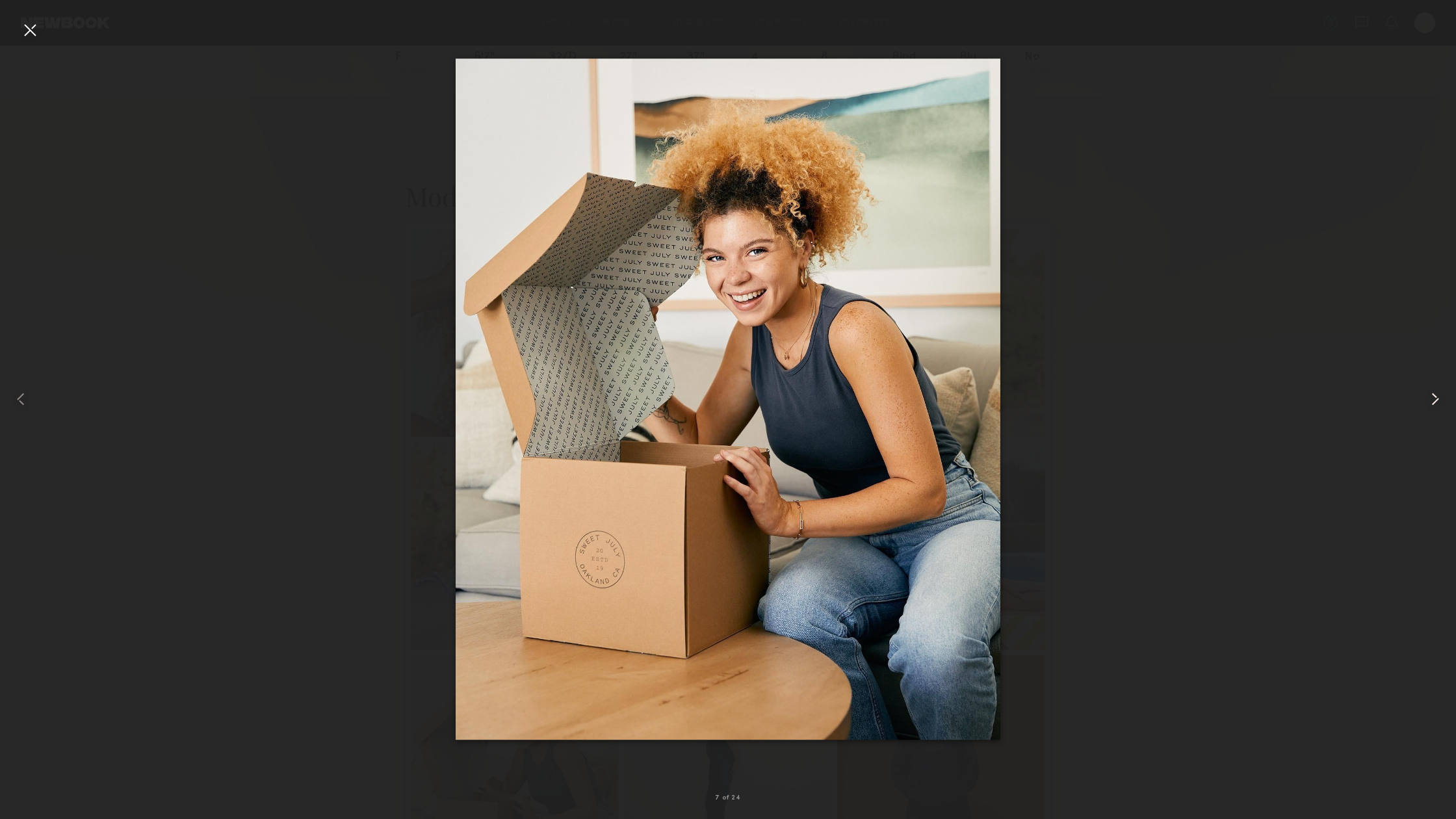
click at [1436, 399] on common-icon at bounding box center [1434, 399] width 21 height 21
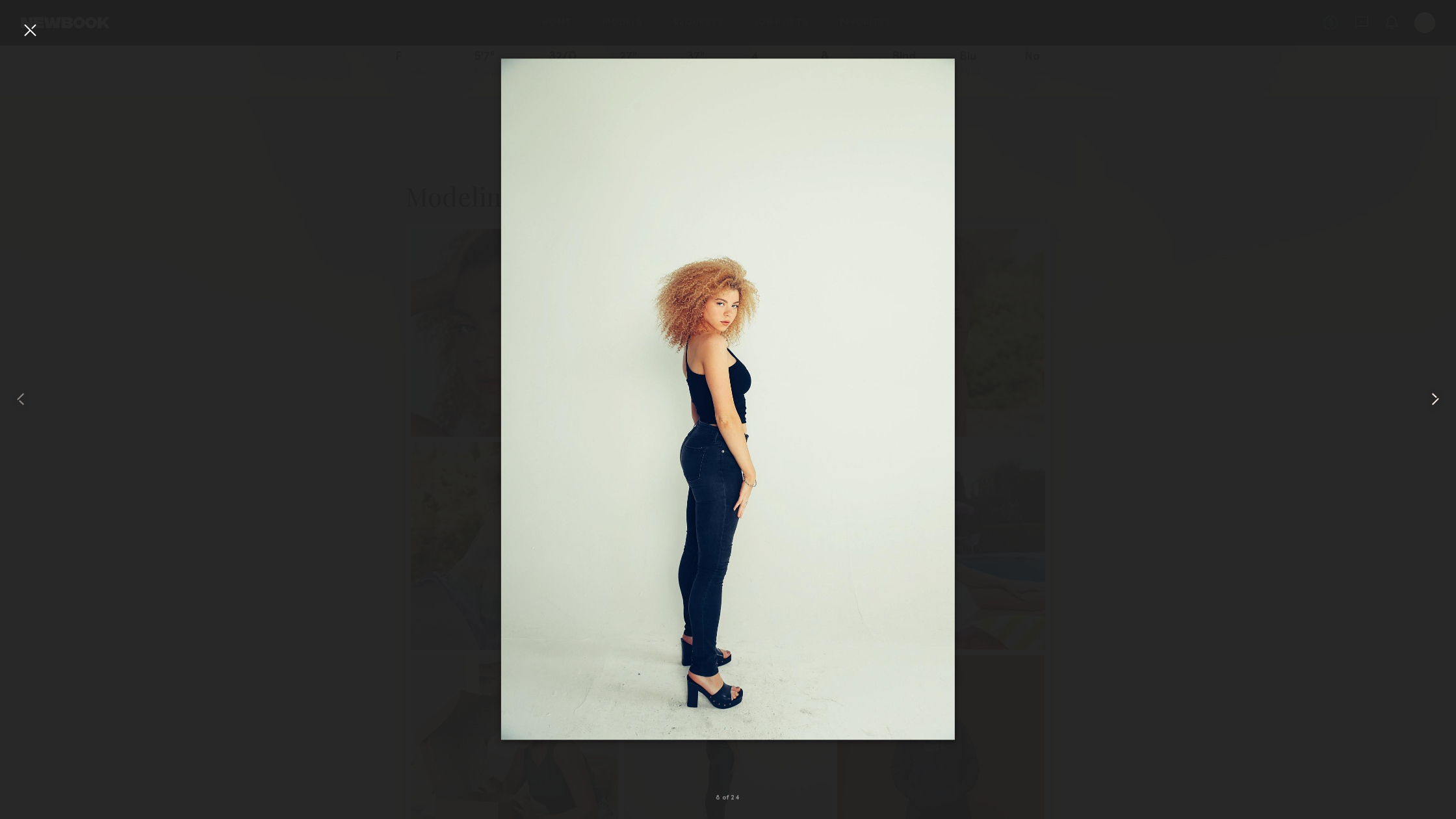
click at [1429, 398] on common-icon at bounding box center [1434, 399] width 21 height 21
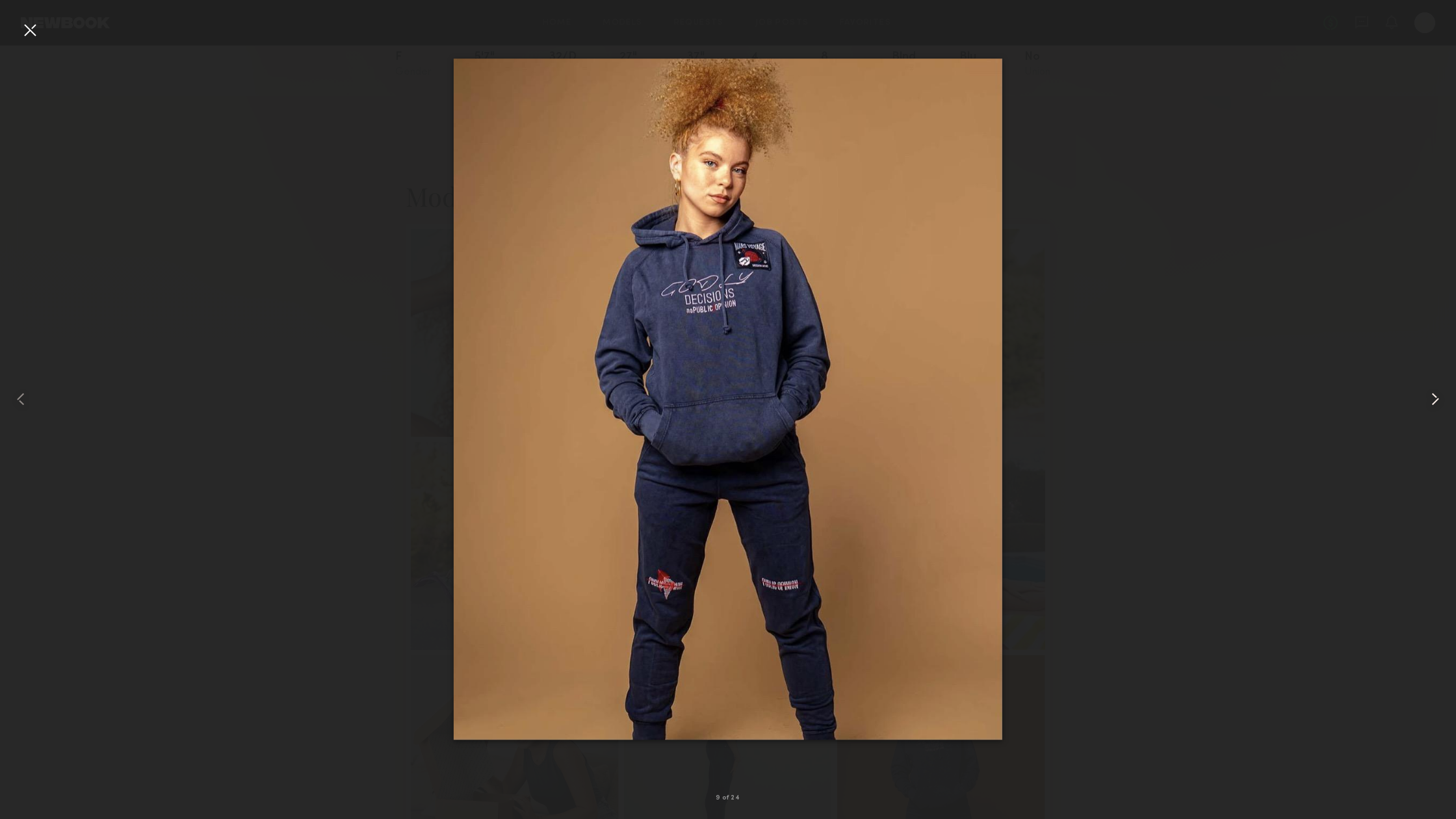
click at [1429, 398] on common-icon at bounding box center [1434, 399] width 21 height 21
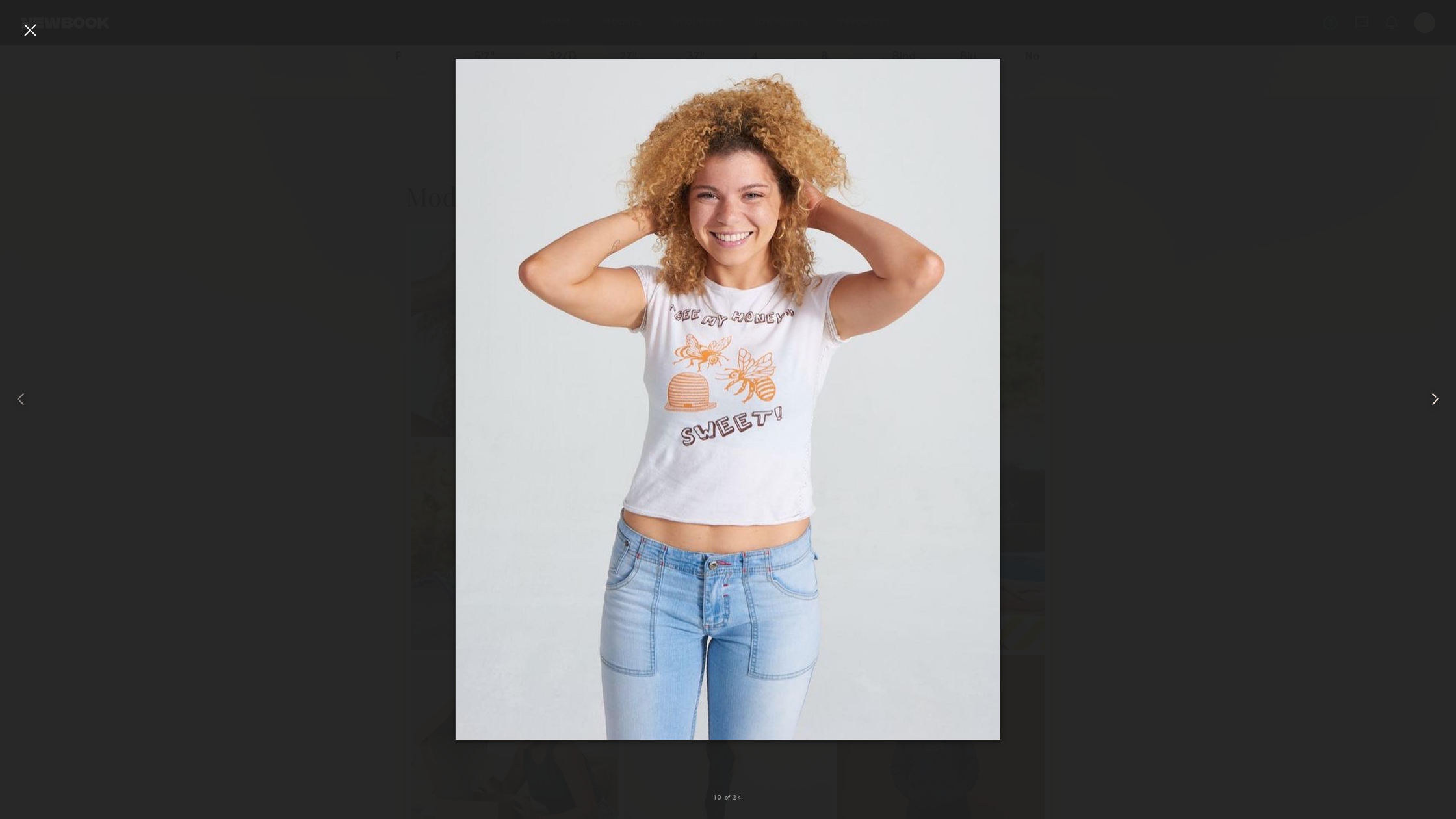
click at [1429, 398] on common-icon at bounding box center [1434, 399] width 21 height 21
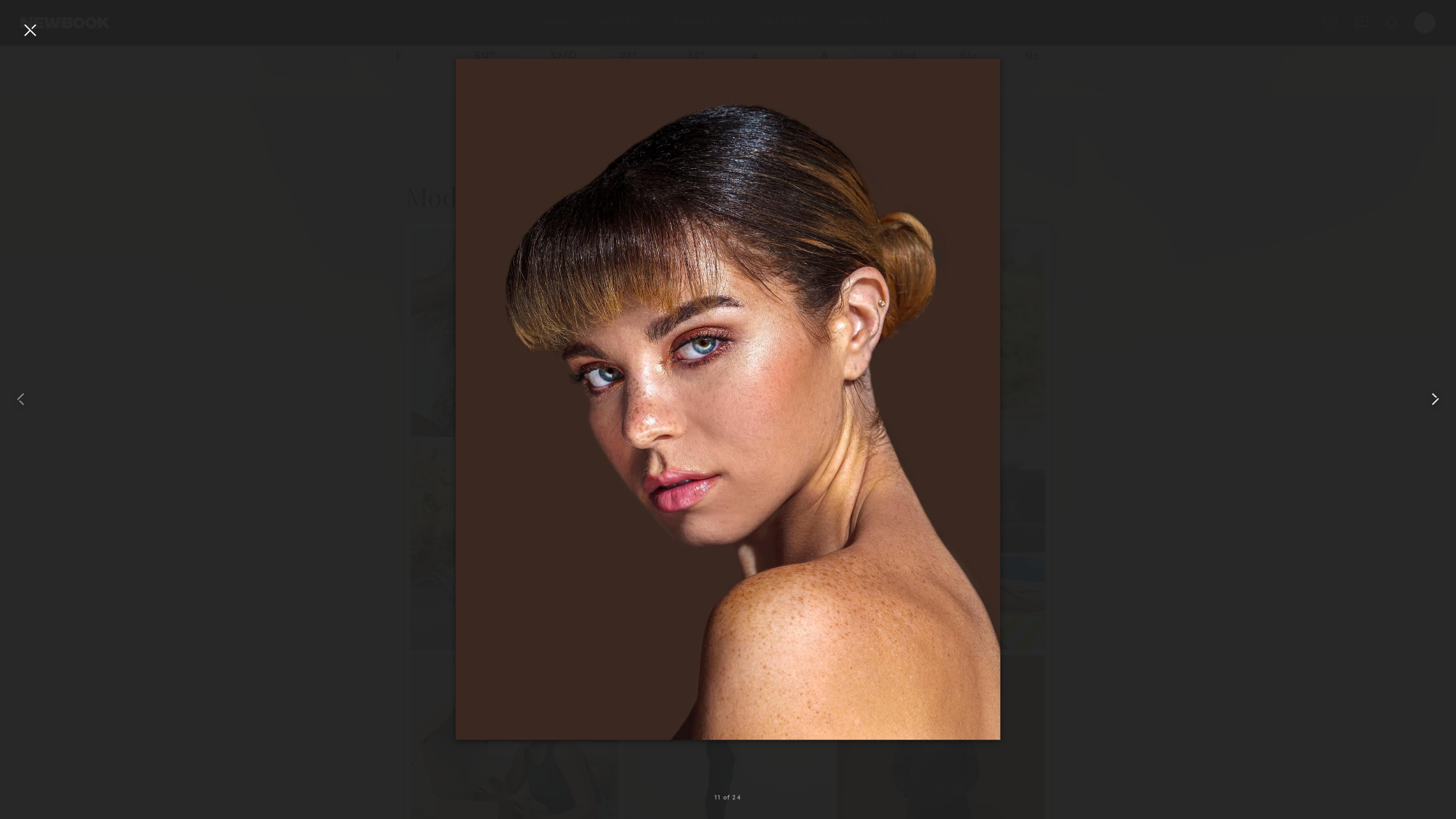
click at [1429, 398] on common-icon at bounding box center [1434, 399] width 21 height 21
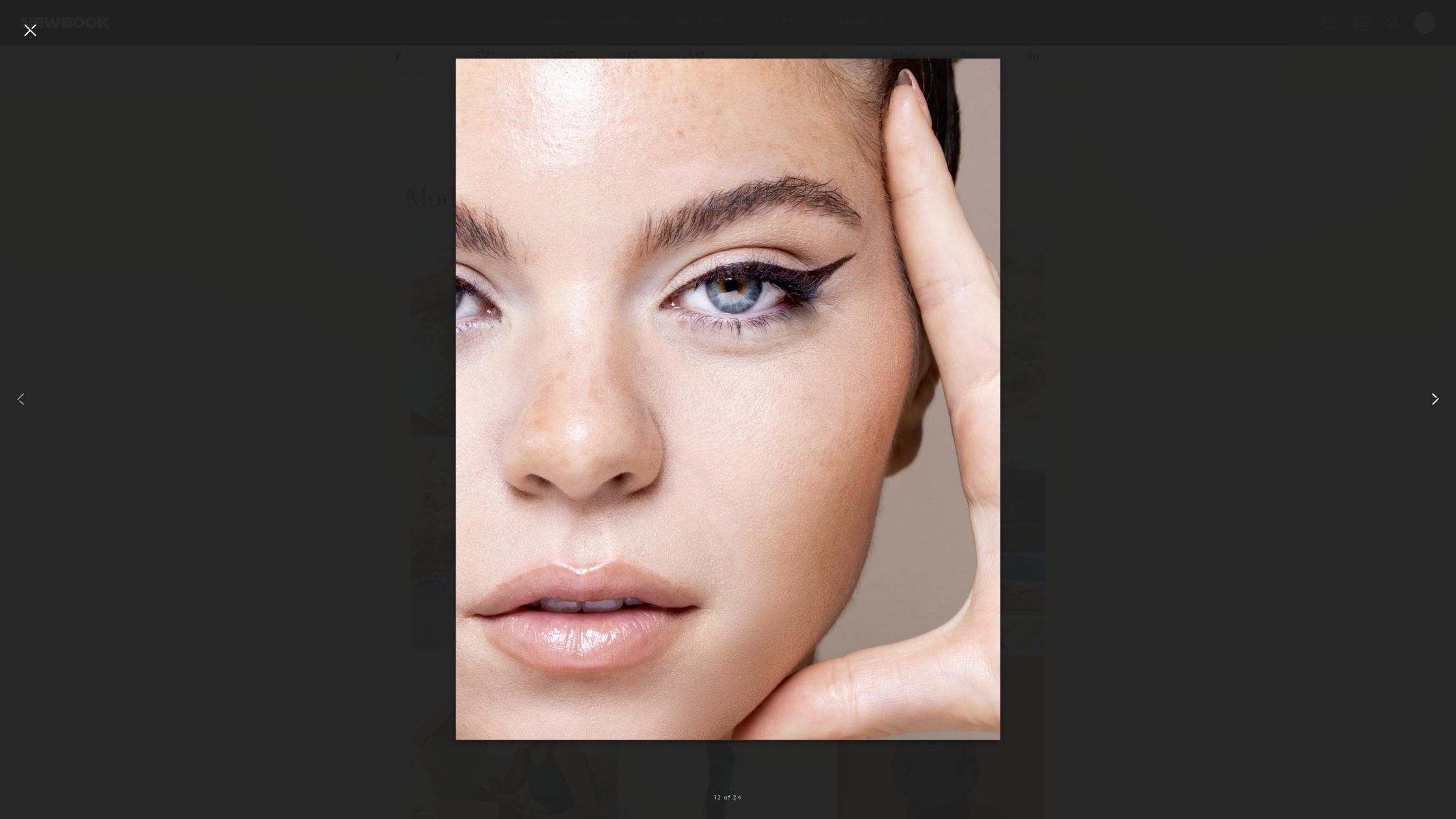
click at [1429, 398] on common-icon at bounding box center [1434, 399] width 21 height 21
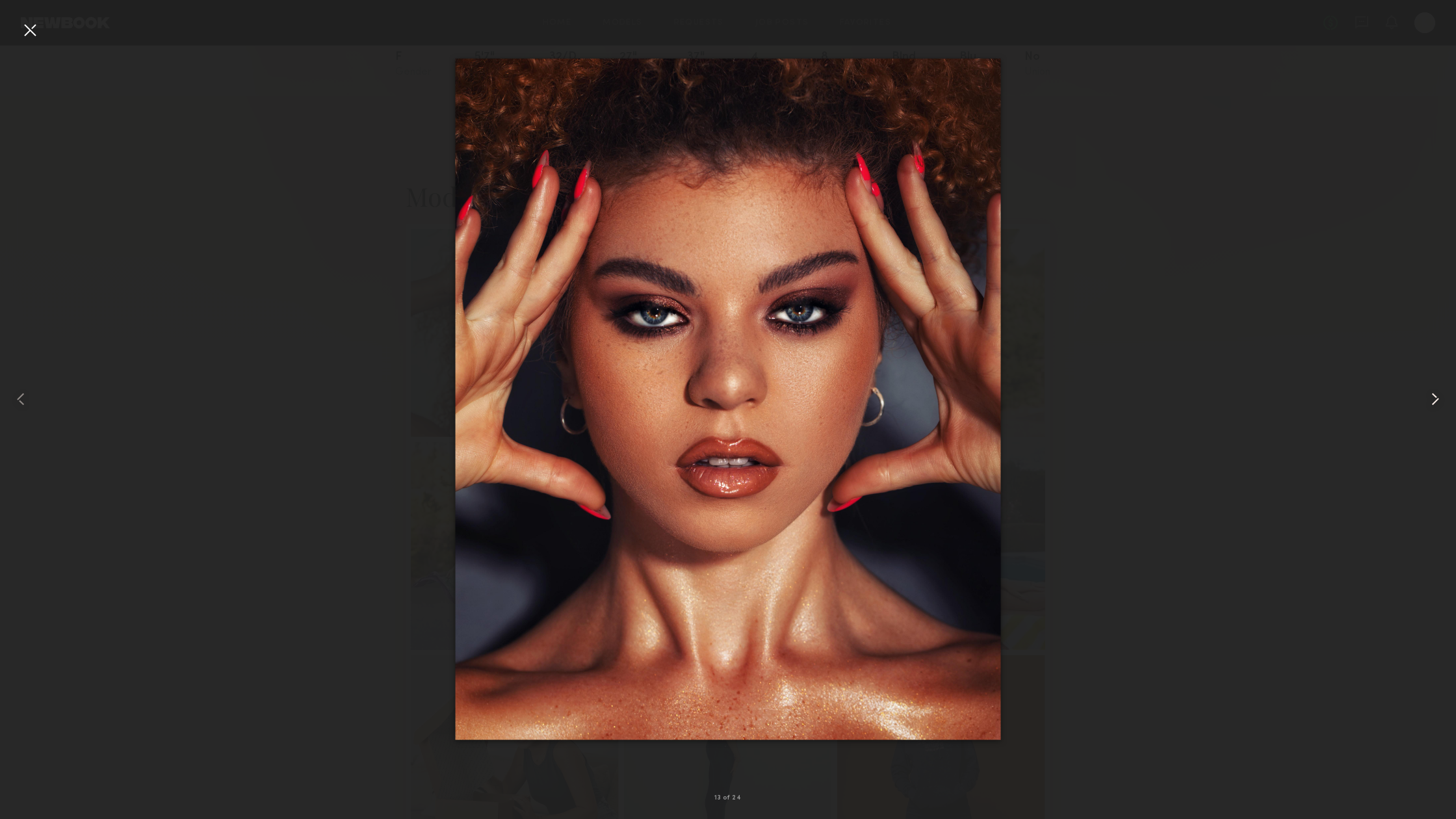
click at [1429, 398] on common-icon at bounding box center [1434, 399] width 21 height 21
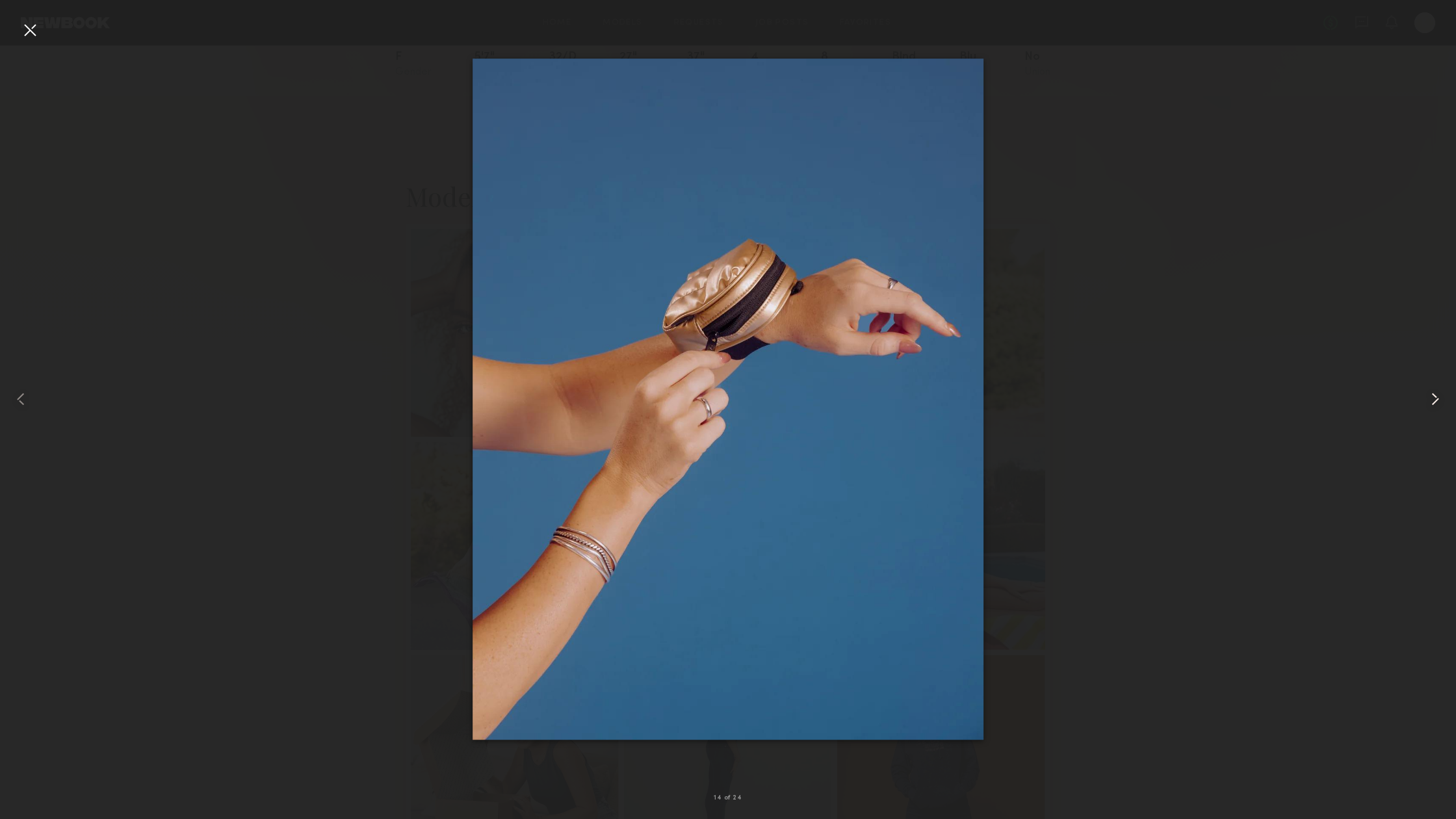
click at [1429, 398] on common-icon at bounding box center [1434, 399] width 21 height 21
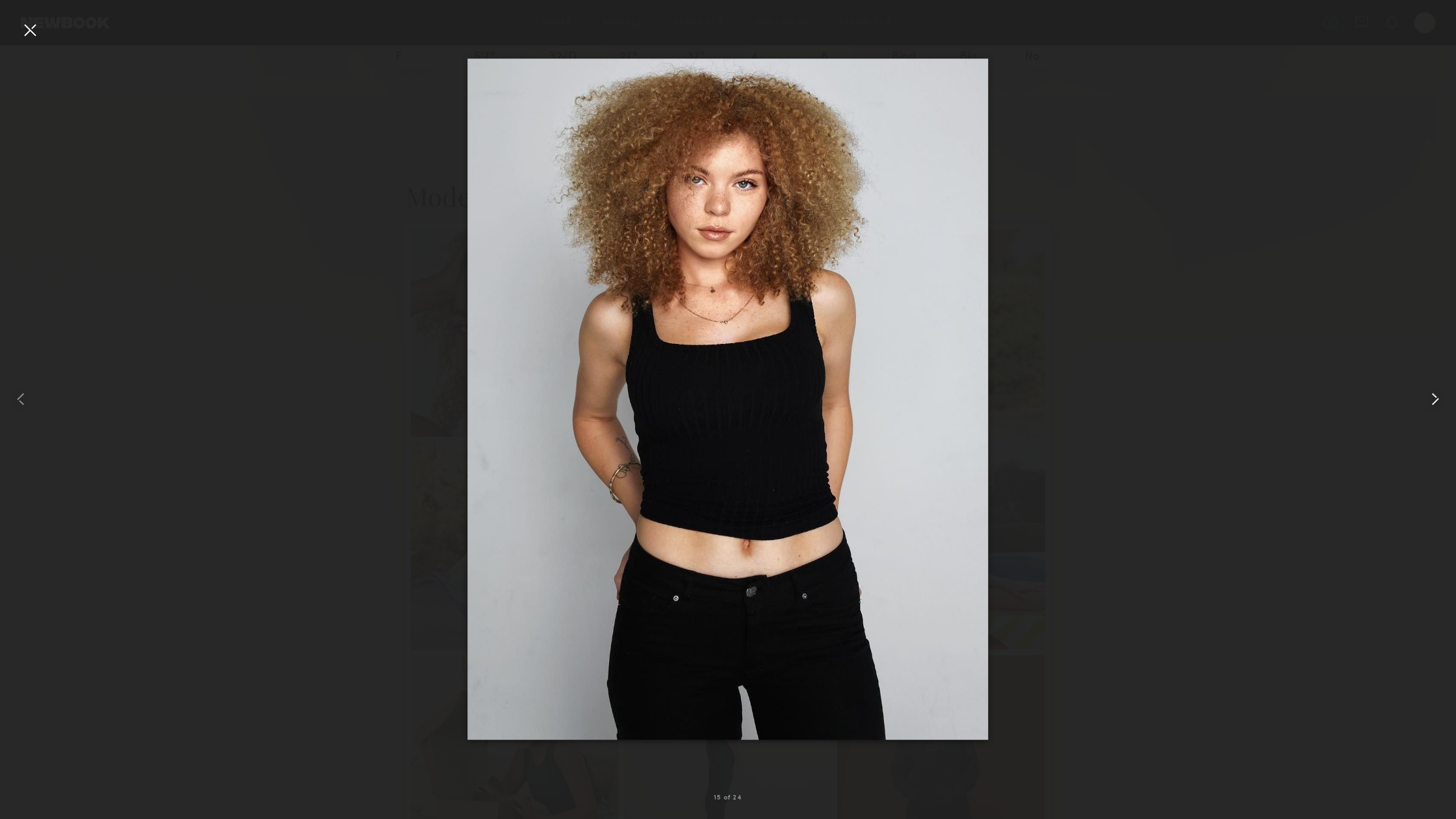
click at [1439, 401] on common-icon at bounding box center [1434, 399] width 21 height 21
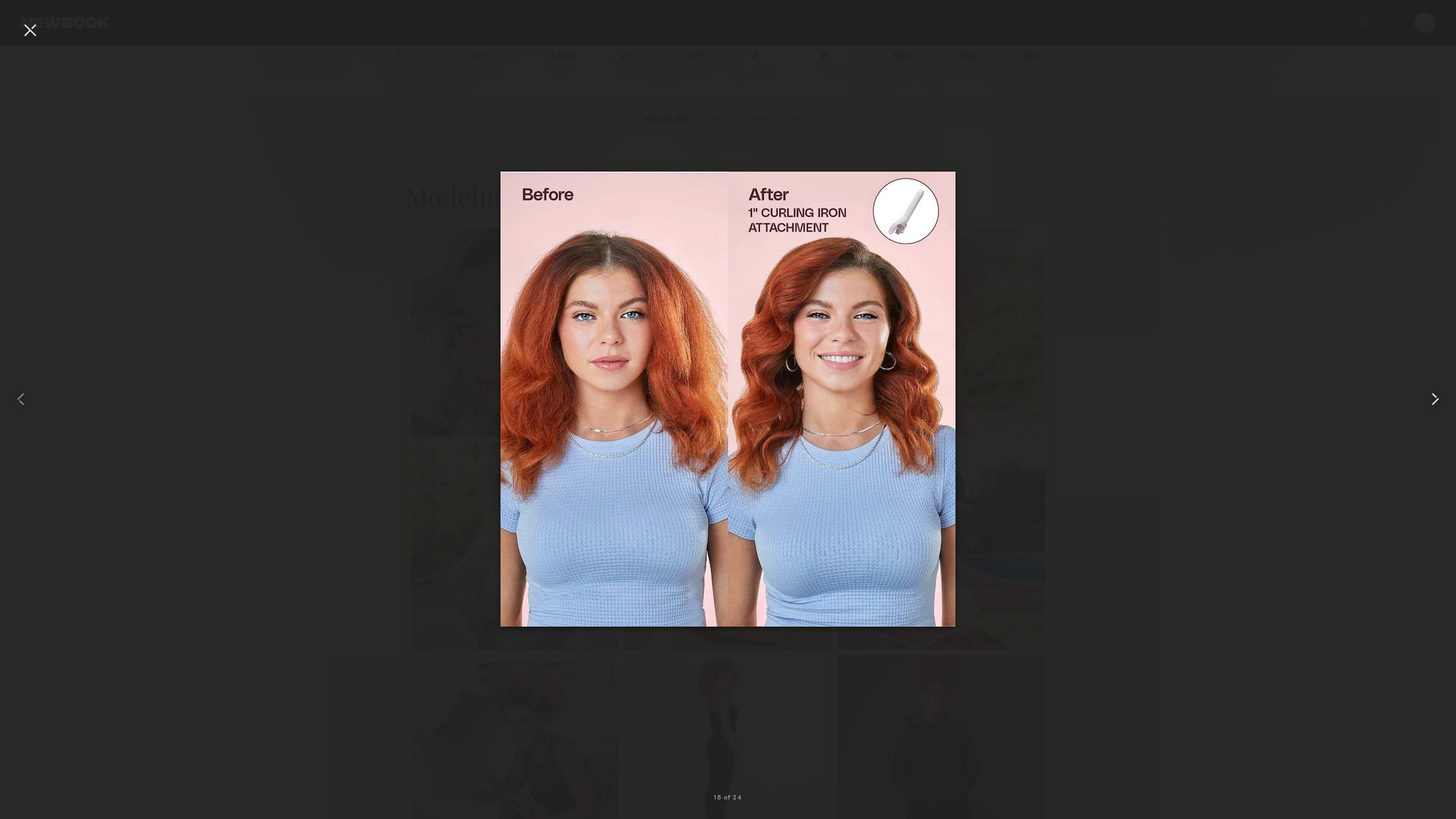
click at [1439, 401] on common-icon at bounding box center [1434, 399] width 21 height 21
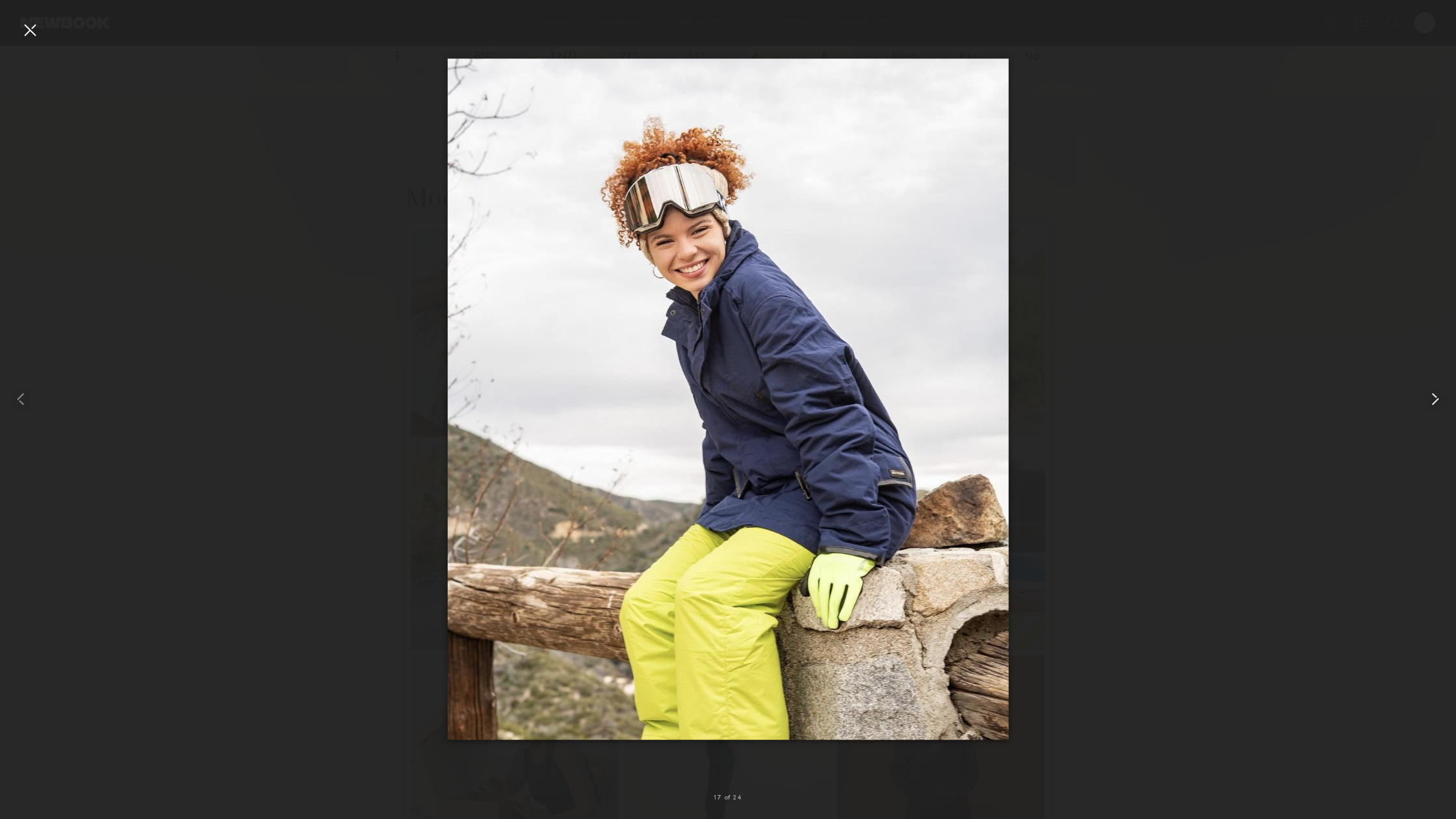
click at [1439, 401] on common-icon at bounding box center [1434, 399] width 21 height 21
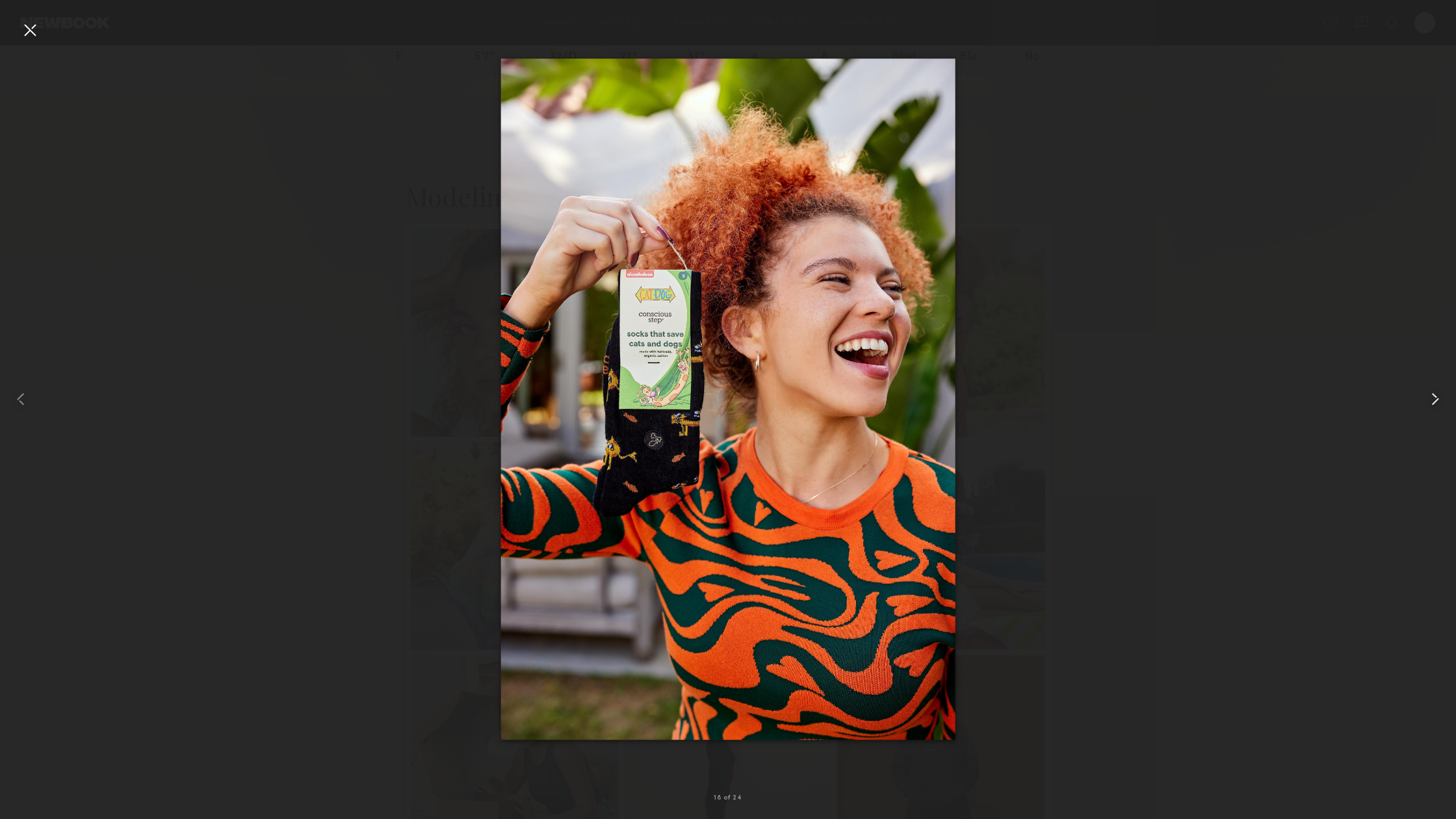
click at [1439, 401] on common-icon at bounding box center [1434, 399] width 21 height 21
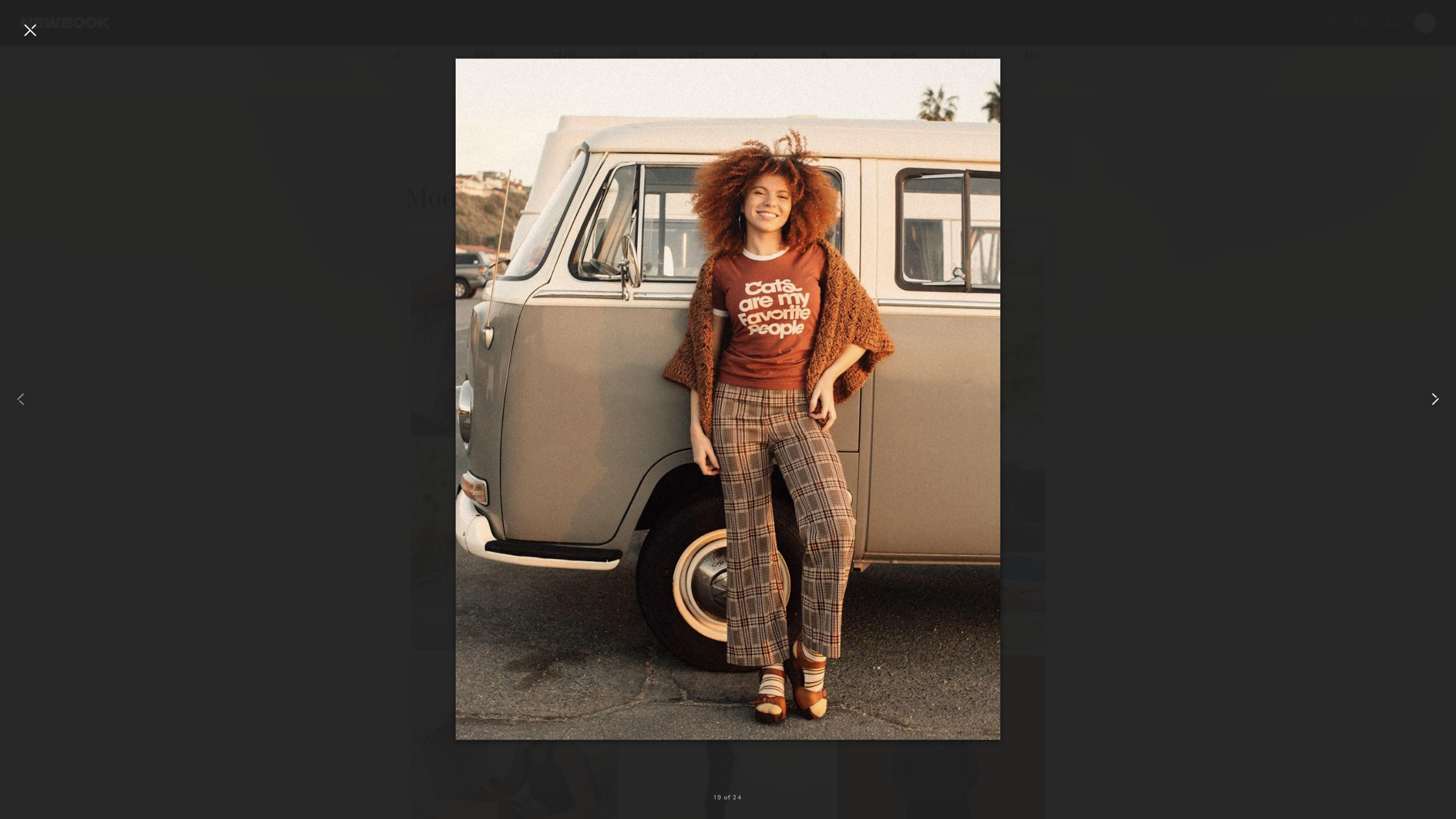
click at [1439, 401] on common-icon at bounding box center [1434, 399] width 21 height 21
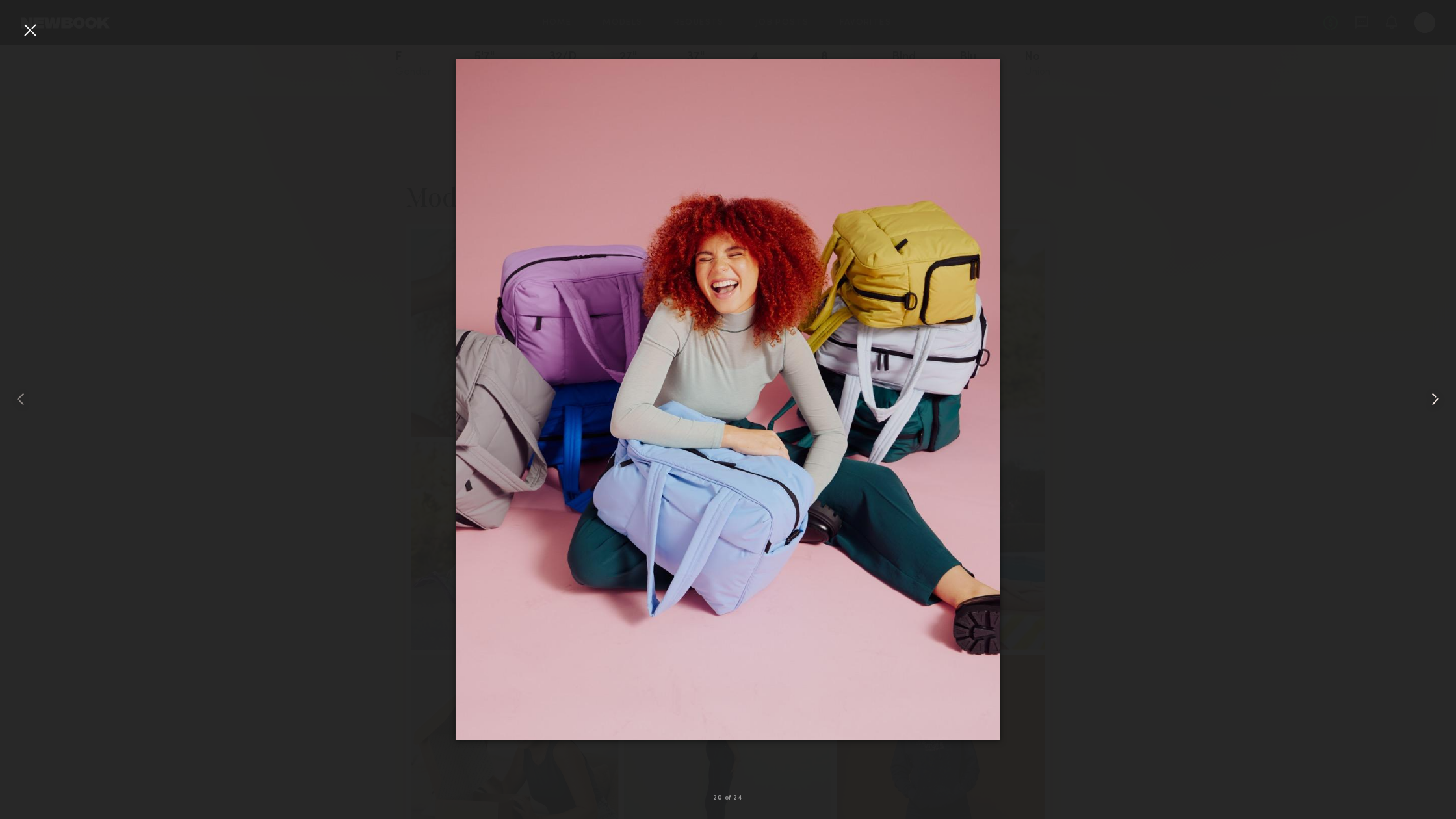
click at [1439, 401] on common-icon at bounding box center [1434, 399] width 21 height 21
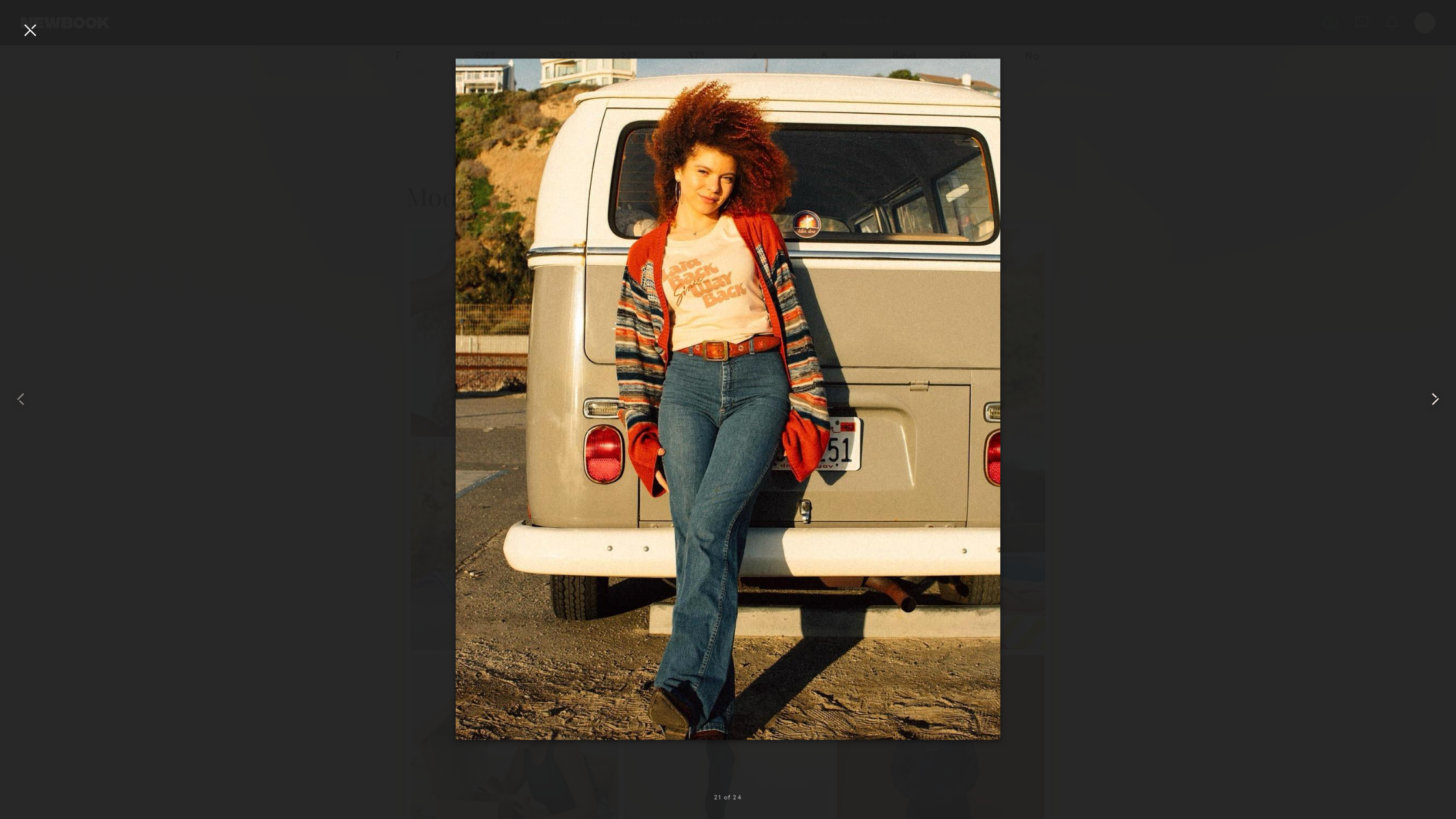
click at [1439, 401] on common-icon at bounding box center [1434, 399] width 21 height 21
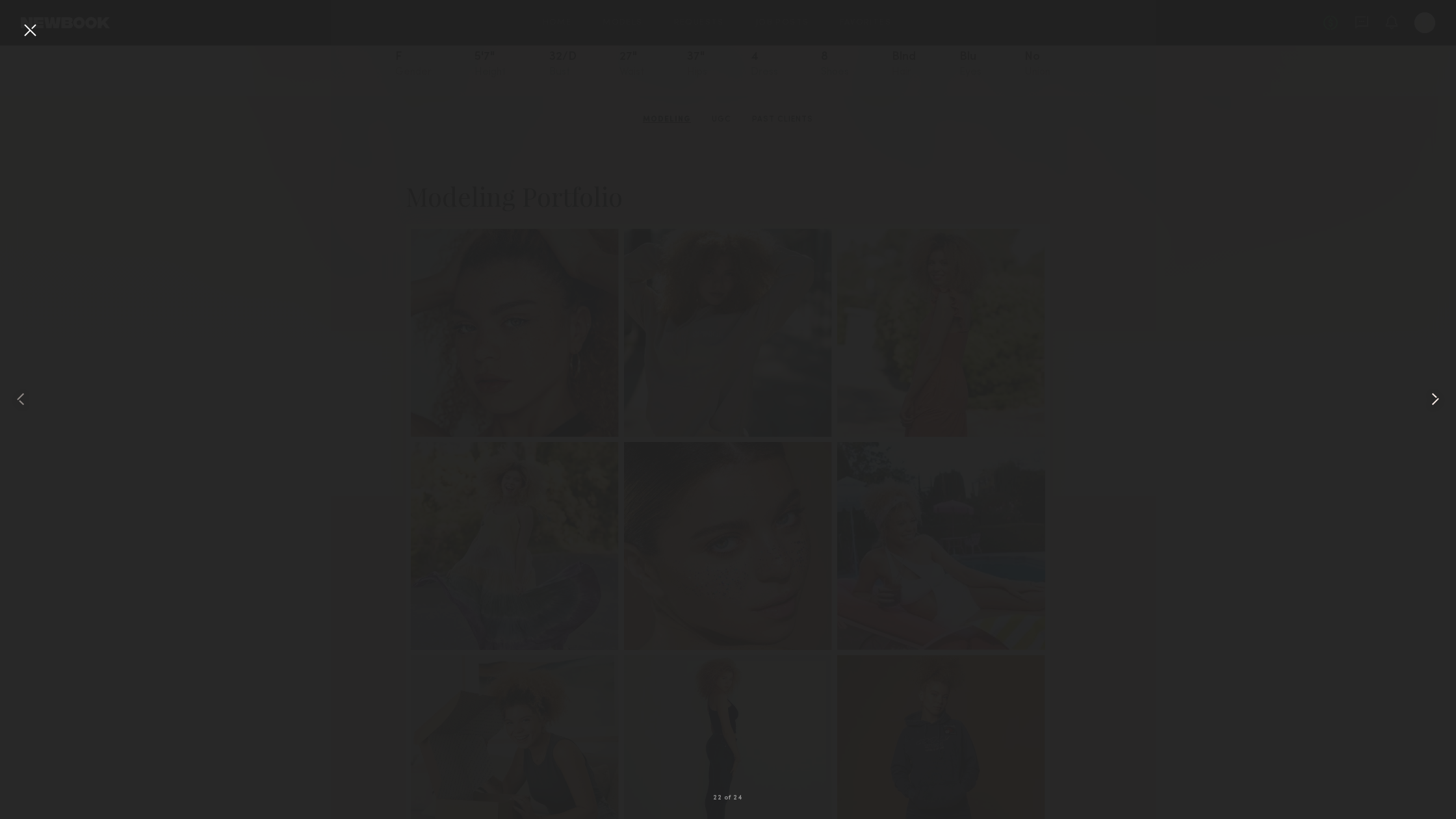
click at [1439, 401] on common-icon at bounding box center [1434, 399] width 21 height 21
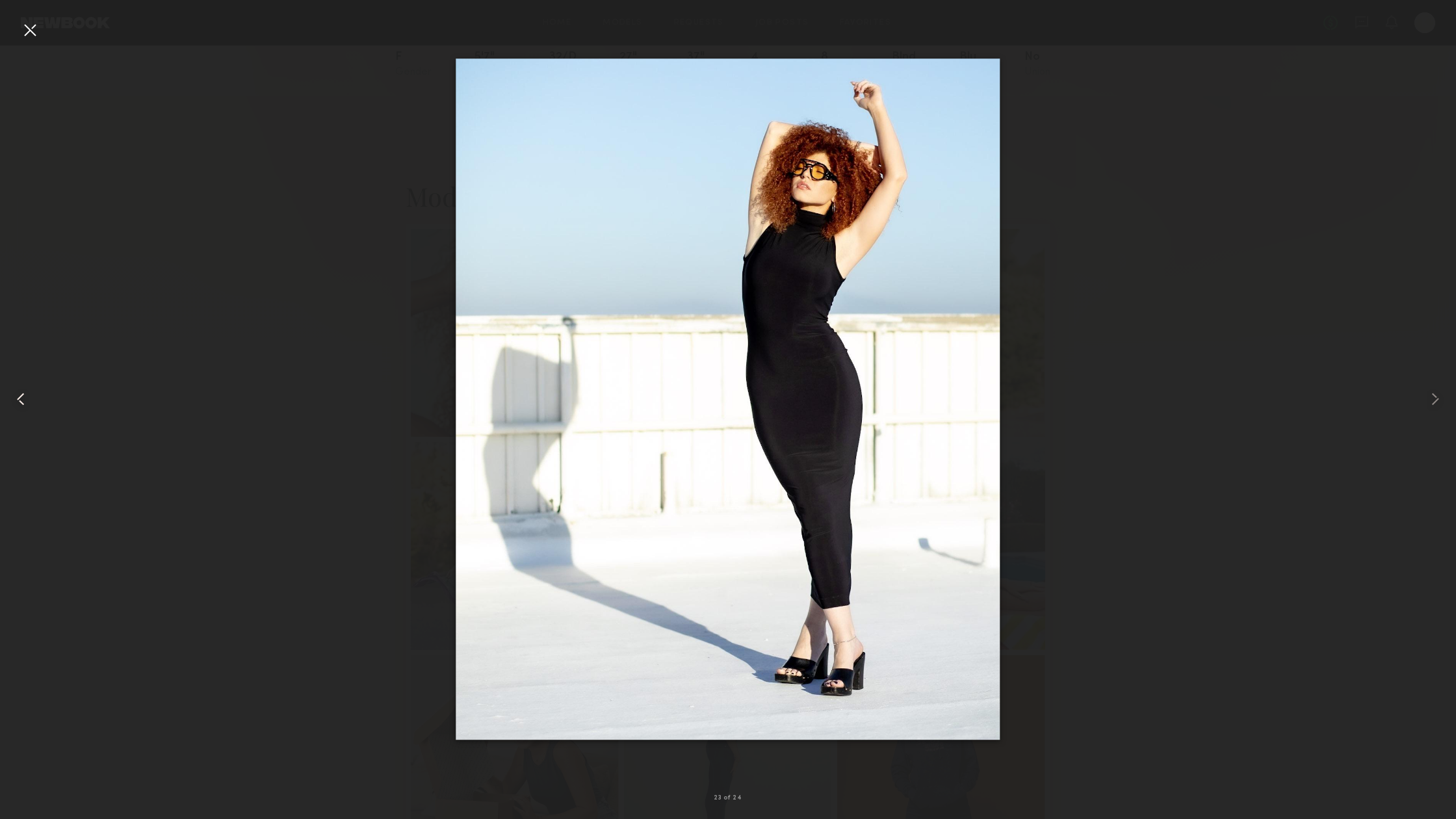
click at [16, 396] on common-icon at bounding box center [20, 399] width 21 height 21
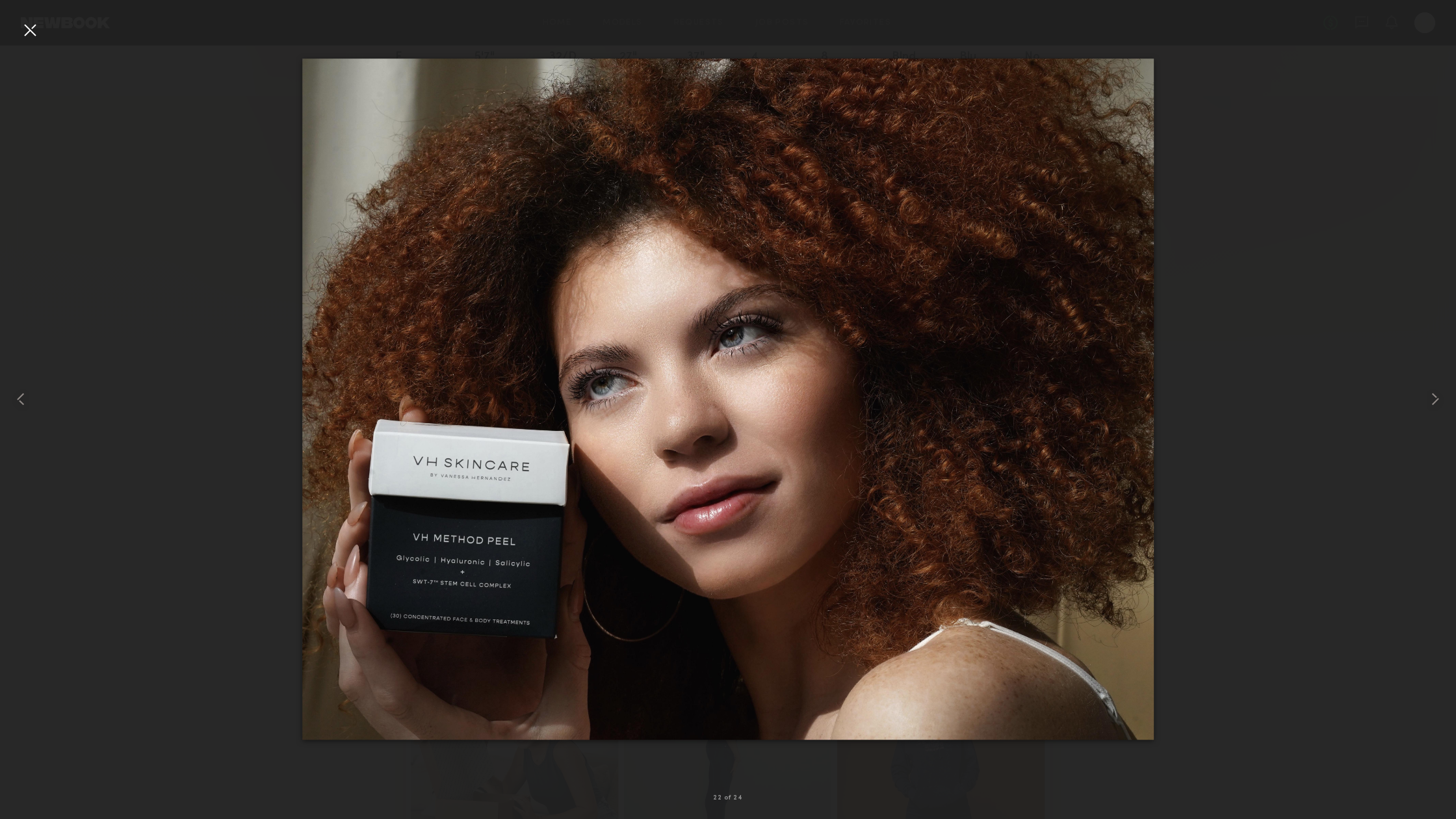
click at [21, 25] on div at bounding box center [29, 29] width 21 height 21
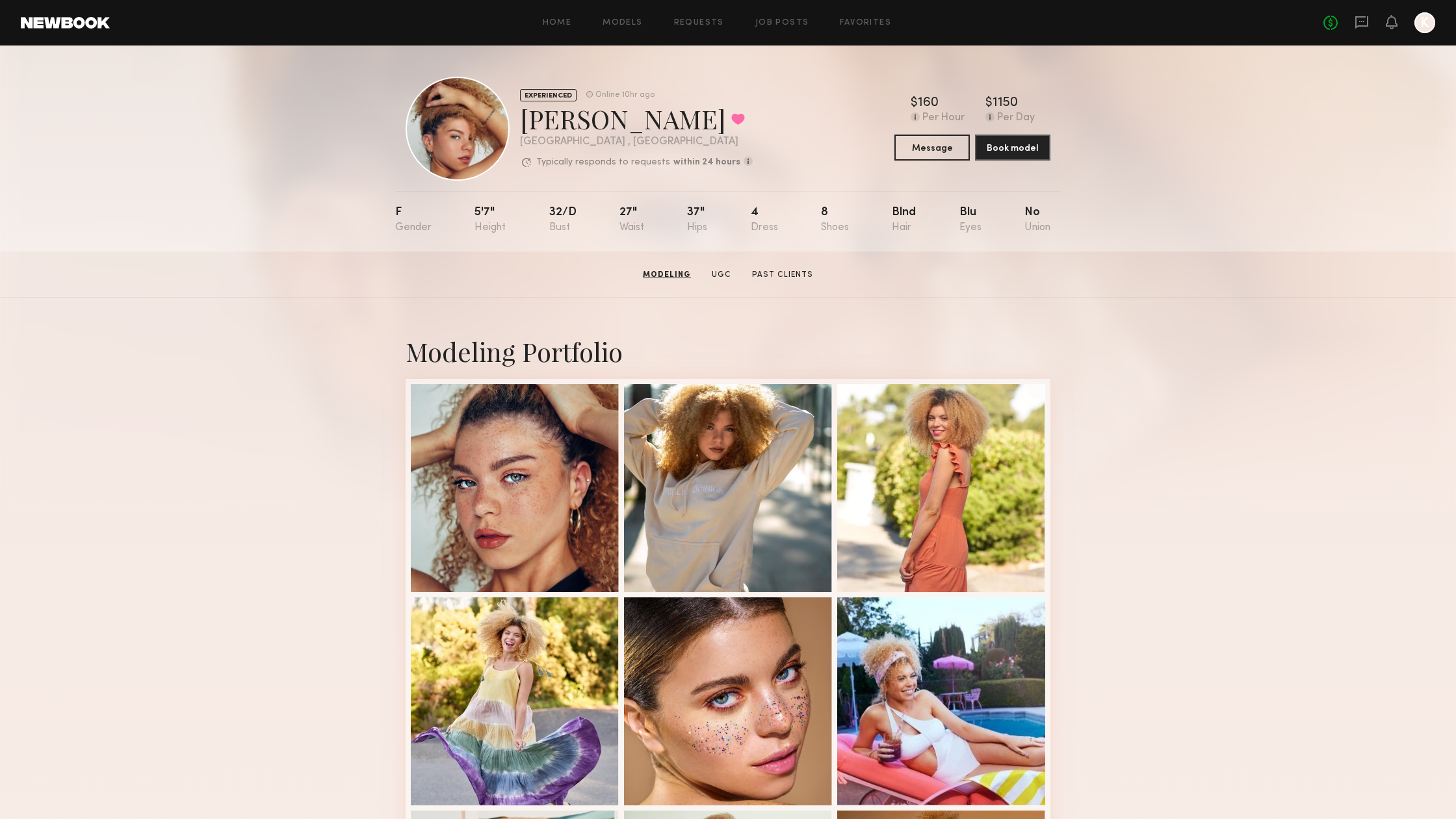
scroll to position [0, 0]
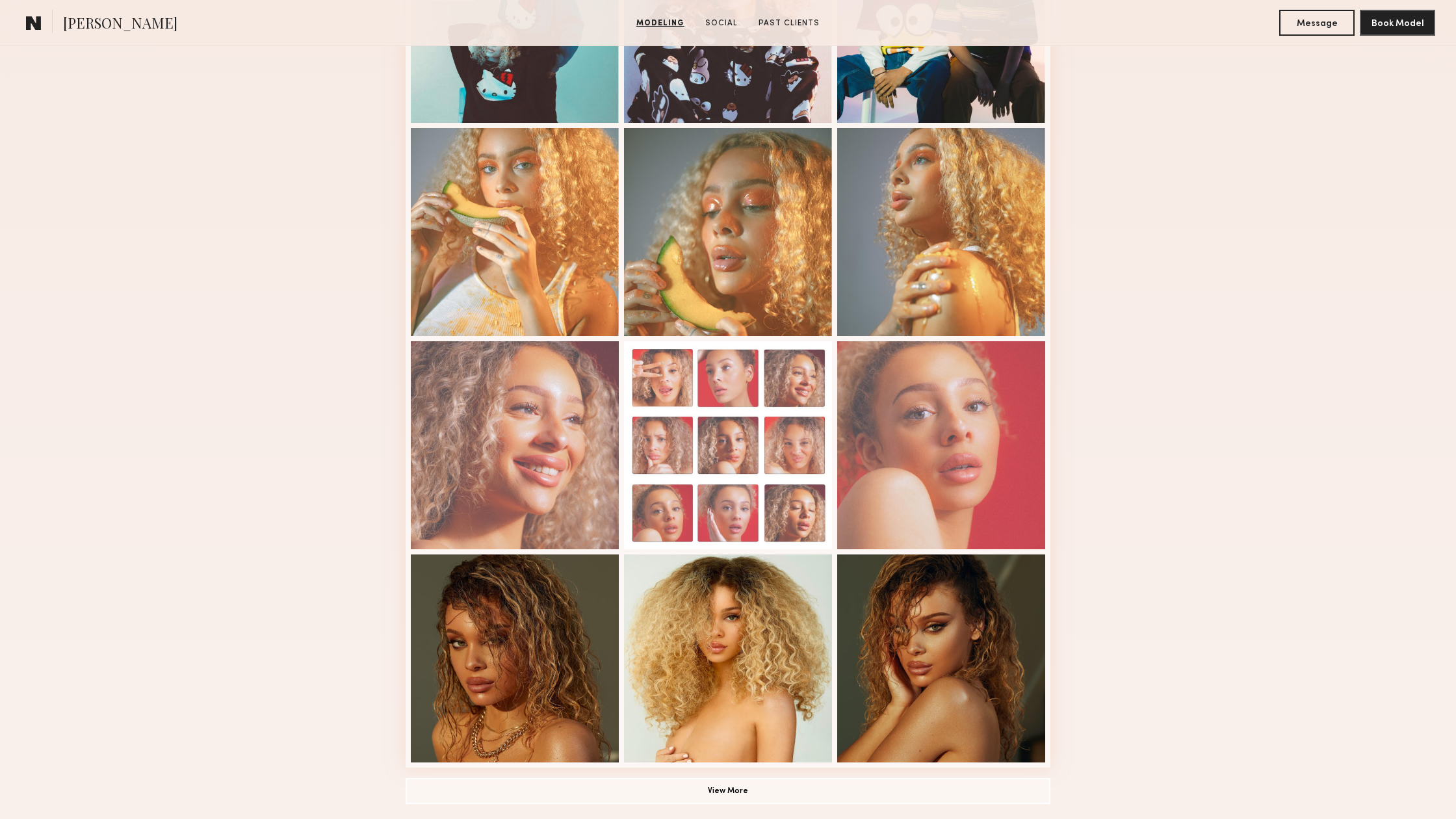
scroll to position [469, 0]
click at [695, 679] on div at bounding box center [728, 657] width 208 height 208
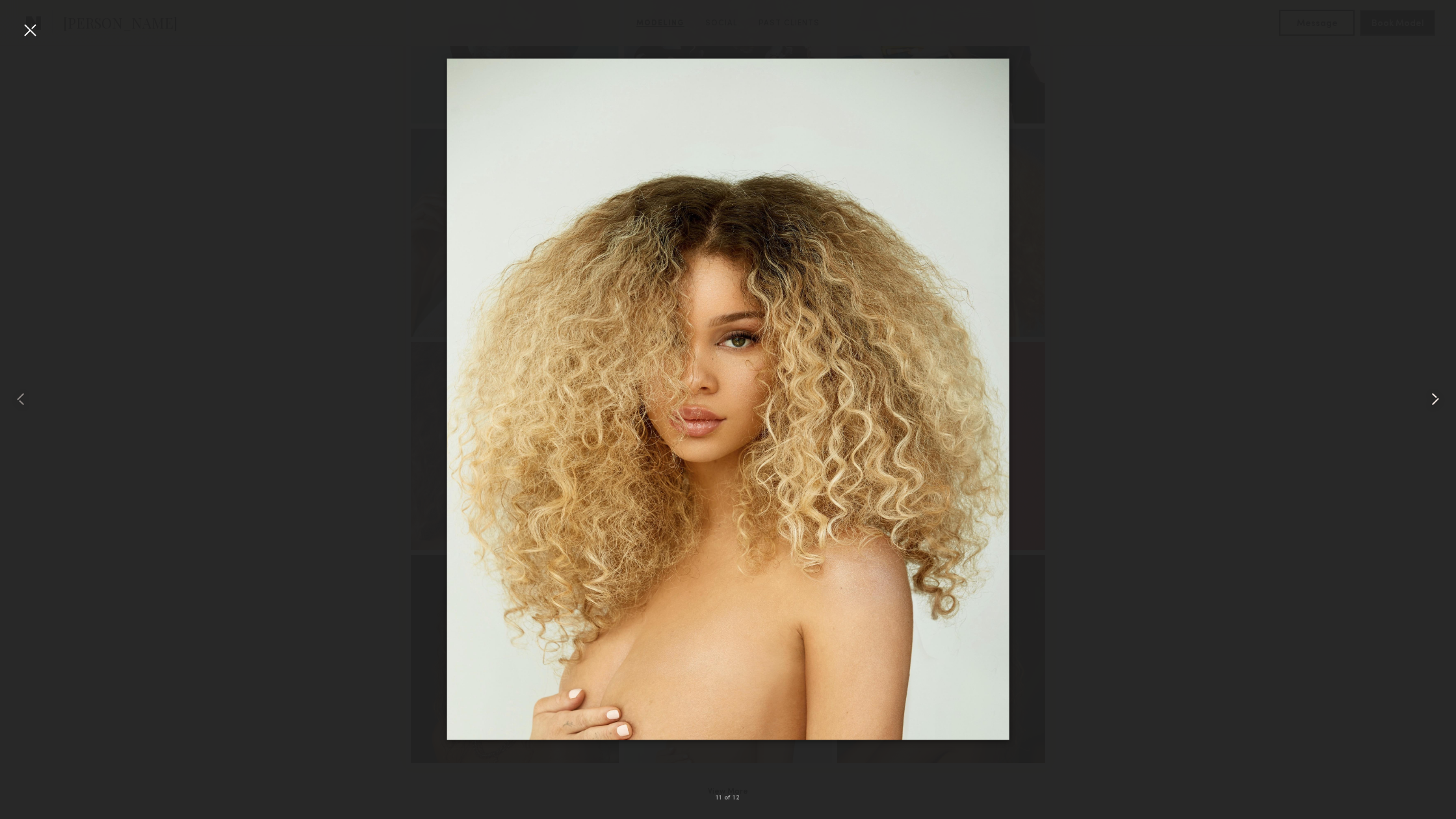
click at [1441, 397] on common-icon at bounding box center [1434, 399] width 21 height 21
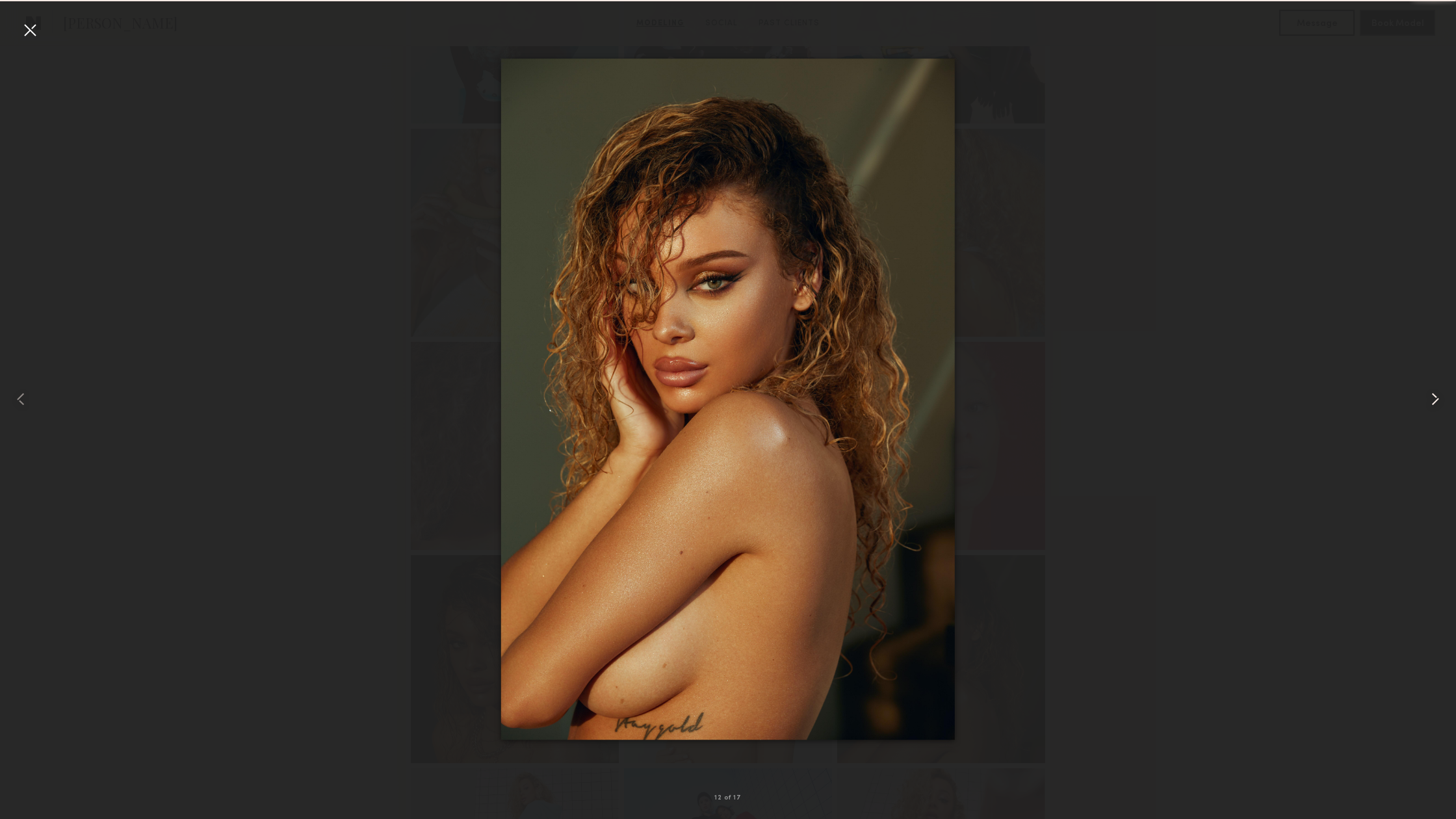
click at [1441, 397] on common-icon at bounding box center [1434, 399] width 21 height 21
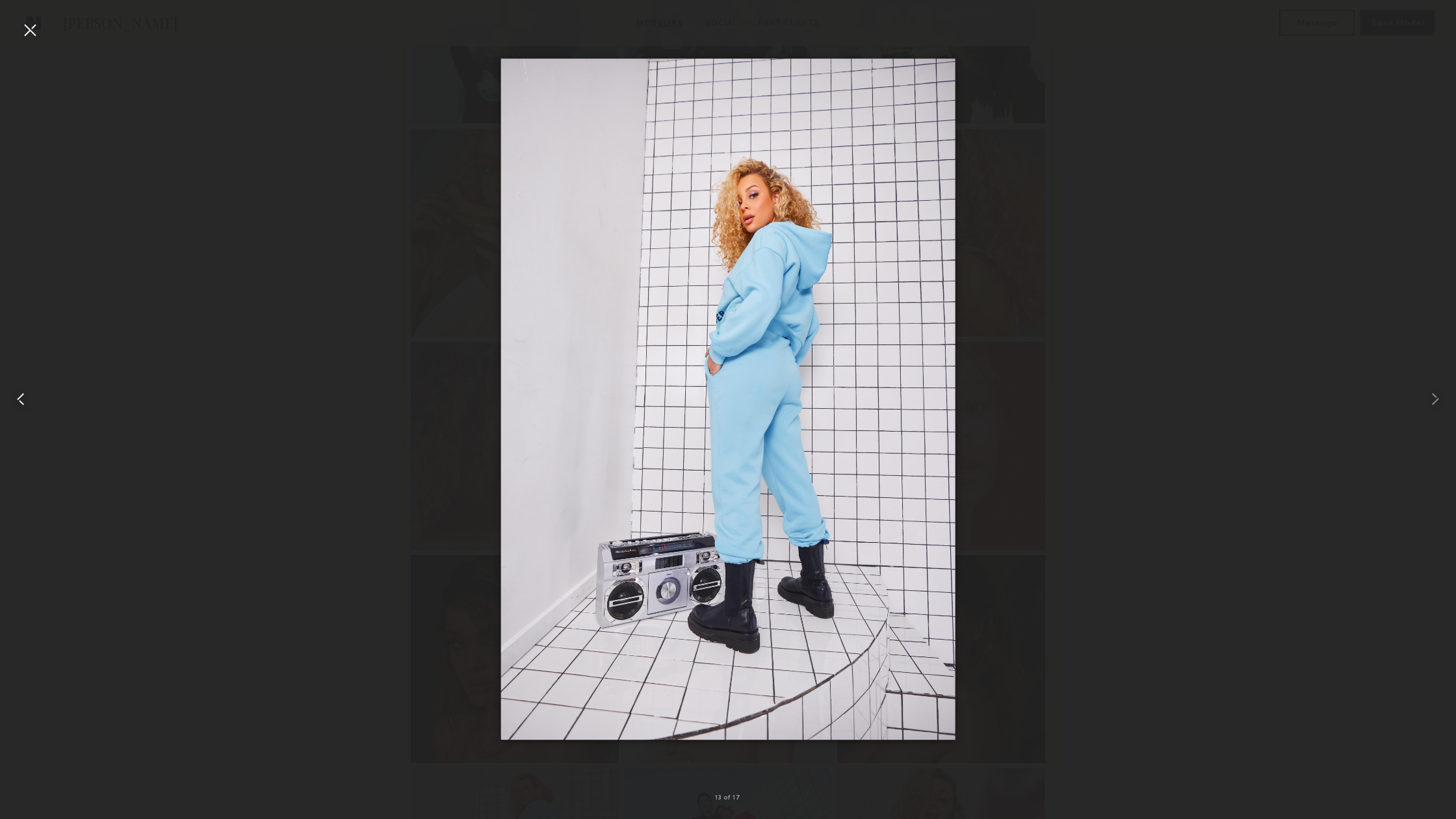
click at [19, 400] on common-icon at bounding box center [20, 399] width 21 height 21
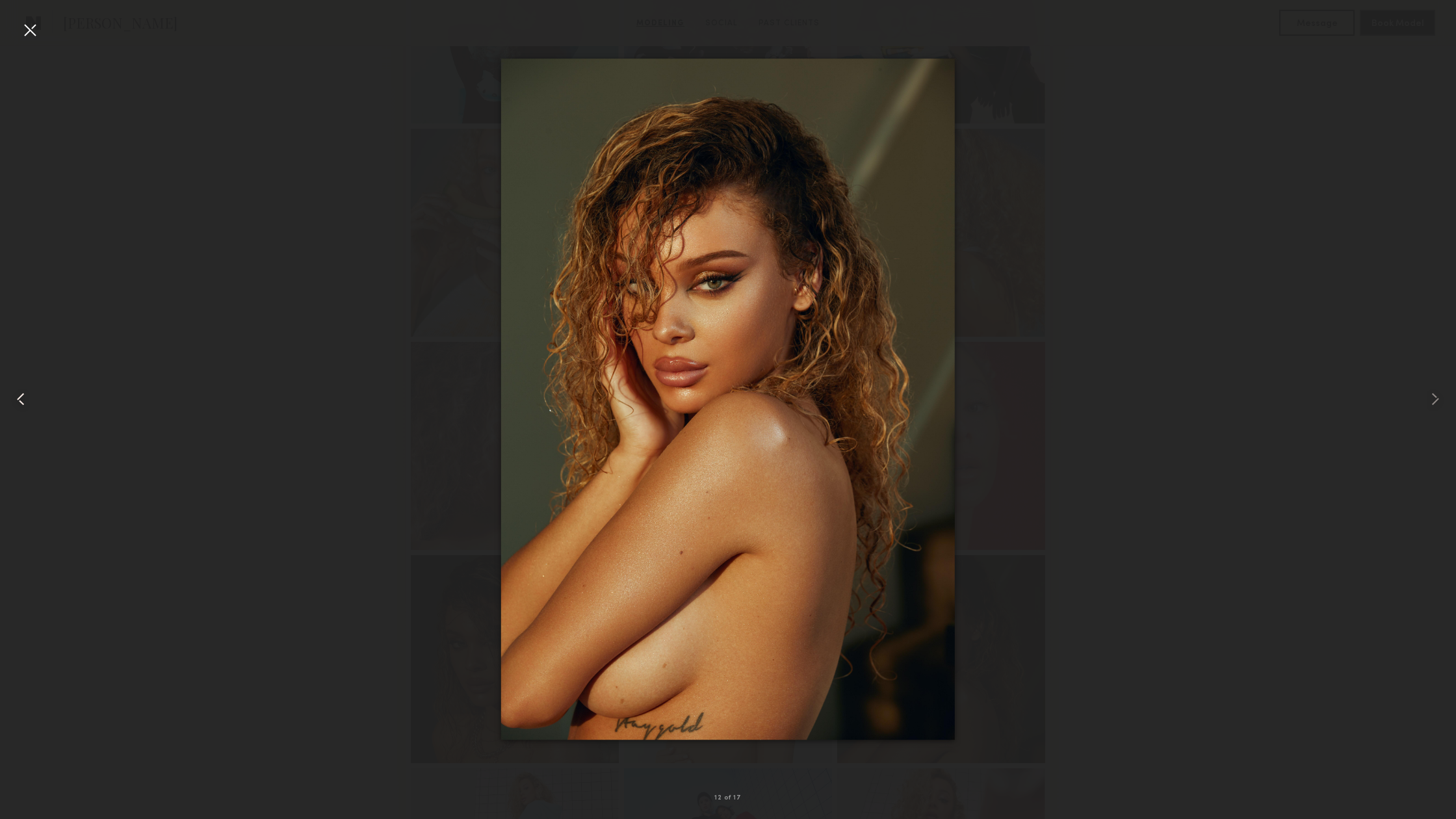
click at [19, 400] on common-icon at bounding box center [20, 399] width 21 height 21
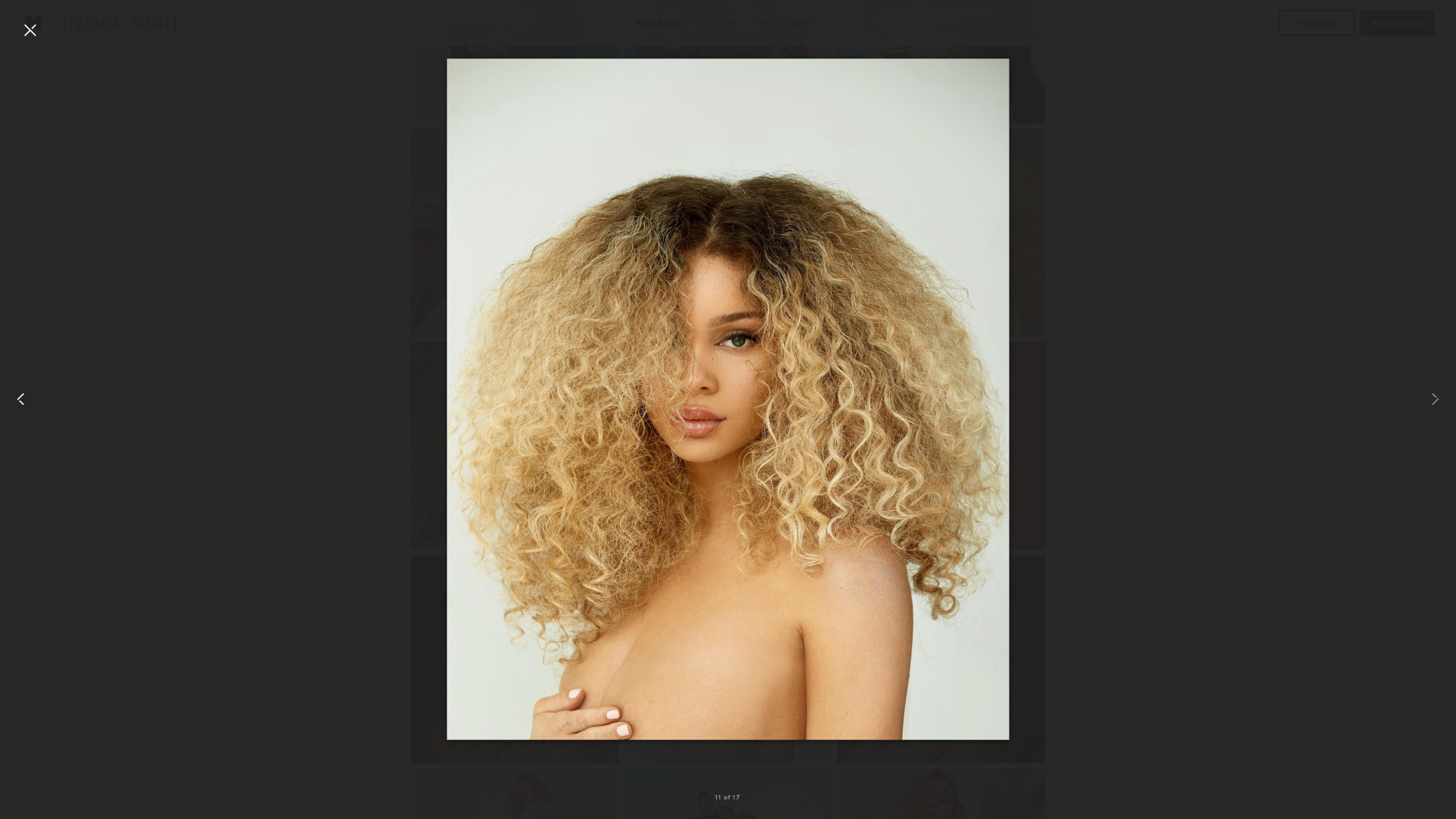
click at [19, 400] on common-icon at bounding box center [20, 399] width 21 height 21
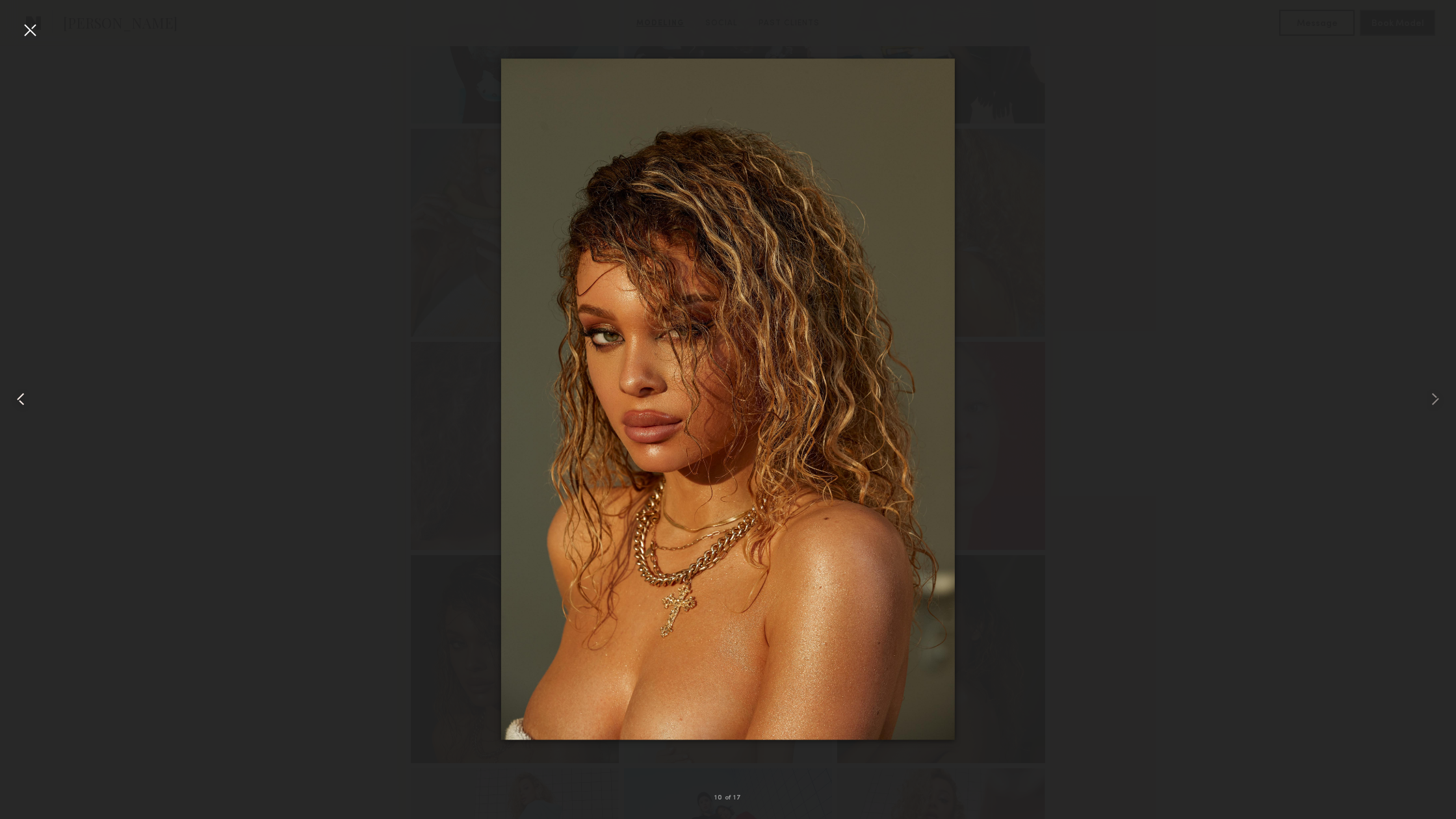
click at [19, 400] on common-icon at bounding box center [20, 399] width 21 height 21
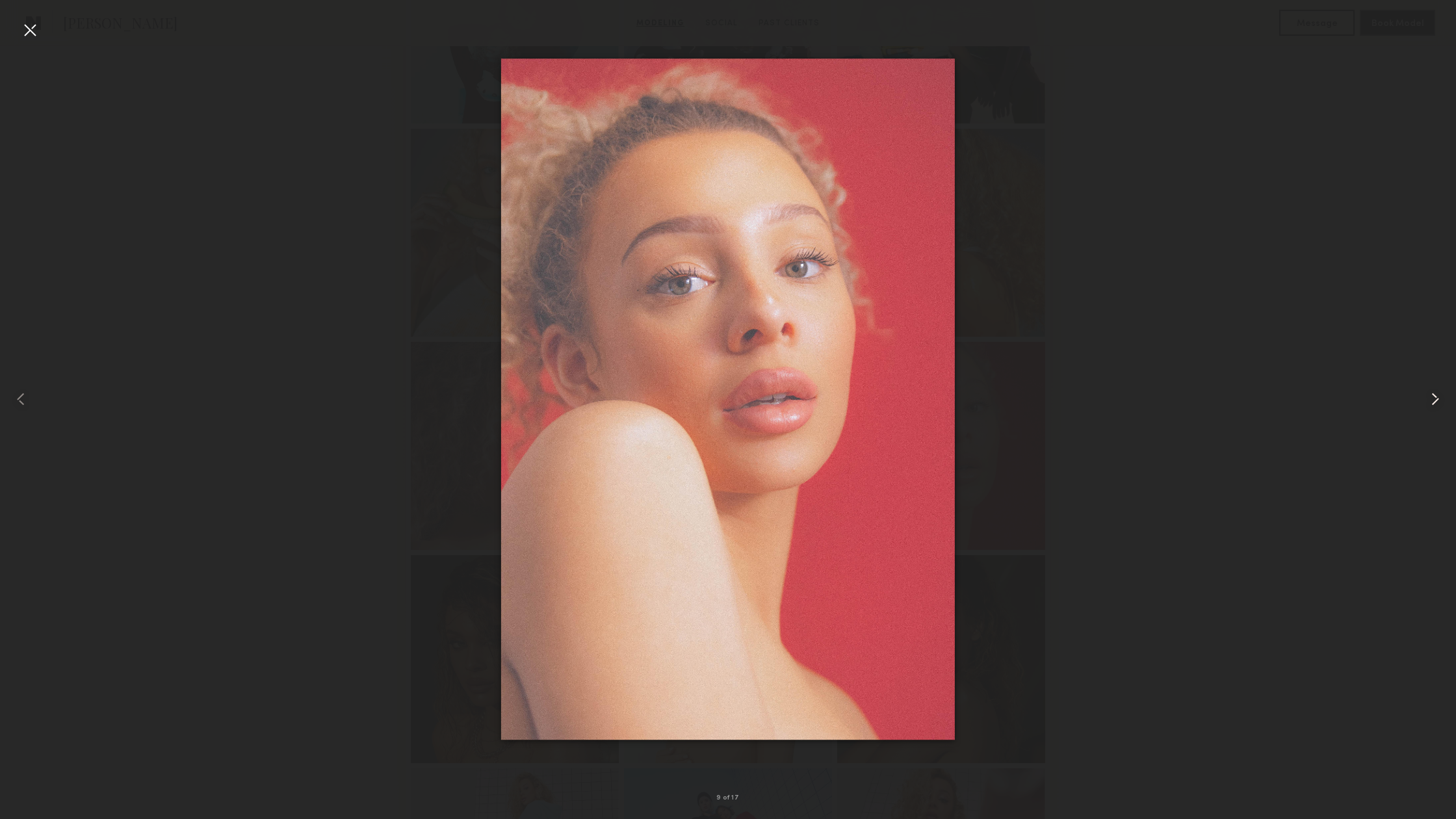
click at [1432, 405] on common-icon at bounding box center [1434, 399] width 21 height 21
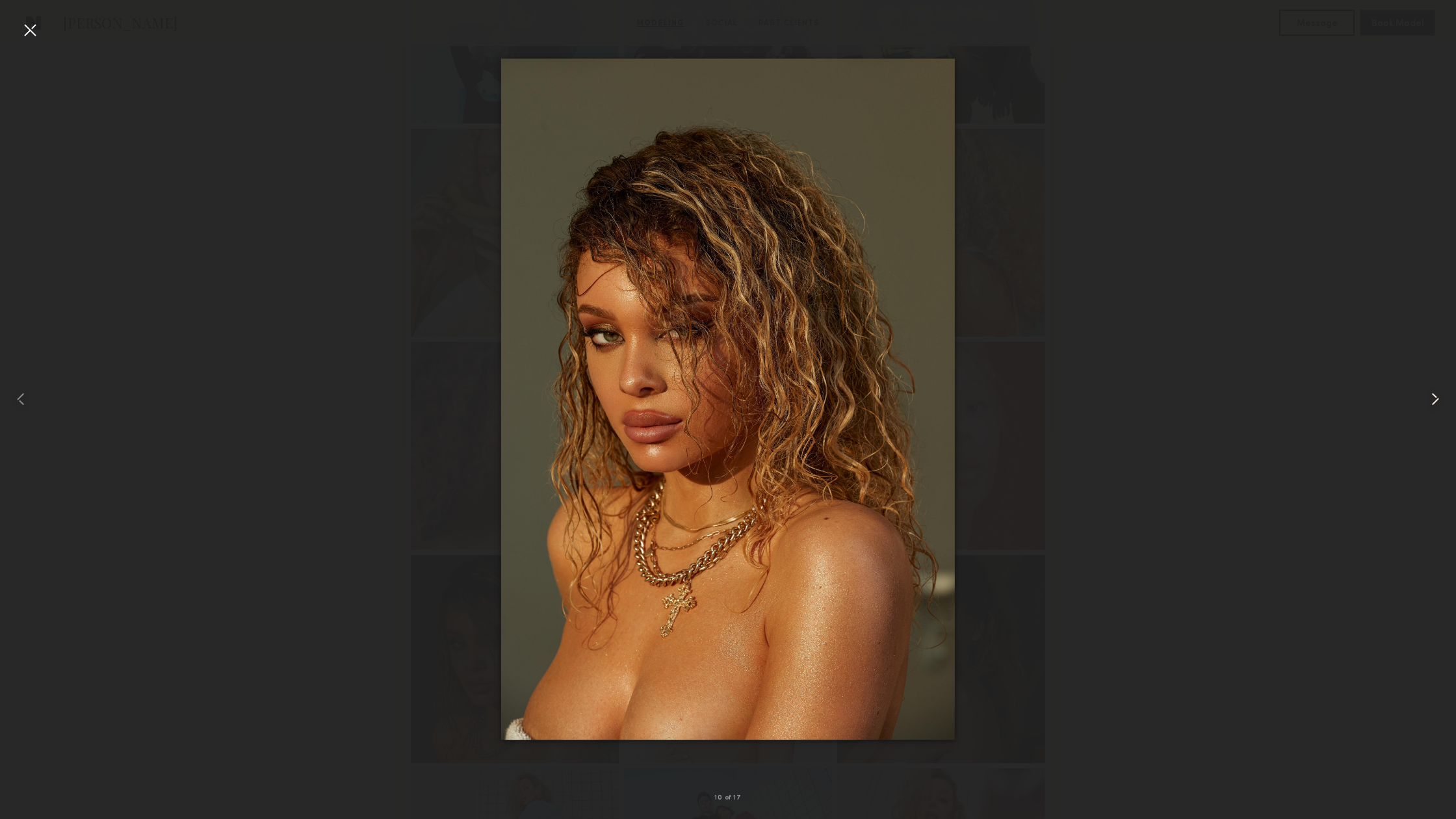
click at [1432, 405] on common-icon at bounding box center [1434, 399] width 21 height 21
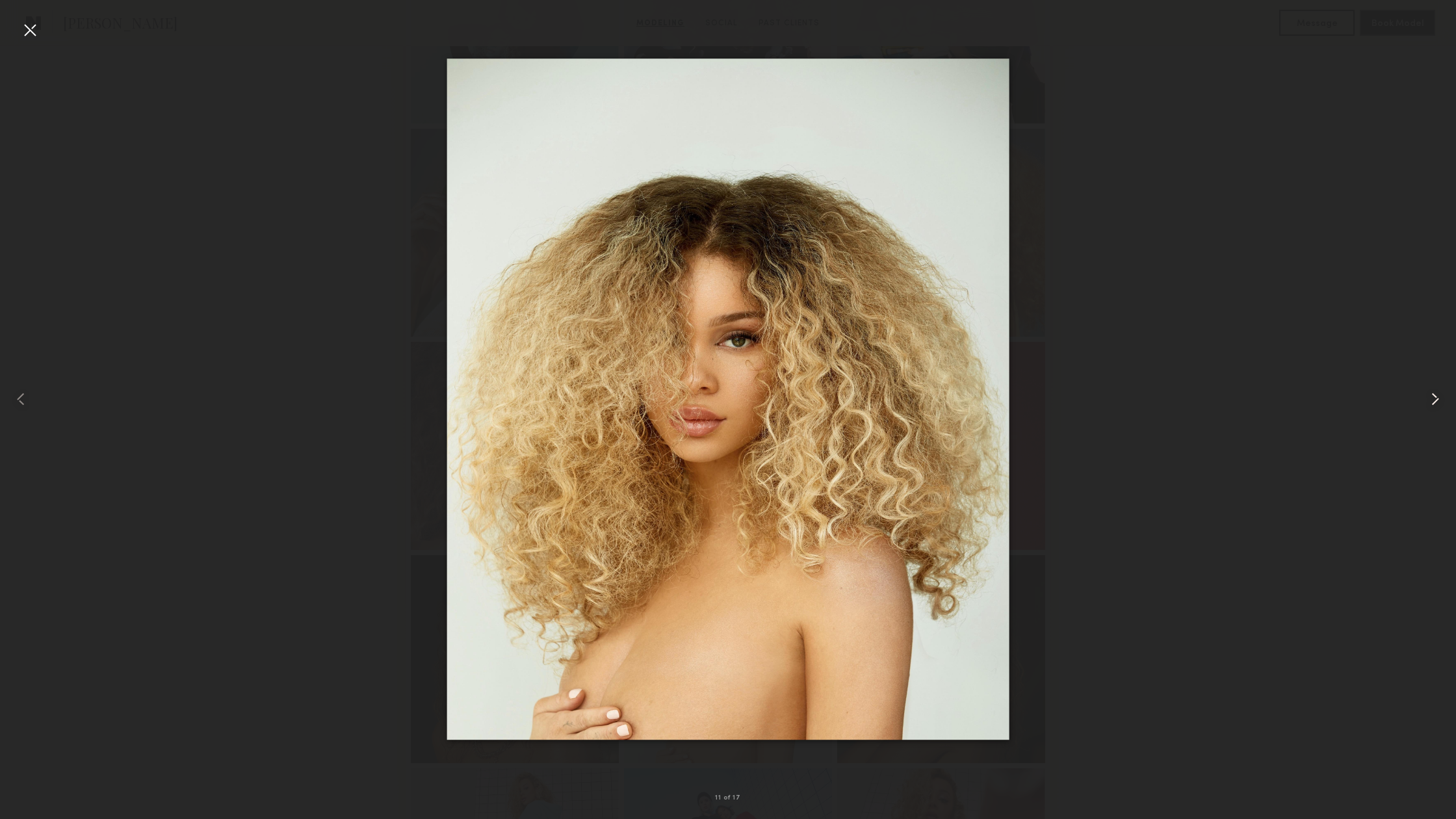
click at [1432, 405] on common-icon at bounding box center [1434, 399] width 21 height 21
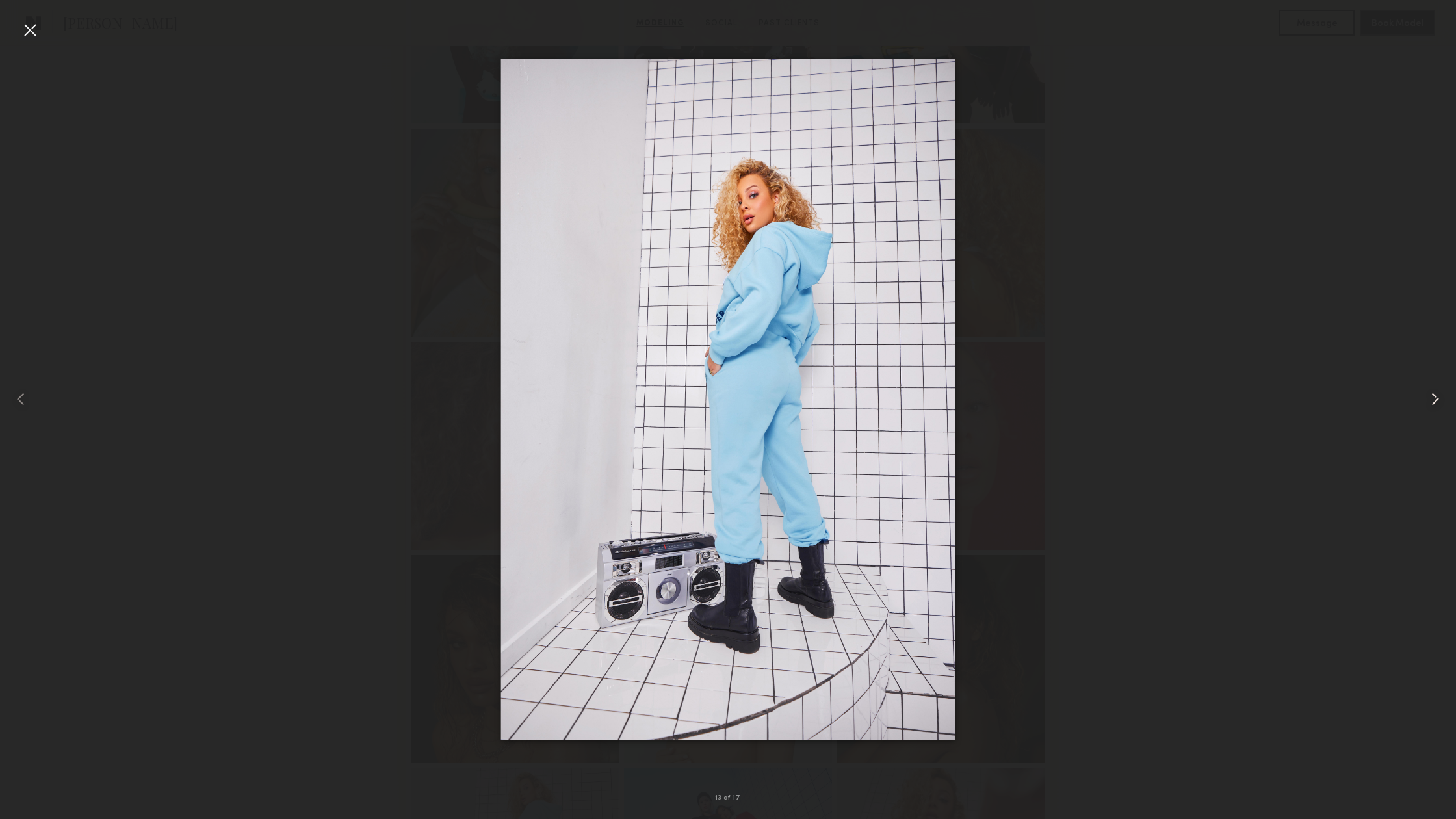
click at [1432, 405] on common-icon at bounding box center [1434, 399] width 21 height 21
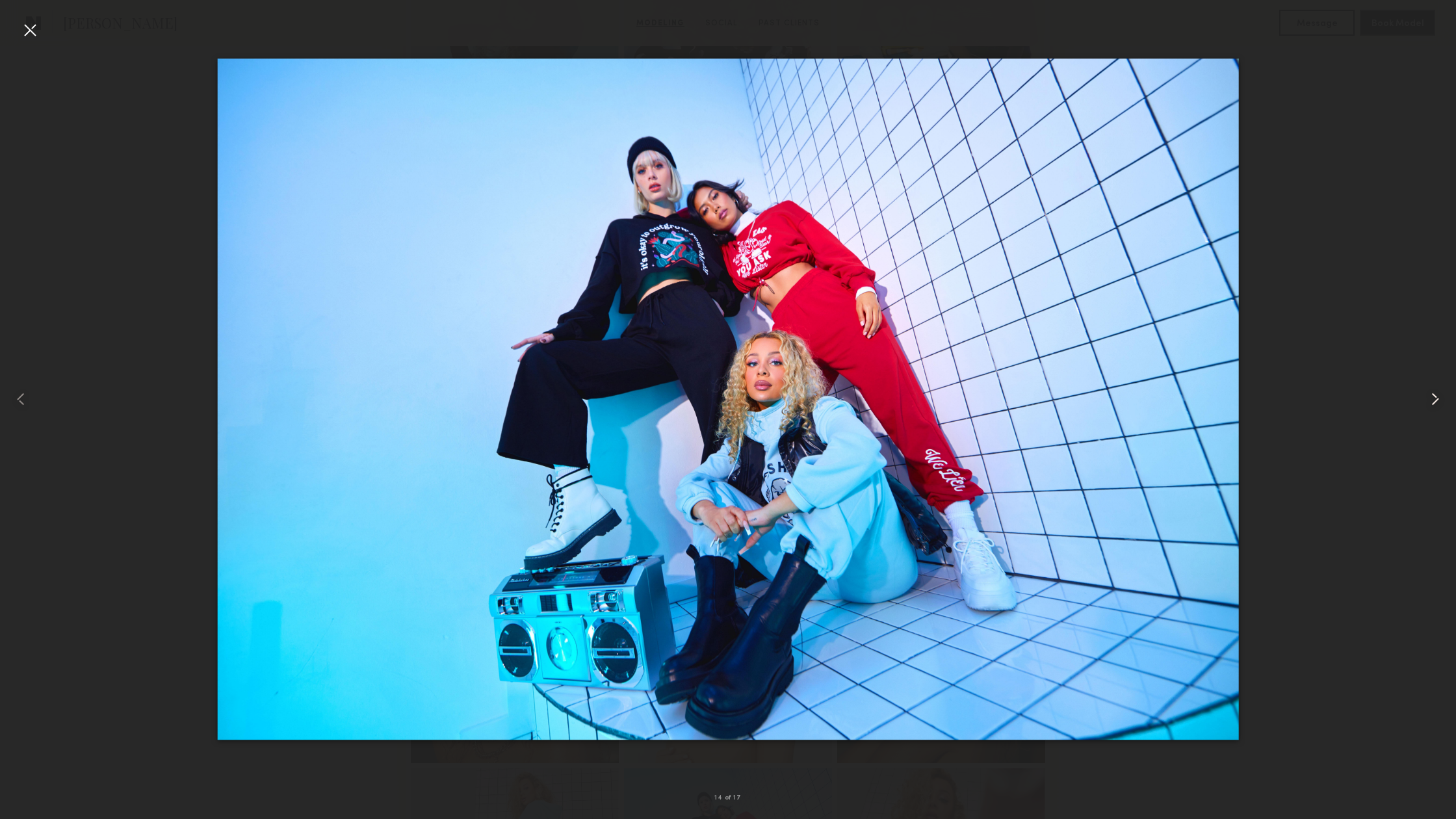
click at [1432, 405] on common-icon at bounding box center [1434, 399] width 21 height 21
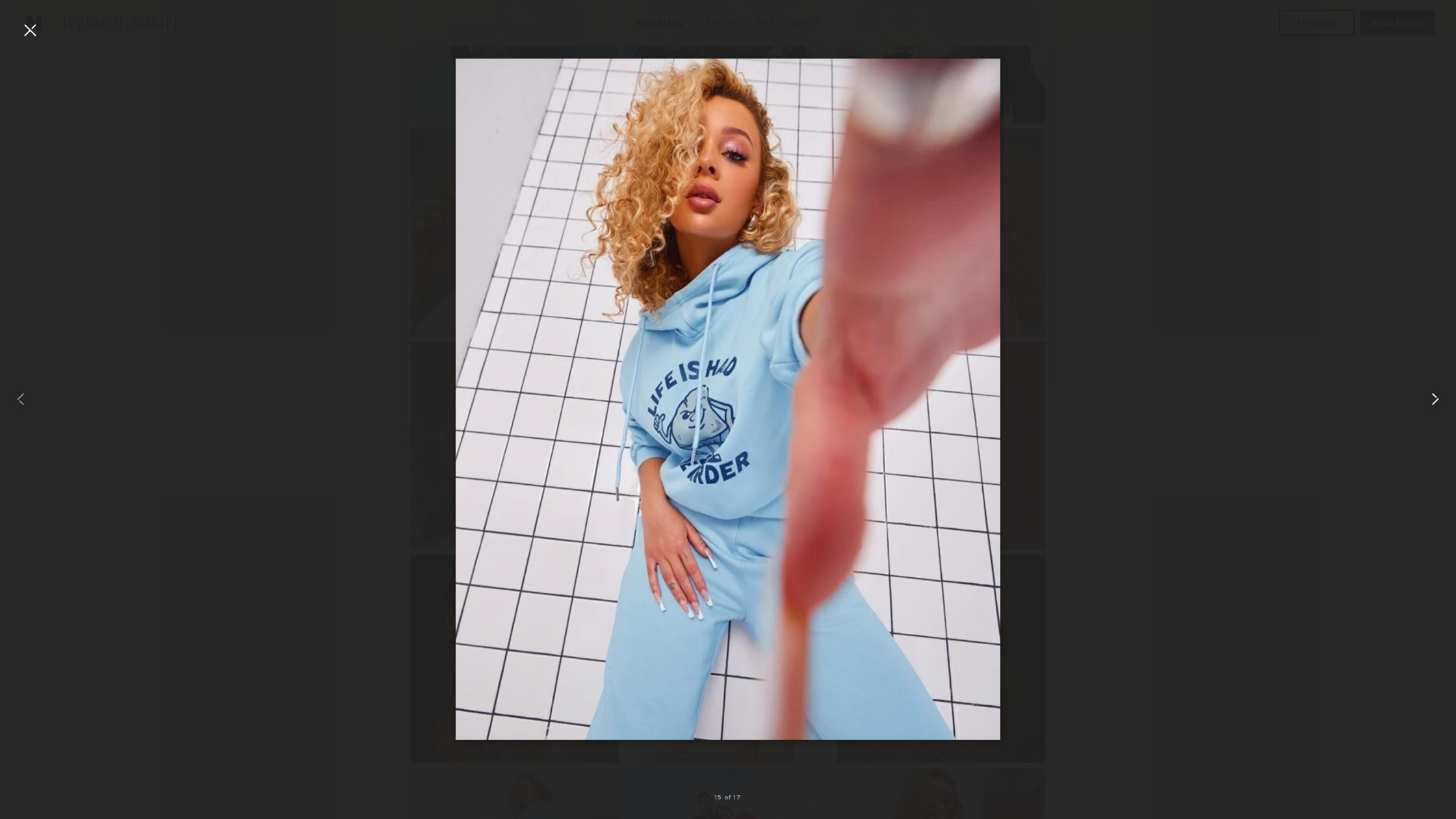
click at [1432, 405] on common-icon at bounding box center [1434, 399] width 21 height 21
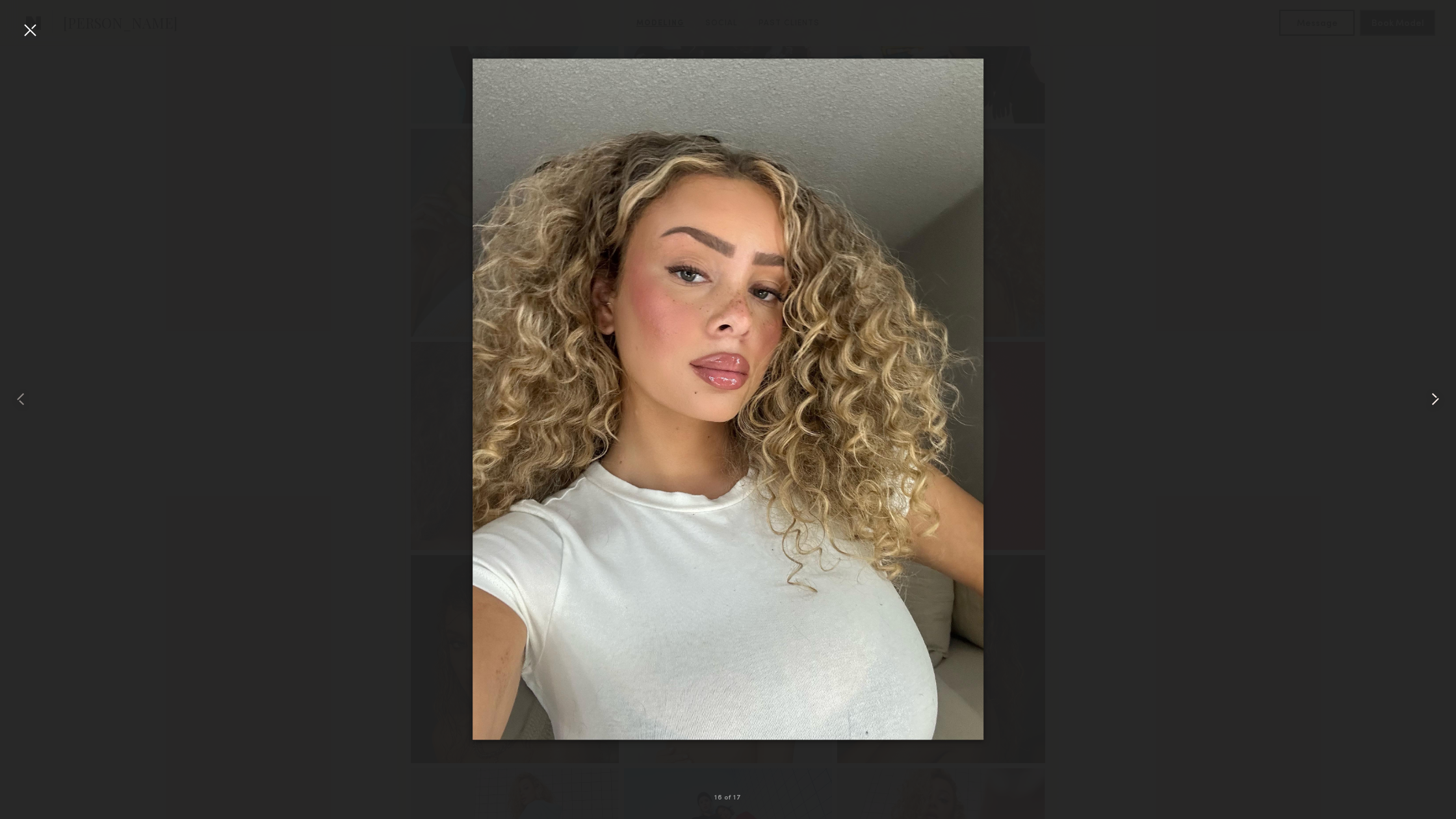
click at [1432, 405] on common-icon at bounding box center [1434, 399] width 21 height 21
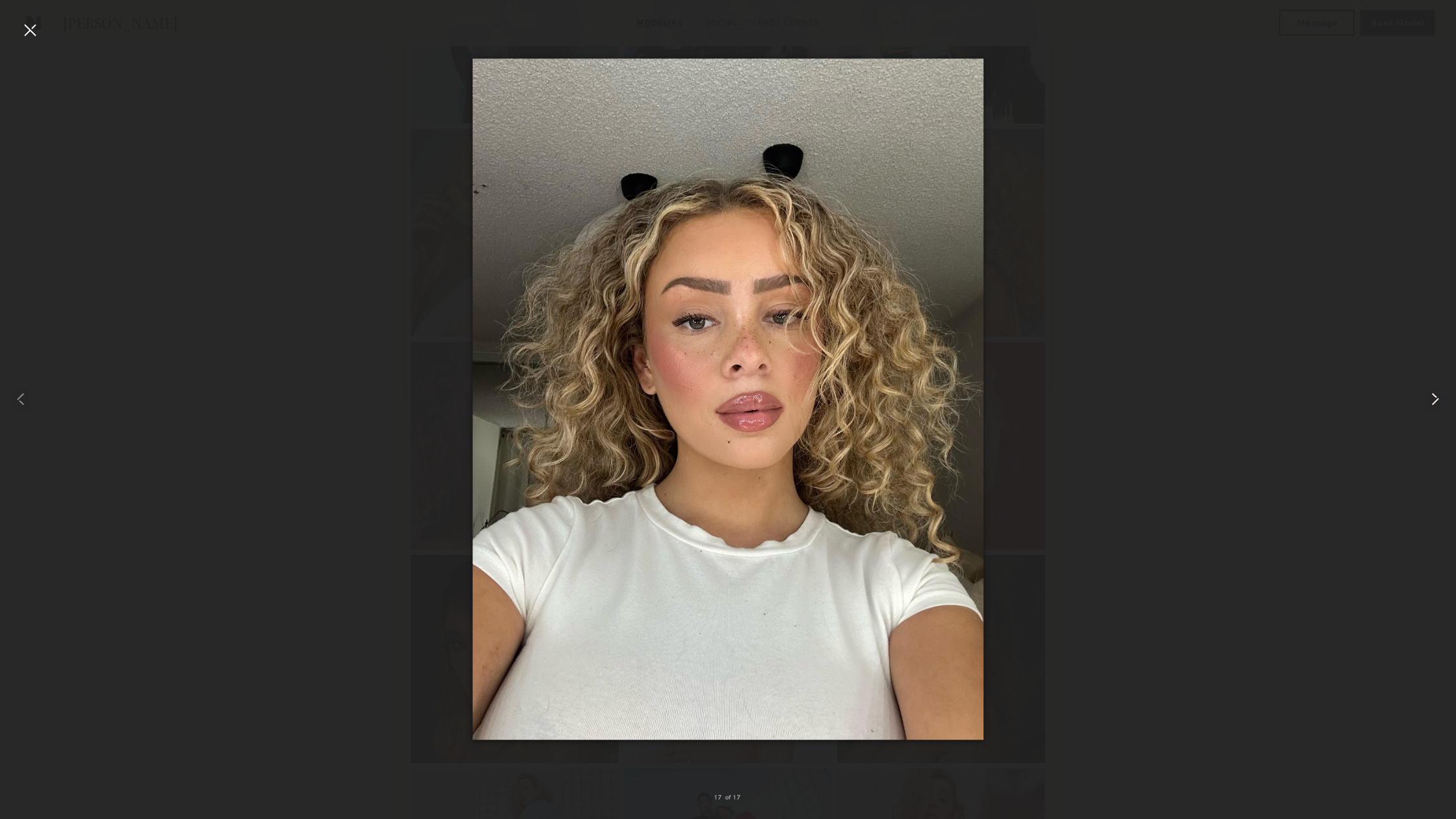
click at [1440, 399] on common-icon at bounding box center [1434, 399] width 21 height 21
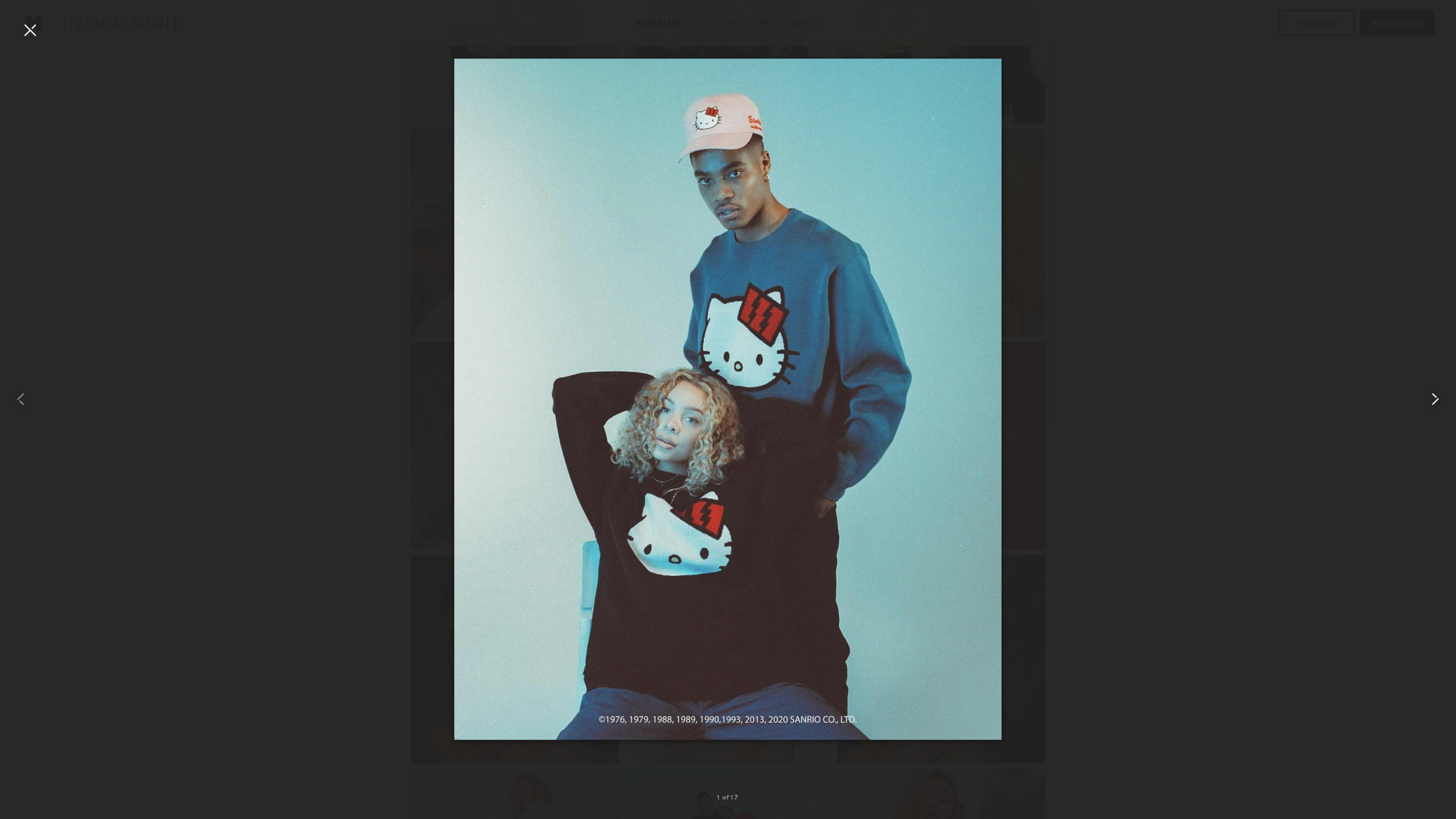
click at [1440, 399] on common-icon at bounding box center [1434, 399] width 21 height 21
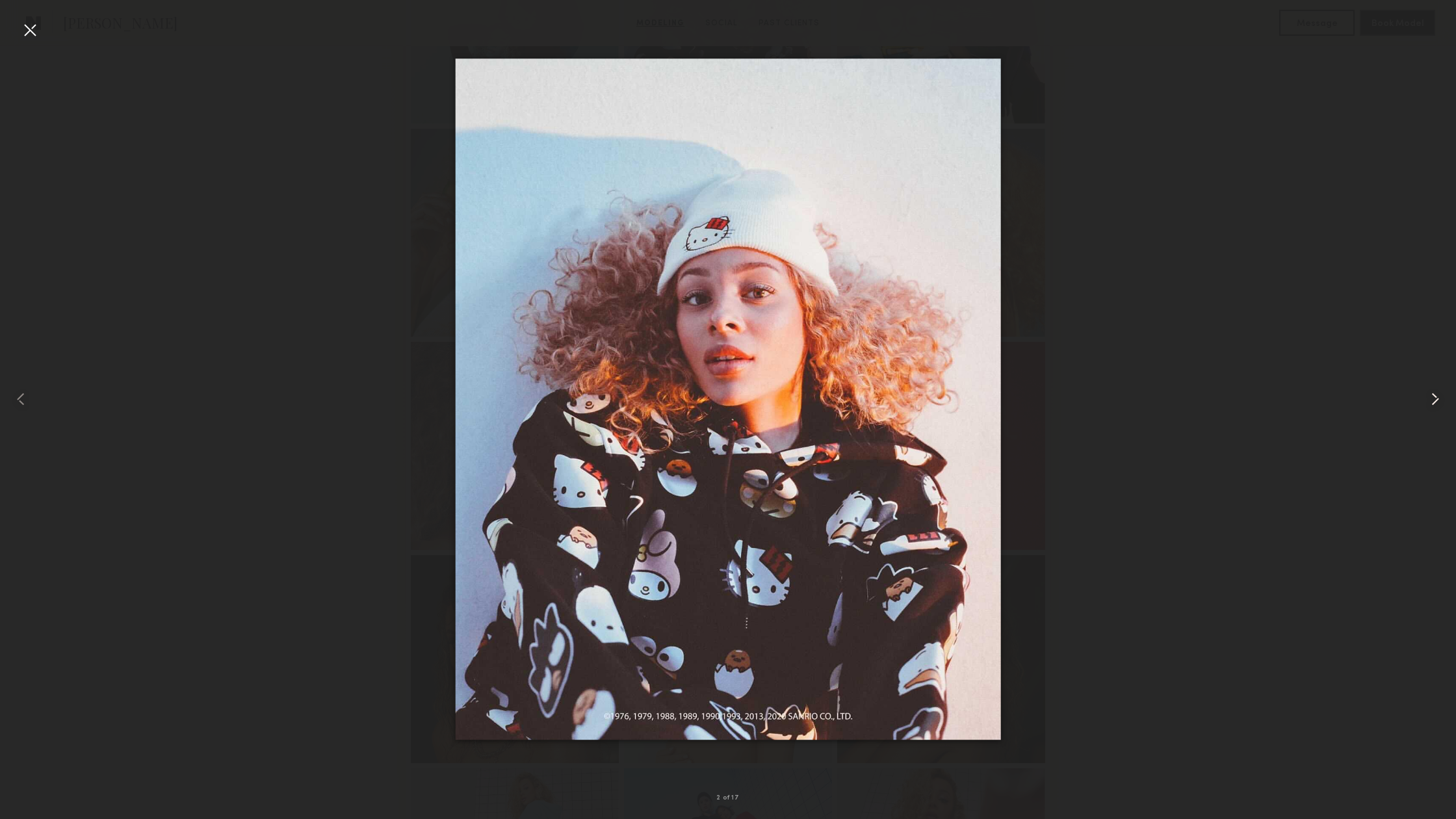
click at [1440, 399] on common-icon at bounding box center [1434, 399] width 21 height 21
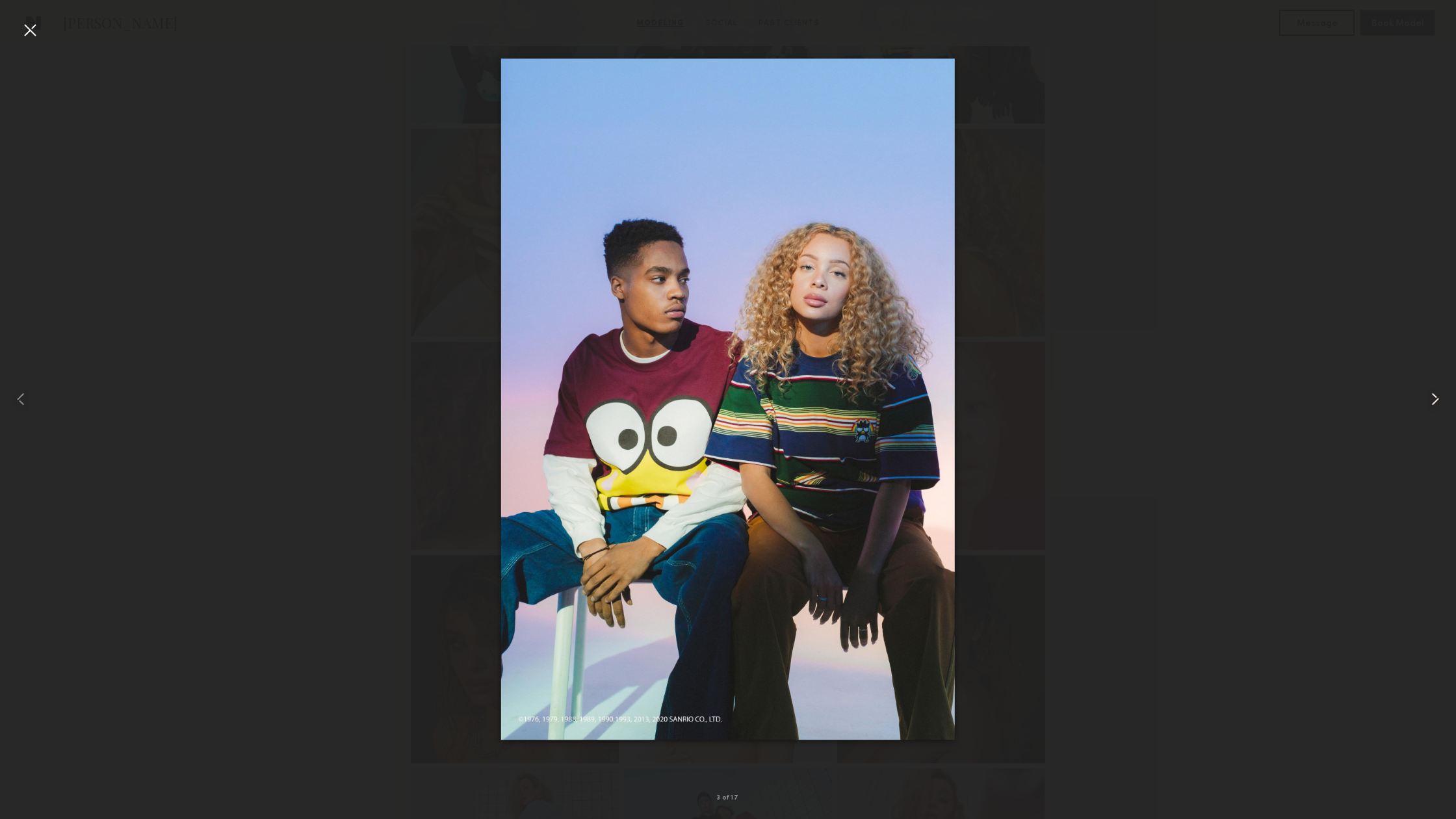
click at [1440, 399] on common-icon at bounding box center [1434, 399] width 21 height 21
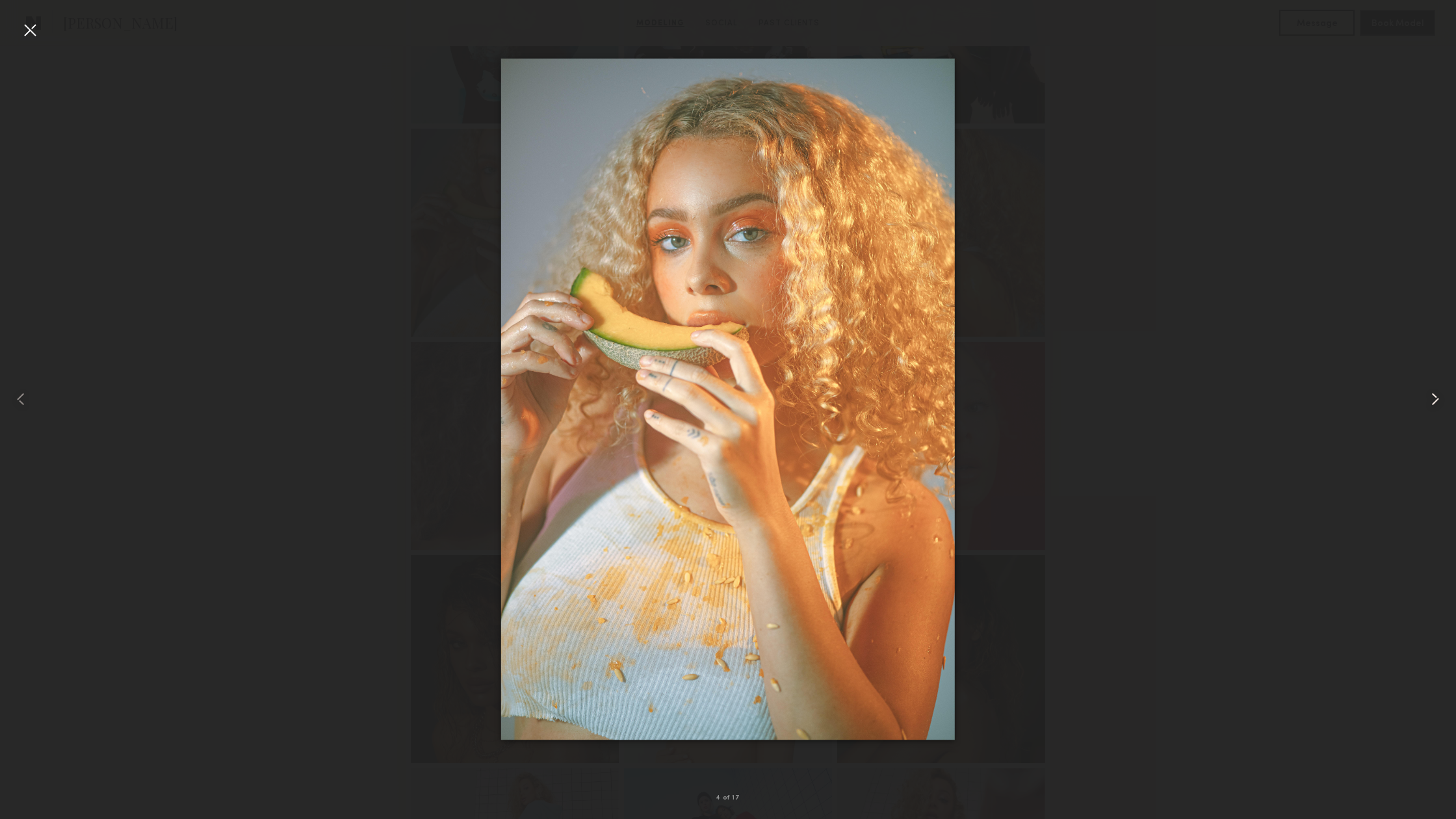
click at [1440, 399] on common-icon at bounding box center [1434, 399] width 21 height 21
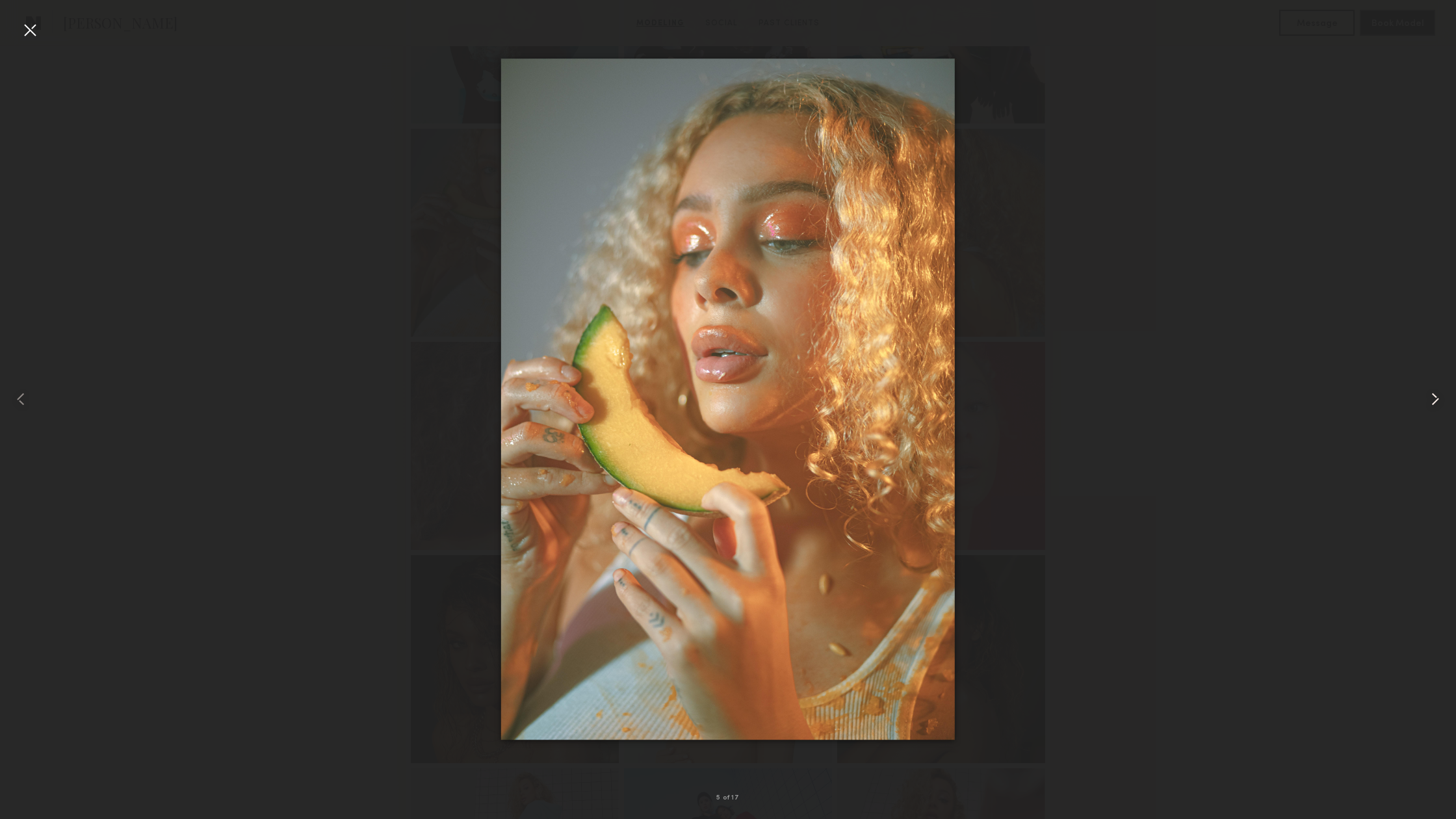
click at [1440, 399] on common-icon at bounding box center [1434, 399] width 21 height 21
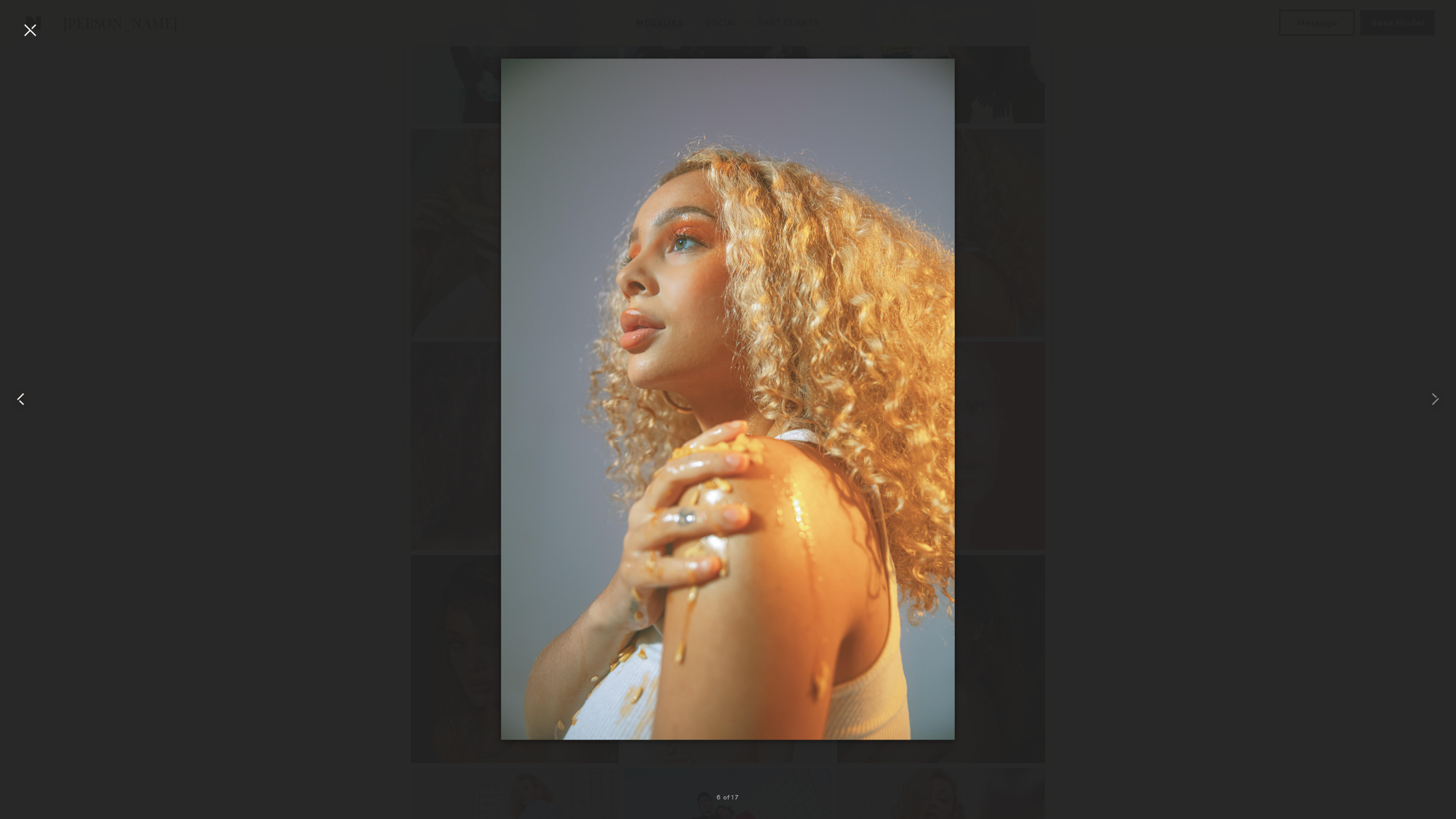
click at [10, 398] on div at bounding box center [29, 399] width 58 height 756
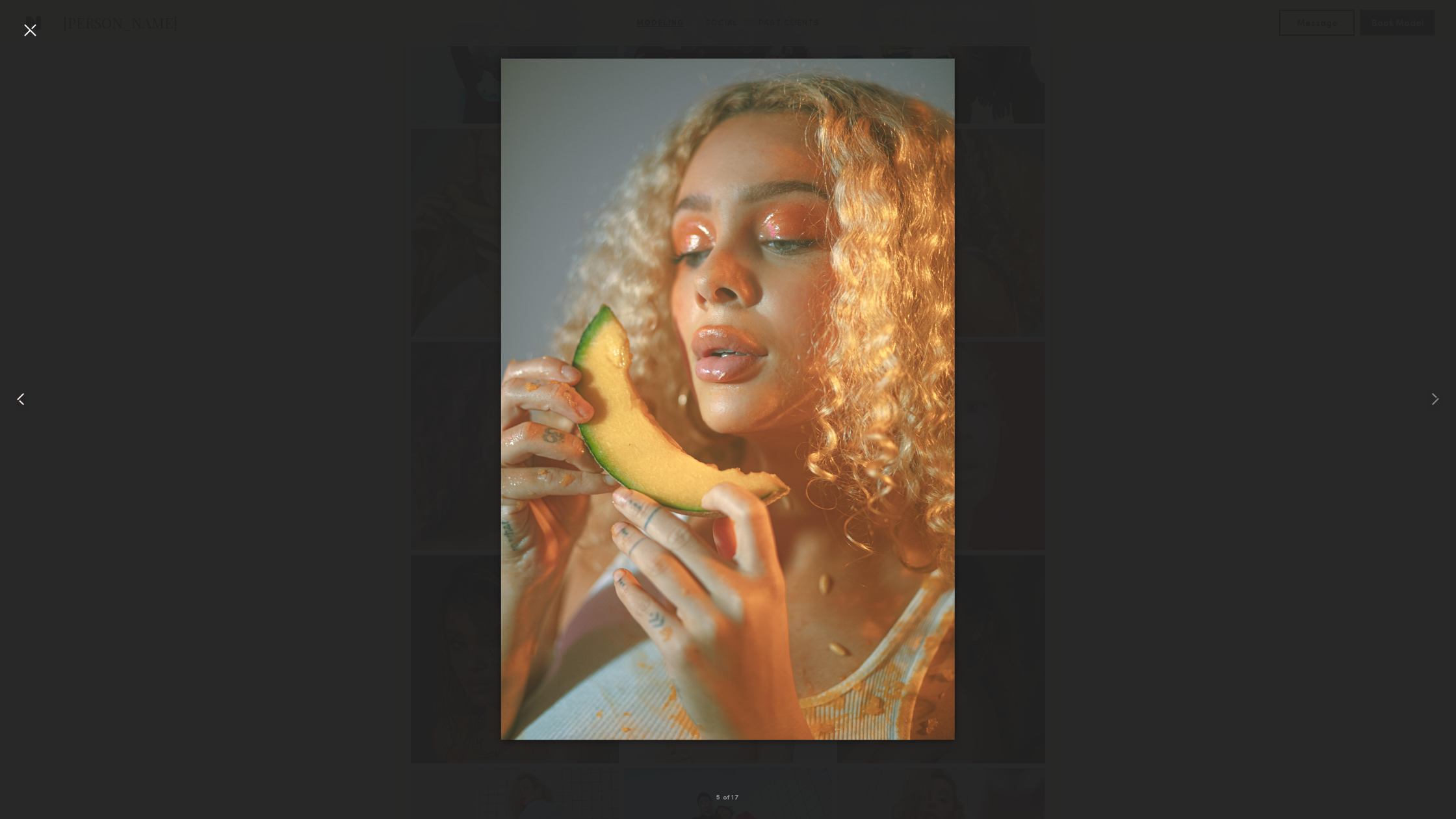
click at [10, 398] on div at bounding box center [29, 399] width 58 height 756
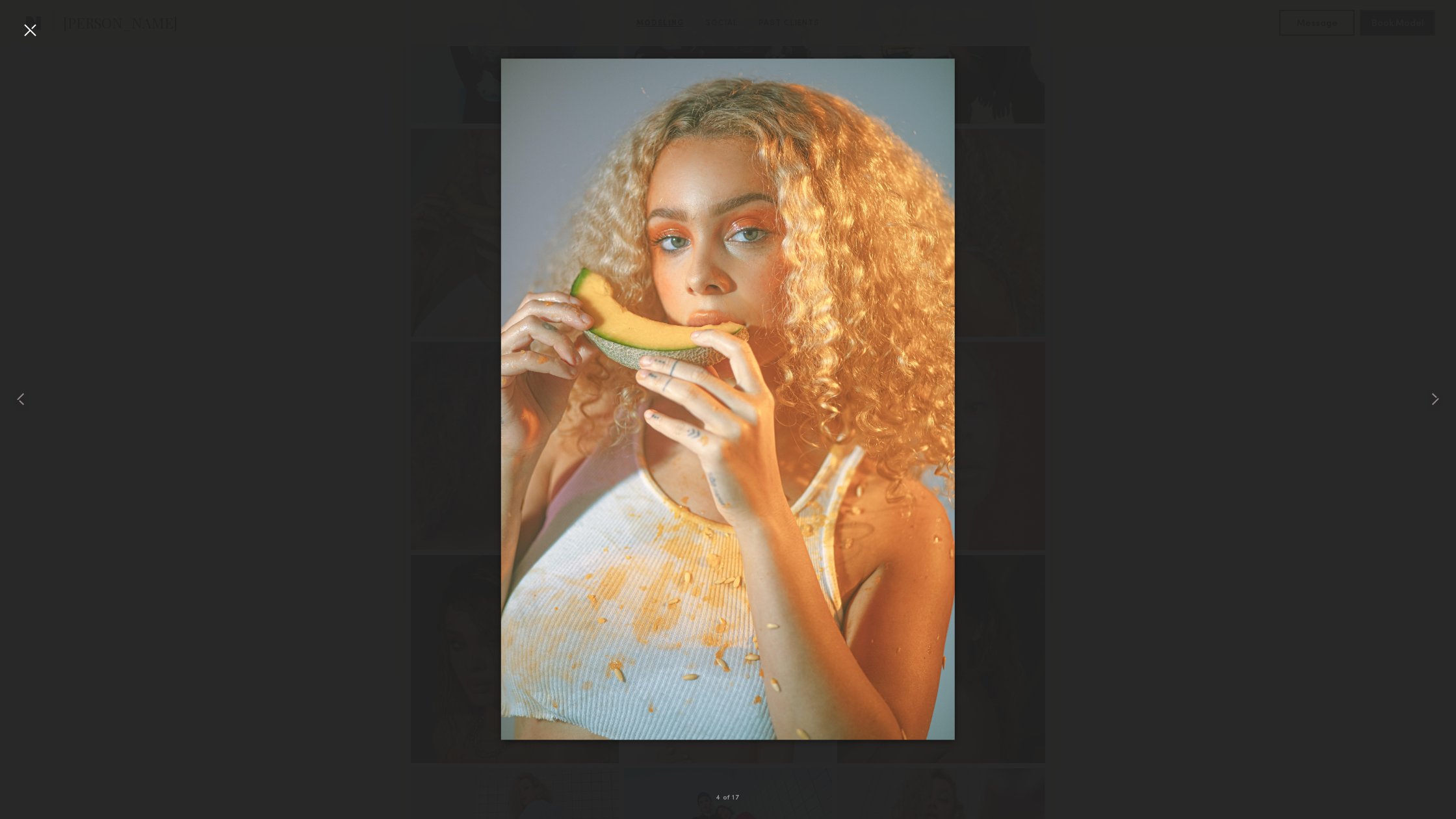
click at [35, 35] on div at bounding box center [29, 29] width 21 height 21
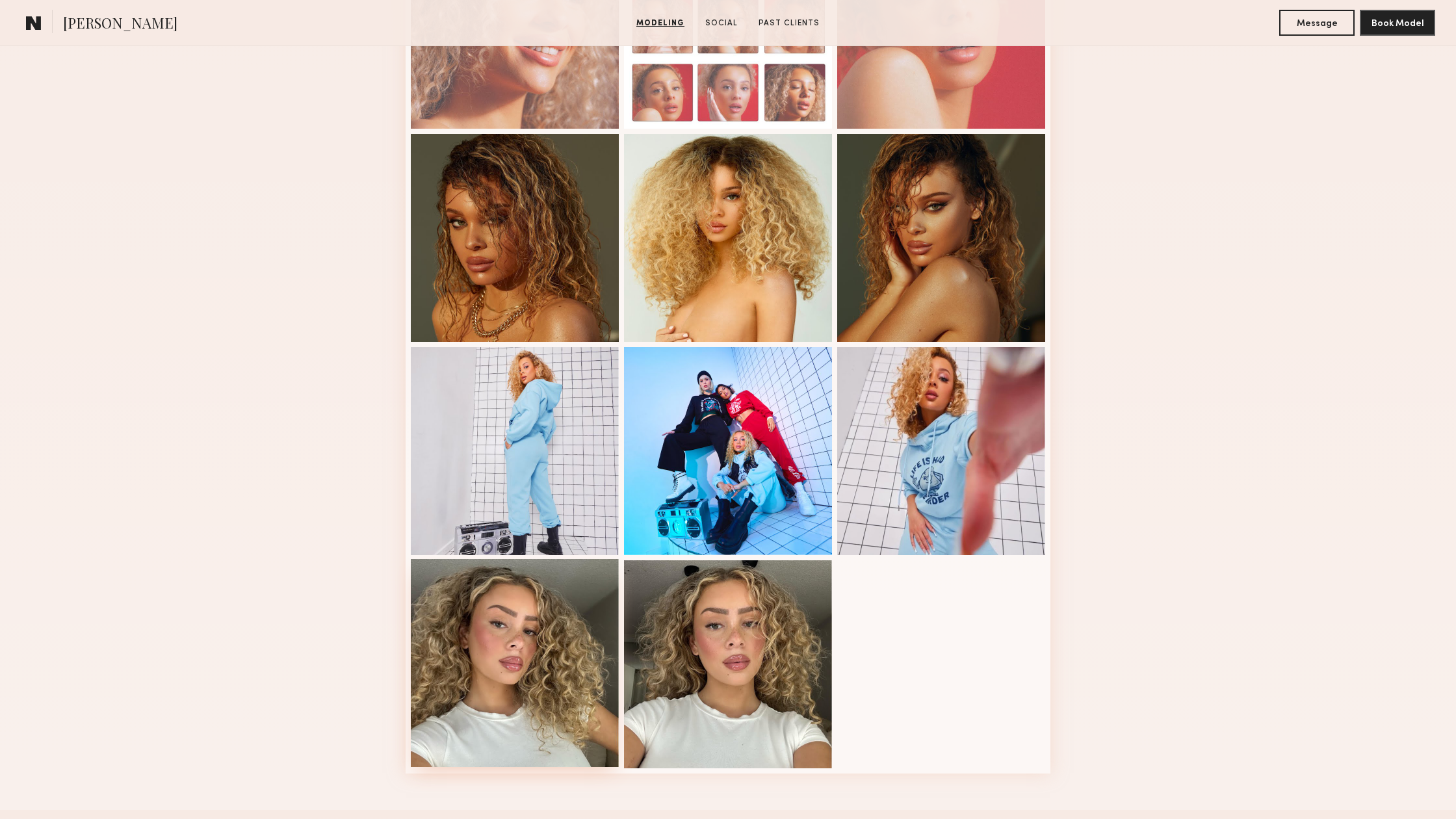
scroll to position [900, 0]
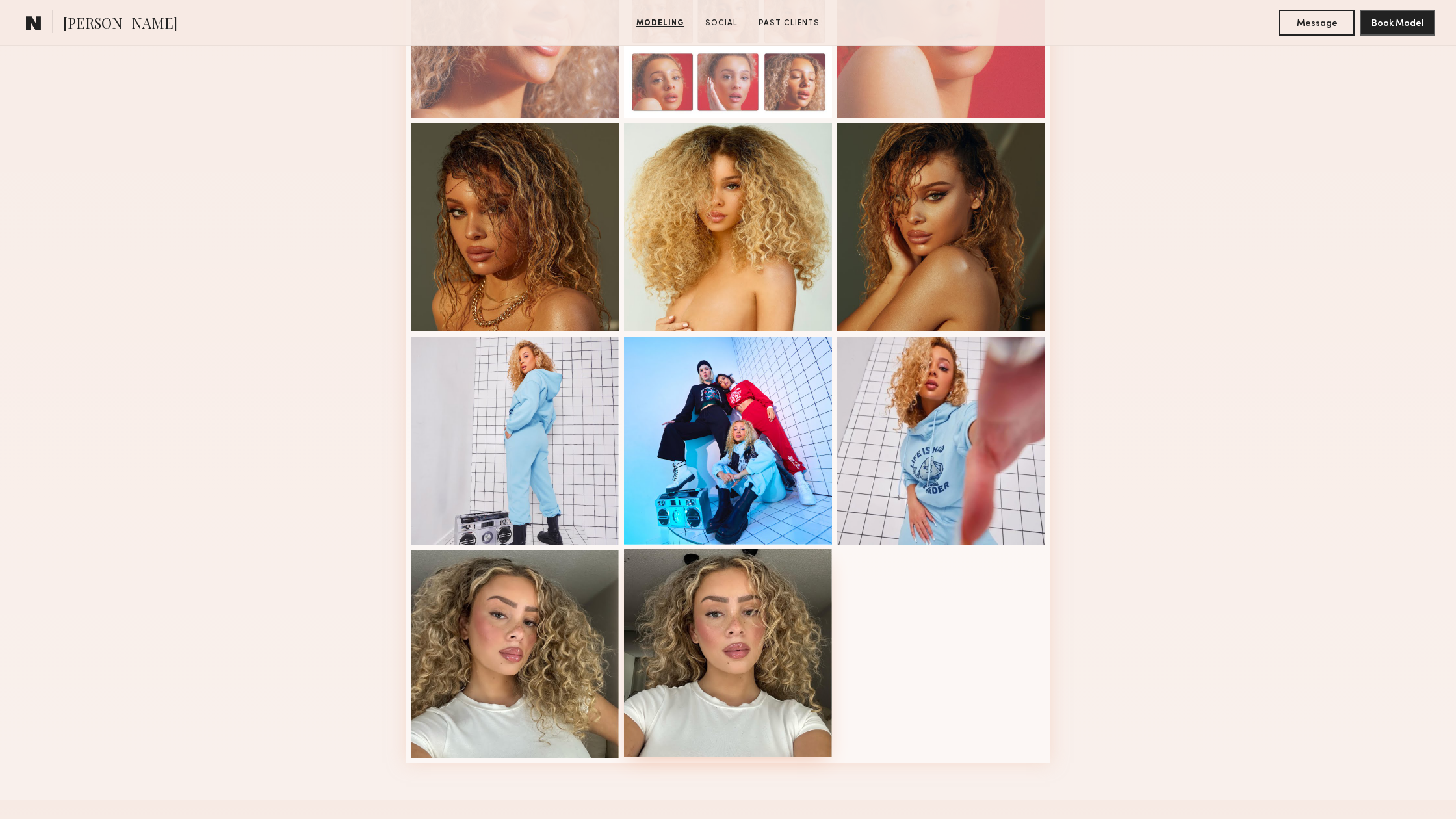
click at [711, 700] on div at bounding box center [728, 652] width 208 height 208
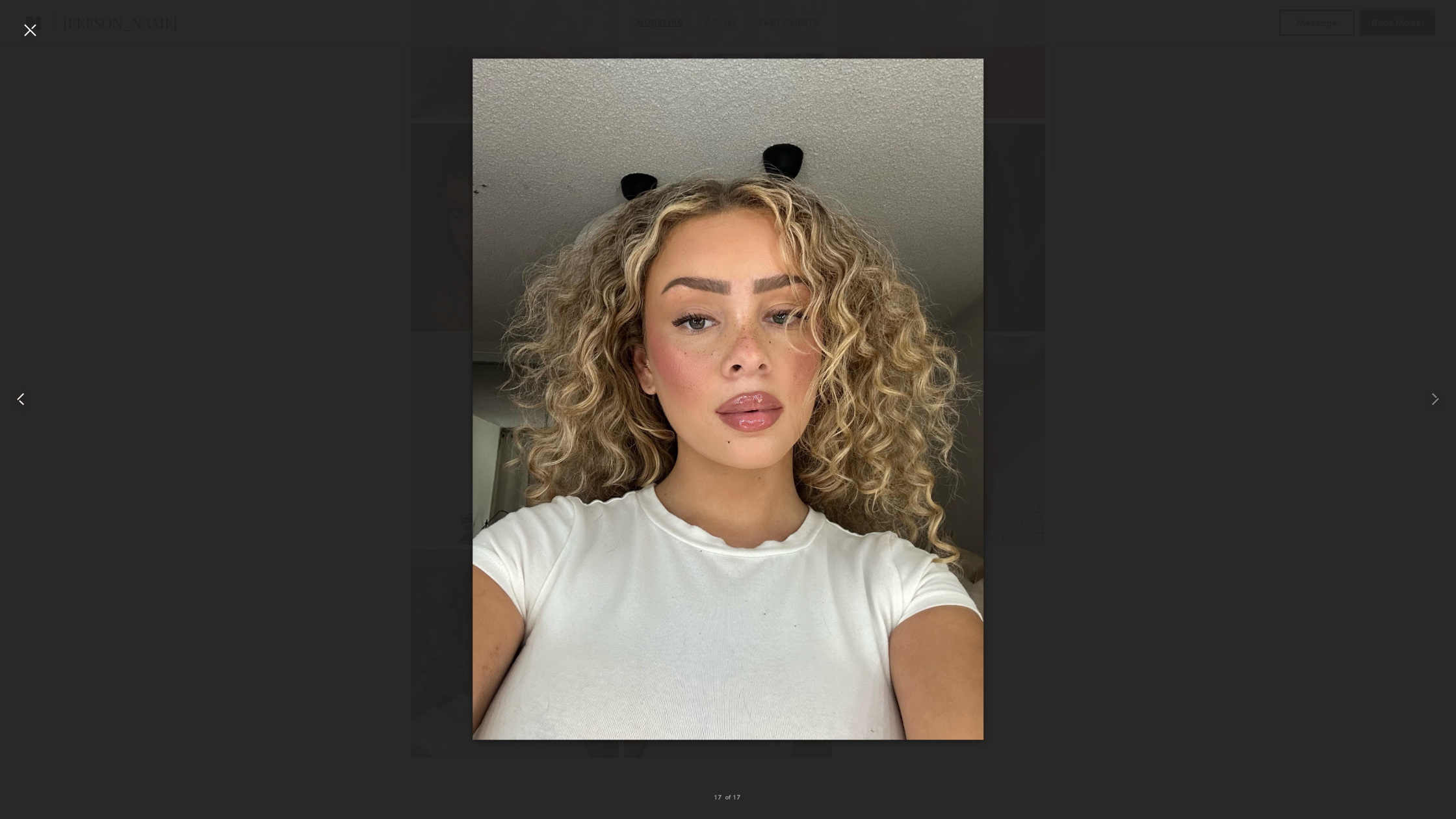
click at [31, 389] on common-icon at bounding box center [20, 399] width 21 height 21
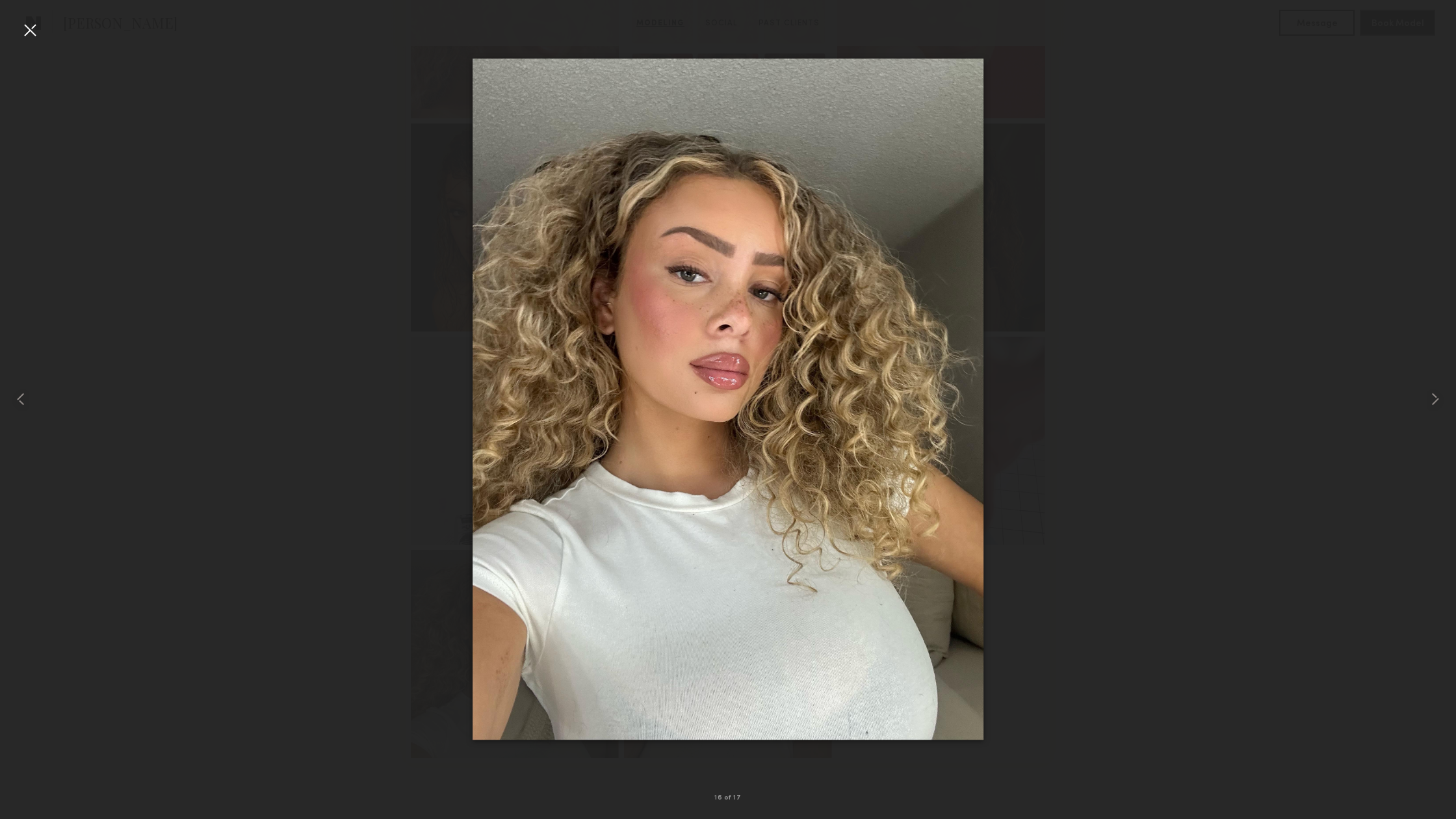
click at [309, 68] on div at bounding box center [728, 399] width 1456 height 756
click at [133, 287] on div at bounding box center [728, 399] width 1456 height 756
click at [24, 30] on div at bounding box center [29, 29] width 21 height 21
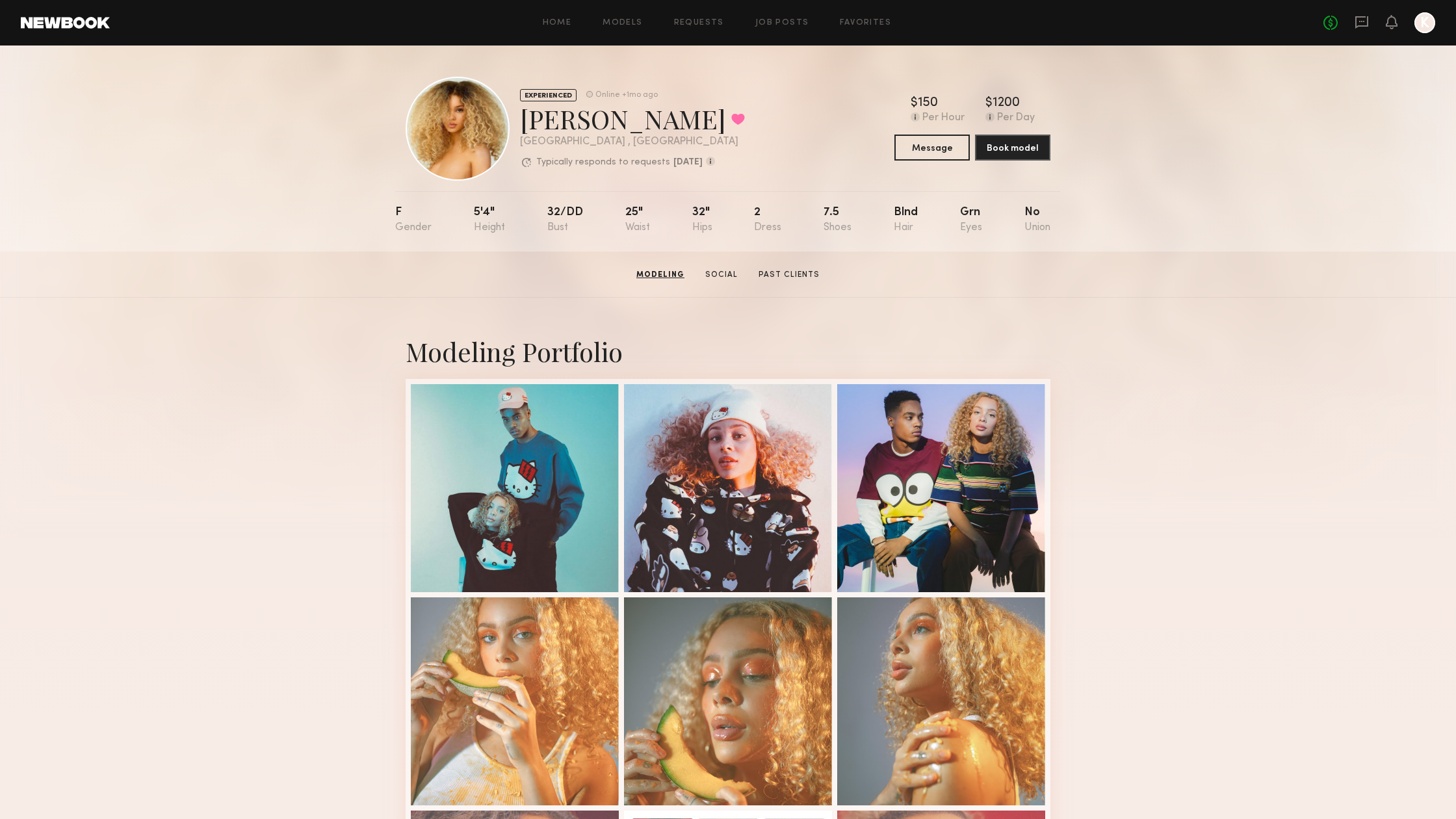
scroll to position [0, 0]
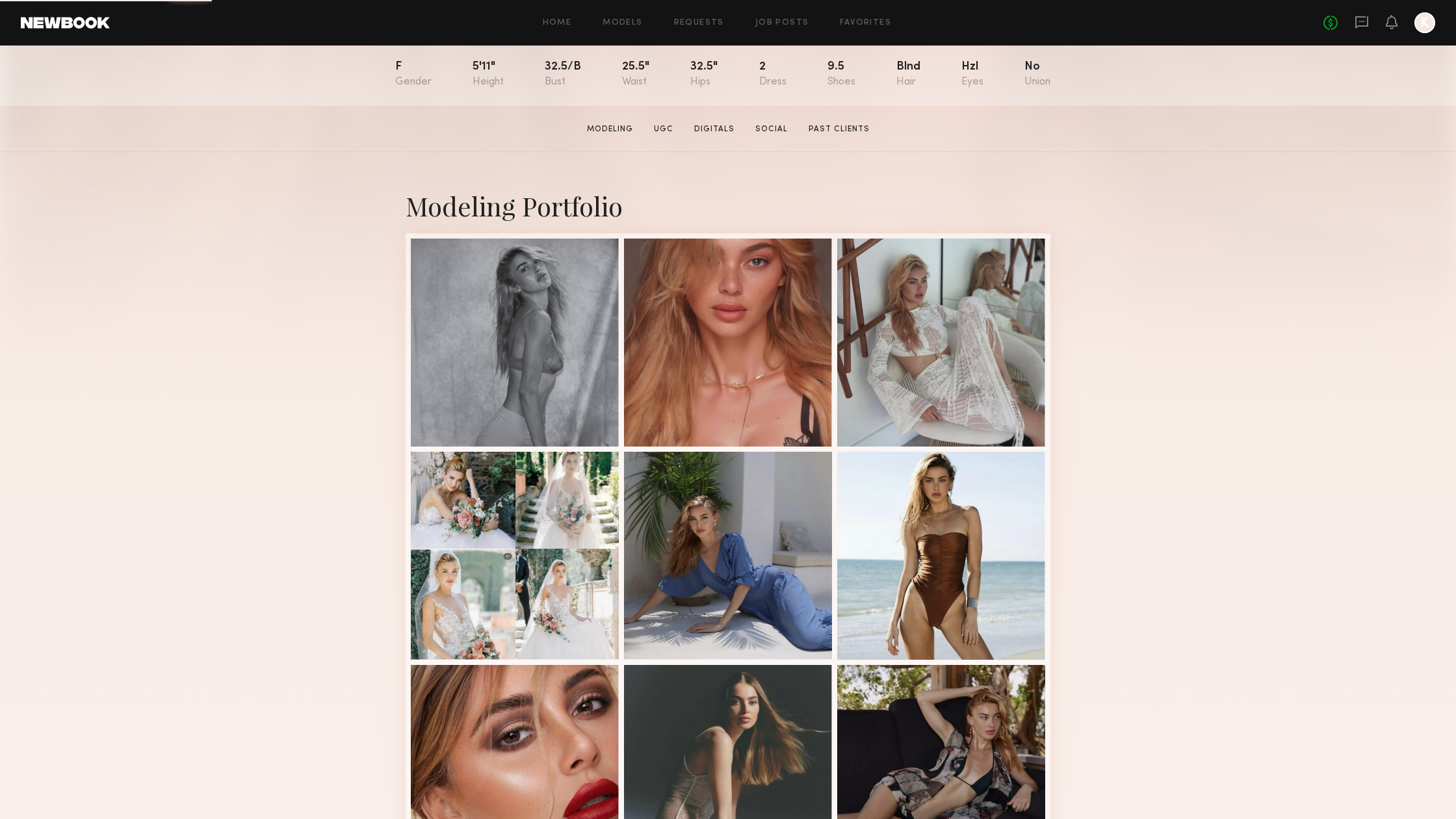
scroll to position [168, 0]
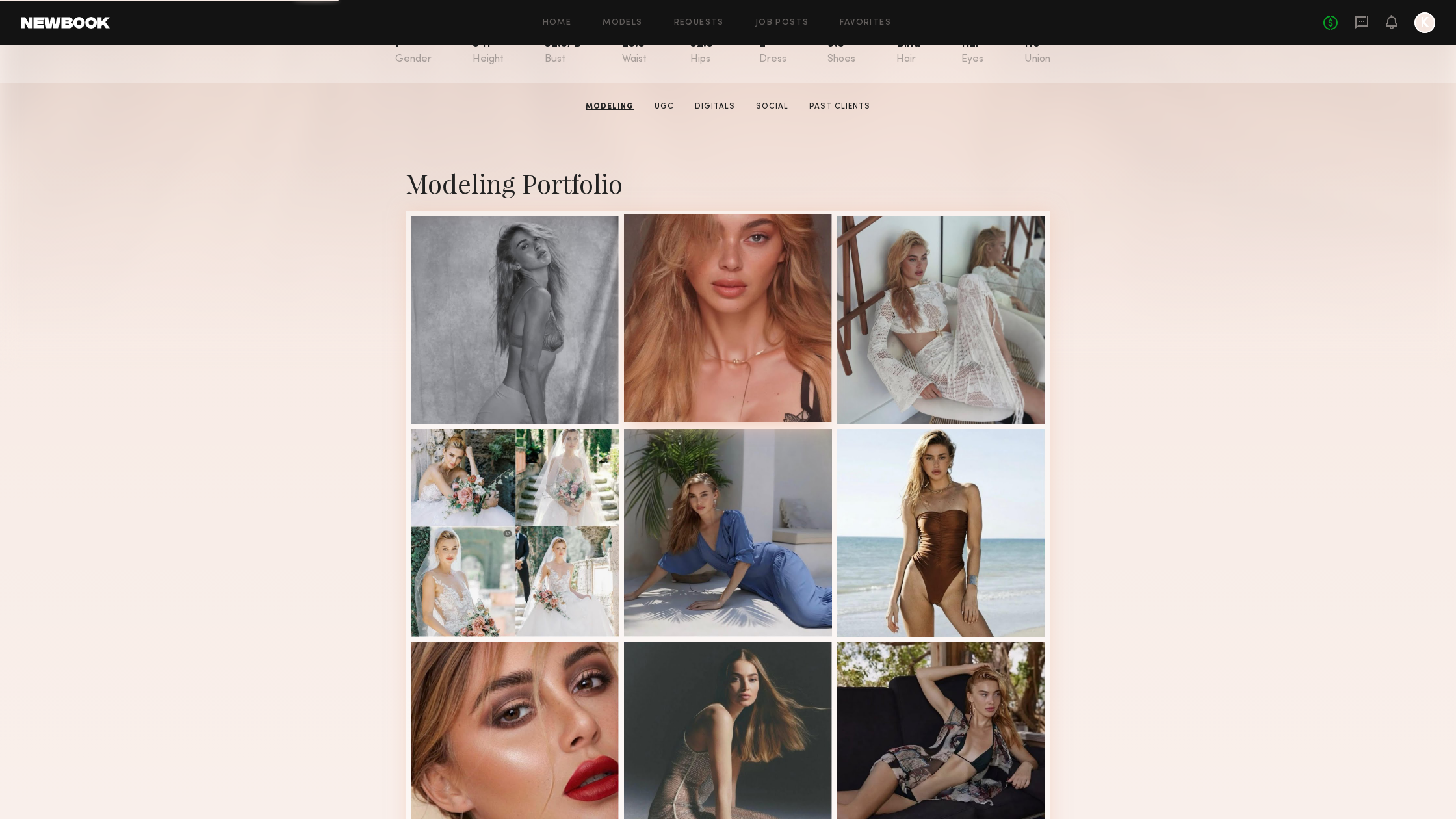
click at [683, 329] on div at bounding box center [728, 318] width 208 height 208
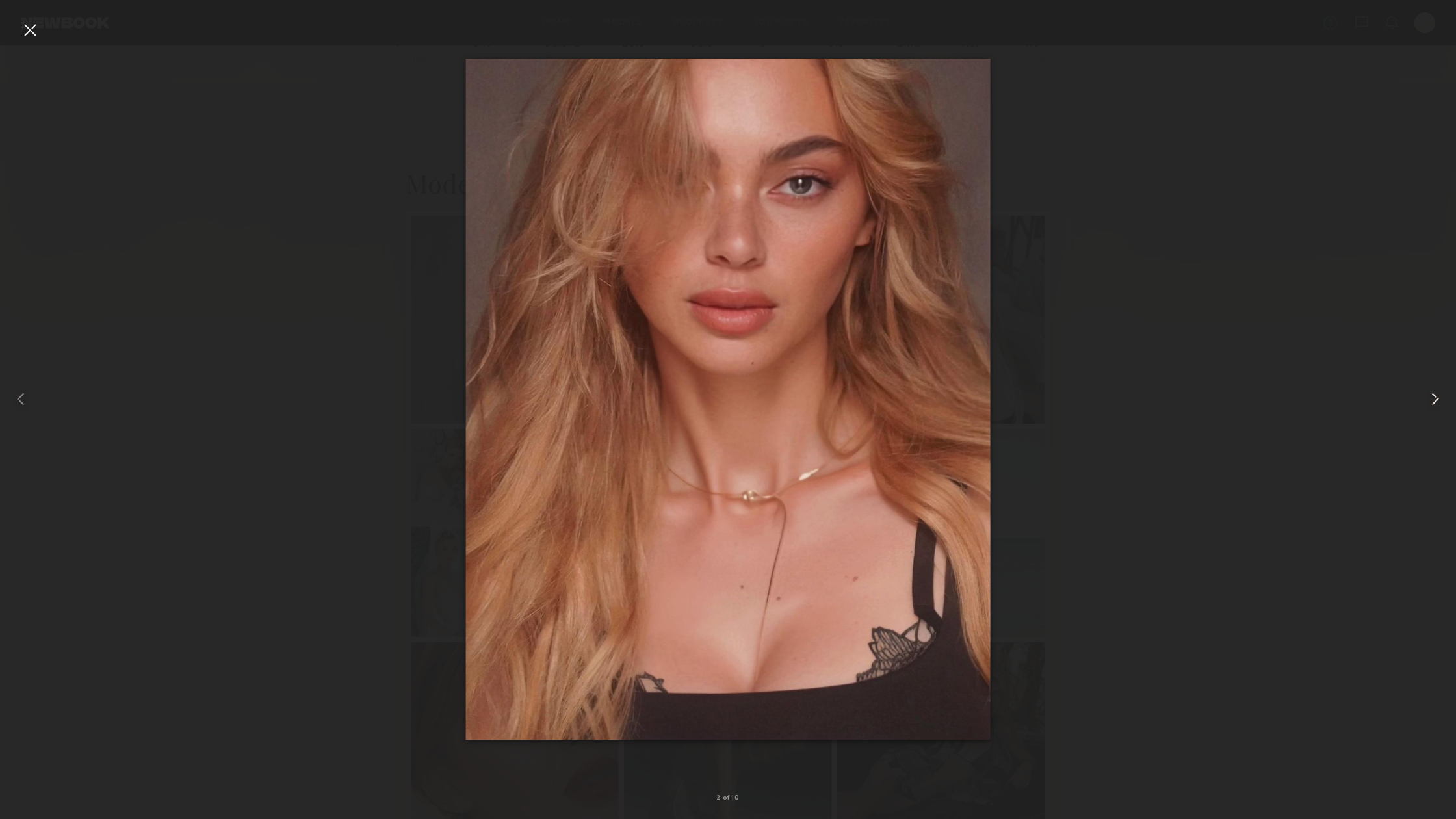
click at [1443, 398] on common-icon at bounding box center [1434, 399] width 21 height 21
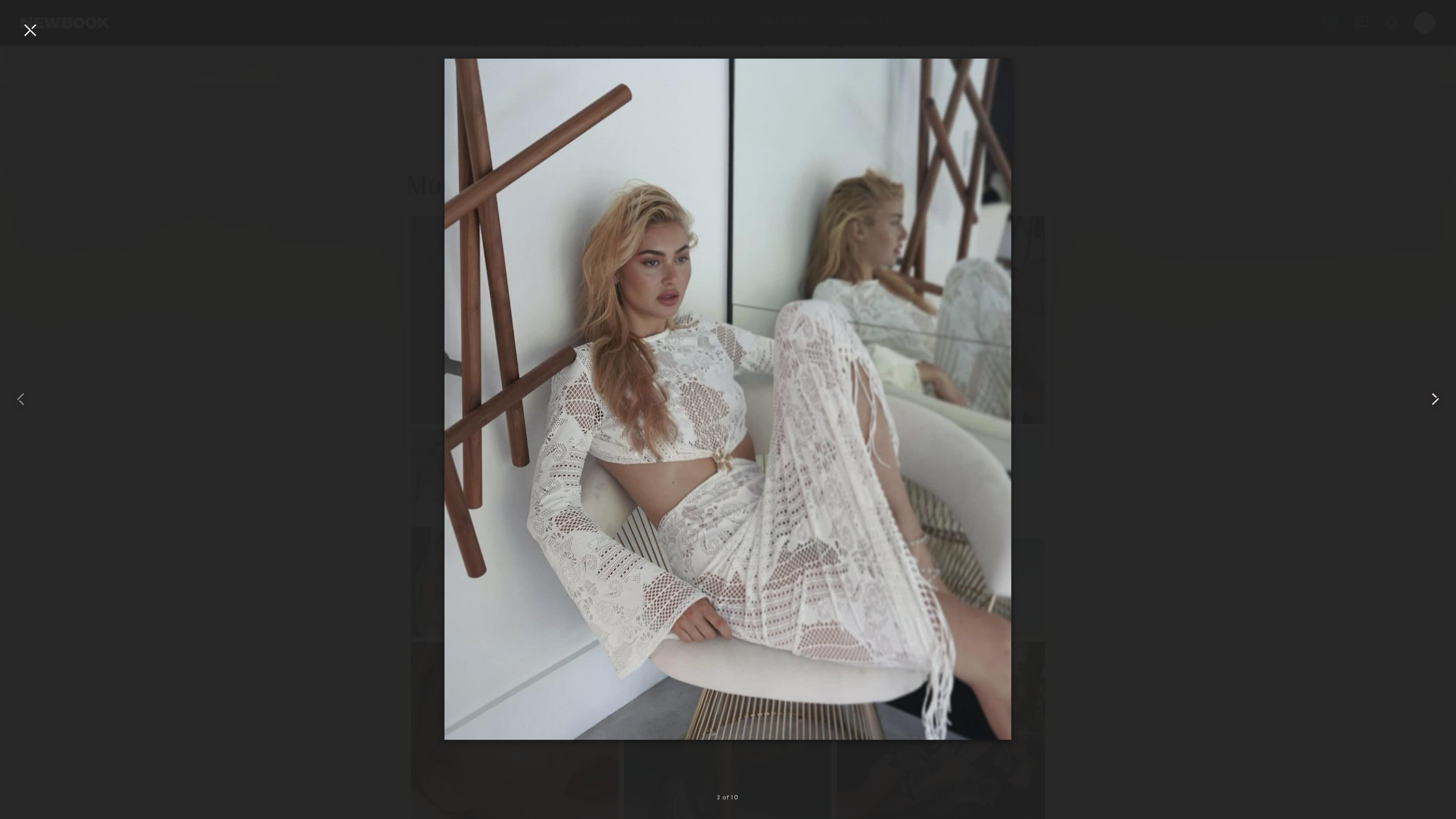
click at [1443, 398] on common-icon at bounding box center [1434, 399] width 21 height 21
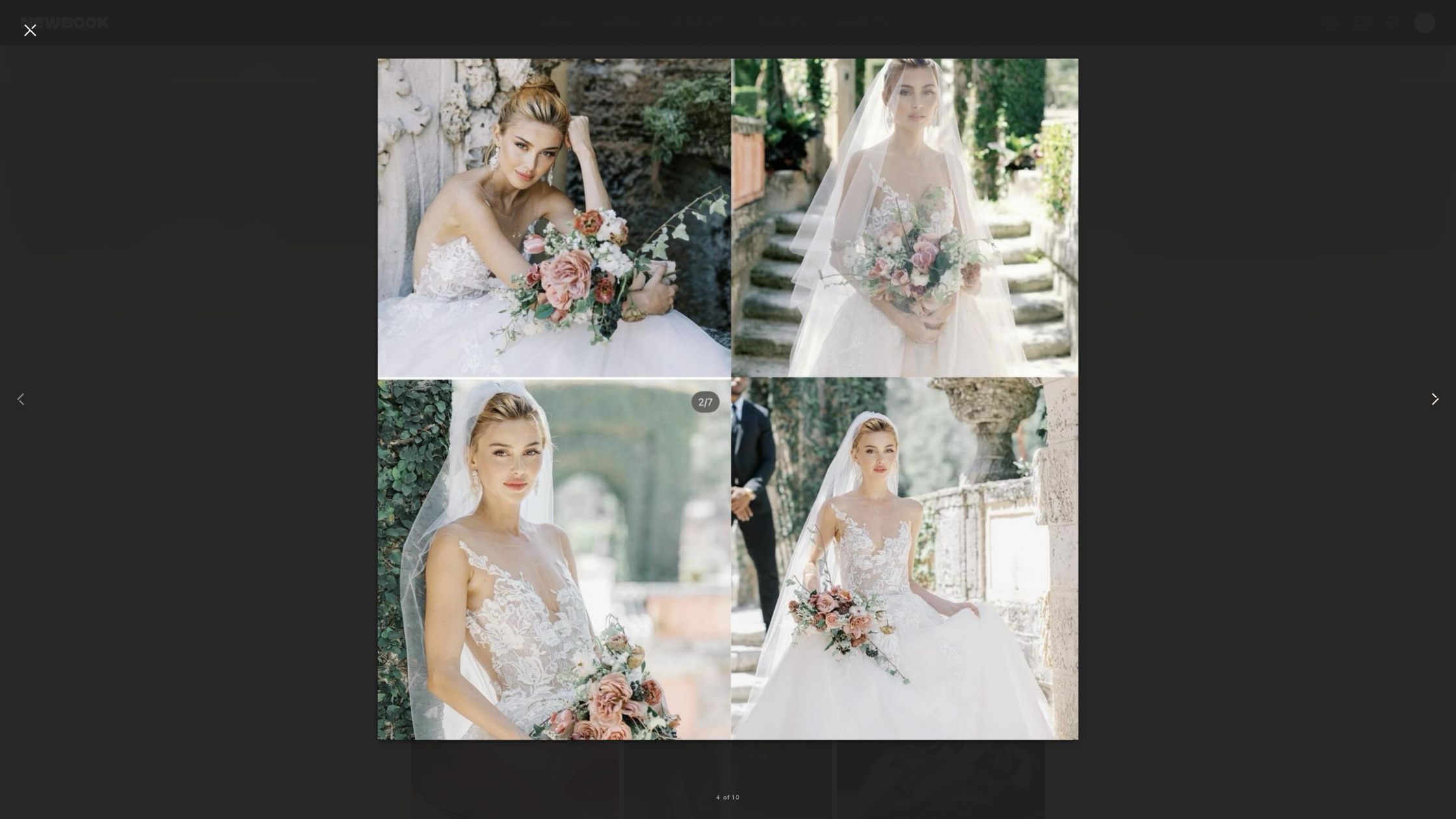
click at [1443, 397] on common-icon at bounding box center [1434, 399] width 21 height 21
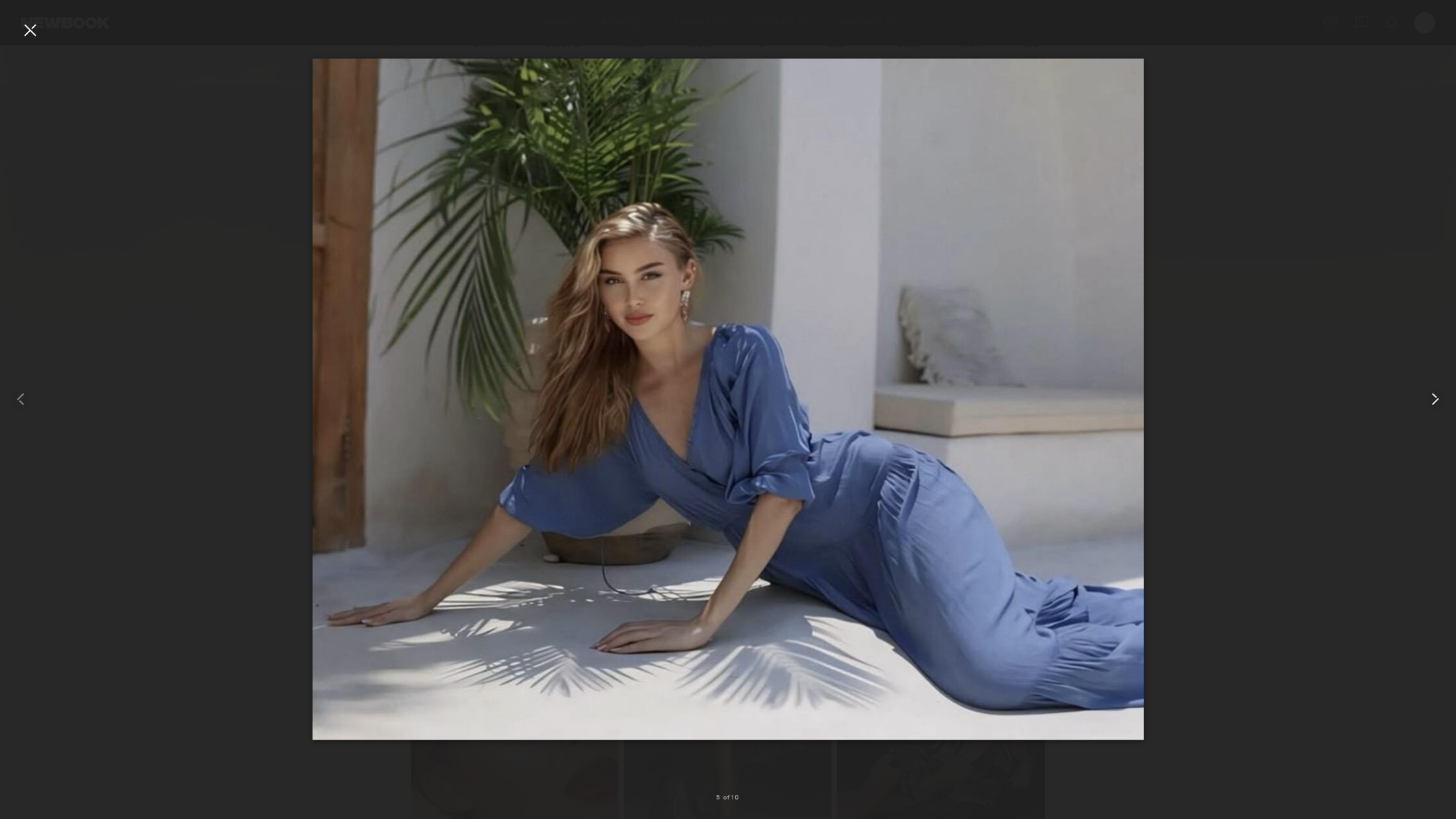
click at [1443, 397] on common-icon at bounding box center [1434, 399] width 21 height 21
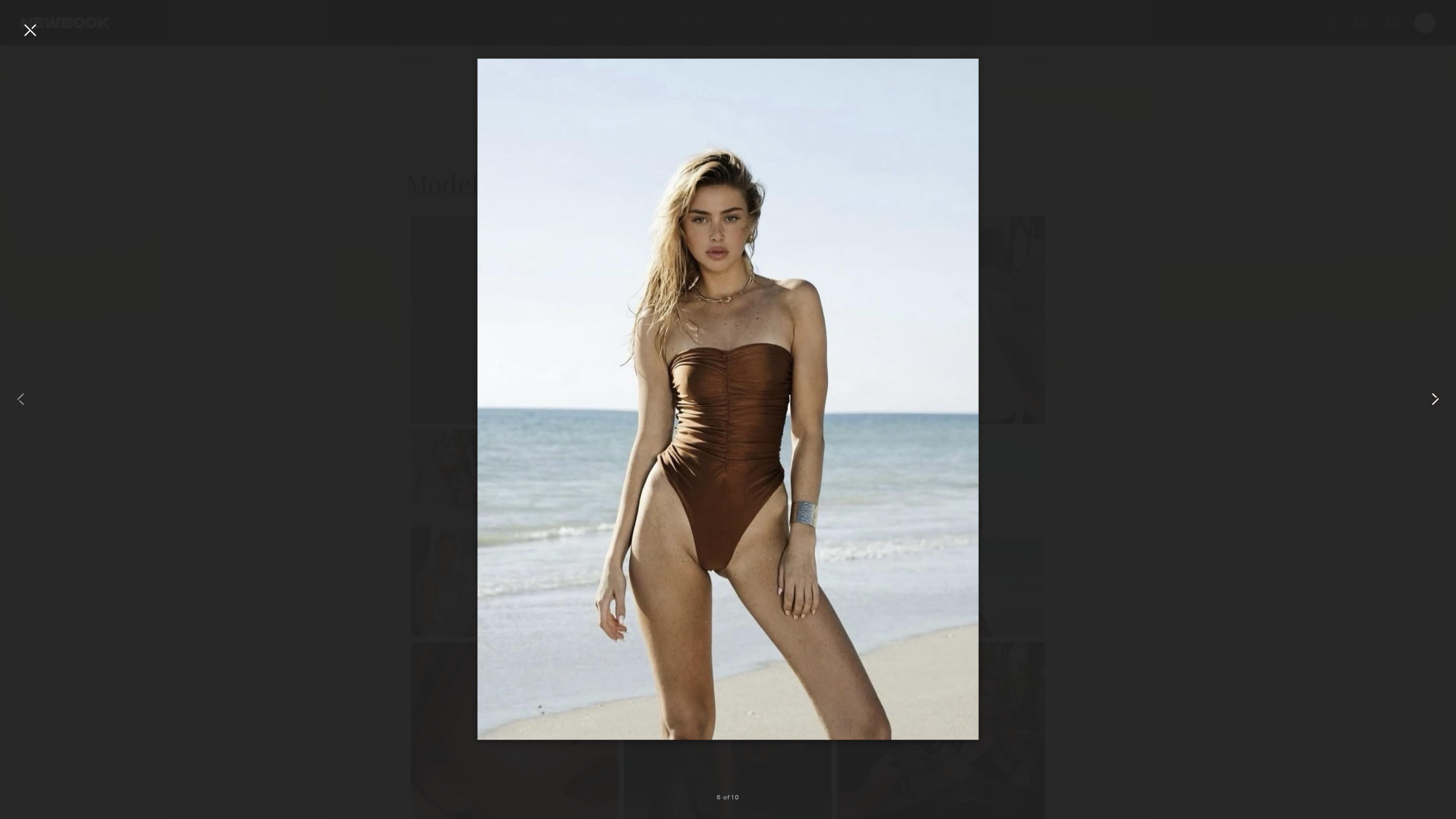
click at [1443, 397] on common-icon at bounding box center [1434, 399] width 21 height 21
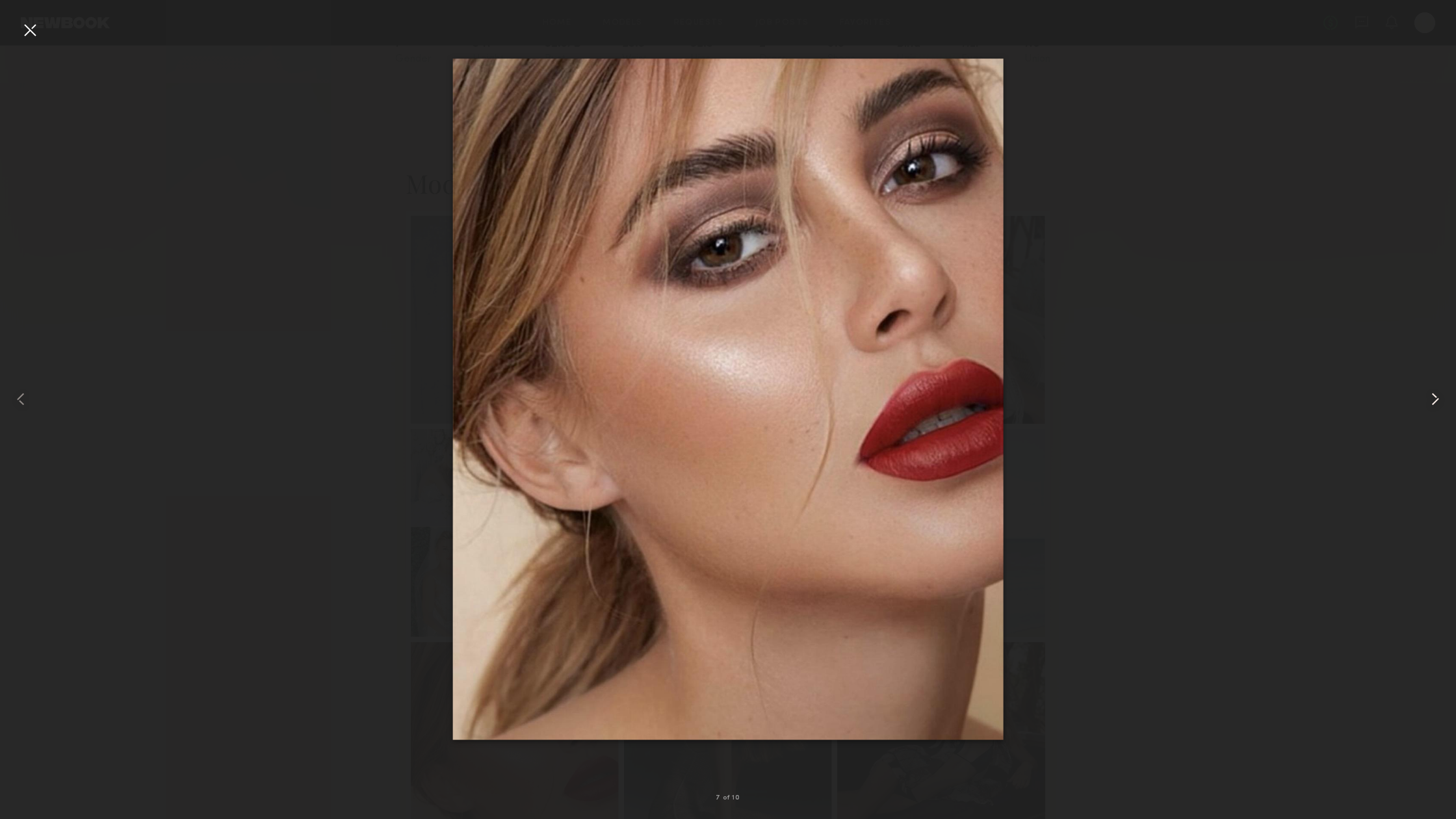
click at [1443, 397] on common-icon at bounding box center [1434, 399] width 21 height 21
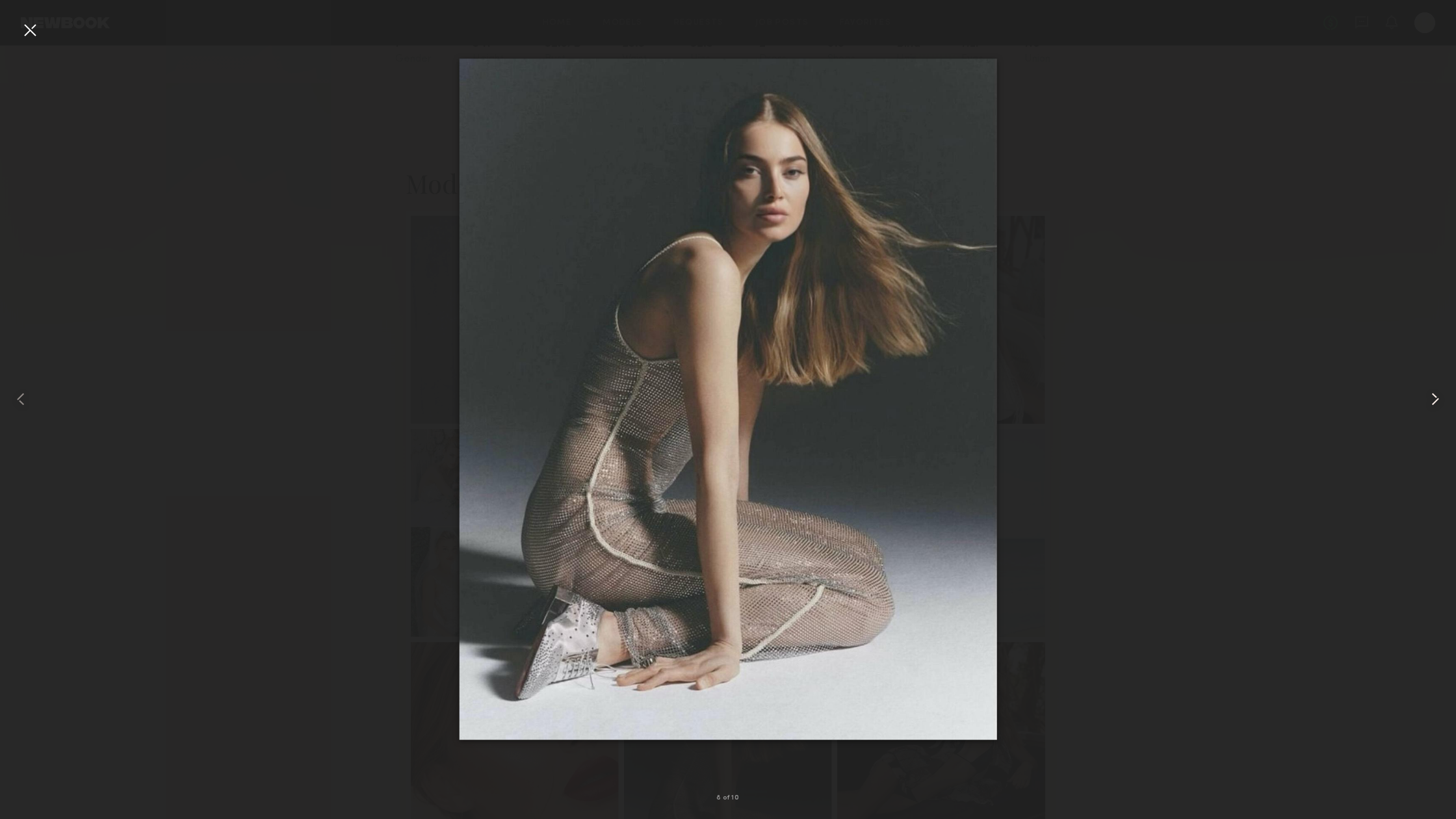
click at [1443, 397] on common-icon at bounding box center [1434, 399] width 21 height 21
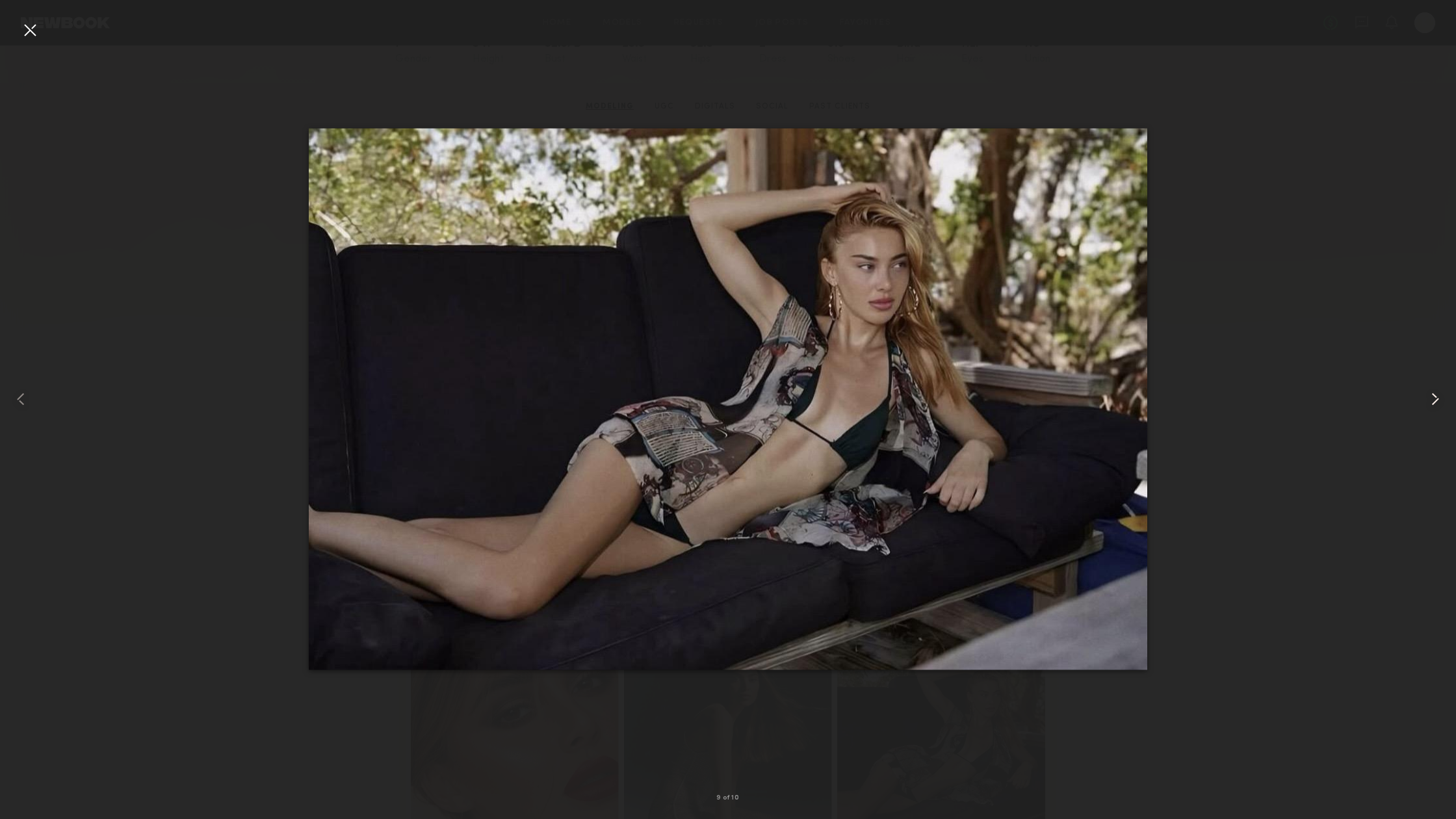
click at [1443, 397] on common-icon at bounding box center [1434, 399] width 21 height 21
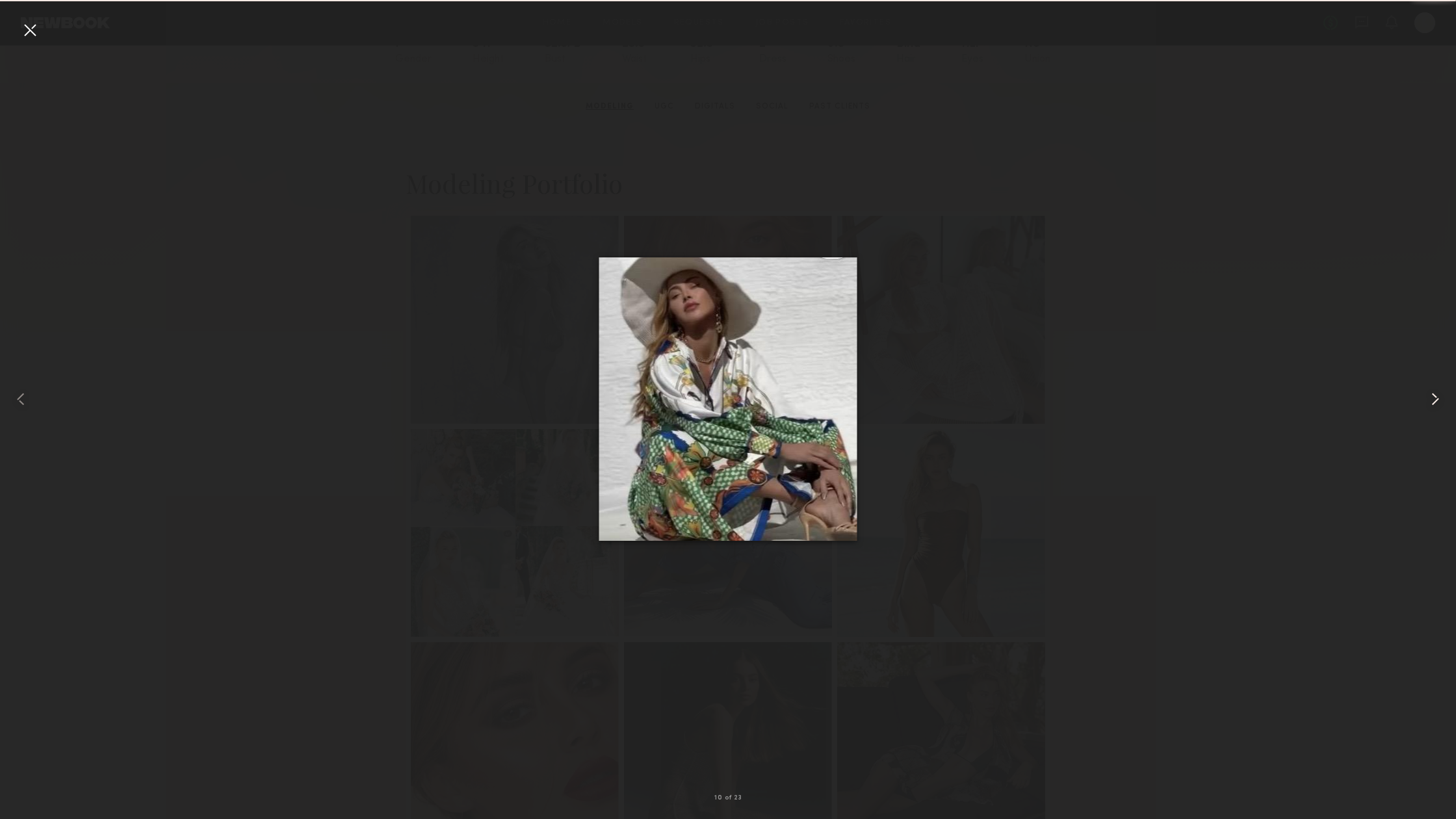
click at [1443, 397] on common-icon at bounding box center [1434, 399] width 21 height 21
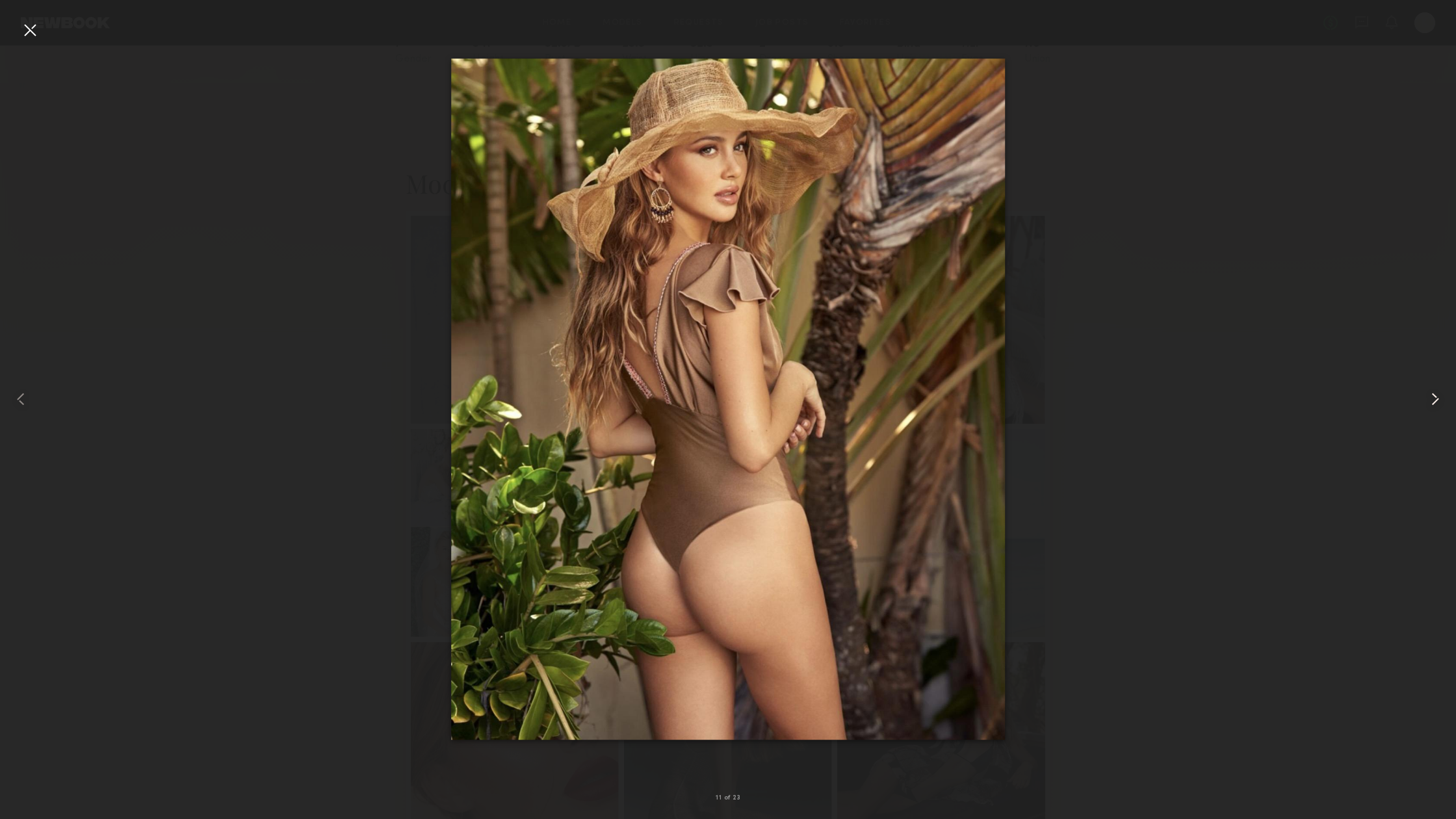
click at [1432, 402] on common-icon at bounding box center [1434, 399] width 21 height 21
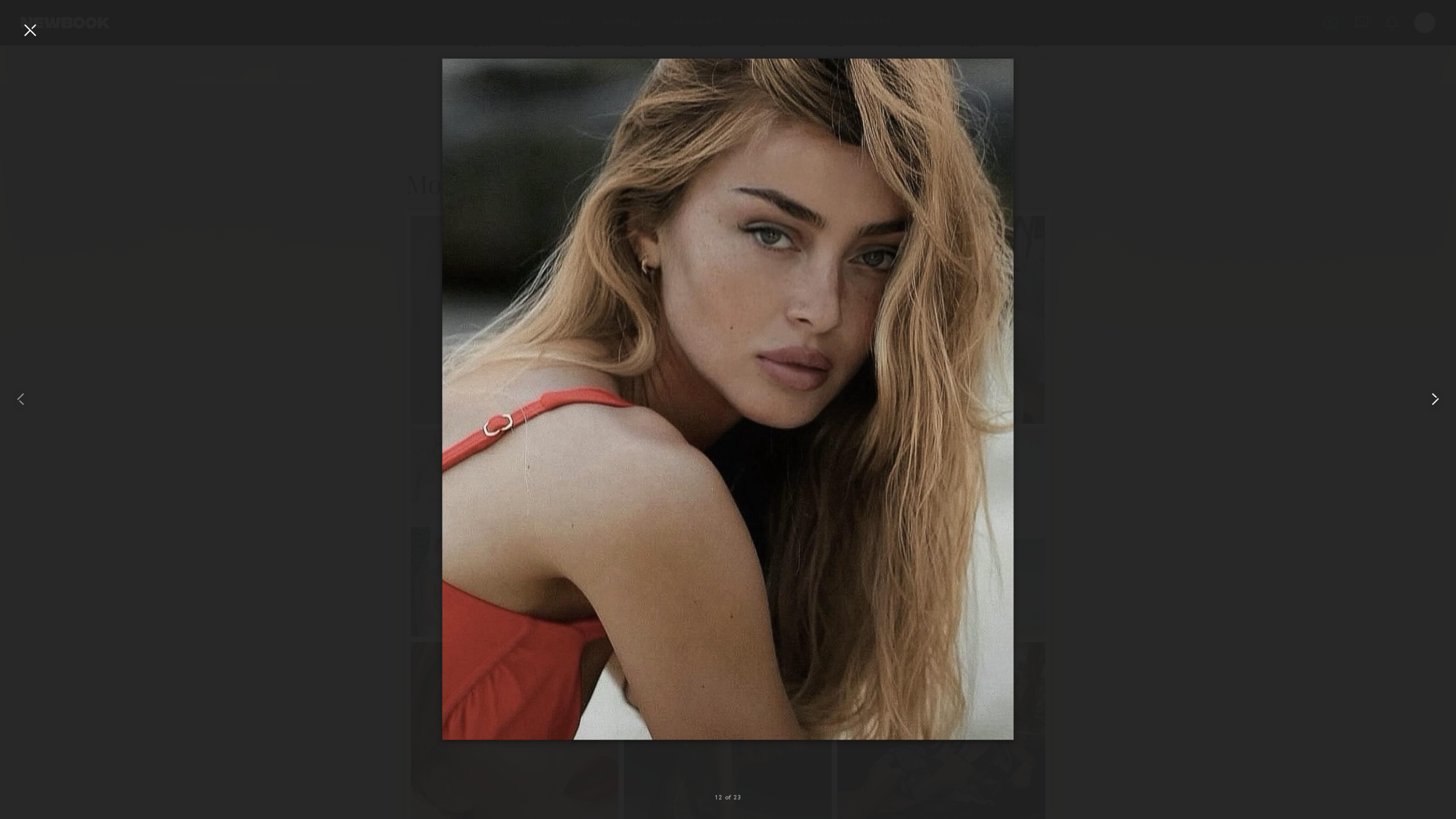
click at [1432, 402] on common-icon at bounding box center [1434, 399] width 21 height 21
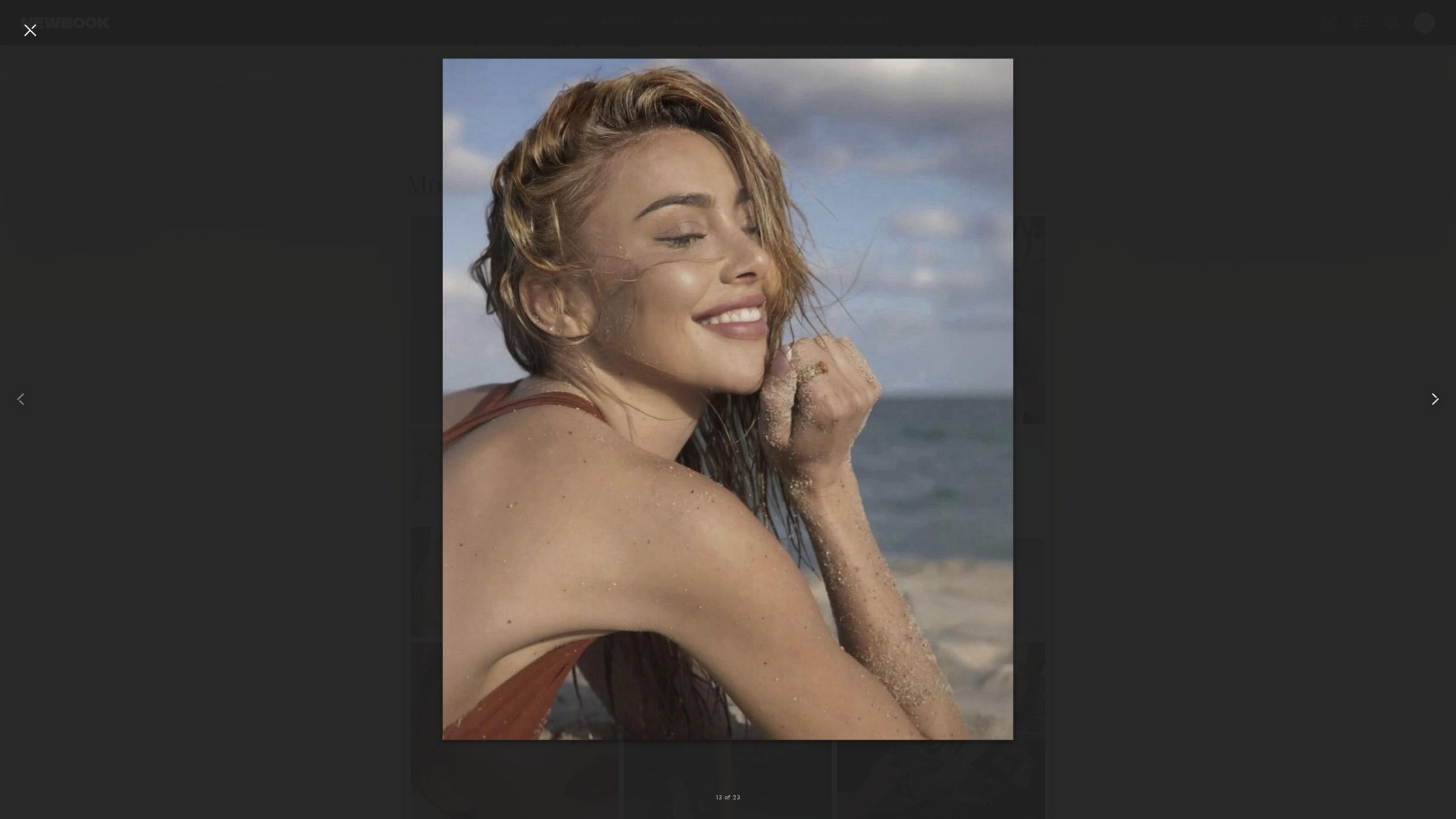
click at [1432, 402] on common-icon at bounding box center [1434, 399] width 21 height 21
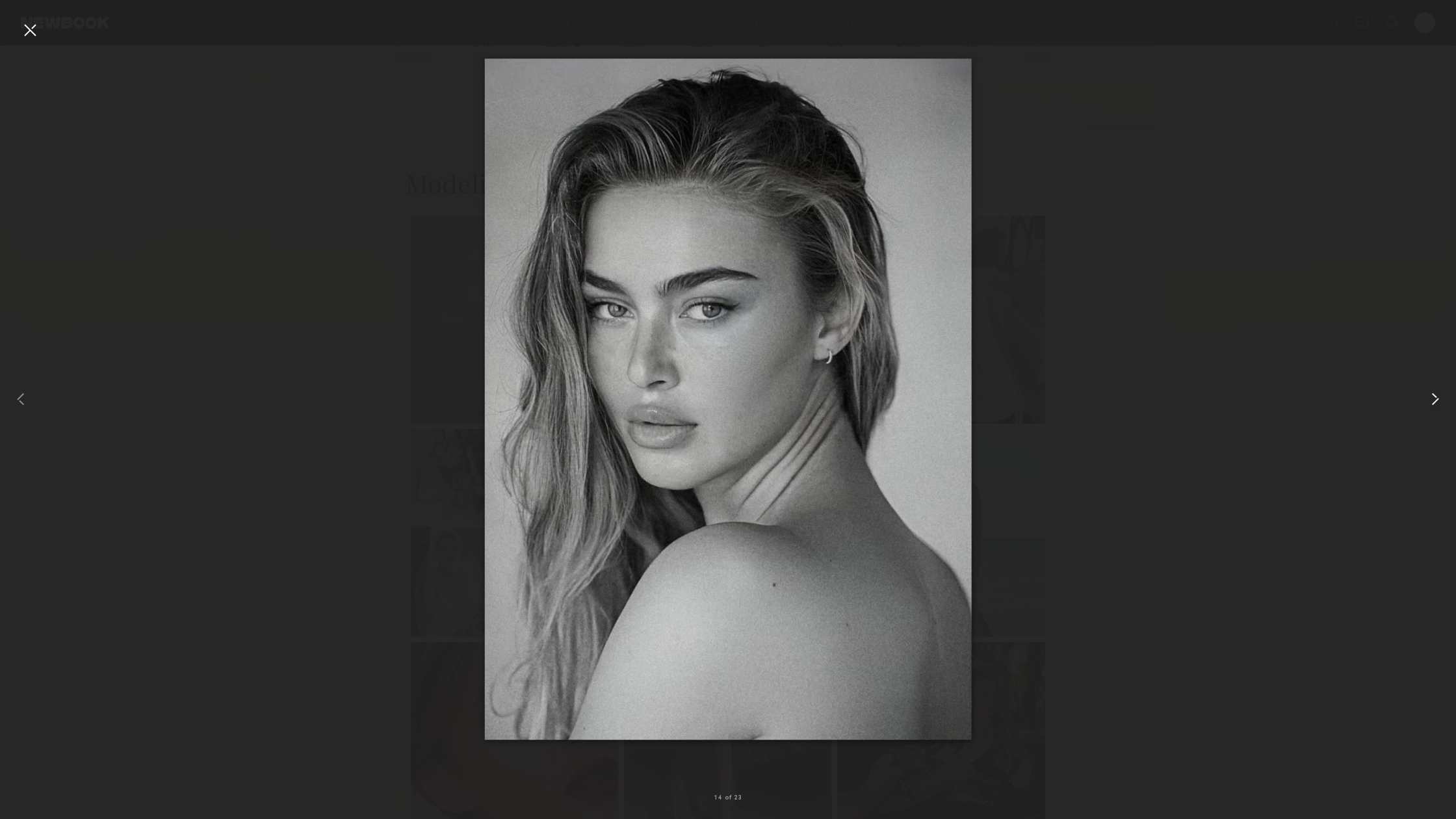
click at [1432, 402] on common-icon at bounding box center [1434, 399] width 21 height 21
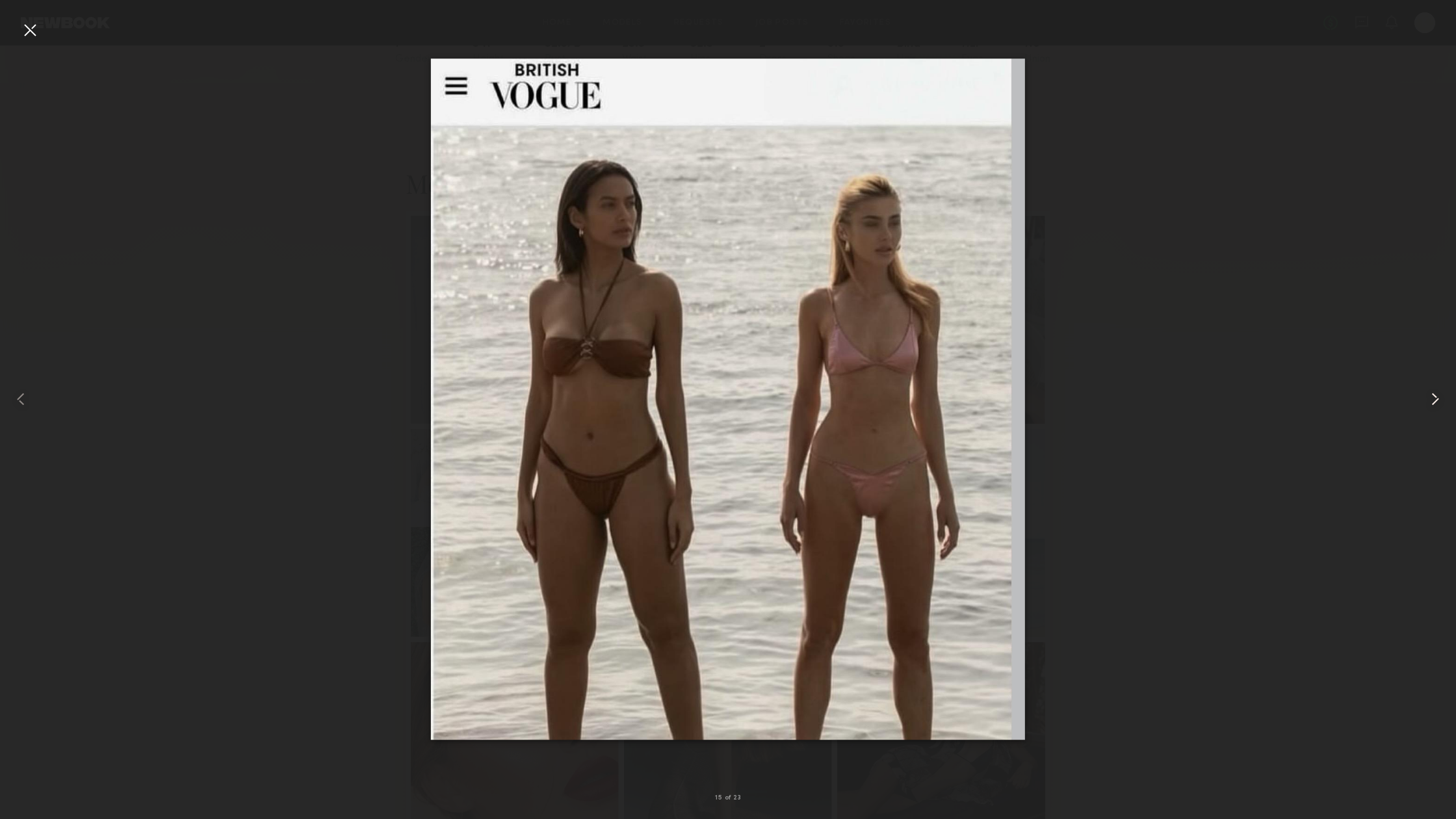
click at [1432, 402] on common-icon at bounding box center [1434, 399] width 21 height 21
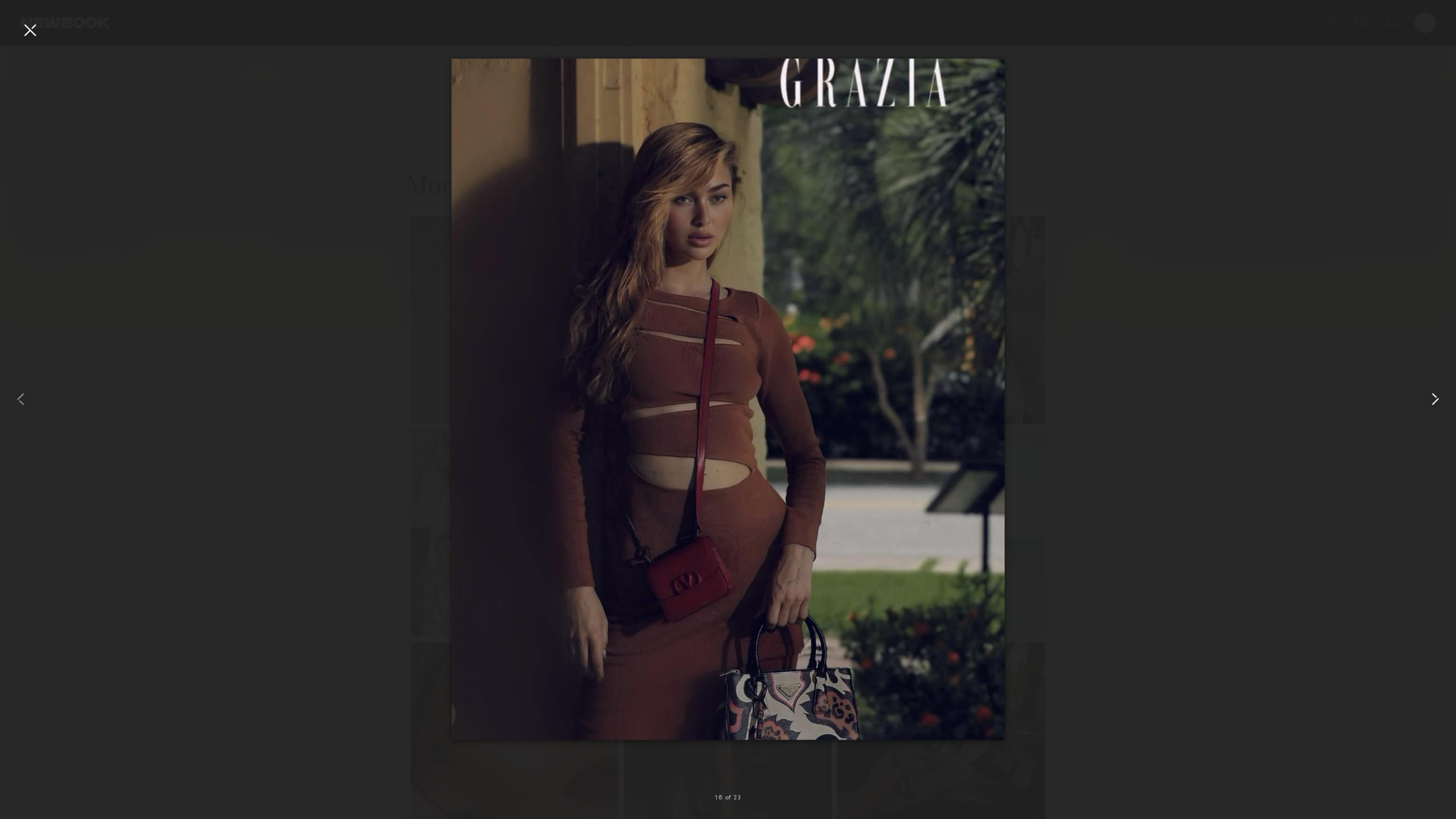
click at [1432, 402] on common-icon at bounding box center [1434, 399] width 21 height 21
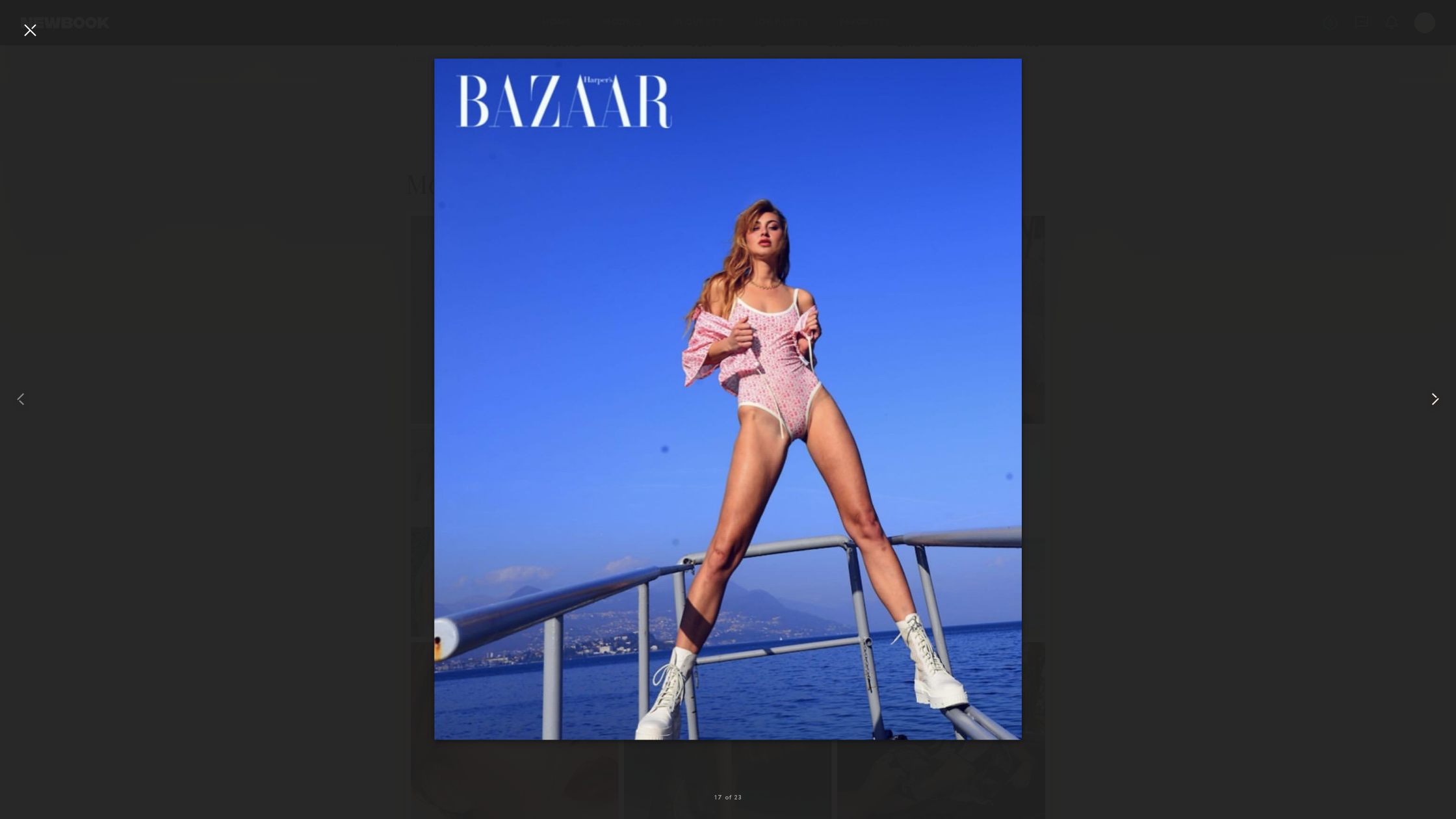
click at [1432, 402] on common-icon at bounding box center [1434, 399] width 21 height 21
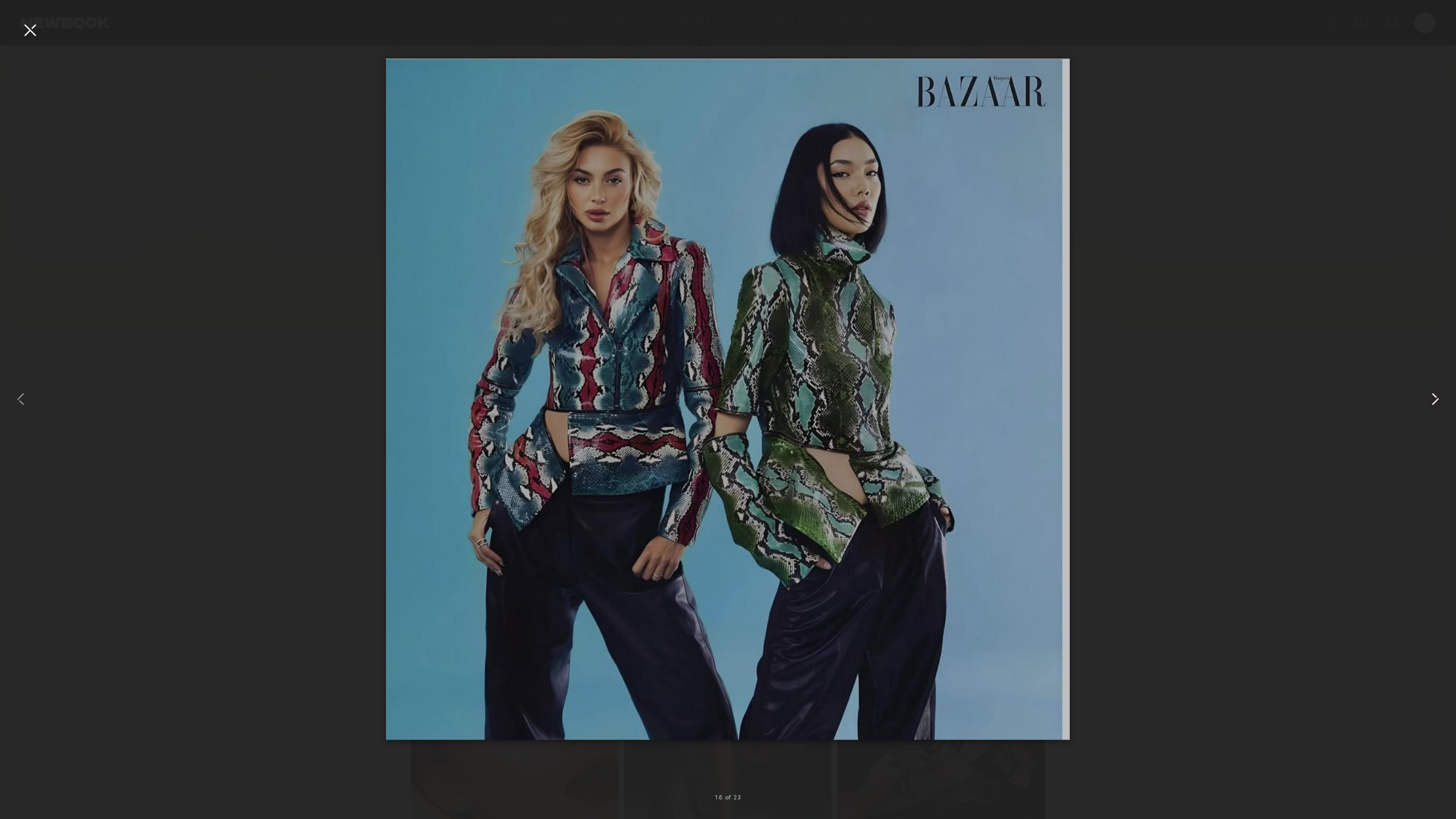
click at [1432, 402] on common-icon at bounding box center [1434, 399] width 21 height 21
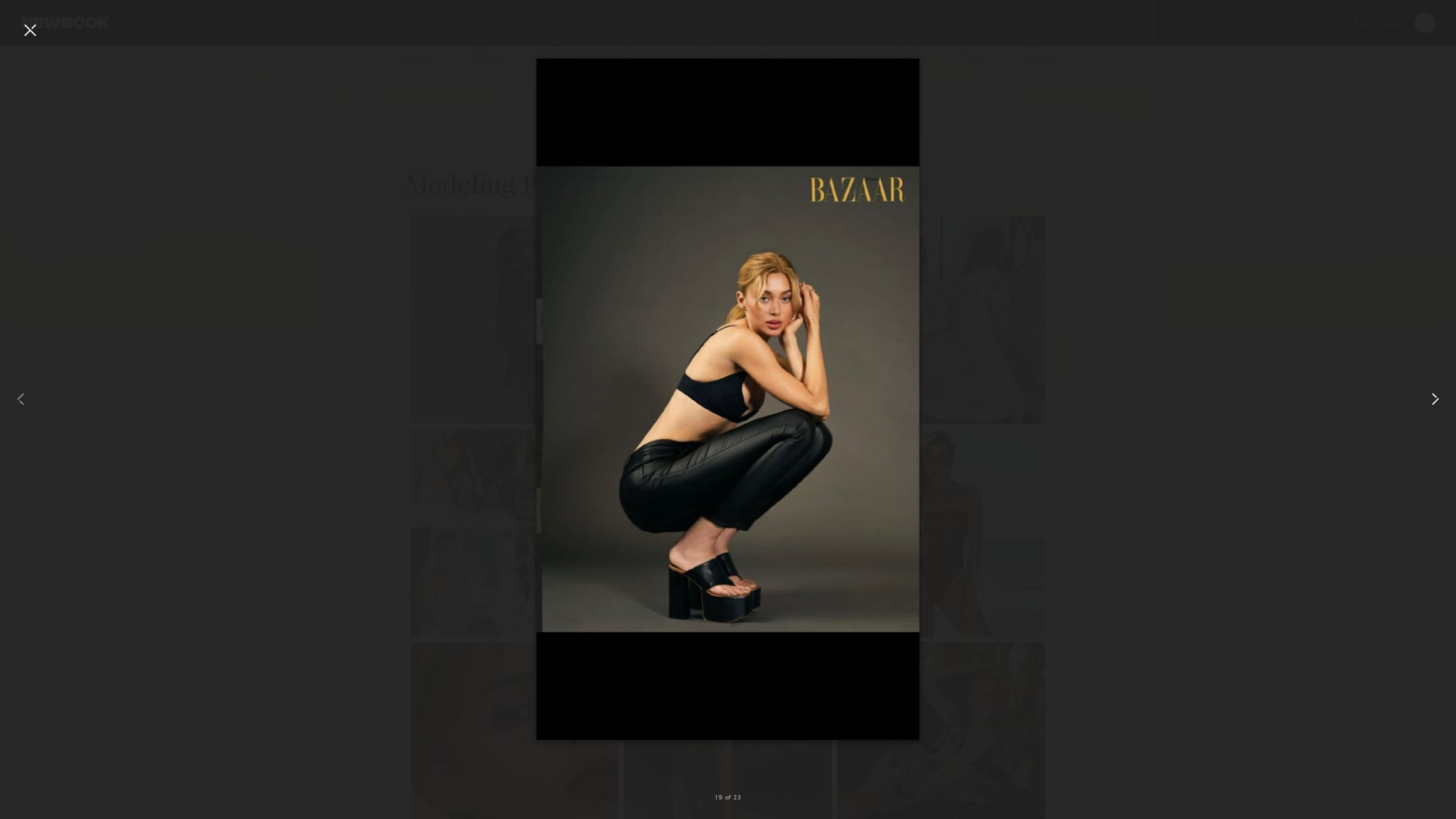
click at [1432, 402] on common-icon at bounding box center [1434, 399] width 21 height 21
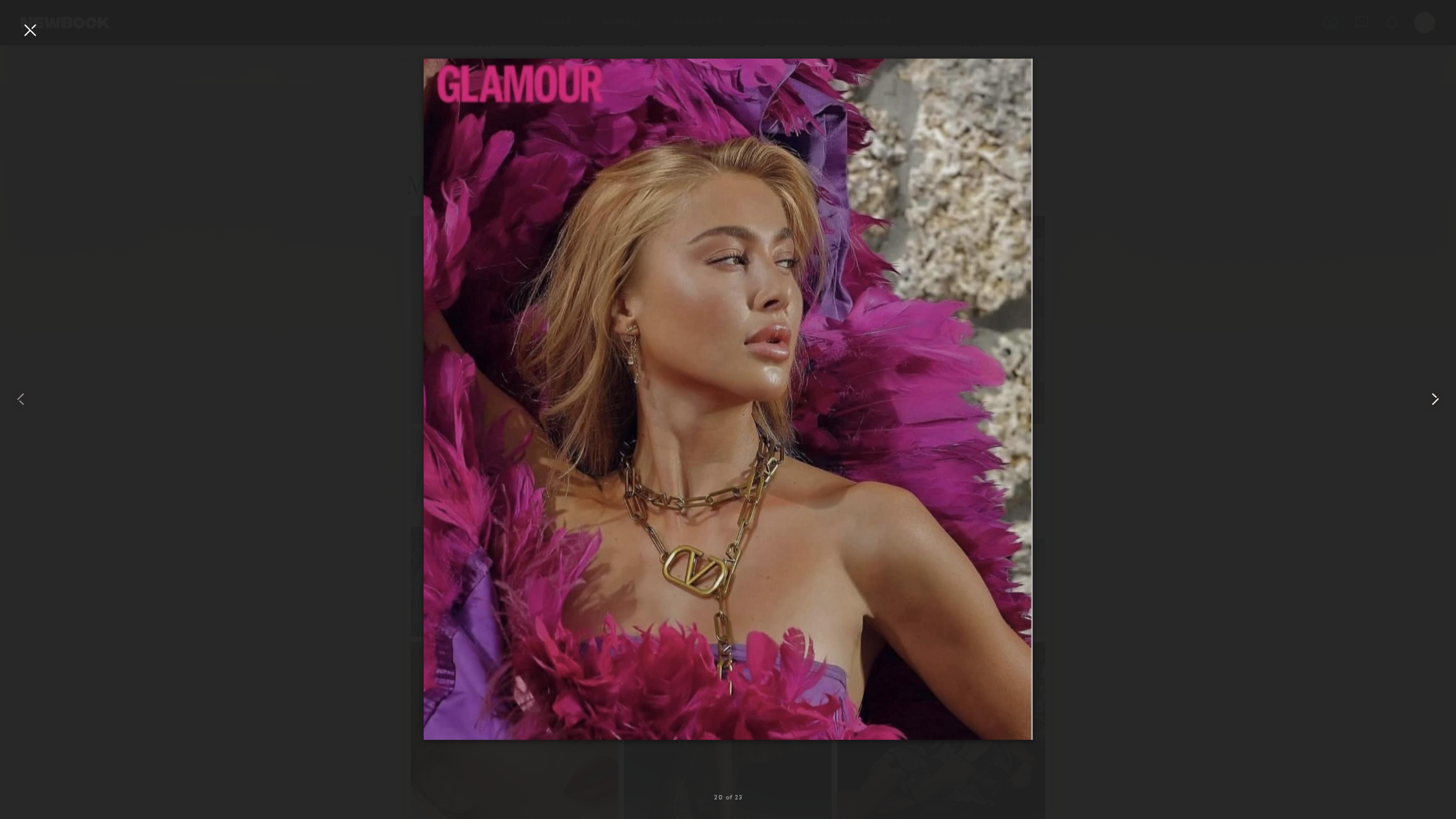
click at [1432, 402] on common-icon at bounding box center [1434, 399] width 21 height 21
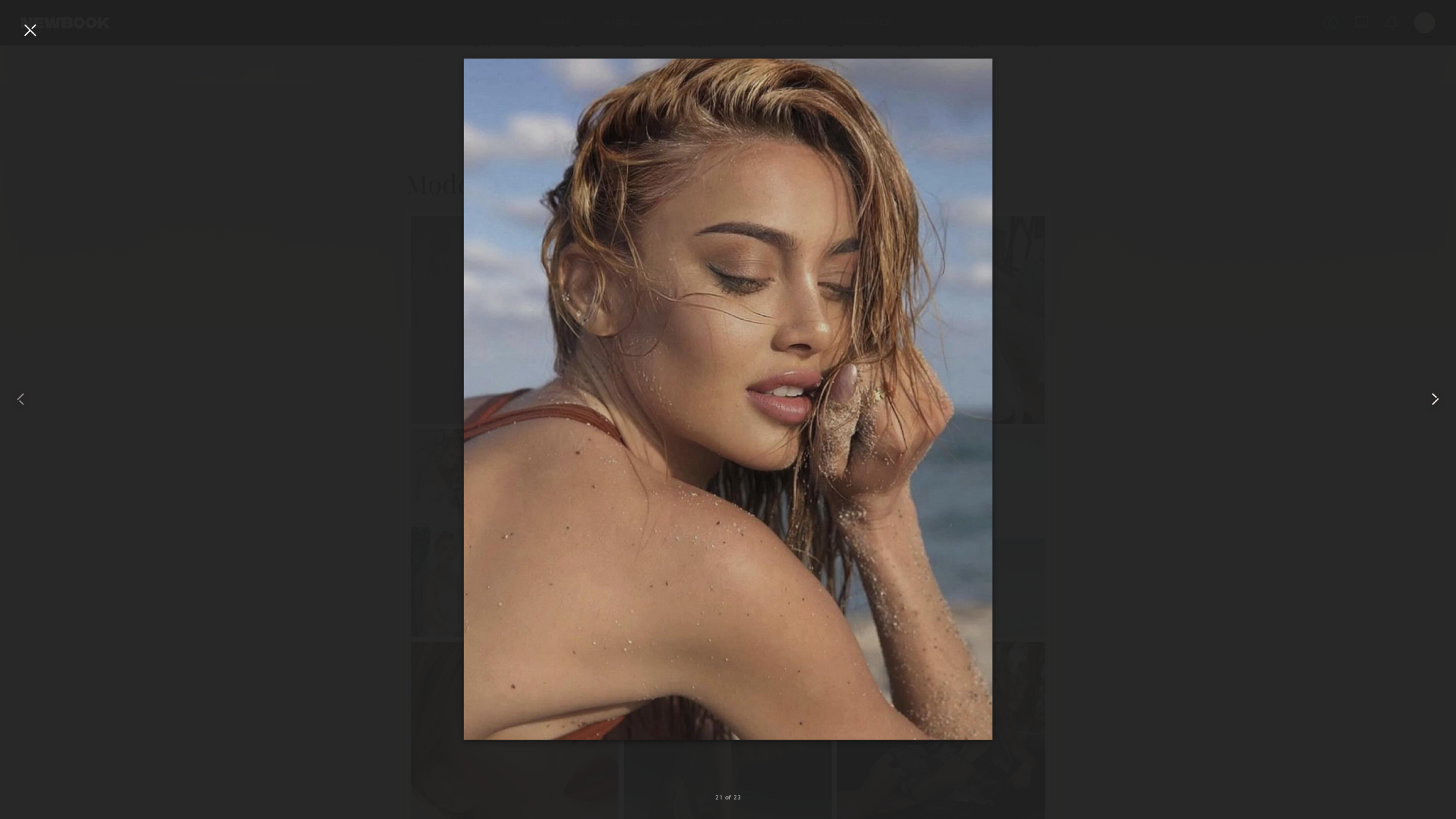
click at [1432, 402] on common-icon at bounding box center [1434, 399] width 21 height 21
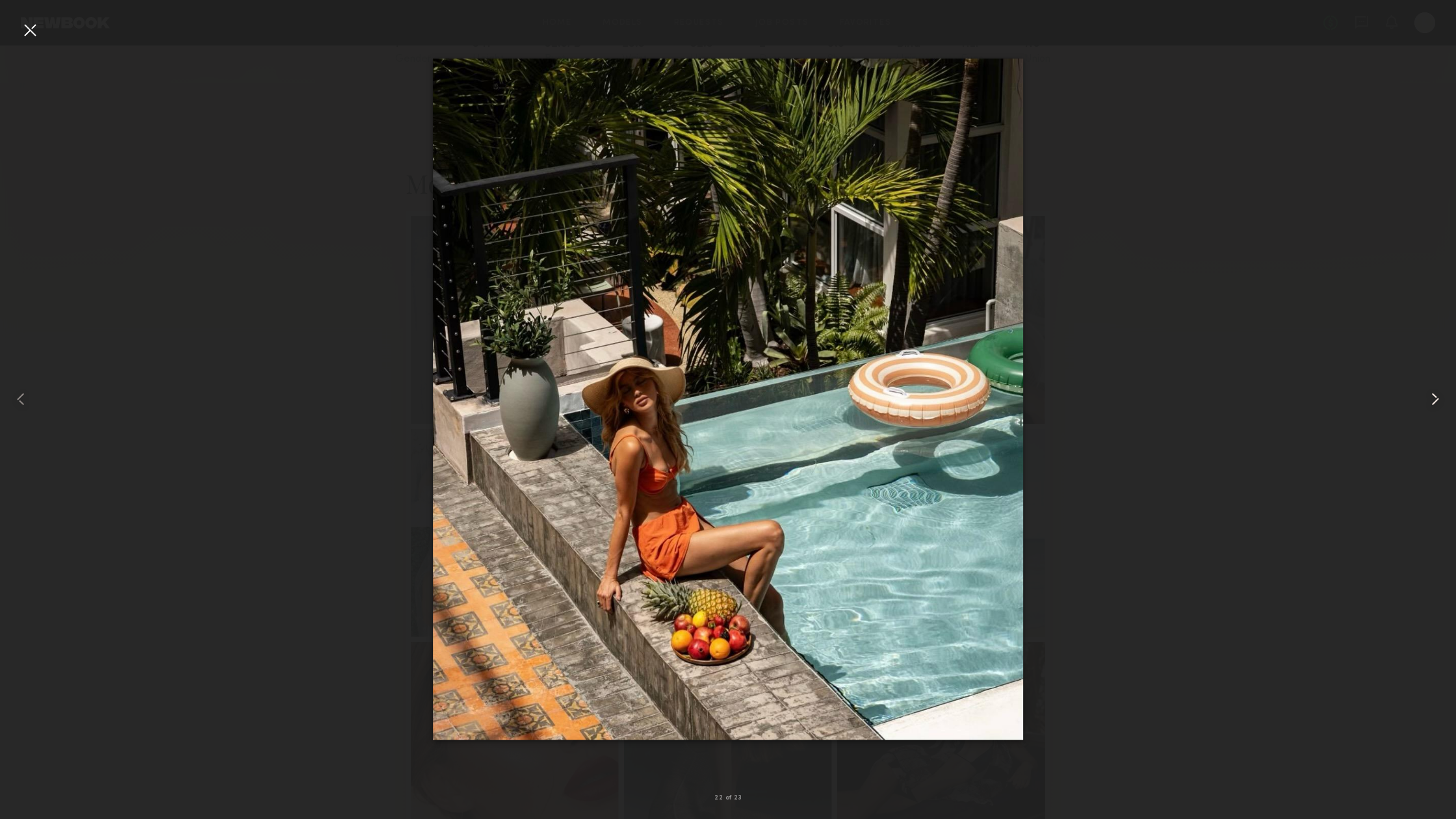
click at [1432, 402] on common-icon at bounding box center [1434, 399] width 21 height 21
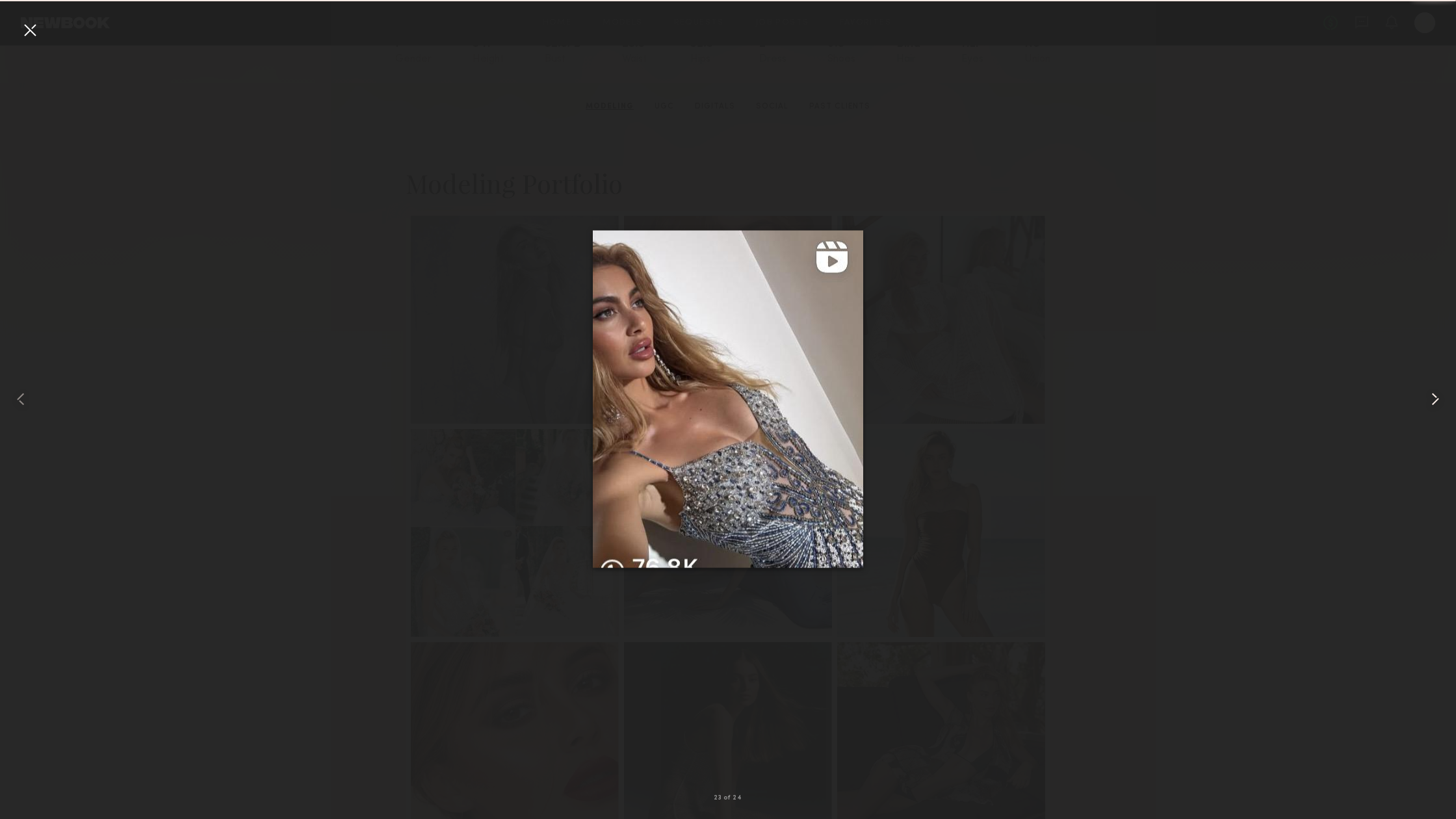
click at [1432, 402] on common-icon at bounding box center [1434, 399] width 21 height 21
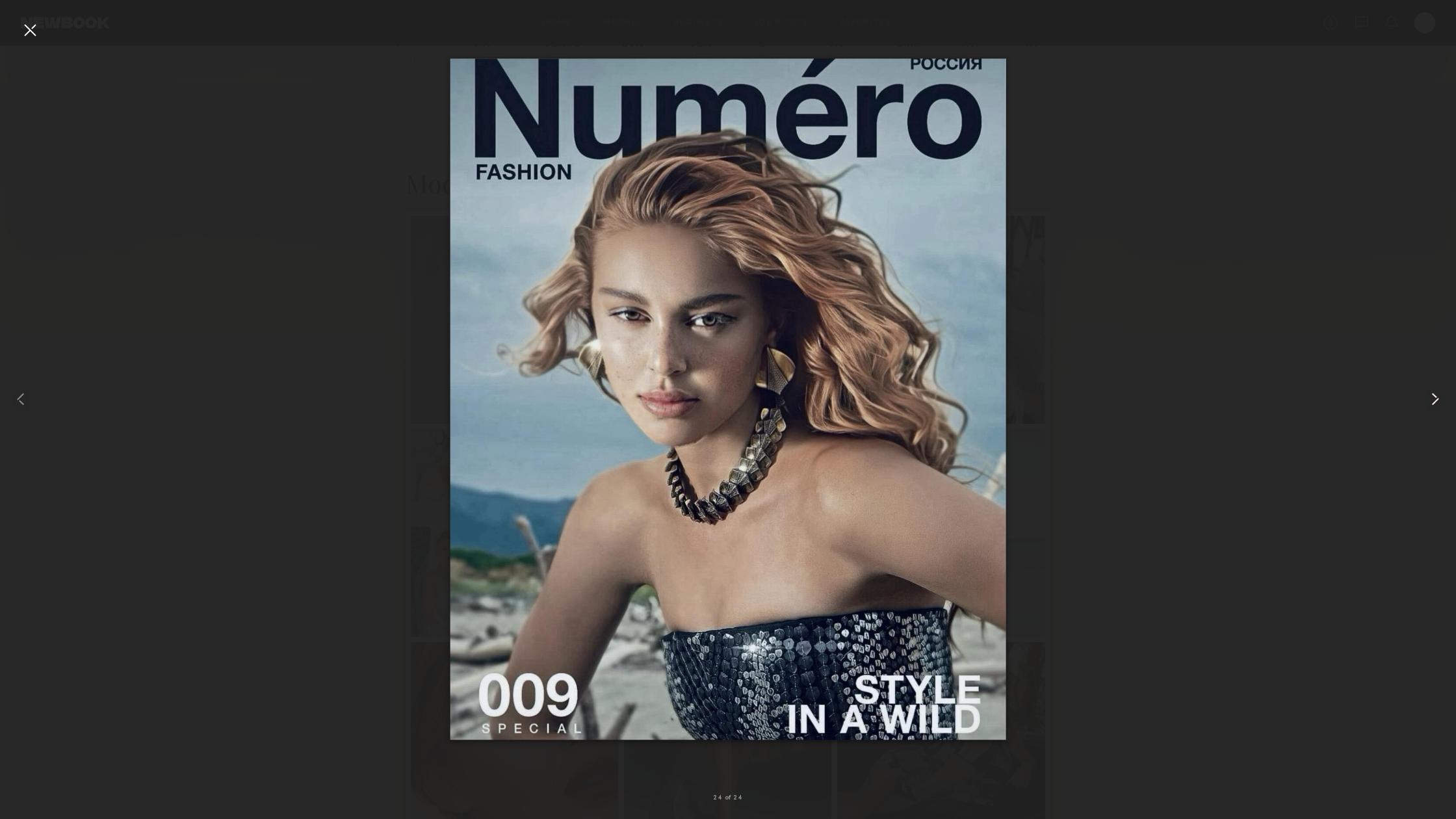
click at [1433, 393] on common-icon at bounding box center [1434, 399] width 21 height 21
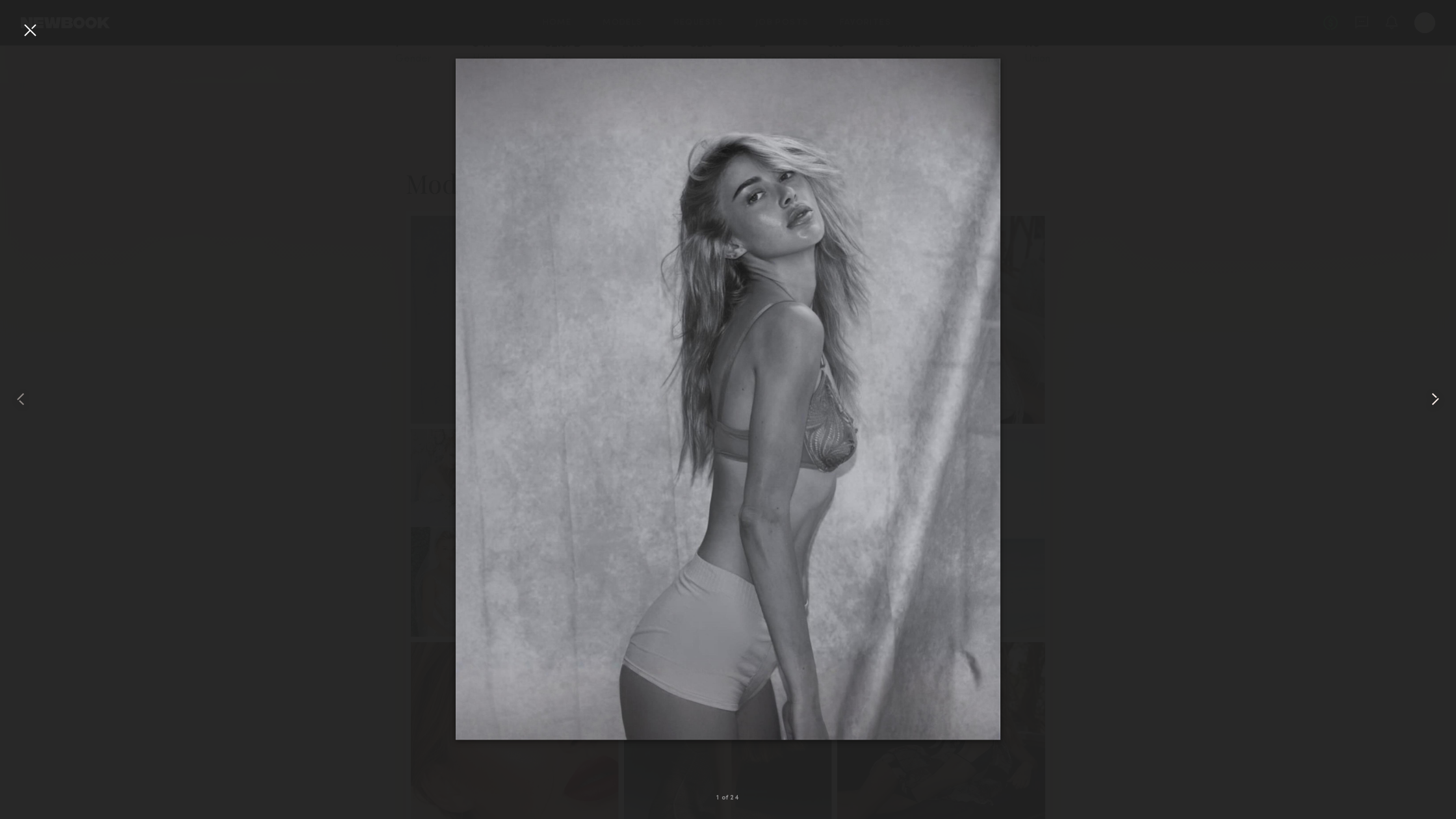
click at [1433, 393] on common-icon at bounding box center [1434, 399] width 21 height 21
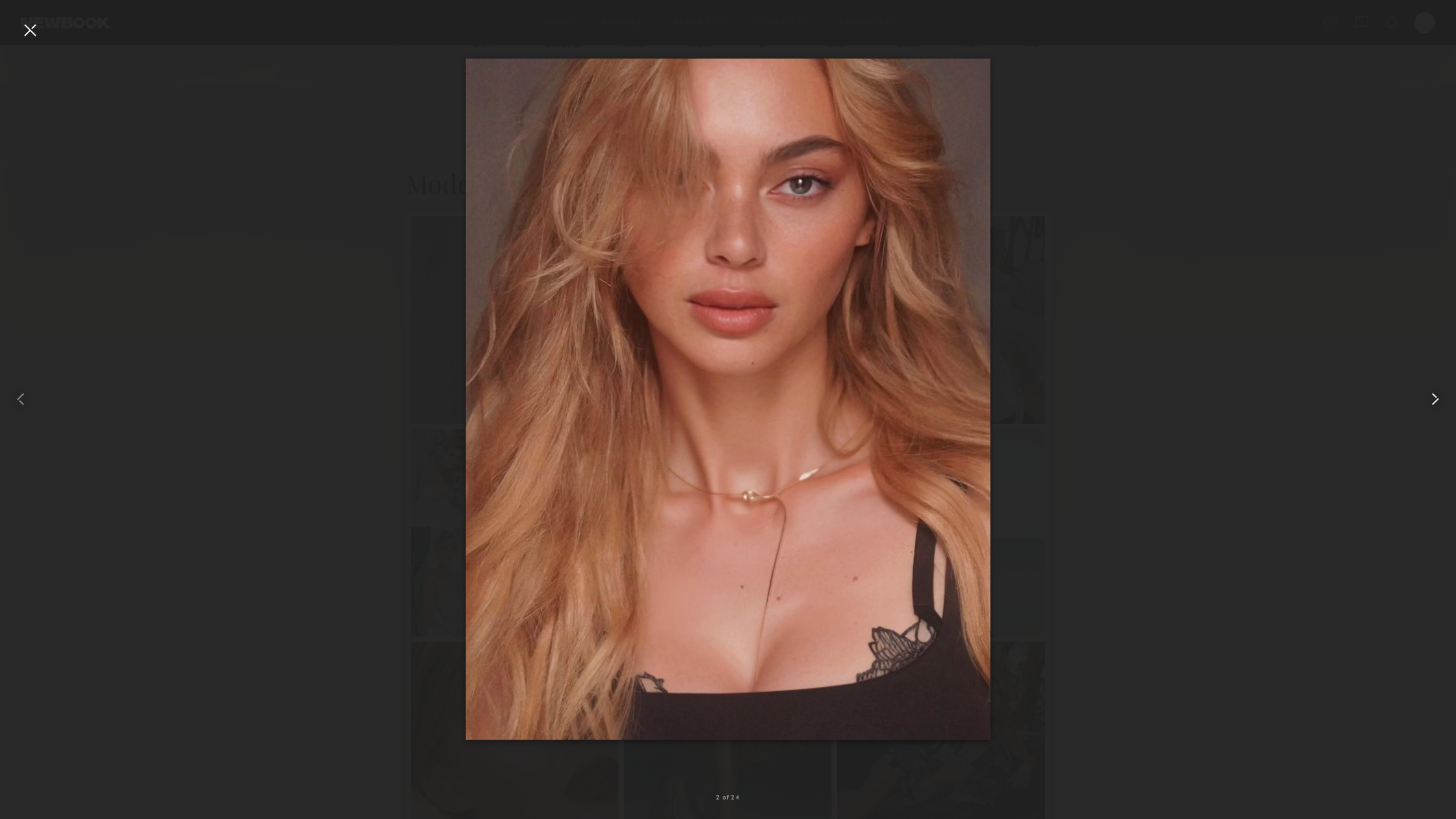
click at [1433, 393] on common-icon at bounding box center [1434, 399] width 21 height 21
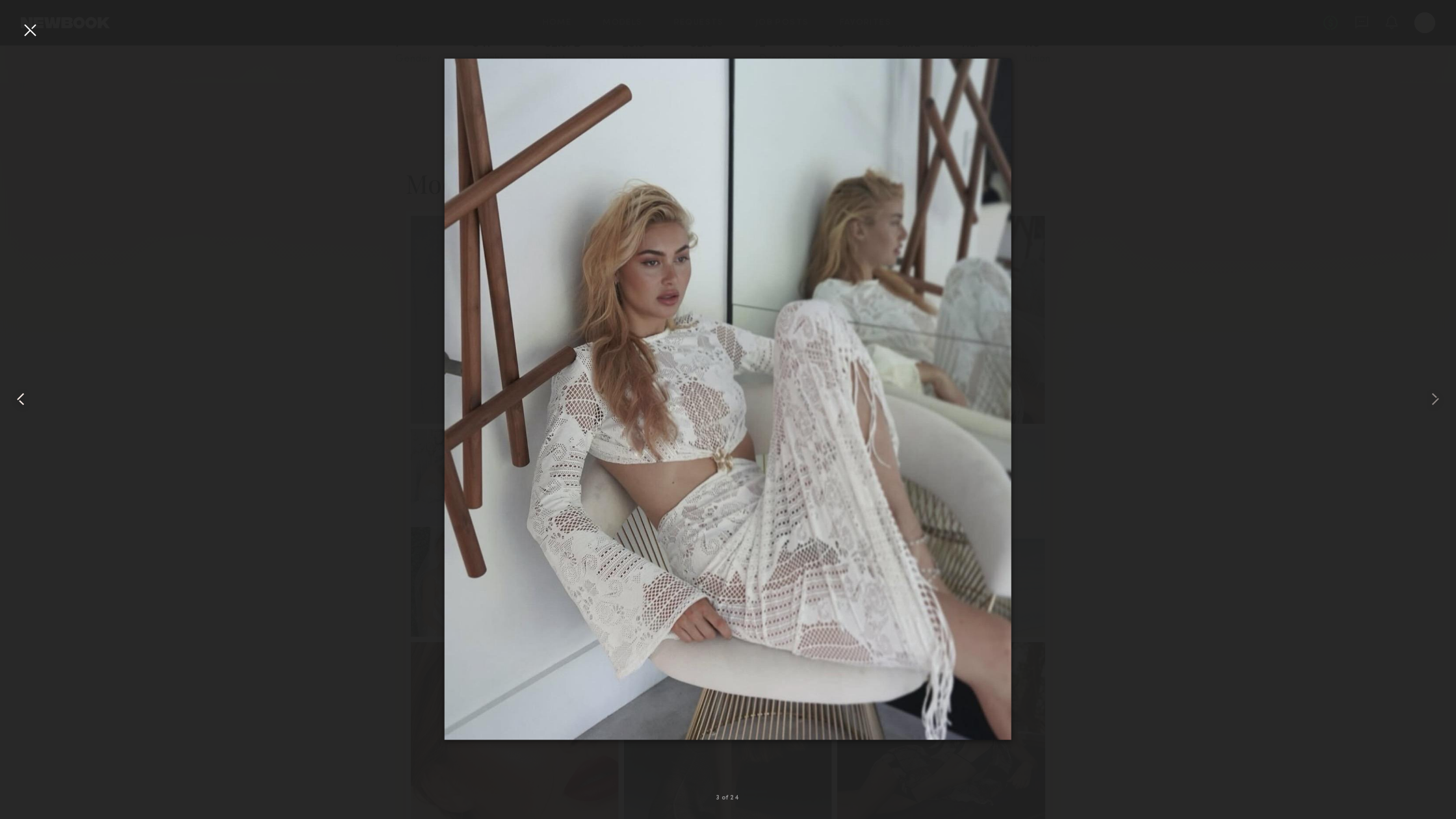
click at [22, 398] on common-icon at bounding box center [20, 399] width 21 height 21
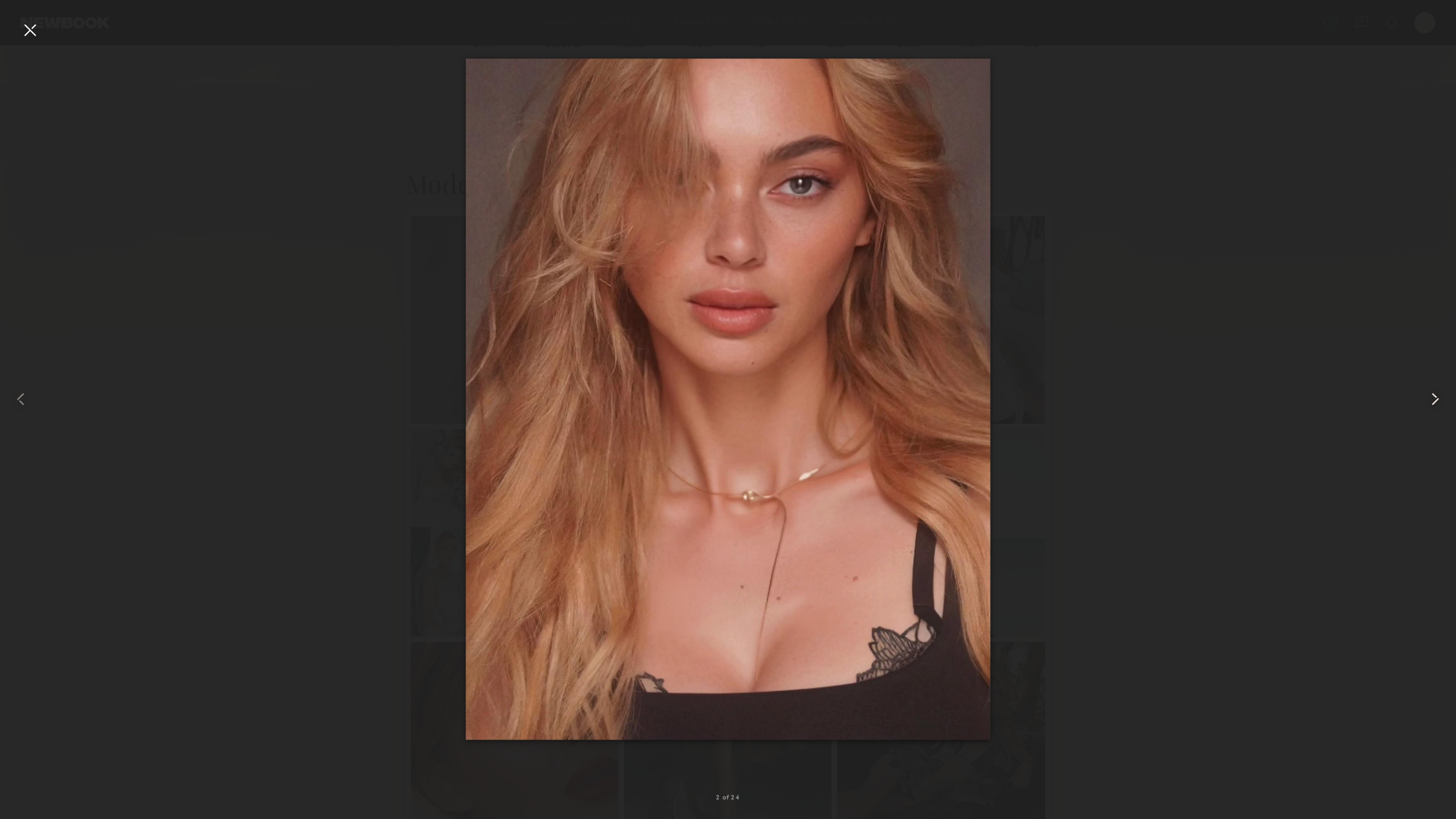
click at [1433, 397] on common-icon at bounding box center [1434, 399] width 21 height 21
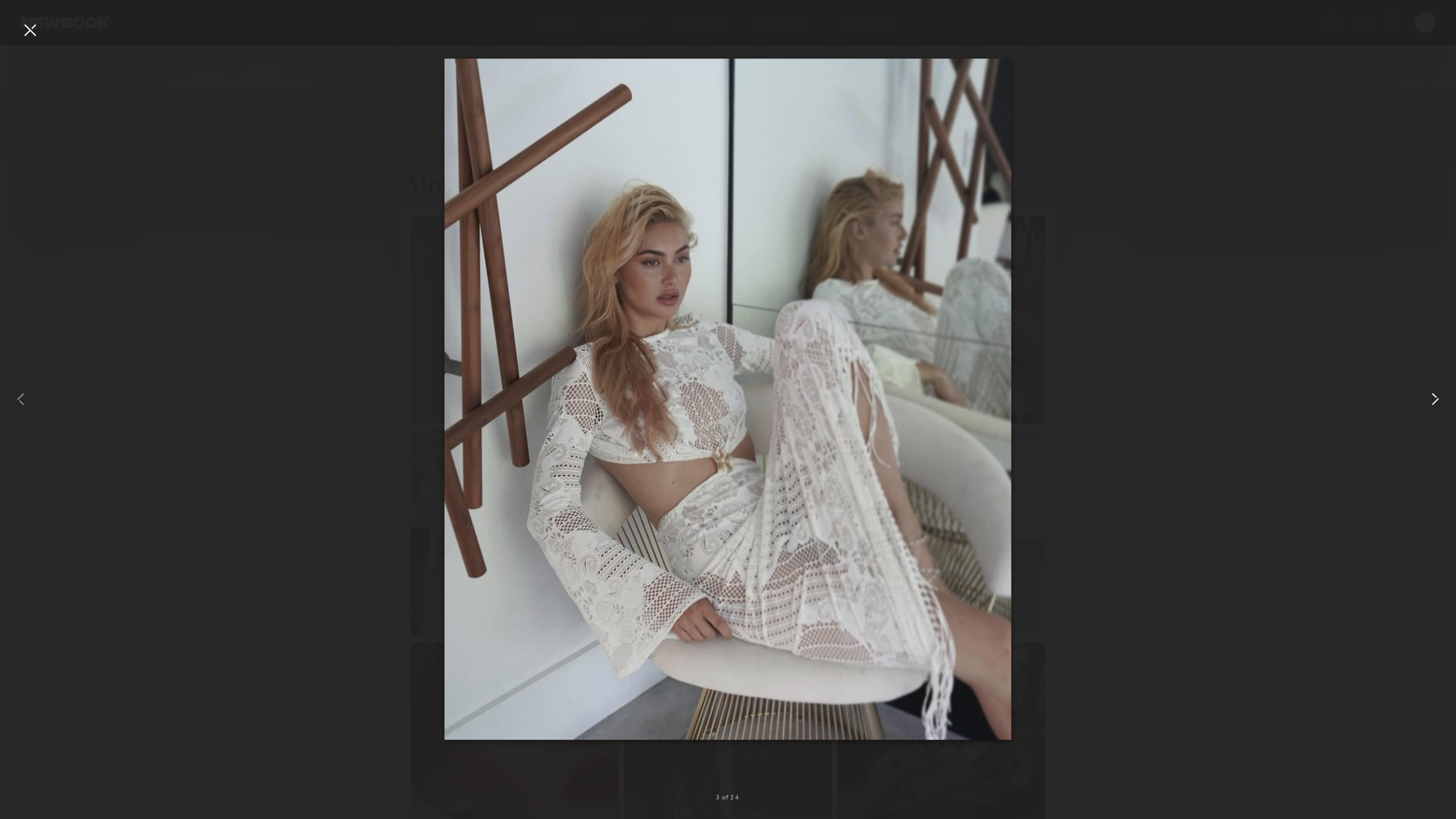
click at [1433, 397] on common-icon at bounding box center [1434, 399] width 21 height 21
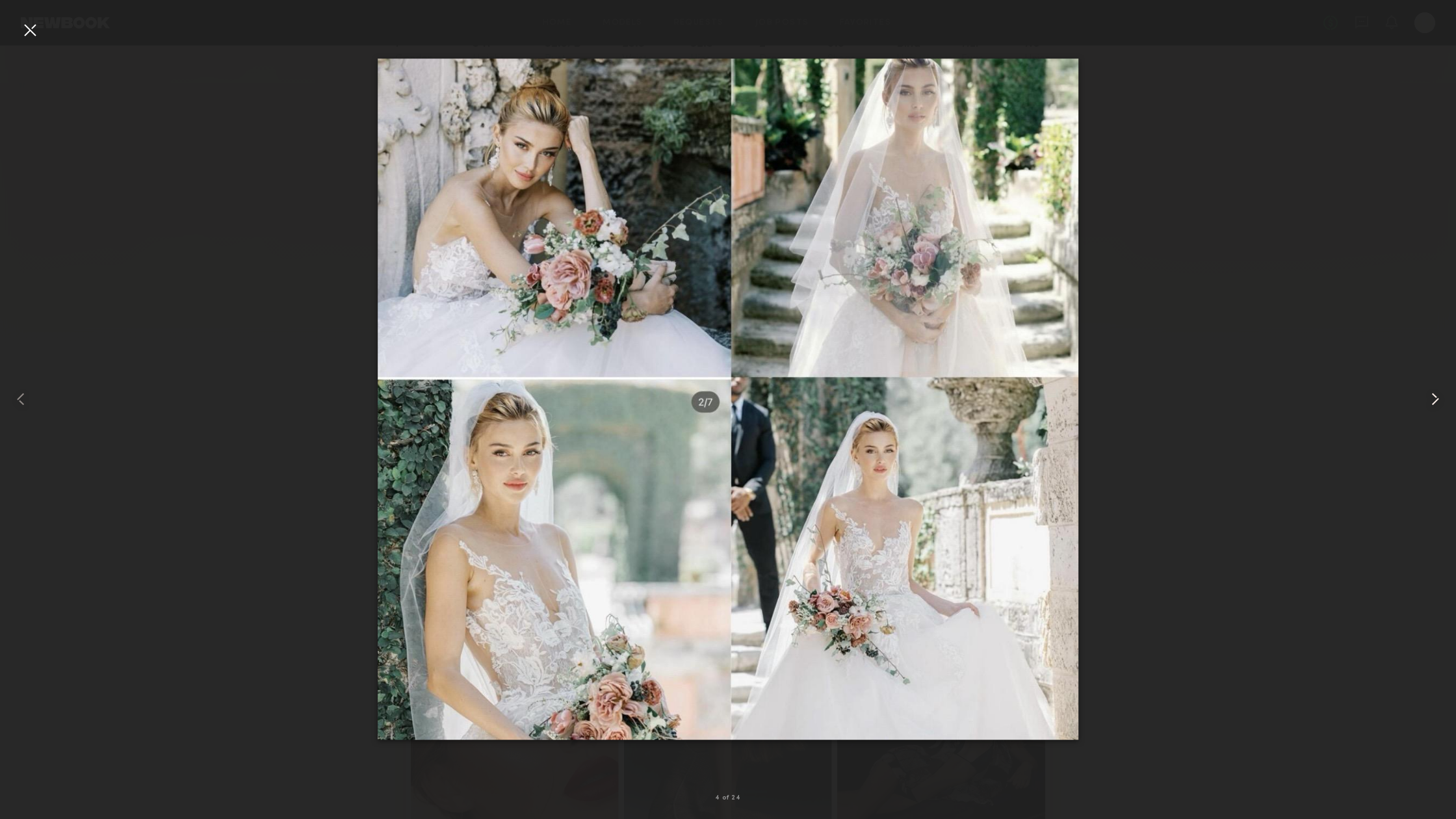
click at [1433, 397] on common-icon at bounding box center [1434, 399] width 21 height 21
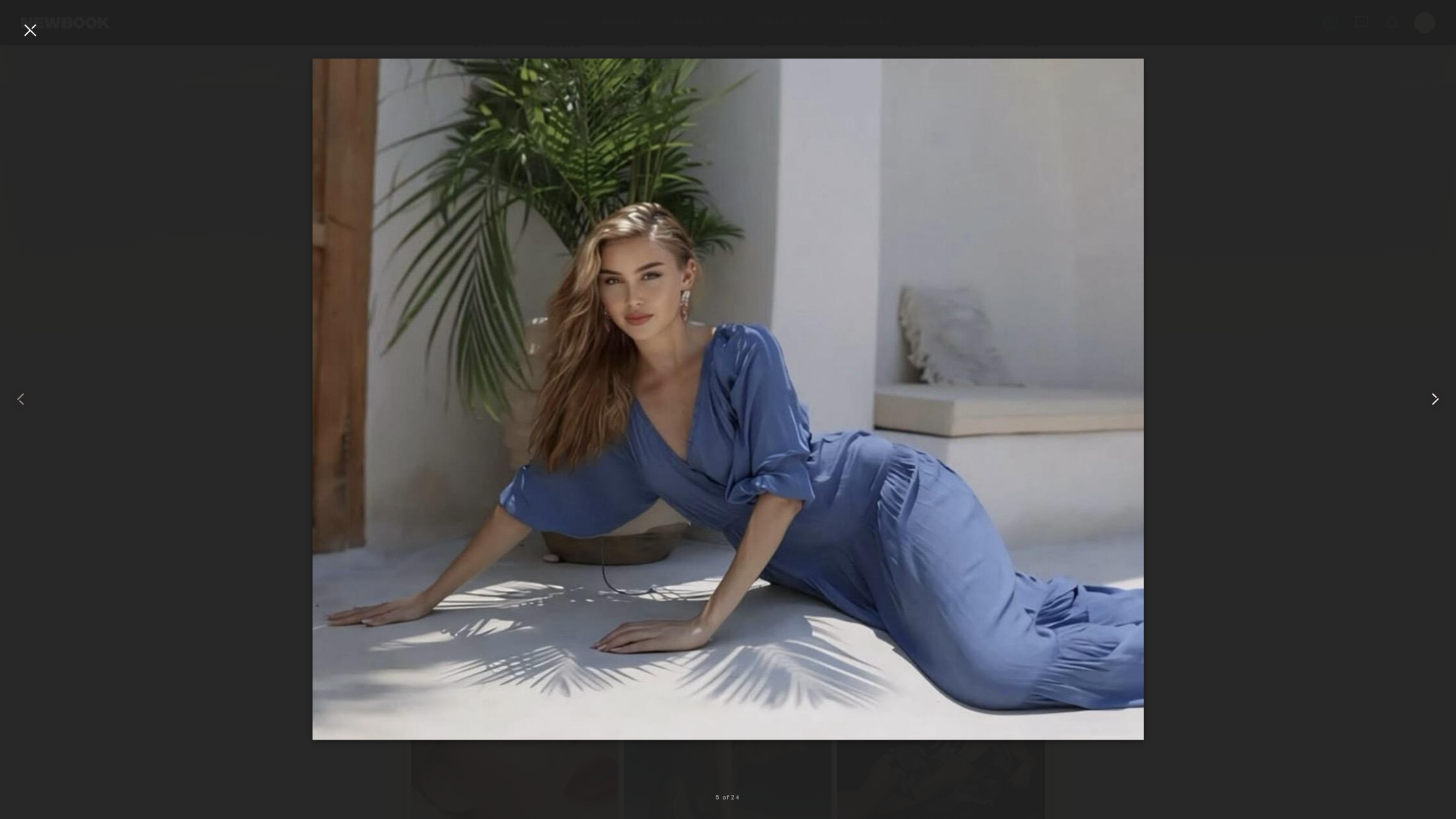
click at [1433, 397] on common-icon at bounding box center [1434, 399] width 21 height 21
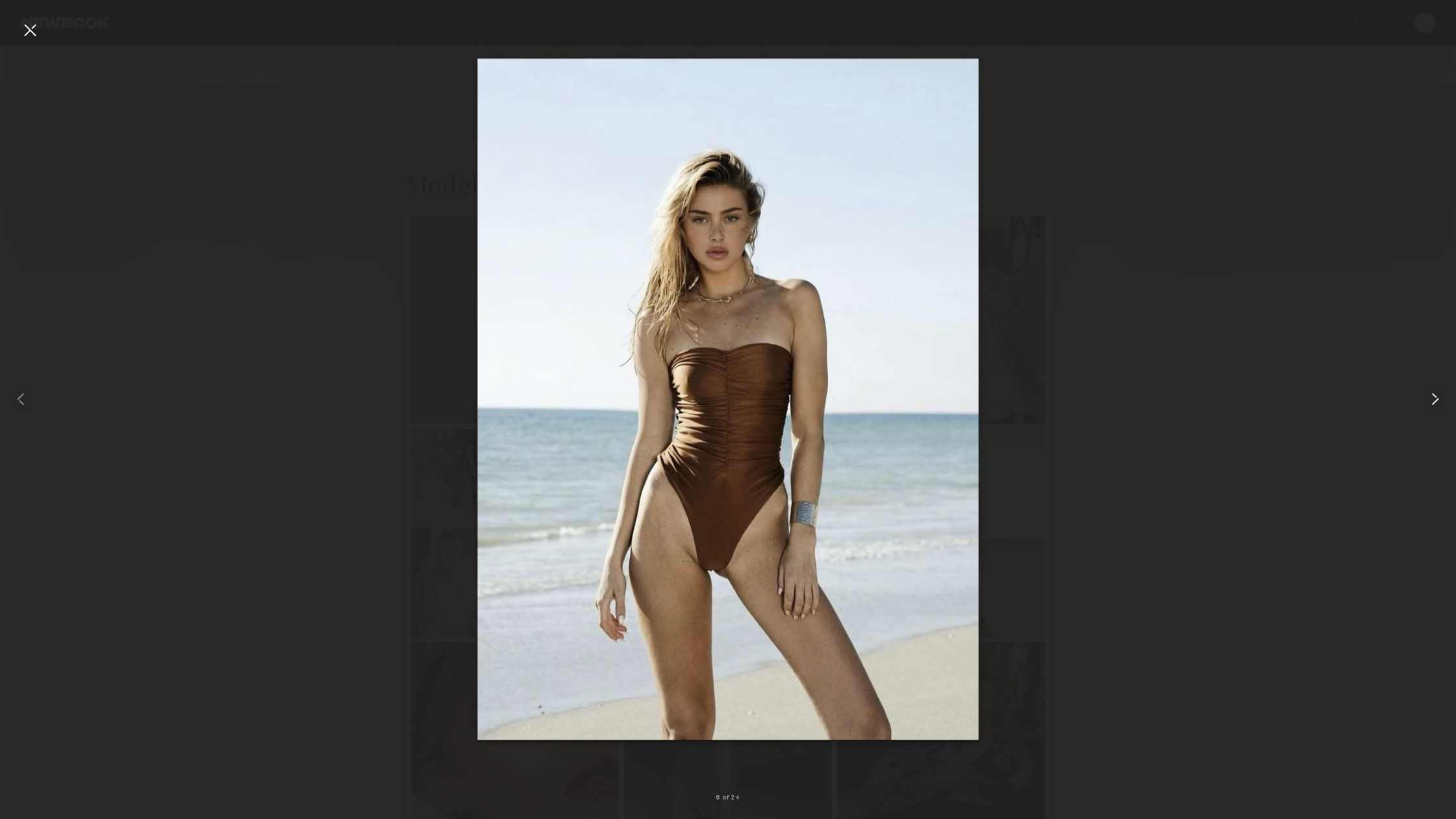
click at [1433, 397] on common-icon at bounding box center [1434, 399] width 21 height 21
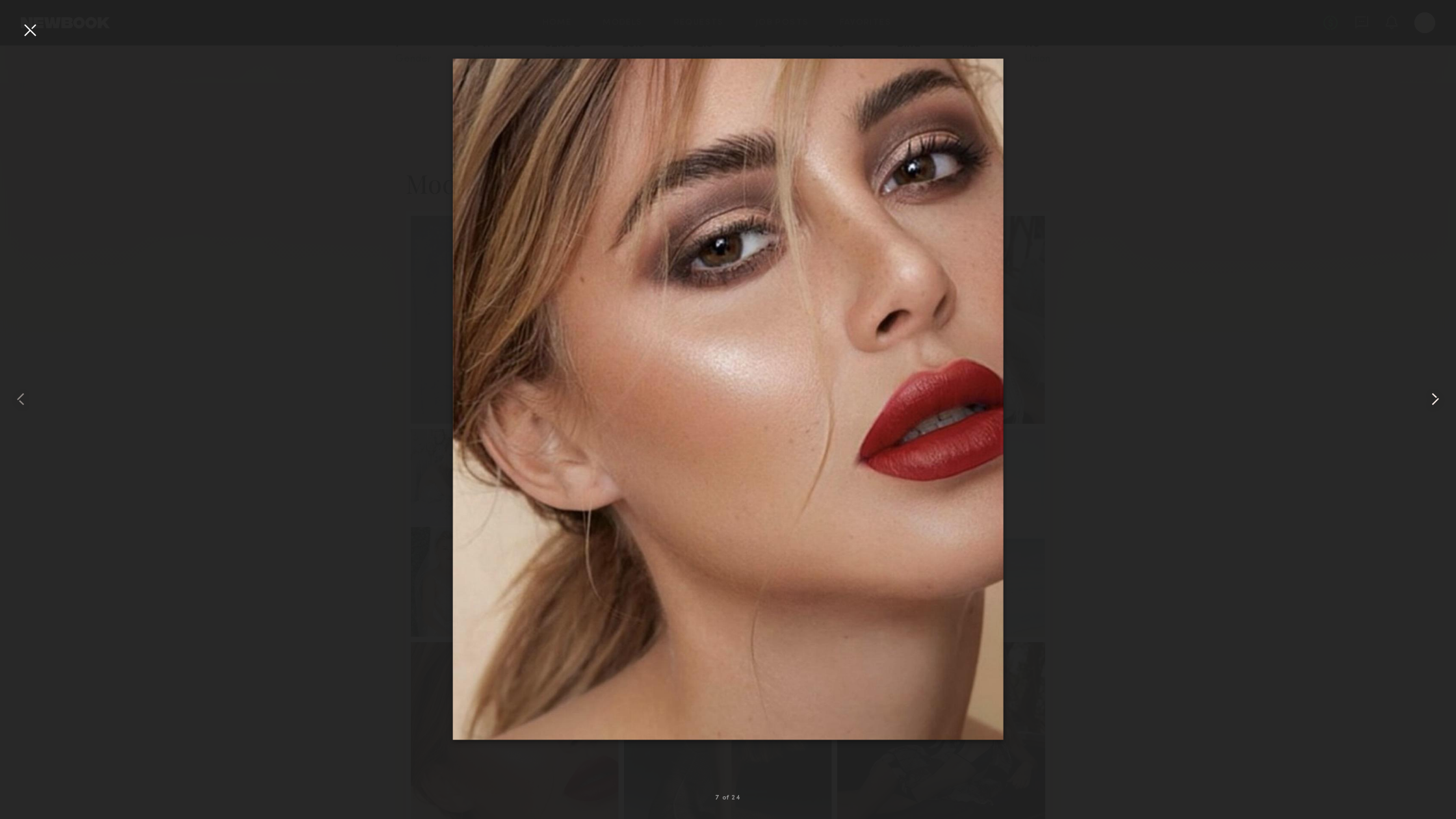
click at [1433, 397] on common-icon at bounding box center [1434, 399] width 21 height 21
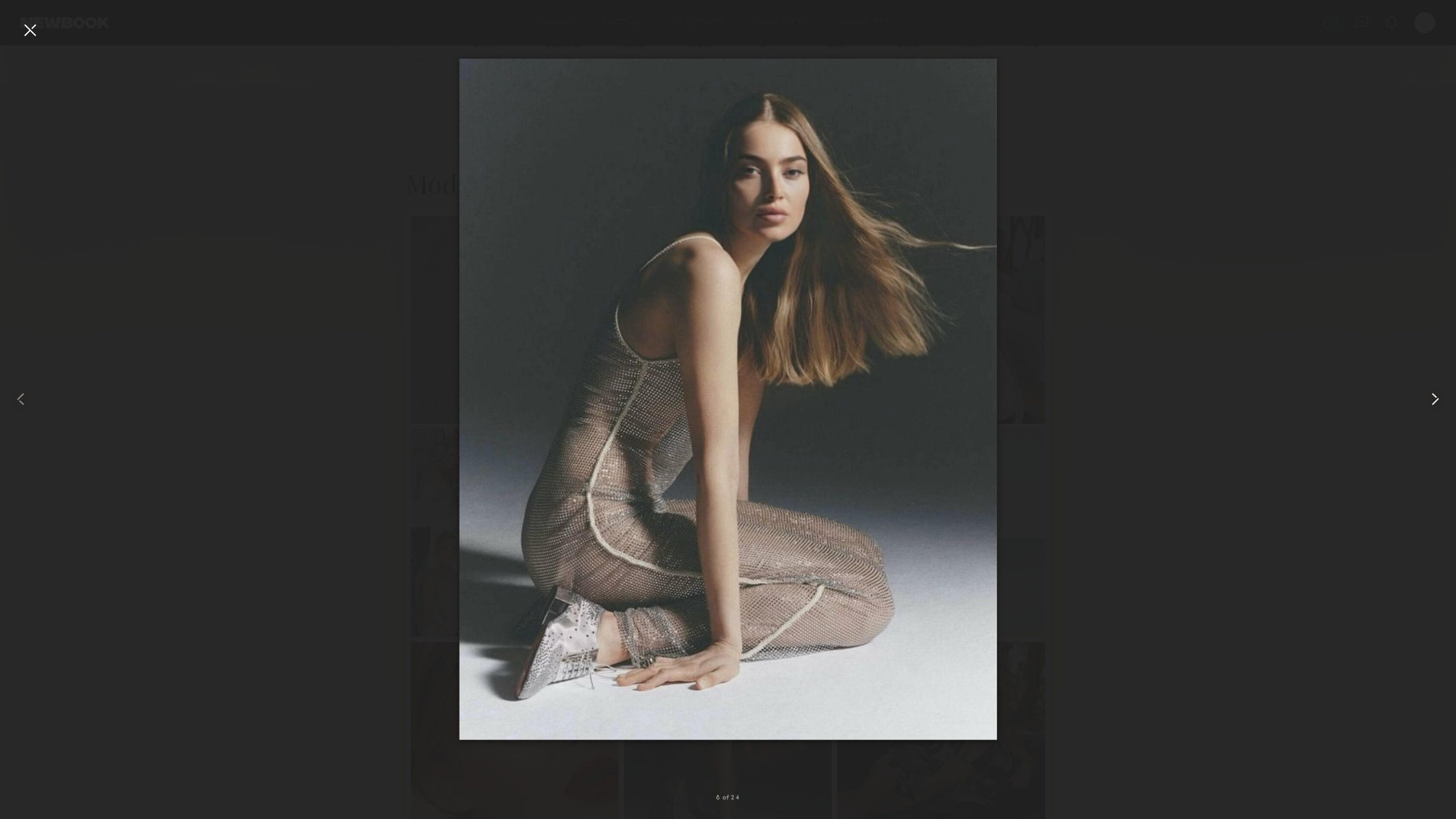
click at [1434, 393] on common-icon at bounding box center [1434, 399] width 21 height 21
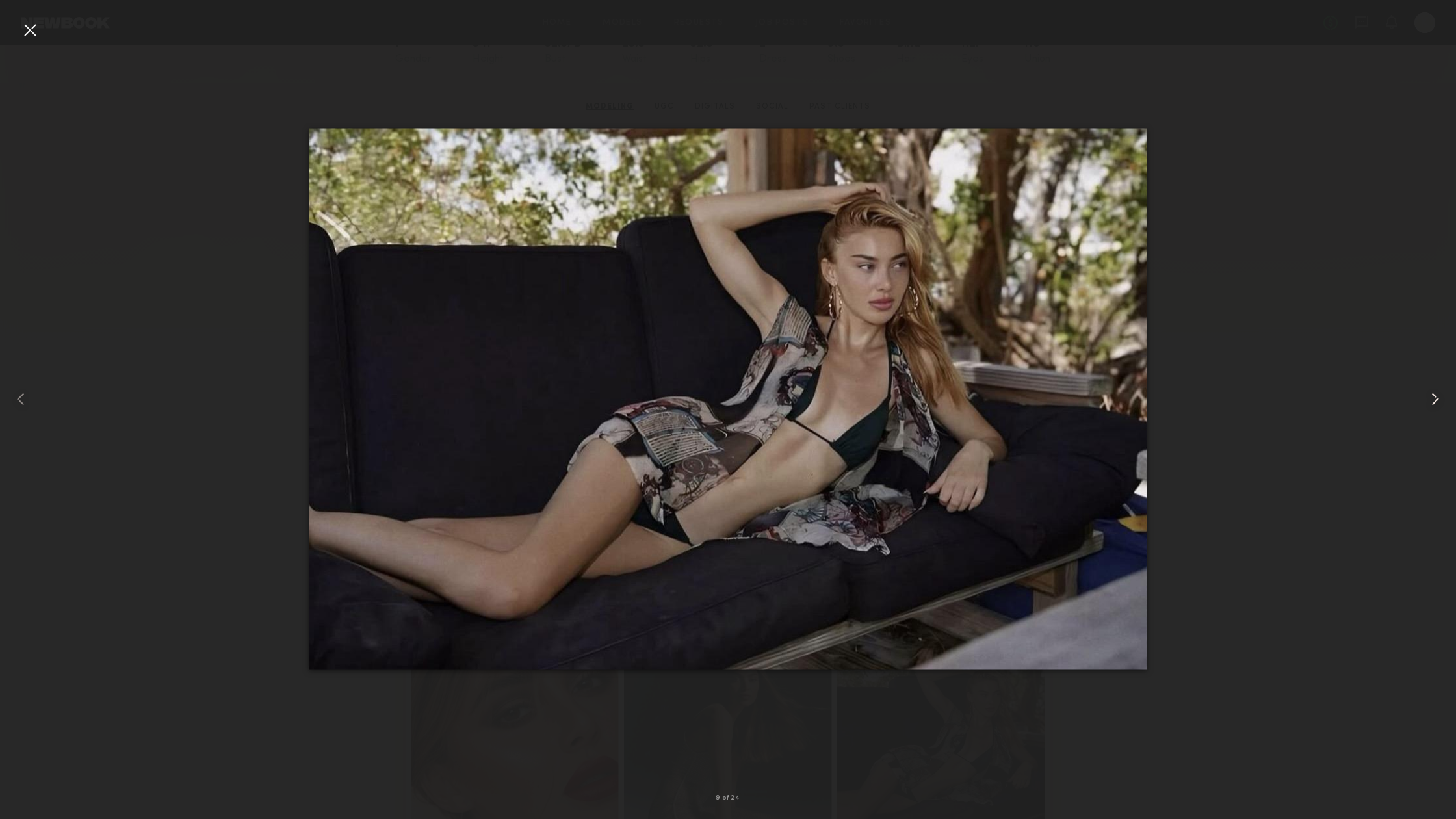
click at [1434, 393] on common-icon at bounding box center [1434, 399] width 21 height 21
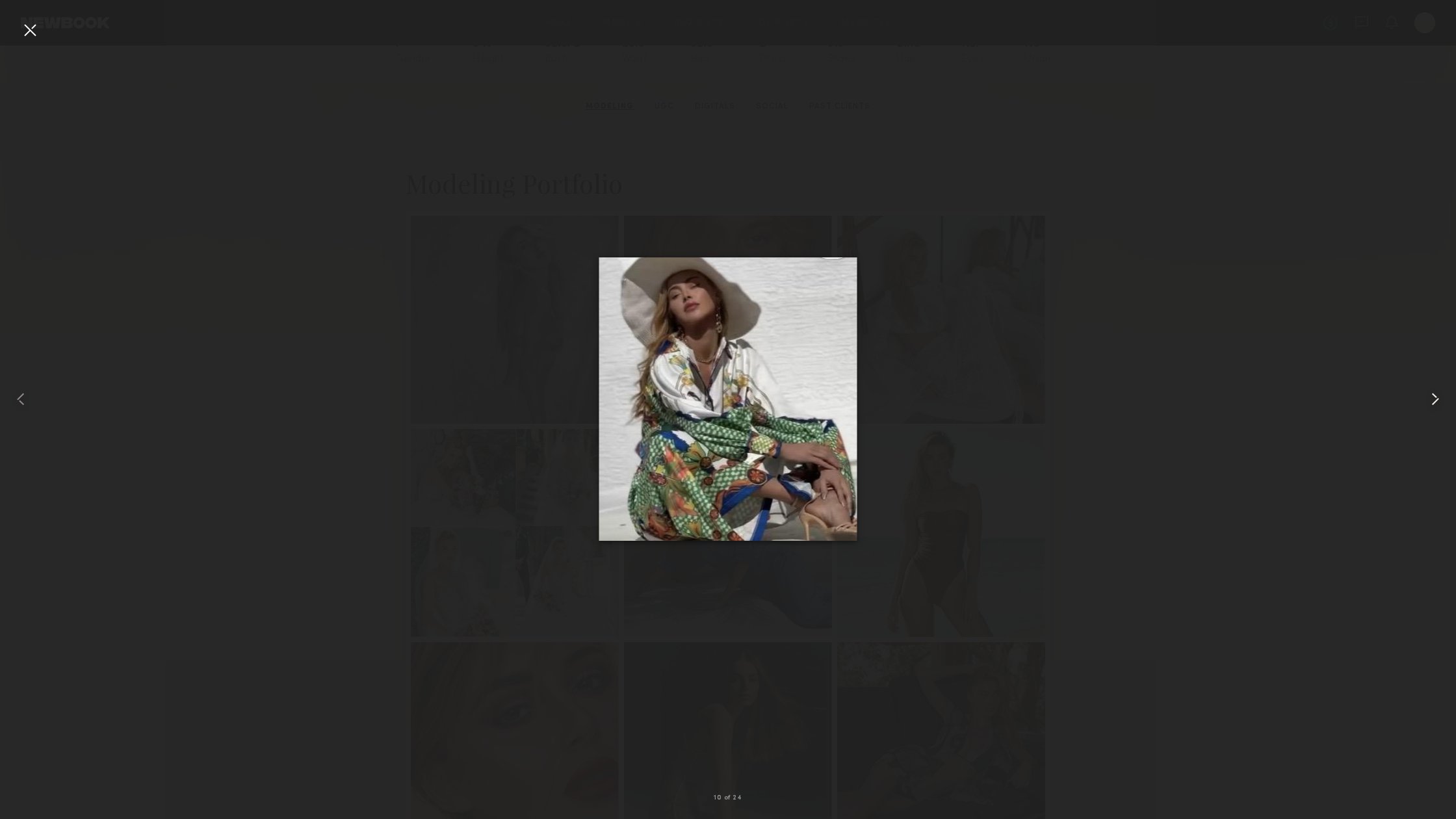
click at [1434, 393] on common-icon at bounding box center [1434, 399] width 21 height 21
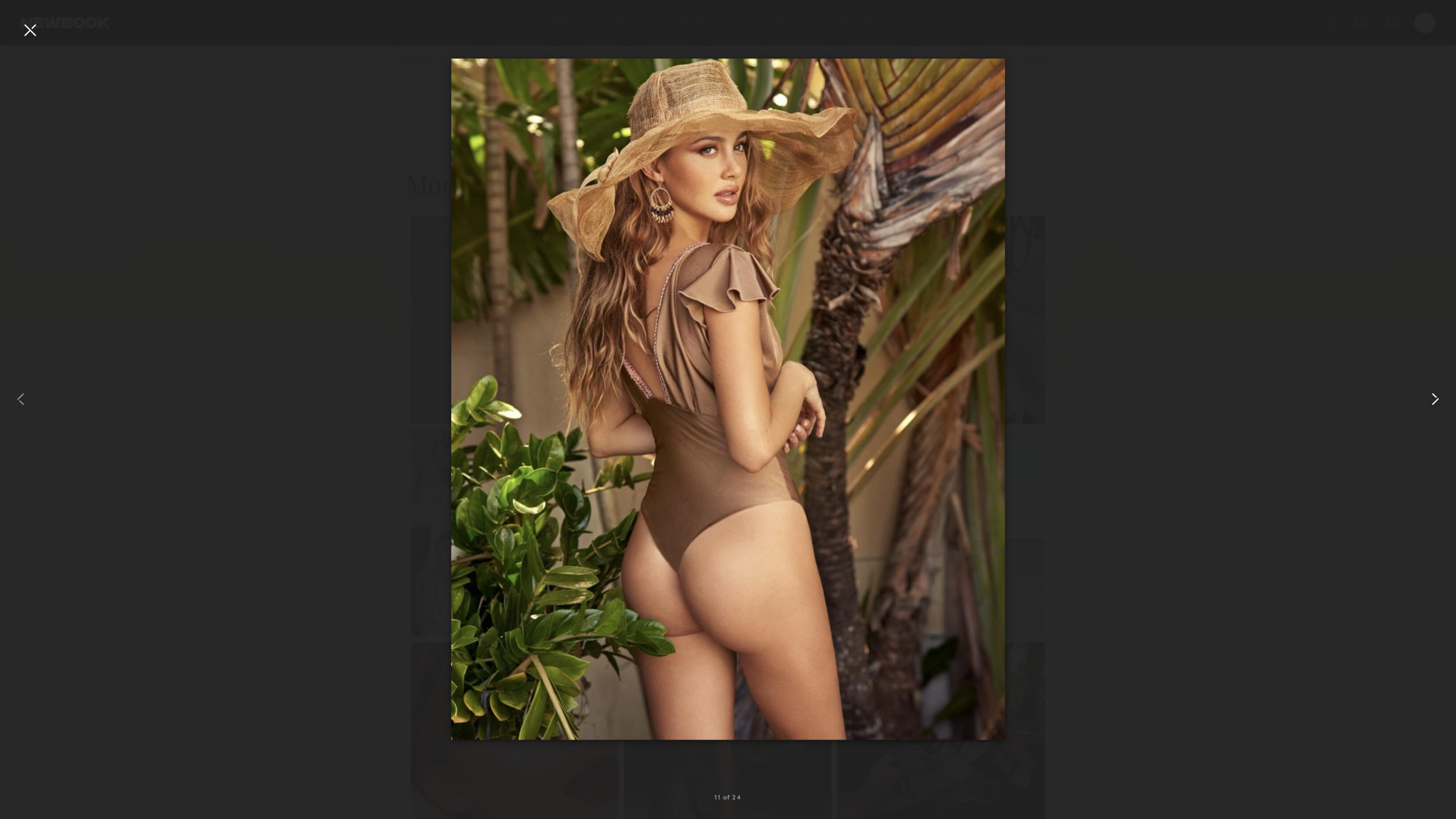
click at [1434, 393] on common-icon at bounding box center [1434, 399] width 21 height 21
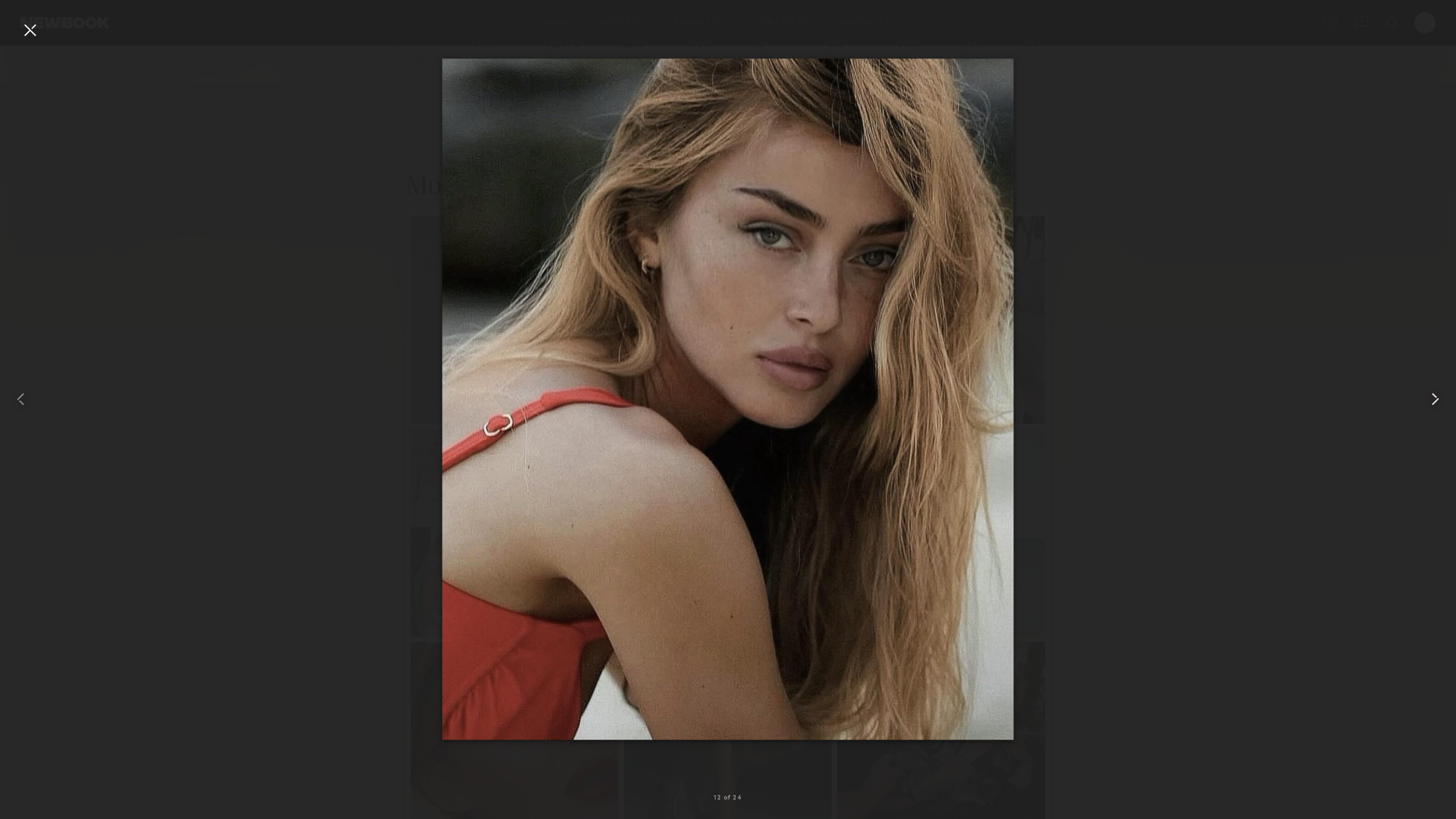
click at [1434, 393] on common-icon at bounding box center [1434, 399] width 21 height 21
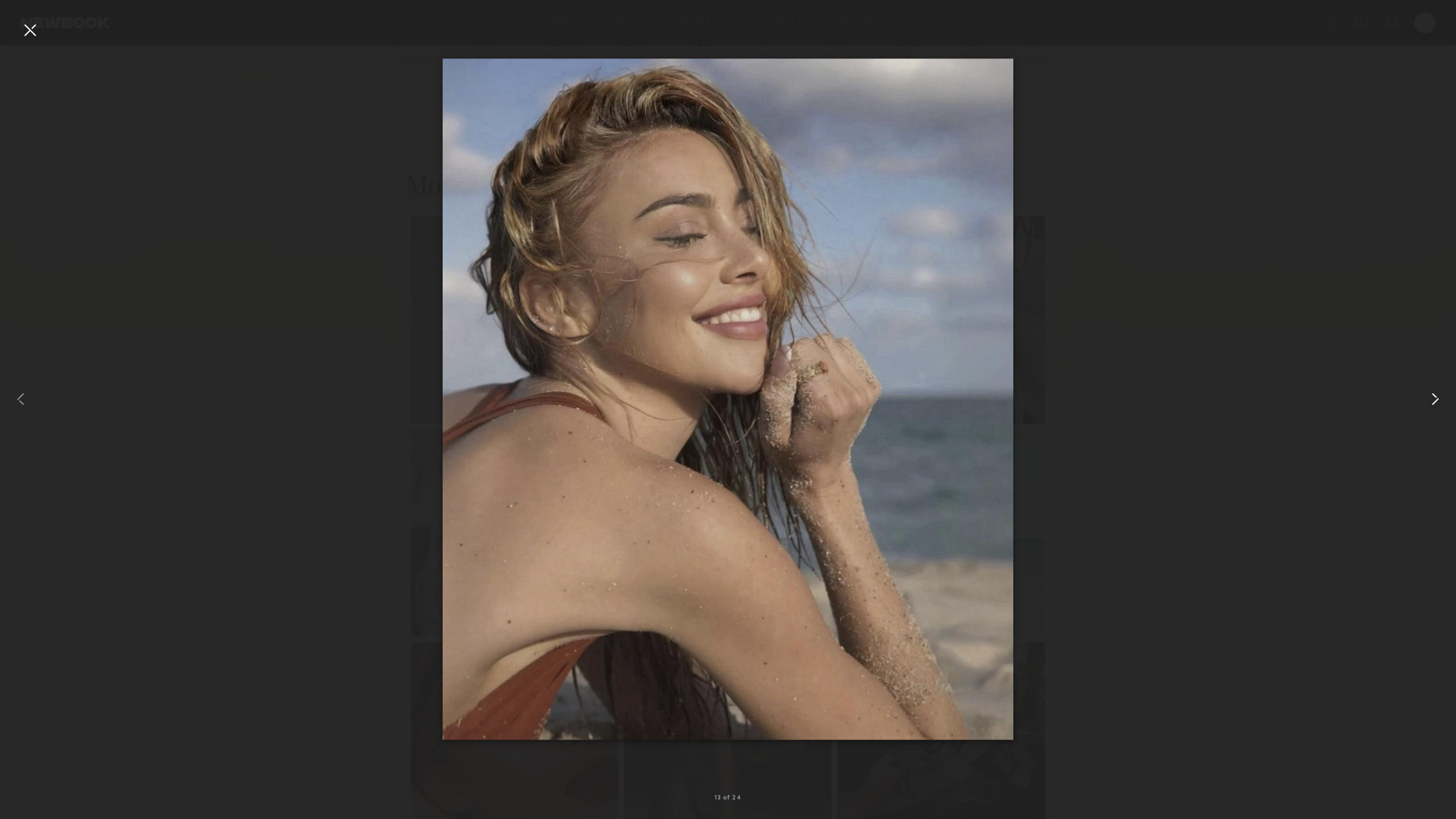
click at [1434, 393] on common-icon at bounding box center [1434, 399] width 21 height 21
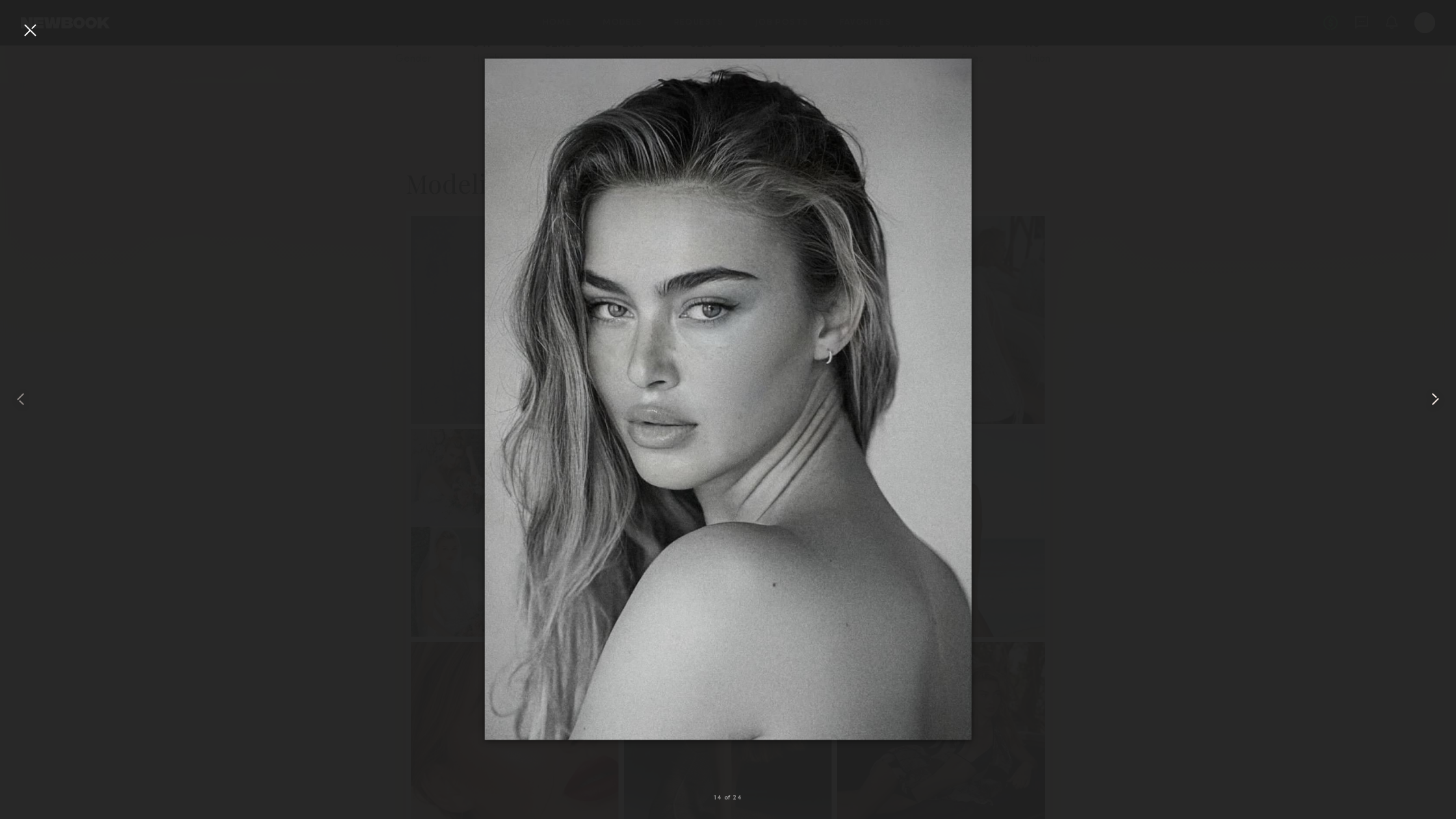
click at [1434, 393] on common-icon at bounding box center [1434, 399] width 21 height 21
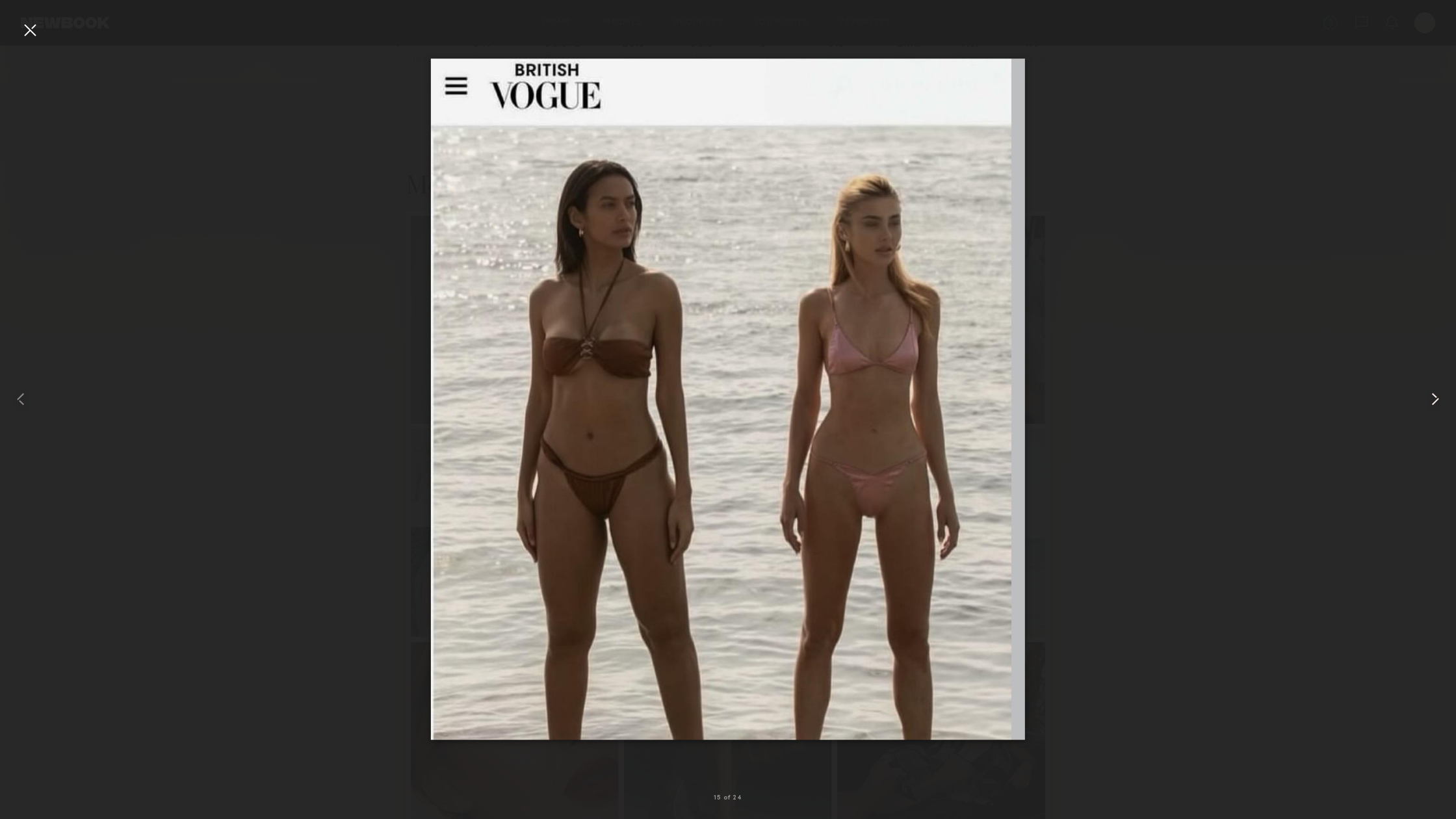
click at [1434, 393] on common-icon at bounding box center [1434, 399] width 21 height 21
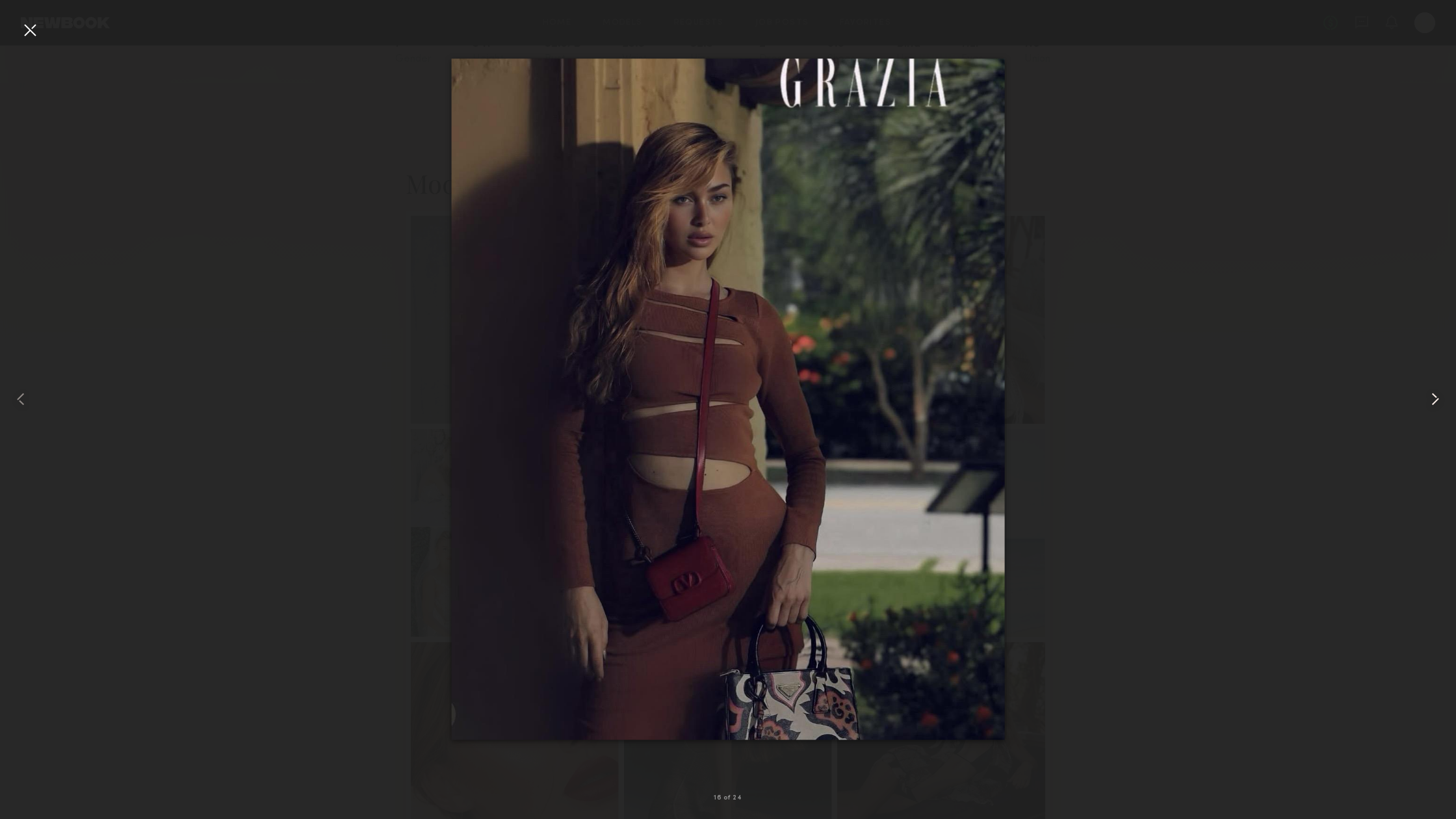
click at [1434, 393] on common-icon at bounding box center [1434, 399] width 21 height 21
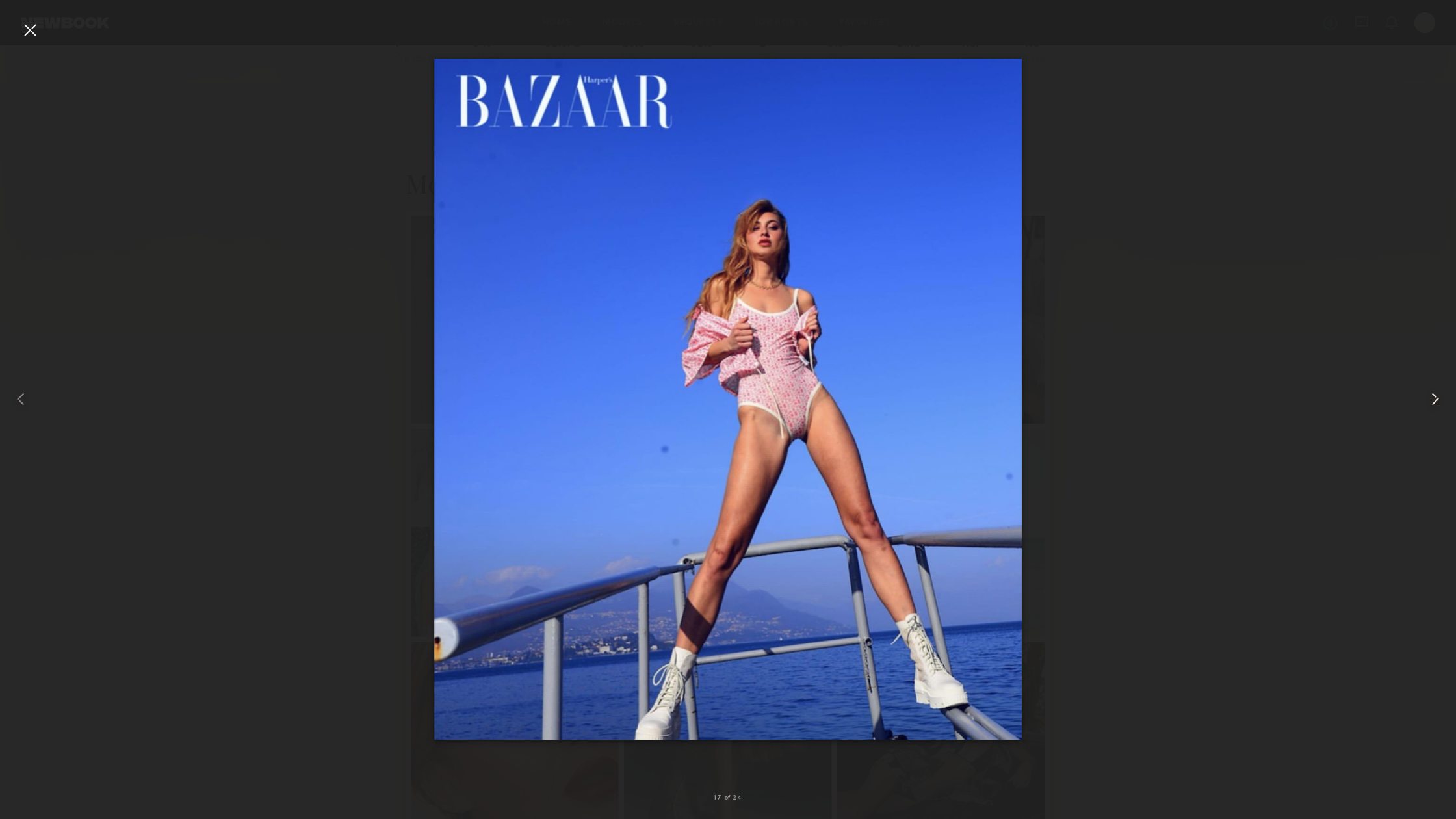
click at [1434, 393] on common-icon at bounding box center [1434, 399] width 21 height 21
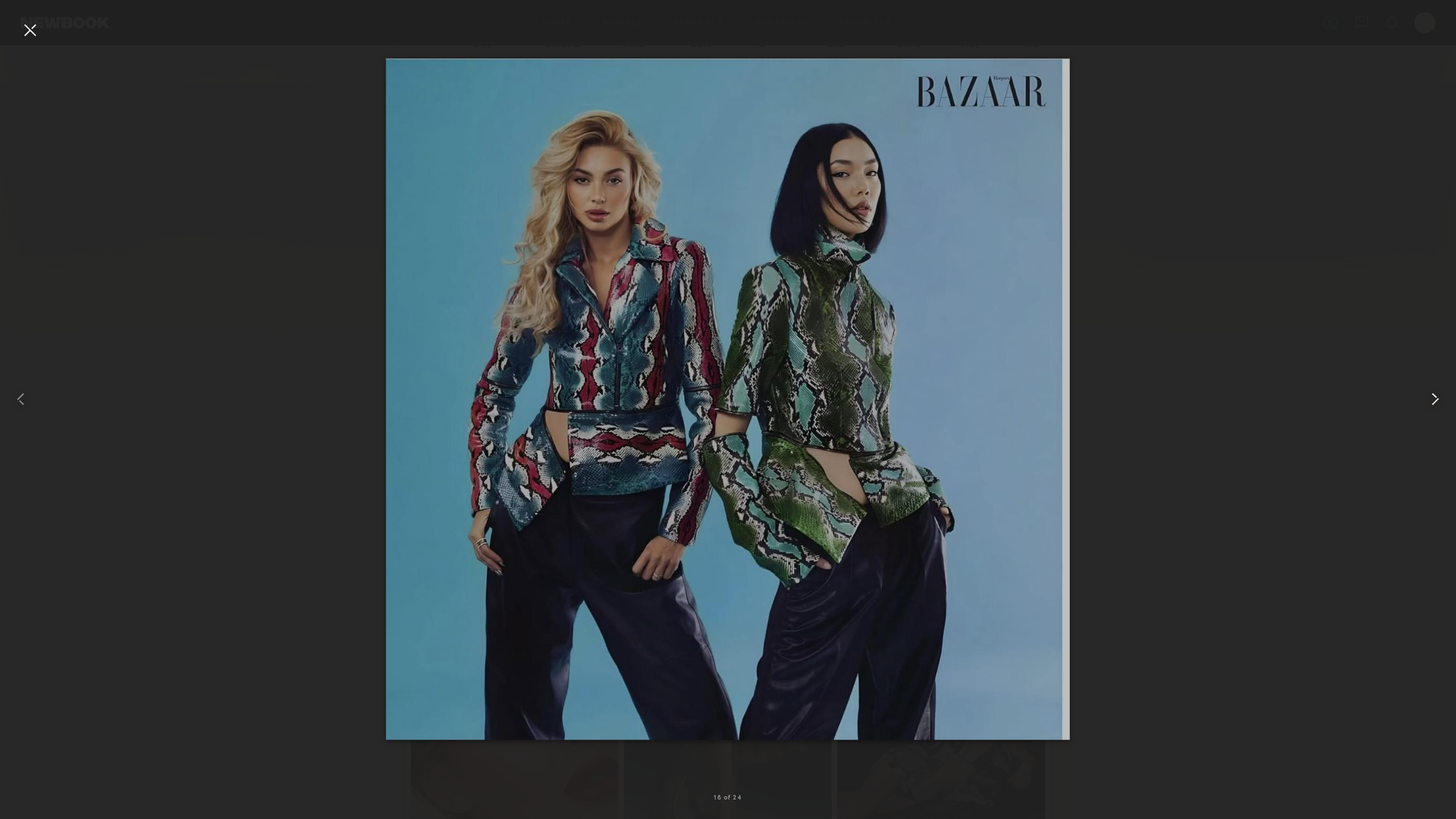
click at [1434, 393] on common-icon at bounding box center [1434, 399] width 21 height 21
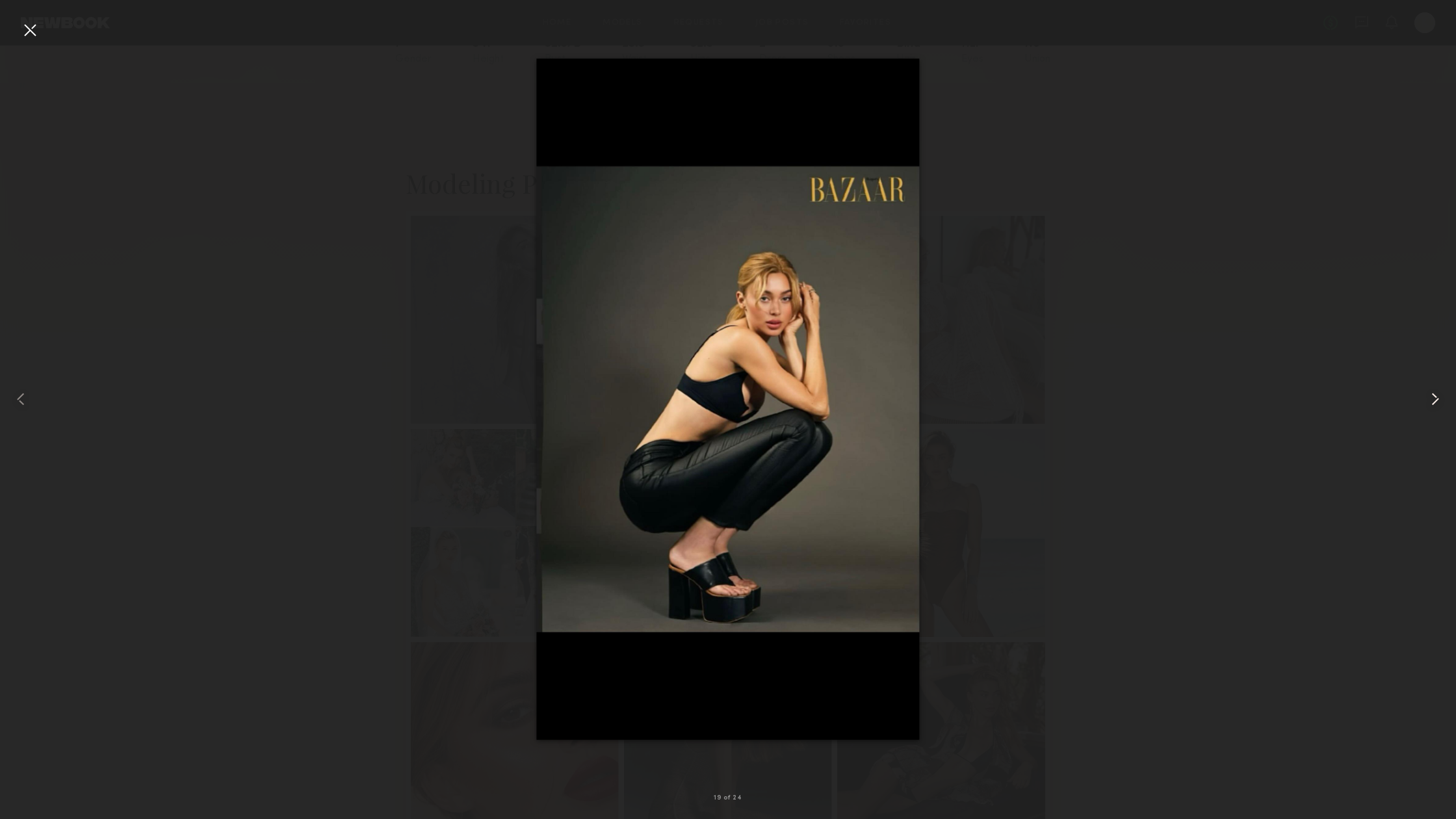
click at [1434, 393] on common-icon at bounding box center [1434, 399] width 21 height 21
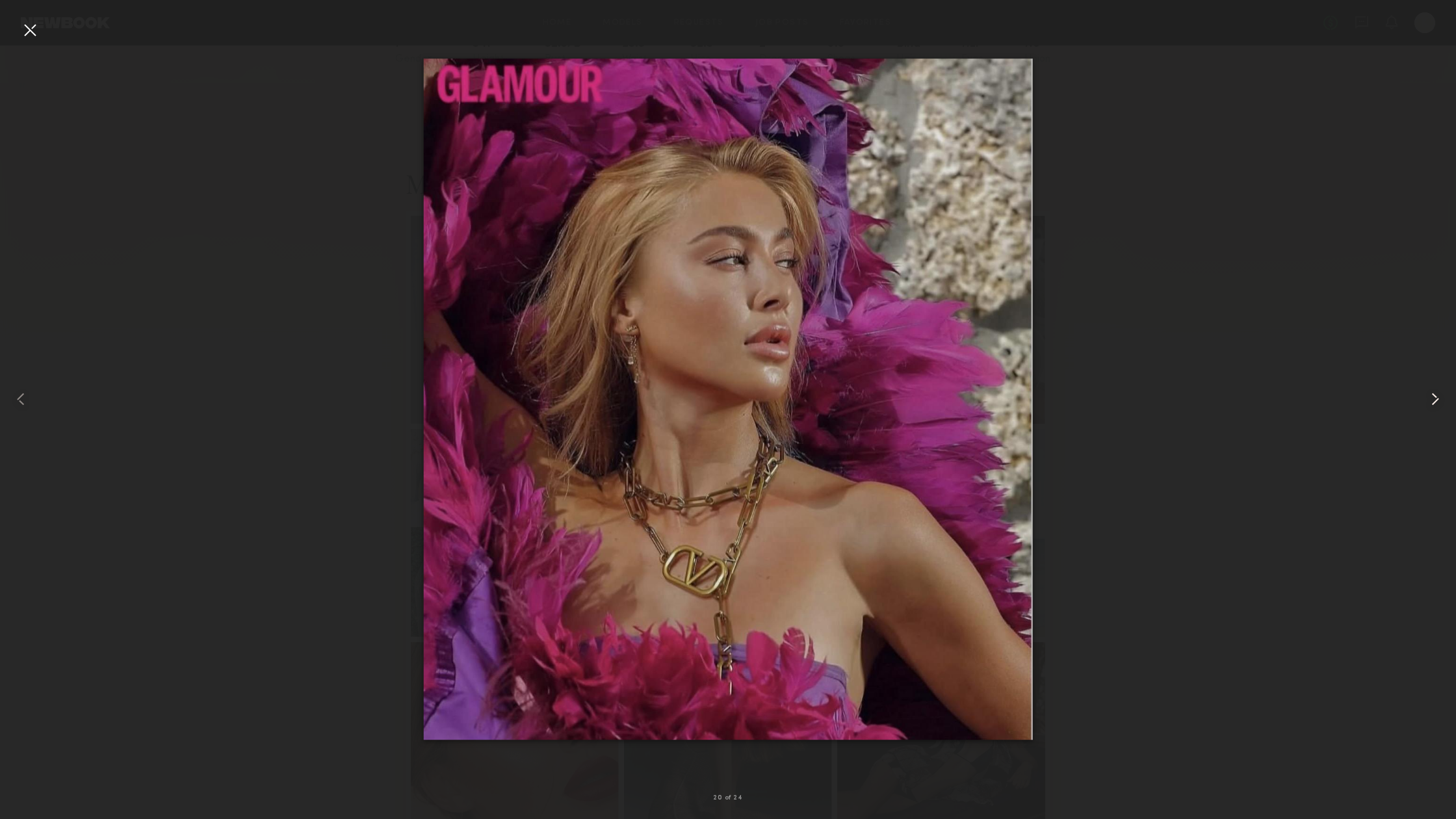
click at [1453, 392] on div at bounding box center [1426, 399] width 58 height 756
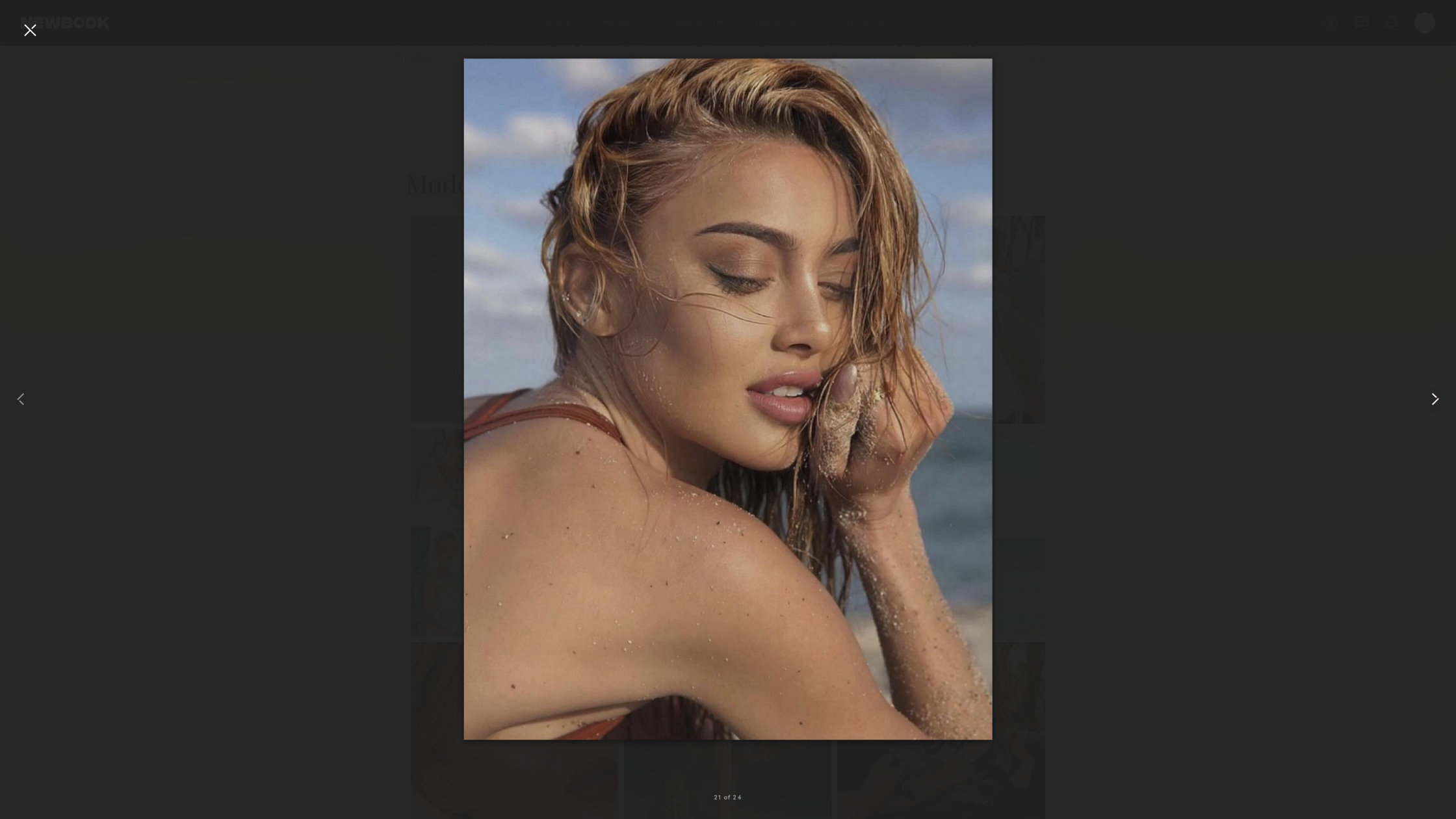
click at [1431, 391] on common-icon at bounding box center [1434, 399] width 21 height 21
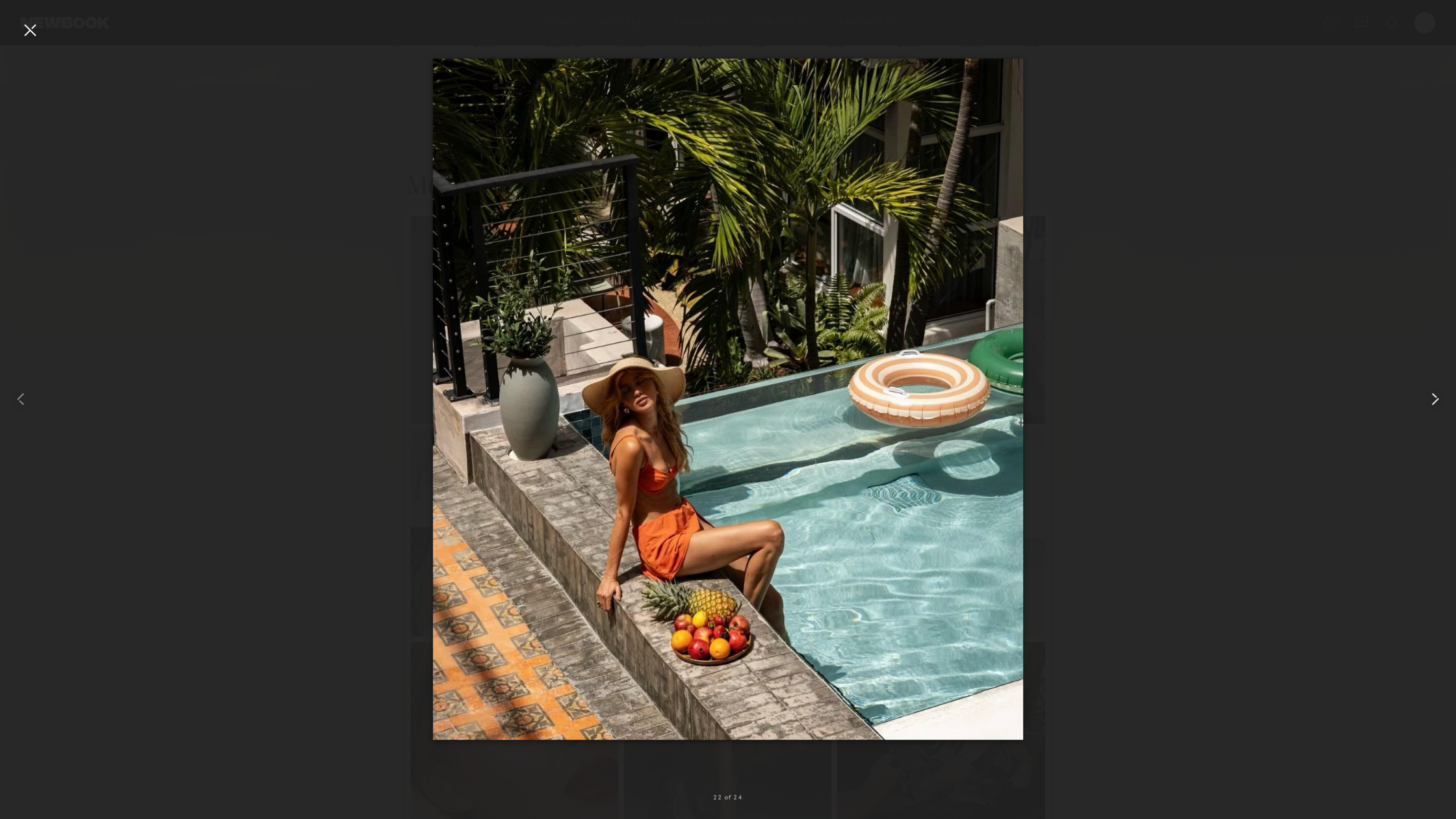
click at [1433, 394] on common-icon at bounding box center [1434, 399] width 21 height 21
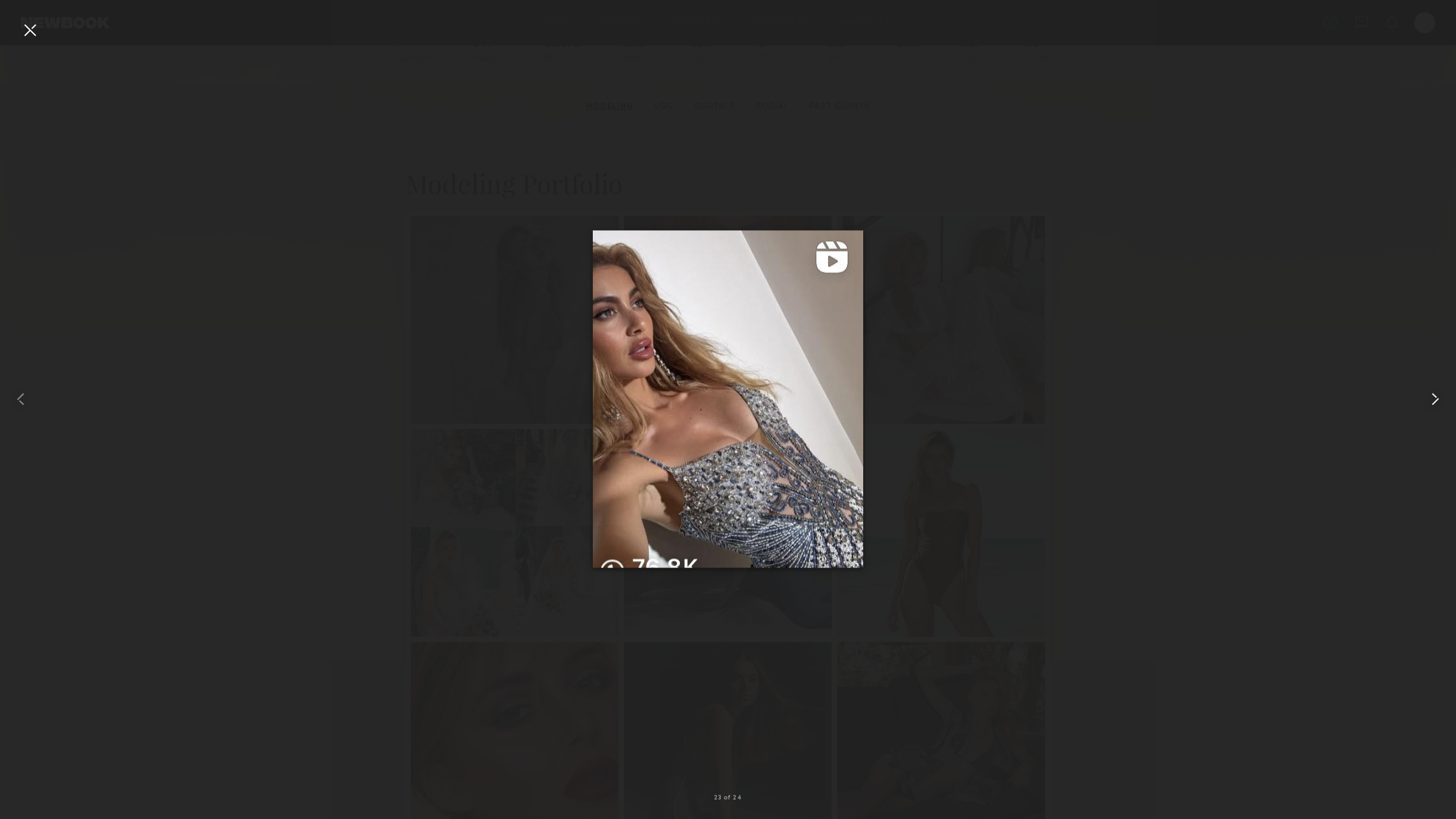
click at [1433, 395] on common-icon at bounding box center [1434, 399] width 21 height 21
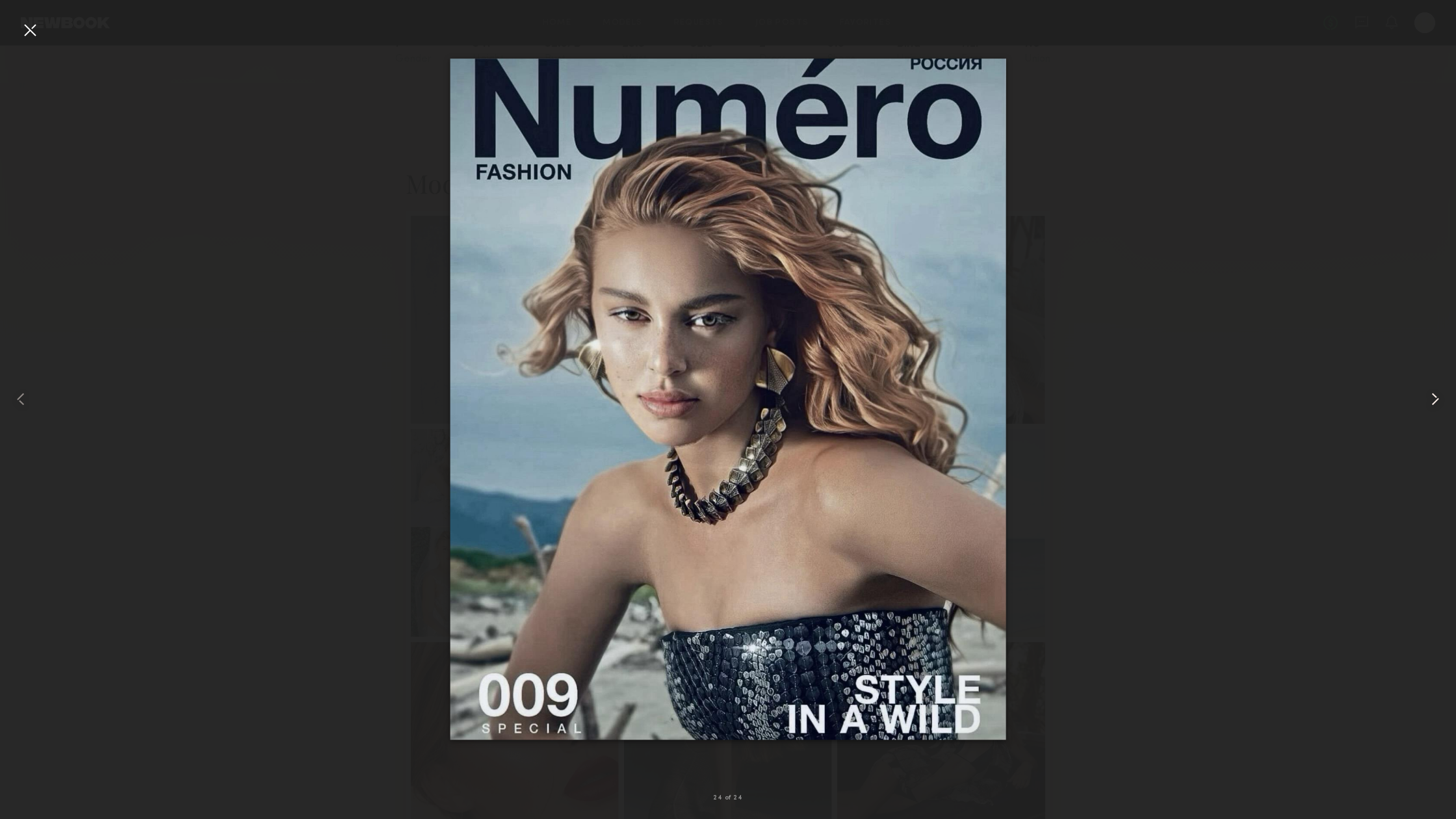
click at [1433, 395] on common-icon at bounding box center [1434, 399] width 21 height 21
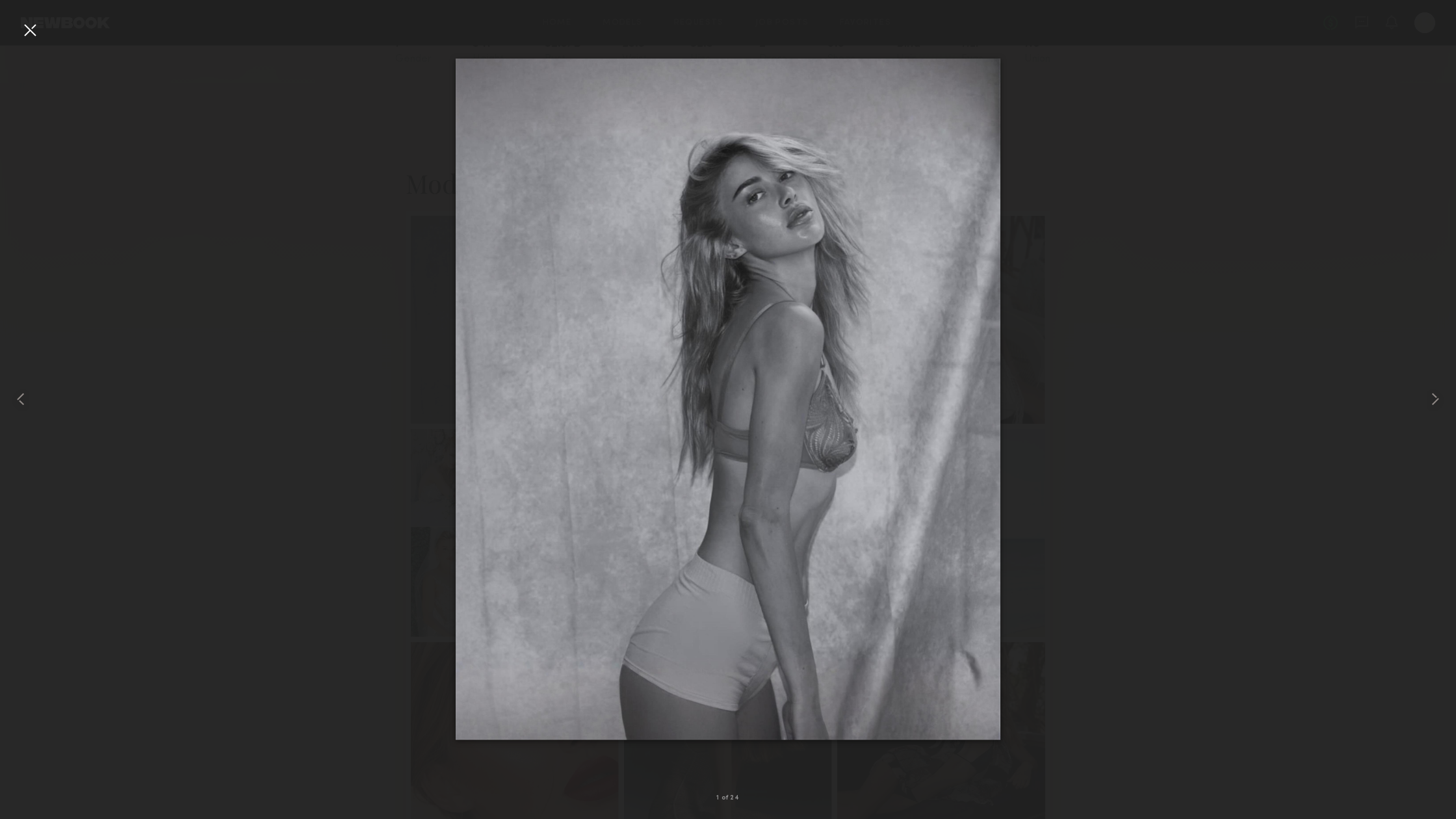
click at [31, 30] on div at bounding box center [29, 29] width 21 height 21
